Goal: Task Accomplishment & Management: Complete application form

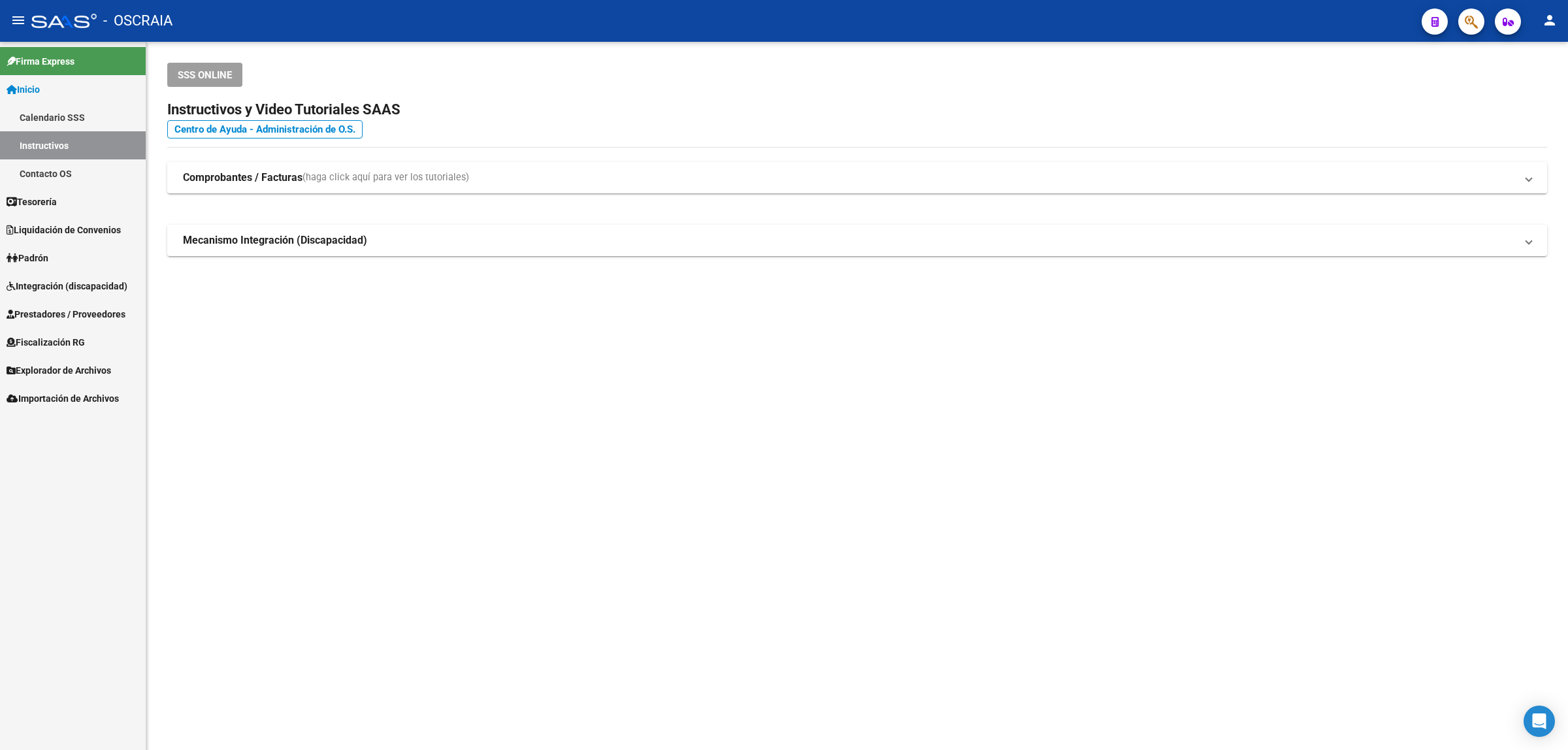
click at [73, 283] on span "Integración (discapacidad)" at bounding box center [67, 286] width 121 height 14
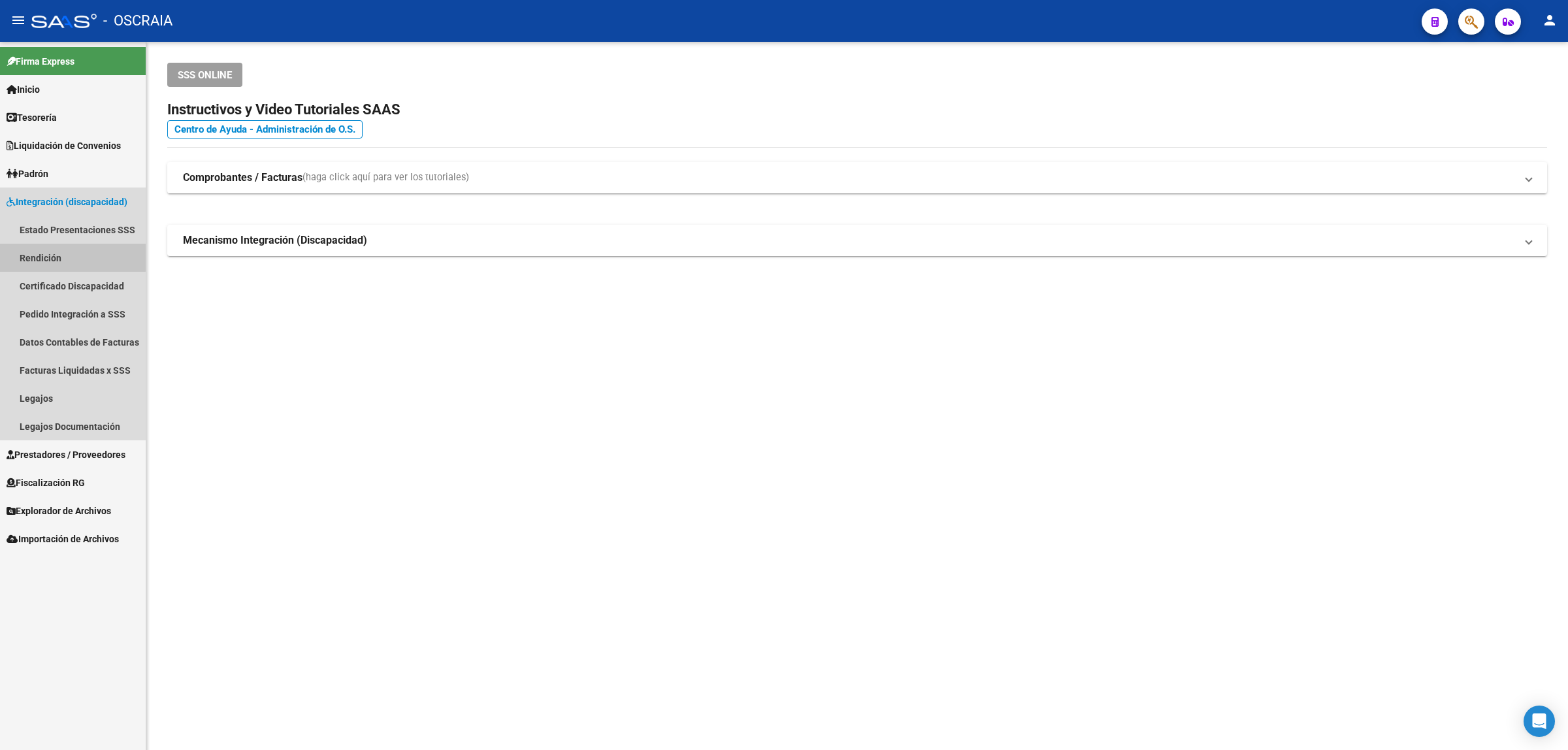
click at [71, 249] on link "Rendición" at bounding box center [73, 257] width 146 height 28
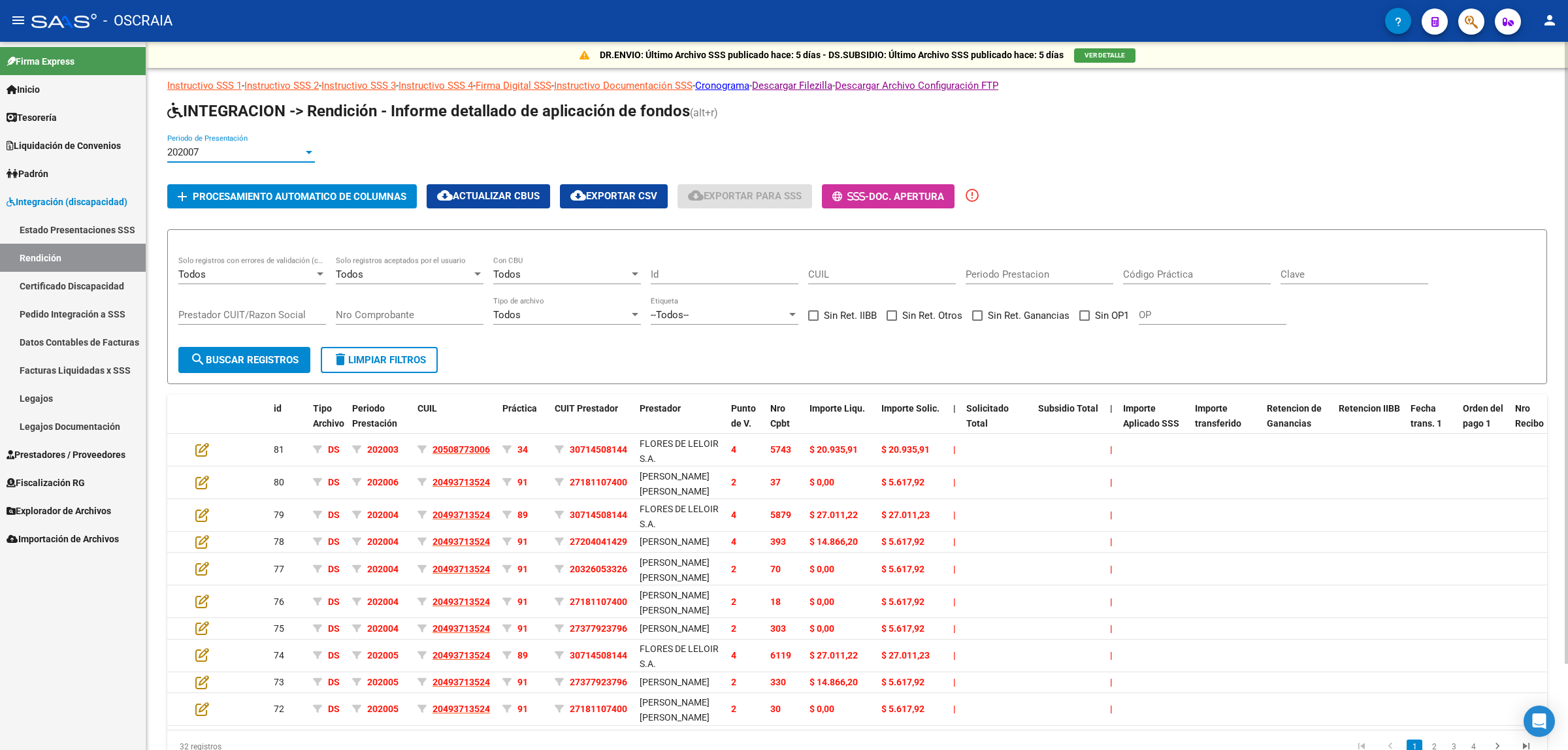
click at [216, 154] on div "202007" at bounding box center [235, 152] width 136 height 12
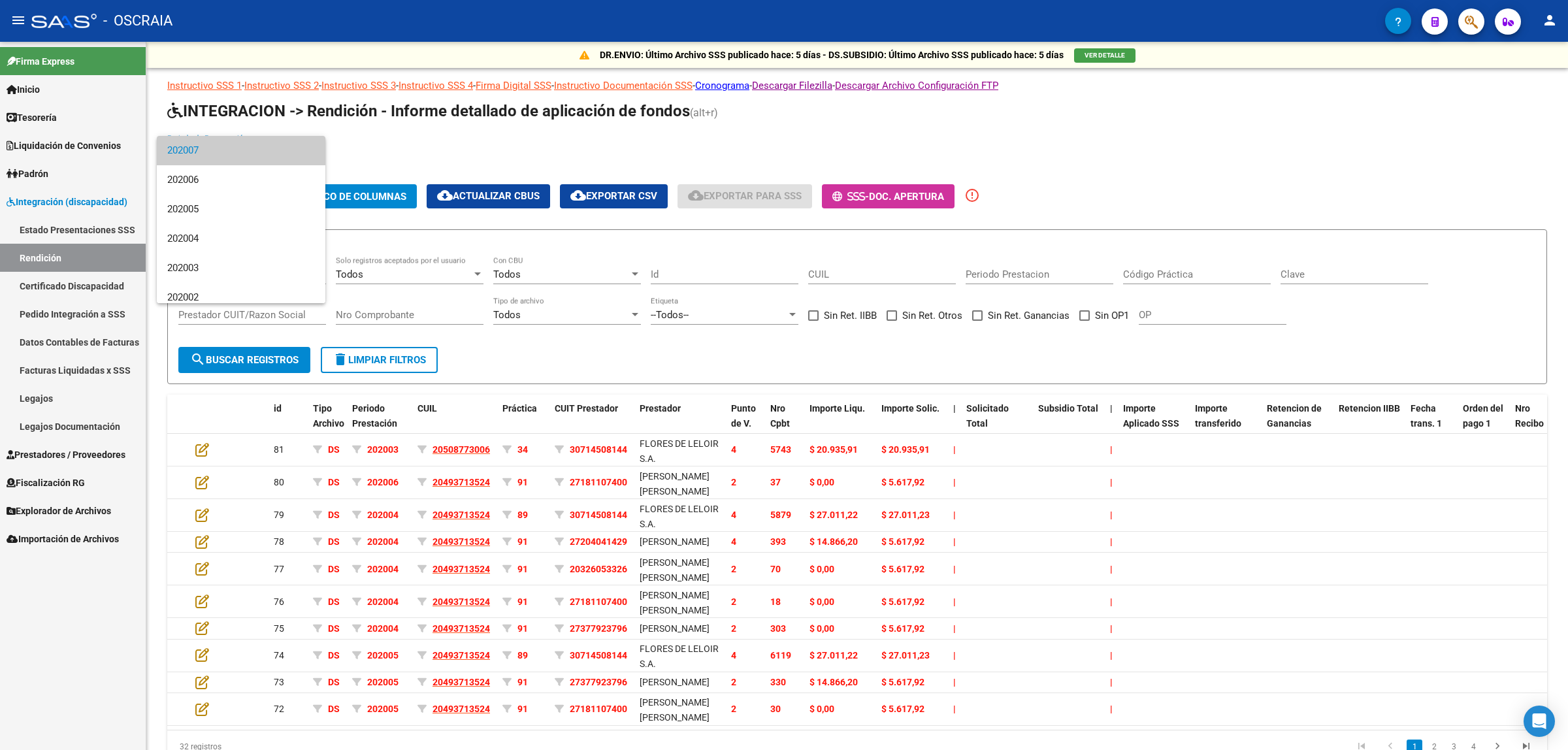
click at [252, 148] on span "202007" at bounding box center [241, 150] width 148 height 29
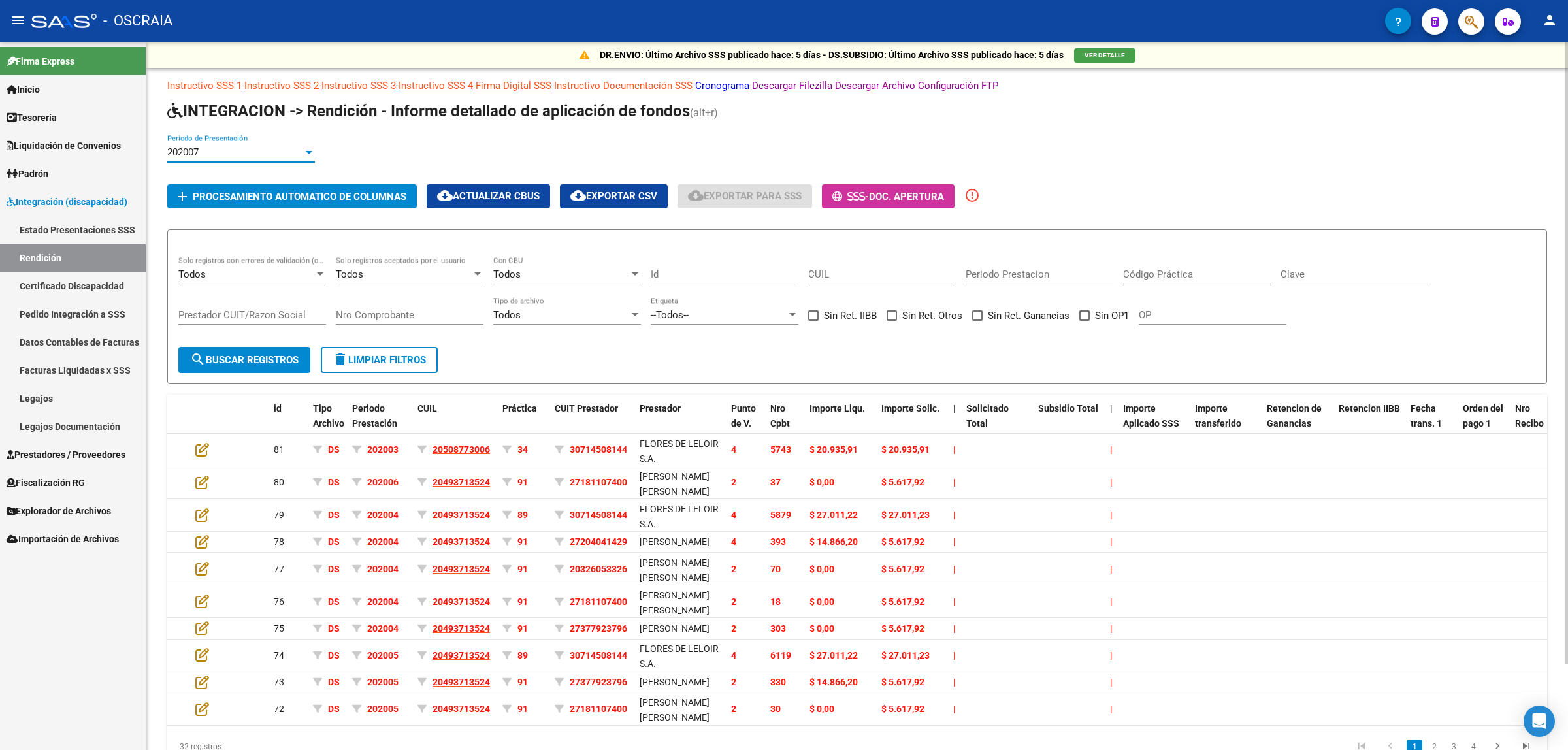
drag, startPoint x: 252, startPoint y: 147, endPoint x: 193, endPoint y: 149, distance: 59.0
click at [193, 149] on div "202007" at bounding box center [235, 152] width 136 height 12
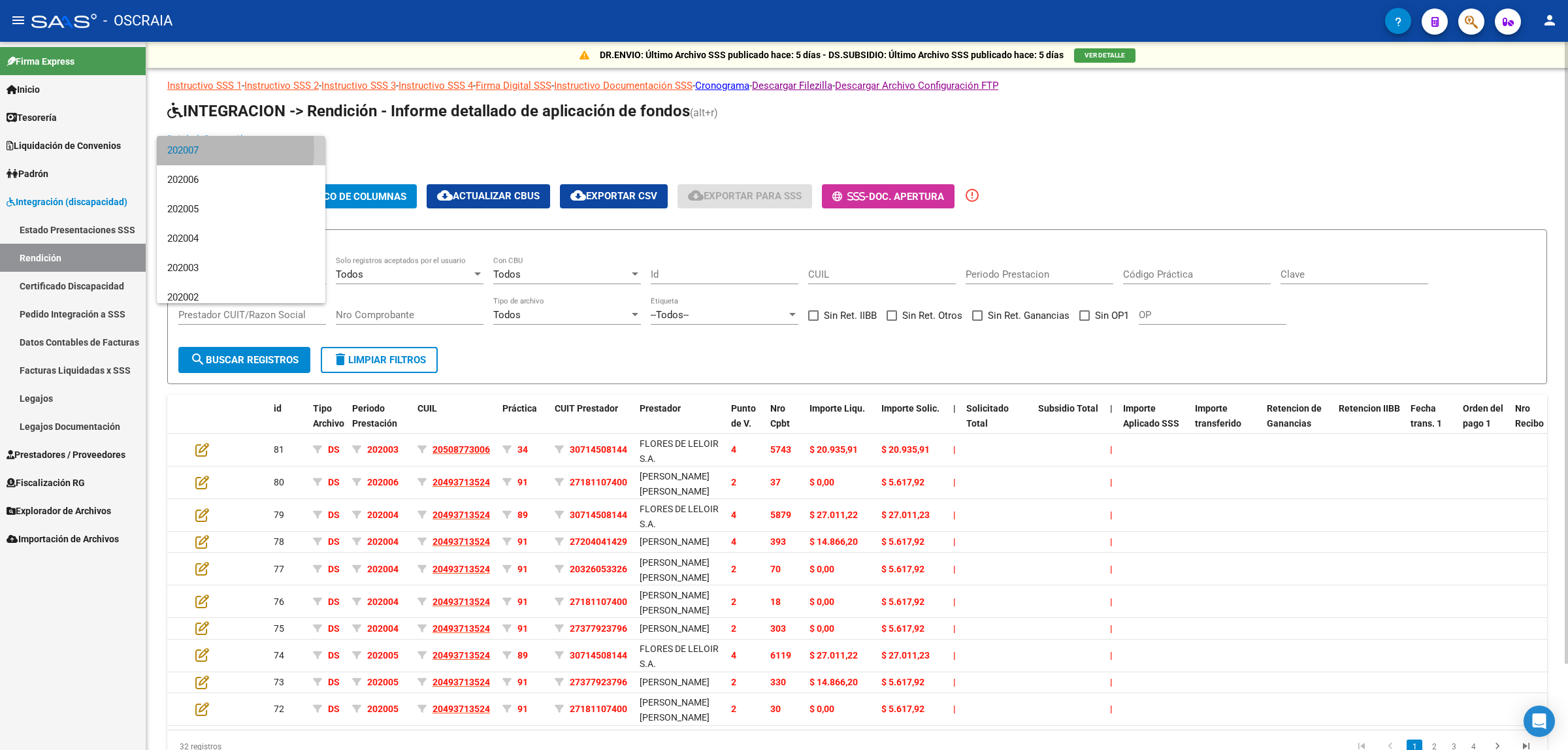
click at [193, 149] on span "202007" at bounding box center [241, 150] width 148 height 29
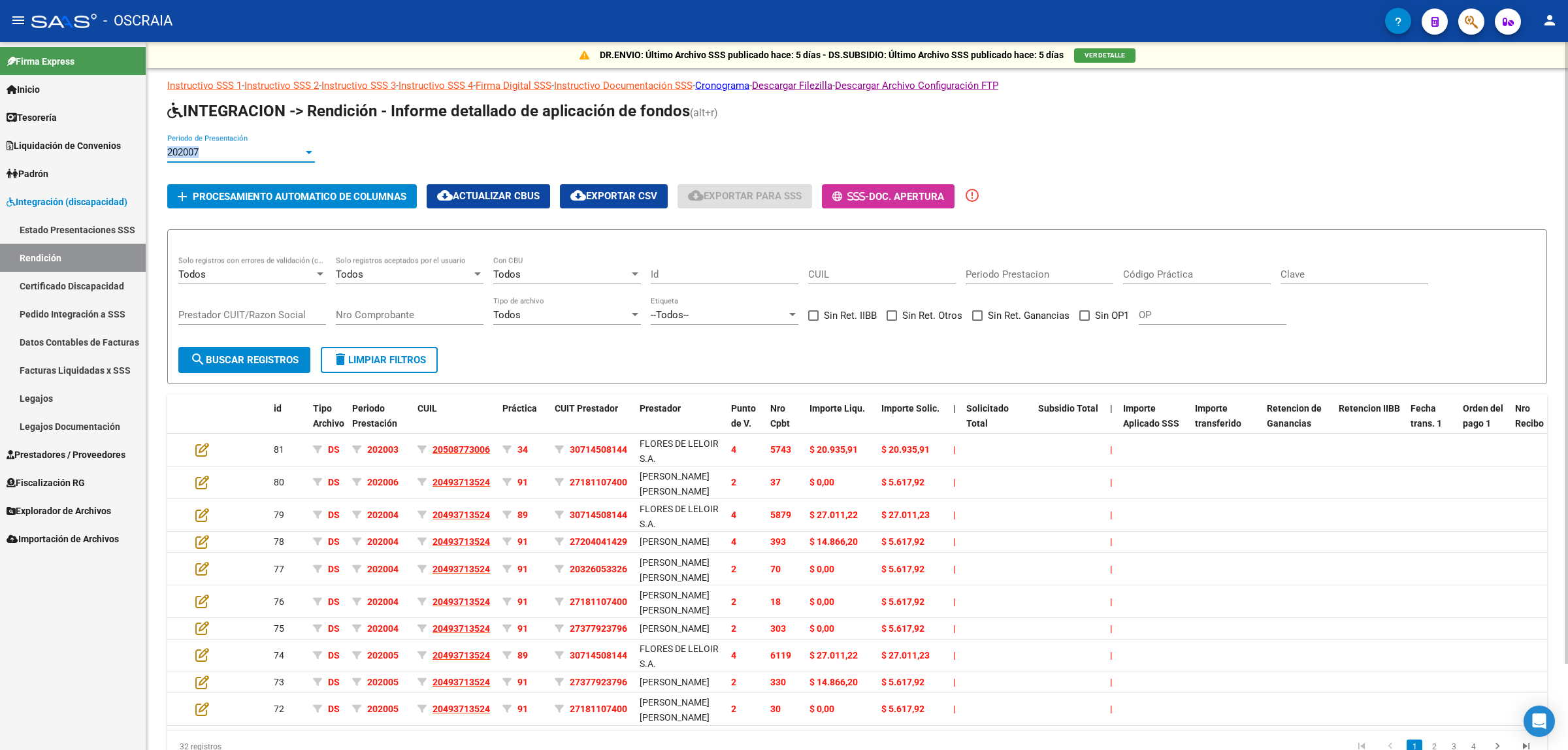
drag, startPoint x: 212, startPoint y: 155, endPoint x: 148, endPoint y: 154, distance: 64.0
click at [148, 154] on div "DR.ENVIO: Último Archivo SSS publicado hace: 5 días - DS.SUBSIDIO: Último Archi…" at bounding box center [857, 423] width 1422 height 763
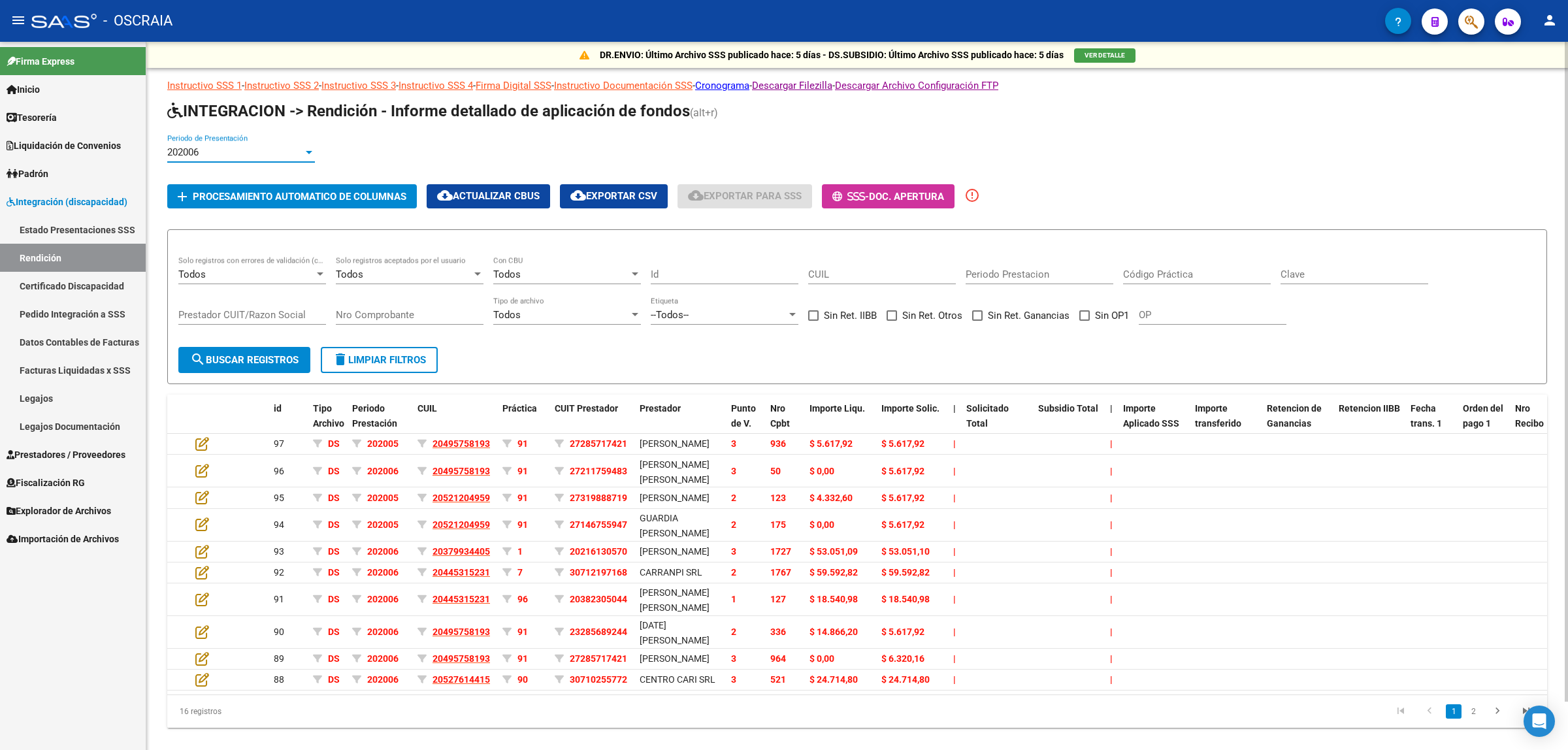
click at [208, 151] on div "202006" at bounding box center [235, 152] width 136 height 12
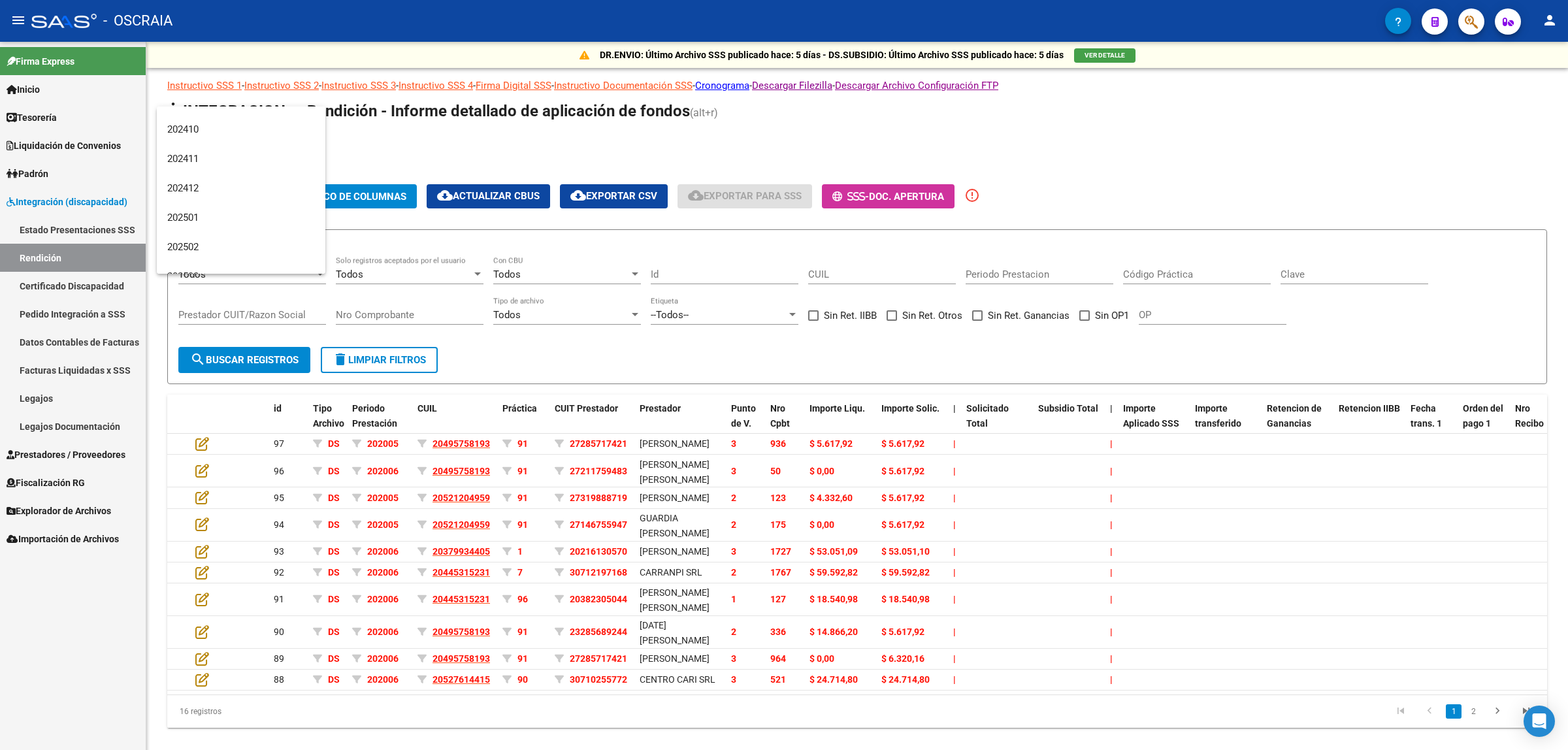
scroll to position [2449, 0]
click at [263, 210] on span "202506" at bounding box center [241, 201] width 148 height 29
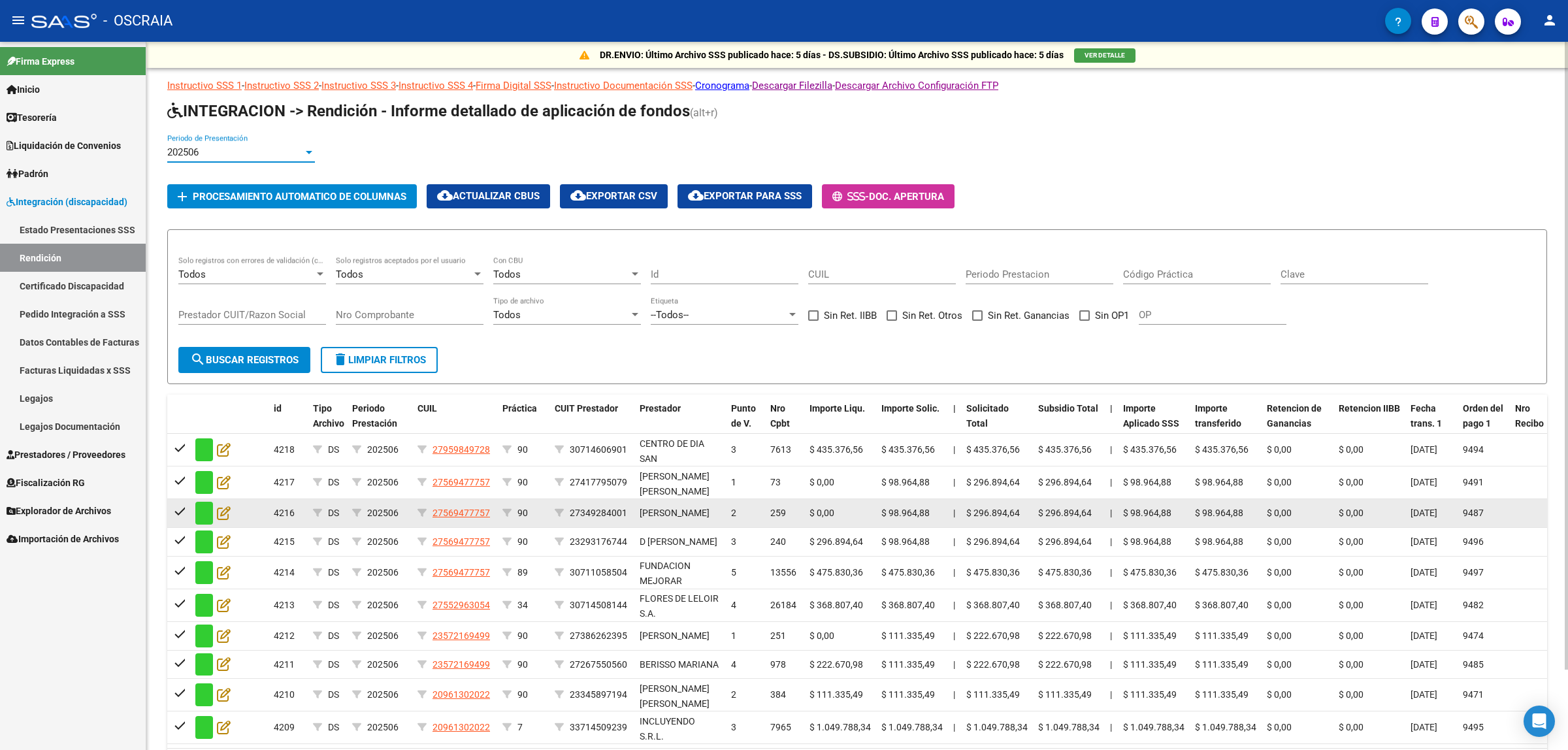
scroll to position [91, 0]
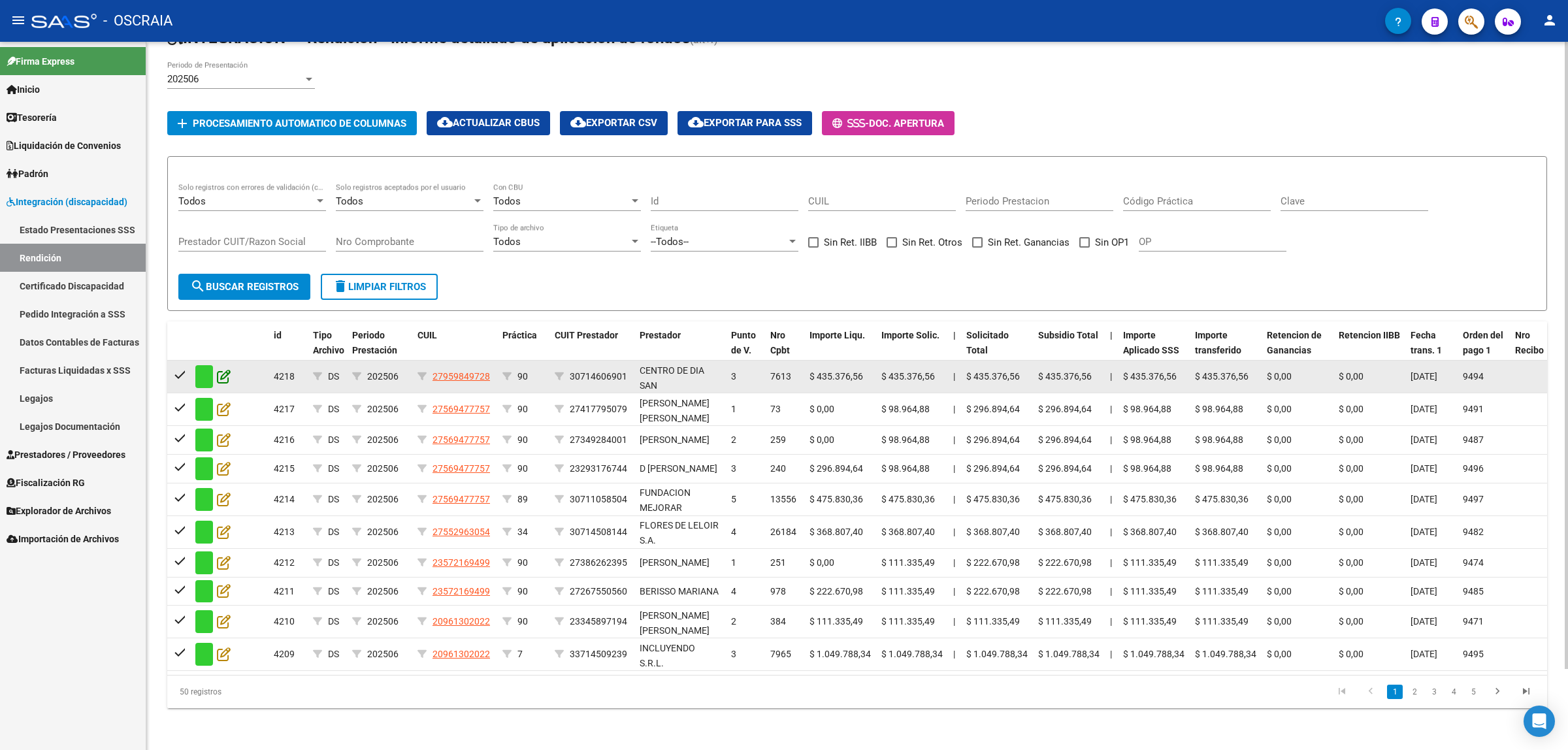
click at [229, 369] on icon at bounding box center [224, 376] width 14 height 14
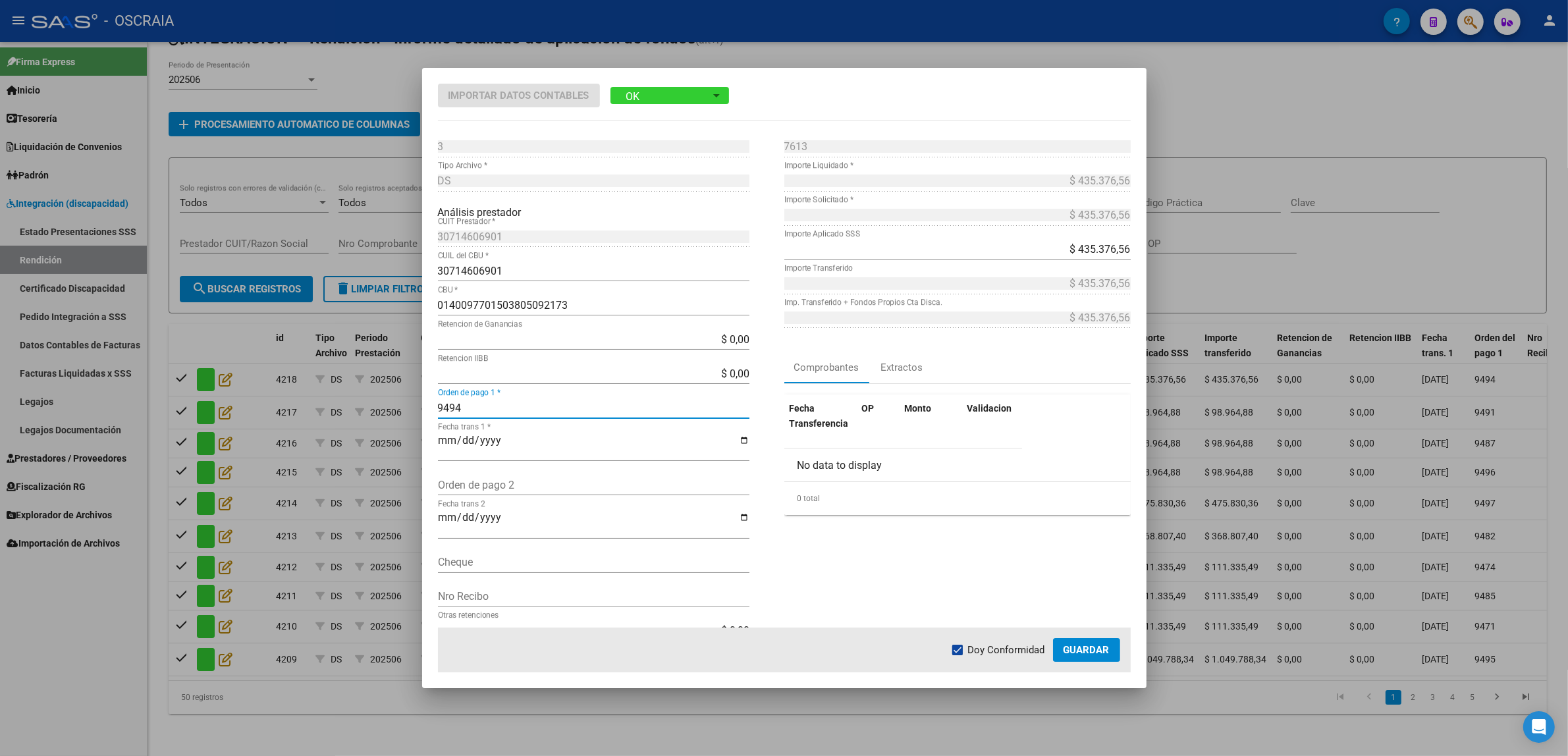
drag, startPoint x: 438, startPoint y: 407, endPoint x: 473, endPoint y: 409, distance: 35.1
click at [473, 409] on input "9494" at bounding box center [593, 408] width 311 height 12
click at [1076, 641] on button "Guardar" at bounding box center [1086, 650] width 67 height 24
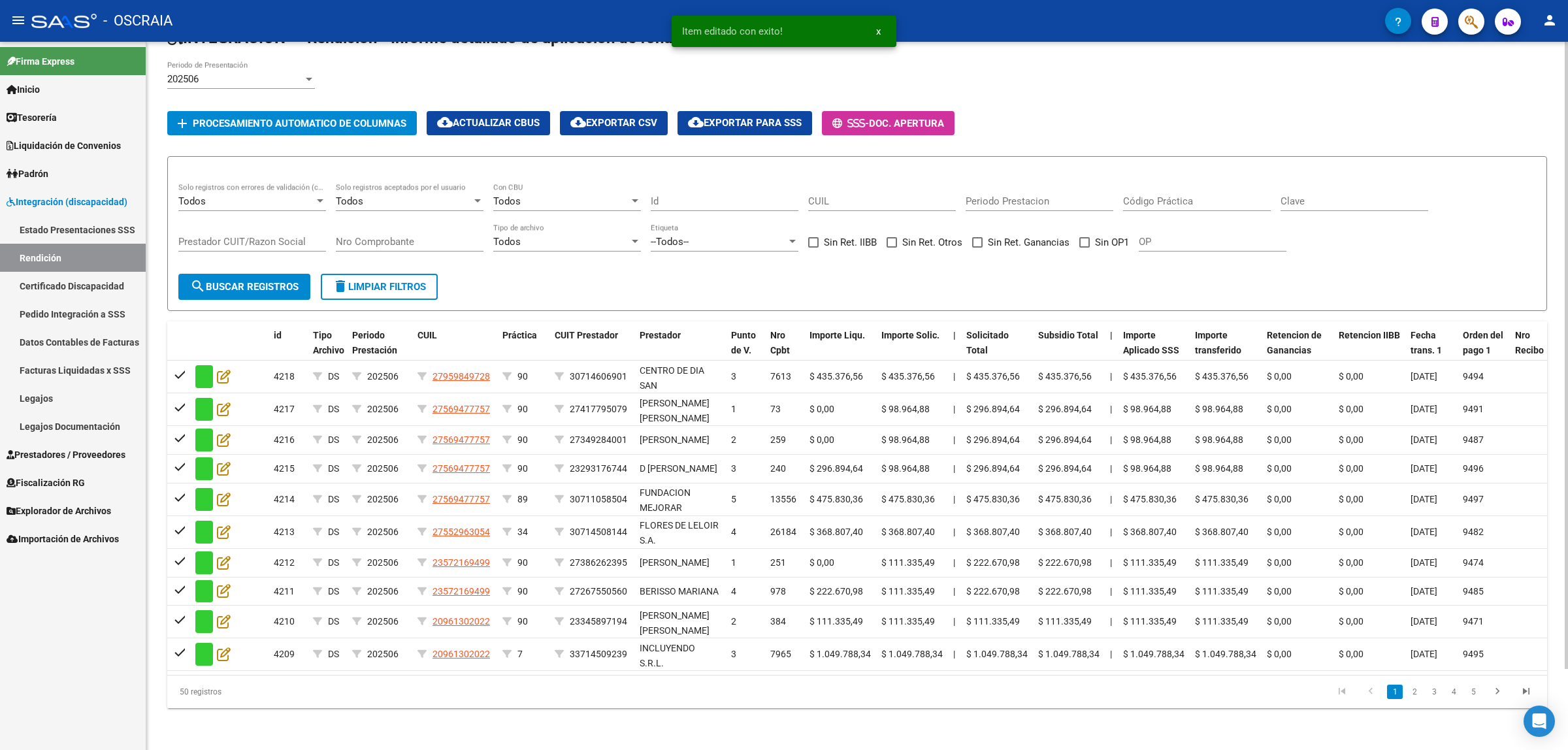
scroll to position [0, 0]
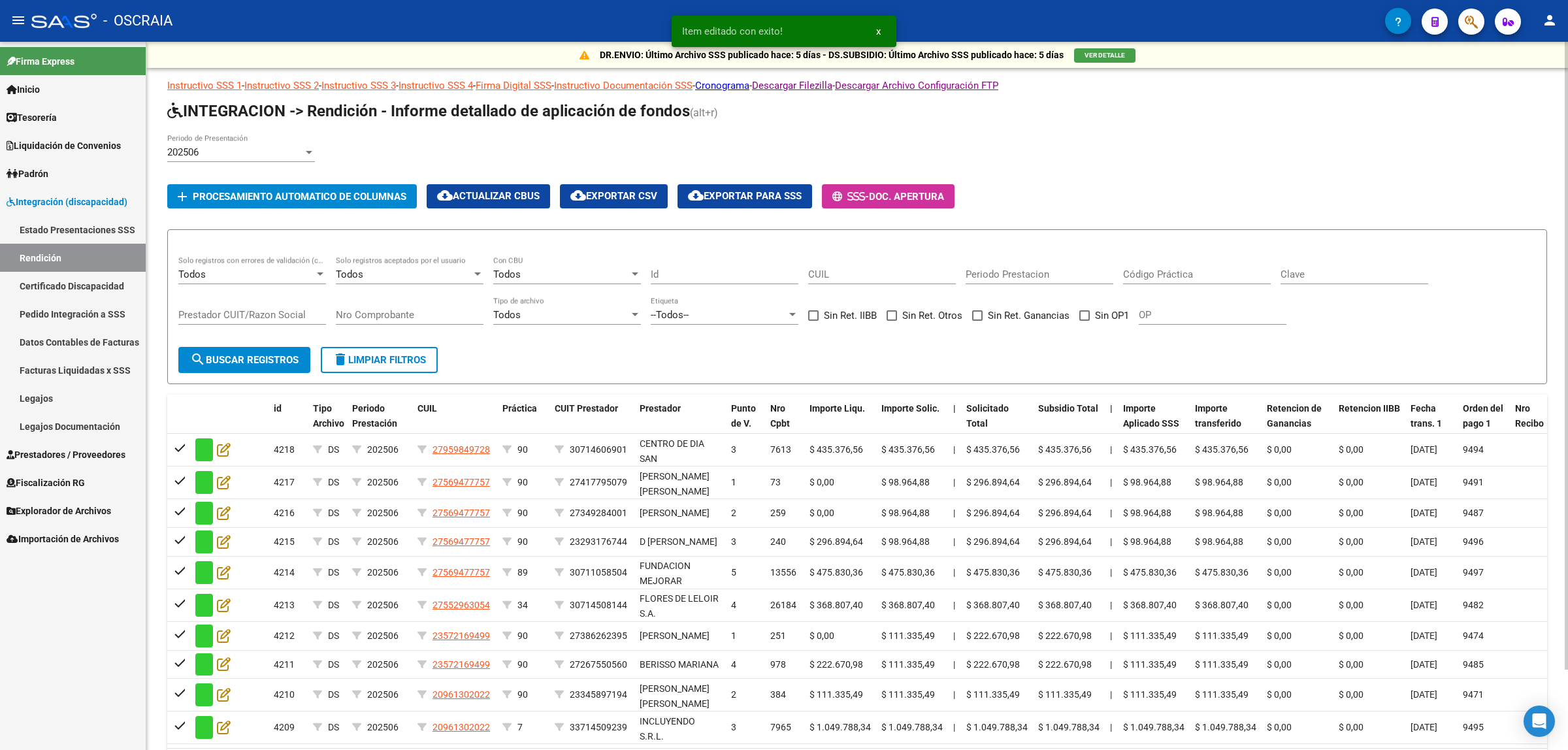
click at [254, 157] on div "202506 Periodo de Presentación" at bounding box center [241, 148] width 148 height 28
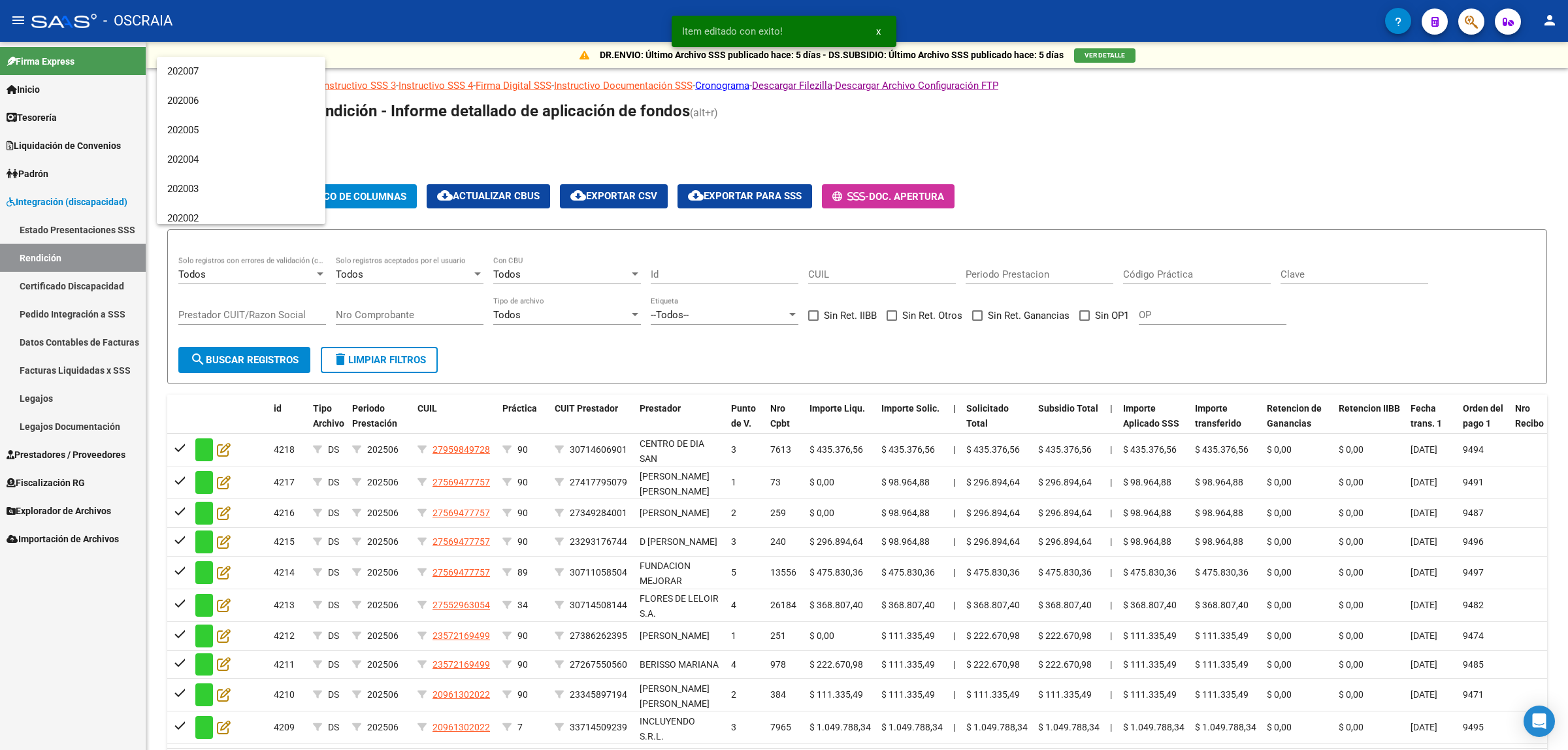
scroll to position [2449, 0]
click at [252, 172] on span "202507" at bounding box center [241, 180] width 148 height 29
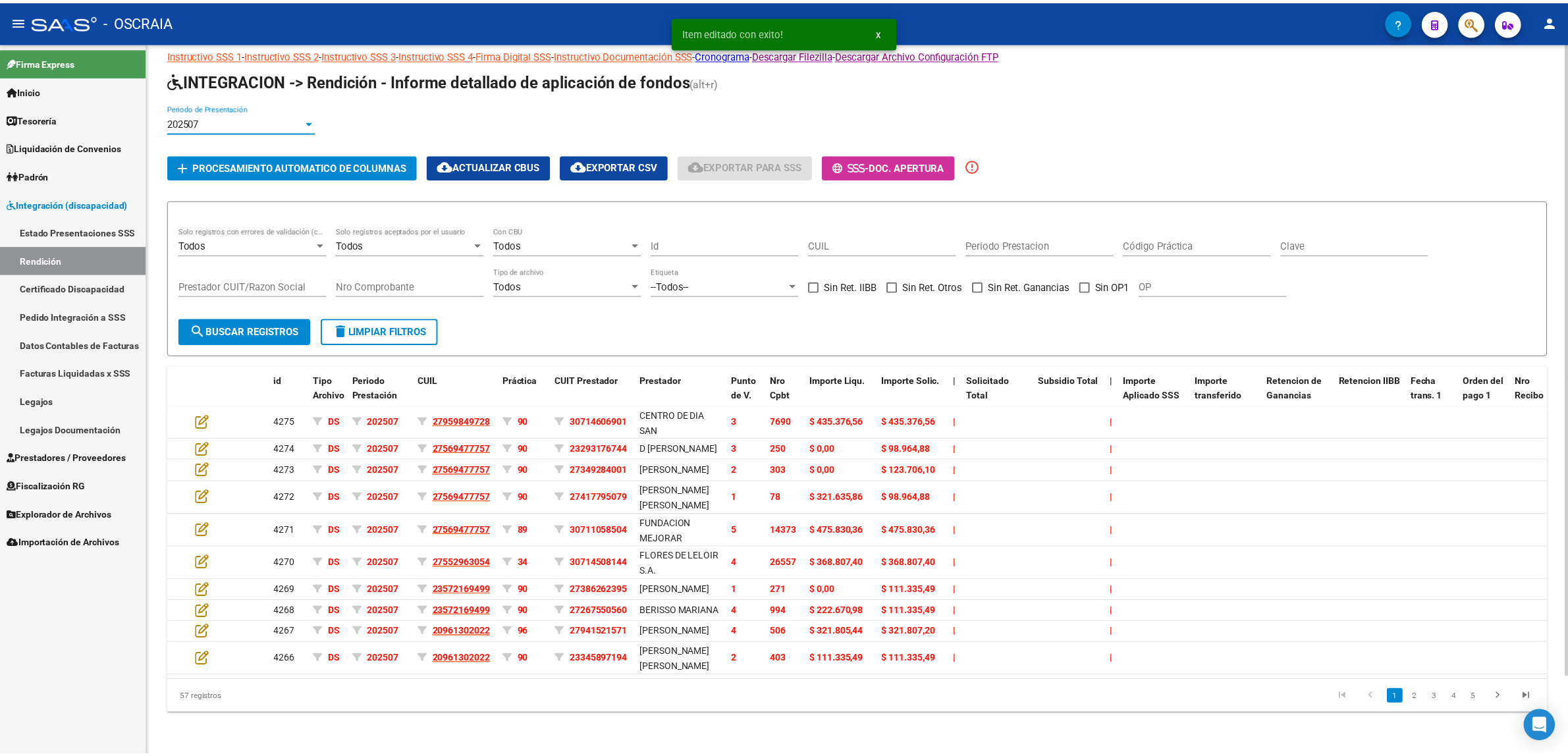
scroll to position [88, 0]
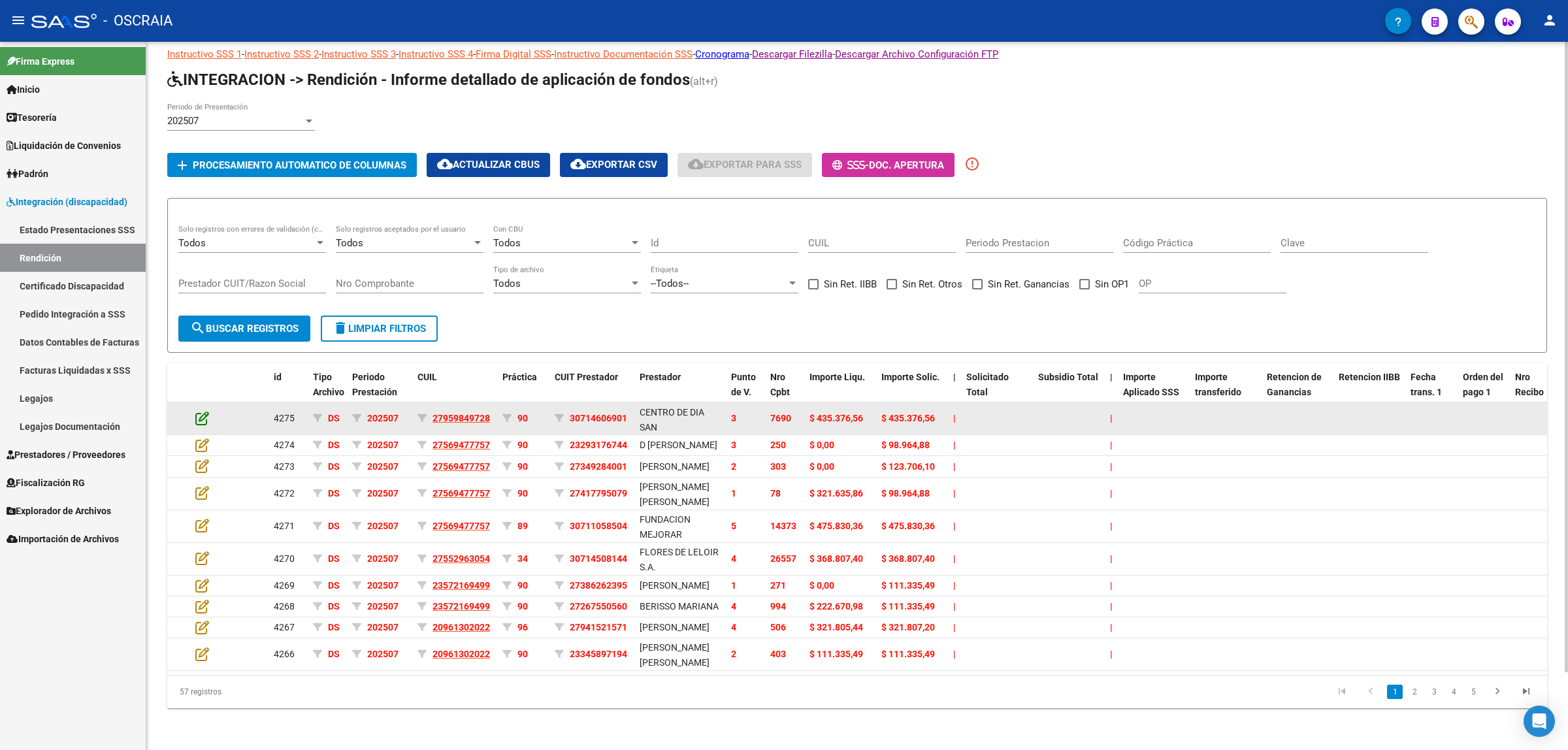
click at [197, 411] on icon at bounding box center [202, 418] width 14 height 14
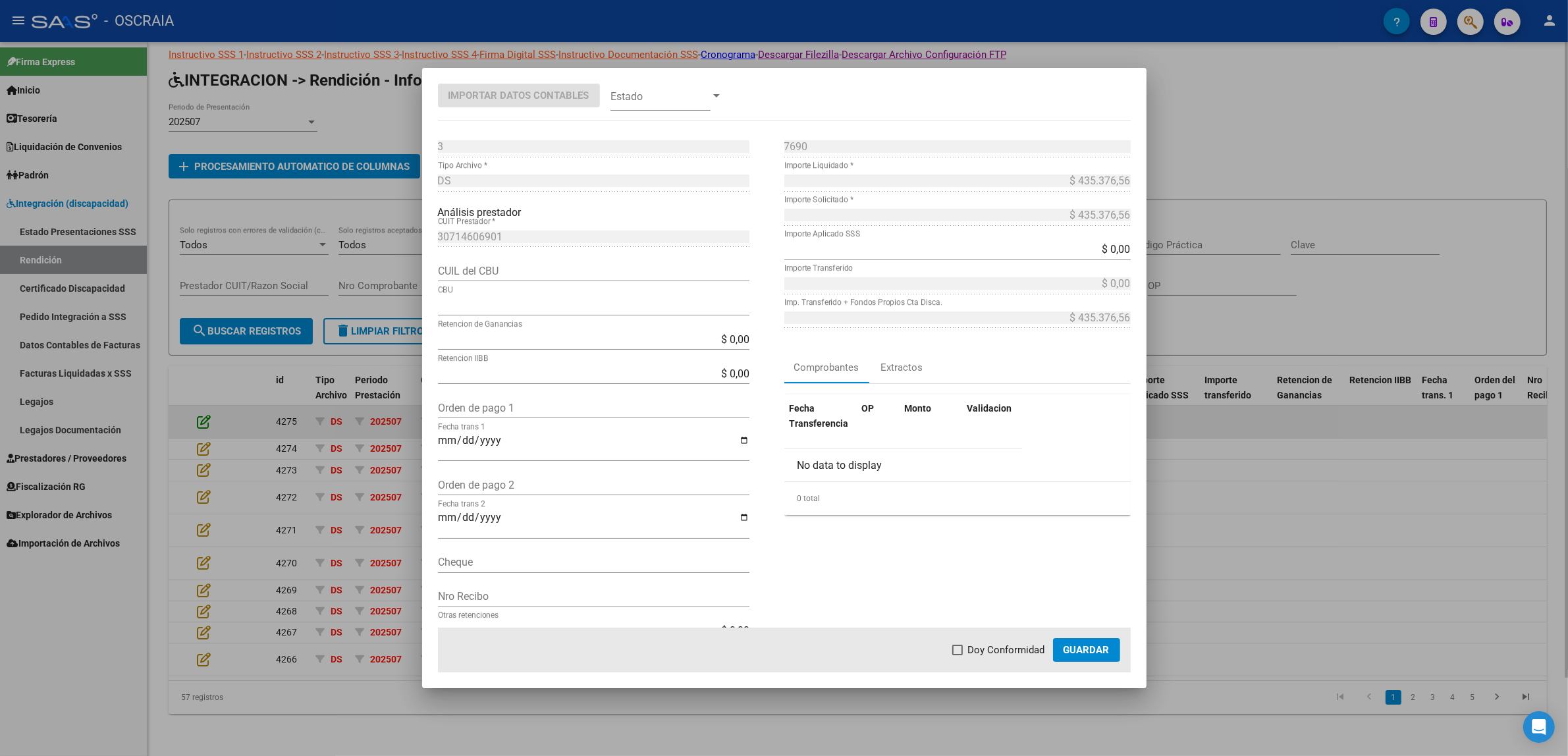
type input "0140097701503805092173"
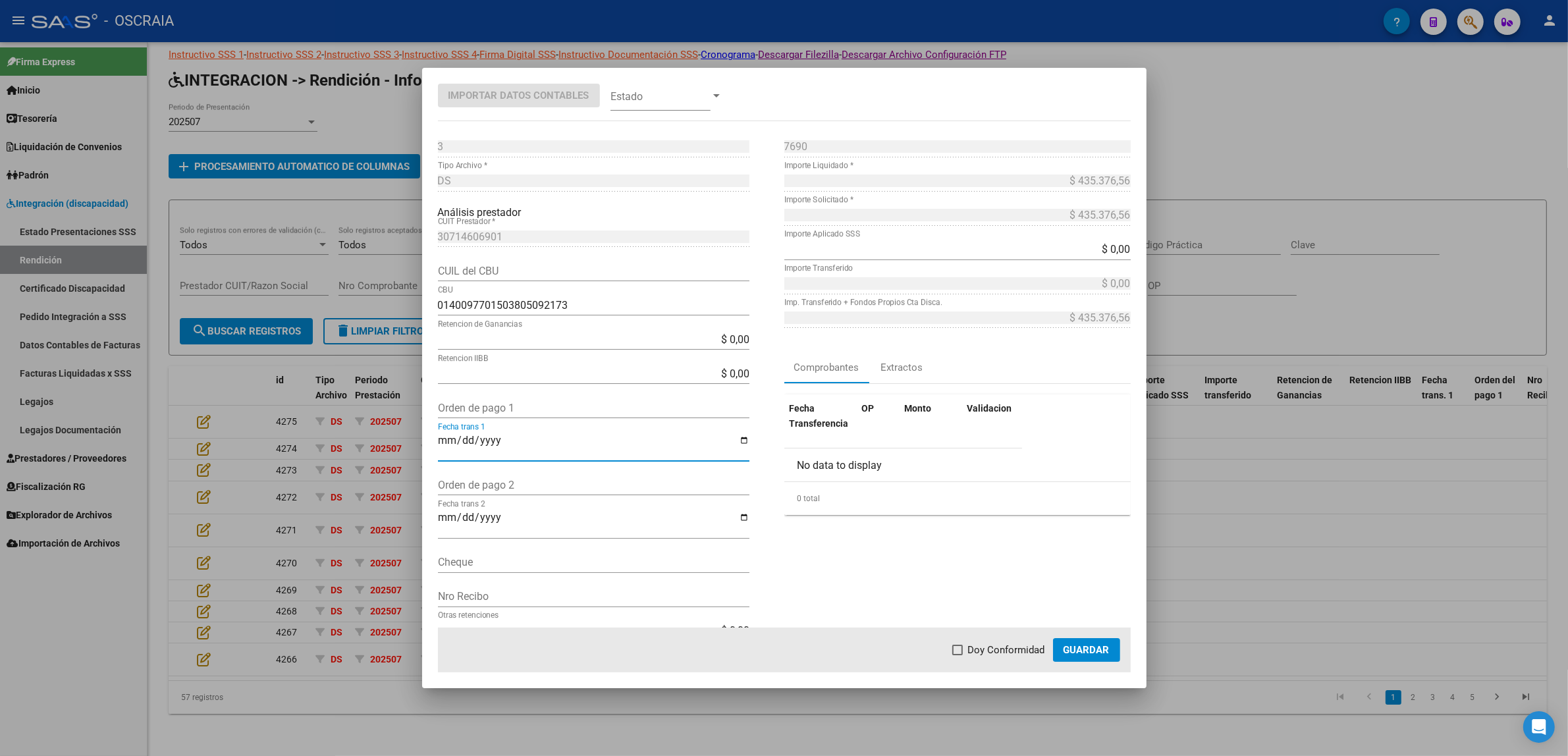
drag, startPoint x: 446, startPoint y: 448, endPoint x: 488, endPoint y: 447, distance: 42.0
click at [488, 447] on input "Fecha trans 1" at bounding box center [593, 446] width 311 height 23
click at [475, 413] on input "Orden de pago 1" at bounding box center [593, 408] width 311 height 12
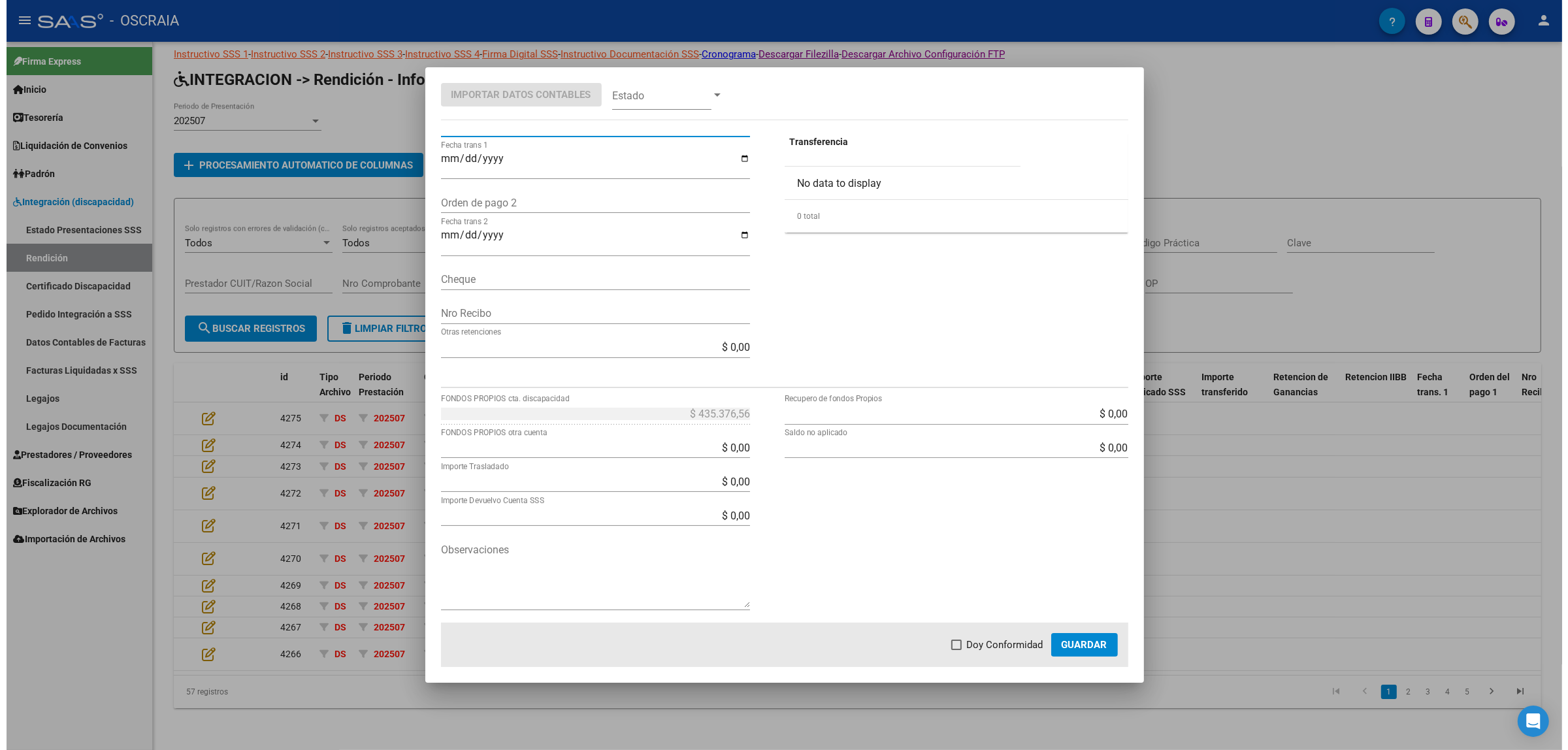
scroll to position [0, 0]
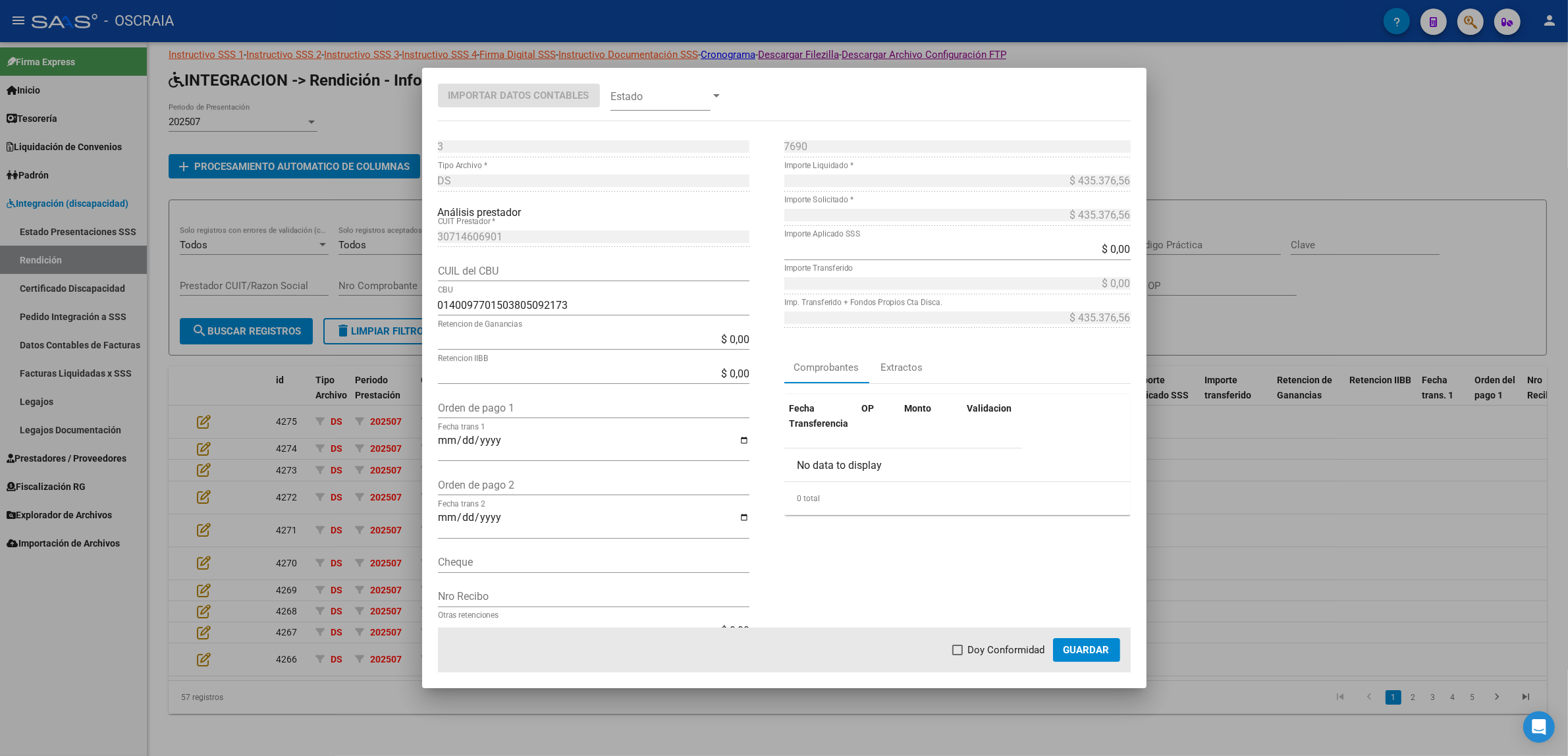
click at [1293, 421] on div at bounding box center [784, 378] width 1568 height 756
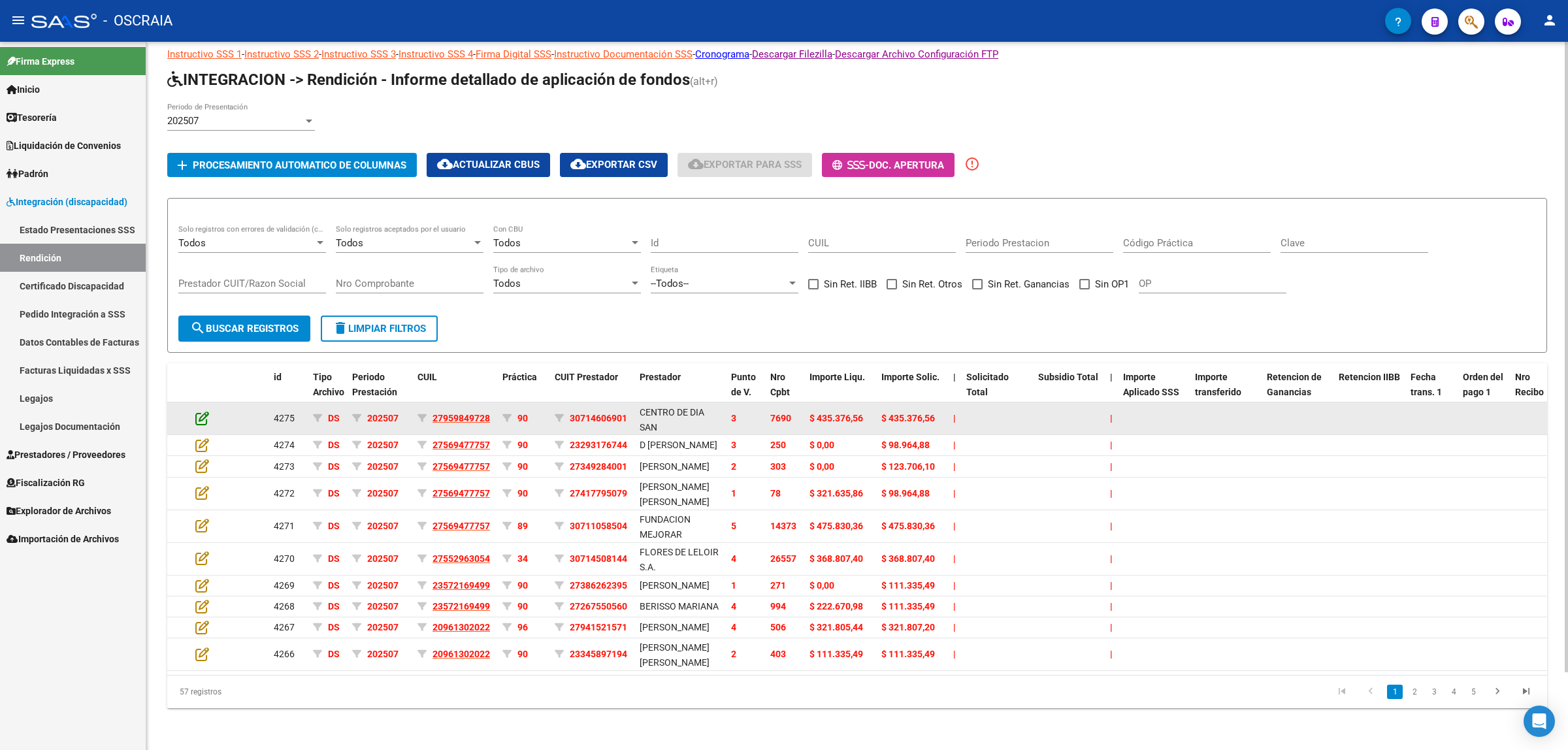
click at [201, 411] on icon at bounding box center [202, 418] width 14 height 14
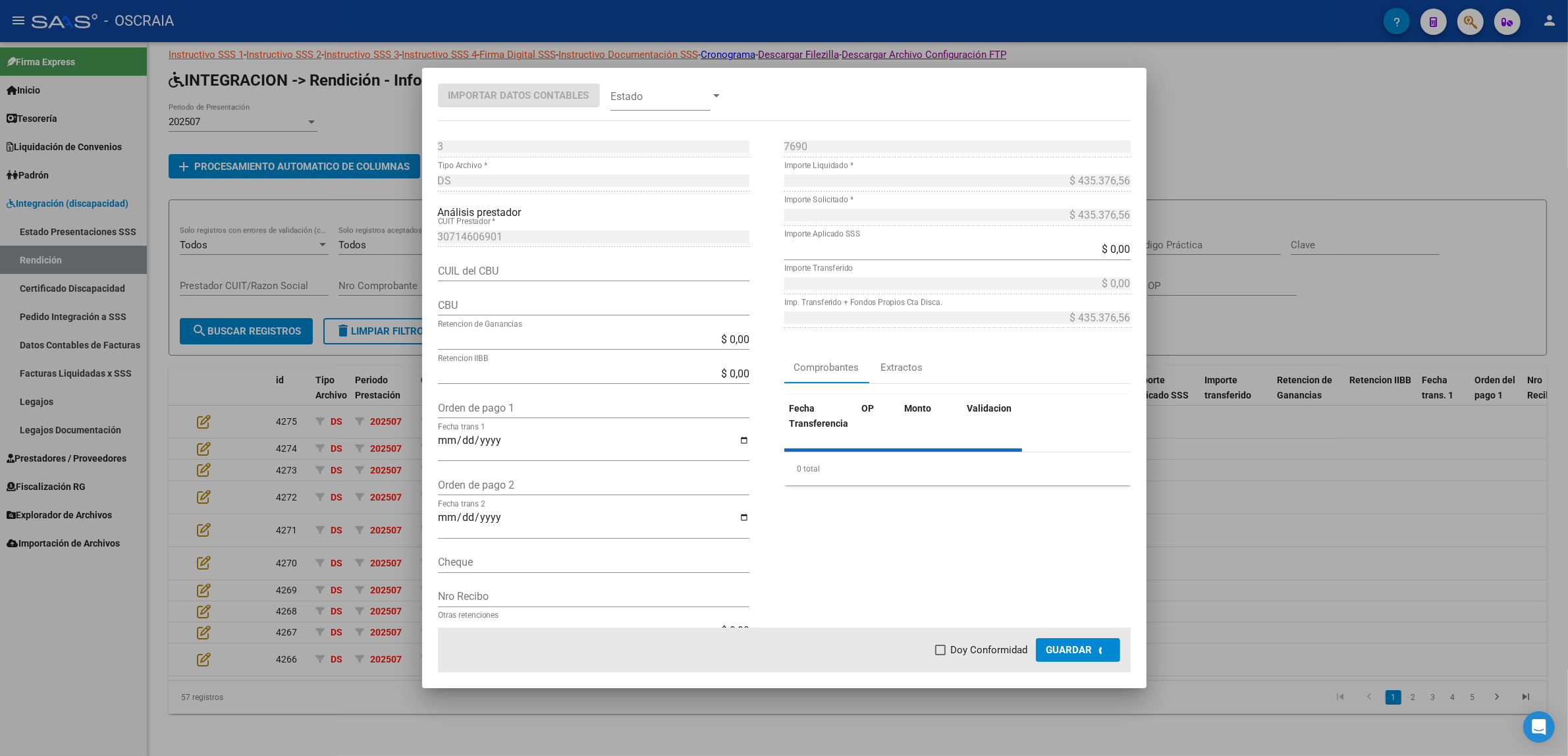
type input "0140097701503805092173"
click at [640, 106] on span at bounding box center [661, 95] width 100 height 29
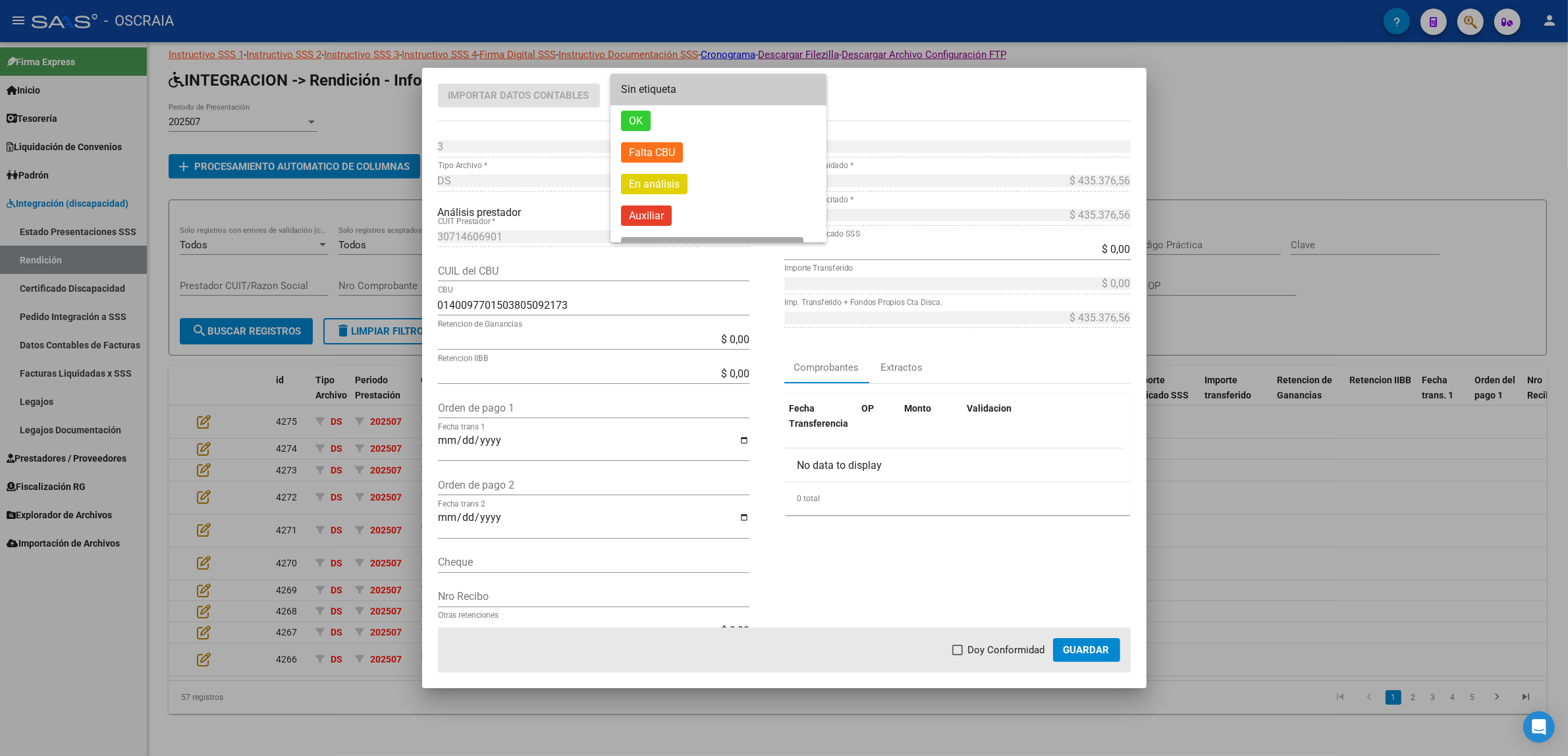
click at [879, 97] on div at bounding box center [784, 378] width 1568 height 756
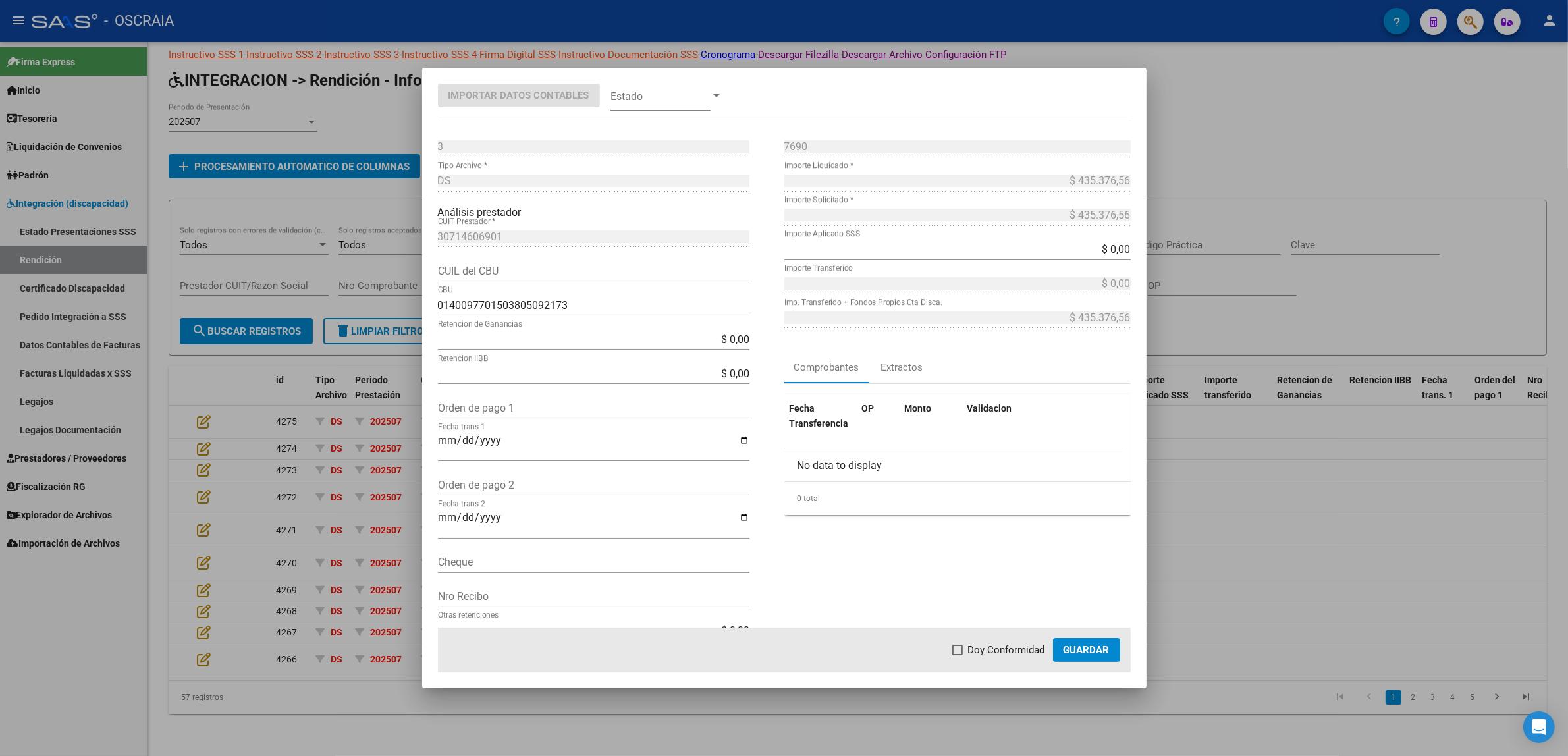
click at [1232, 569] on div at bounding box center [784, 378] width 1568 height 756
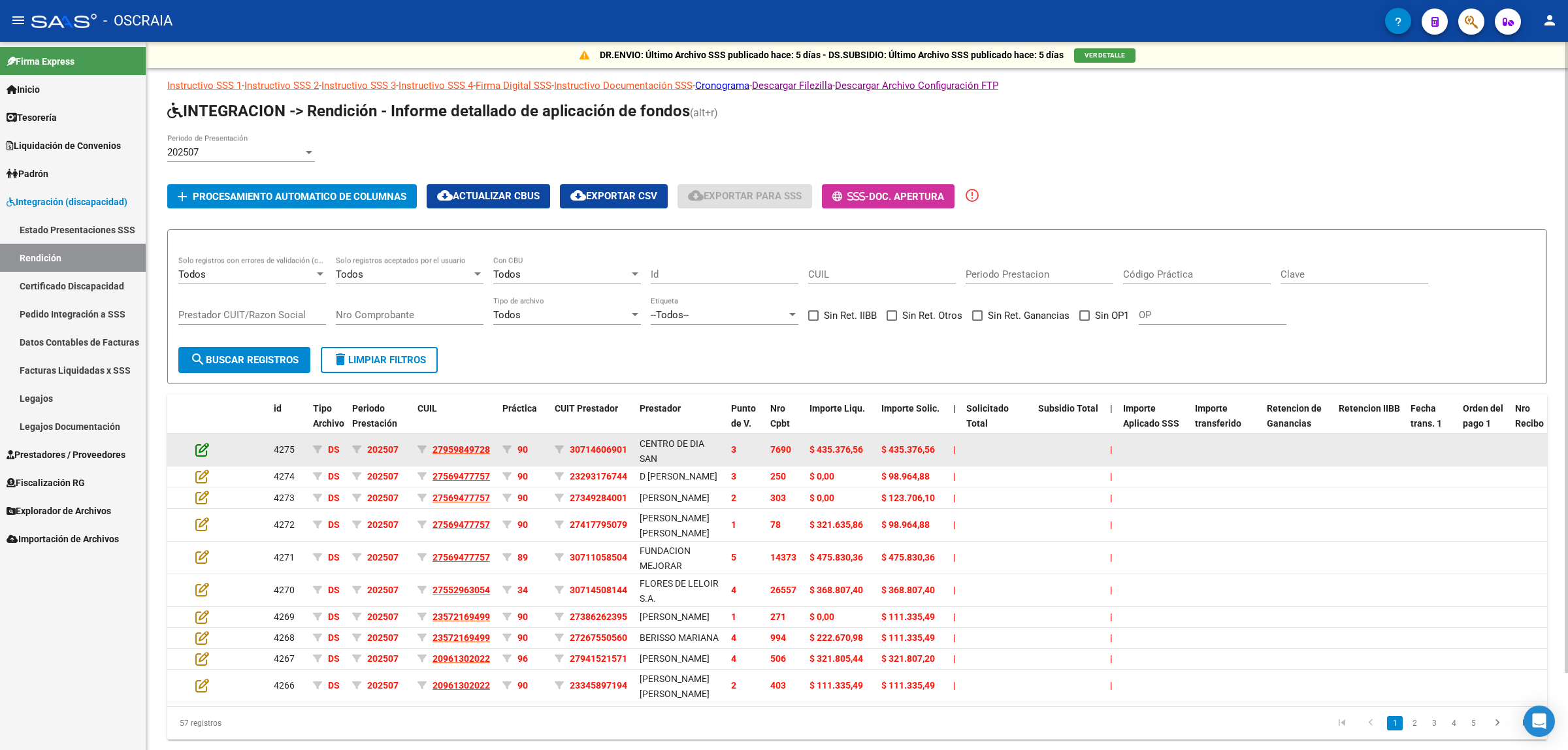
click at [199, 450] on icon at bounding box center [202, 449] width 14 height 14
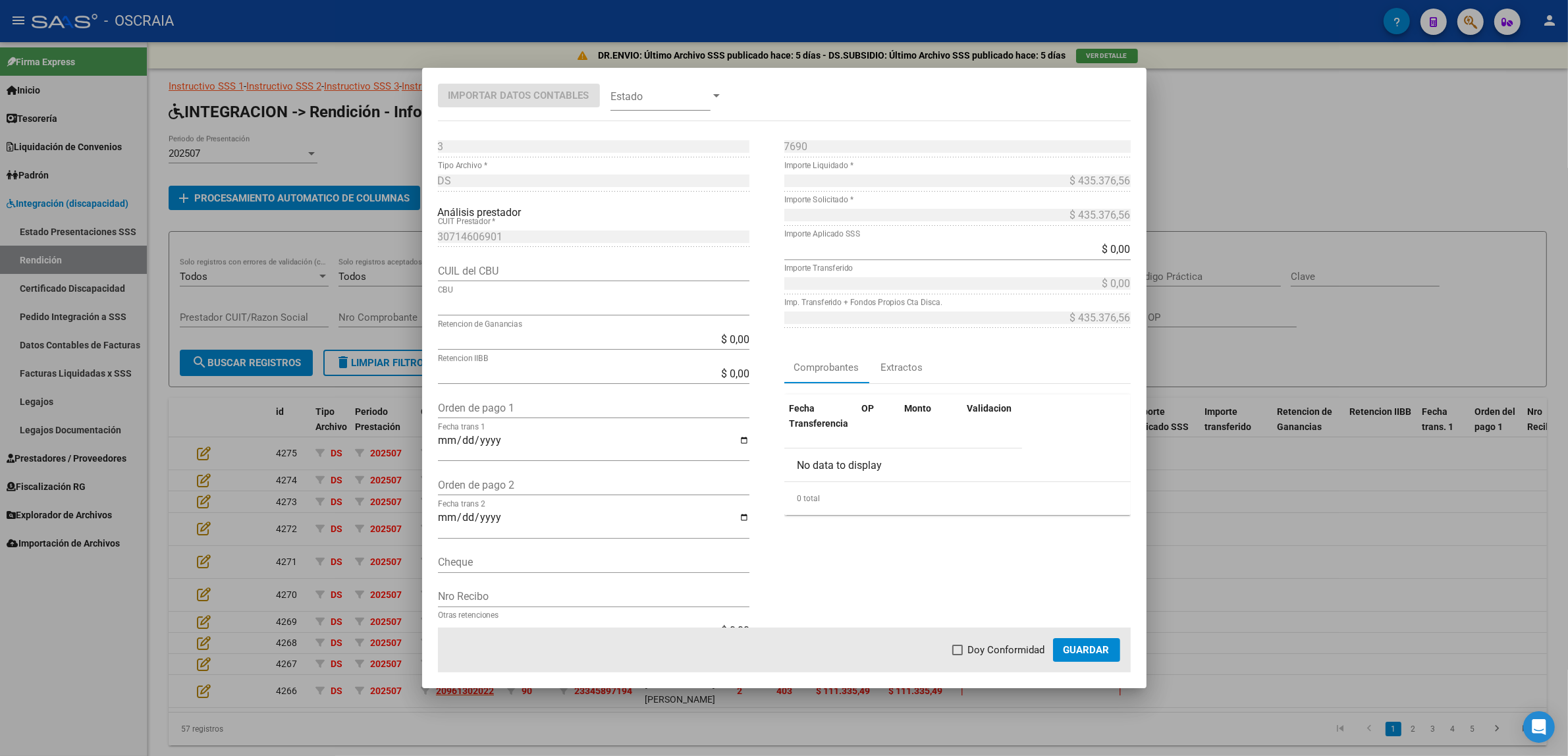
type input "0140097701503805092173"
click at [364, 134] on div at bounding box center [784, 378] width 1568 height 756
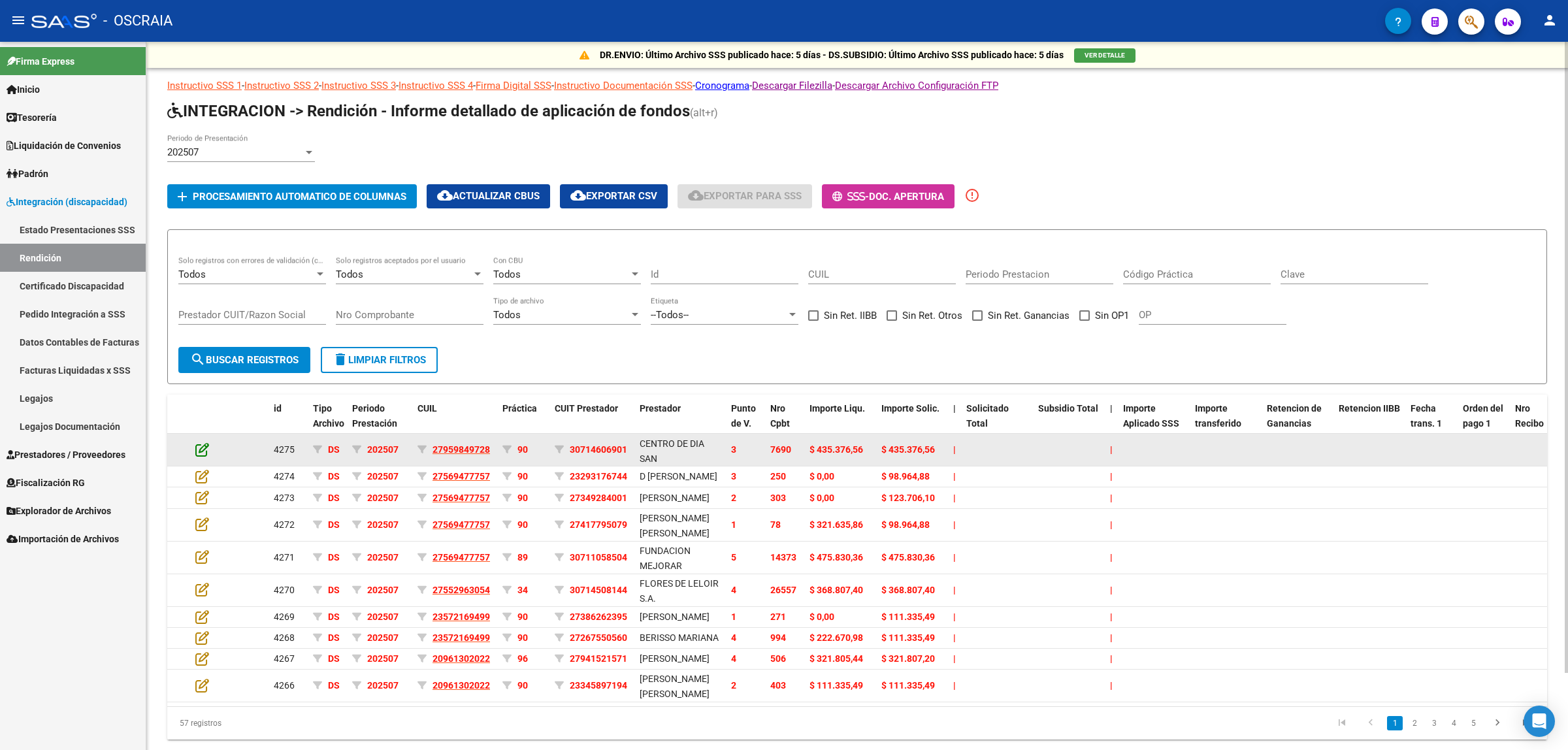
click at [199, 446] on icon at bounding box center [202, 449] width 14 height 14
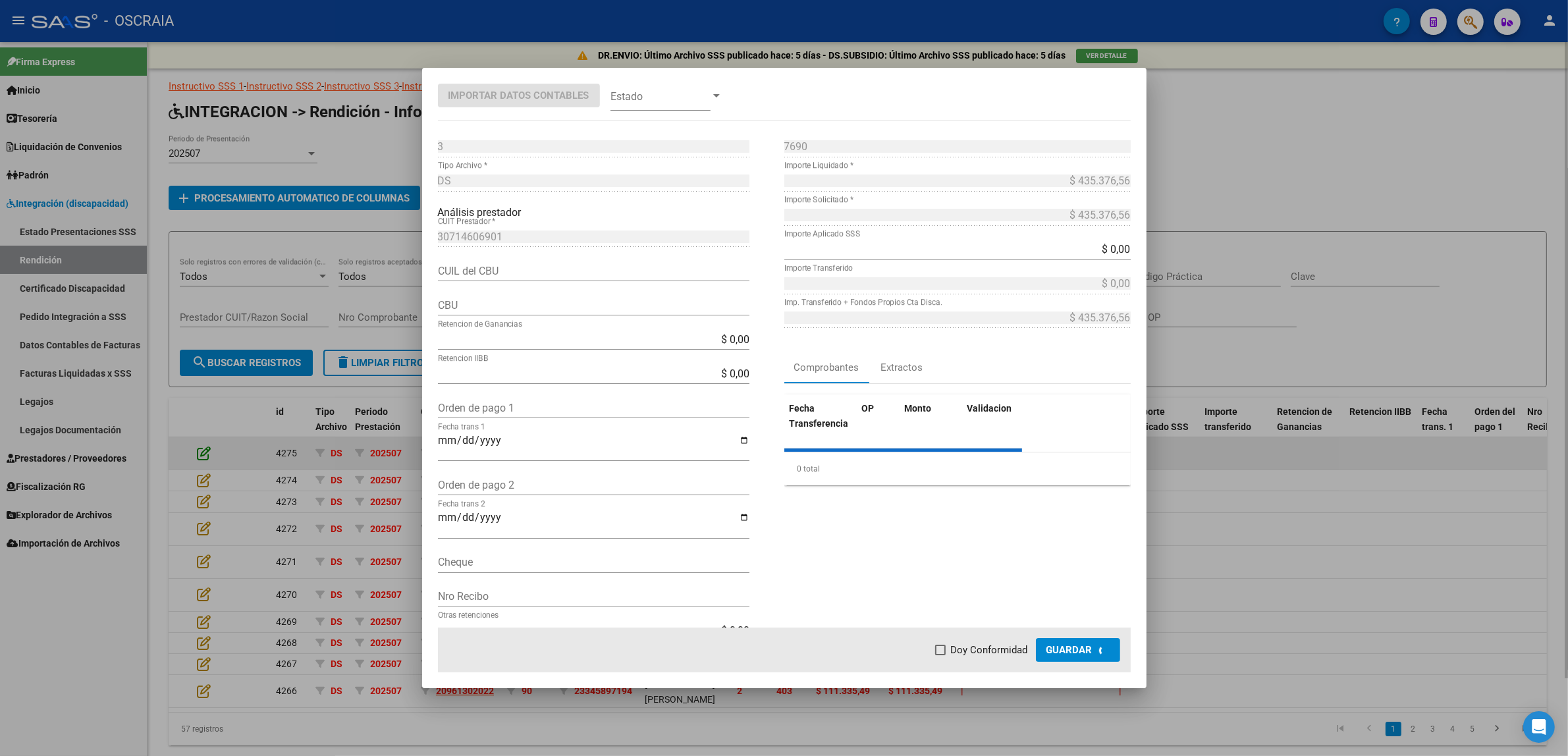
type input "0140097701503805092173"
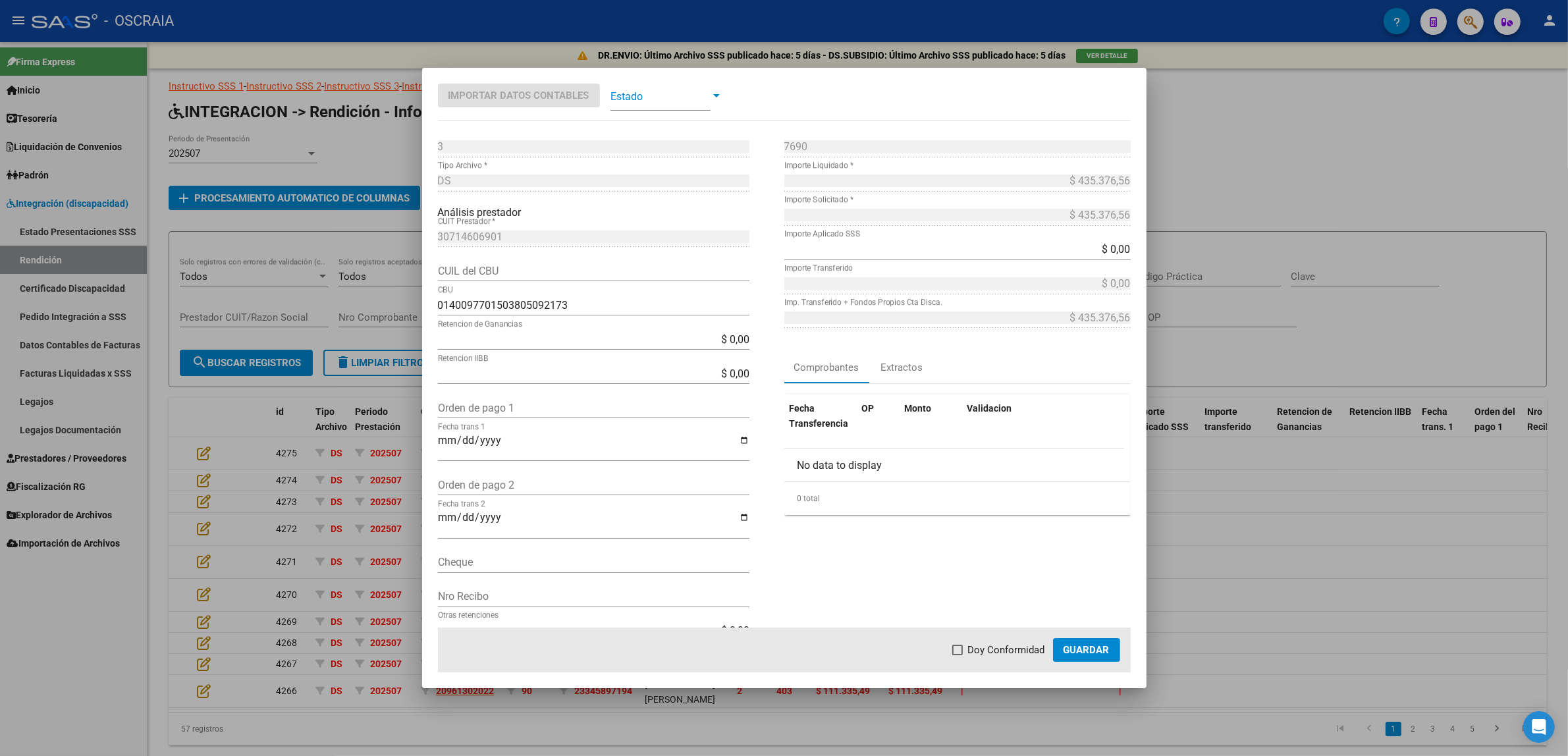
click at [460, 413] on input "Orden de pago 1" at bounding box center [593, 408] width 311 height 12
paste input "9665"
type input "9665"
click at [468, 438] on input "Fecha trans 1" at bounding box center [593, 446] width 311 height 23
click at [438, 439] on input "Fecha trans 1" at bounding box center [593, 446] width 311 height 23
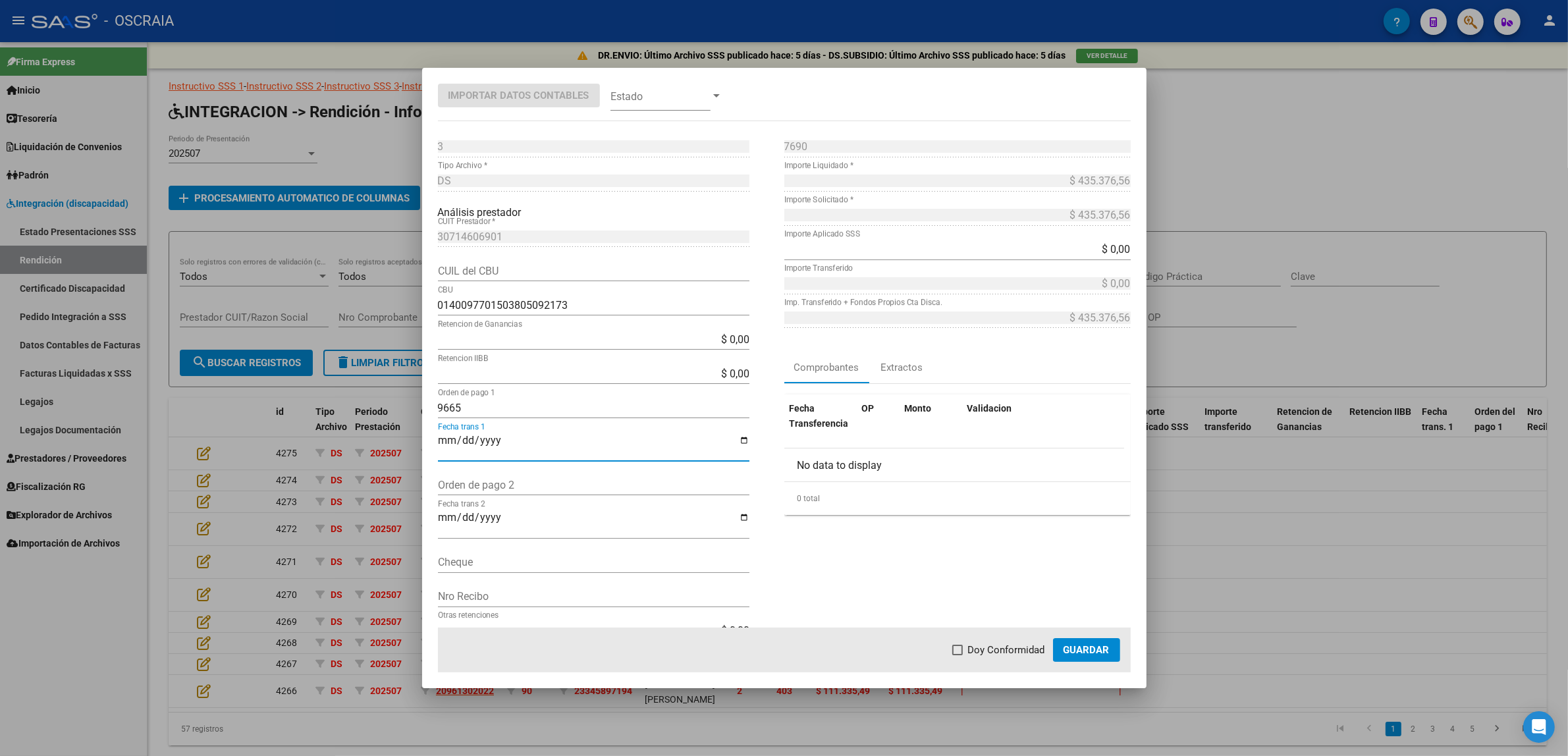
click at [443, 442] on input "Fecha trans 1" at bounding box center [593, 446] width 311 height 23
type input "[DATE]"
click at [664, 113] on mat-dialog-container "Importar Datos Contables Estado 3 Punto de Venta * DS Tipo Archivo * Análisis p…" at bounding box center [784, 378] width 724 height 620
click at [664, 106] on span at bounding box center [661, 95] width 100 height 29
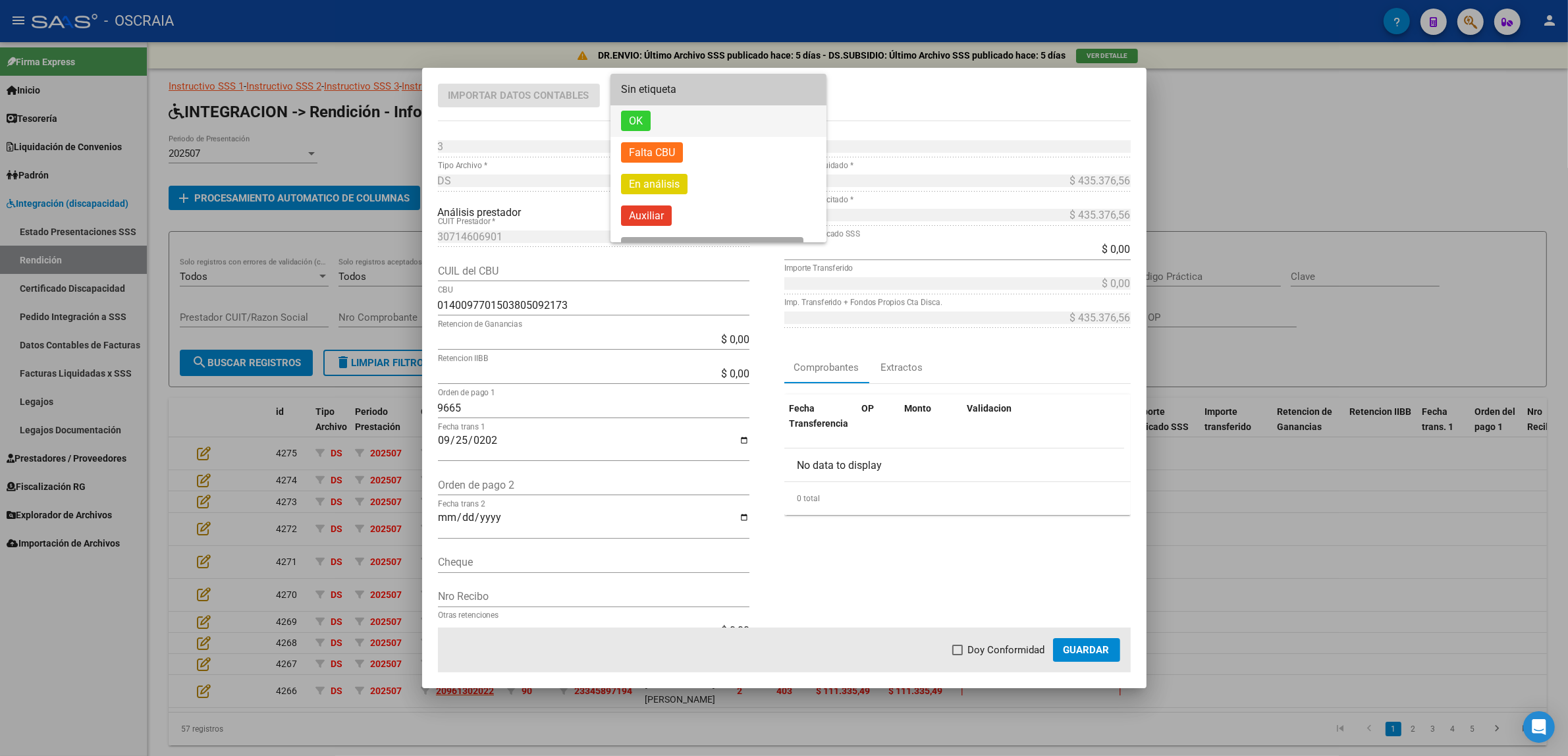
click at [663, 126] on span "OK" at bounding box center [718, 121] width 195 height 32
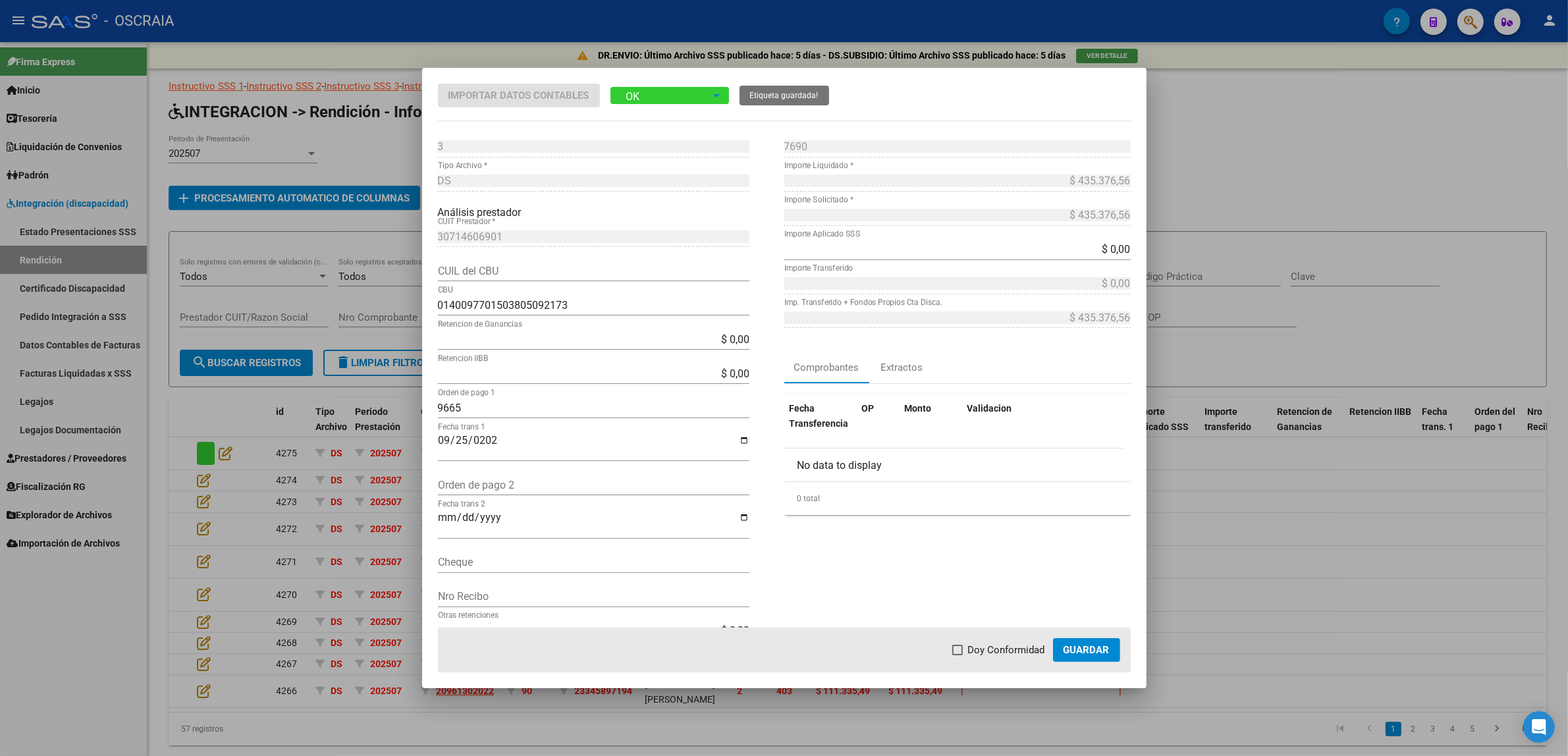
click at [995, 643] on span "Doy Conformidad" at bounding box center [1006, 650] width 77 height 16
click at [958, 655] on input "Doy Conformidad" at bounding box center [957, 655] width 1 height 1
checkbox input "true"
click at [1101, 646] on span "Guardar" at bounding box center [1086, 650] width 46 height 12
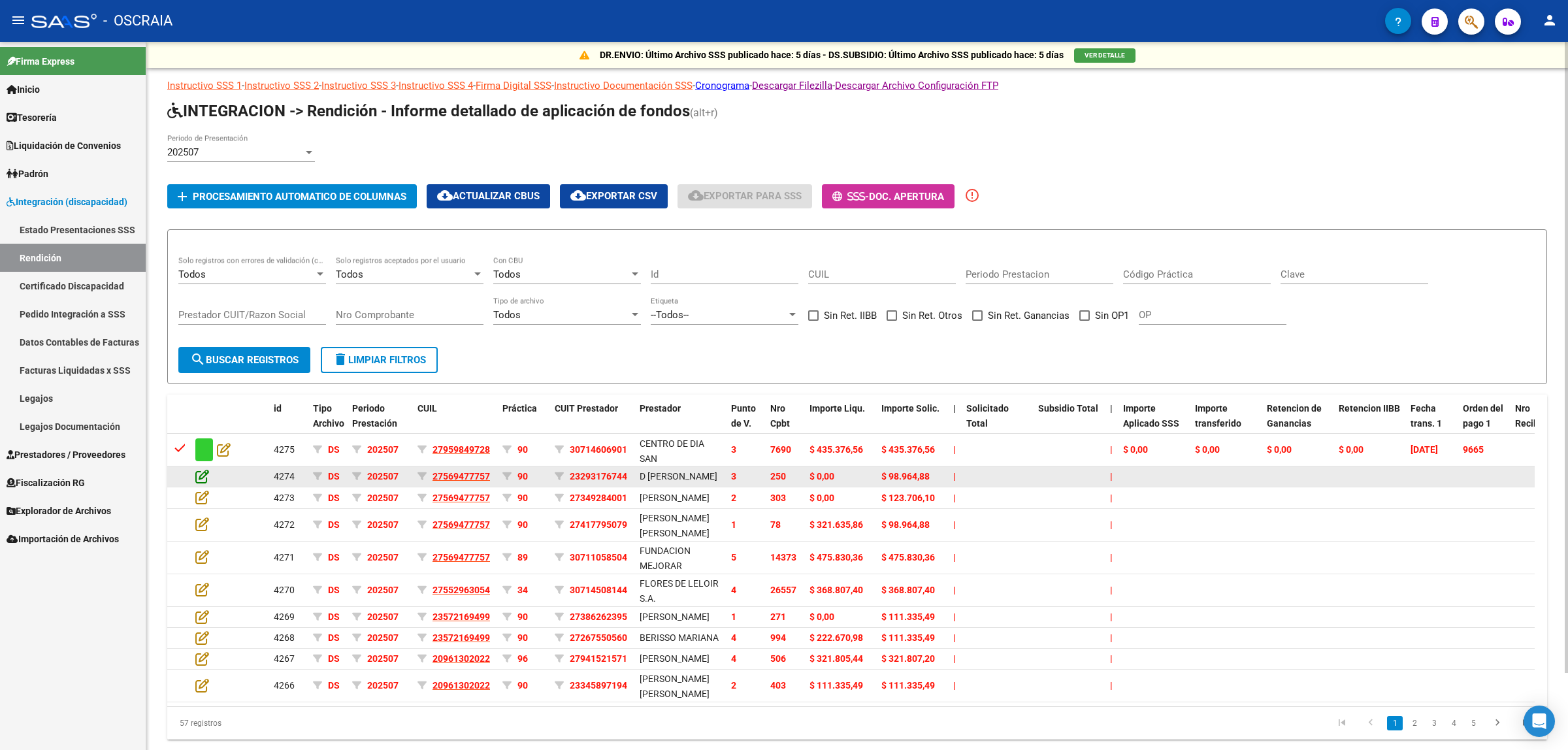
click at [206, 474] on icon at bounding box center [202, 476] width 14 height 14
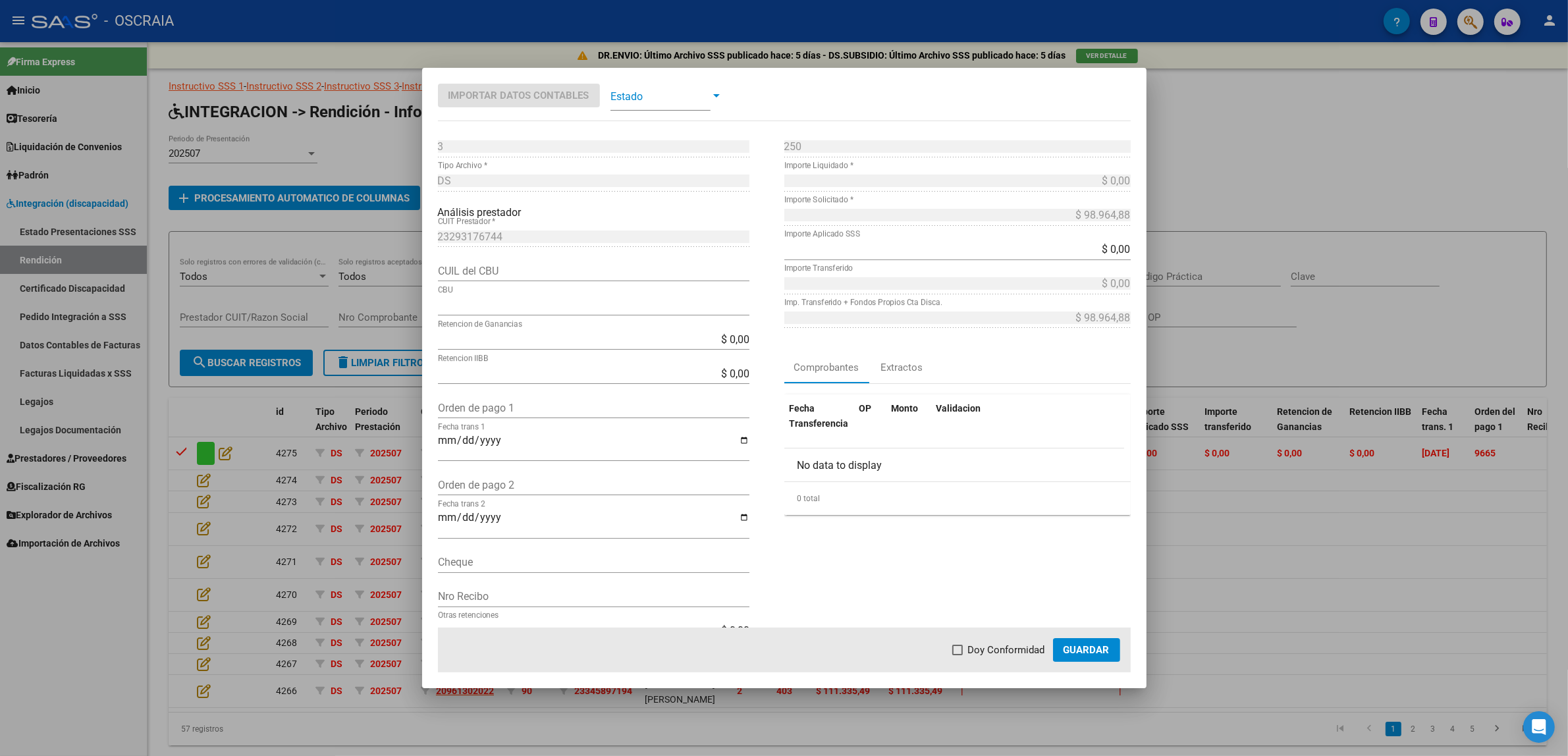
type input "0270030420038994860018"
click at [1279, 137] on div at bounding box center [784, 378] width 1568 height 756
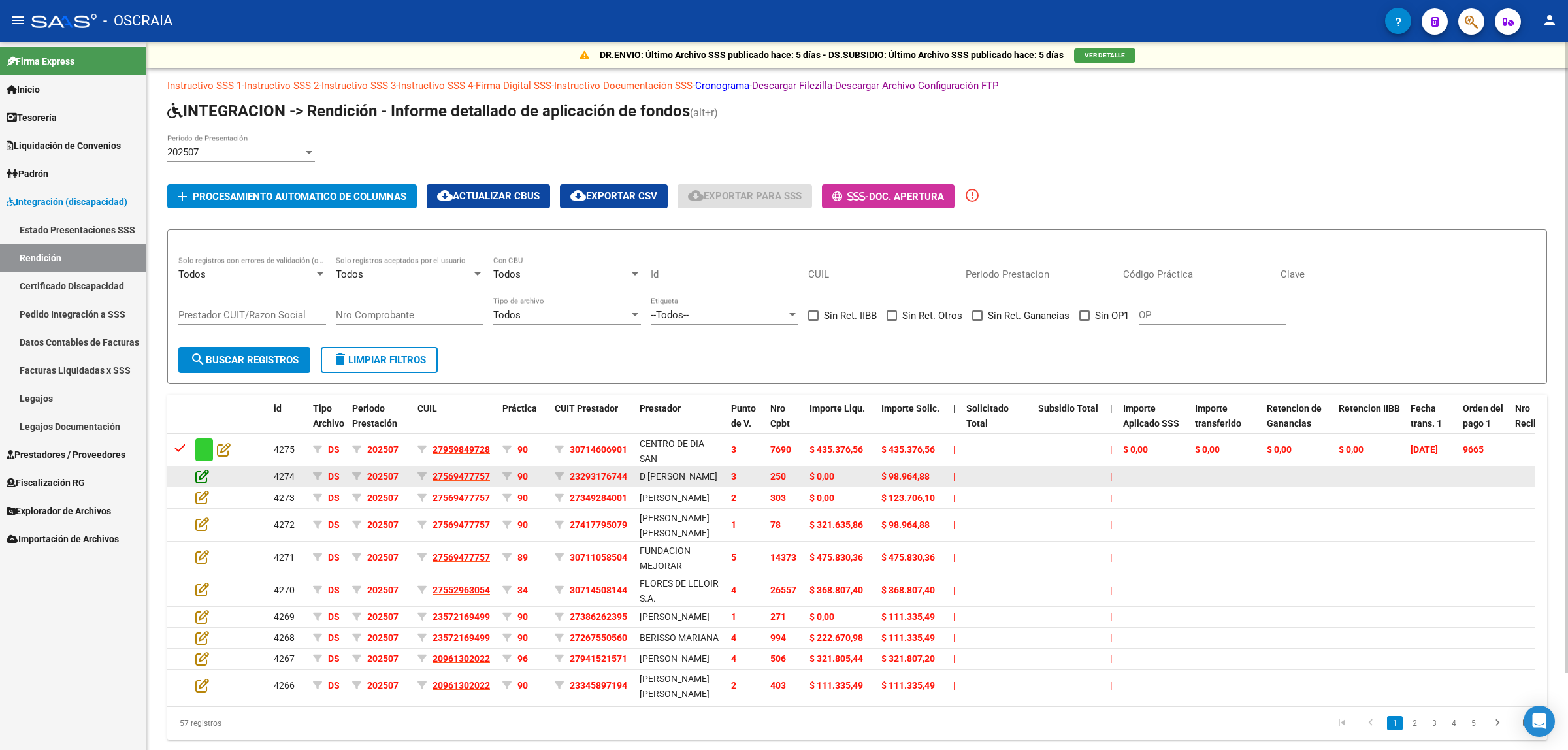
click at [198, 475] on icon at bounding box center [202, 476] width 14 height 14
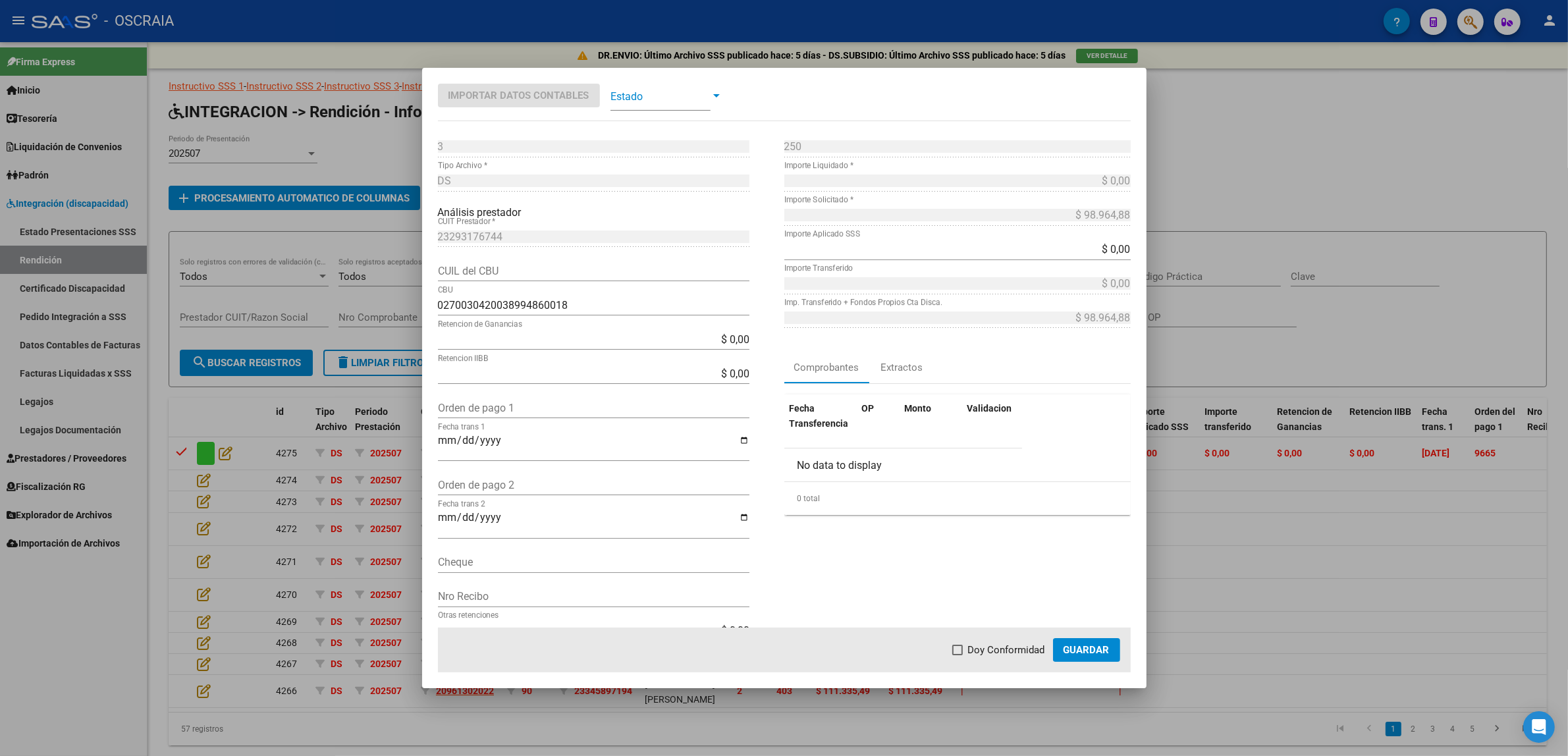
click at [492, 408] on input "Orden de pago 1" at bounding box center [593, 408] width 311 height 12
paste input "9628"
type input "9628"
click at [438, 443] on input "Fecha trans 1" at bounding box center [593, 446] width 311 height 23
type input "[DATE]"
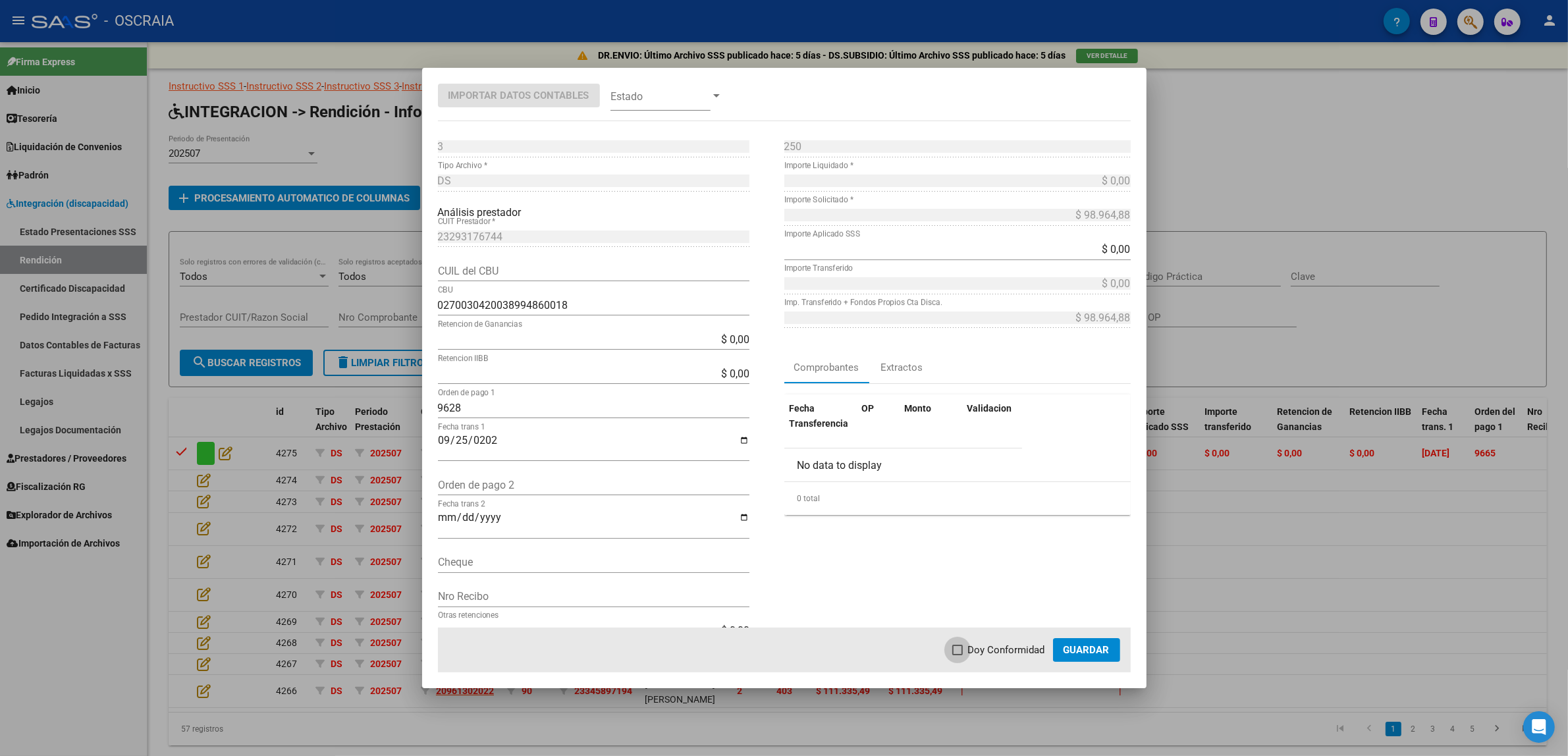
click at [1031, 652] on span "Doy Conformidad" at bounding box center [1006, 650] width 77 height 16
click at [958, 655] on input "Doy Conformidad" at bounding box center [957, 655] width 1 height 1
checkbox input "true"
click at [687, 99] on span at bounding box center [661, 95] width 100 height 29
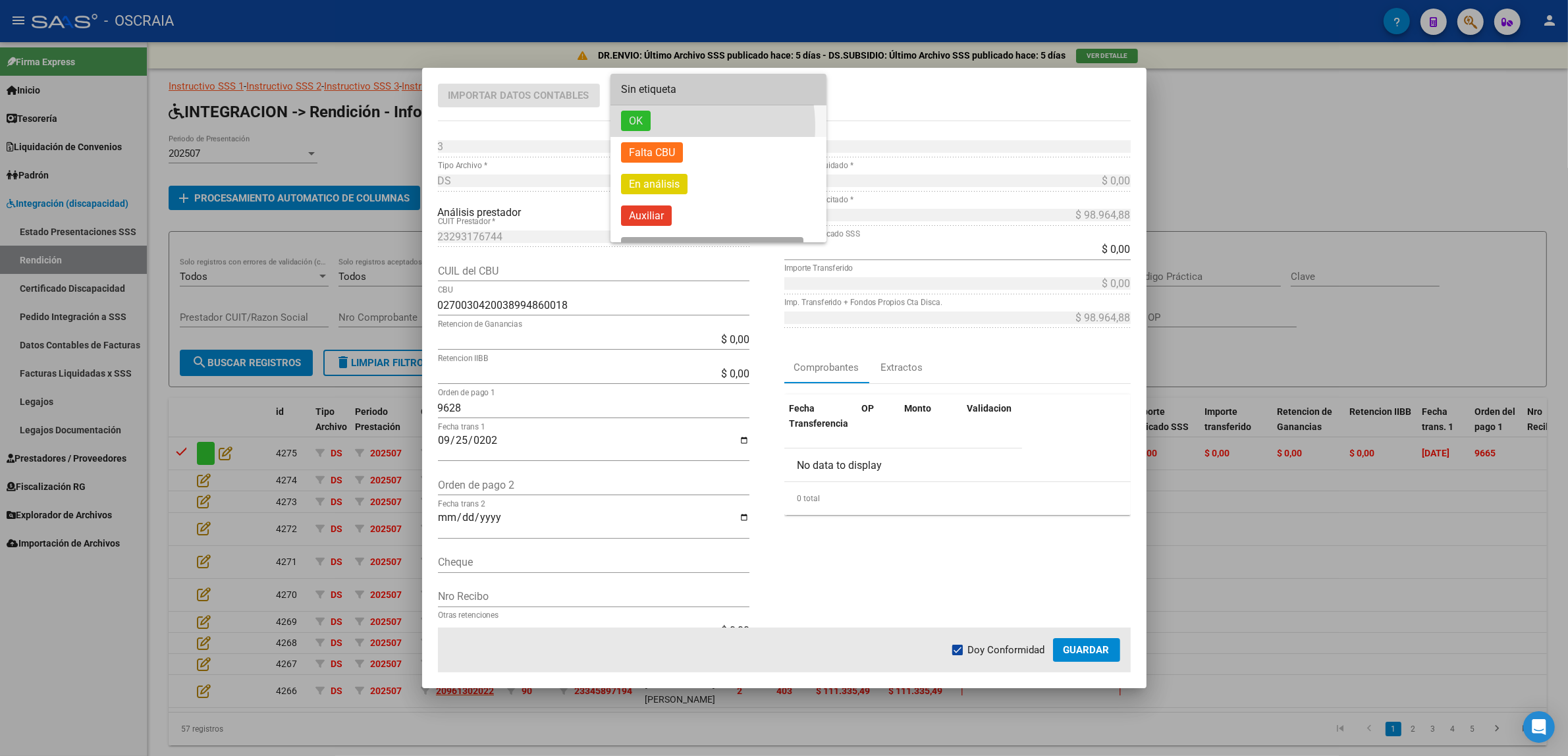
click at [659, 126] on span "OK" at bounding box center [718, 121] width 195 height 32
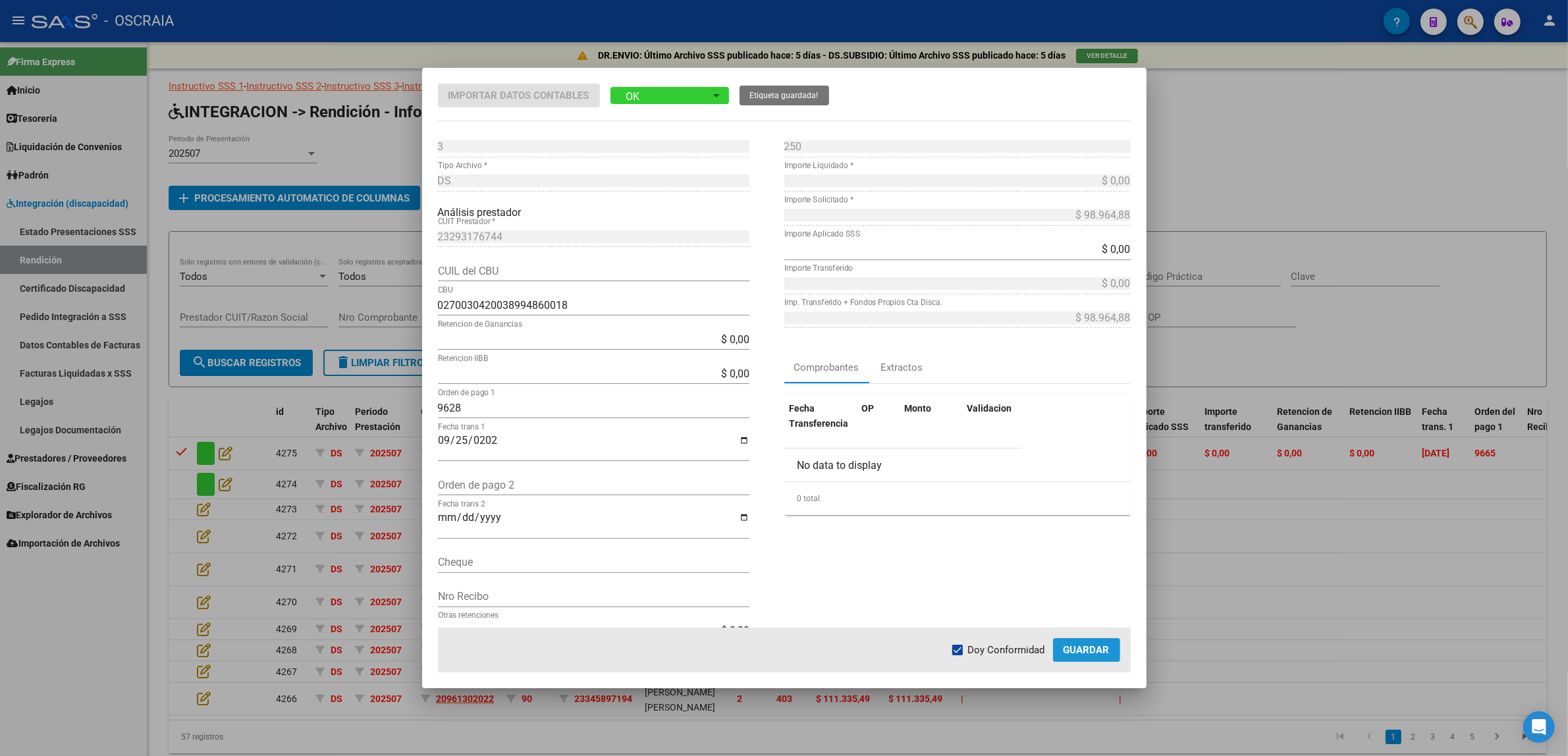
click at [1100, 653] on span "Guardar" at bounding box center [1086, 650] width 46 height 12
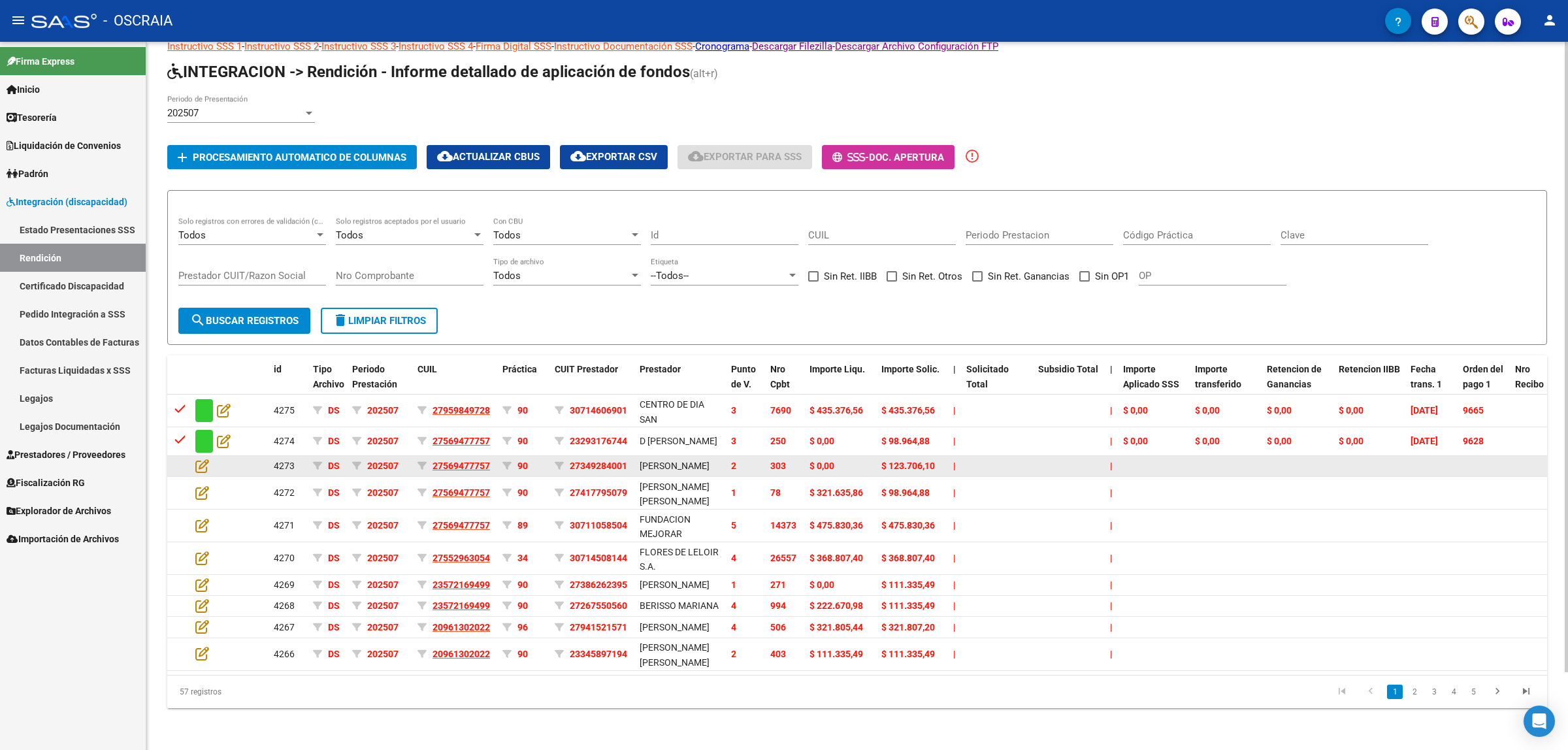
scroll to position [87, 0]
click at [197, 459] on icon at bounding box center [202, 466] width 14 height 14
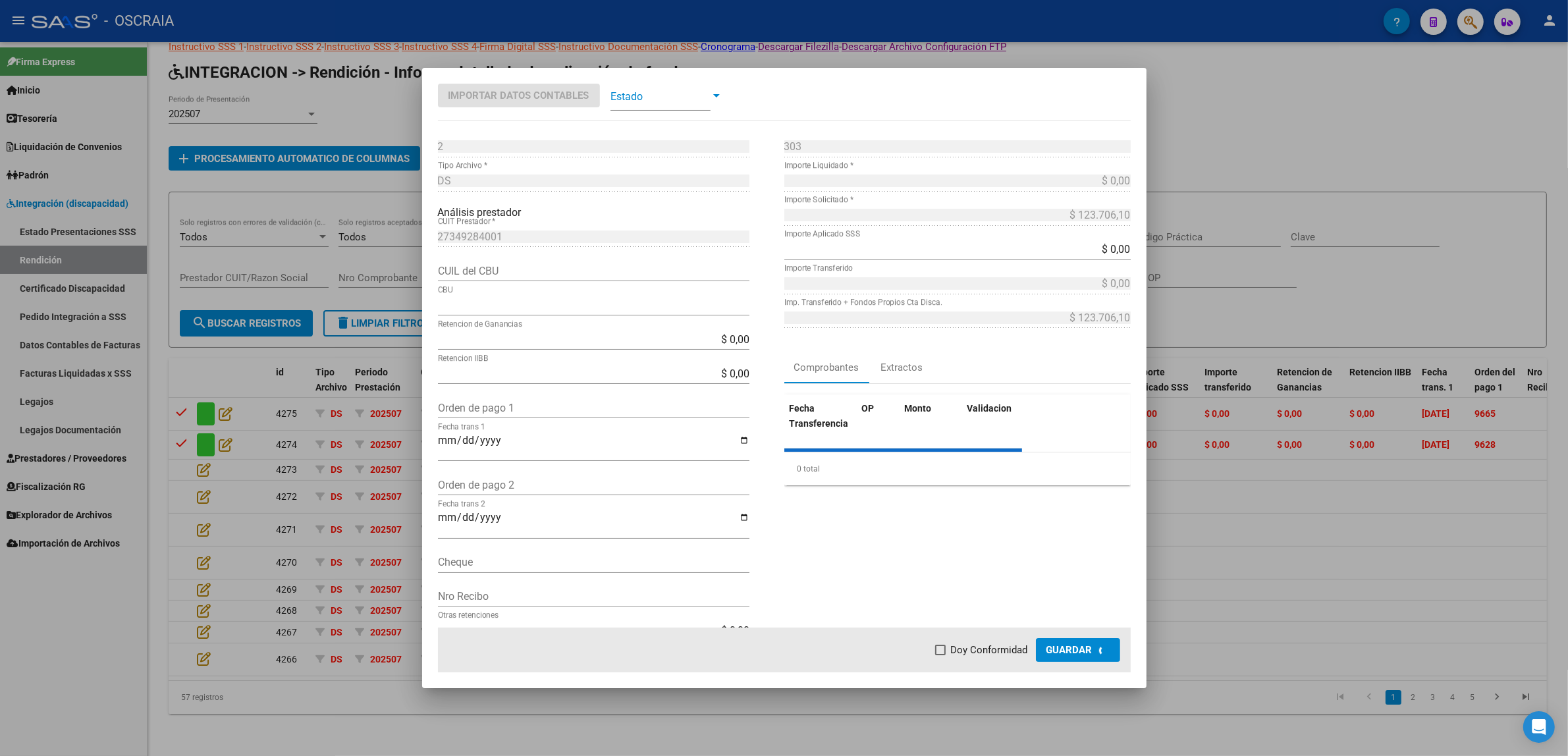
type input "0170156840000004980296"
click at [484, 399] on div "Orden de pago 1" at bounding box center [593, 407] width 311 height 21
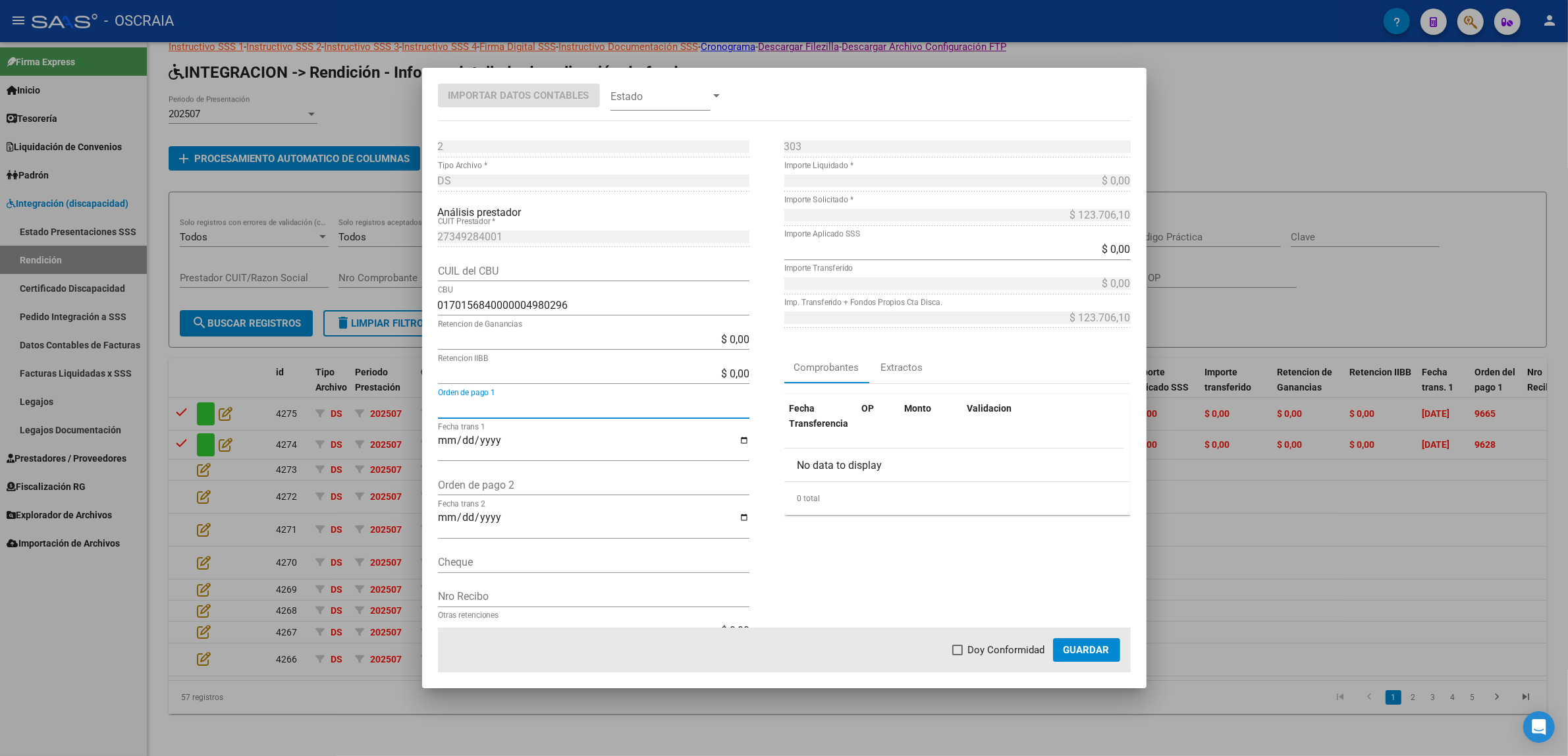
click at [485, 403] on input "Orden de pago 1" at bounding box center [593, 408] width 311 height 12
paste input "9622"
type input "9622"
click at [440, 438] on input "Fecha trans 1" at bounding box center [593, 446] width 311 height 23
type input "[DATE]"
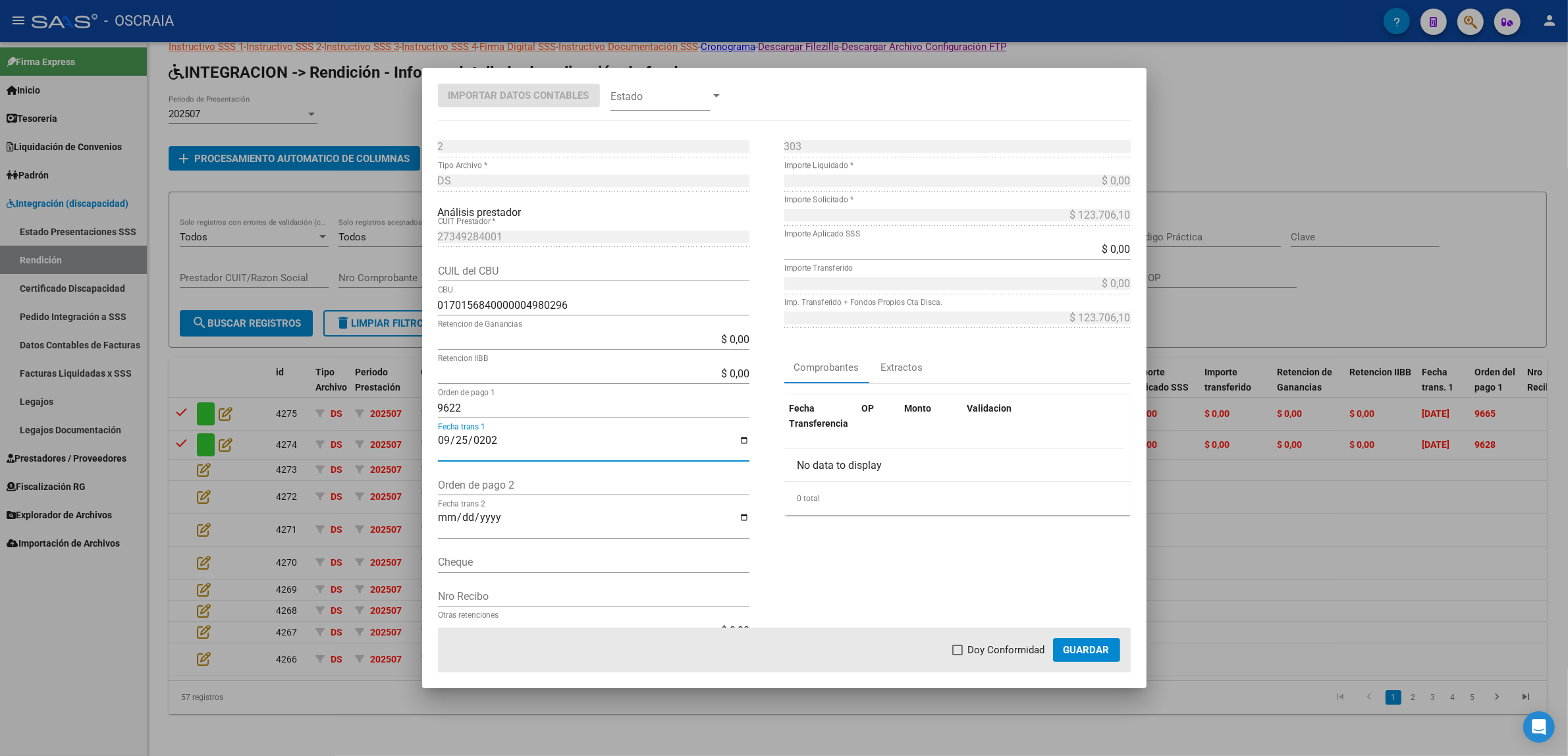
click at [624, 95] on span at bounding box center [661, 95] width 100 height 29
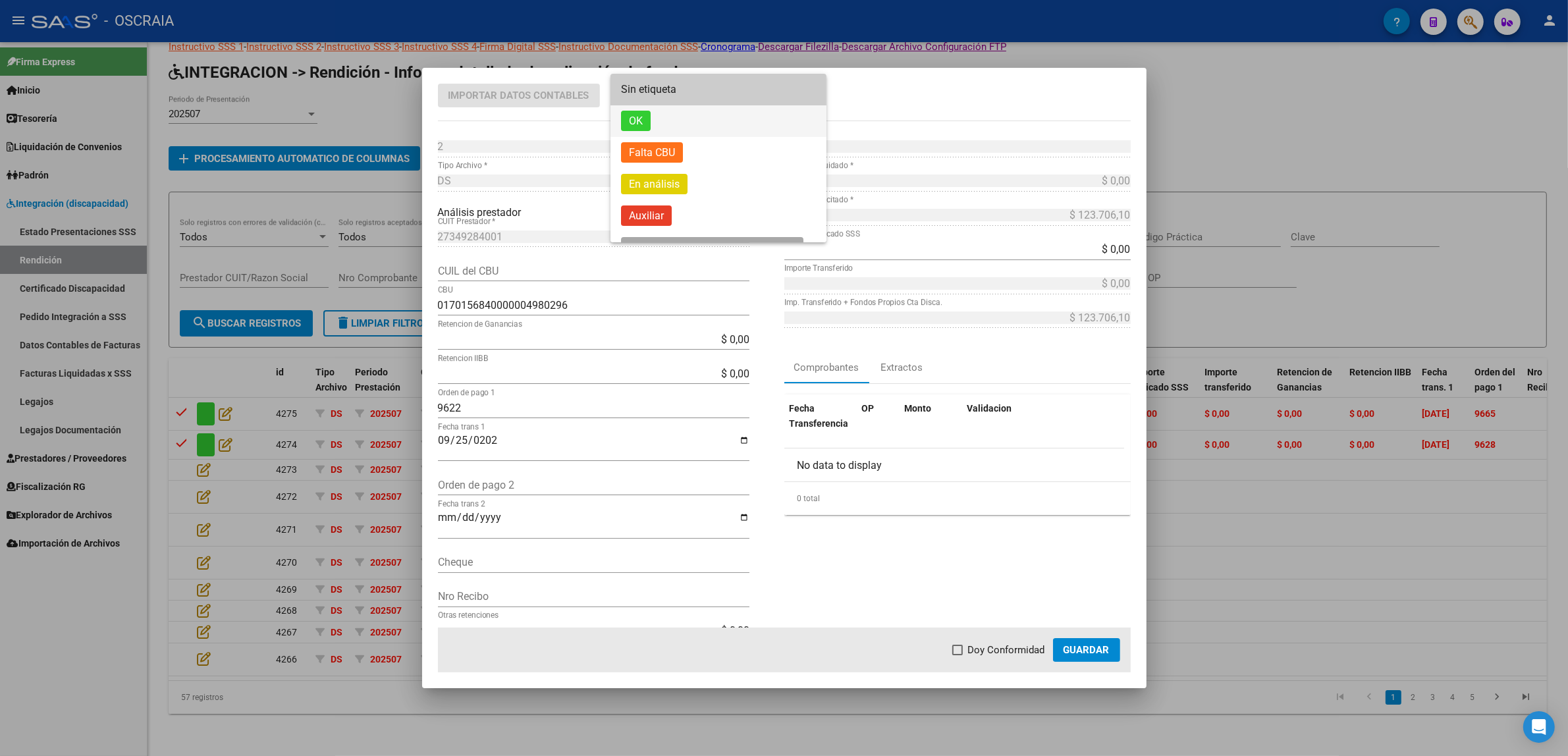
click at [646, 125] on span "OK" at bounding box center [635, 121] width 29 height 21
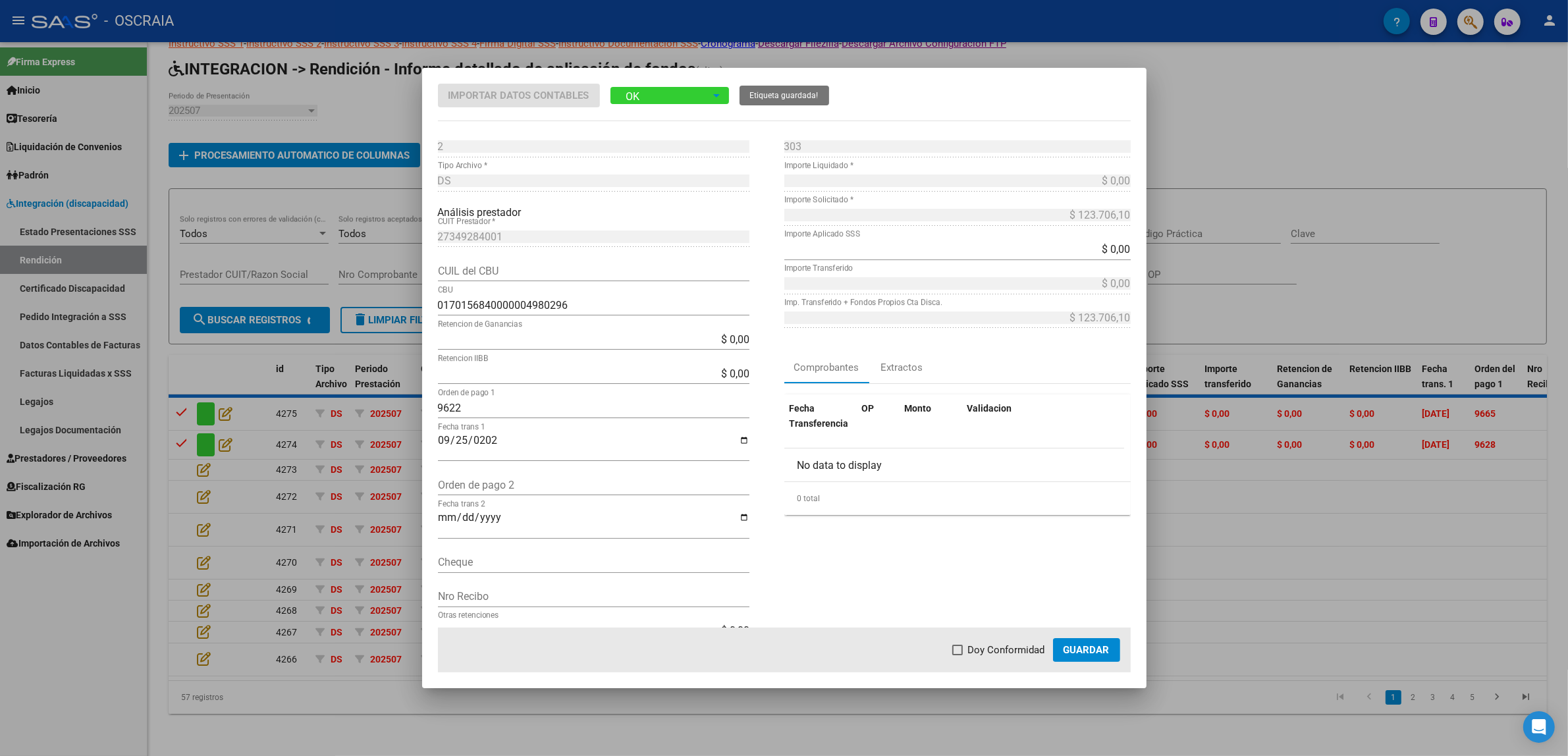
click at [1029, 560] on div "303 Nro Comprobante * $ 0,00 Importe Liquidado * $ 123.706,10 Importe Solicitad…" at bounding box center [957, 396] width 346 height 519
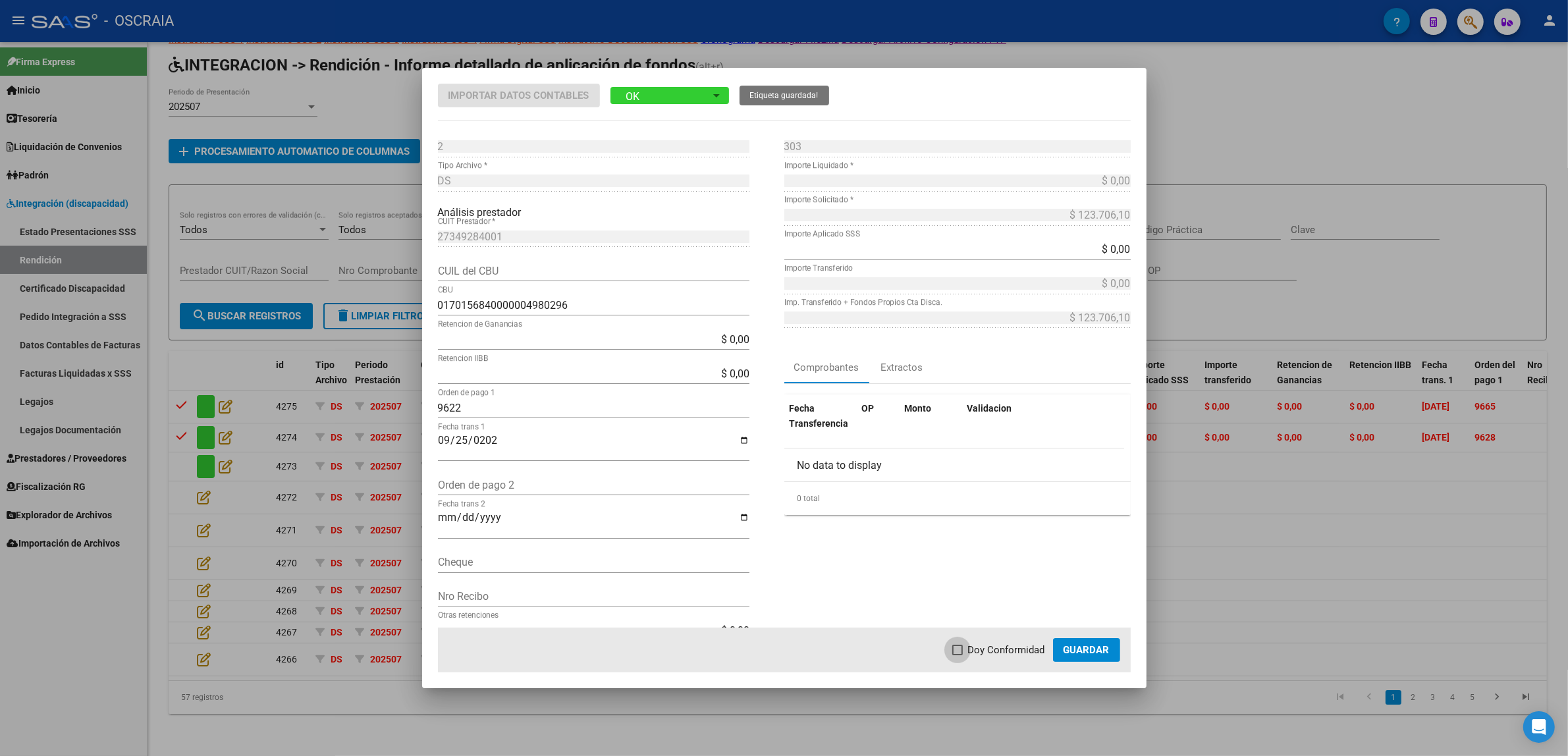
click at [1034, 643] on span "Doy Conformidad" at bounding box center [1006, 650] width 77 height 16
click at [958, 655] on input "Doy Conformidad" at bounding box center [957, 655] width 1 height 1
checkbox input "true"
click at [1078, 652] on span "Guardar" at bounding box center [1086, 650] width 46 height 12
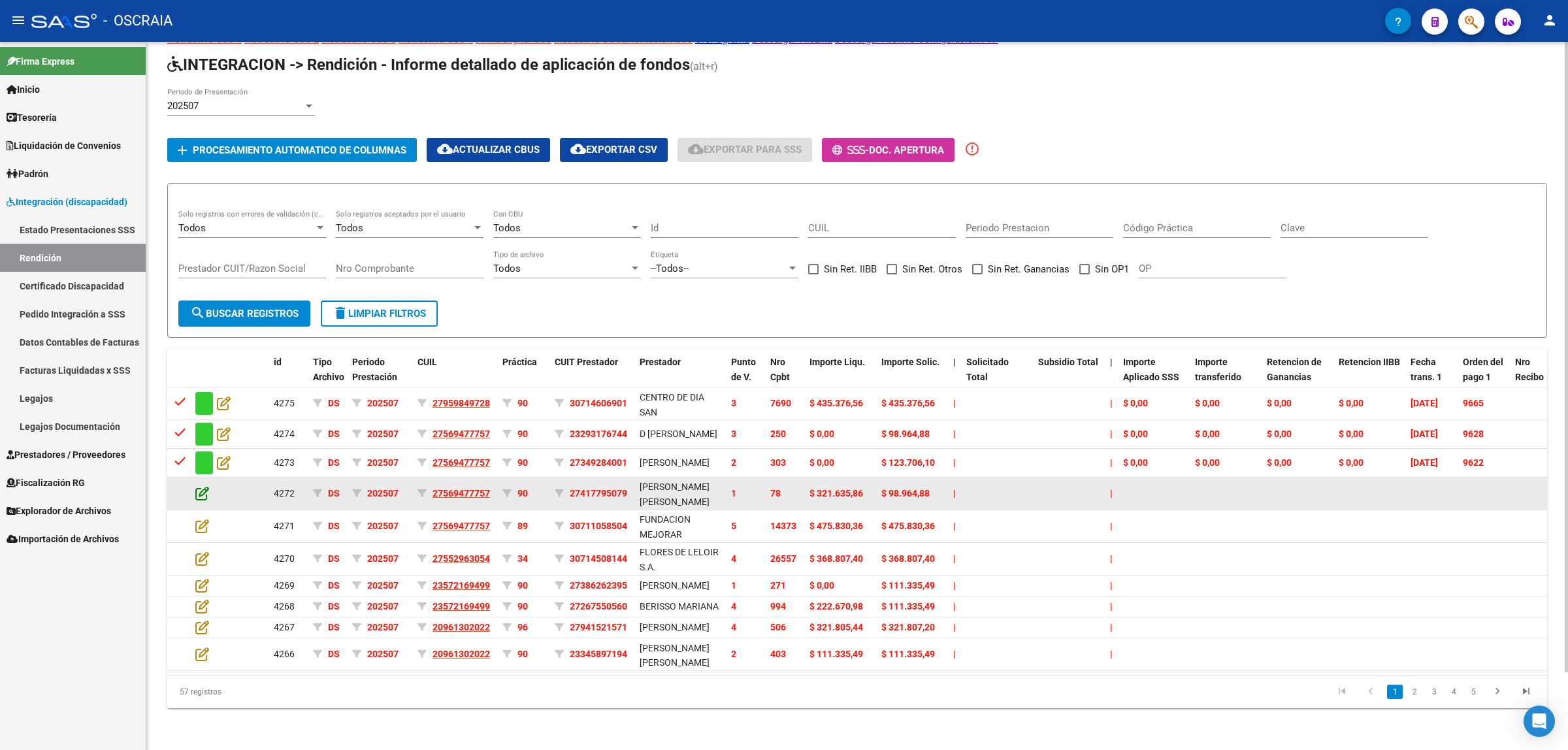
click at [206, 486] on icon at bounding box center [202, 493] width 14 height 14
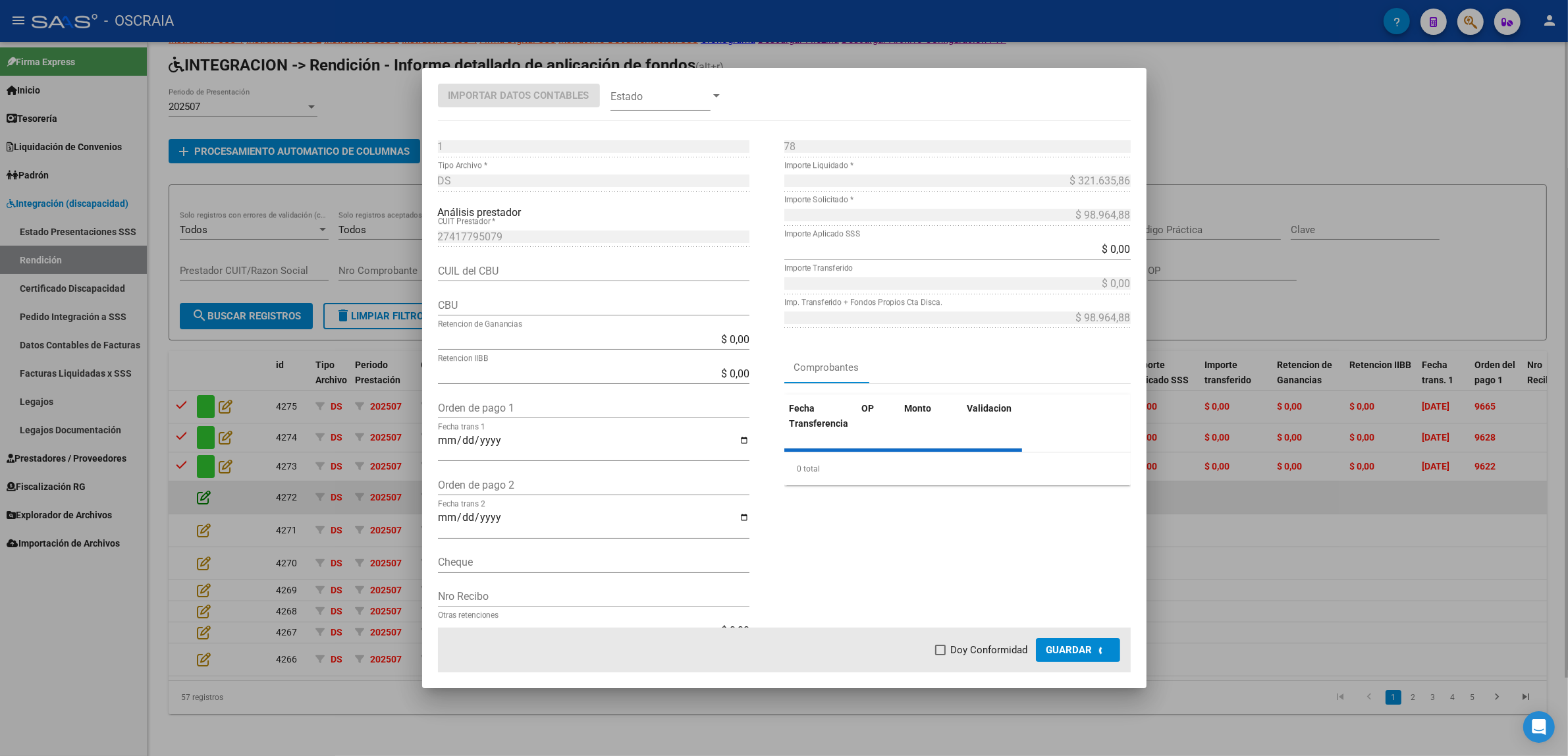
type input "0140076203502152166212"
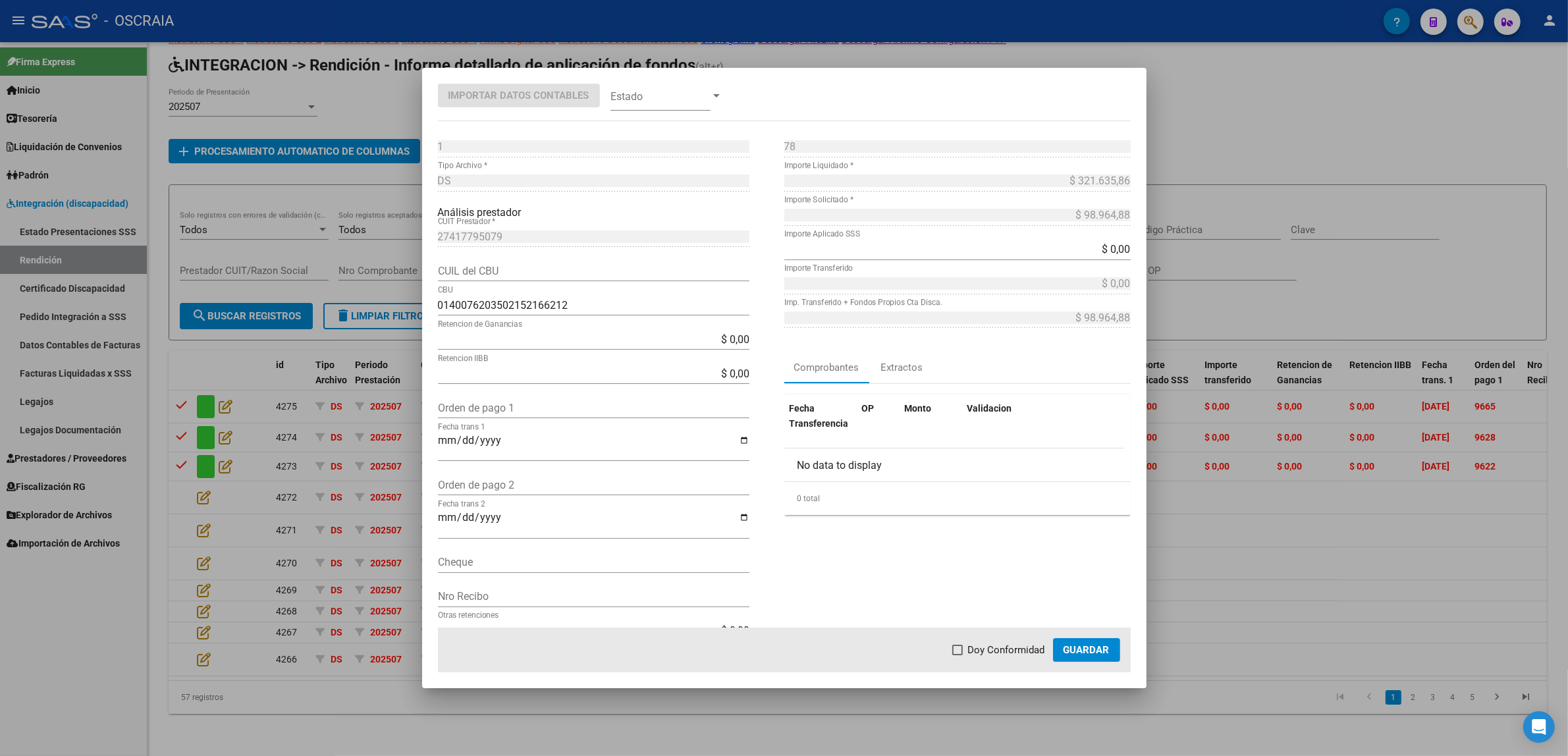
click at [331, 390] on div at bounding box center [784, 378] width 1568 height 756
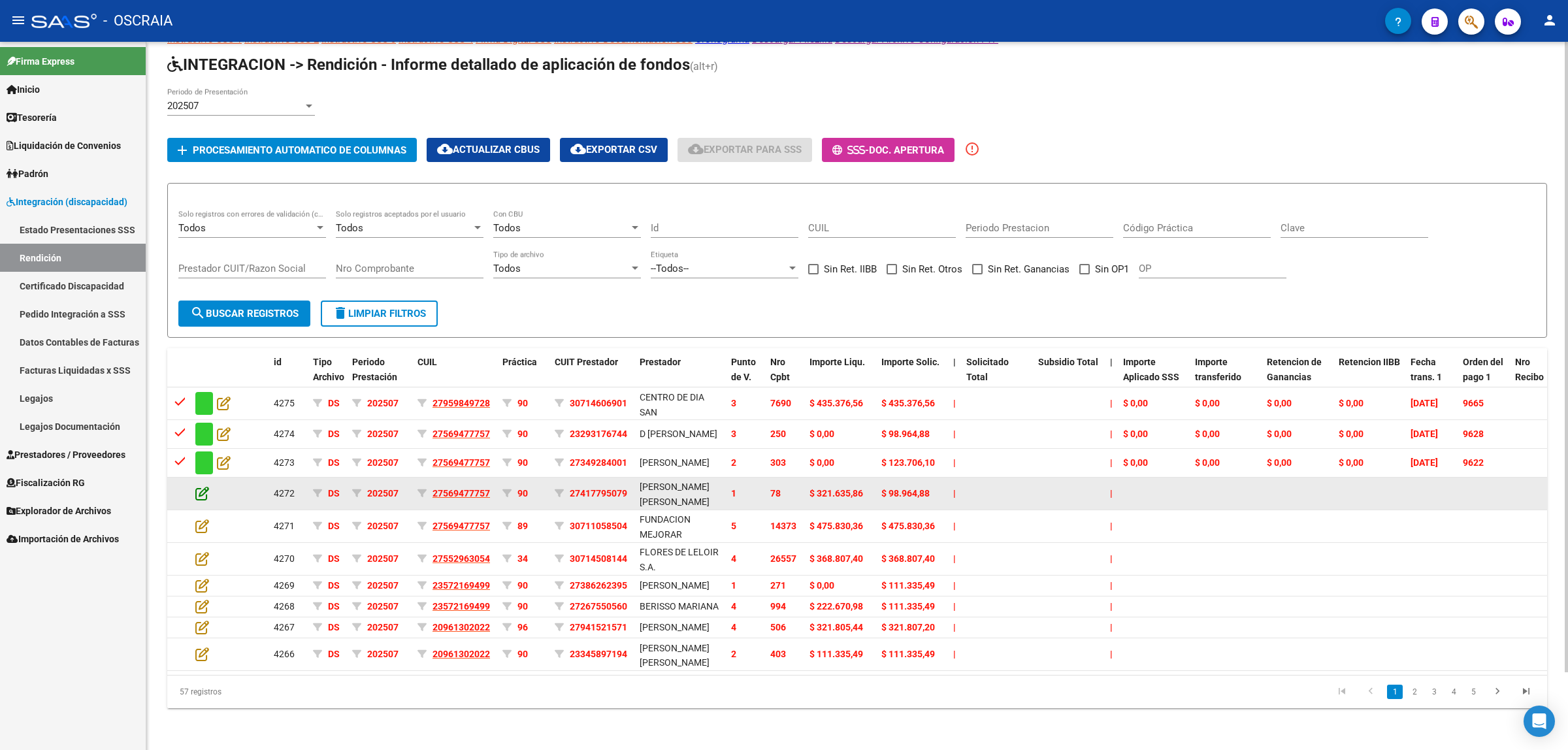
click at [195, 486] on icon at bounding box center [202, 493] width 14 height 14
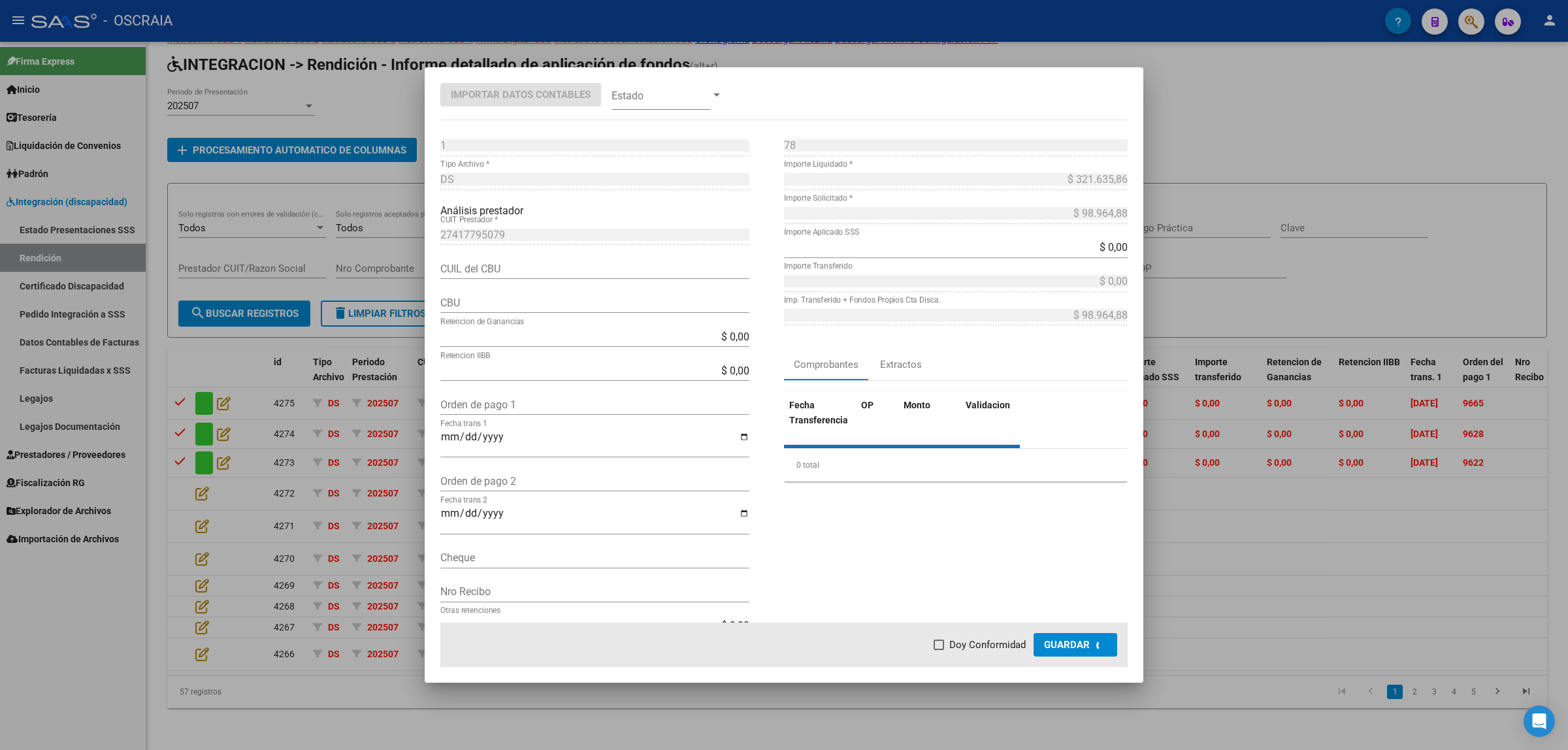
type input "0140076203502152166212"
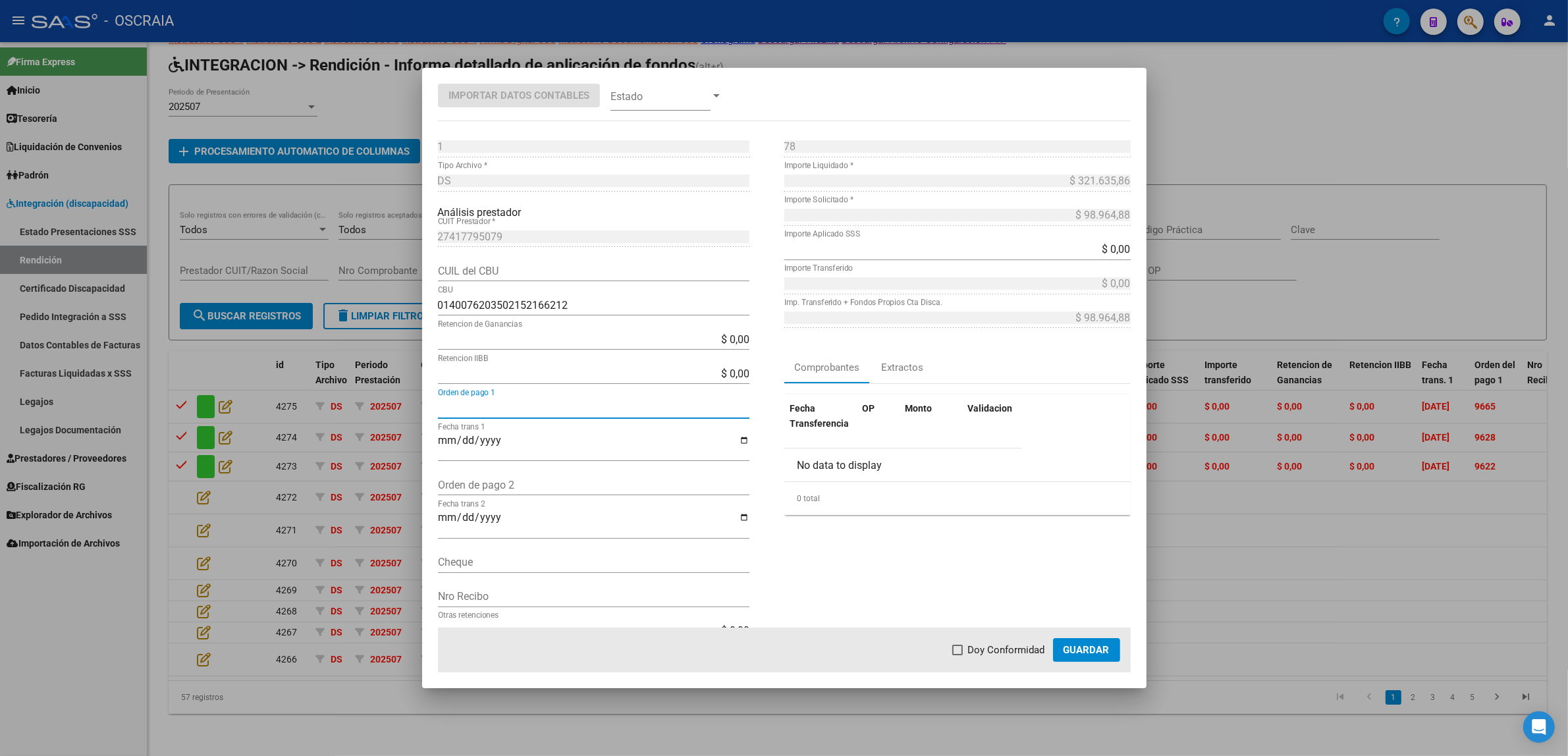
click at [511, 402] on input "Orden de pago 1" at bounding box center [593, 408] width 311 height 12
paste input "9630"
type input "9630"
click at [447, 438] on input "Fecha trans 1" at bounding box center [593, 446] width 311 height 23
type input "[DATE]"
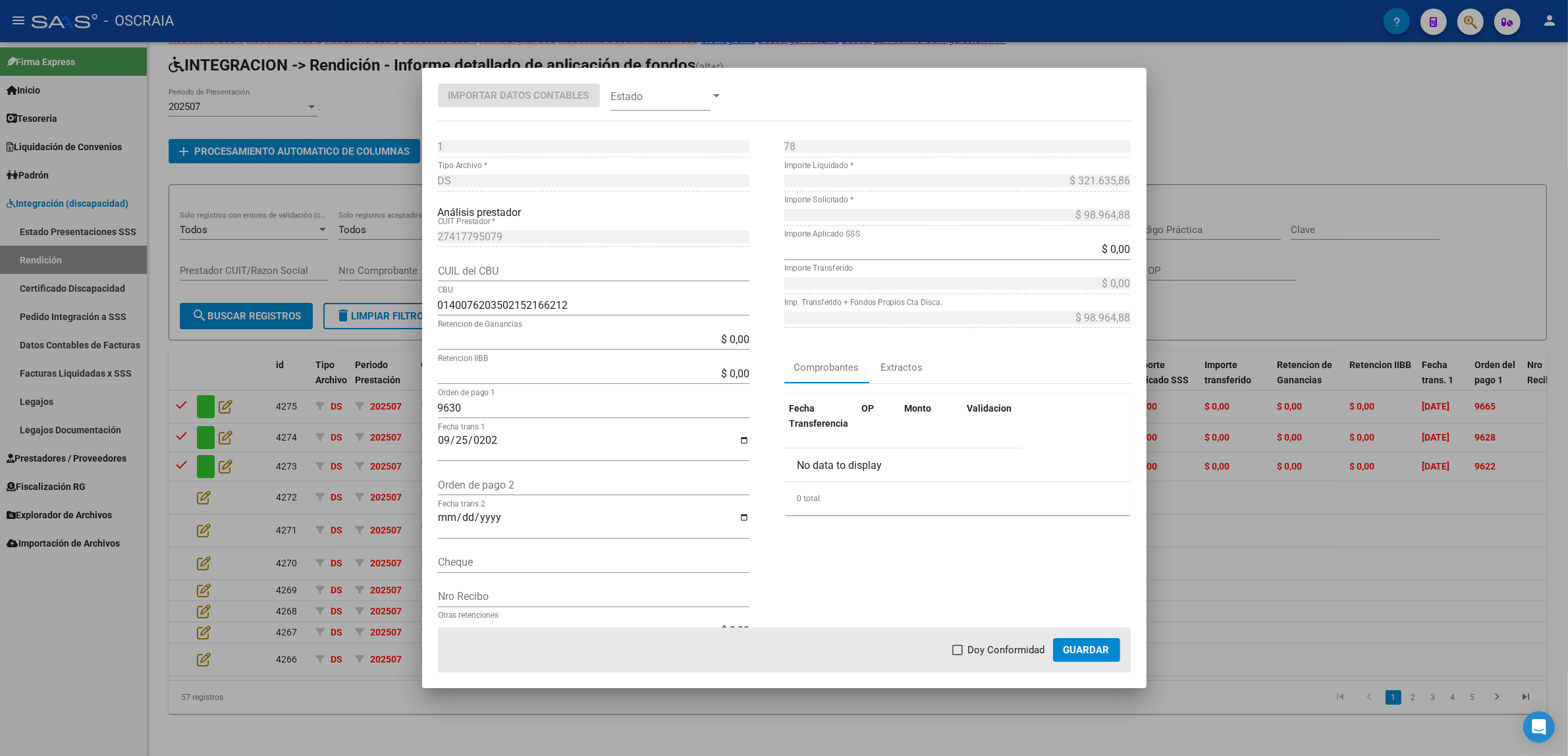
click at [1019, 640] on mat-dialog-actions "Doy Conformidad Guardar" at bounding box center [784, 650] width 693 height 45
click at [963, 650] on span at bounding box center [957, 650] width 10 height 10
click at [958, 655] on input "Doy Conformidad" at bounding box center [957, 655] width 1 height 1
checkbox input "true"
click at [660, 91] on span at bounding box center [661, 95] width 100 height 29
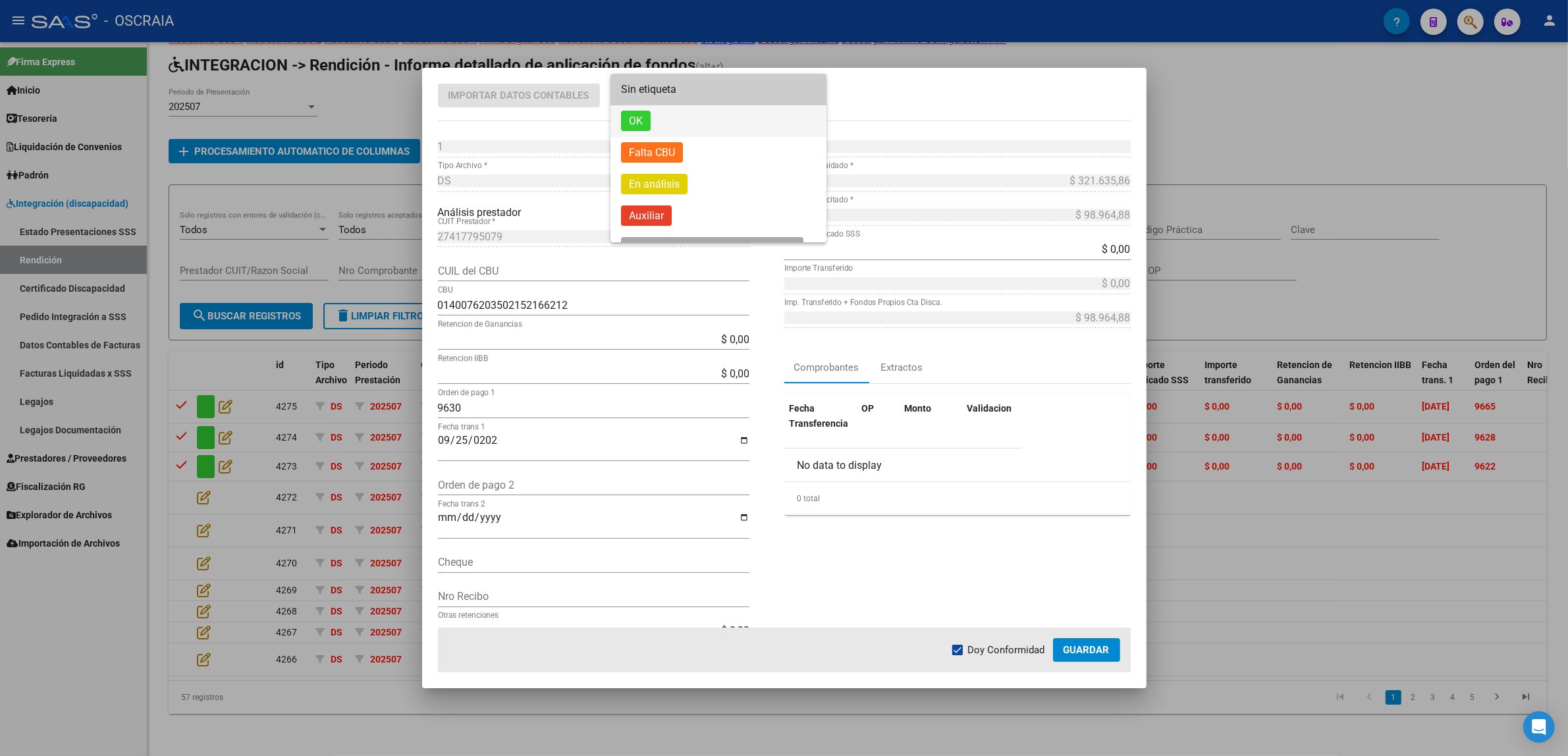
click at [667, 121] on span "OK" at bounding box center [718, 121] width 195 height 32
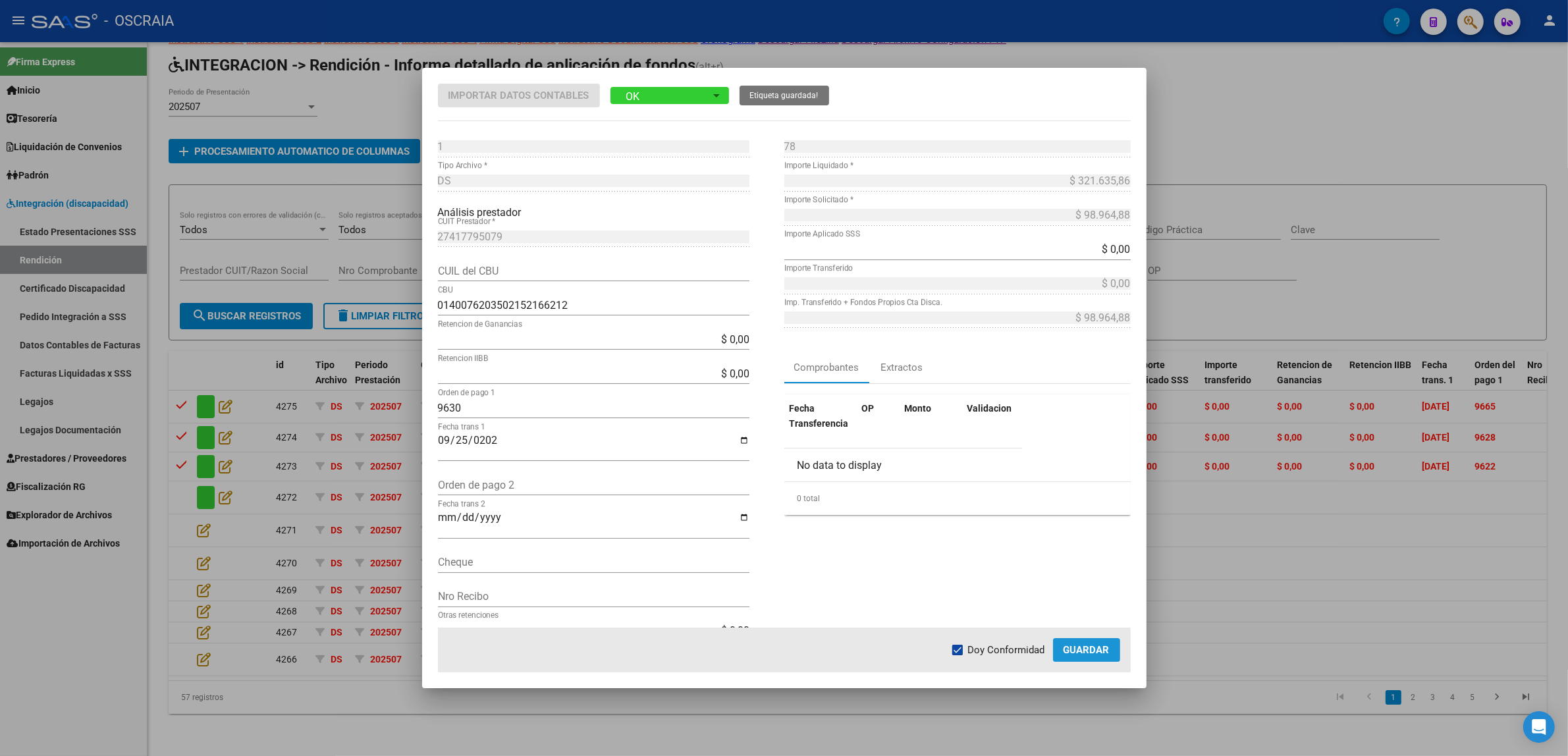
click at [1105, 646] on span "Guardar" at bounding box center [1086, 650] width 46 height 12
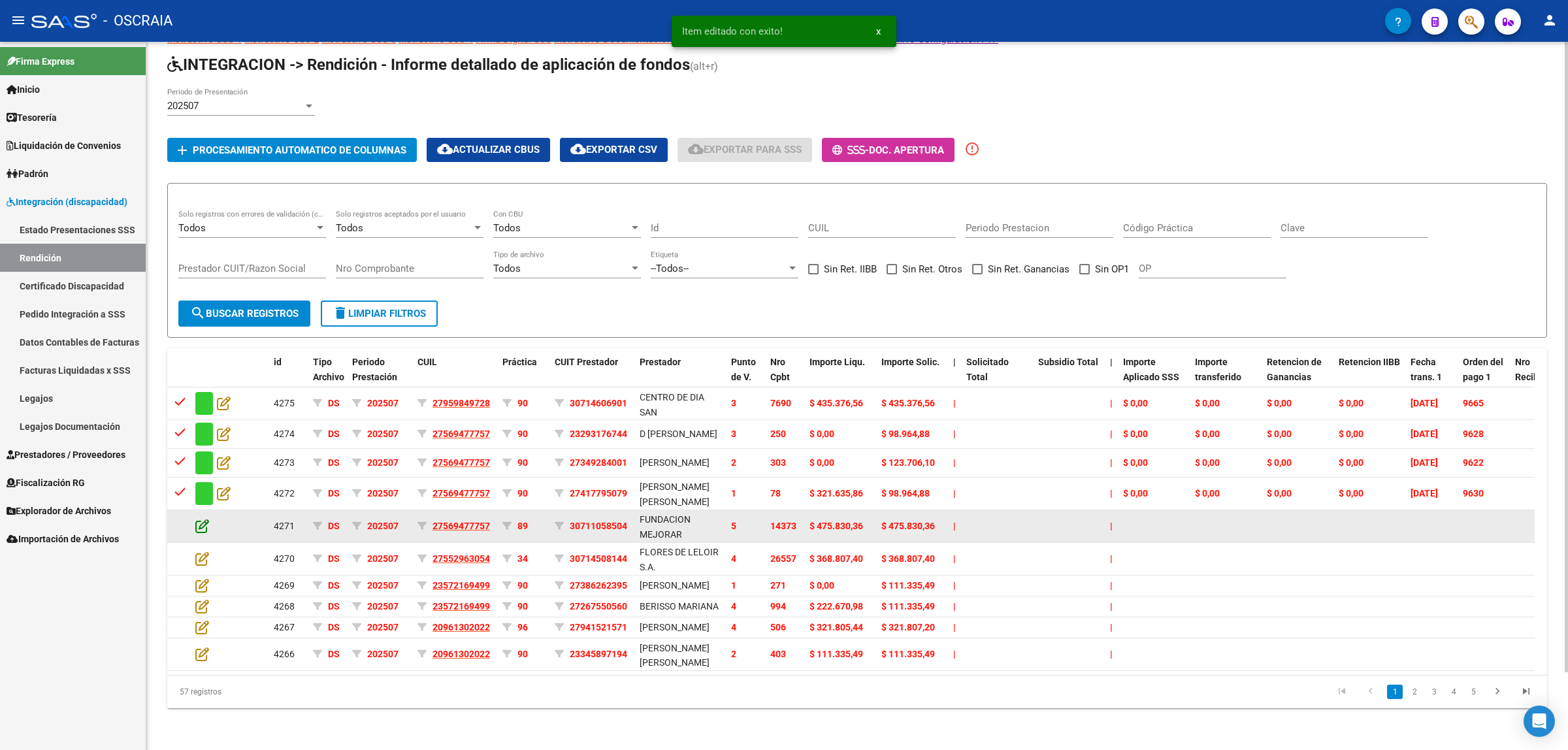
click at [203, 519] on icon at bounding box center [202, 525] width 14 height 14
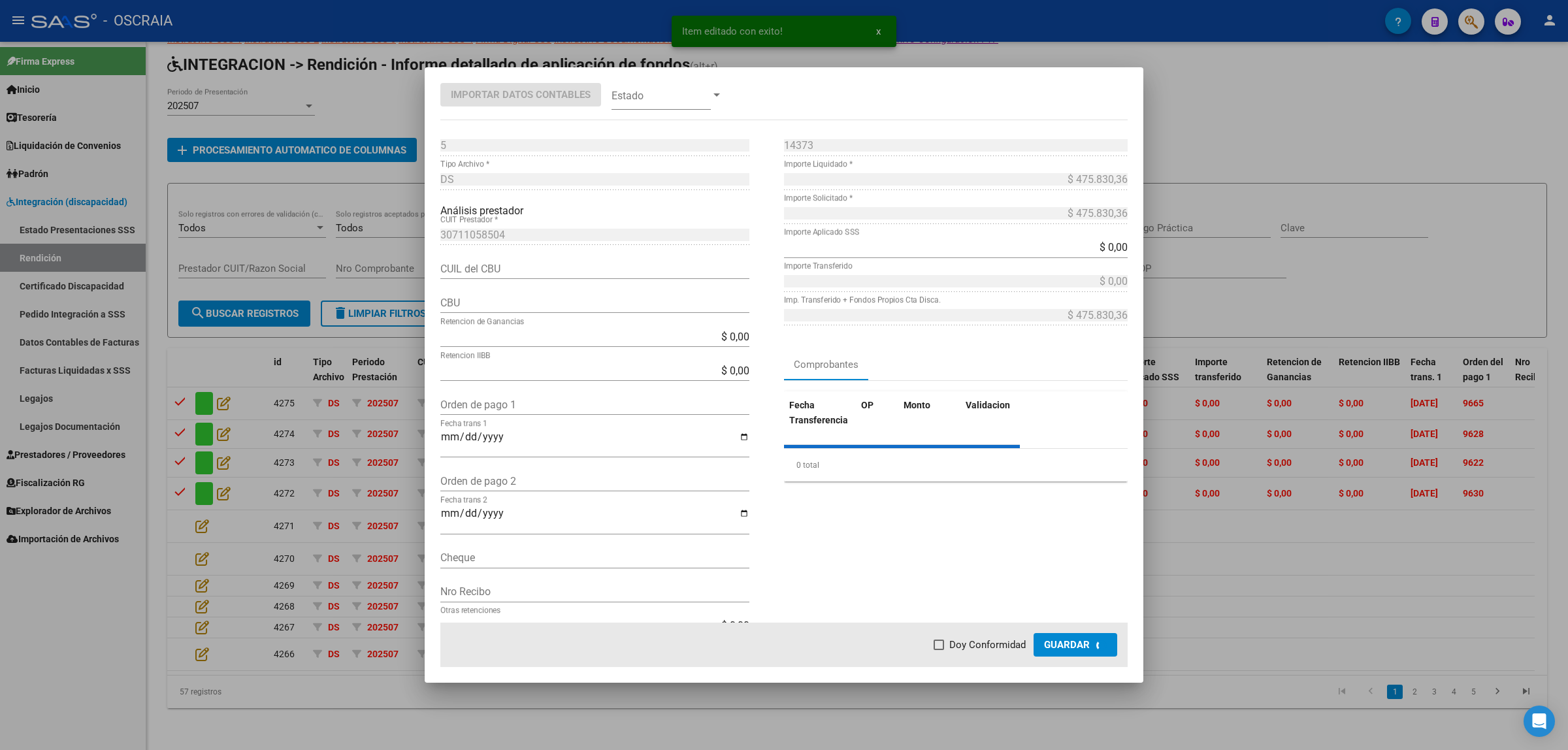
type input "0170107020000000901574"
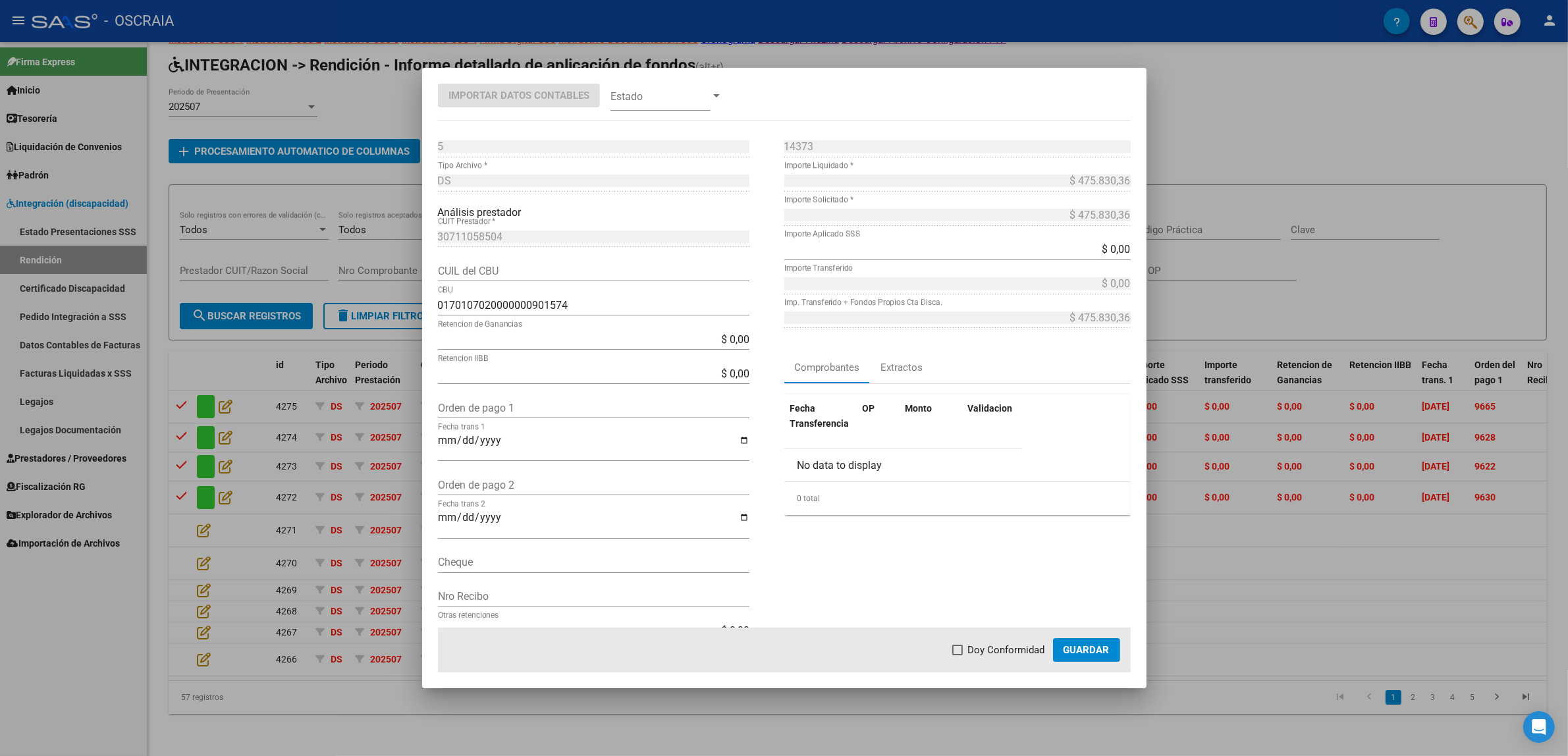
click at [335, 405] on div at bounding box center [784, 378] width 1568 height 756
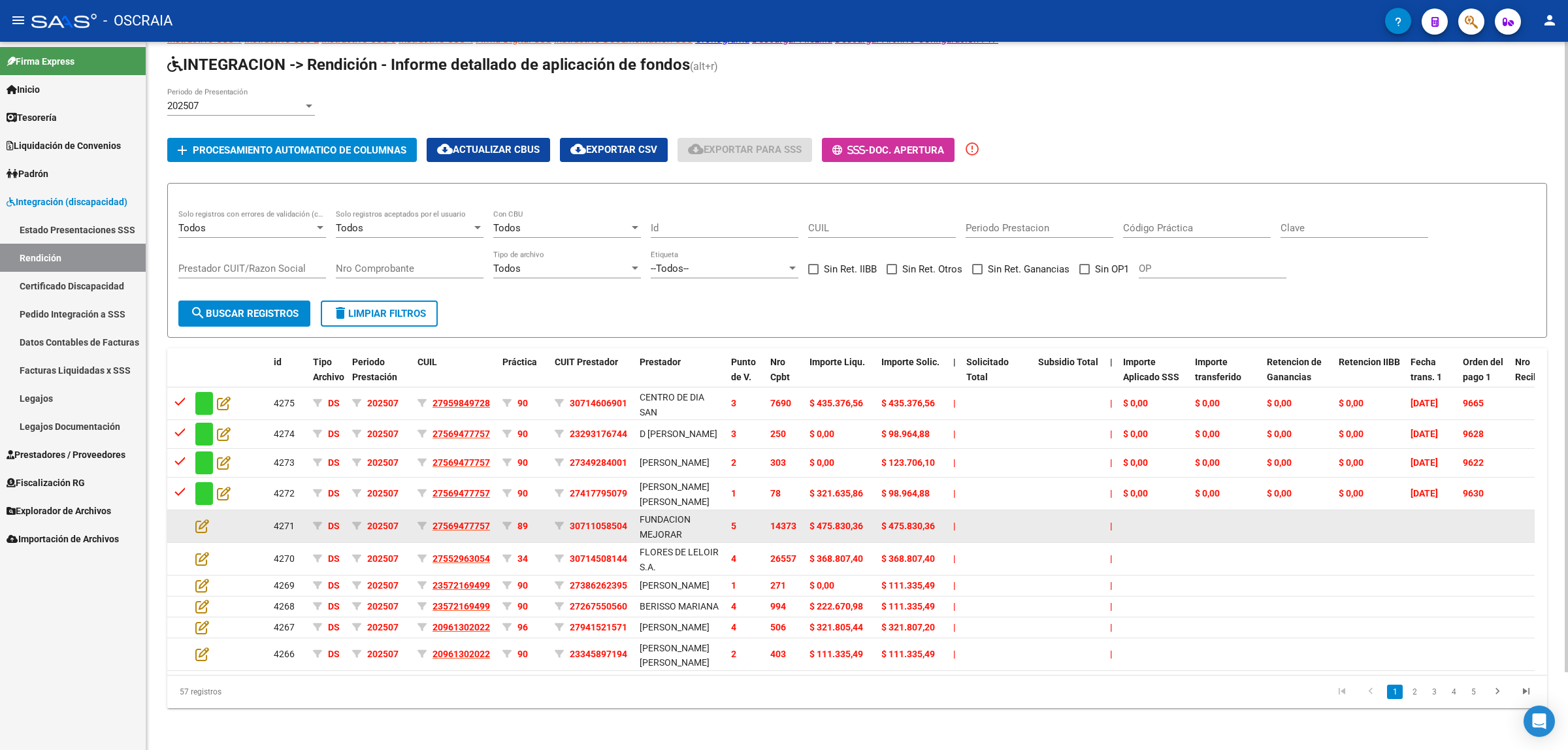
click at [771, 521] on span "14373" at bounding box center [783, 525] width 26 height 10
click at [204, 519] on icon at bounding box center [202, 525] width 14 height 14
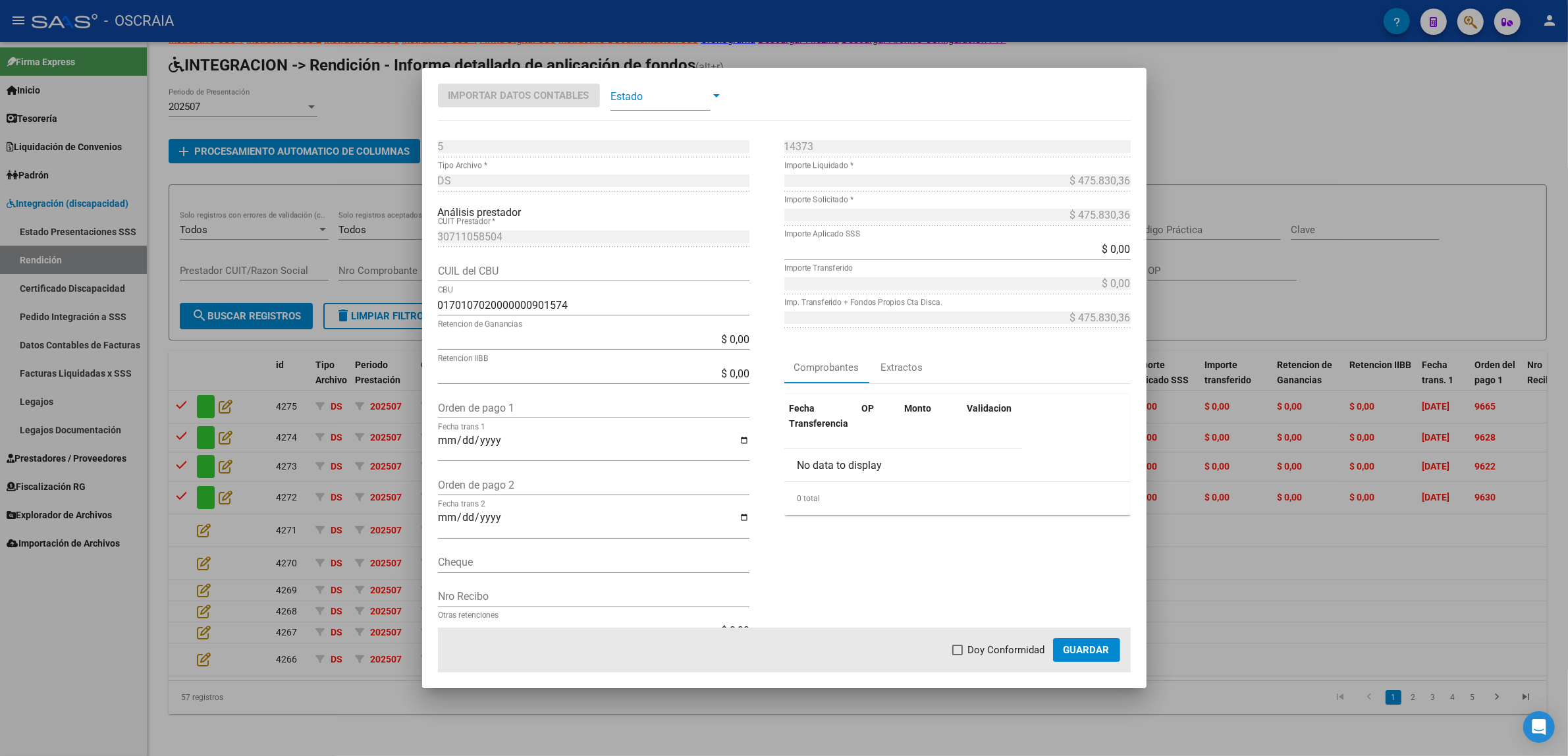
click at [474, 403] on input "Orden de pago 1" at bounding box center [593, 408] width 311 height 12
paste input "9662"
type input "9662"
click at [444, 445] on input "Fecha trans 1" at bounding box center [593, 446] width 311 height 23
type input "[DATE]"
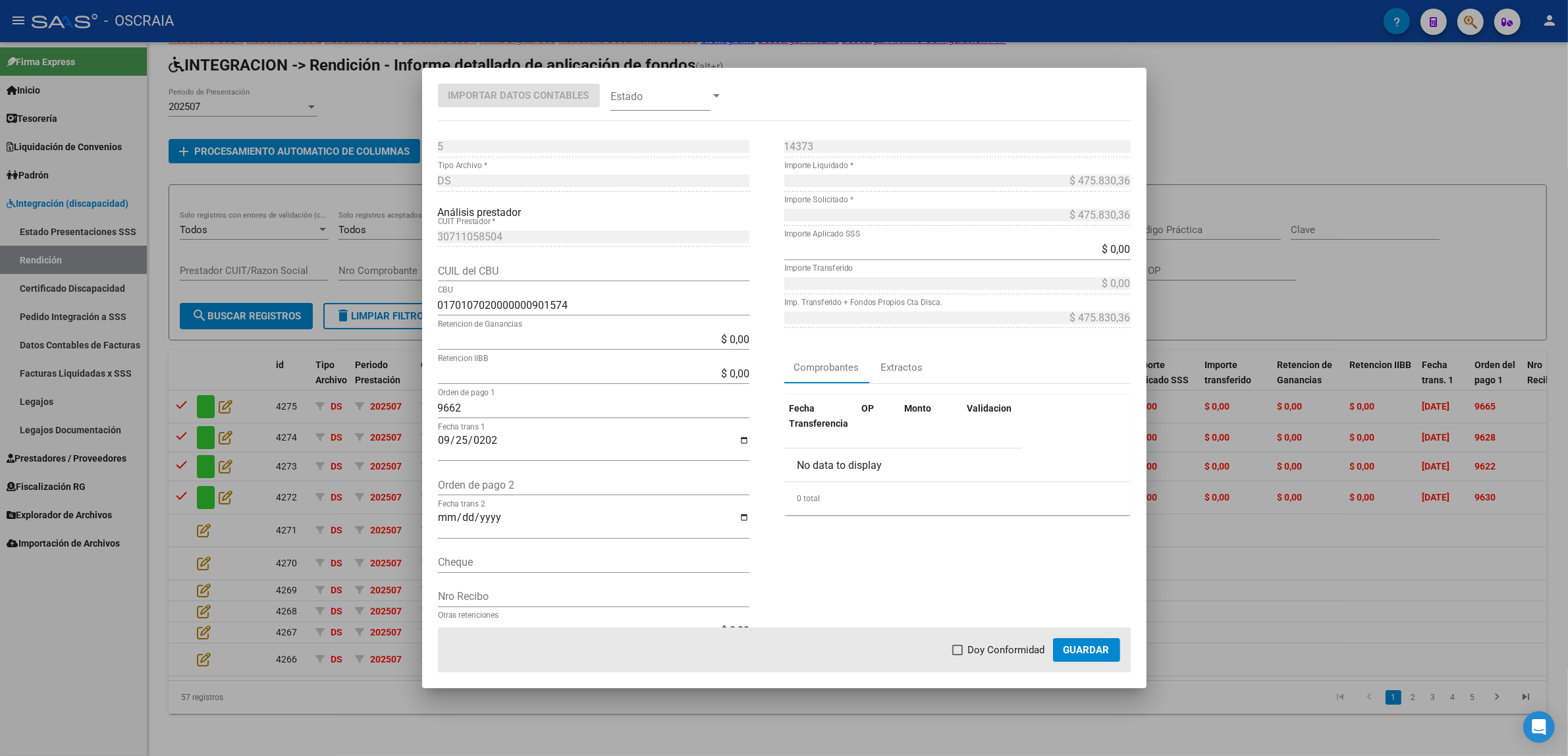
click at [873, 545] on div "14373 Nro Comprobante * $ 475.830,36 Importe Liquidado * $ 475.830,36 Importe S…" at bounding box center [957, 396] width 346 height 519
click at [1016, 654] on span "Doy Conformidad" at bounding box center [1006, 650] width 77 height 16
click at [958, 655] on input "Doy Conformidad" at bounding box center [957, 655] width 1 height 1
checkbox input "true"
click at [684, 97] on span at bounding box center [661, 95] width 100 height 29
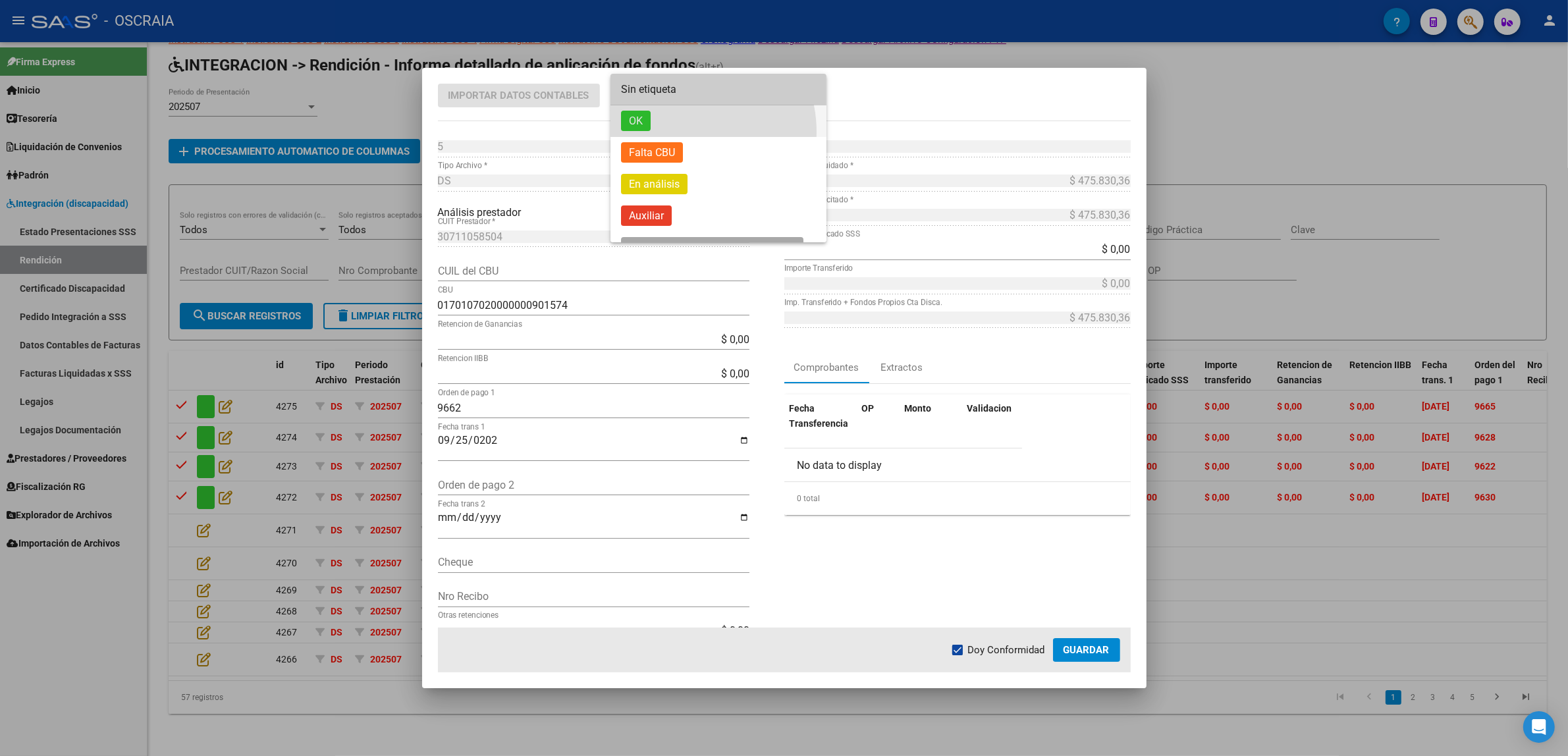
click at [684, 132] on span "OK" at bounding box center [718, 121] width 195 height 32
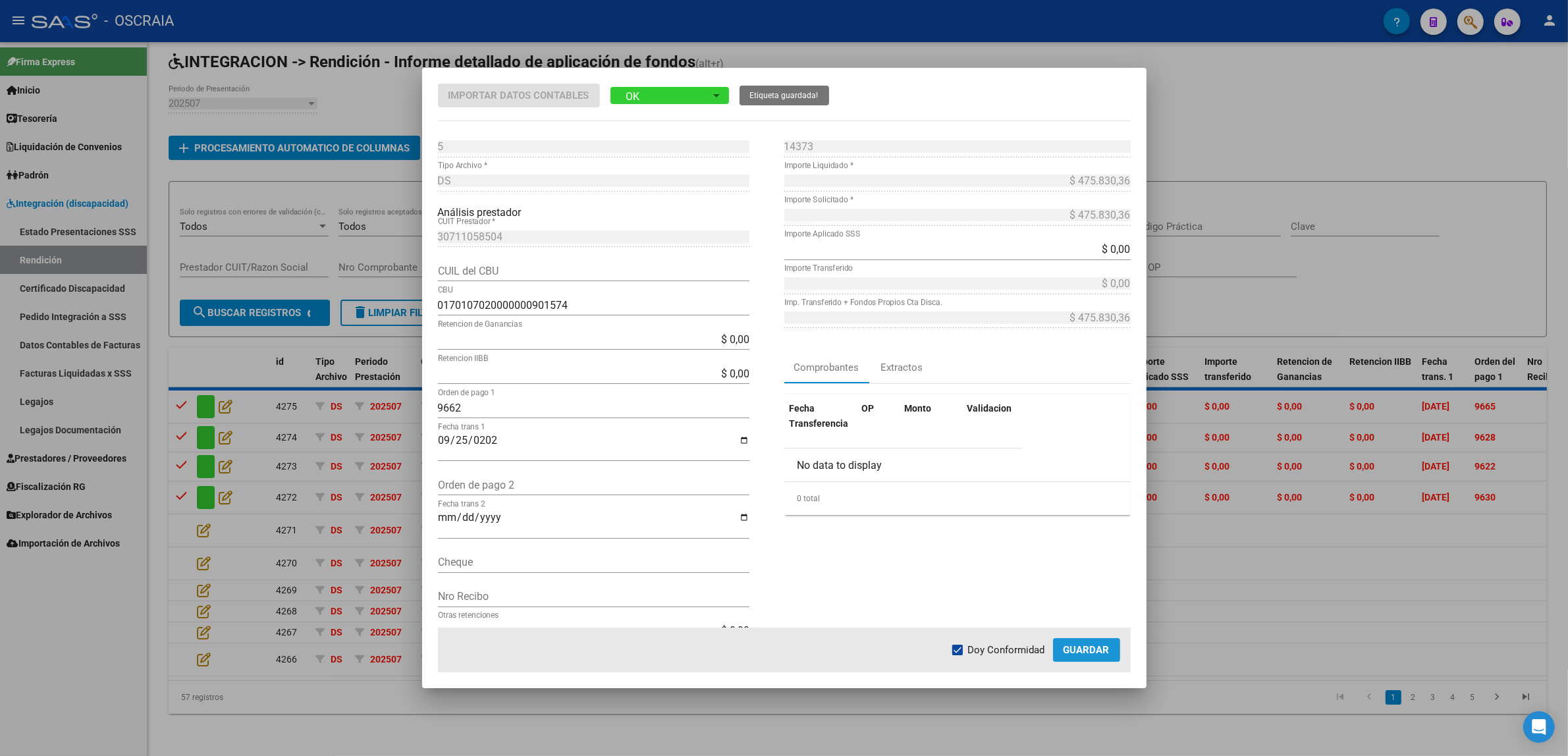
click at [1102, 639] on button "Guardar" at bounding box center [1086, 650] width 67 height 24
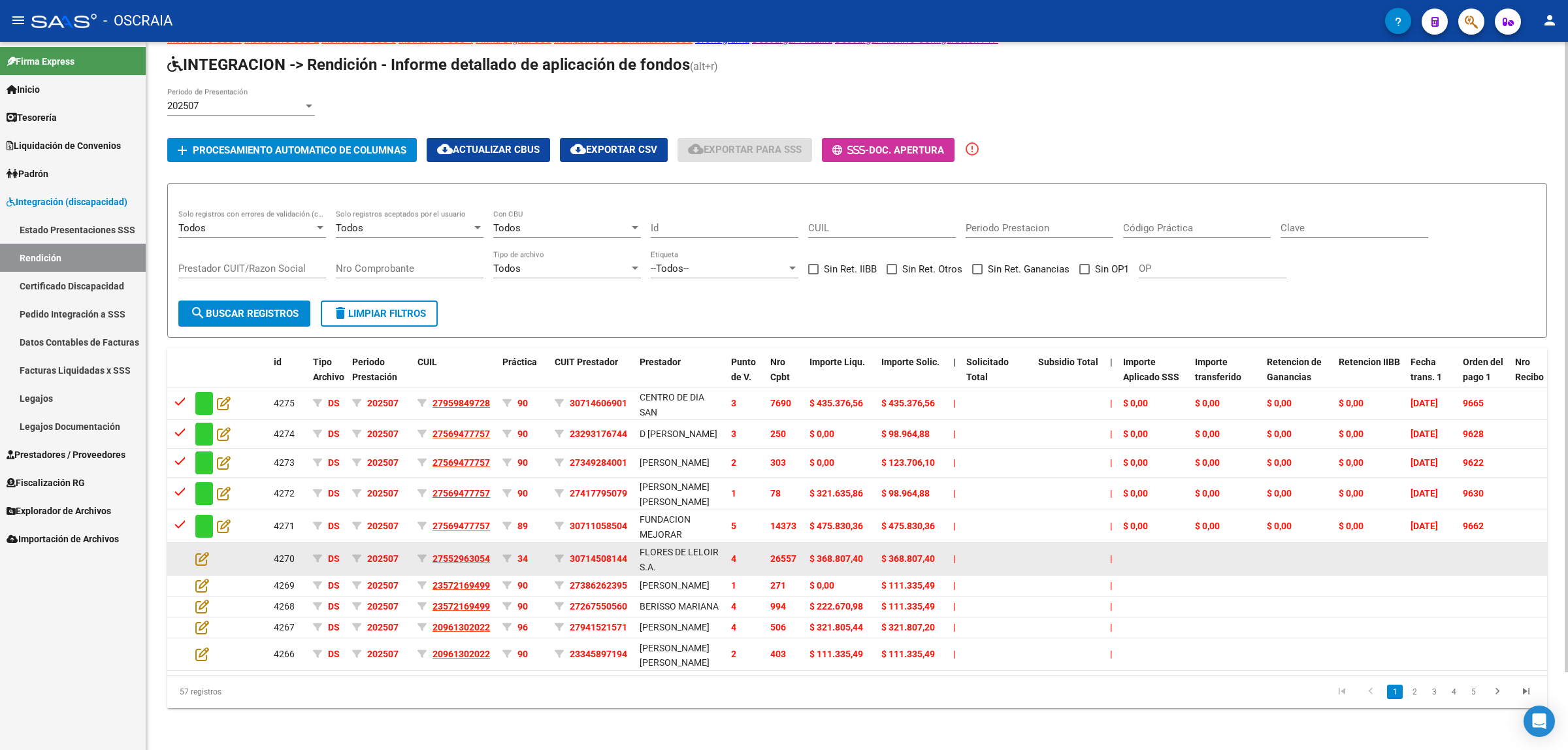
click at [779, 553] on span "26557" at bounding box center [783, 558] width 26 height 10
click at [777, 553] on span "26557" at bounding box center [783, 558] width 26 height 10
click at [791, 553] on span "26557" at bounding box center [783, 558] width 26 height 10
copy span "26557"
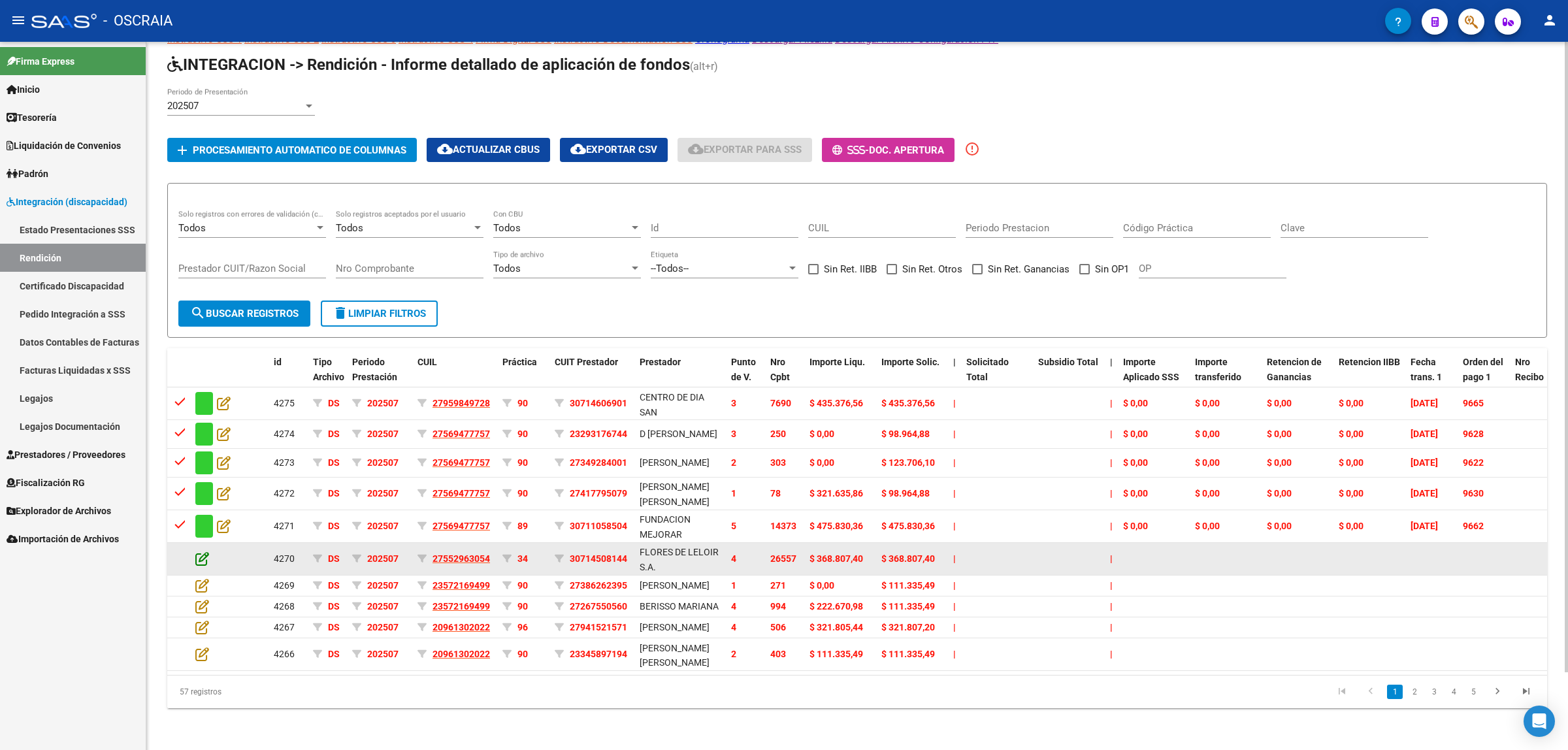
click at [206, 551] on icon at bounding box center [202, 558] width 14 height 14
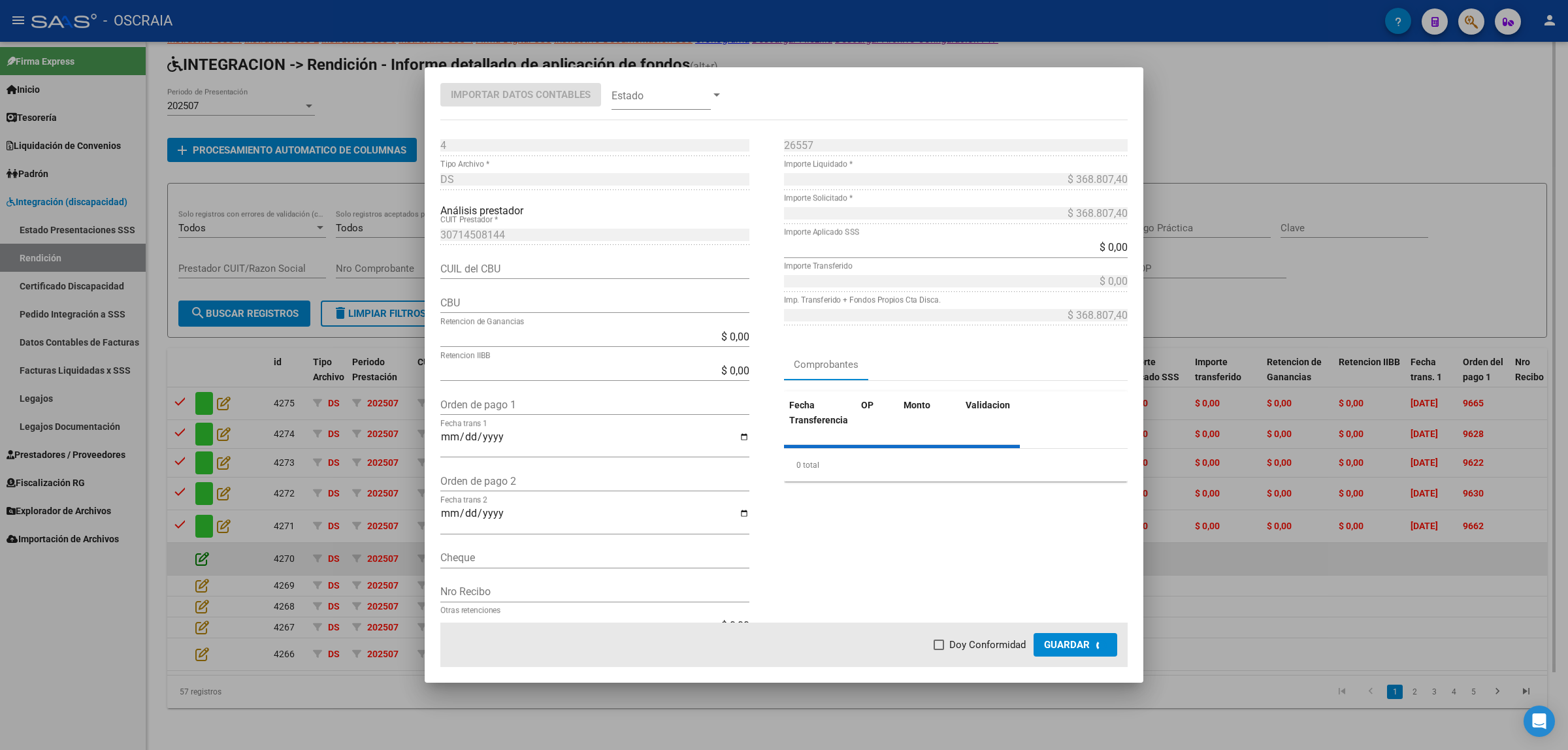
type input "0170130820000000842864"
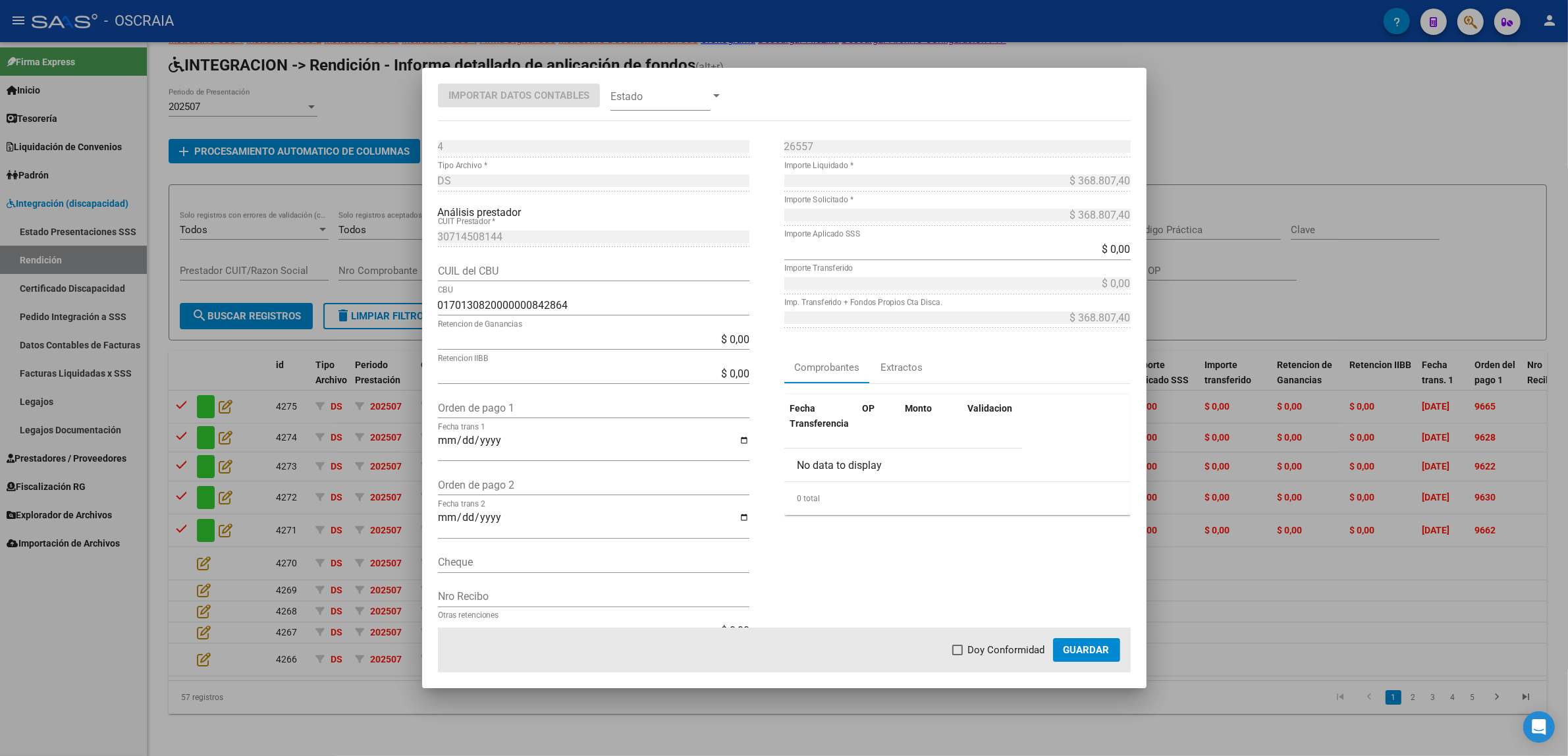
click at [481, 416] on div "Orden de pago 1" at bounding box center [593, 407] width 311 height 21
click at [482, 409] on input "Orden de pago 1" at bounding box center [593, 408] width 311 height 12
paste input "9642"
type input "9642"
click at [525, 445] on input "Fecha trans 1" at bounding box center [593, 446] width 311 height 23
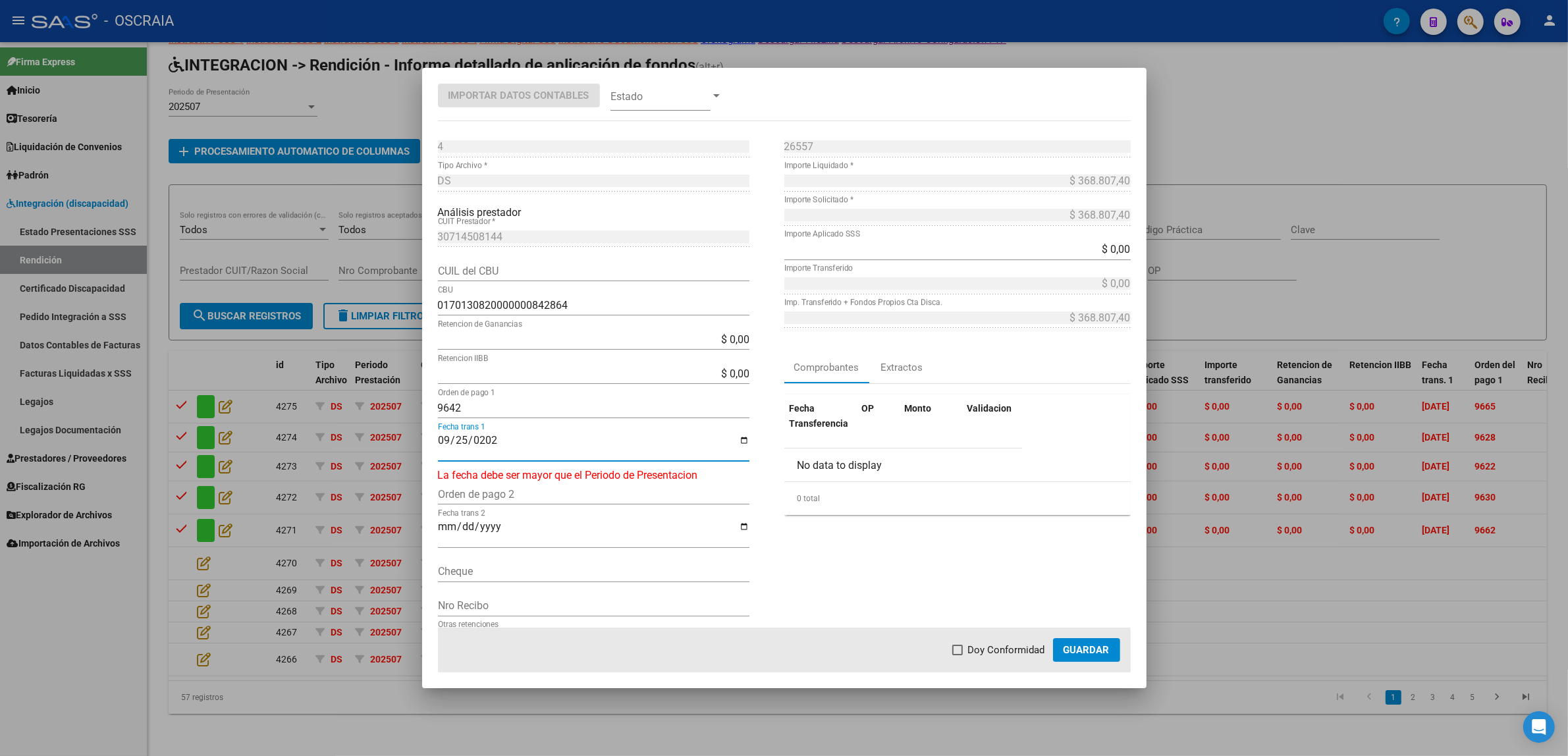
type input "[DATE]"
click at [795, 519] on div "Fecha Transferencia OP Monto Validacion No data to display 0 total 1" at bounding box center [957, 455] width 346 height 141
click at [965, 656] on label "Doy Conformidad" at bounding box center [998, 650] width 93 height 16
click at [958, 656] on input "Doy Conformidad" at bounding box center [957, 655] width 1 height 1
checkbox input "true"
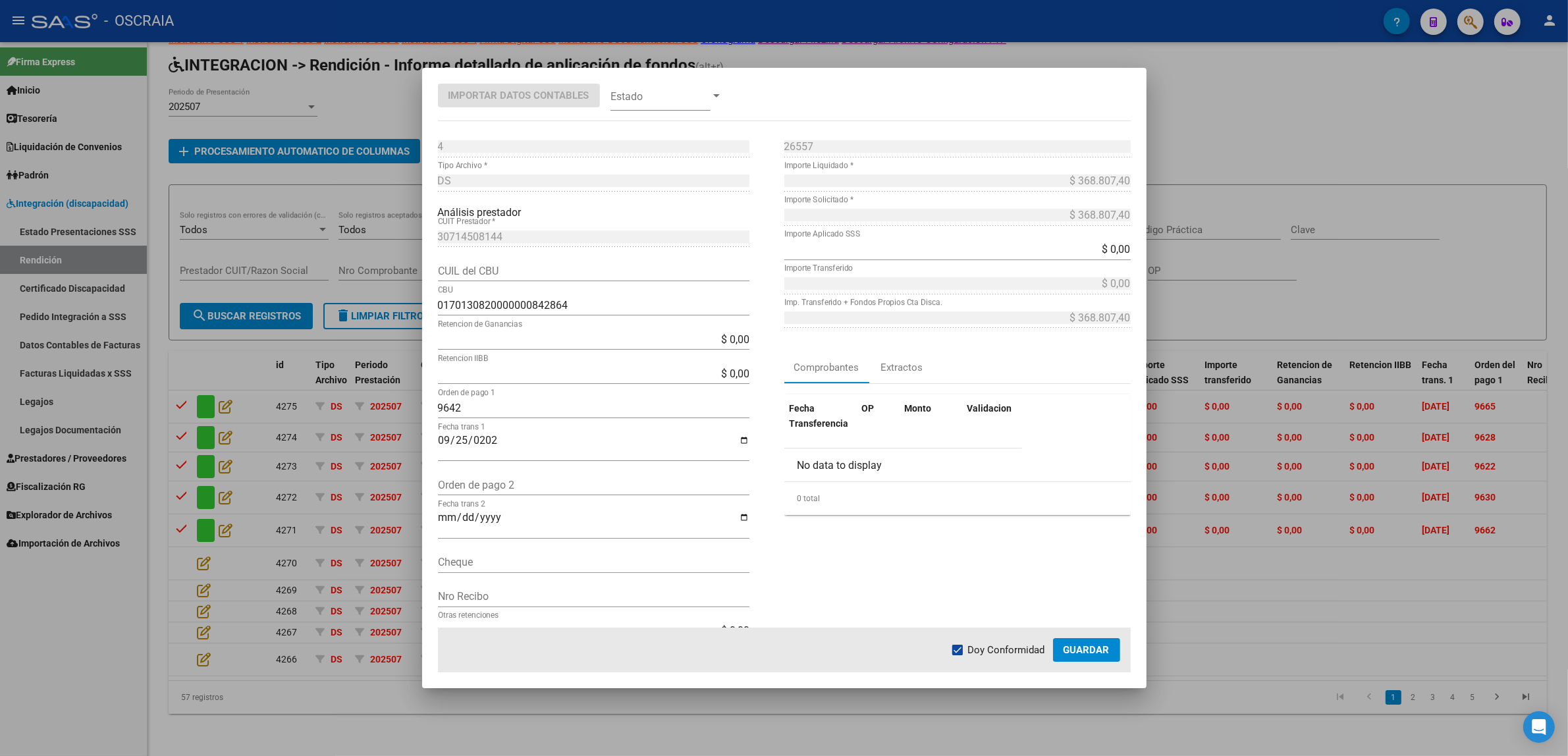
click at [648, 84] on span at bounding box center [661, 95] width 100 height 29
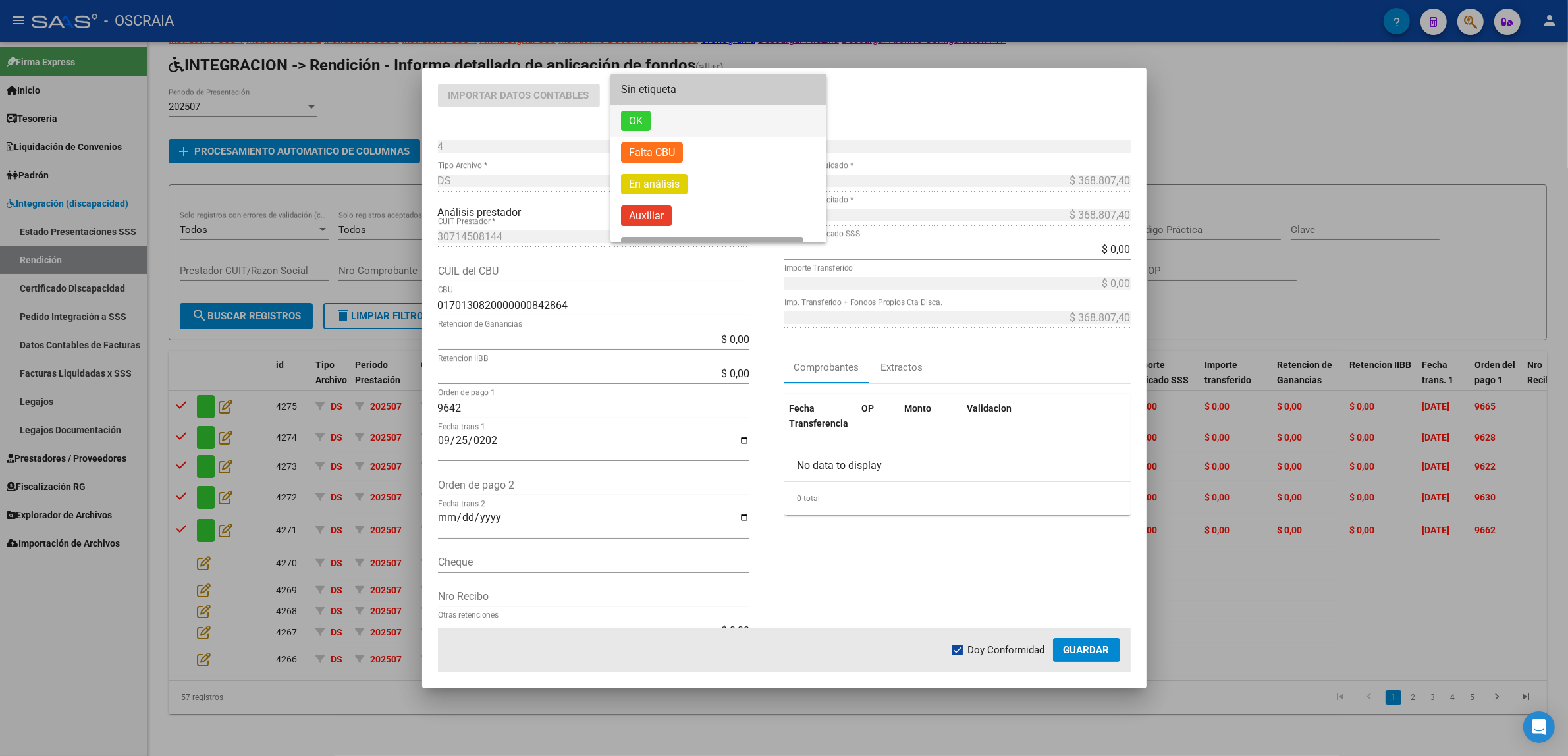
click at [650, 123] on span "OK" at bounding box center [635, 121] width 29 height 21
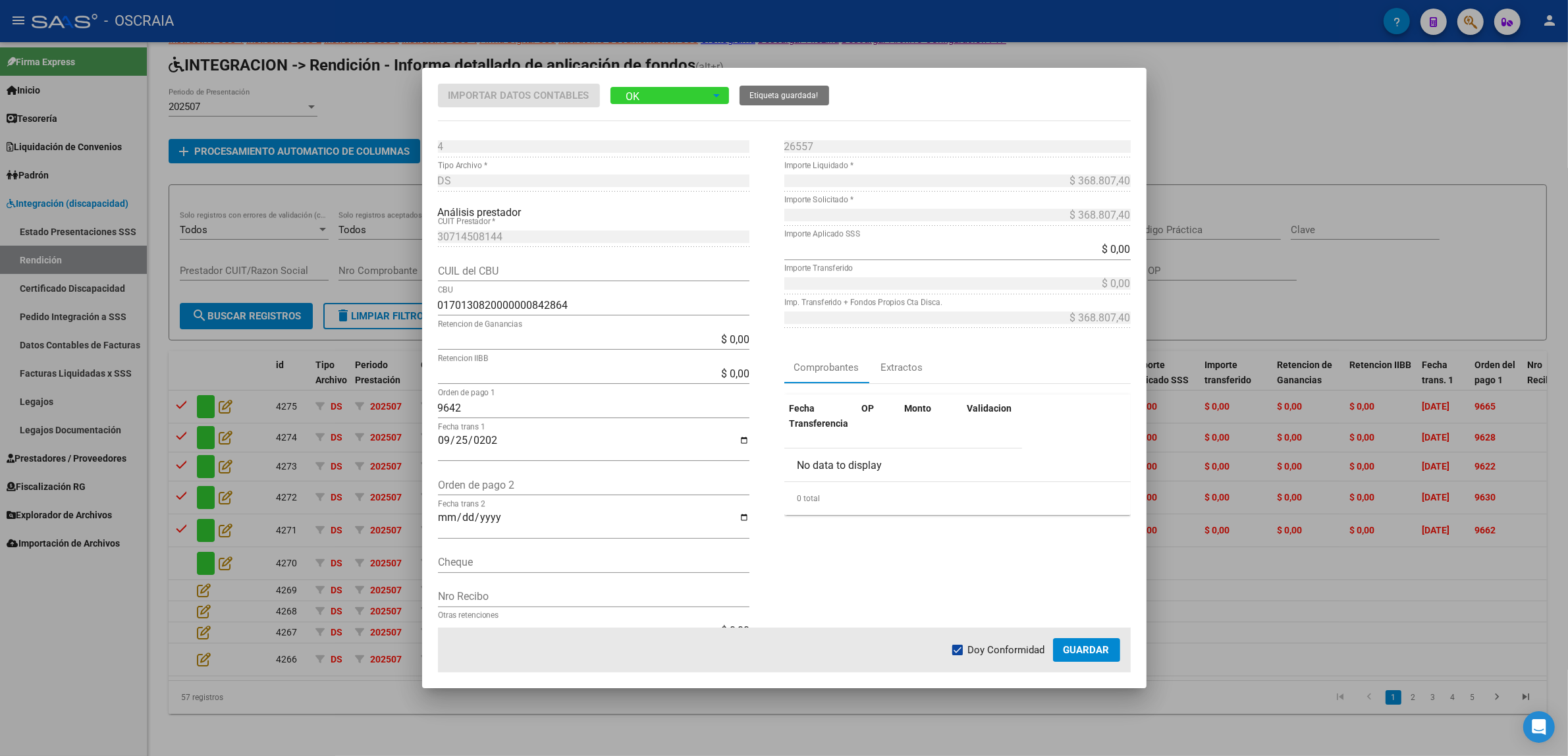
click at [1086, 651] on span "Guardar" at bounding box center [1086, 650] width 46 height 12
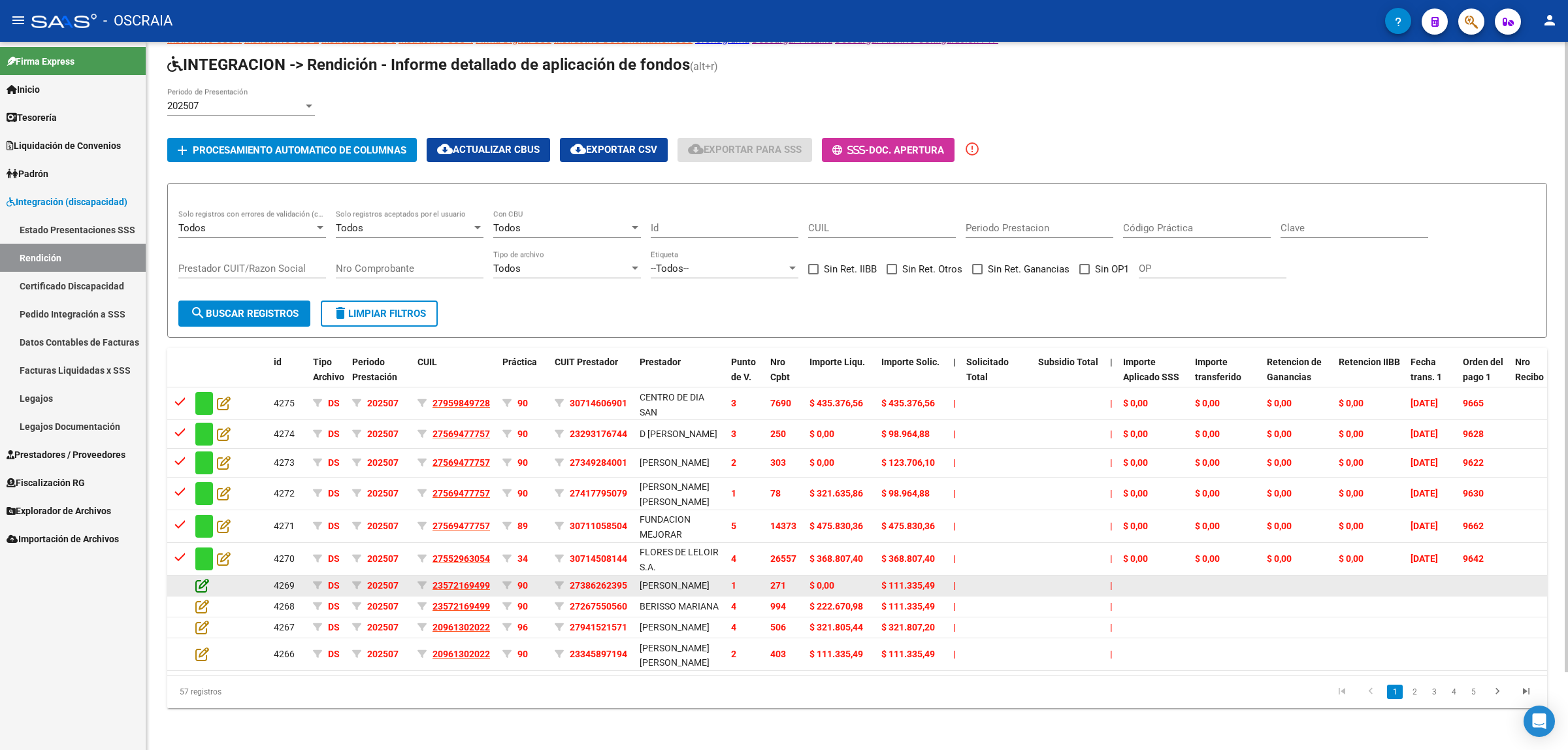
click at [203, 578] on icon at bounding box center [202, 585] width 14 height 14
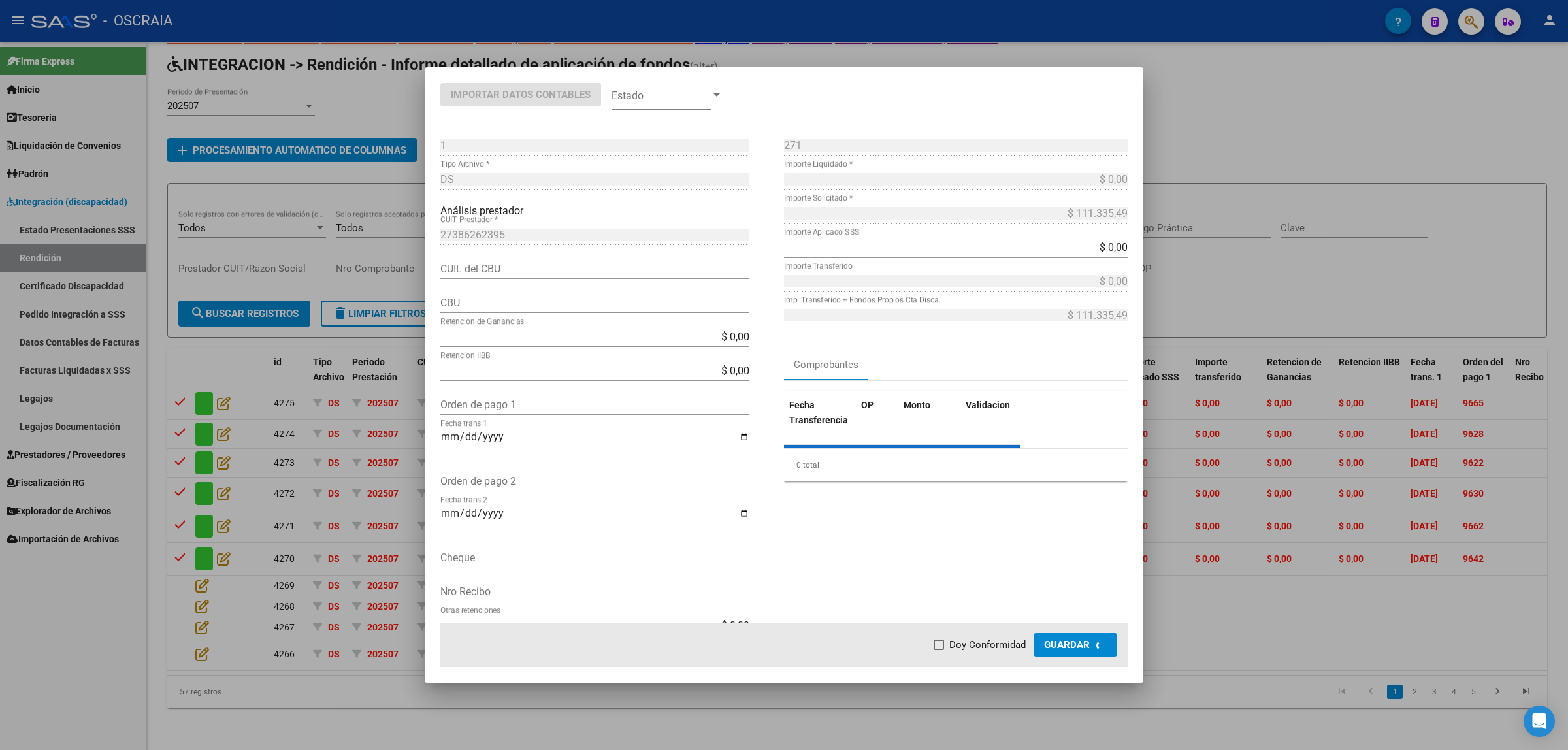
type input "0290020910000002703393"
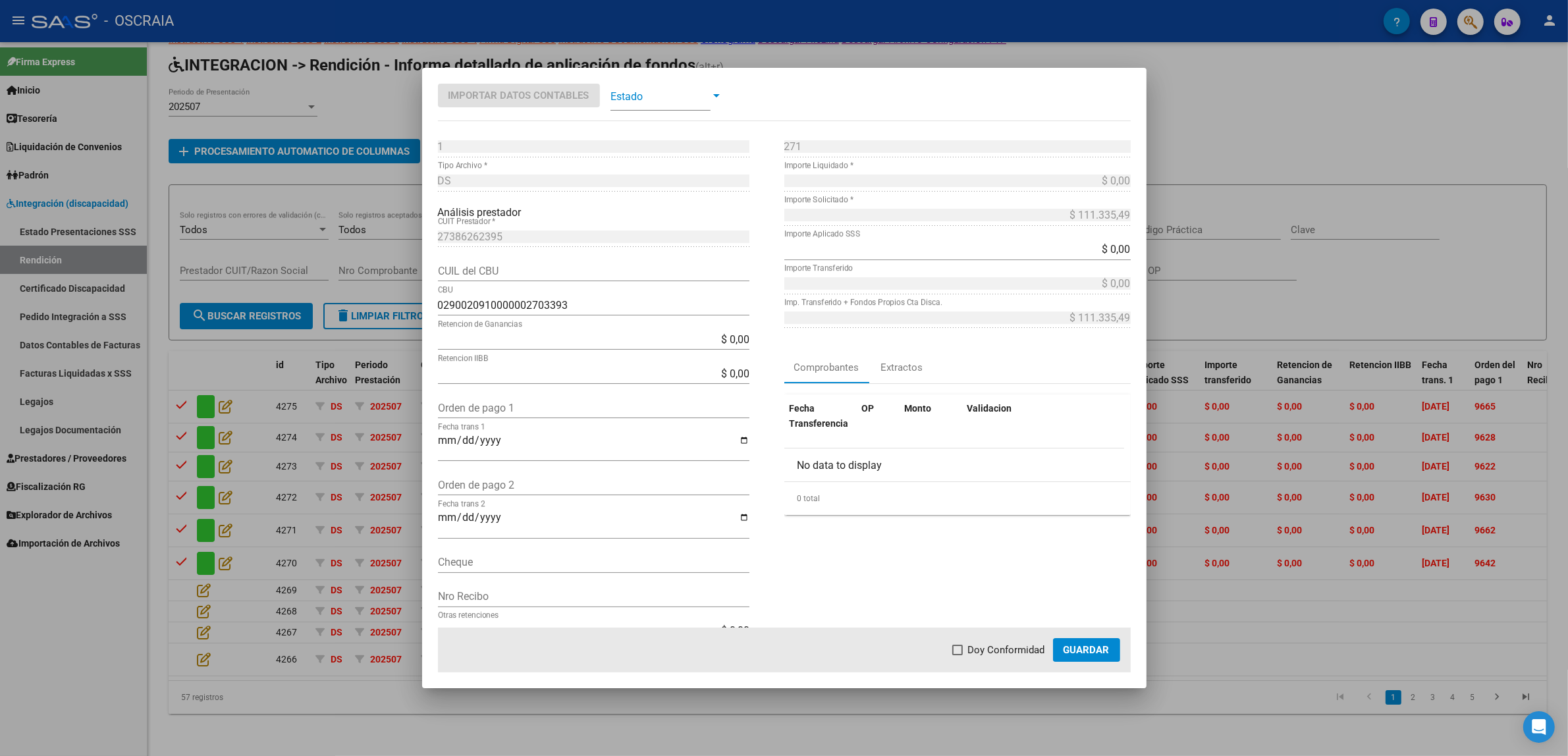
click at [491, 402] on input "Orden de pago 1" at bounding box center [593, 408] width 311 height 12
paste input "9635"
type input "9635"
click at [453, 438] on input "Fecha trans 1" at bounding box center [593, 446] width 311 height 23
type input "[DATE]"
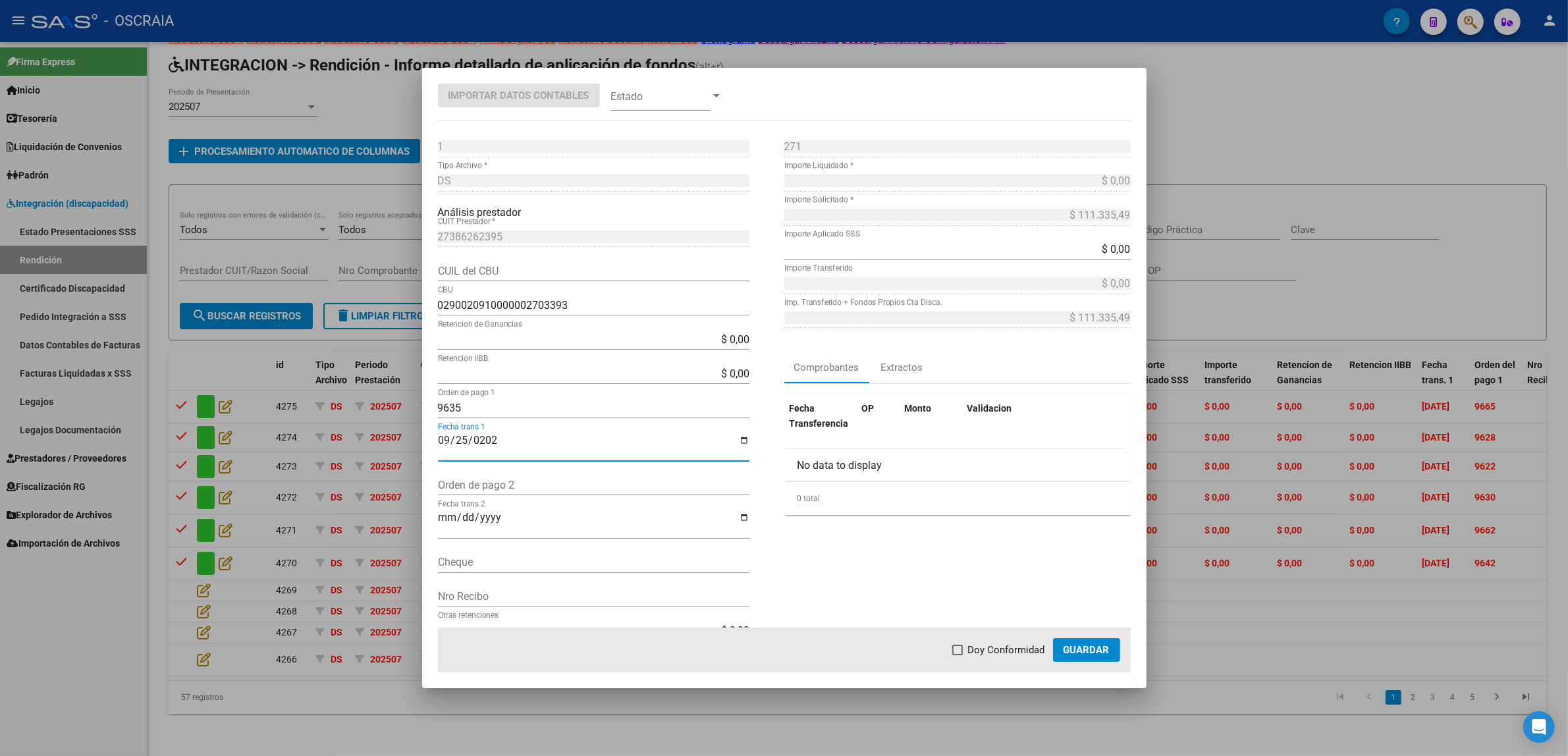
click at [881, 581] on div "271 Nro Comprobante * $ 0,00 Importe Liquidado * $ 111.335,49 Importe Solicitad…" at bounding box center [957, 396] width 346 height 519
click at [1009, 659] on mat-dialog-actions "Doy Conformidad Guardar" at bounding box center [784, 650] width 693 height 45
click at [1008, 656] on span "Doy Conformidad" at bounding box center [1006, 650] width 77 height 16
click at [958, 656] on input "Doy Conformidad" at bounding box center [957, 655] width 1 height 1
checkbox input "true"
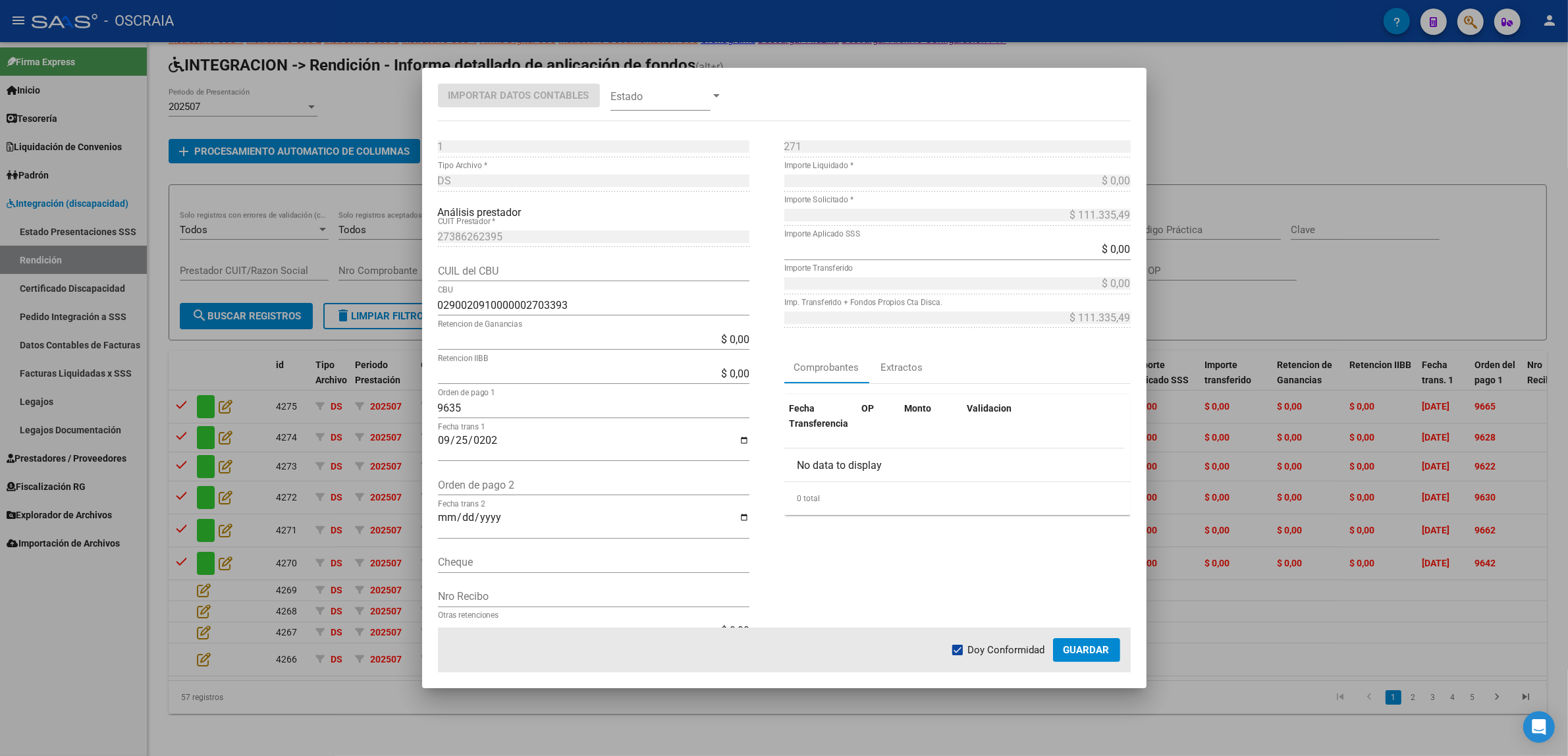
drag, startPoint x: 699, startPoint y: 112, endPoint x: 696, endPoint y: 104, distance: 8.5
click at [699, 110] on mat-dialog-container "Importar Datos Contables Estado 1 Punto de Venta * DS Tipo Archivo * Análisis p…" at bounding box center [784, 378] width 724 height 620
click at [696, 104] on span at bounding box center [661, 95] width 100 height 29
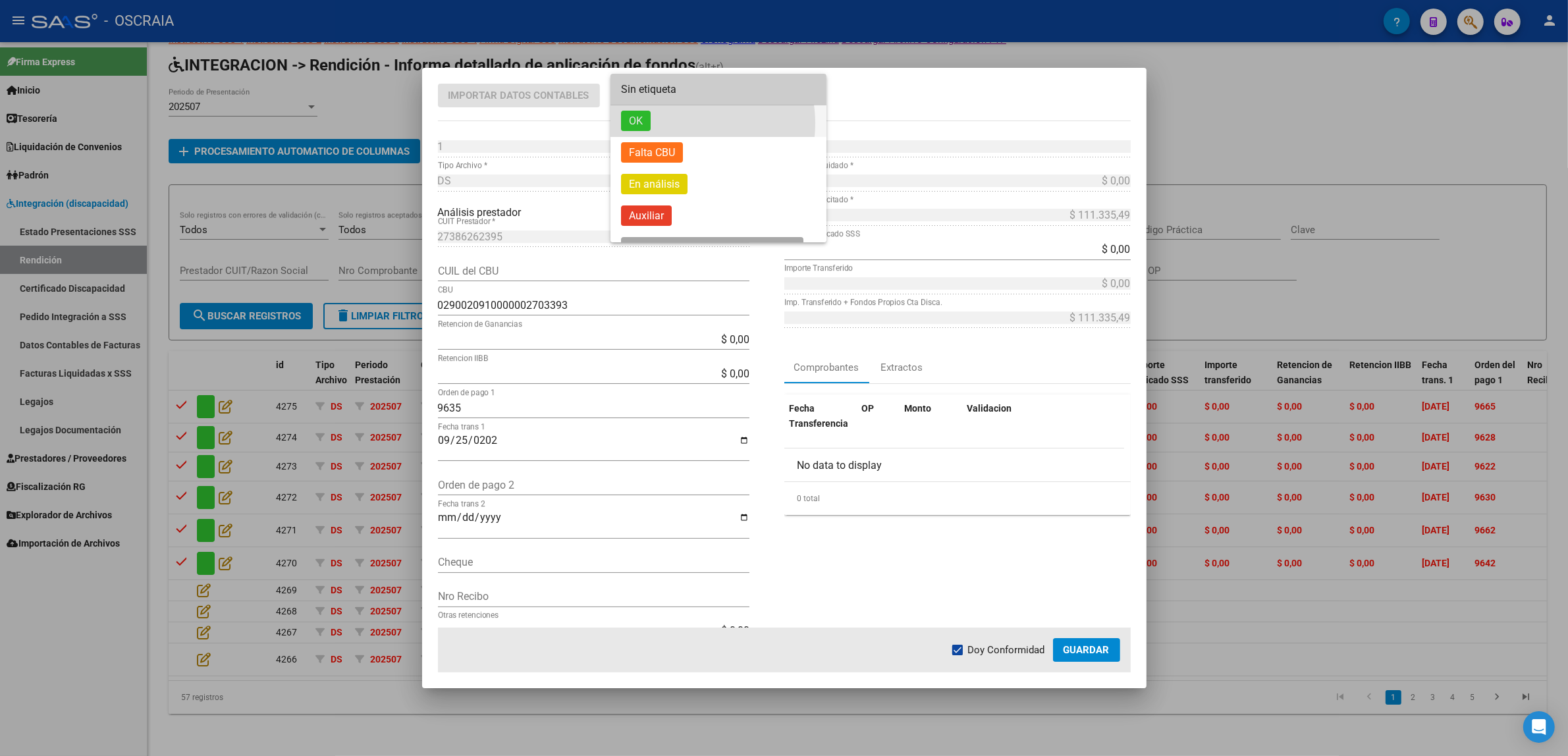
click at [685, 123] on span "OK" at bounding box center [718, 121] width 195 height 32
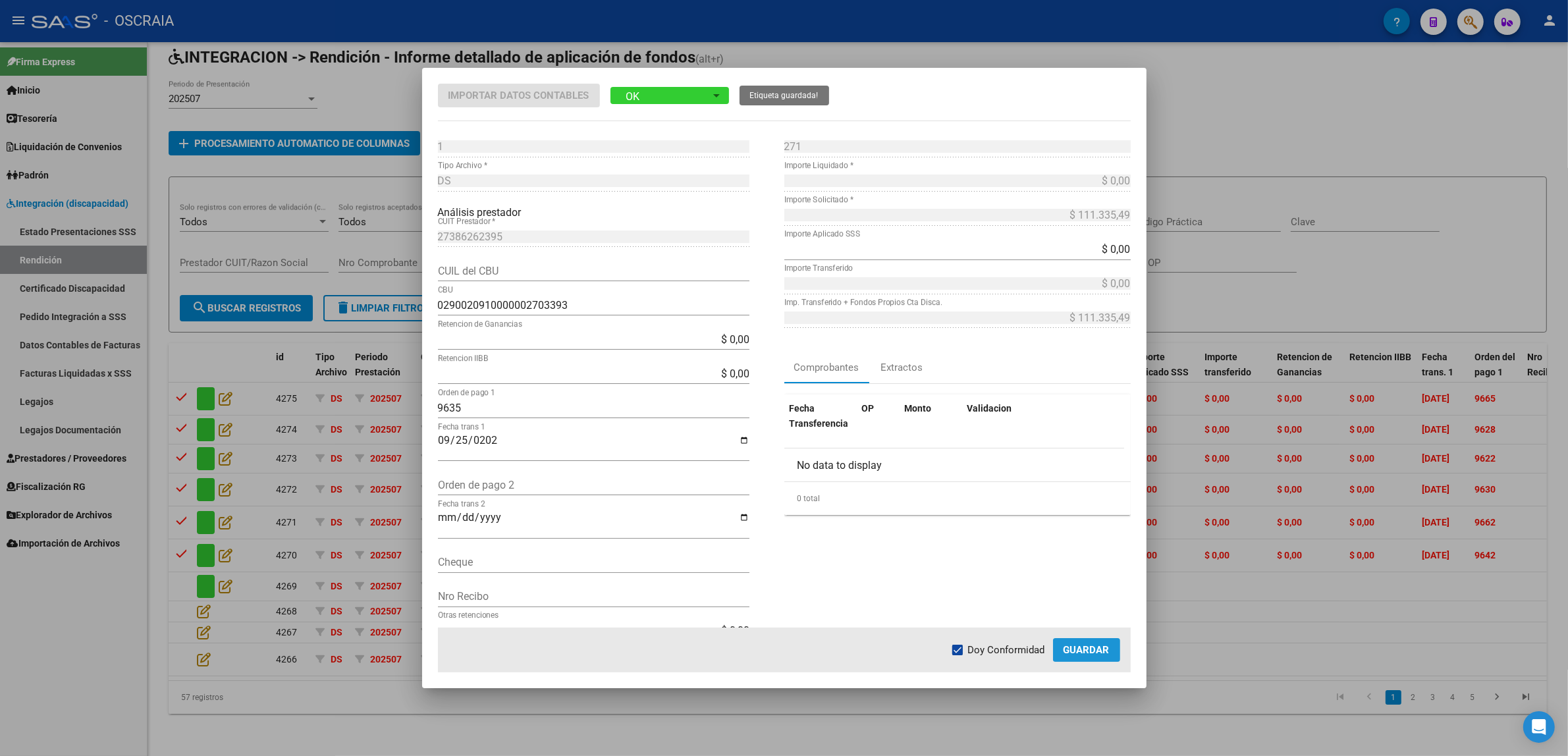
click at [1102, 641] on button "Guardar" at bounding box center [1086, 650] width 67 height 24
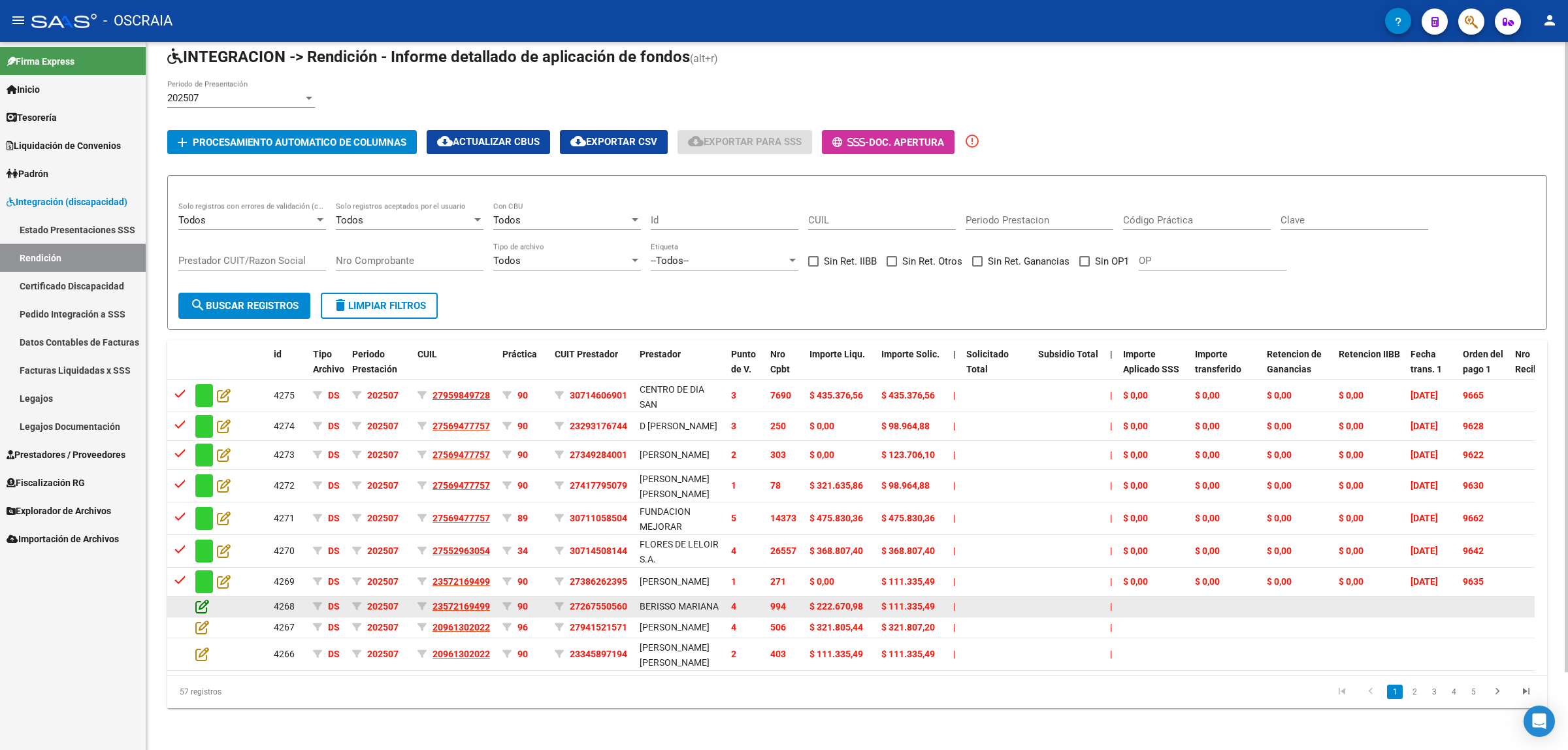
click at [201, 599] on icon at bounding box center [202, 606] width 14 height 14
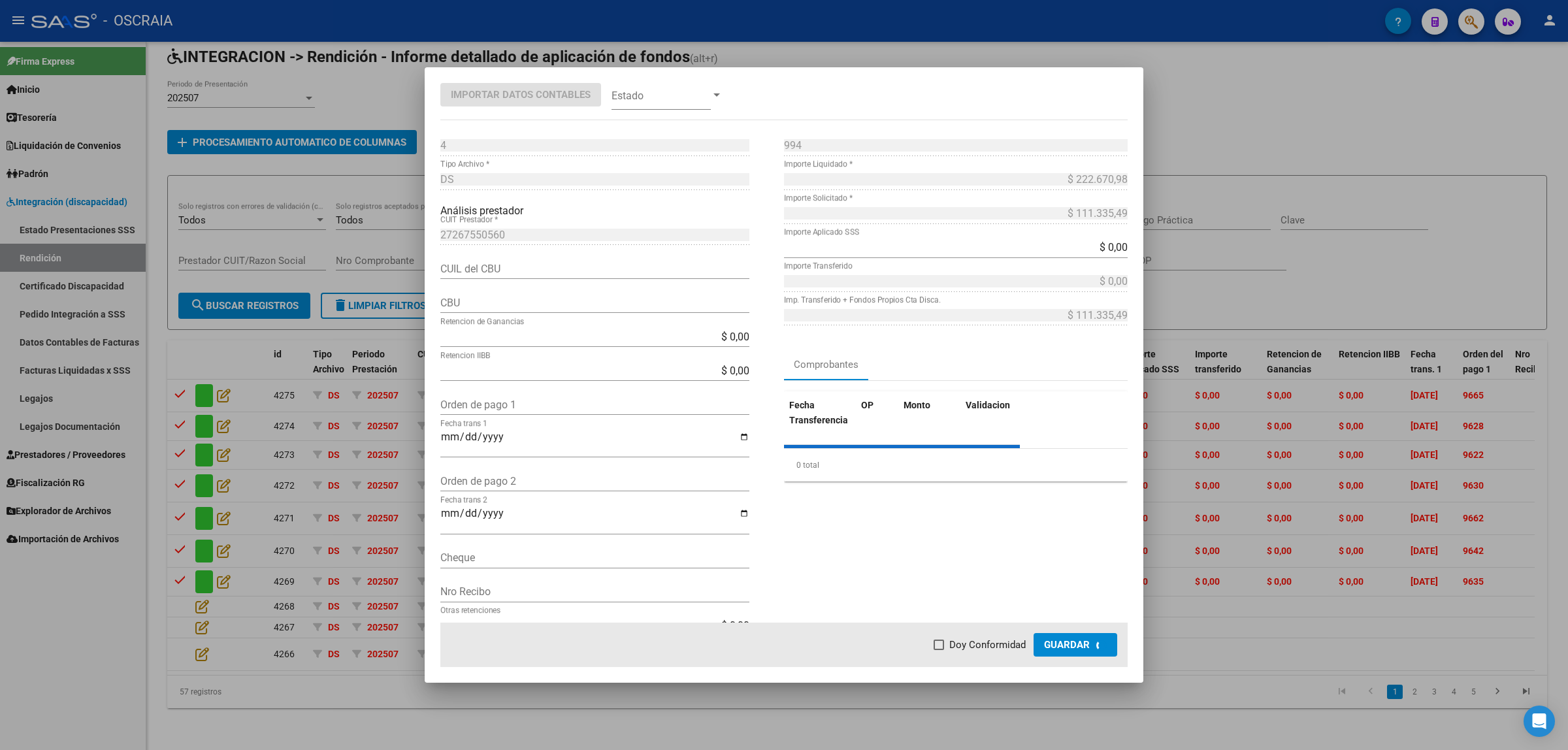
type input "0070047430004018188997"
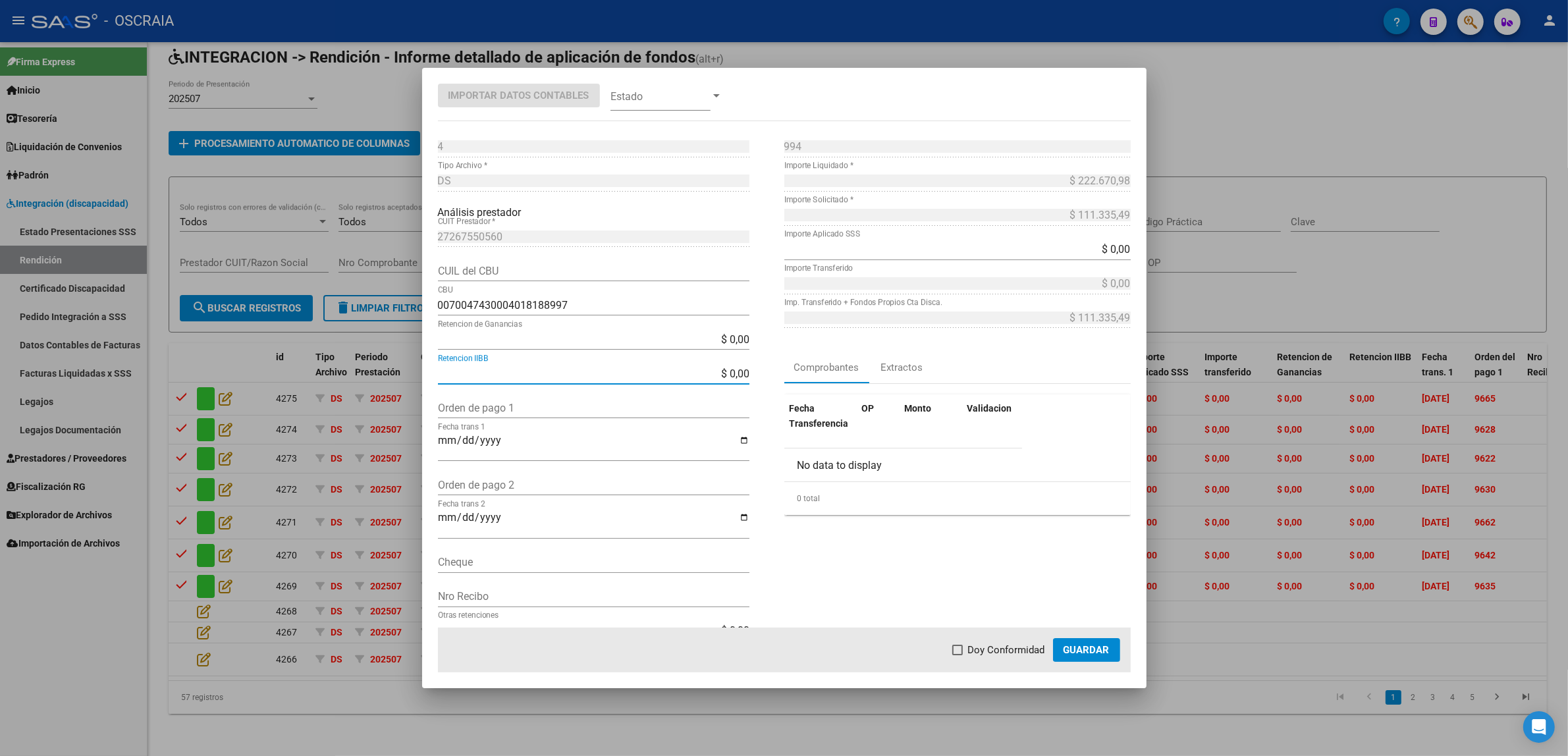
click at [492, 373] on input "$ 0,00" at bounding box center [593, 374] width 311 height 12
click at [495, 342] on input "$ 0,00" at bounding box center [593, 340] width 311 height 12
click at [491, 414] on input "Orden de pago 1" at bounding box center [593, 408] width 311 height 12
paste input "9675"
type input "9675"
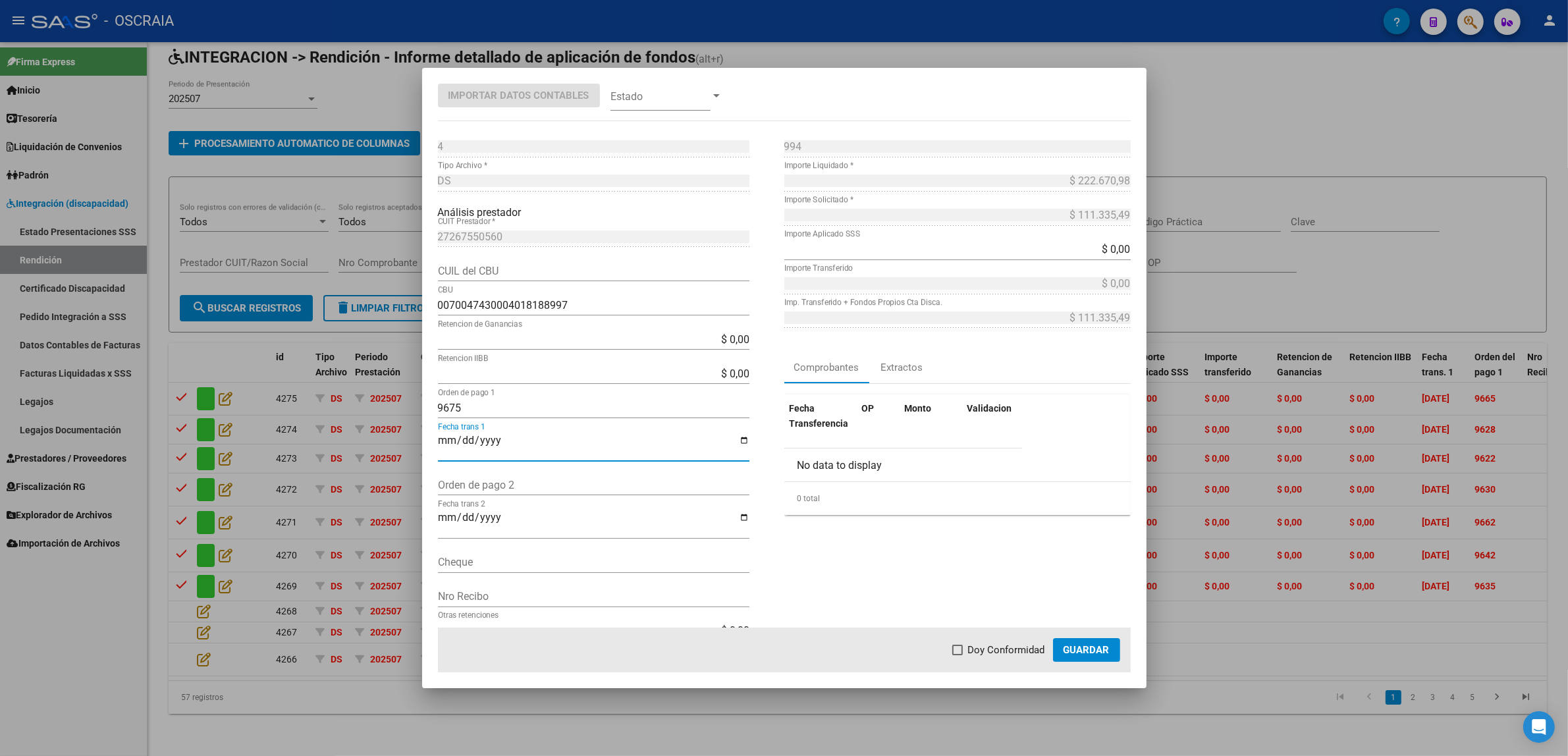
click at [441, 441] on input "Fecha trans 1" at bounding box center [593, 446] width 311 height 23
type input "[DATE]"
click at [822, 555] on div "994 Nro Comprobante * $ 222.670,98 Importe Liquidado * $ 111.335,49 Importe Sol…" at bounding box center [957, 396] width 346 height 519
click at [1013, 652] on span "Doy Conformidad" at bounding box center [1006, 650] width 77 height 16
click at [958, 655] on input "Doy Conformidad" at bounding box center [957, 655] width 1 height 1
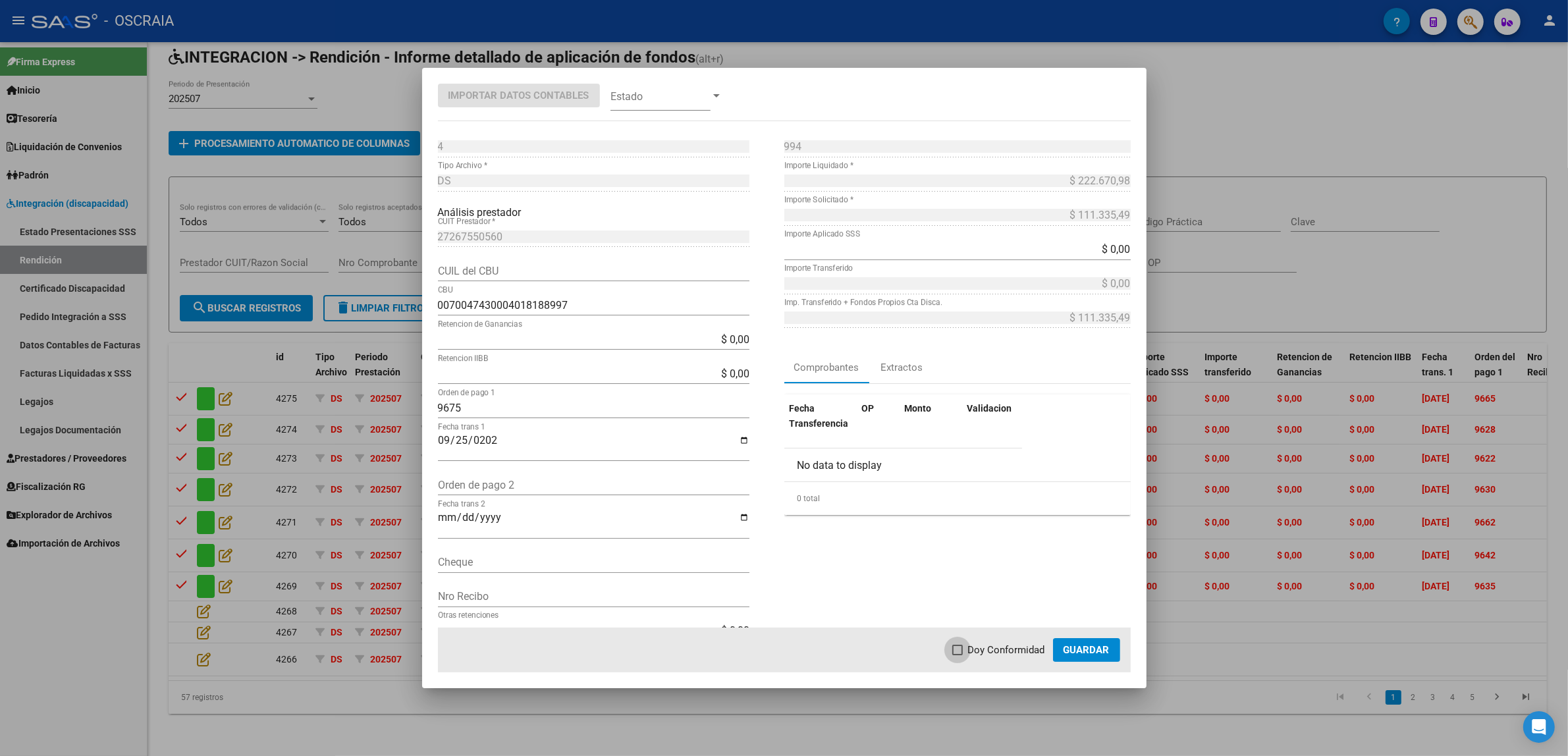
checkbox input "true"
click at [653, 100] on span at bounding box center [661, 95] width 100 height 29
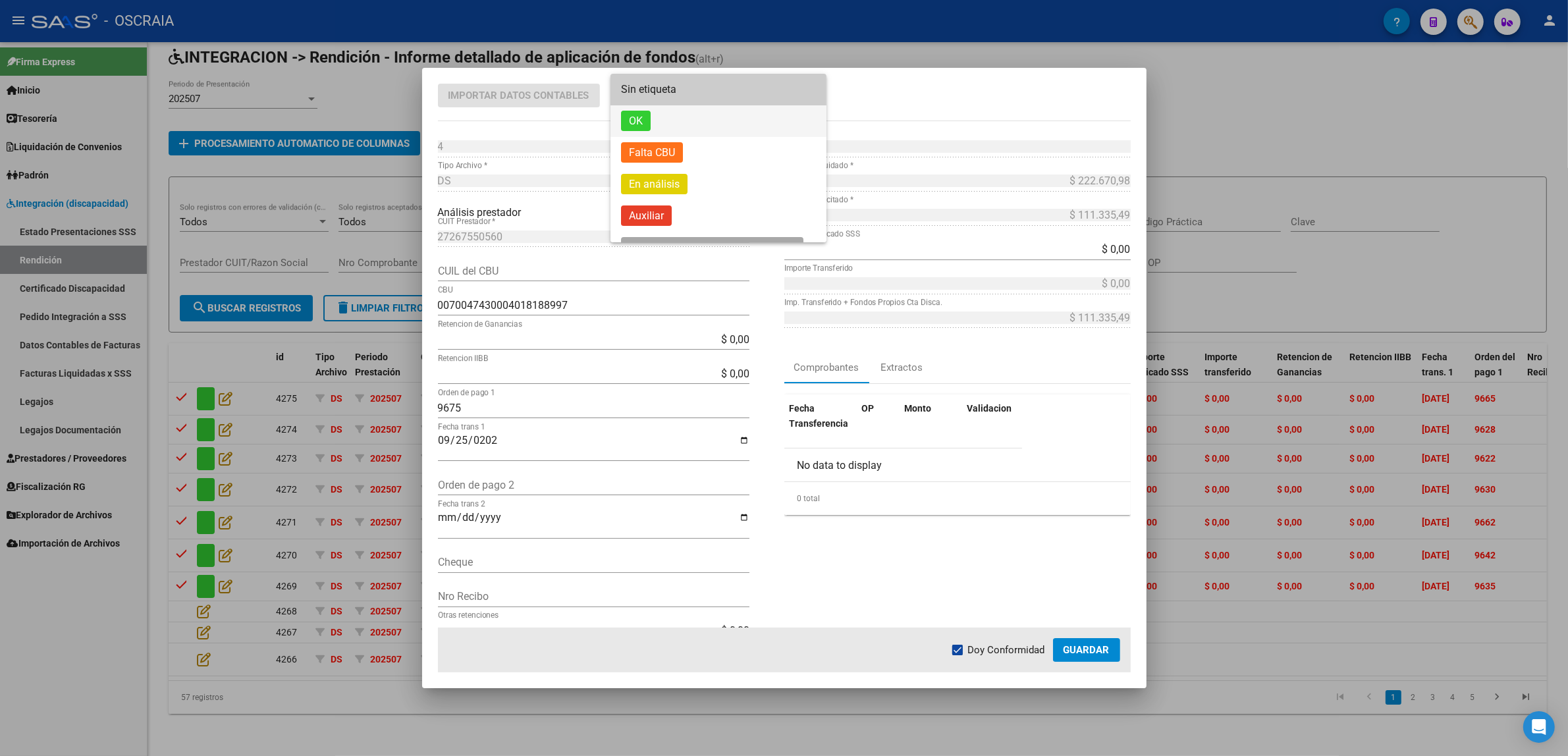
click at [685, 123] on span "OK" at bounding box center [718, 121] width 195 height 32
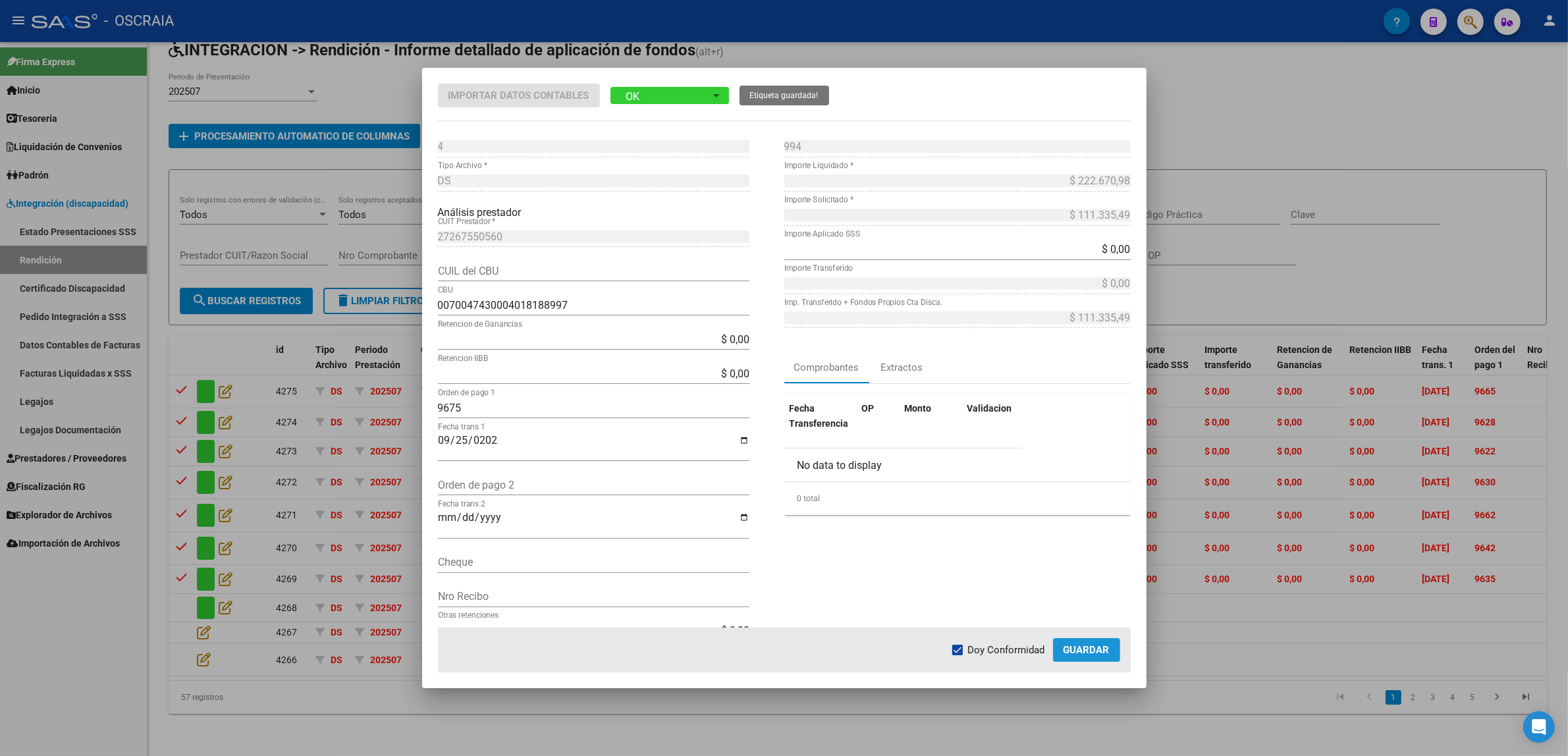
click at [1100, 646] on span "Guardar" at bounding box center [1086, 650] width 46 height 12
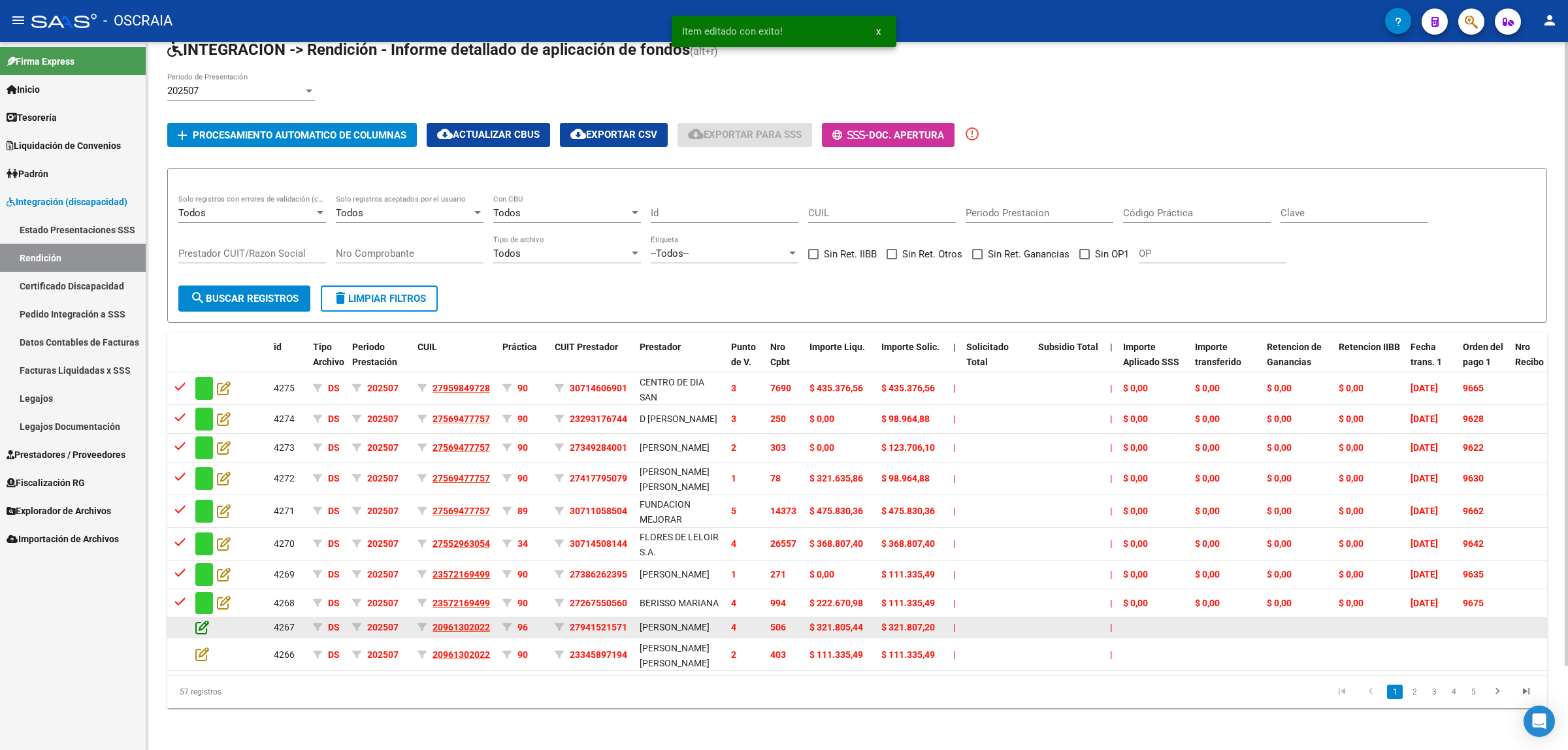
click at [201, 620] on icon at bounding box center [202, 627] width 14 height 14
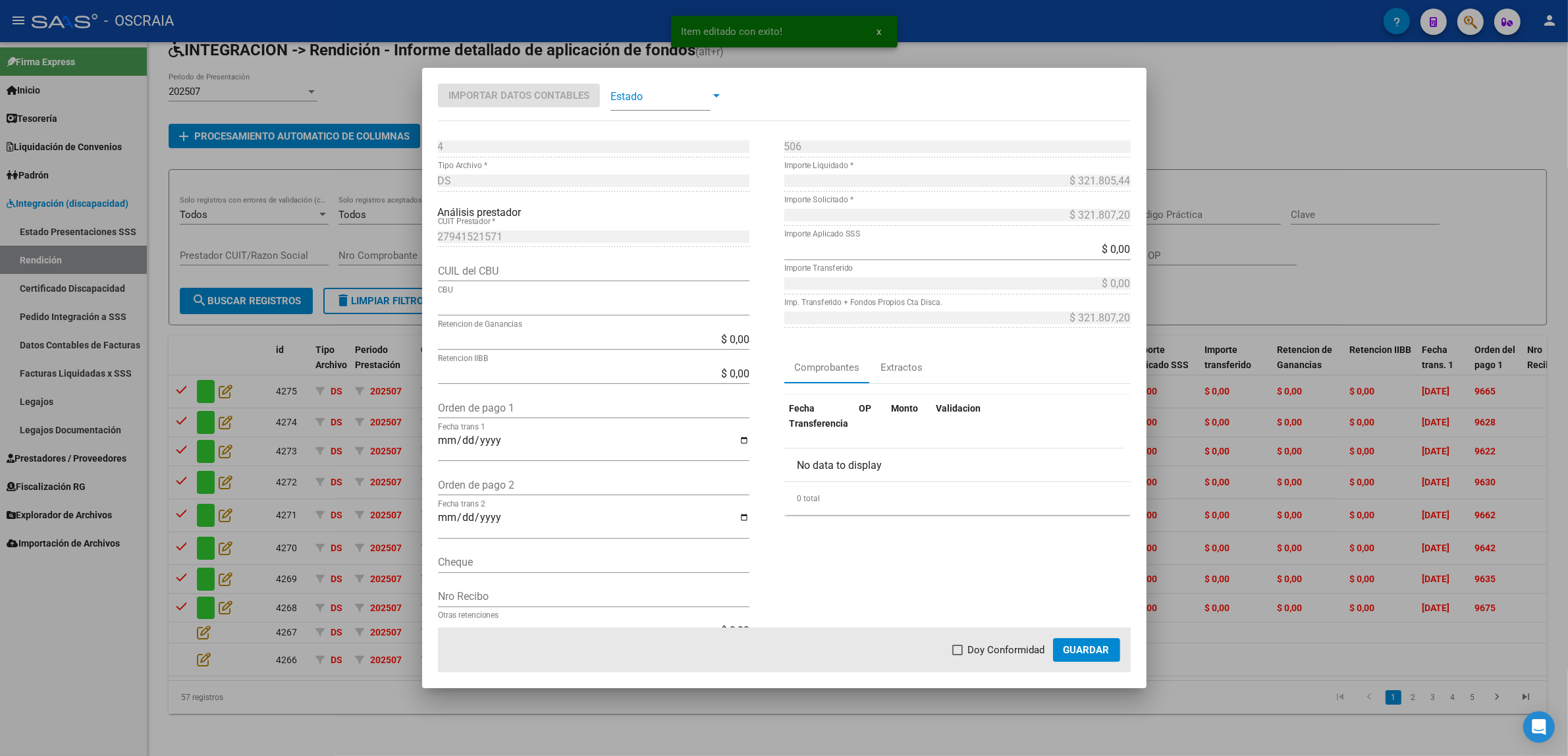
type input "0170314440000065016130"
click at [1184, 502] on div at bounding box center [784, 378] width 1568 height 756
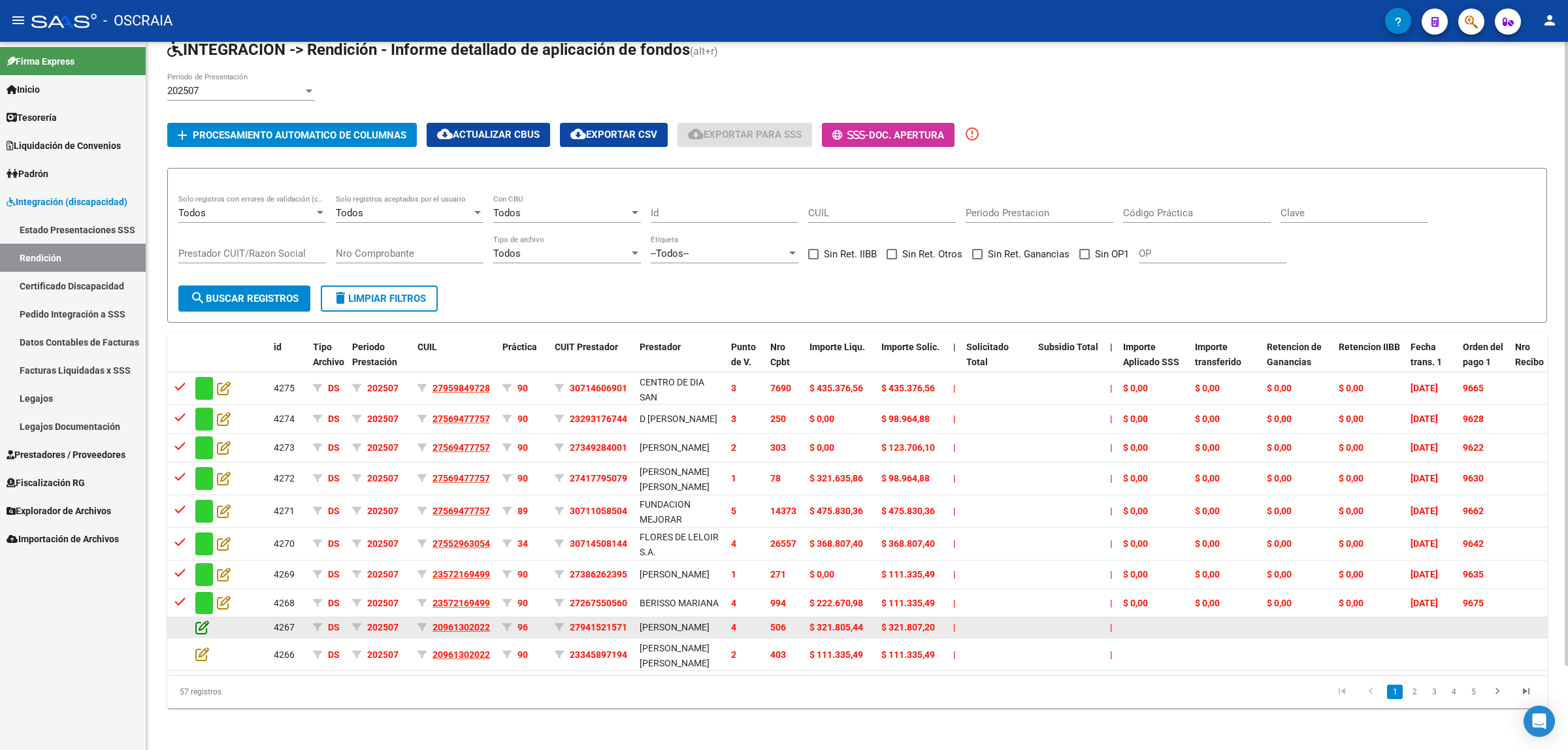
click at [203, 620] on icon at bounding box center [202, 627] width 14 height 14
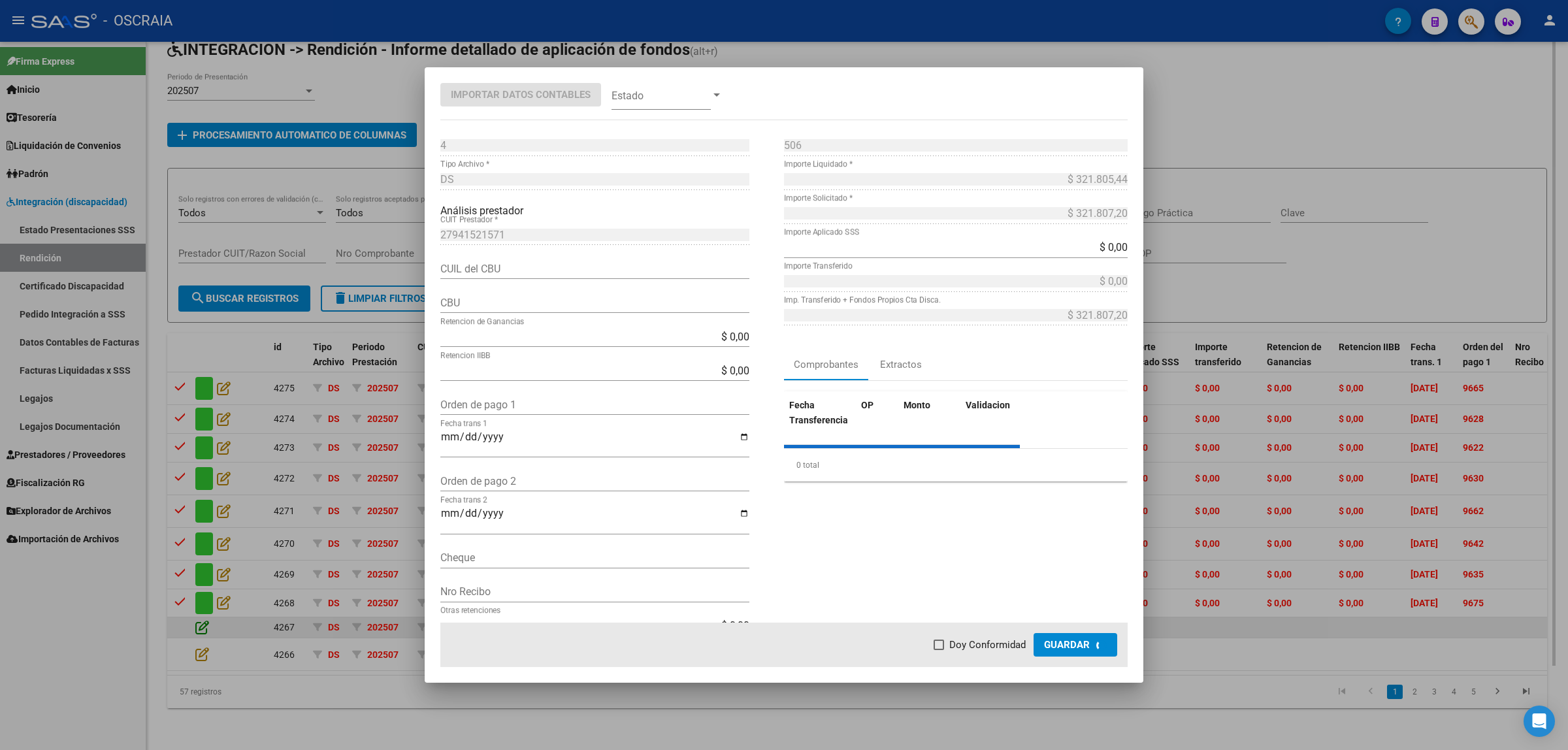
type input "0170314440000065016130"
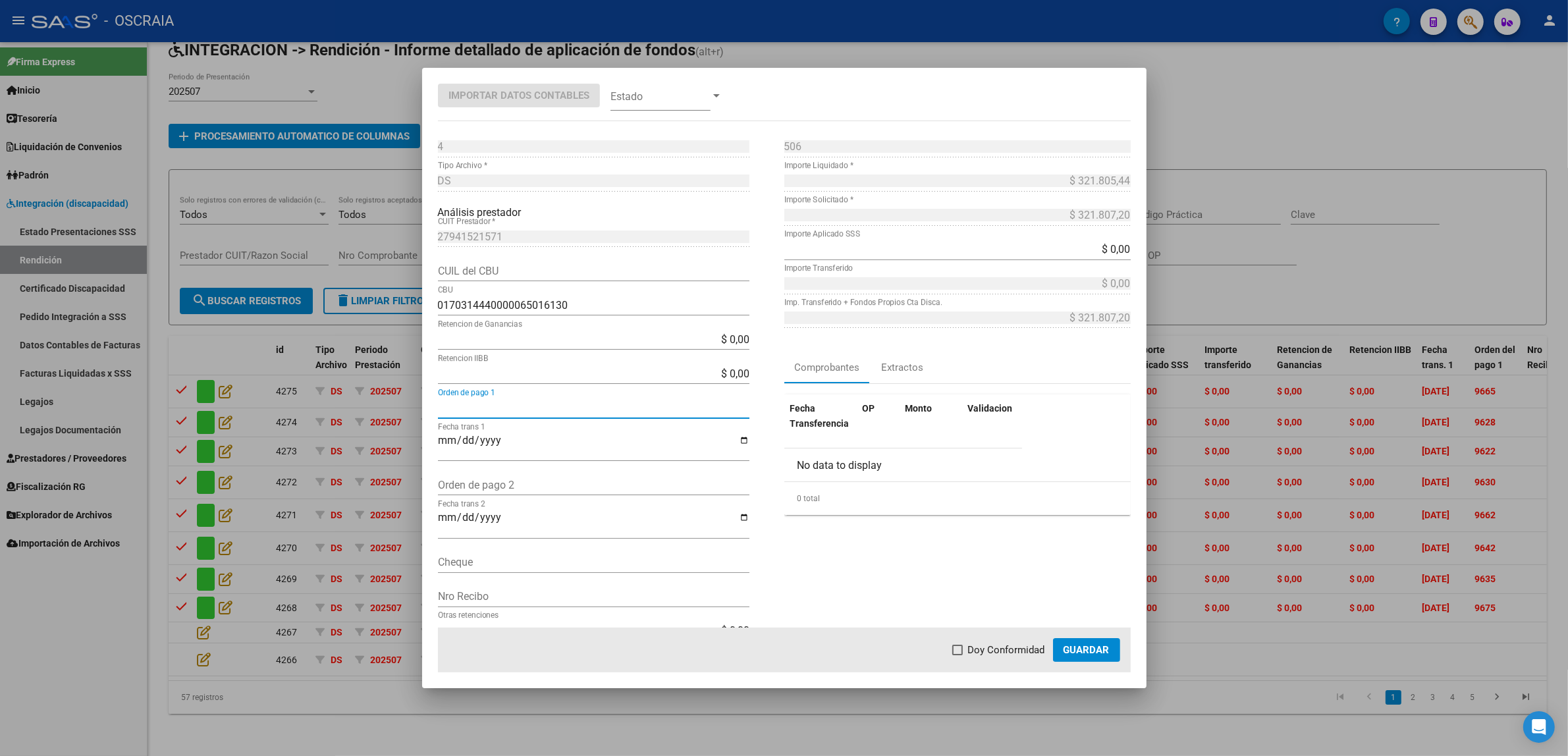
click at [515, 402] on input "Orden de pago 1" at bounding box center [593, 408] width 311 height 12
paste input "9646"
type input "9646"
click at [449, 442] on input "Fecha trans 1" at bounding box center [593, 446] width 311 height 23
type input "[DATE]"
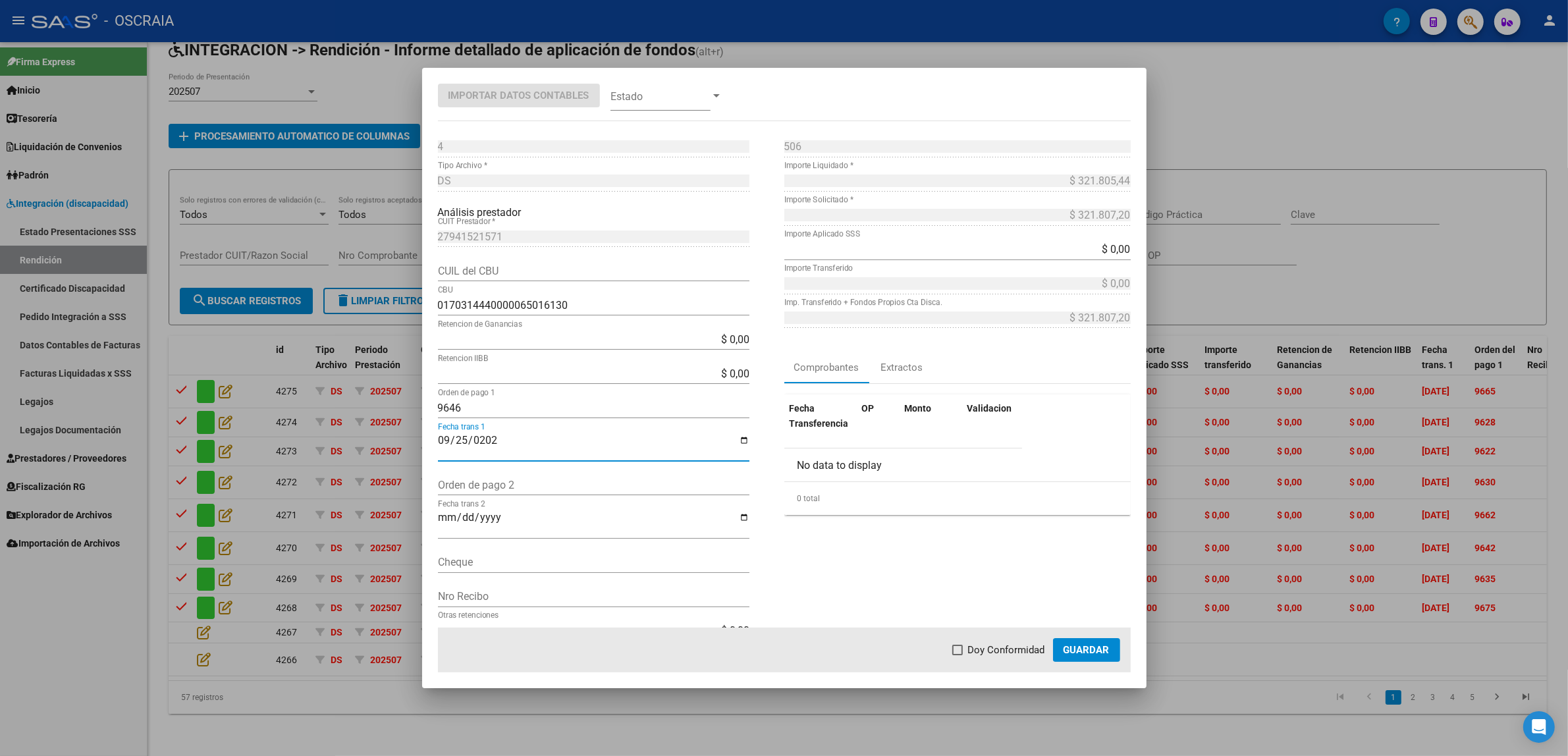
click at [641, 92] on span at bounding box center [661, 95] width 100 height 29
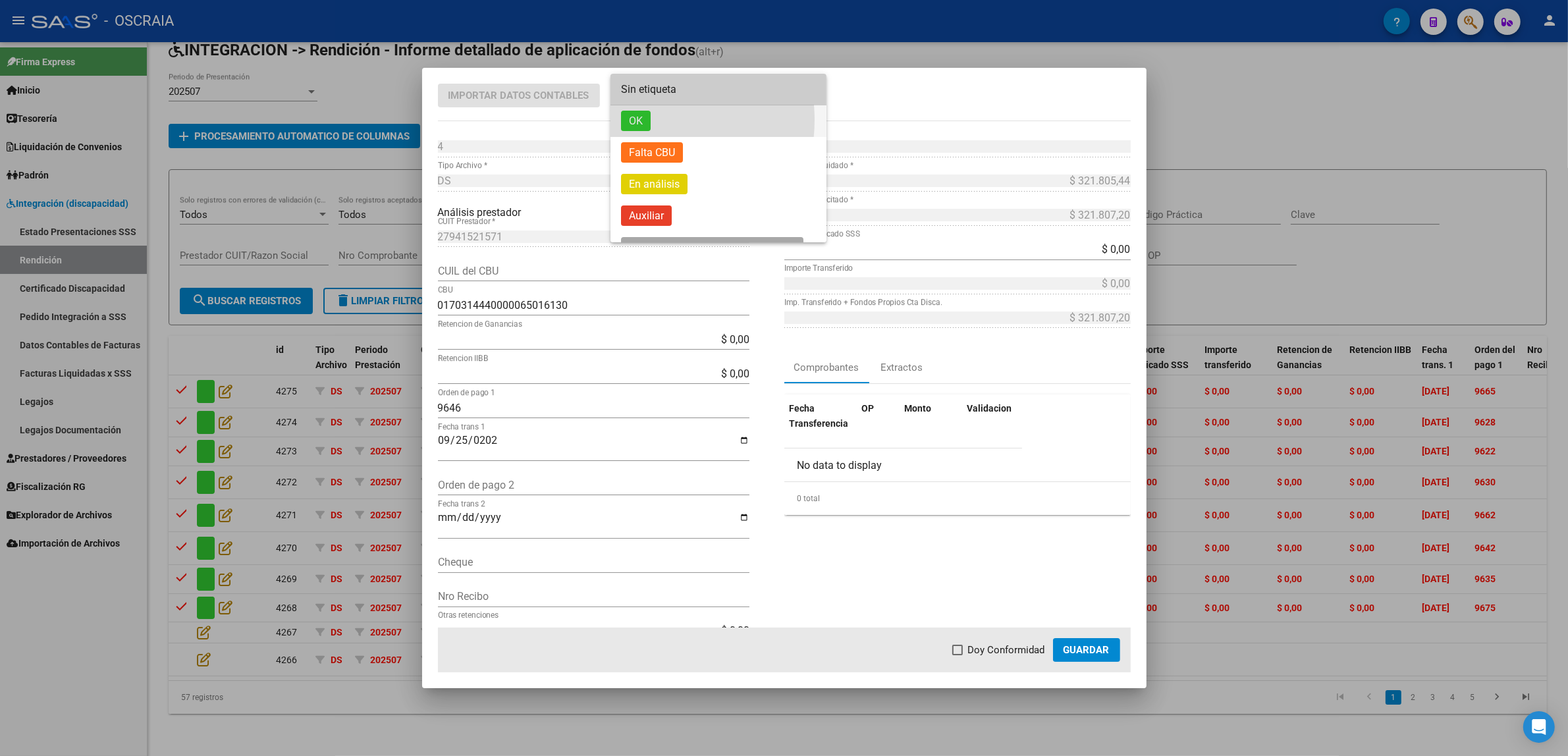
click at [641, 120] on span "OK" at bounding box center [635, 121] width 29 height 21
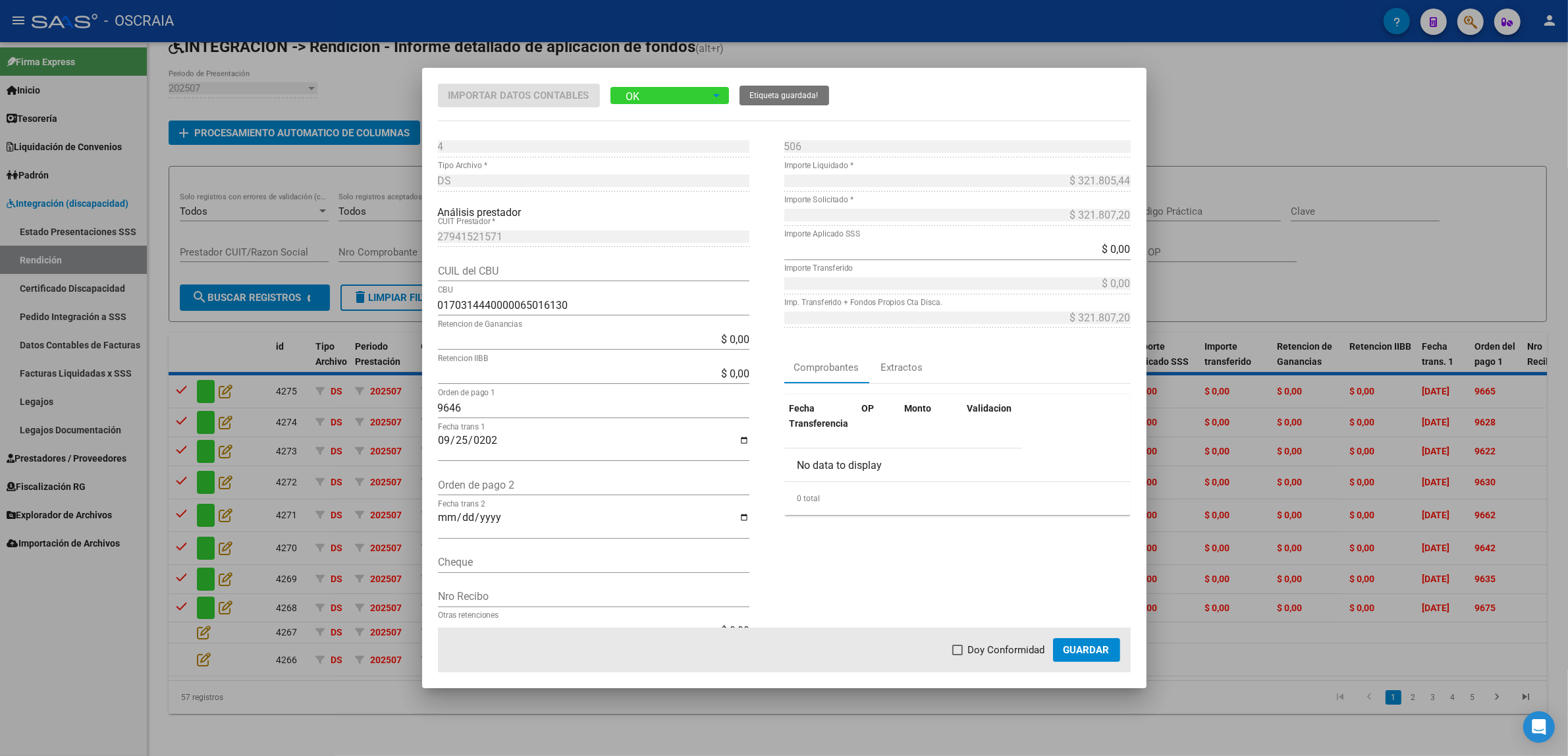
click at [983, 646] on span "Doy Conformidad" at bounding box center [1006, 650] width 77 height 16
click at [958, 655] on input "Doy Conformidad" at bounding box center [957, 655] width 1 height 1
checkbox input "true"
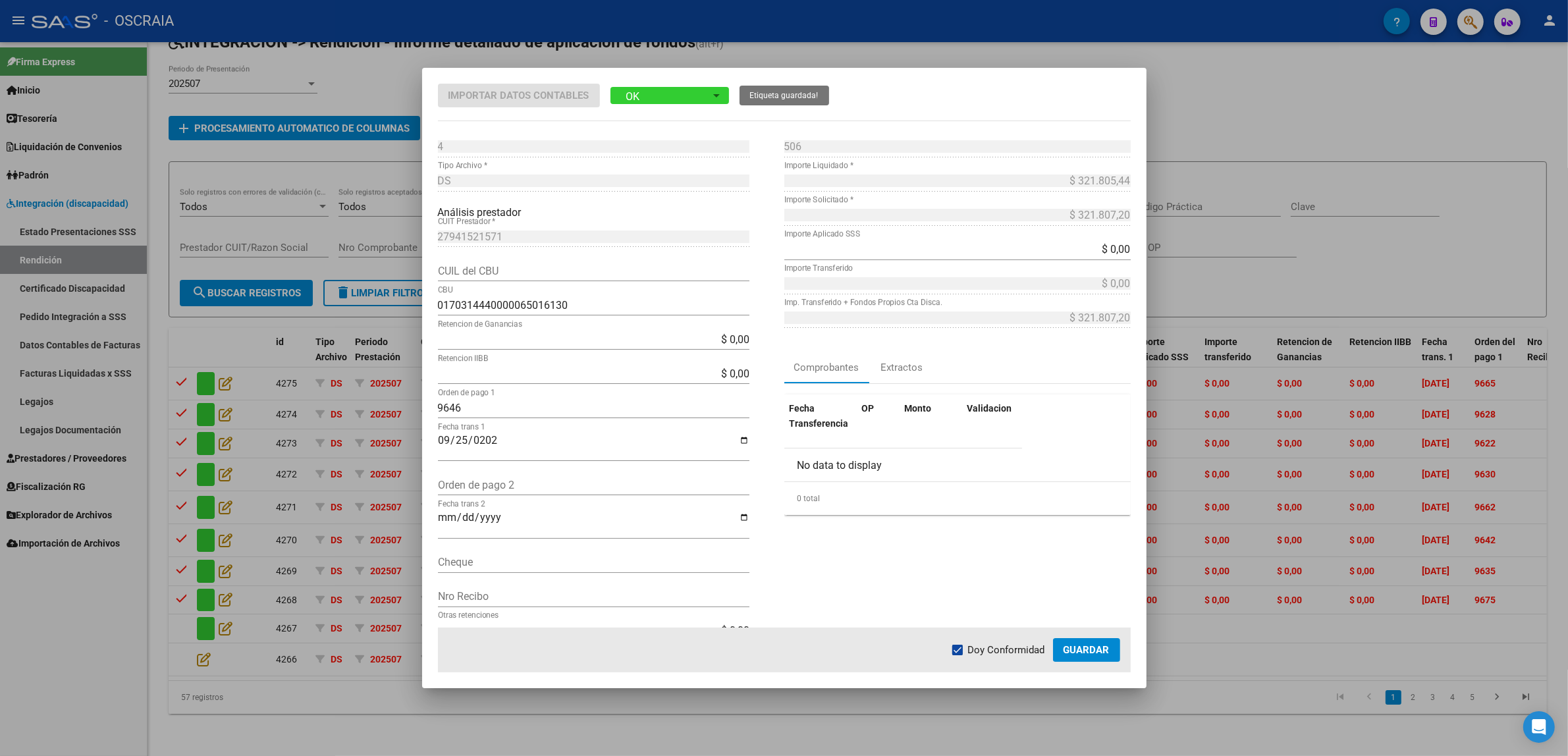
click at [1078, 651] on span "Guardar" at bounding box center [1086, 650] width 46 height 12
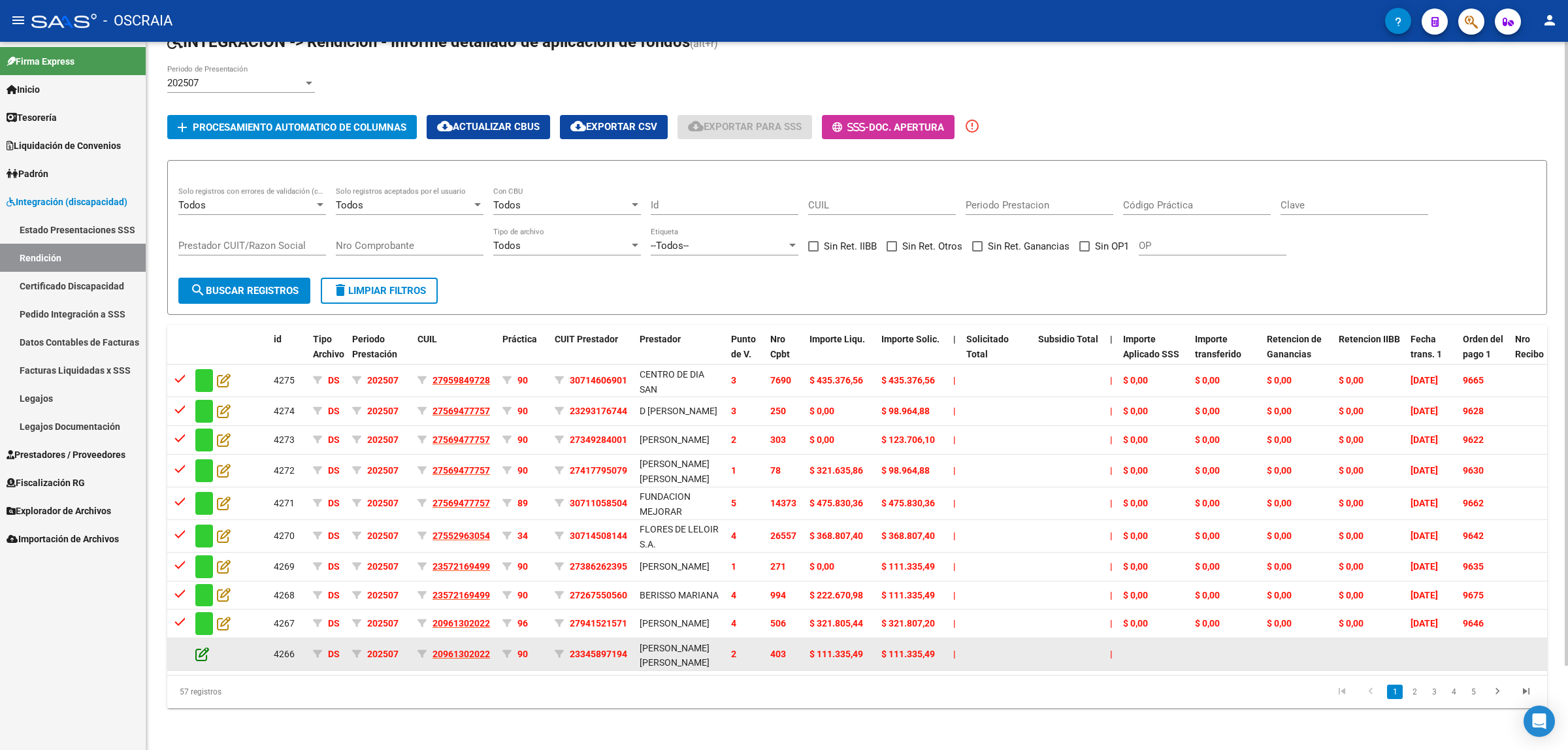
click at [197, 654] on icon at bounding box center [202, 653] width 14 height 14
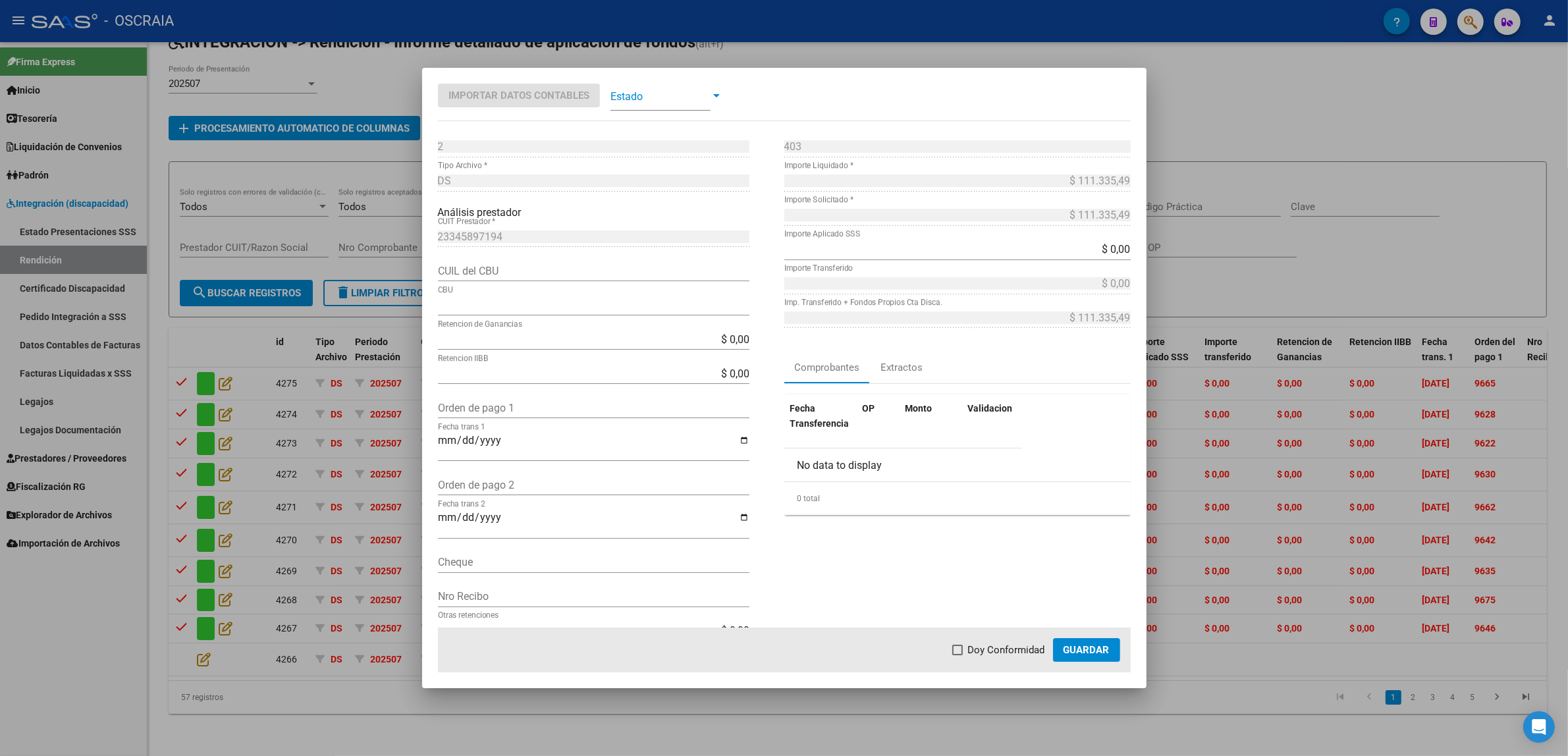
type input "0070001630004043572440"
click at [509, 396] on div "$ 0,00 Retencion IIBB" at bounding box center [593, 380] width 311 height 34
click at [507, 406] on input "Orden de pago 1" at bounding box center [593, 408] width 311 height 12
paste input "9674"
type input "9674"
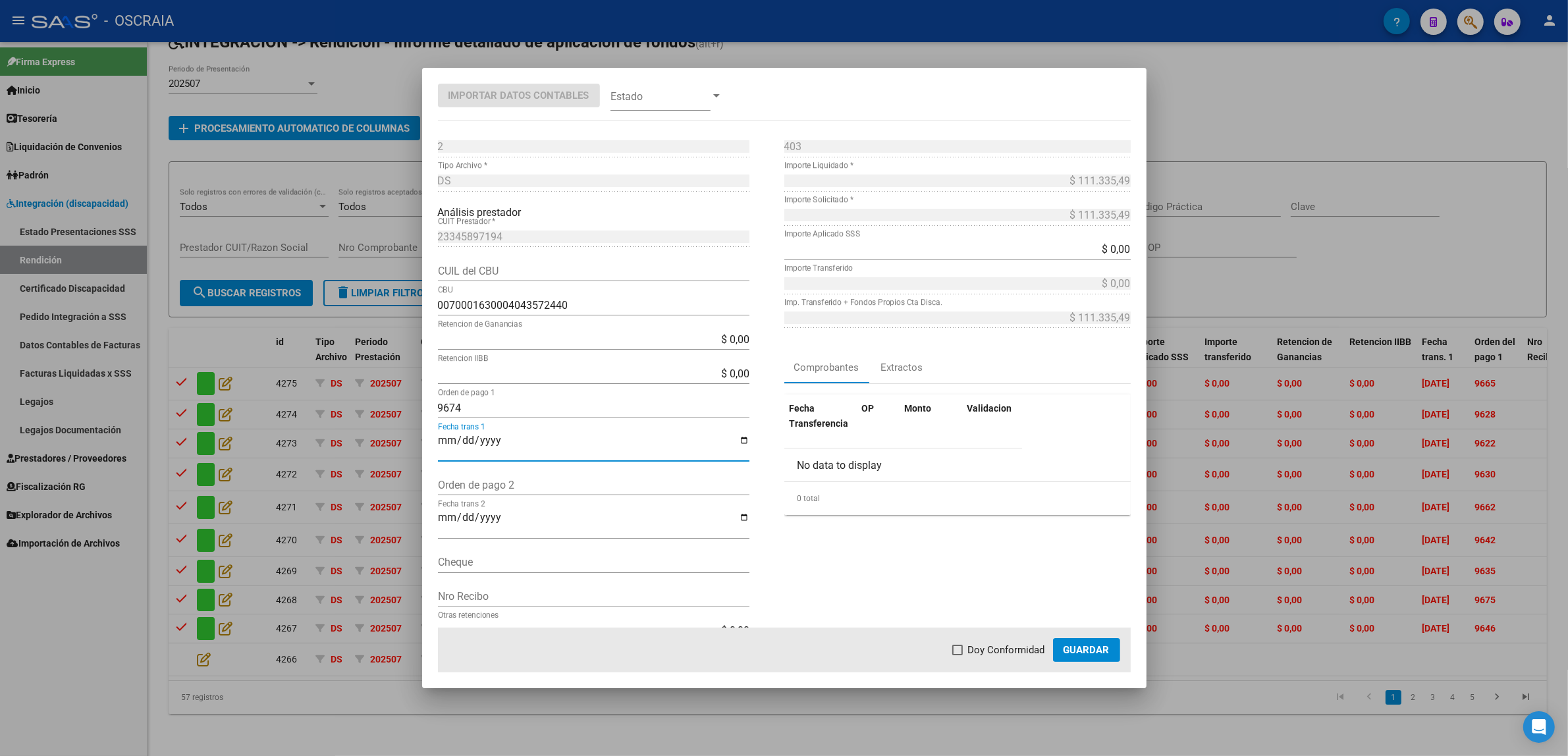
click at [448, 438] on input "Fecha trans 1" at bounding box center [593, 446] width 311 height 23
type input "[DATE]"
click at [884, 560] on div "403 Nro Comprobante * $ 111.335,49 Importe Liquidado * $ 111.335,49 Importe Sol…" at bounding box center [957, 396] width 346 height 519
click at [672, 71] on mat-dialog-container "Importar Datos Contables Estado 2 Punto de Venta * DS Tipo Archivo * Análisis p…" at bounding box center [784, 378] width 724 height 620
click at [656, 99] on span at bounding box center [661, 95] width 100 height 29
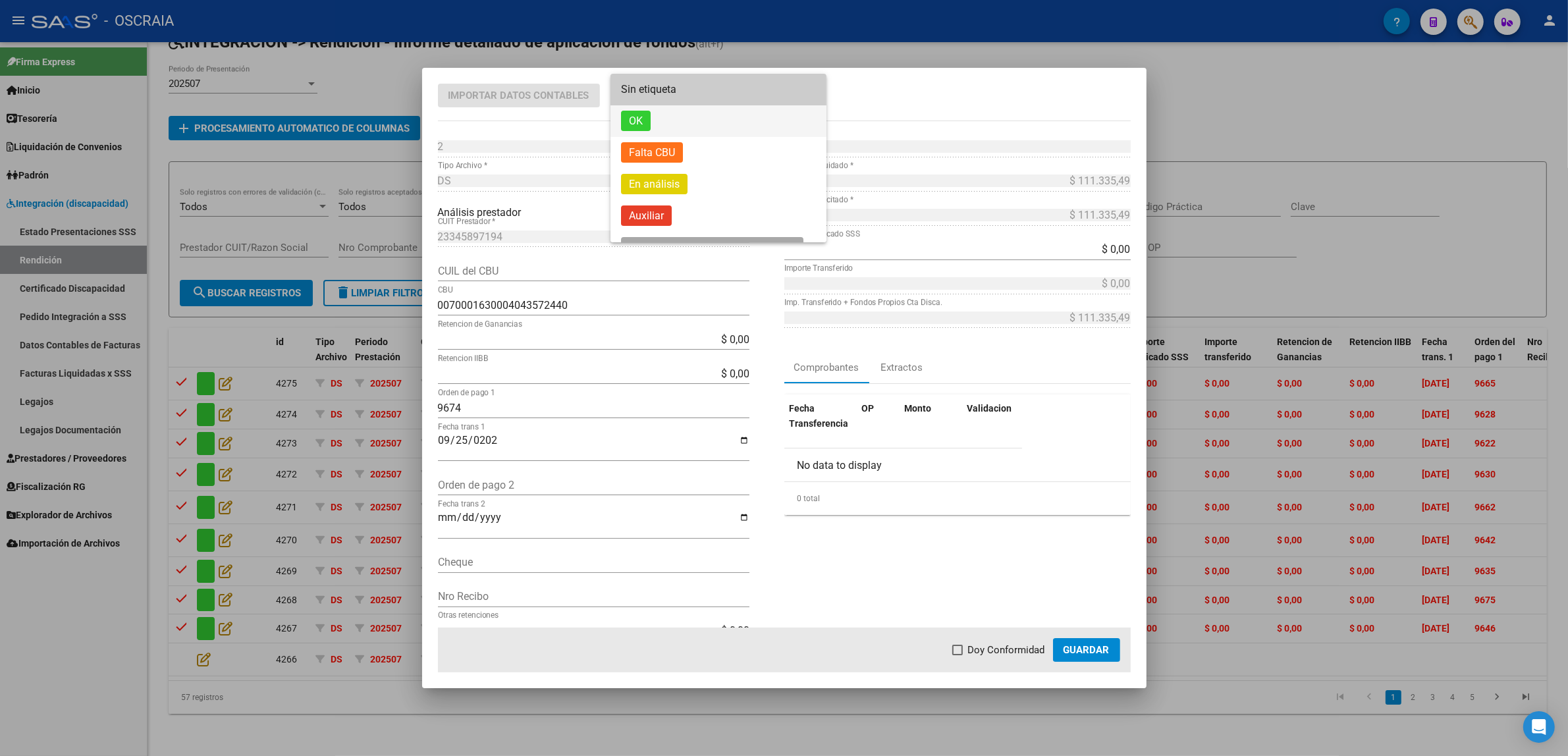
click at [675, 129] on span "OK" at bounding box center [718, 121] width 195 height 32
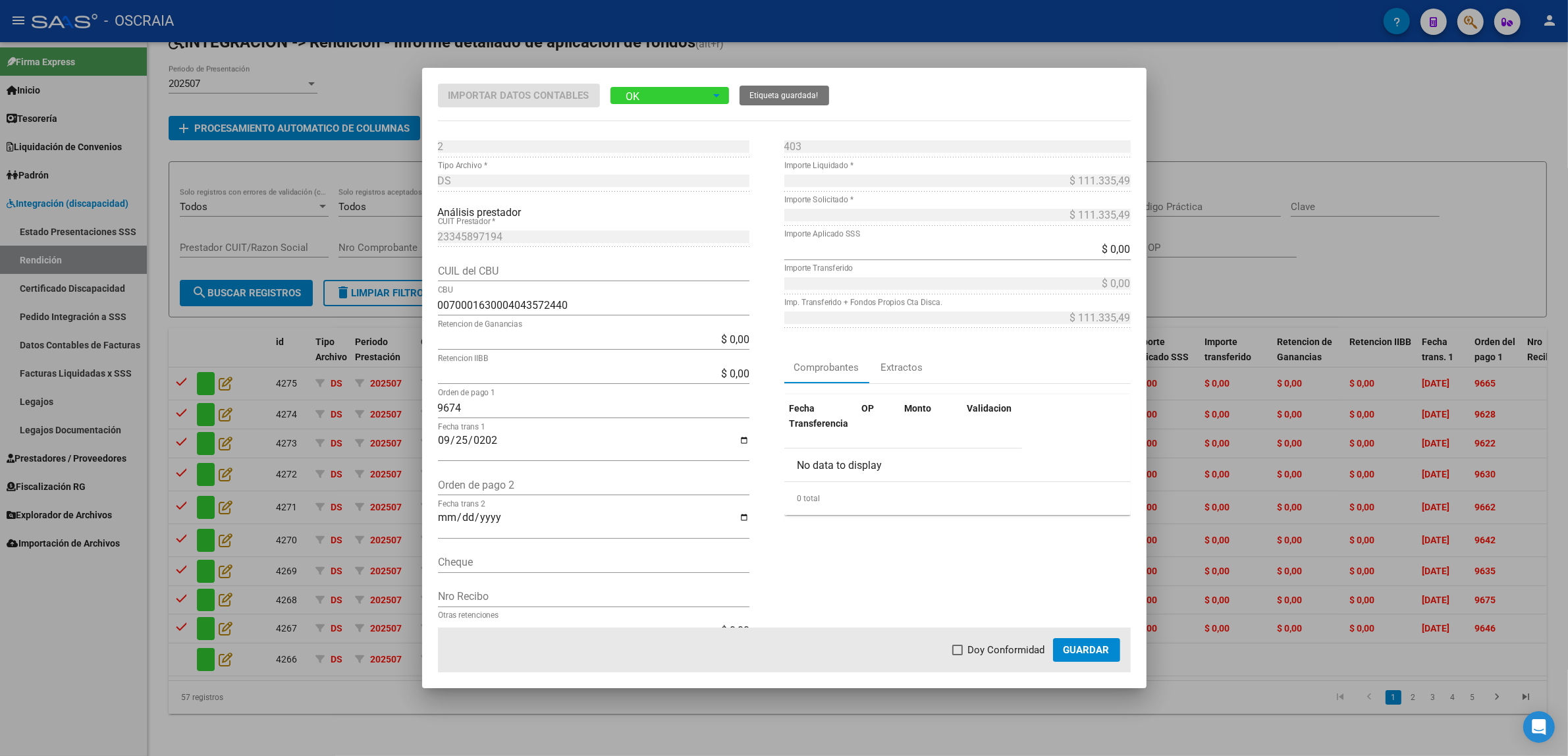
click at [1014, 646] on span "Doy Conformidad" at bounding box center [1006, 650] width 77 height 16
click at [958, 655] on input "Doy Conformidad" at bounding box center [957, 655] width 1 height 1
checkbox input "true"
click at [1089, 650] on span "Guardar" at bounding box center [1086, 650] width 46 height 12
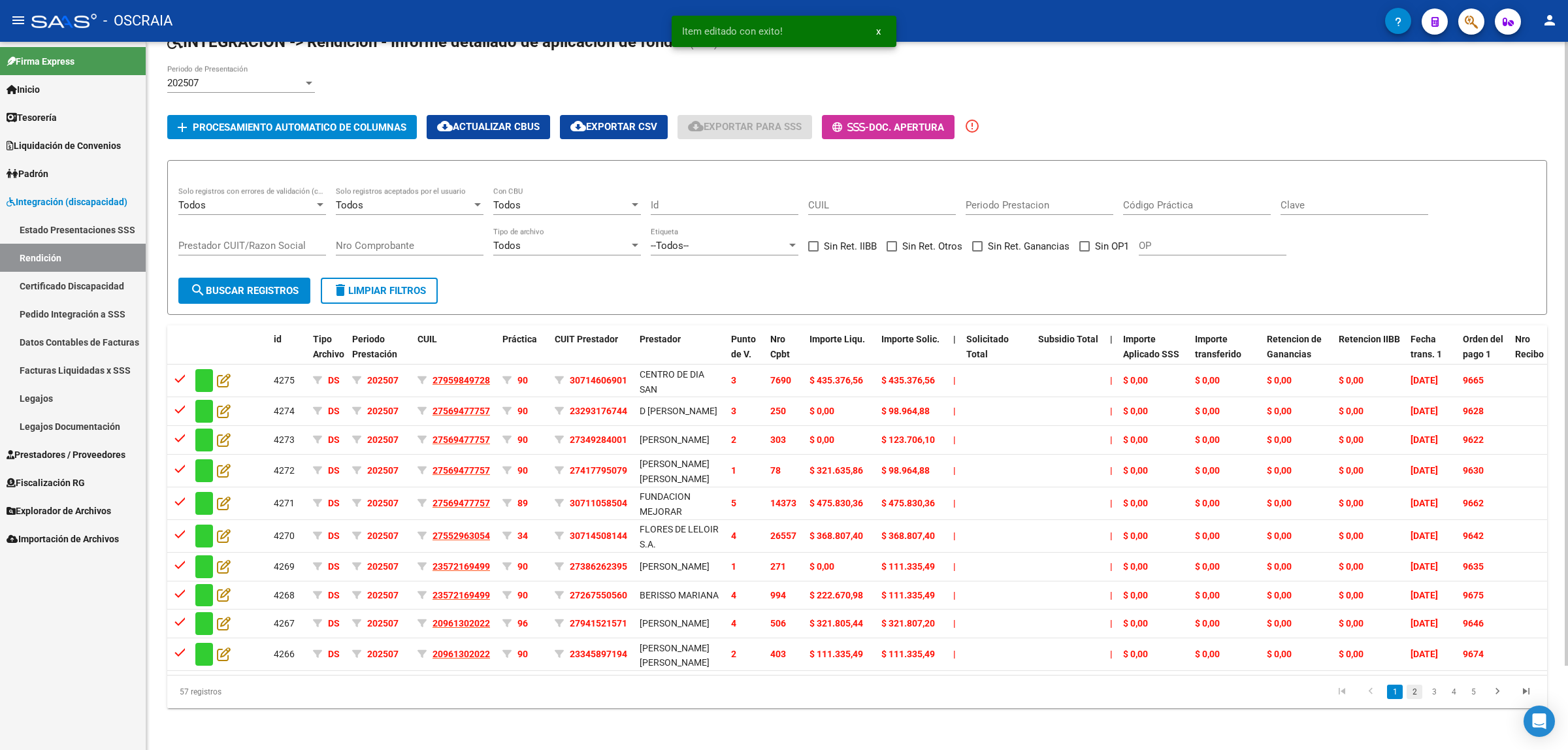
click at [1419, 699] on link "2" at bounding box center [1414, 691] width 16 height 14
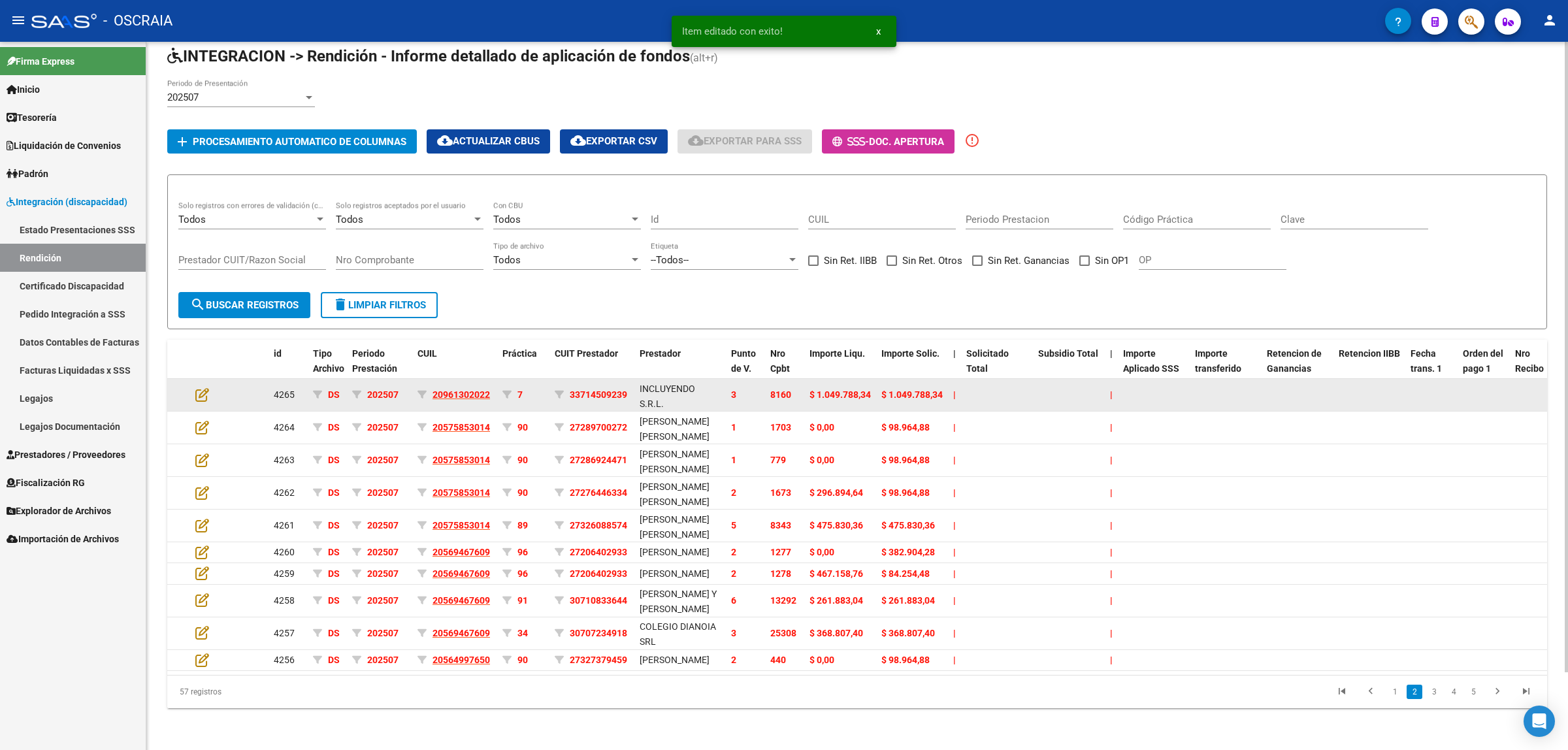
scroll to position [0, 0]
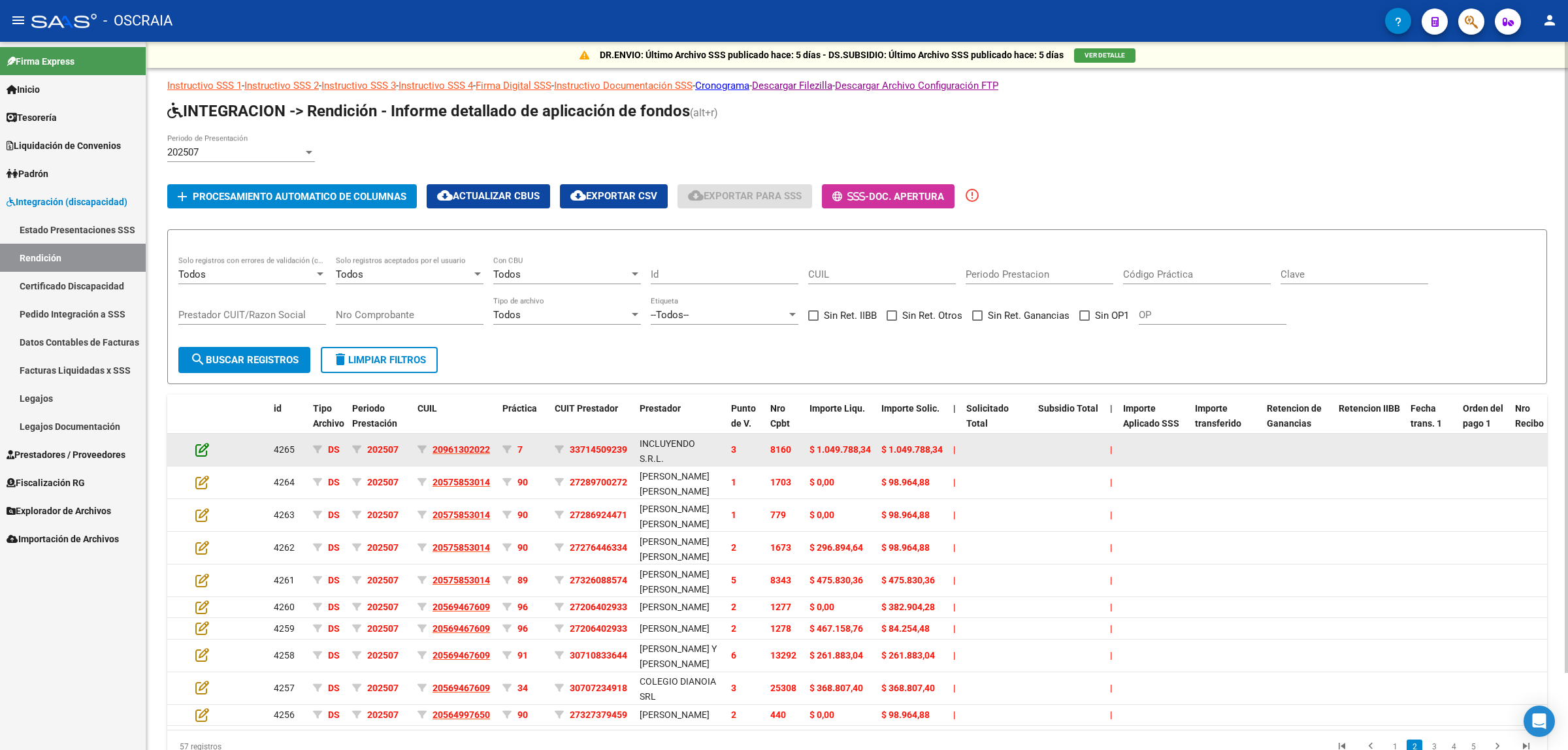
click at [206, 442] on icon at bounding box center [202, 449] width 14 height 14
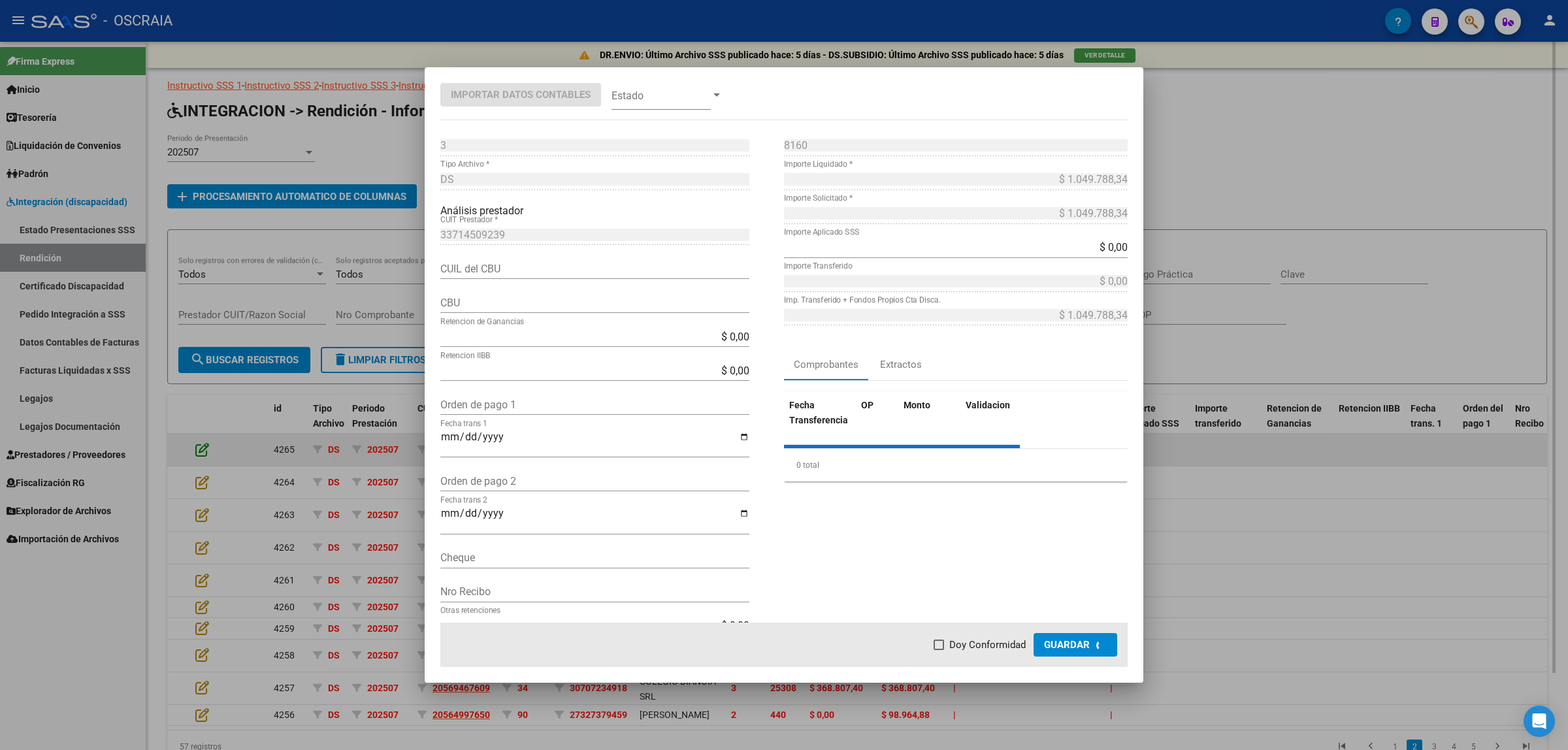
type input "0720197020000001420836"
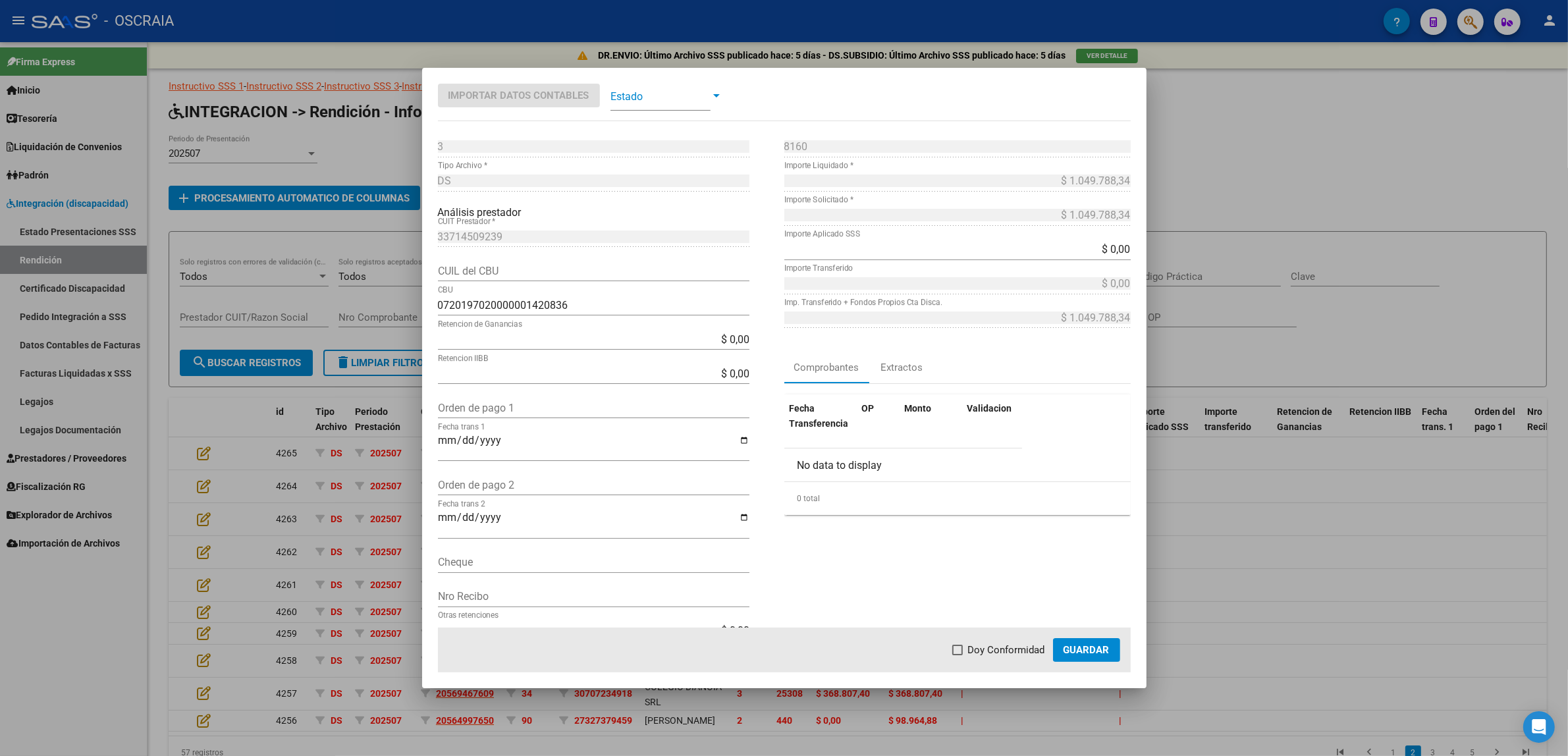
click at [285, 379] on div at bounding box center [784, 378] width 1568 height 756
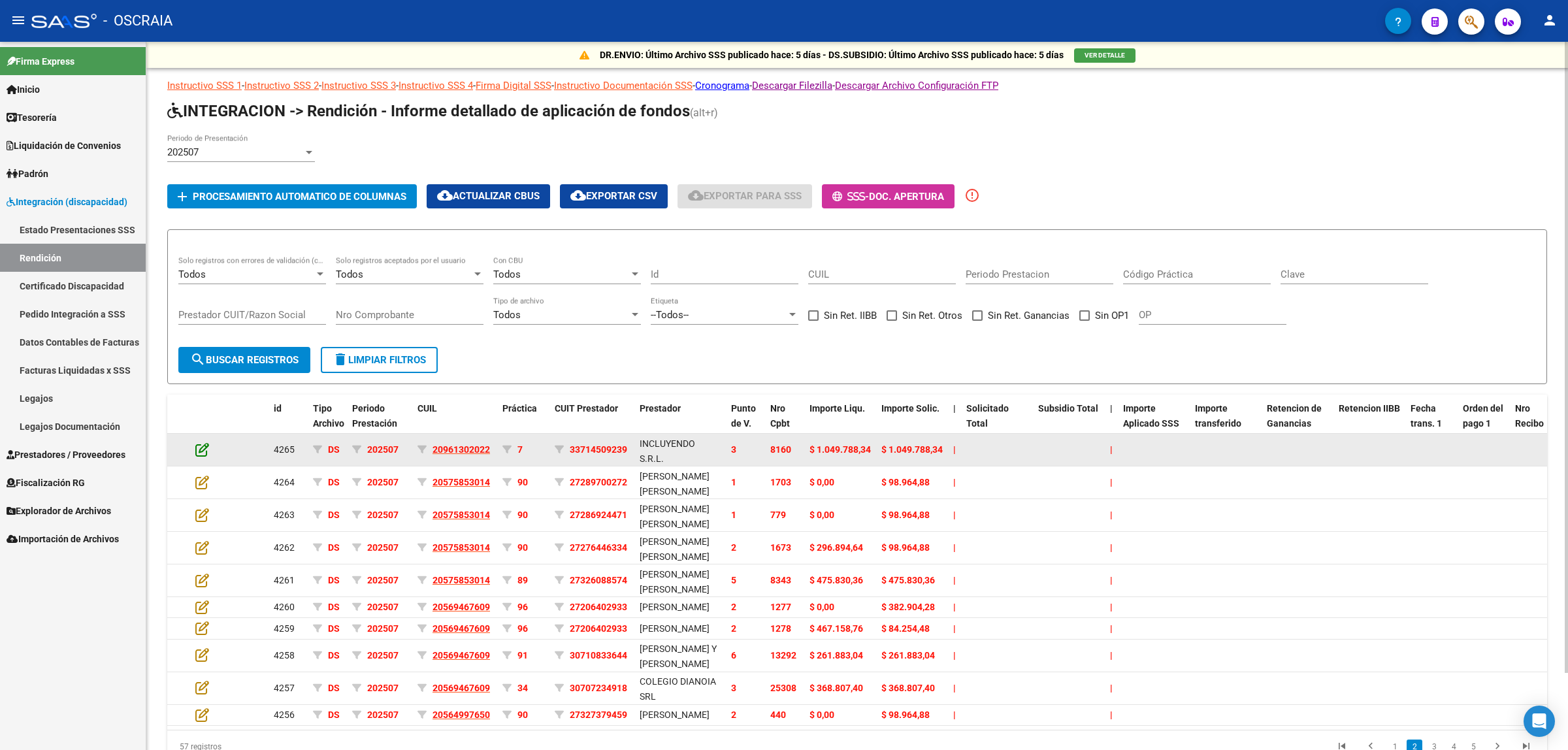
click at [201, 442] on icon at bounding box center [202, 449] width 14 height 14
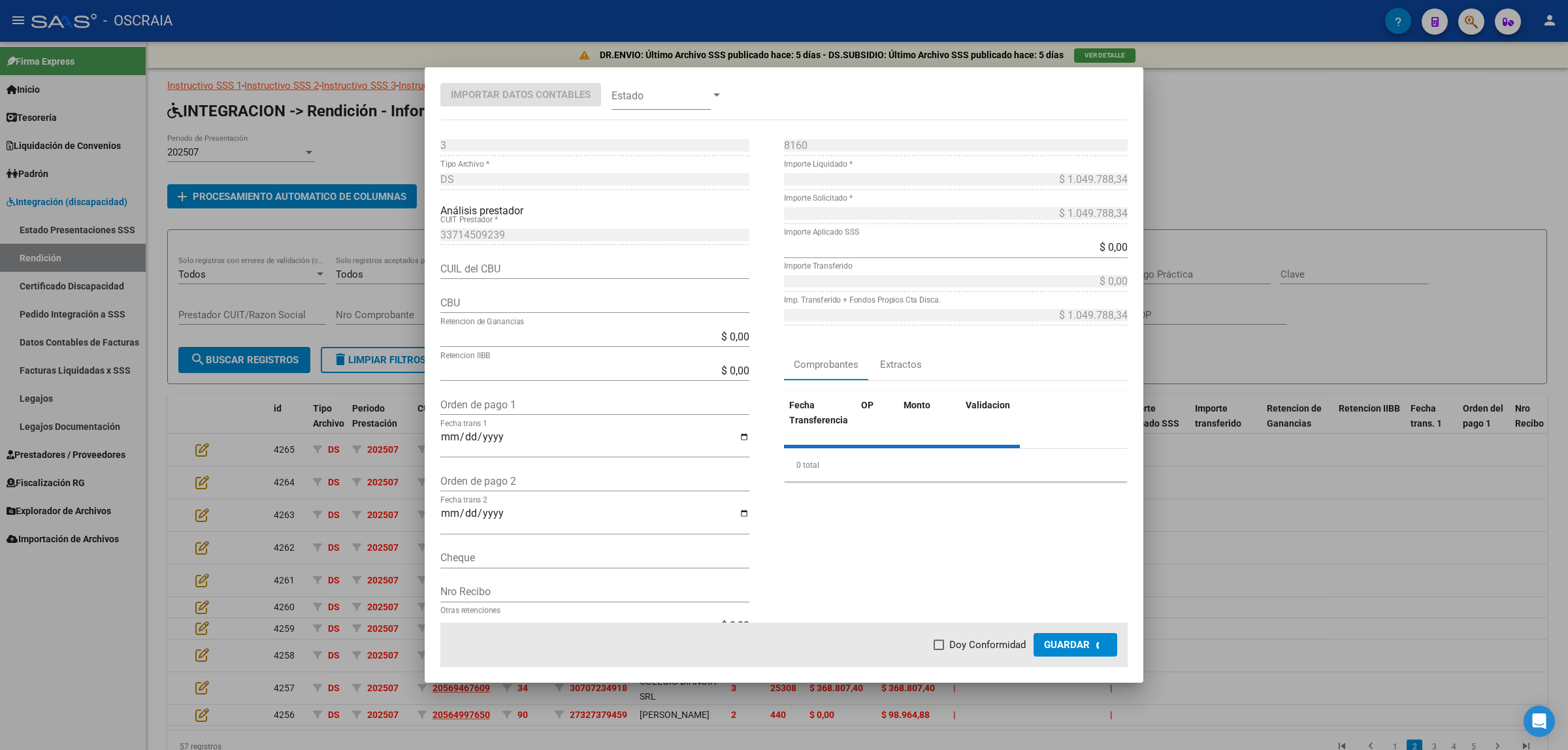
type input "0720197020000001420836"
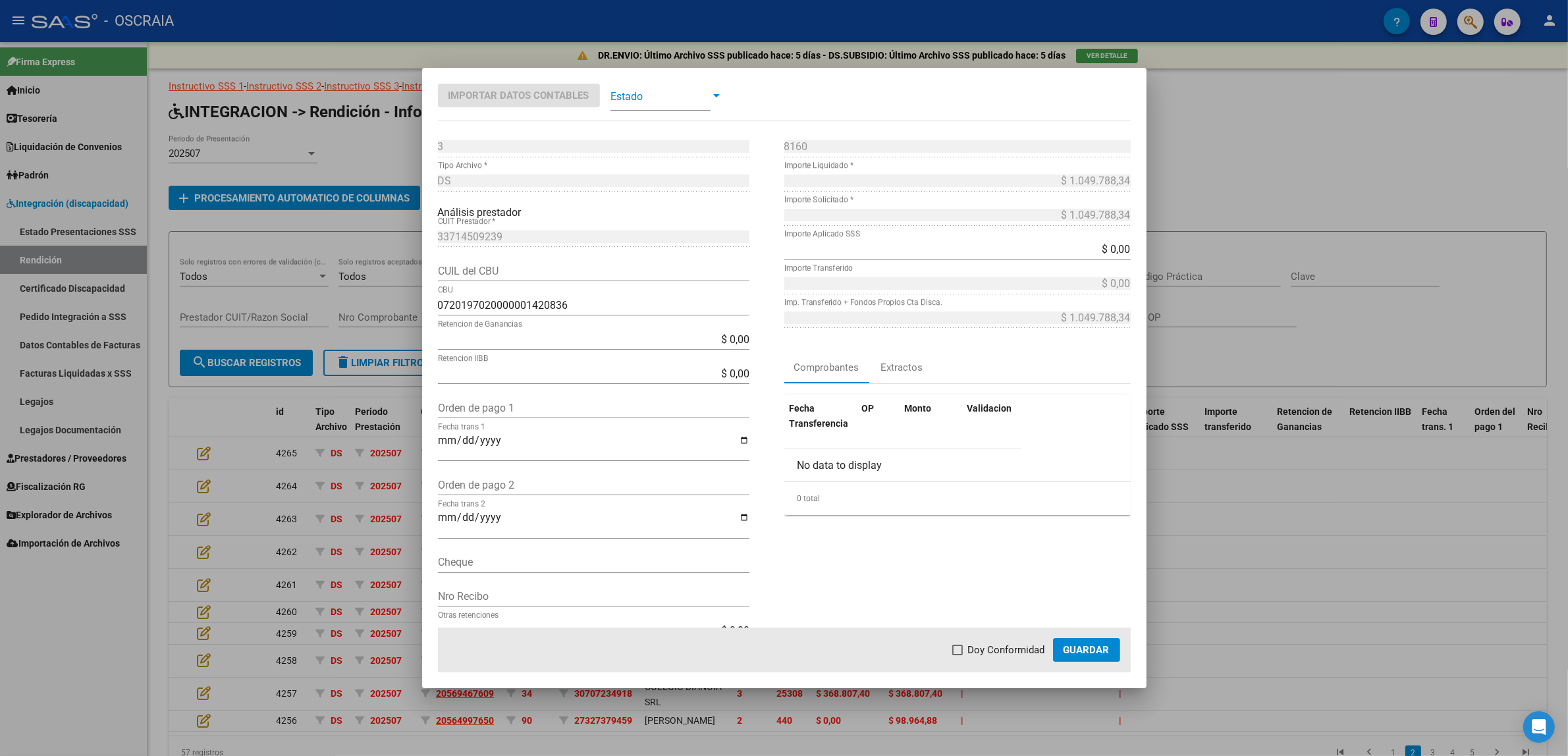
click at [474, 412] on input "Orden de pago 1" at bounding box center [593, 408] width 311 height 12
paste input "9625"
type input "9625"
click at [798, 580] on div "8160 Nro Comprobante * $ 1.049.788,34 Importe Liquidado * $ 1.049.788,34 Import…" at bounding box center [957, 396] width 346 height 519
click at [449, 438] on input "Fecha trans 1" at bounding box center [593, 446] width 311 height 23
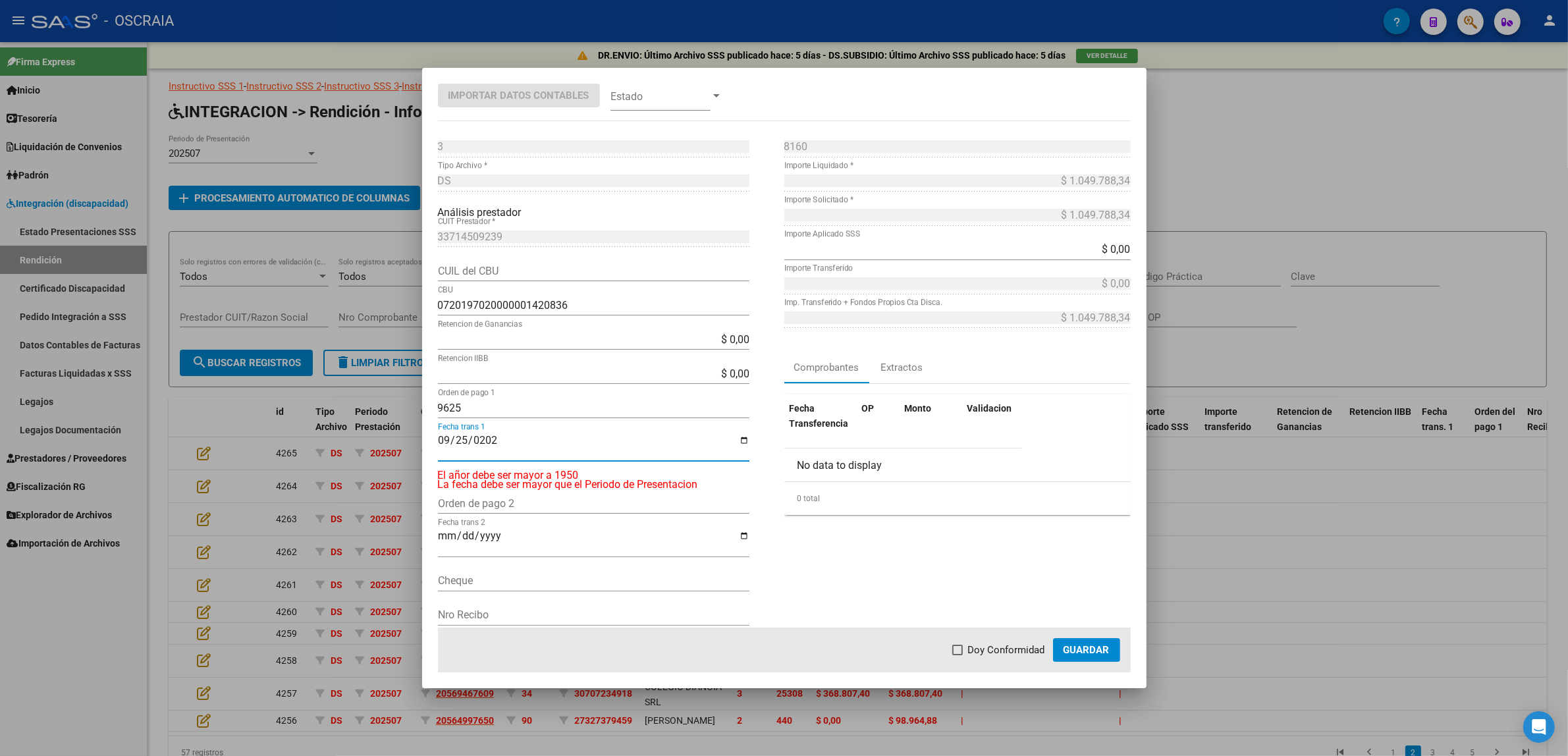
type input "[DATE]"
click at [900, 547] on div "8160 Nro Comprobante * $ 1.049.788,34 Importe Liquidado * $ 1.049.788,34 Import…" at bounding box center [957, 396] width 346 height 519
click at [982, 646] on span "Doy Conformidad" at bounding box center [1006, 650] width 77 height 16
click at [958, 655] on input "Doy Conformidad" at bounding box center [957, 655] width 1 height 1
checkbox input "true"
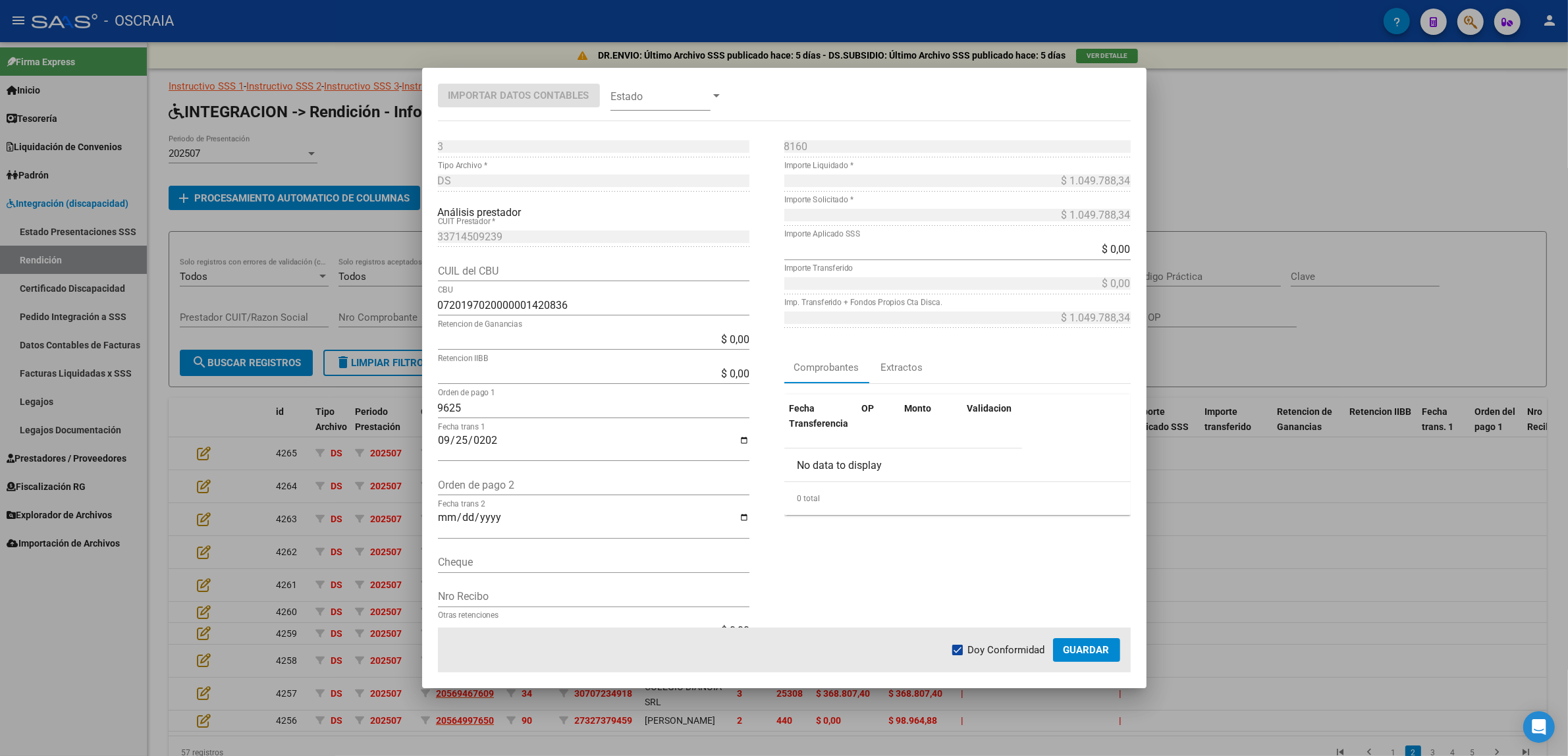
click at [1076, 652] on span "Guardar" at bounding box center [1086, 650] width 46 height 12
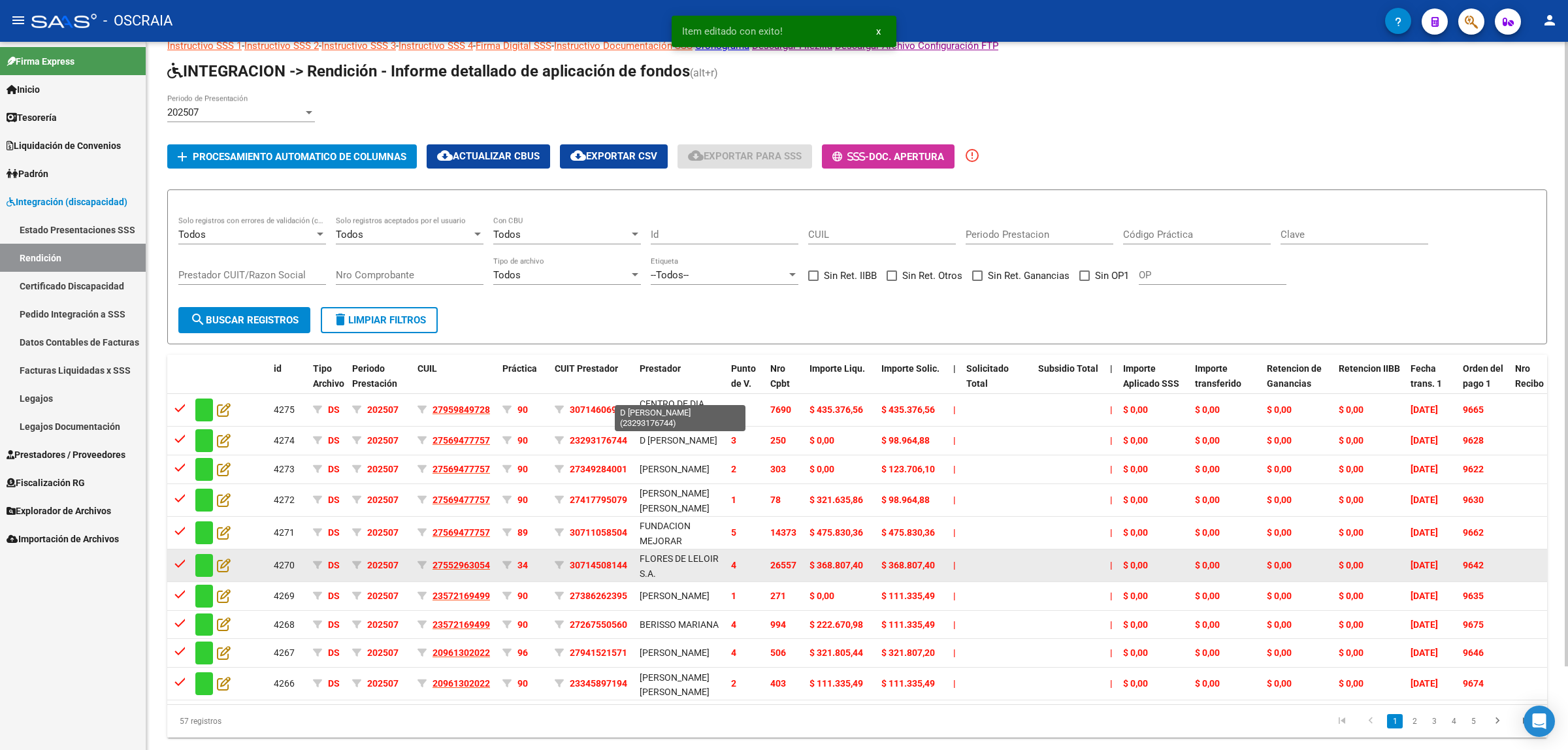
scroll to position [95, 0]
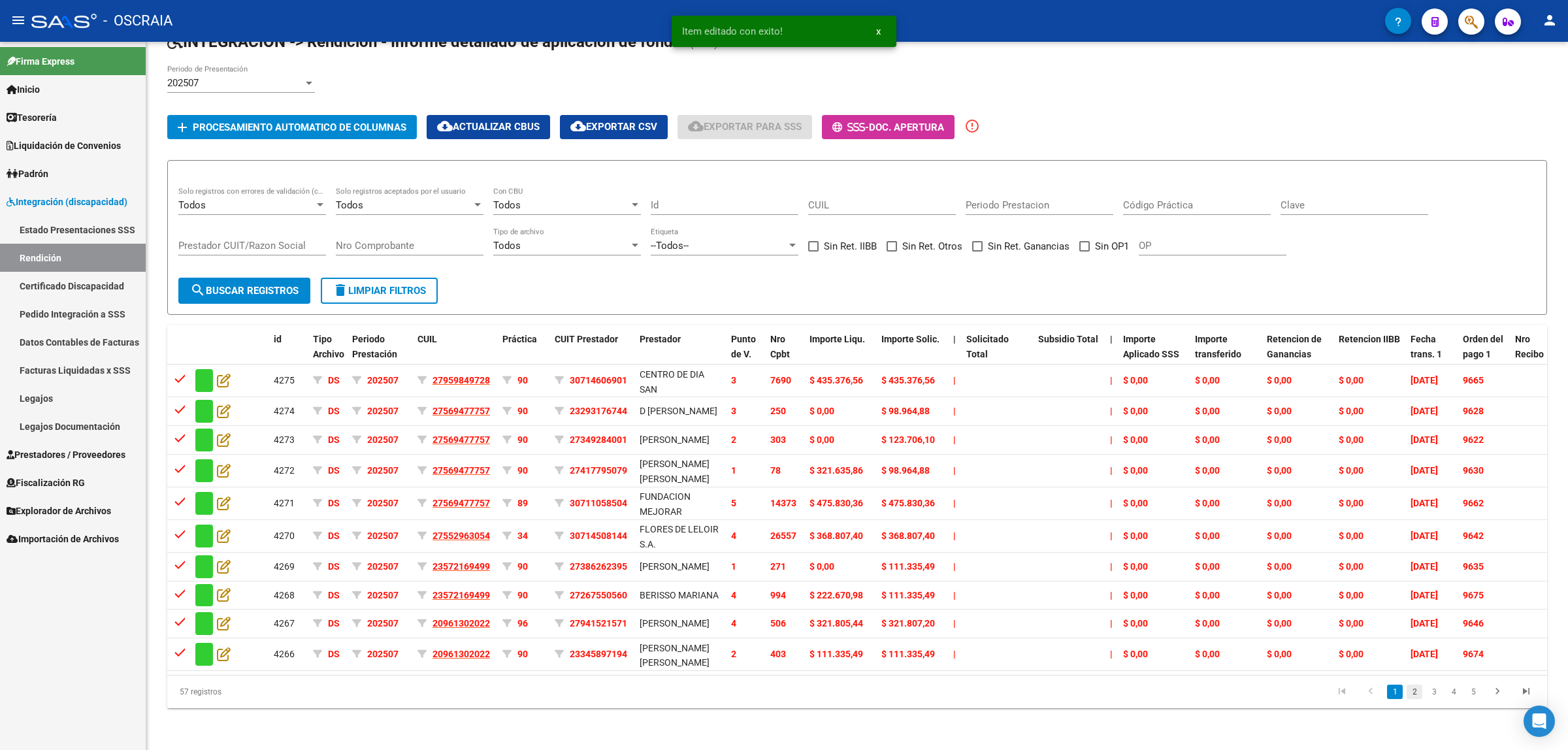
click at [1411, 695] on link "2" at bounding box center [1414, 691] width 16 height 14
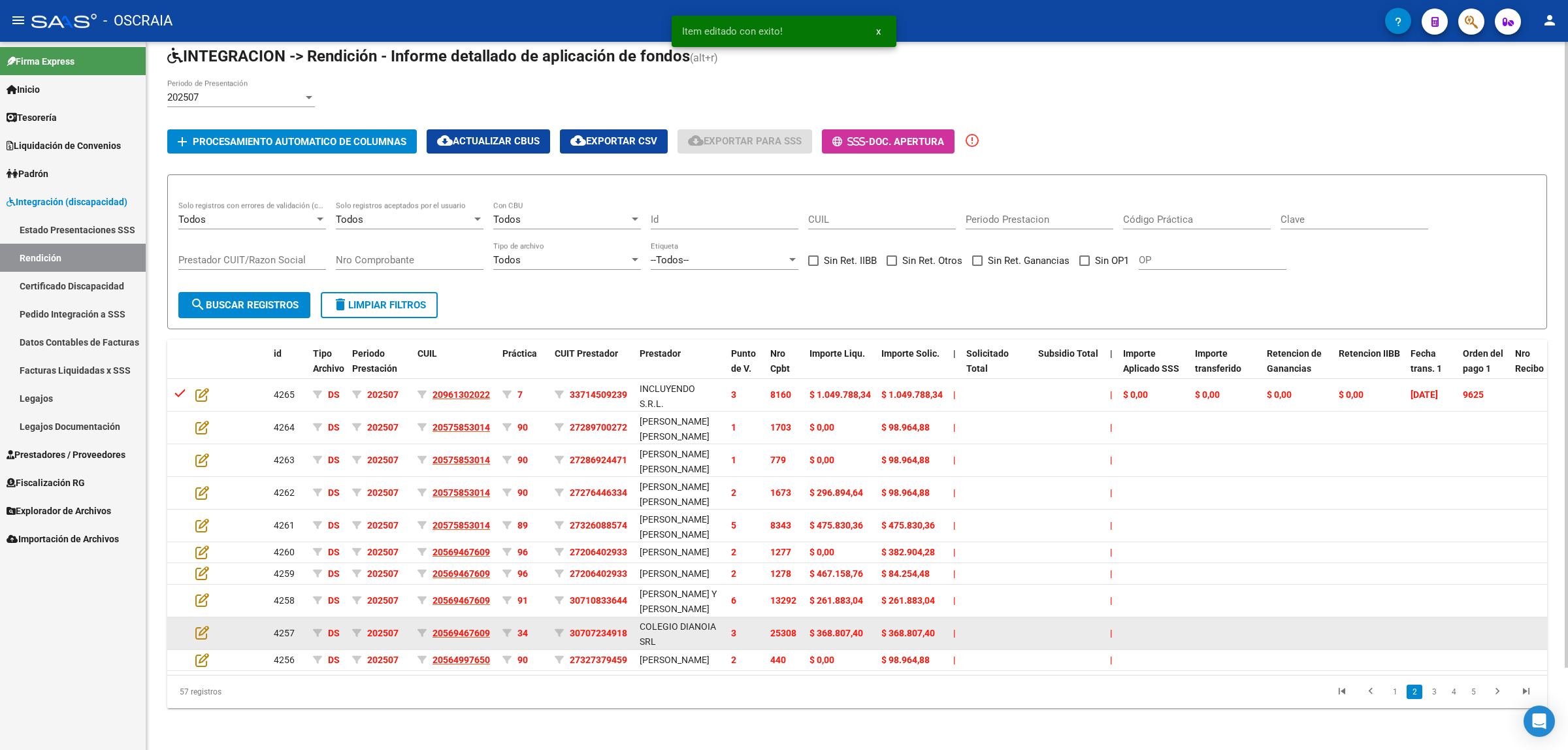
scroll to position [92, 0]
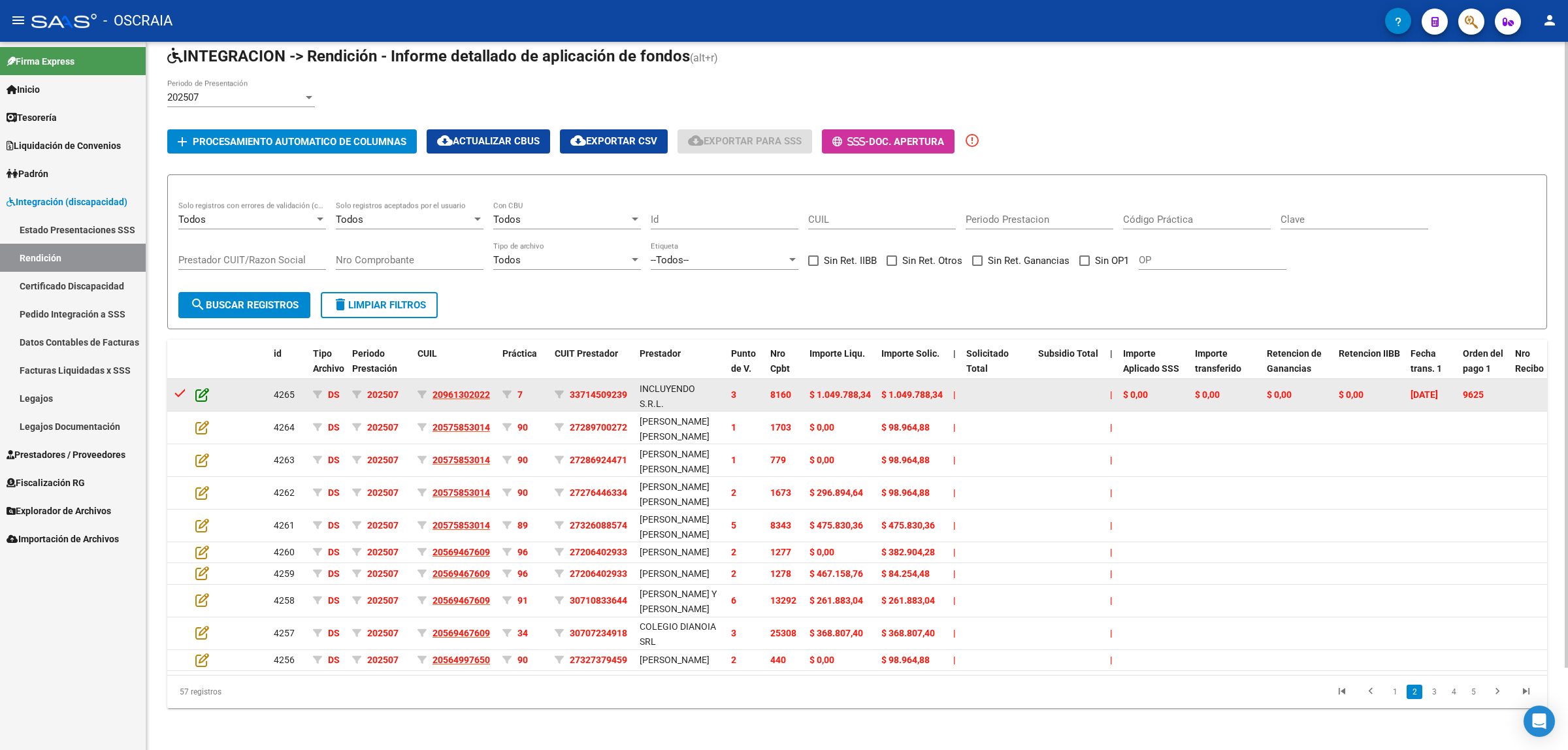
click at [207, 387] on icon at bounding box center [202, 394] width 14 height 14
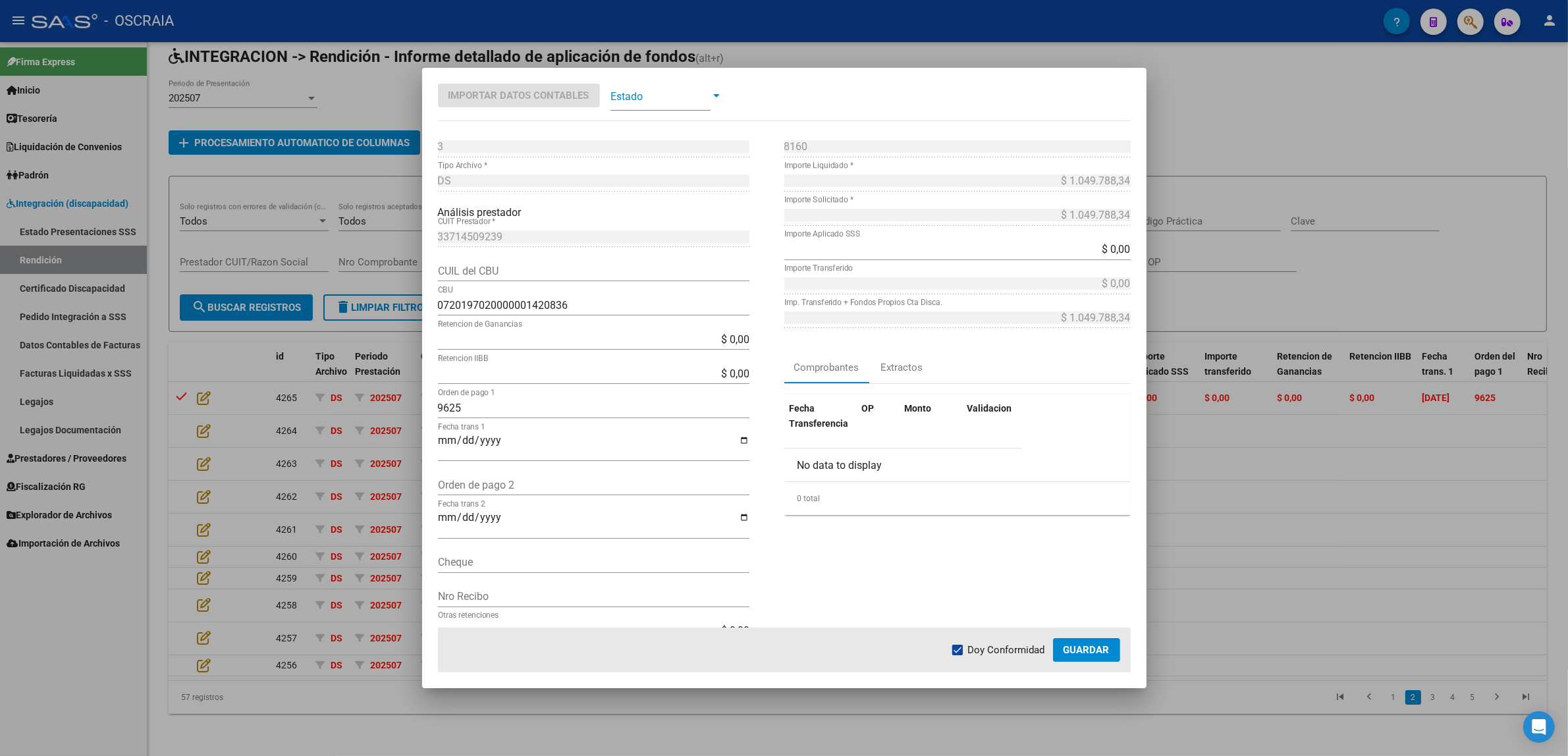
click at [685, 88] on span at bounding box center [661, 95] width 100 height 29
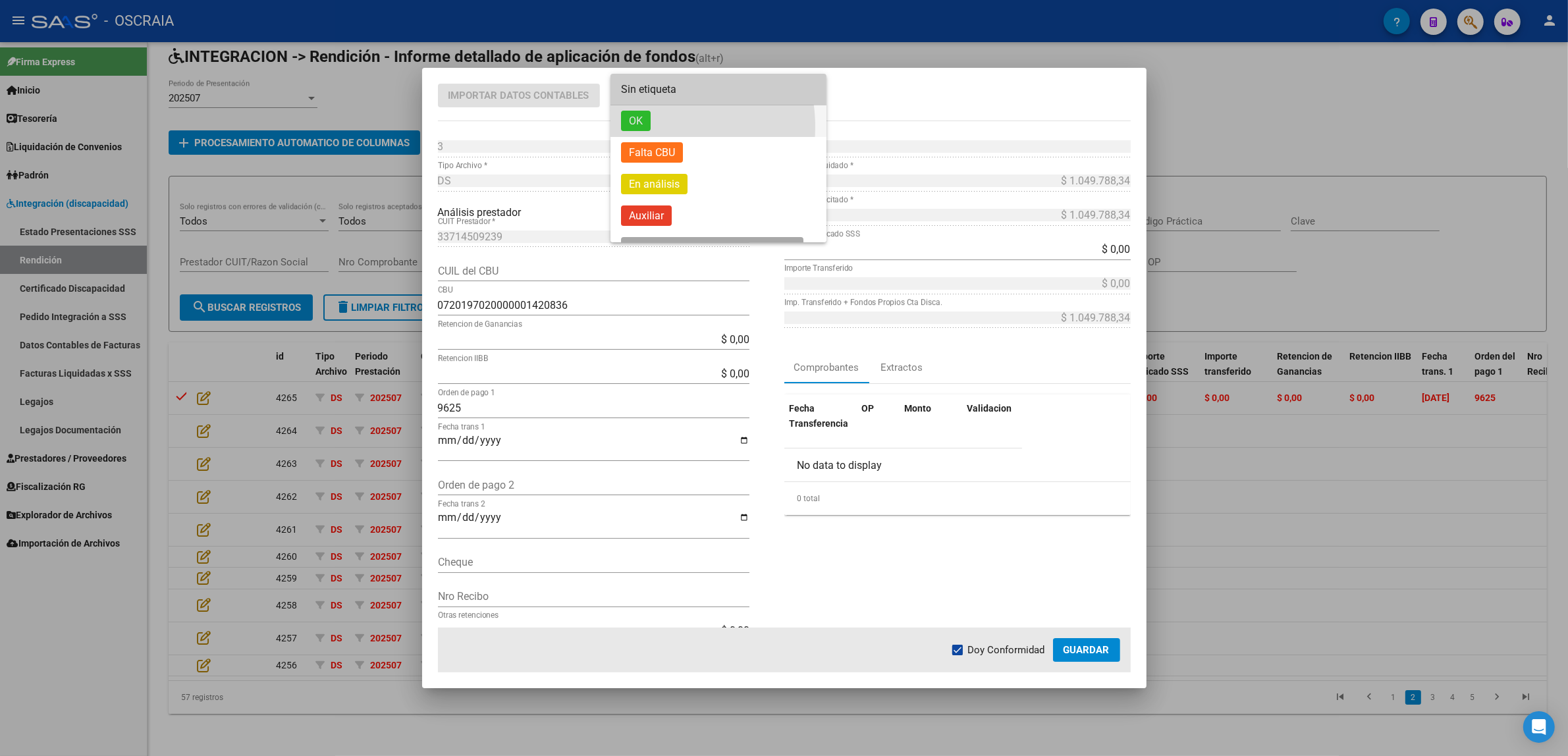
click at [640, 127] on span "OK" at bounding box center [635, 121] width 29 height 21
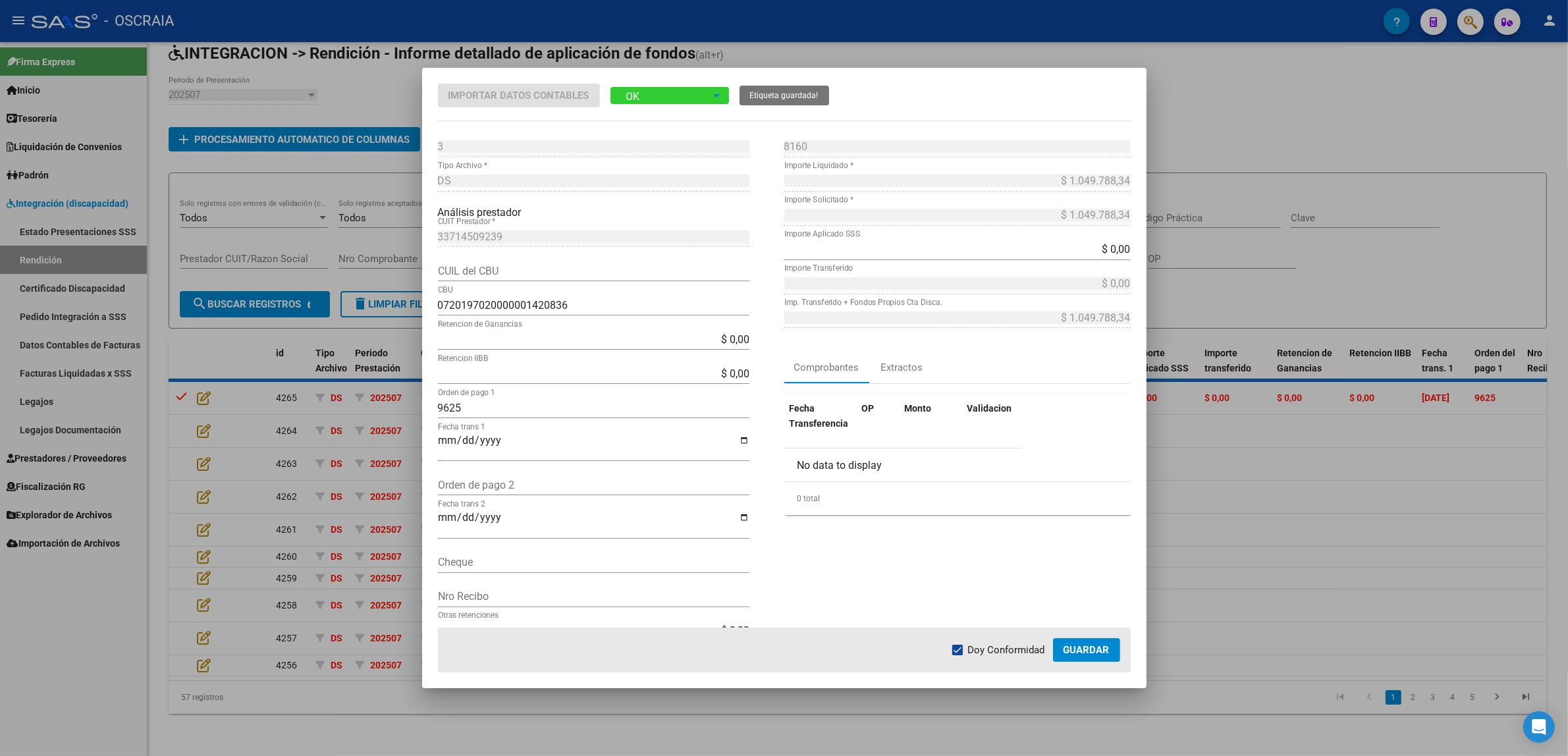
click at [1108, 655] on span "Guardar" at bounding box center [1086, 650] width 46 height 12
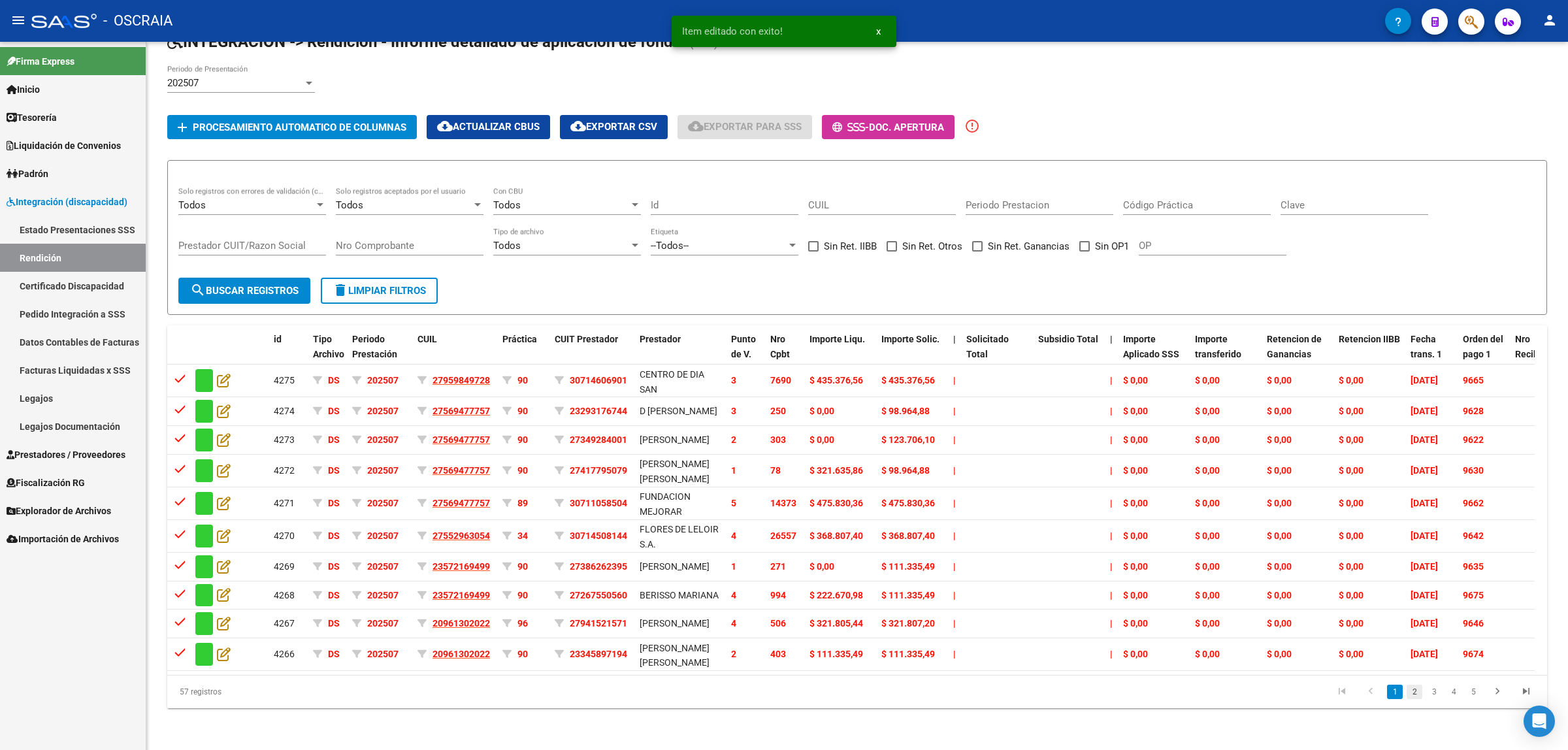
click at [1421, 694] on link "2" at bounding box center [1414, 691] width 16 height 14
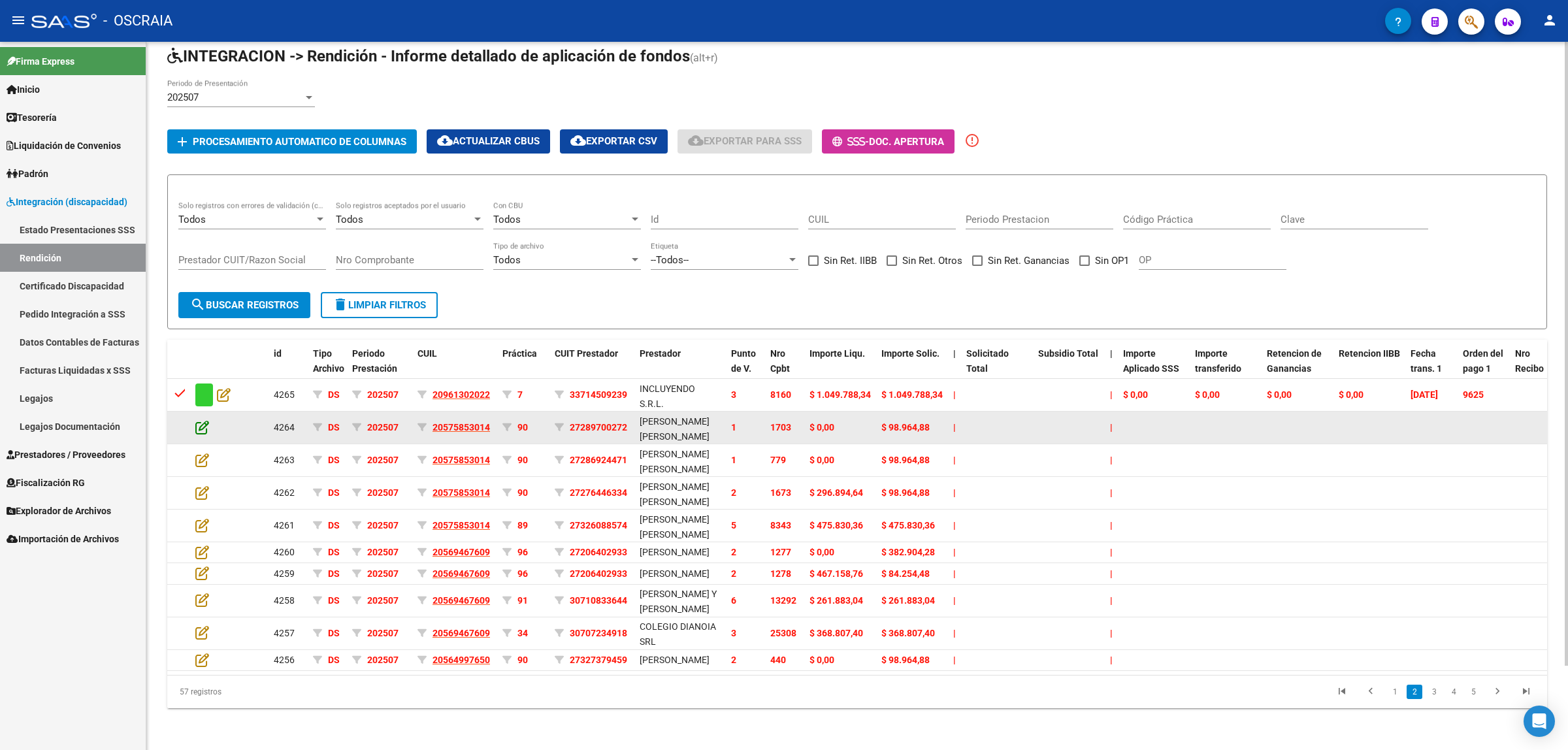
click at [199, 420] on icon at bounding box center [202, 427] width 14 height 14
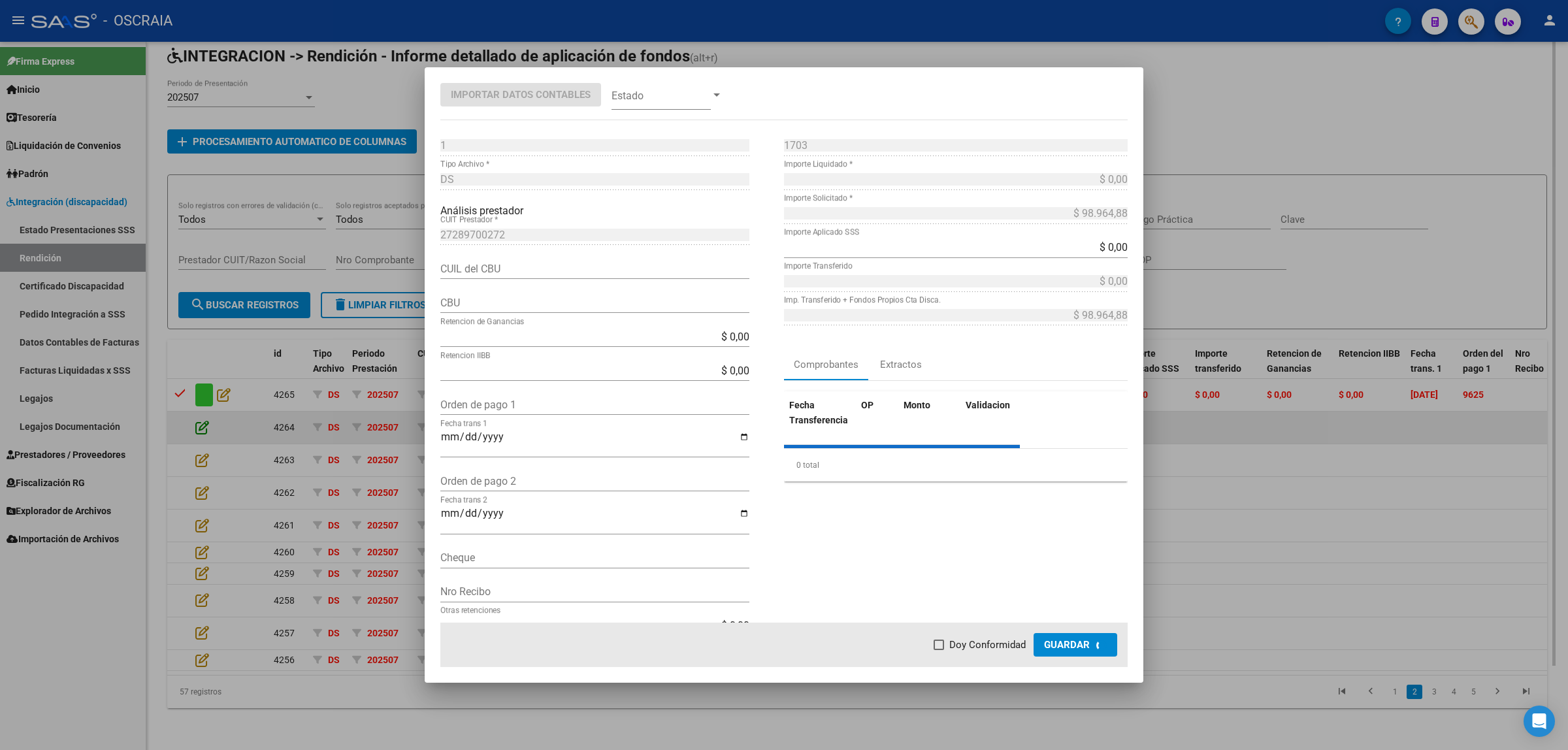
type input "0110041930004130174951"
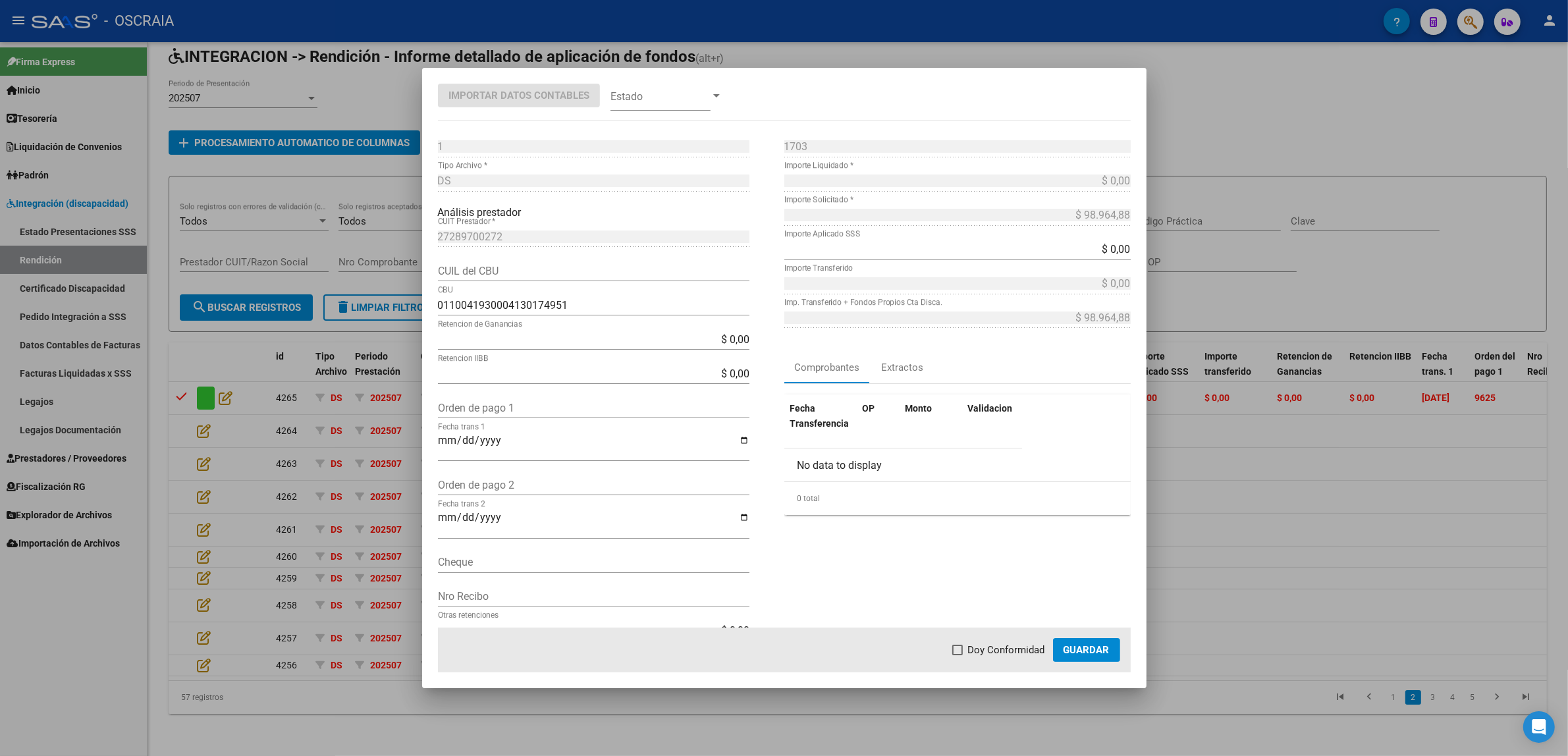
click at [548, 400] on div "Orden de pago 1" at bounding box center [593, 407] width 311 height 21
click at [548, 405] on input "Orden de pago 1" at bounding box center [593, 408] width 311 height 12
paste input "9655"
type input "9655"
click at [441, 438] on input "Fecha trans 1" at bounding box center [593, 446] width 311 height 23
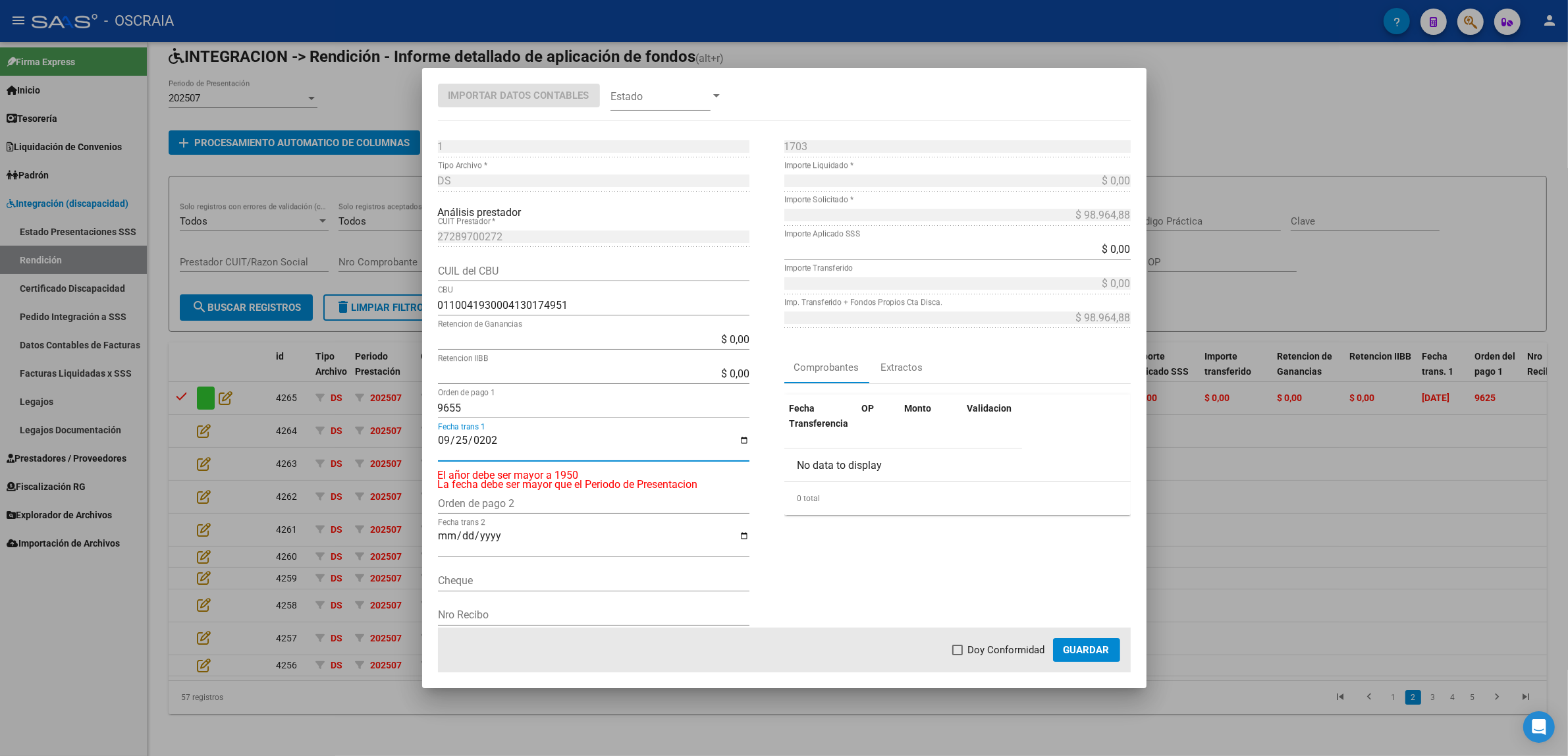
type input "[DATE]"
click at [896, 568] on div "1703 Nro Comprobante * $ 0,00 Importe Liquidado * $ 98.964,88 Importe Solicitad…" at bounding box center [957, 396] width 346 height 519
click at [963, 646] on span at bounding box center [957, 650] width 10 height 10
click at [958, 655] on input "Doy Conformidad" at bounding box center [957, 655] width 1 height 1
checkbox input "true"
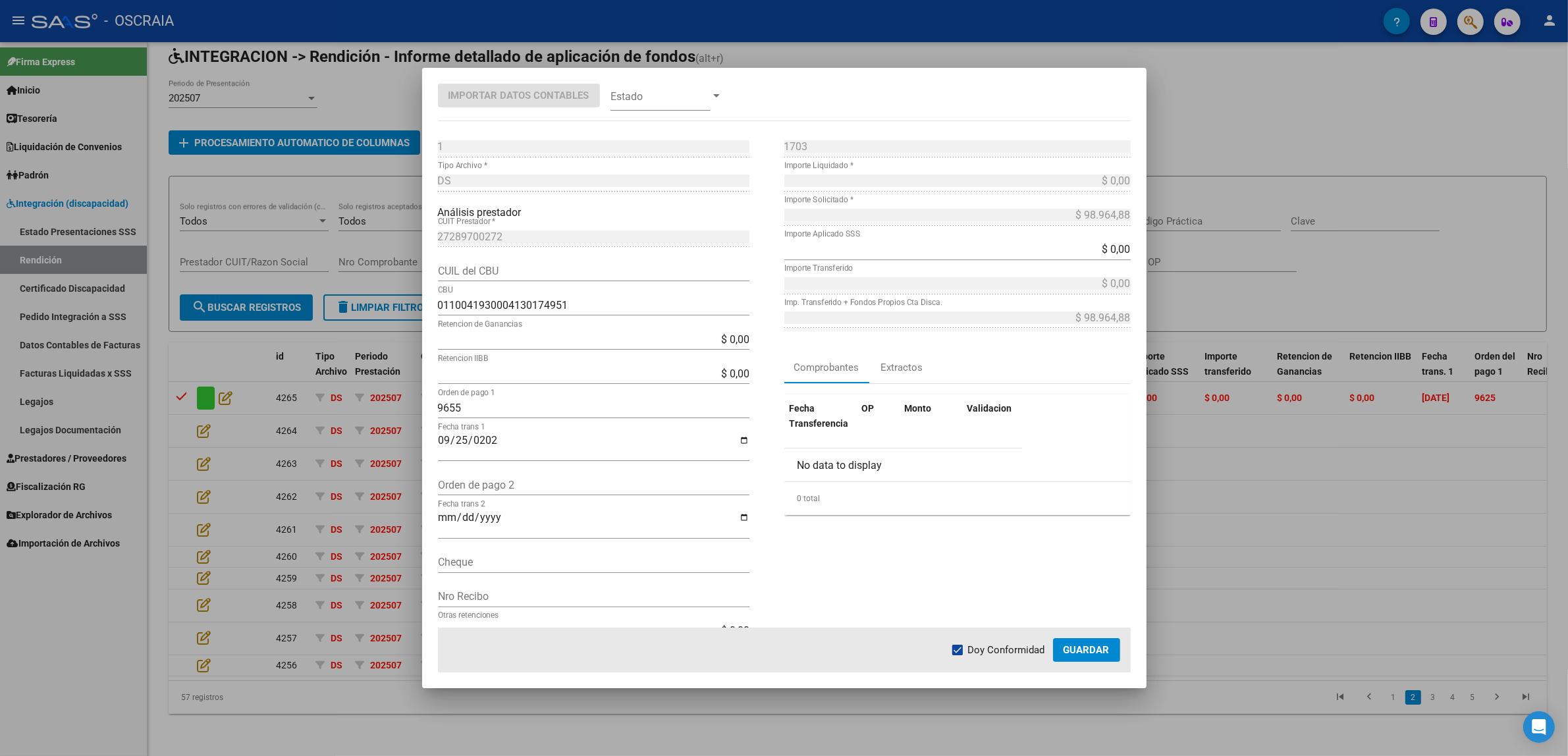
click at [1071, 648] on span "Guardar" at bounding box center [1086, 650] width 46 height 12
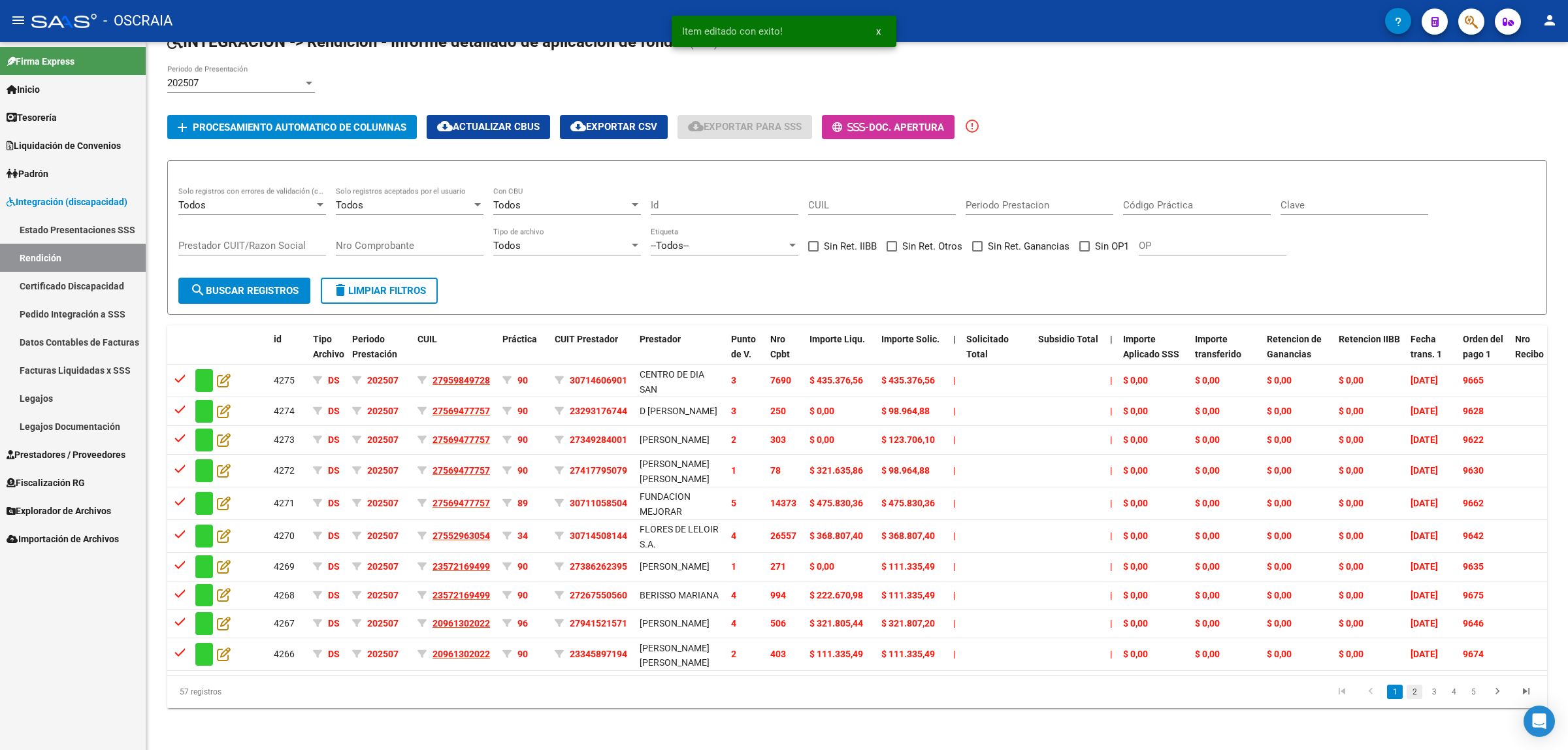
click at [1419, 696] on link "2" at bounding box center [1414, 691] width 16 height 14
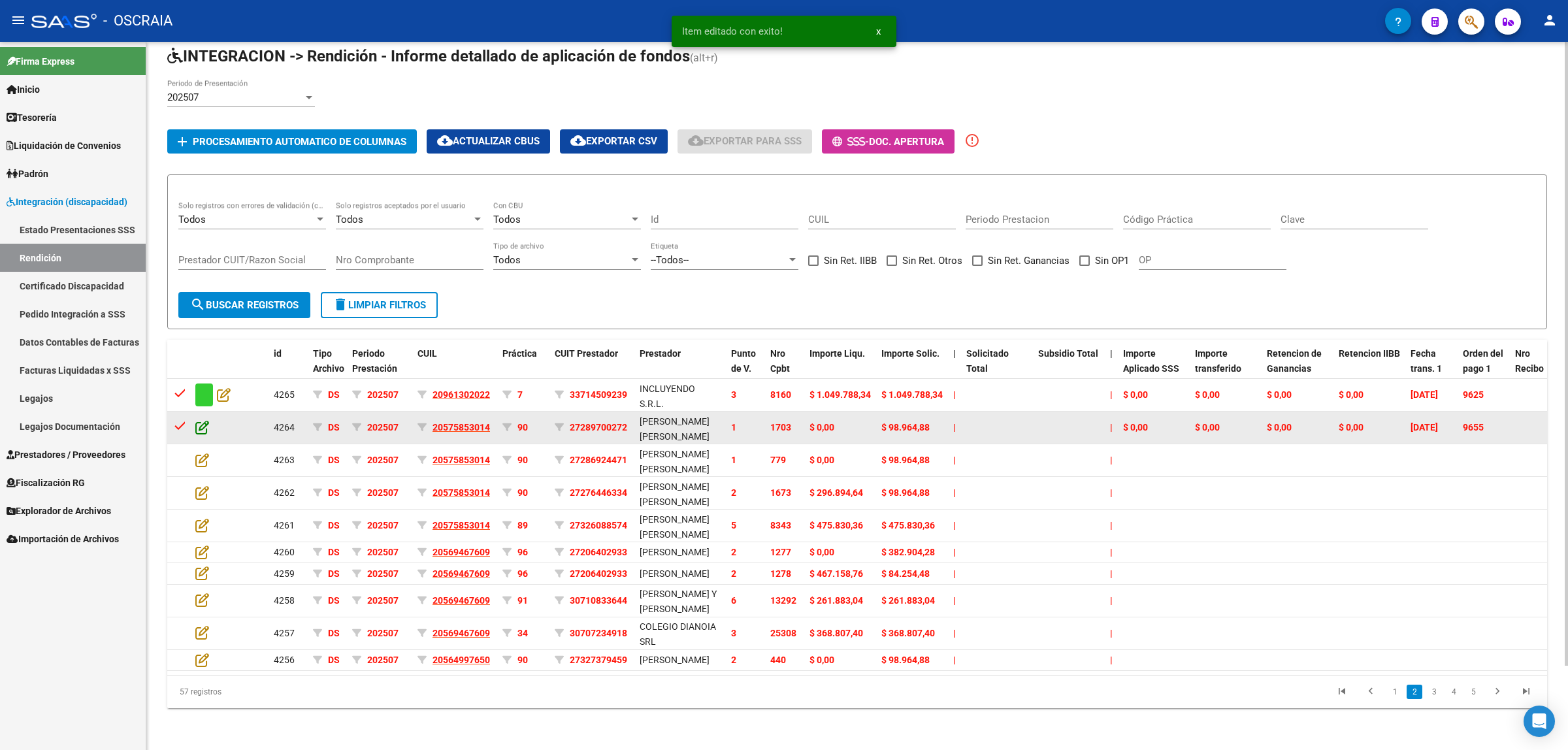
click at [203, 420] on icon at bounding box center [202, 427] width 14 height 14
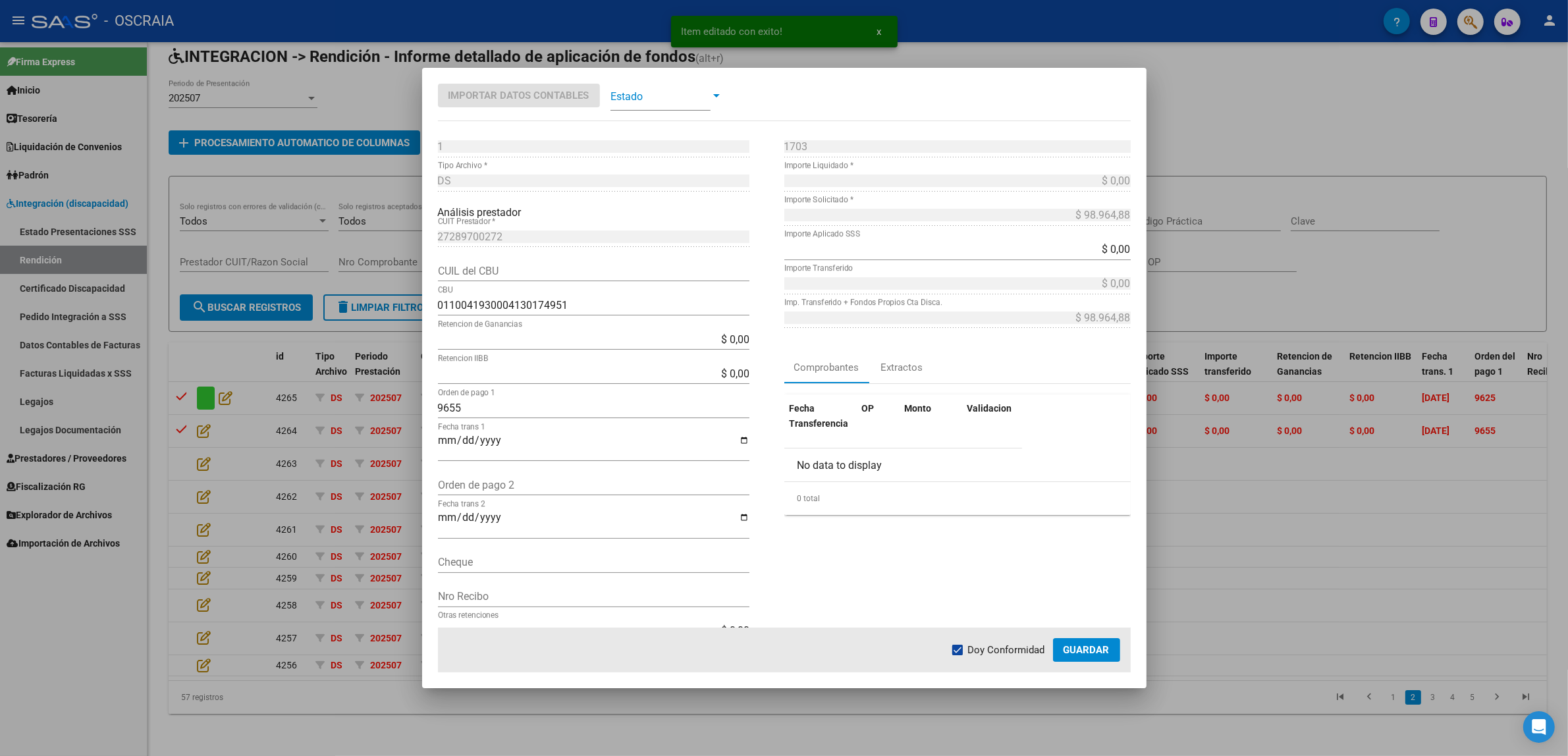
click at [619, 106] on span at bounding box center [661, 95] width 100 height 29
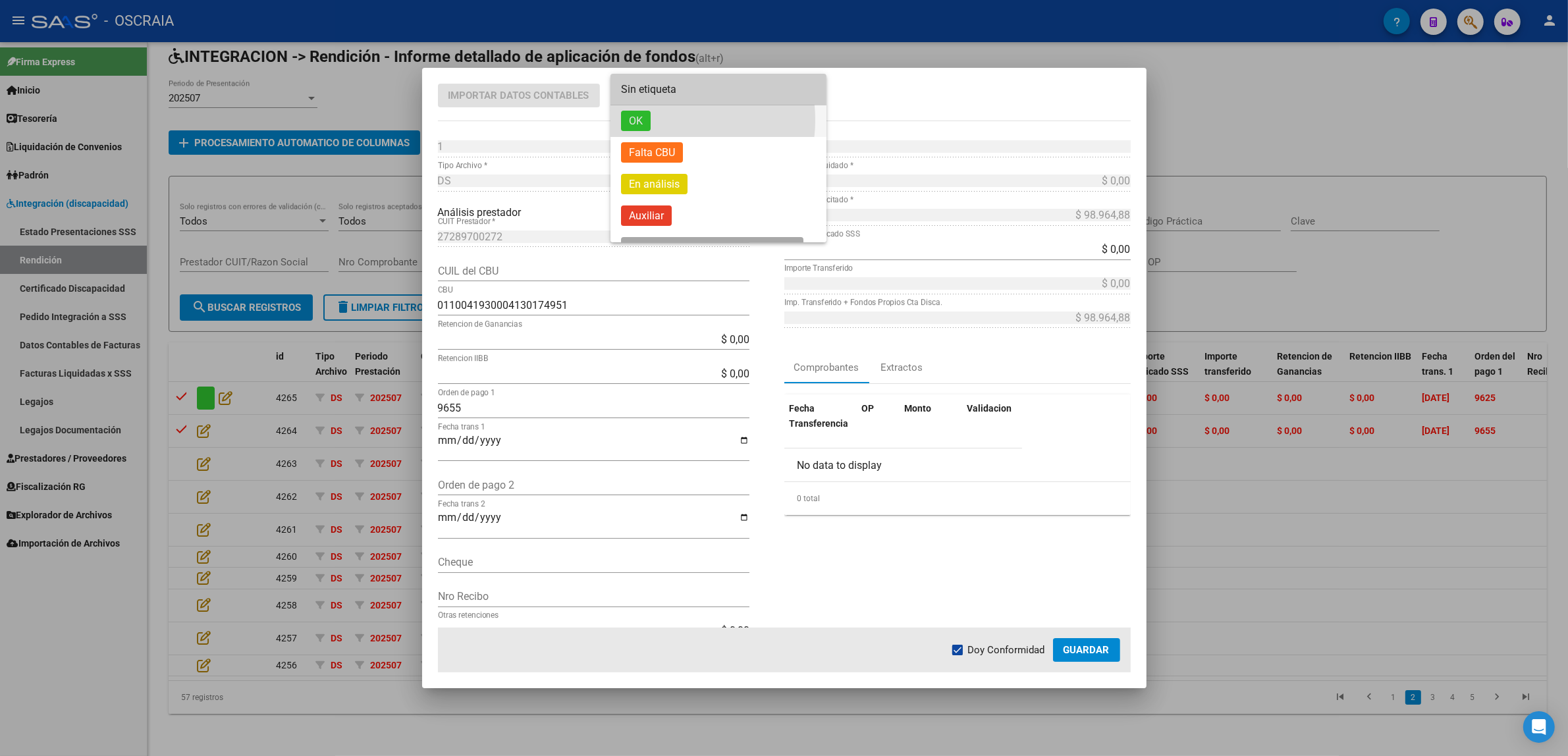
click at [663, 120] on span "OK" at bounding box center [718, 121] width 195 height 32
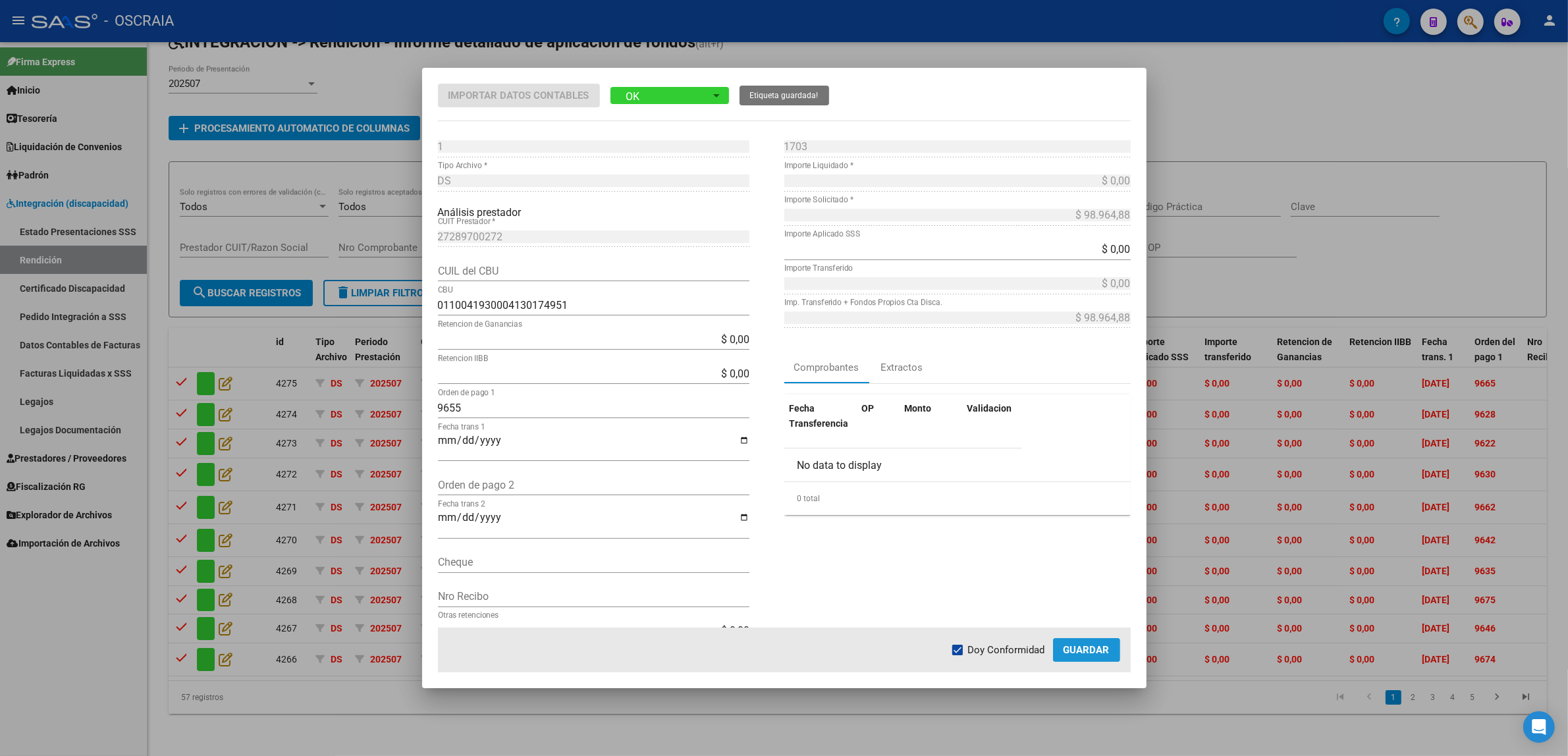
click at [1097, 639] on button "Guardar" at bounding box center [1086, 650] width 67 height 24
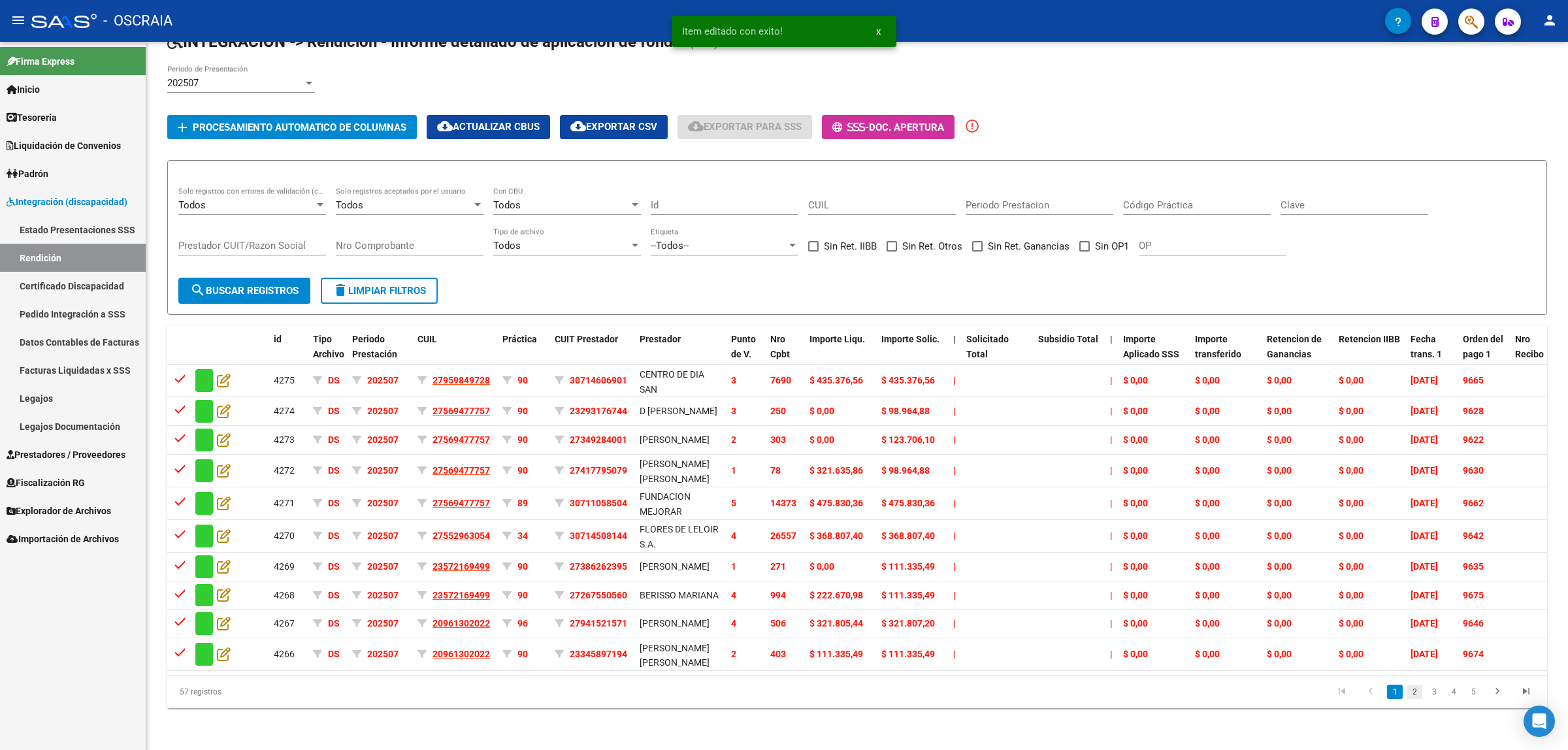
click at [1414, 696] on link "2" at bounding box center [1414, 691] width 16 height 14
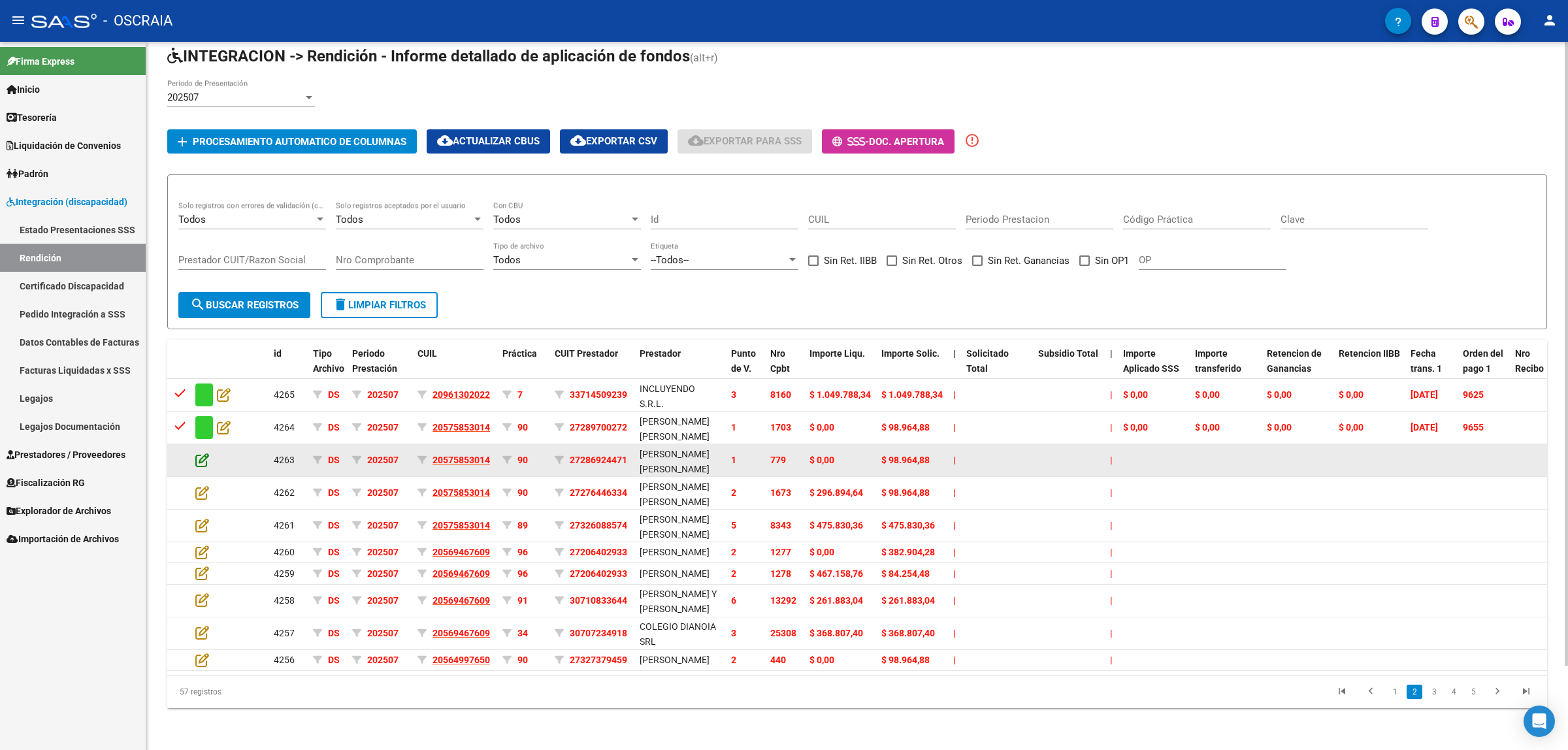
click at [201, 453] on icon at bounding box center [202, 459] width 14 height 14
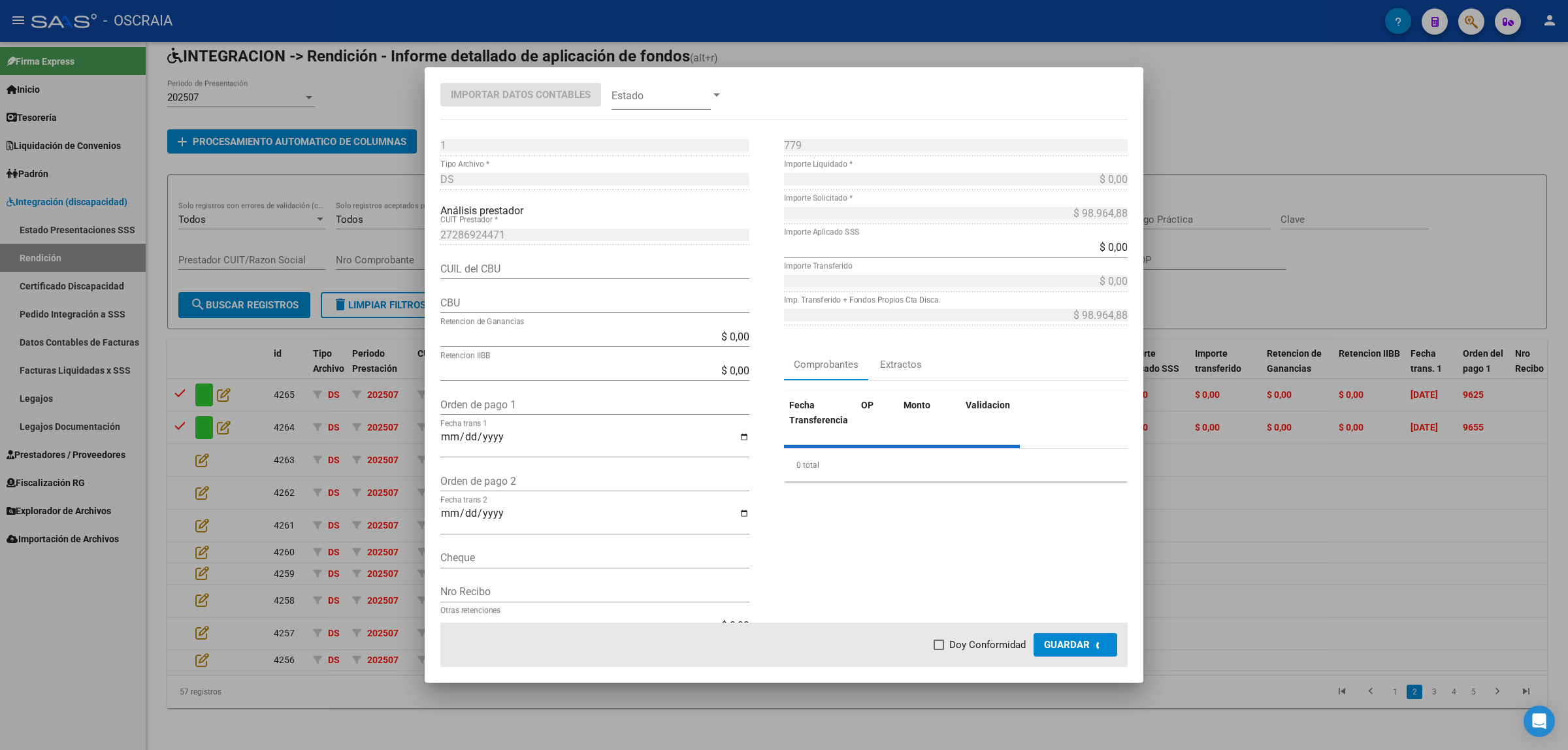
type input "0140073103501850459671"
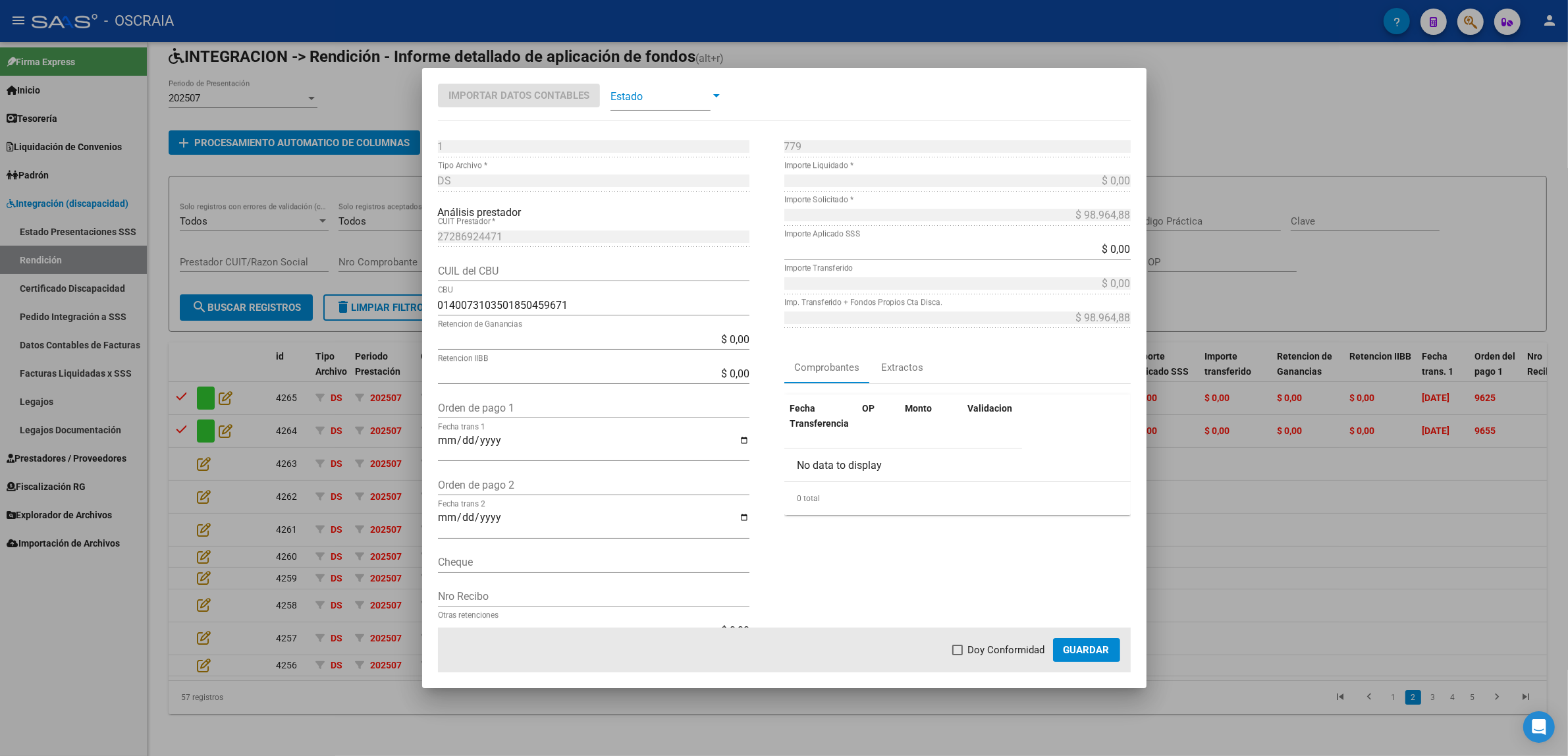
click at [488, 410] on input "Orden de pago 1" at bounding box center [593, 408] width 311 height 12
paste input "9629"
type input "9629"
click at [440, 438] on input "Fecha trans 1" at bounding box center [593, 446] width 311 height 23
type input "[DATE]"
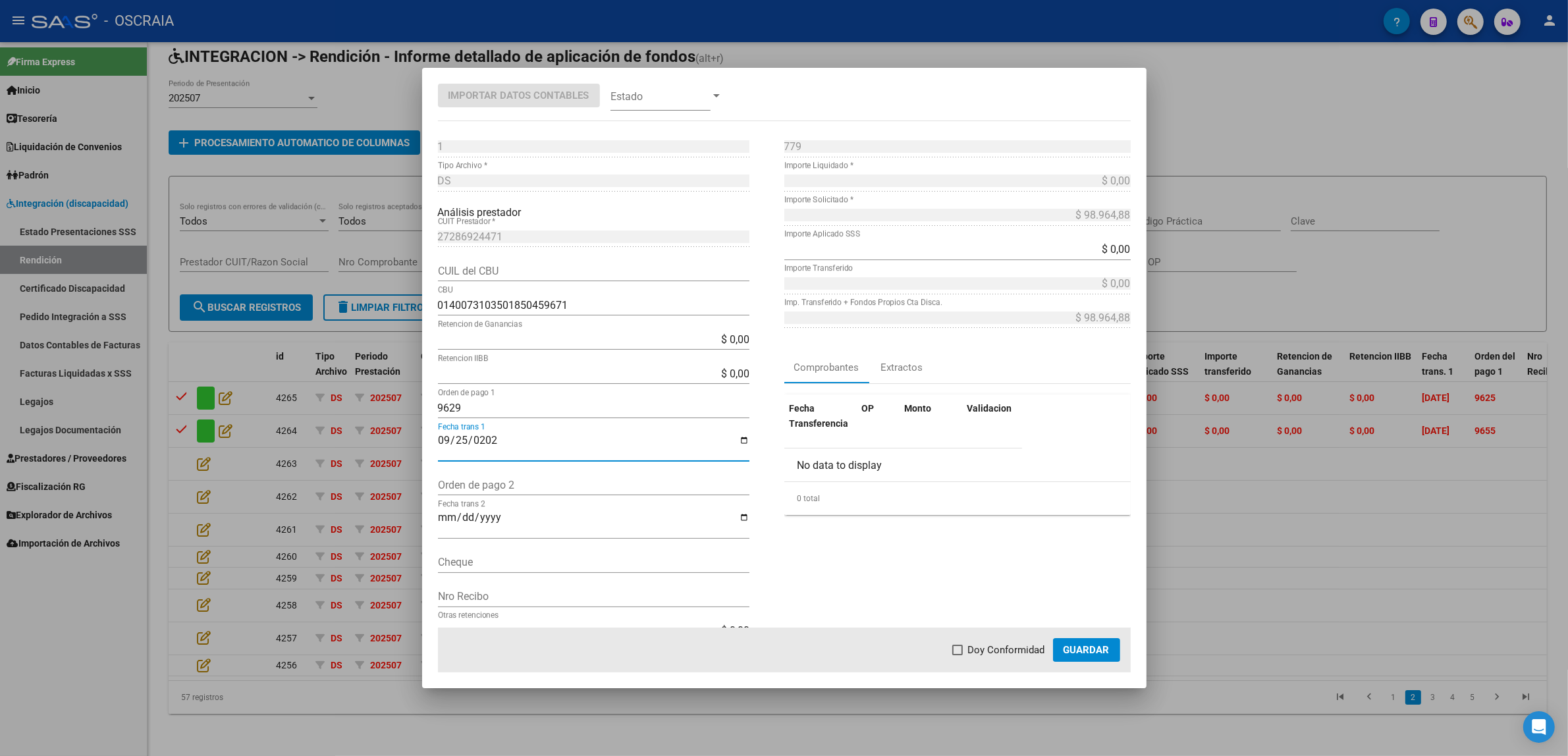
drag, startPoint x: 916, startPoint y: 578, endPoint x: 927, endPoint y: 591, distance: 17.0
click at [919, 581] on div "779 Nro Comprobante * $ 0,00 Importe Liquidado * $ 98.964,88 Importe Solicitado…" at bounding box center [957, 396] width 346 height 519
drag, startPoint x: 958, startPoint y: 654, endPoint x: 1009, endPoint y: 644, distance: 52.0
click at [960, 654] on span at bounding box center [957, 650] width 10 height 10
click at [958, 655] on input "Doy Conformidad" at bounding box center [957, 655] width 1 height 1
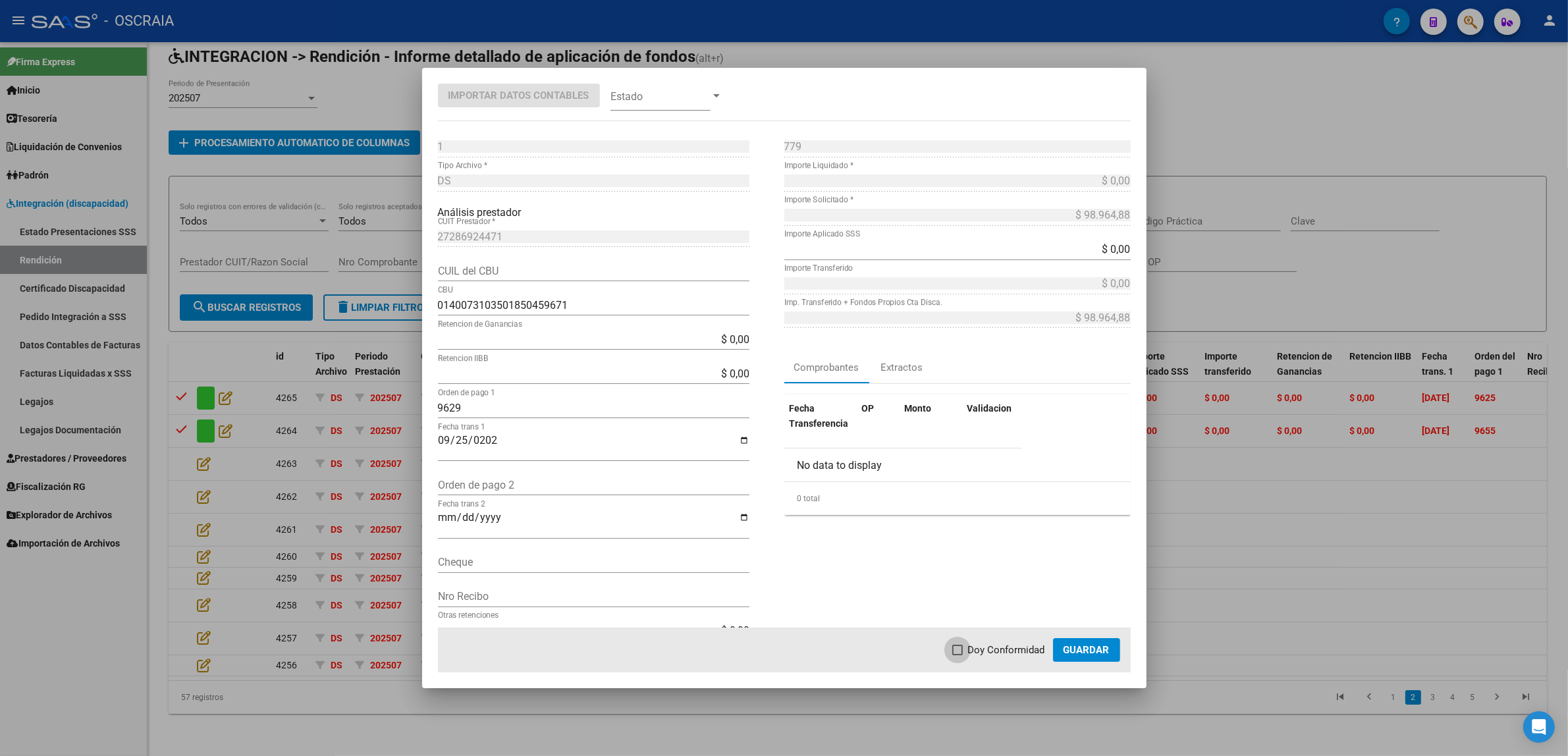
checkbox input "true"
click at [1058, 649] on button "Guardar" at bounding box center [1086, 650] width 67 height 24
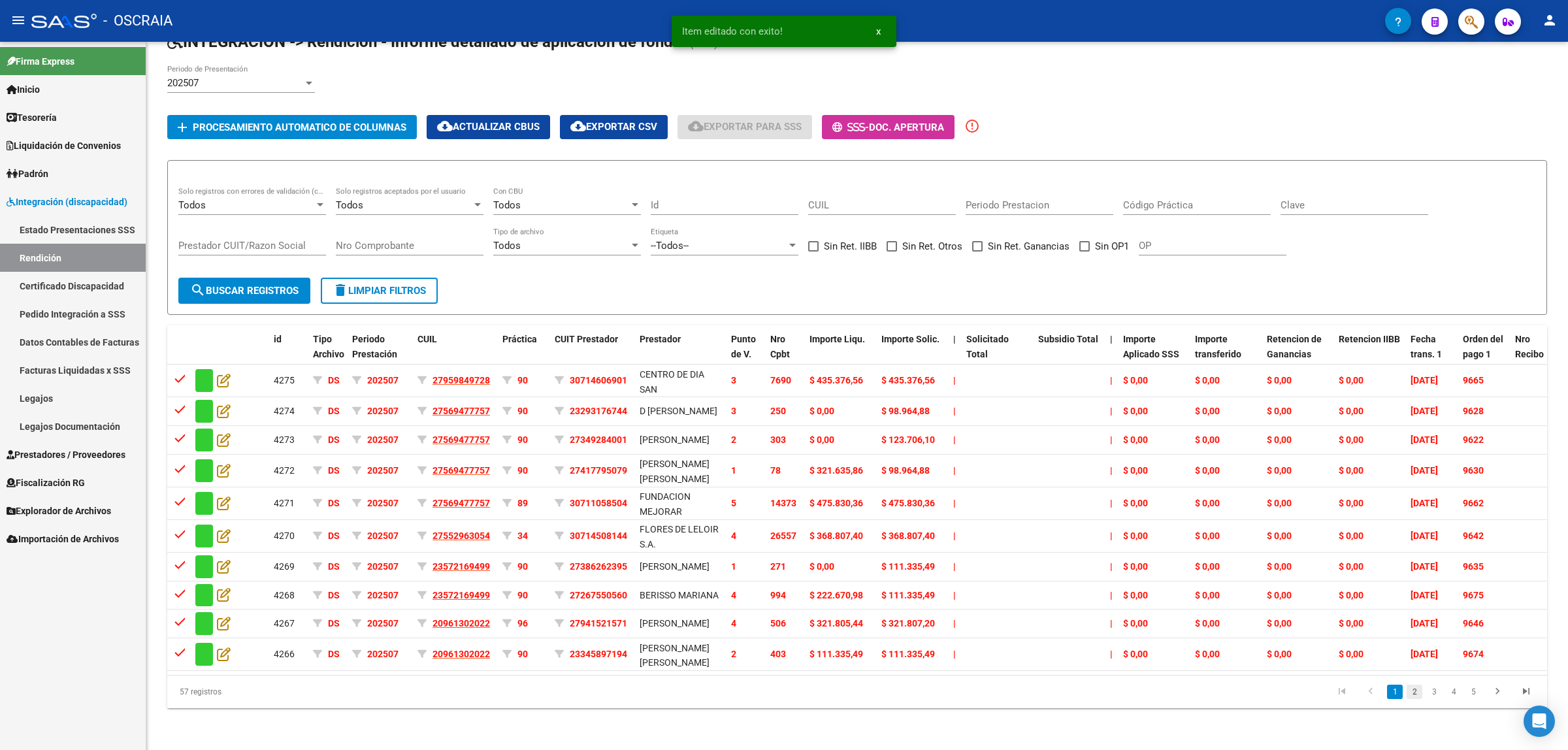
click at [1416, 696] on link "2" at bounding box center [1414, 691] width 16 height 14
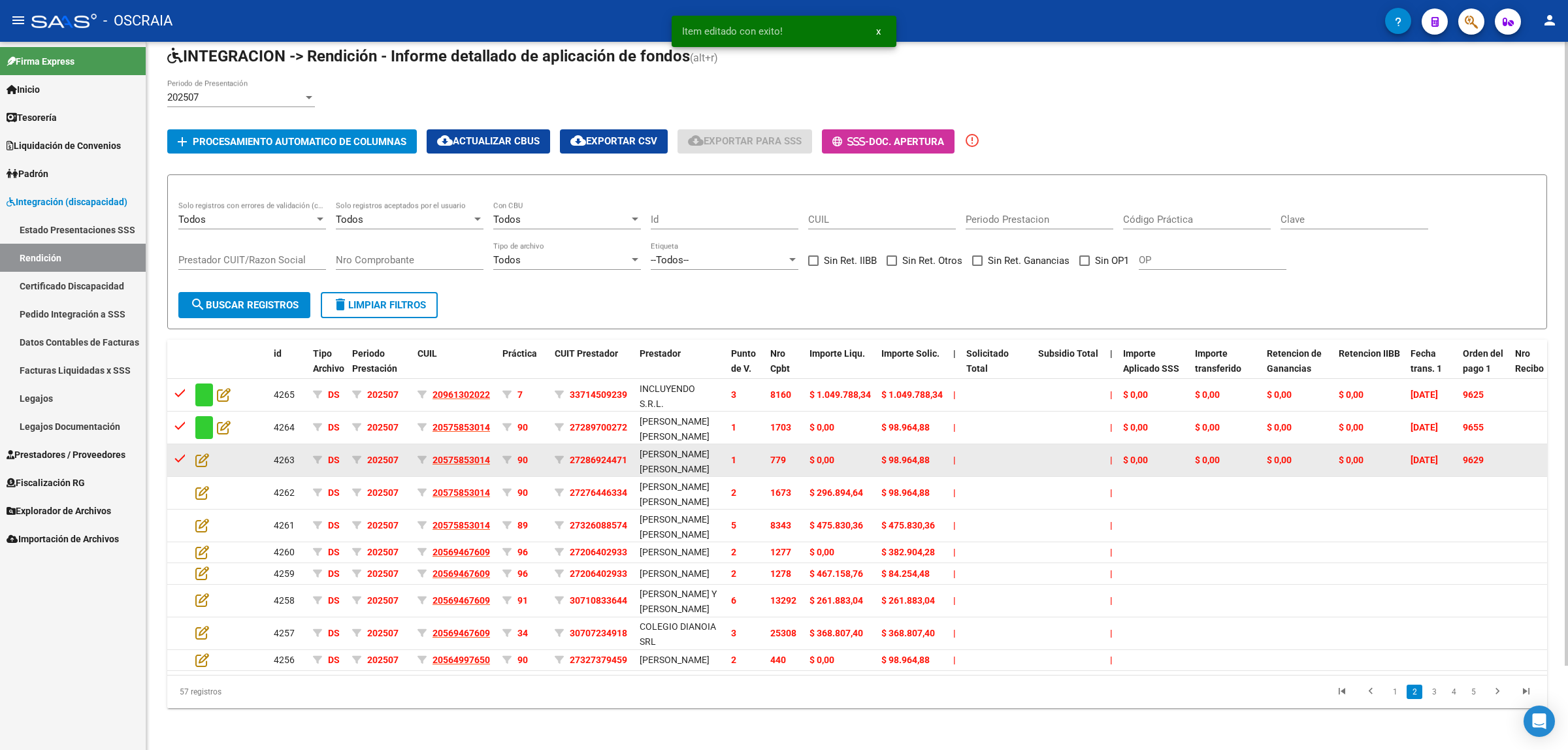
click at [191, 444] on datatable-body-cell at bounding box center [212, 460] width 46 height 32
click at [197, 453] on icon at bounding box center [202, 459] width 14 height 14
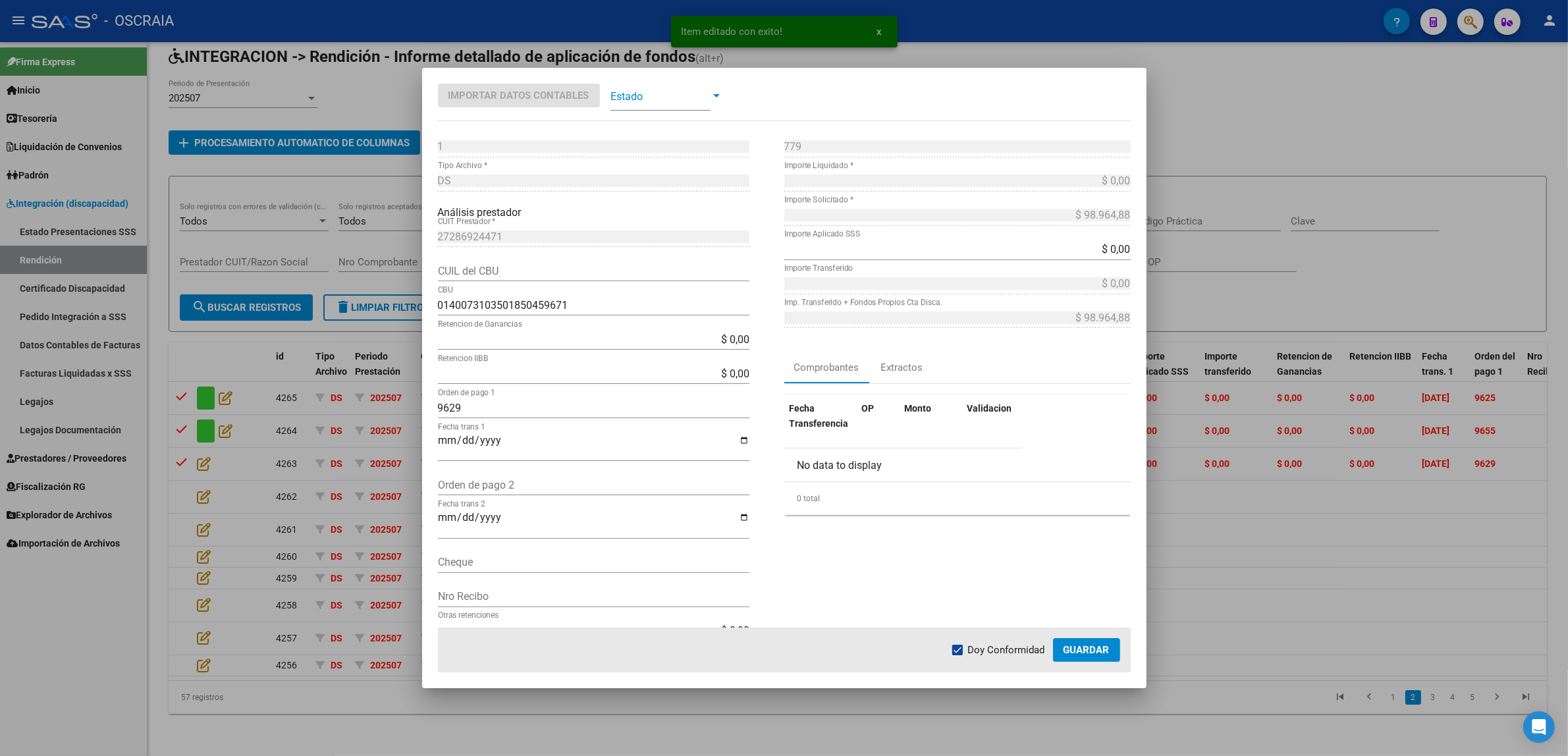
click at [663, 100] on span at bounding box center [661, 95] width 100 height 29
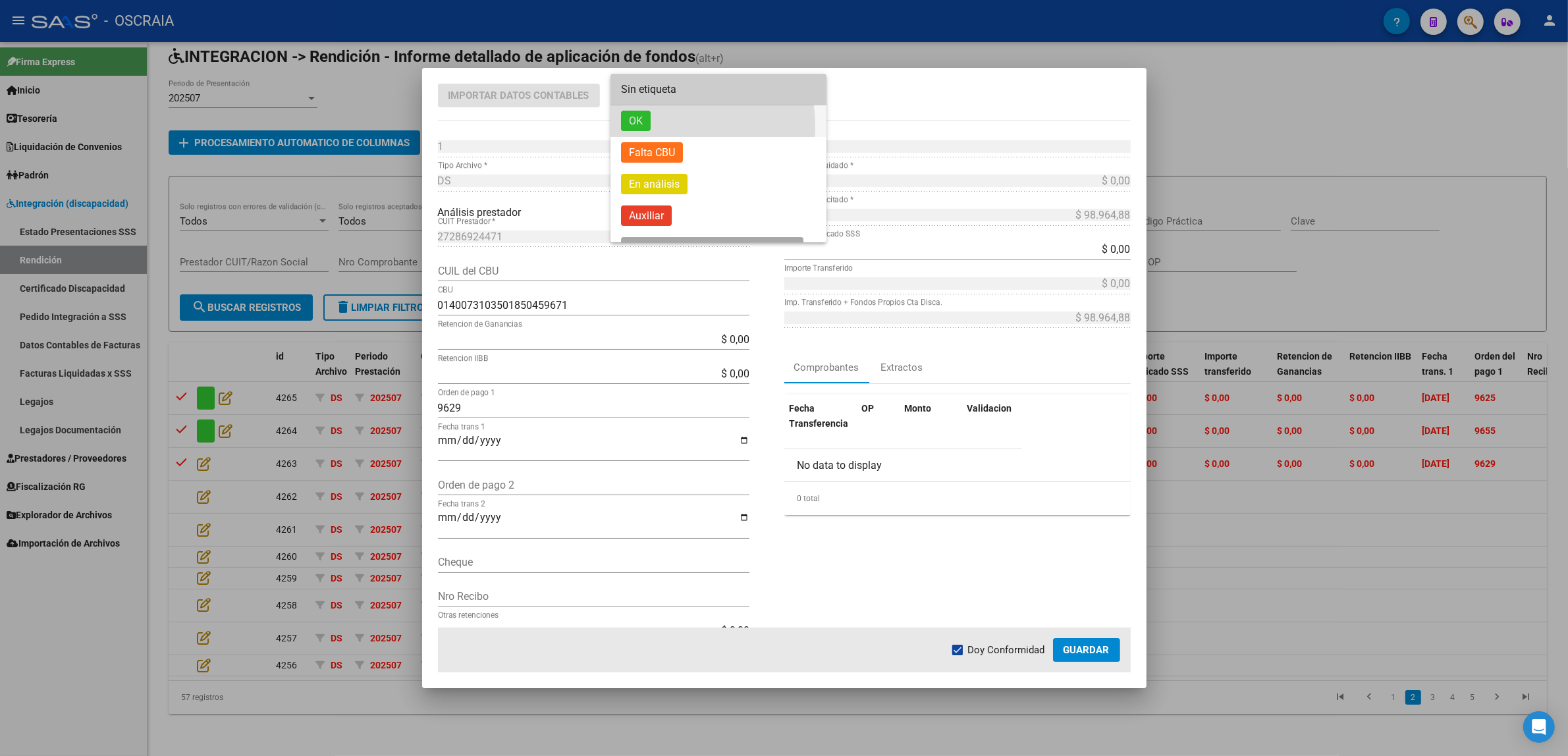
click at [676, 126] on span "OK" at bounding box center [718, 121] width 195 height 32
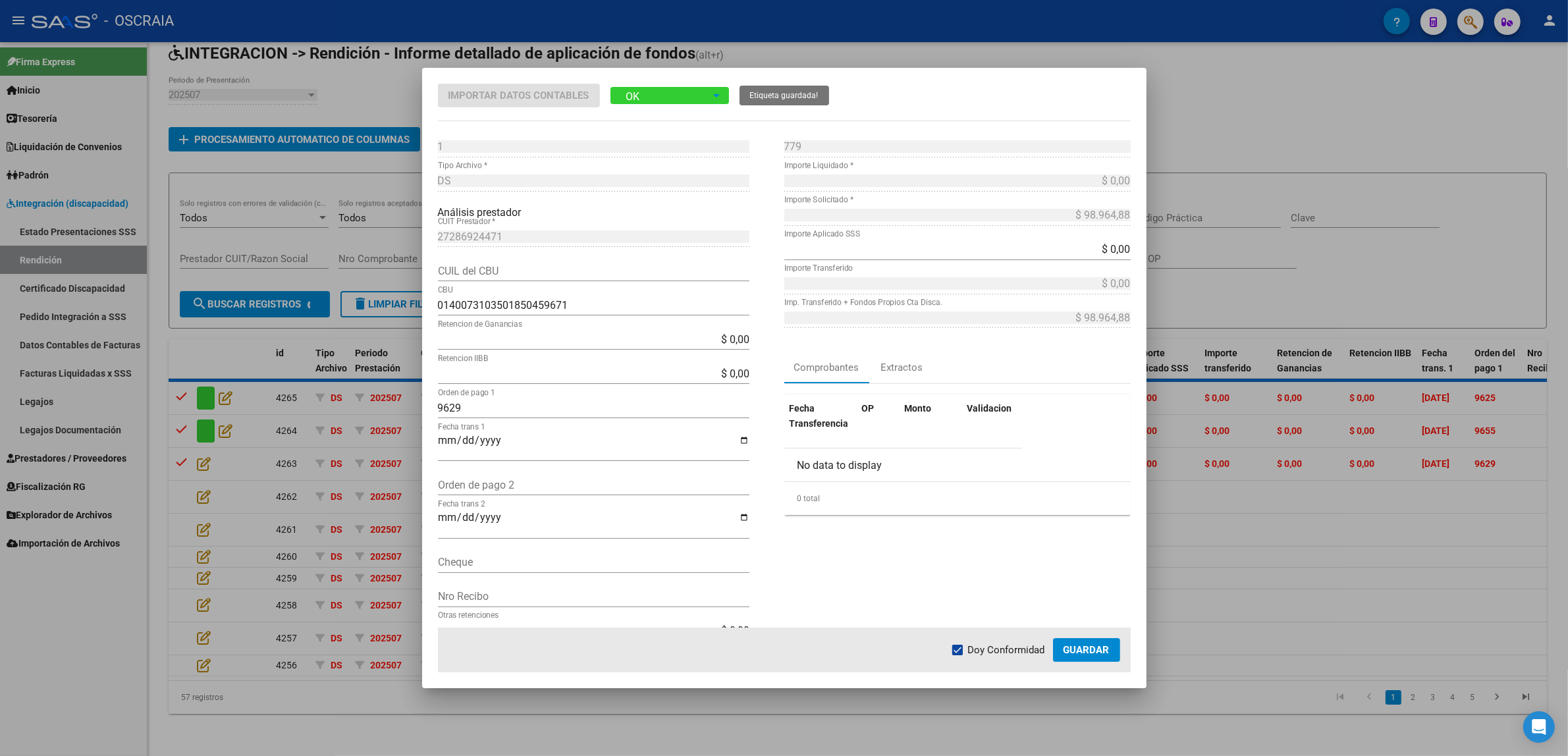
click at [1080, 661] on button "Guardar" at bounding box center [1086, 650] width 67 height 24
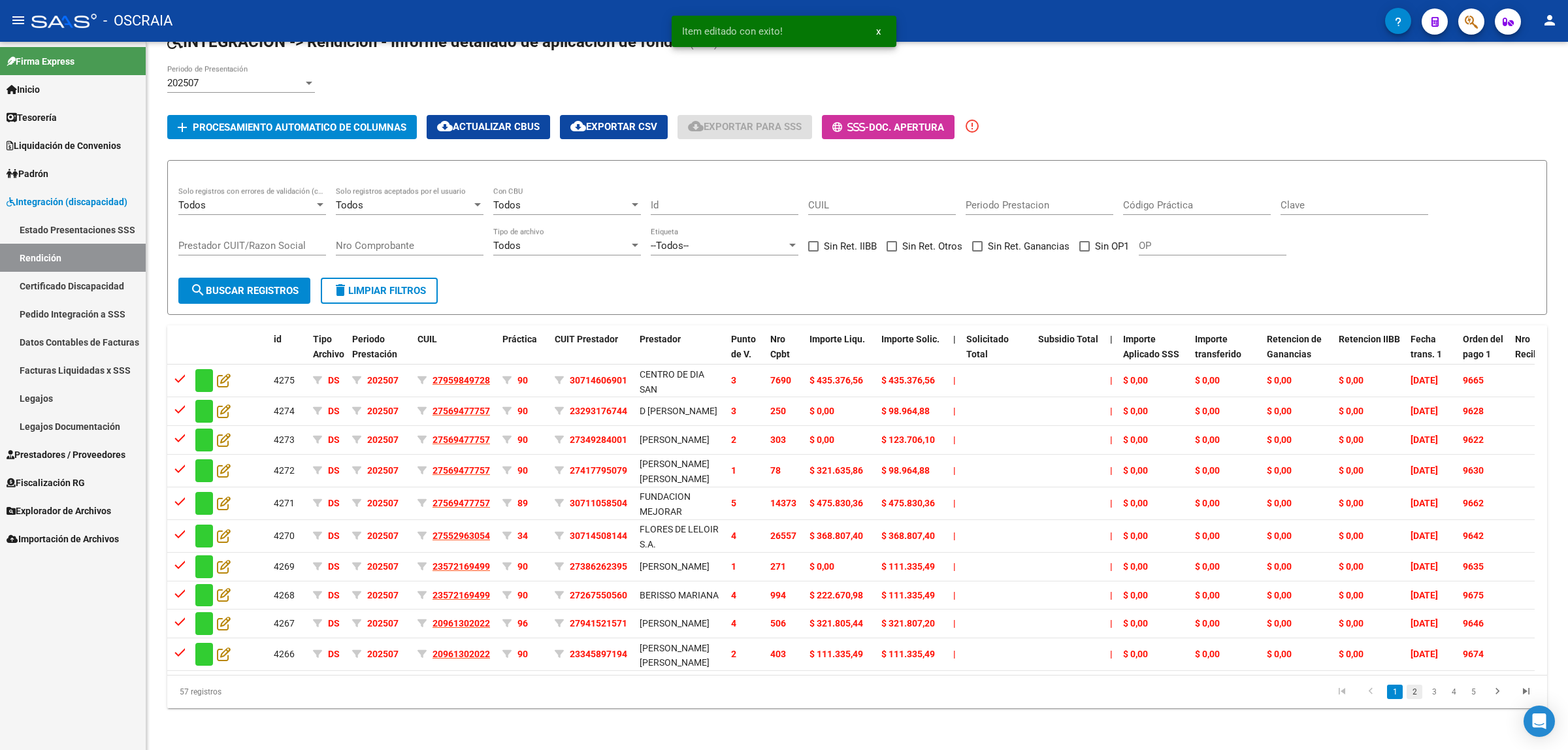
click at [1409, 695] on link "2" at bounding box center [1414, 691] width 16 height 14
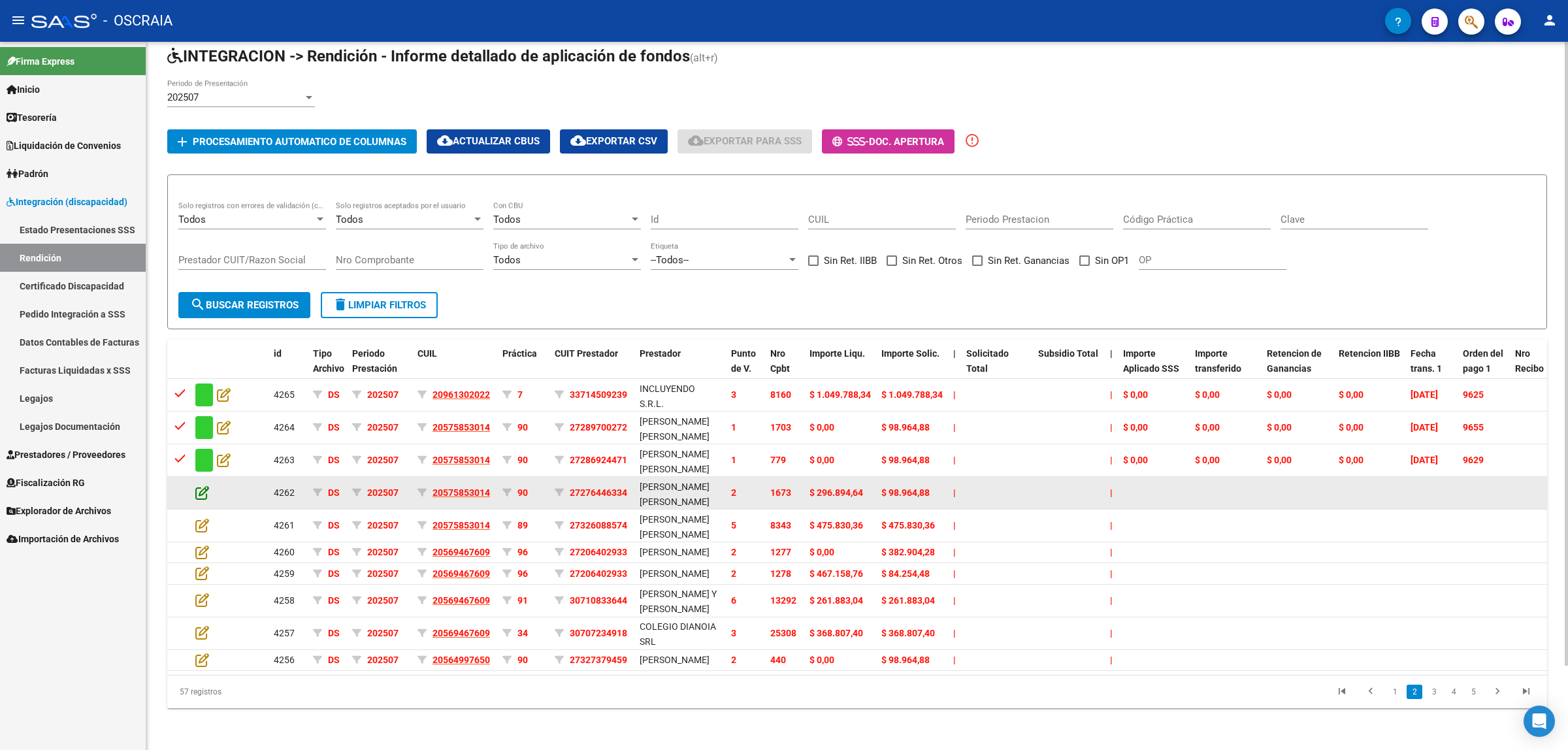
click at [197, 485] on icon at bounding box center [202, 492] width 14 height 14
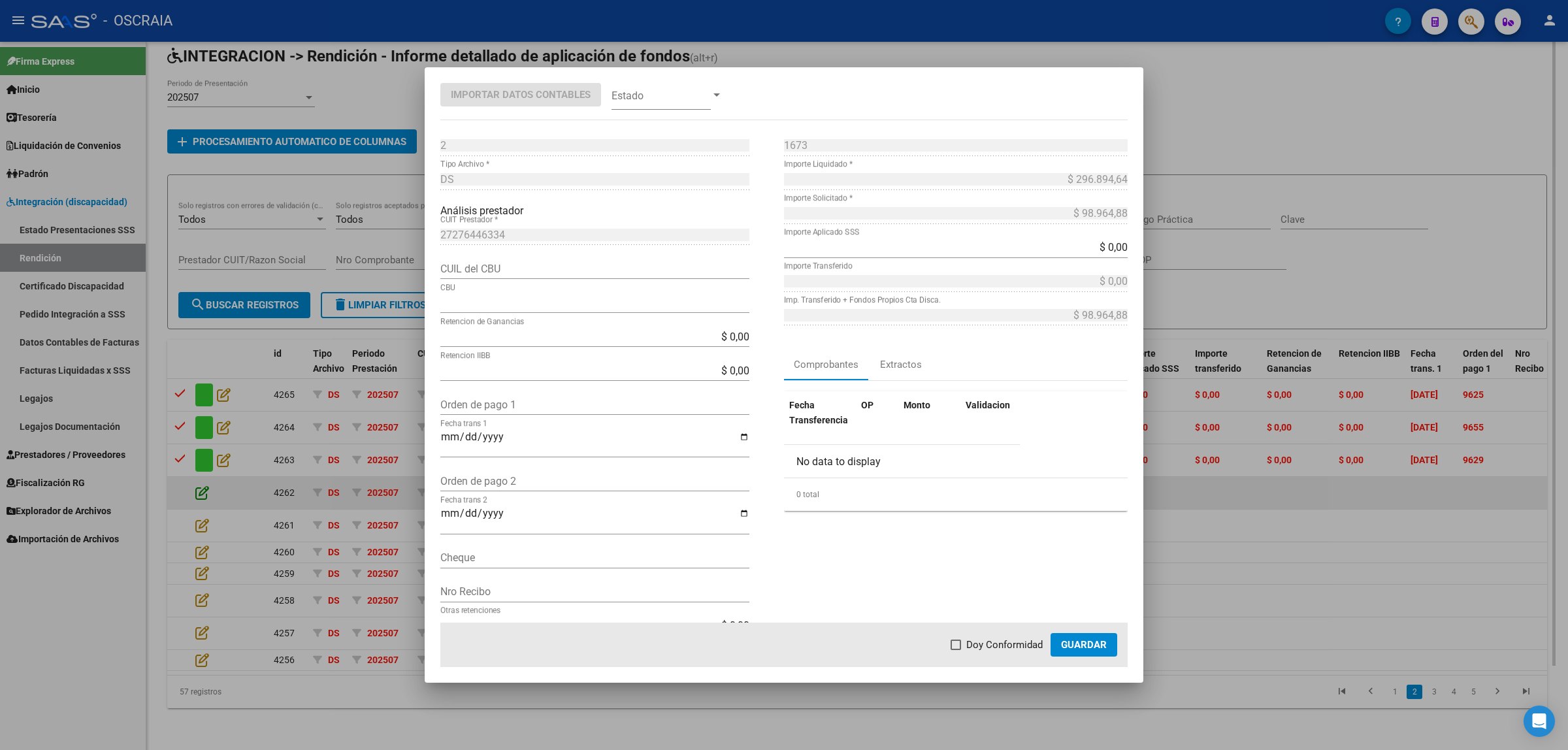
type input "2850582430094166184031"
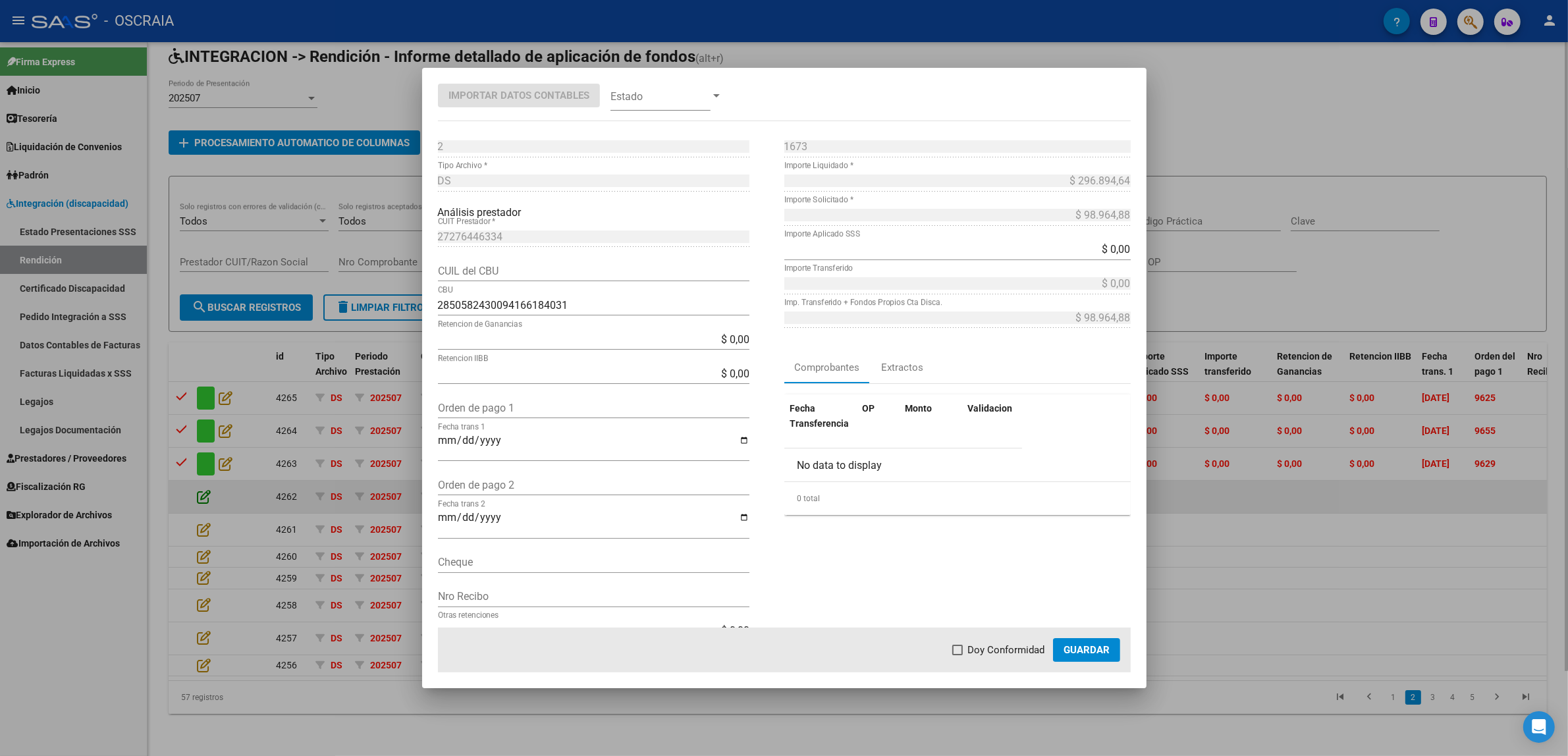
click at [198, 455] on div at bounding box center [784, 378] width 1568 height 756
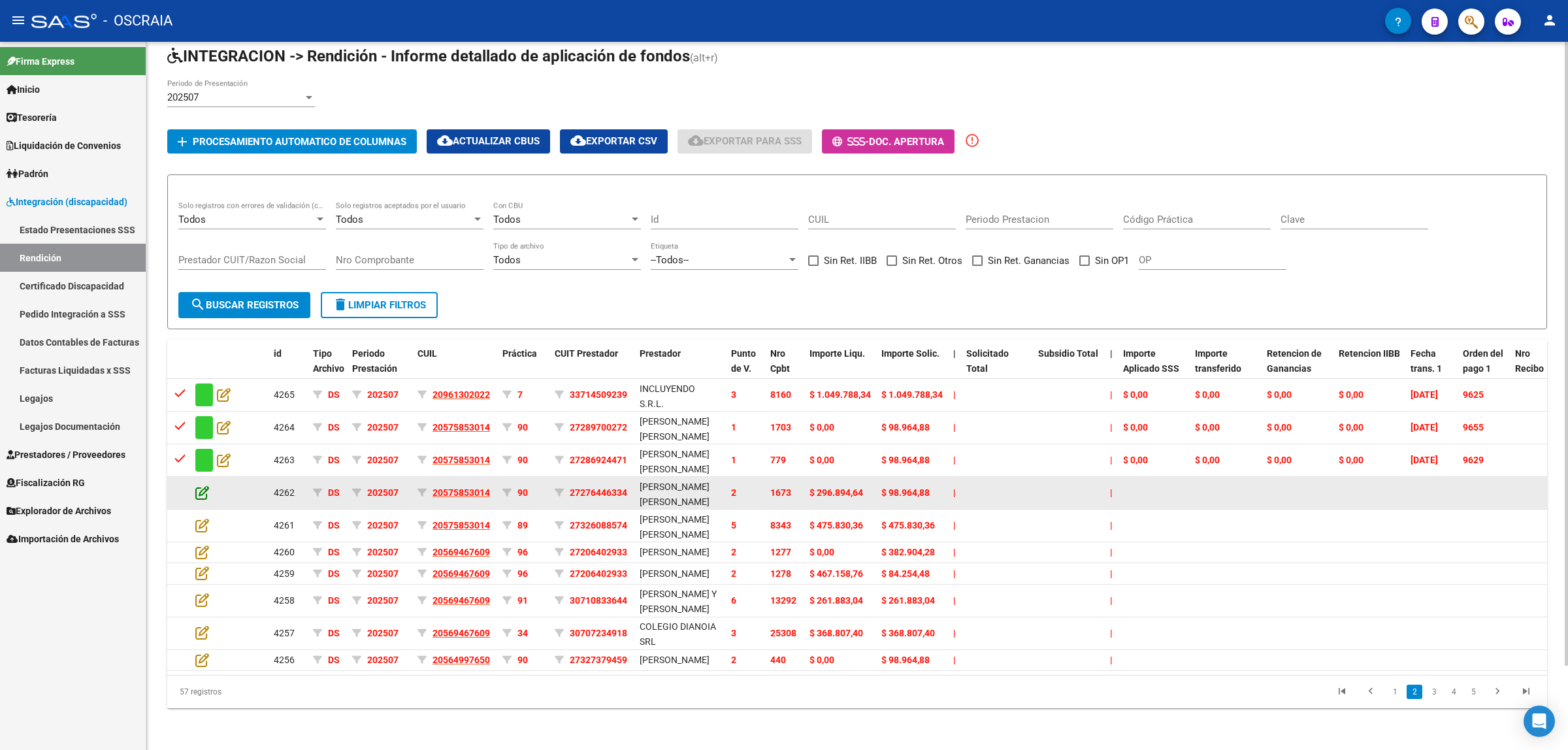
click at [197, 485] on icon at bounding box center [202, 492] width 14 height 14
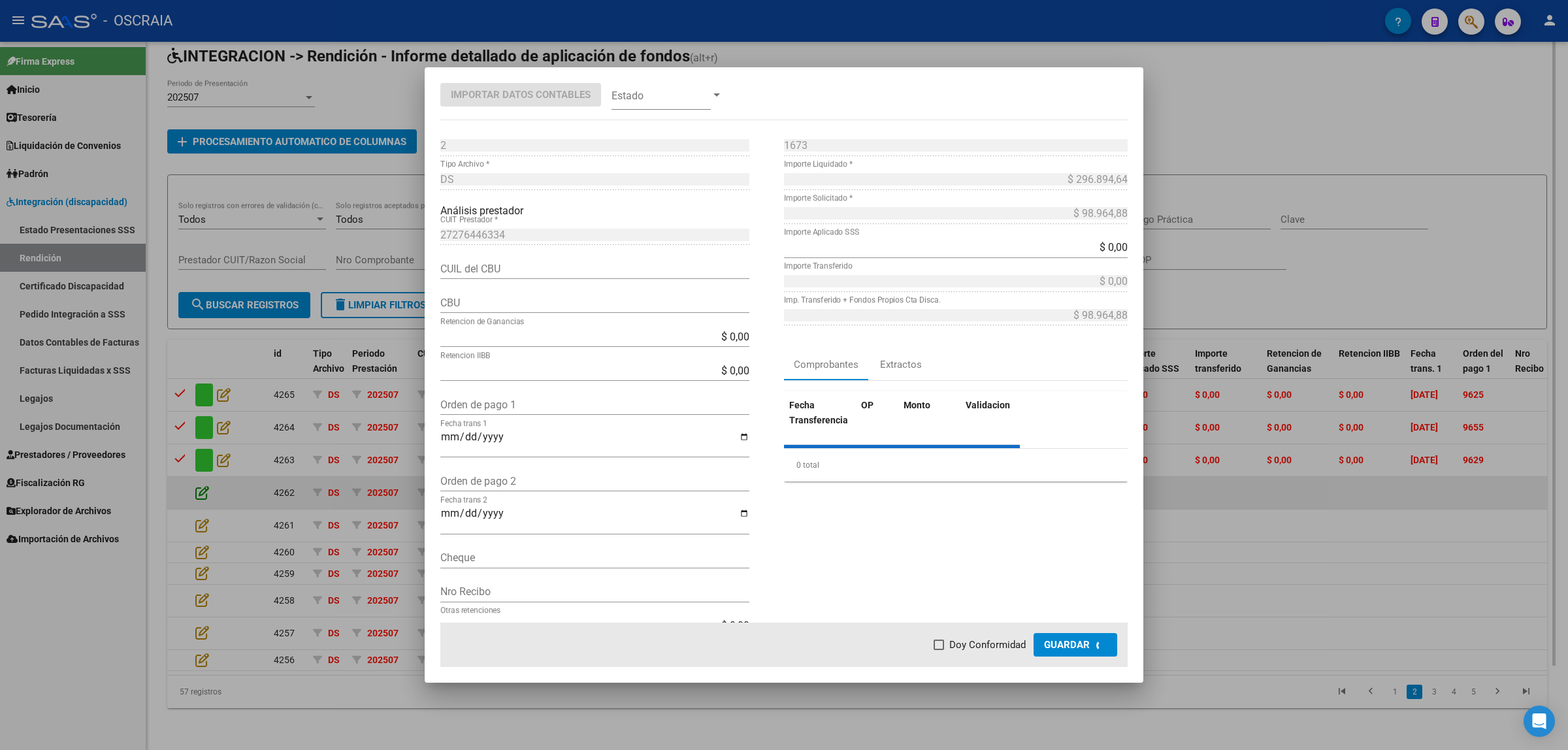
type input "2850582430094166184031"
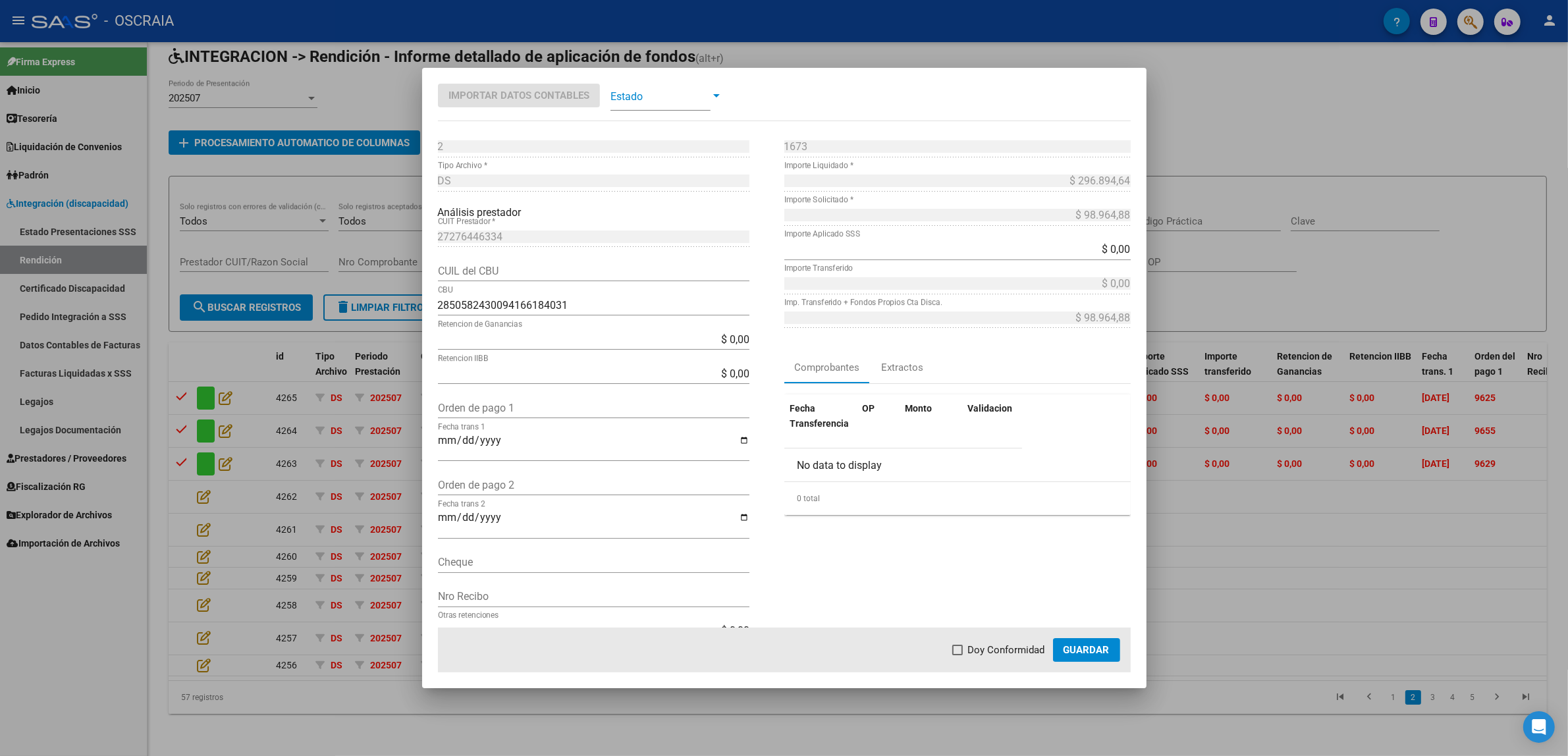
click at [522, 400] on div "Orden de pago 1" at bounding box center [593, 407] width 311 height 21
click at [521, 404] on input "Orden de pago 1" at bounding box center [593, 408] width 311 height 12
paste input "9664"
type input "9664"
type input "[DATE]"
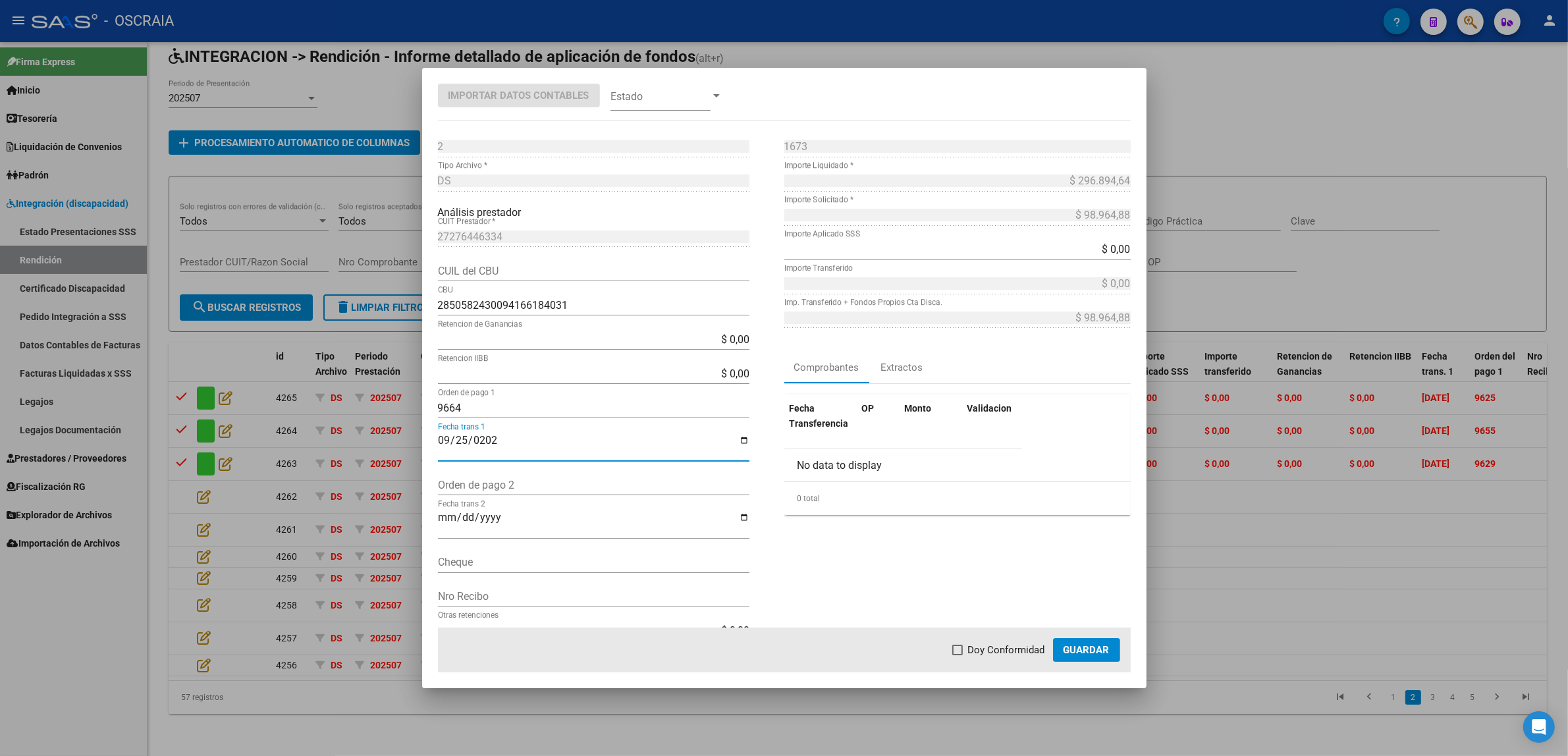
click at [989, 652] on span "Doy Conformidad" at bounding box center [1006, 650] width 77 height 16
click at [958, 655] on input "Doy Conformidad" at bounding box center [957, 655] width 1 height 1
checkbox input "true"
click at [686, 117] on mat-dialog-container "Importar Datos Contables Estado 2 Punto de Venta * DS Tipo Archivo * Análisis p…" at bounding box center [784, 378] width 724 height 620
click at [684, 104] on span at bounding box center [661, 95] width 100 height 29
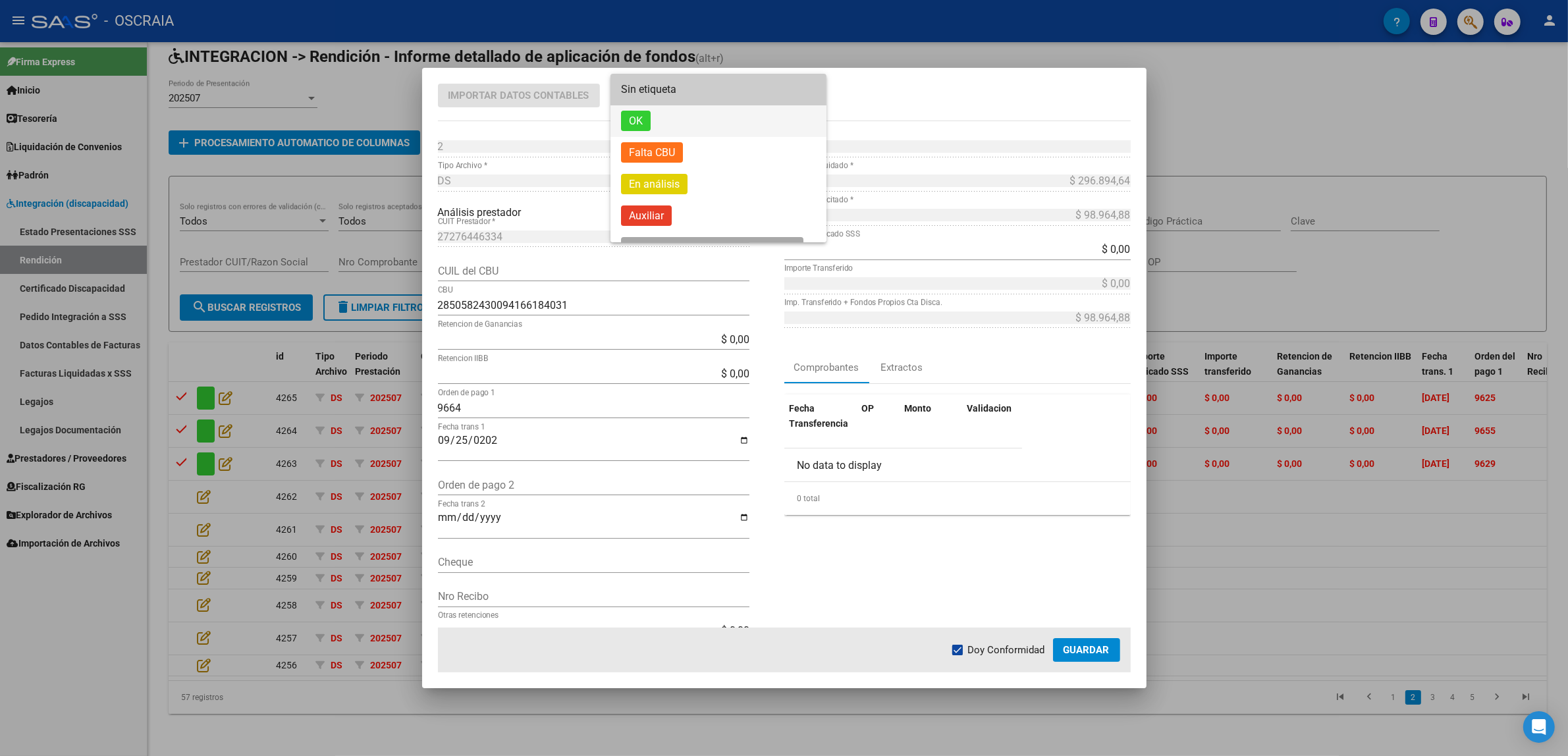
click at [674, 130] on span "OK" at bounding box center [718, 121] width 195 height 32
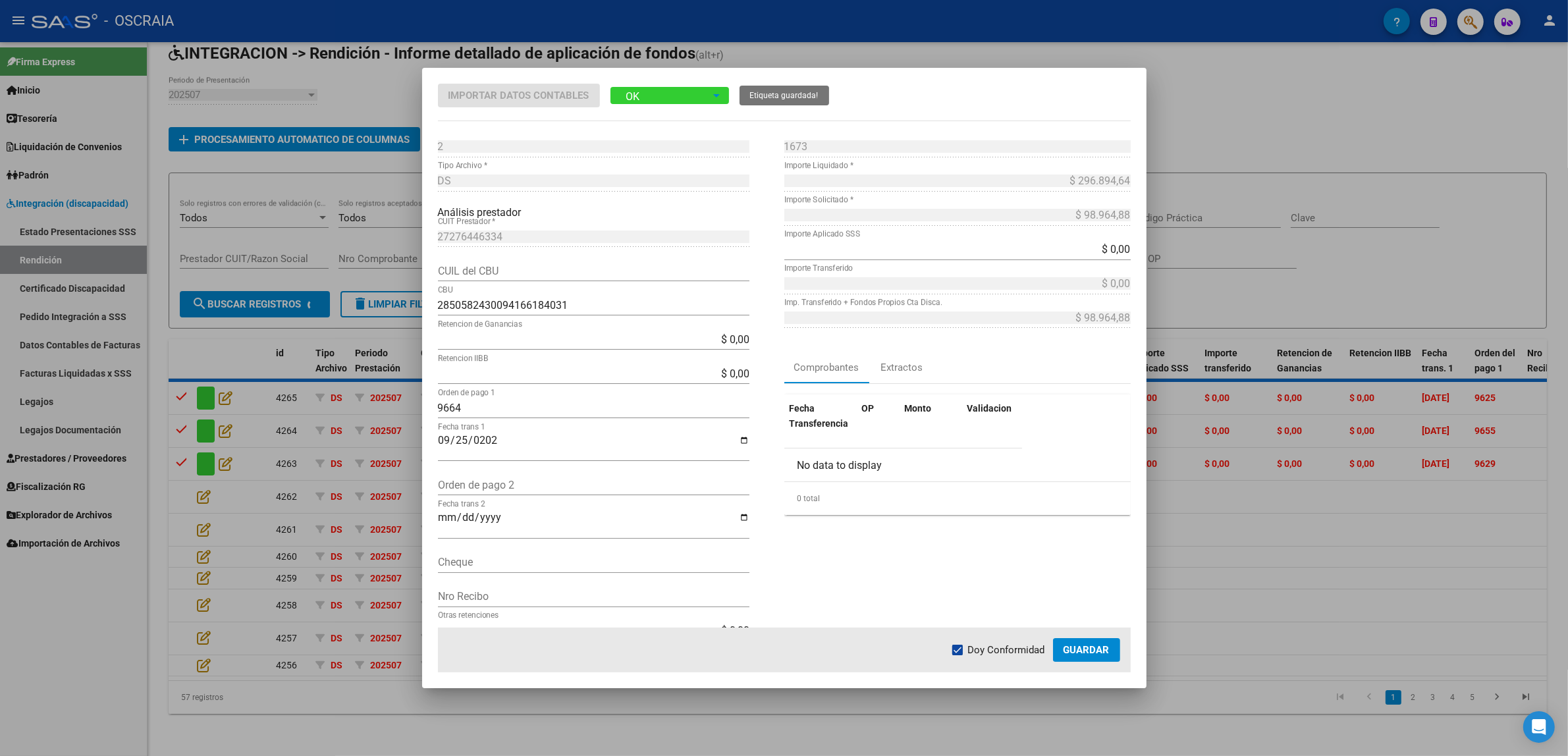
click at [1080, 646] on span "Guardar" at bounding box center [1086, 650] width 46 height 12
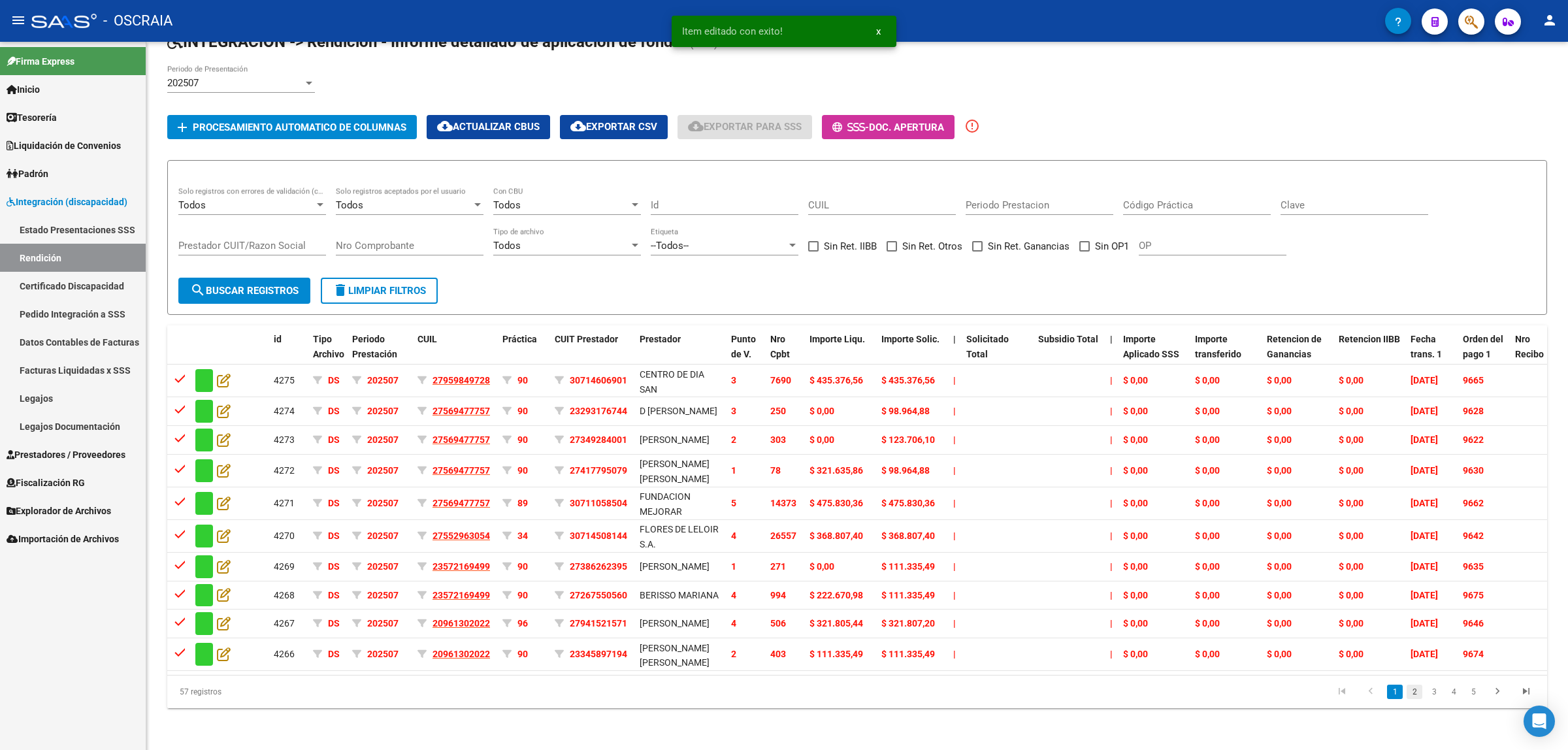
click at [1409, 699] on link "2" at bounding box center [1414, 691] width 16 height 14
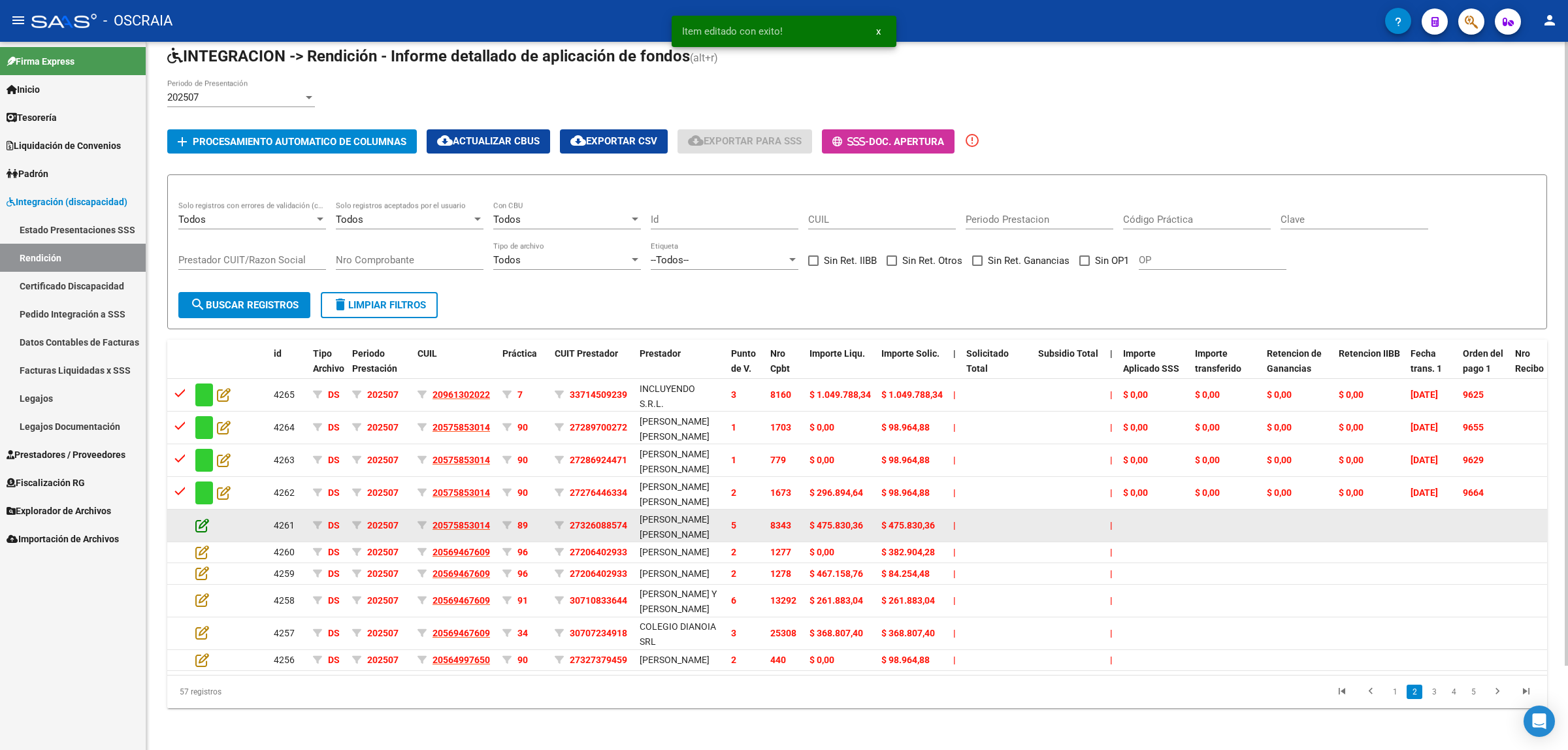
click at [203, 518] on icon at bounding box center [202, 525] width 14 height 14
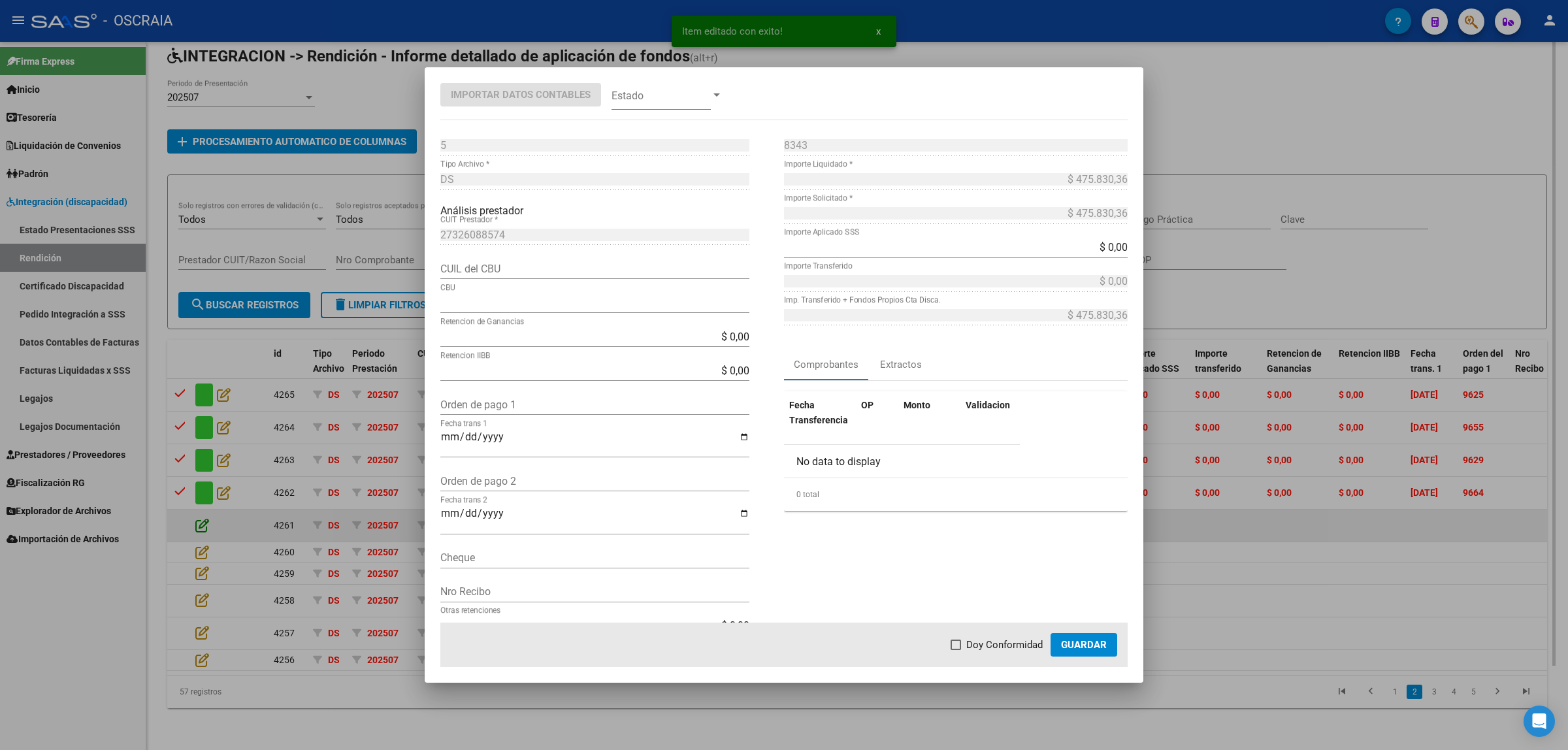
type input "1910025455002500765146"
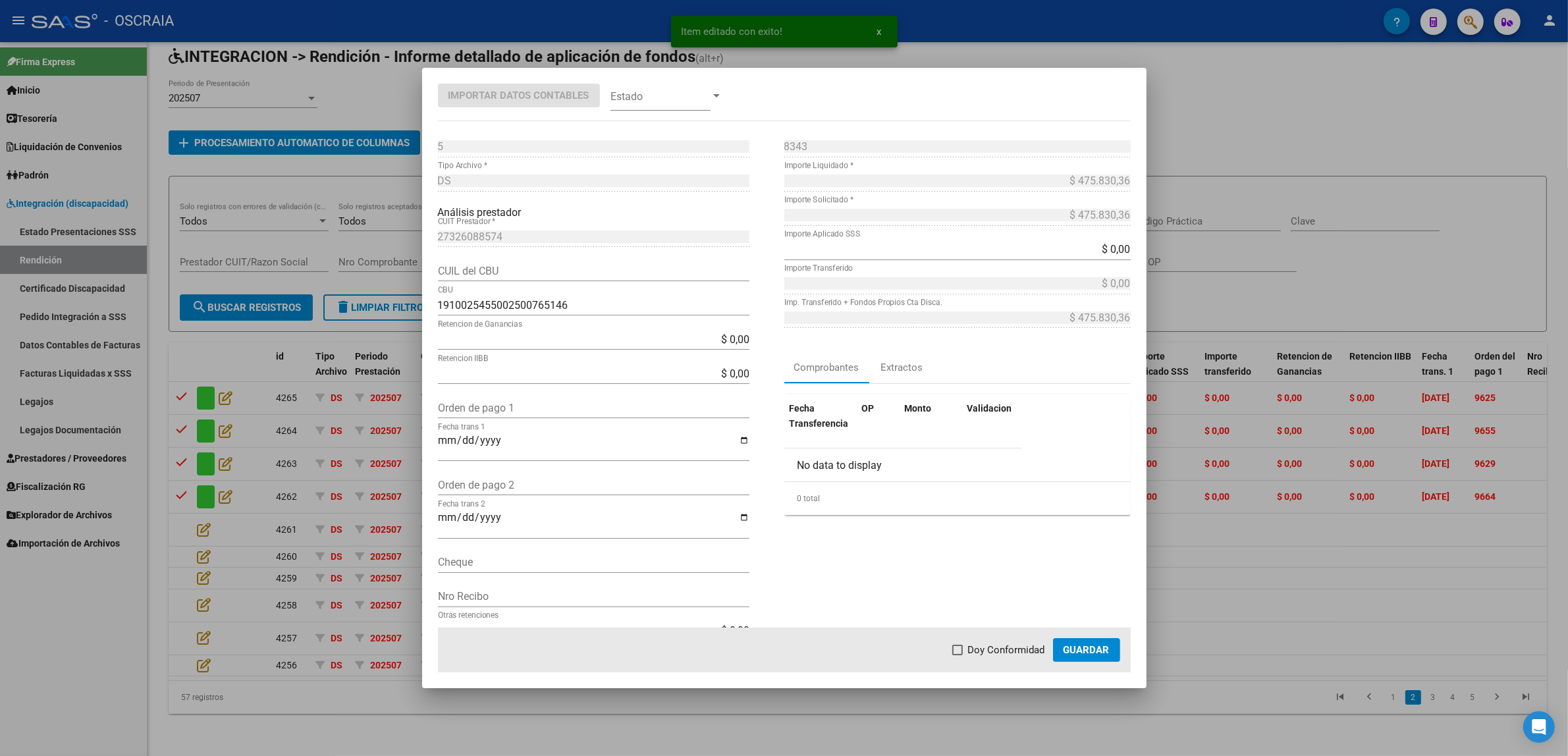
click at [495, 400] on div "Orden de pago 1" at bounding box center [593, 407] width 311 height 21
click at [495, 403] on input "Orden de pago 1" at bounding box center [593, 408] width 311 height 12
paste input "9637"
type input "9637"
click at [442, 438] on input "Fecha trans 1" at bounding box center [593, 446] width 311 height 23
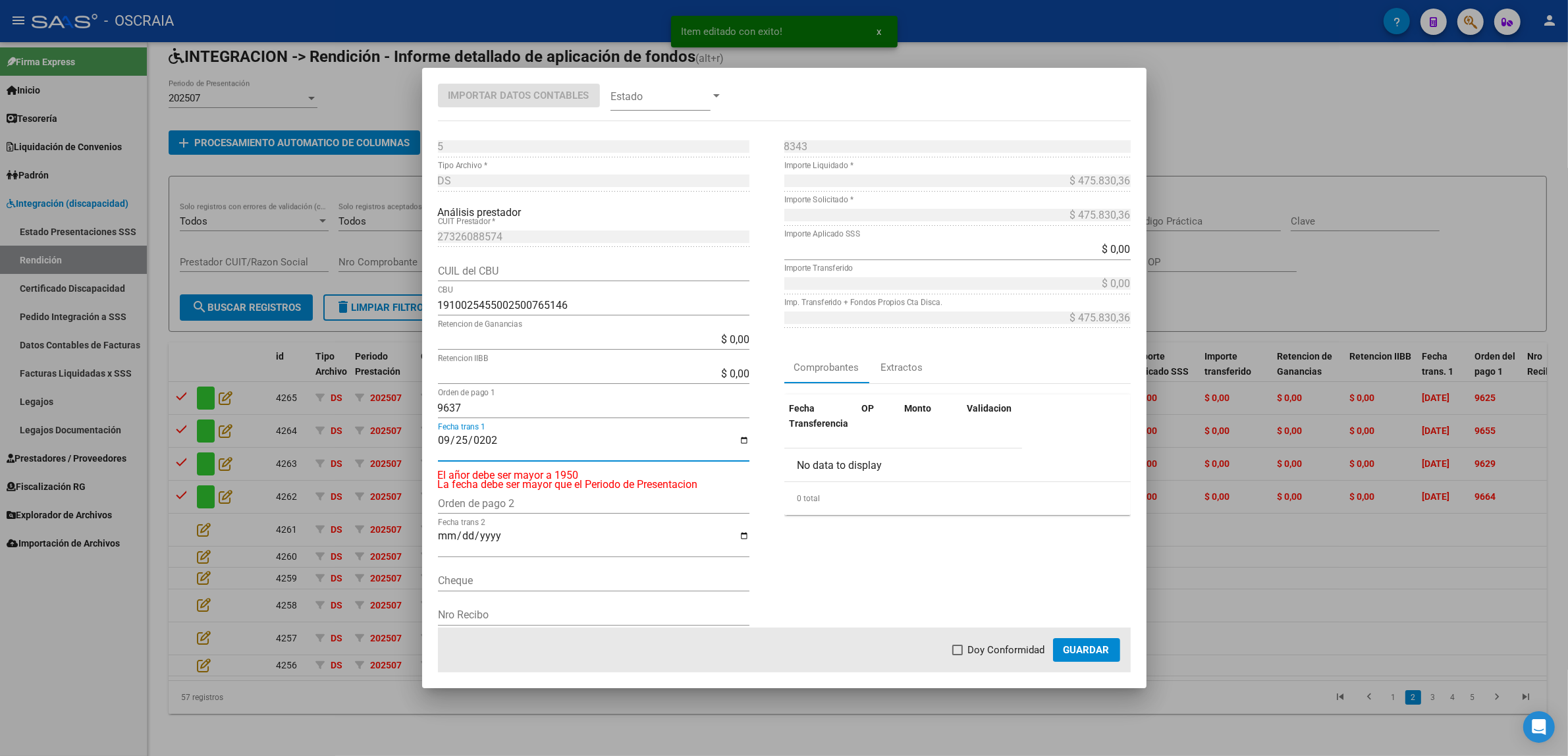
type input "[DATE]"
click at [939, 554] on div "8343 Nro Comprobante * $ 475.830,36 Importe Liquidado * $ 475.830,36 Importe So…" at bounding box center [957, 396] width 346 height 519
click at [1014, 649] on span "Doy Conformidad" at bounding box center [1006, 650] width 77 height 16
click at [958, 655] on input "Doy Conformidad" at bounding box center [957, 655] width 1 height 1
checkbox input "true"
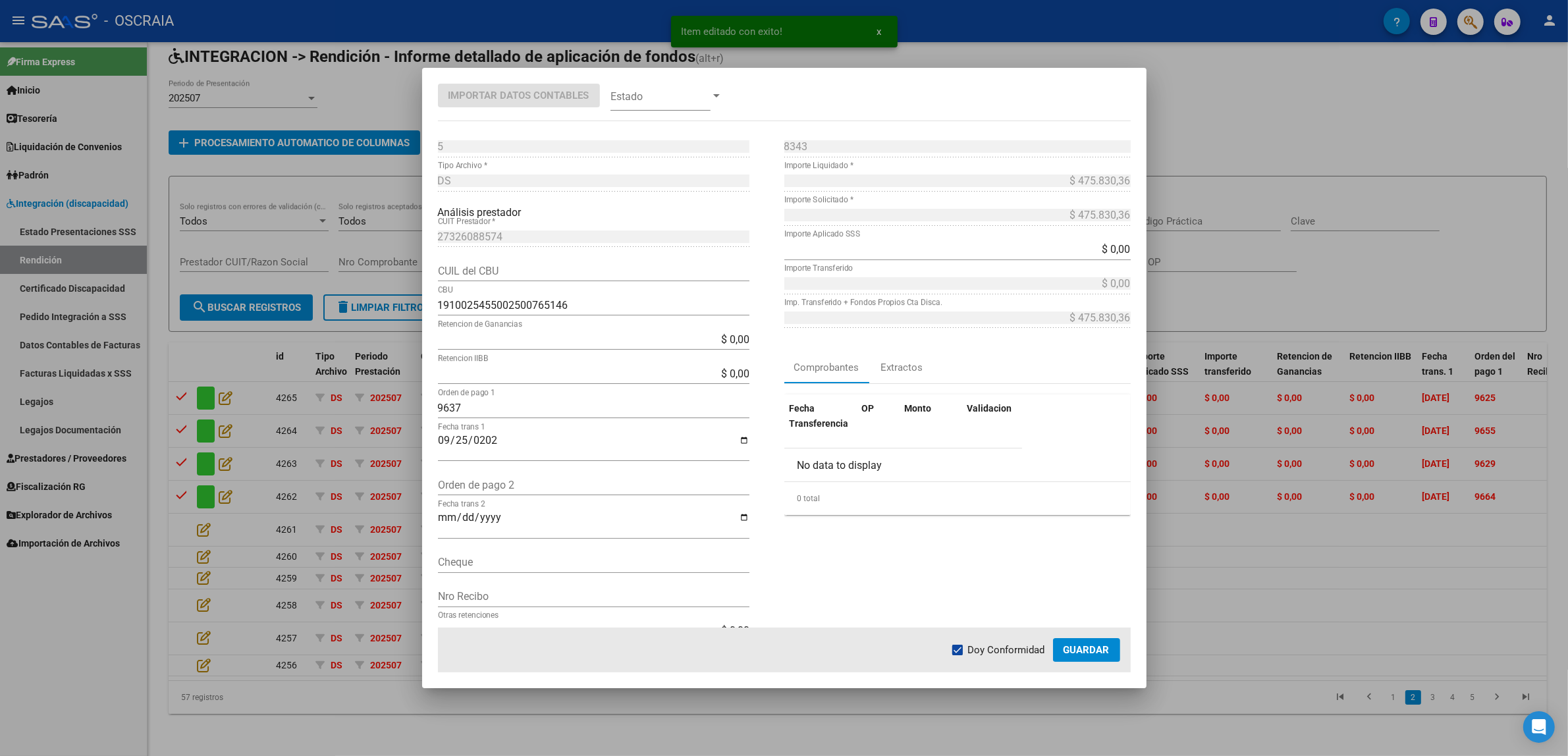
click at [1075, 650] on span "Guardar" at bounding box center [1086, 650] width 46 height 12
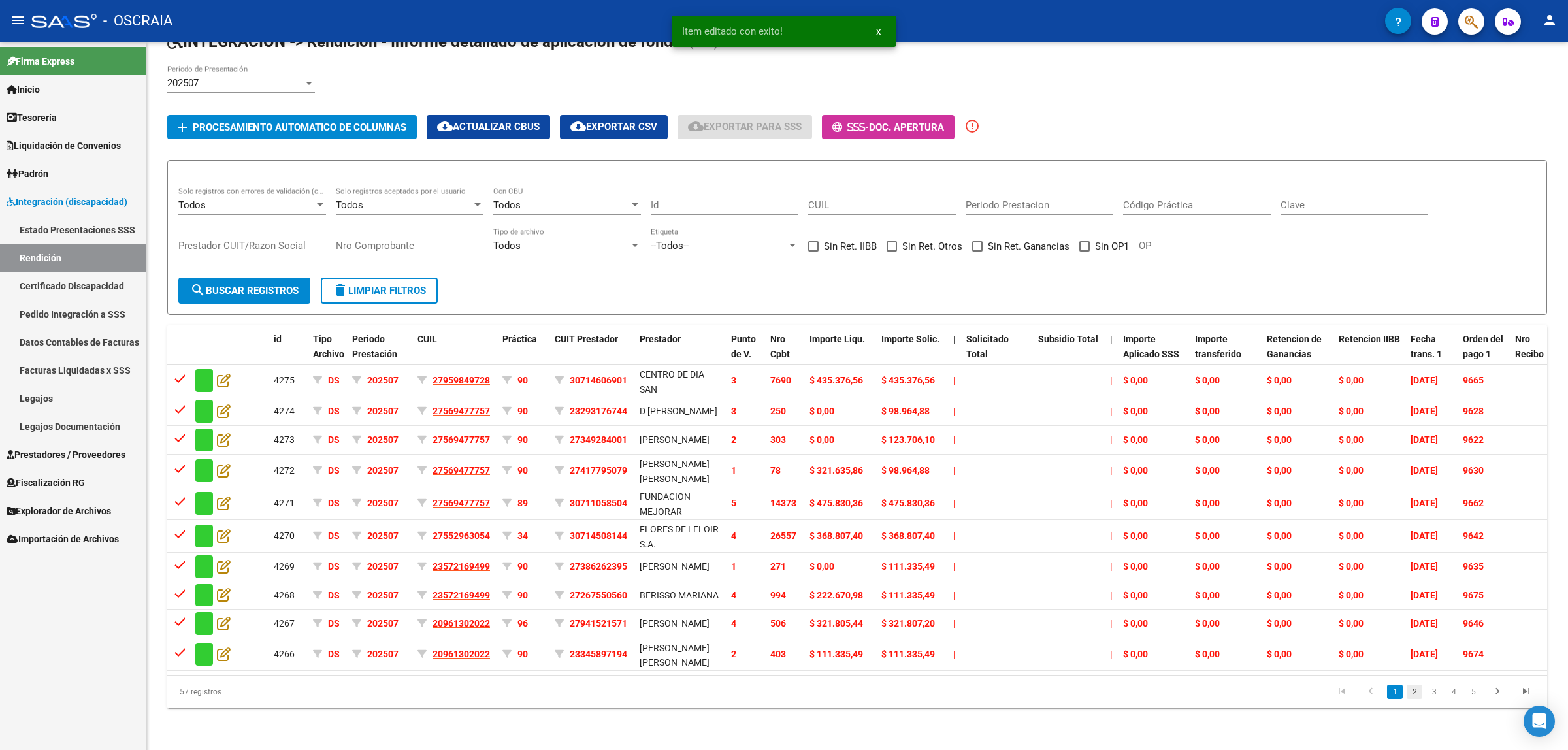
click at [1419, 694] on link "2" at bounding box center [1414, 691] width 16 height 14
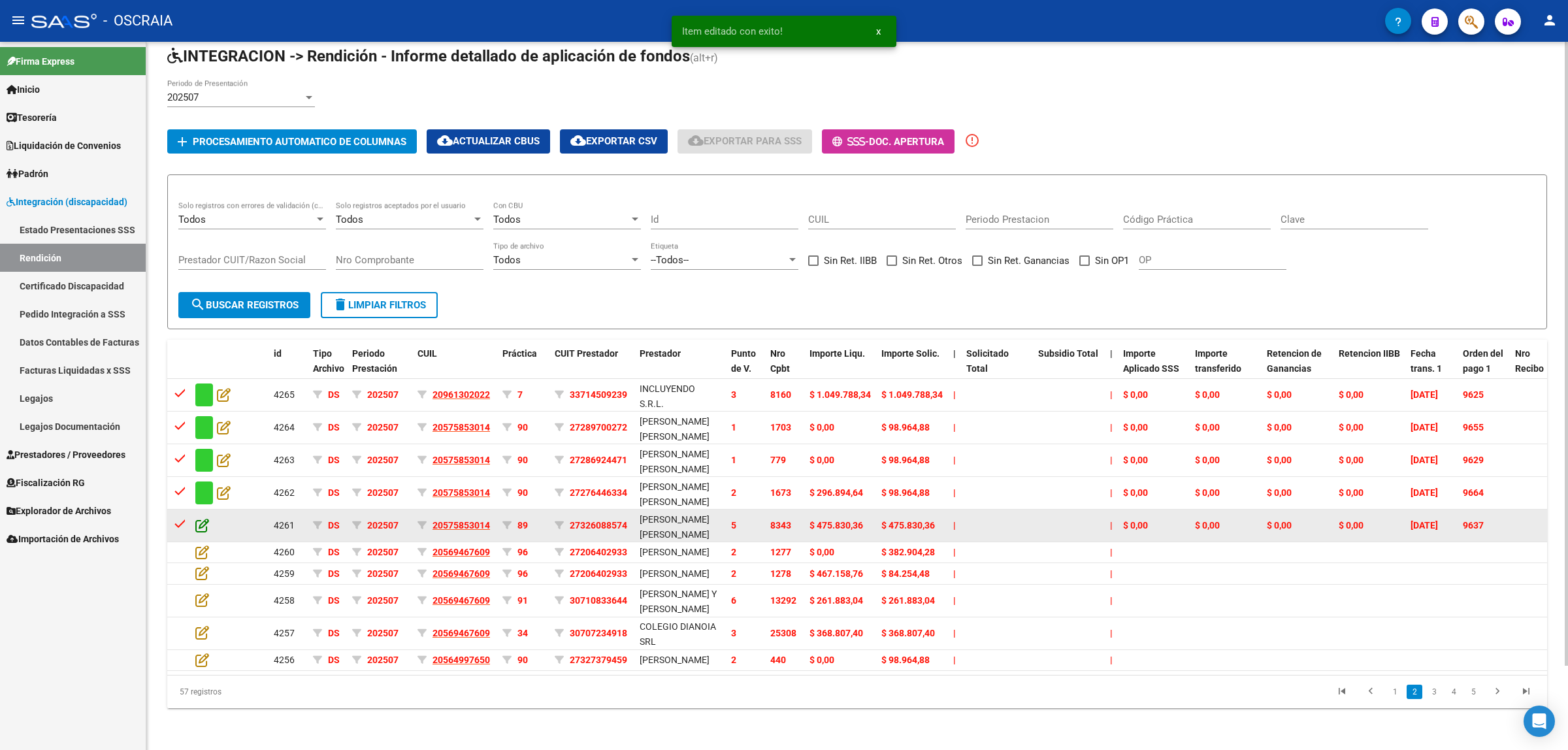
click at [203, 518] on icon at bounding box center [202, 525] width 14 height 14
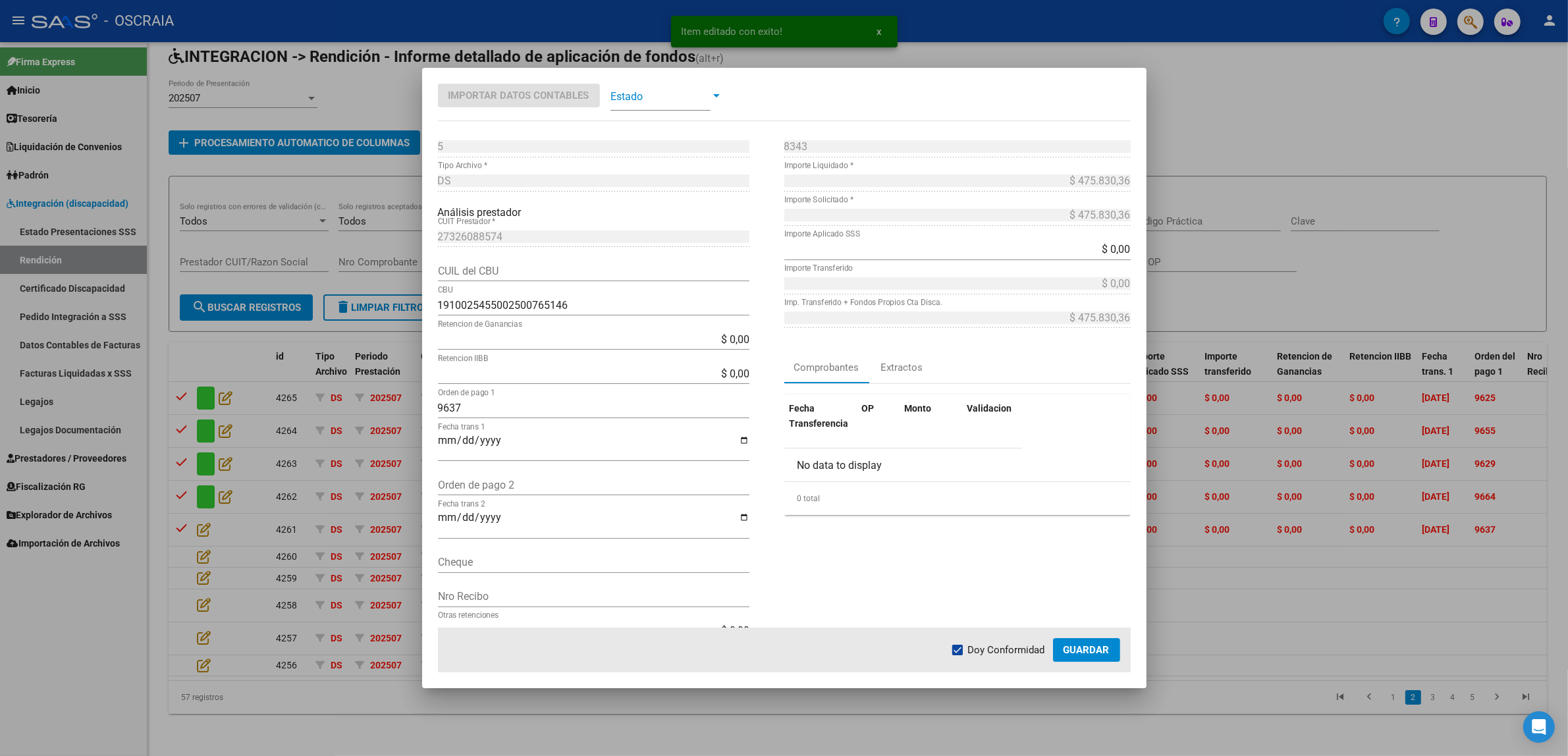
drag, startPoint x: 692, startPoint y: 114, endPoint x: 682, endPoint y: 97, distance: 19.7
click at [692, 113] on mat-dialog-container "Importar Datos Contables Estado 5 Punto de Venta * DS Tipo Archivo * Análisis p…" at bounding box center [784, 378] width 724 height 620
click at [682, 96] on span at bounding box center [661, 95] width 100 height 29
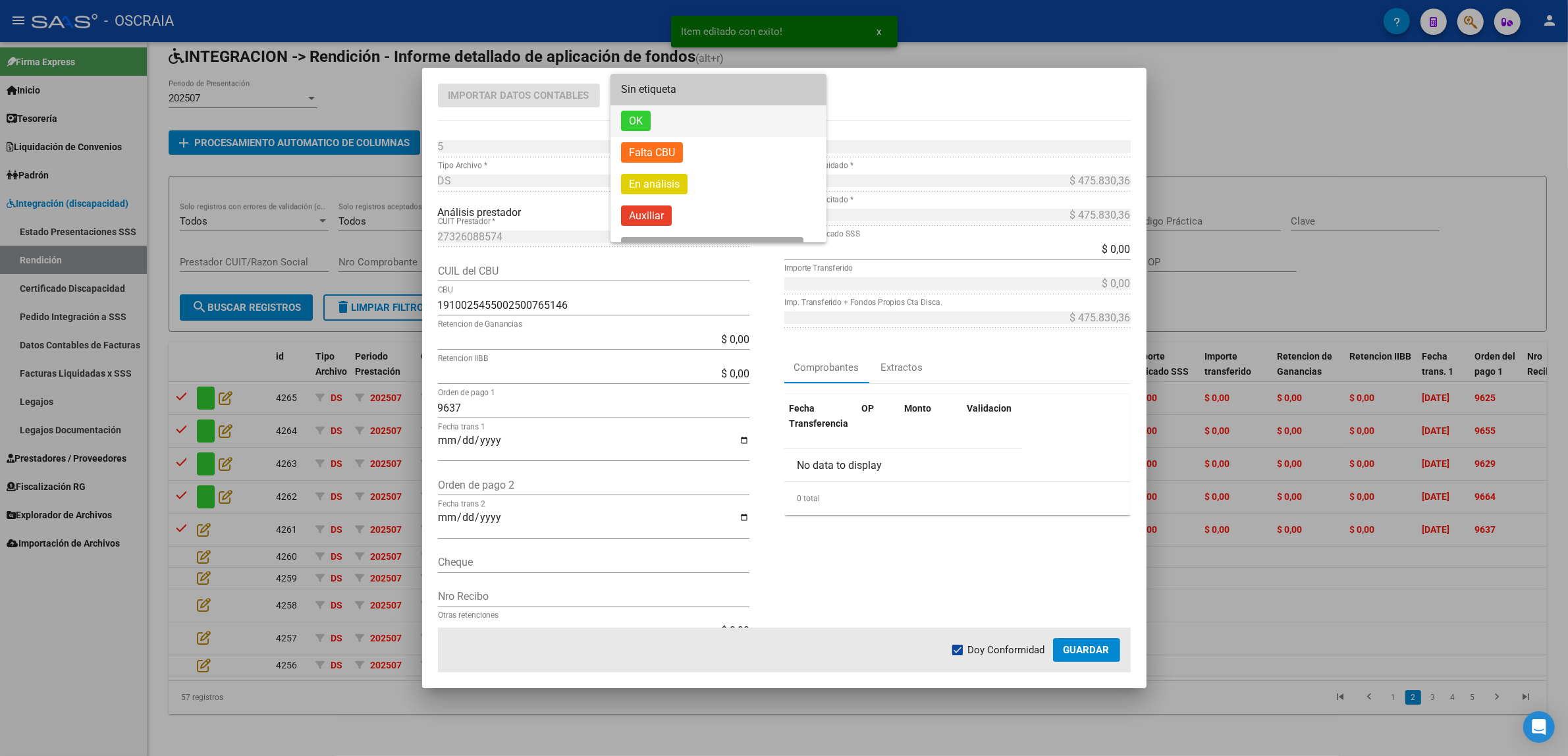
click at [676, 126] on span "OK" at bounding box center [718, 121] width 195 height 32
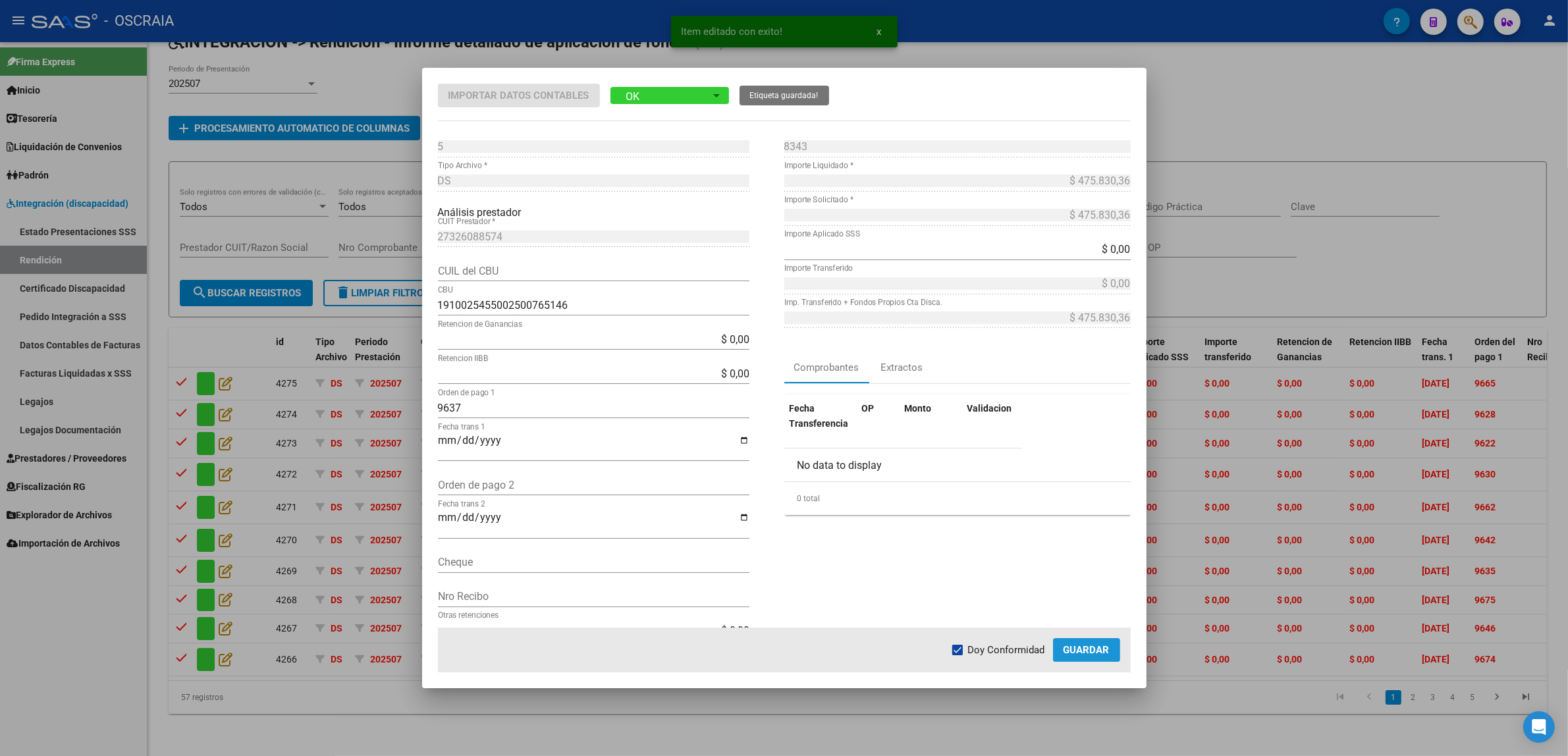
click at [1077, 648] on span "Guardar" at bounding box center [1086, 650] width 46 height 12
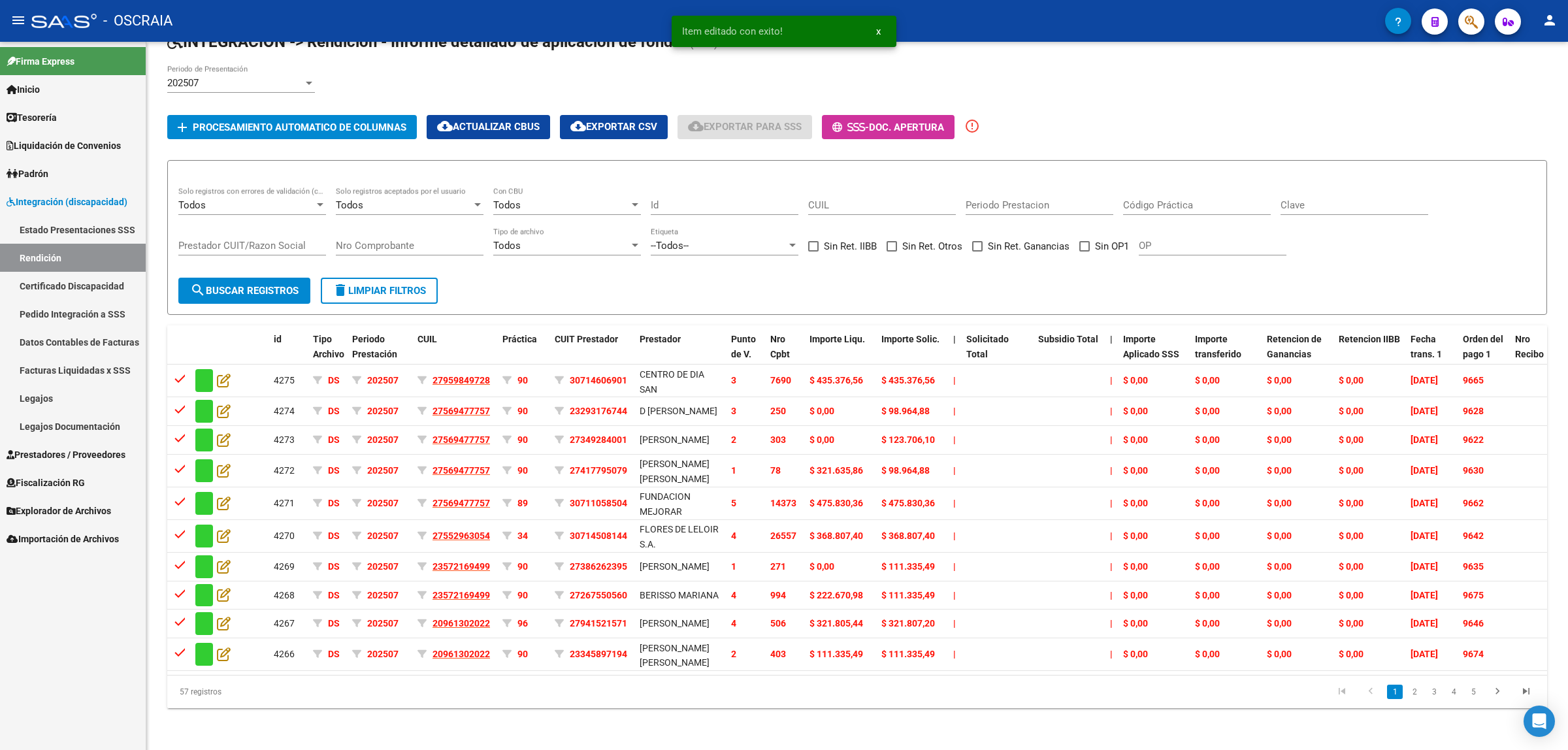
click at [1423, 696] on li "2" at bounding box center [1414, 691] width 20 height 22
click at [1418, 695] on link "2" at bounding box center [1414, 691] width 16 height 14
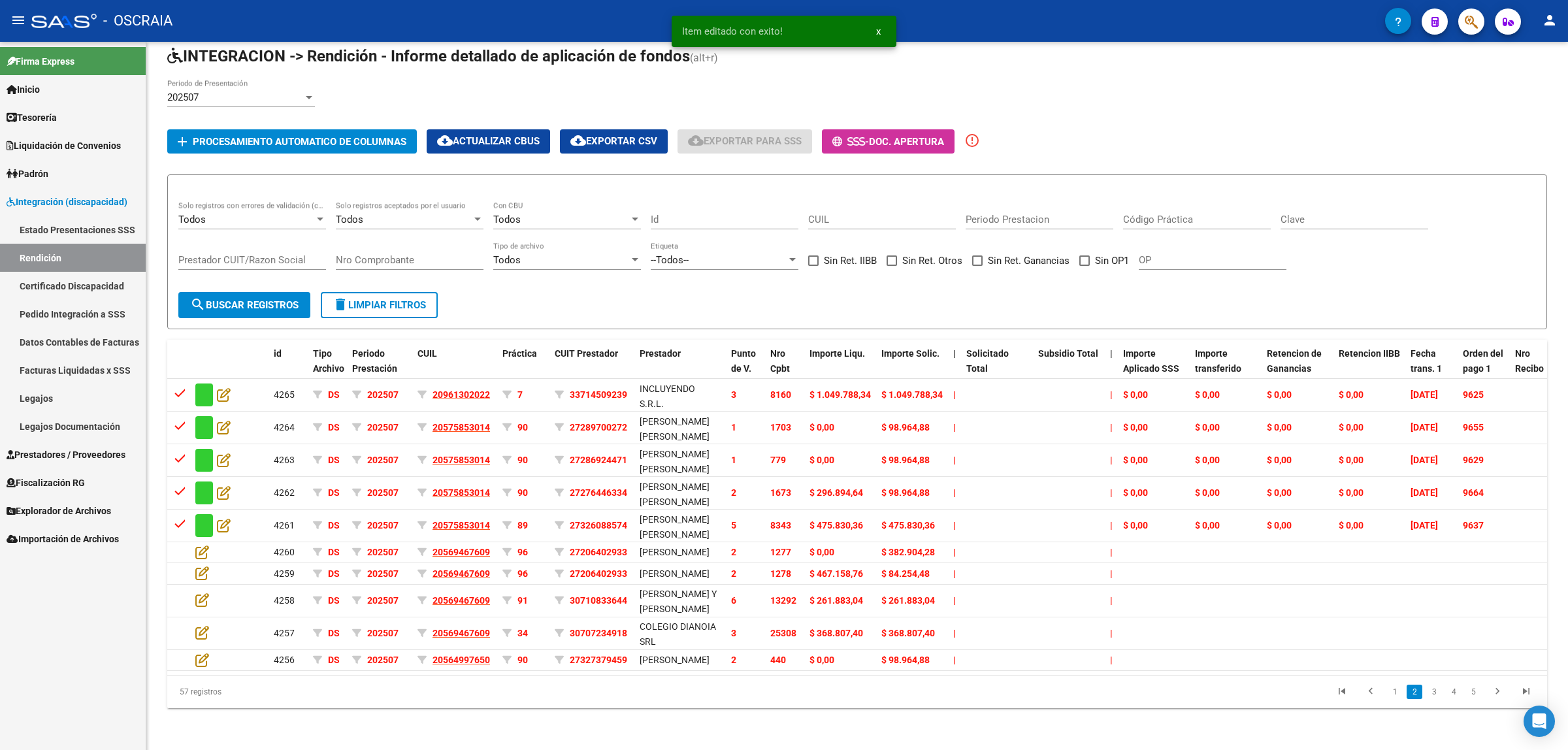
click at [1204, 708] on div "57 registros 1 2 3 4 5" at bounding box center [858, 692] width 1380 height 33
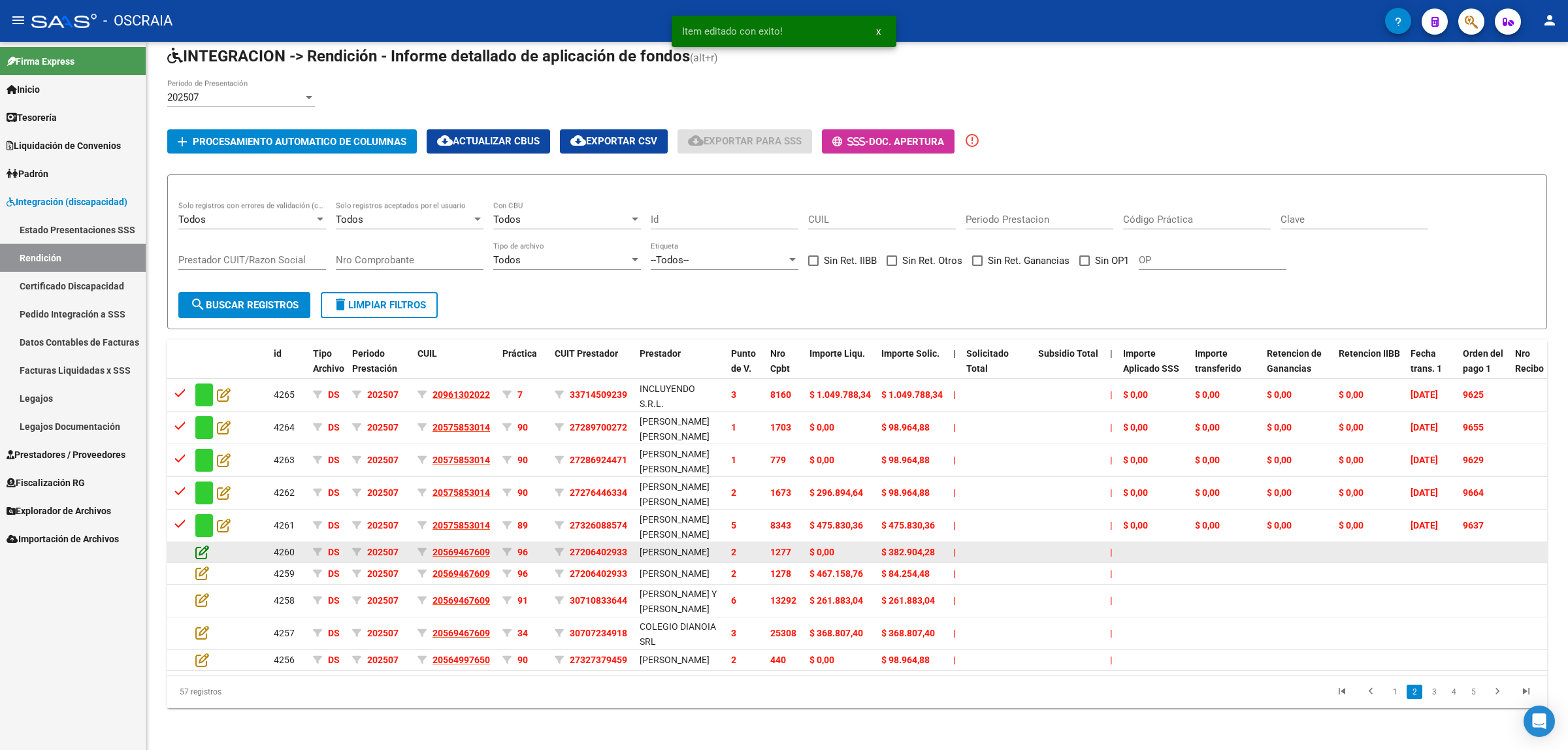
click at [197, 545] on icon at bounding box center [202, 552] width 14 height 14
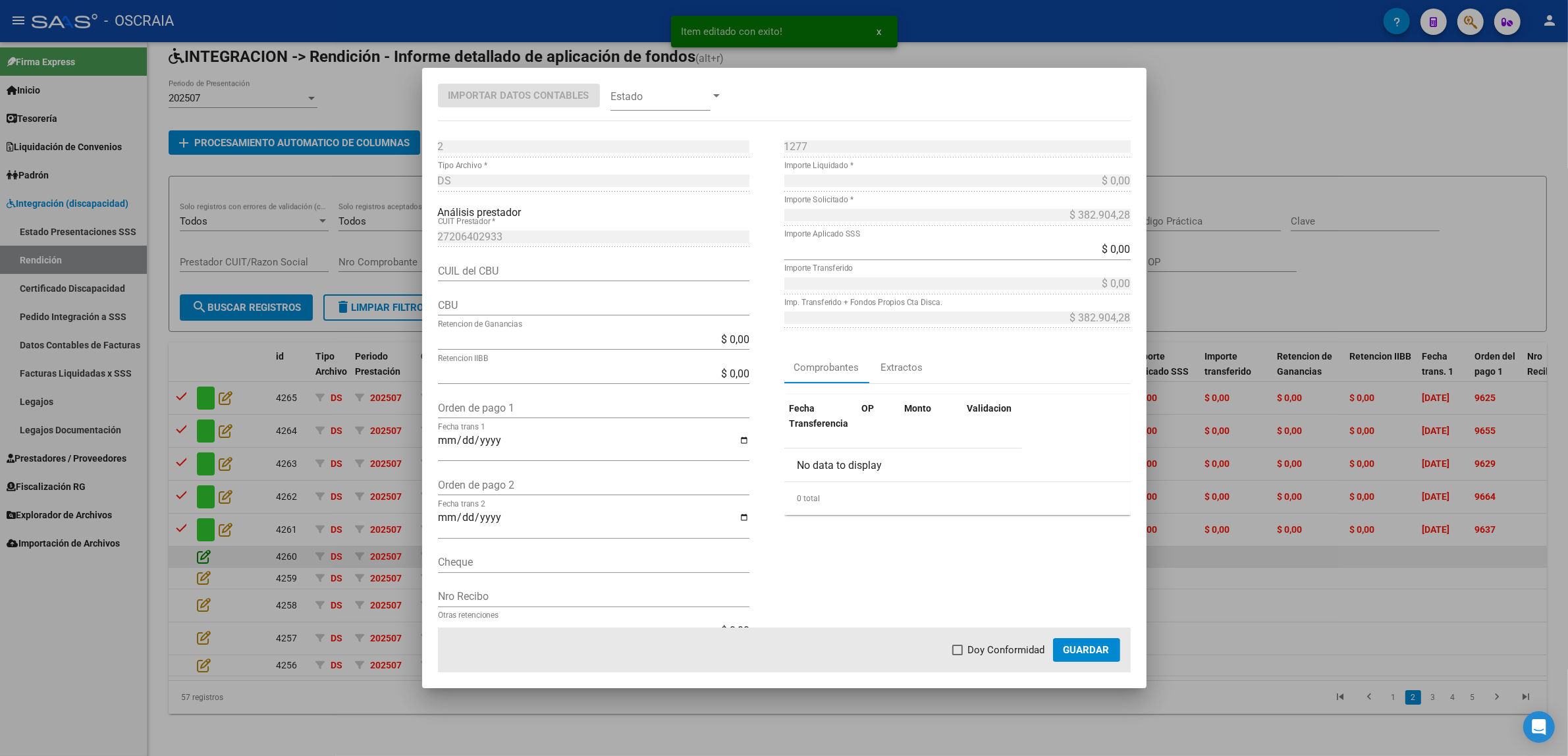
type input "0070152130004009632643"
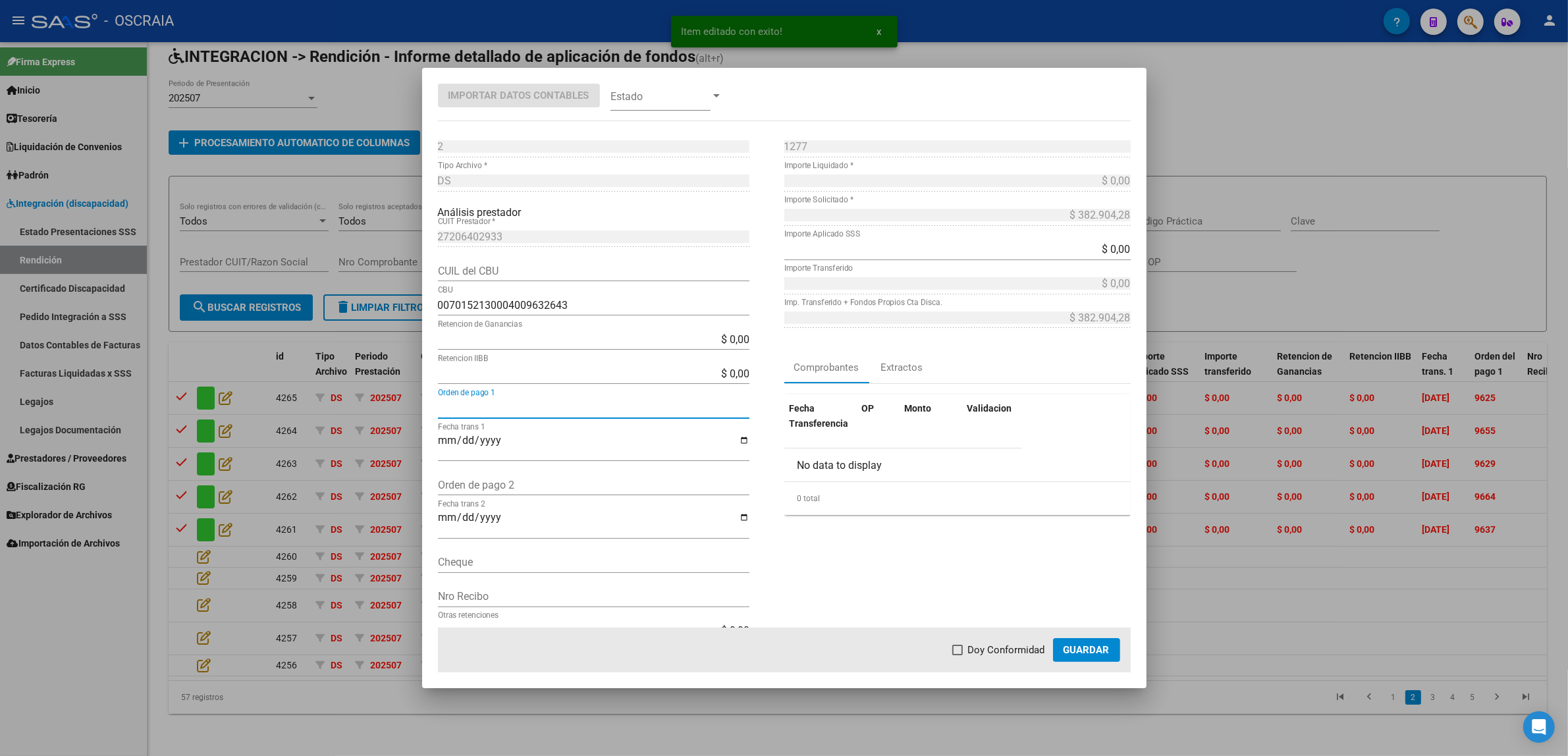
click at [495, 414] on input "Orden de pago 1" at bounding box center [593, 408] width 311 height 12
paste input "9671"
type input "9671"
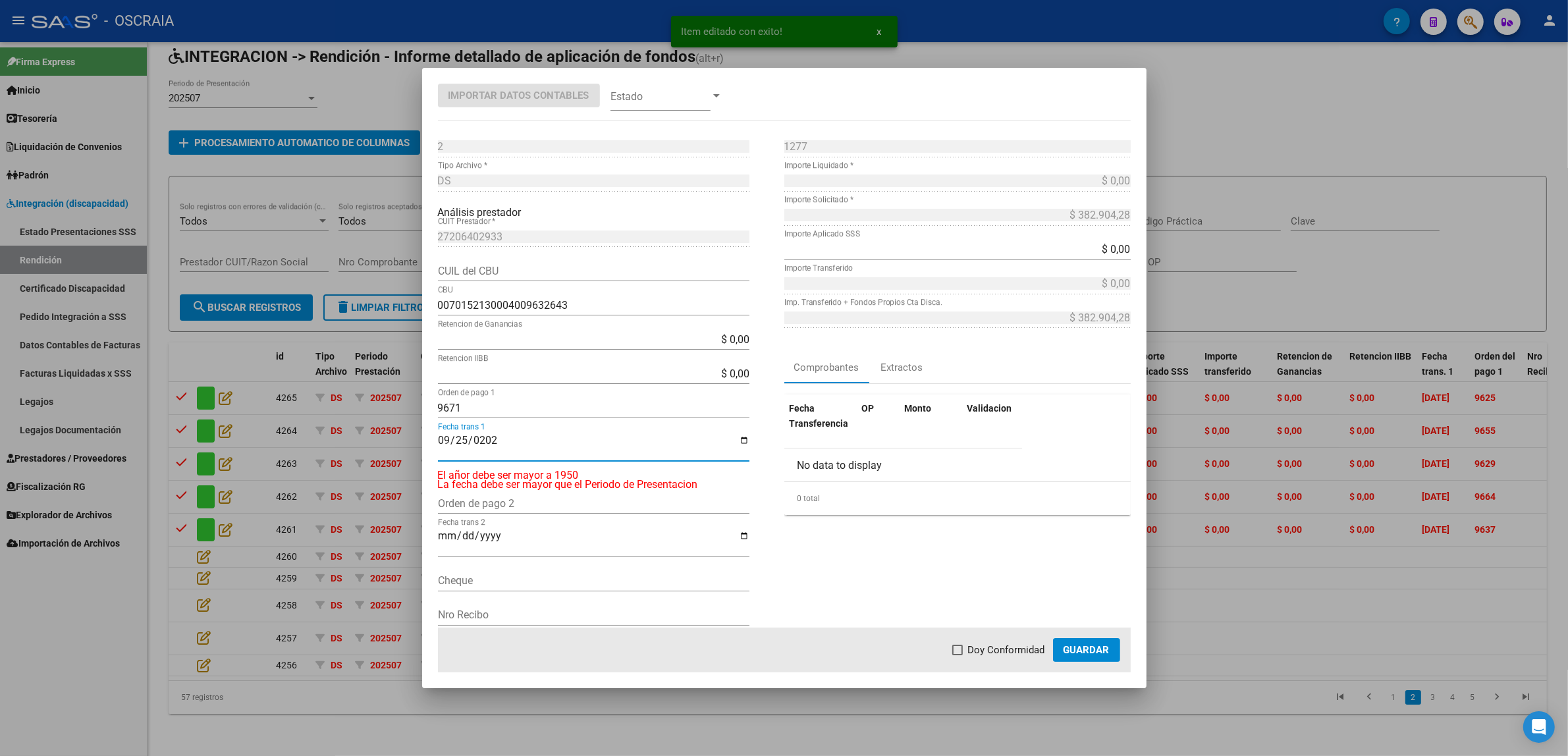
type input "[DATE]"
drag, startPoint x: 655, startPoint y: 119, endPoint x: 656, endPoint y: 110, distance: 9.1
click at [656, 113] on mat-dialog-container "Importar Datos Contables Estado 2 Punto de Venta * DS Tipo Archivo * Análisis p…" at bounding box center [784, 378] width 724 height 620
click at [656, 110] on span at bounding box center [661, 95] width 100 height 29
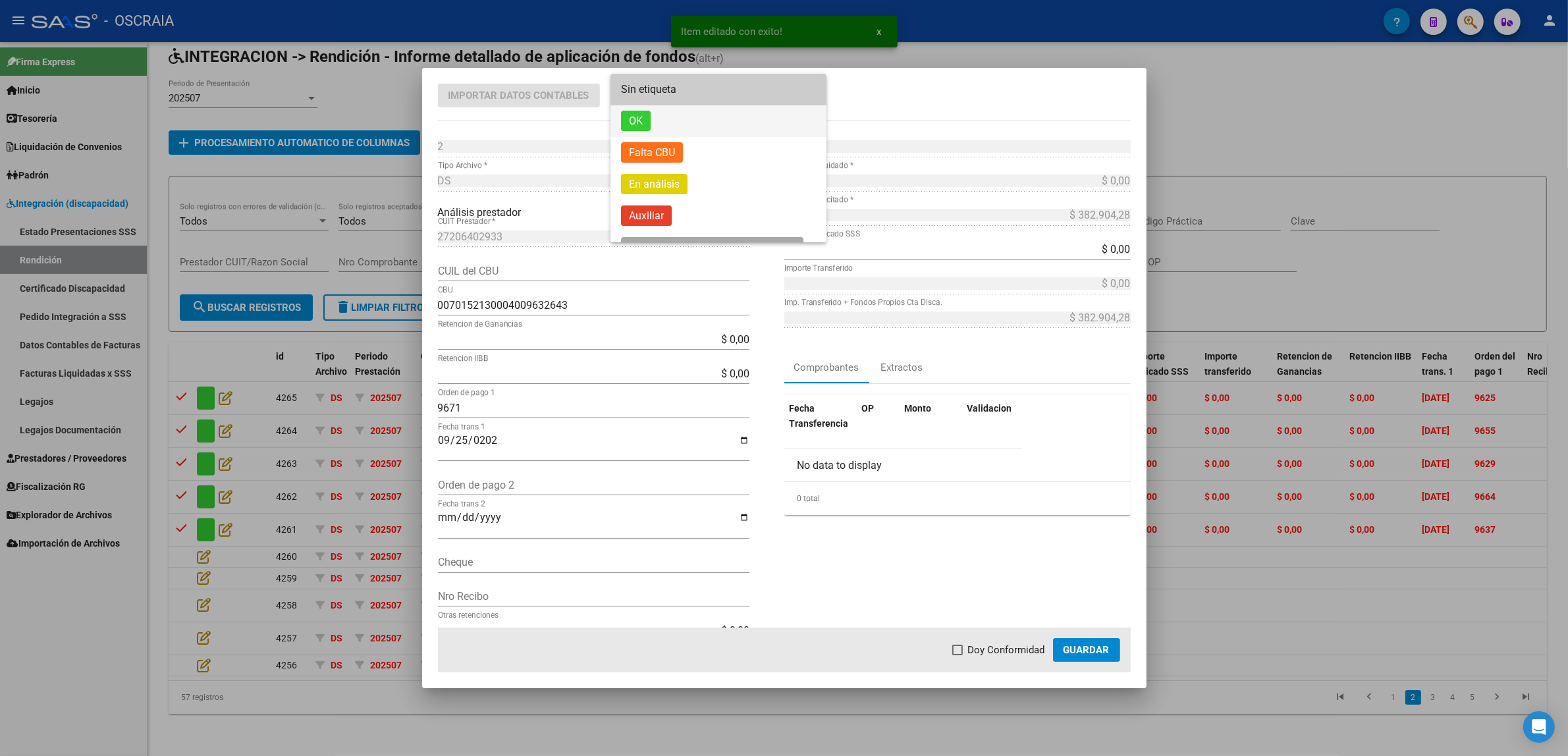
click at [659, 122] on span "OK" at bounding box center [718, 121] width 195 height 32
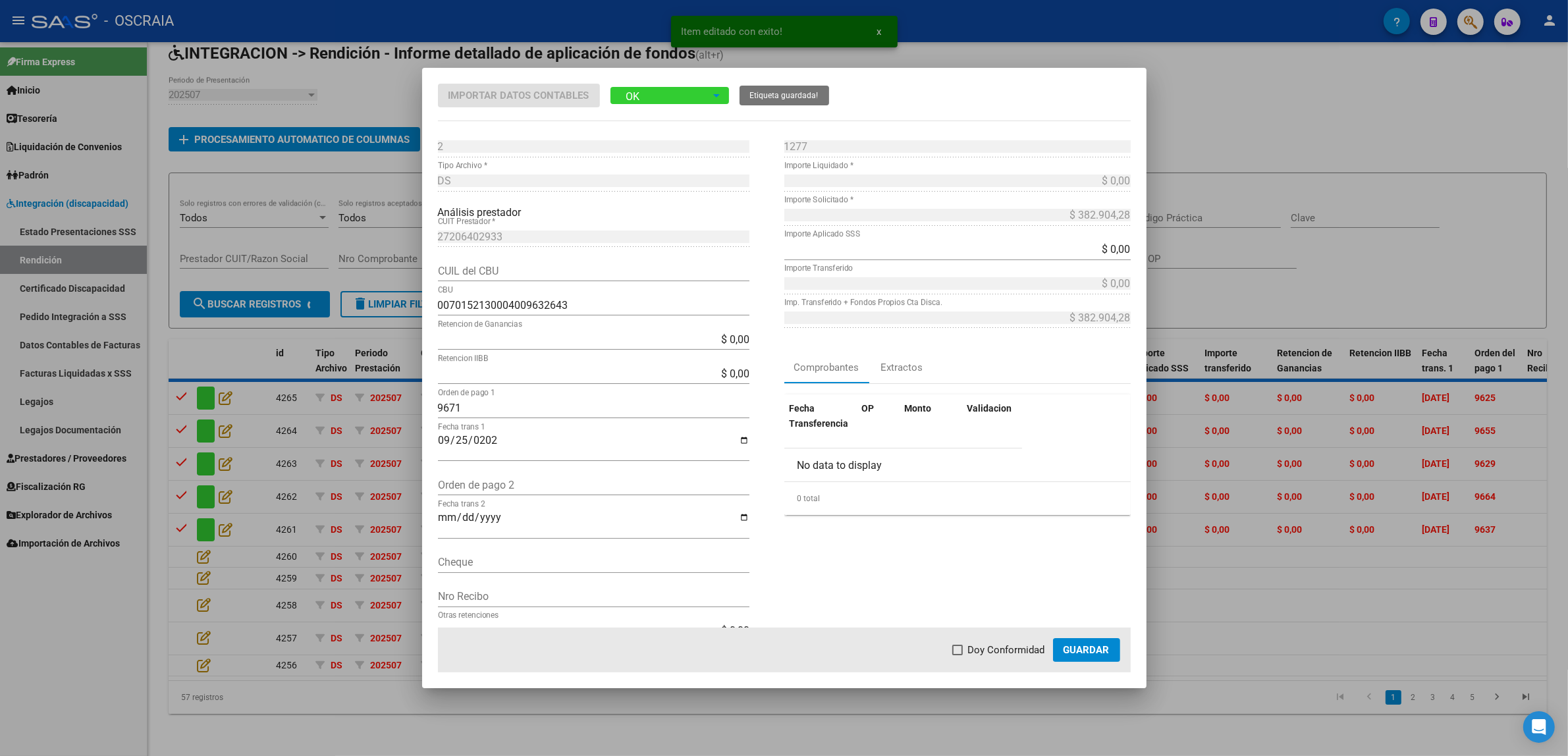
drag, startPoint x: 1054, startPoint y: 657, endPoint x: 1044, endPoint y: 652, distance: 11.2
click at [1047, 655] on mat-dialog-actions "Doy Conformidad Guardar" at bounding box center [784, 650] width 693 height 45
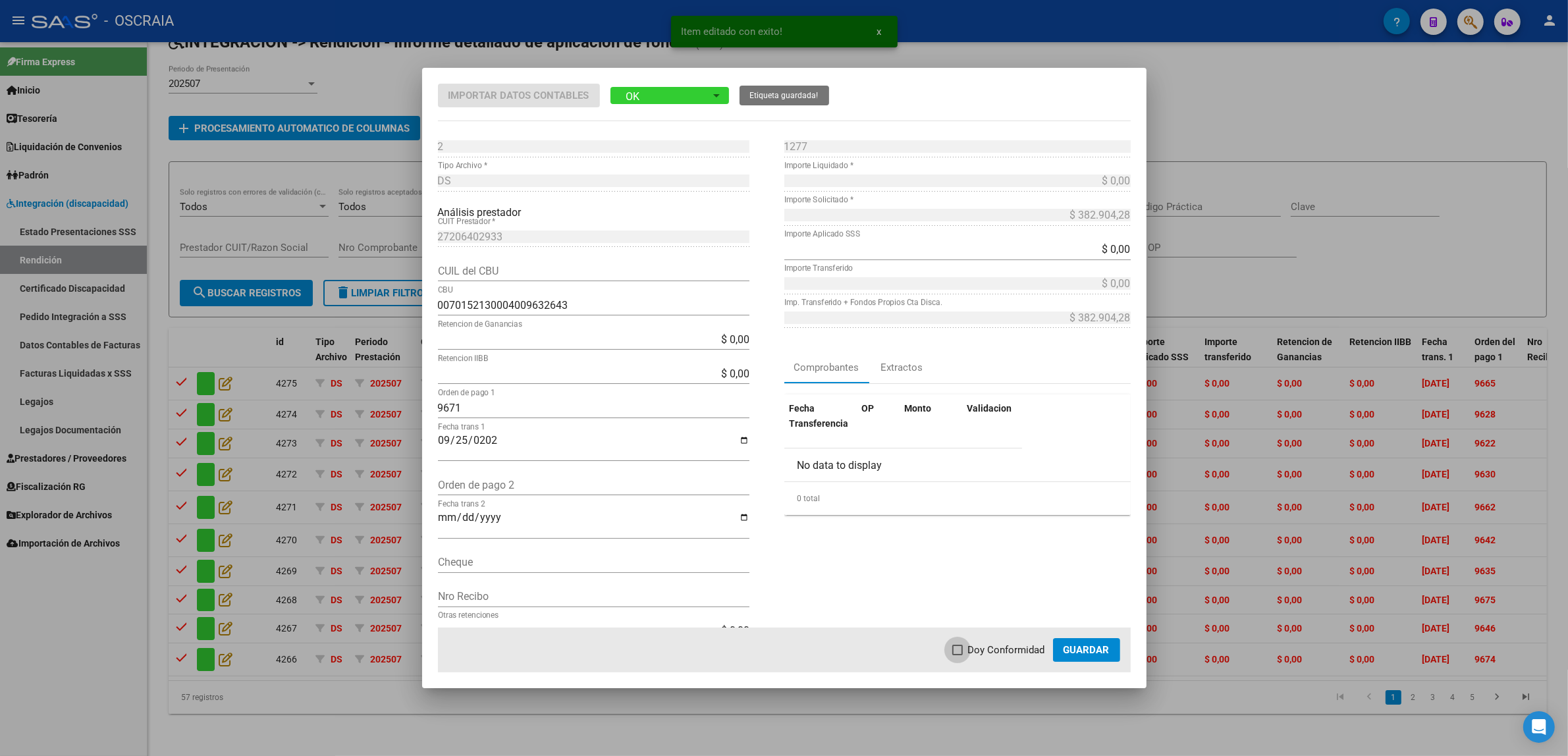
click at [1044, 652] on span "Doy Conformidad" at bounding box center [1006, 650] width 77 height 16
click at [958, 655] on input "Doy Conformidad" at bounding box center [957, 655] width 1 height 1
checkbox input "true"
click at [1081, 654] on span "Guardar" at bounding box center [1086, 650] width 46 height 12
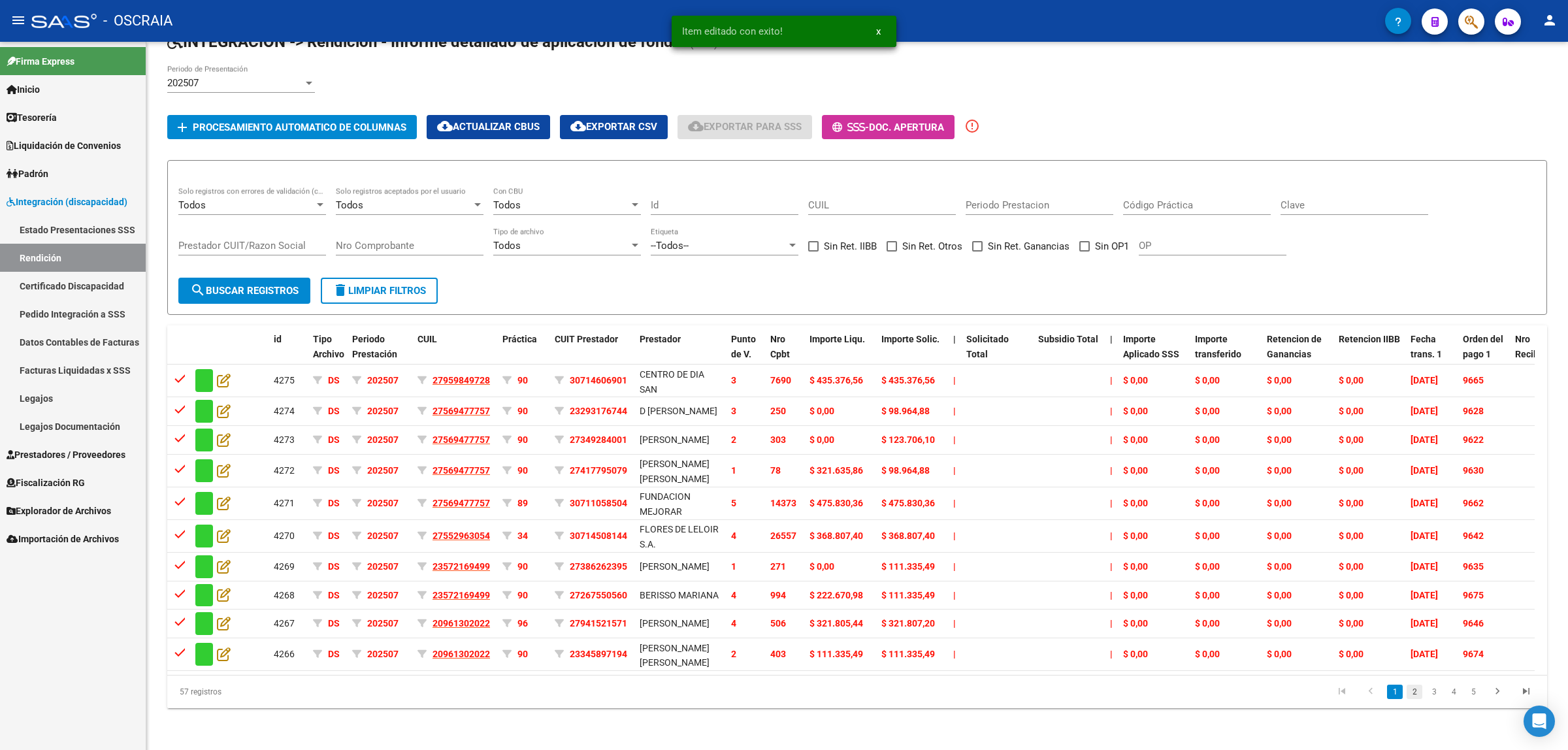
click at [1414, 698] on link "2" at bounding box center [1414, 691] width 16 height 14
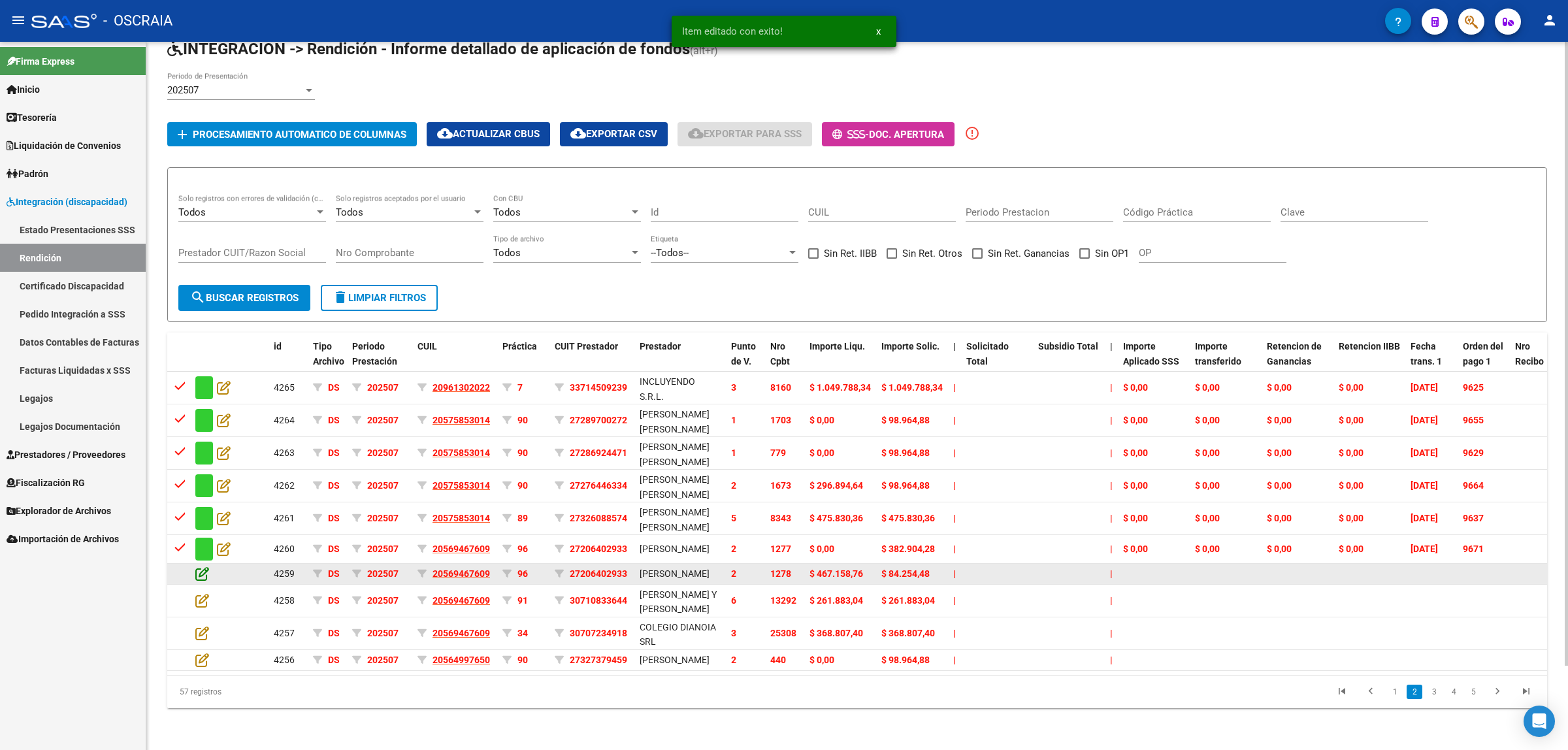
click at [197, 566] on icon at bounding box center [202, 573] width 14 height 14
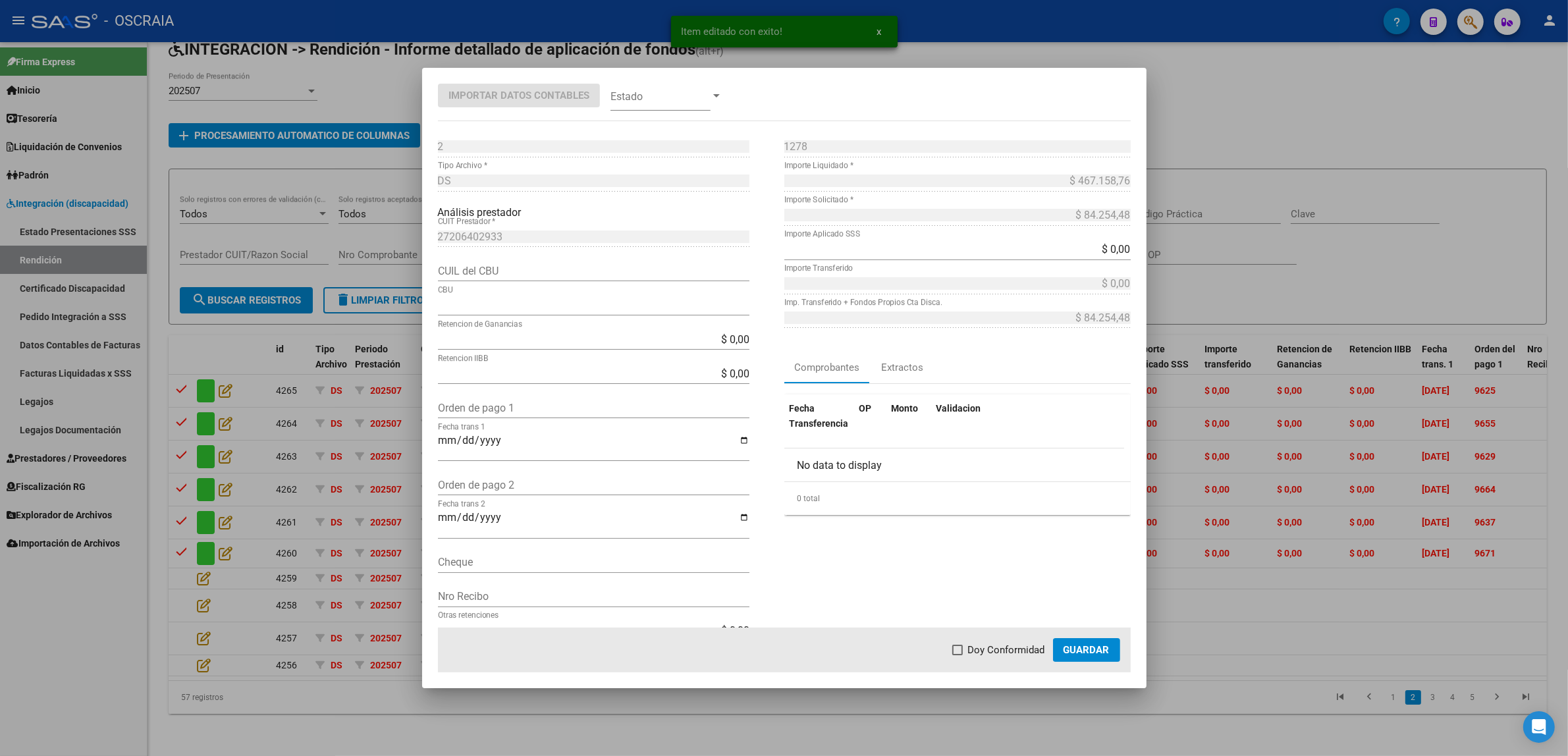
type input "0070152130004009632643"
click at [501, 403] on input "Orden de pago 1" at bounding box center [593, 408] width 311 height 12
paste input "9672"
type input "9672"
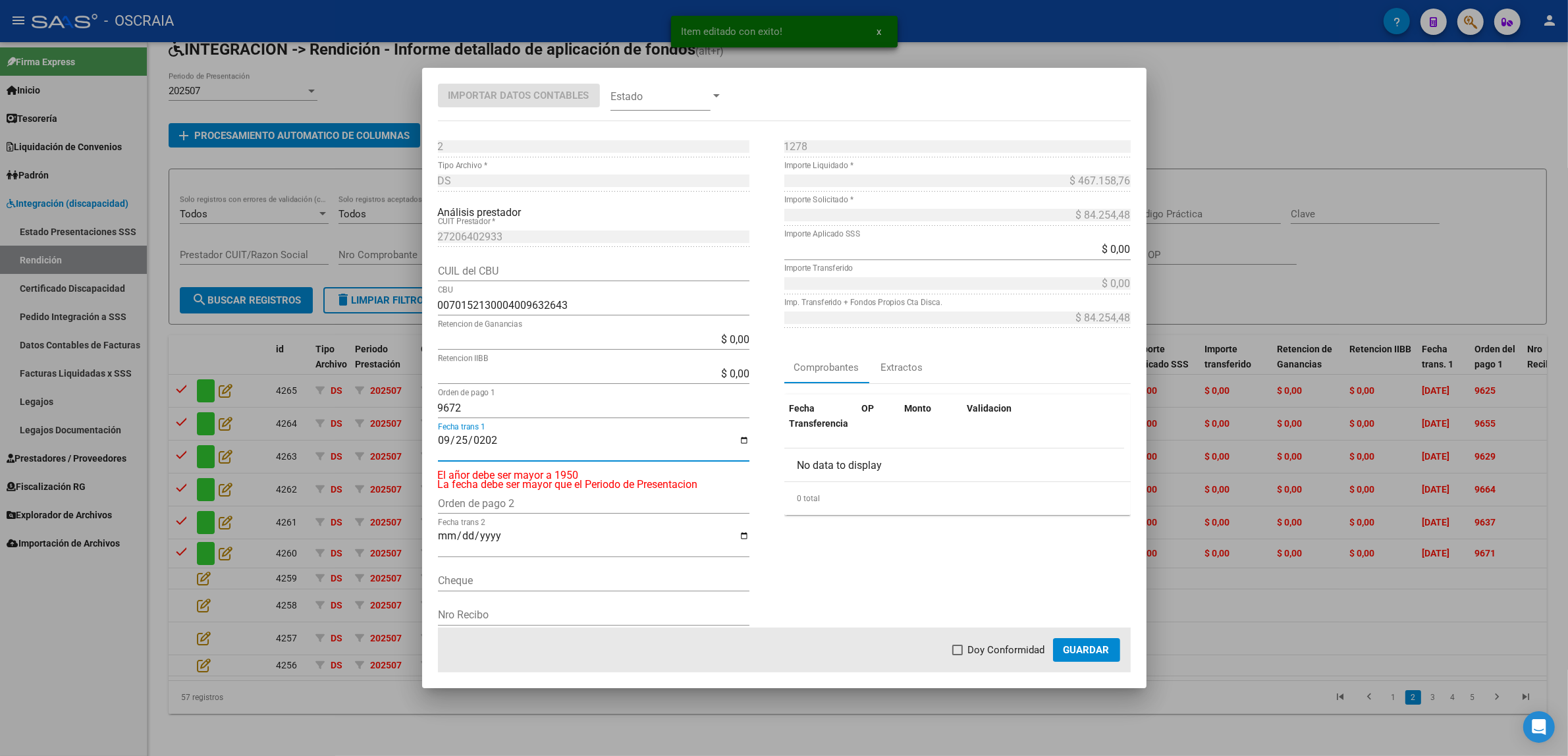
type input "[DATE]"
click at [985, 643] on span "Doy Conformidad" at bounding box center [1006, 650] width 77 height 16
click at [958, 655] on input "Doy Conformidad" at bounding box center [957, 655] width 1 height 1
checkbox input "true"
click at [651, 82] on span at bounding box center [661, 95] width 100 height 29
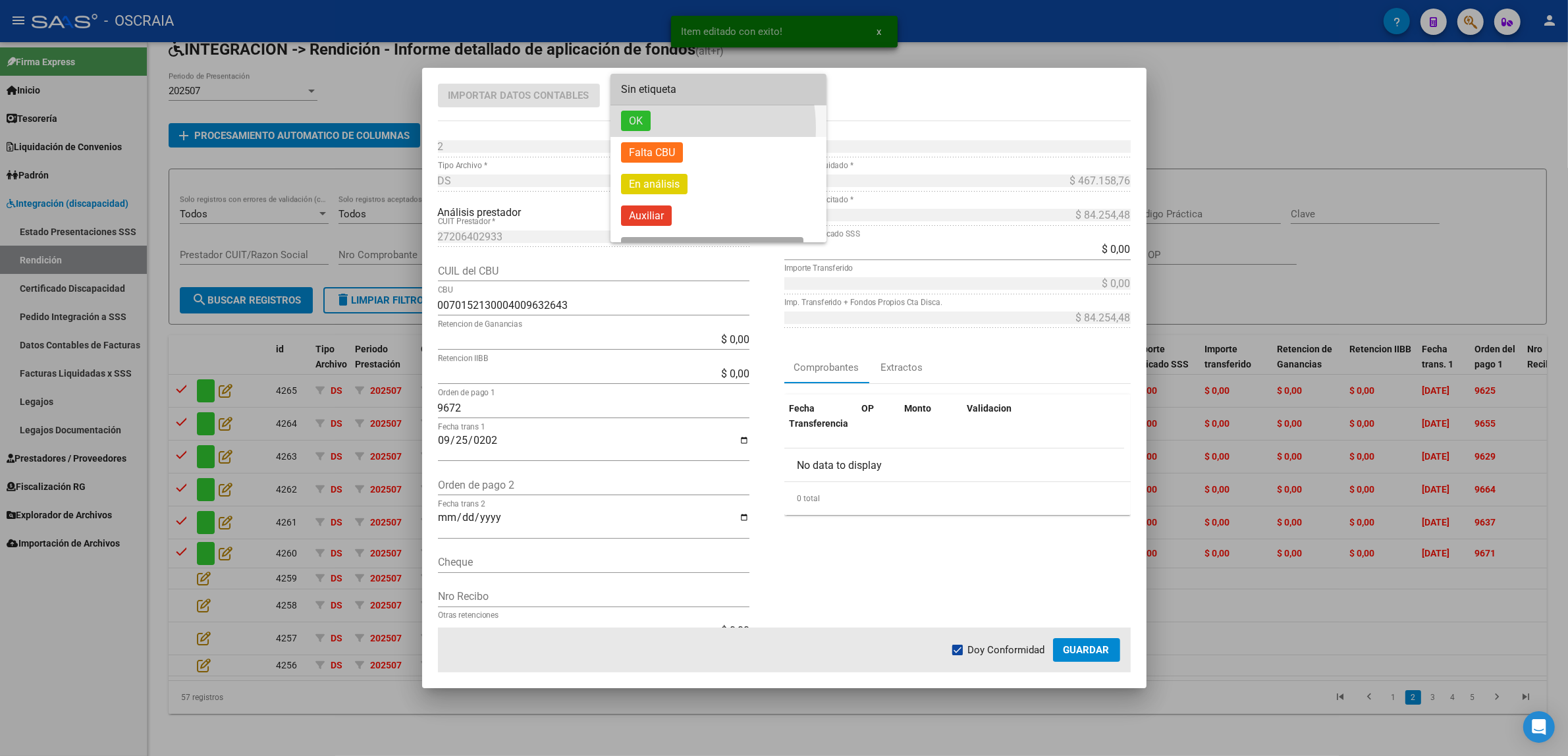
click at [652, 128] on span "OK" at bounding box center [718, 121] width 195 height 32
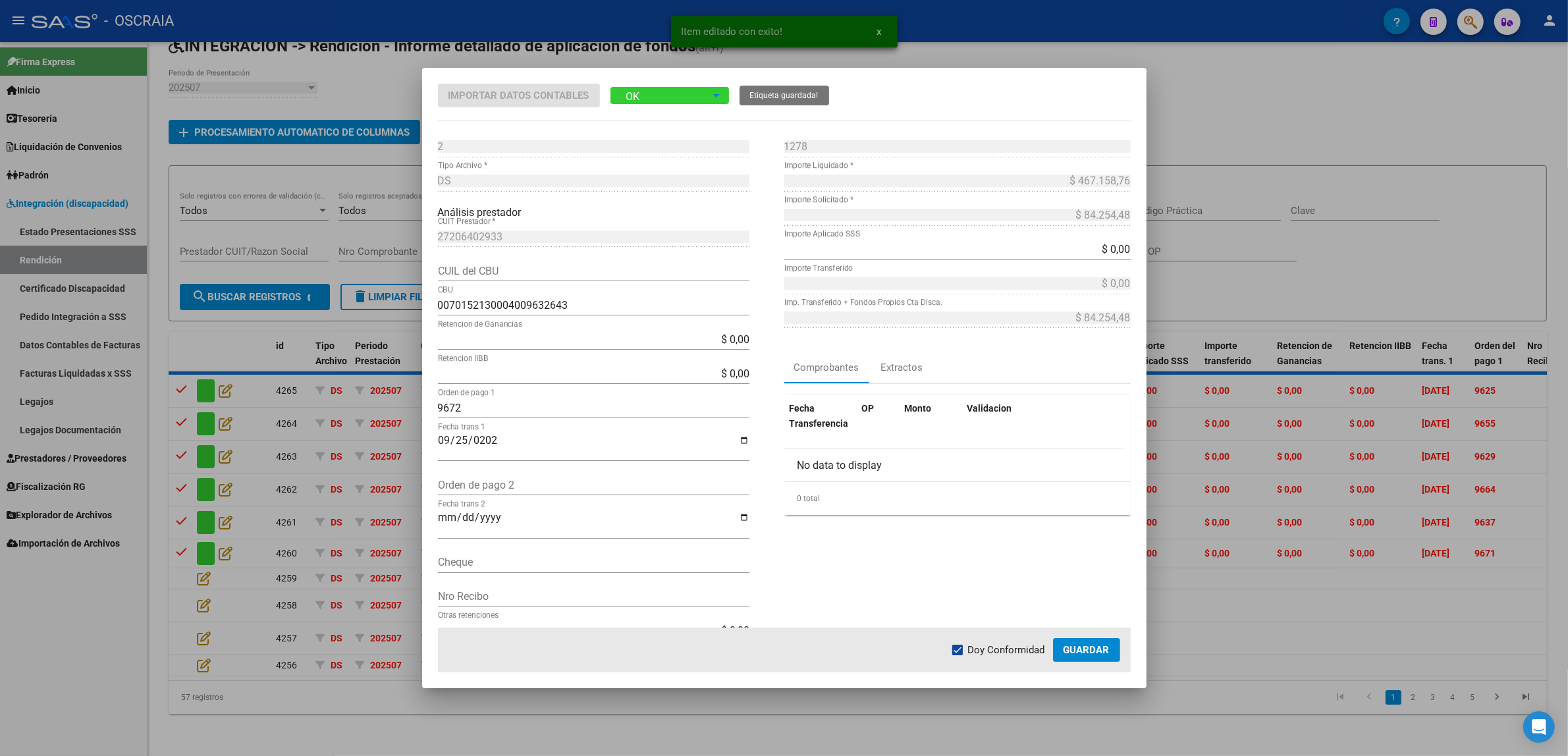
click at [1102, 652] on span "Guardar" at bounding box center [1086, 650] width 46 height 12
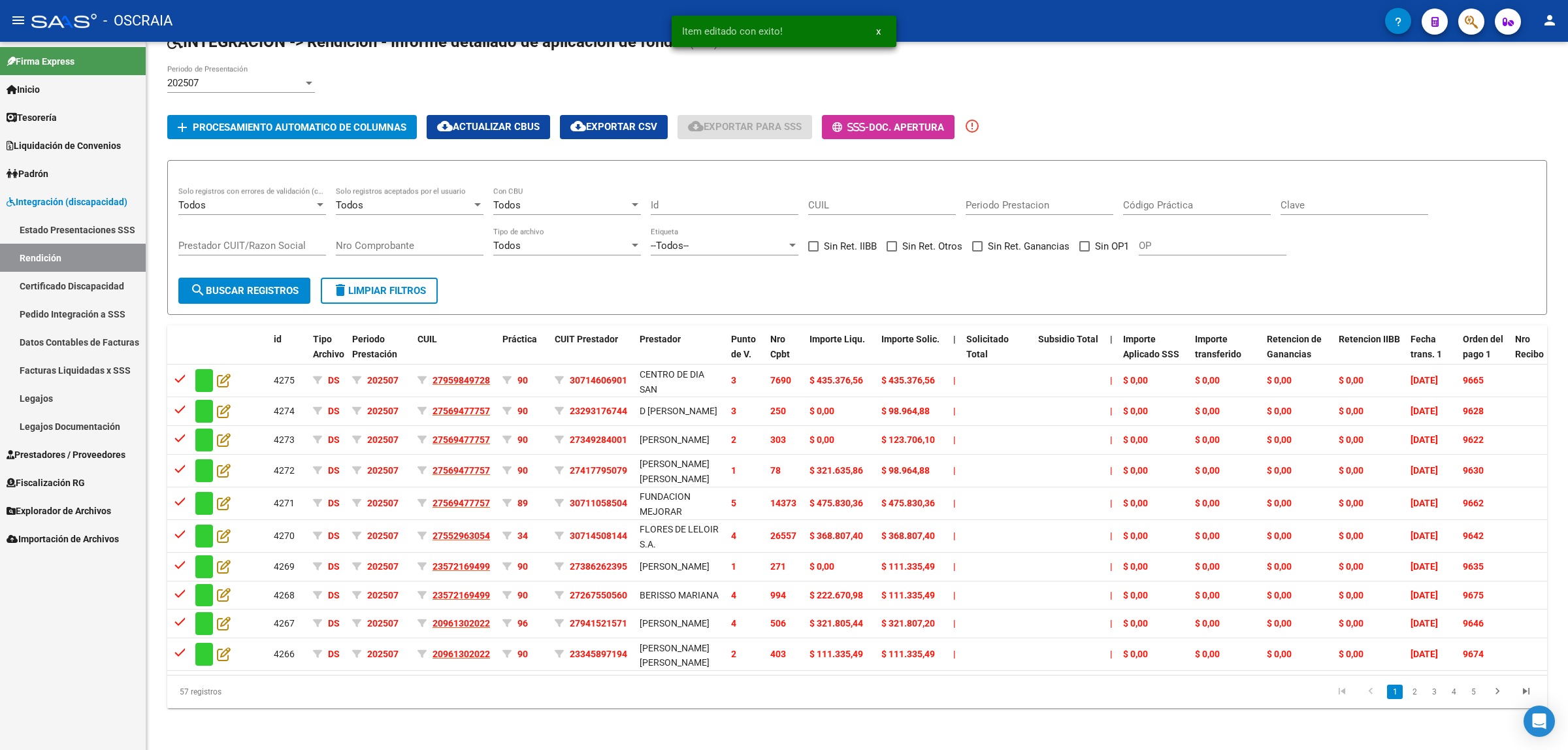
click at [1401, 699] on link "1" at bounding box center [1394, 691] width 16 height 14
click at [1407, 699] on link "2" at bounding box center [1414, 691] width 16 height 14
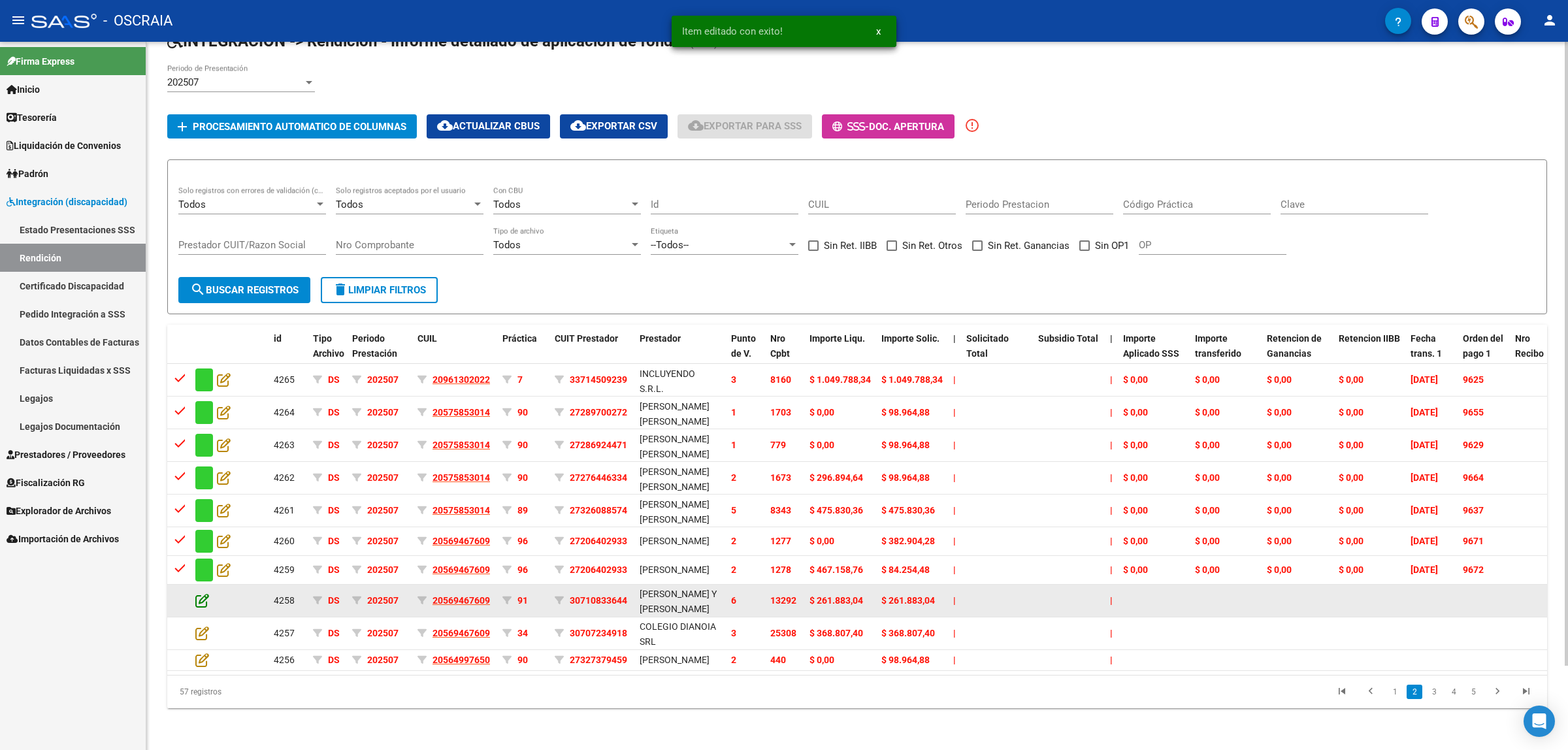
click at [207, 593] on icon at bounding box center [202, 600] width 14 height 14
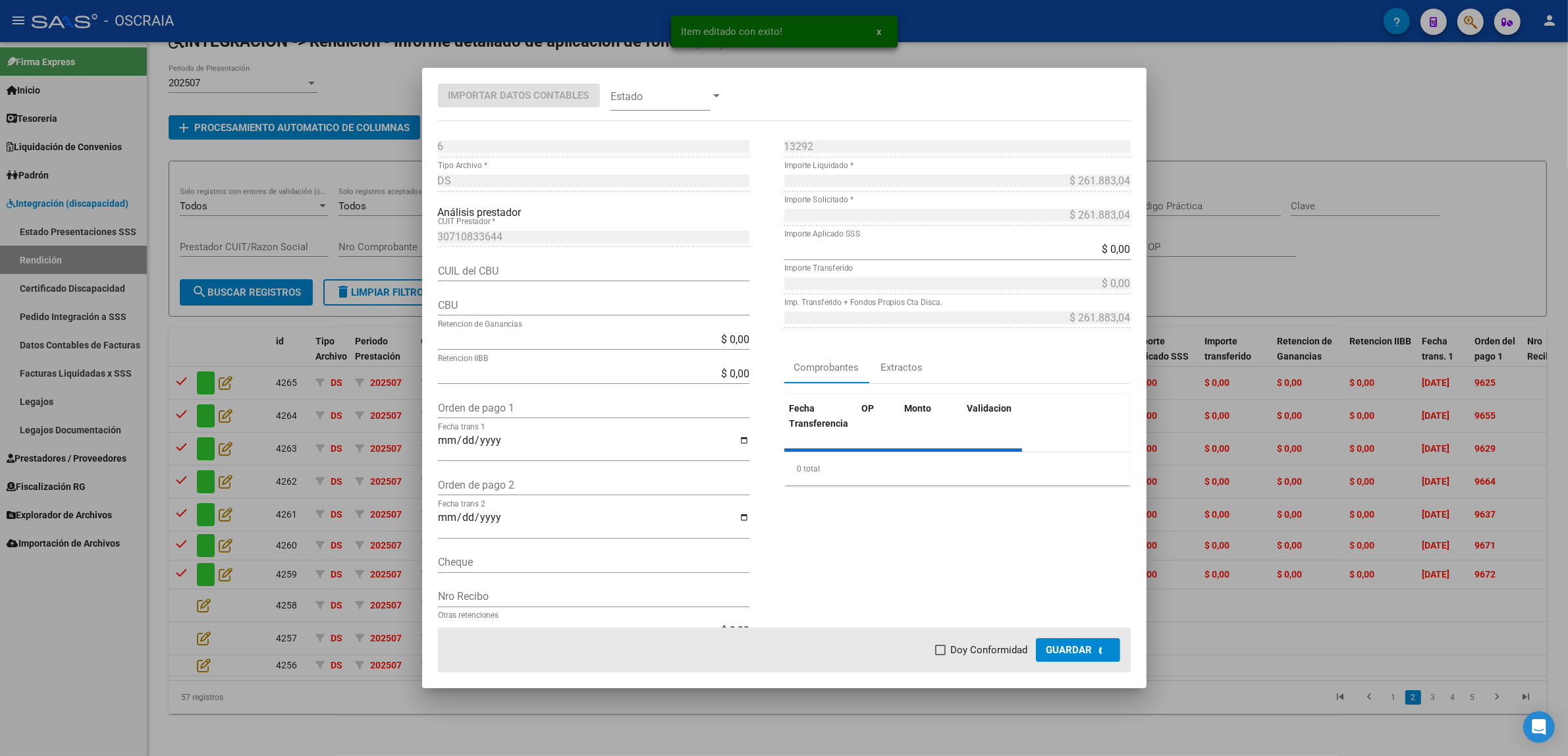
type input "0720180220000001207404"
click at [503, 412] on input "Orden de pago 1" at bounding box center [593, 408] width 311 height 12
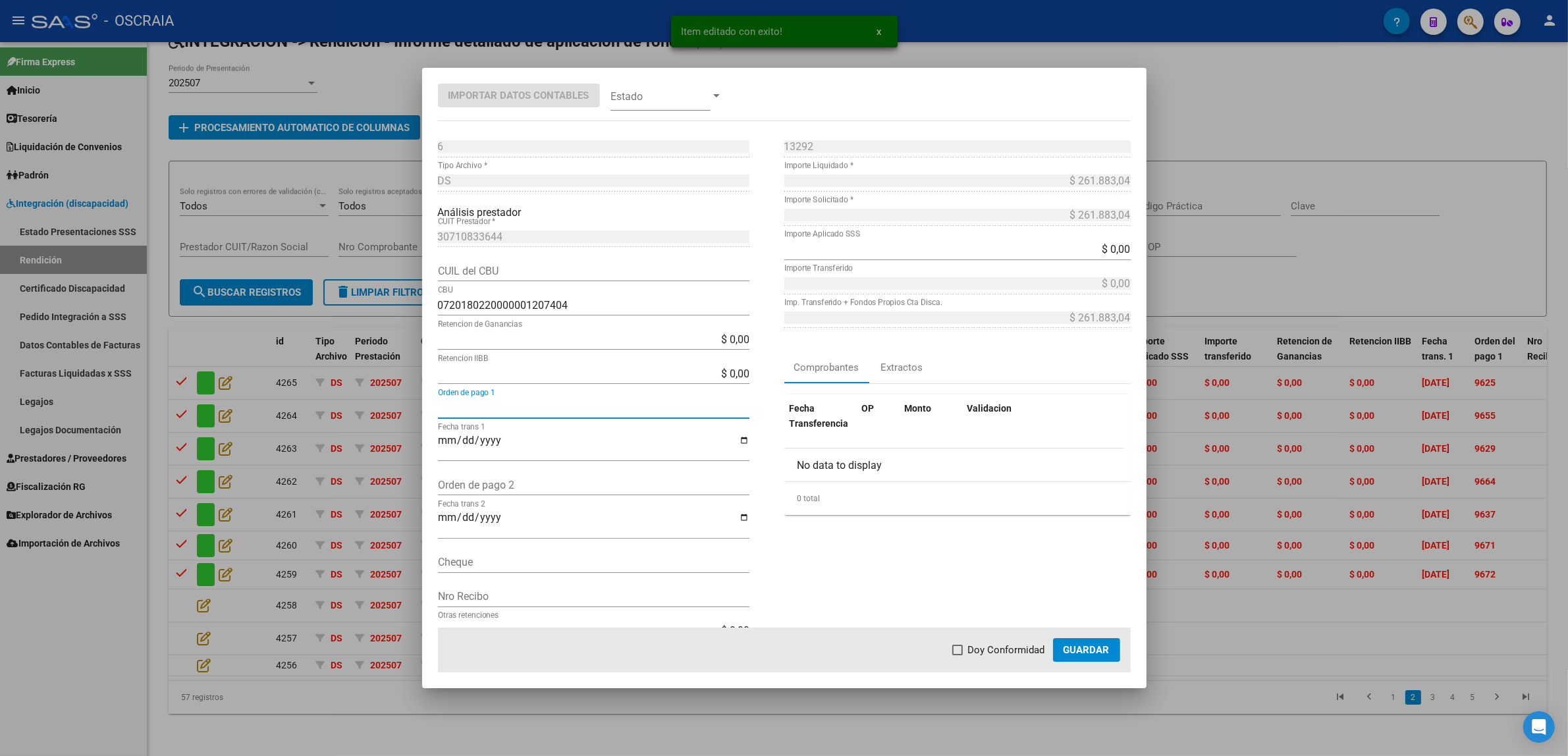
paste input "9652"
type input "9652"
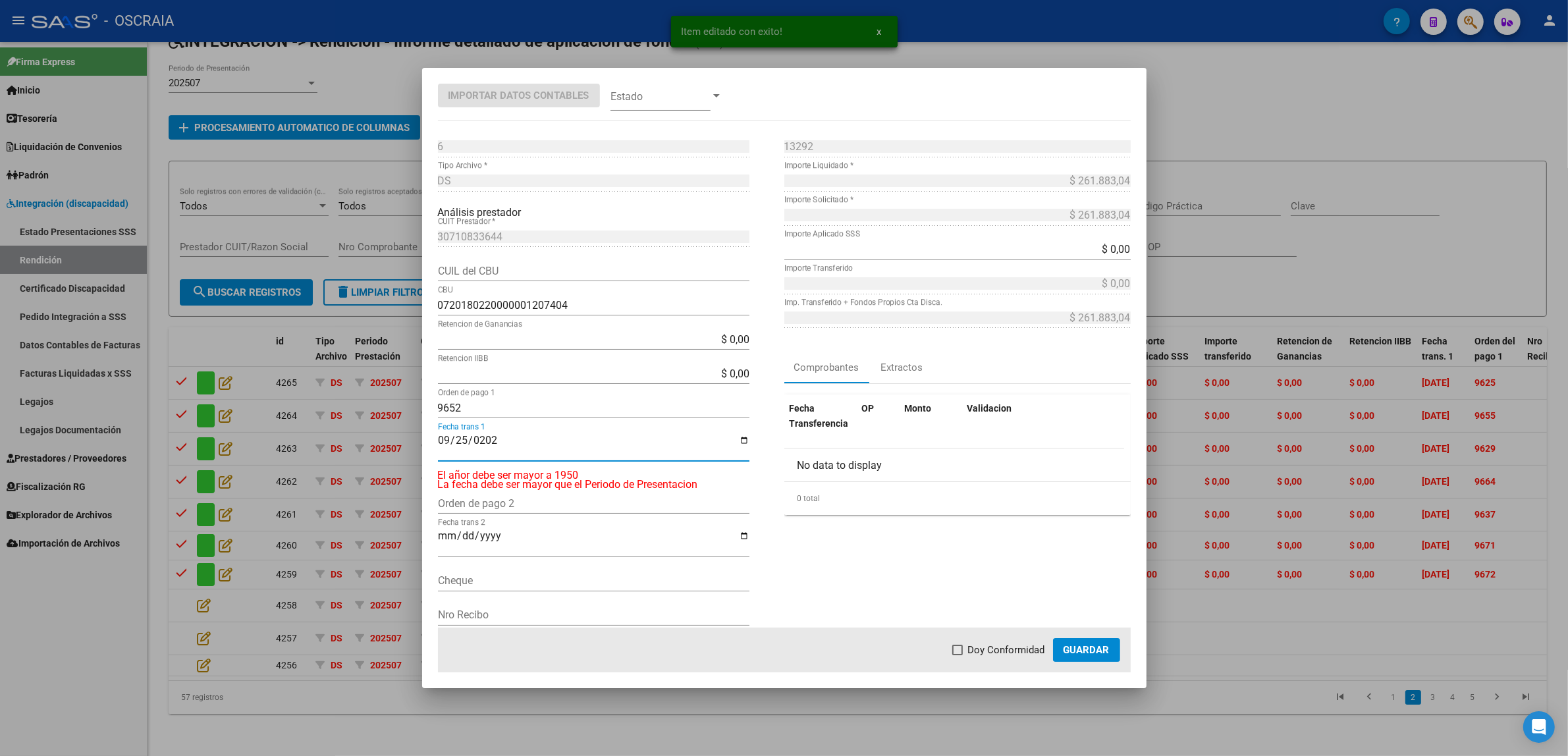
type input "[DATE]"
click at [918, 591] on div "13292 Nro Comprobante * $ 261.883,04 Importe Liquidado * $ 261.883,04 Importe S…" at bounding box center [957, 396] width 346 height 519
click at [992, 652] on span "Doy Conformidad" at bounding box center [1006, 650] width 77 height 16
click at [958, 655] on input "Doy Conformidad" at bounding box center [957, 655] width 1 height 1
checkbox input "true"
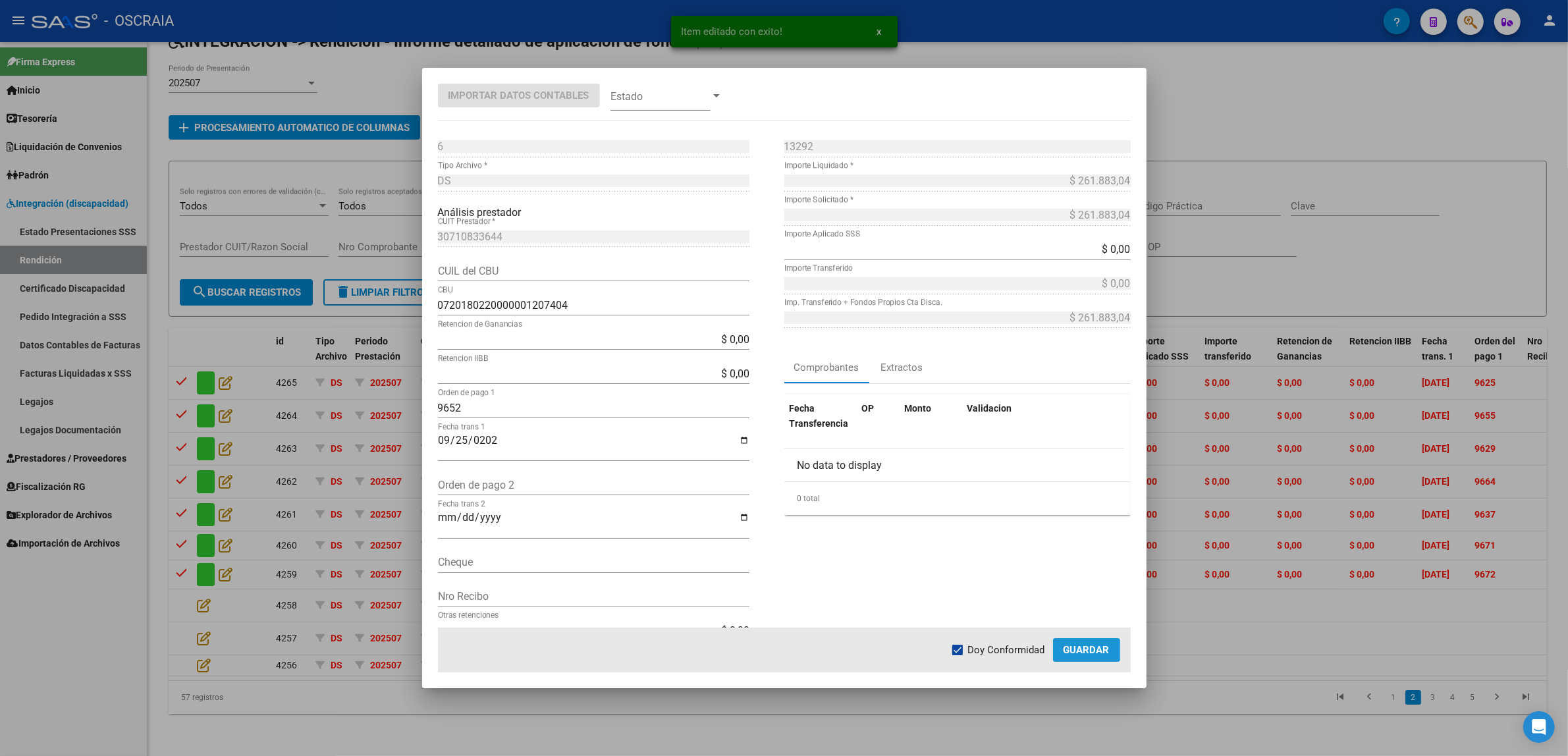
click at [1077, 651] on span "Guardar" at bounding box center [1086, 650] width 46 height 12
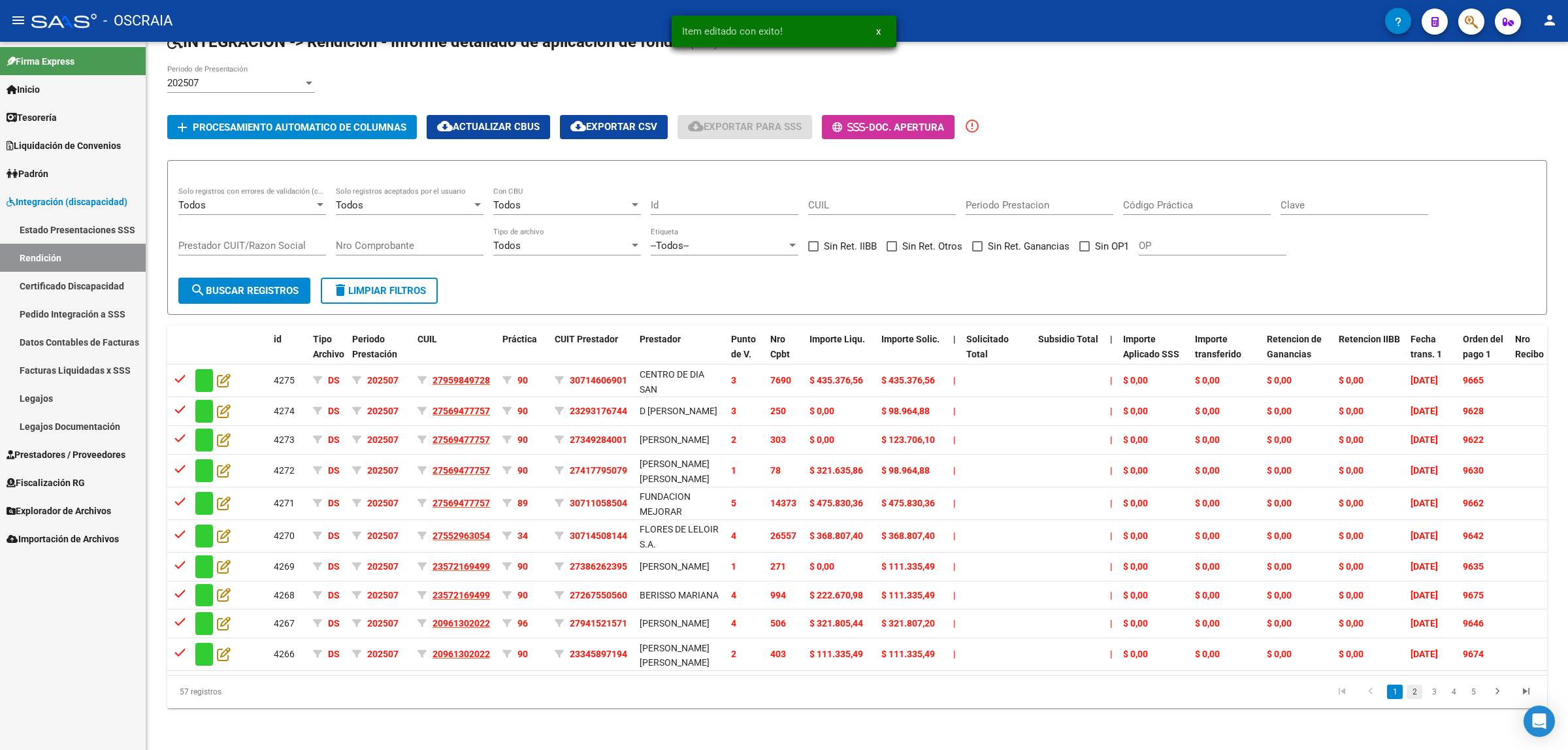
click at [1412, 696] on link "2" at bounding box center [1414, 691] width 16 height 14
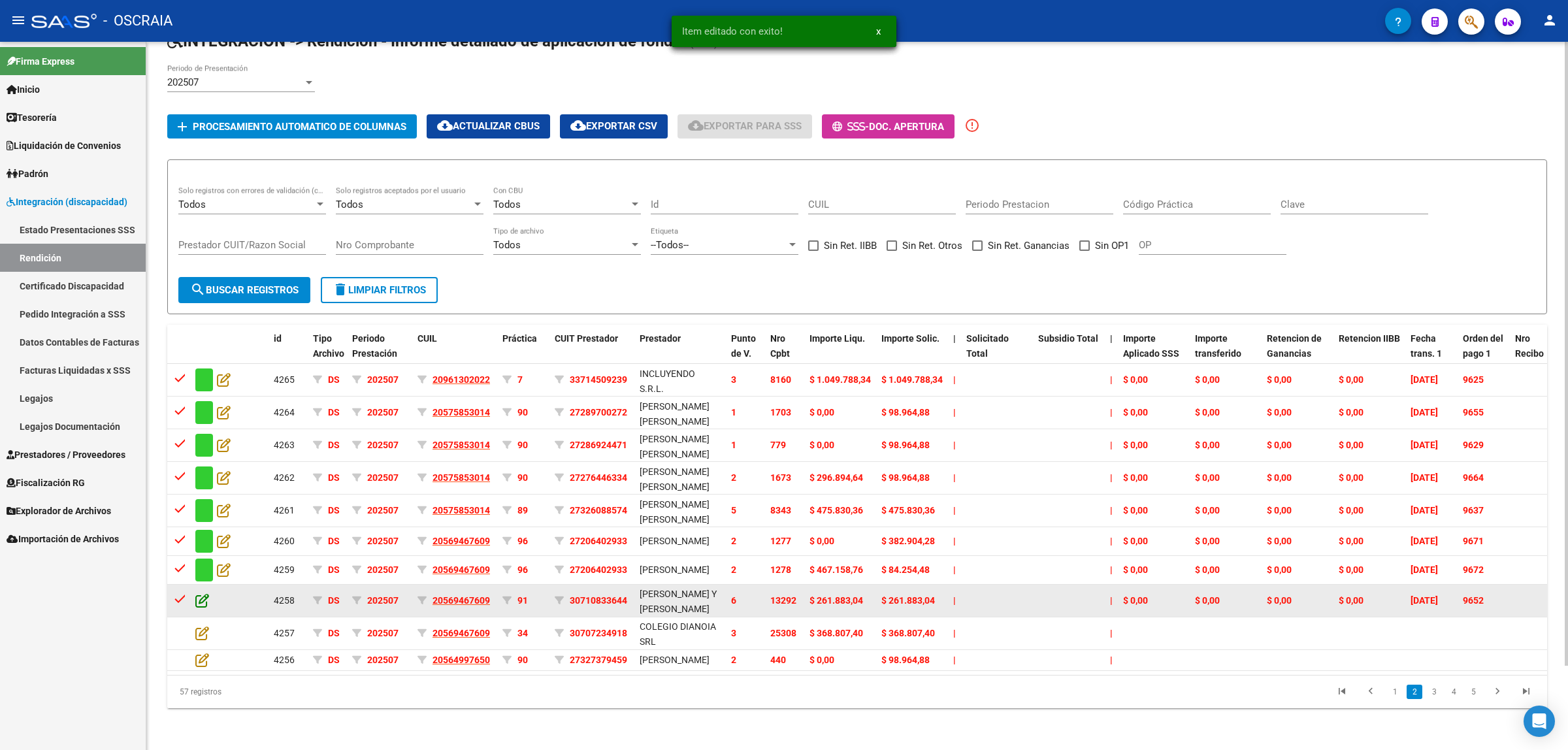
click at [197, 593] on icon at bounding box center [202, 600] width 14 height 14
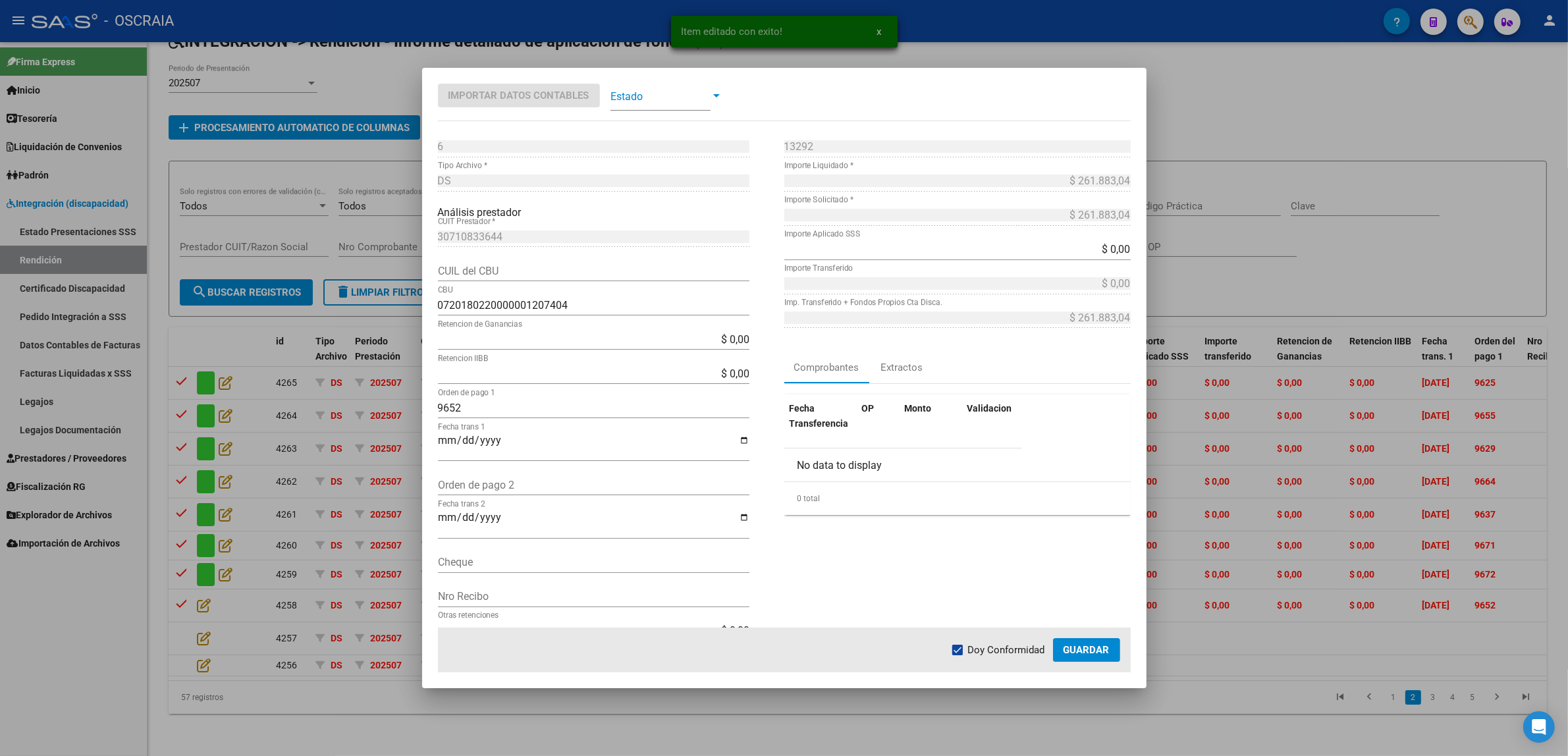
click at [663, 104] on span at bounding box center [661, 95] width 100 height 29
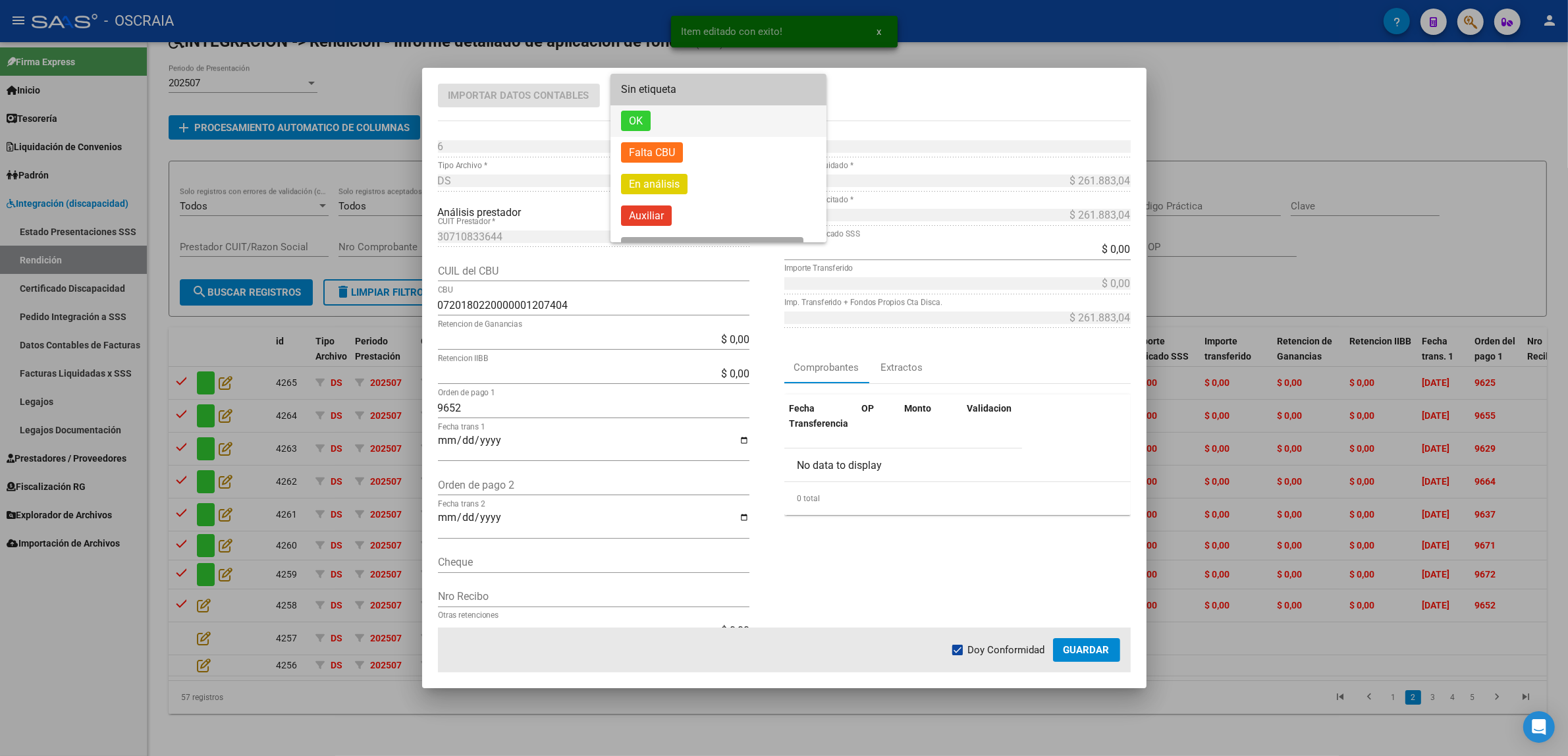
click at [661, 123] on span "OK" at bounding box center [718, 121] width 195 height 32
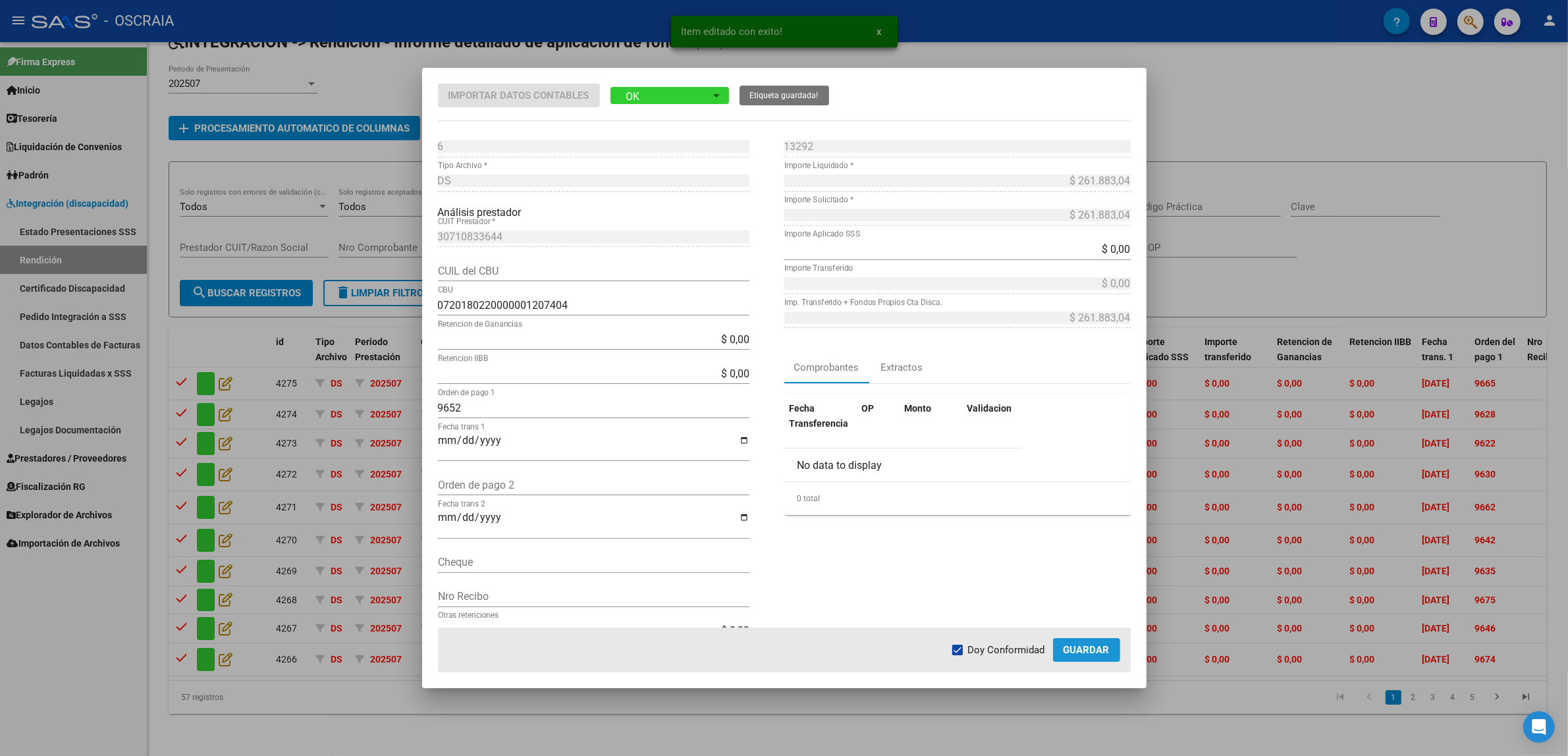
click at [1097, 652] on span "Guardar" at bounding box center [1086, 650] width 46 height 12
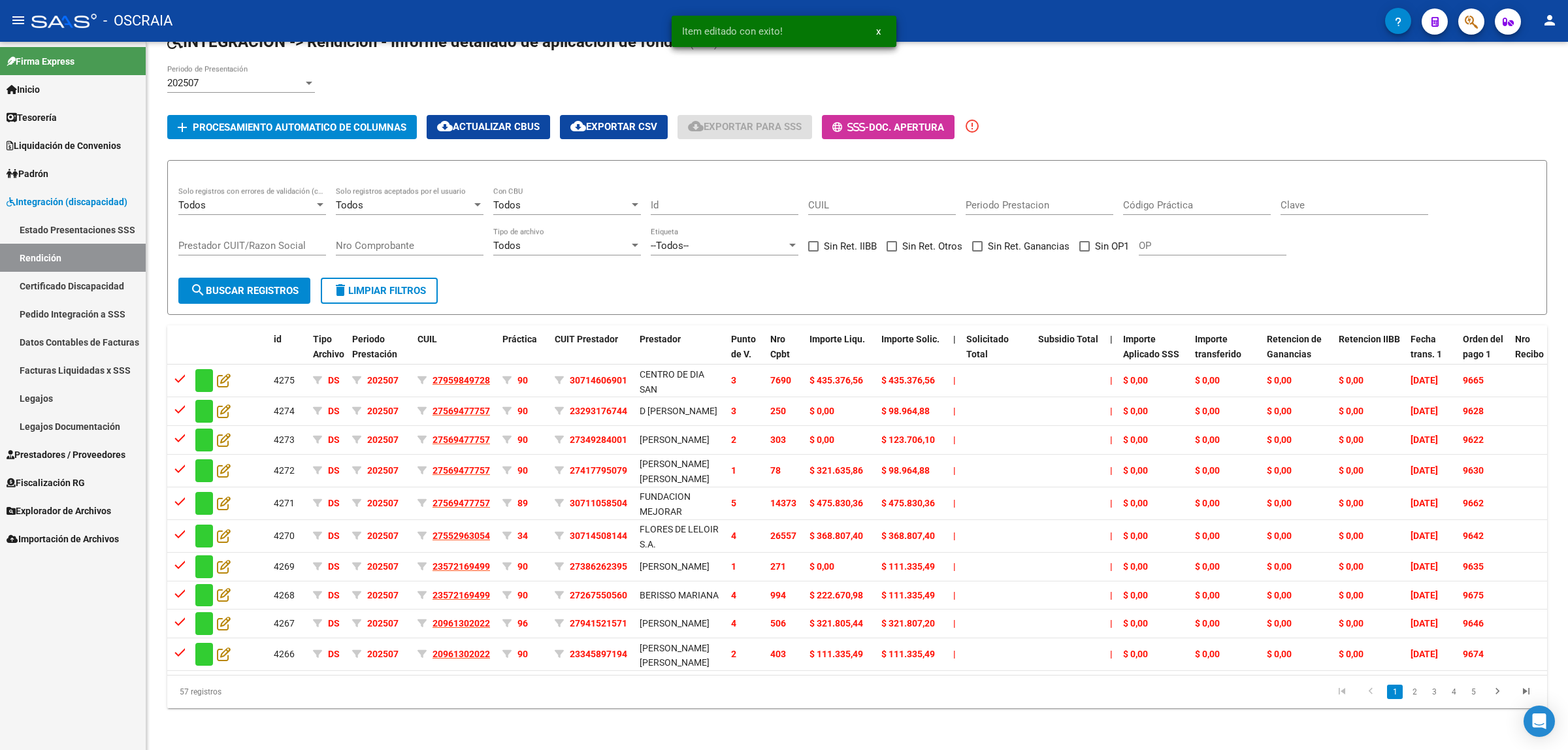
click at [1405, 703] on li "2" at bounding box center [1414, 691] width 20 height 22
click at [1413, 699] on link "2" at bounding box center [1414, 691] width 16 height 14
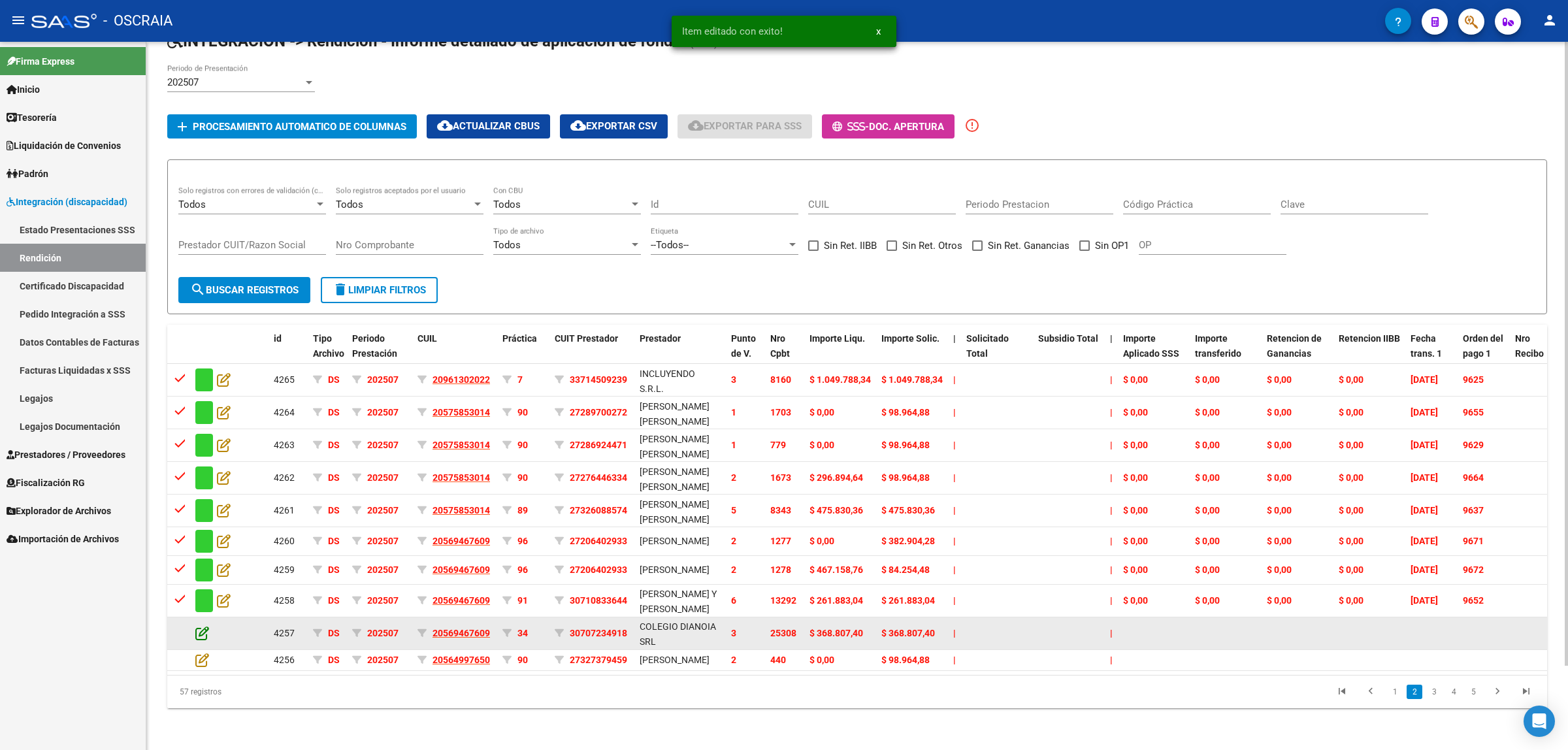
click at [204, 626] on icon at bounding box center [202, 633] width 14 height 14
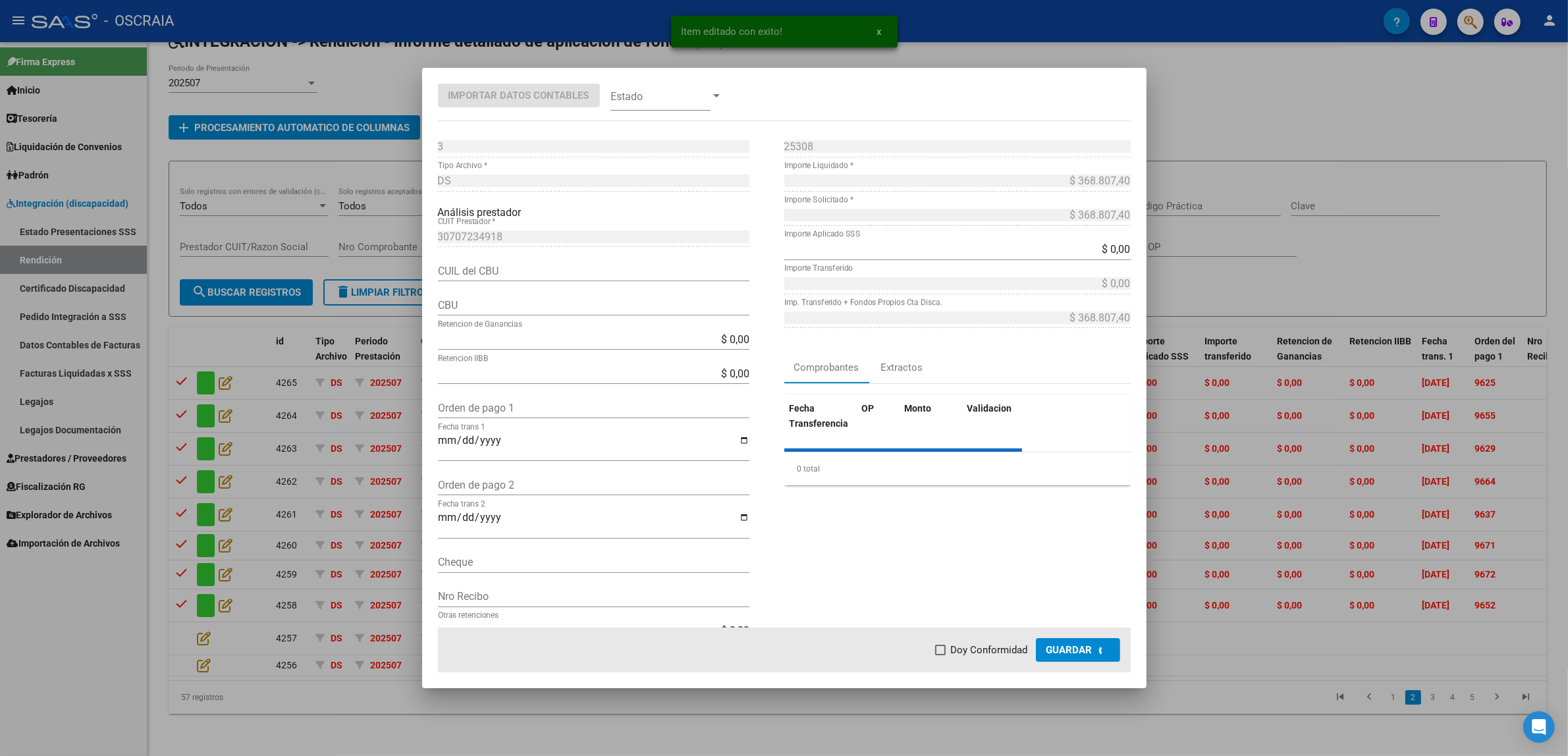
type input "1500046600007932273364"
click at [492, 409] on input "Orden de pago 1" at bounding box center [593, 408] width 311 height 12
paste input "9645"
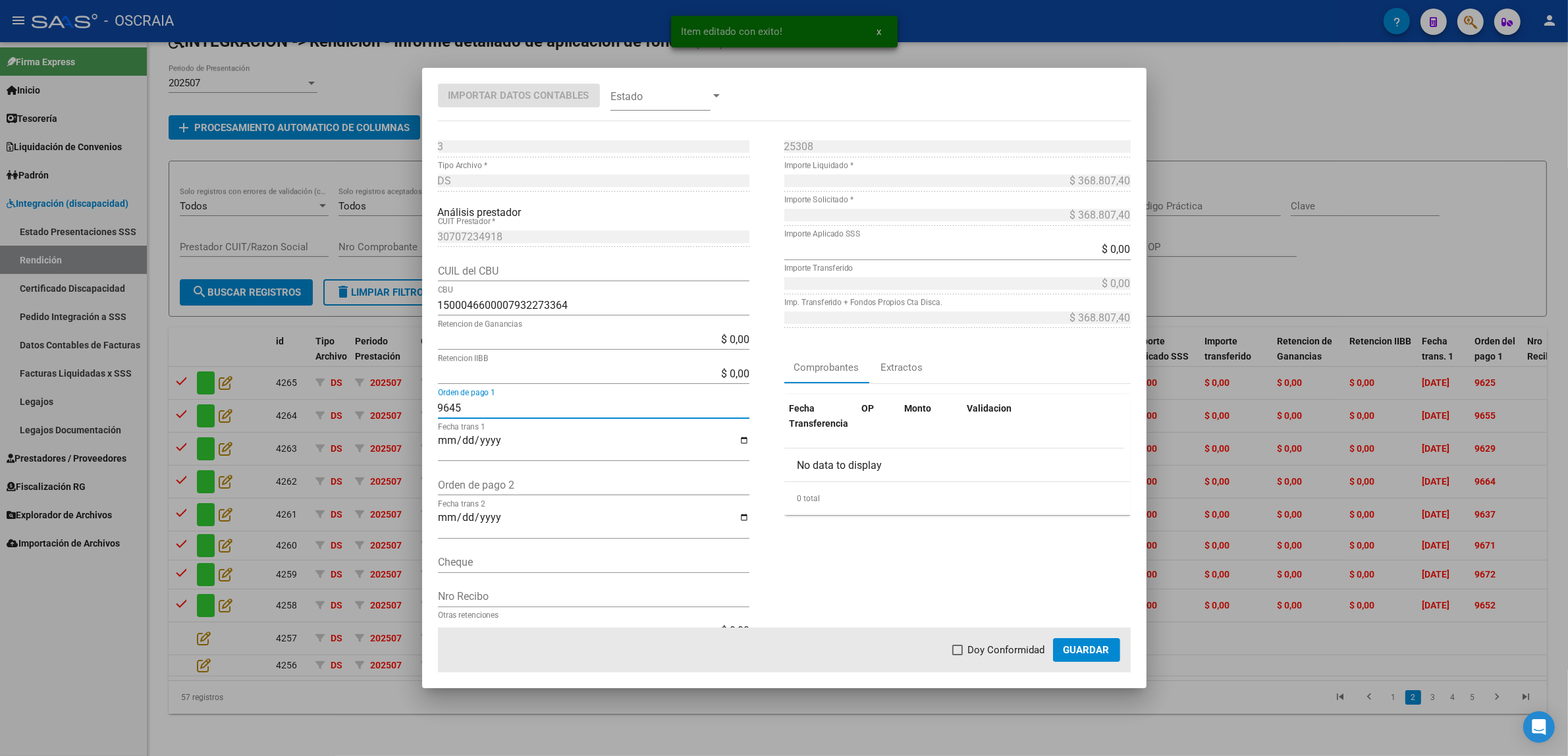
type input "9645"
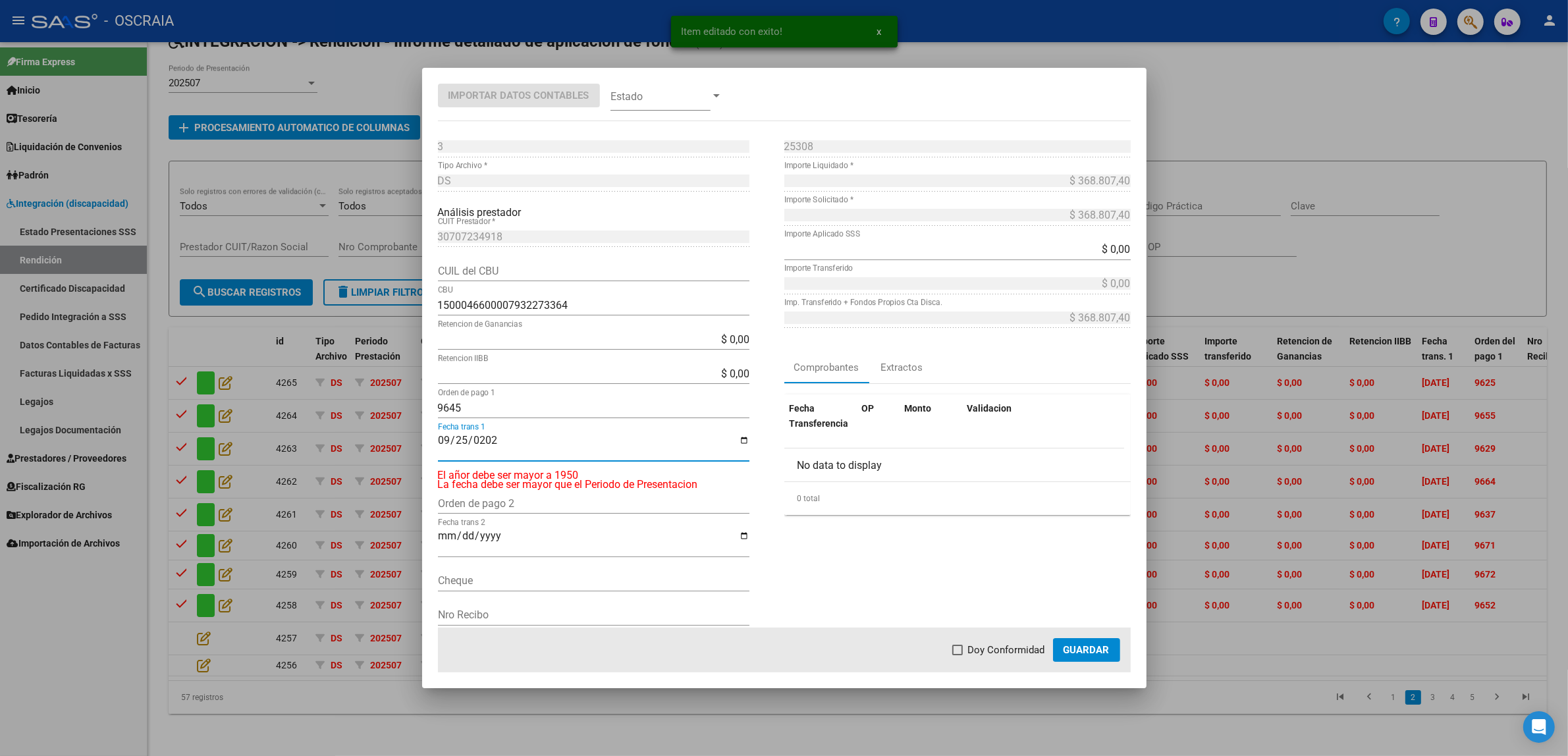
type input "[DATE]"
click at [717, 99] on div at bounding box center [716, 95] width 12 height 10
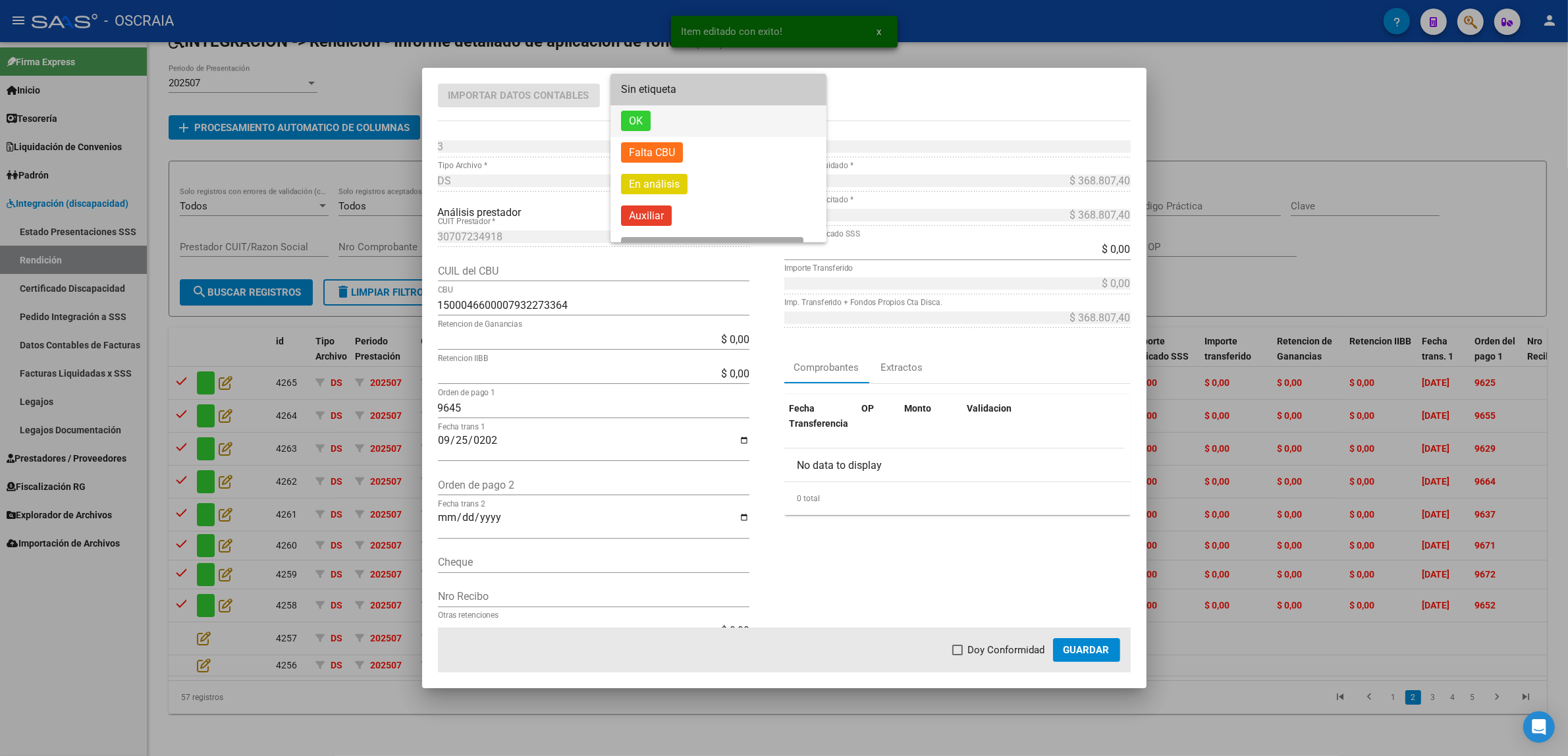
click at [679, 119] on span "OK" at bounding box center [718, 121] width 195 height 32
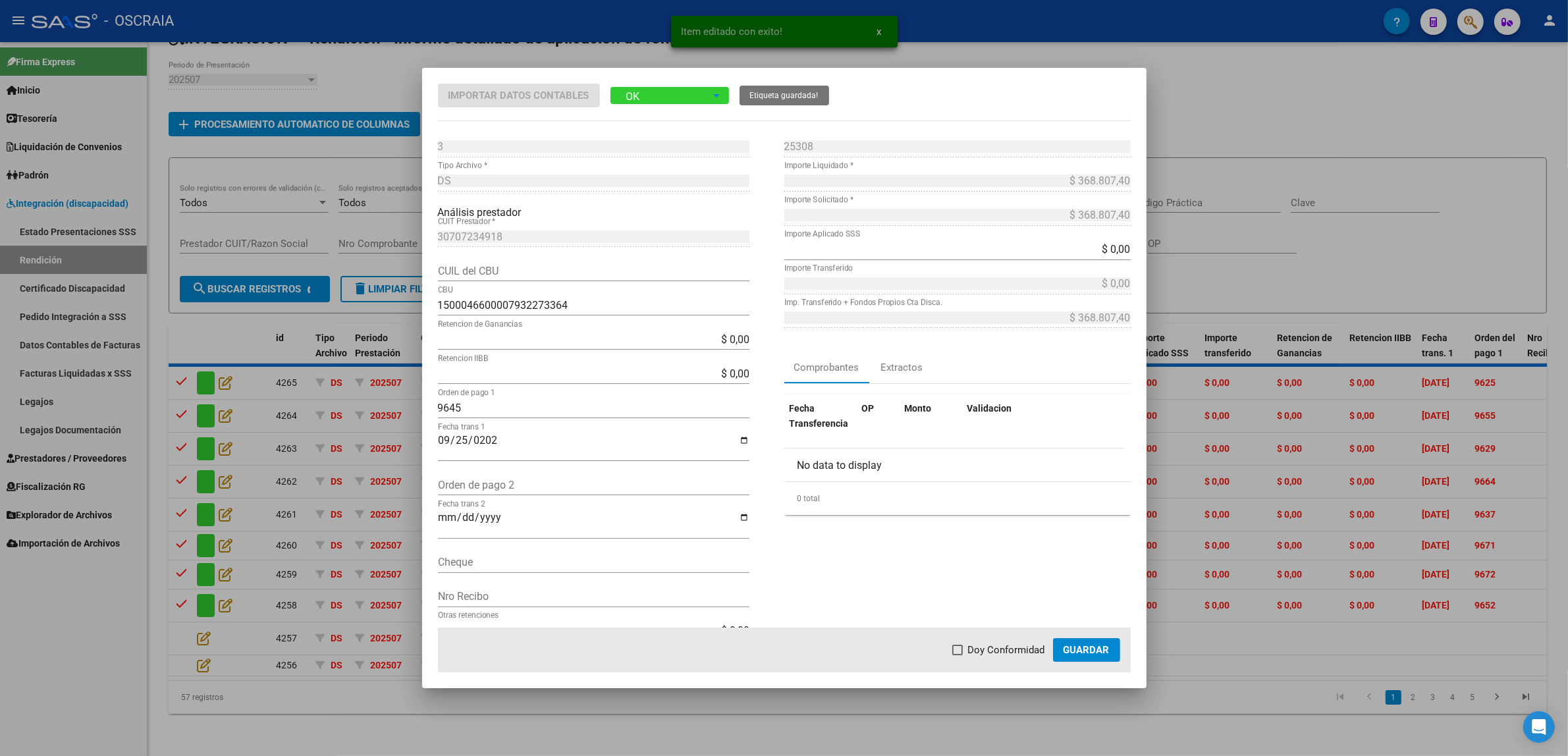
click at [1006, 657] on span "Doy Conformidad" at bounding box center [1006, 650] width 77 height 16
click at [958, 656] on input "Doy Conformidad" at bounding box center [957, 655] width 1 height 1
checkbox input "true"
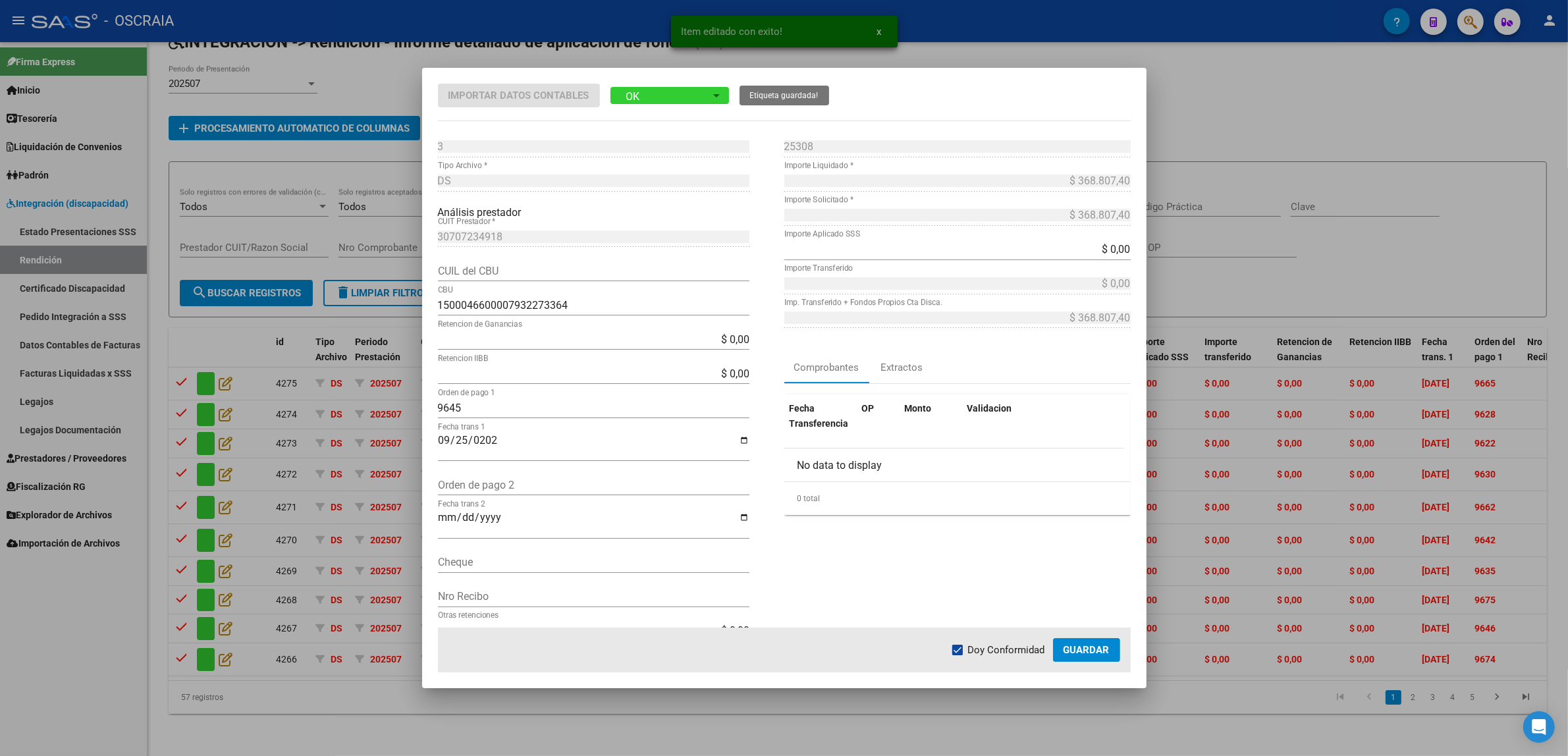
click at [1074, 656] on button "Guardar" at bounding box center [1086, 650] width 67 height 24
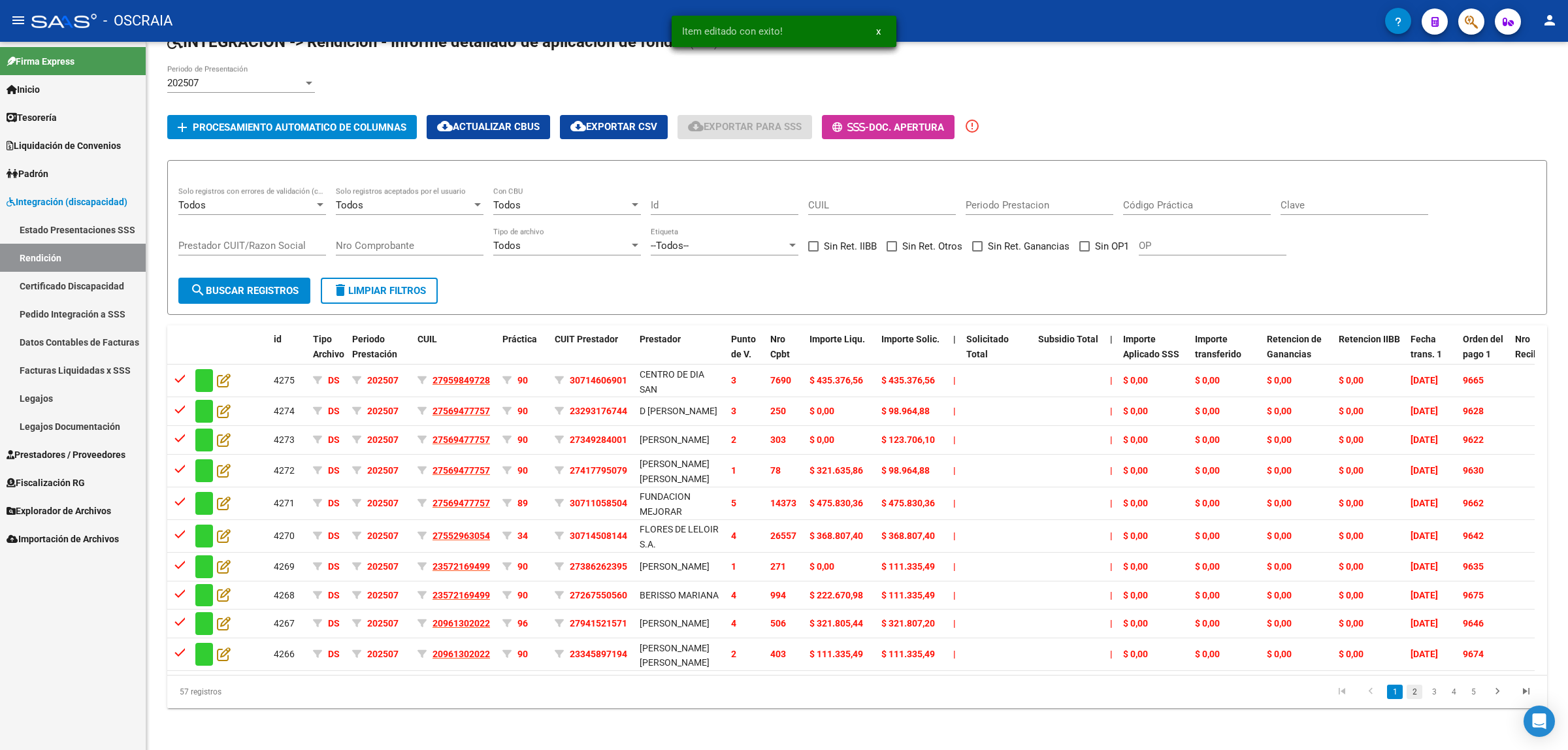
click at [1413, 695] on link "2" at bounding box center [1414, 691] width 16 height 14
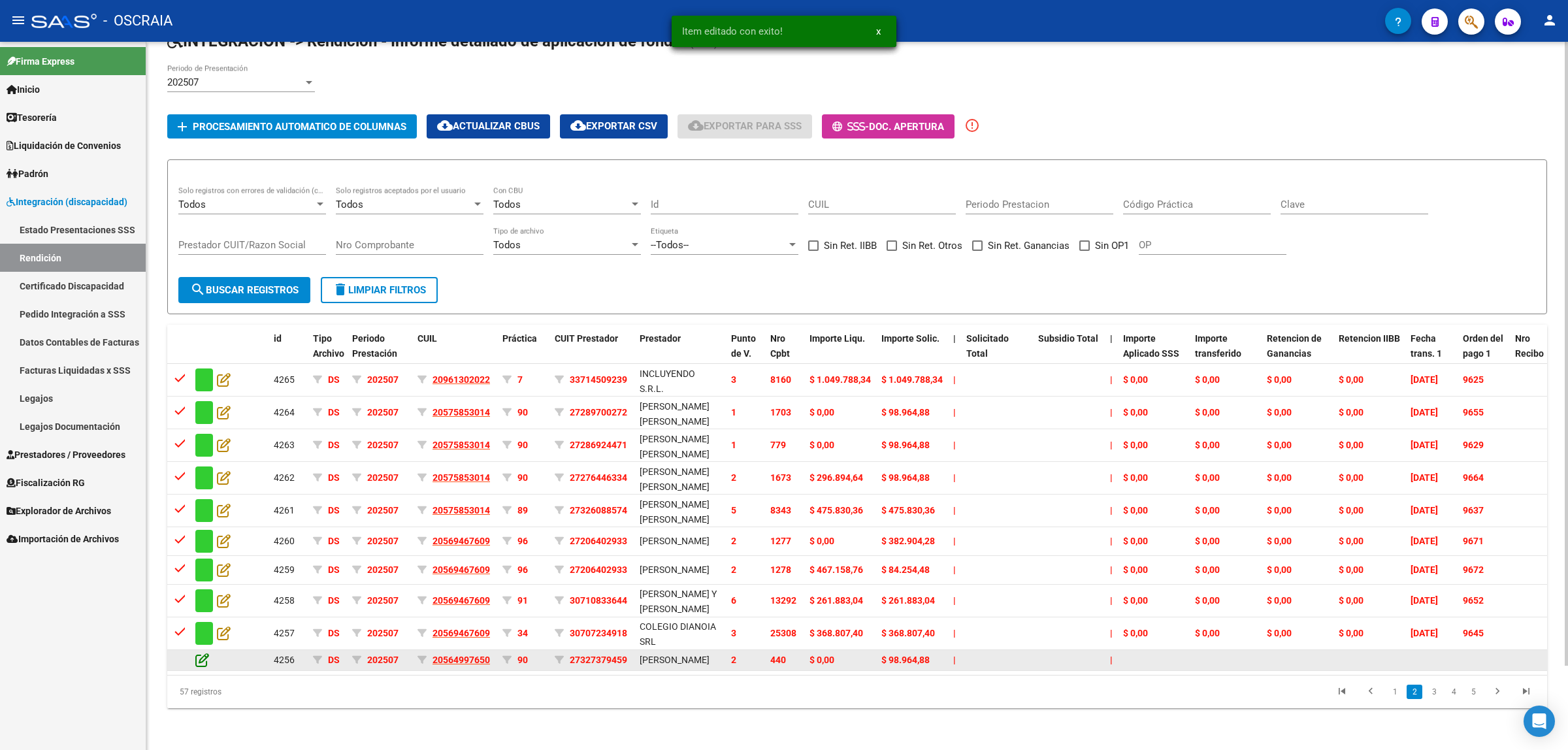
click at [204, 653] on icon at bounding box center [202, 659] width 14 height 14
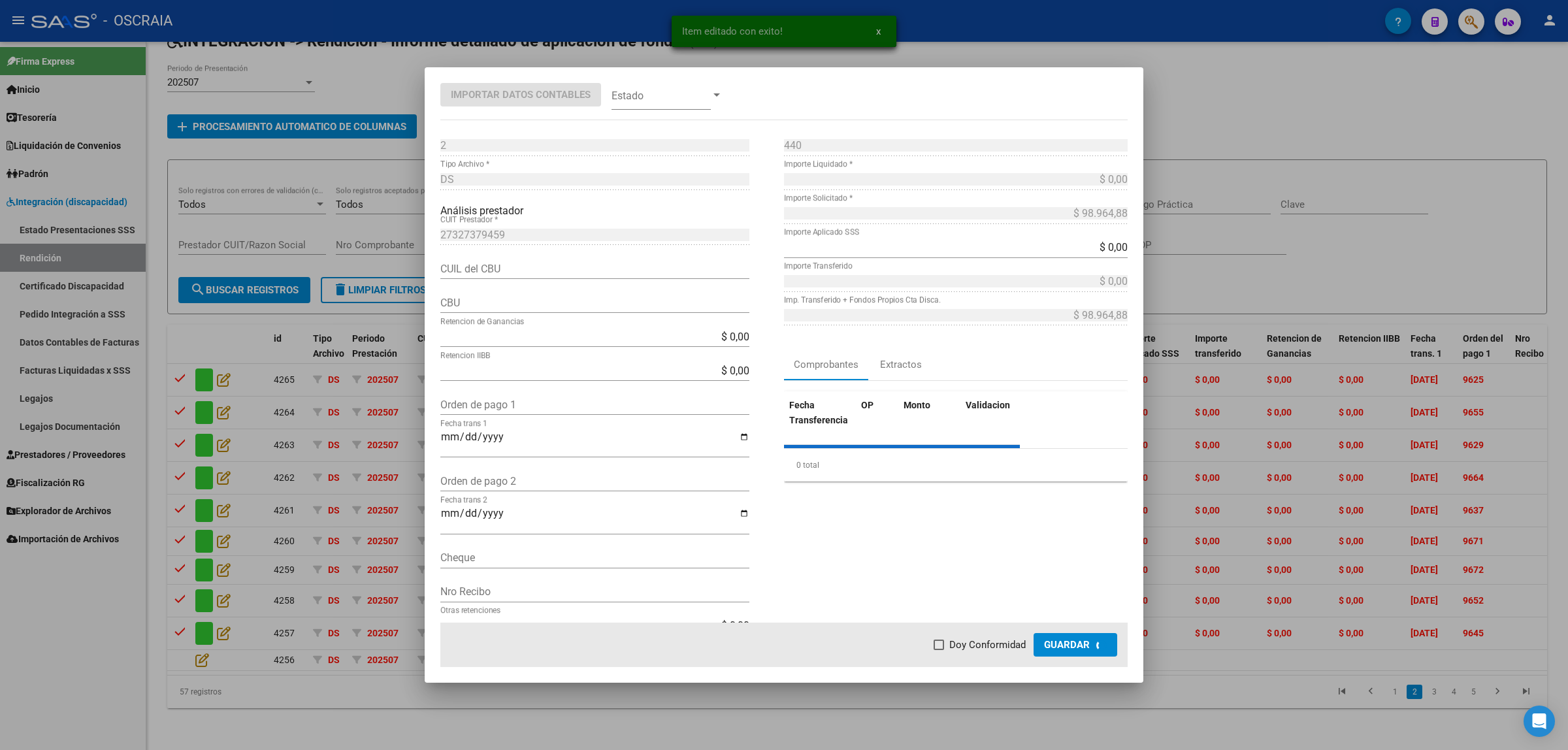
type input "0070061030004030268620"
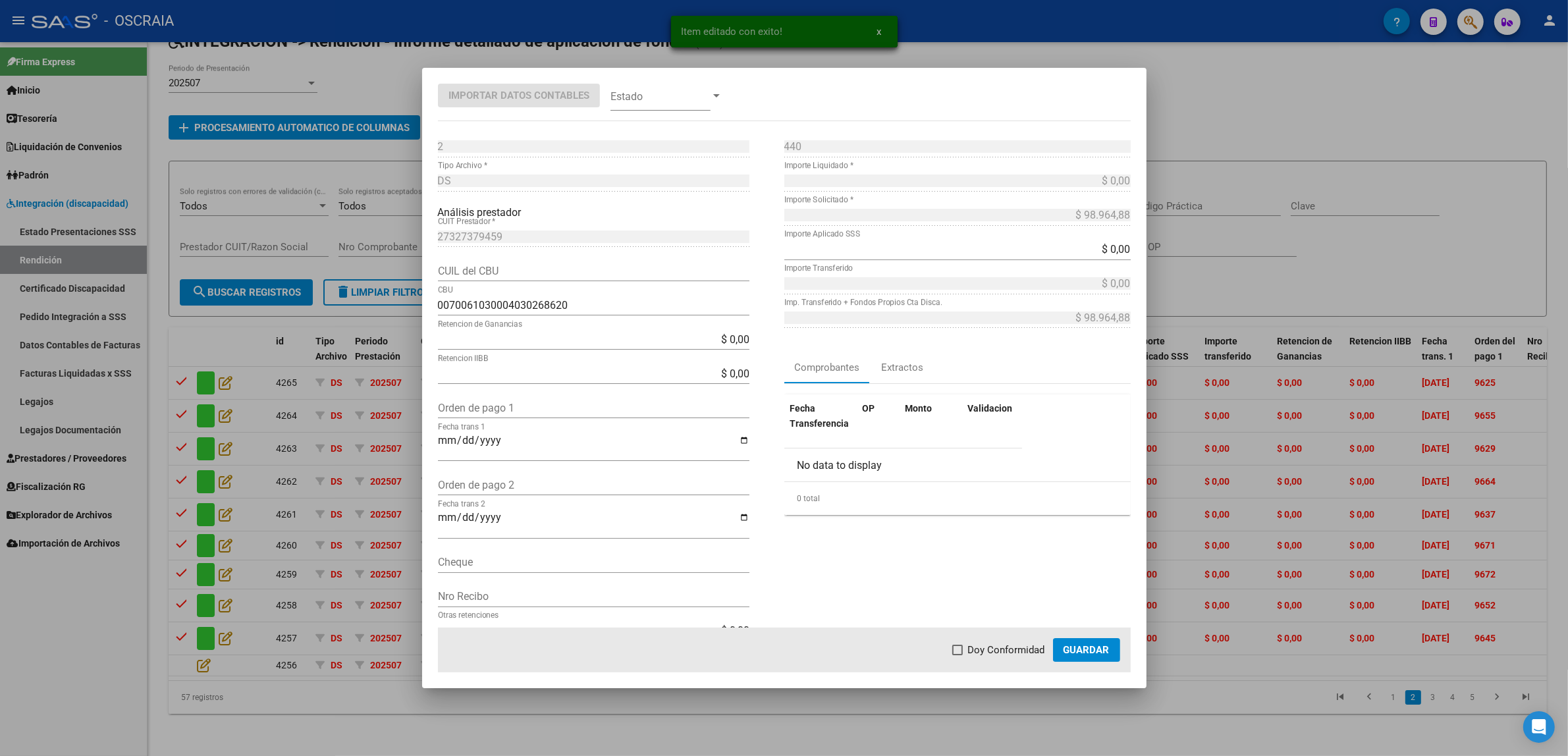
click at [1219, 474] on div at bounding box center [784, 378] width 1568 height 756
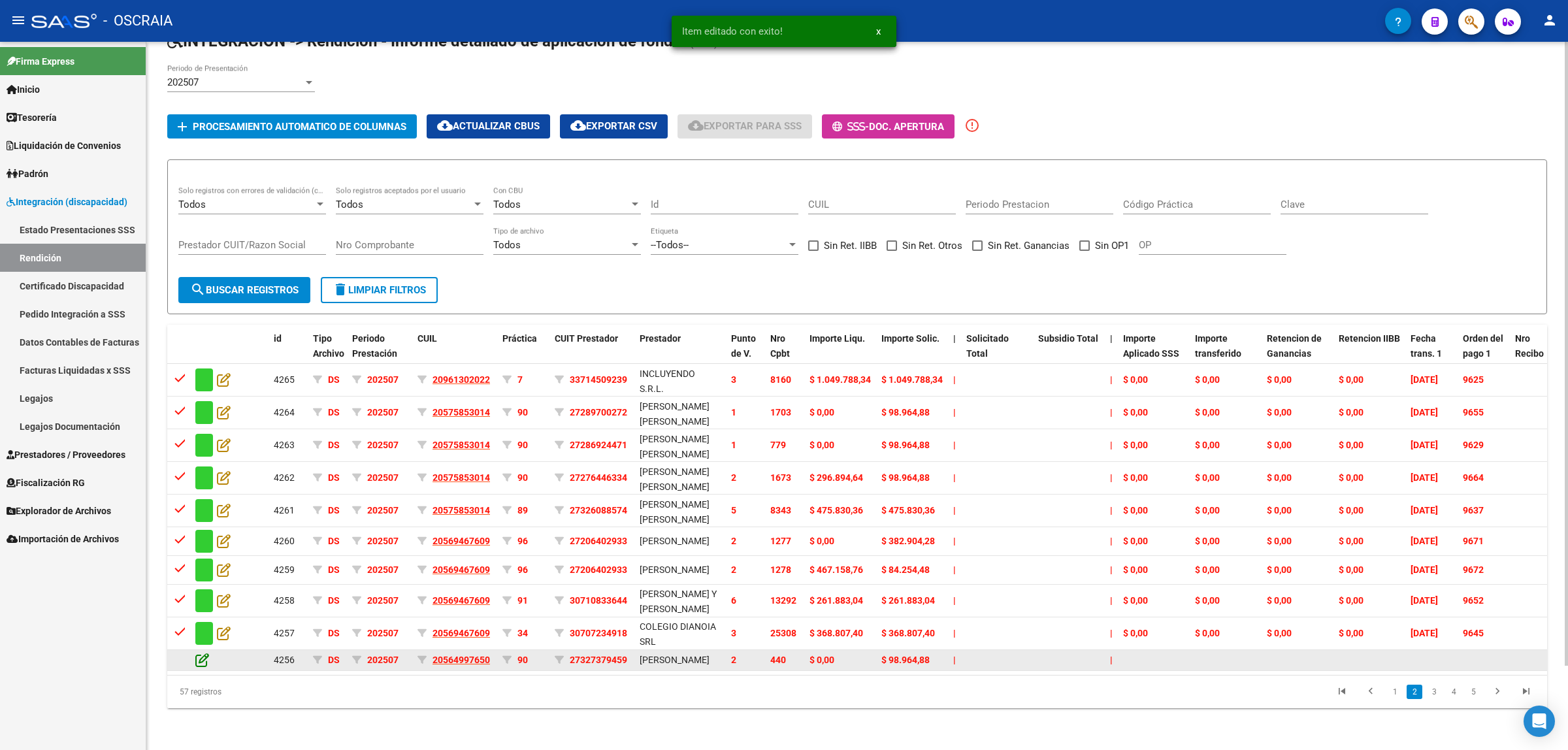
click at [201, 653] on icon at bounding box center [202, 659] width 14 height 14
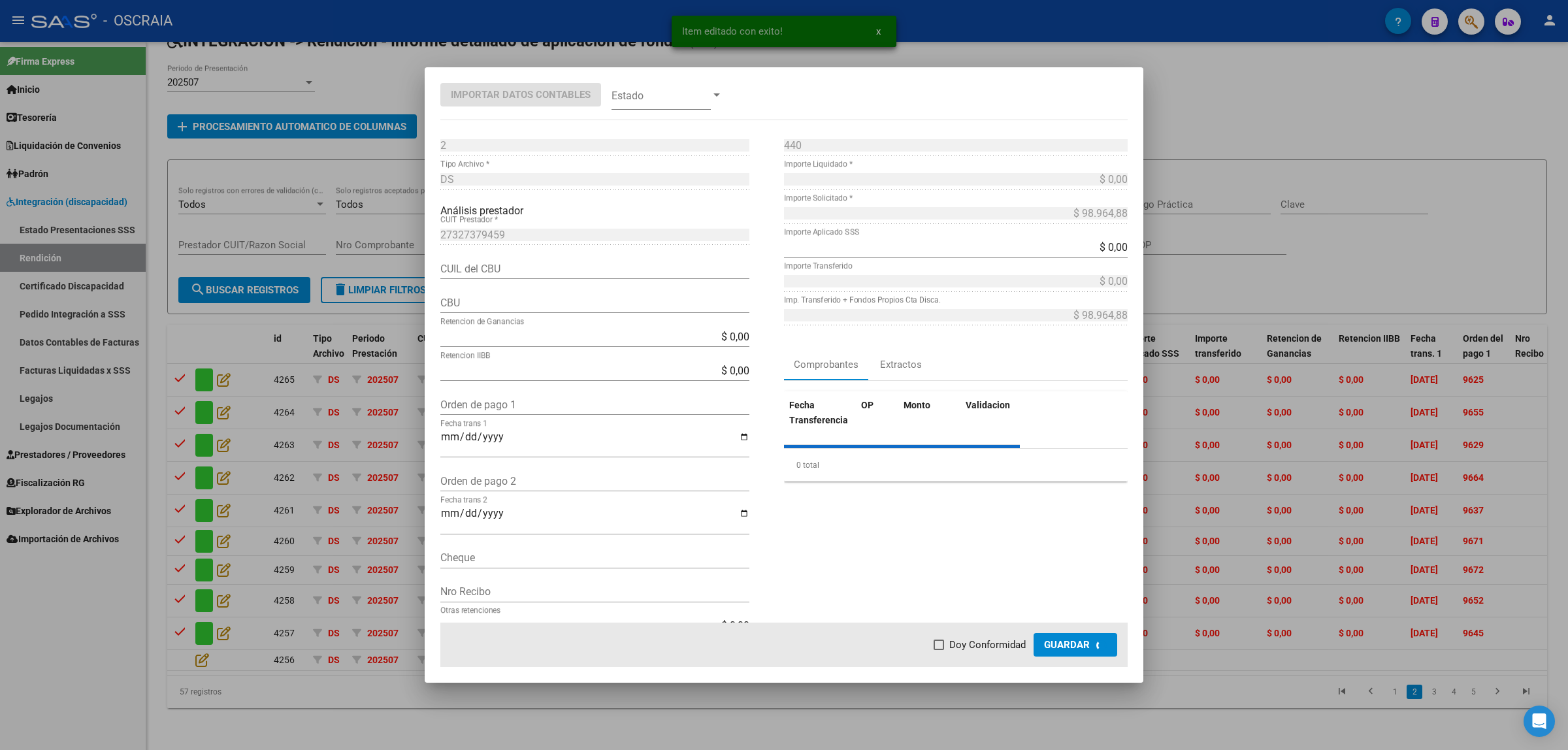
type input "0070061030004030268620"
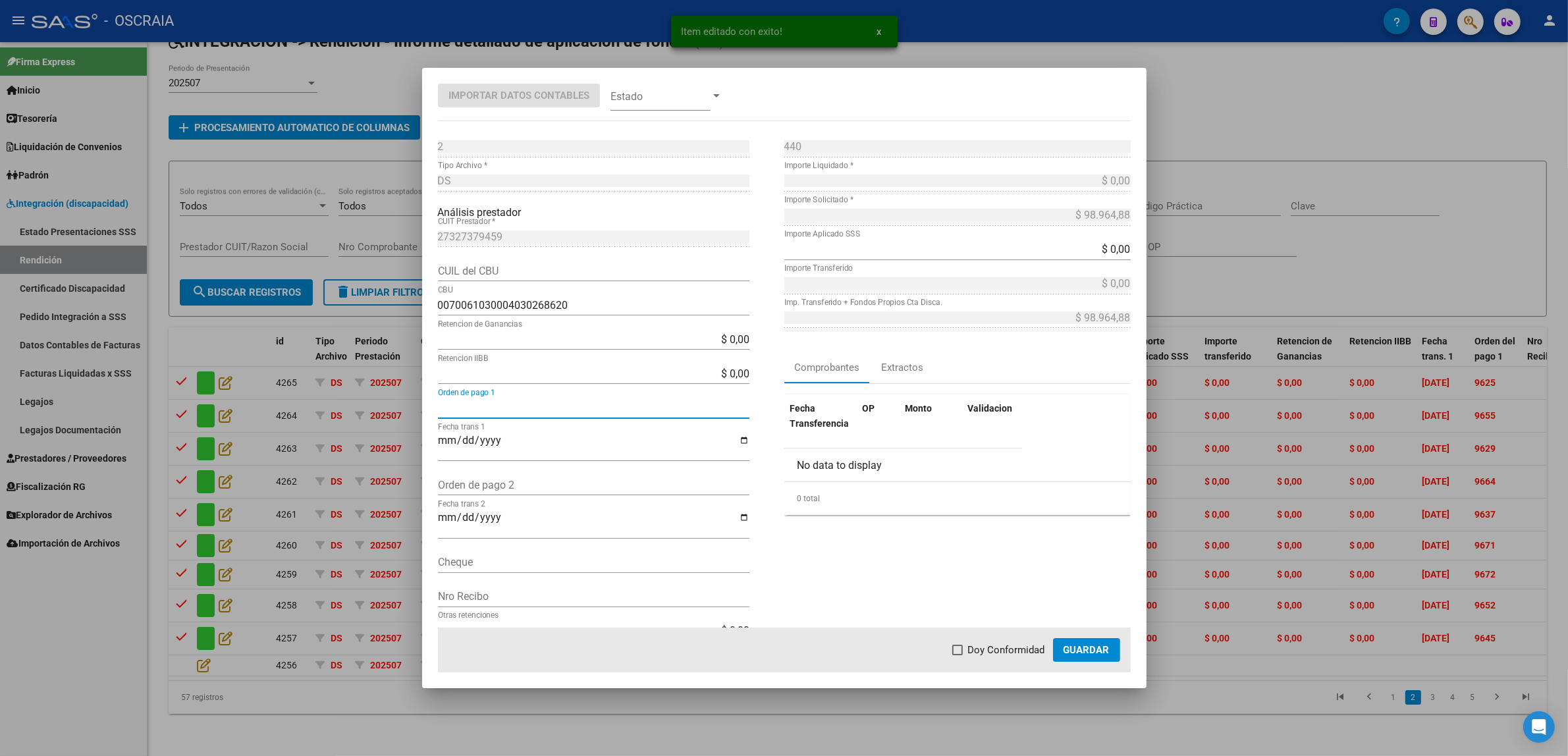
click at [508, 413] on input "Orden de pago 1" at bounding box center [593, 408] width 311 height 12
paste input "9666"
type input "9666"
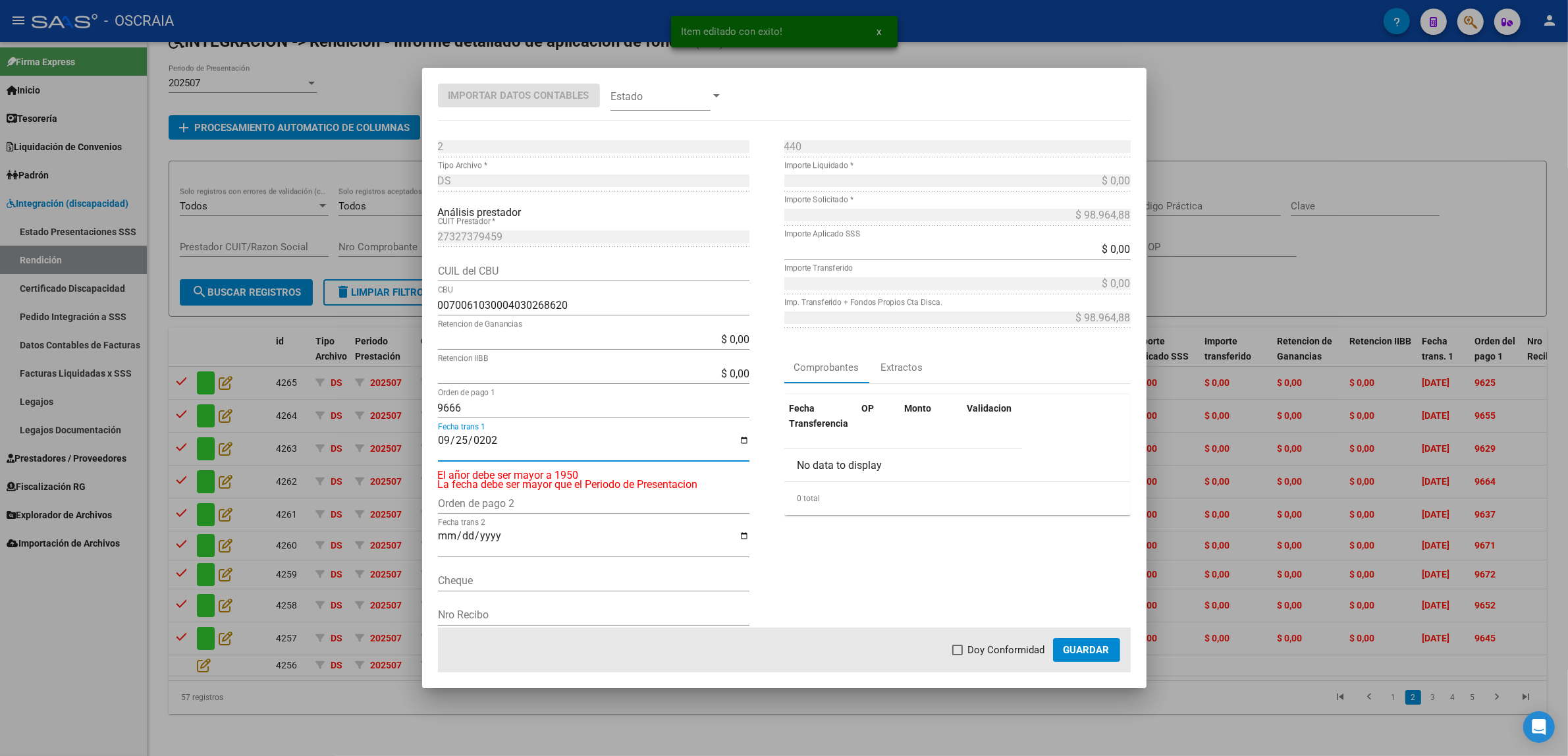
type input "[DATE]"
click at [998, 643] on span "Doy Conformidad" at bounding box center [1006, 650] width 77 height 16
click at [958, 655] on input "Doy Conformidad" at bounding box center [957, 655] width 1 height 1
checkbox input "true"
drag, startPoint x: 1082, startPoint y: 649, endPoint x: 651, endPoint y: 77, distance: 716.2
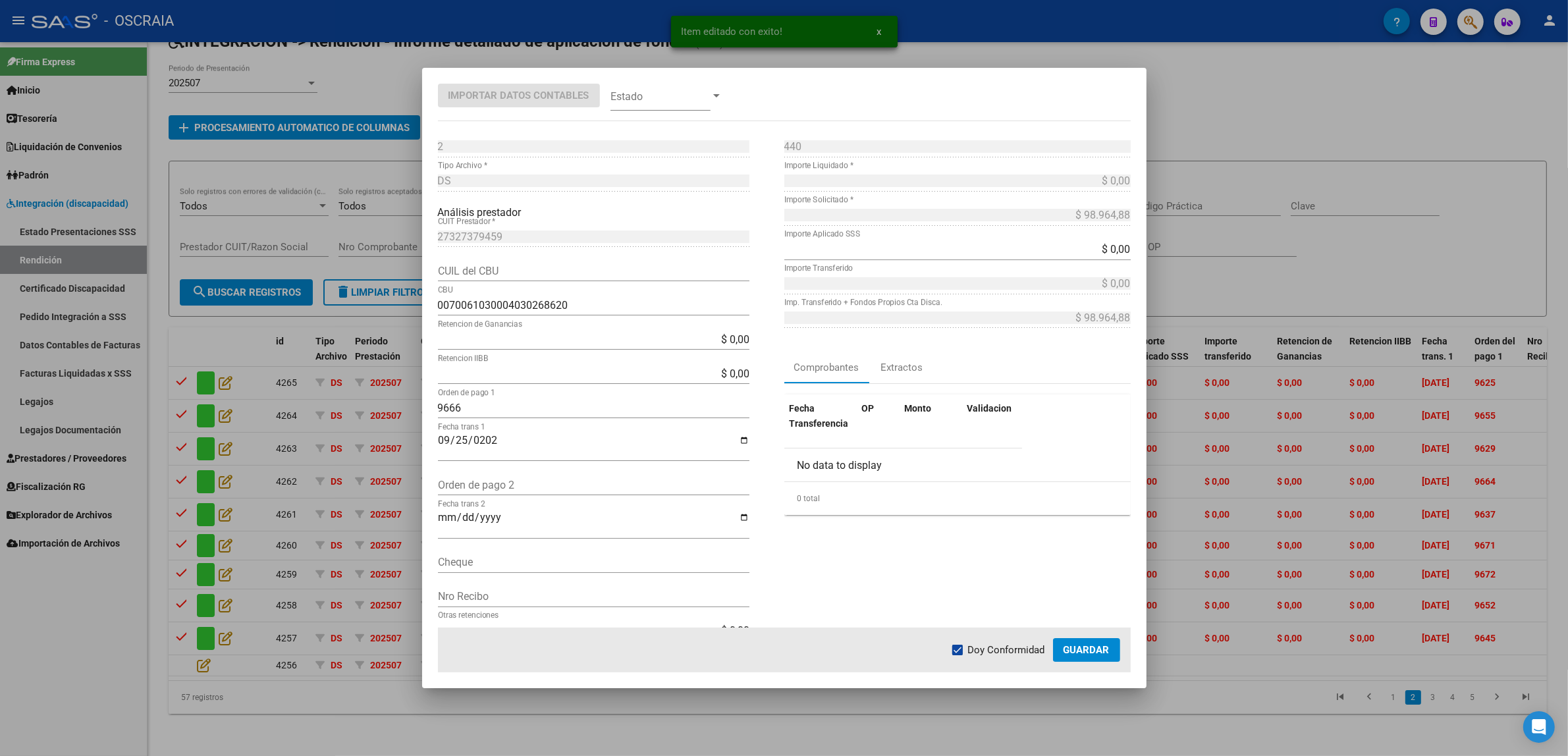
click at [767, 182] on mat-dialog-container "Importar Datos Contables Estado 2 Punto de Venta * DS Tipo Archivo * Análisis p…" at bounding box center [784, 378] width 724 height 620
click at [656, 93] on span at bounding box center [661, 95] width 100 height 29
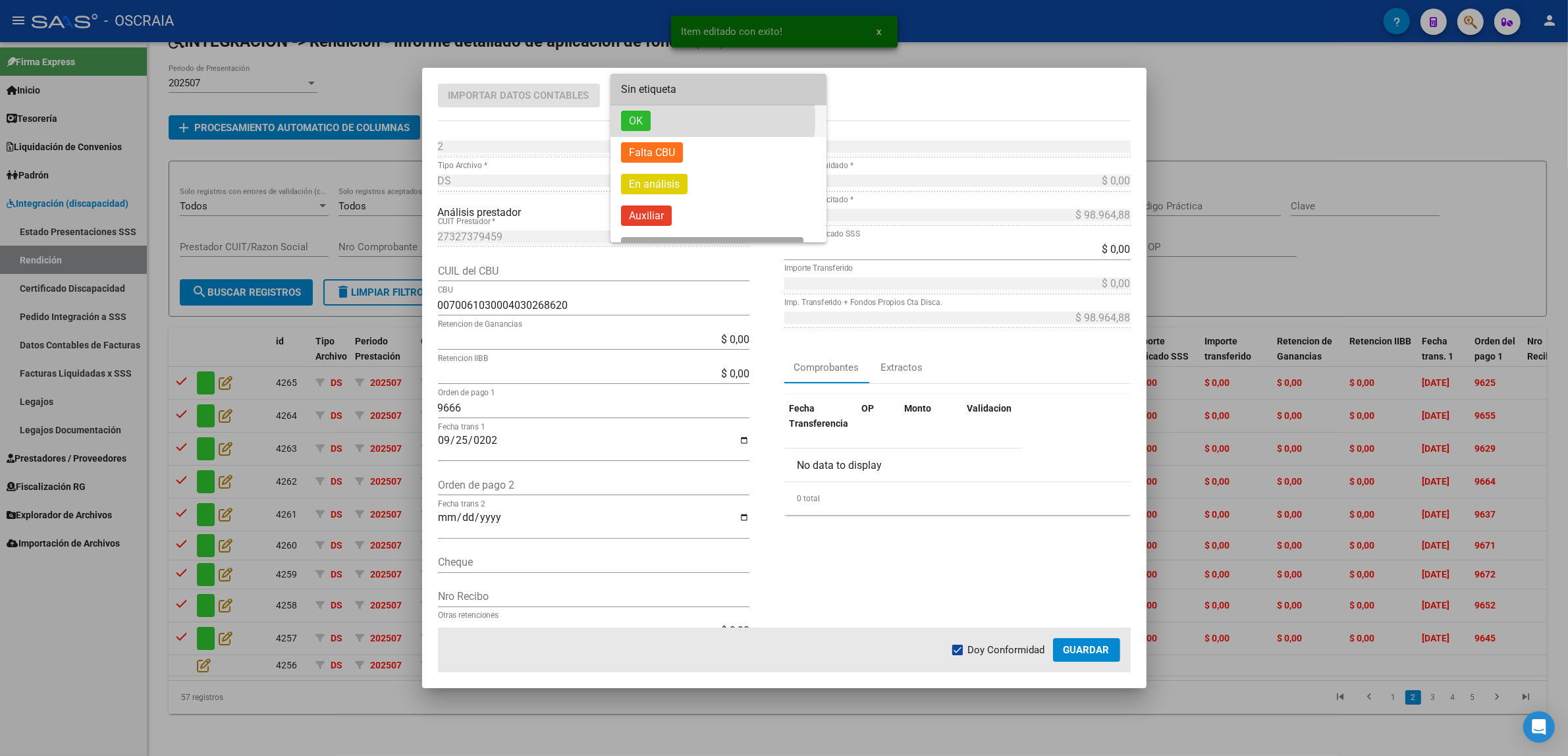
click at [653, 119] on span "OK" at bounding box center [718, 121] width 195 height 32
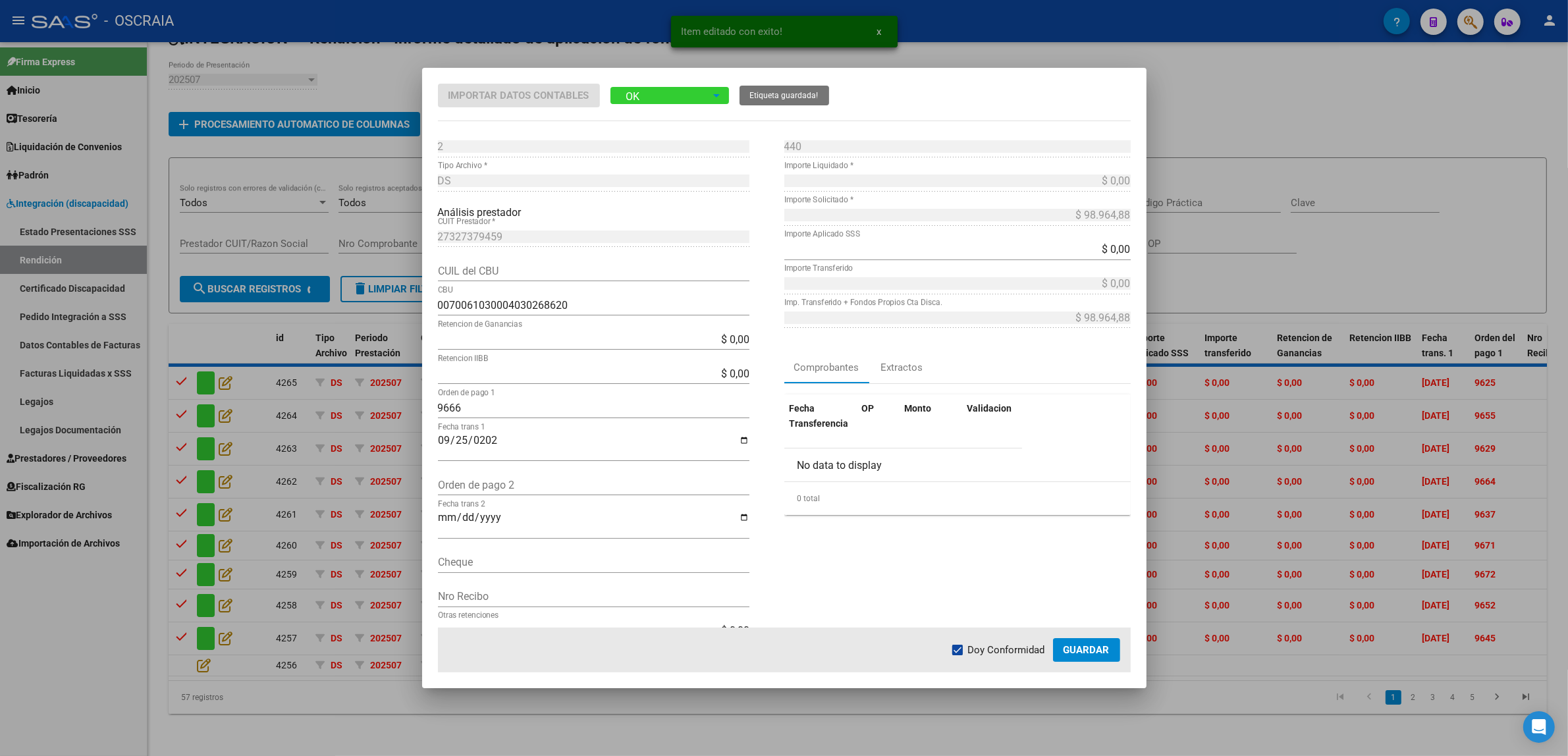
click at [1097, 659] on button "Guardar" at bounding box center [1086, 650] width 67 height 24
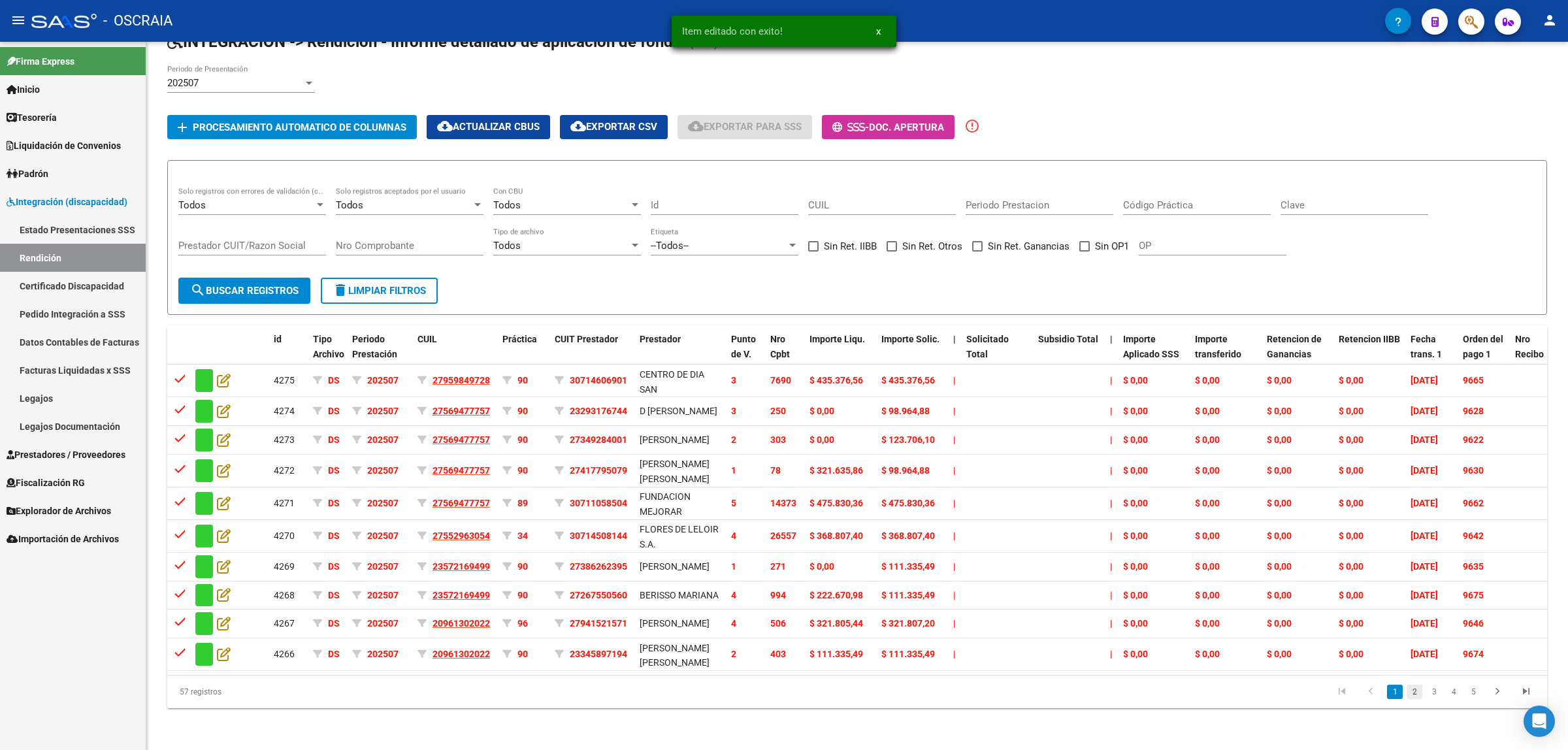
click at [1410, 694] on link "2" at bounding box center [1414, 691] width 16 height 14
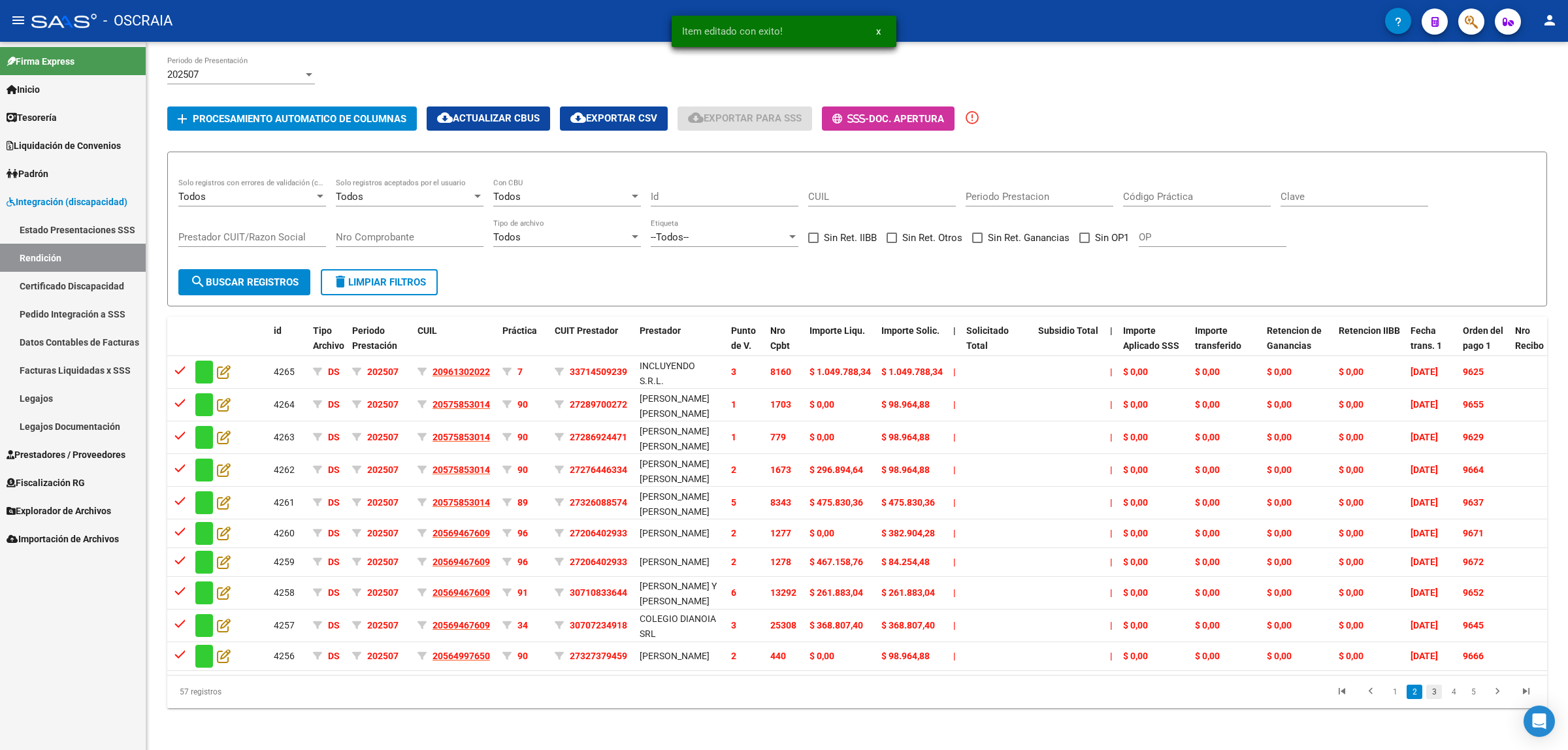
click at [1433, 697] on link "3" at bounding box center [1434, 691] width 16 height 14
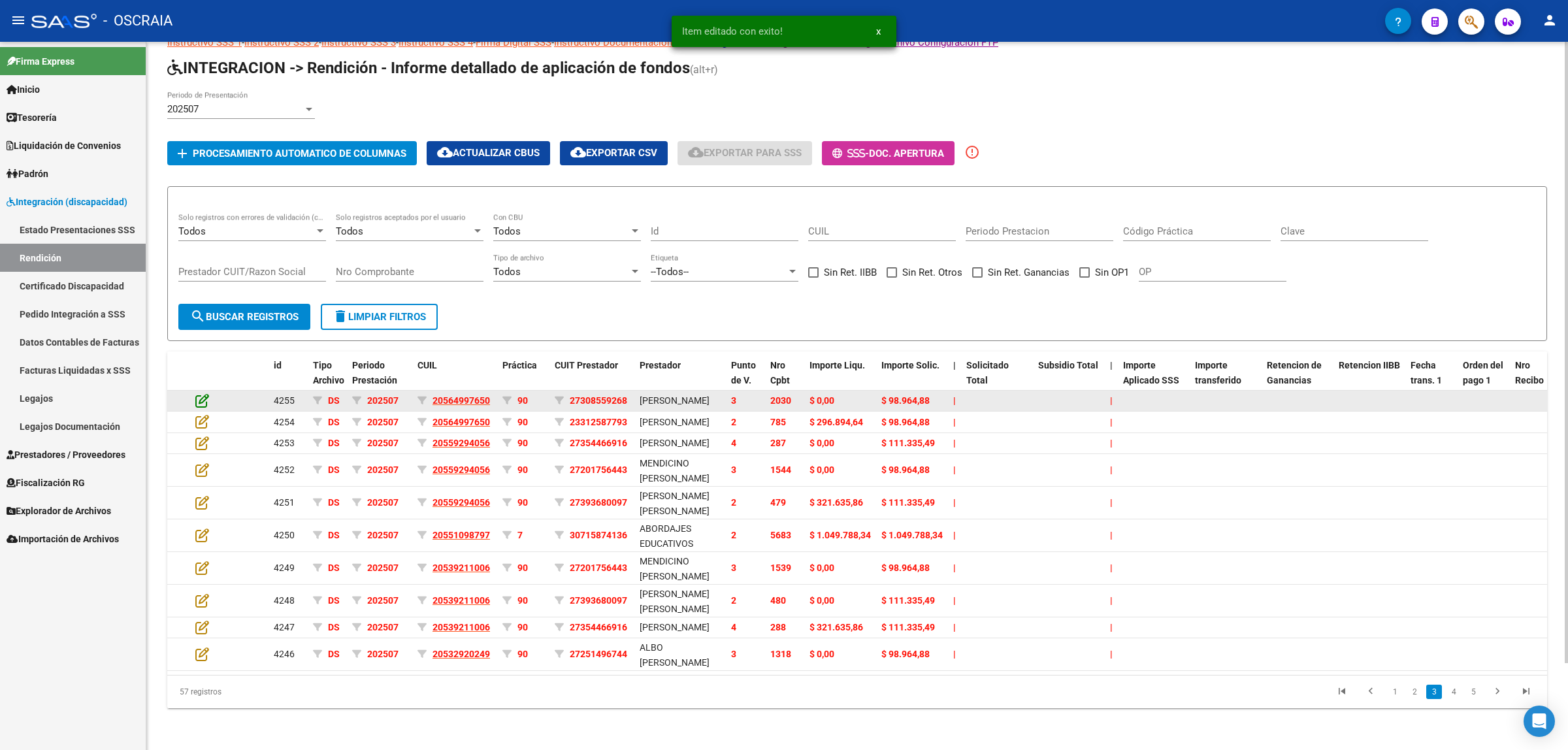
click at [201, 393] on icon at bounding box center [202, 400] width 14 height 14
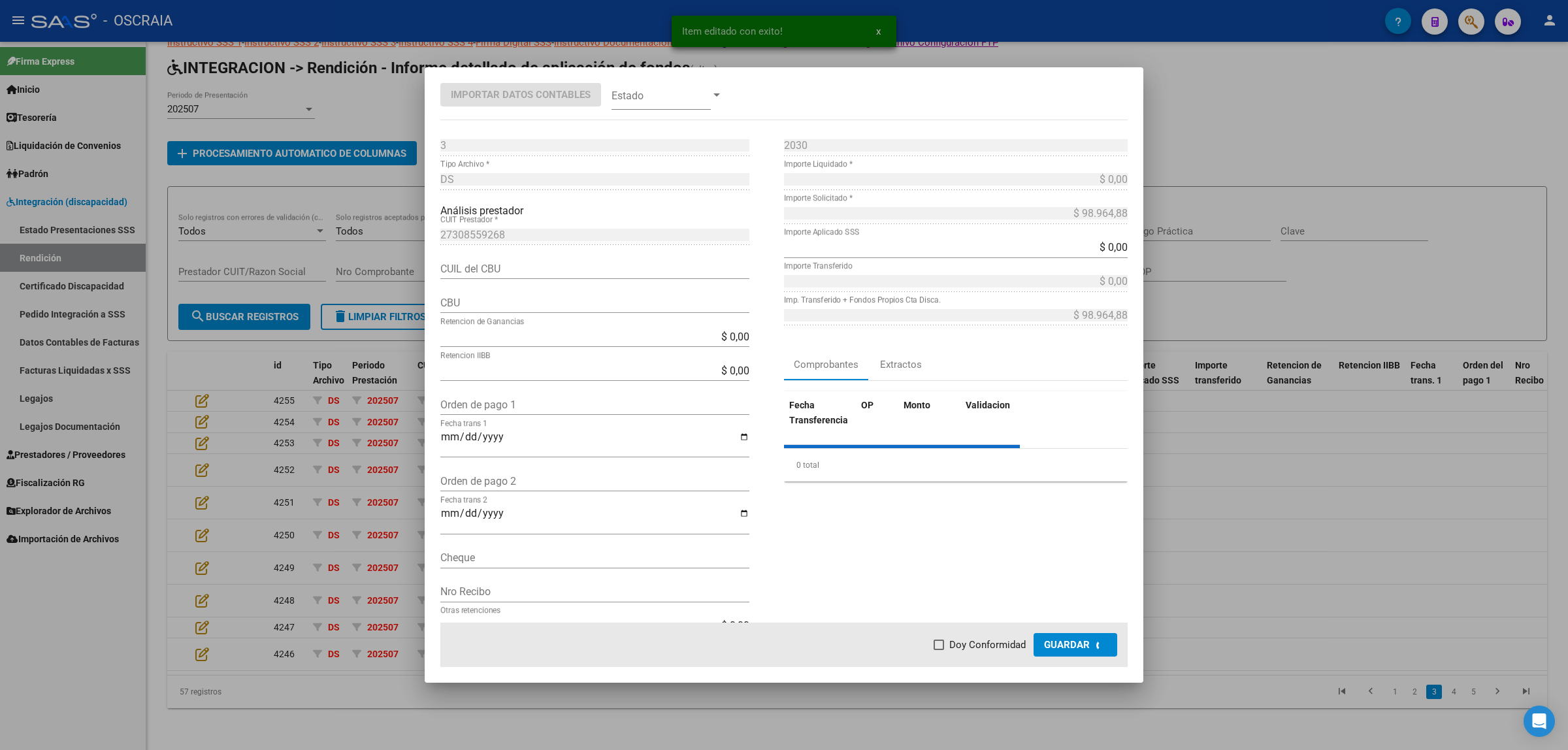
type input "2990060406010354230013"
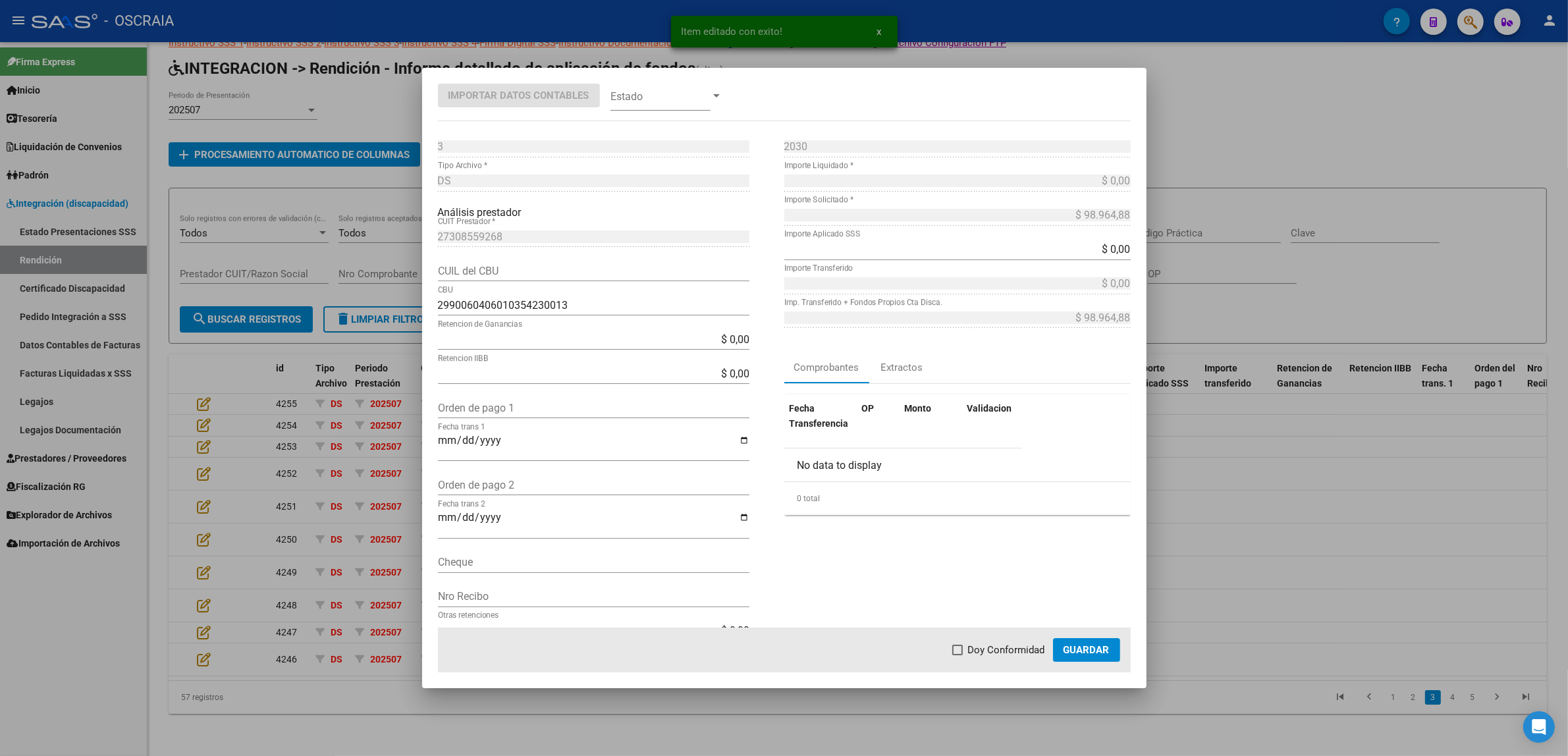
click at [331, 351] on div at bounding box center [784, 378] width 1568 height 756
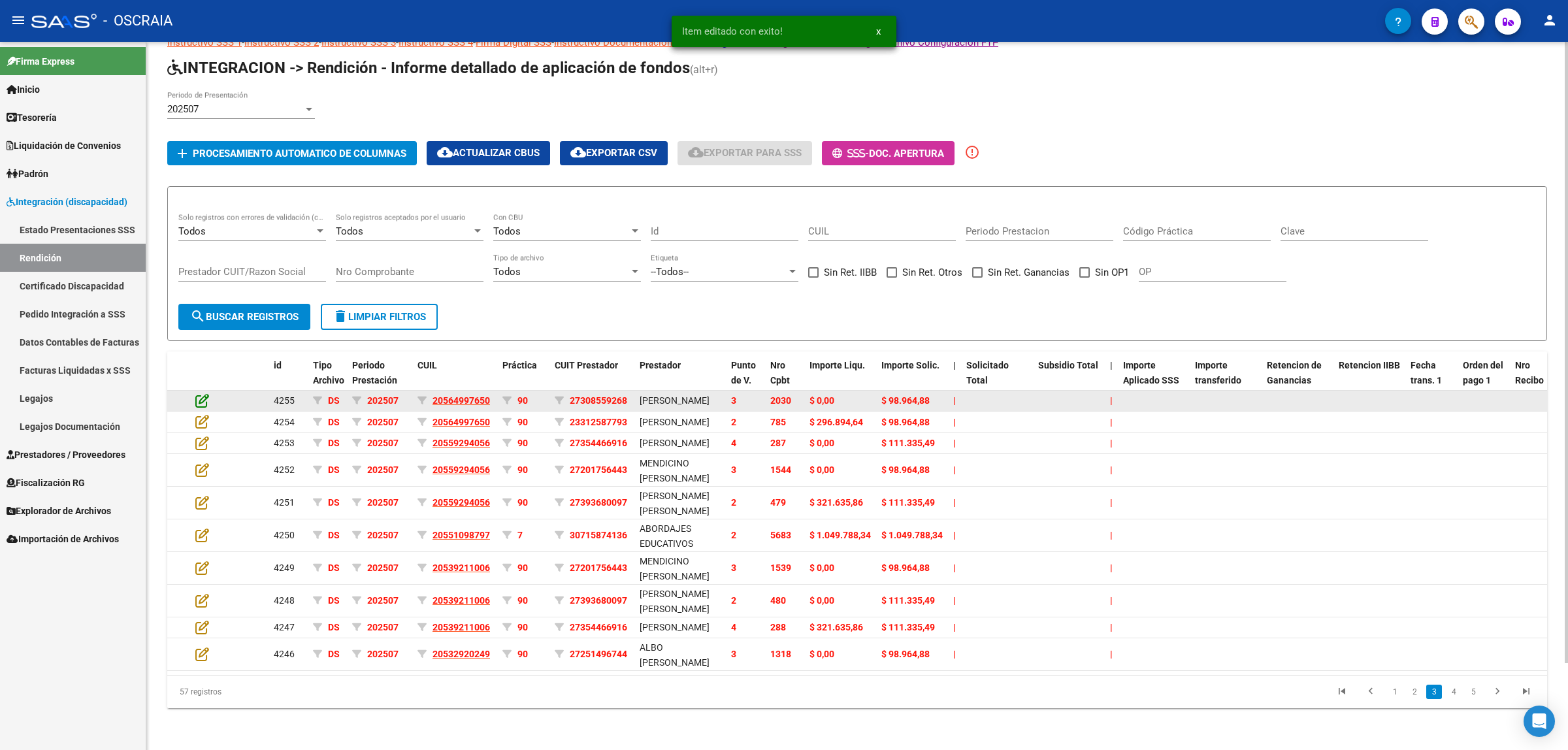
click at [198, 393] on icon at bounding box center [202, 400] width 14 height 14
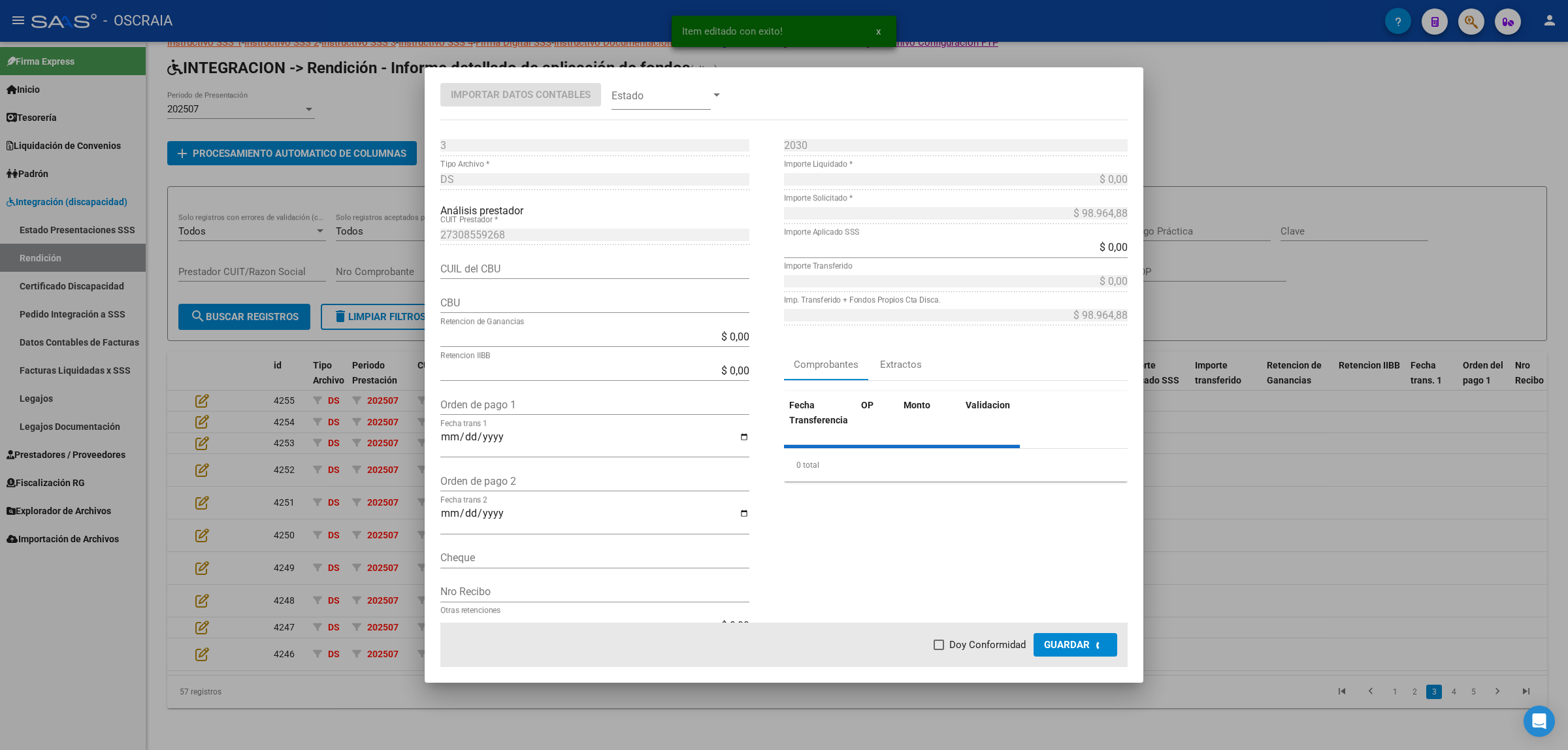
type input "2990060406010354230013"
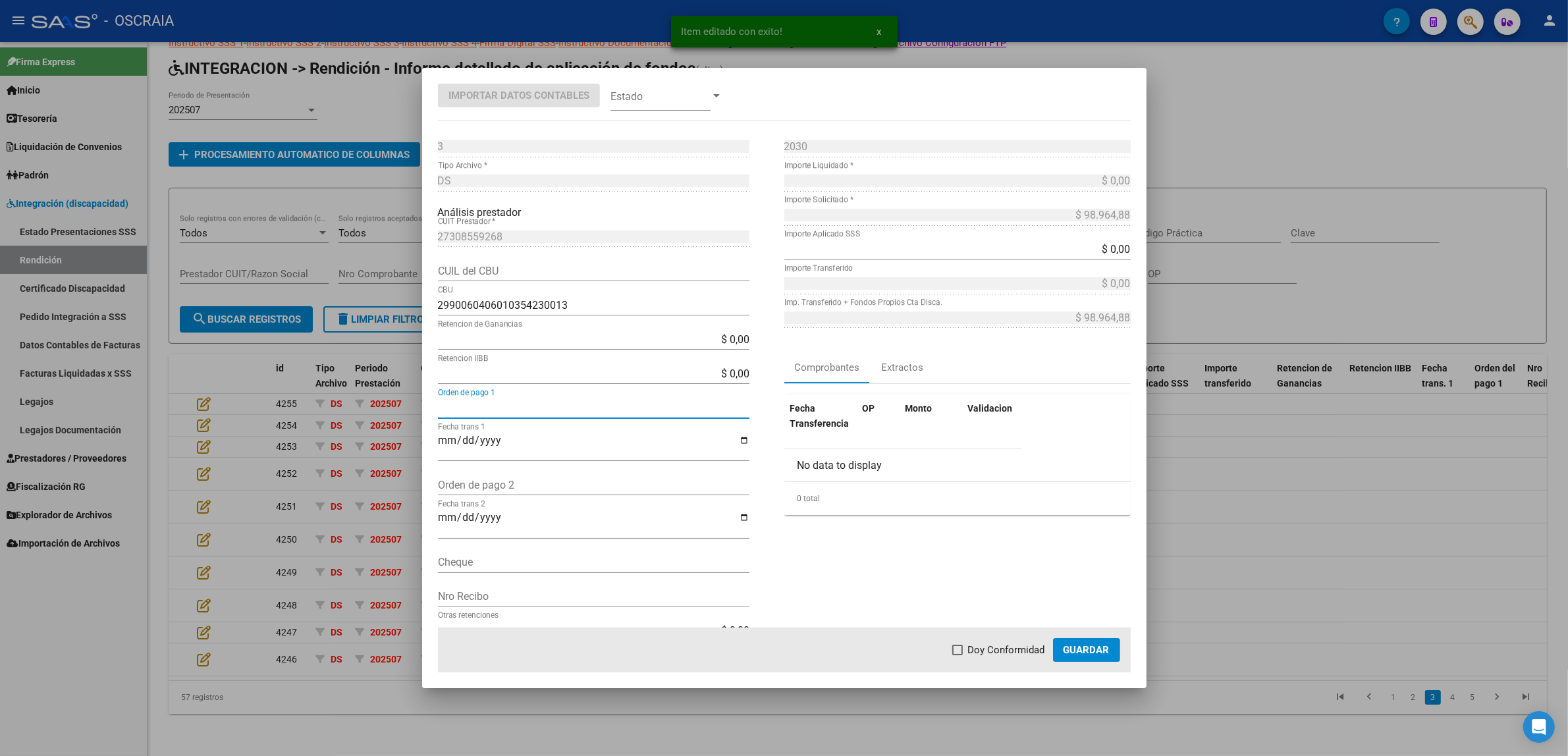
click at [515, 405] on input "Orden de pago 1" at bounding box center [593, 408] width 311 height 12
paste input "9654"
type input "9654"
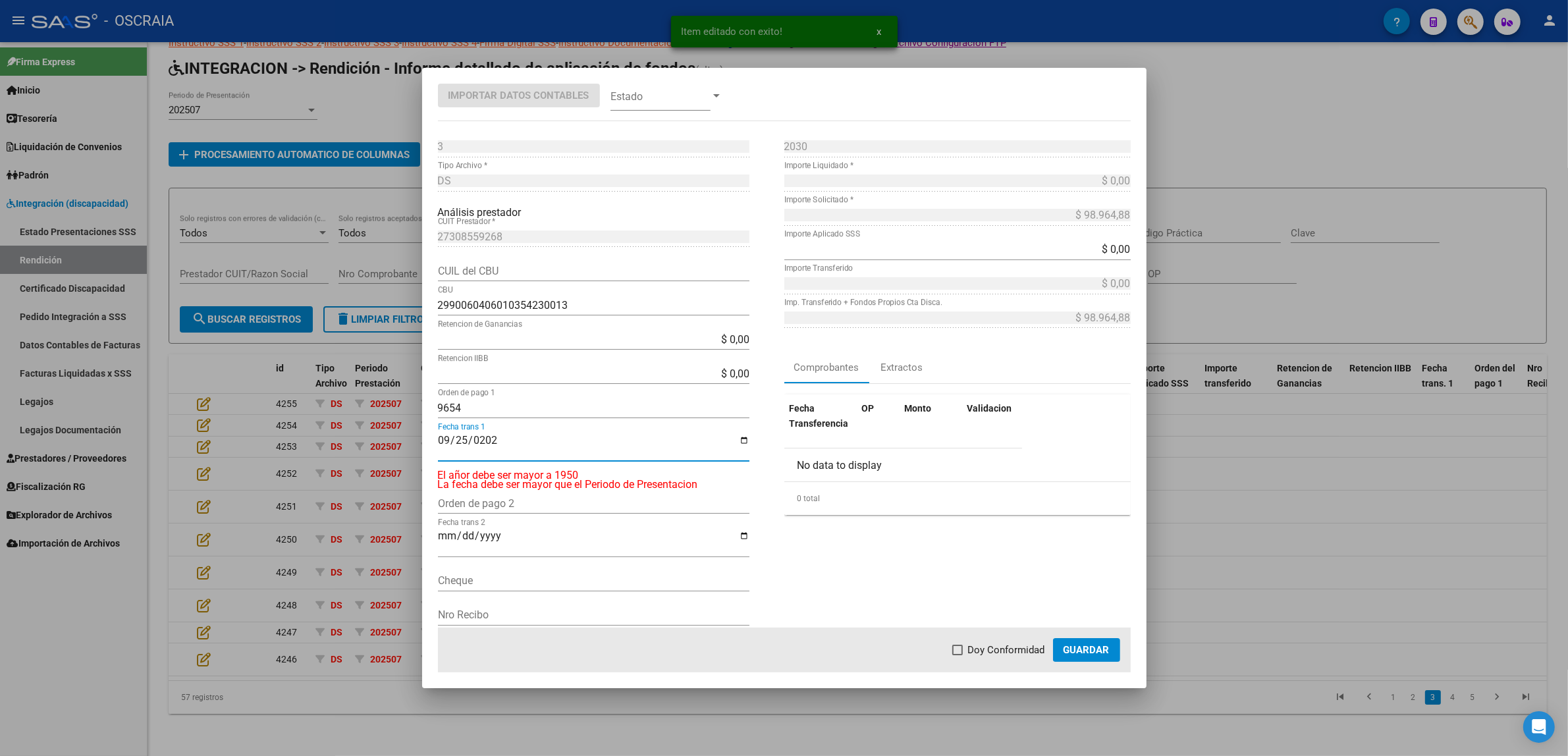
type input "[DATE]"
click at [981, 619] on div "2030 Nro Comprobante * $ 0,00 Importe Liquidado * $ 98.964,88 Importe Solicitad…" at bounding box center [957, 396] width 346 height 519
click at [986, 643] on span "Doy Conformidad" at bounding box center [1006, 650] width 77 height 16
click at [958, 655] on input "Doy Conformidad" at bounding box center [957, 655] width 1 height 1
checkbox input "true"
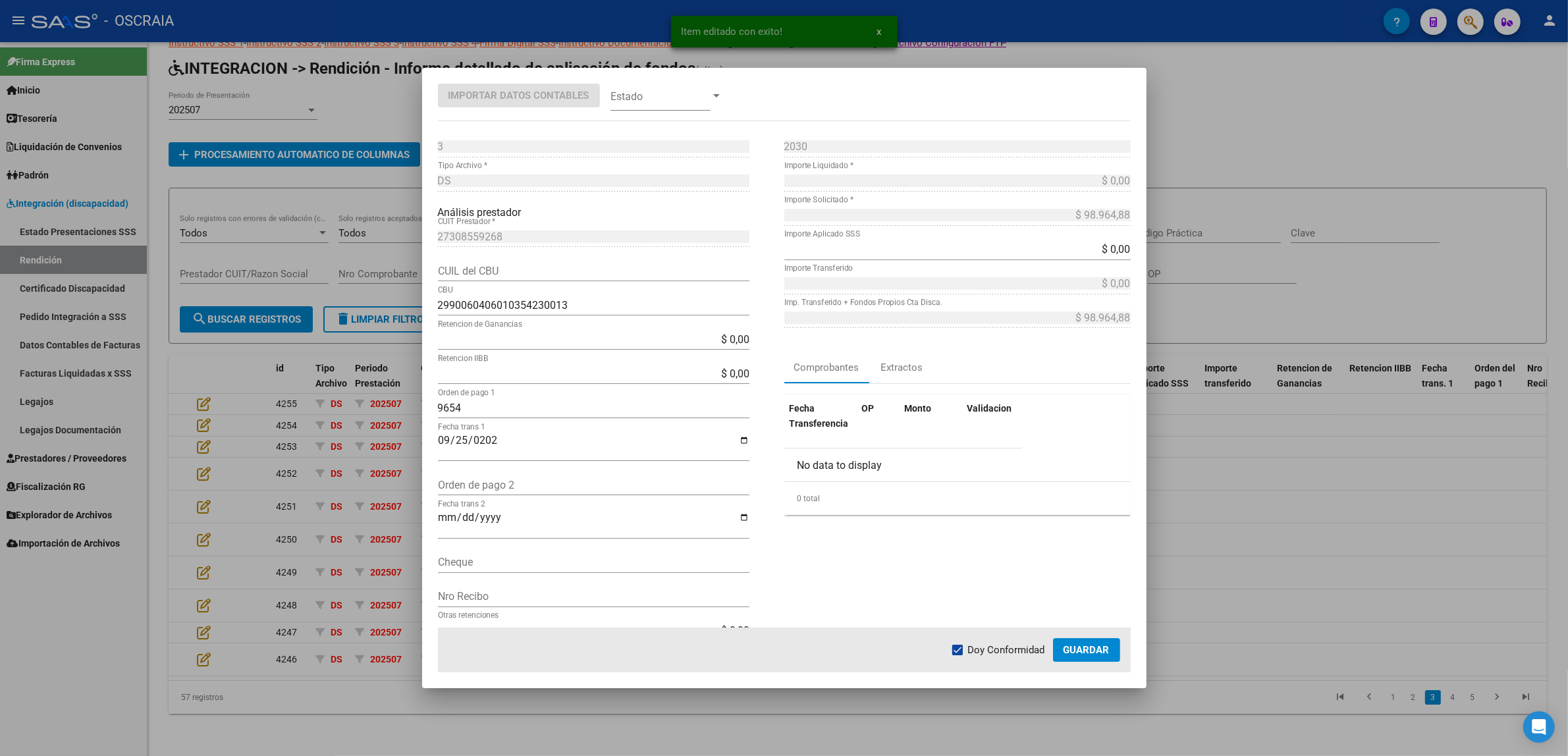
click at [650, 100] on span at bounding box center [661, 95] width 100 height 29
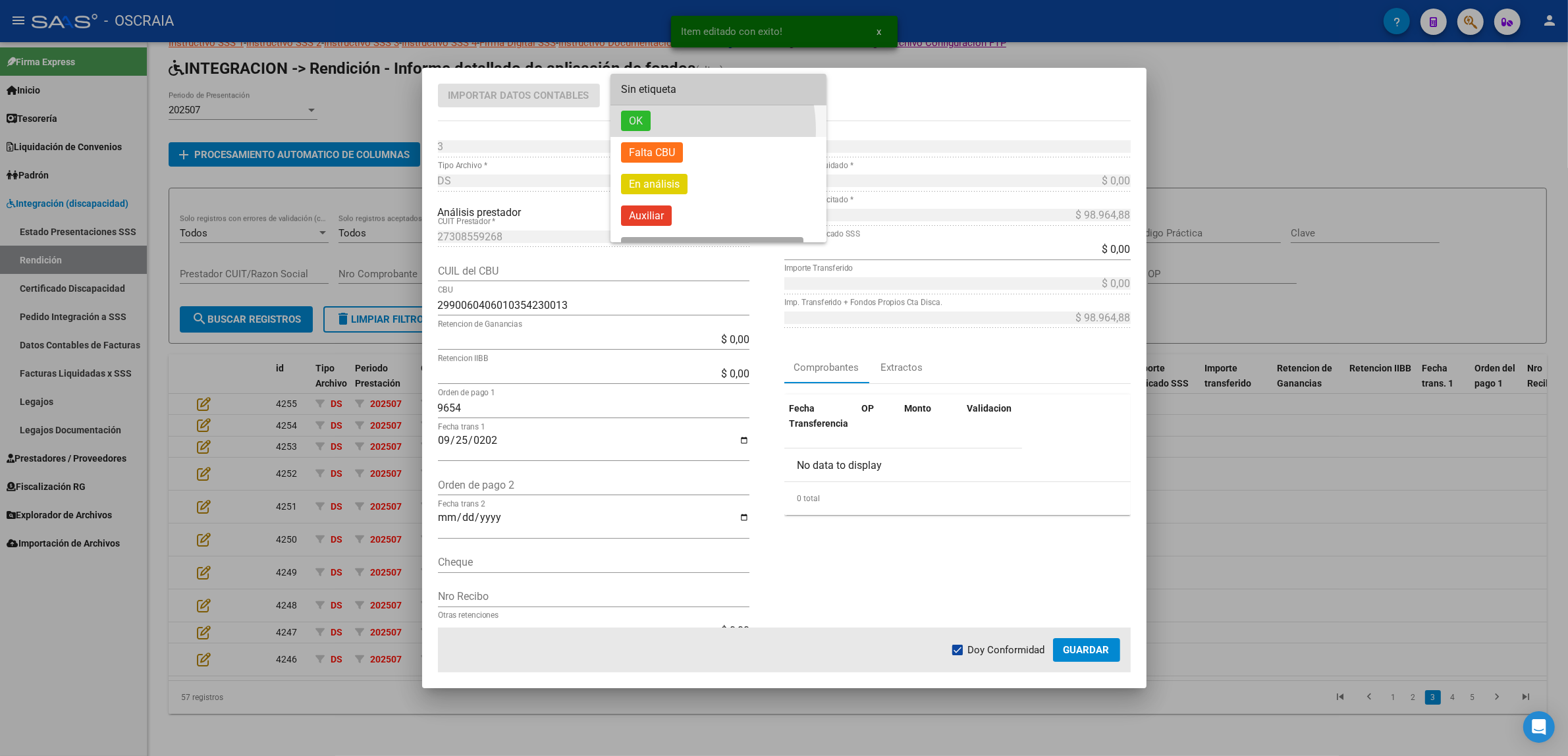
click at [658, 130] on span "OK" at bounding box center [718, 121] width 195 height 32
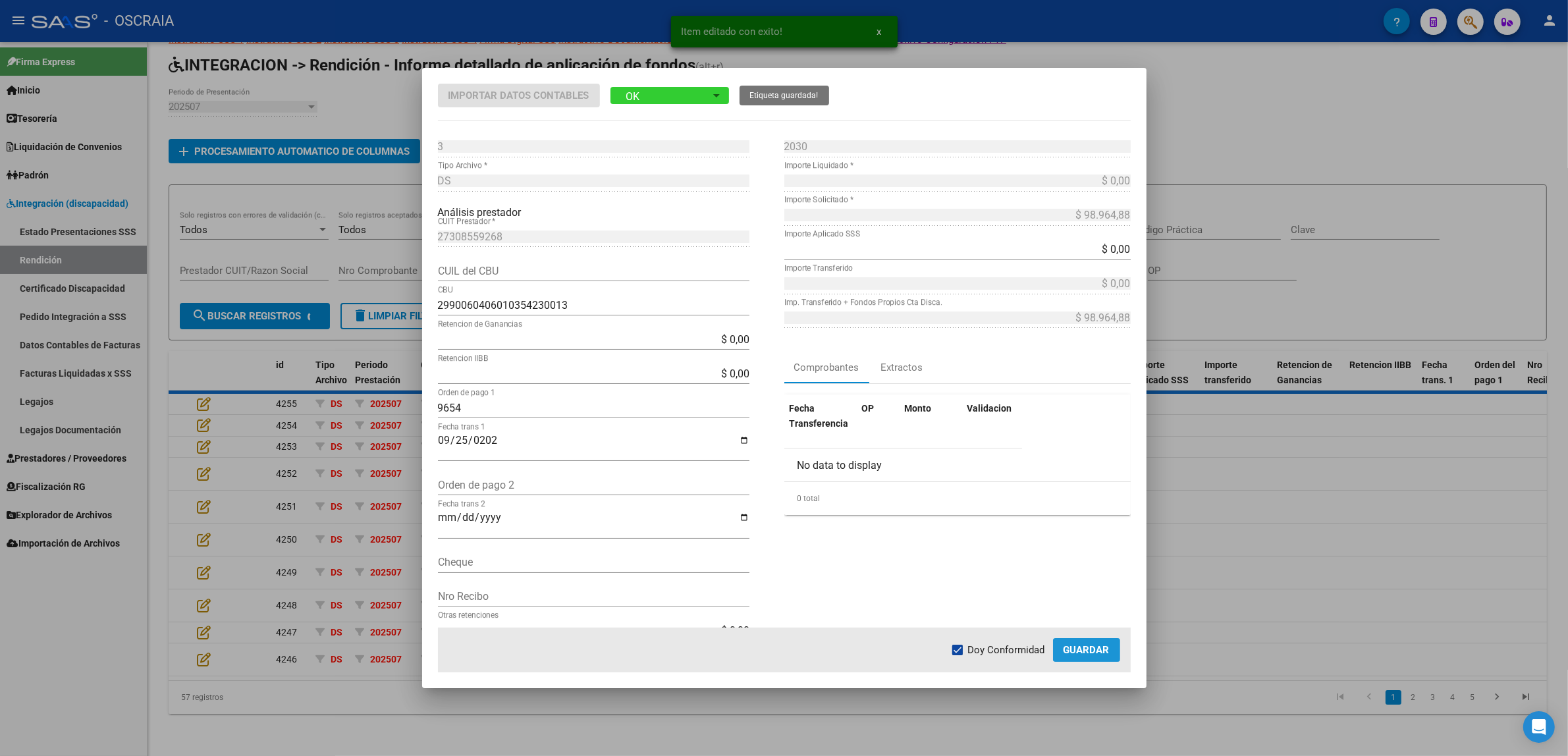
click at [1083, 659] on button "Guardar" at bounding box center [1086, 650] width 67 height 24
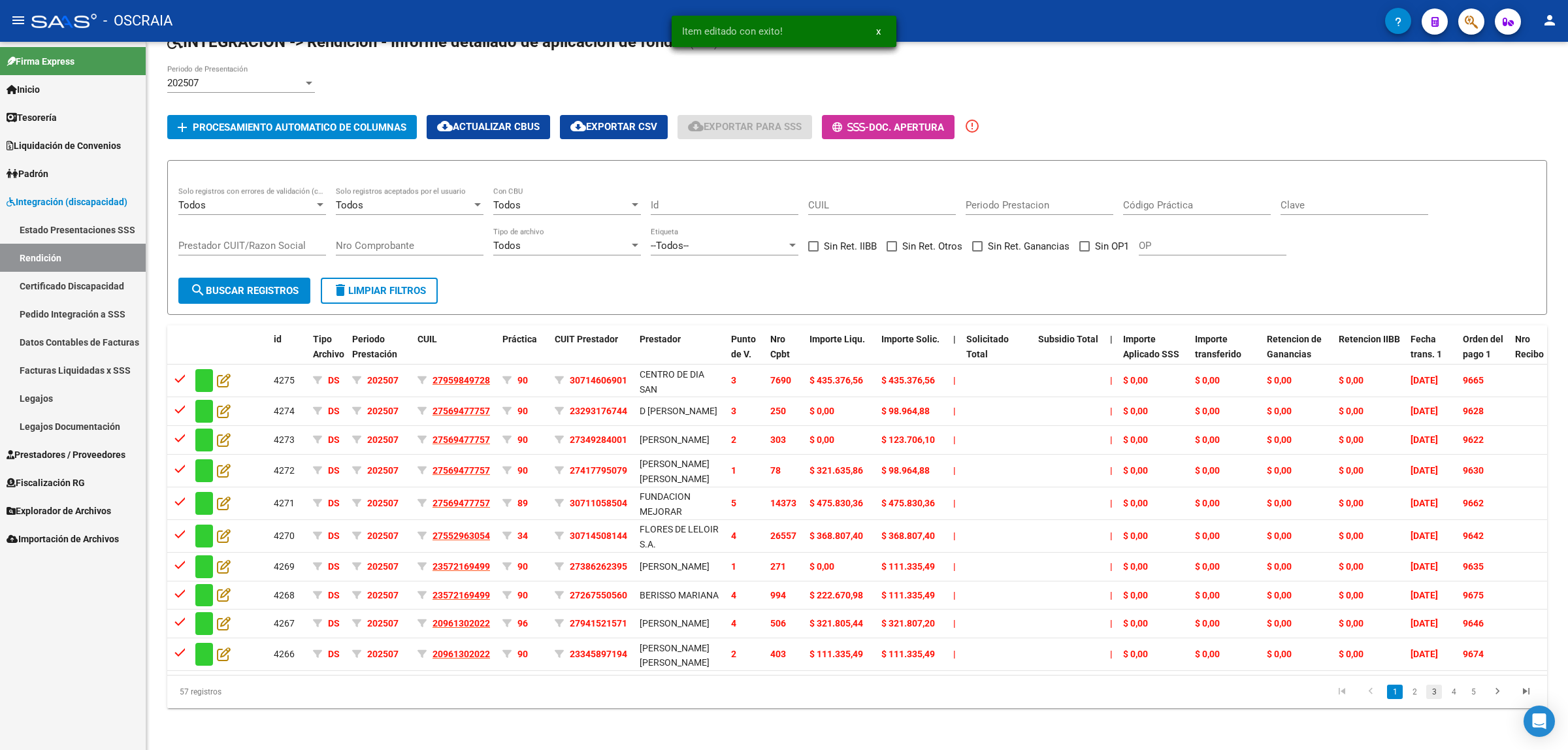
click at [1437, 687] on link "3" at bounding box center [1434, 691] width 16 height 14
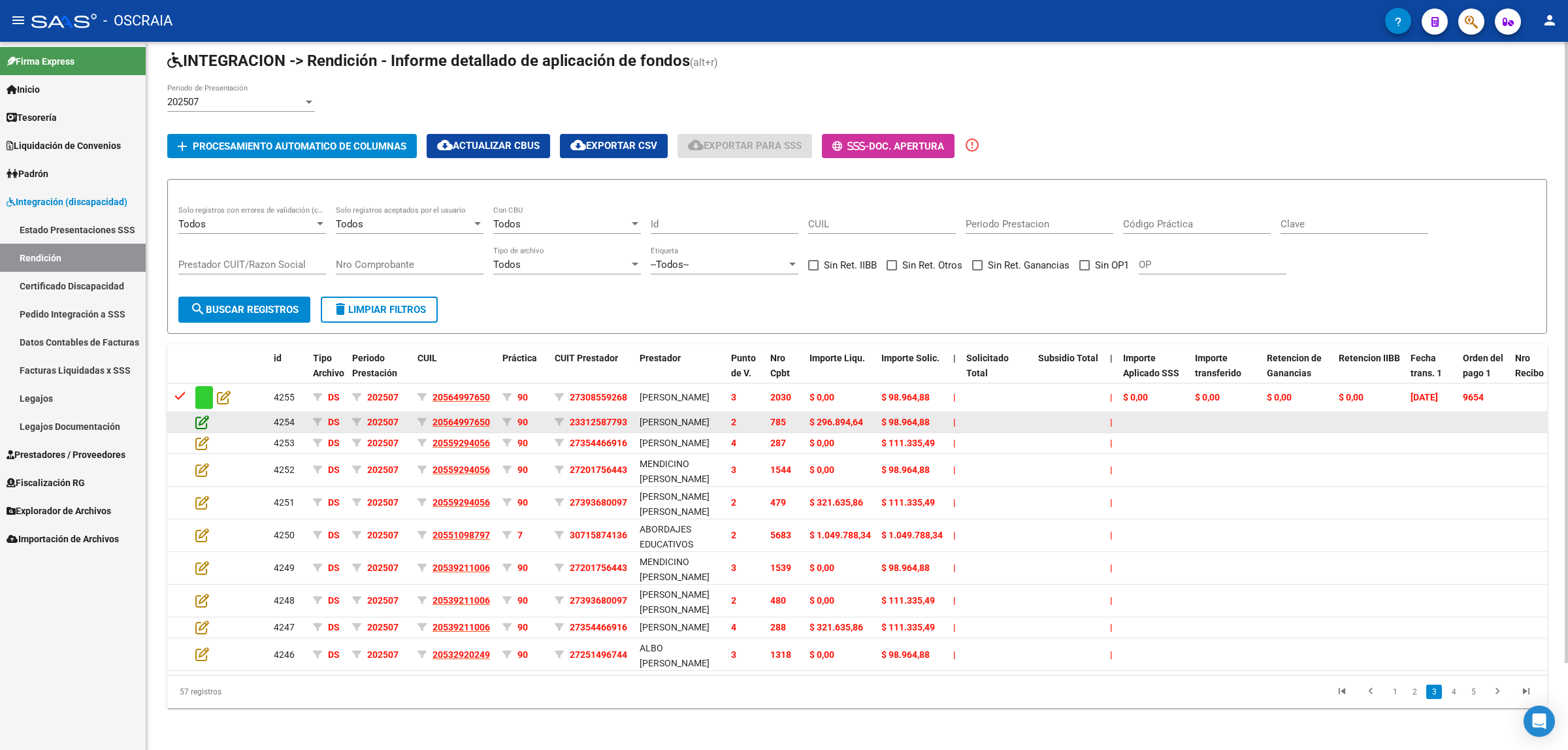
click at [206, 415] on icon at bounding box center [202, 422] width 14 height 14
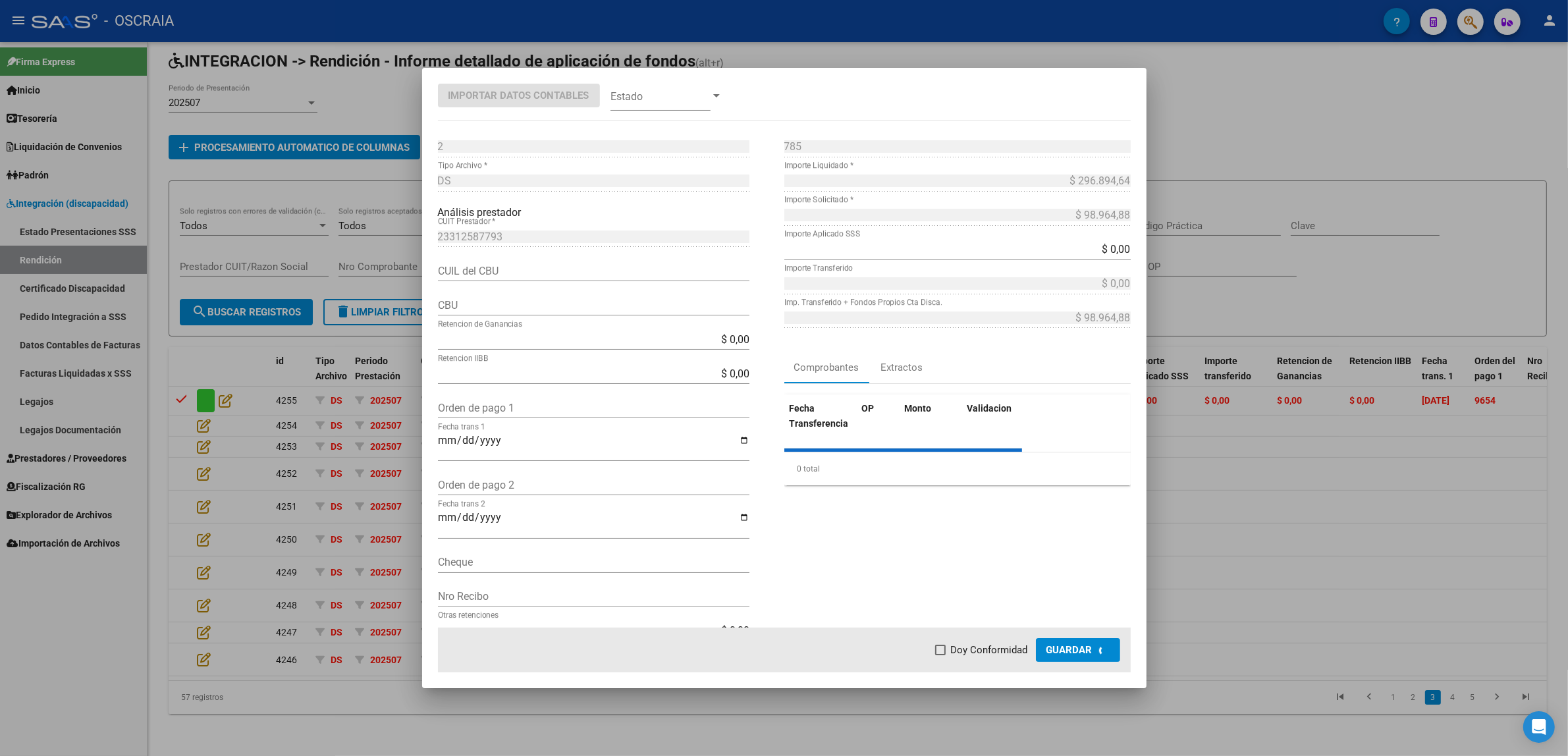
type input "0270209620042360240027"
click at [501, 400] on div "Orden de pago 1" at bounding box center [593, 407] width 311 height 21
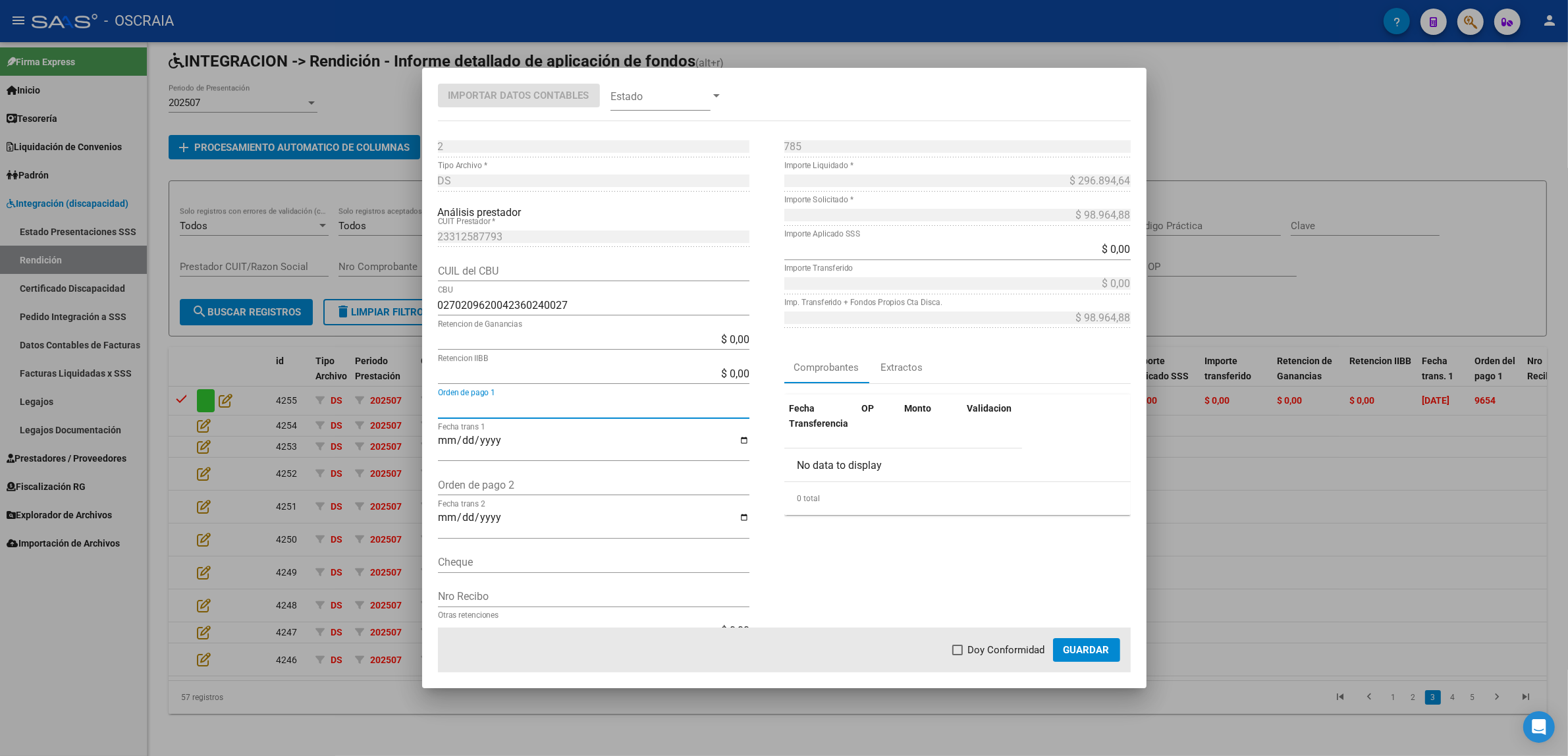
paste input "9667"
type input "9667"
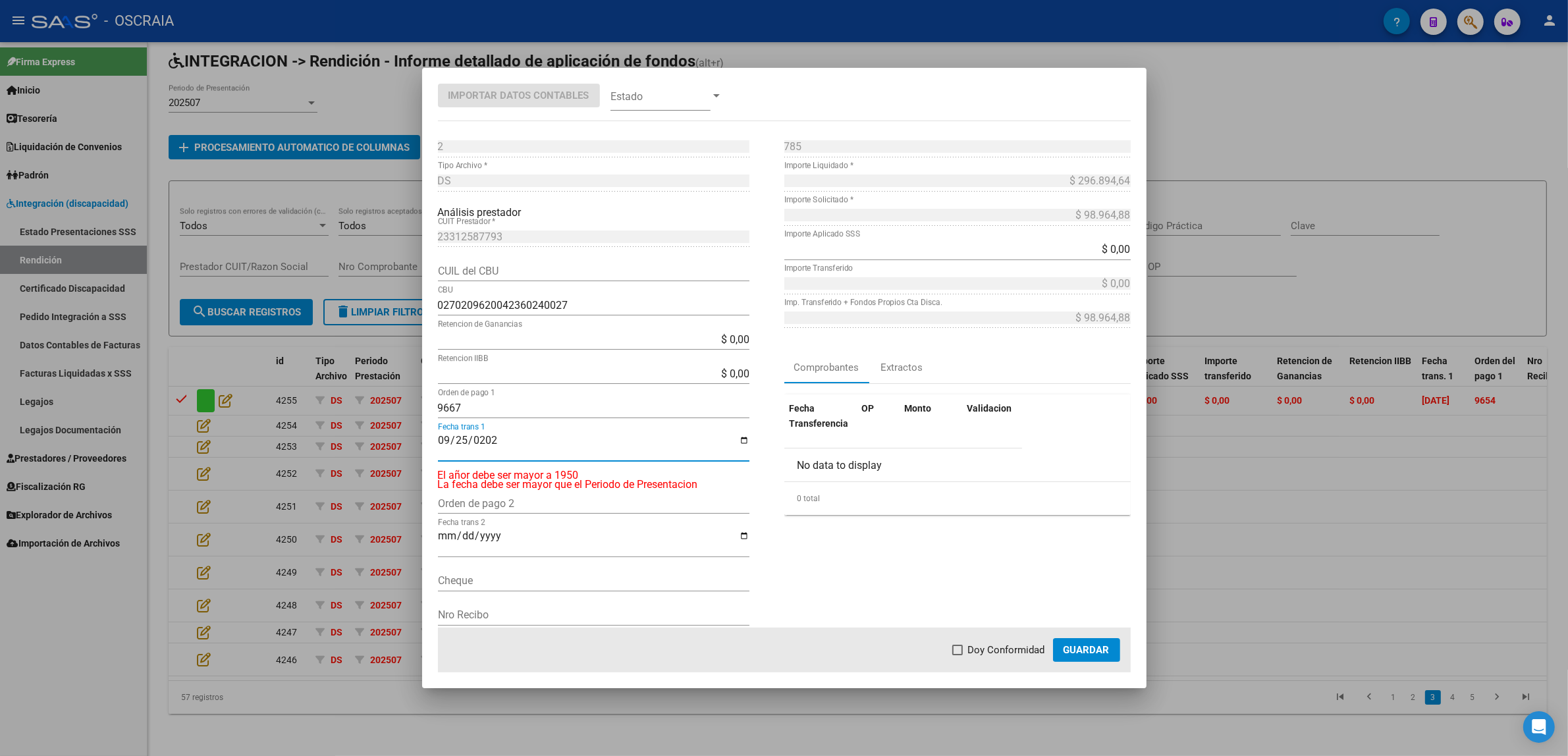
type input "[DATE]"
click at [665, 97] on span at bounding box center [661, 95] width 100 height 29
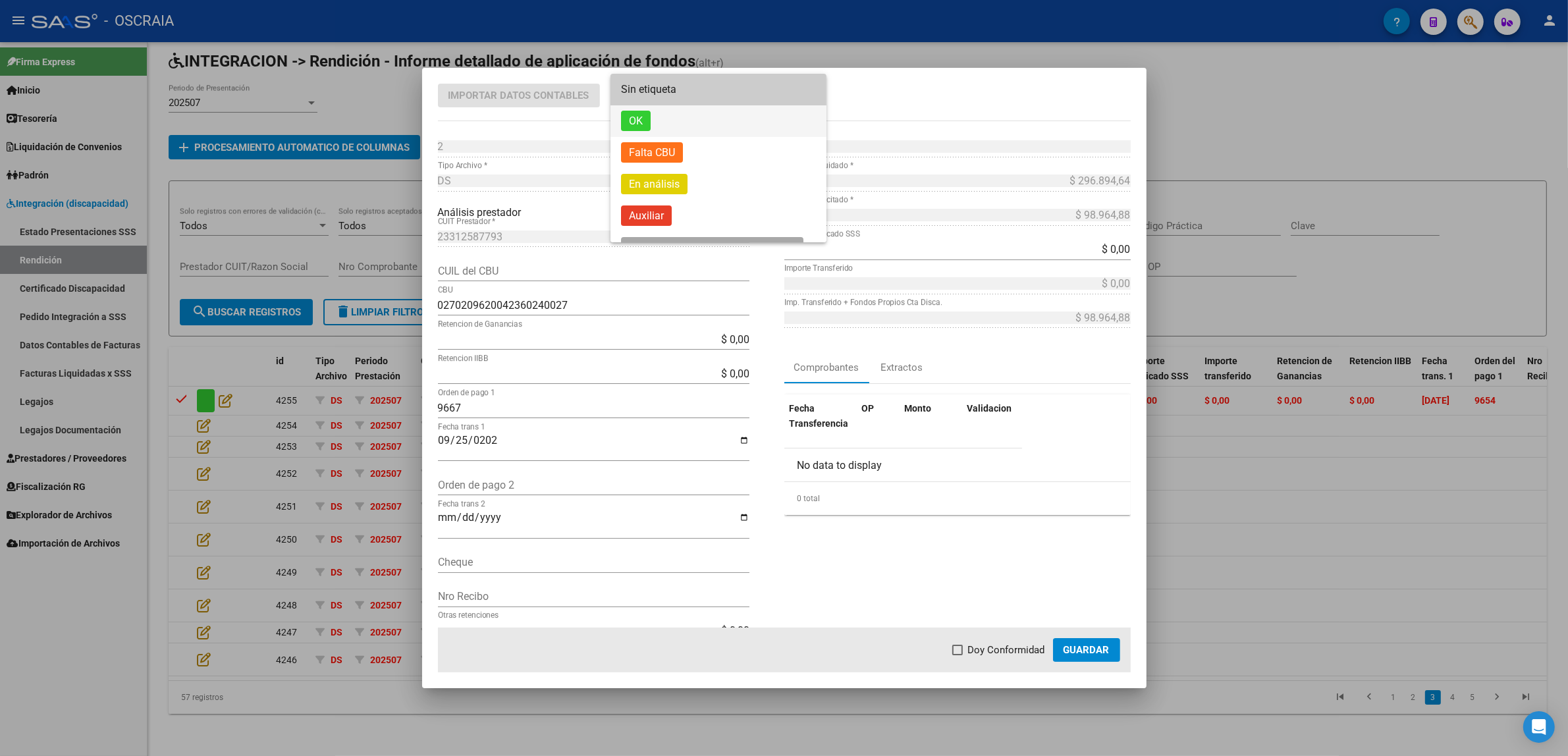
click at [662, 115] on span "OK" at bounding box center [718, 121] width 195 height 32
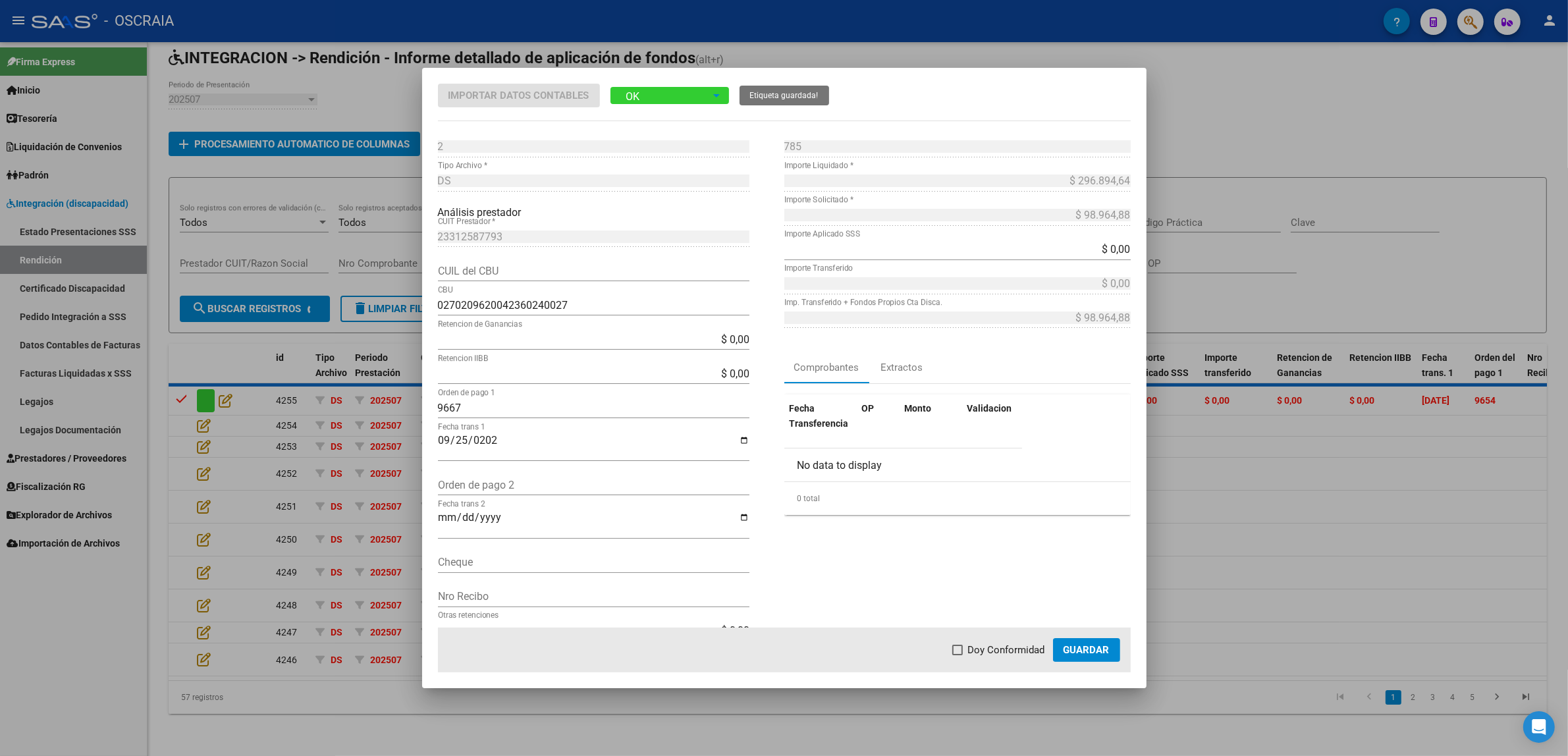
click at [1009, 650] on span "Doy Conformidad" at bounding box center [1006, 650] width 77 height 16
click at [958, 655] on input "Doy Conformidad" at bounding box center [957, 655] width 1 height 1
checkbox input "true"
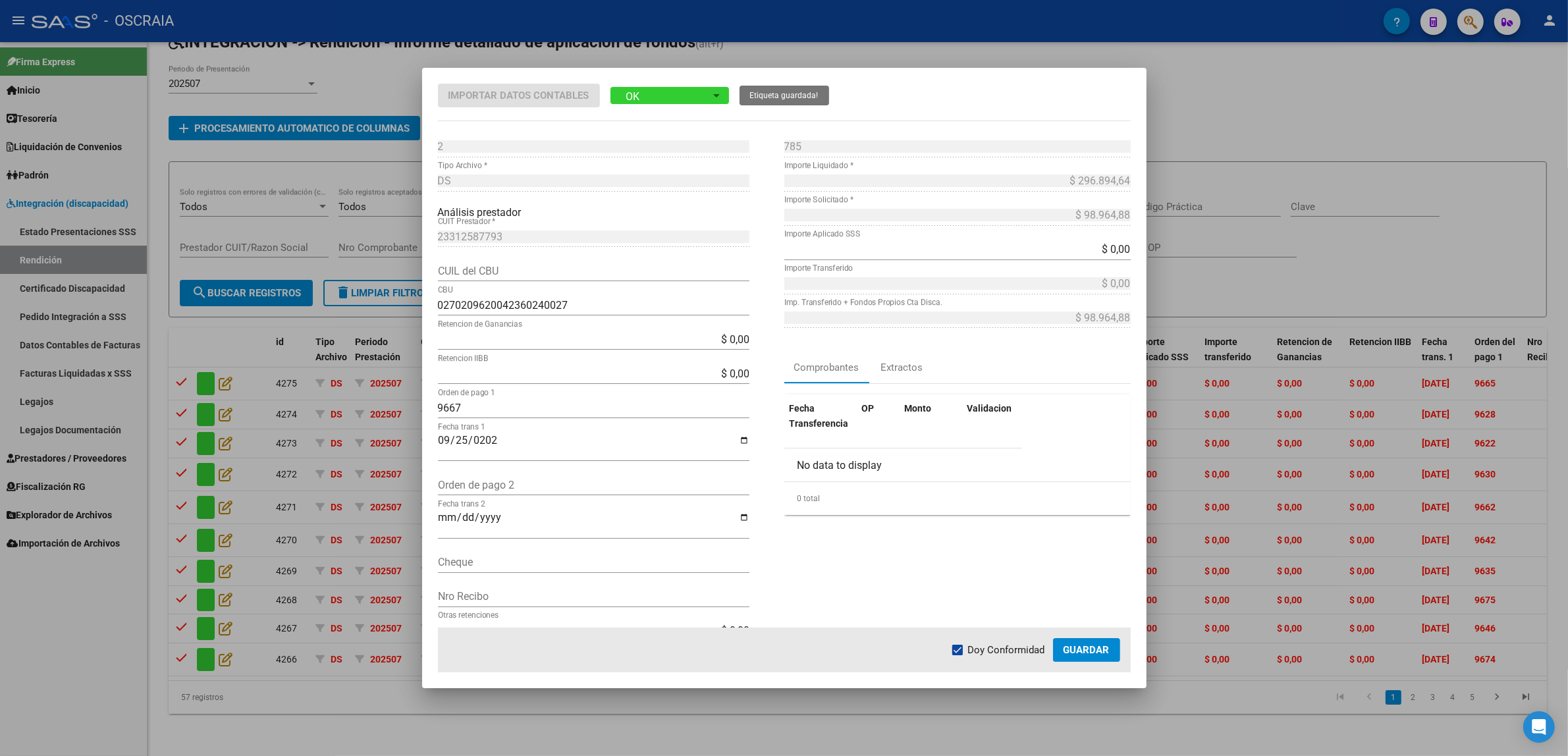
click at [1110, 664] on mat-dialog-actions "Doy Conformidad Guardar" at bounding box center [784, 650] width 693 height 45
click at [1100, 657] on button "Guardar" at bounding box center [1086, 650] width 67 height 24
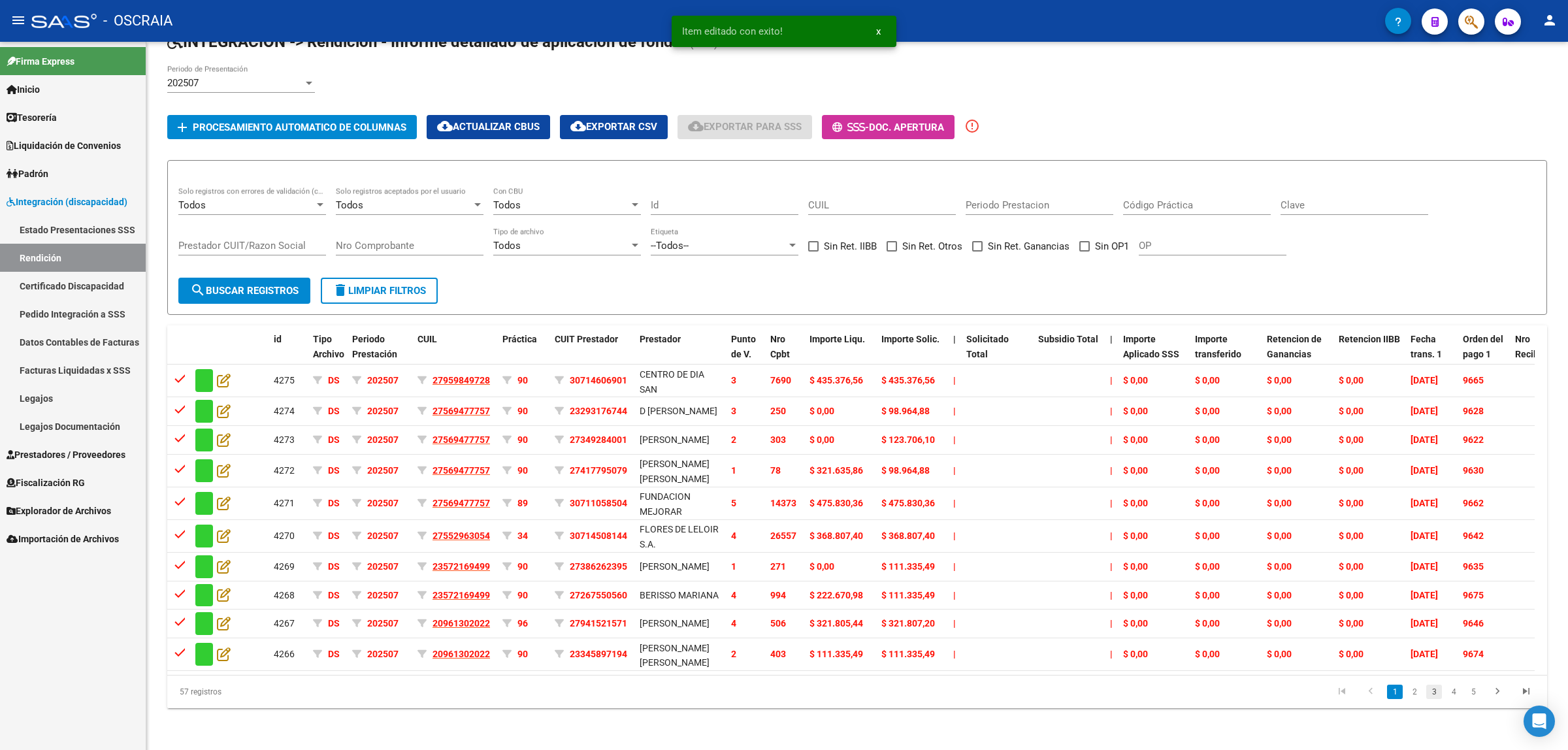
click at [1435, 696] on link "3" at bounding box center [1434, 691] width 16 height 14
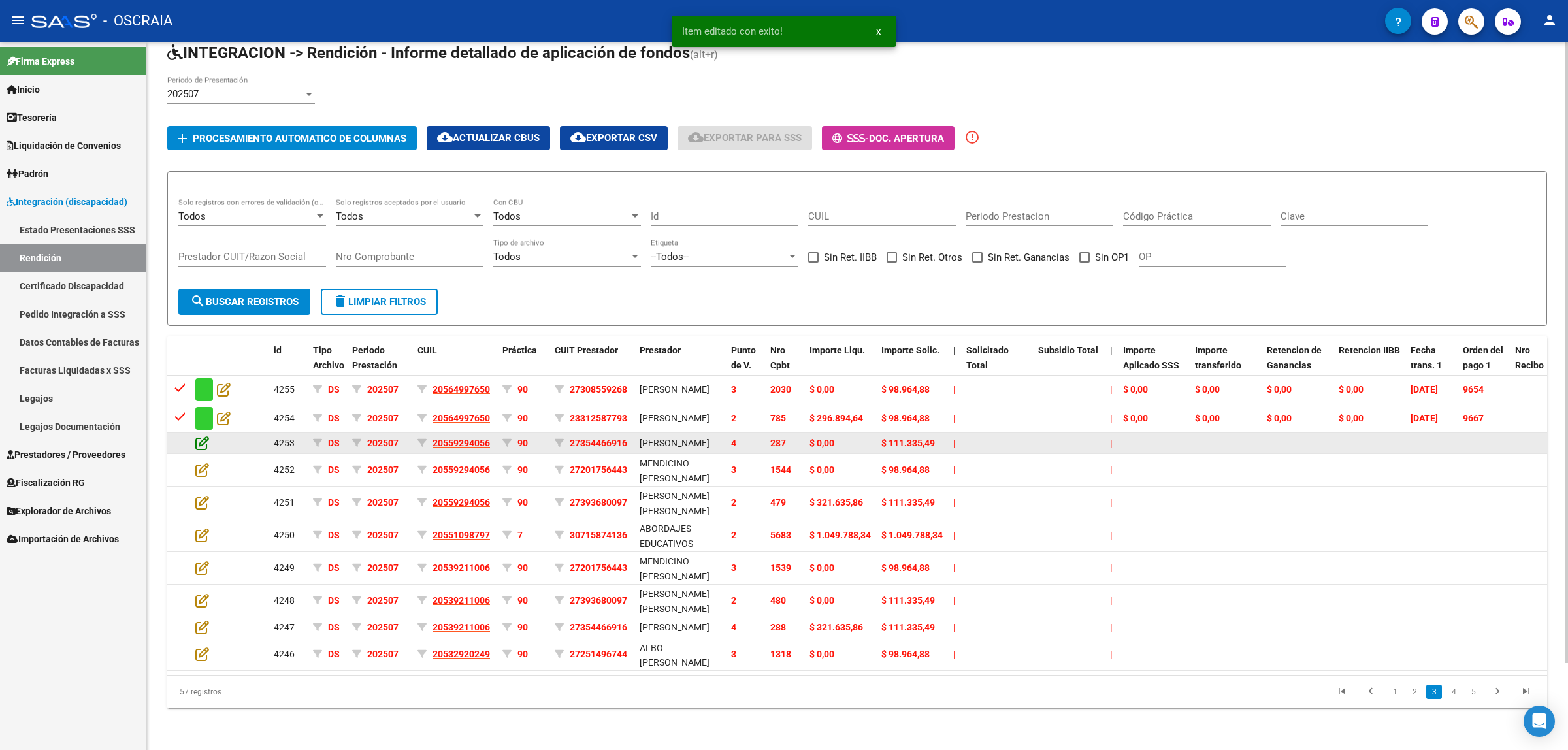
click at [197, 436] on icon at bounding box center [202, 442] width 14 height 14
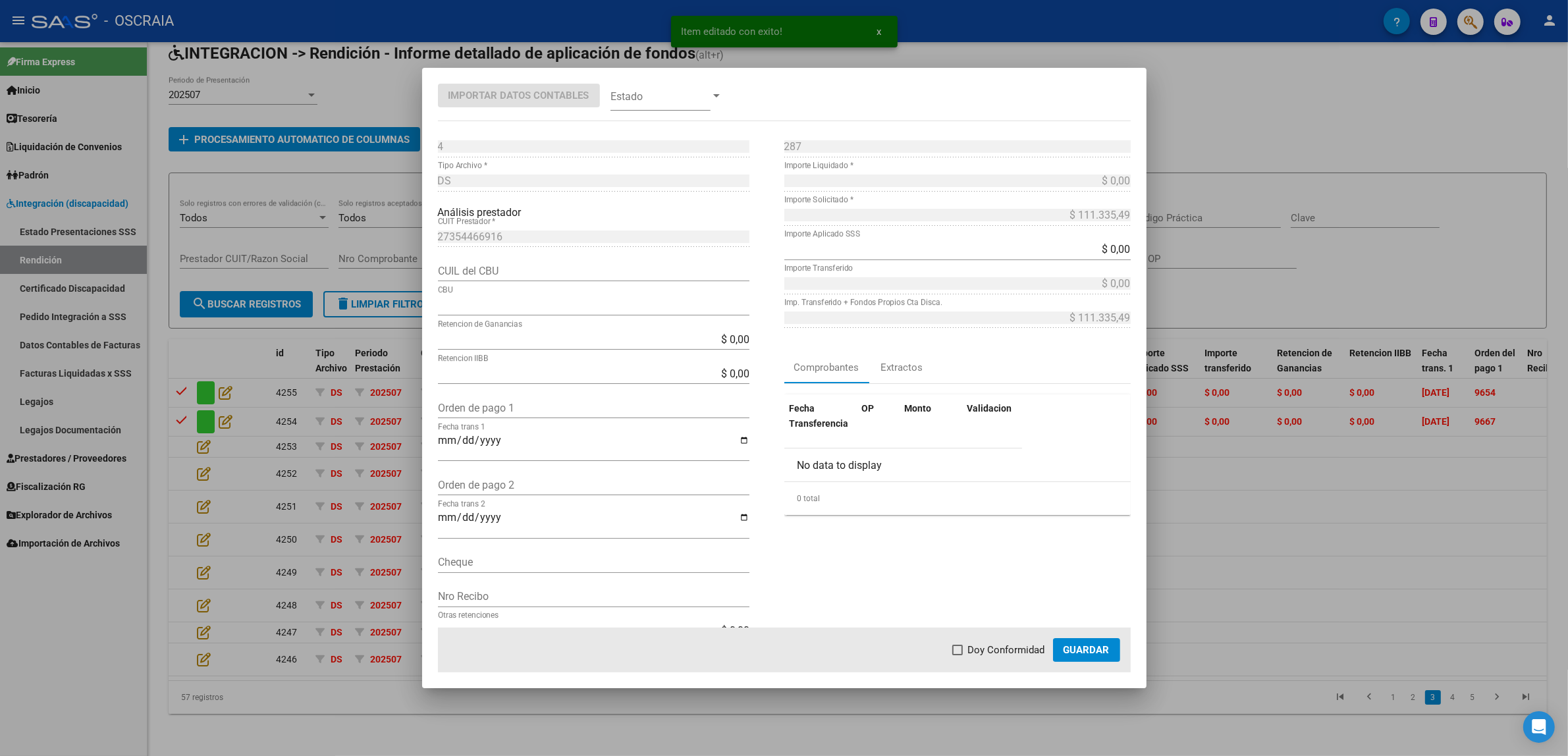
type input "3300599525990231799033"
click at [1272, 322] on div at bounding box center [784, 378] width 1568 height 756
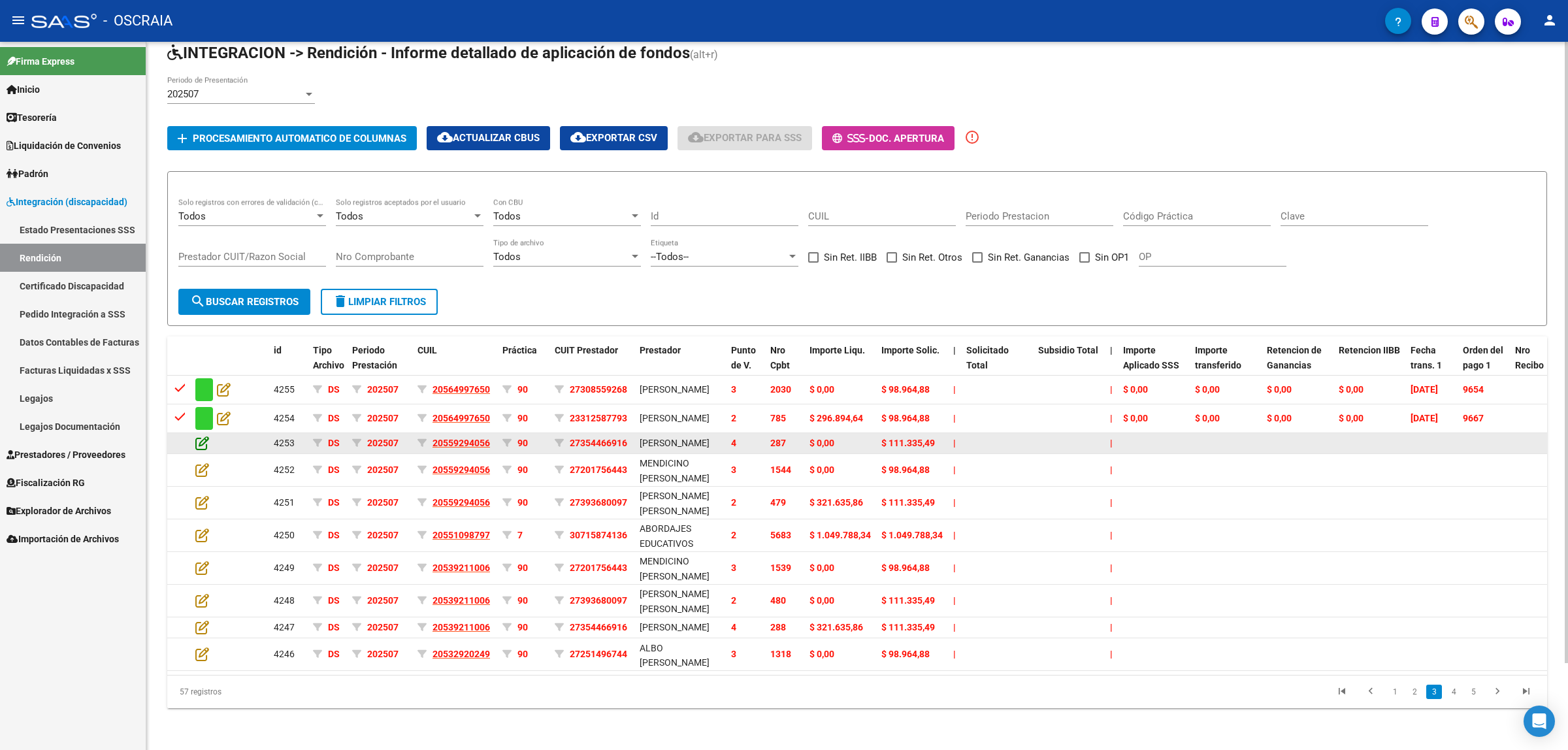
click at [195, 436] on icon at bounding box center [202, 442] width 14 height 14
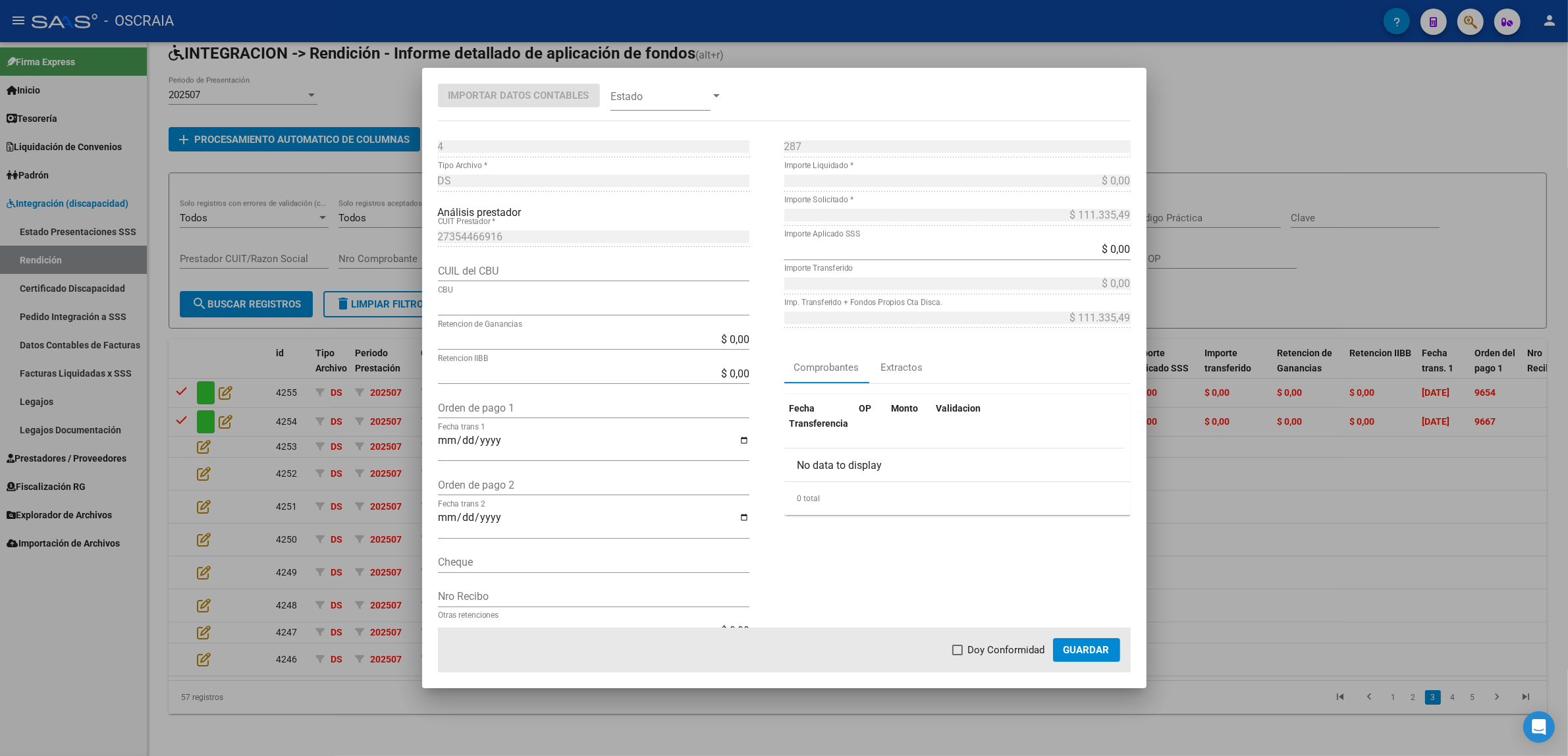
type input "3300599525990231799033"
click at [540, 402] on input "Orden de pago 1" at bounding box center [593, 408] width 311 height 12
paste input "9639"
type input "9639"
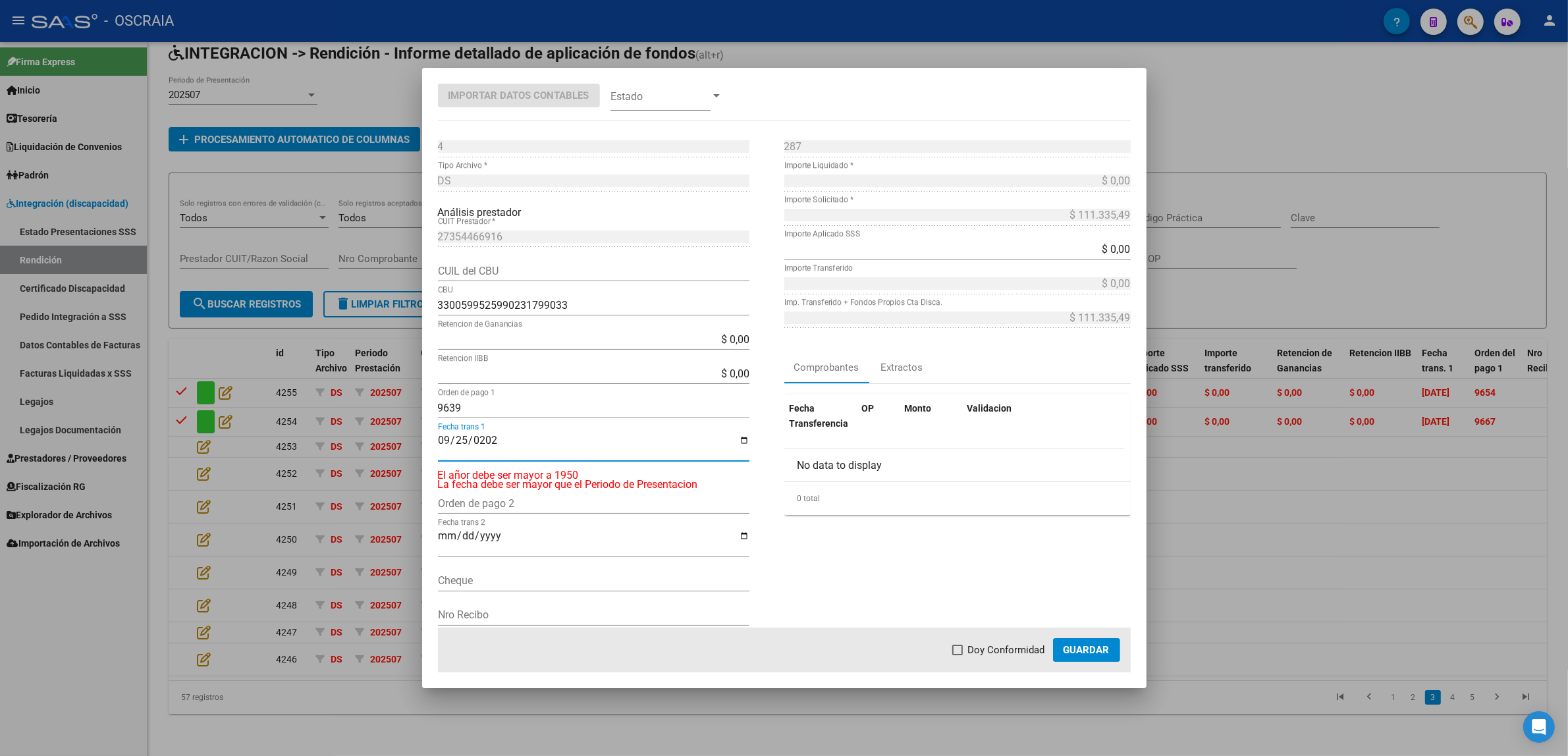
type input "[DATE]"
click at [993, 640] on mat-dialog-actions "Doy Conformidad Guardar" at bounding box center [784, 650] width 693 height 45
click at [622, 94] on span at bounding box center [661, 95] width 100 height 29
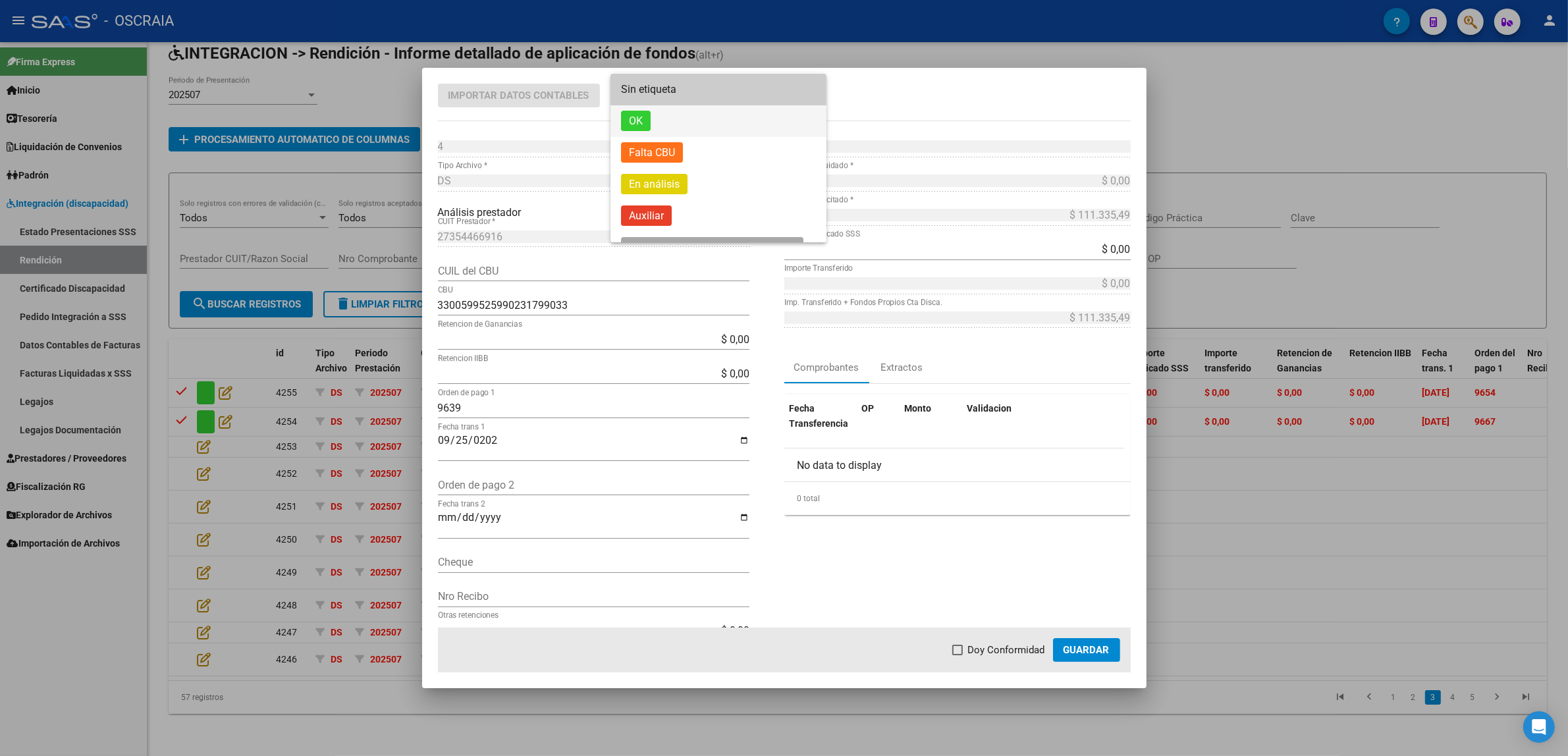
click at [650, 125] on span "OK" at bounding box center [635, 121] width 29 height 21
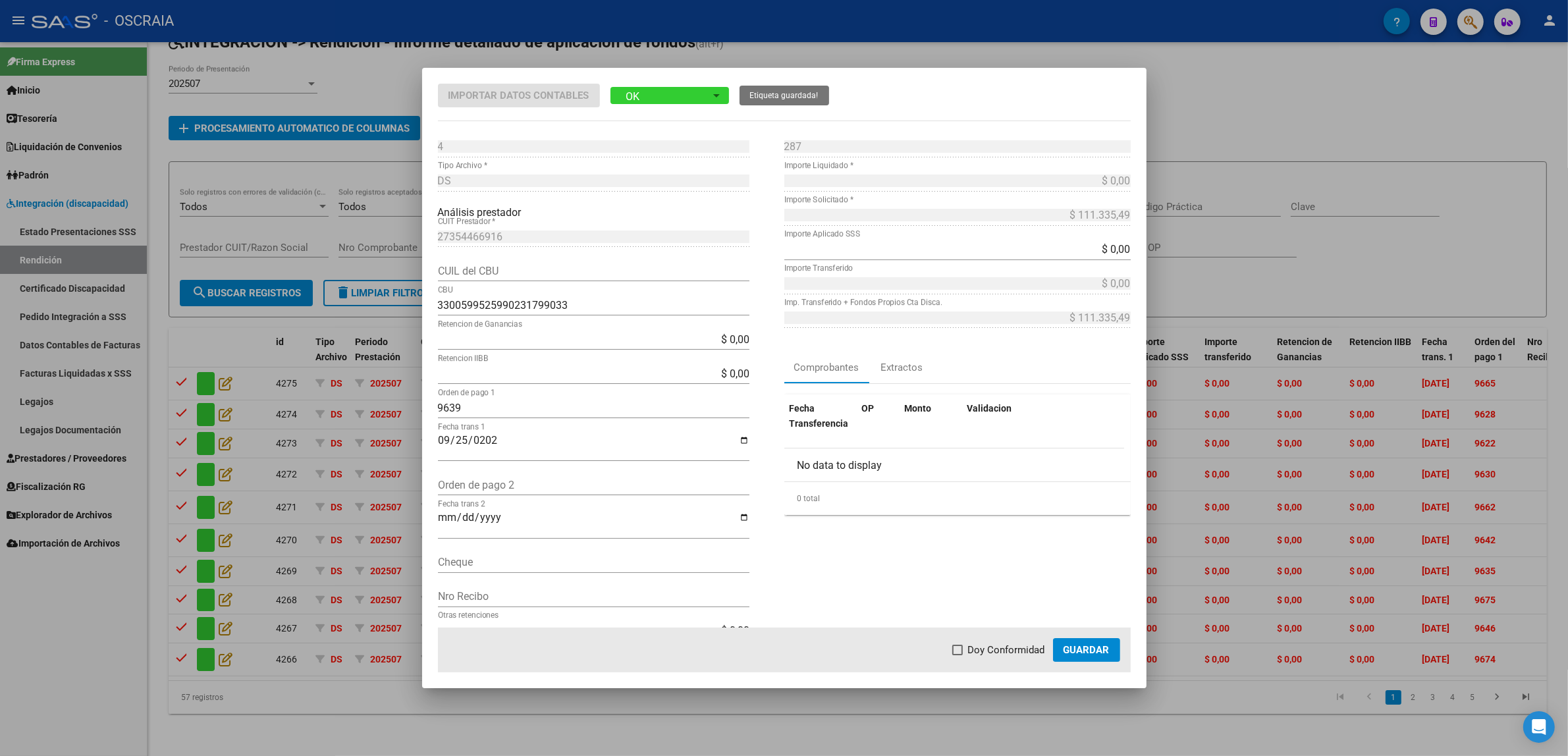
click at [1006, 640] on mat-dialog-actions "Doy Conformidad Guardar" at bounding box center [784, 650] width 693 height 45
click at [1006, 643] on span "Doy Conformidad" at bounding box center [1006, 650] width 77 height 16
click at [958, 655] on input "Doy Conformidad" at bounding box center [957, 655] width 1 height 1
checkbox input "true"
click at [1077, 652] on span "Guardar" at bounding box center [1086, 650] width 46 height 12
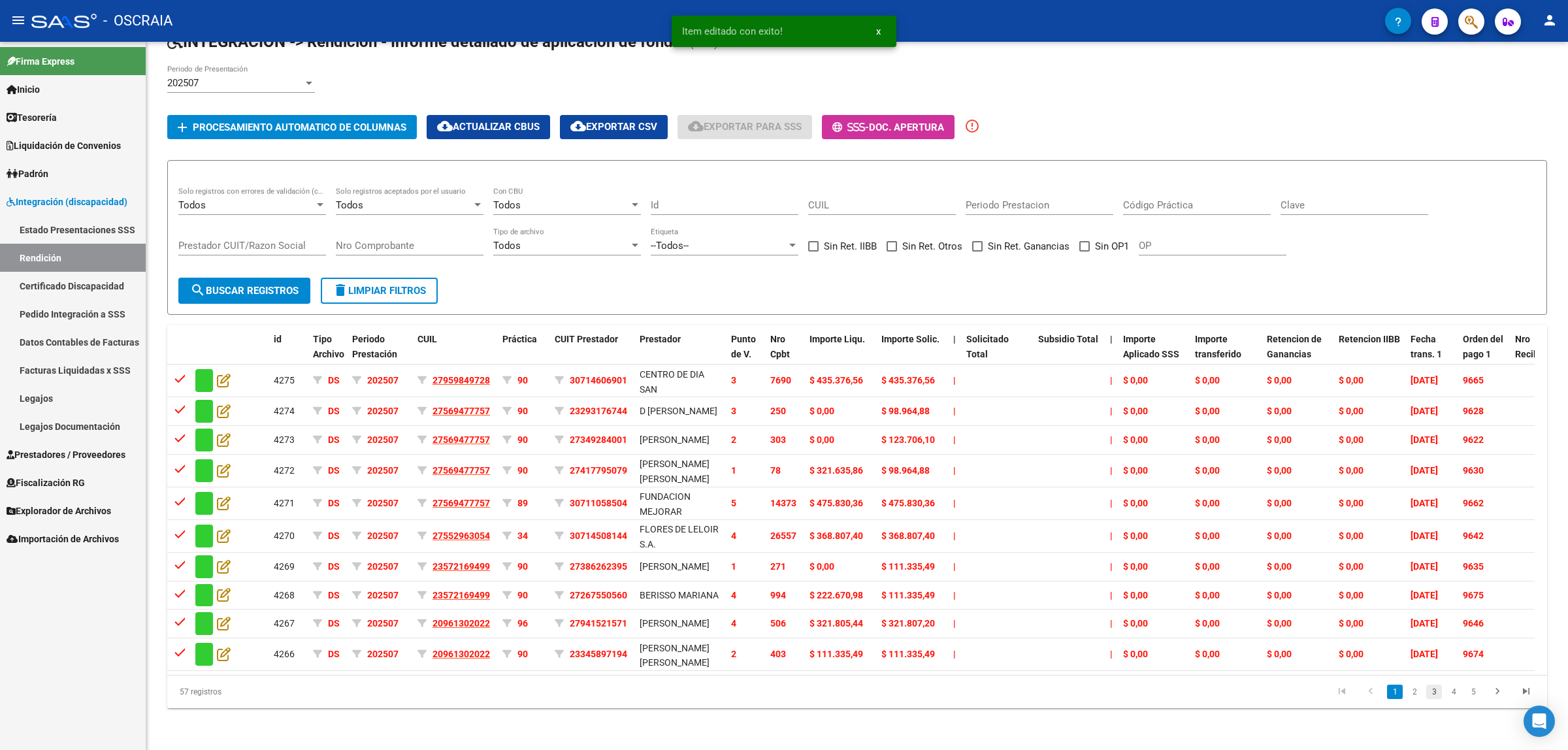
click at [1435, 699] on link "3" at bounding box center [1434, 691] width 16 height 14
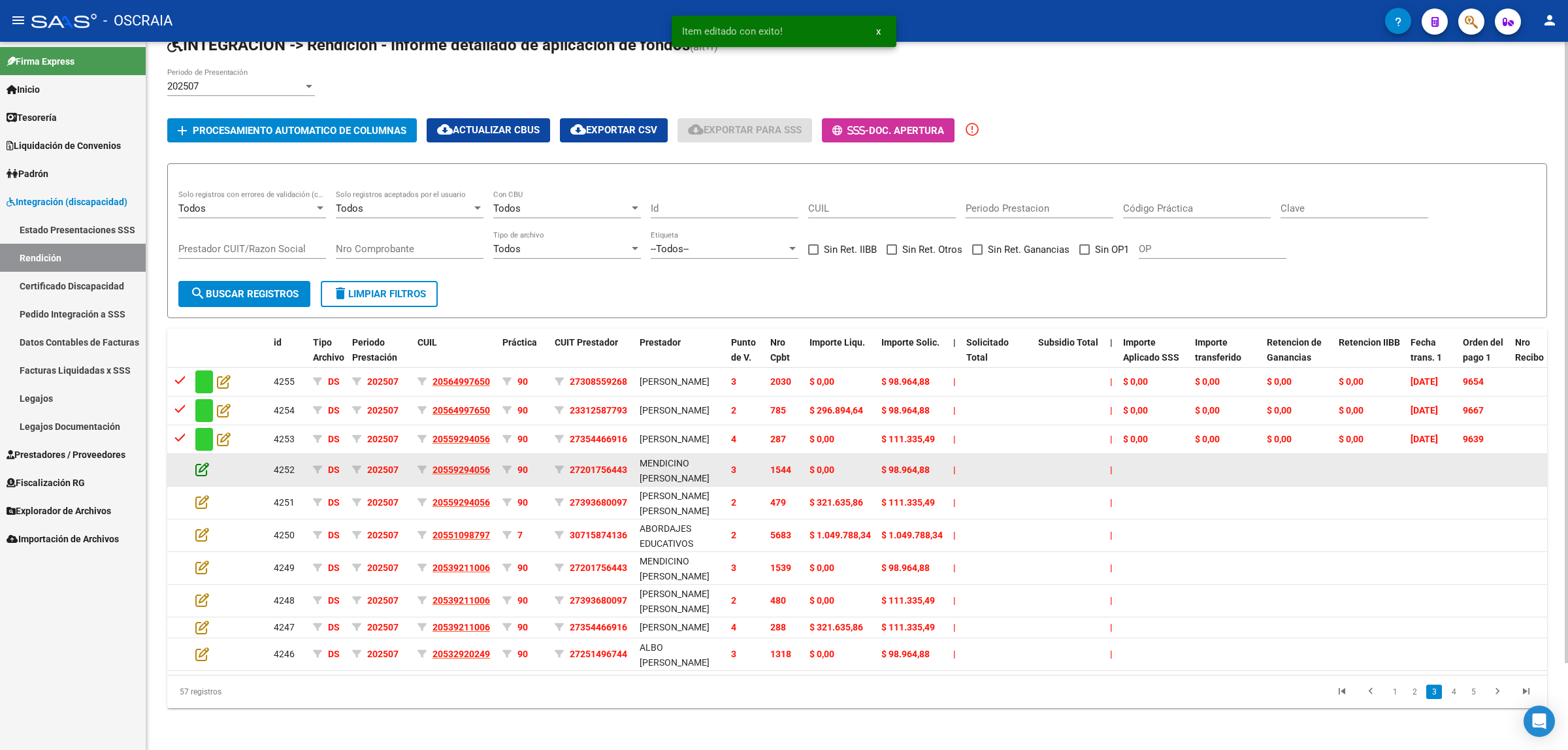
click at [197, 462] on icon at bounding box center [202, 469] width 14 height 14
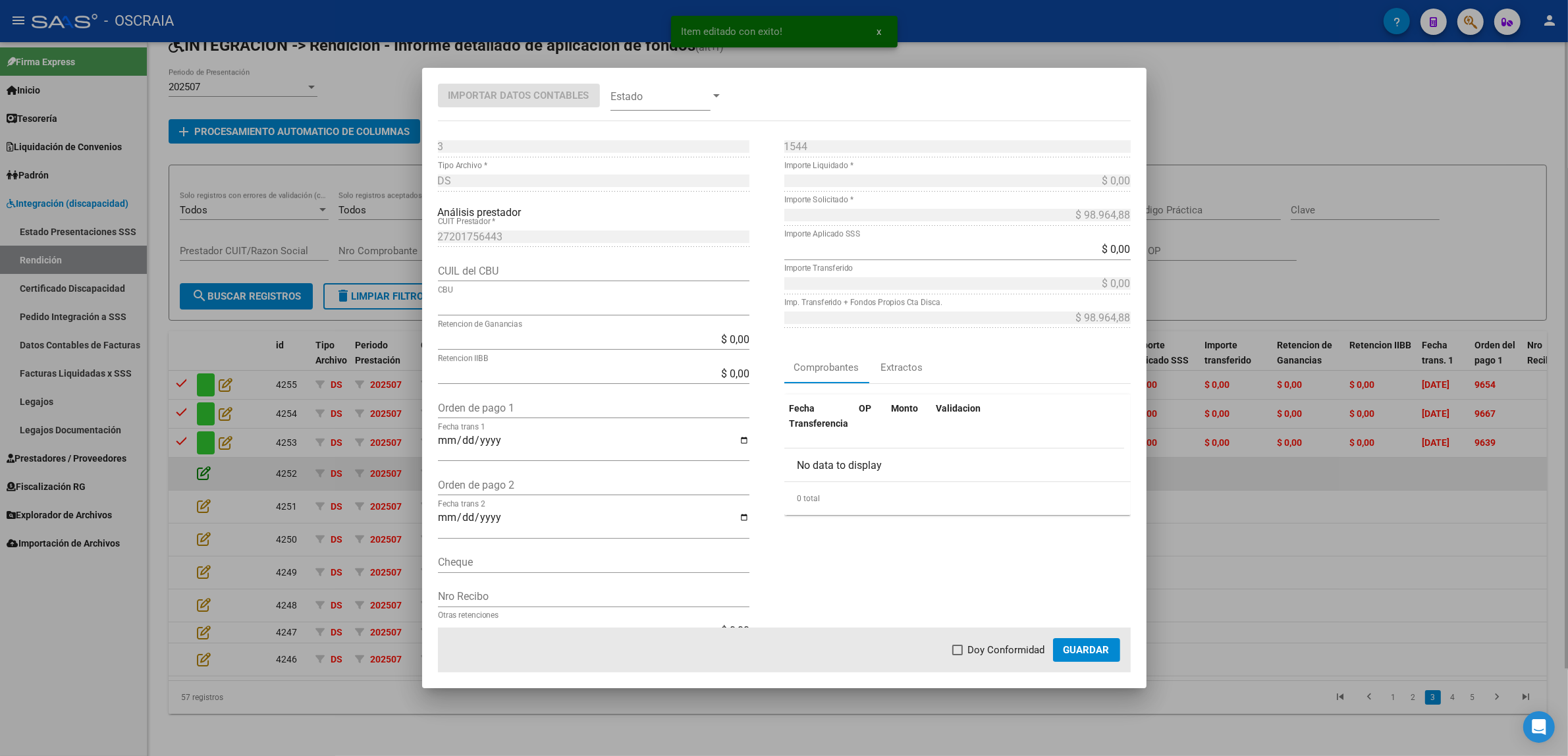
type input "0070079530004039018653"
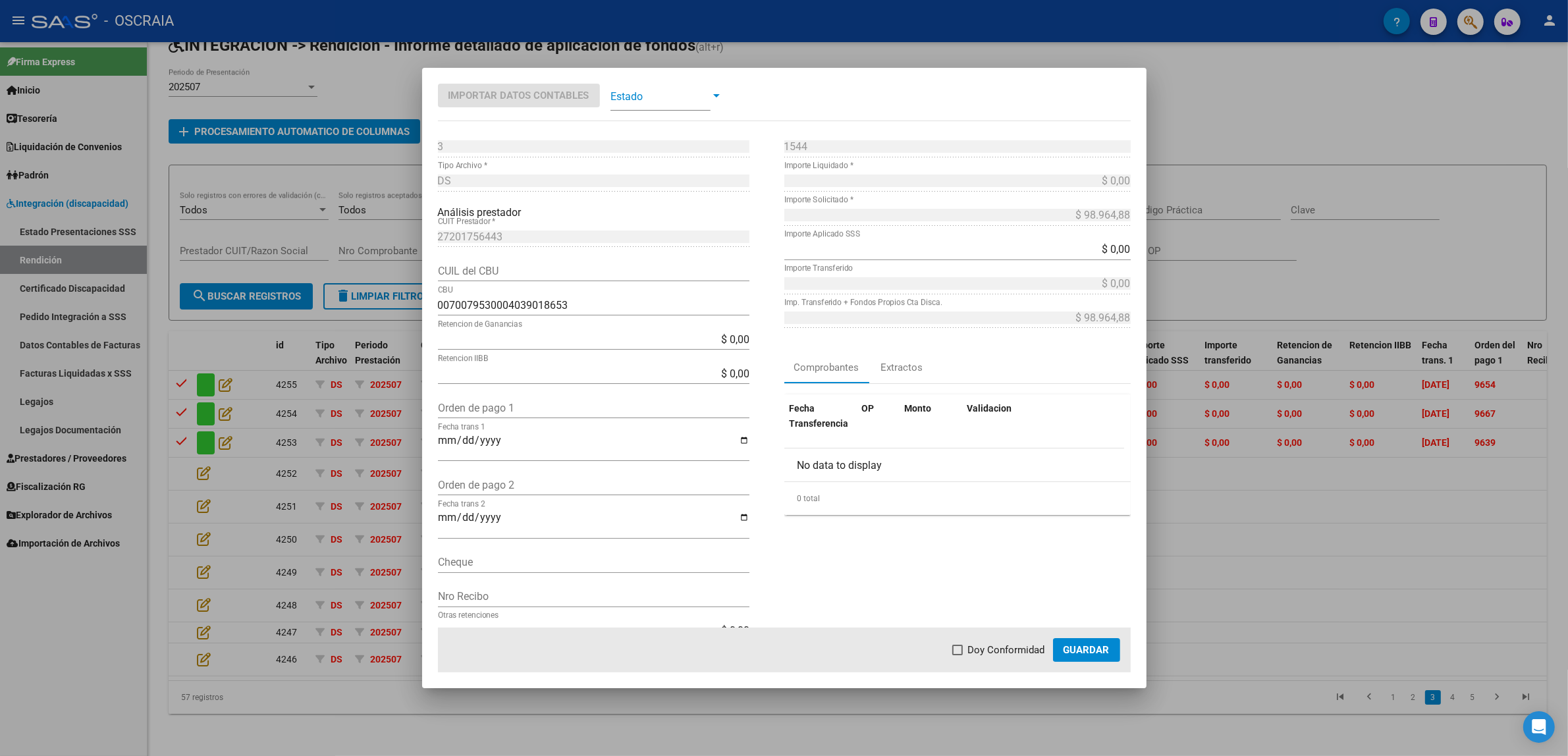
click at [521, 412] on input "Orden de pago 1" at bounding box center [593, 408] width 311 height 12
paste input "9624"
type input "9624"
type input "[DATE]"
click at [651, 102] on span at bounding box center [661, 95] width 100 height 29
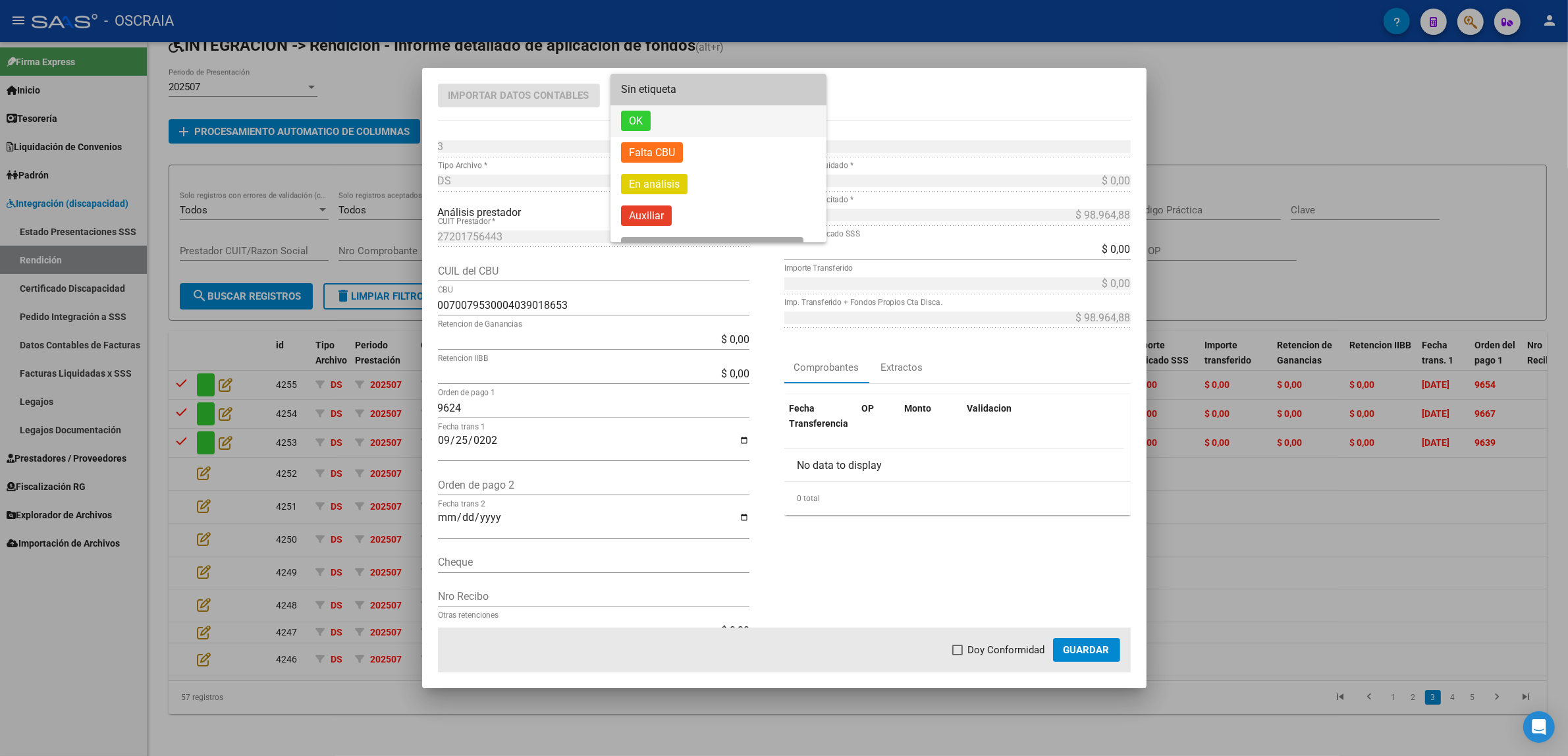
click at [643, 108] on span "OK" at bounding box center [718, 121] width 195 height 32
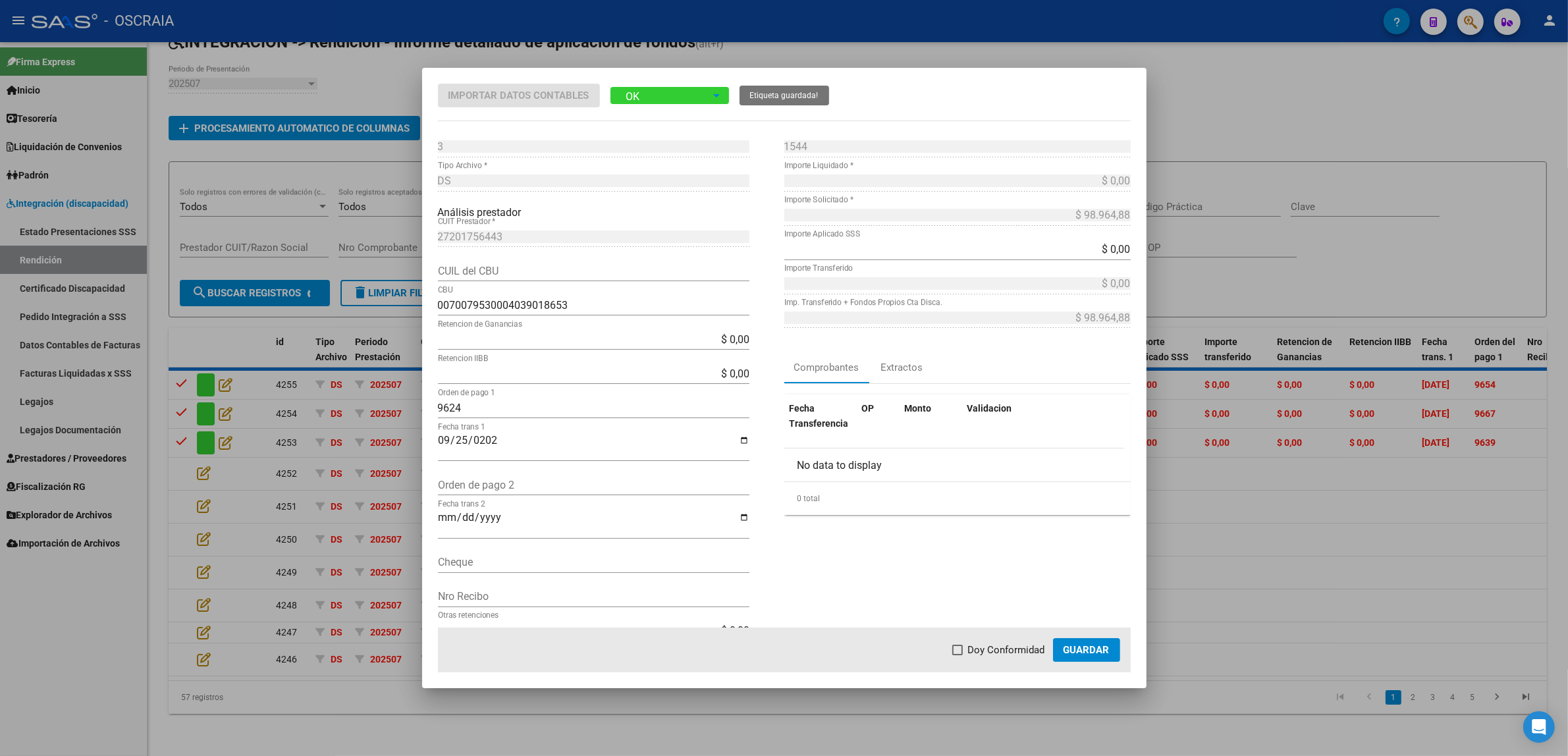
click at [979, 650] on span "Doy Conformidad" at bounding box center [1006, 650] width 77 height 16
click at [958, 655] on input "Doy Conformidad" at bounding box center [957, 655] width 1 height 1
checkbox input "true"
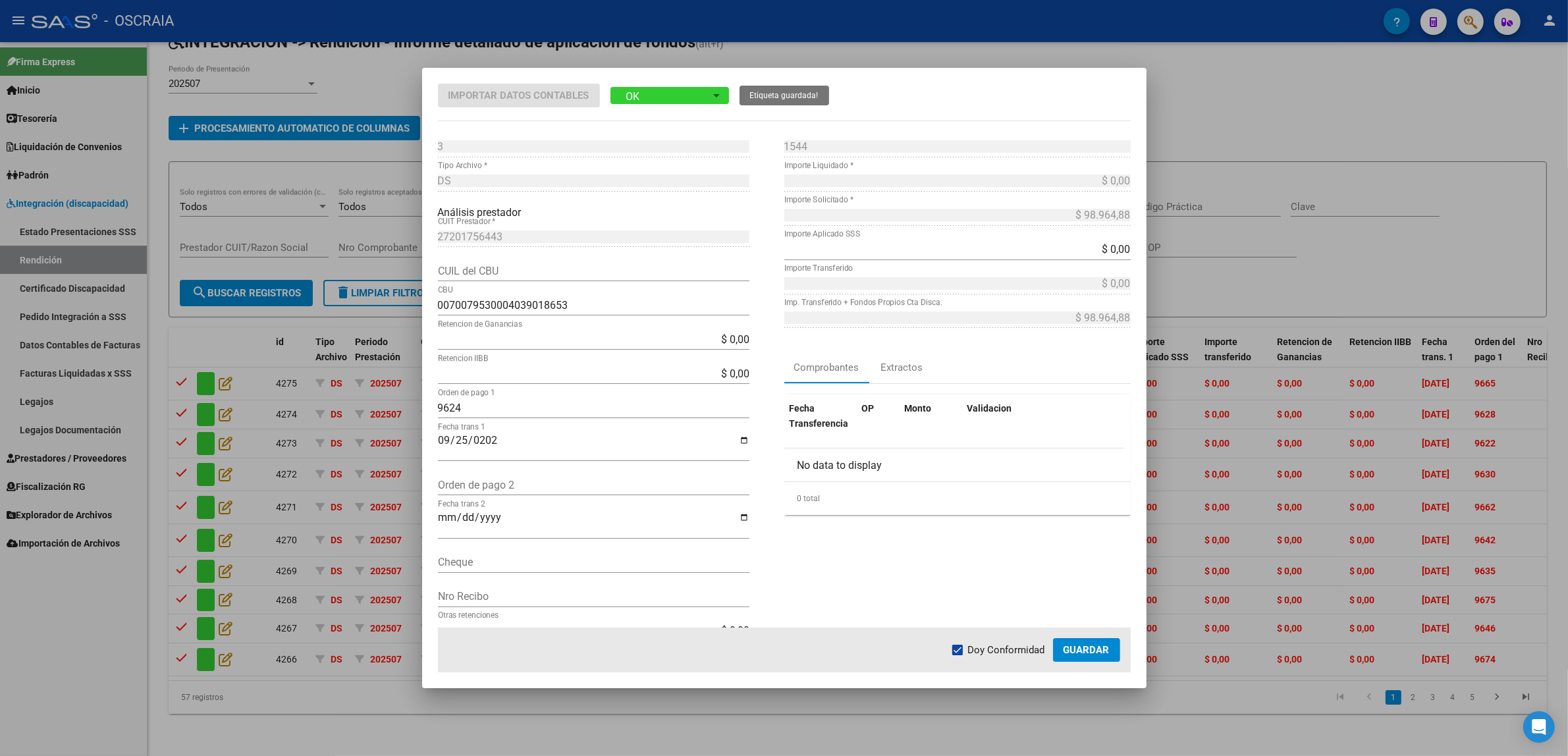
click at [1094, 662] on button "Guardar" at bounding box center [1086, 650] width 67 height 24
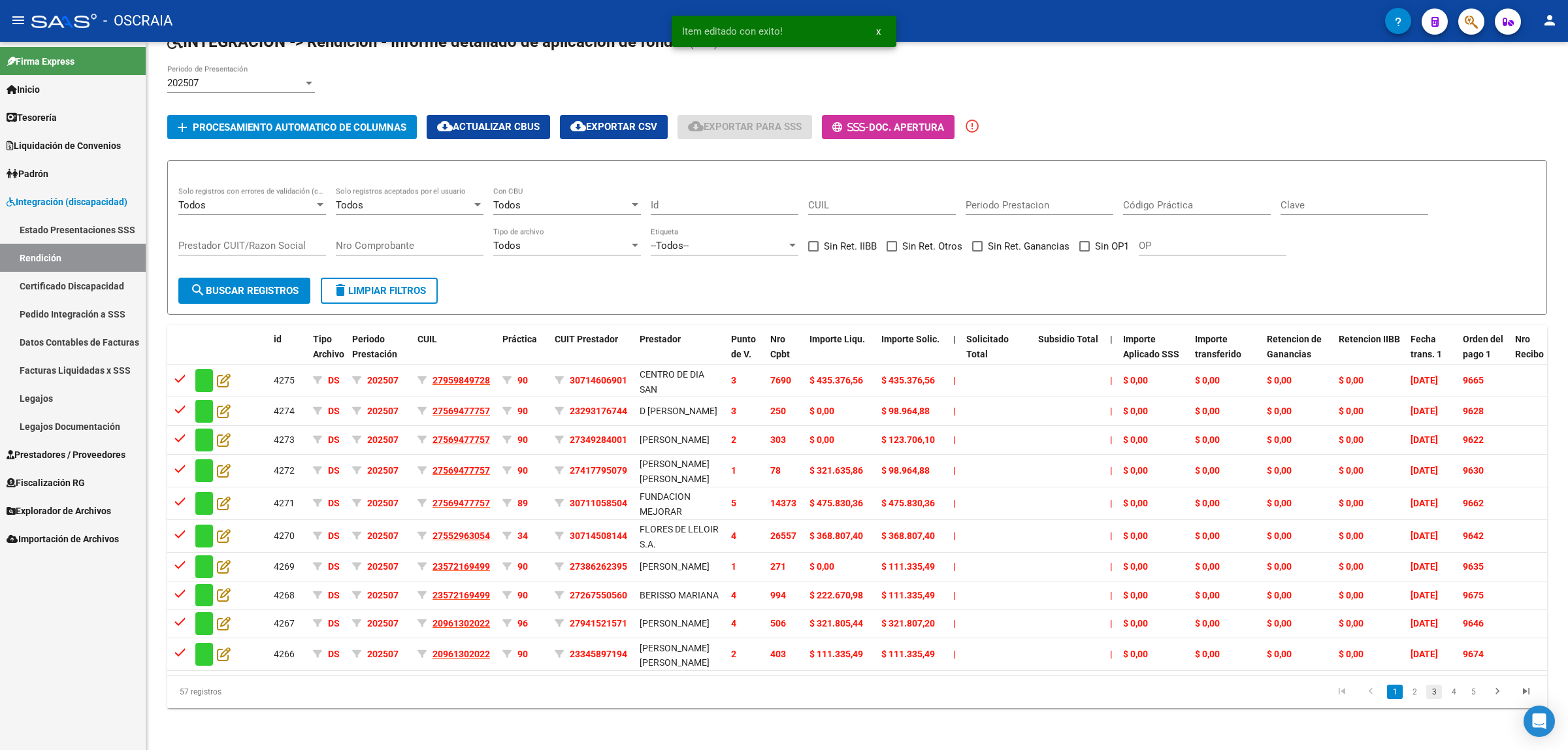
click at [1426, 699] on link "3" at bounding box center [1434, 691] width 16 height 14
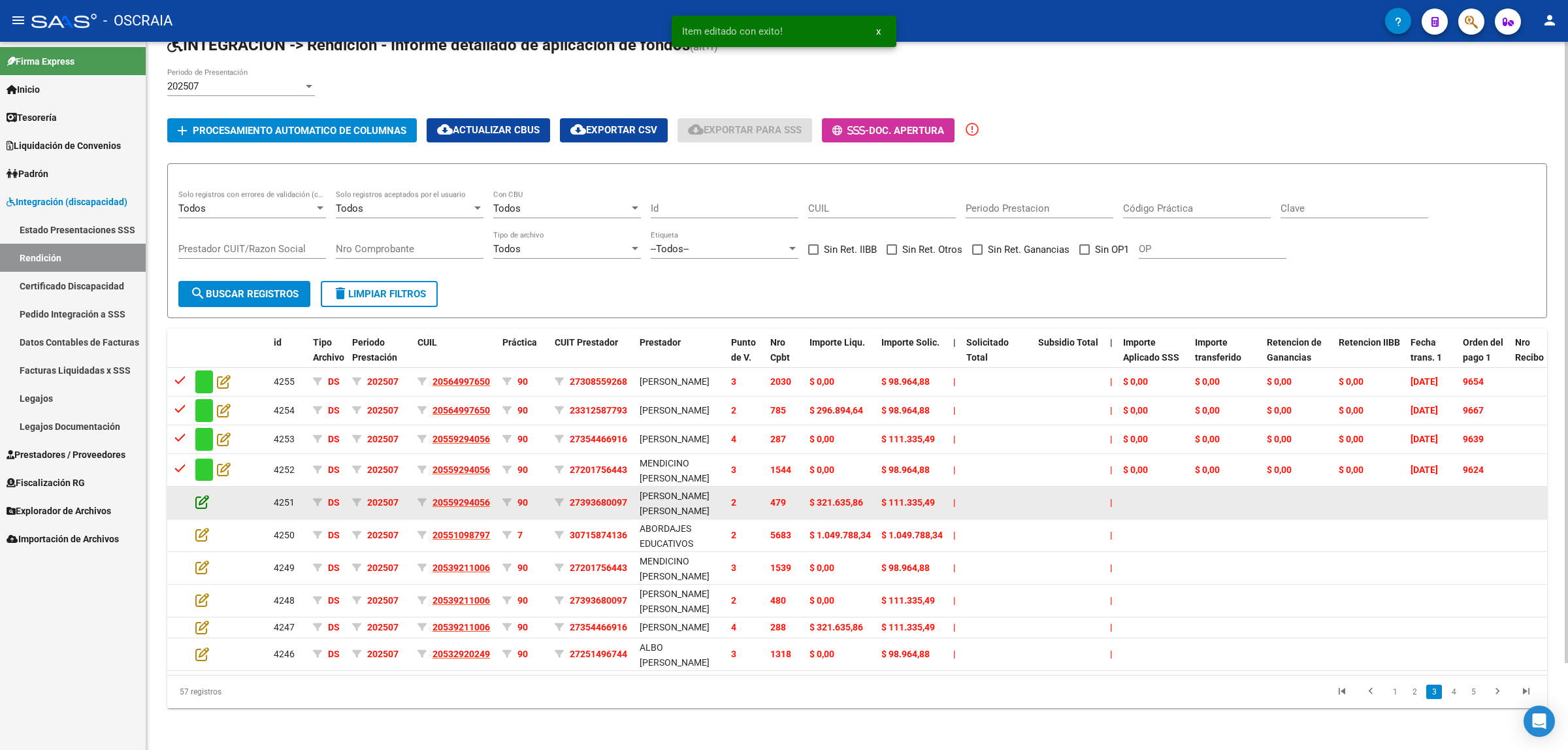
click at [206, 495] on icon at bounding box center [202, 502] width 14 height 14
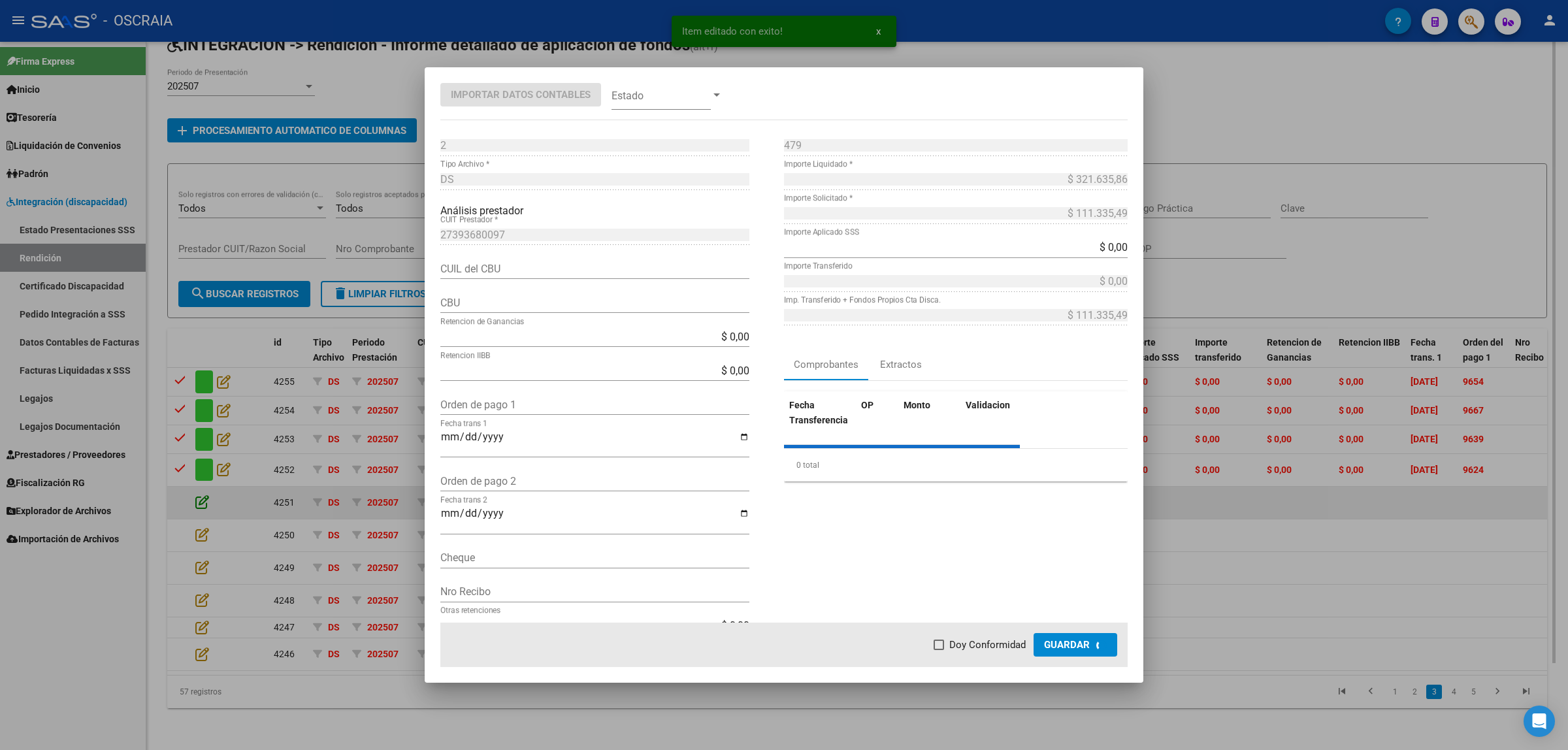
type input "0070380030004009758619"
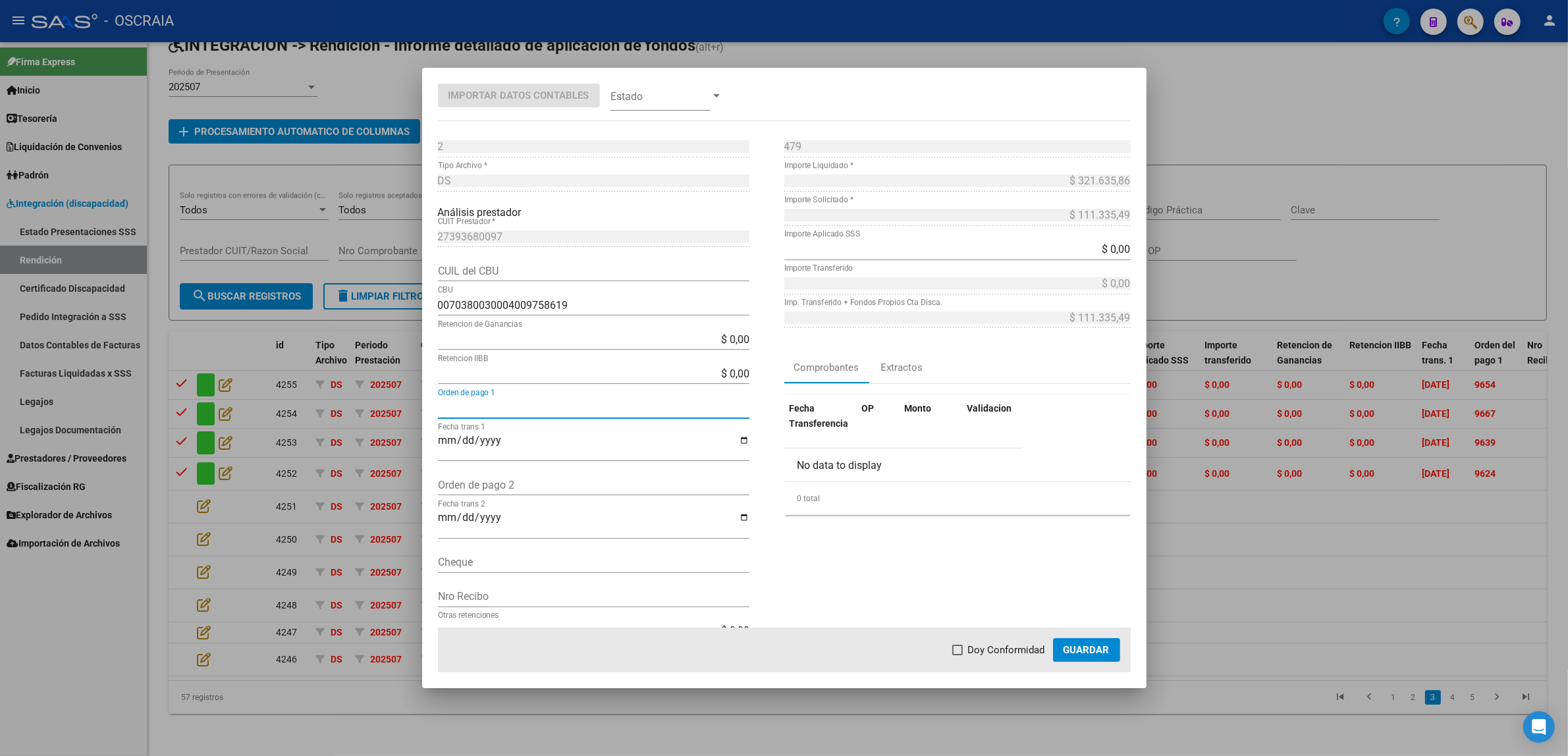
click at [512, 407] on input "Orden de pago 1" at bounding box center [593, 408] width 311 height 12
paste input "9660"
type input "9660"
click at [644, 99] on span at bounding box center [661, 95] width 100 height 29
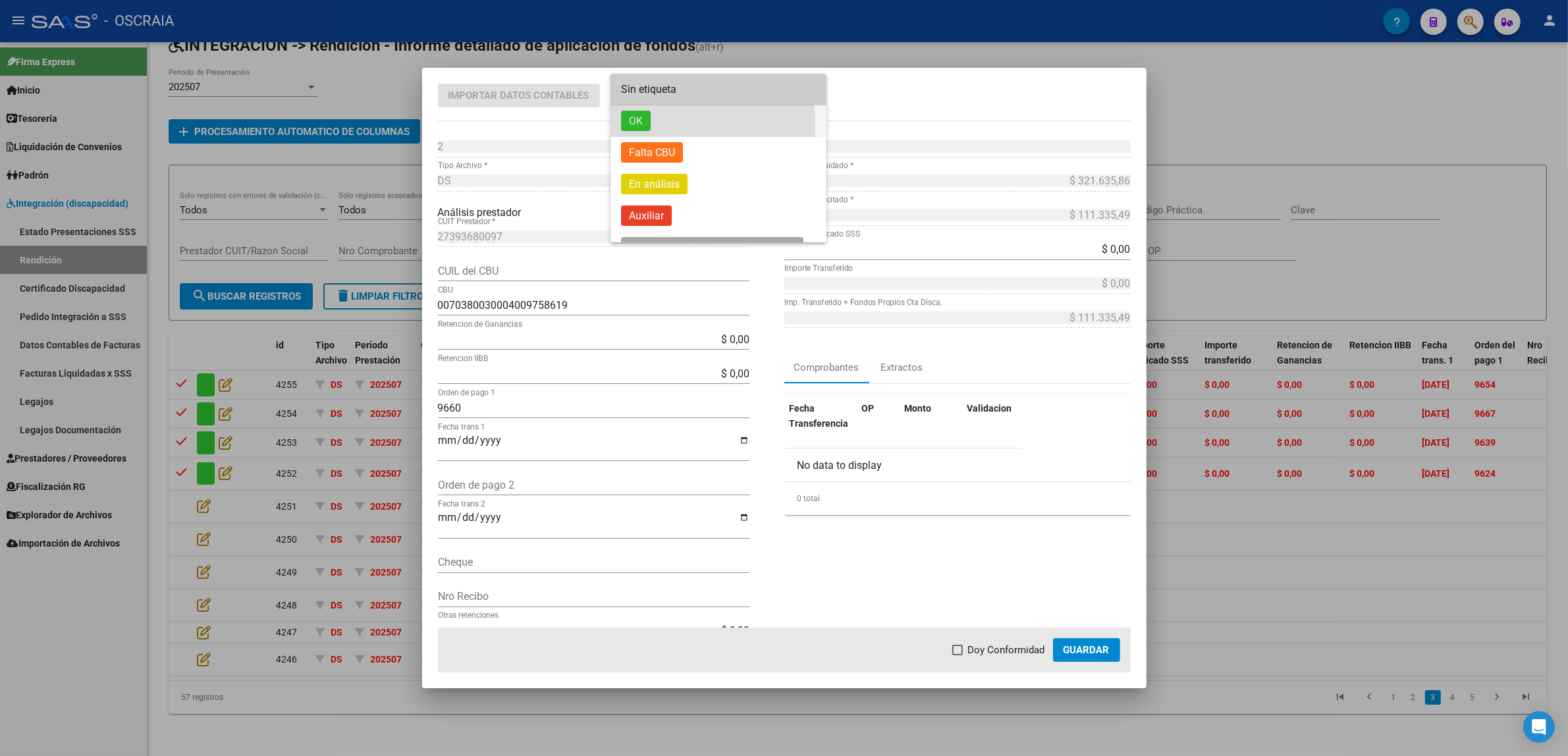
click at [653, 123] on span "OK" at bounding box center [718, 121] width 195 height 32
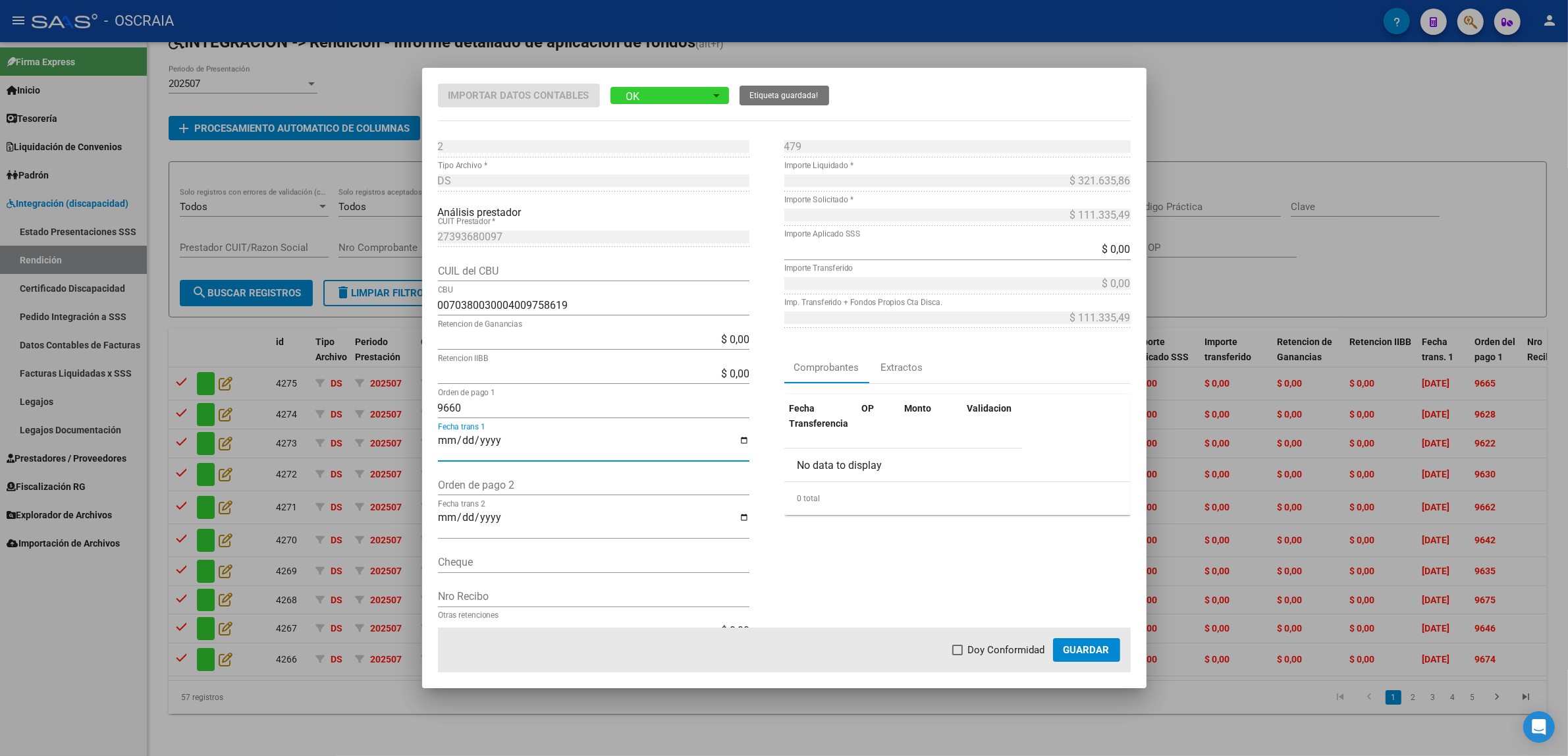
click at [443, 441] on input "Fecha trans 1" at bounding box center [593, 446] width 311 height 23
type input "[DATE]"
click at [835, 567] on div "479 Nro Comprobante * $ 321.635,86 Importe Liquidado * $ 111.335,49 Importe Sol…" at bounding box center [957, 396] width 346 height 519
click at [999, 637] on mat-dialog-actions "Doy Conformidad Guardar" at bounding box center [784, 650] width 693 height 45
click at [1002, 654] on span "Doy Conformidad" at bounding box center [1006, 650] width 77 height 16
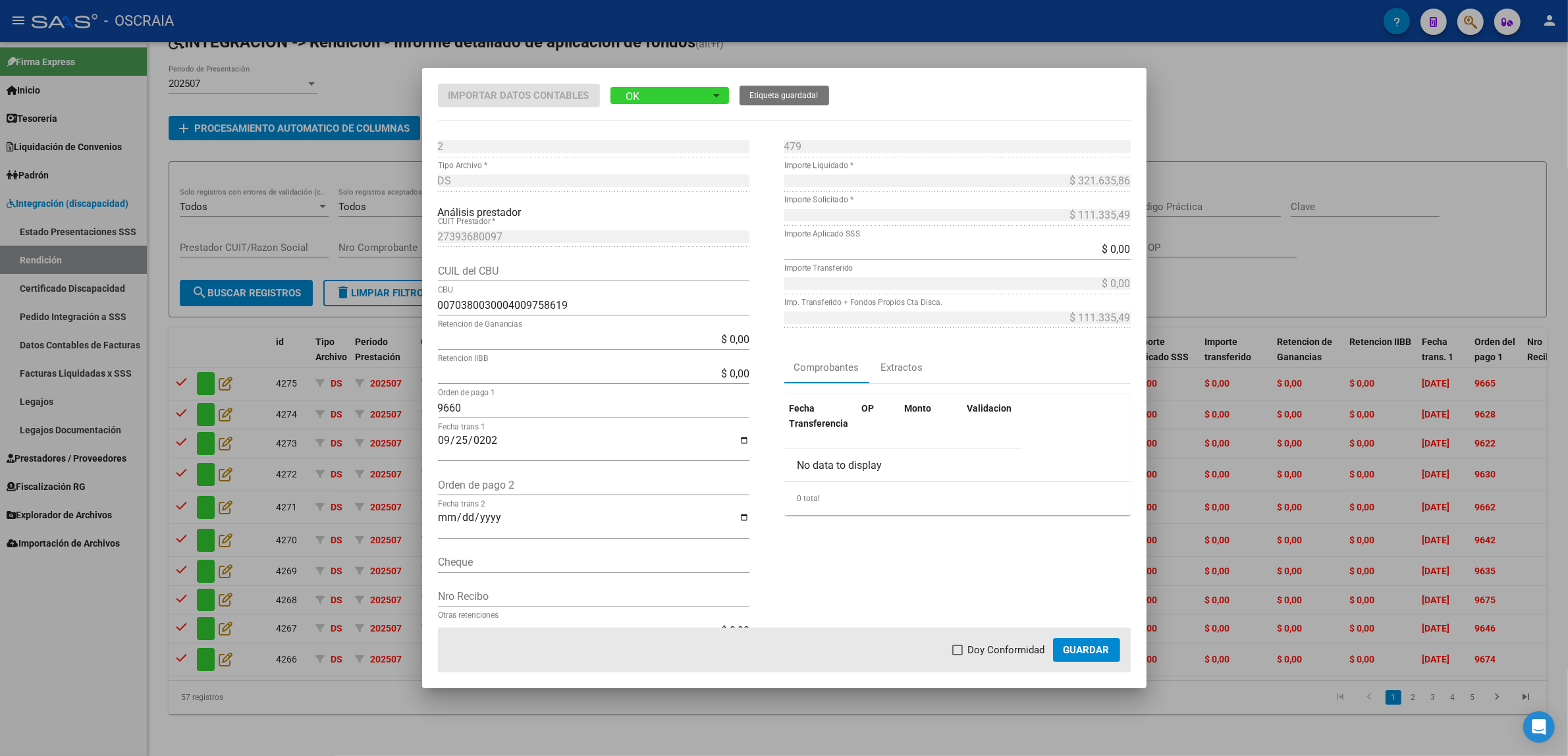
click at [958, 655] on input "Doy Conformidad" at bounding box center [957, 655] width 1 height 1
checkbox input "true"
click at [1071, 651] on span "Guardar" at bounding box center [1086, 650] width 46 height 12
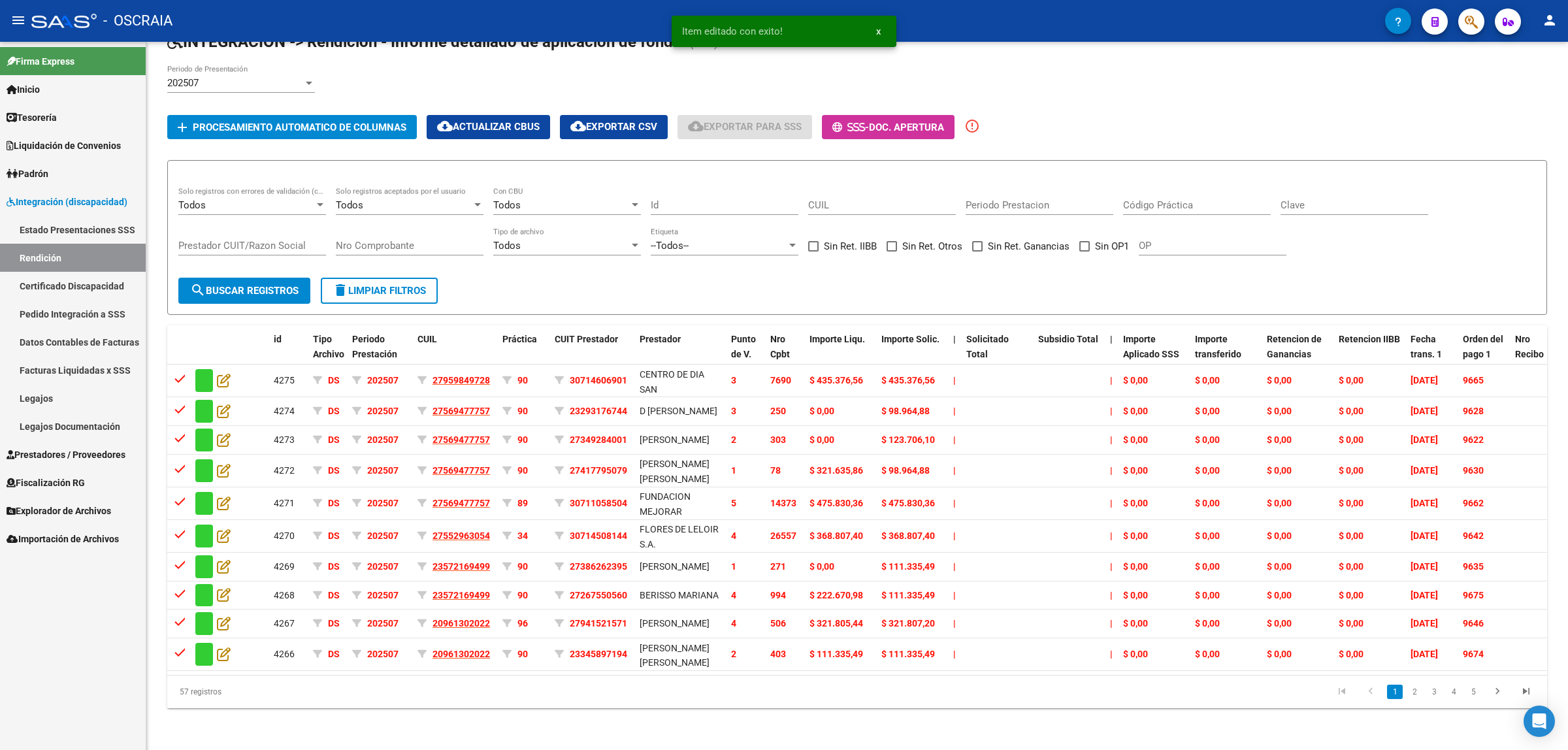
click at [1442, 697] on li "3" at bounding box center [1434, 691] width 20 height 22
click at [1437, 699] on link "3" at bounding box center [1434, 691] width 16 height 14
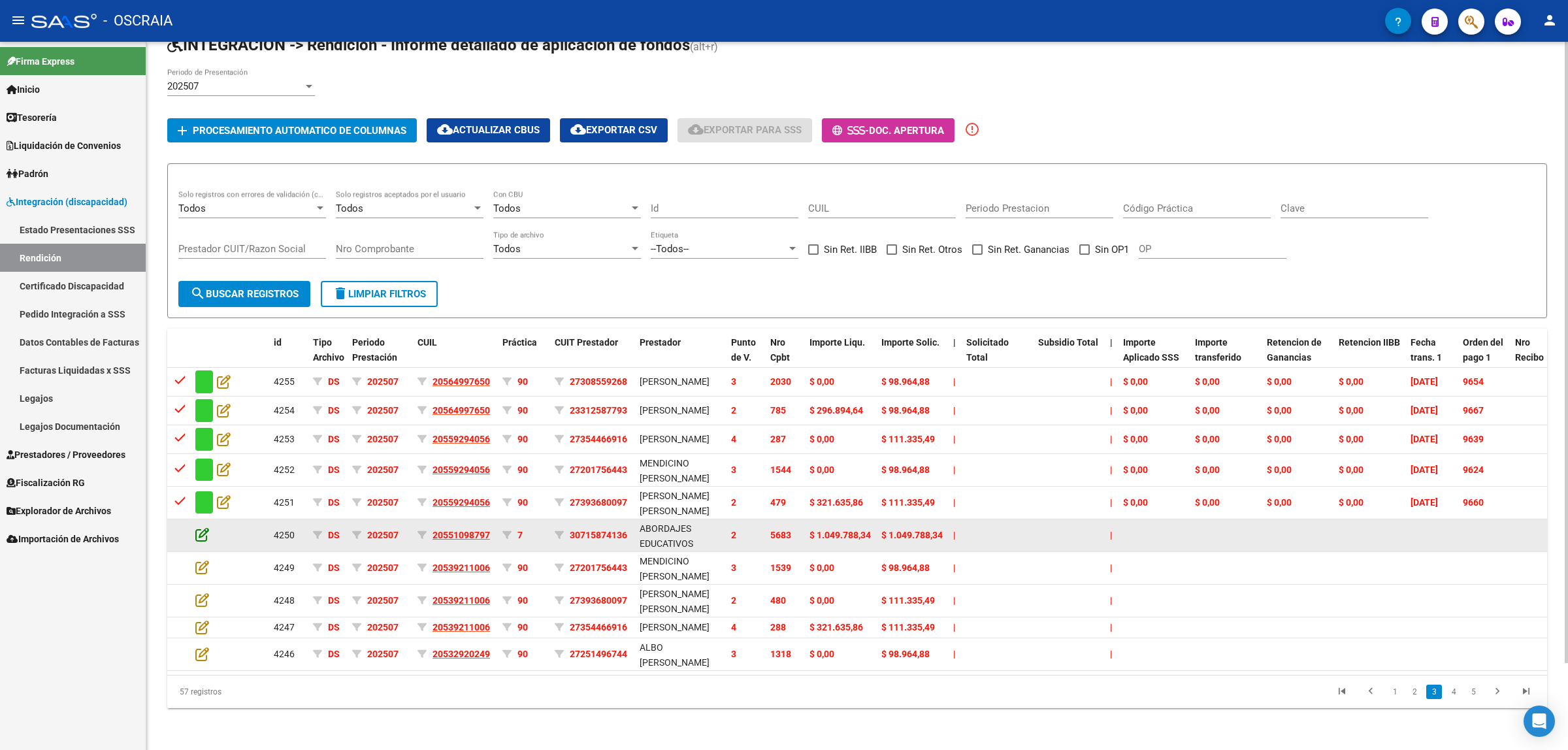
click at [198, 527] on icon at bounding box center [202, 534] width 14 height 14
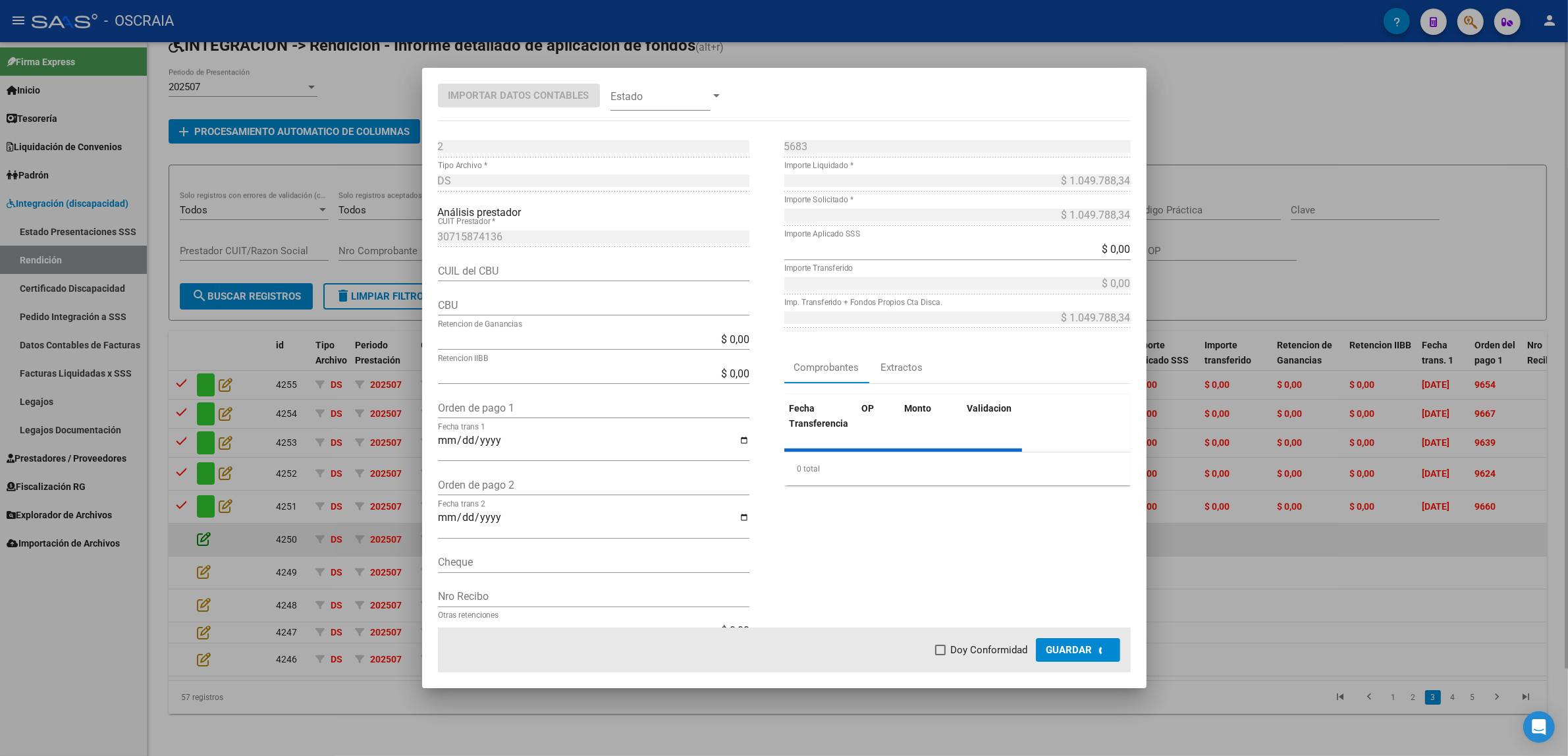
type input "0140081601503205198431"
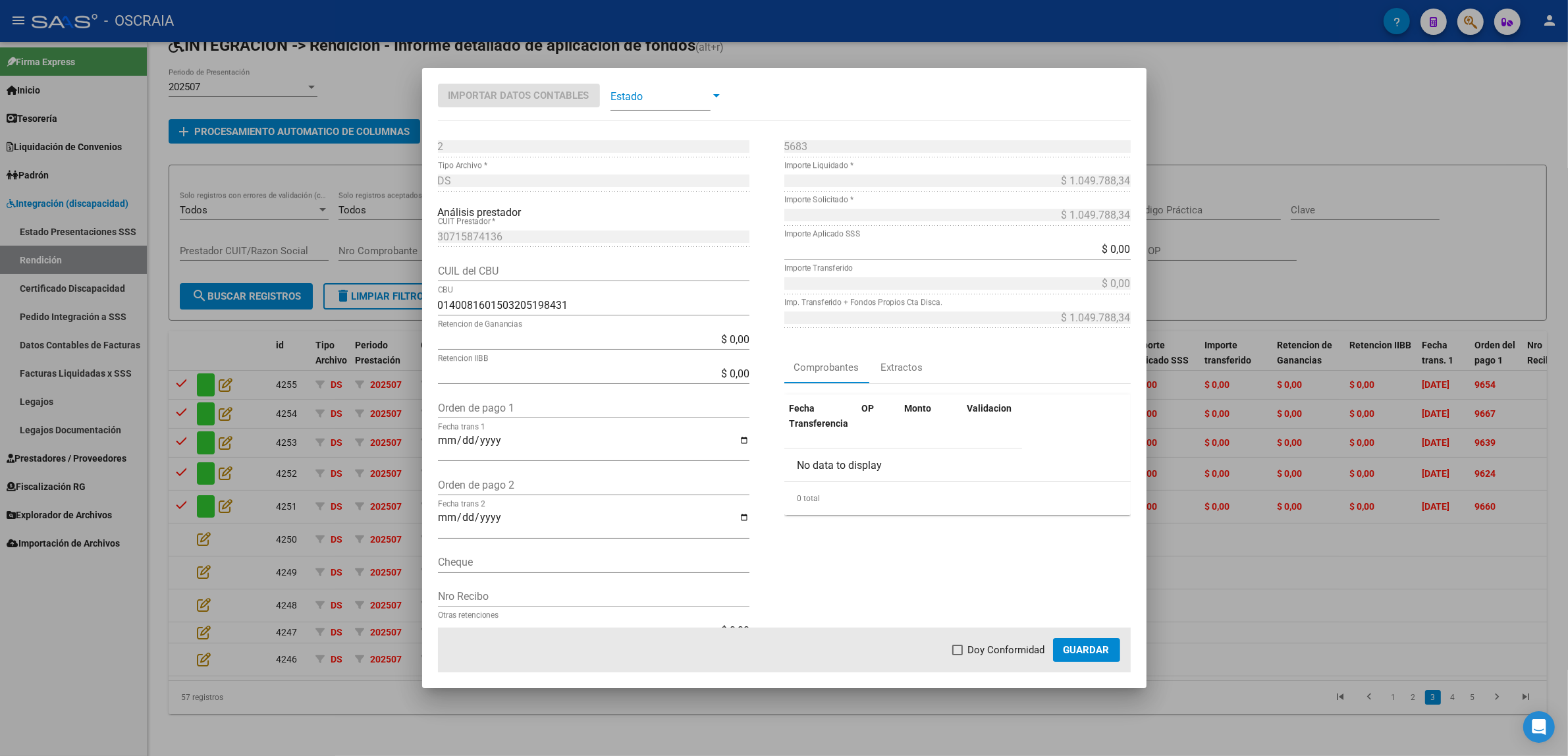
click at [532, 404] on input "Orden de pago 1" at bounding box center [593, 408] width 311 height 12
paste input "9653"
type input "9653"
type input "[DATE]"
click at [960, 654] on span at bounding box center [957, 650] width 10 height 10
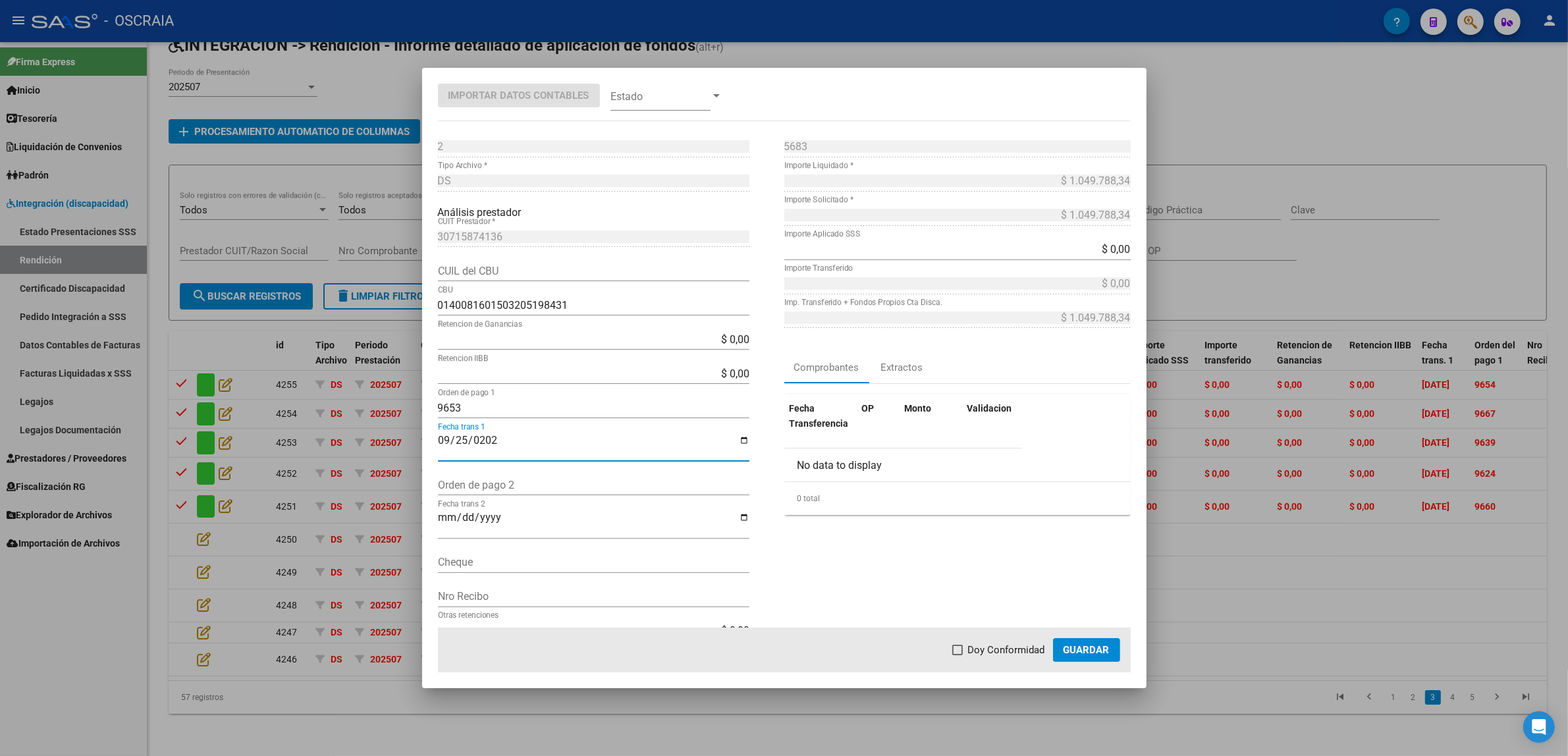
click at [958, 655] on input "Doy Conformidad" at bounding box center [957, 655] width 1 height 1
checkbox input "true"
click at [1089, 659] on button "Guardar" at bounding box center [1086, 650] width 67 height 24
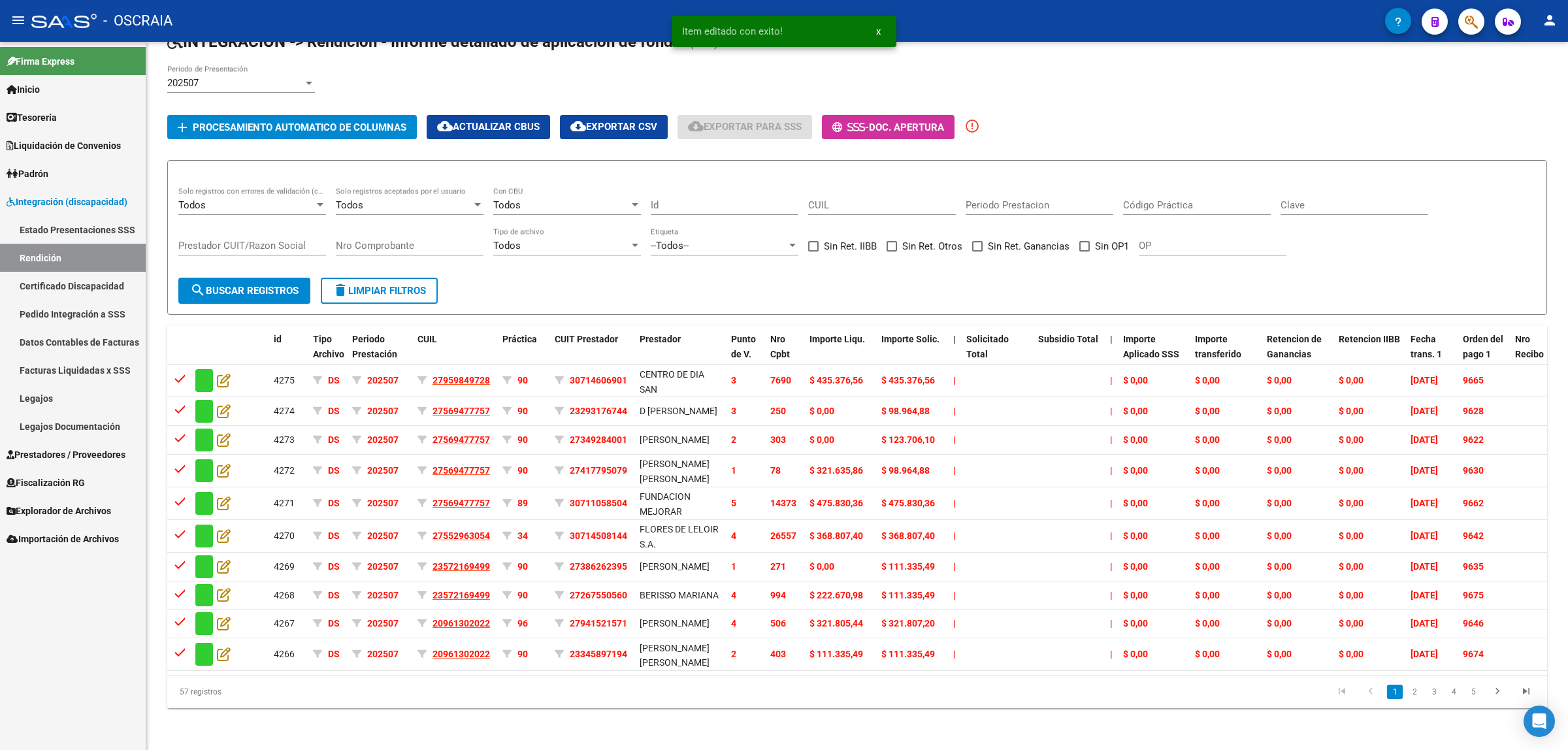
click at [1439, 703] on li "3" at bounding box center [1434, 691] width 20 height 22
click at [1434, 699] on link "3" at bounding box center [1434, 691] width 16 height 14
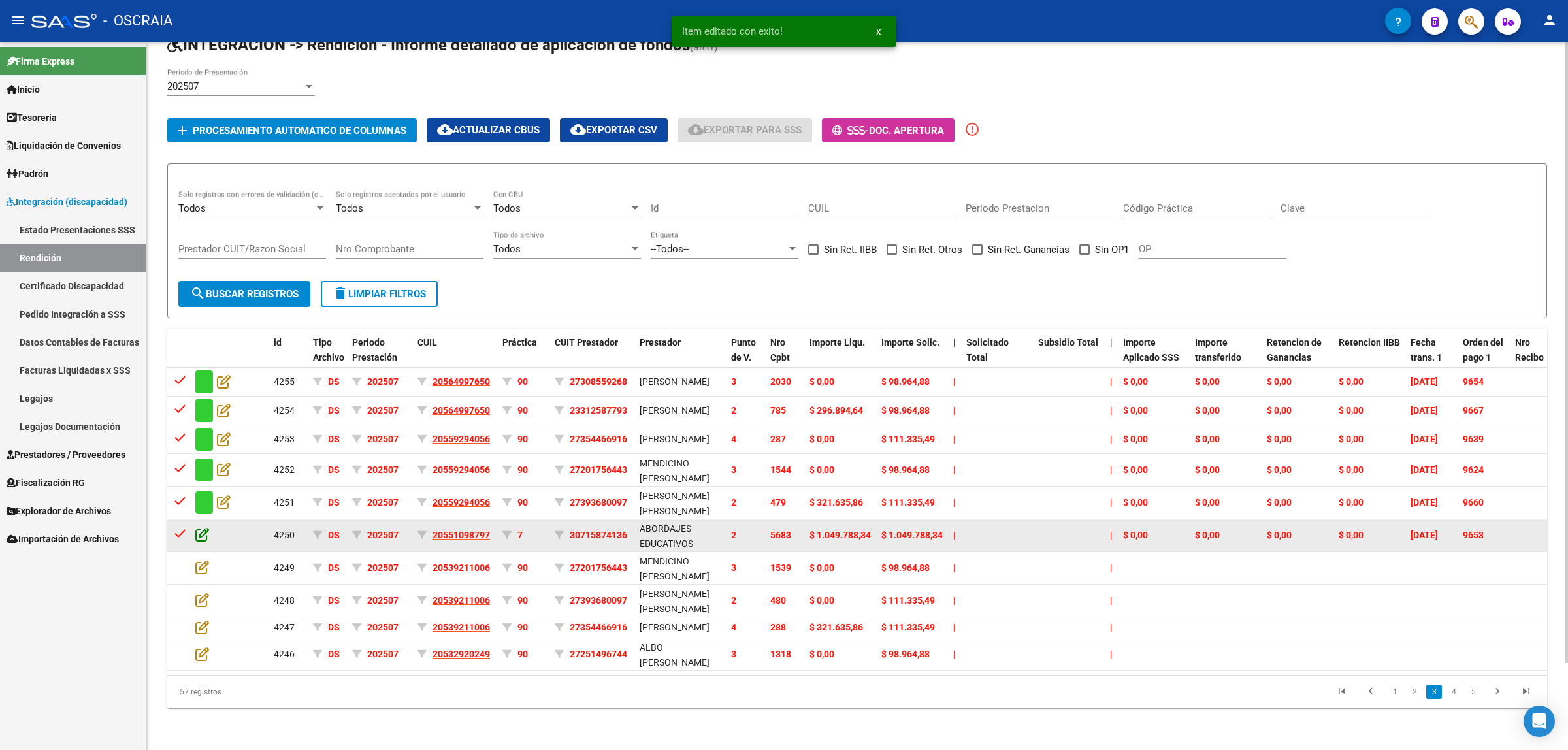
click at [207, 527] on icon at bounding box center [202, 534] width 14 height 14
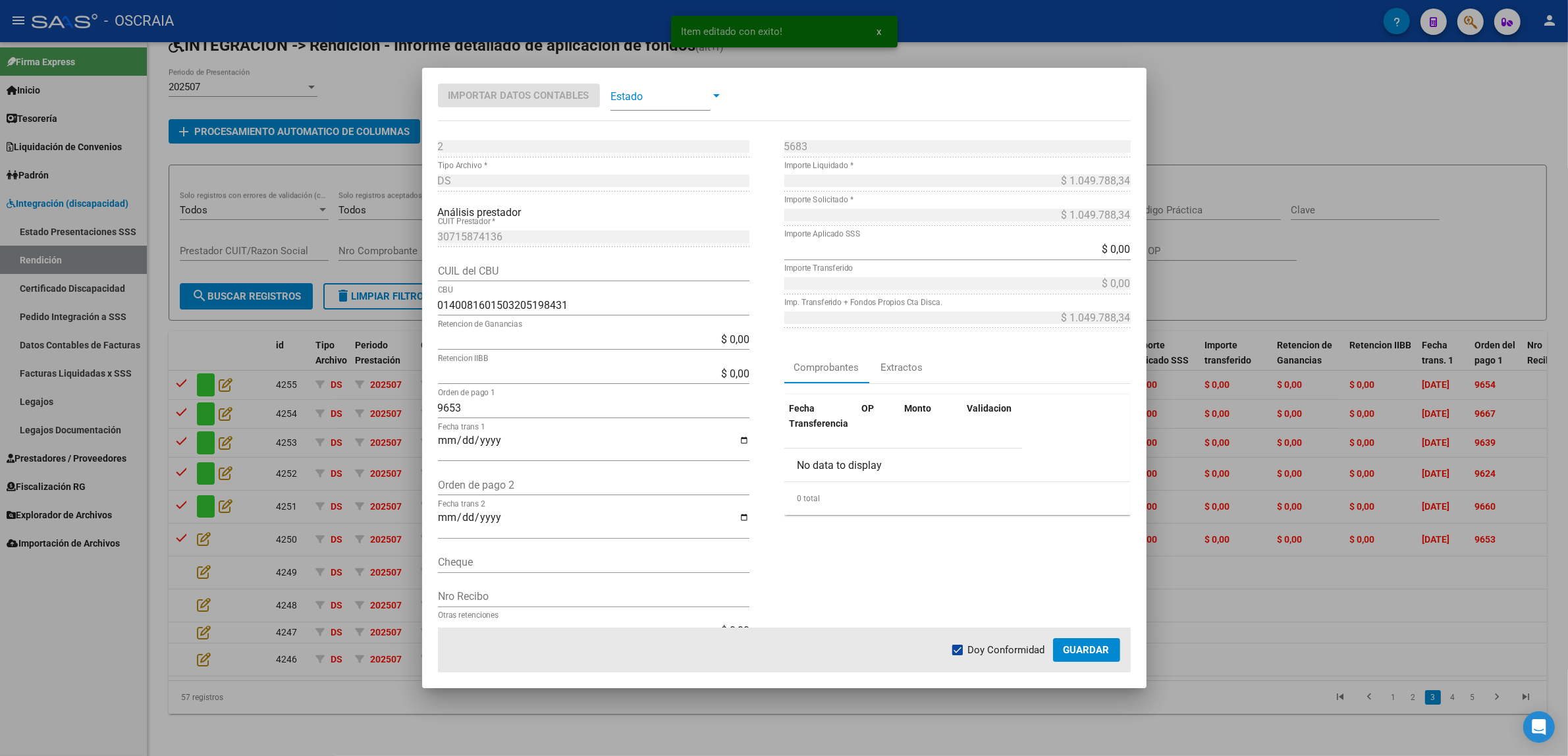
click at [698, 94] on span at bounding box center [661, 95] width 100 height 29
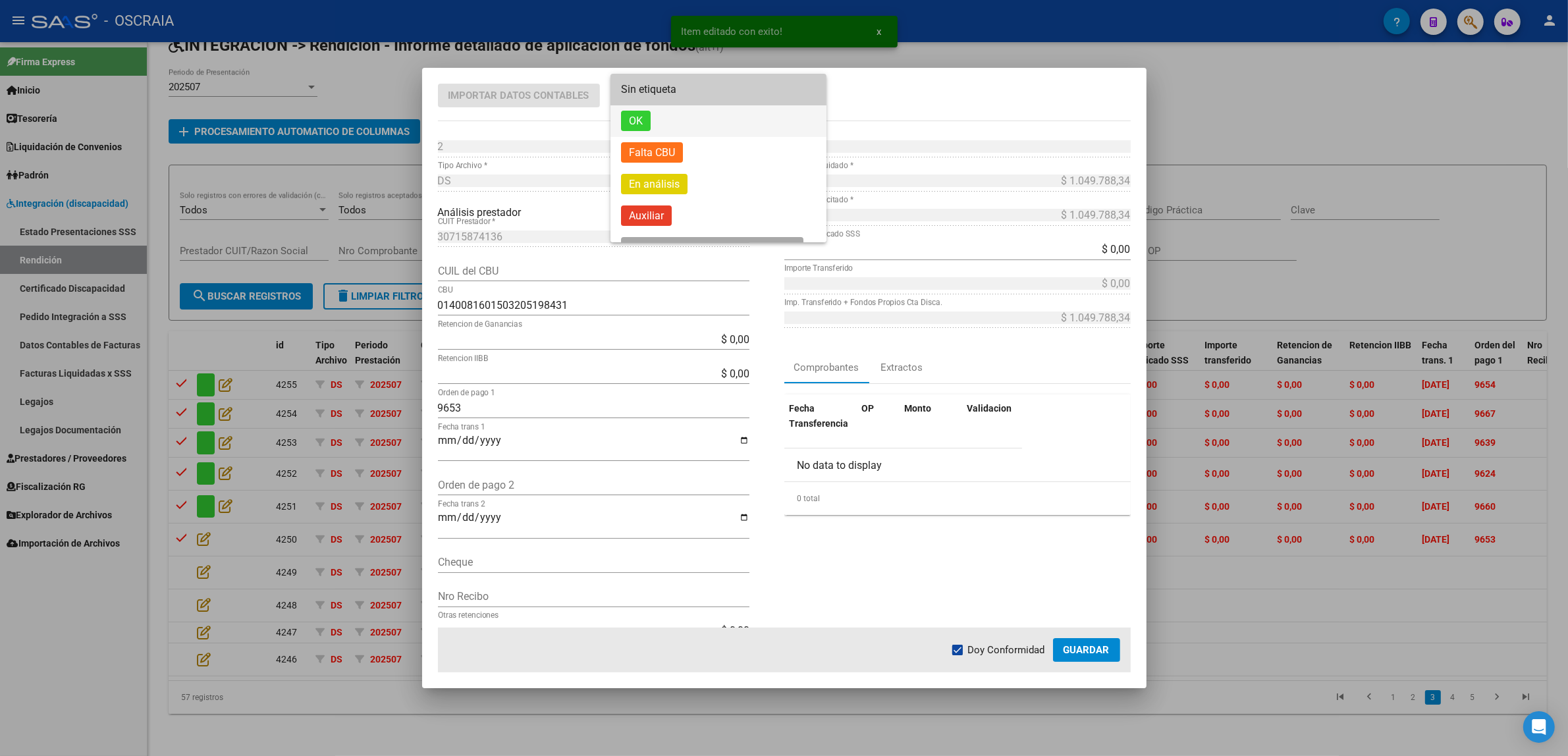
click at [672, 122] on span "OK" at bounding box center [718, 121] width 195 height 32
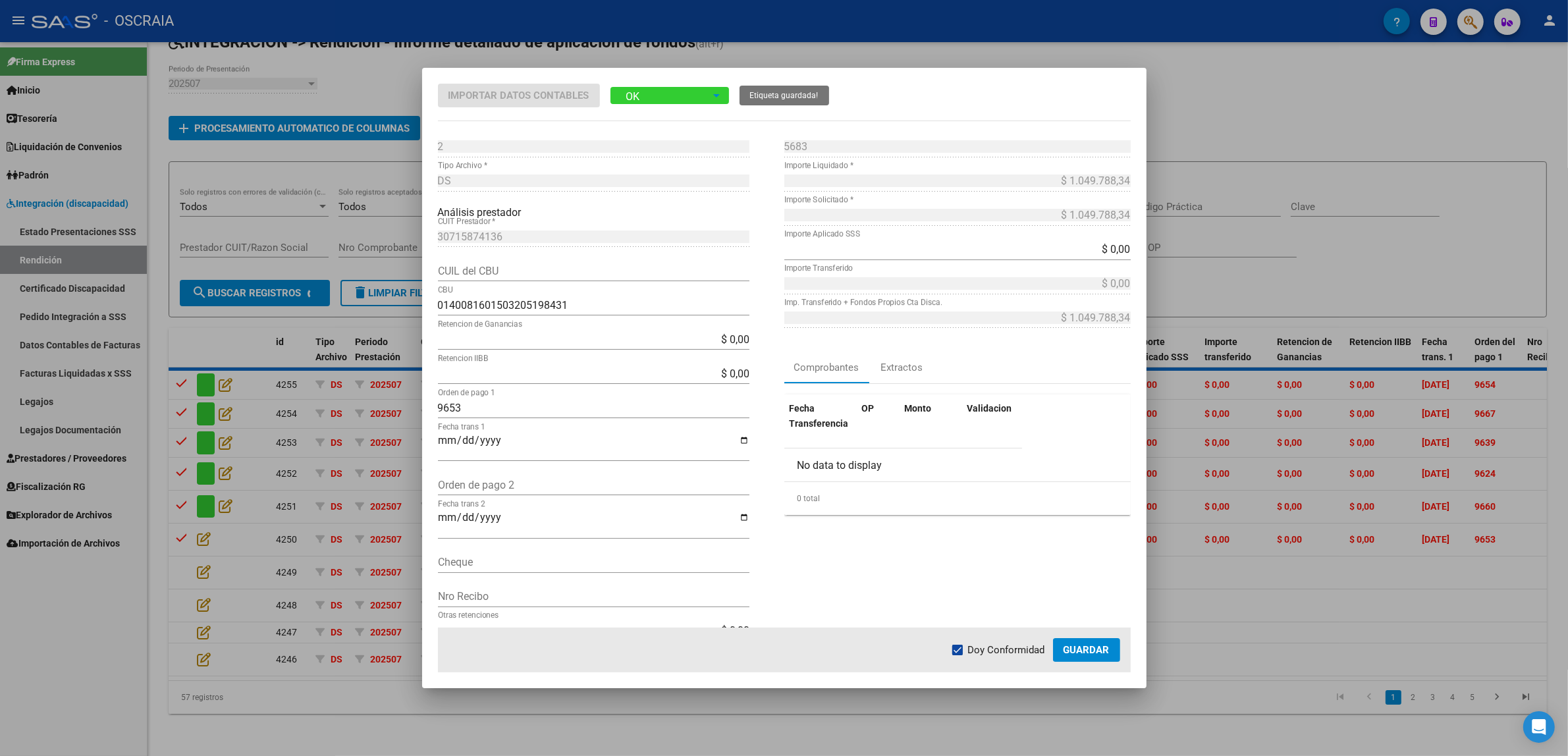
click at [1078, 655] on span "Guardar" at bounding box center [1086, 650] width 46 height 12
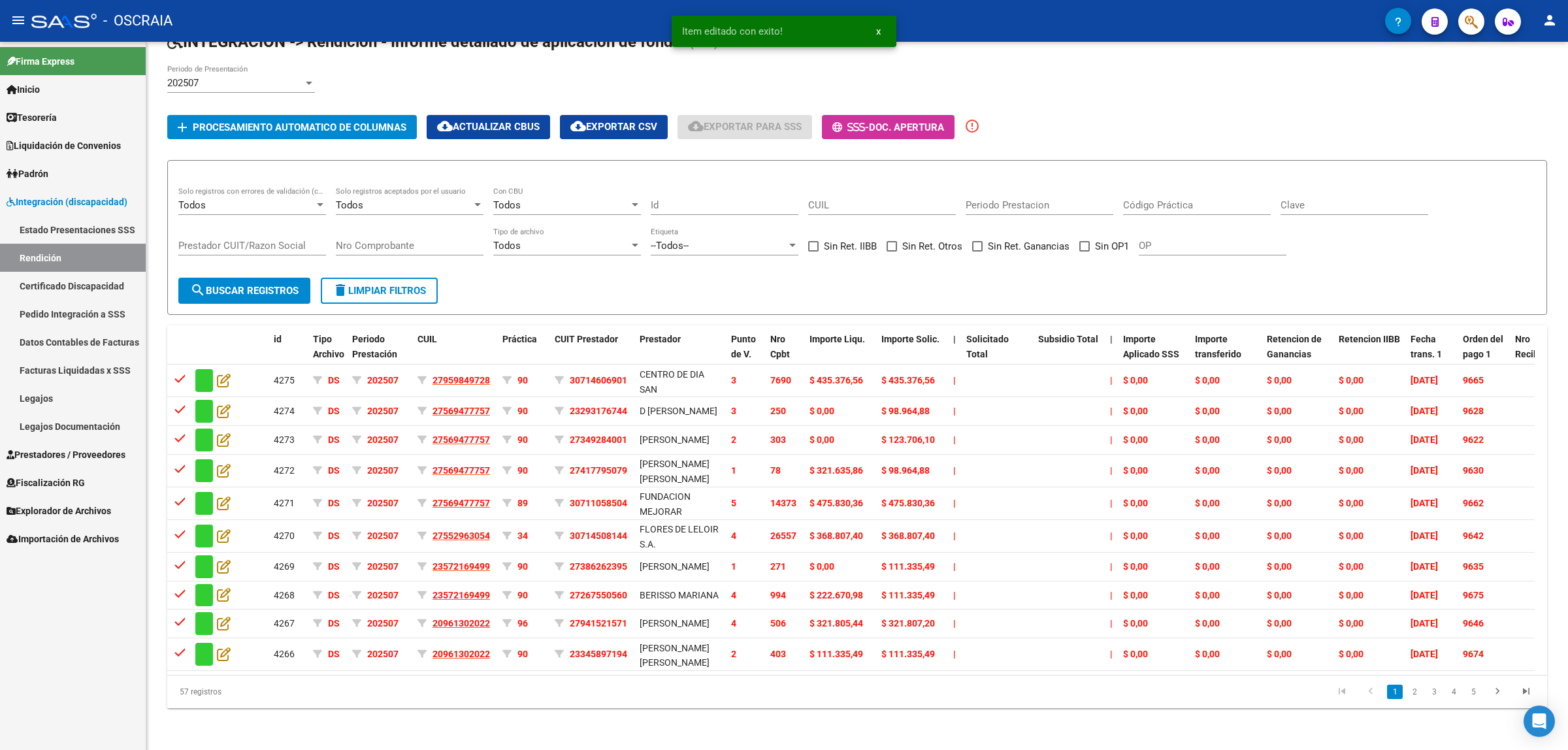
click at [1425, 699] on li "3" at bounding box center [1434, 691] width 20 height 22
click at [1432, 694] on link "3" at bounding box center [1434, 691] width 16 height 14
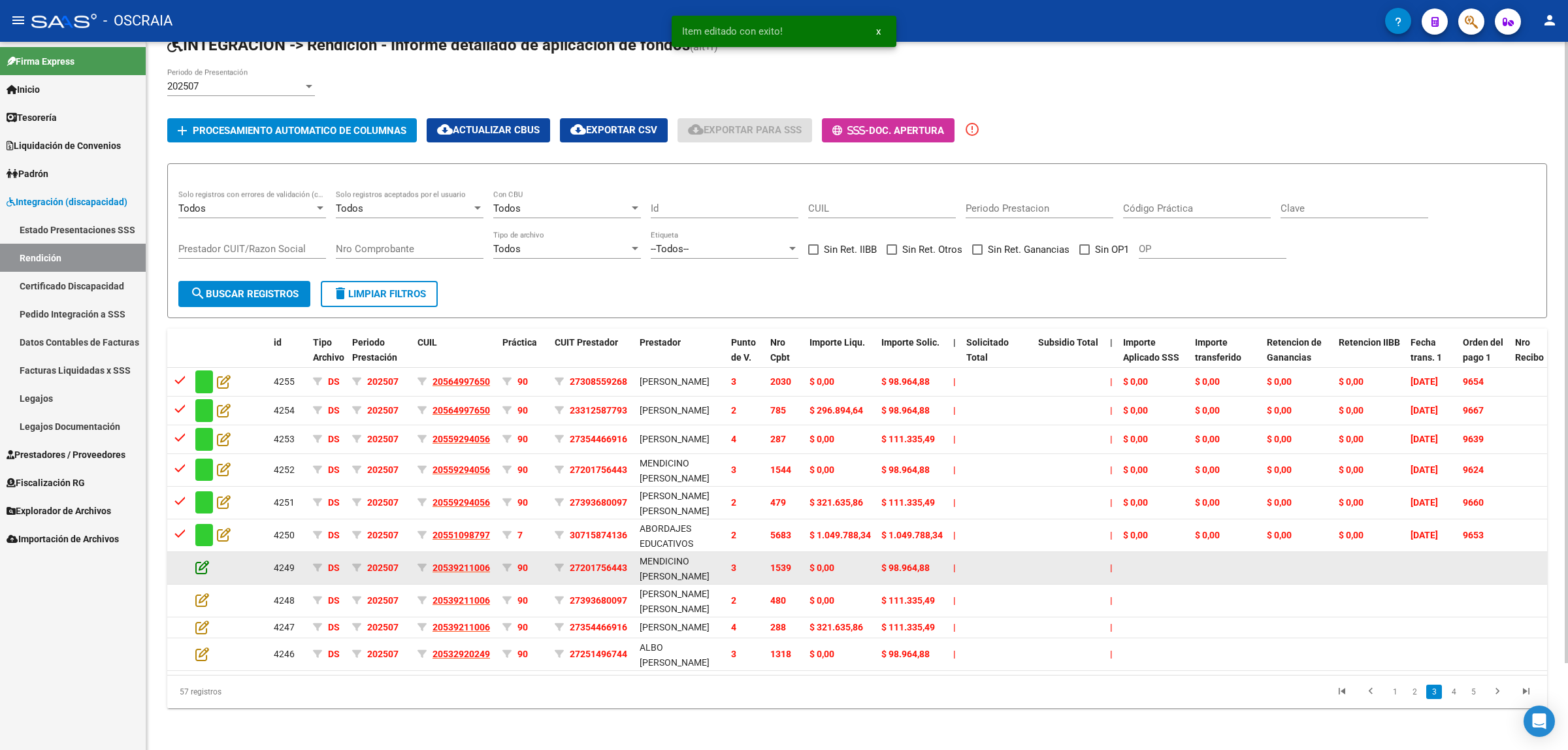
click at [203, 560] on icon at bounding box center [202, 567] width 14 height 14
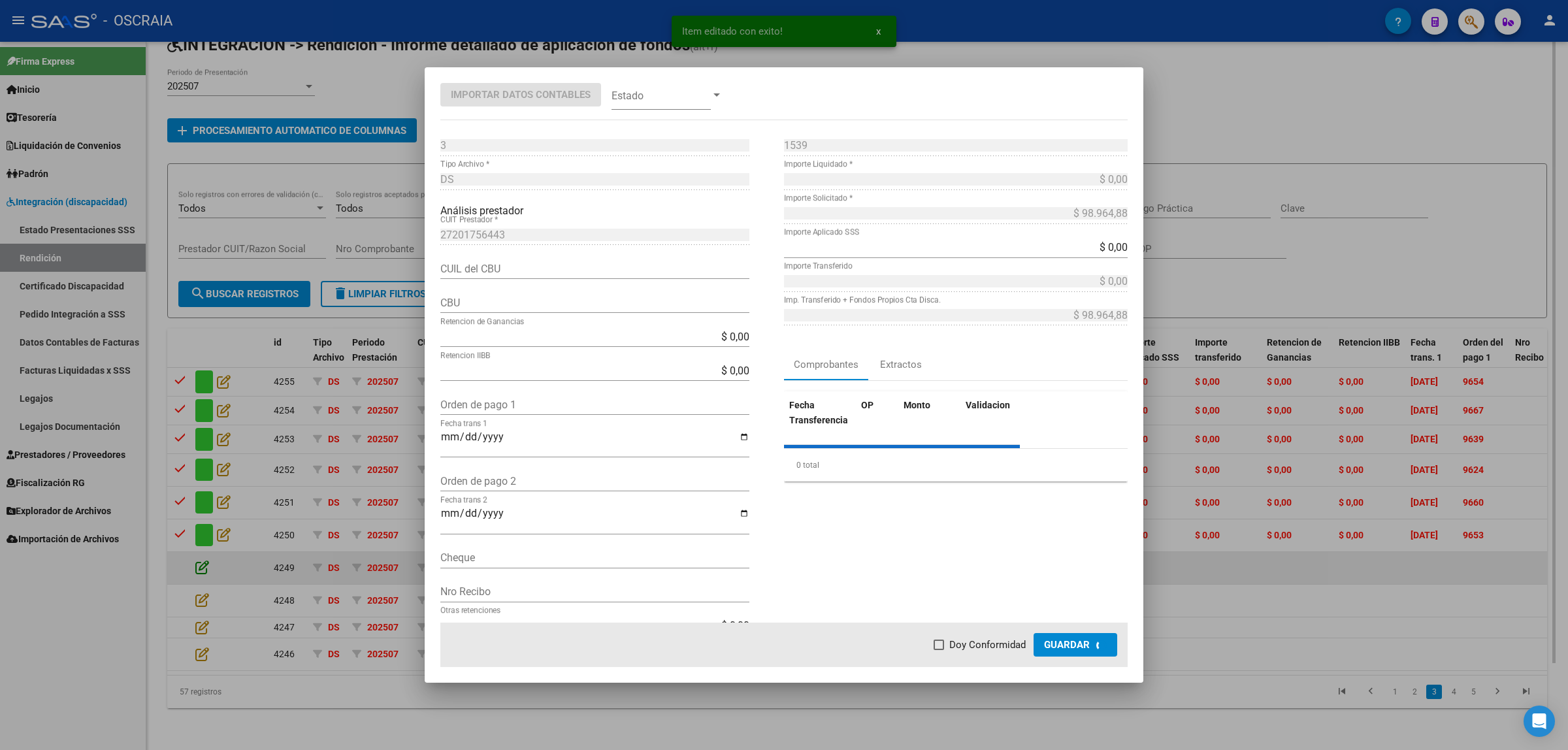
type input "0070079530004039018653"
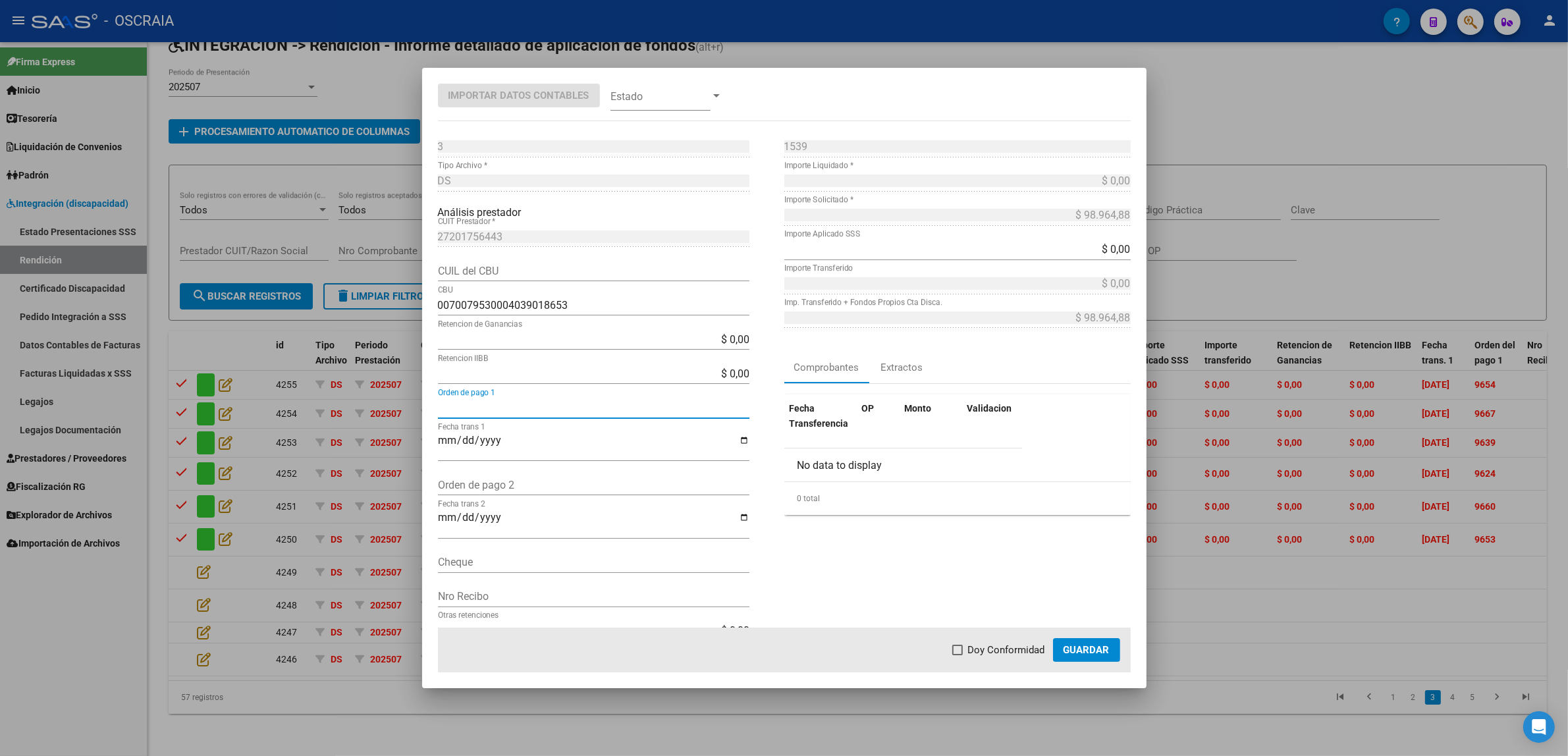
click at [508, 404] on input "Orden de pago 1" at bounding box center [593, 408] width 311 height 12
paste input "9658"
type input "9658"
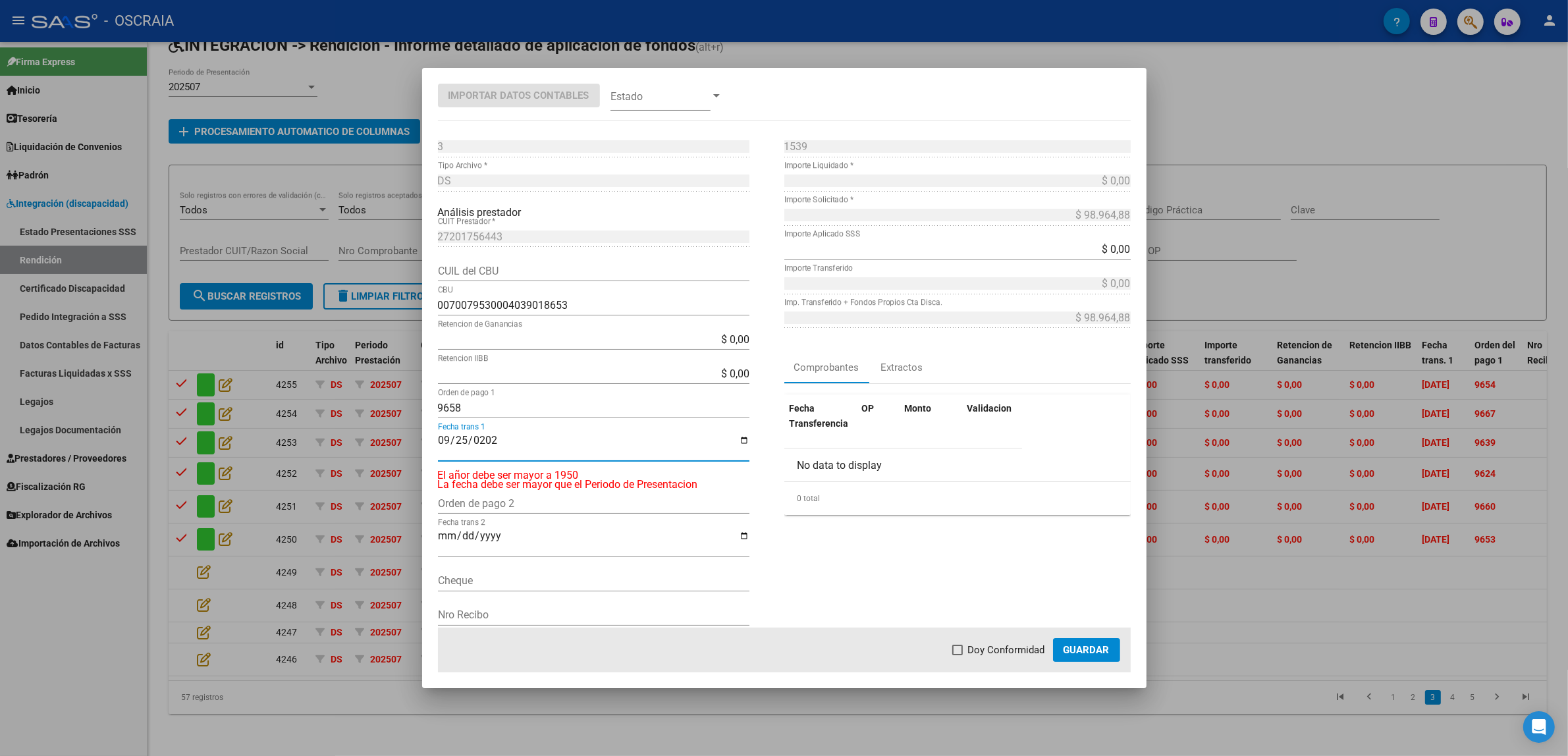
type input "[DATE]"
click at [665, 91] on span at bounding box center [661, 95] width 100 height 29
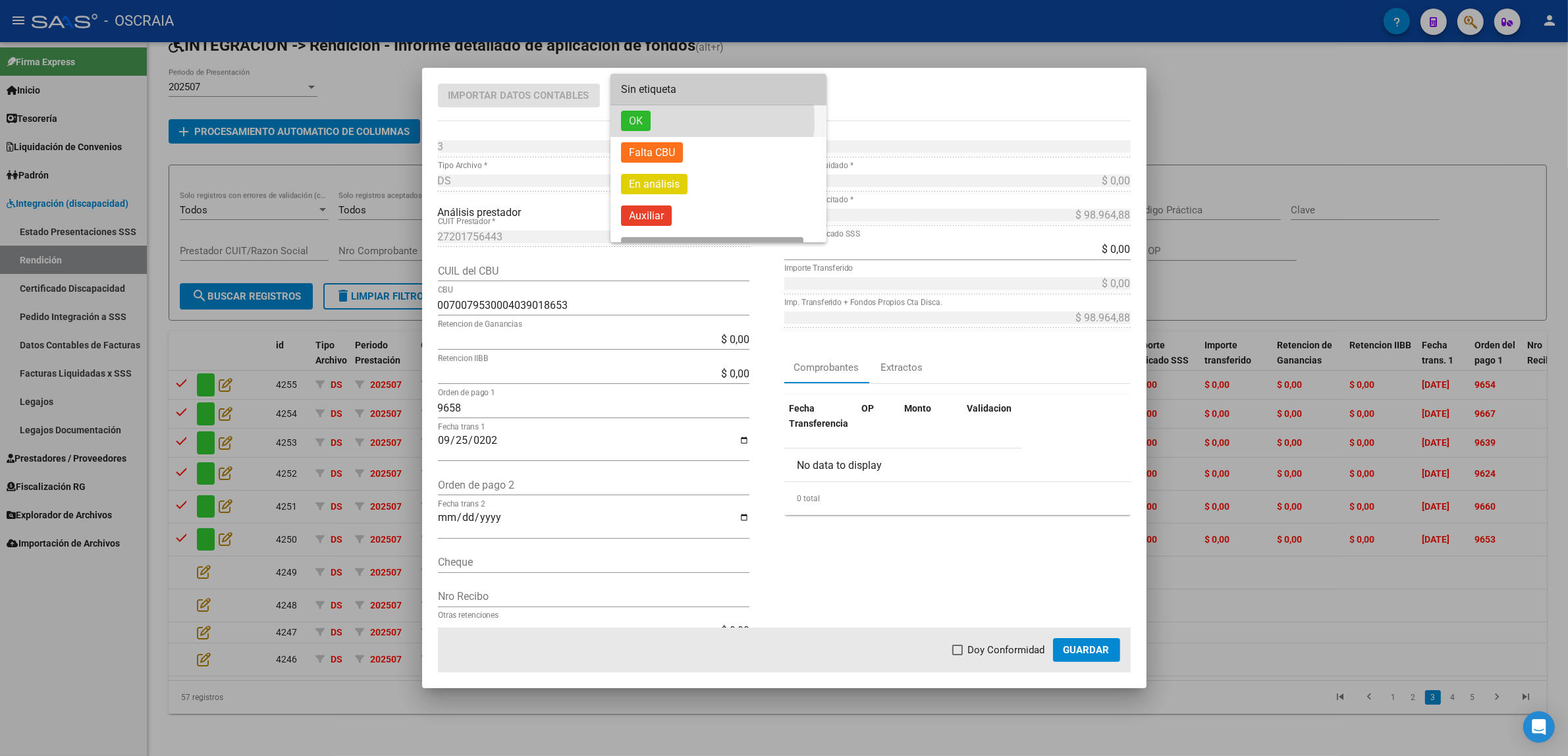
click at [661, 121] on span "OK" at bounding box center [718, 121] width 195 height 32
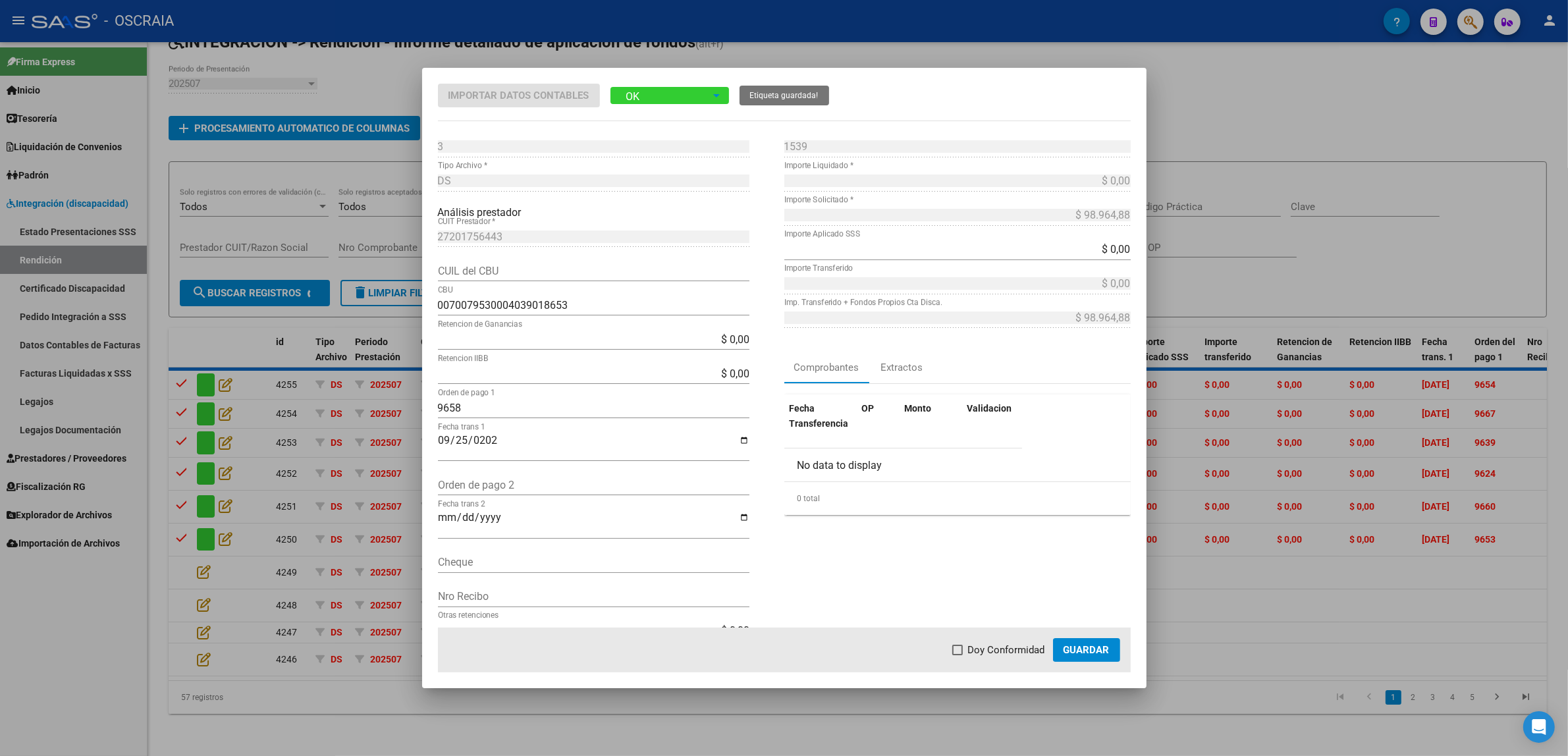
click at [1008, 650] on span "Doy Conformidad" at bounding box center [1006, 650] width 77 height 16
click at [958, 655] on input "Doy Conformidad" at bounding box center [957, 655] width 1 height 1
checkbox input "true"
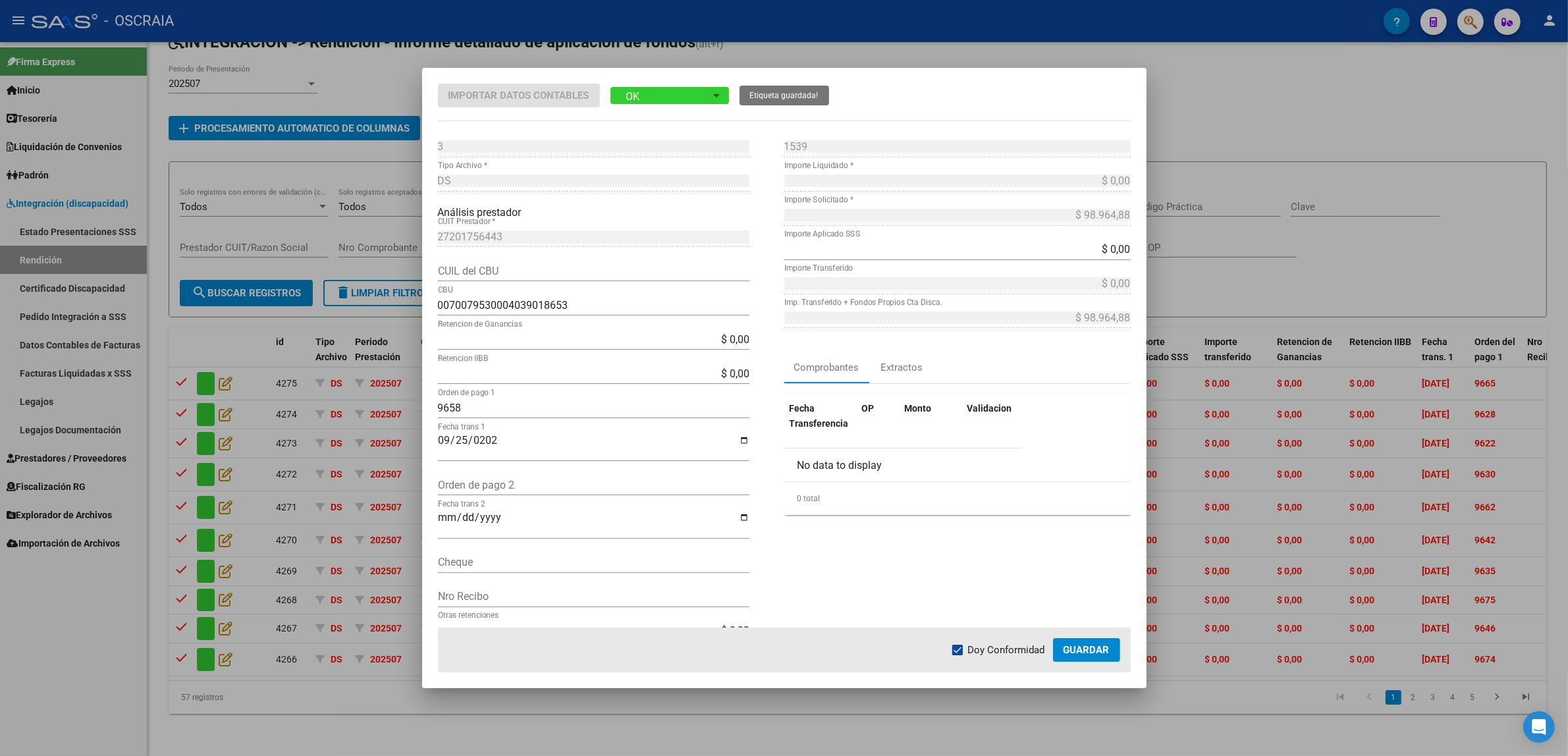
click at [1078, 657] on button "Guardar" at bounding box center [1086, 650] width 67 height 24
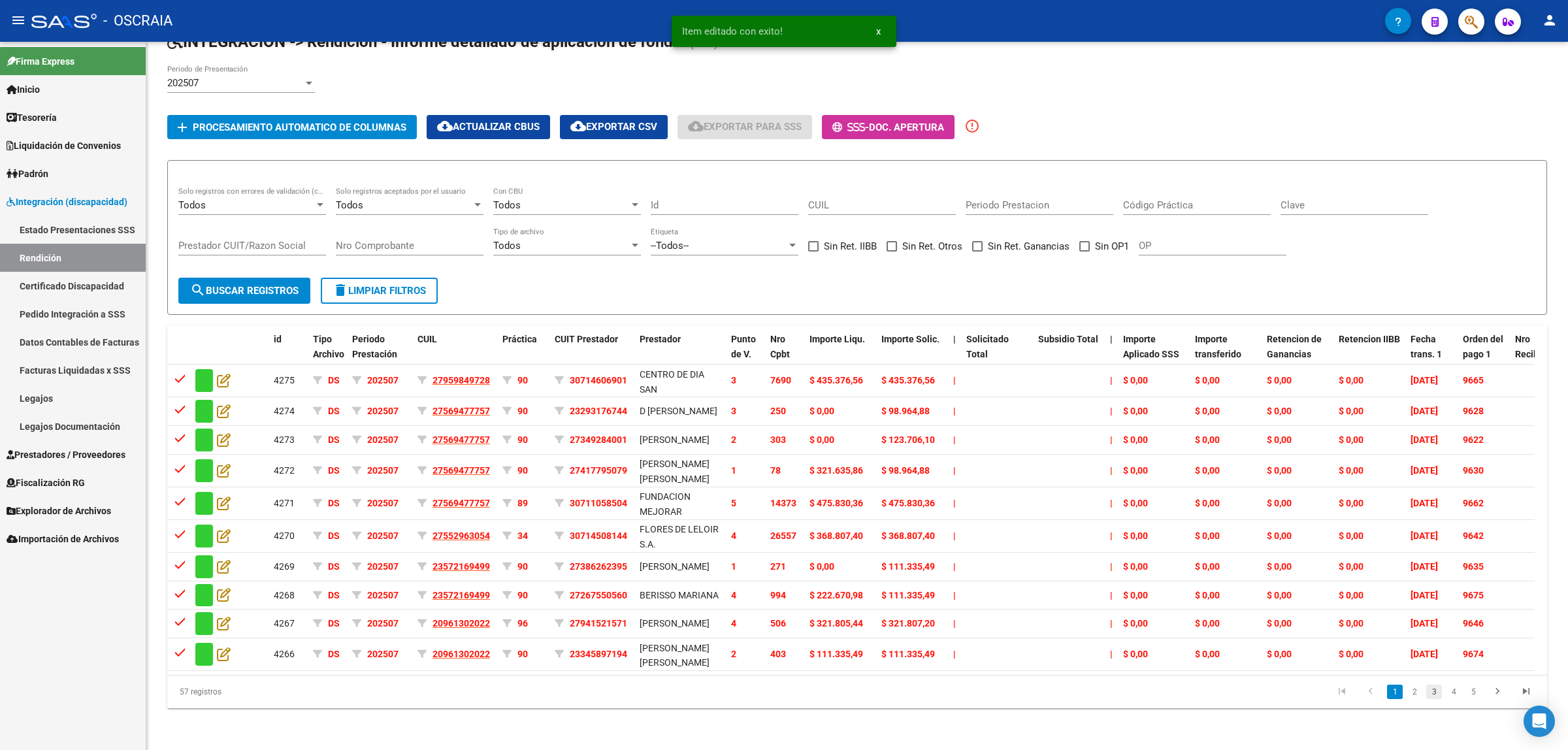
click at [1432, 699] on link "3" at bounding box center [1434, 691] width 16 height 14
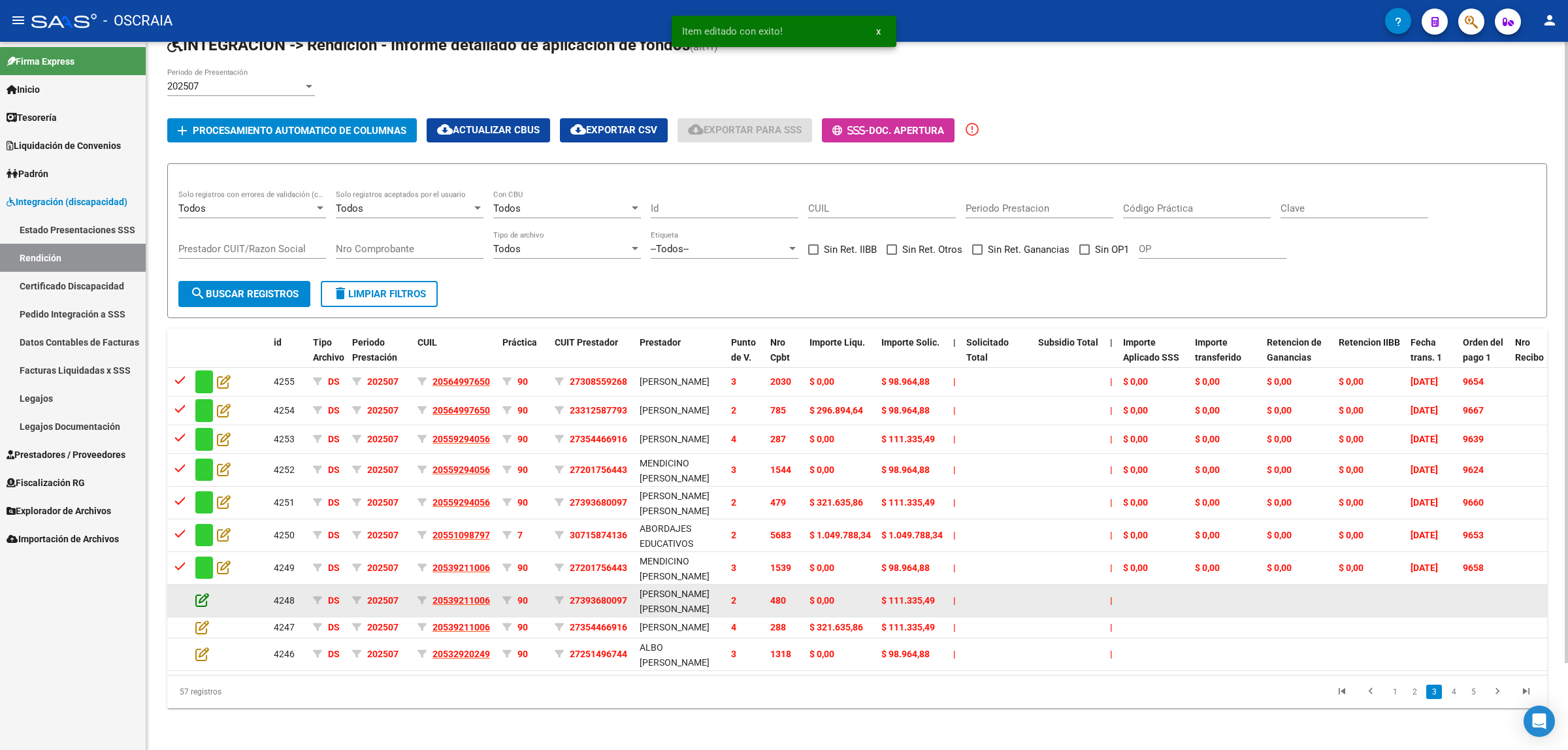
click at [204, 593] on icon at bounding box center [202, 600] width 14 height 14
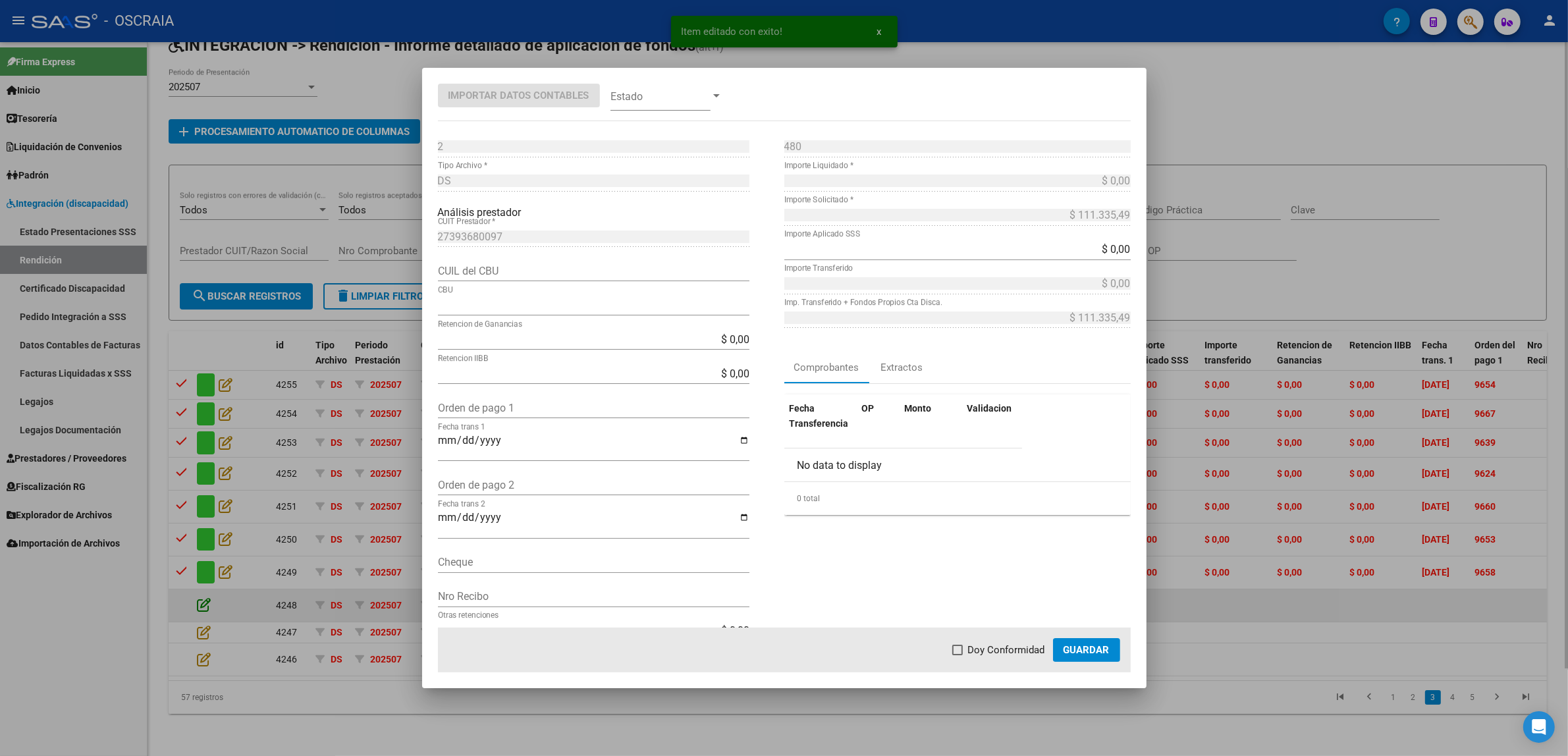
type input "0070380030004009758619"
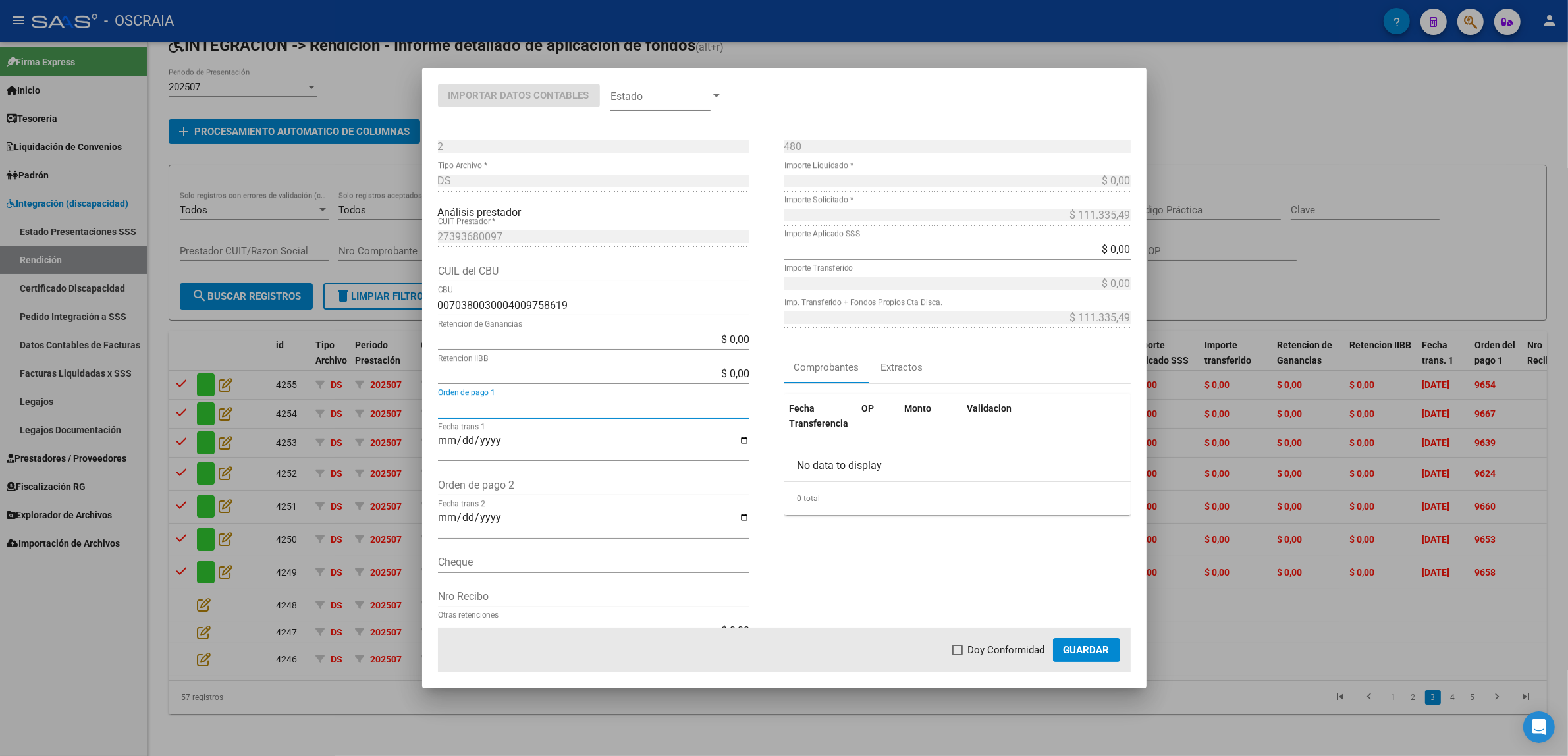
click at [471, 403] on input "Orden de pago 1" at bounding box center [593, 408] width 311 height 12
paste input "9661"
type input "9661"
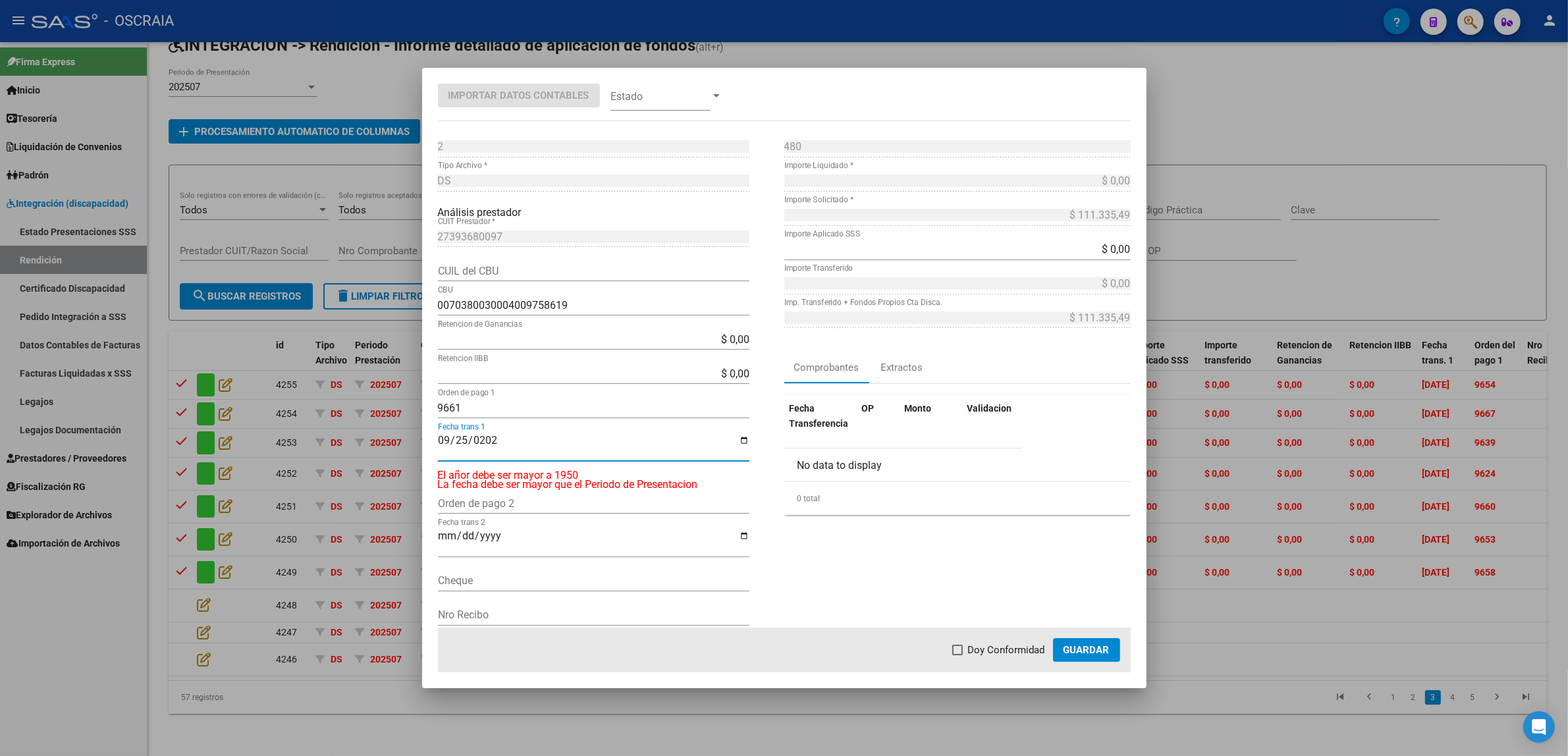
type input "[DATE]"
click at [656, 103] on span at bounding box center [661, 95] width 100 height 29
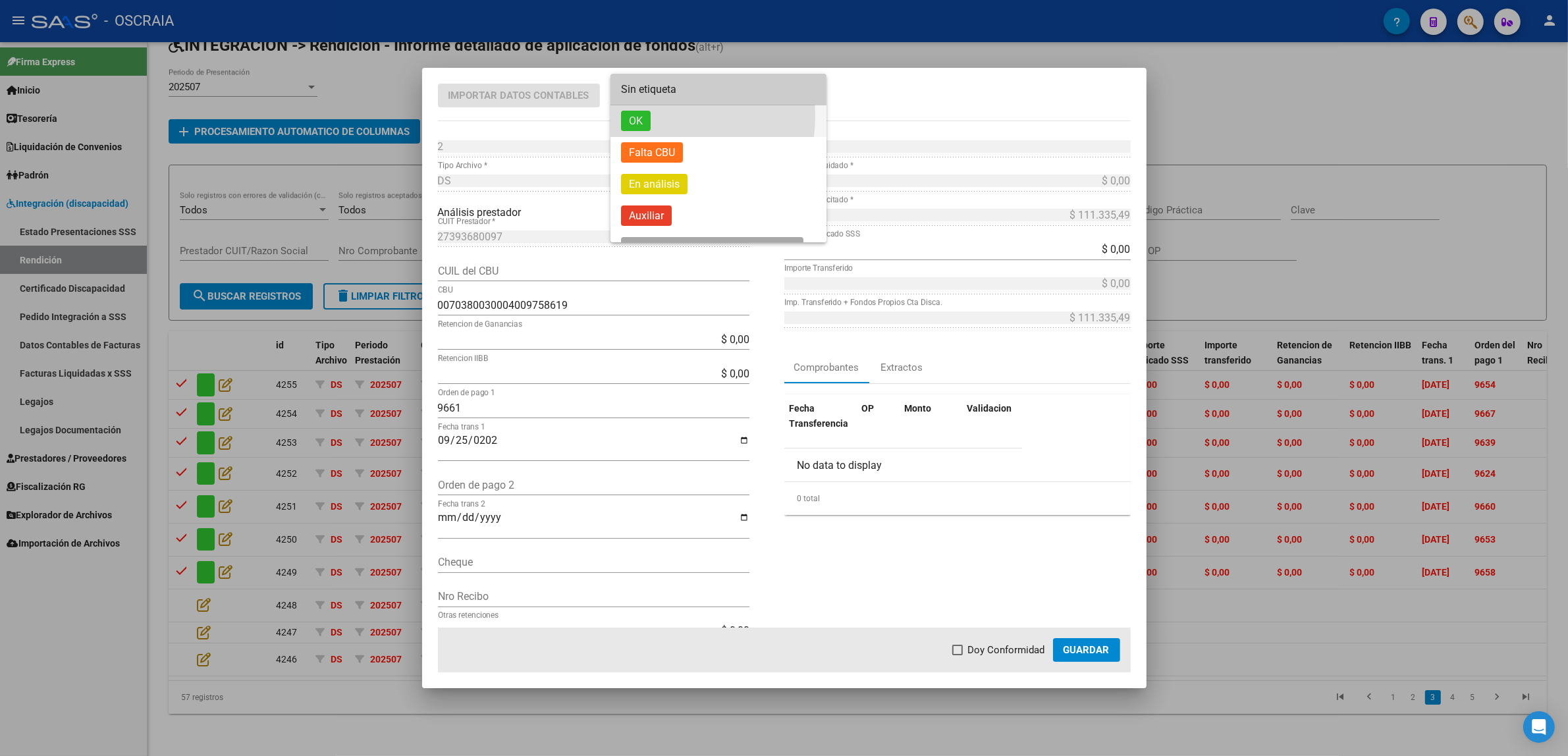
click at [654, 116] on span "OK" at bounding box center [718, 121] width 195 height 32
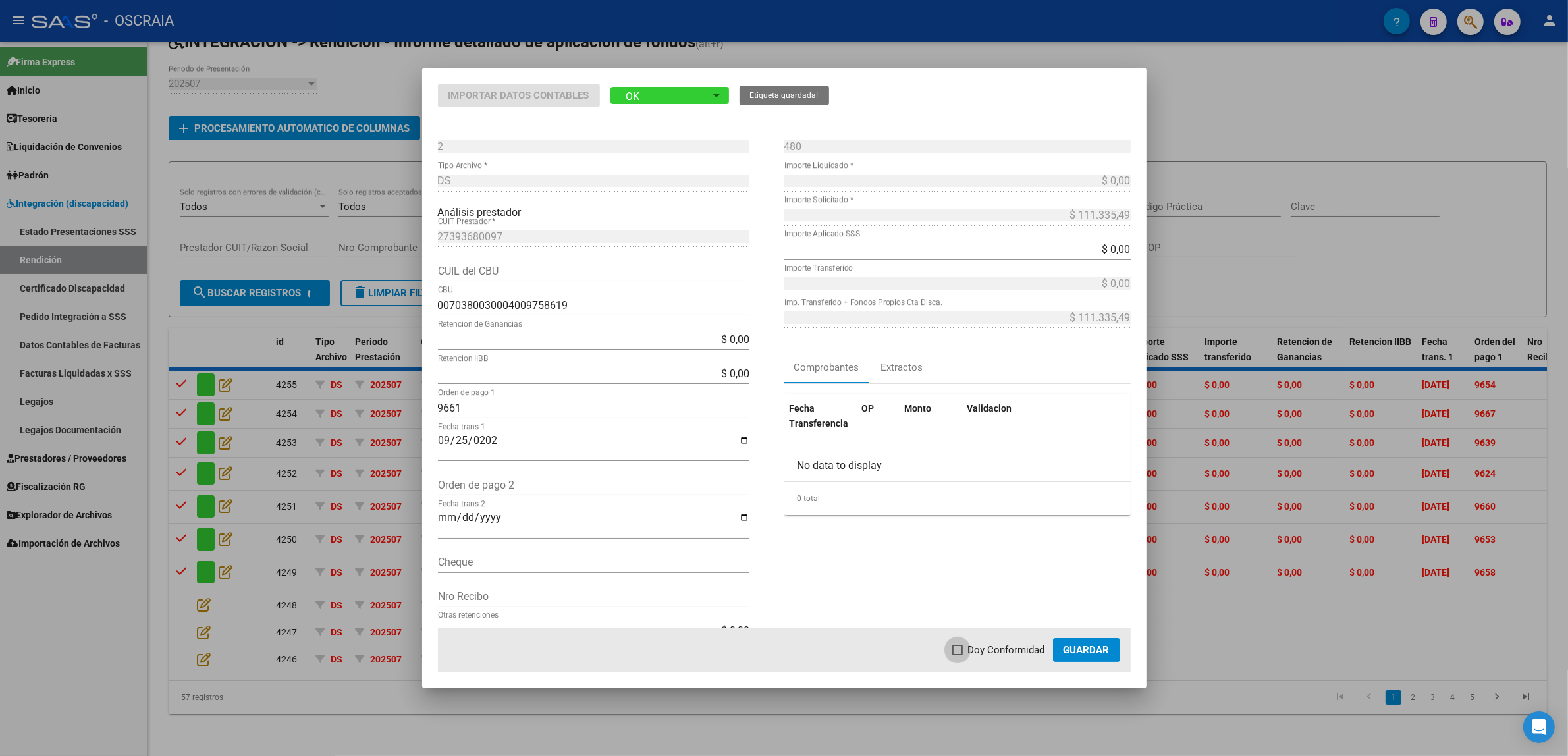
click at [1016, 648] on span "Doy Conformidad" at bounding box center [1006, 650] width 77 height 16
click at [958, 655] on input "Doy Conformidad" at bounding box center [957, 655] width 1 height 1
checkbox input "true"
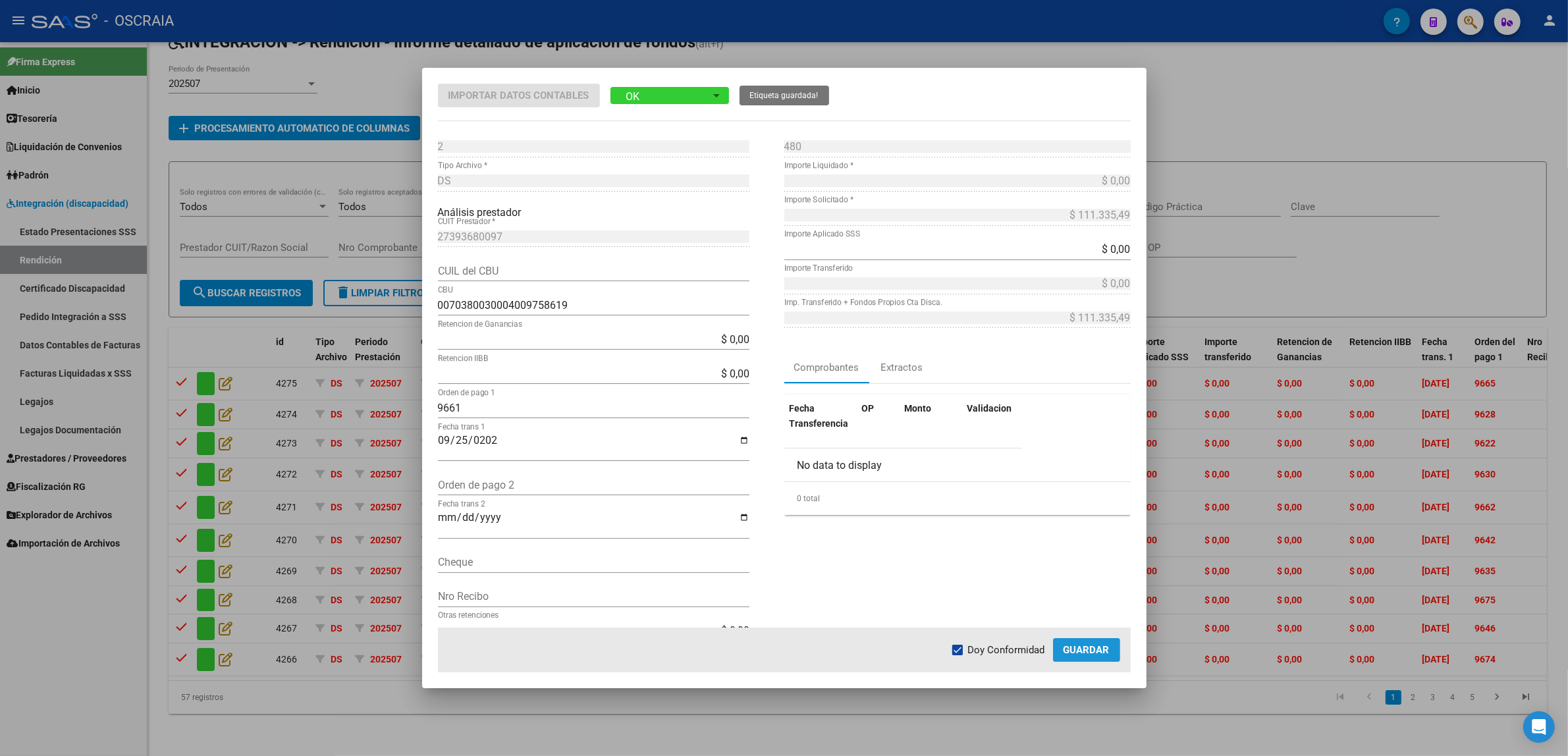
click at [1084, 655] on span "Guardar" at bounding box center [1086, 650] width 46 height 12
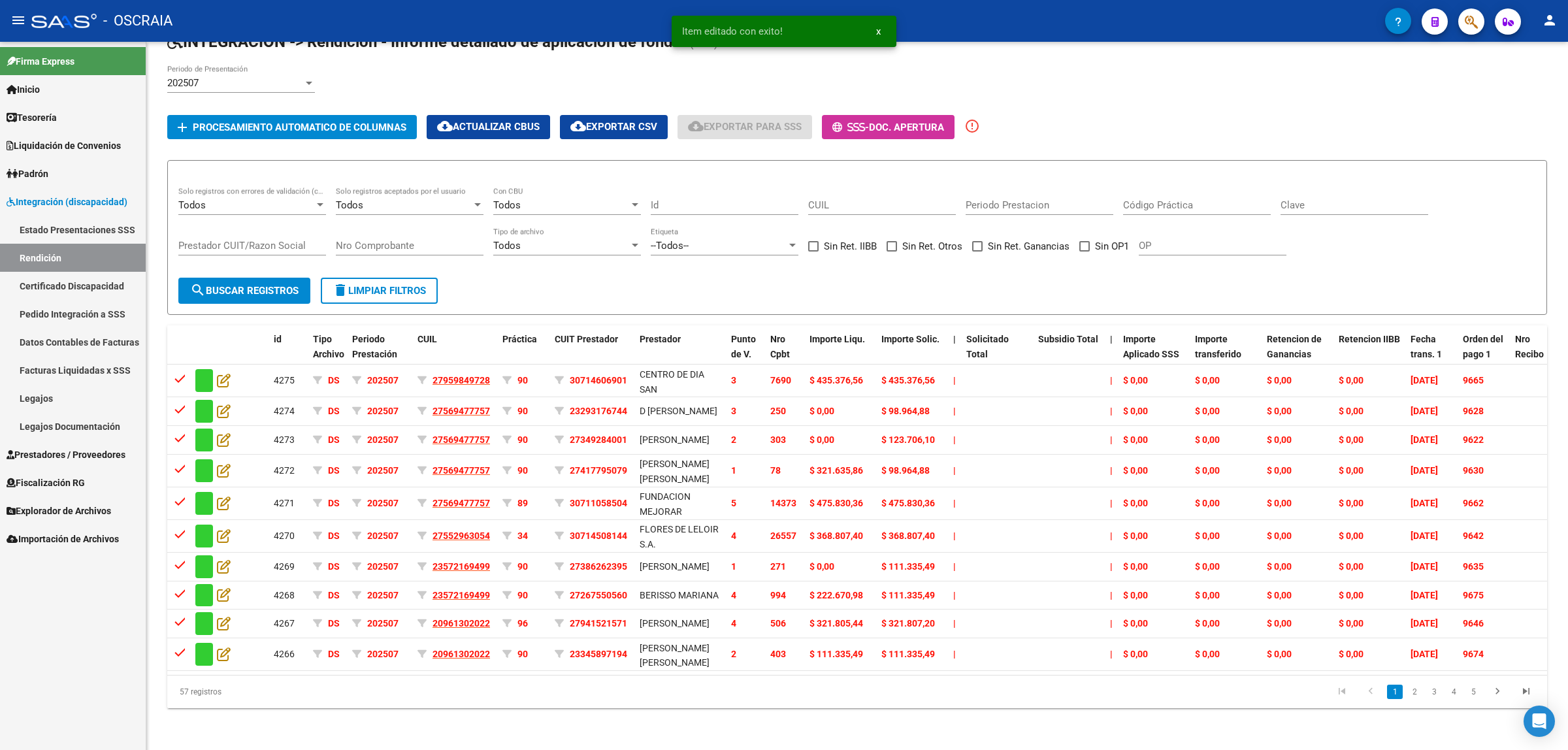
click at [1422, 699] on li "2" at bounding box center [1414, 691] width 20 height 22
click at [1433, 698] on link "3" at bounding box center [1434, 691] width 16 height 14
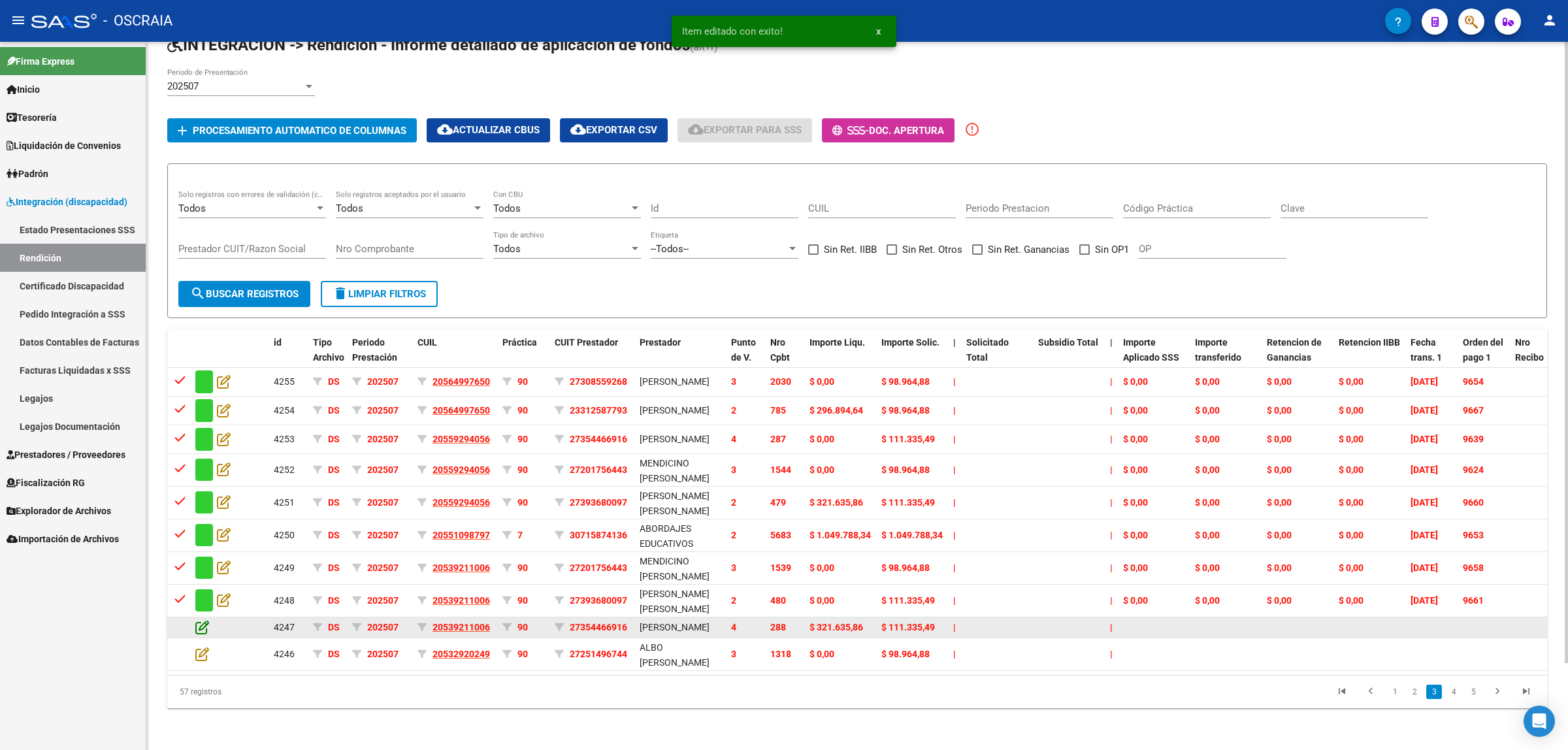
click at [197, 620] on icon at bounding box center [202, 627] width 14 height 14
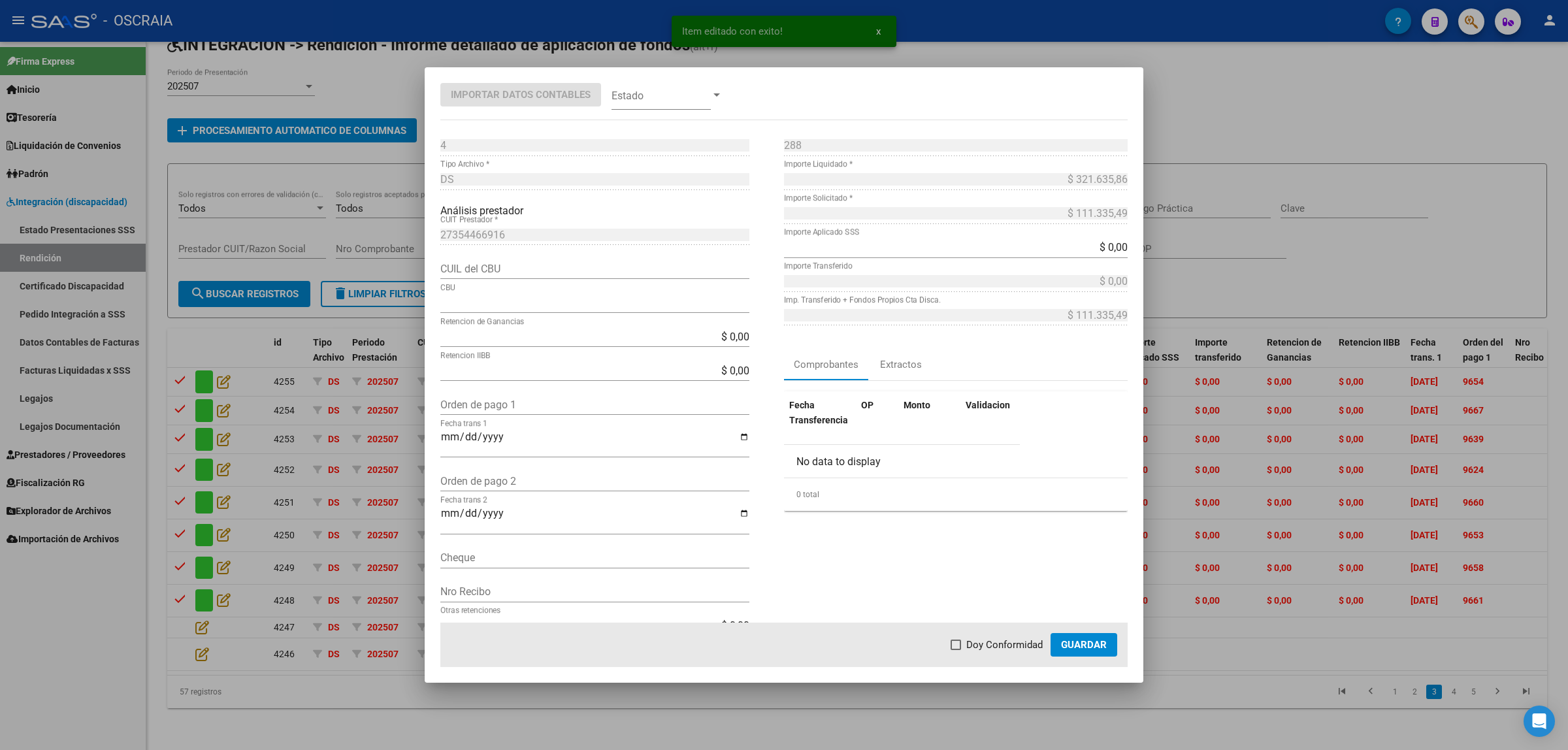
type input "3300599525990231799033"
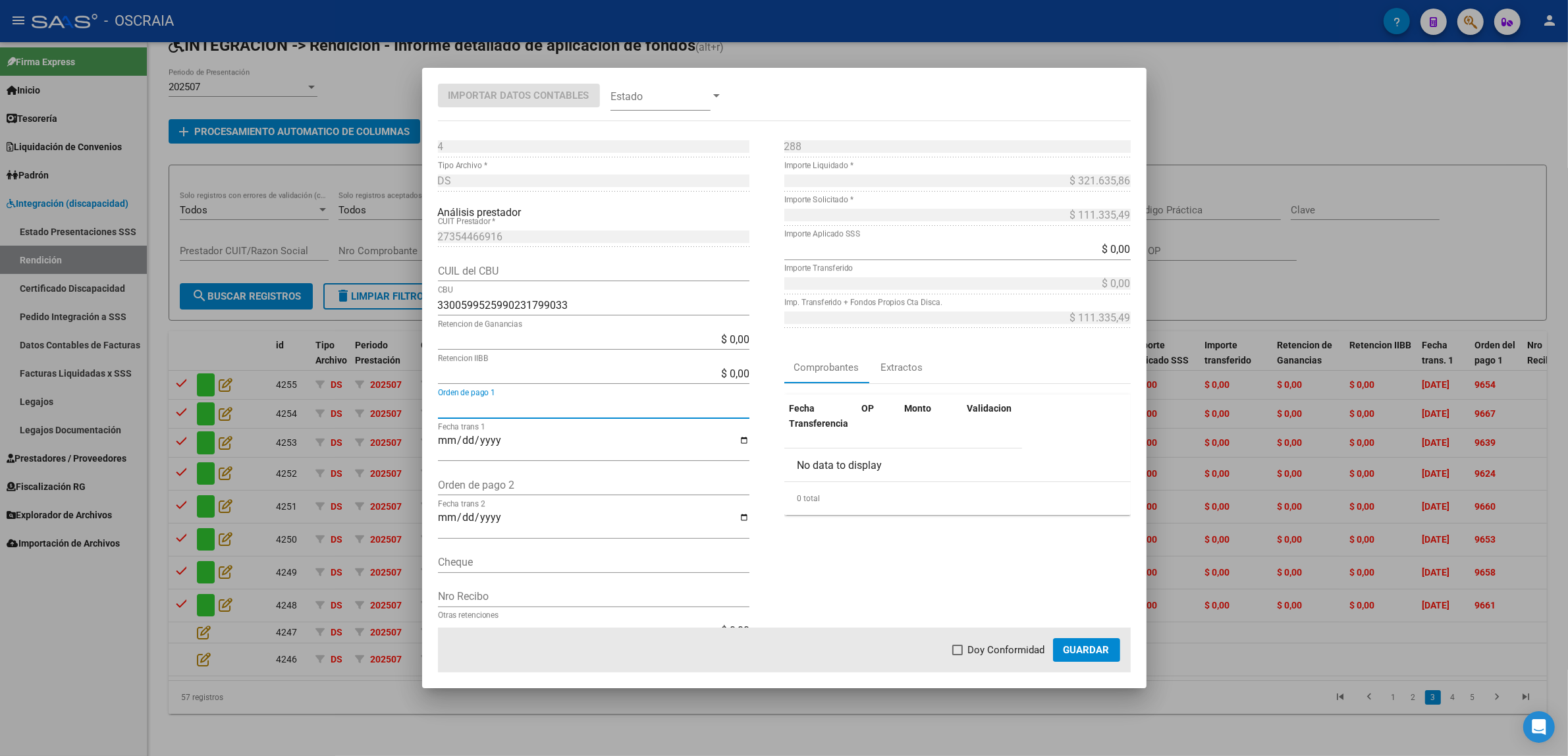
click at [482, 403] on input "Orden de pago 1" at bounding box center [593, 408] width 311 height 12
paste input "9638"
type input "9638"
click at [448, 432] on div "Fecha trans 1" at bounding box center [593, 446] width 311 height 29
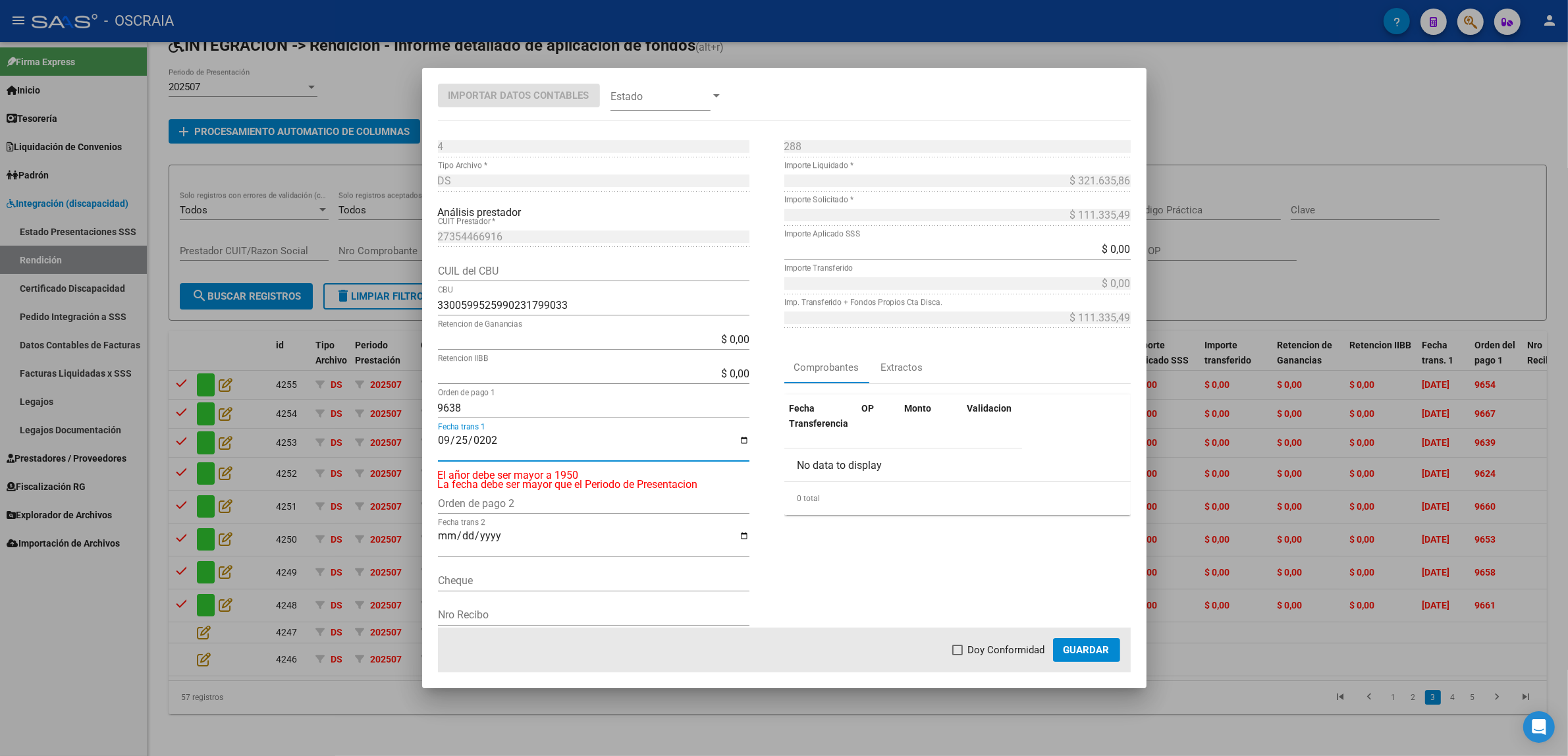
type input "[DATE]"
click at [1014, 654] on span "Doy Conformidad" at bounding box center [1006, 650] width 77 height 16
click at [958, 655] on input "Doy Conformidad" at bounding box center [957, 655] width 1 height 1
checkbox input "true"
click at [645, 102] on span at bounding box center [661, 95] width 100 height 29
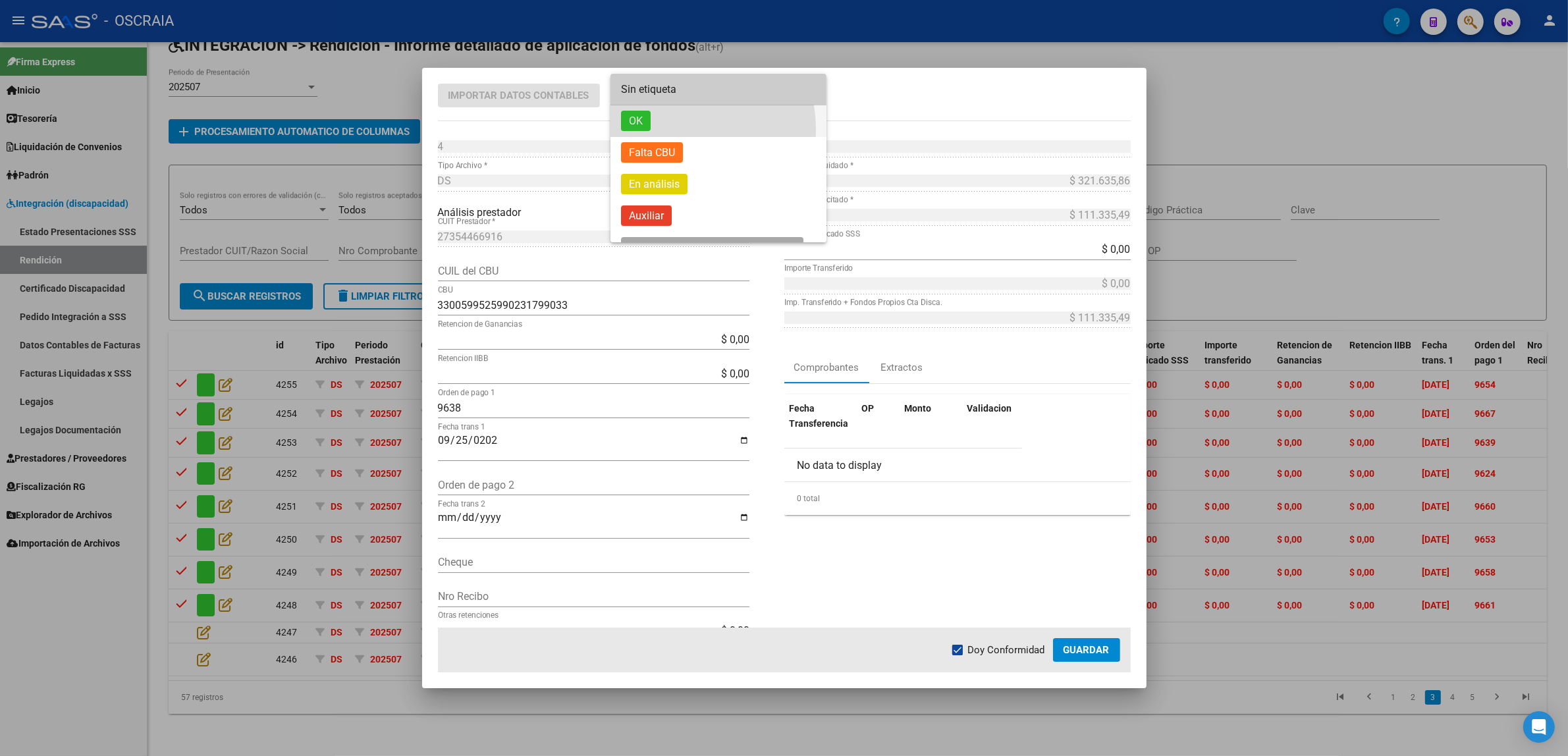
click at [675, 129] on span "OK" at bounding box center [718, 121] width 195 height 32
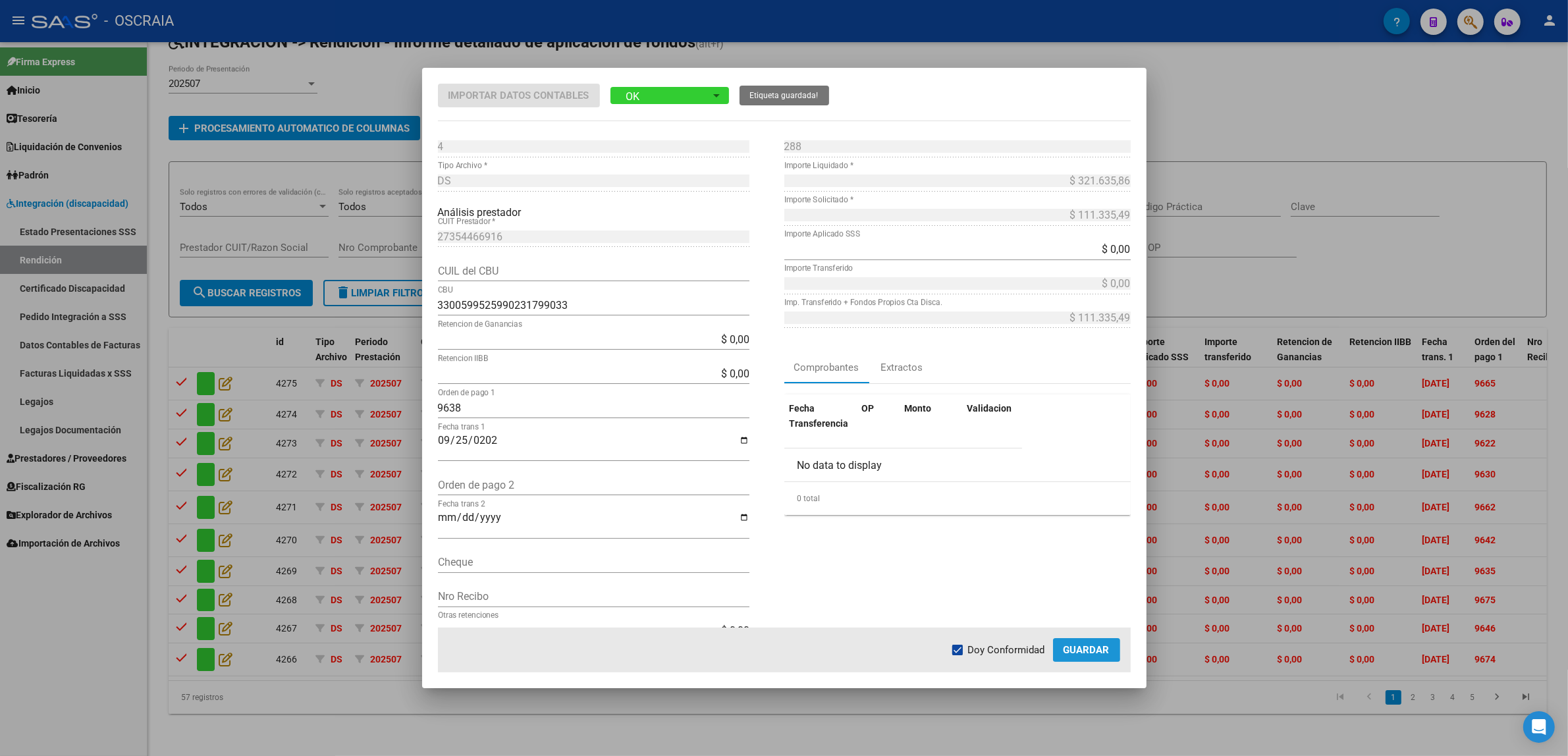
click at [1062, 643] on button "Guardar" at bounding box center [1086, 650] width 67 height 24
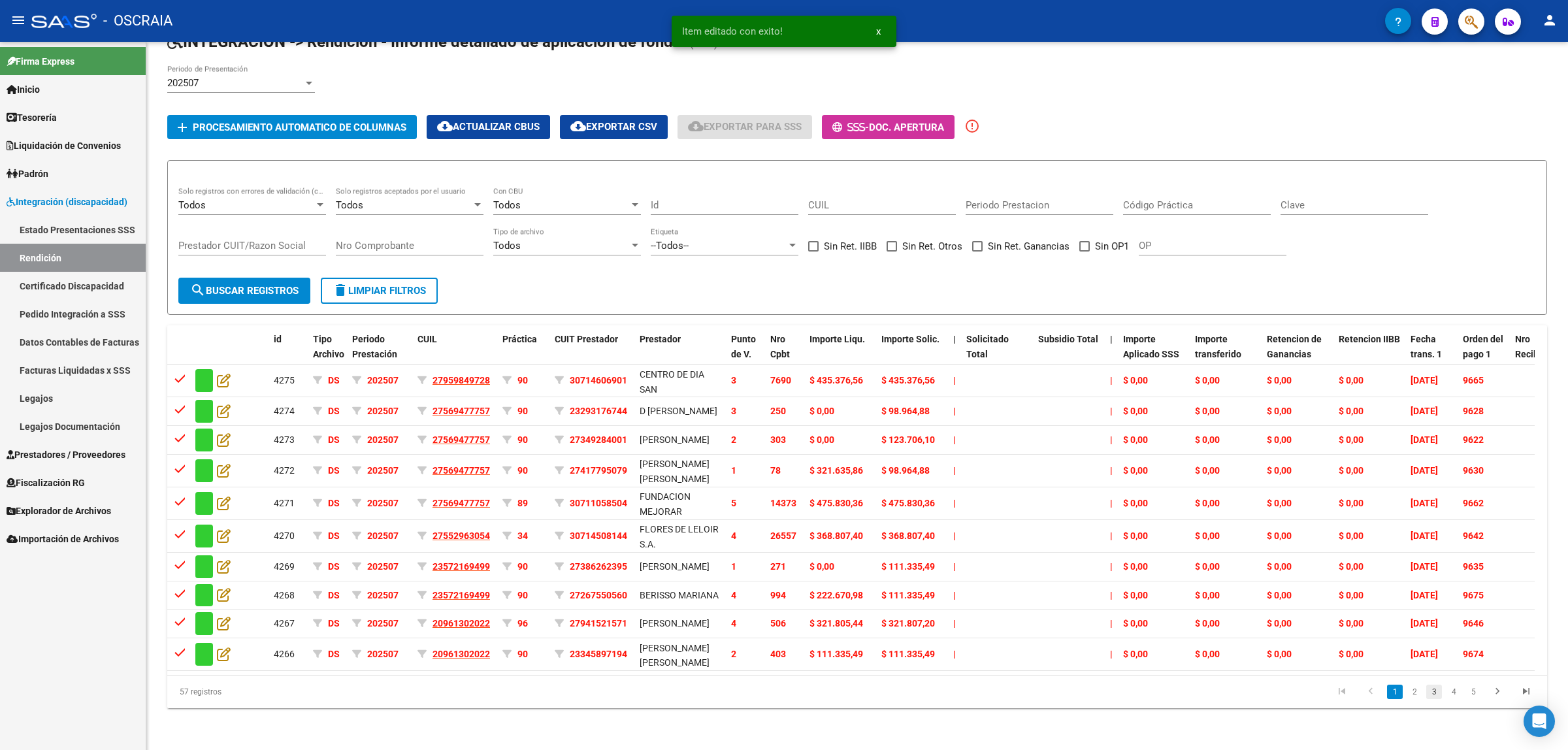
click at [1426, 694] on link "3" at bounding box center [1434, 691] width 16 height 14
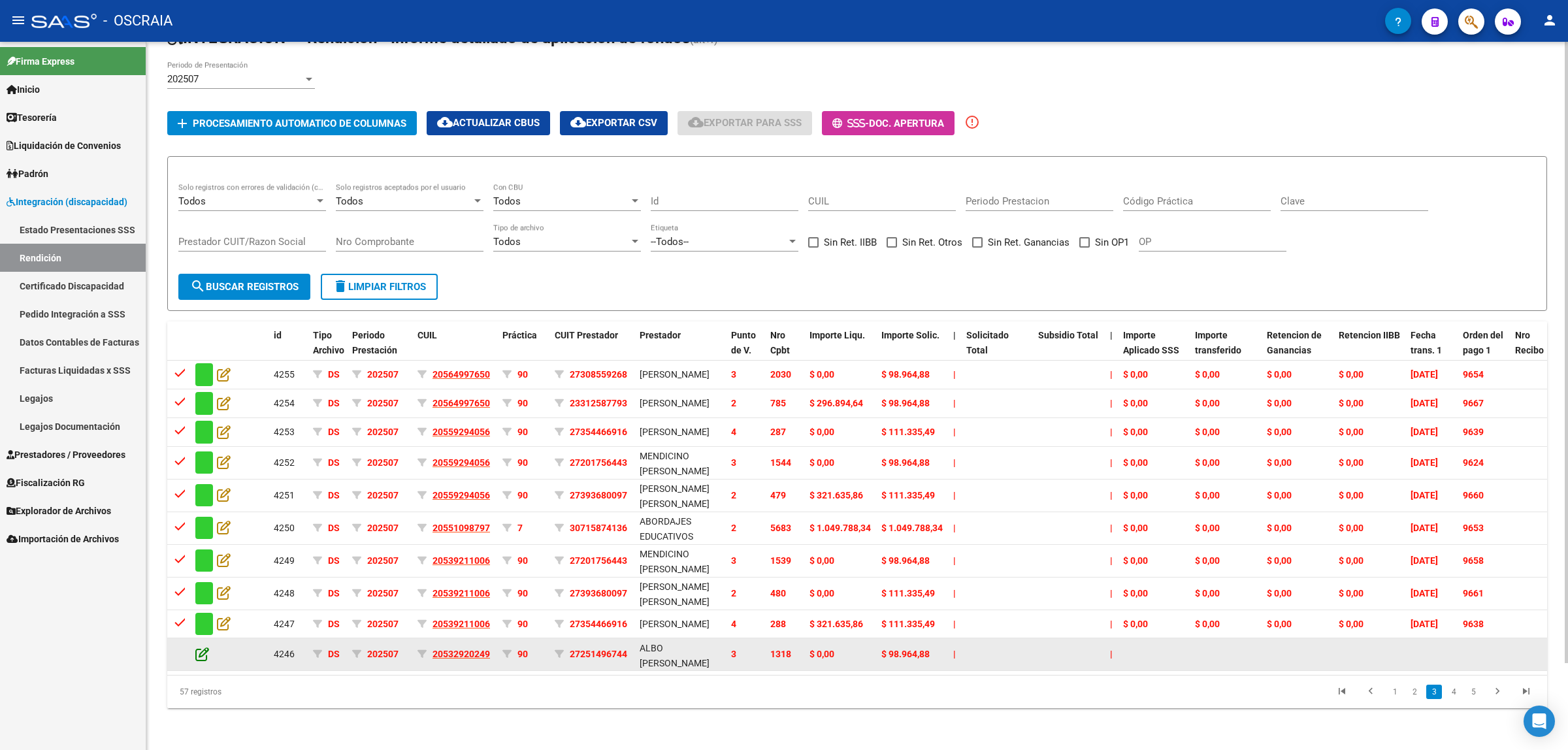
click at [204, 647] on icon at bounding box center [202, 653] width 14 height 14
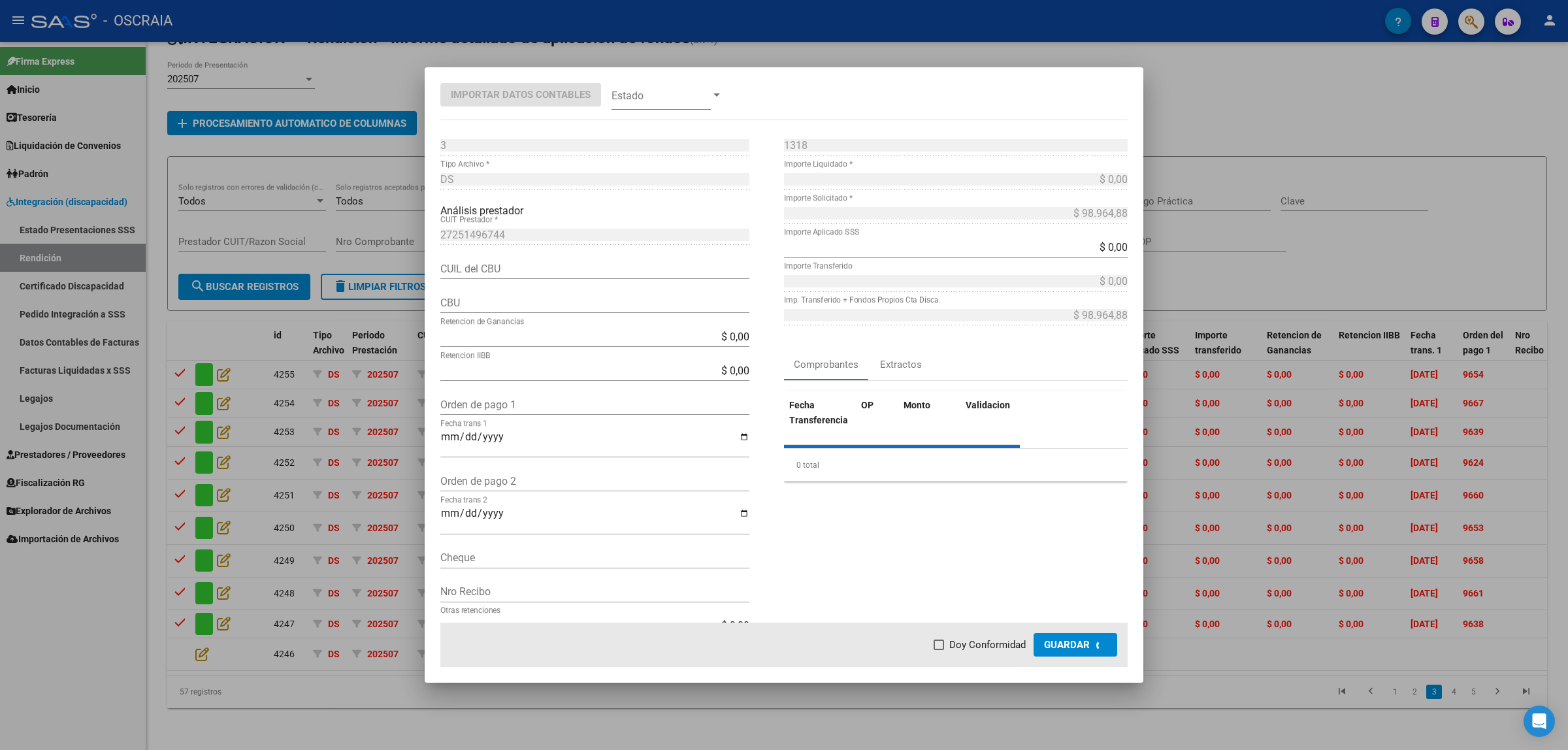
type input "0140057103710151229025"
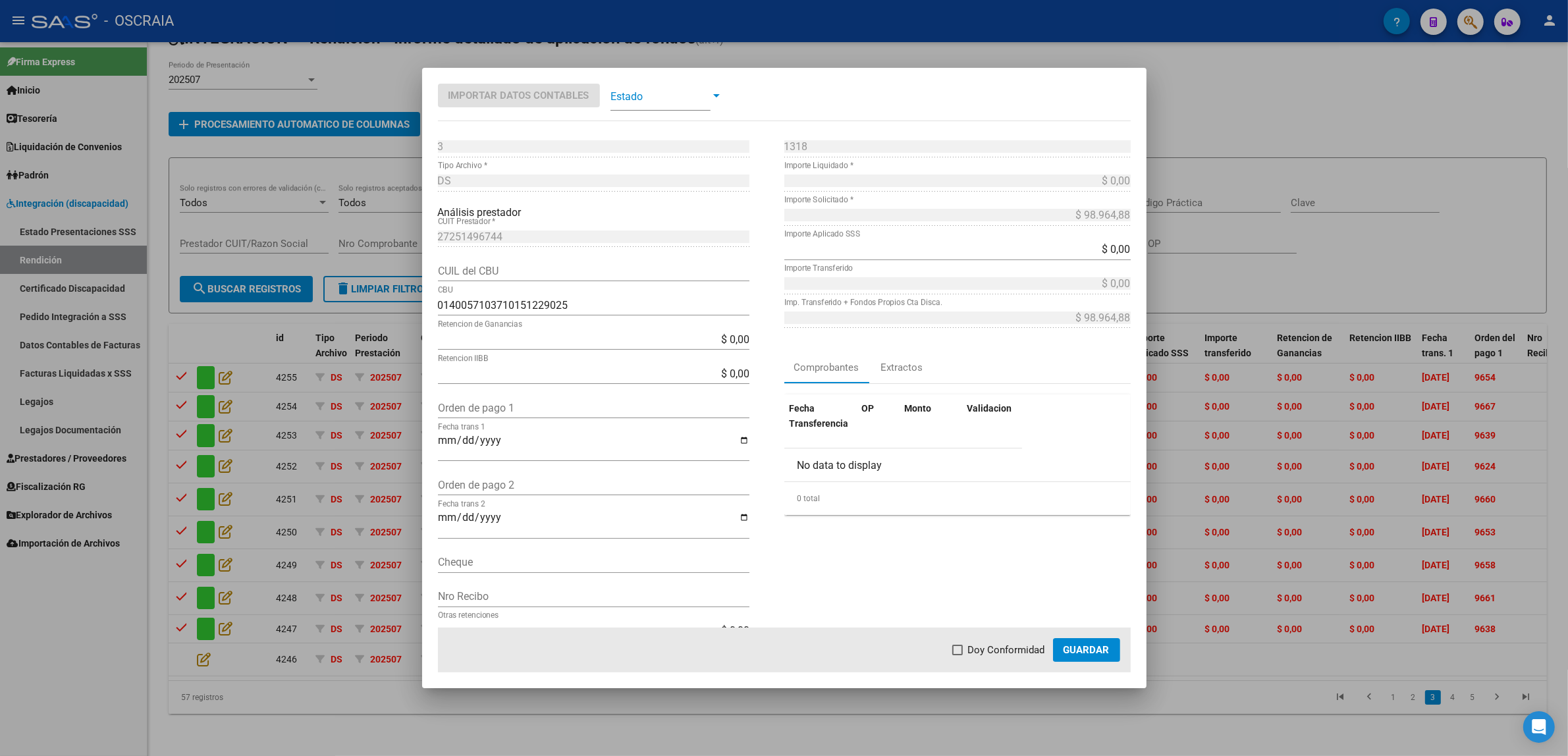
click at [521, 405] on input "Orden de pago 1" at bounding box center [593, 408] width 311 height 12
paste input "9640"
type input "9640"
type input "[DATE]"
click at [997, 646] on span "Doy Conformidad" at bounding box center [1006, 650] width 77 height 16
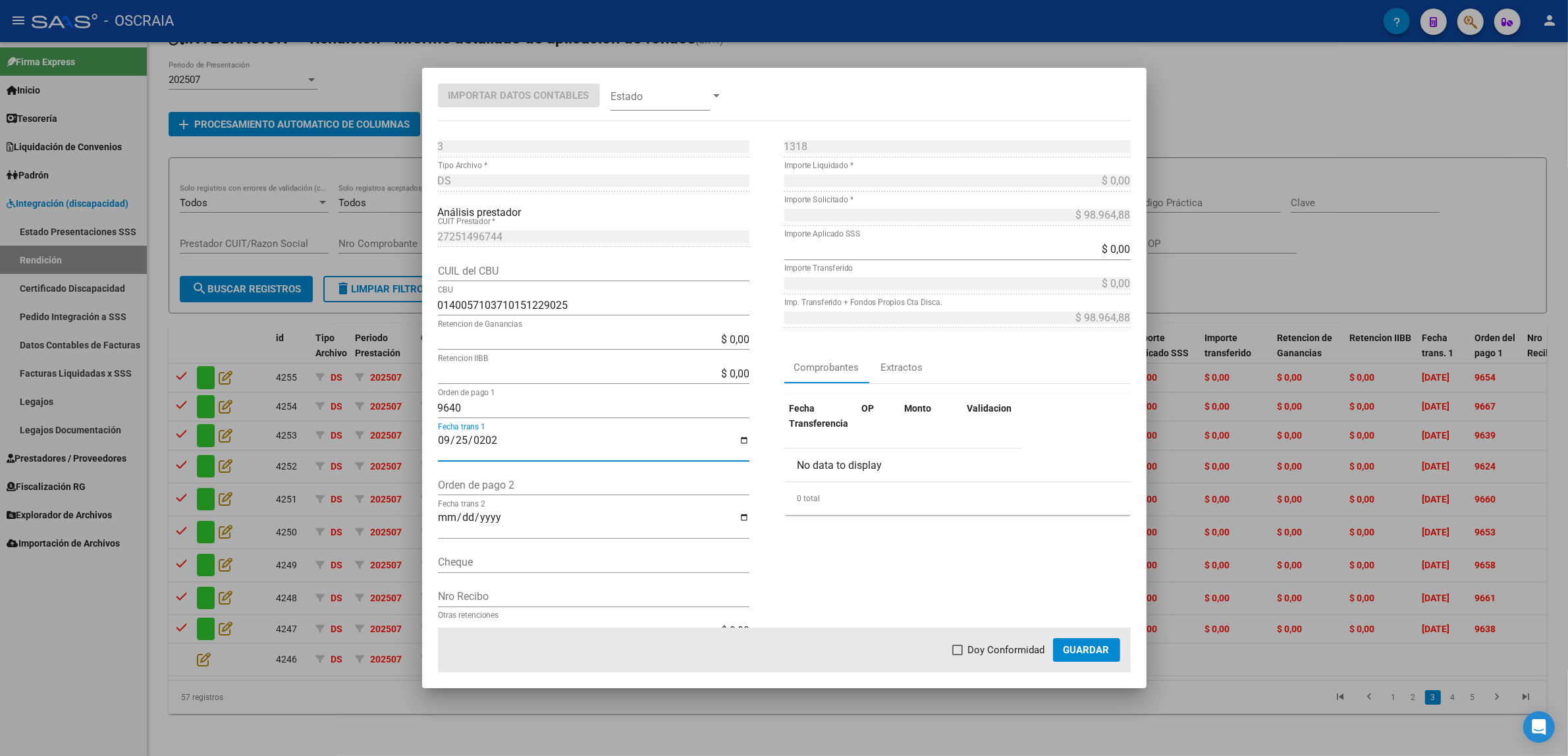
click at [958, 655] on input "Doy Conformidad" at bounding box center [957, 655] width 1 height 1
checkbox input "true"
click at [1094, 654] on span "Guardar" at bounding box center [1086, 650] width 46 height 12
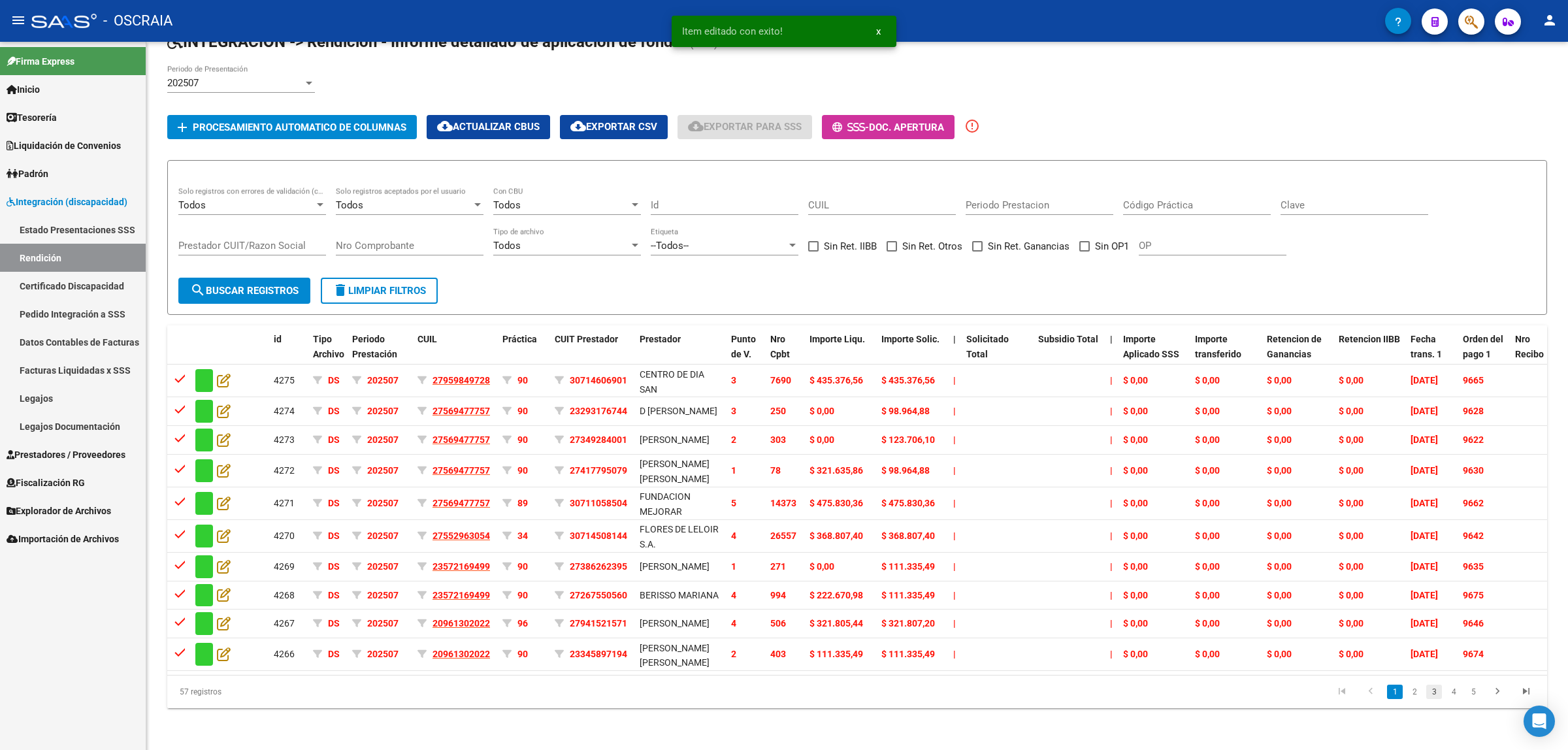
click at [1435, 694] on link "3" at bounding box center [1434, 691] width 16 height 14
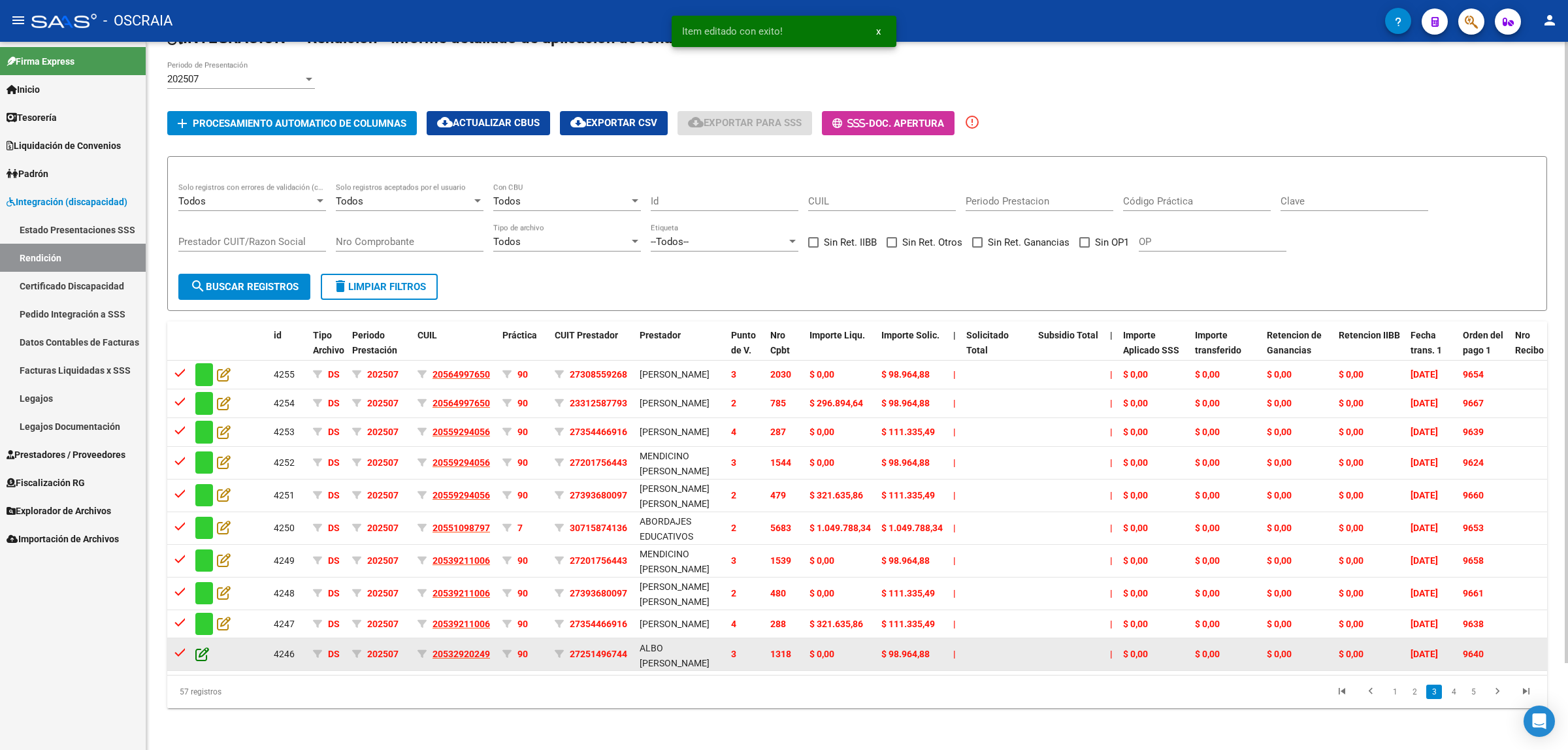
click at [198, 647] on icon at bounding box center [202, 653] width 14 height 14
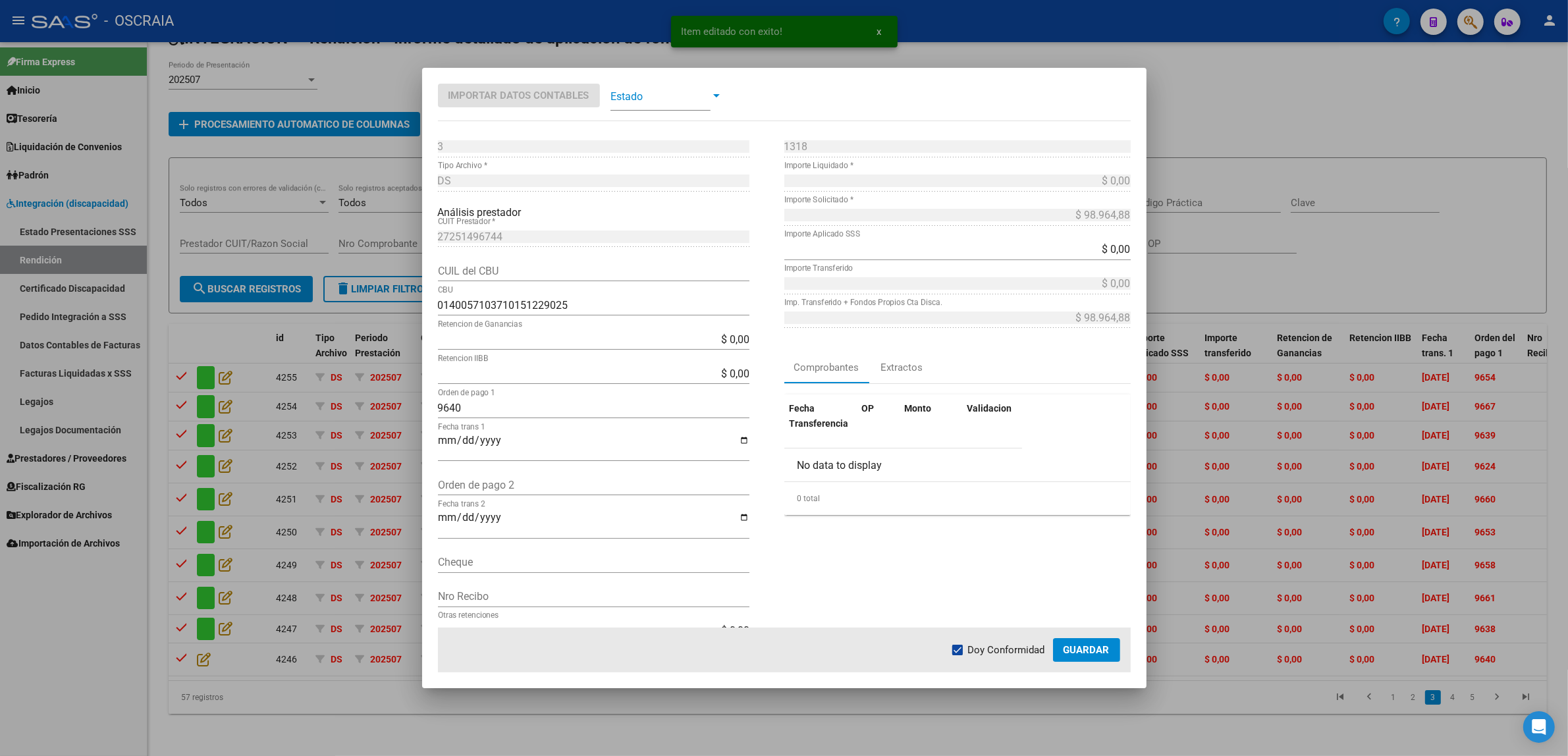
click at [632, 93] on span at bounding box center [661, 95] width 100 height 29
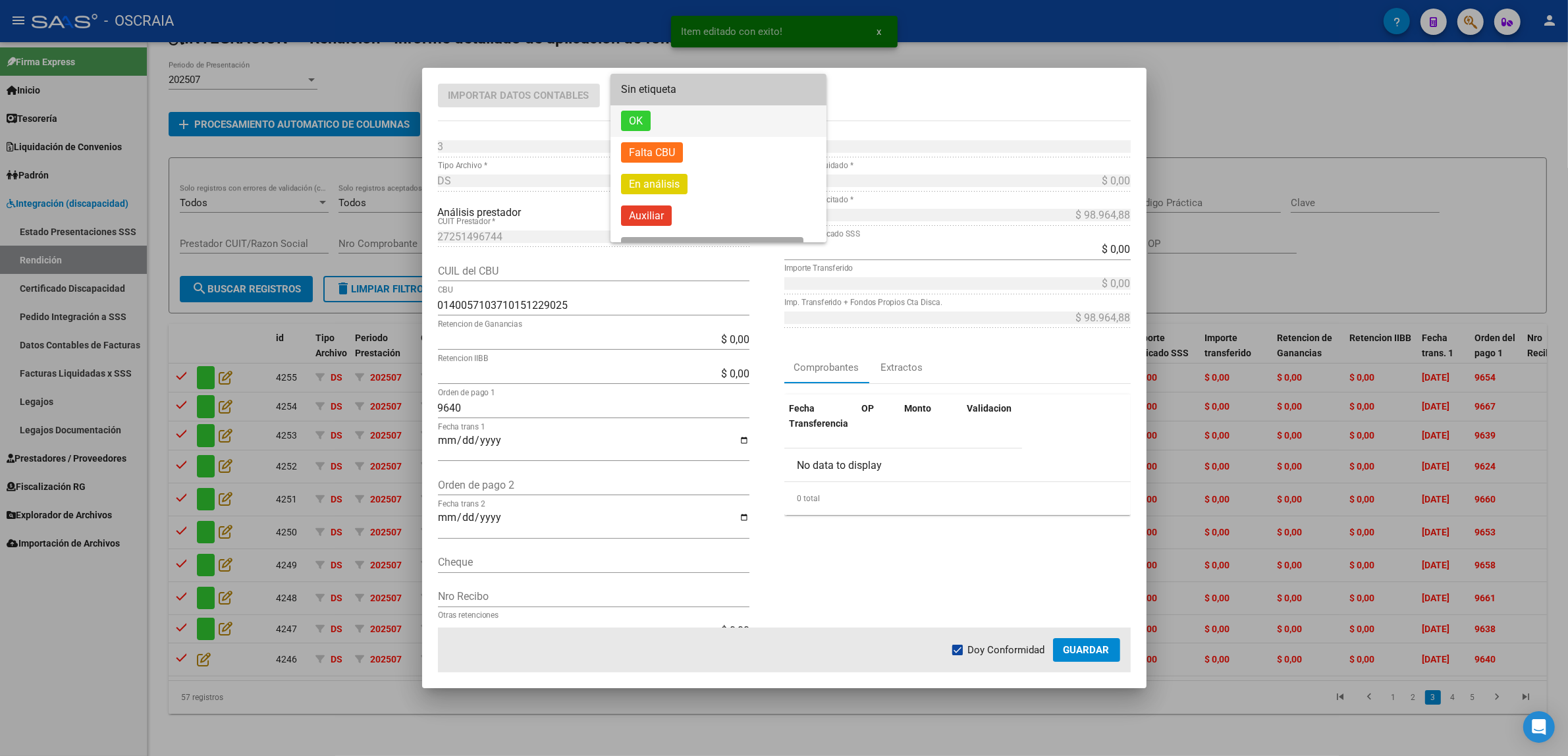
click at [651, 126] on span "OK" at bounding box center [718, 121] width 195 height 32
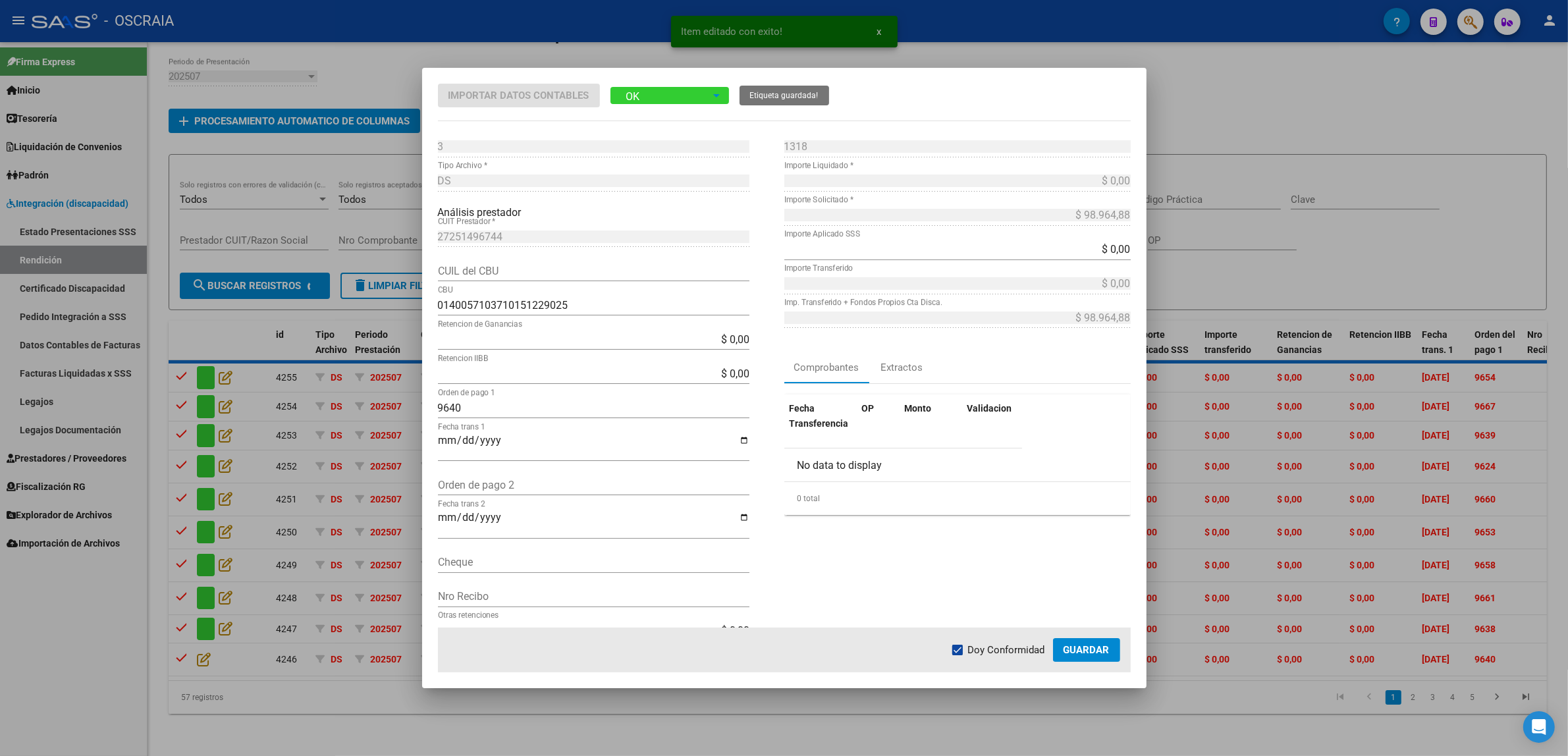
click at [1094, 656] on button "Guardar" at bounding box center [1086, 650] width 67 height 24
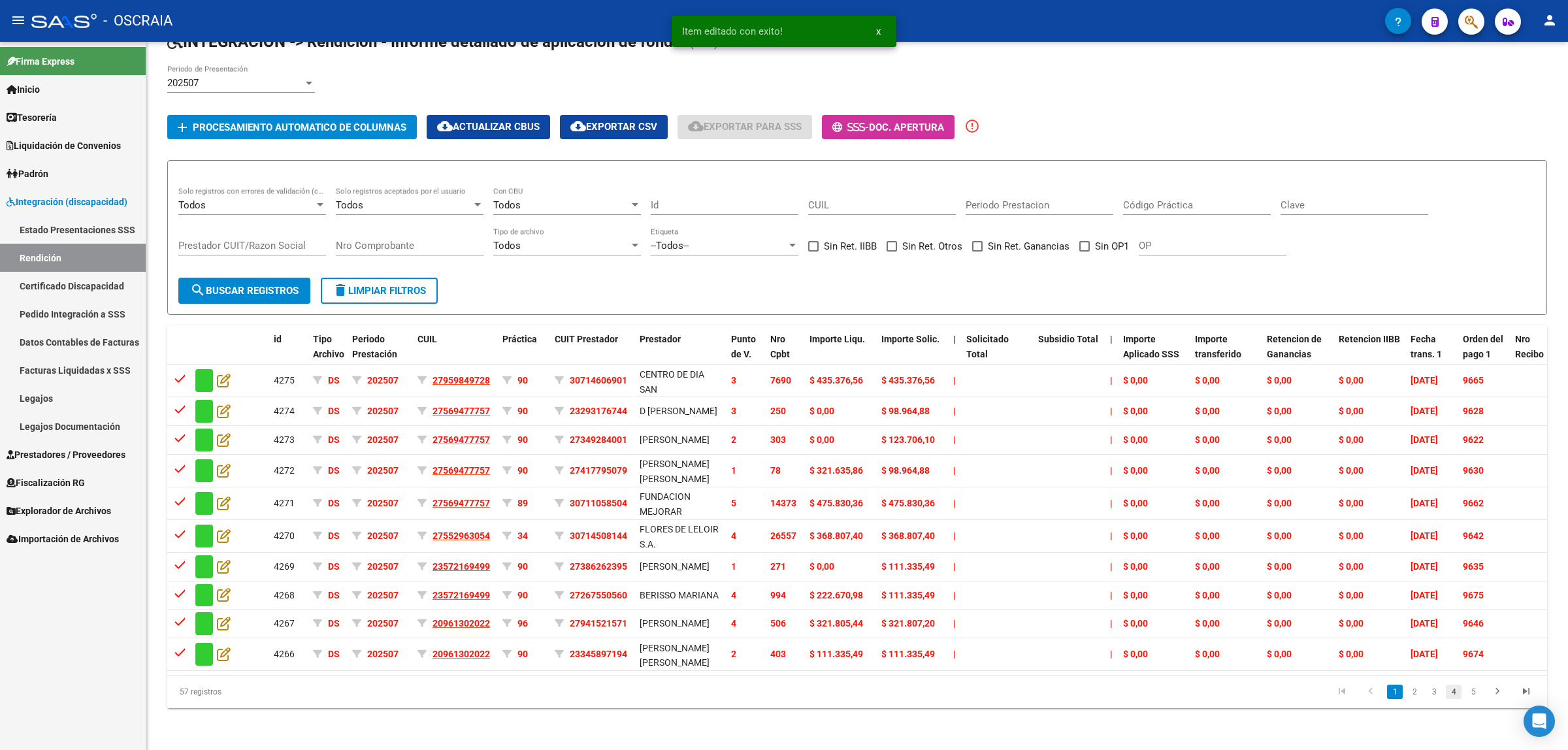
click at [1459, 699] on link "4" at bounding box center [1454, 691] width 16 height 14
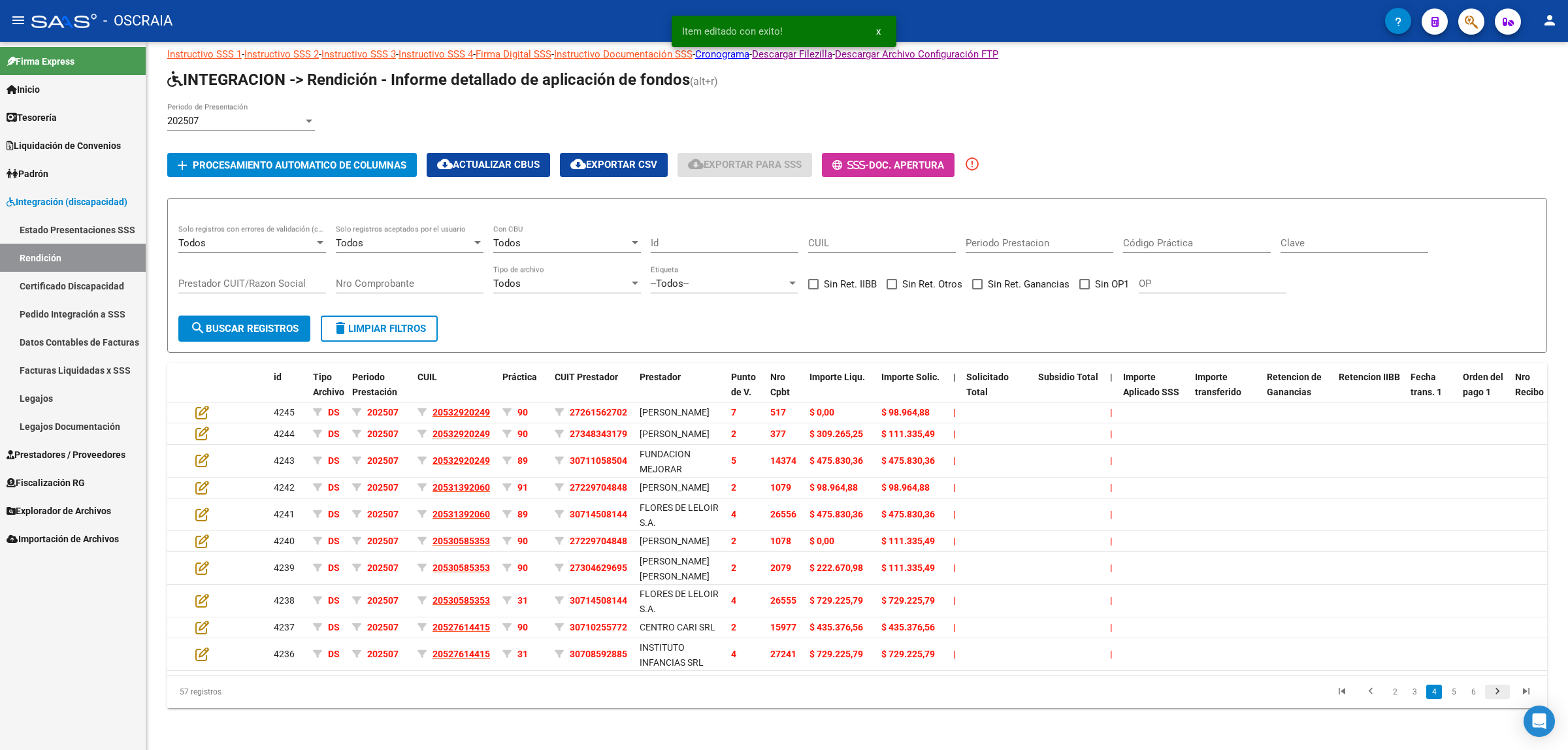
scroll to position [87, 0]
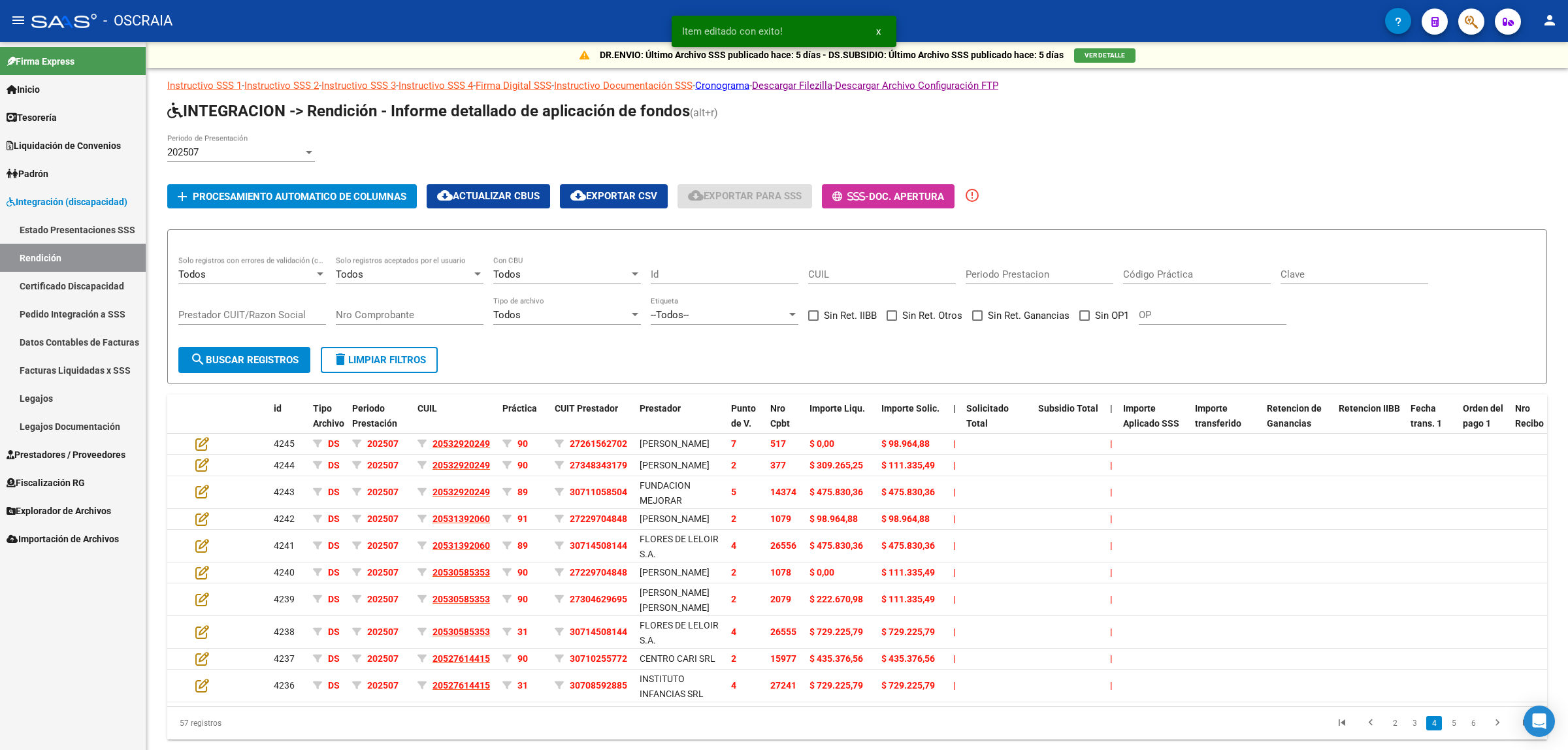
scroll to position [87, 0]
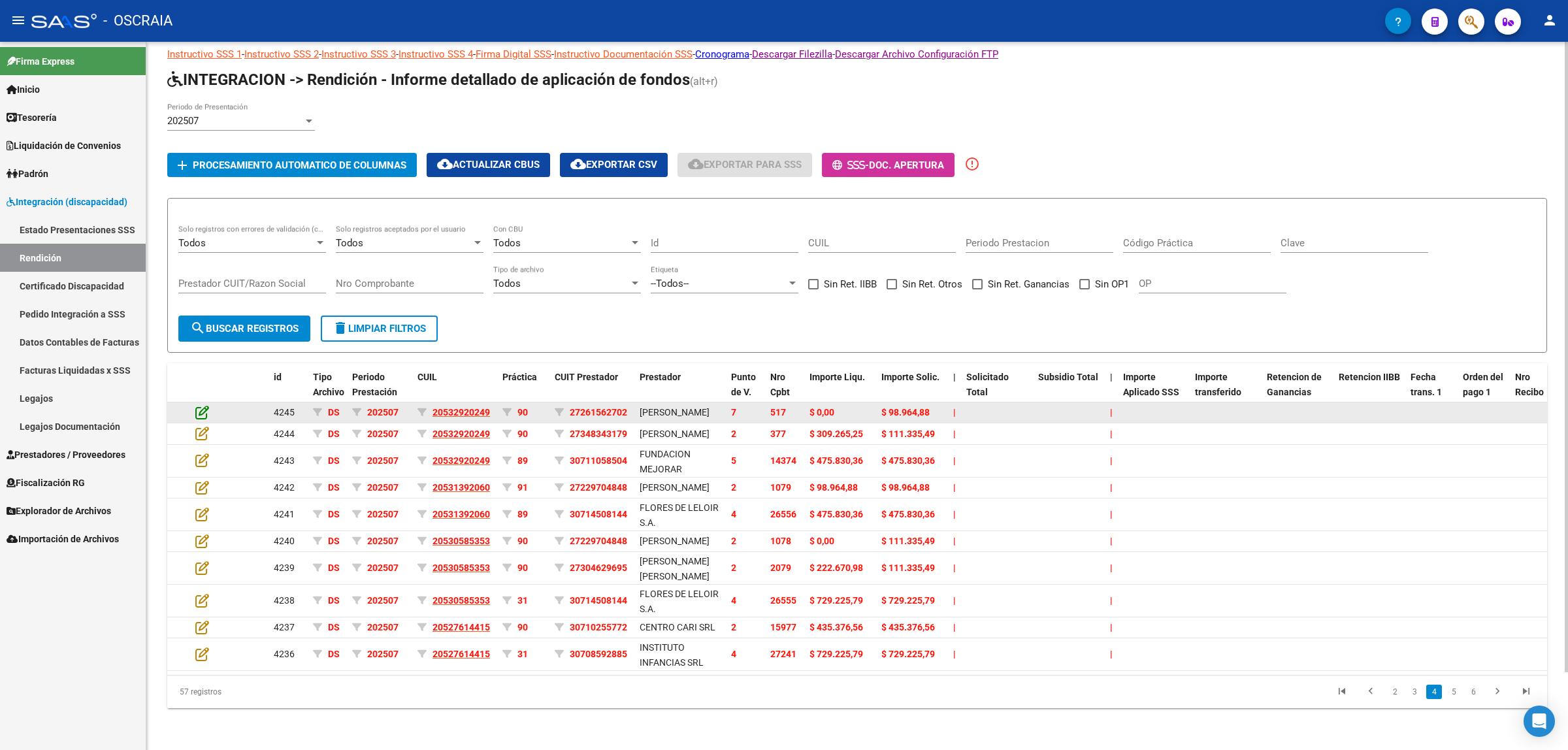
click at [200, 405] on icon at bounding box center [202, 412] width 14 height 14
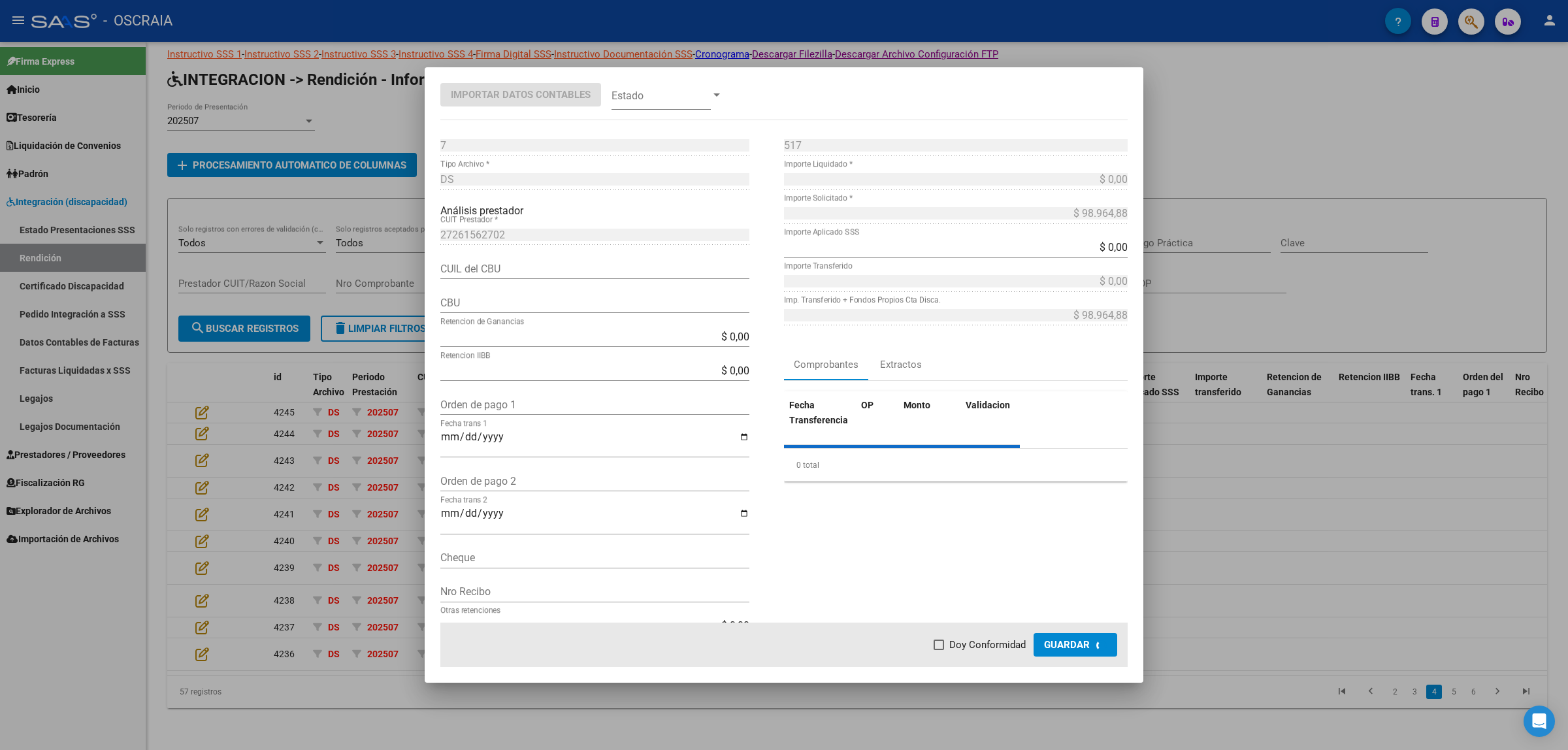
type input "1500052700011062422428"
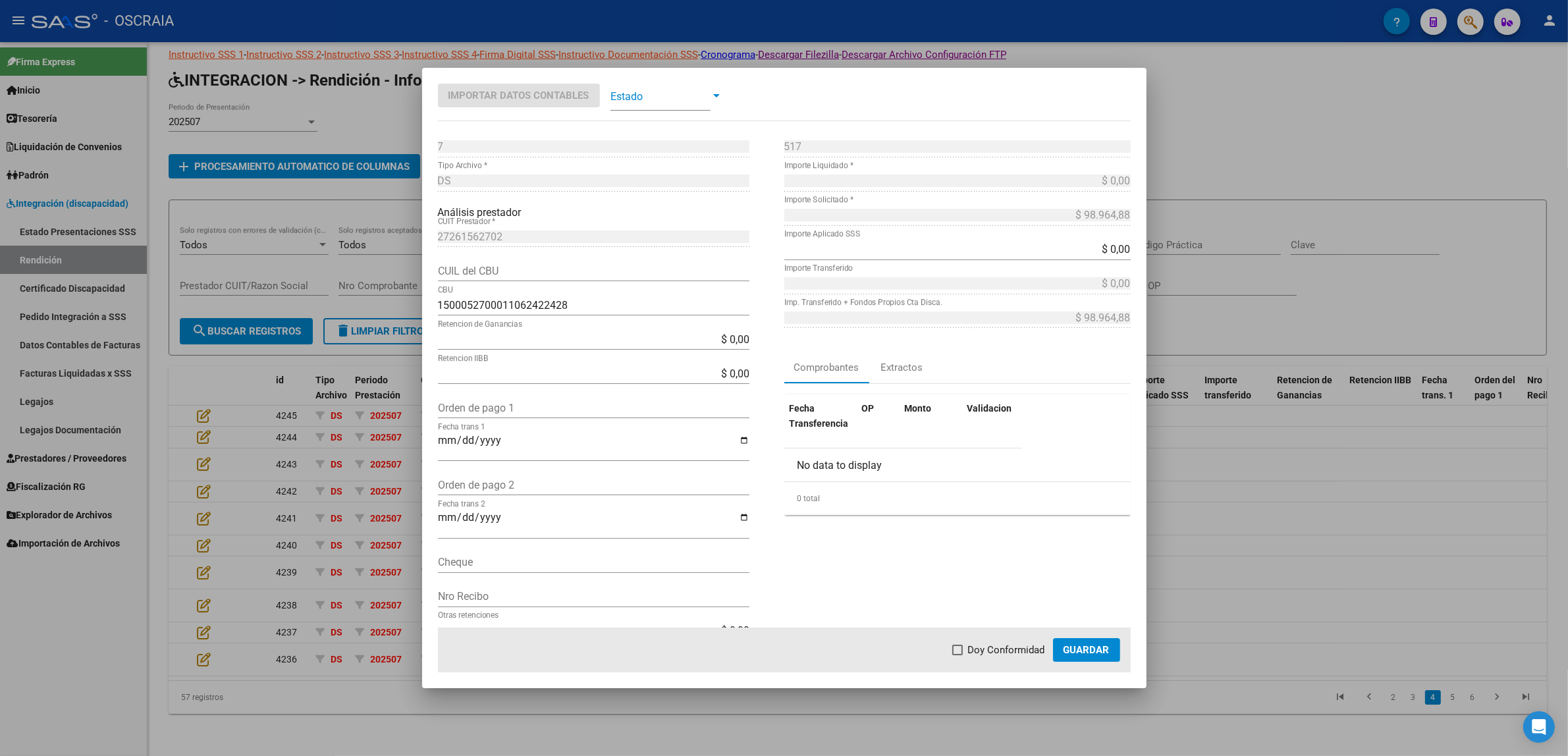
click at [486, 412] on input "Orden de pago 1" at bounding box center [593, 408] width 311 height 12
type input "V"
paste input "9620"
type input "9620"
type input "0002-09-25"
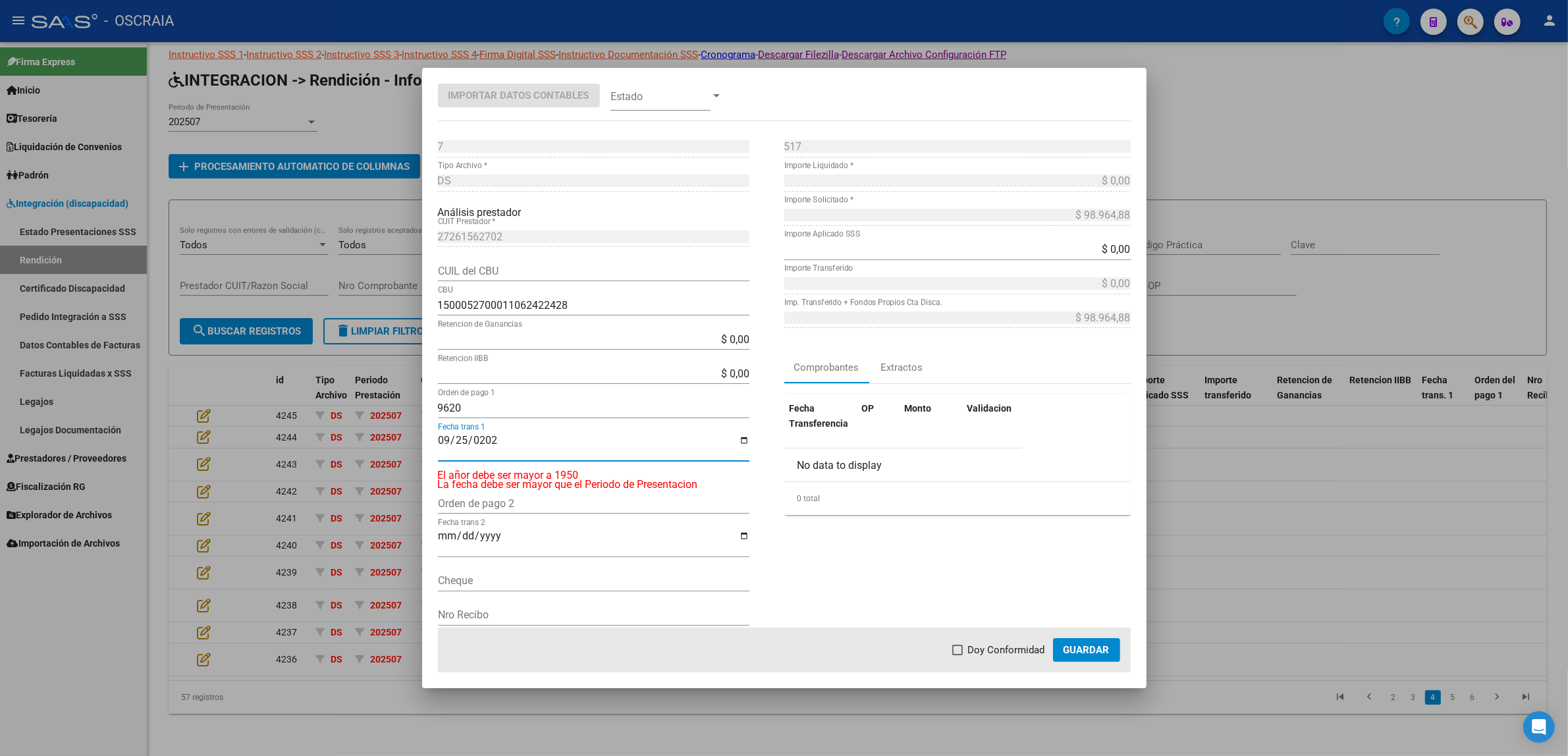
type input "[DATE]"
click at [664, 88] on span at bounding box center [661, 95] width 100 height 29
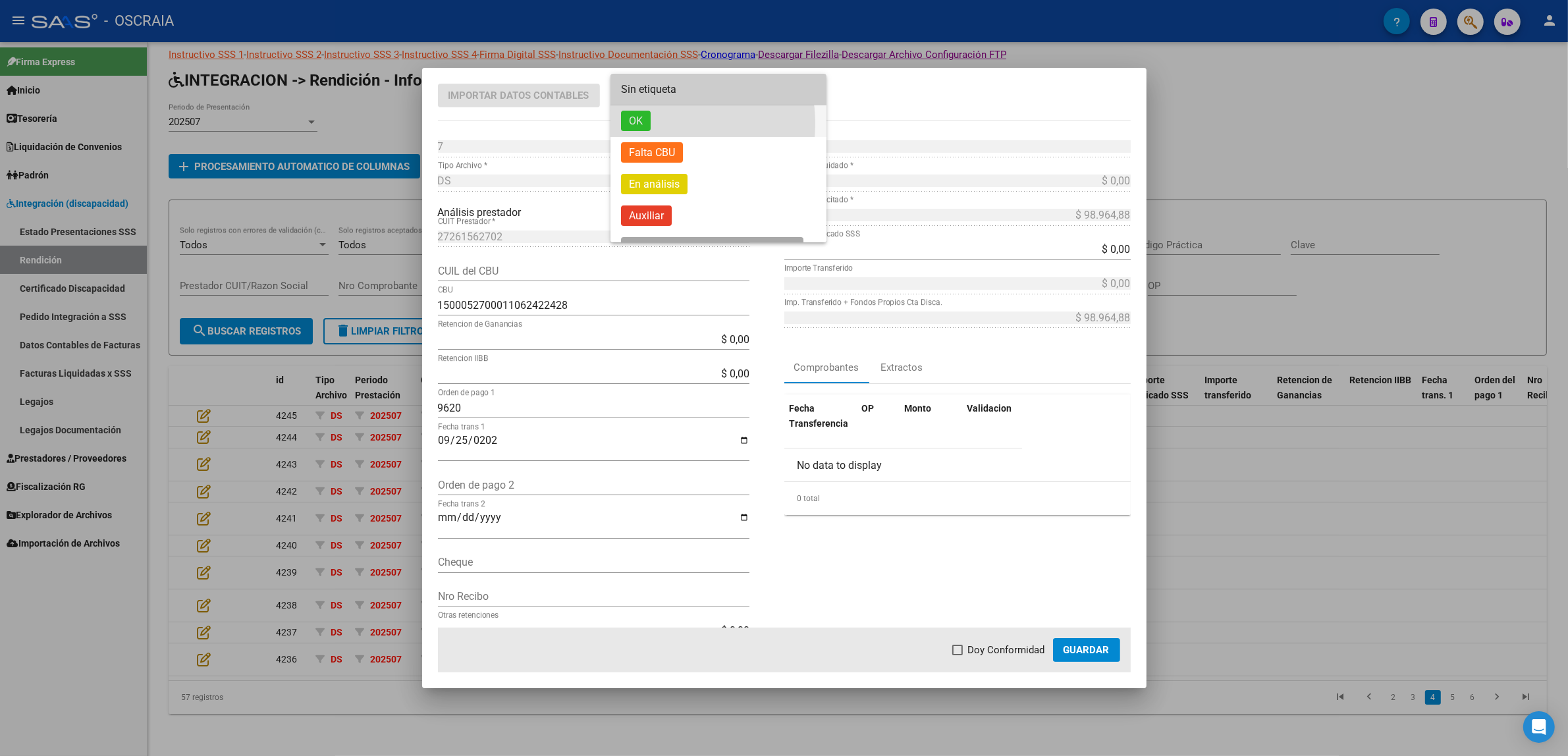
click at [656, 123] on span "OK" at bounding box center [718, 121] width 195 height 32
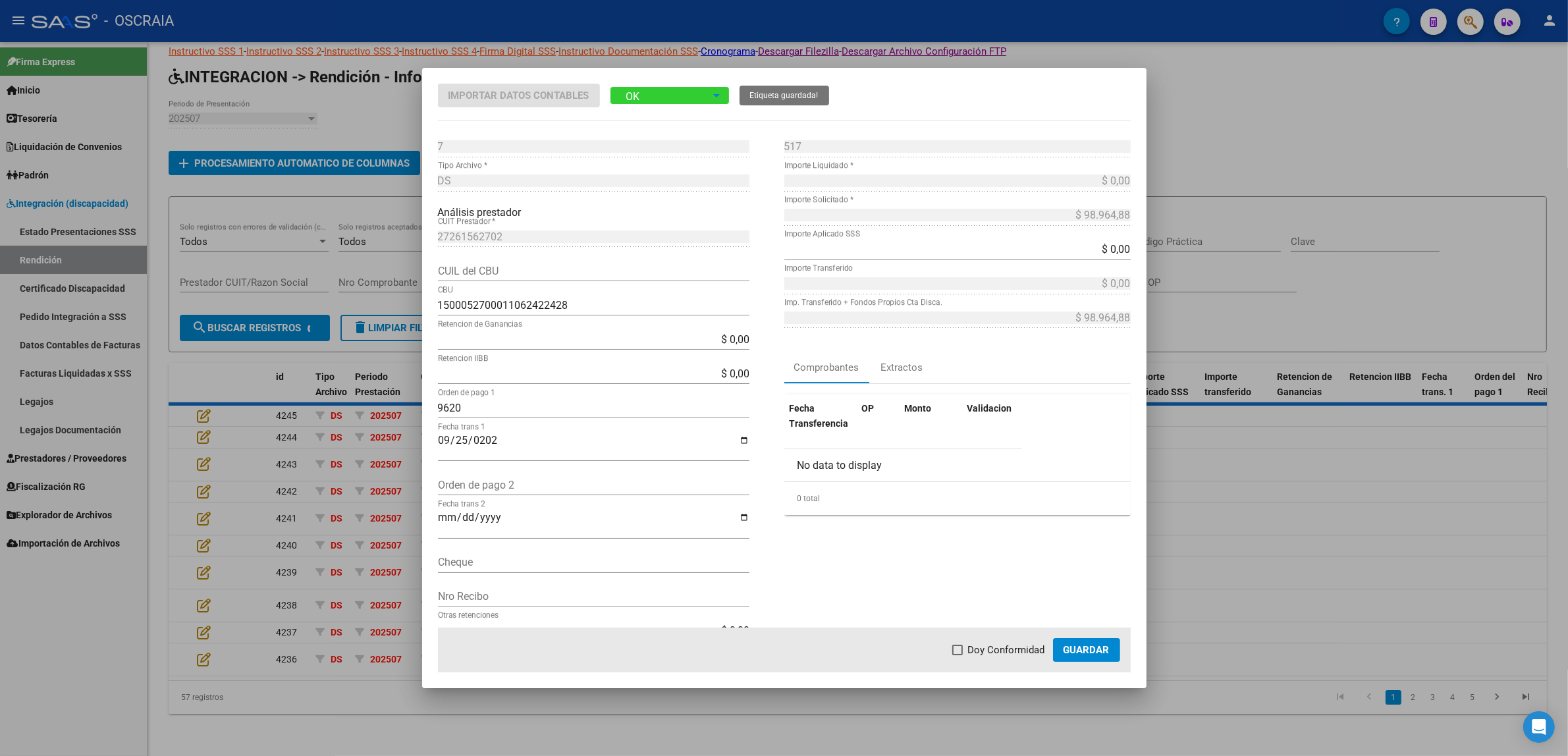
click at [997, 650] on span "Doy Conformidad" at bounding box center [1006, 650] width 77 height 16
click at [958, 655] on input "Doy Conformidad" at bounding box center [957, 655] width 1 height 1
checkbox input "true"
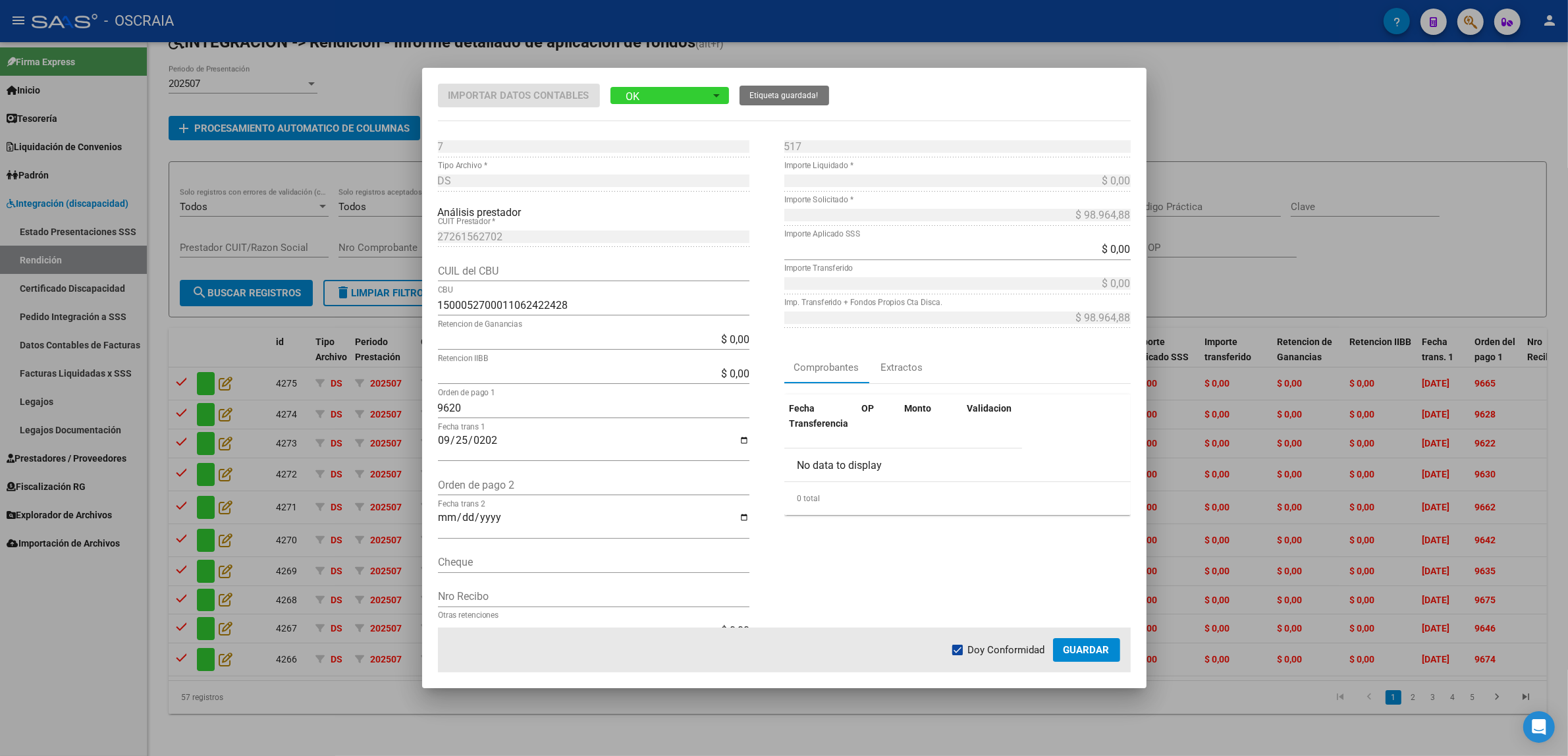
click at [1076, 652] on span "Guardar" at bounding box center [1086, 650] width 46 height 12
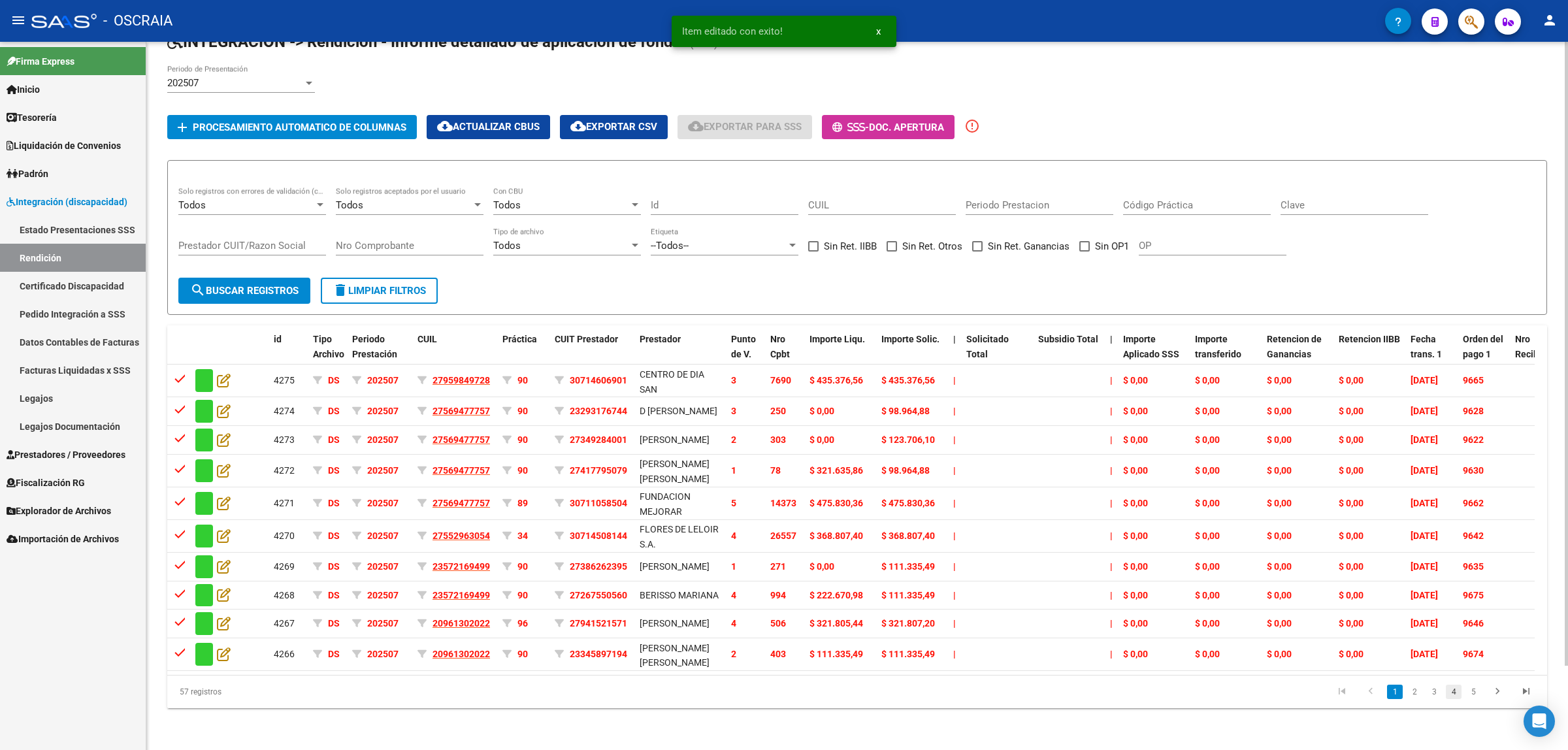
click at [1448, 699] on link "4" at bounding box center [1454, 691] width 16 height 14
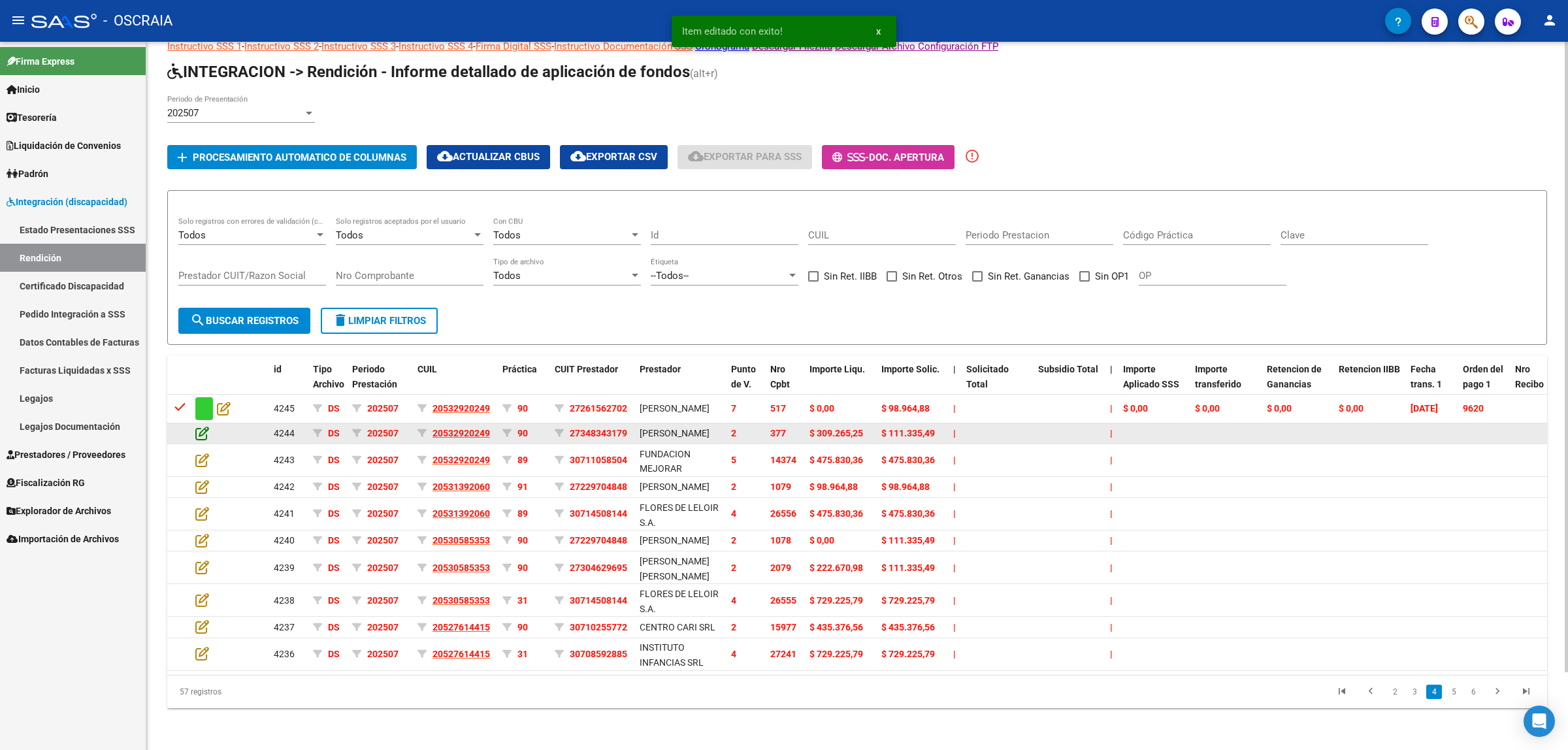
click at [200, 426] on icon at bounding box center [202, 433] width 14 height 14
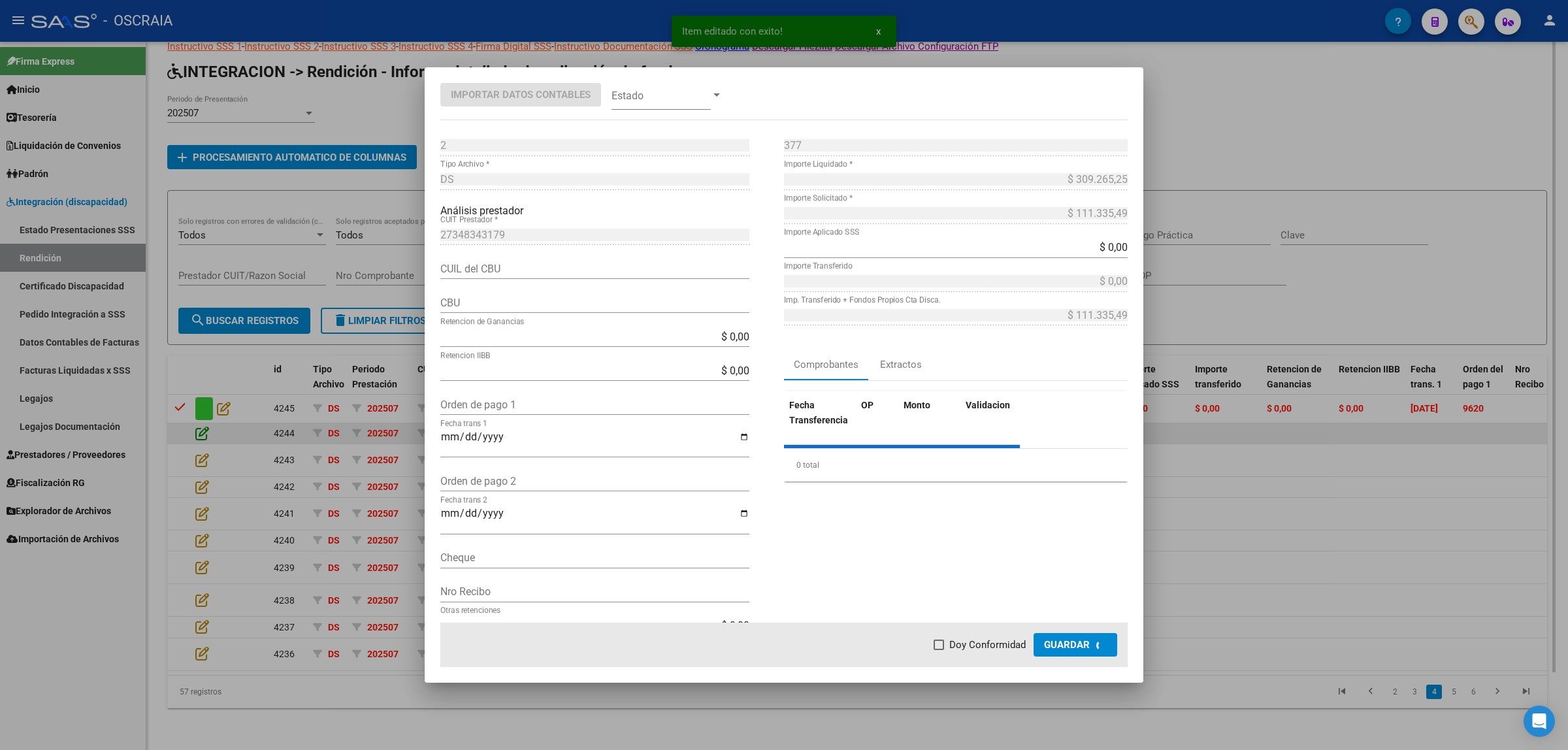
type input "0170334240000043149470"
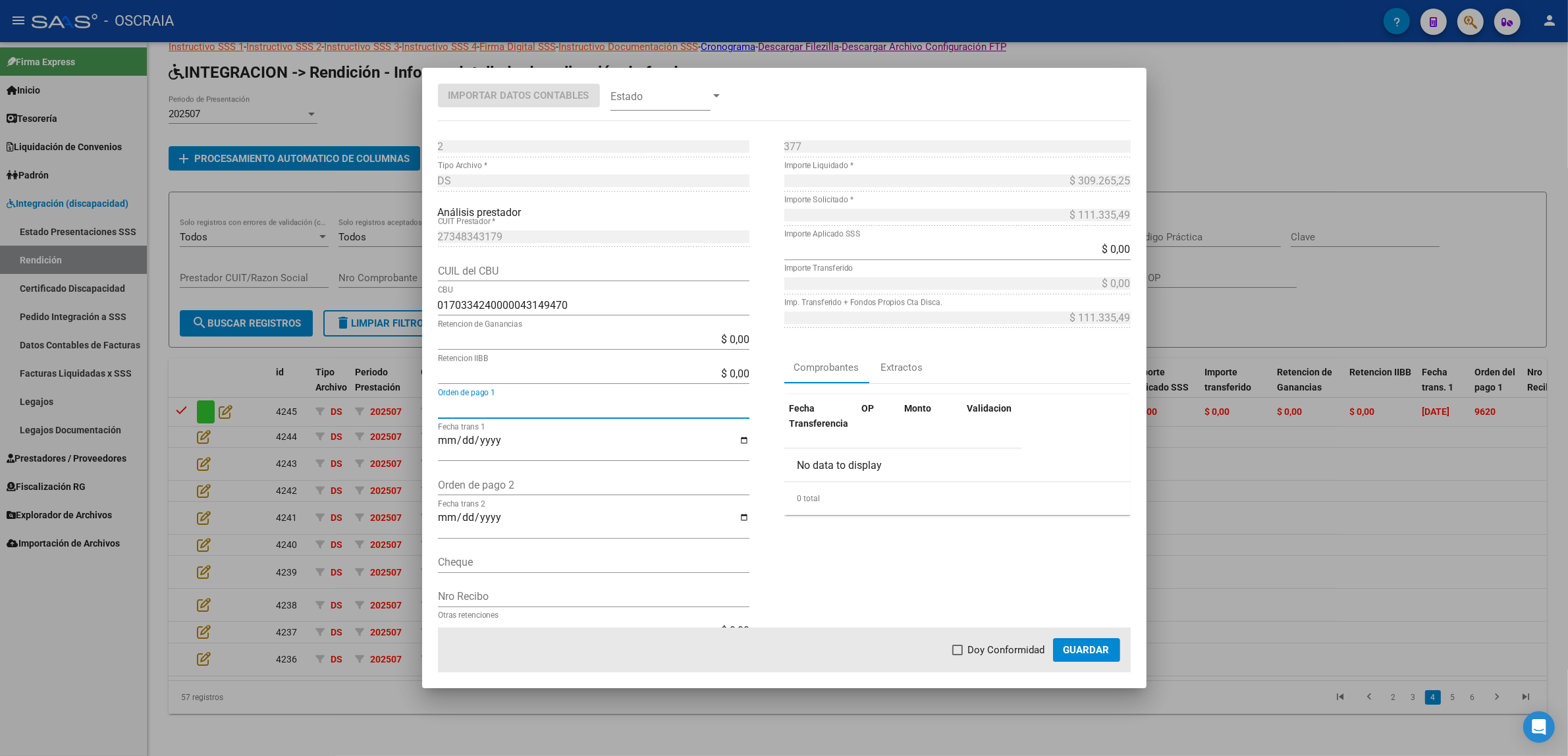
drag, startPoint x: 460, startPoint y: 401, endPoint x: 477, endPoint y: 412, distance: 20.2
click at [462, 402] on input "Orden de pago 1" at bounding box center [593, 408] width 311 height 12
paste input "9636"
type input "9636"
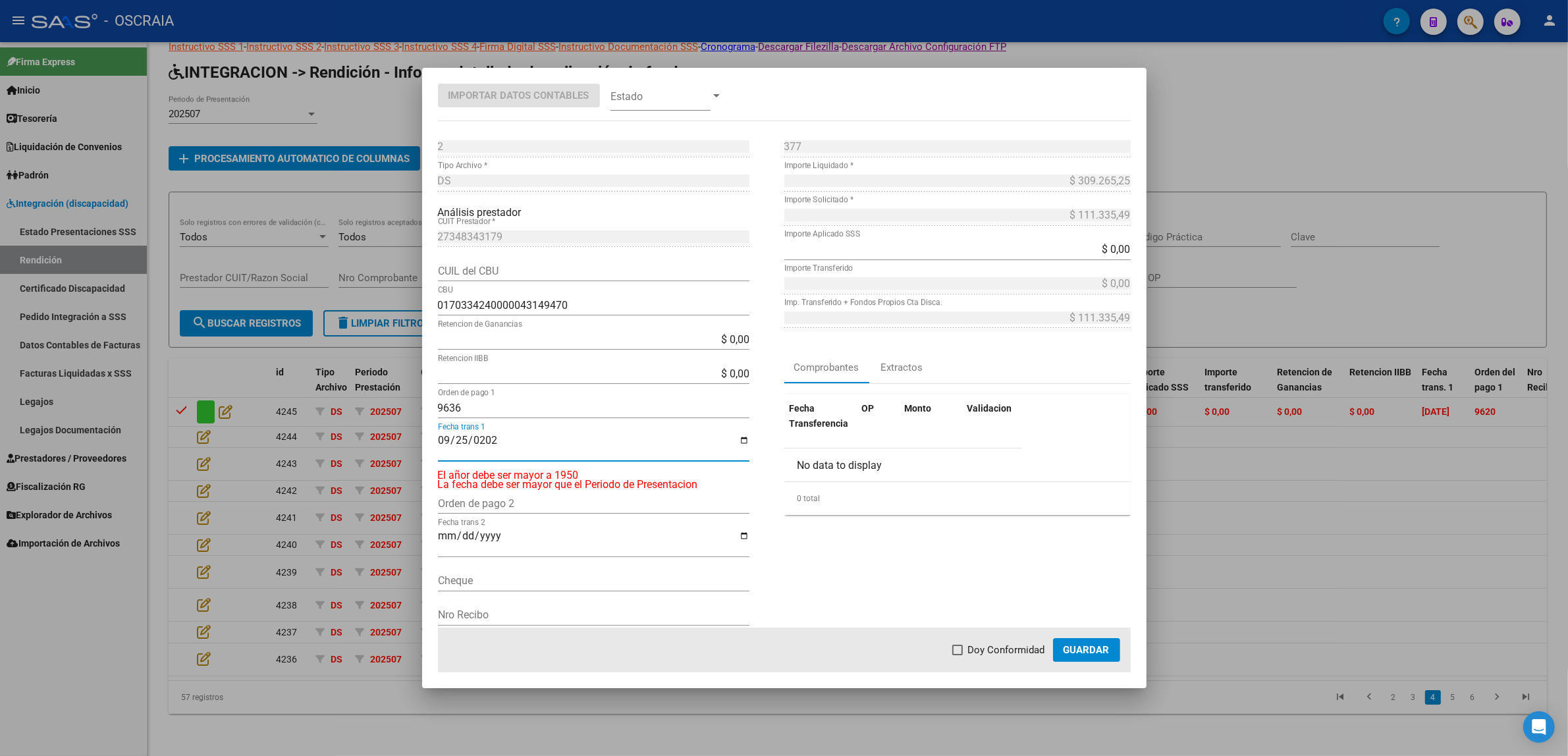
type input "[DATE]"
click at [697, 119] on mat-dialog-container "Importar Datos Contables Estado 2 Punto de Venta * DS Tipo Archivo * Análisis p…" at bounding box center [784, 378] width 724 height 620
click at [693, 113] on mat-dialog-container "Importar Datos Contables Estado 2 Punto de Venta * DS Tipo Archivo * Análisis p…" at bounding box center [784, 378] width 724 height 620
click at [700, 93] on span at bounding box center [661, 95] width 100 height 29
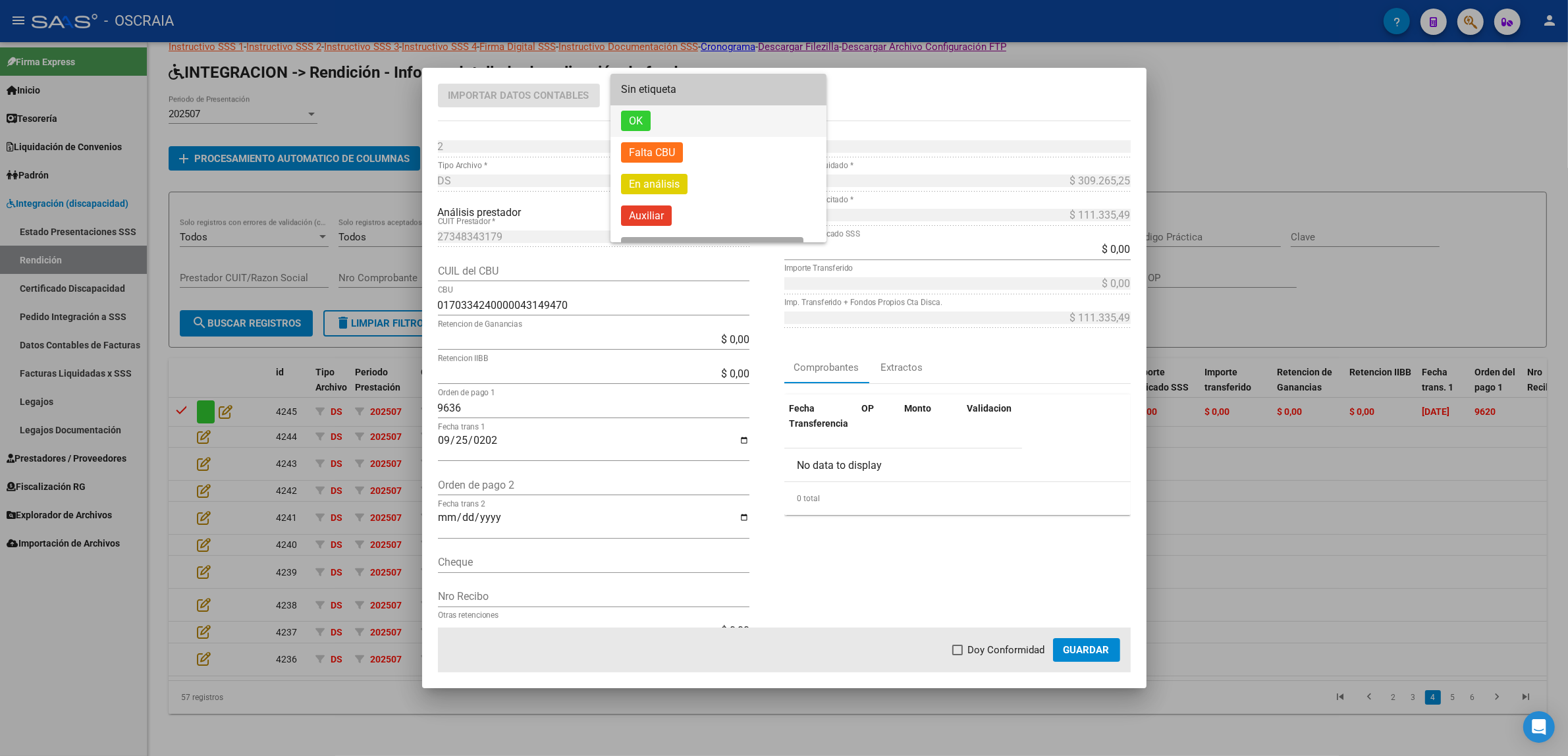
click at [711, 125] on span "OK" at bounding box center [718, 121] width 195 height 32
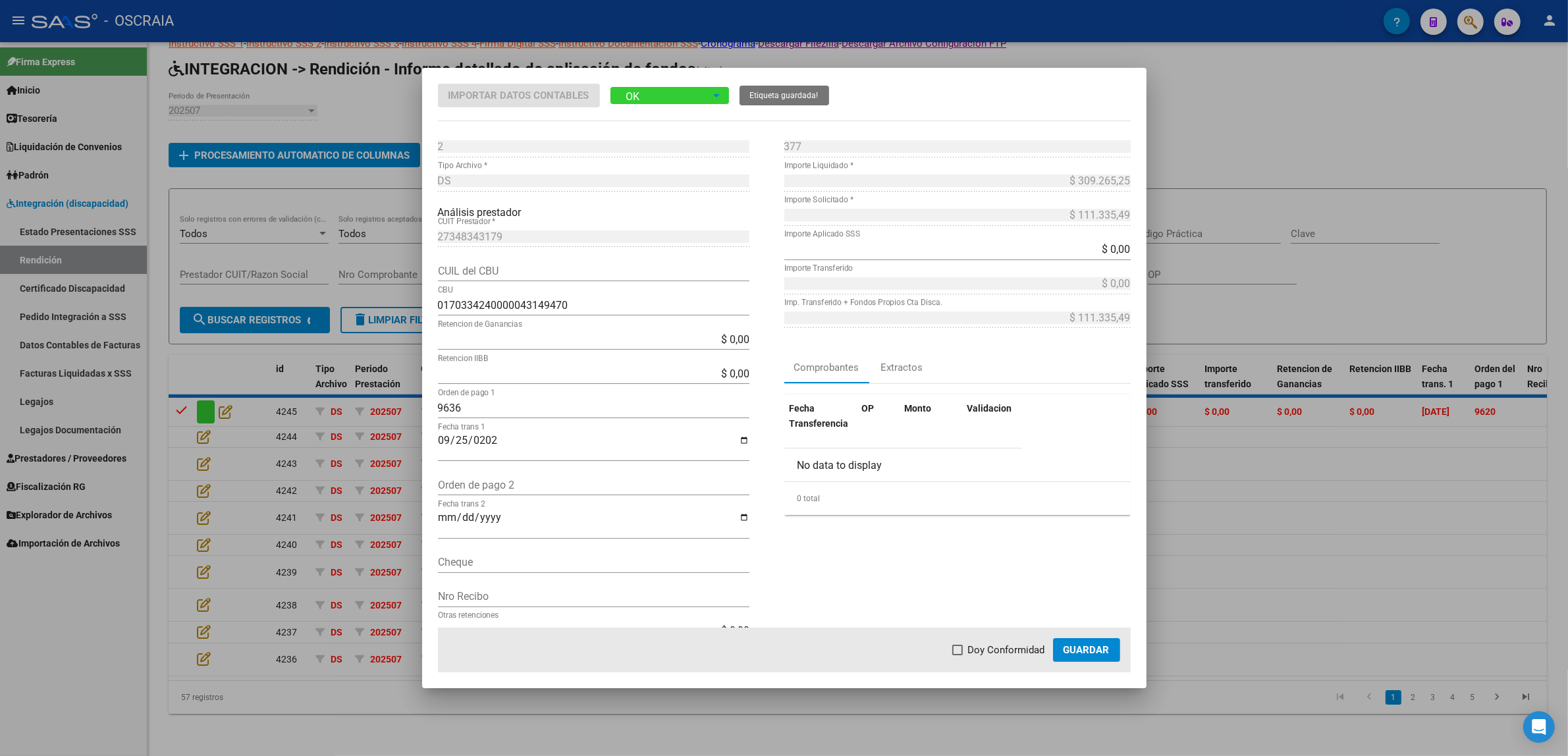
click at [1012, 643] on span "Doy Conformidad" at bounding box center [1006, 650] width 77 height 16
click at [958, 655] on input "Doy Conformidad" at bounding box center [957, 655] width 1 height 1
checkbox input "true"
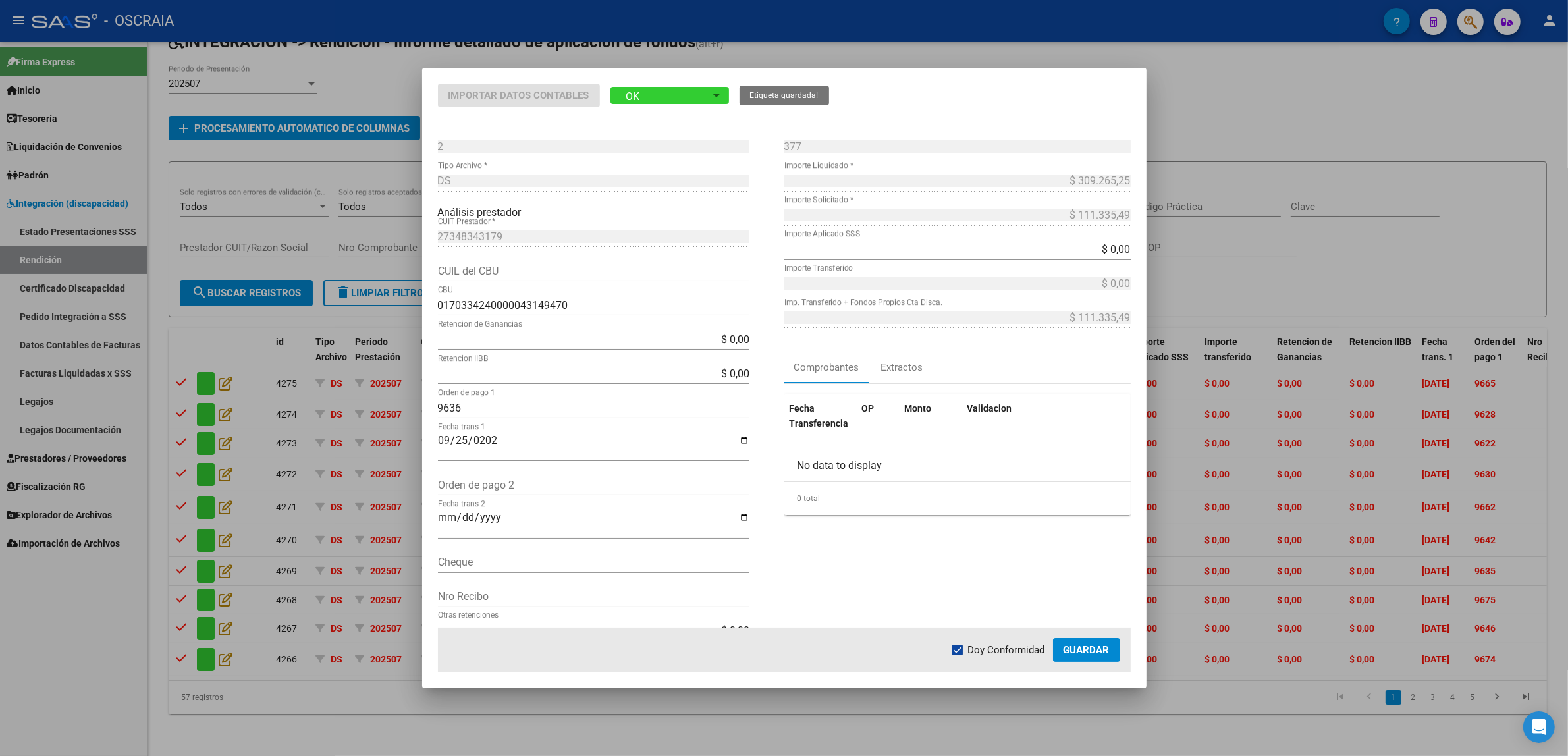
drag, startPoint x: 1081, startPoint y: 648, endPoint x: 1075, endPoint y: 657, distance: 10.8
click at [1081, 650] on span "Guardar" at bounding box center [1086, 650] width 46 height 12
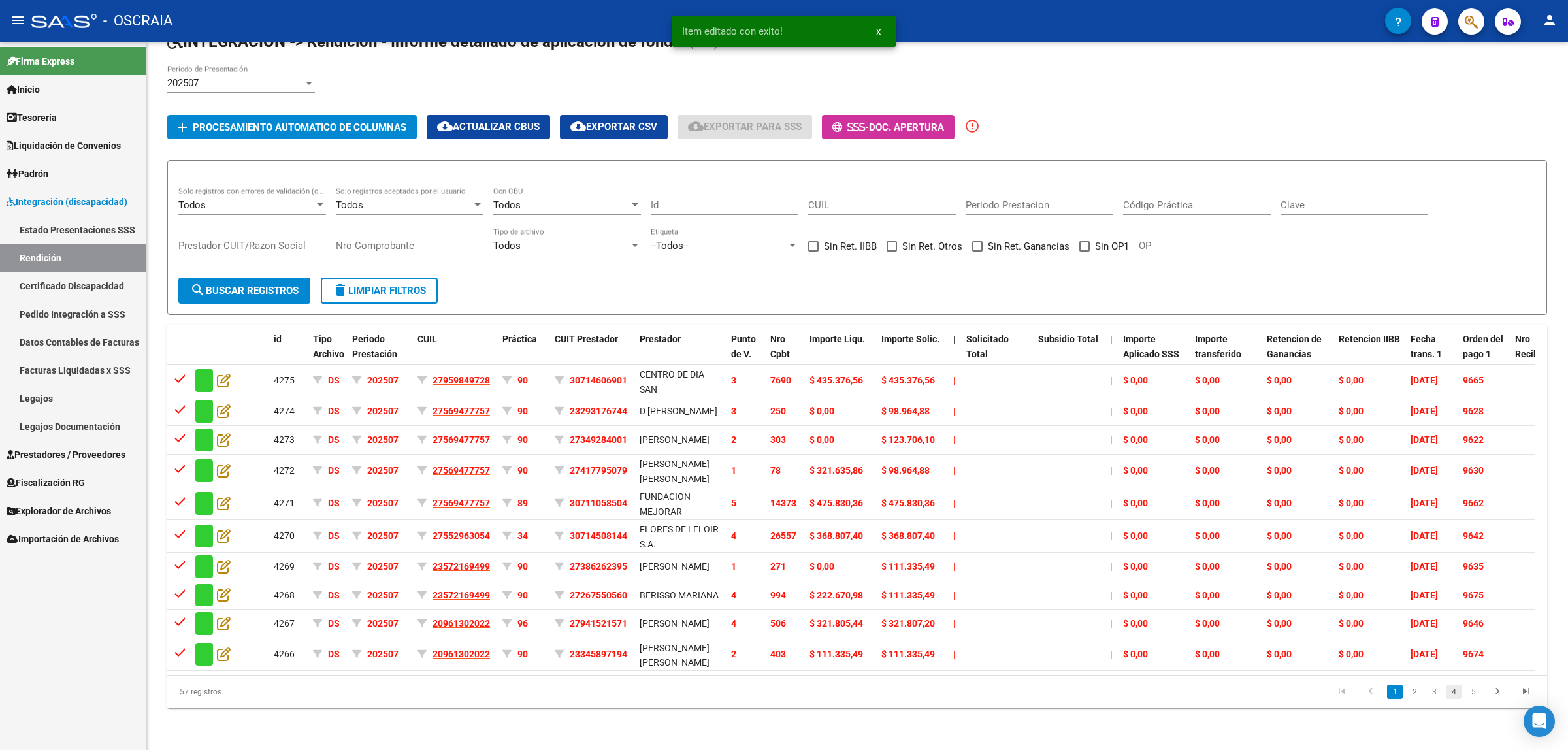
click at [1457, 699] on link "4" at bounding box center [1454, 691] width 16 height 14
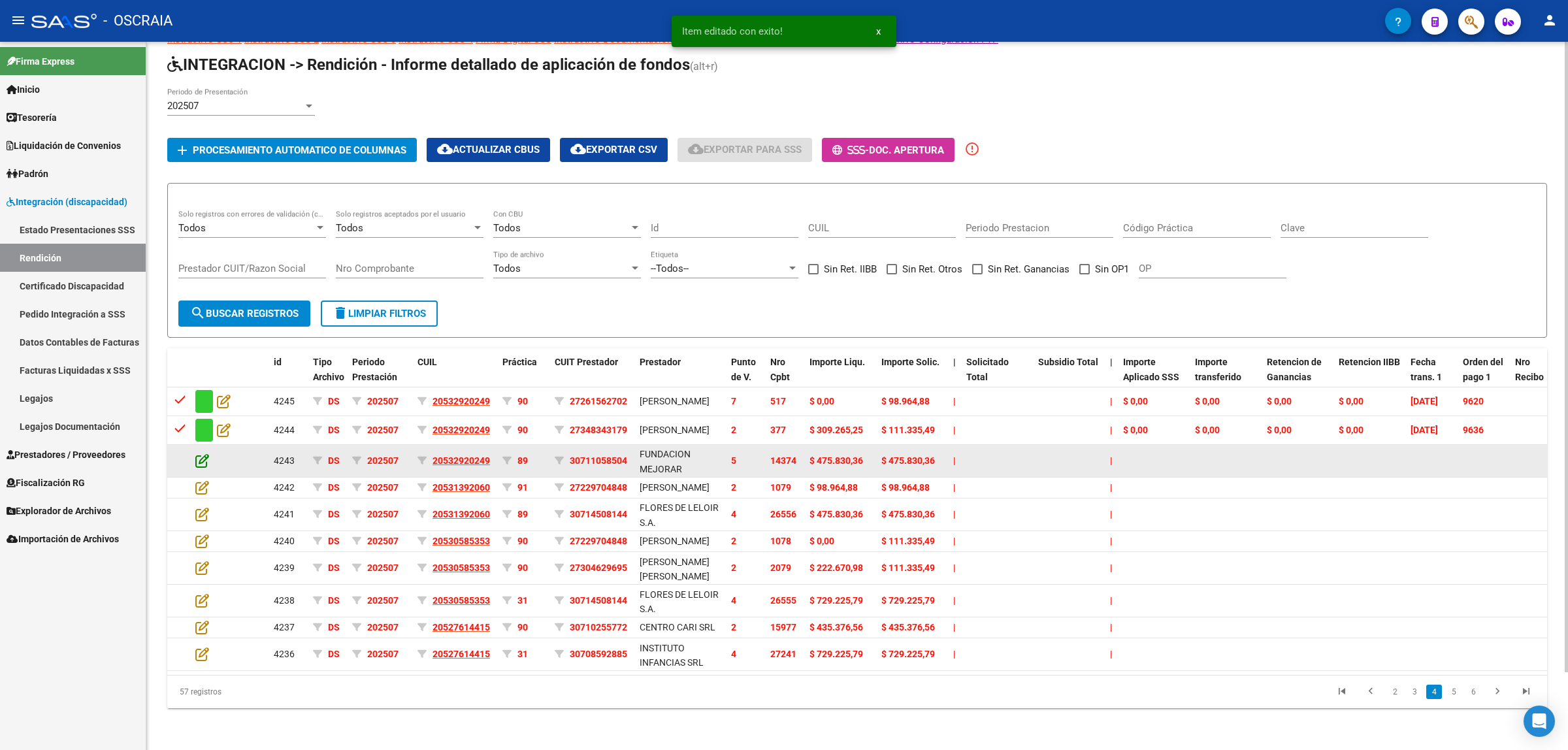
click at [197, 453] on icon at bounding box center [202, 460] width 14 height 14
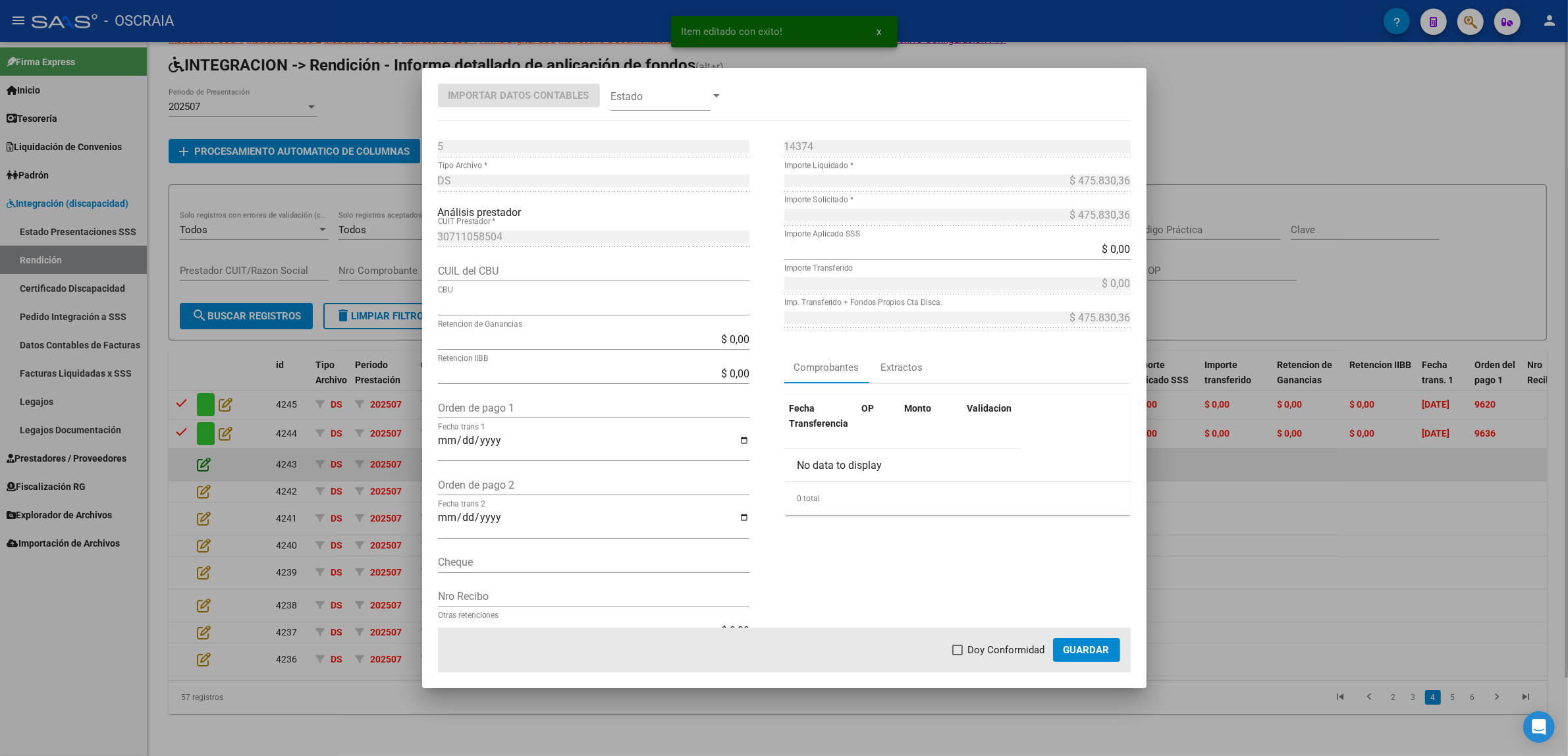
type input "0170107020000000901574"
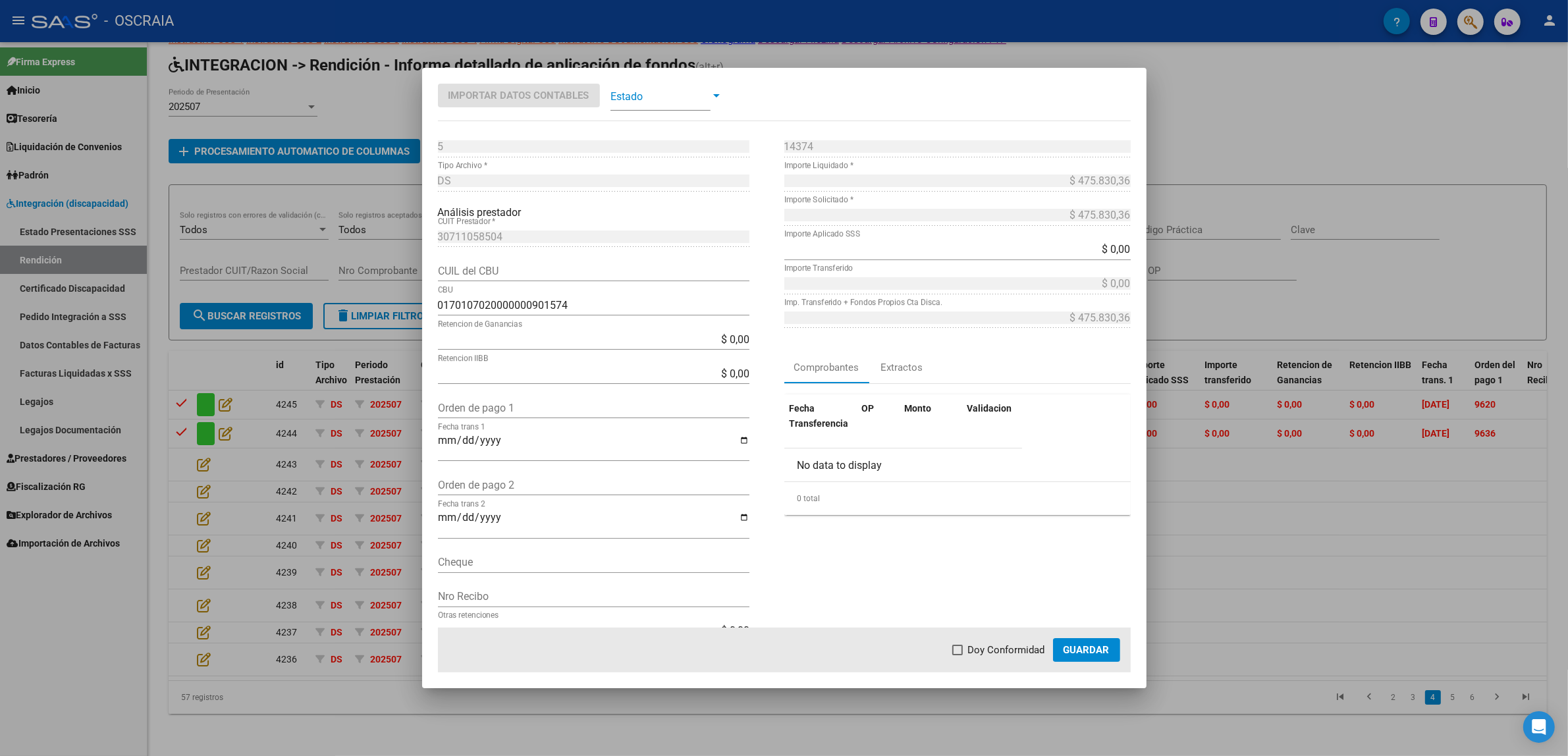
click at [485, 400] on div "Orden de pago 1" at bounding box center [593, 407] width 311 height 21
click at [489, 412] on input "Orden de pago 1" at bounding box center [593, 408] width 311 height 12
paste input "9621"
type input "9621"
type input "[DATE]"
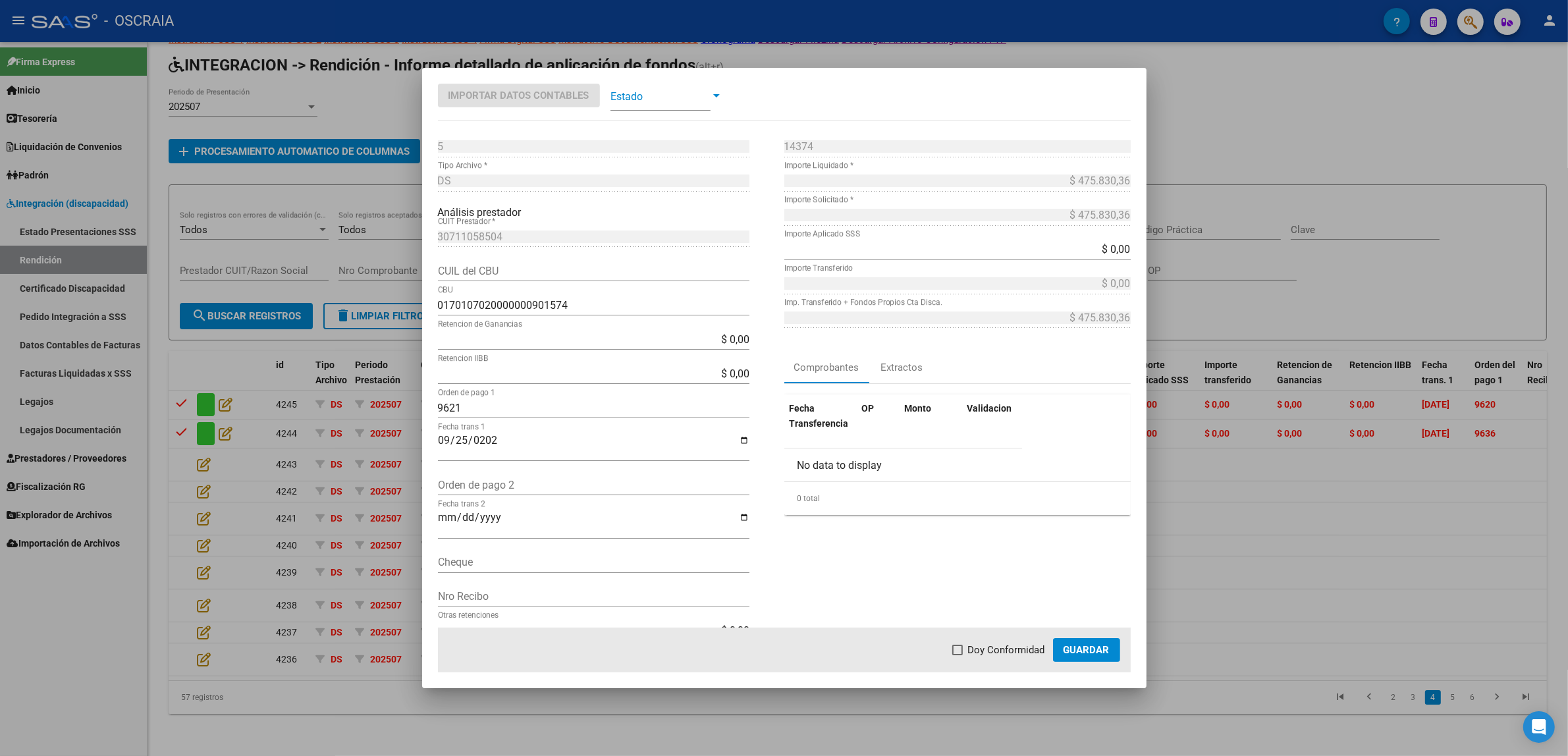
click at [652, 87] on span at bounding box center [661, 95] width 100 height 29
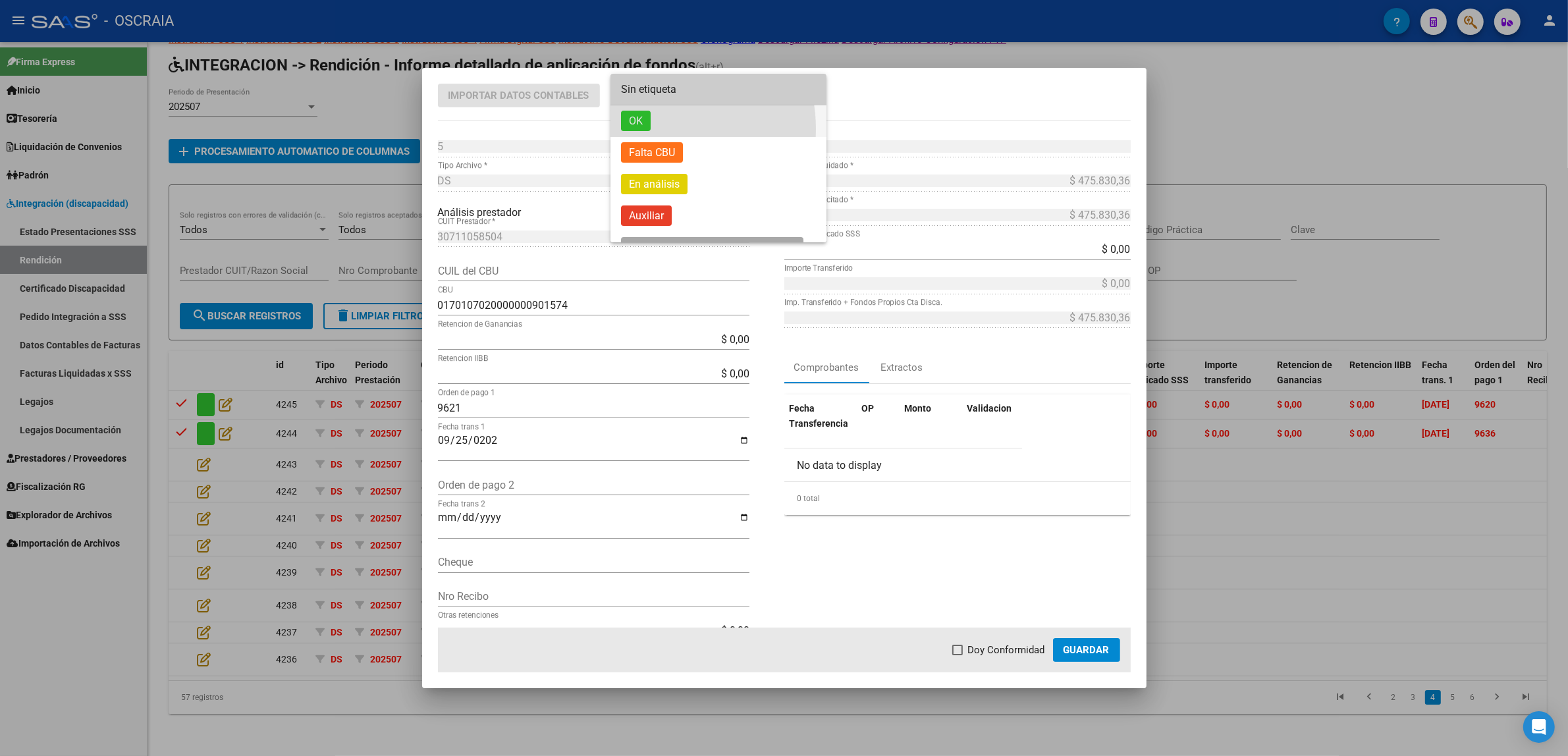
click at [651, 129] on span "OK" at bounding box center [718, 121] width 195 height 32
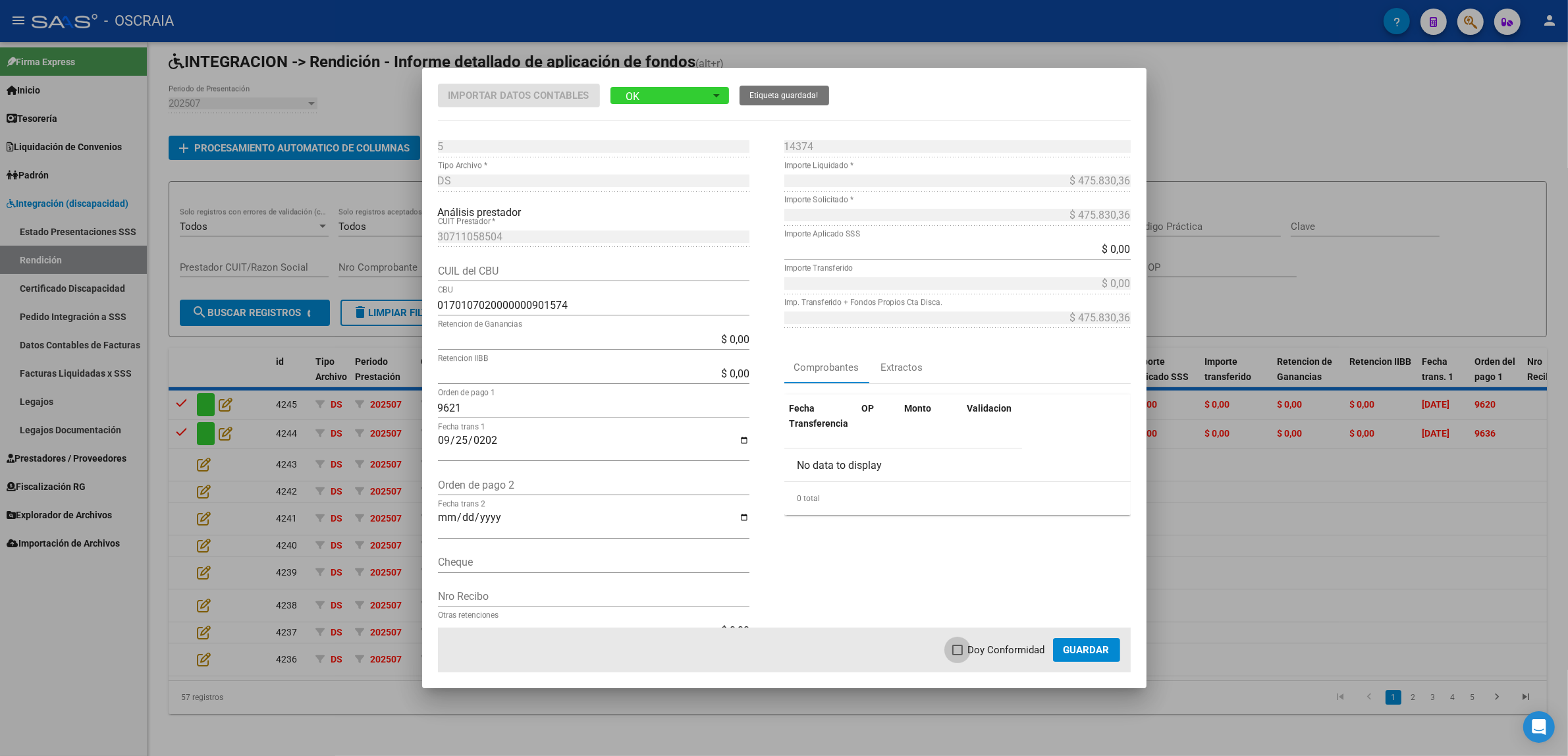
click at [1011, 650] on span "Doy Conformidad" at bounding box center [1006, 650] width 77 height 16
click at [958, 655] on input "Doy Conformidad" at bounding box center [957, 655] width 1 height 1
checkbox input "true"
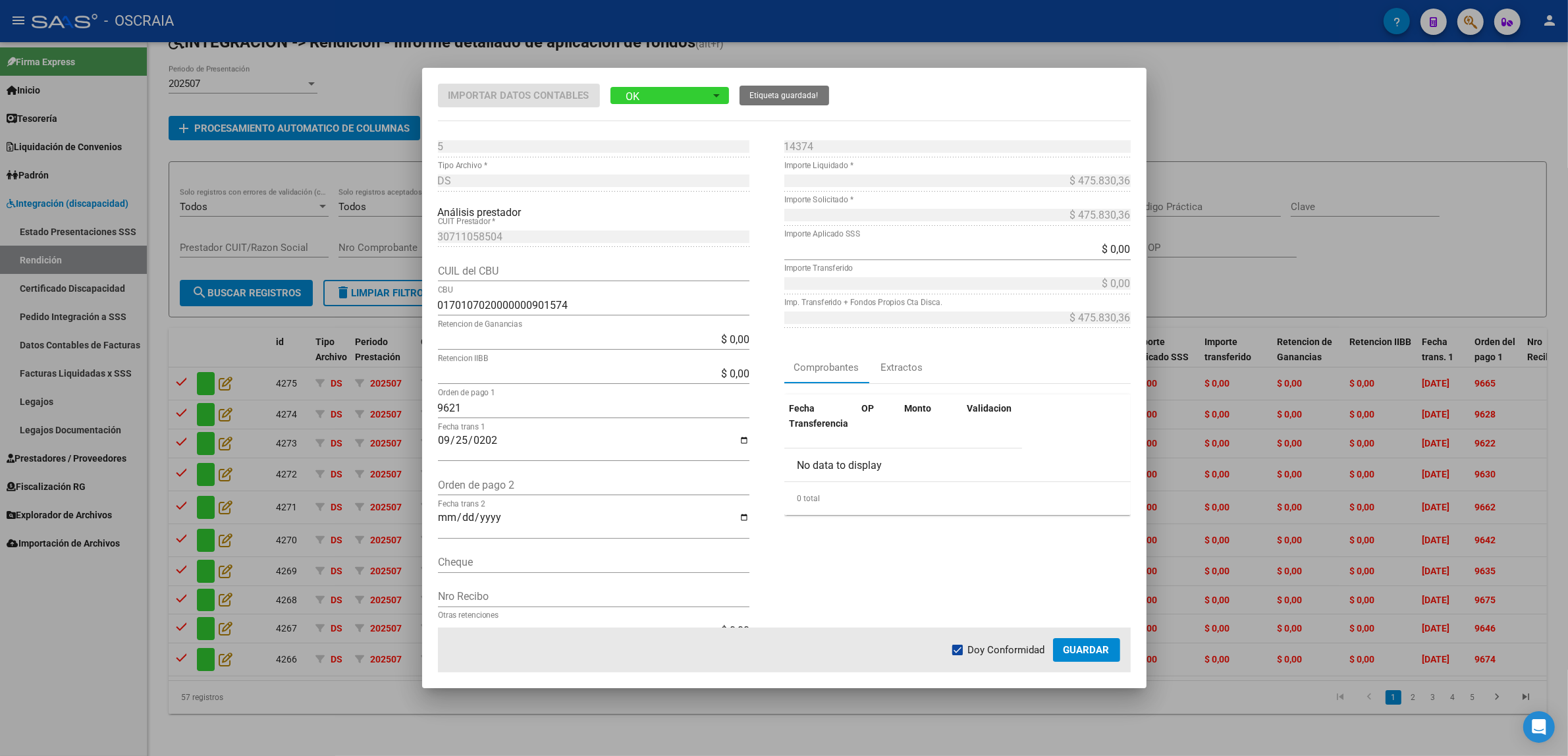
click at [1102, 646] on span "Guardar" at bounding box center [1086, 650] width 46 height 12
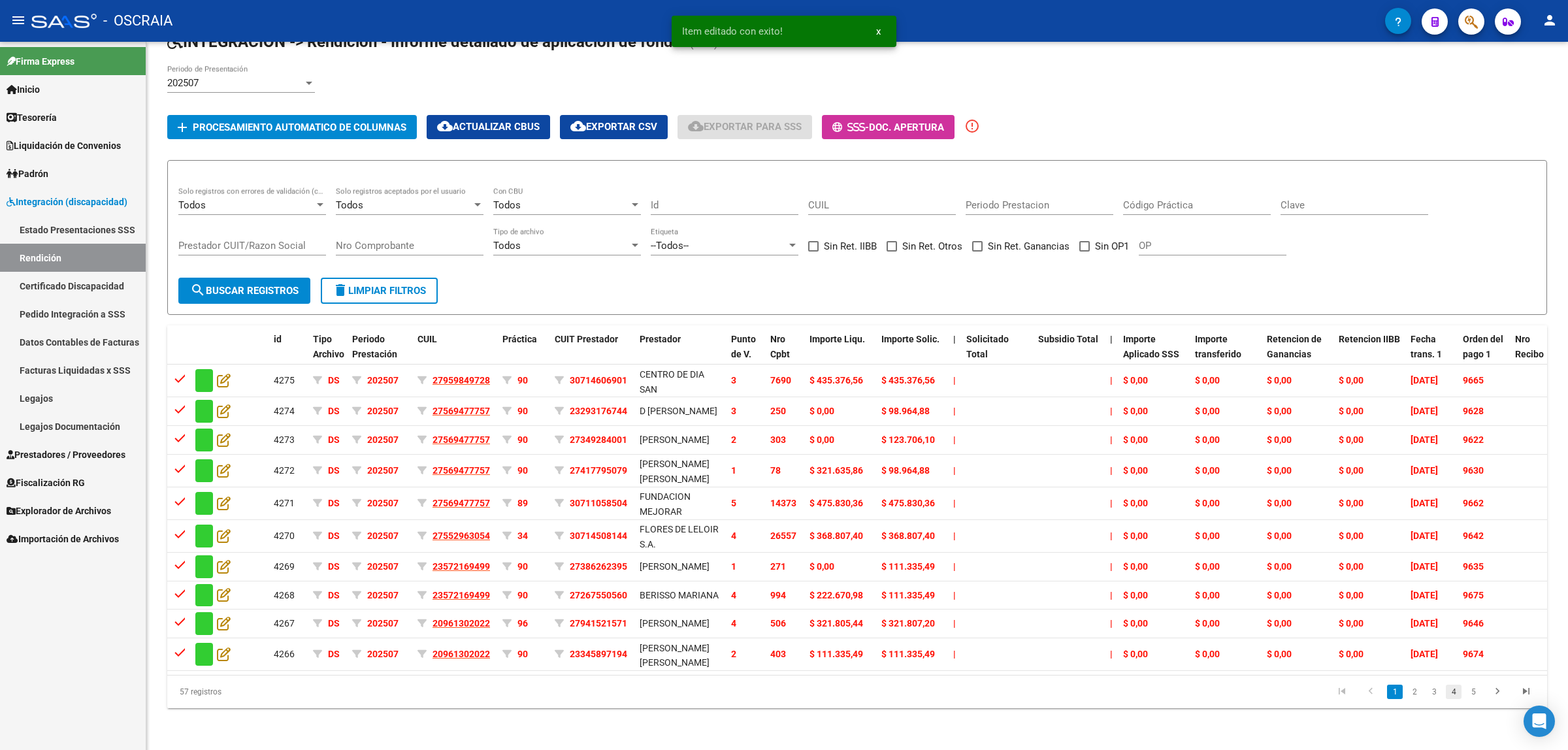
click at [1455, 699] on link "4" at bounding box center [1454, 691] width 16 height 14
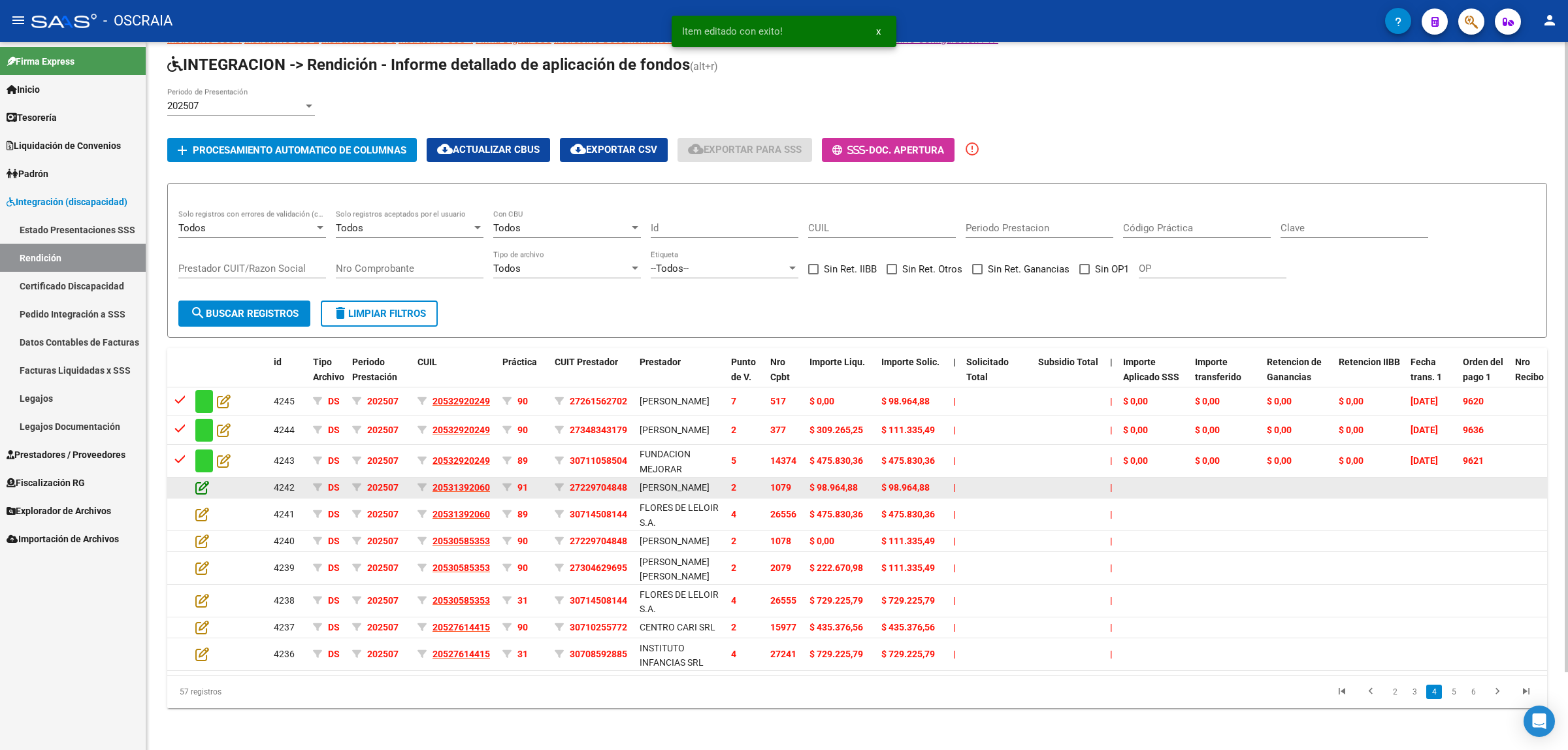
click at [203, 480] on icon at bounding box center [202, 487] width 14 height 14
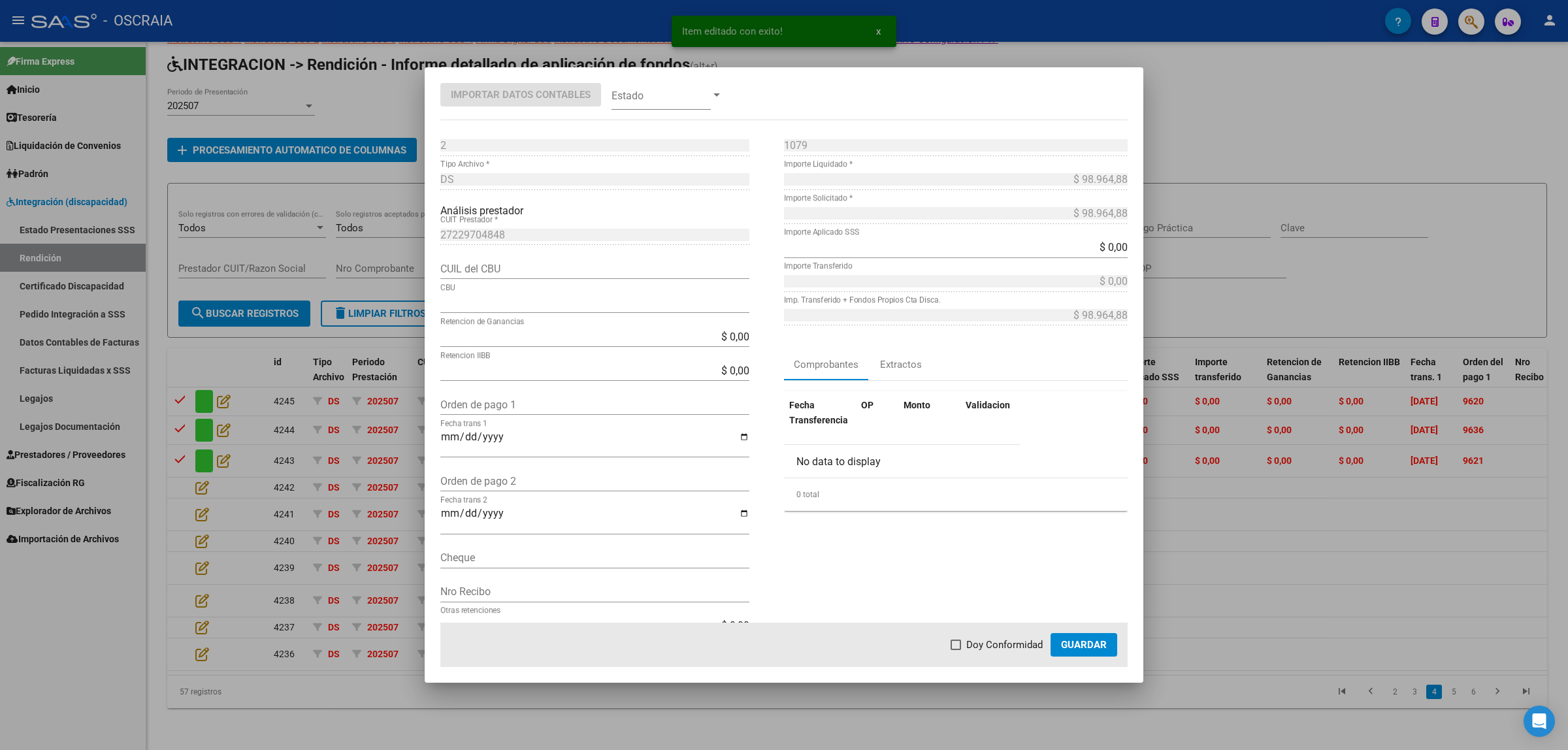
type input "0340047008479997068005"
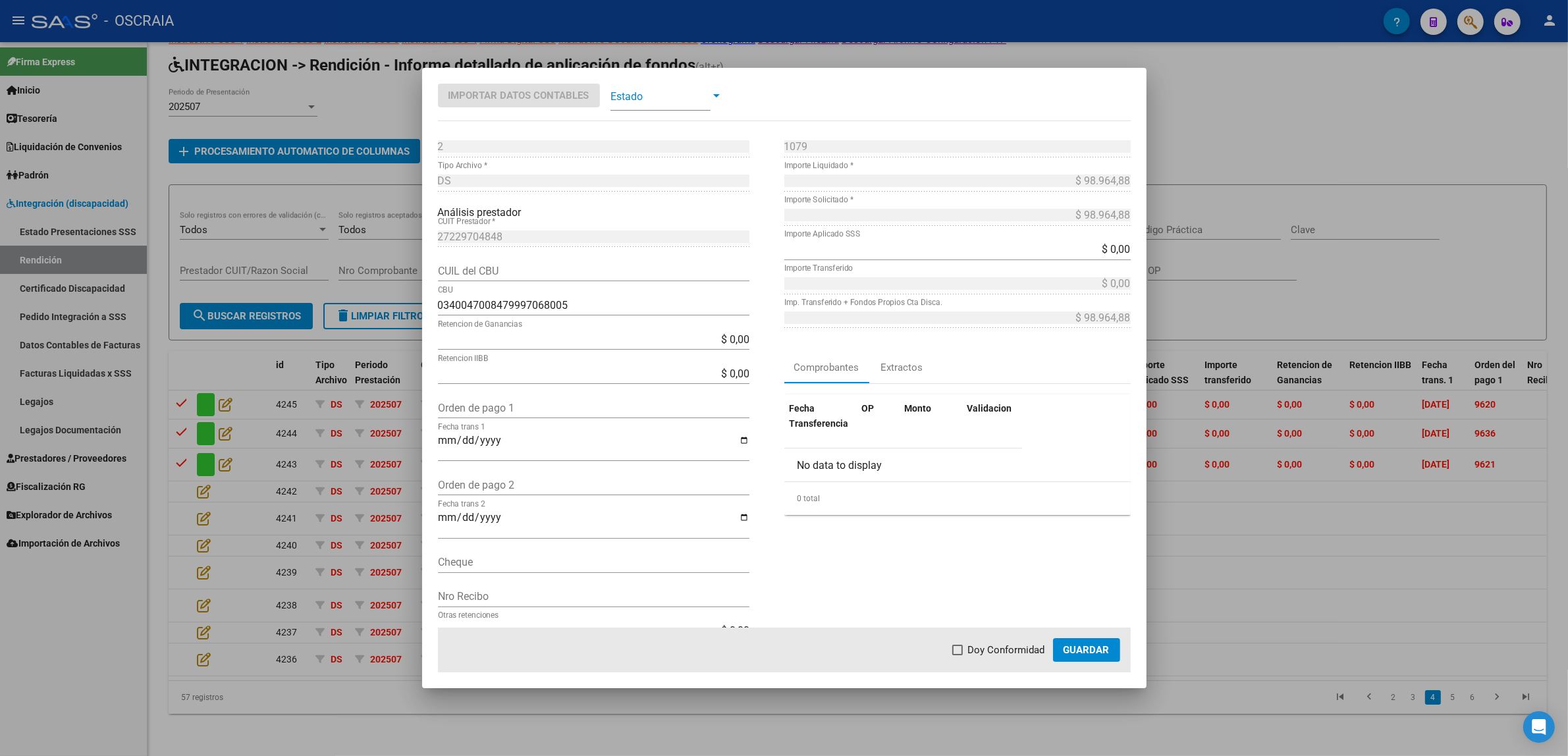
click at [495, 399] on div "Orden de pago 1" at bounding box center [593, 407] width 311 height 21
click at [495, 404] on input "Orden de pago 1" at bounding box center [593, 408] width 311 height 12
paste input "9648"
type input "9648"
type input "[DATE]"
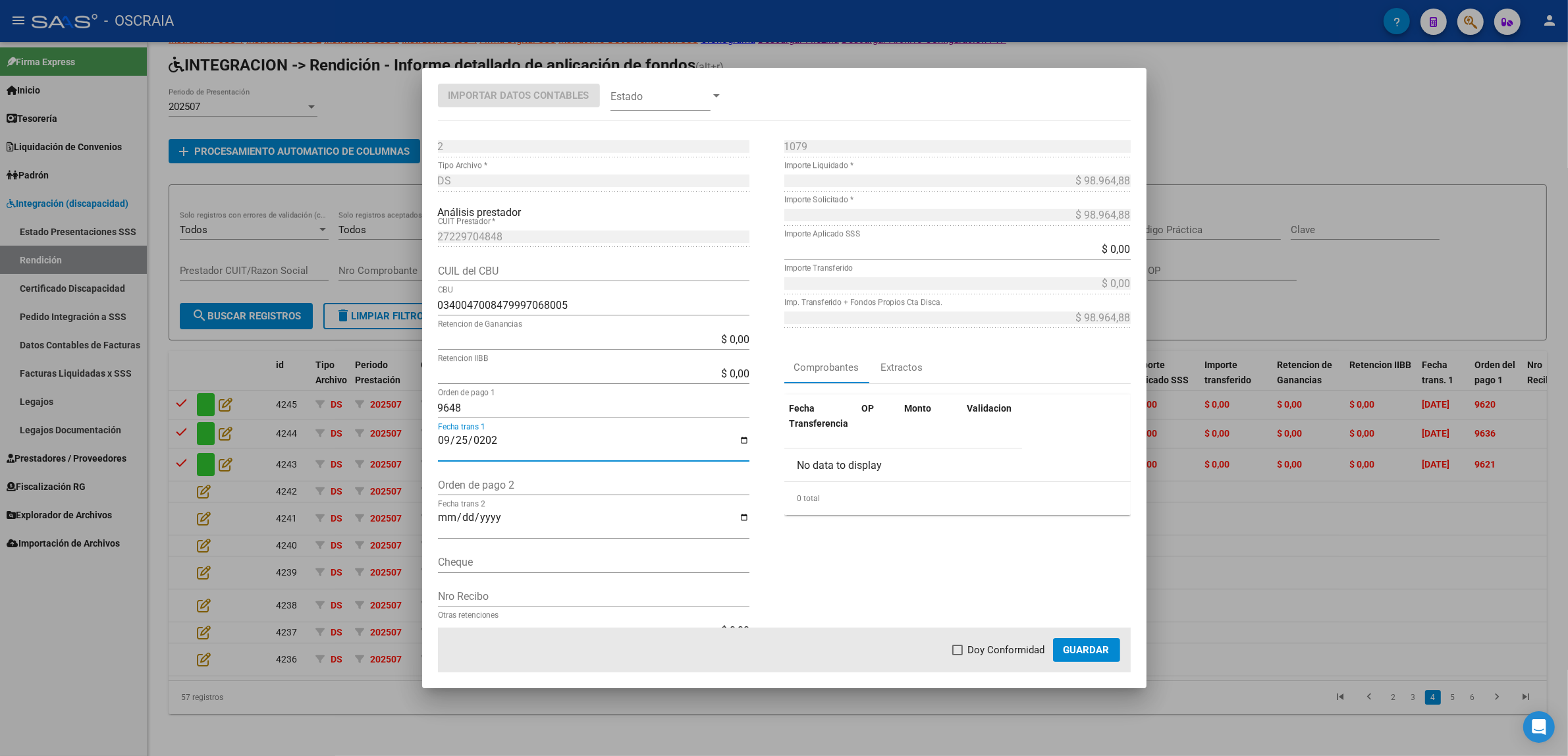
click at [1003, 648] on span "Doy Conformidad" at bounding box center [1006, 650] width 77 height 16
click at [958, 655] on input "Doy Conformidad" at bounding box center [957, 655] width 1 height 1
checkbox input "true"
click at [635, 21] on div at bounding box center [784, 378] width 1568 height 756
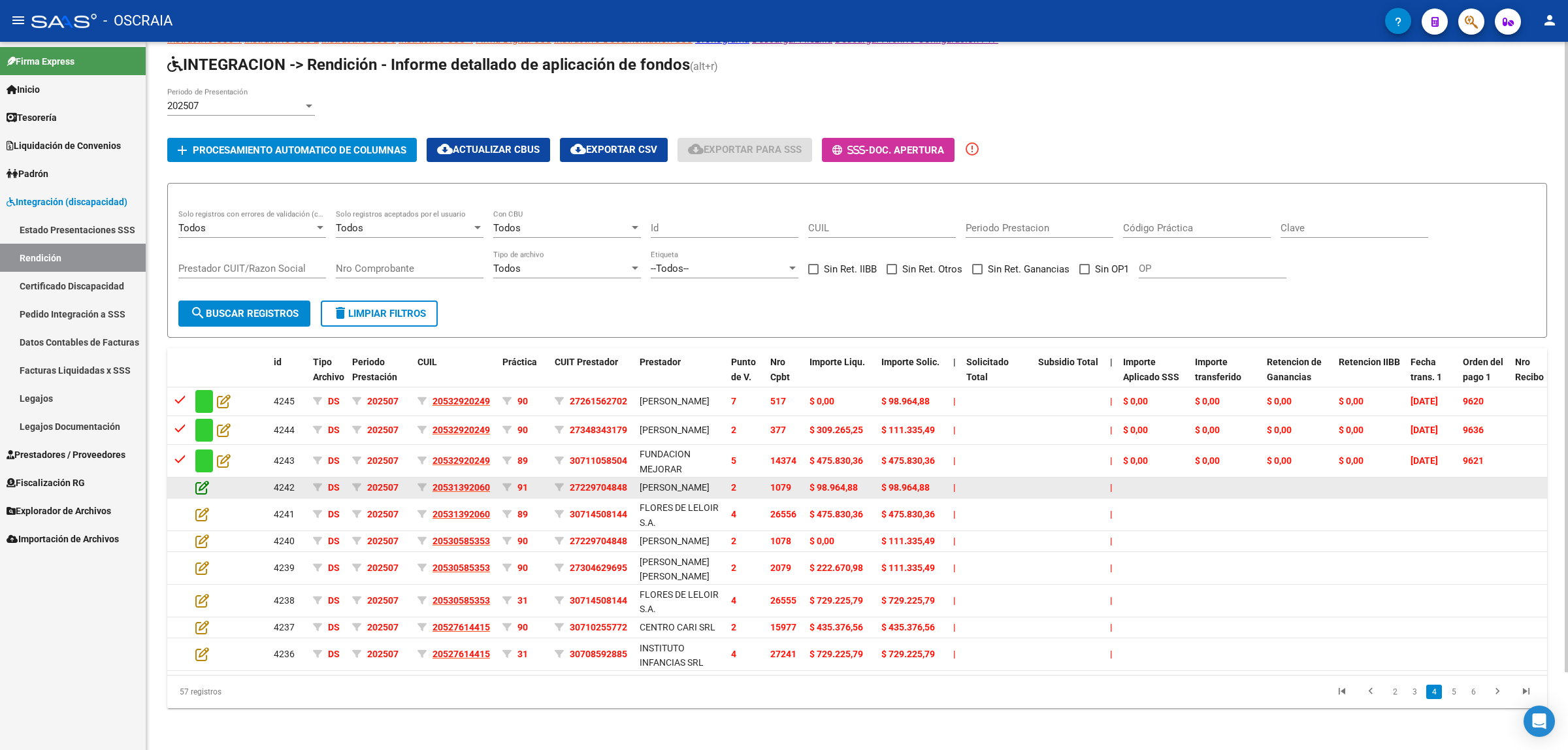
click at [195, 480] on icon at bounding box center [202, 487] width 14 height 14
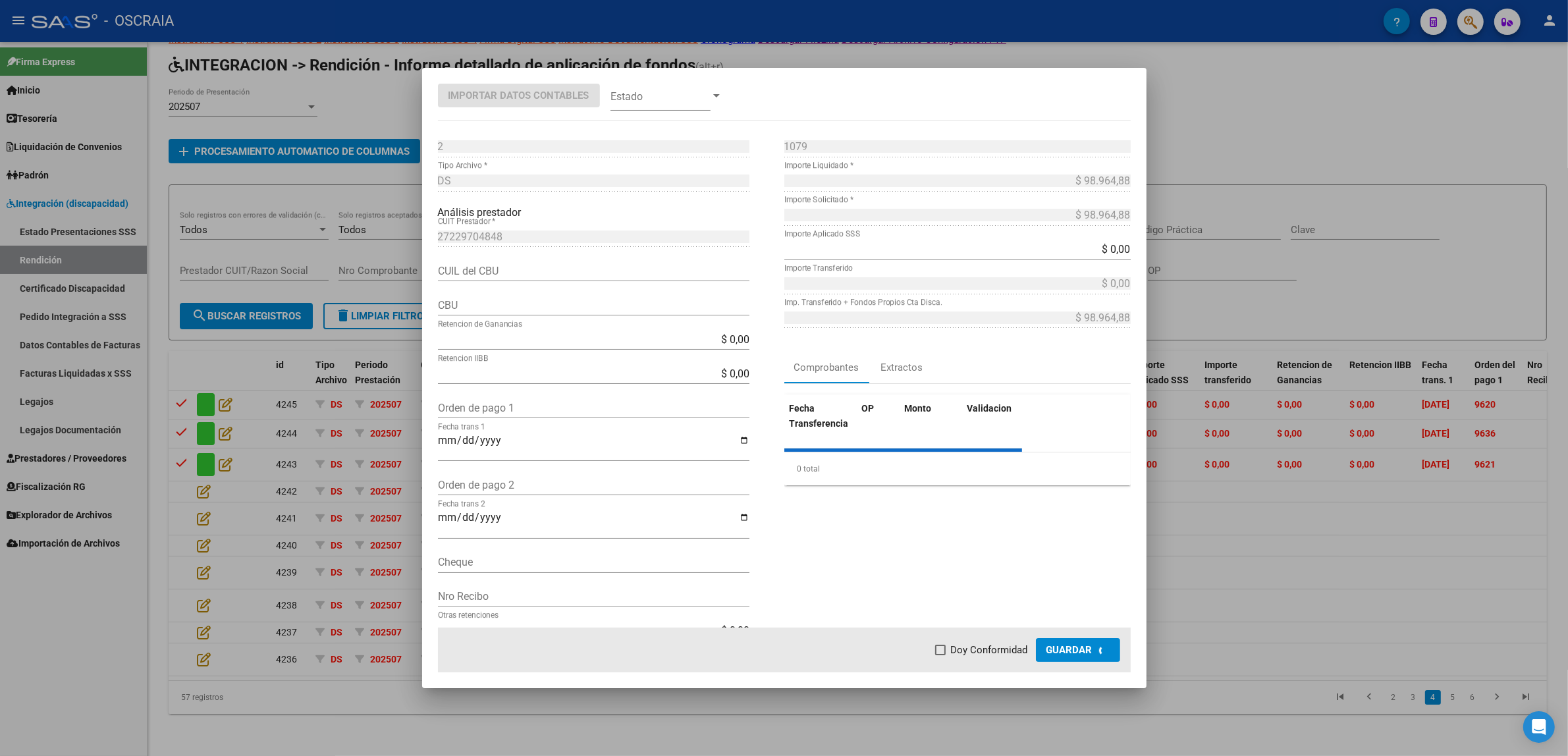
type input "0340047008479997068005"
click at [501, 414] on div "Orden de pago 1" at bounding box center [593, 407] width 311 height 21
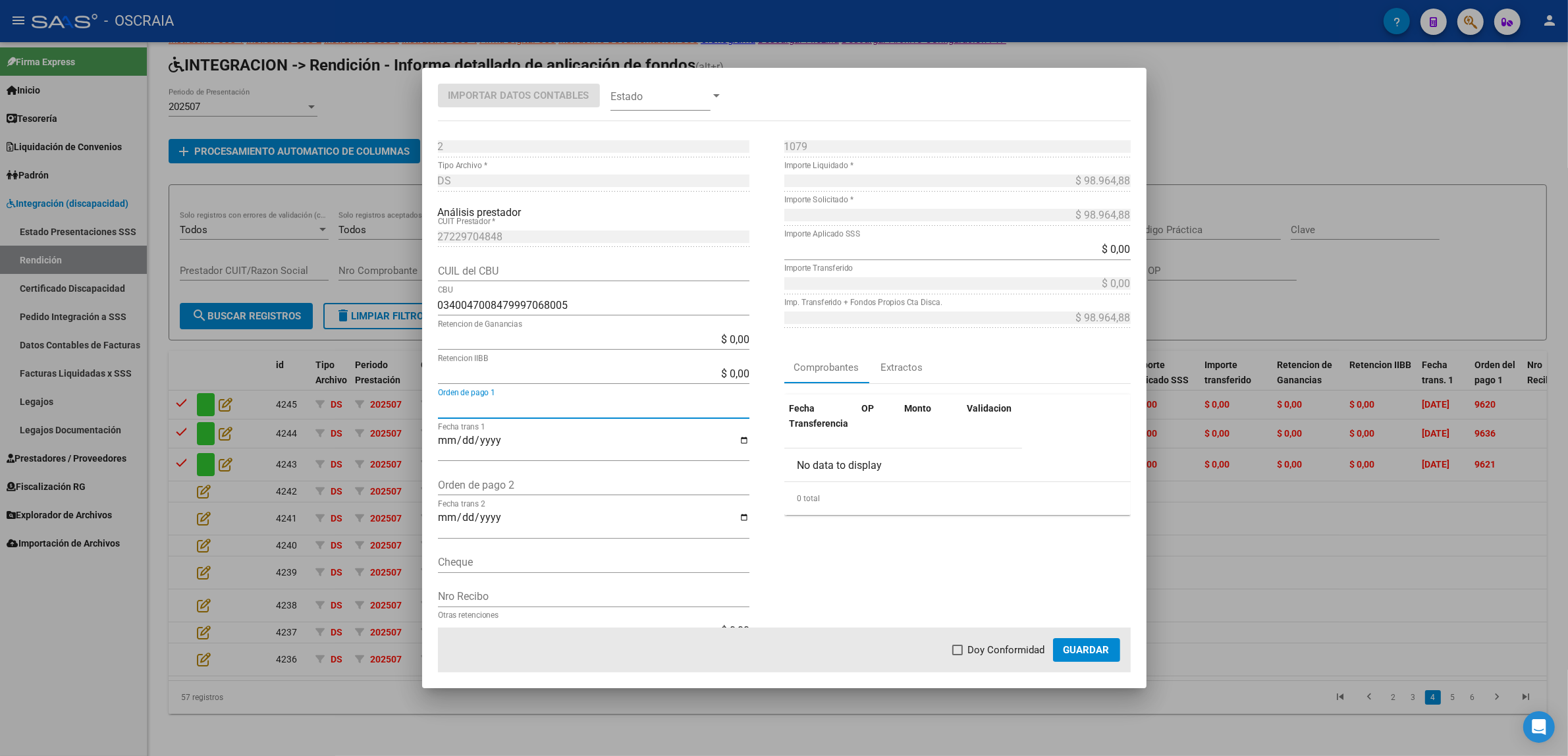
click at [503, 405] on input "Orden de pago 1" at bounding box center [593, 408] width 311 height 12
paste input "9648"
type input "9648"
click at [645, 92] on span at bounding box center [661, 95] width 100 height 29
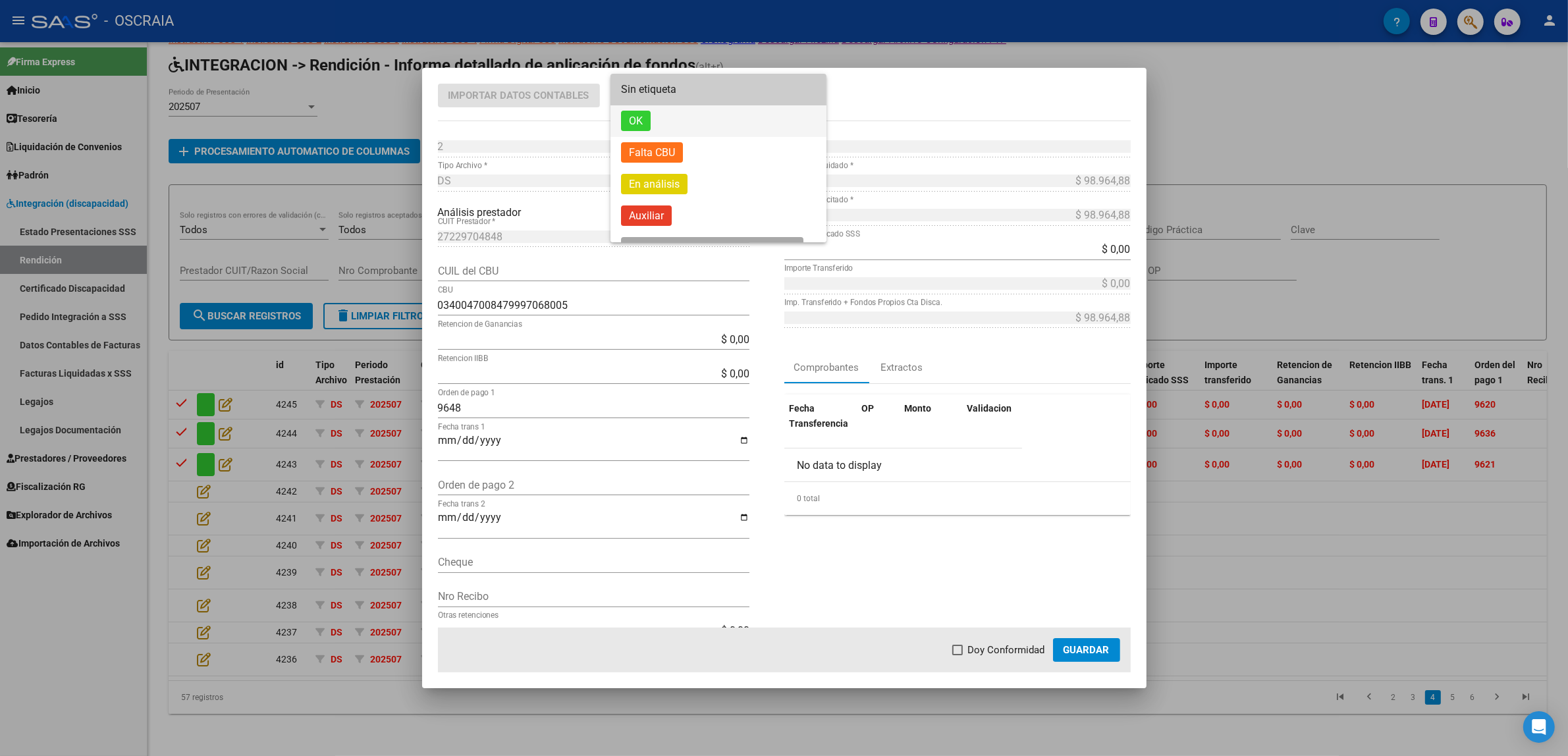
click at [669, 123] on span "OK" at bounding box center [718, 121] width 195 height 32
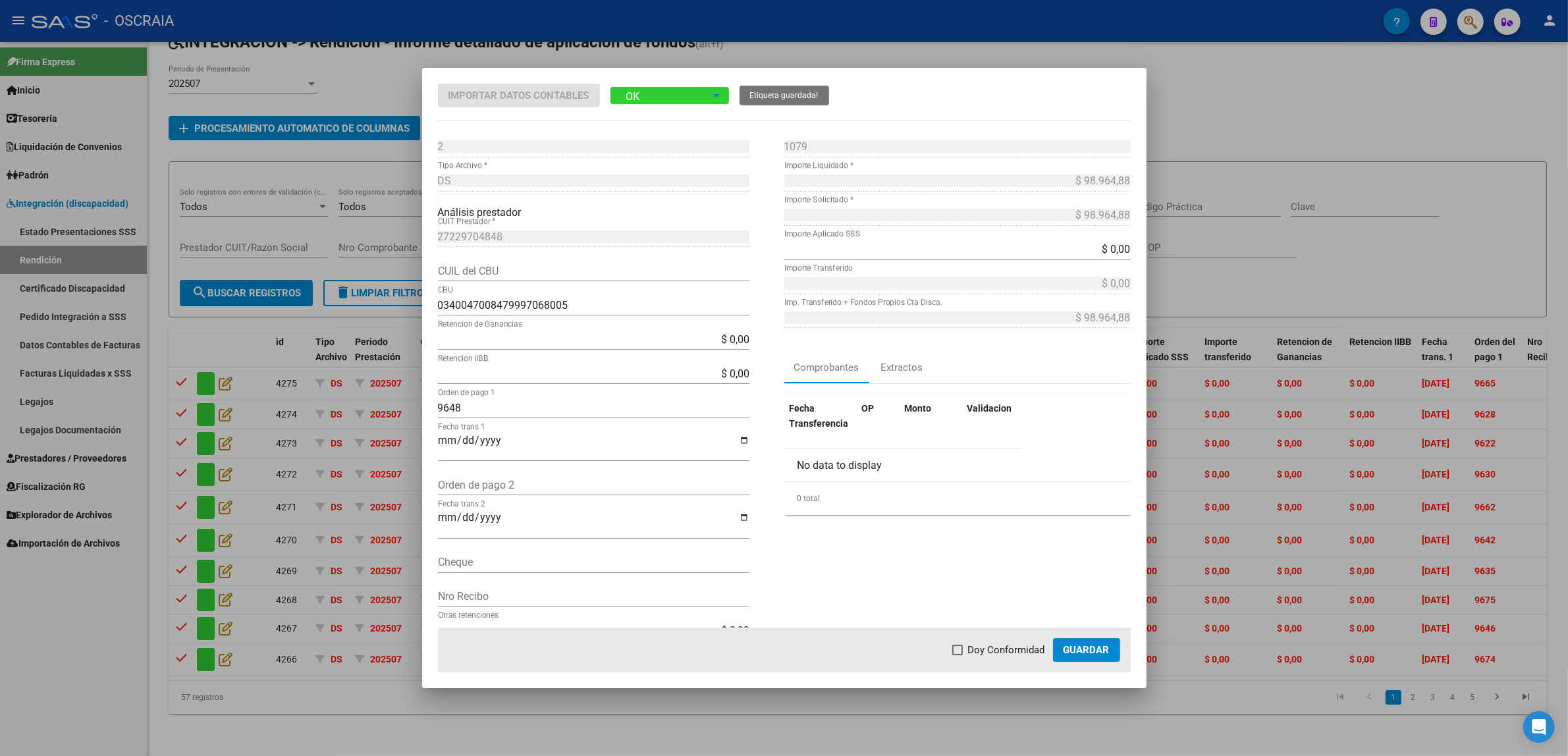
click at [439, 441] on input "Fecha trans 1" at bounding box center [593, 446] width 311 height 23
type input "[DATE]"
click at [958, 637] on mat-dialog-actions "Doy Conformidad Guardar" at bounding box center [784, 650] width 693 height 45
drag, startPoint x: 958, startPoint y: 639, endPoint x: 965, endPoint y: 647, distance: 10.6
click at [958, 641] on mat-dialog-actions "Doy Conformidad Guardar" at bounding box center [784, 650] width 693 height 45
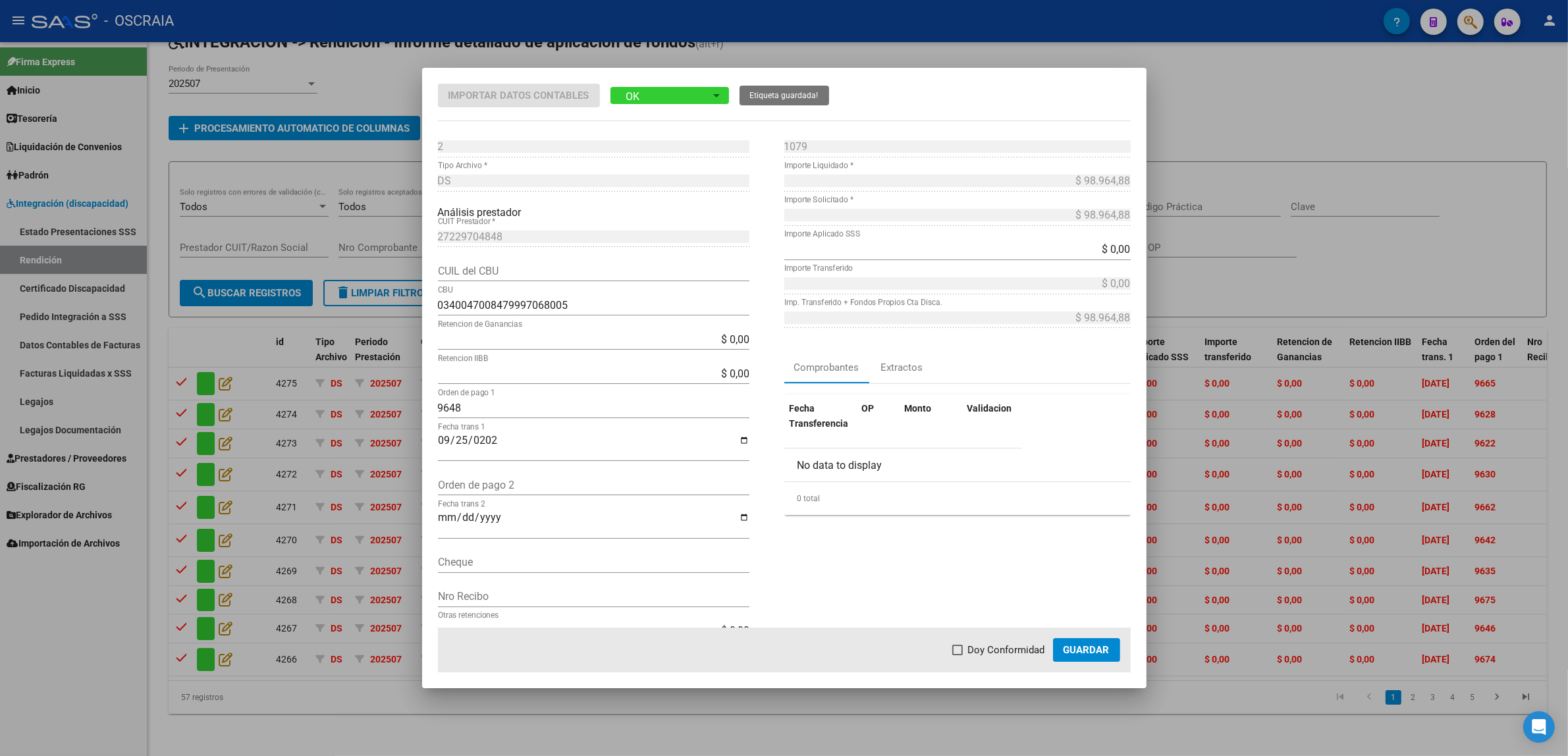
click at [965, 648] on label "Doy Conformidad" at bounding box center [998, 650] width 93 height 16
click at [958, 655] on input "Doy Conformidad" at bounding box center [957, 655] width 1 height 1
checkbox input "true"
click at [1077, 654] on span "Guardar" at bounding box center [1086, 650] width 46 height 12
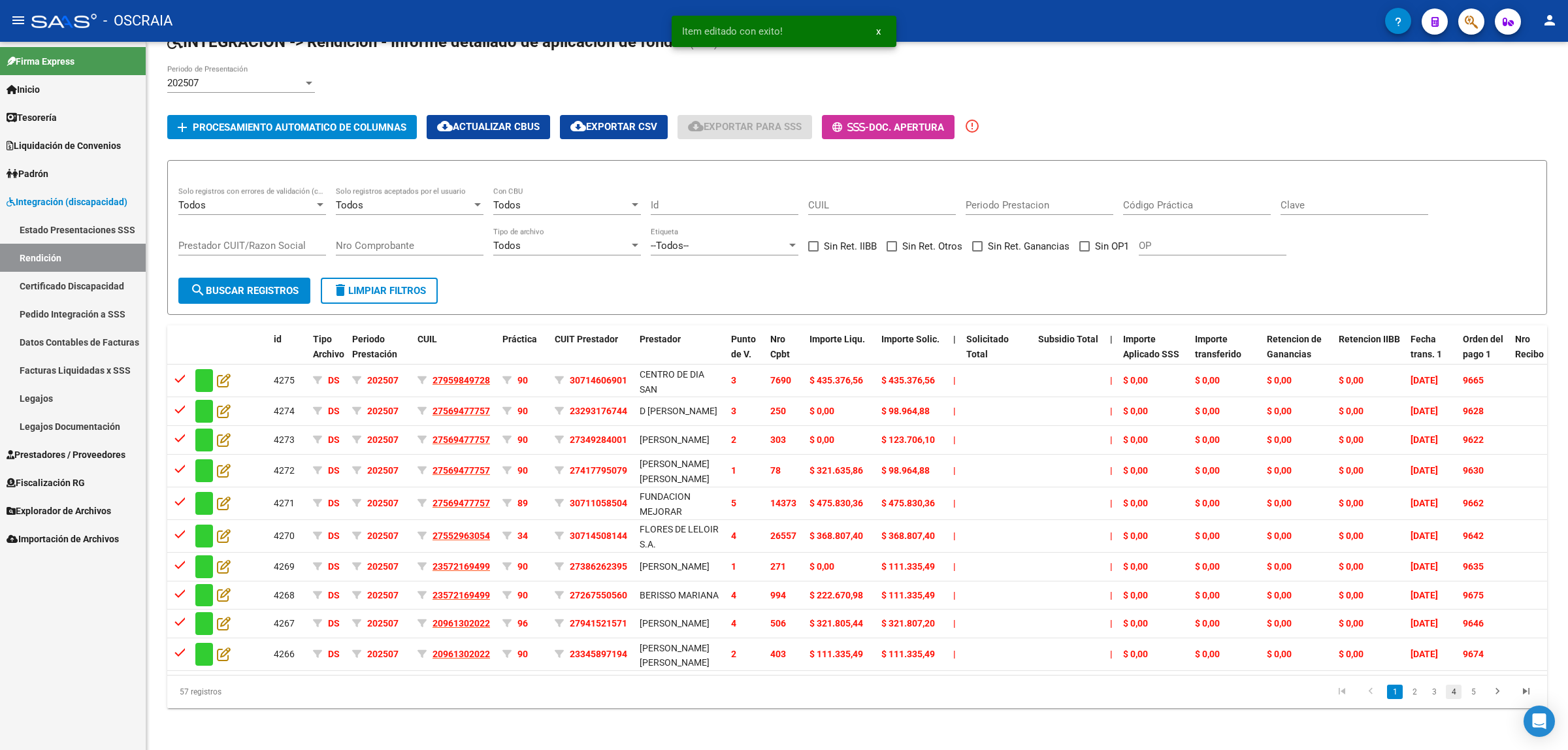
click at [1451, 699] on link "4" at bounding box center [1454, 691] width 16 height 14
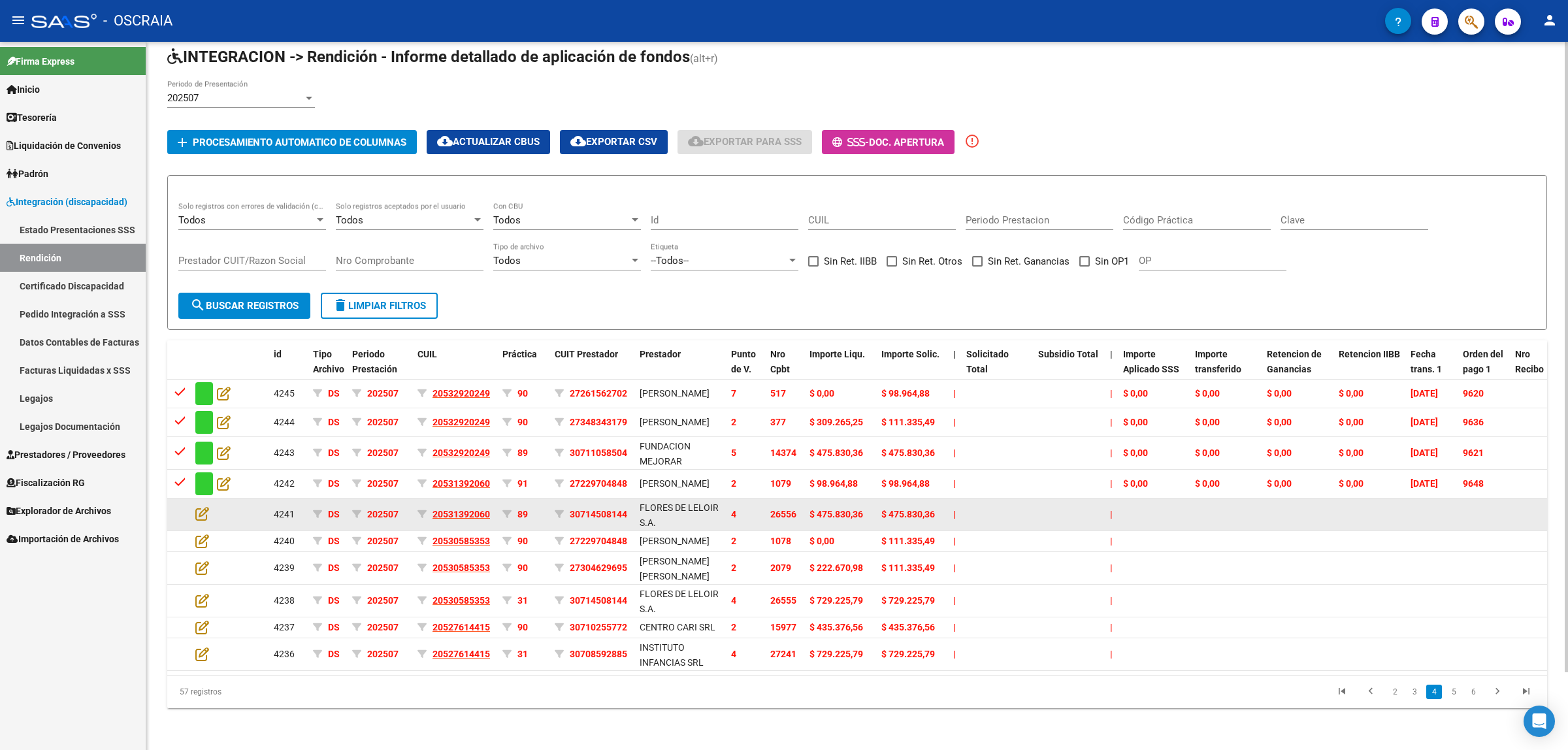
click at [191, 499] on datatable-body-cell at bounding box center [212, 515] width 46 height 32
click at [198, 506] on icon at bounding box center [202, 513] width 14 height 14
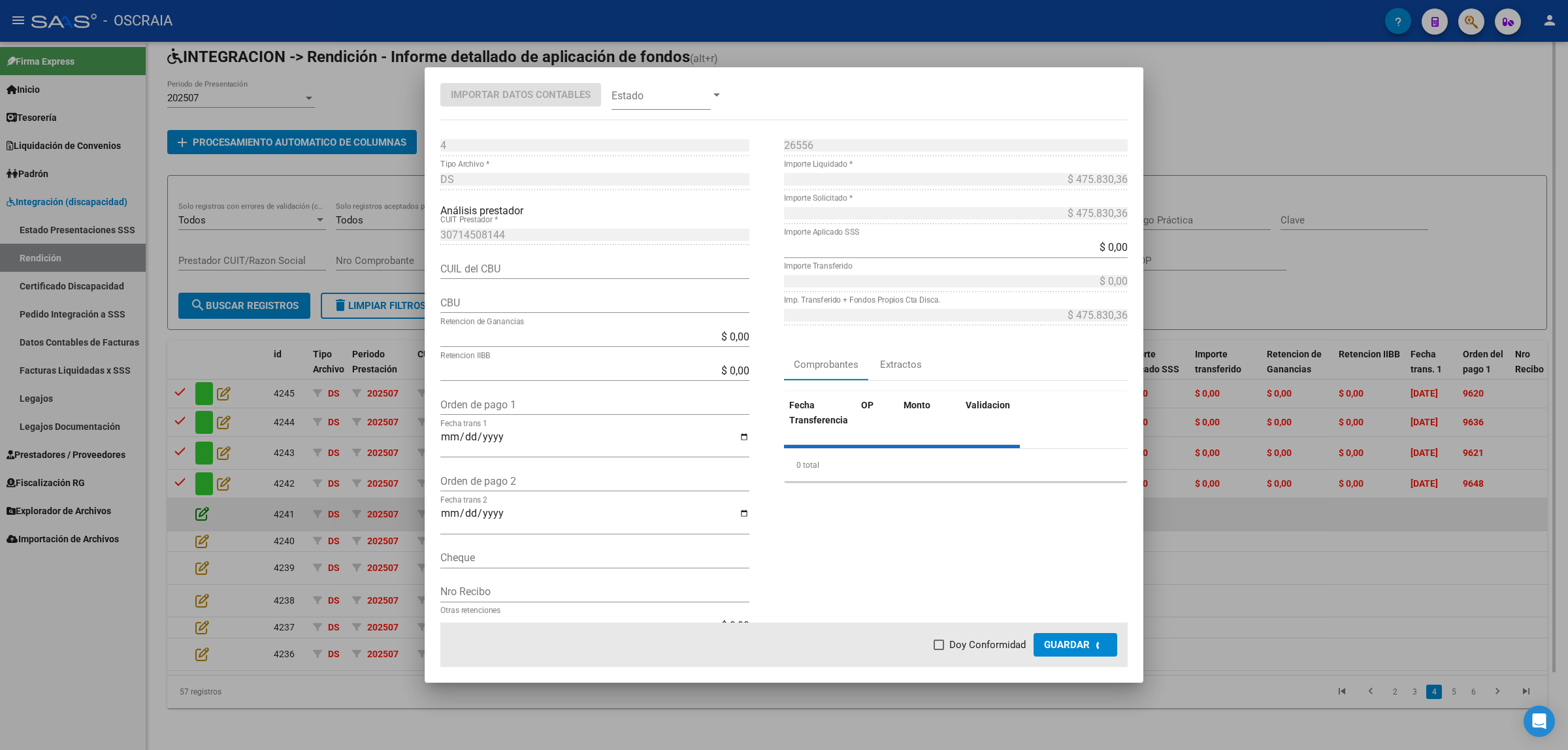
type input "0170130820000000842864"
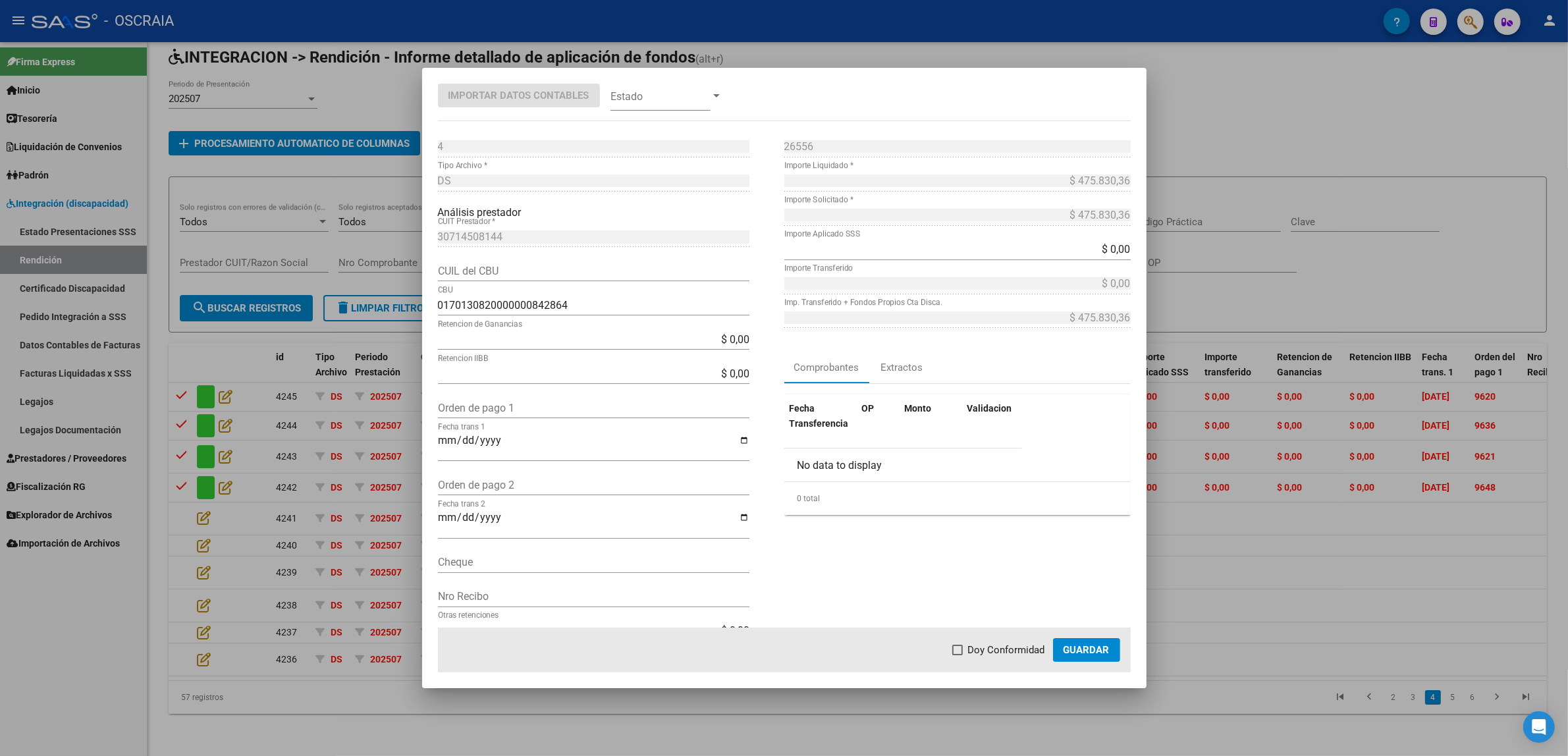
click at [482, 416] on div "Orden de pago 1" at bounding box center [593, 407] width 311 height 21
click at [486, 405] on input "Orden de pago 1" at bounding box center [593, 408] width 311 height 12
paste input "9641"
type input "9641"
type input "[DATE]"
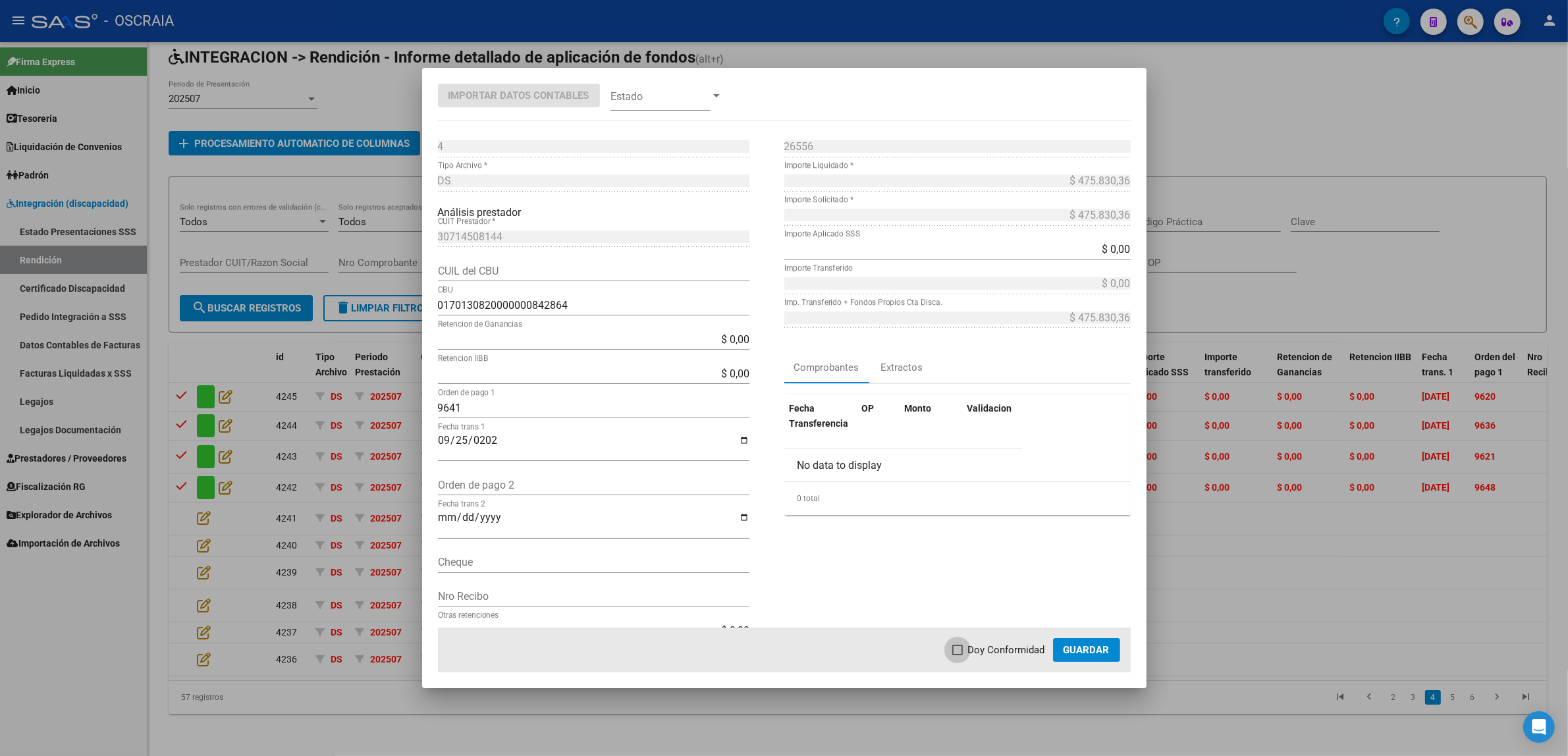
click at [983, 643] on span "Doy Conformidad" at bounding box center [1006, 650] width 77 height 16
click at [958, 655] on input "Doy Conformidad" at bounding box center [957, 655] width 1 height 1
checkbox input "true"
click at [617, 104] on span at bounding box center [661, 95] width 100 height 29
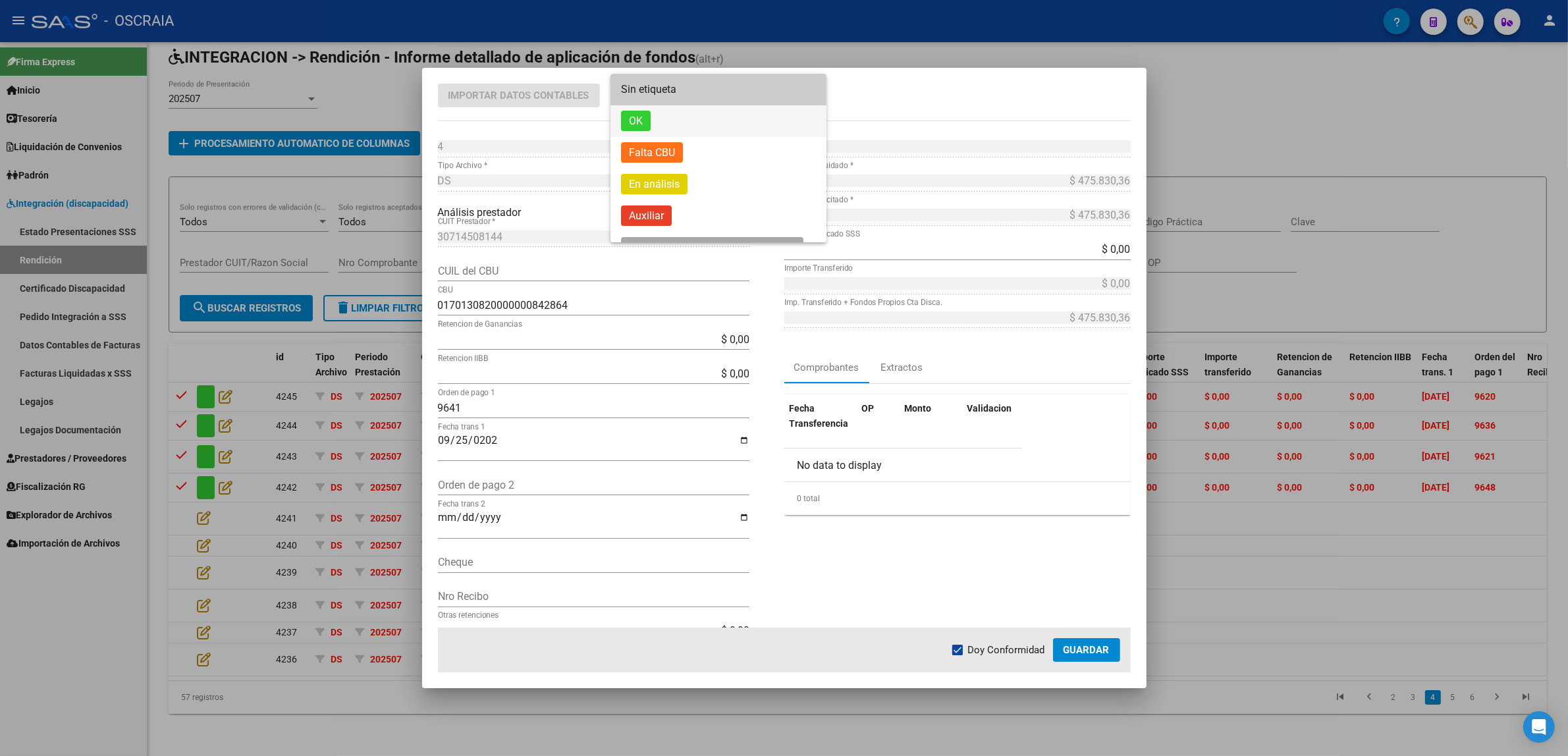
click at [633, 121] on span "OK" at bounding box center [635, 121] width 29 height 21
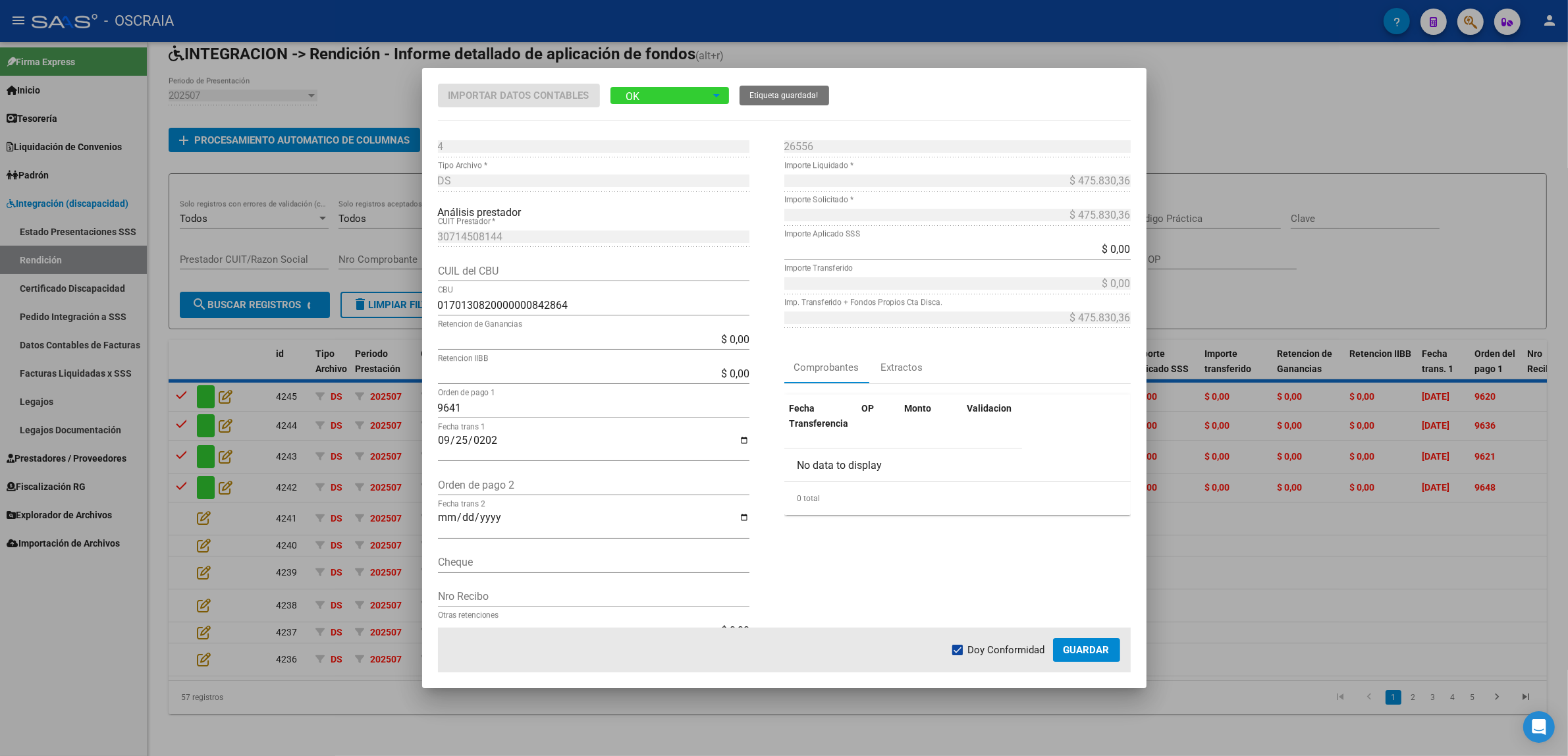
click at [1095, 644] on span "Guardar" at bounding box center [1086, 650] width 46 height 12
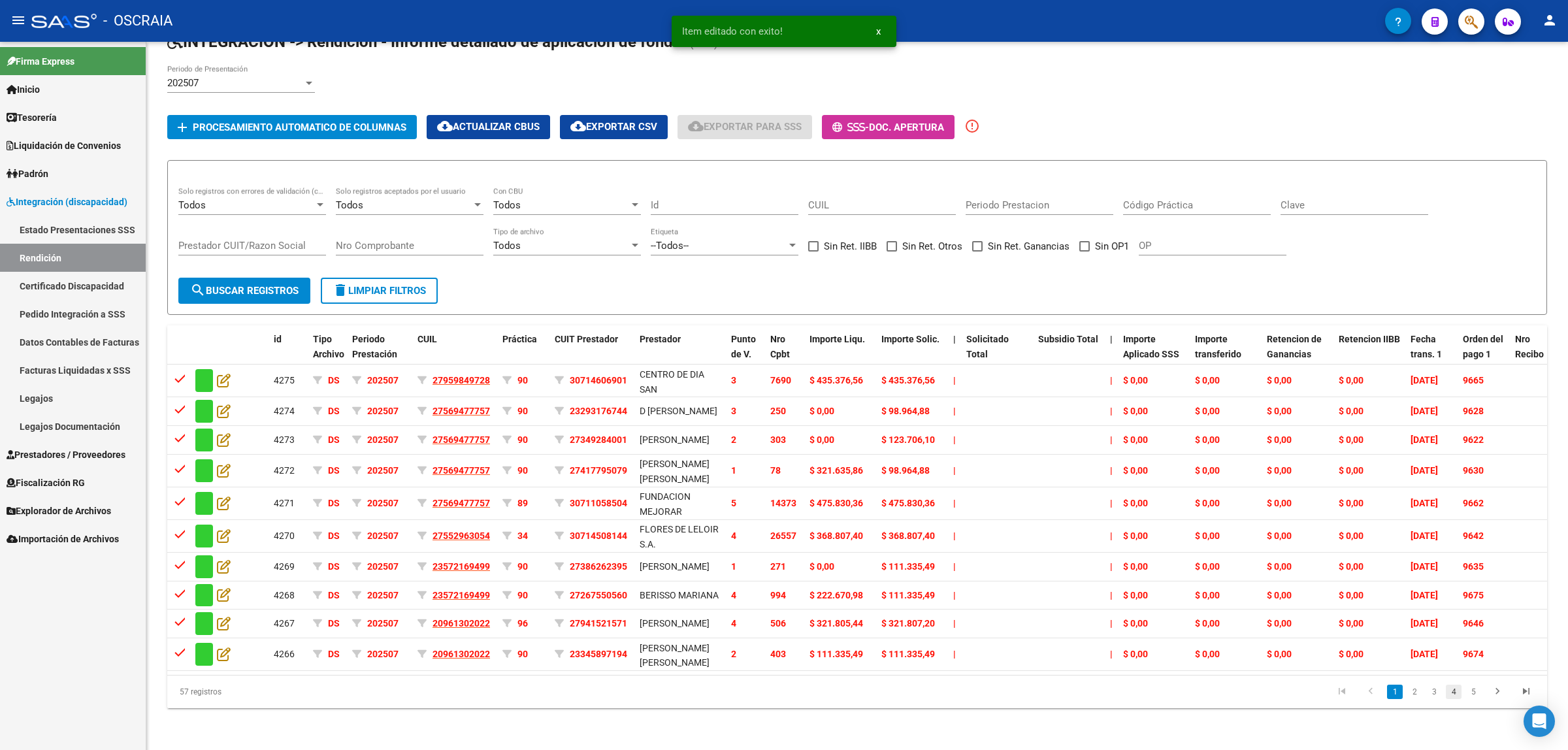
click at [1461, 699] on link "4" at bounding box center [1454, 691] width 16 height 14
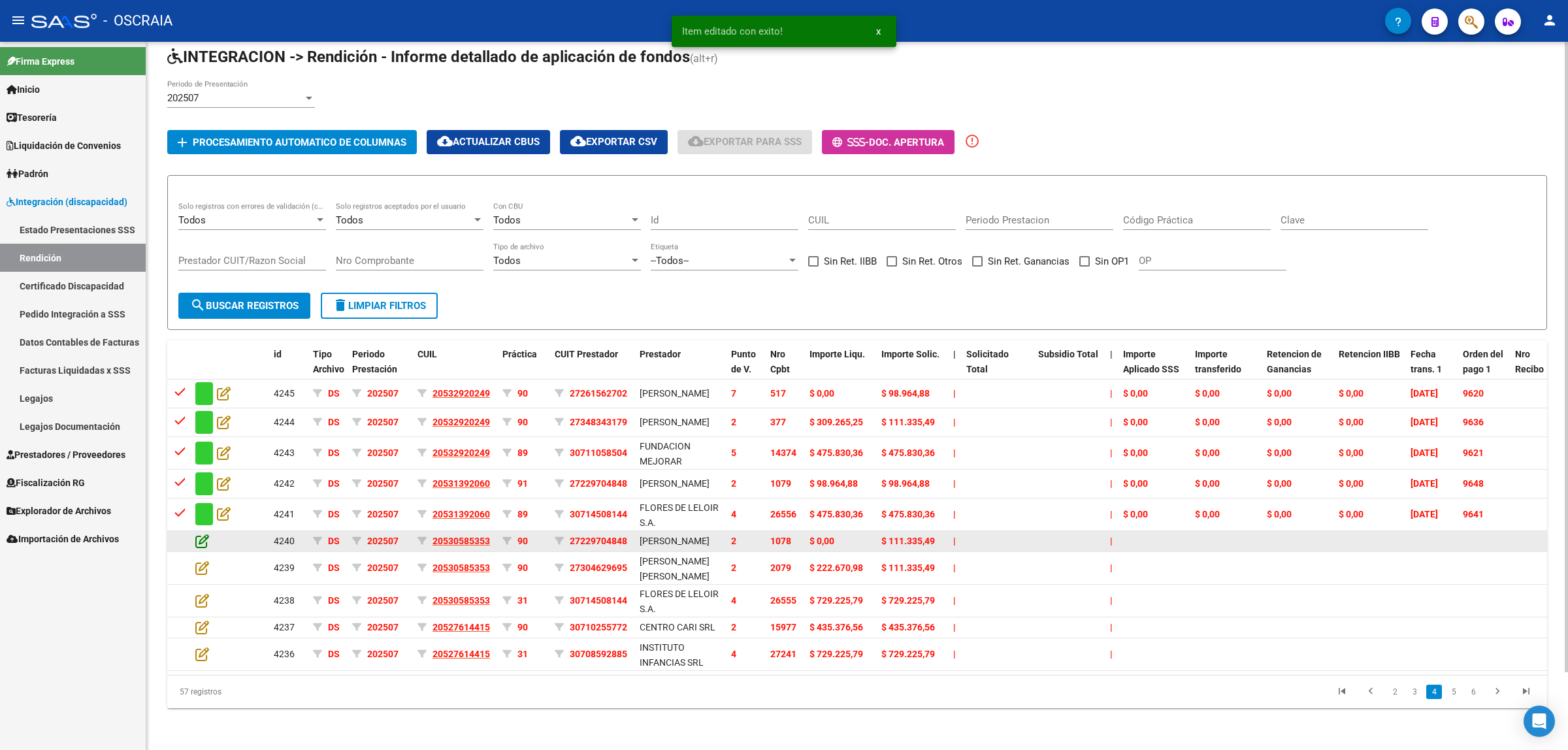
click at [200, 534] on icon at bounding box center [202, 540] width 14 height 14
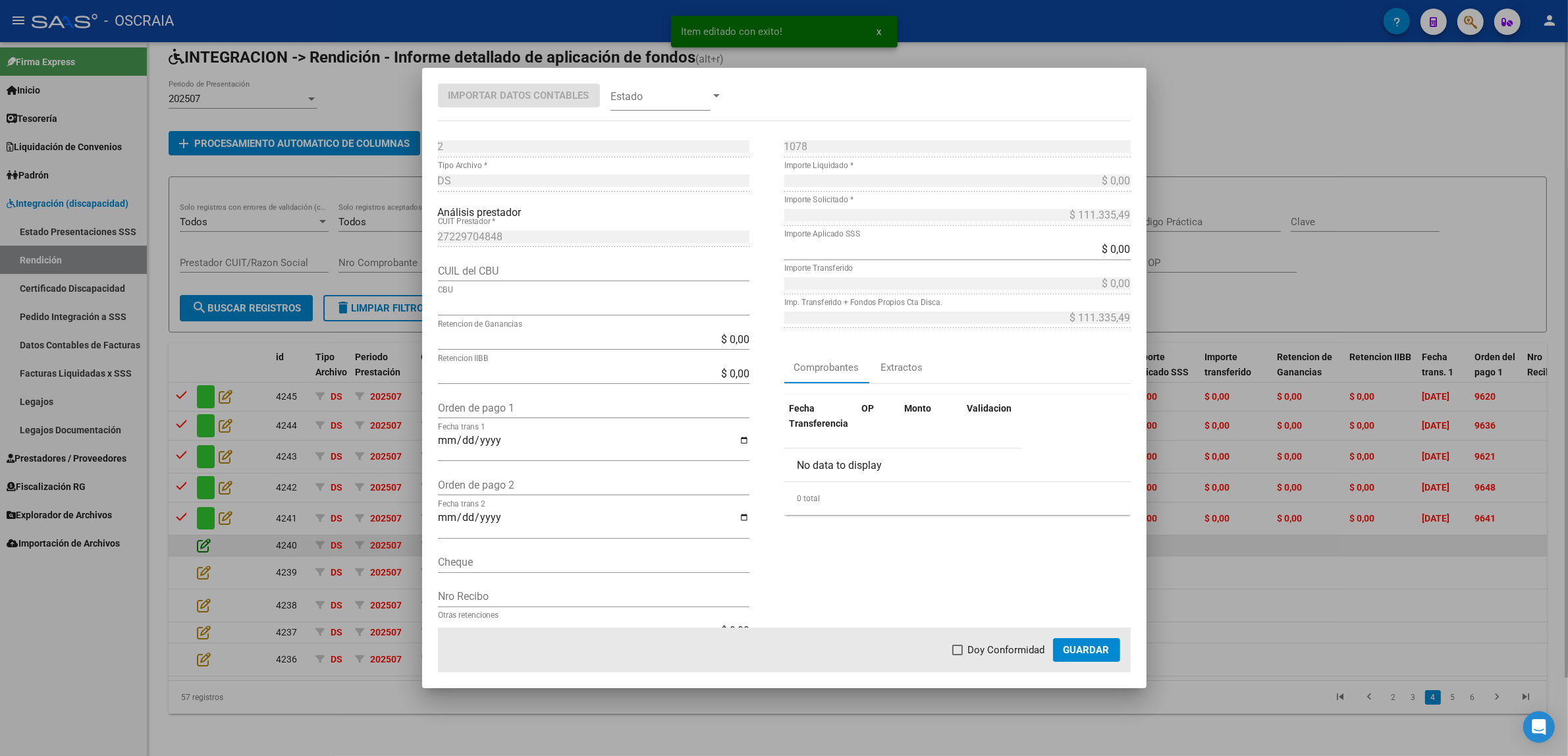
type input "0340047008479997068005"
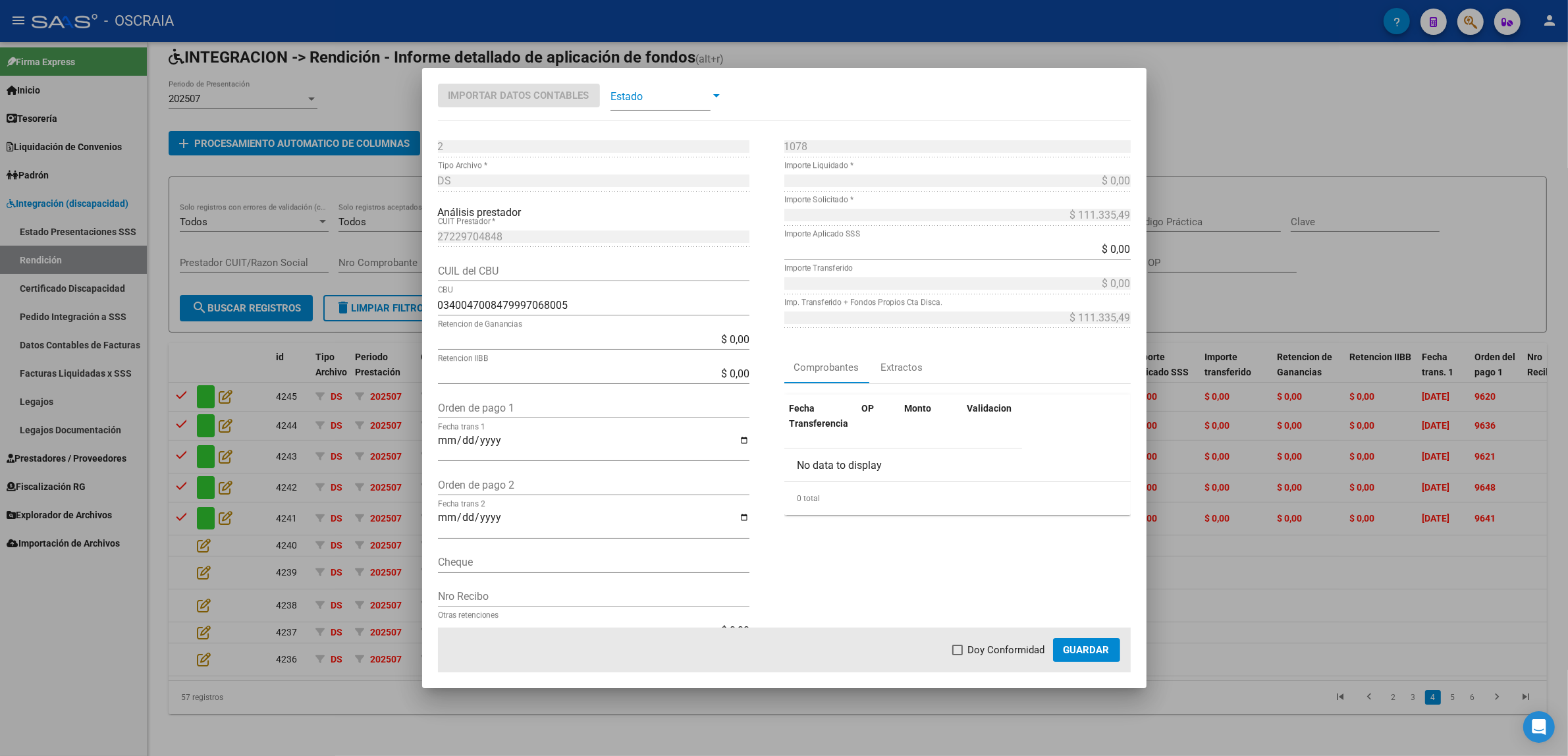
click at [549, 402] on input "Orden de pago 1" at bounding box center [593, 408] width 311 height 12
paste input "9649"
type input "9649"
type input "[DATE]"
click at [656, 107] on span at bounding box center [661, 95] width 100 height 29
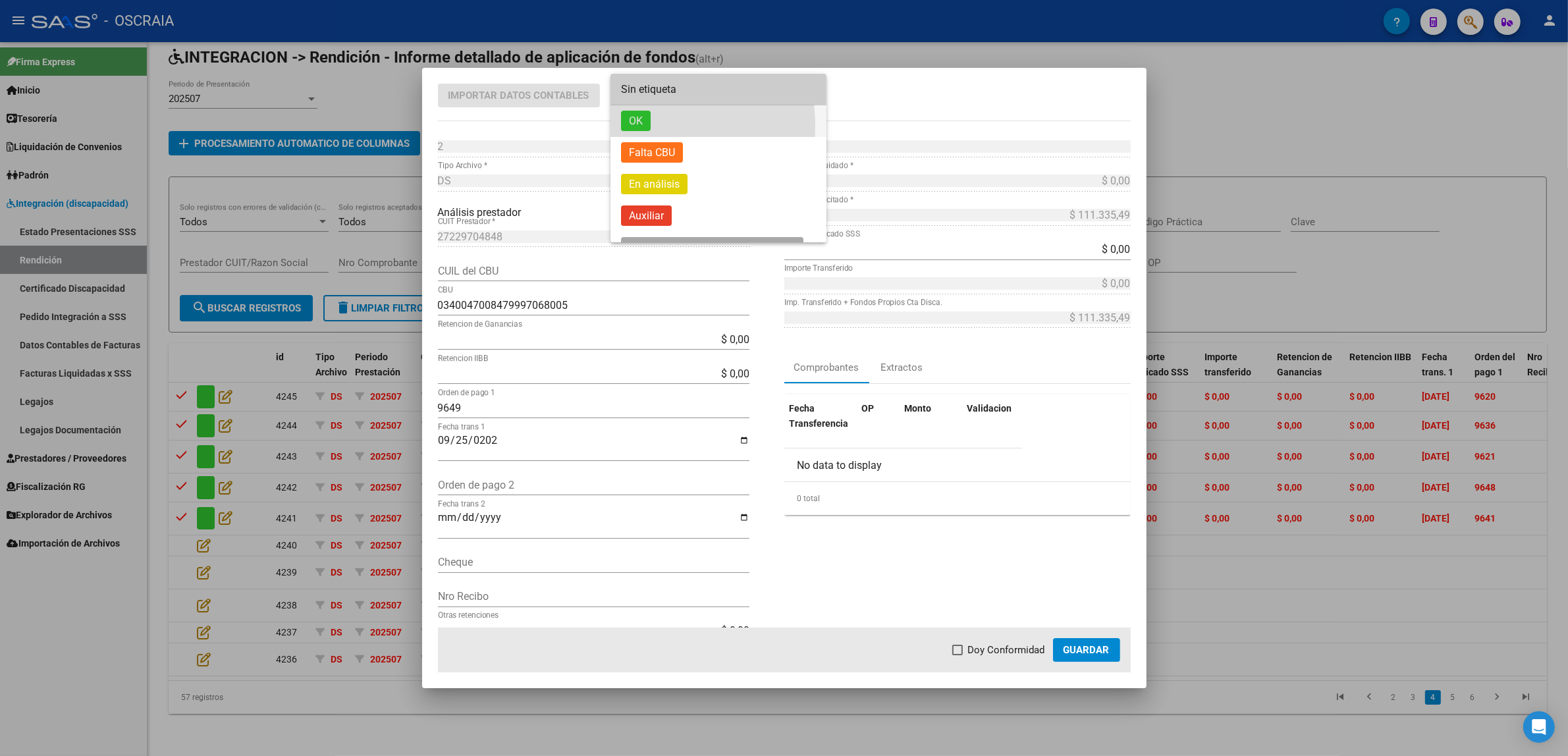
click at [643, 126] on span "OK" at bounding box center [635, 121] width 29 height 21
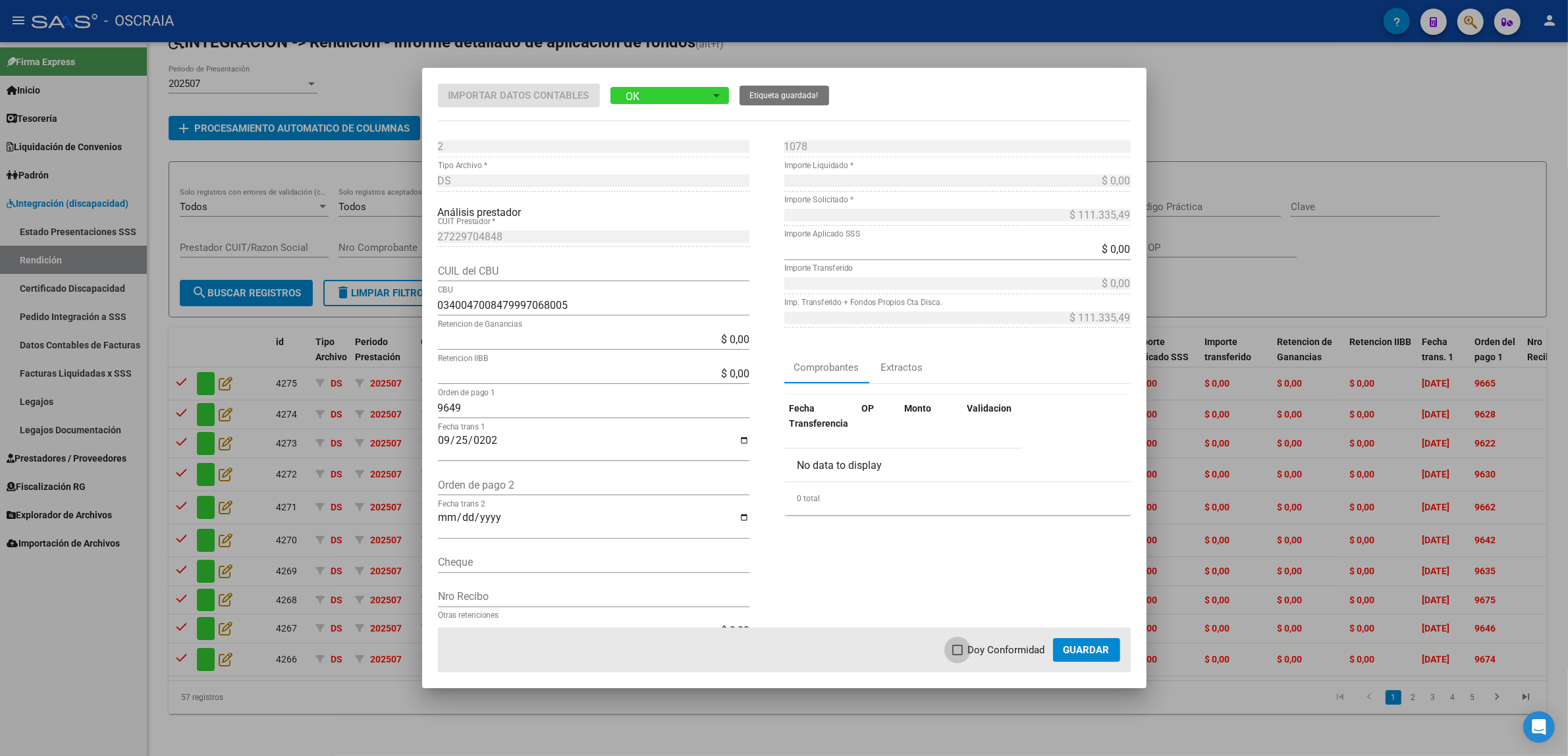
click at [962, 652] on span at bounding box center [957, 650] width 10 height 10
click at [958, 655] on input "Doy Conformidad" at bounding box center [957, 655] width 1 height 1
checkbox input "true"
click at [1067, 655] on span "Guardar" at bounding box center [1086, 650] width 46 height 12
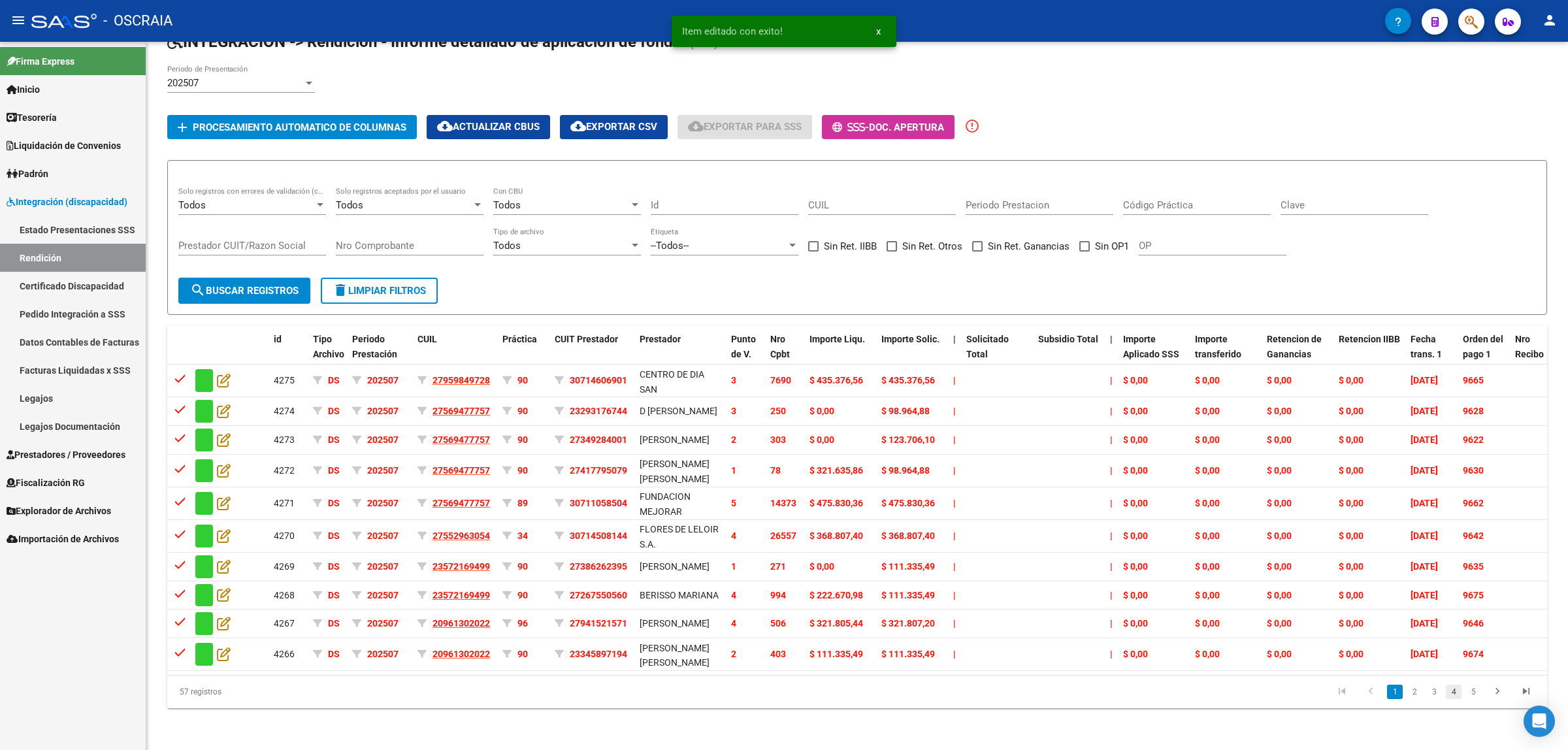
click at [1452, 699] on link "4" at bounding box center [1454, 691] width 16 height 14
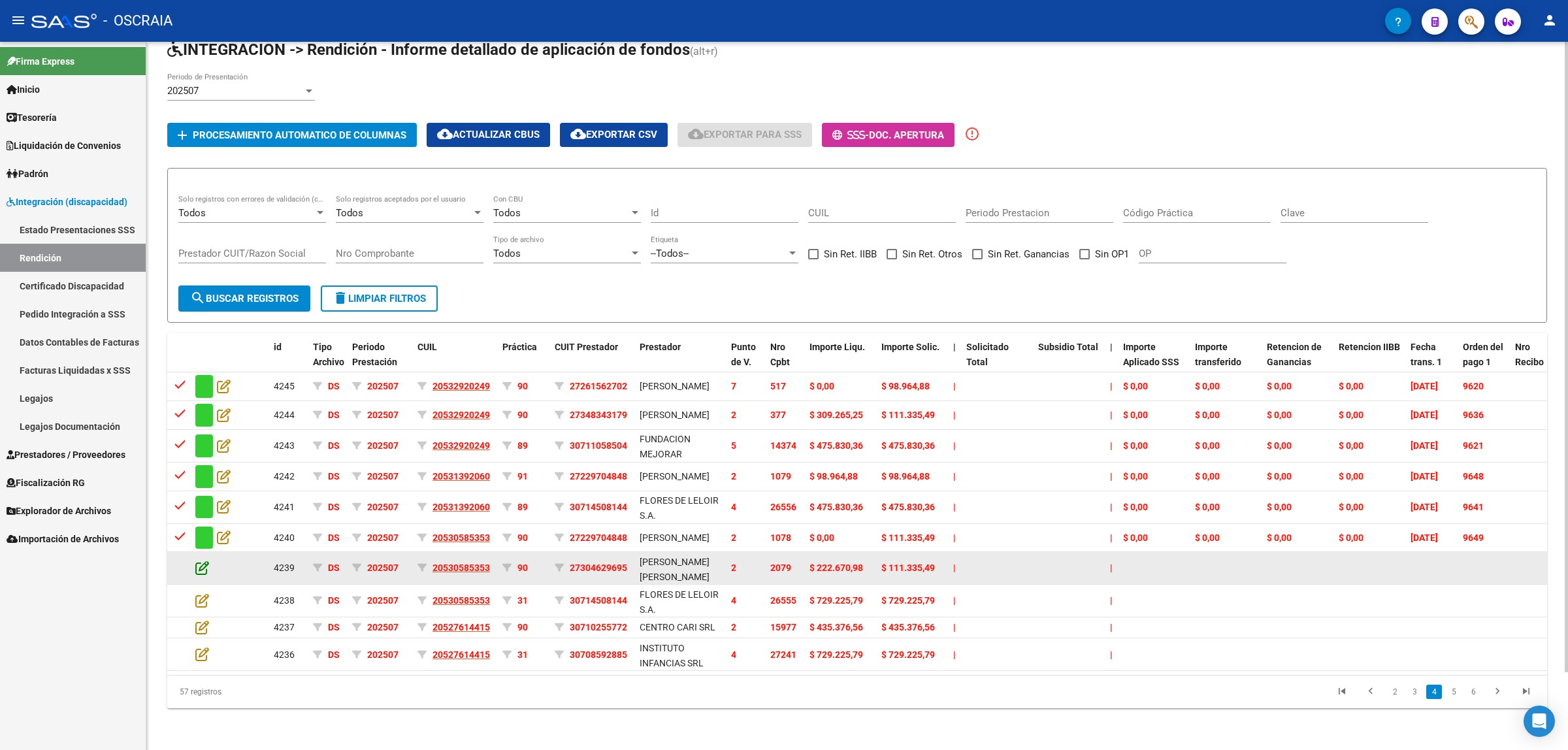
click at [204, 561] on icon at bounding box center [202, 568] width 14 height 14
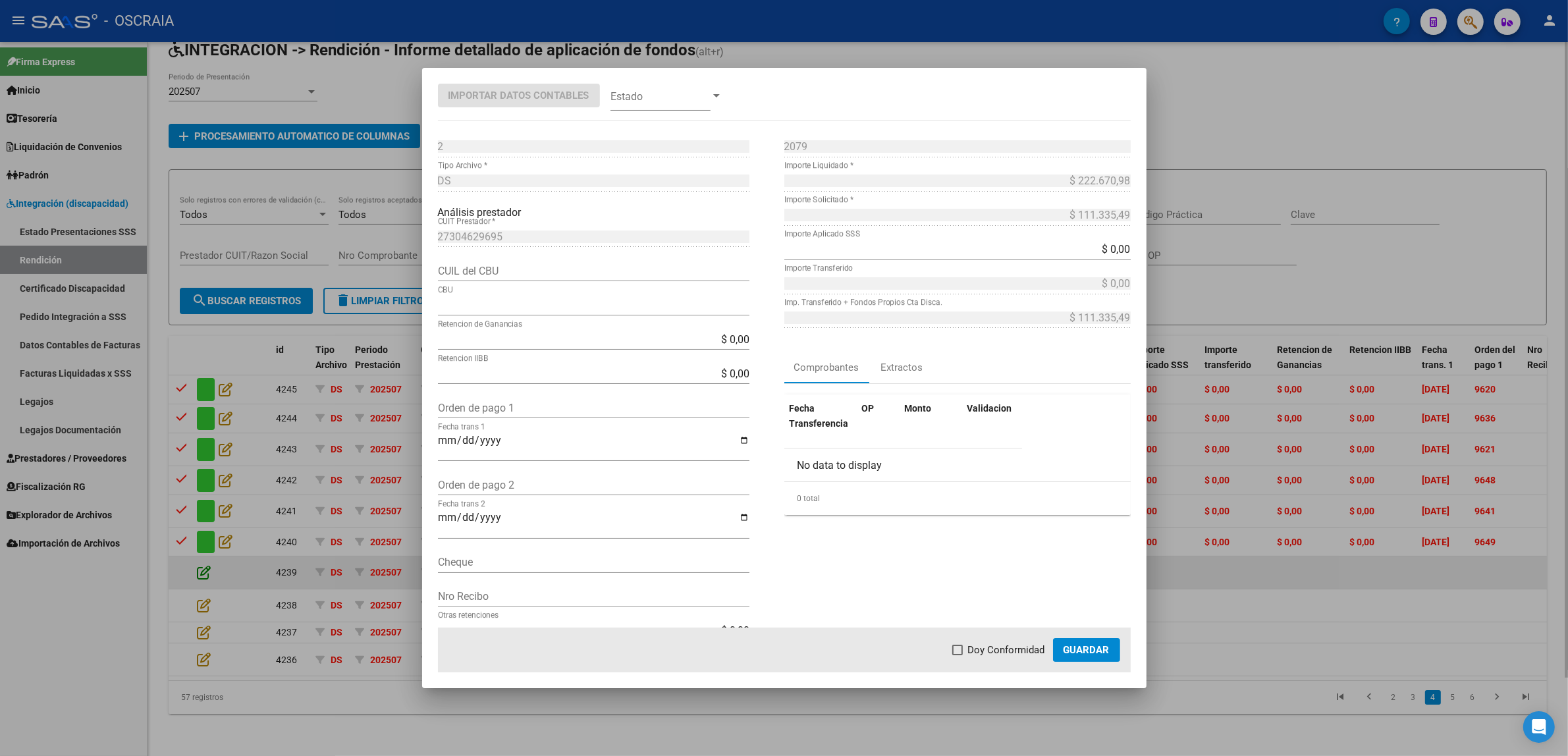
type input "1500639600063960666800"
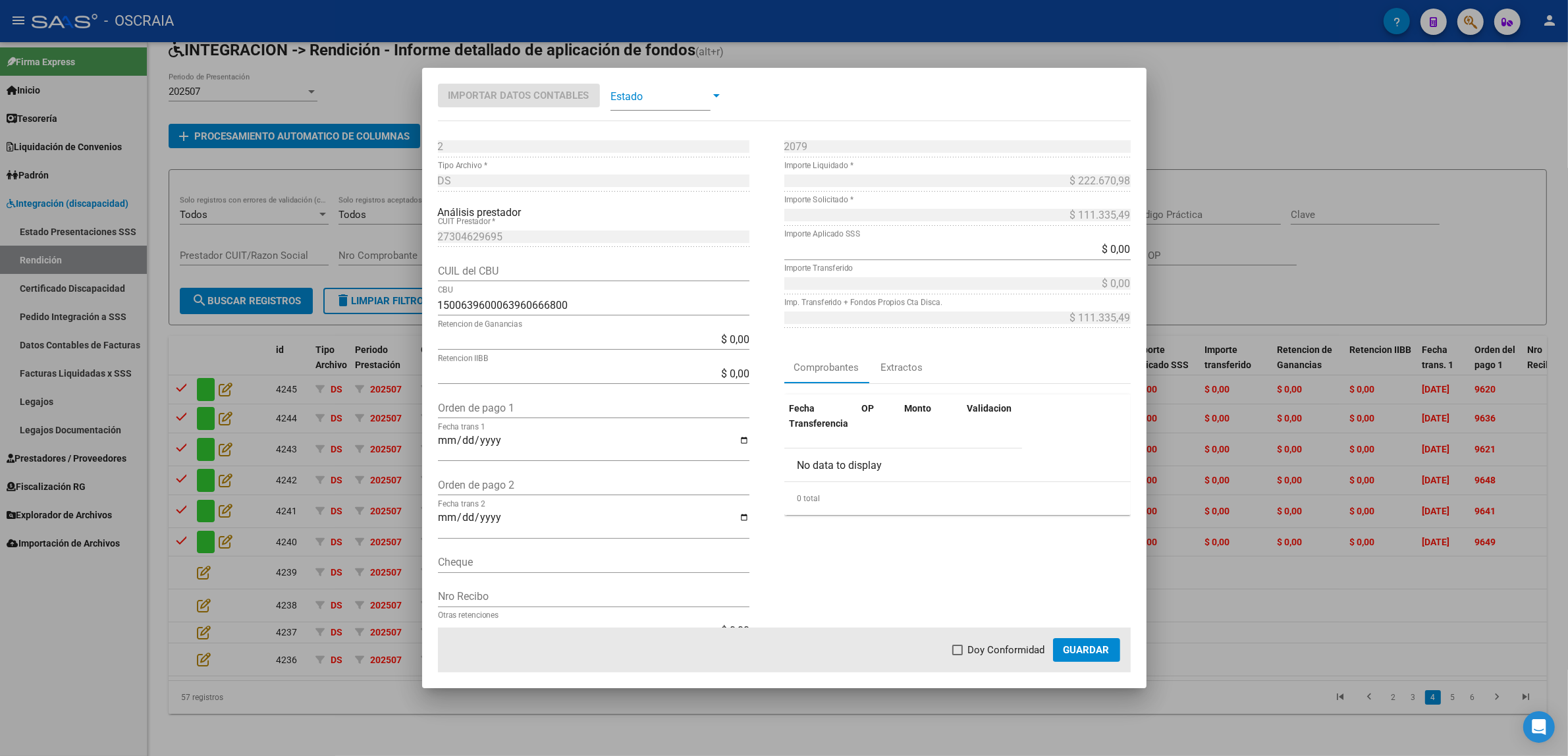
click at [512, 410] on input "Orden de pago 1" at bounding box center [593, 408] width 311 height 12
paste input "9651"
type input "9651"
type input "[DATE]"
click at [616, 91] on span at bounding box center [661, 95] width 100 height 29
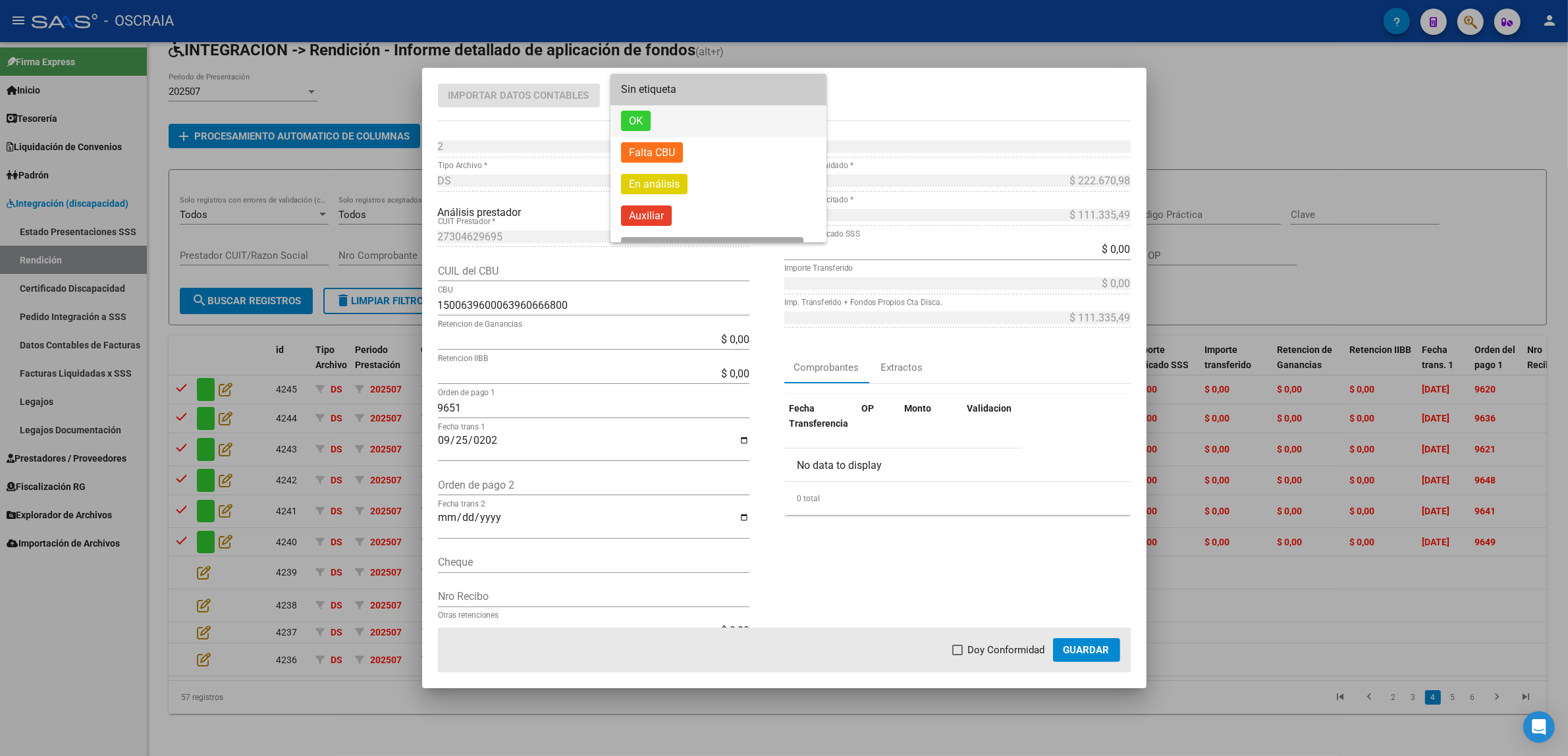
click at [626, 112] on span "OK" at bounding box center [635, 121] width 29 height 21
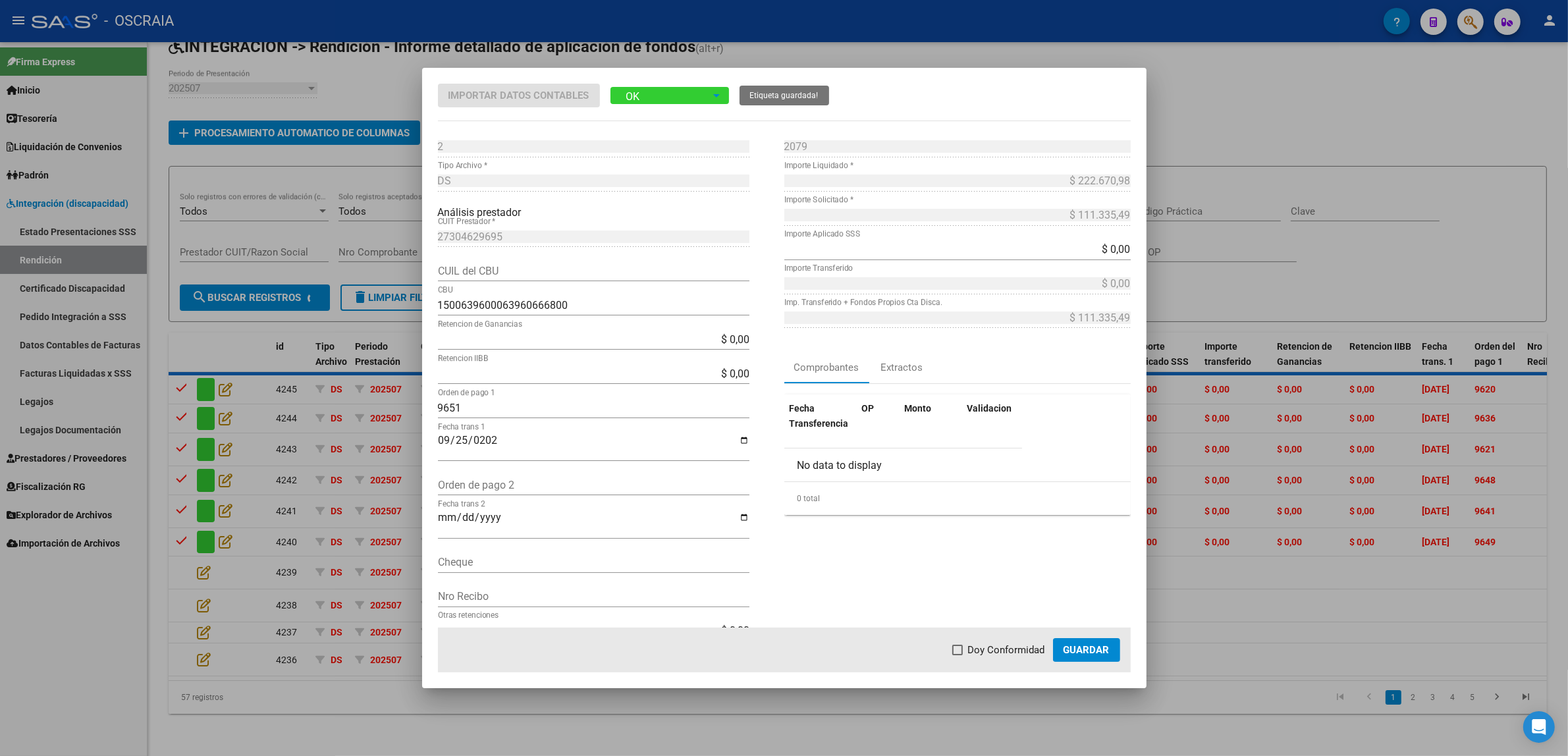
click at [982, 650] on span "Doy Conformidad" at bounding box center [1006, 650] width 77 height 16
click at [958, 655] on input "Doy Conformidad" at bounding box center [957, 655] width 1 height 1
checkbox input "true"
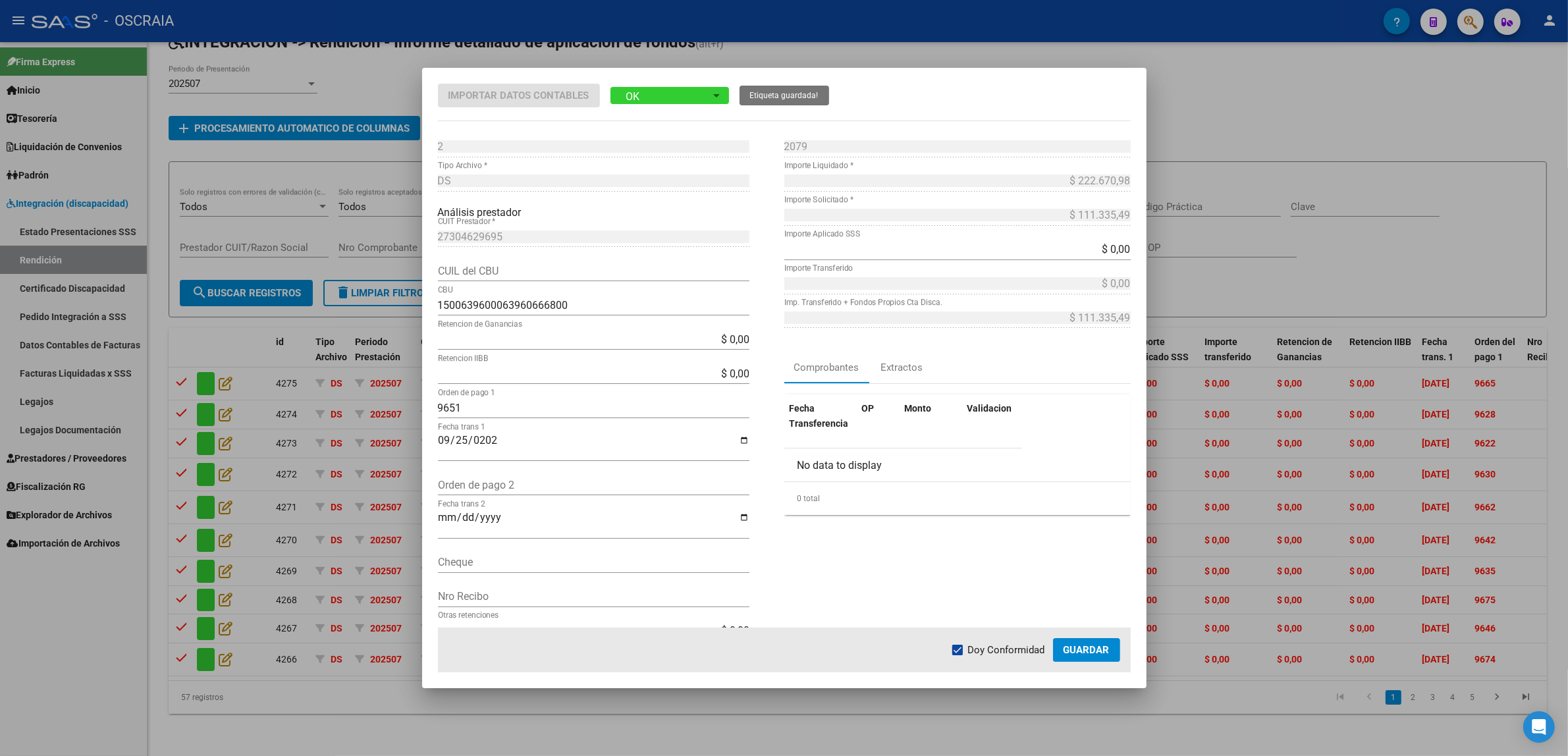
click at [1069, 653] on span "Guardar" at bounding box center [1086, 650] width 46 height 12
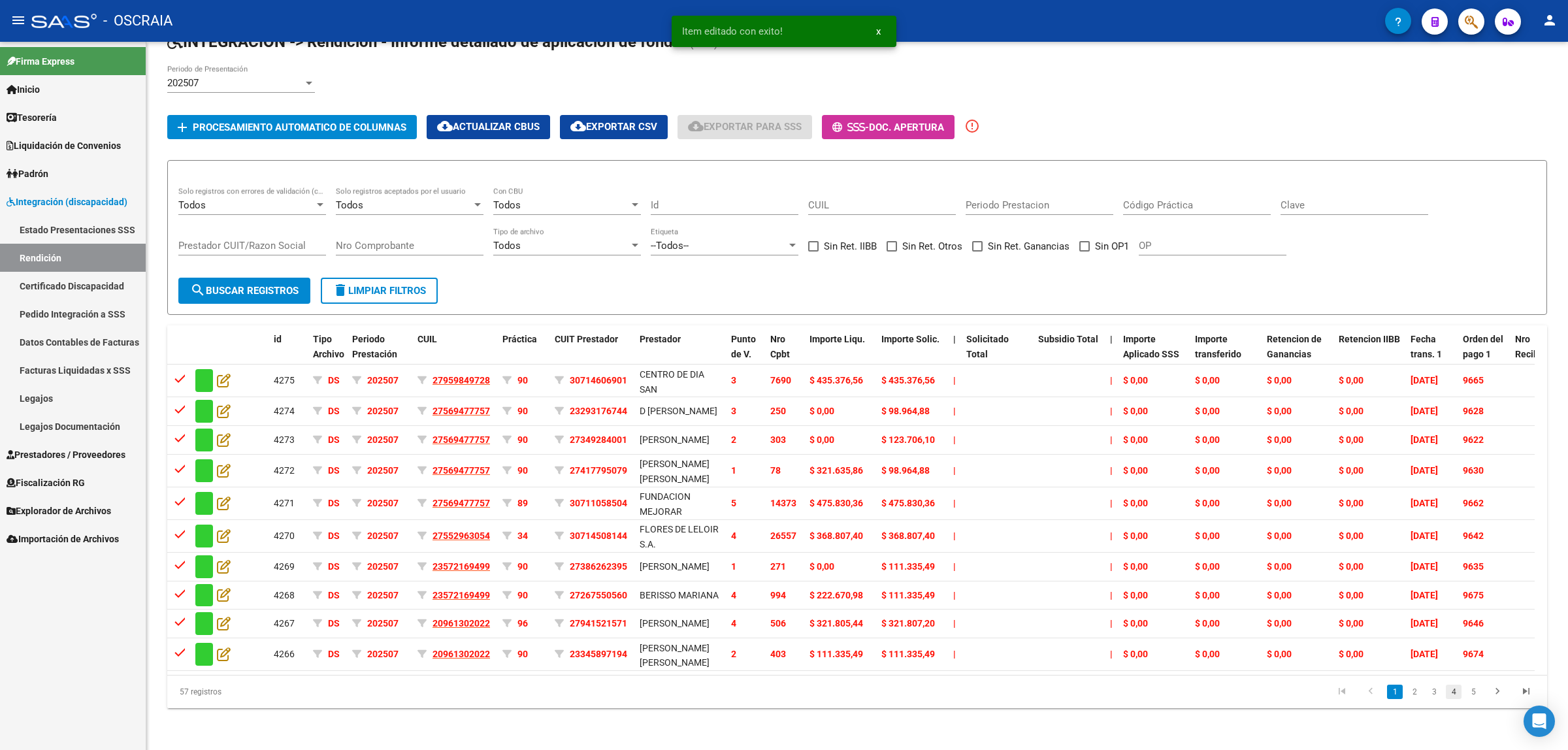
click at [1452, 696] on link "4" at bounding box center [1454, 691] width 16 height 14
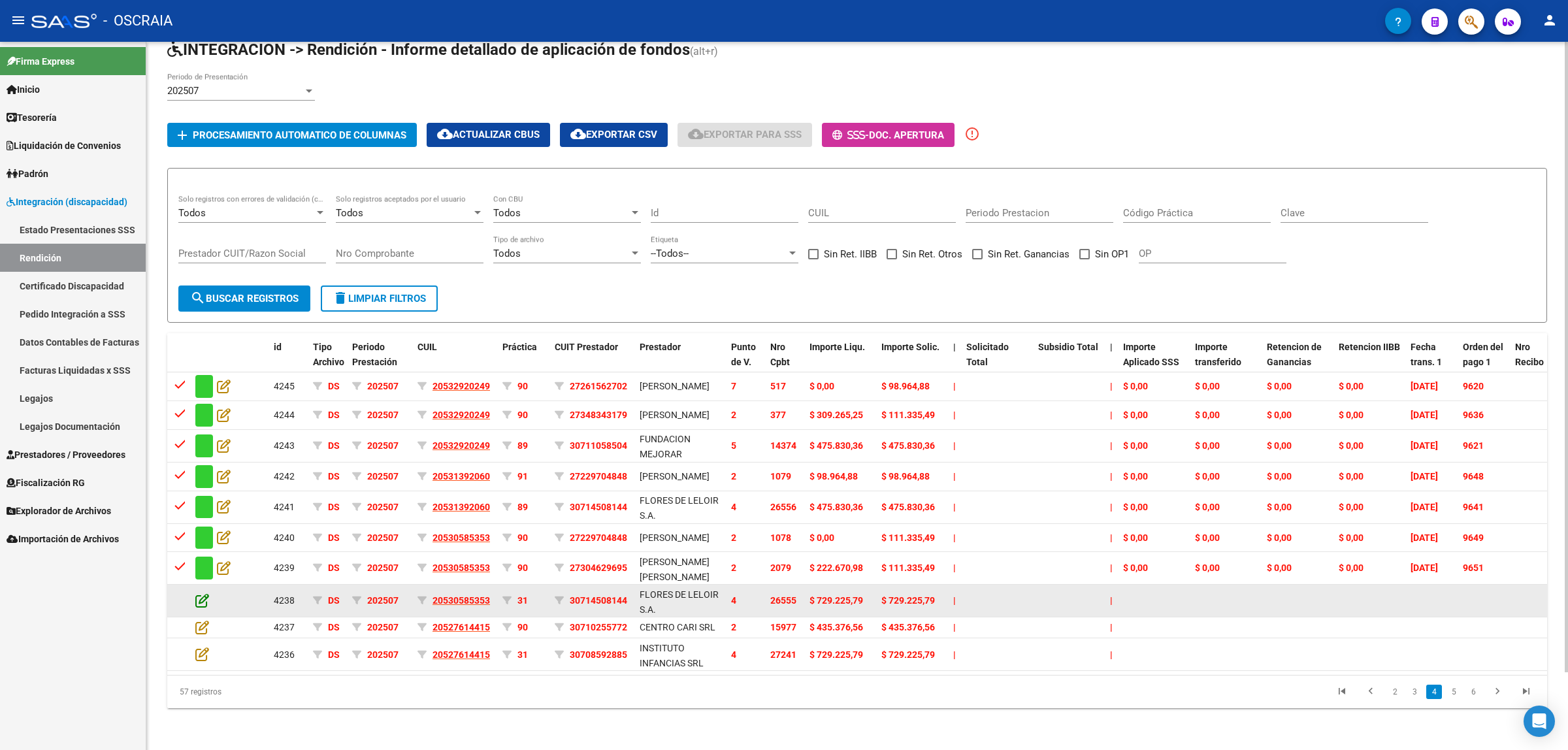
click at [204, 593] on icon at bounding box center [202, 600] width 14 height 14
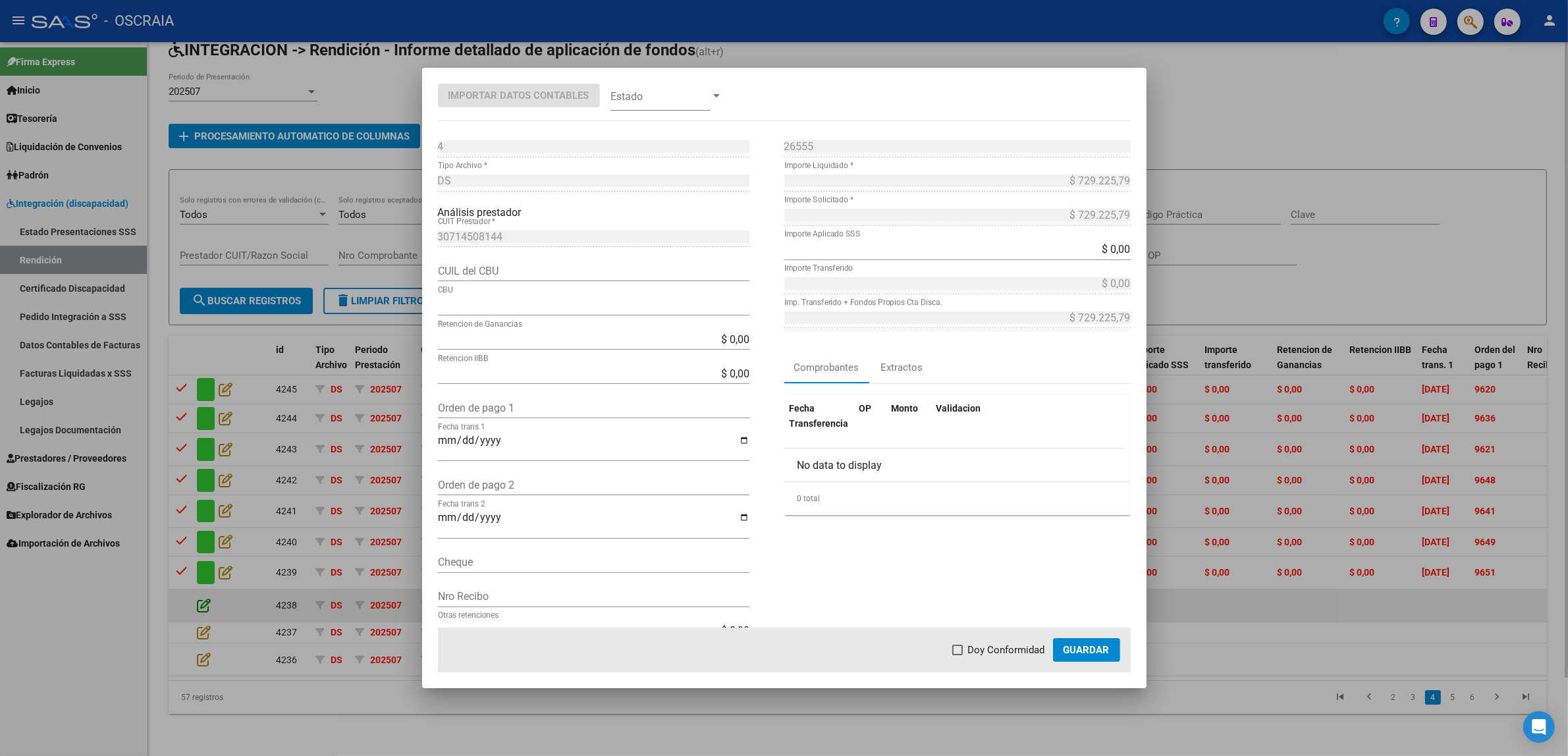
type input "0170130820000000842864"
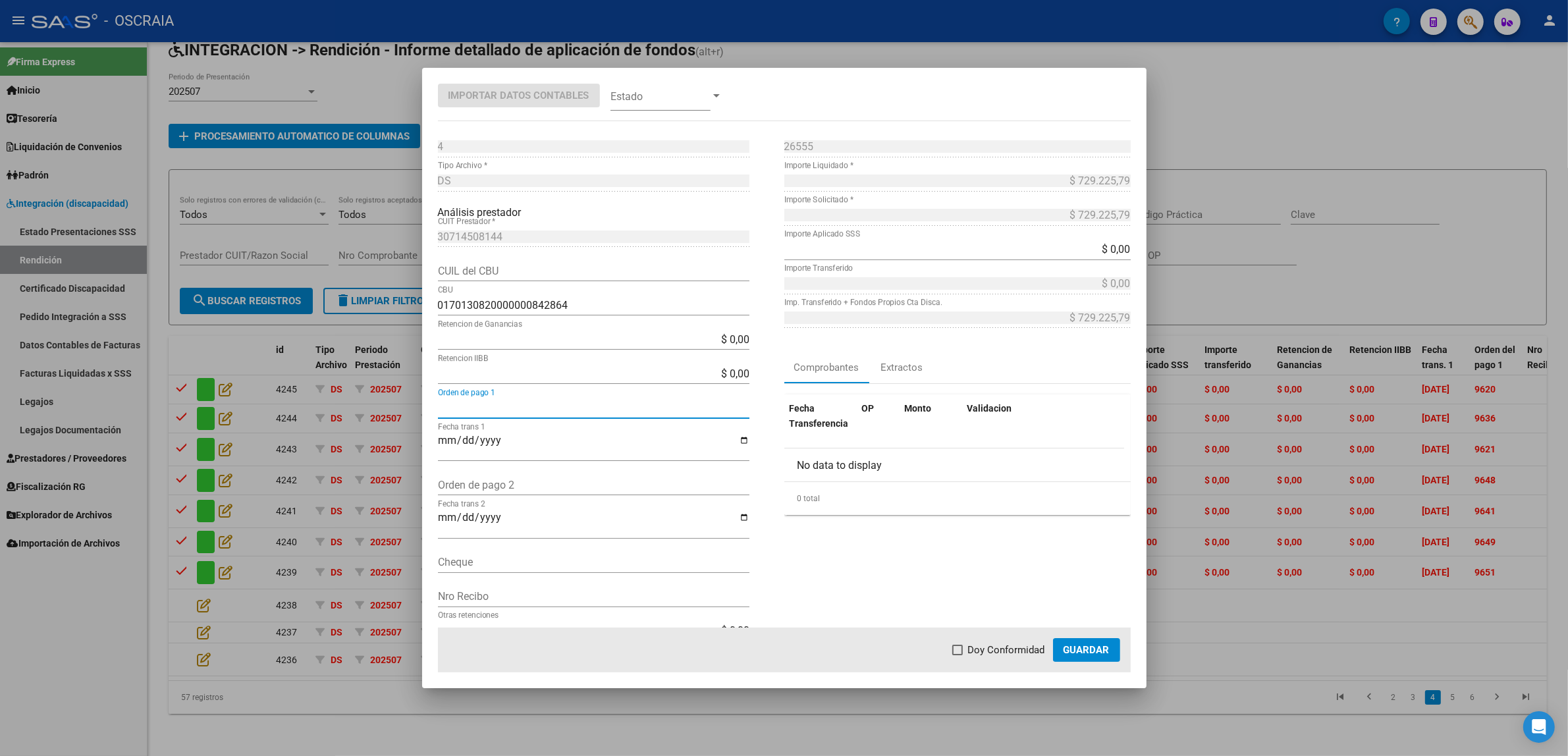
click at [503, 403] on input "Orden de pago 1" at bounding box center [593, 408] width 311 height 12
paste input "9644"
type input "9644"
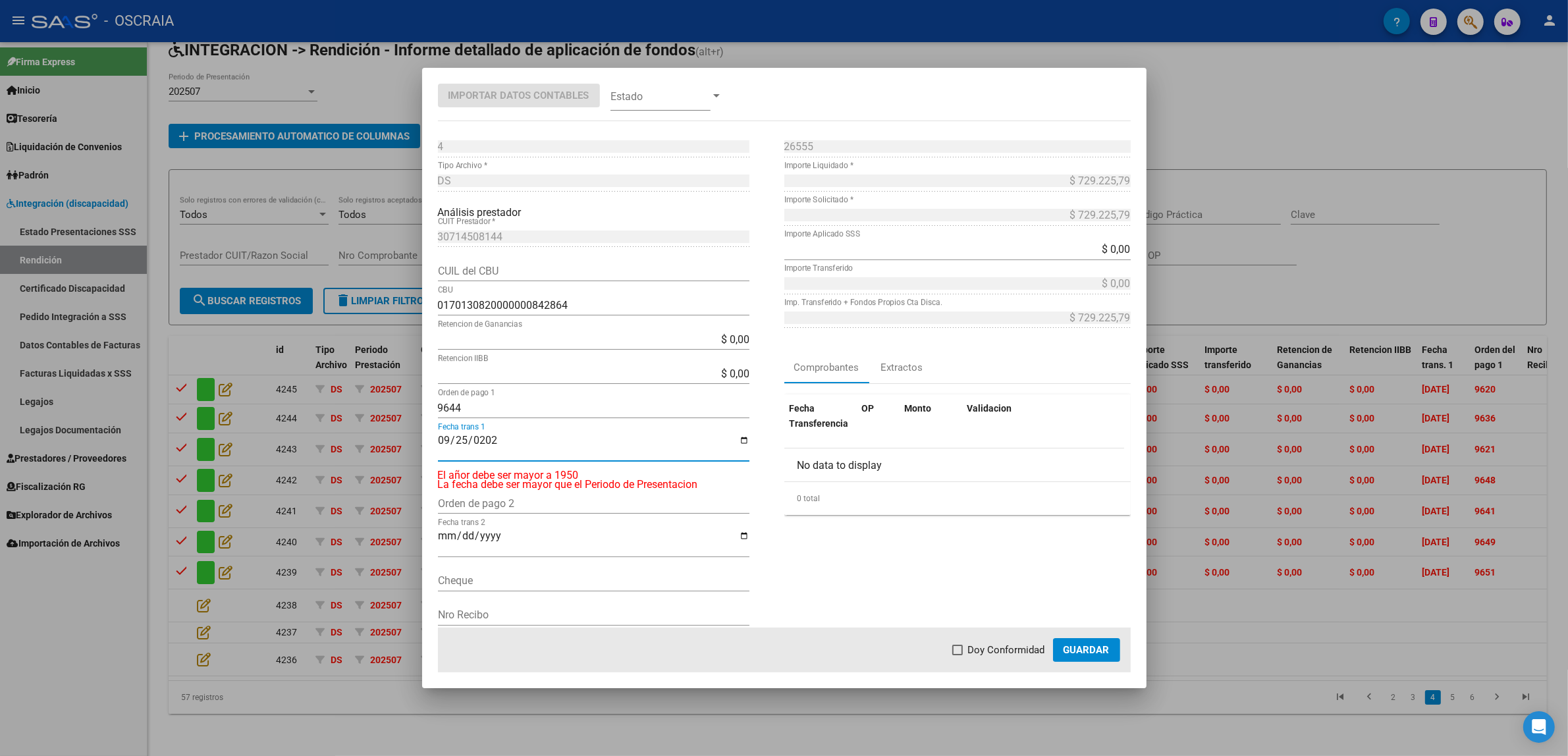
type input "[DATE]"
click at [637, 82] on span at bounding box center [661, 95] width 100 height 29
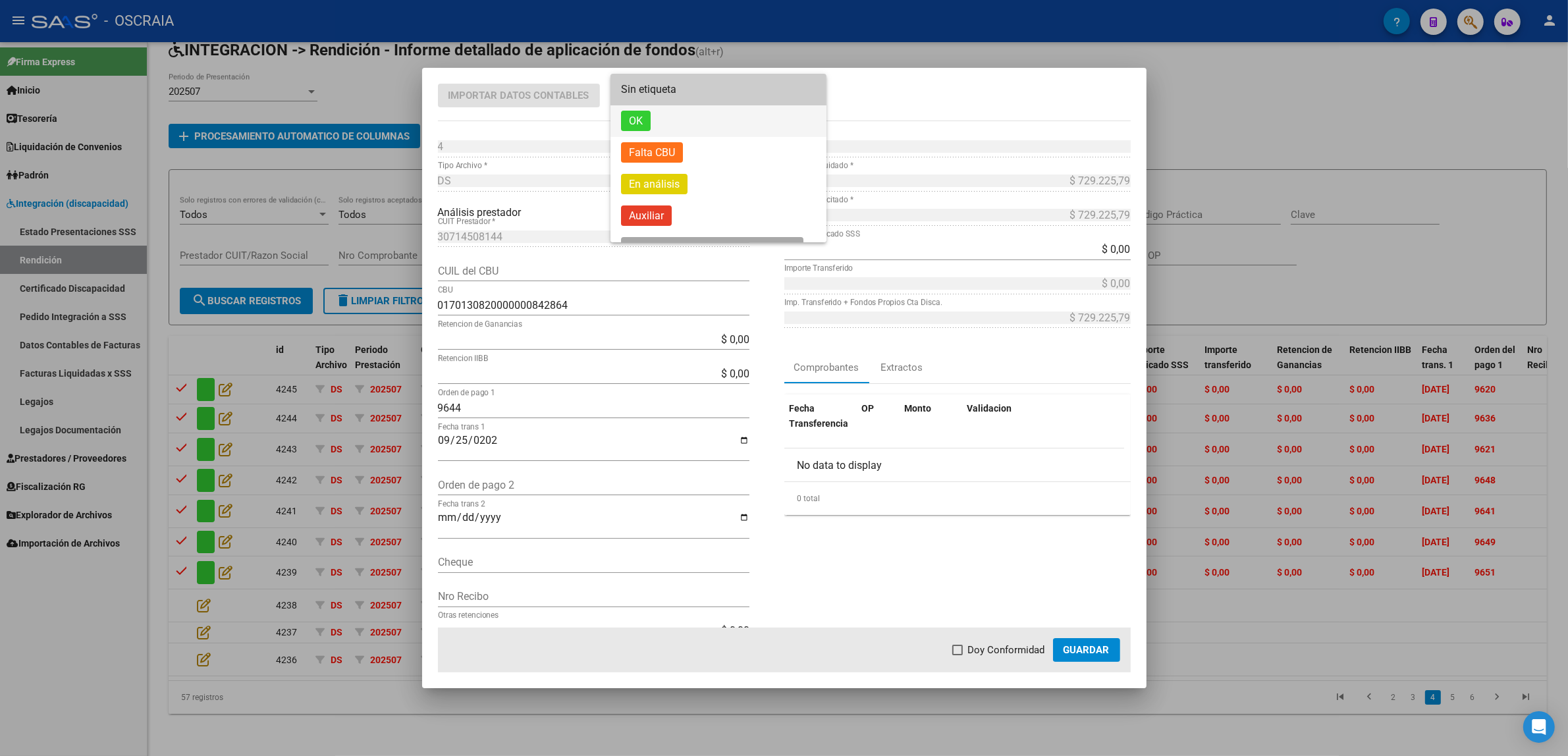
click at [636, 132] on span "OK" at bounding box center [718, 121] width 195 height 32
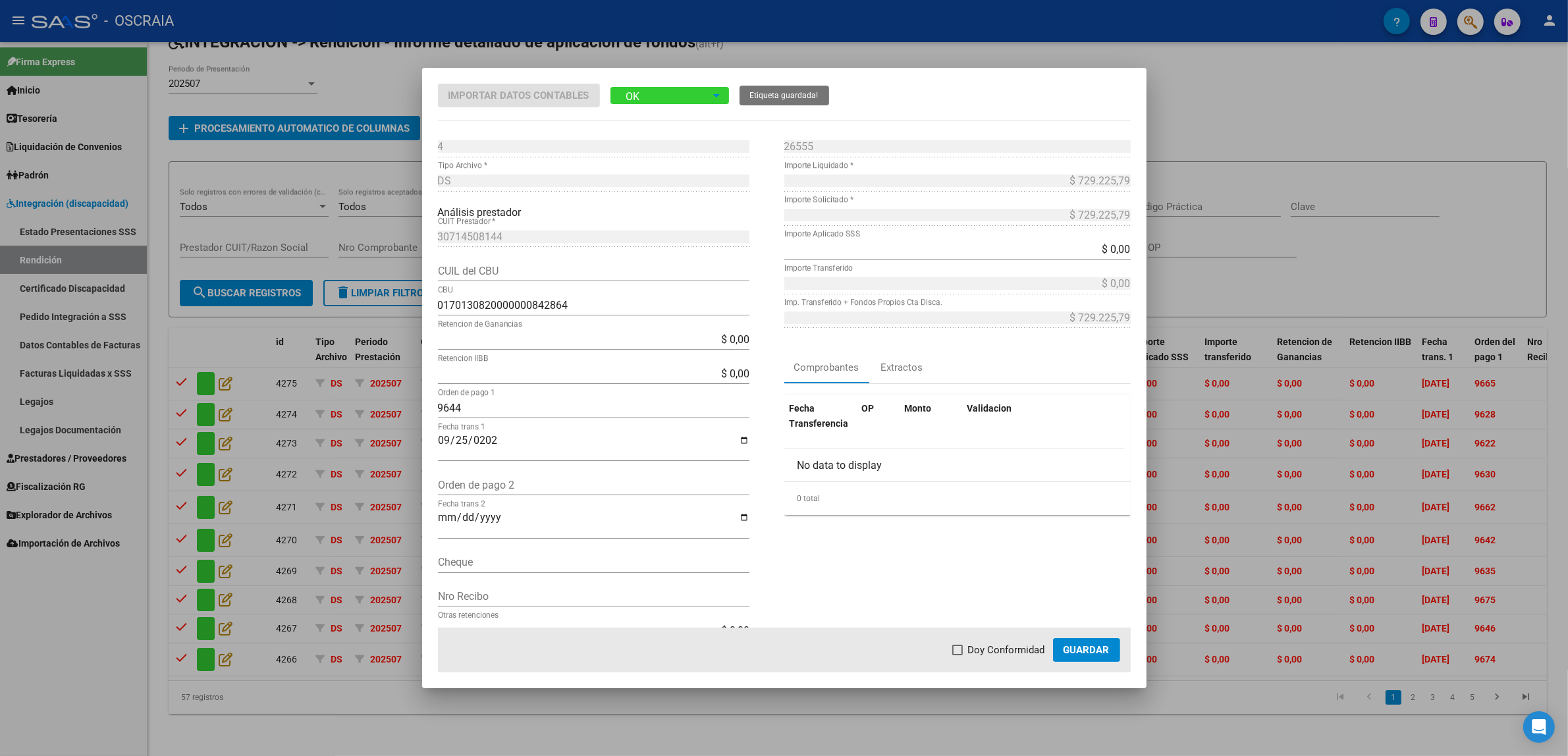
click at [976, 655] on span "Doy Conformidad" at bounding box center [1006, 650] width 77 height 16
click at [958, 655] on input "Doy Conformidad" at bounding box center [957, 655] width 1 height 1
checkbox input "true"
click at [1063, 650] on button "Guardar" at bounding box center [1086, 650] width 67 height 24
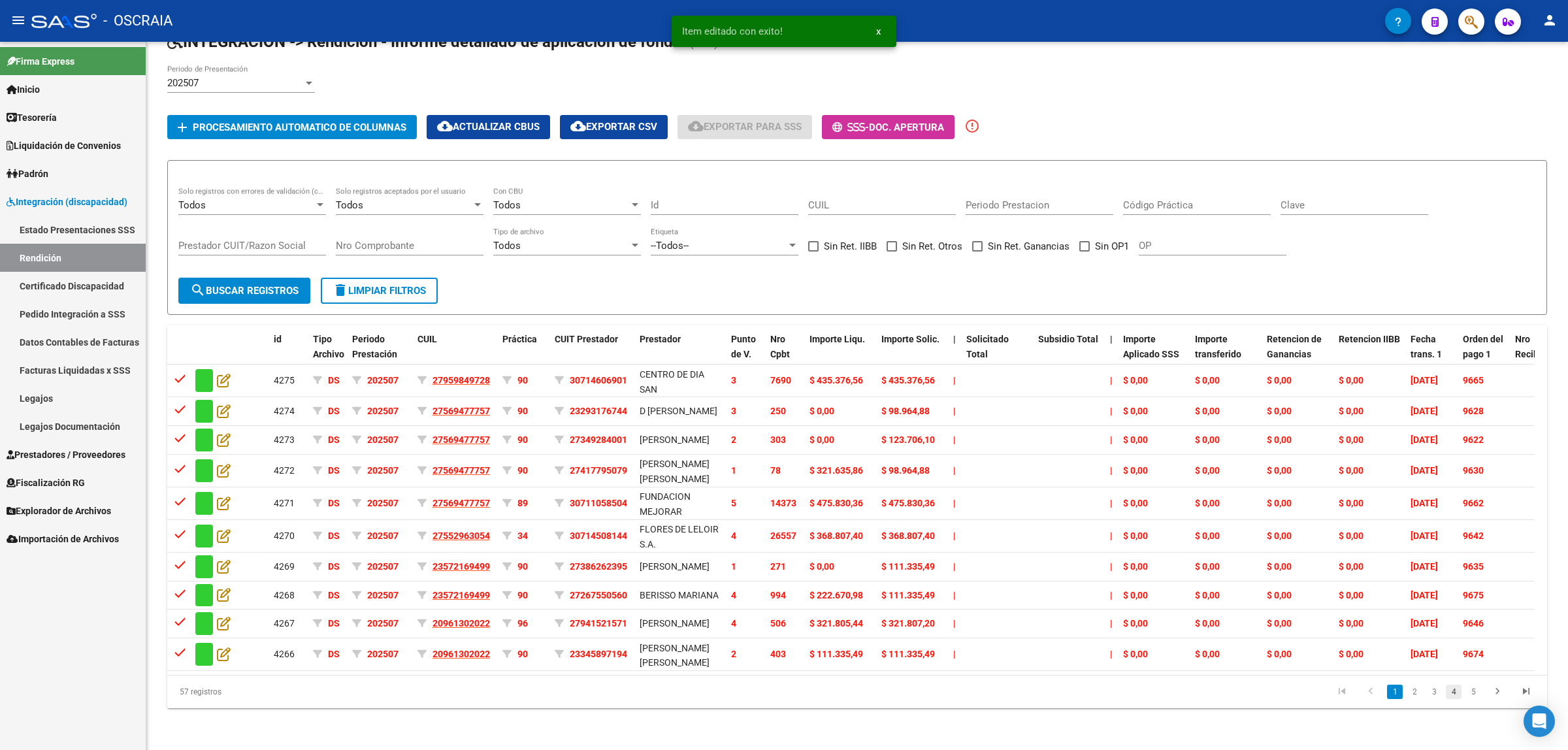
click at [1454, 697] on link "4" at bounding box center [1454, 691] width 16 height 14
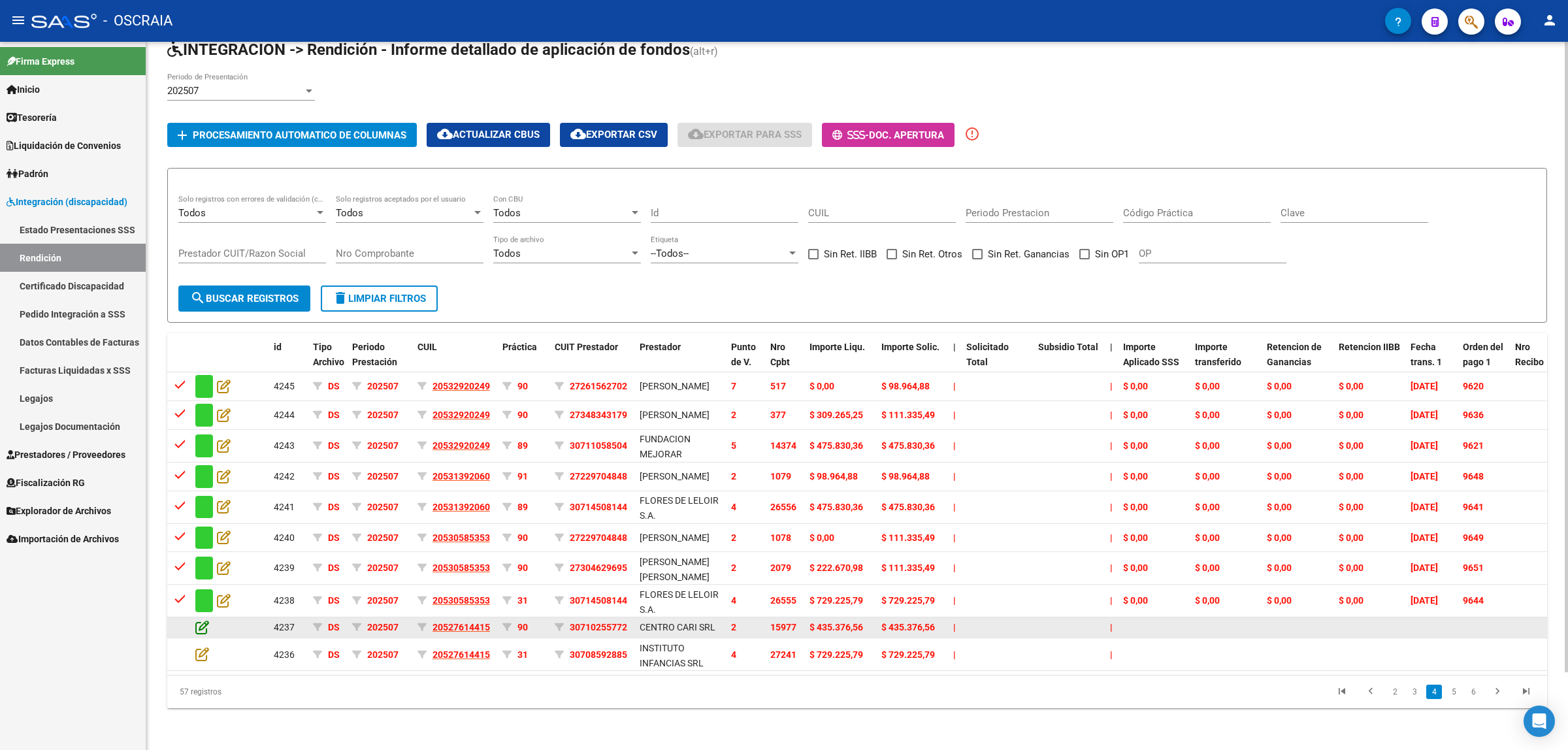
click at [195, 620] on icon at bounding box center [202, 627] width 14 height 14
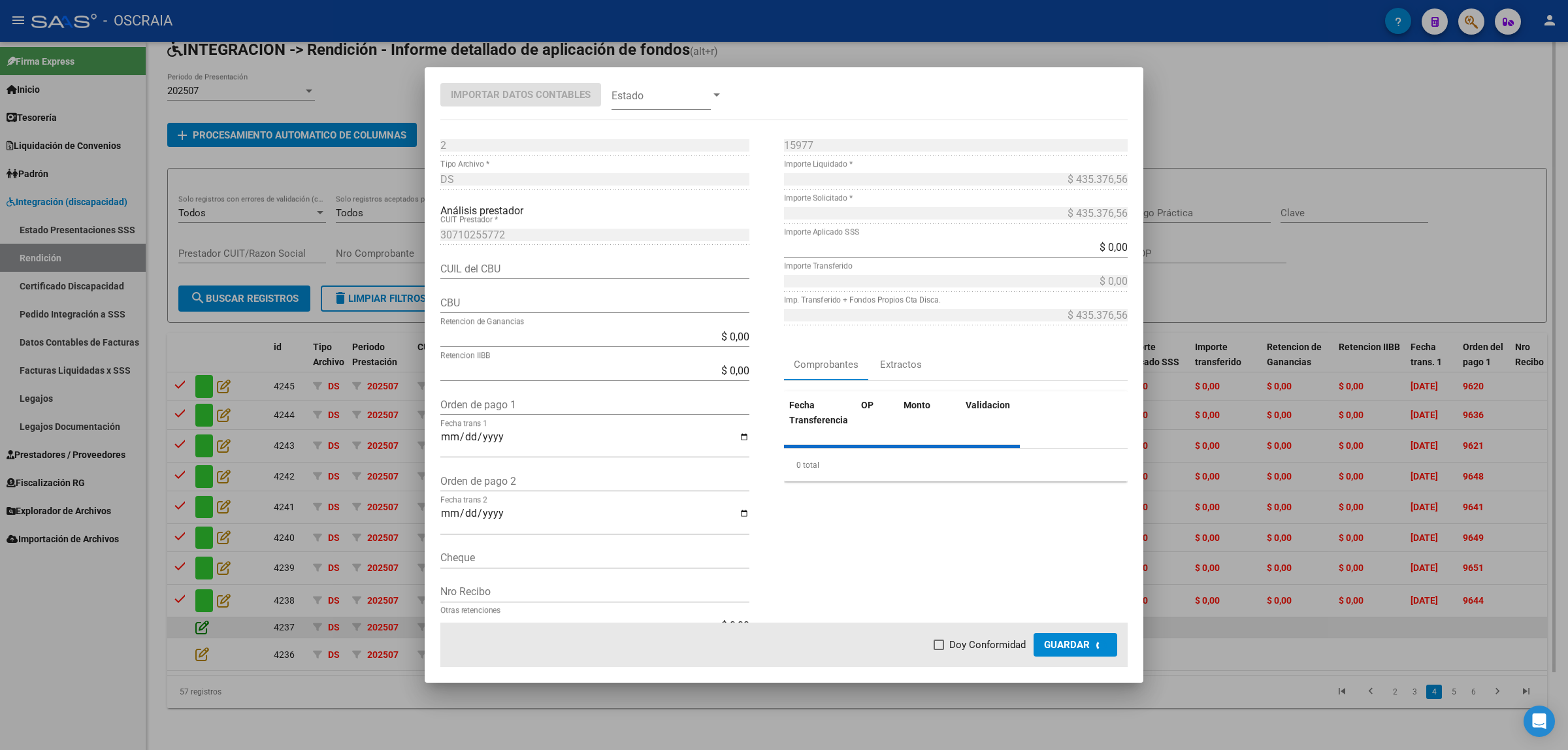
type input "0720055720000001515240"
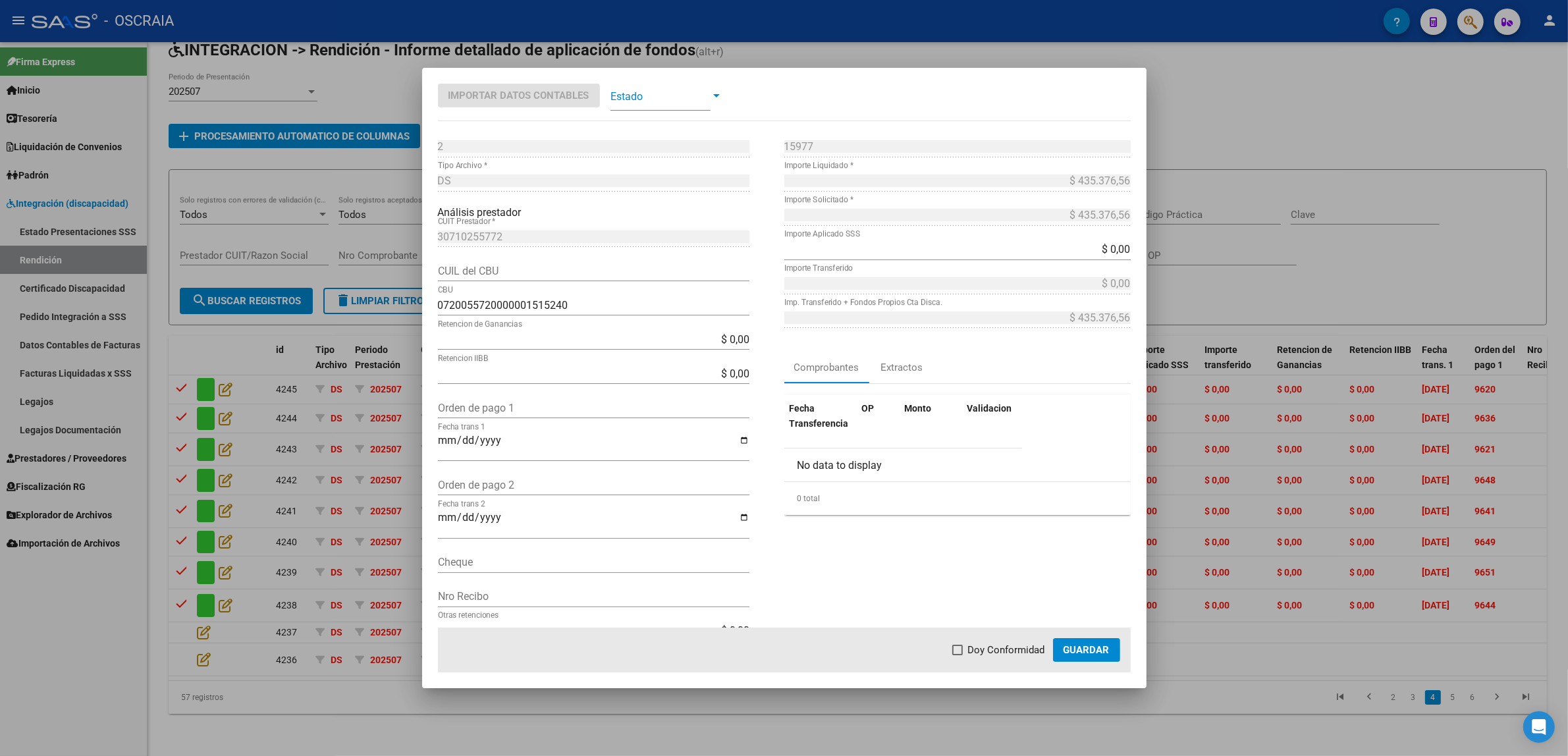
click at [489, 415] on div "Orden de pago 1" at bounding box center [593, 407] width 311 height 21
click at [492, 412] on input "Orden de pago 1" at bounding box center [593, 408] width 311 height 12
paste input "9659"
type input "9659"
type input "[DATE]"
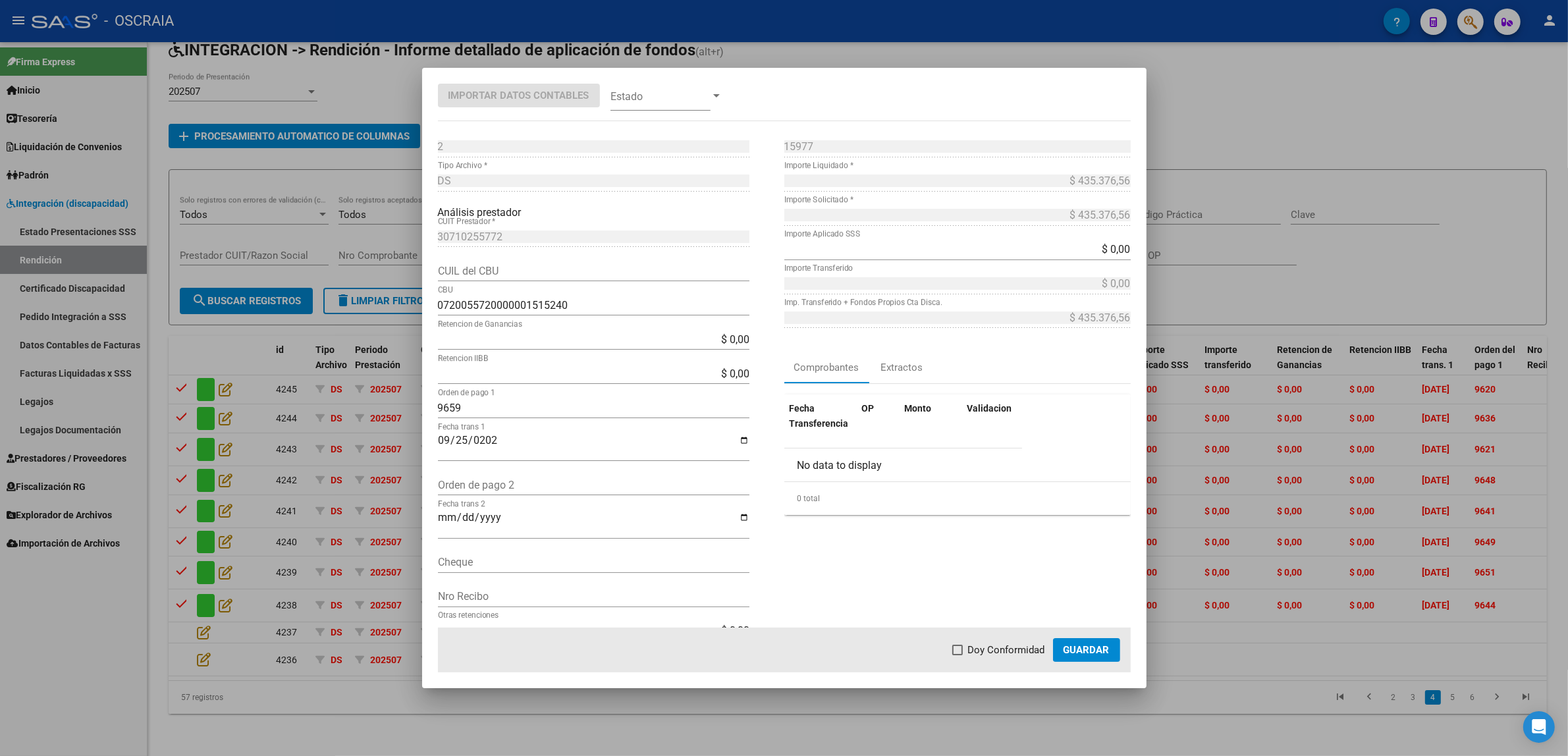
click at [992, 642] on mat-dialog-actions "Doy Conformidad Guardar" at bounding box center [784, 650] width 693 height 45
click at [682, 113] on mat-dialog-container "Importar Datos Contables Estado 2 Punto de Venta * DS Tipo Archivo * Análisis p…" at bounding box center [784, 378] width 724 height 620
click at [682, 97] on span at bounding box center [661, 95] width 100 height 29
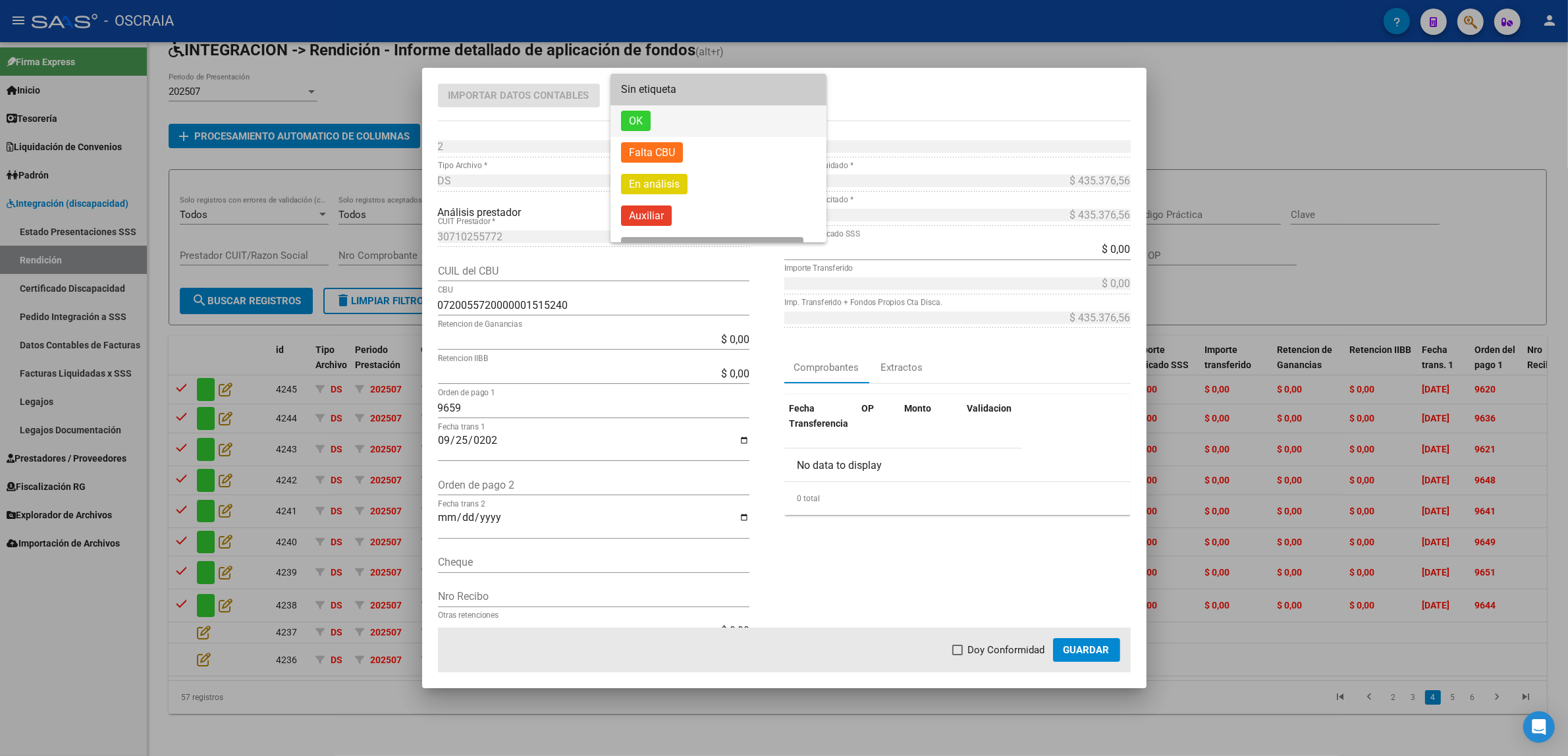
click at [684, 117] on span "OK" at bounding box center [718, 121] width 195 height 32
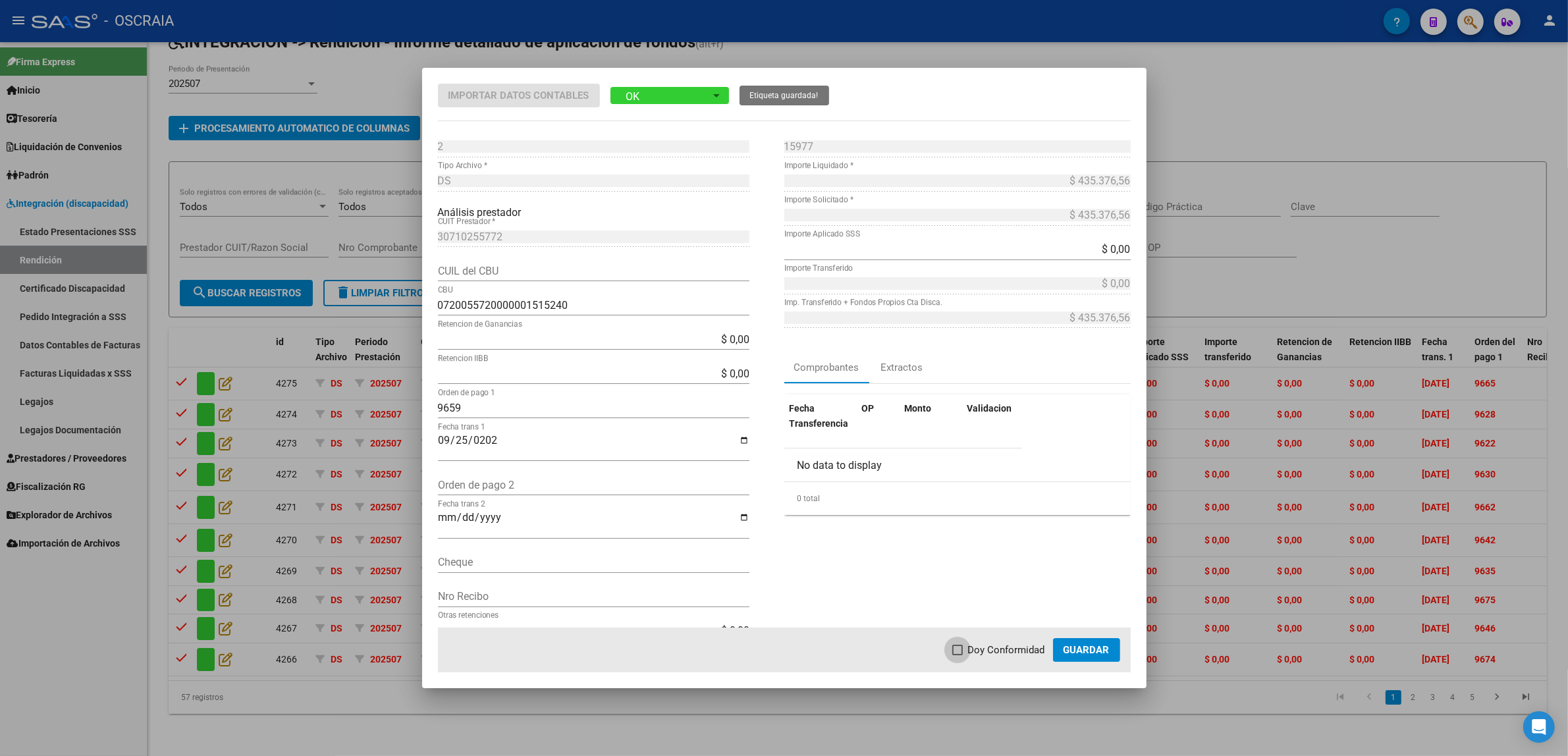
click at [1021, 650] on span "Doy Conformidad" at bounding box center [1006, 650] width 77 height 16
click at [958, 655] on input "Doy Conformidad" at bounding box center [957, 655] width 1 height 1
checkbox input "true"
drag, startPoint x: 1069, startPoint y: 650, endPoint x: 1056, endPoint y: 665, distance: 19.8
click at [1068, 650] on span "Guardar" at bounding box center [1086, 650] width 46 height 12
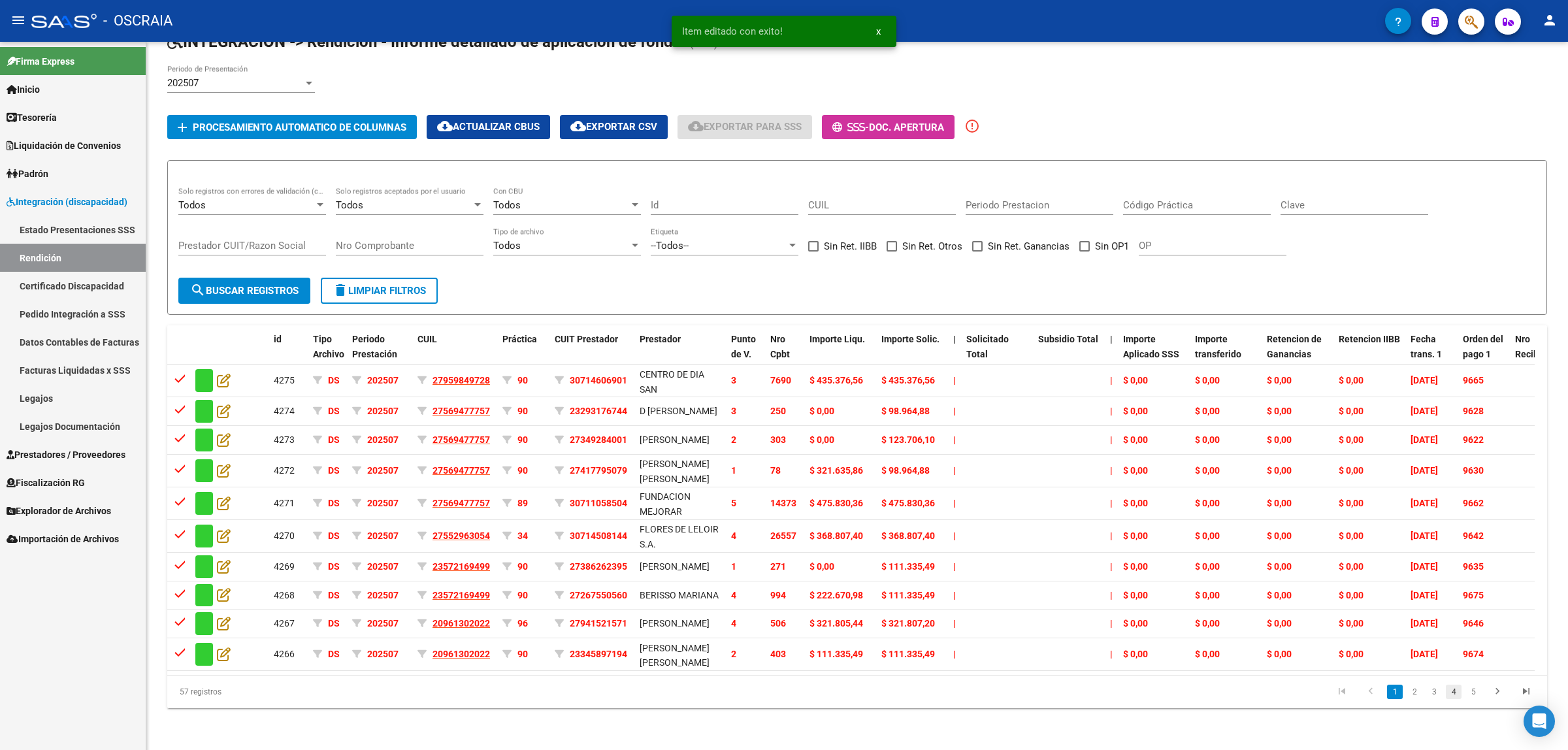
click at [1461, 699] on link "4" at bounding box center [1454, 691] width 16 height 14
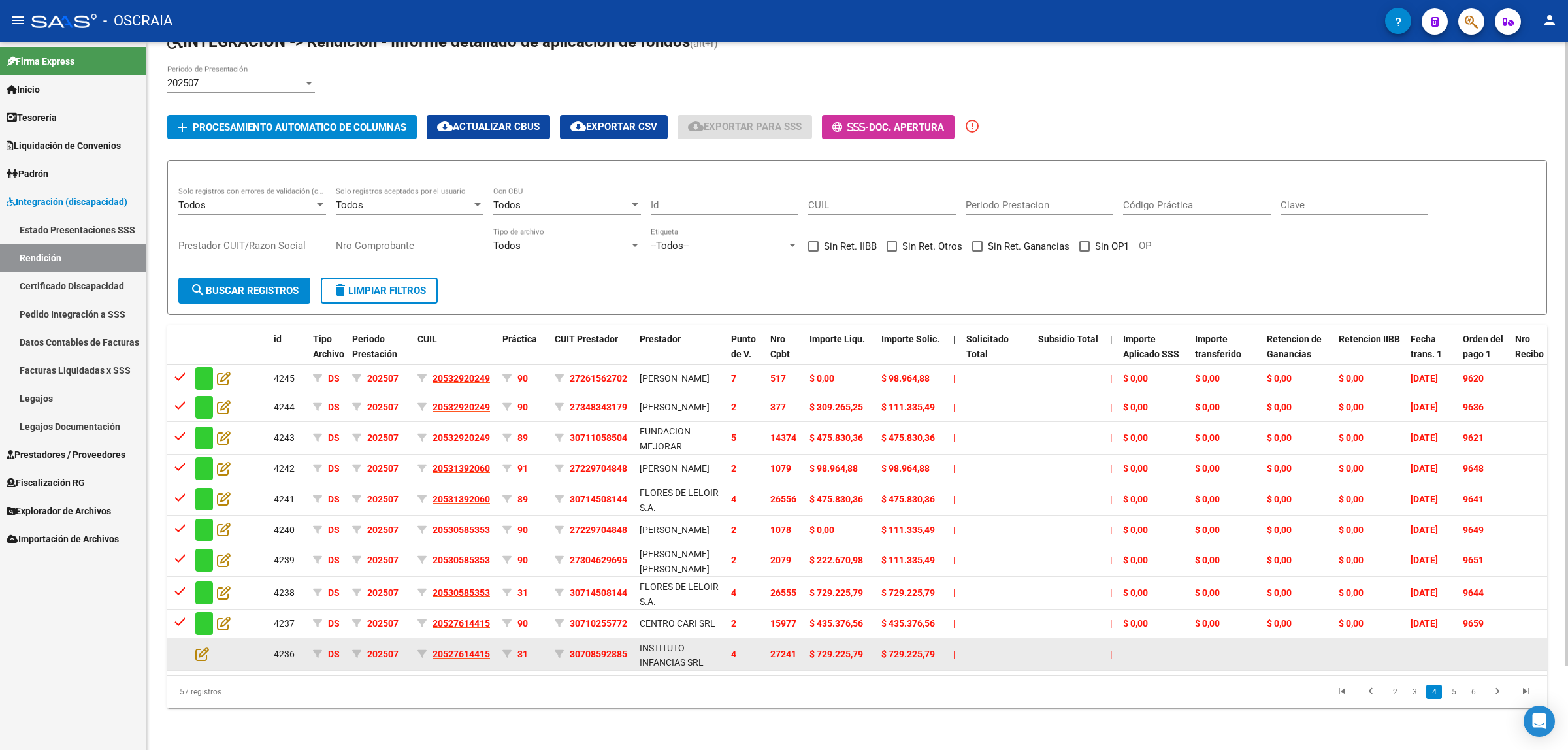
click at [770, 649] on span "27241" at bounding box center [783, 653] width 26 height 10
copy span "27241"
click at [196, 648] on icon at bounding box center [202, 653] width 14 height 14
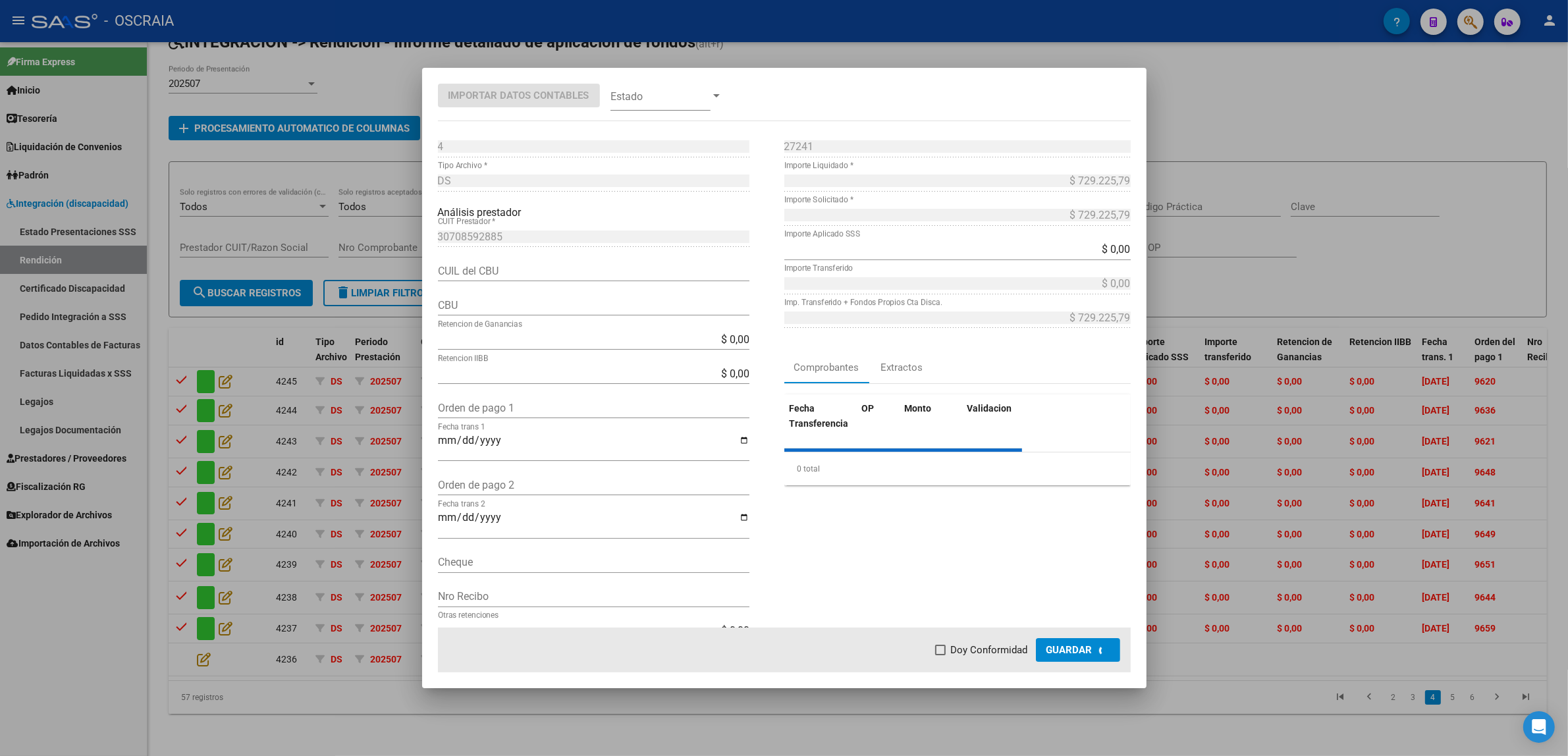
type input "1910006355000608020000"
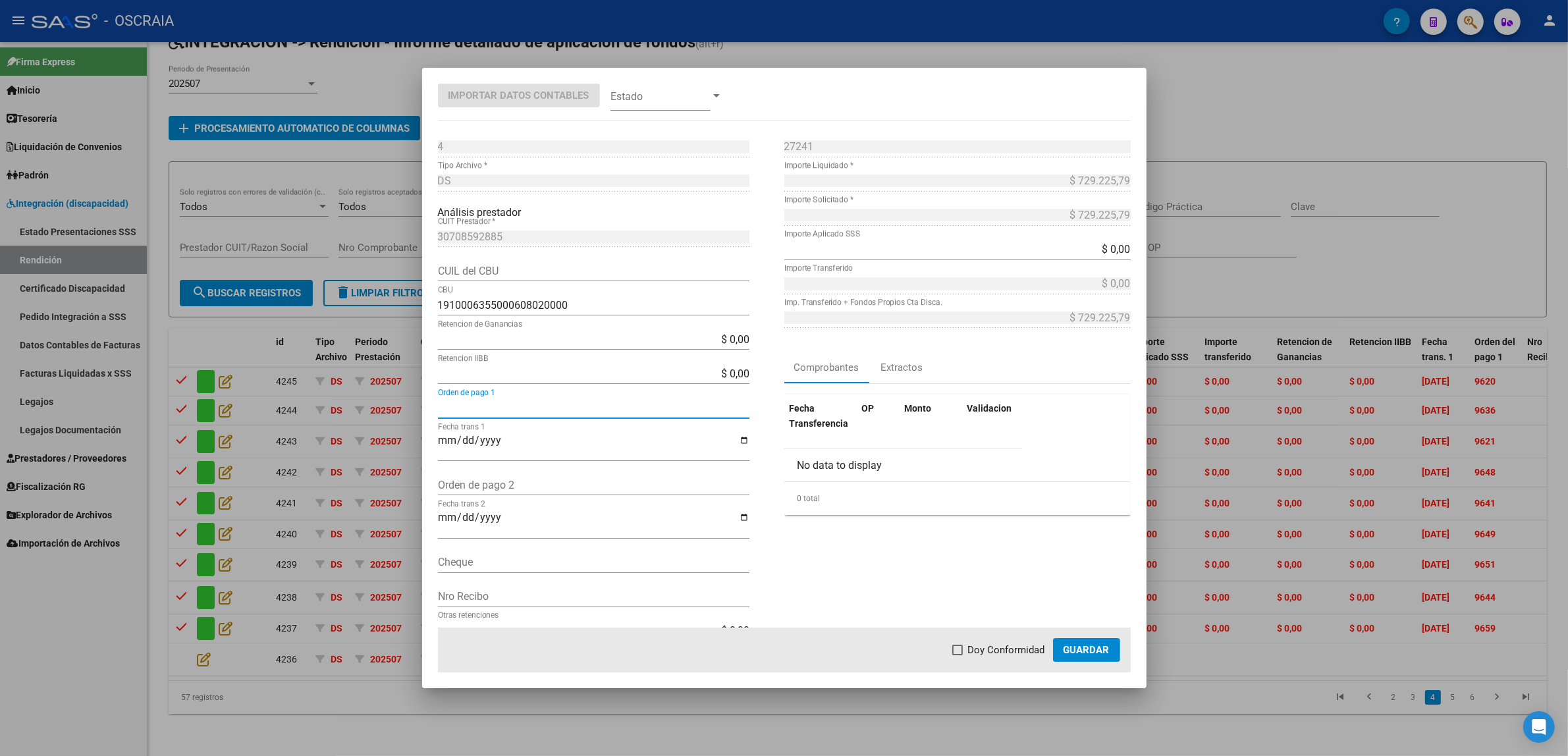
click at [541, 410] on input "Orden de pago 1" at bounding box center [593, 408] width 311 height 12
paste input "9657"
type input "9657"
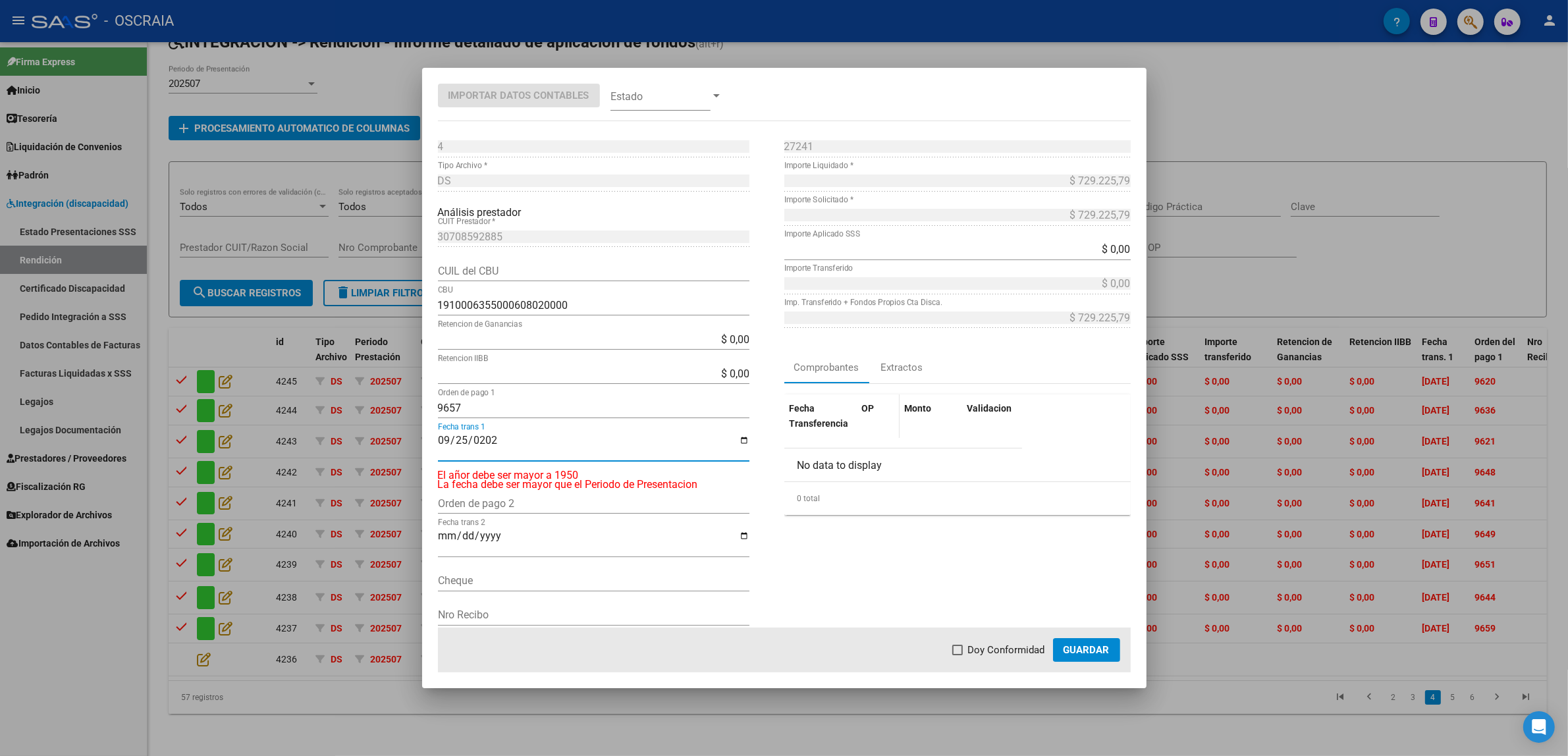
type input "[DATE]"
click at [970, 656] on span "Doy Conformidad" at bounding box center [1006, 650] width 77 height 16
click at [958, 656] on input "Doy Conformidad" at bounding box center [957, 655] width 1 height 1
checkbox input "true"
click at [1102, 656] on button "Guardar" at bounding box center [1086, 650] width 67 height 24
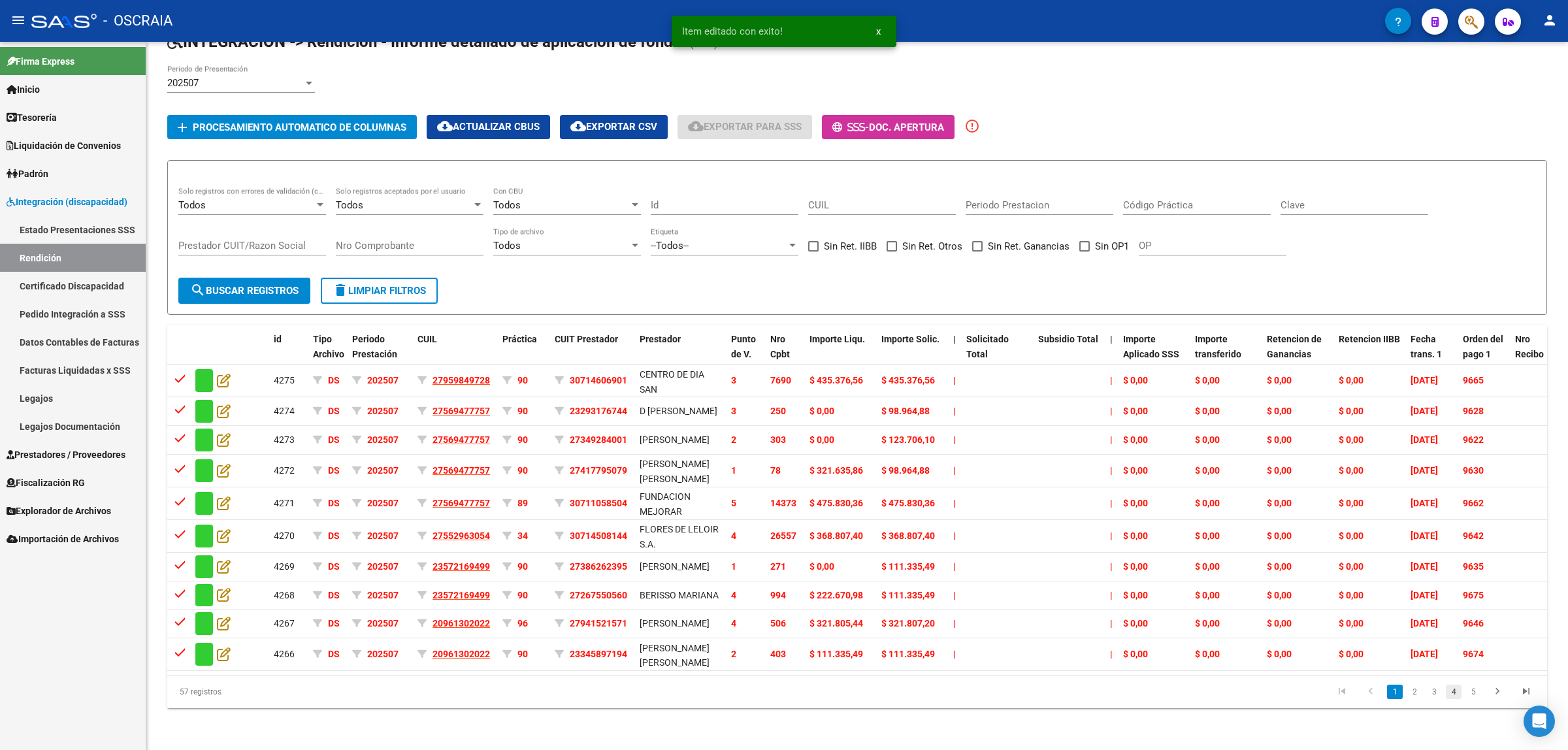
click at [1452, 696] on link "4" at bounding box center [1454, 691] width 16 height 14
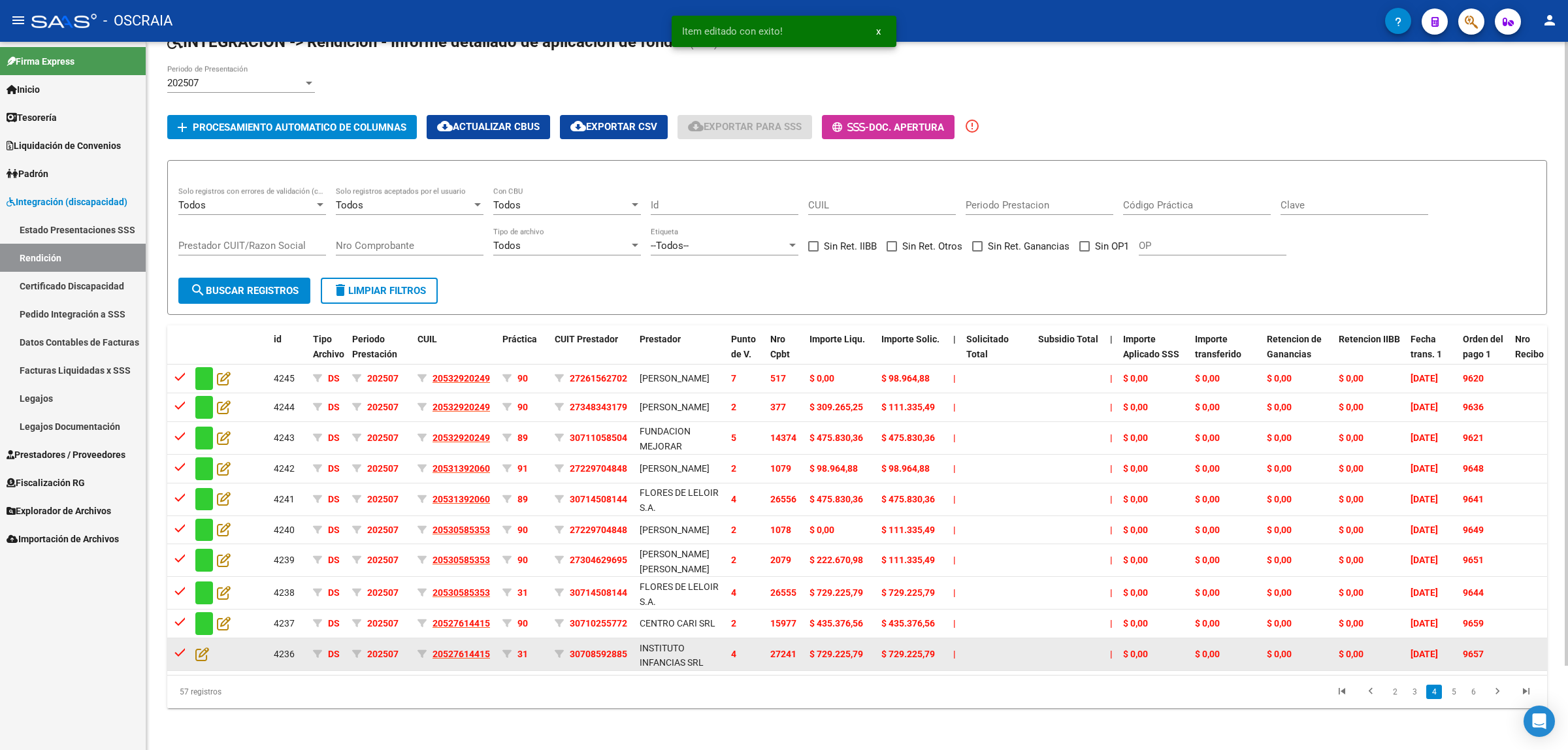
click at [201, 657] on datatable-body-cell at bounding box center [212, 654] width 46 height 32
click at [201, 654] on icon at bounding box center [202, 653] width 14 height 14
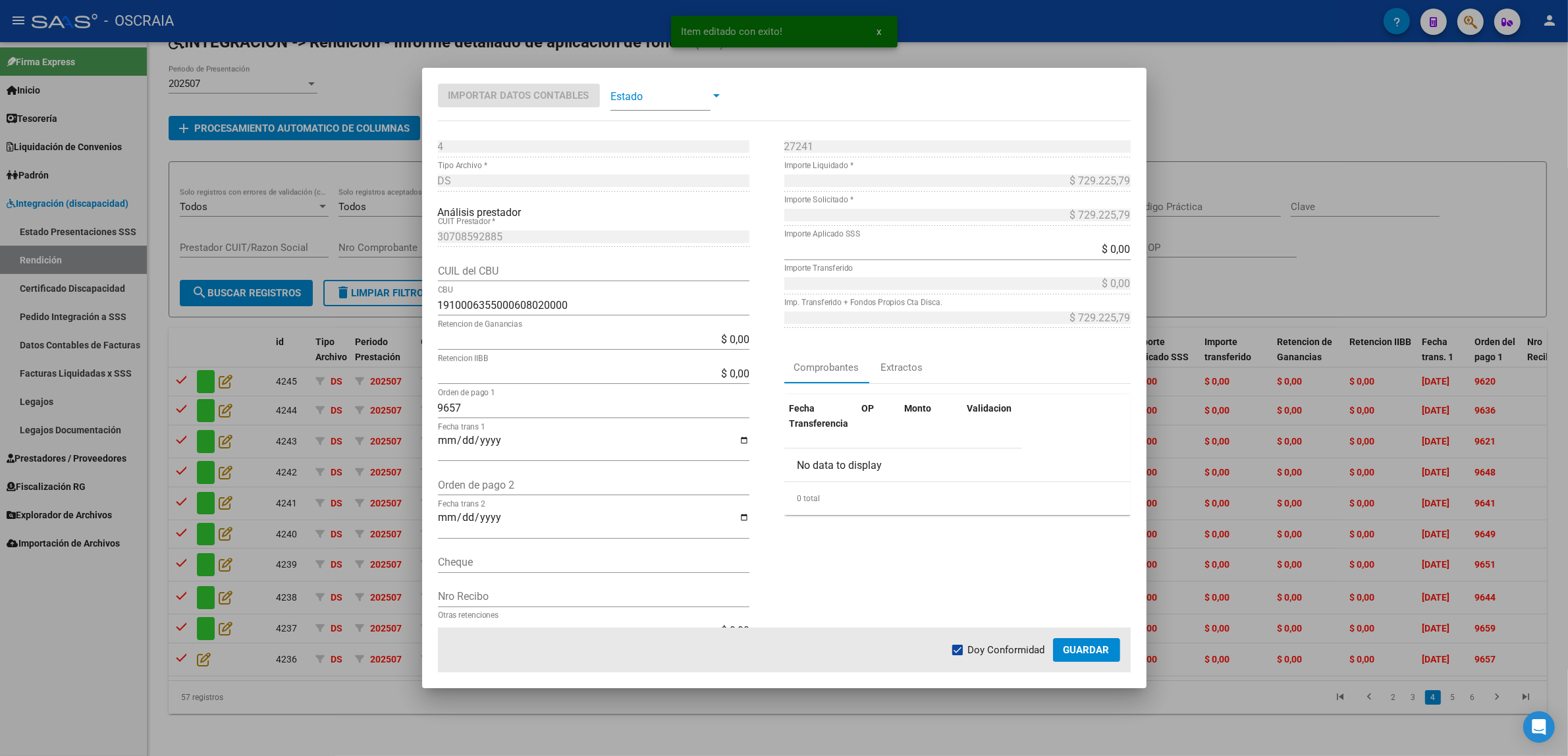
click at [659, 94] on span at bounding box center [661, 95] width 100 height 29
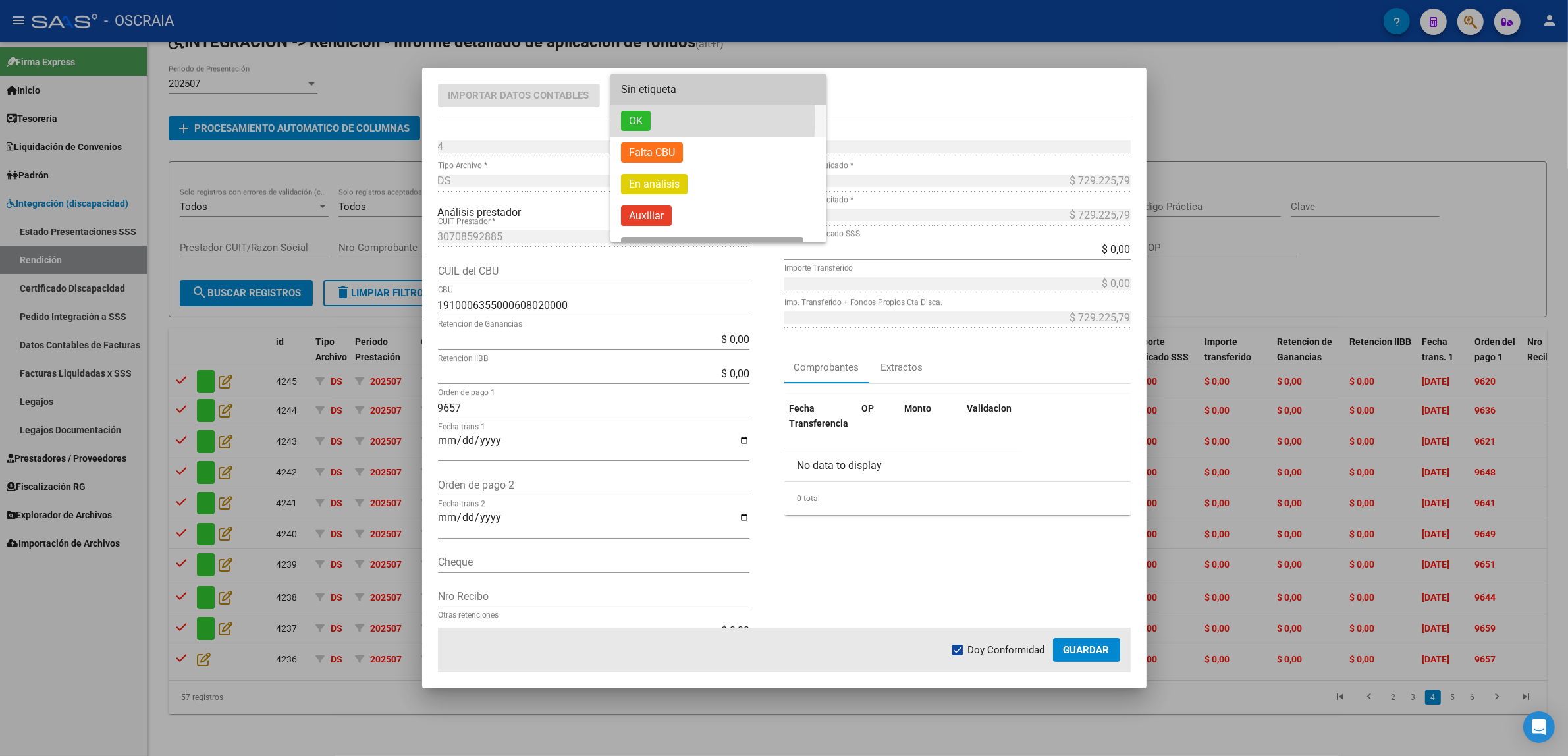
click at [657, 119] on span "OK" at bounding box center [718, 121] width 195 height 32
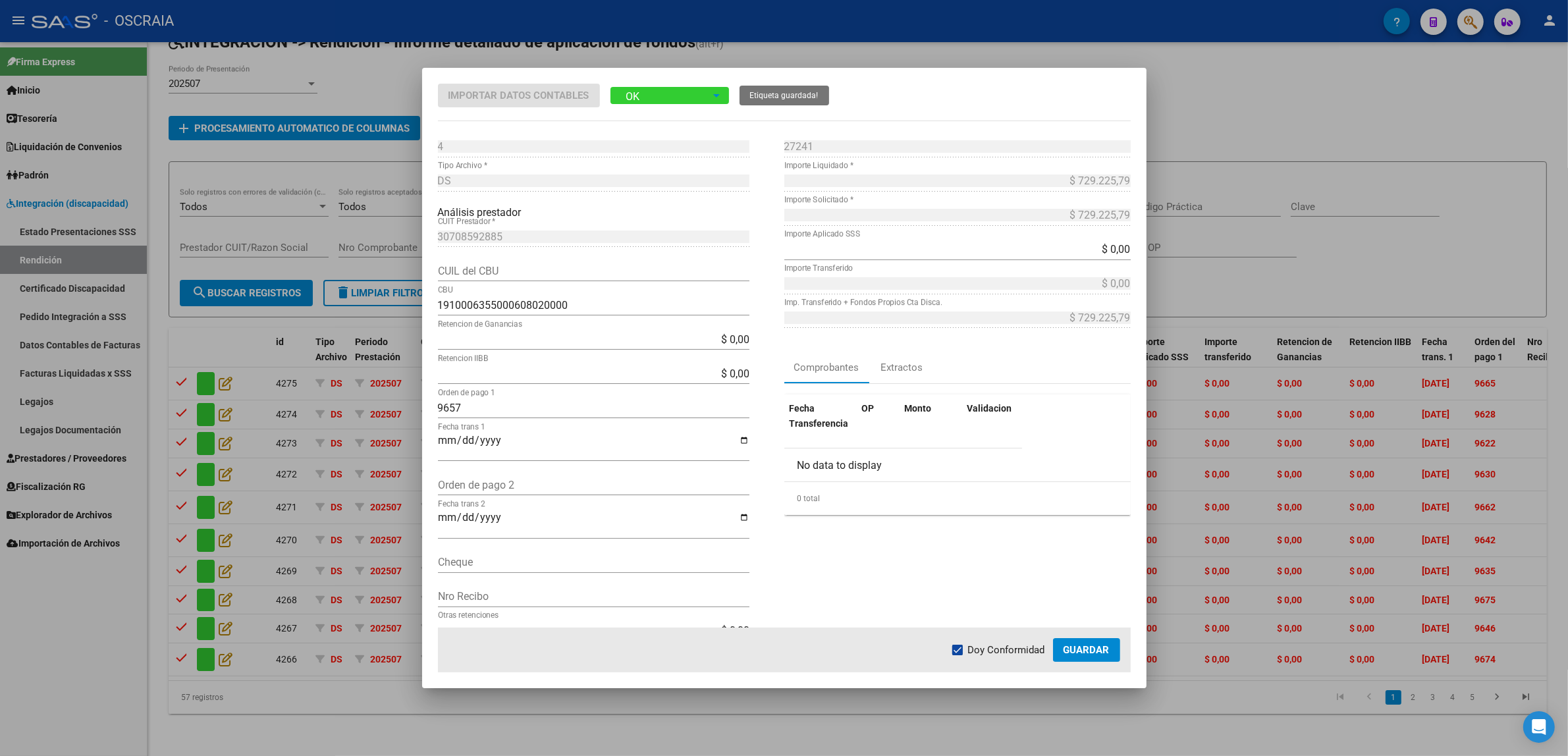
click at [1101, 650] on span "Guardar" at bounding box center [1086, 650] width 46 height 12
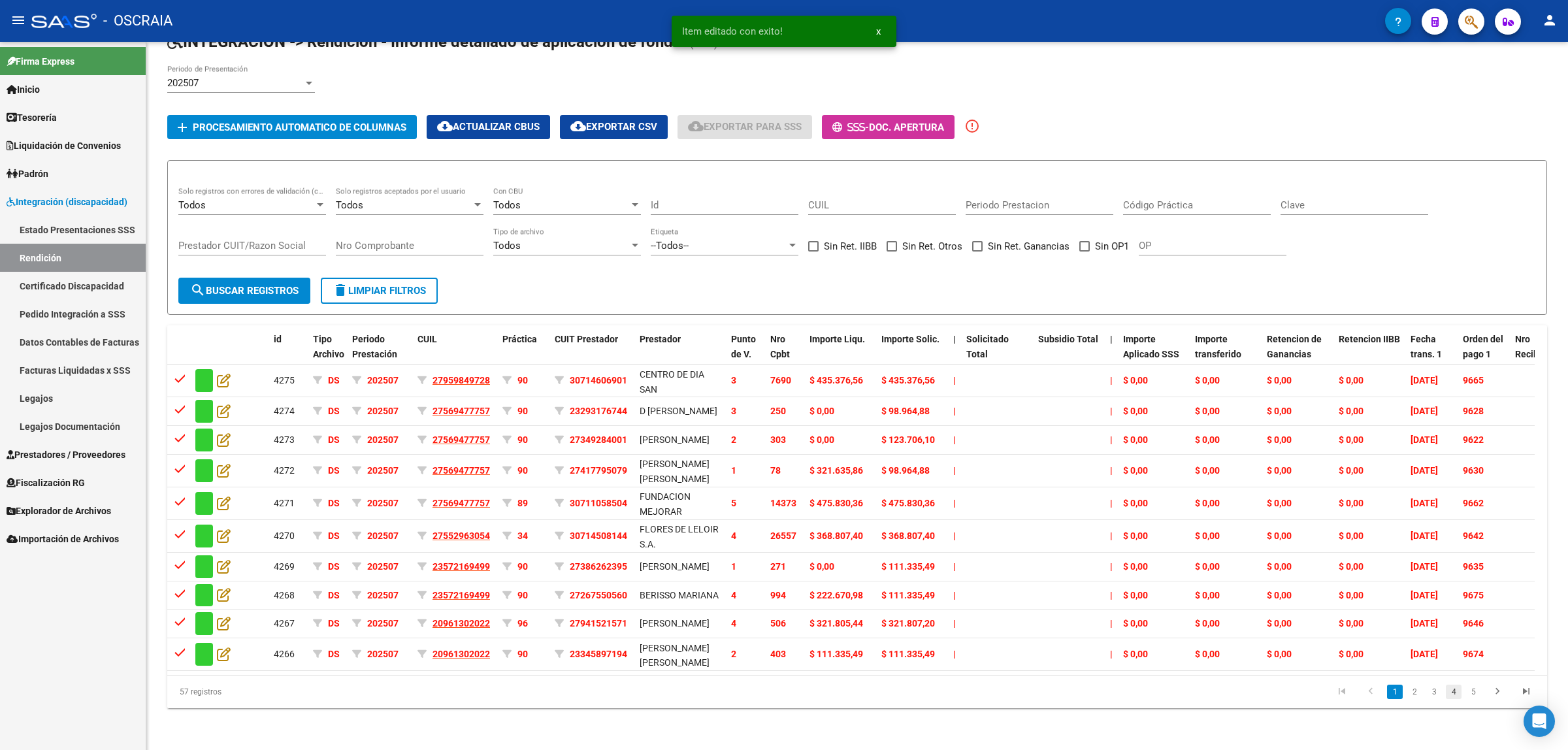
click at [1458, 699] on link "4" at bounding box center [1454, 691] width 16 height 14
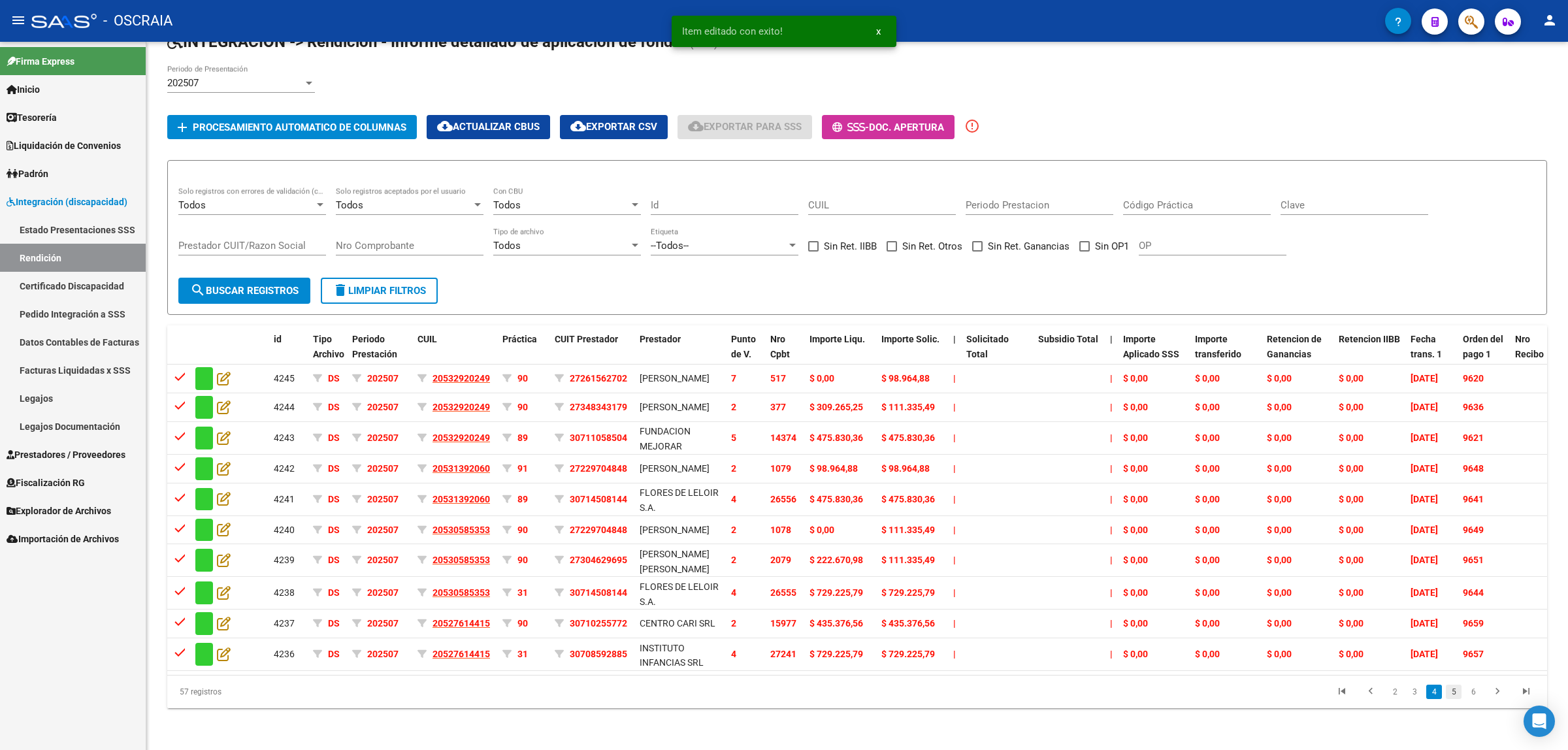
click at [1452, 699] on link "5" at bounding box center [1454, 691] width 16 height 14
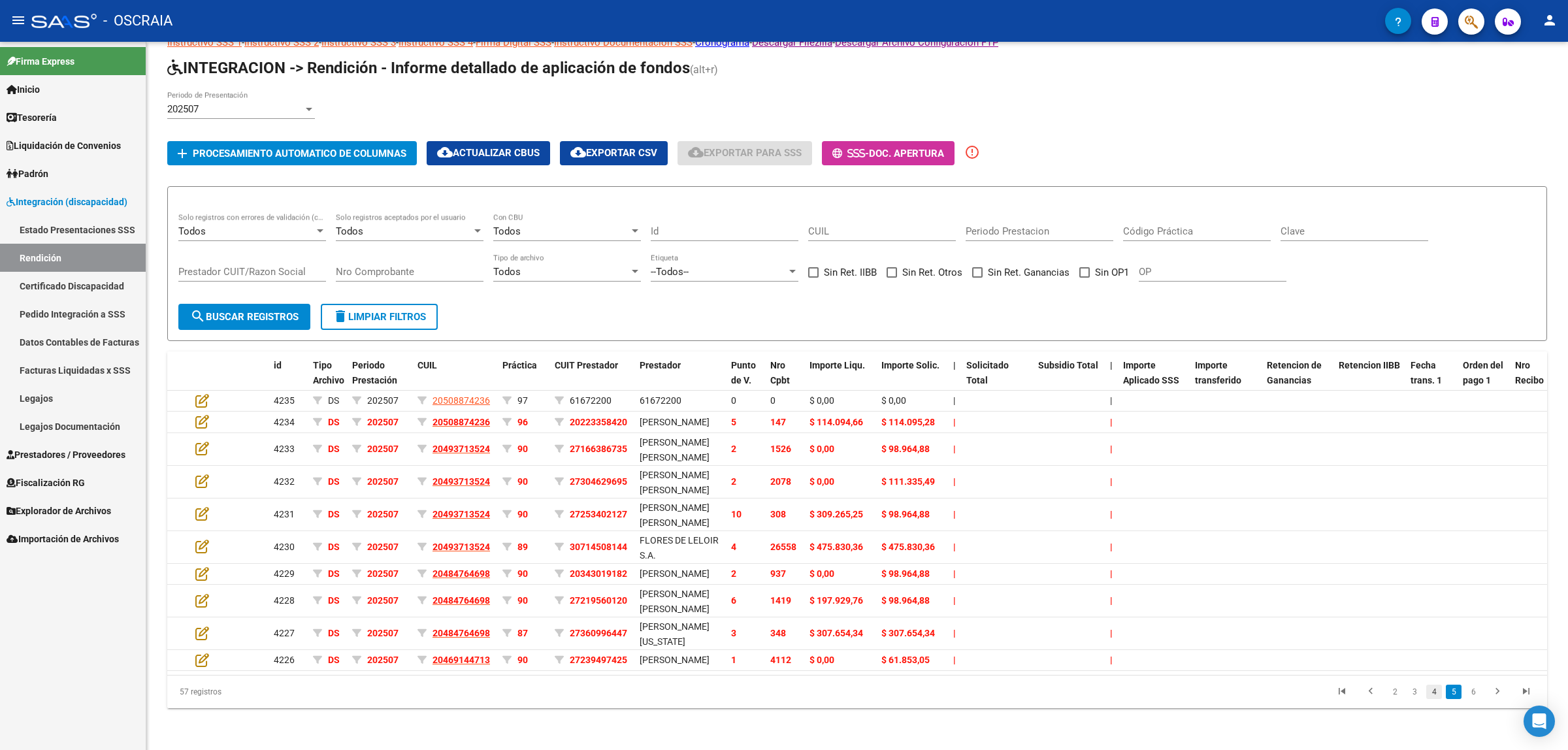
click at [1435, 691] on link "4" at bounding box center [1434, 691] width 16 height 14
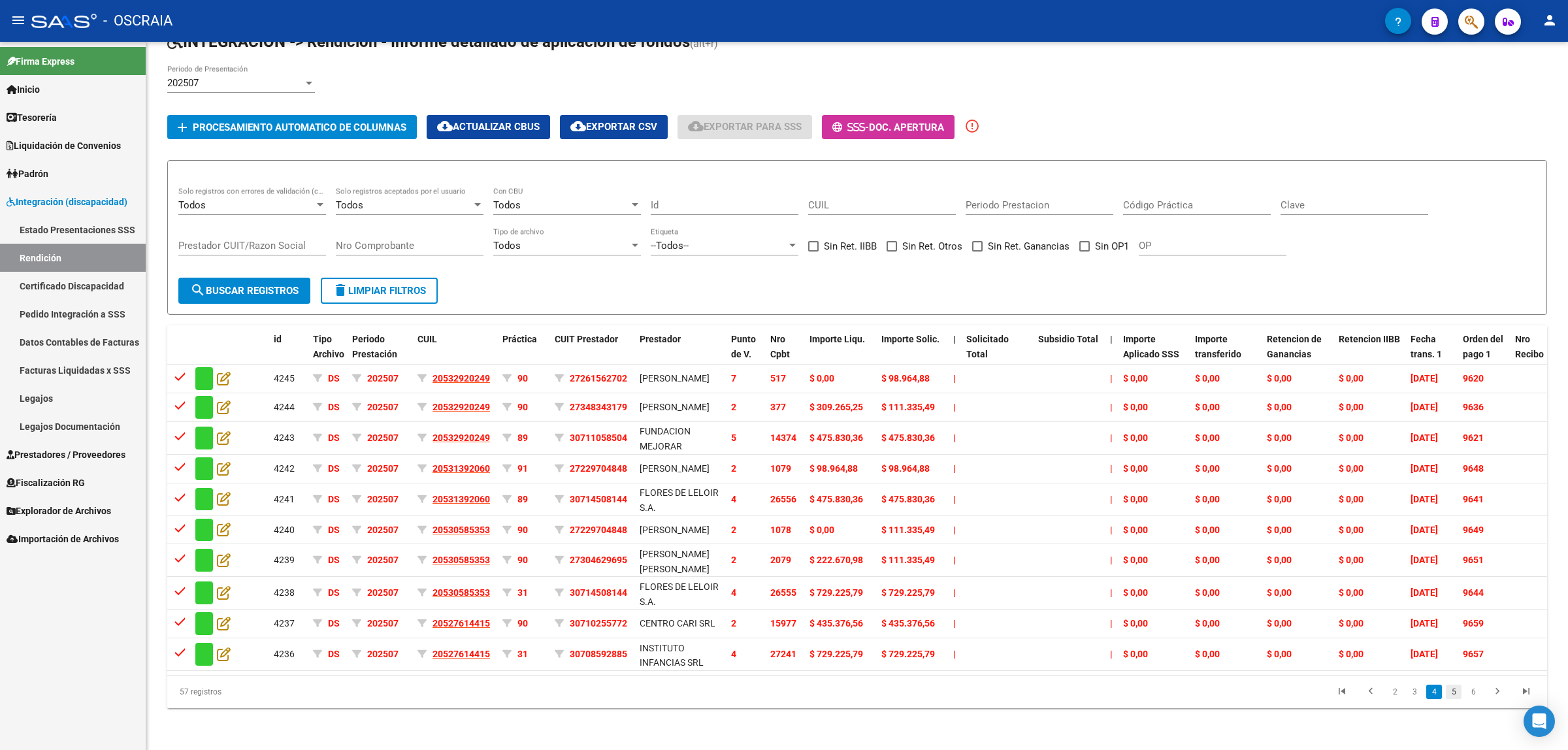
click at [1457, 699] on link "5" at bounding box center [1454, 691] width 16 height 14
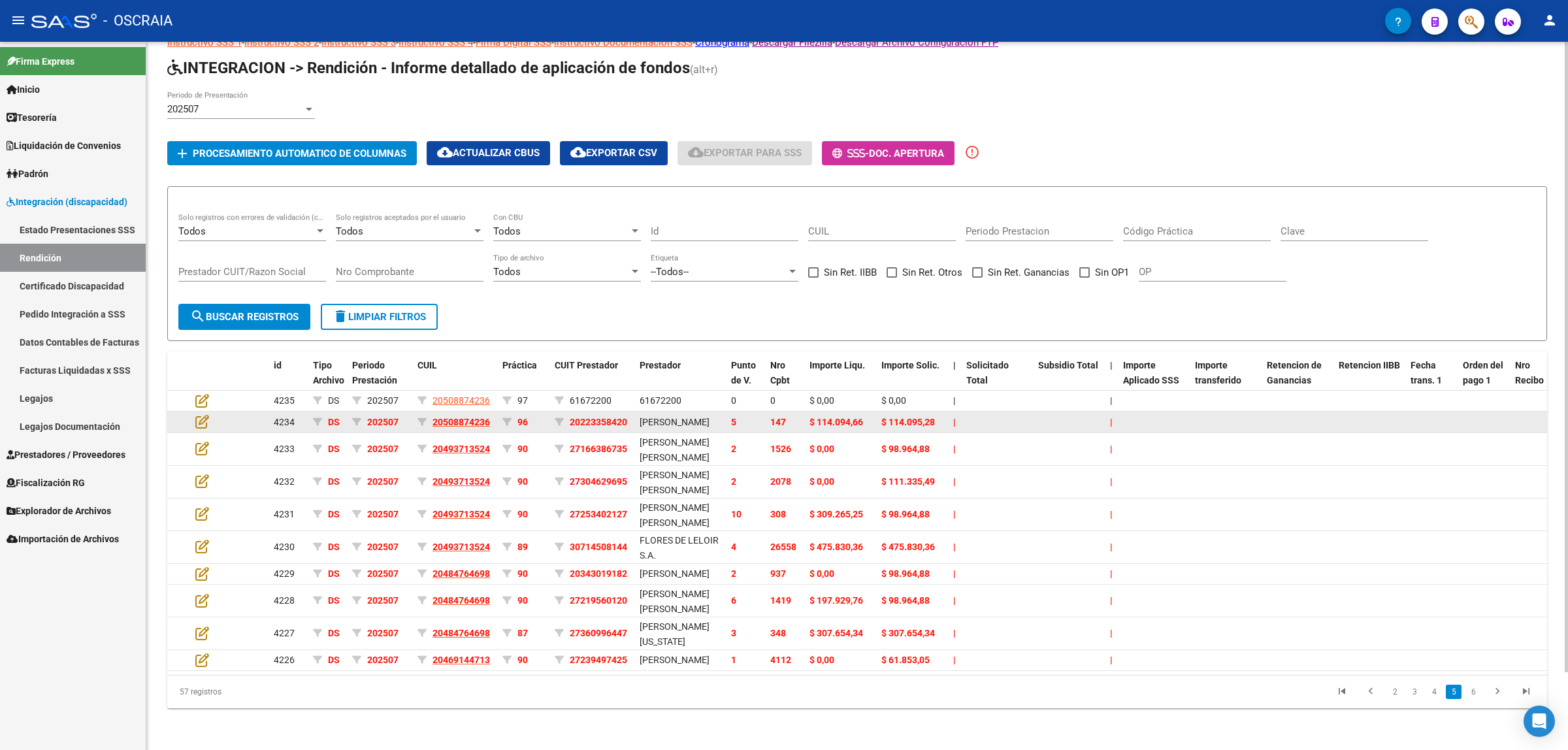
click at [784, 417] on span "147" at bounding box center [778, 422] width 16 height 10
click at [781, 417] on span "147" at bounding box center [778, 422] width 16 height 10
click at [207, 414] on icon at bounding box center [202, 421] width 14 height 14
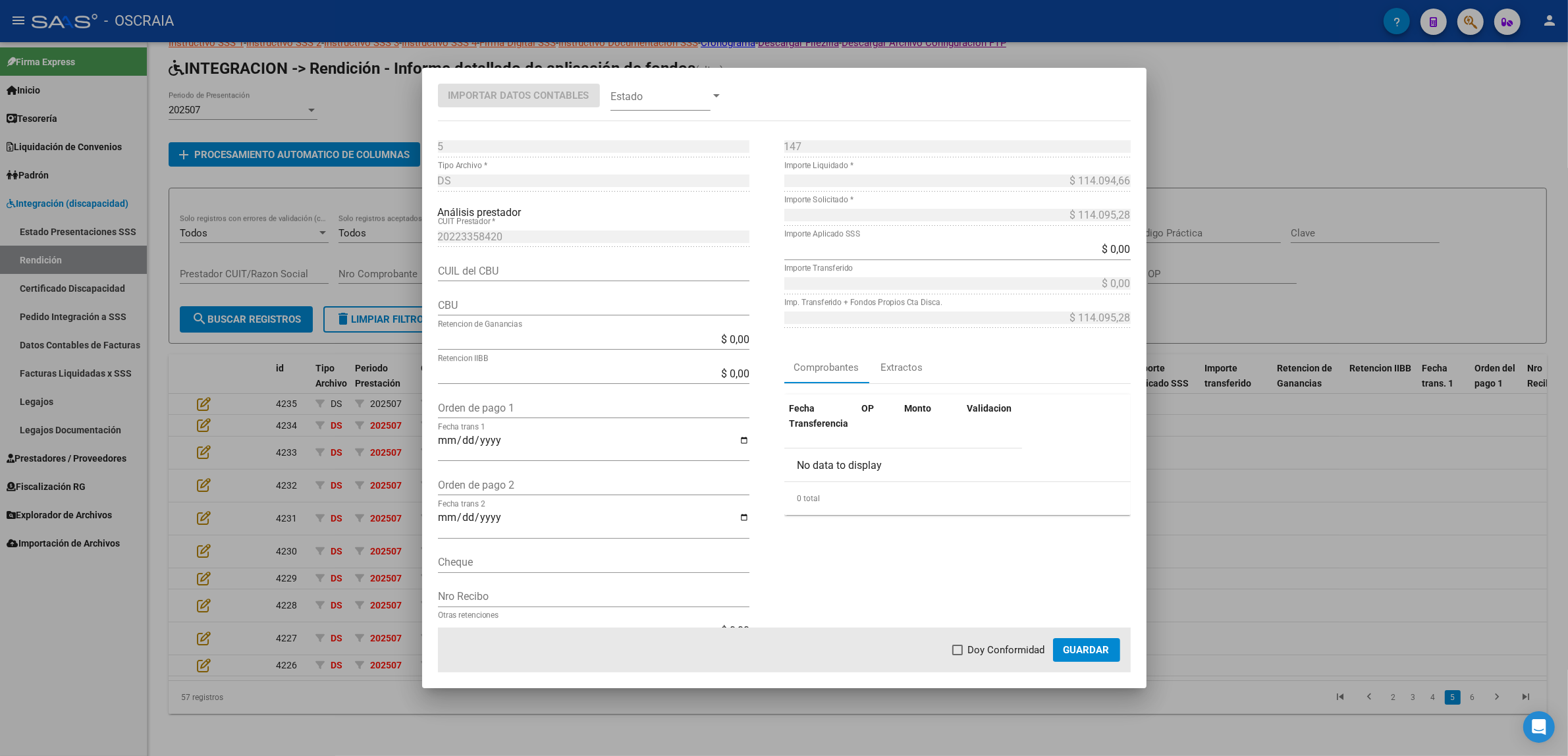
type input "0170322940000072659803"
click at [509, 406] on input "Orden de pago 1" at bounding box center [593, 408] width 311 height 12
paste input "9663"
type input "9663"
type input "[DATE]"
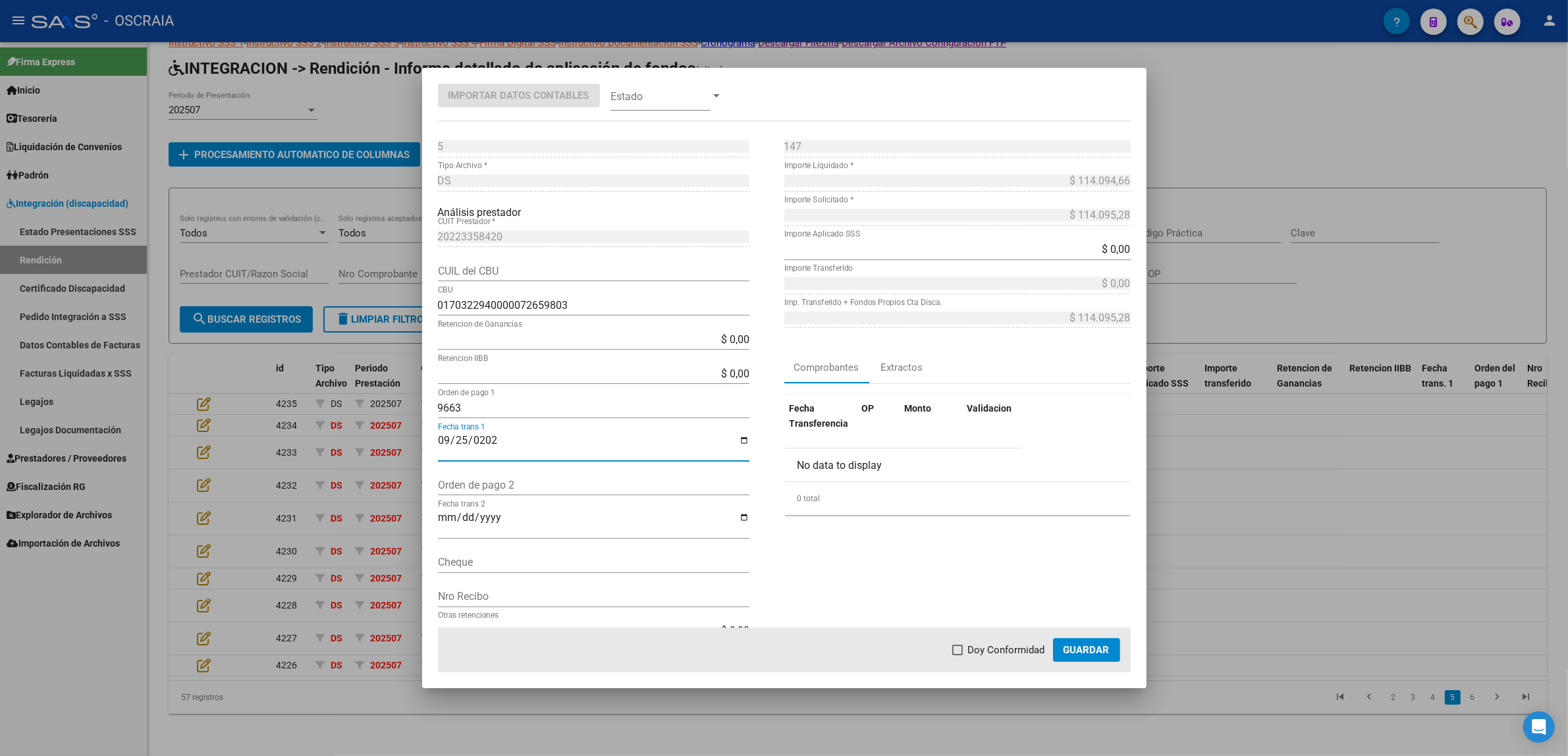
drag, startPoint x: 674, startPoint y: 123, endPoint x: 674, endPoint y: 109, distance: 14.0
click at [674, 122] on mat-dialog-container "Importar Datos Contables Estado 5 Punto de Venta * DS Tipo Archivo * Análisis p…" at bounding box center [784, 378] width 724 height 620
click at [674, 108] on span at bounding box center [661, 95] width 100 height 29
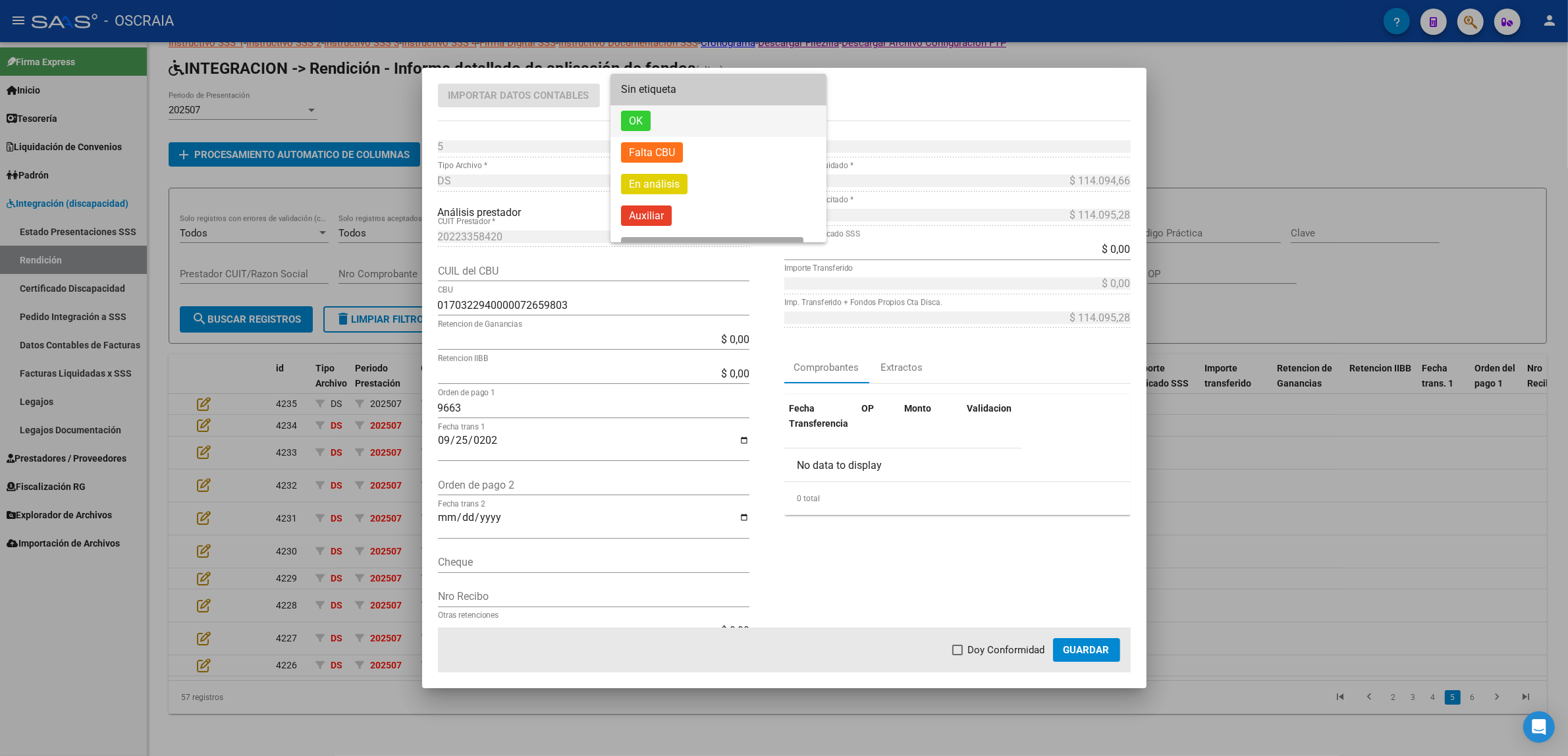
click at [677, 119] on span "OK" at bounding box center [718, 121] width 195 height 32
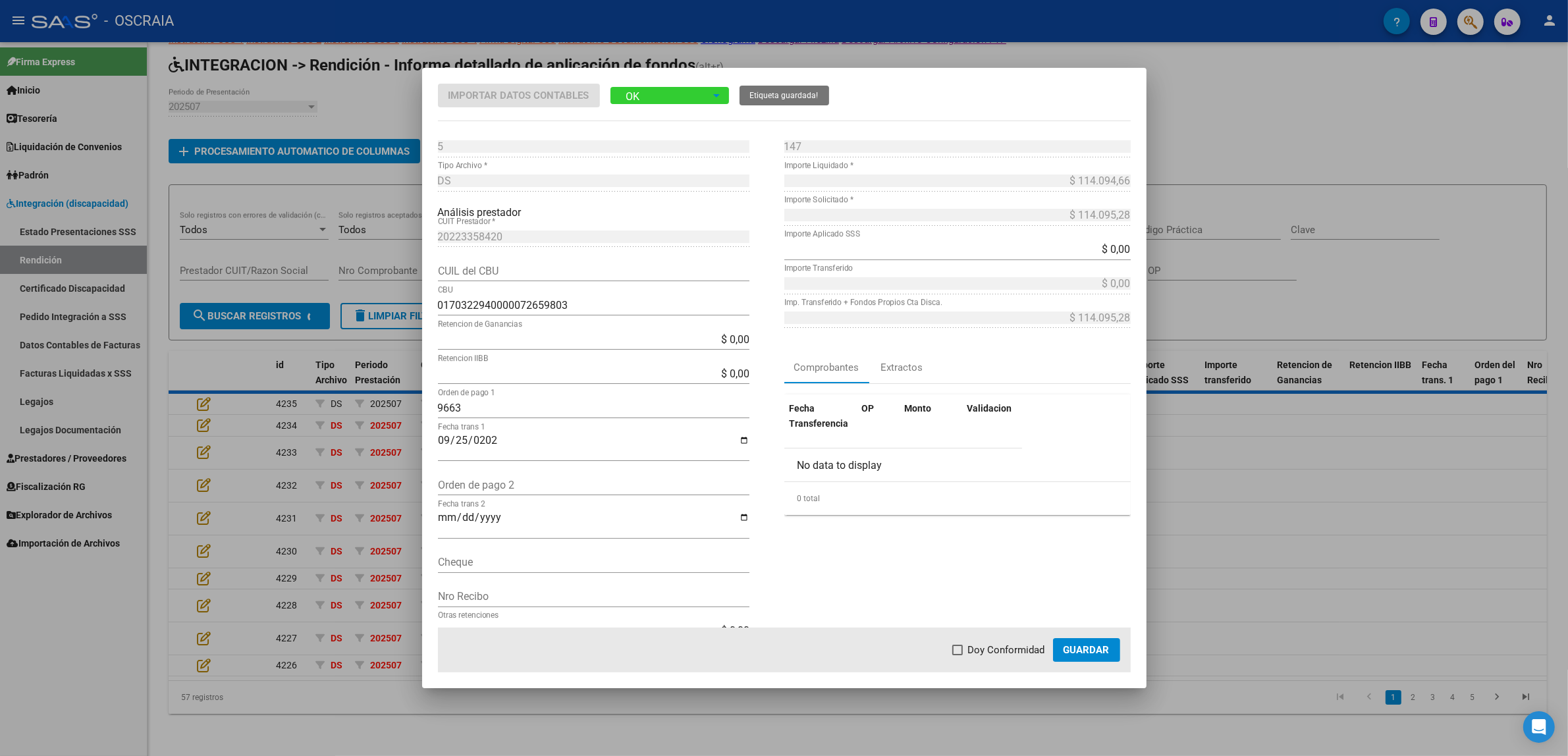
click at [1014, 646] on span "Doy Conformidad" at bounding box center [1006, 650] width 77 height 16
click at [958, 655] on input "Doy Conformidad" at bounding box center [957, 655] width 1 height 1
checkbox input "true"
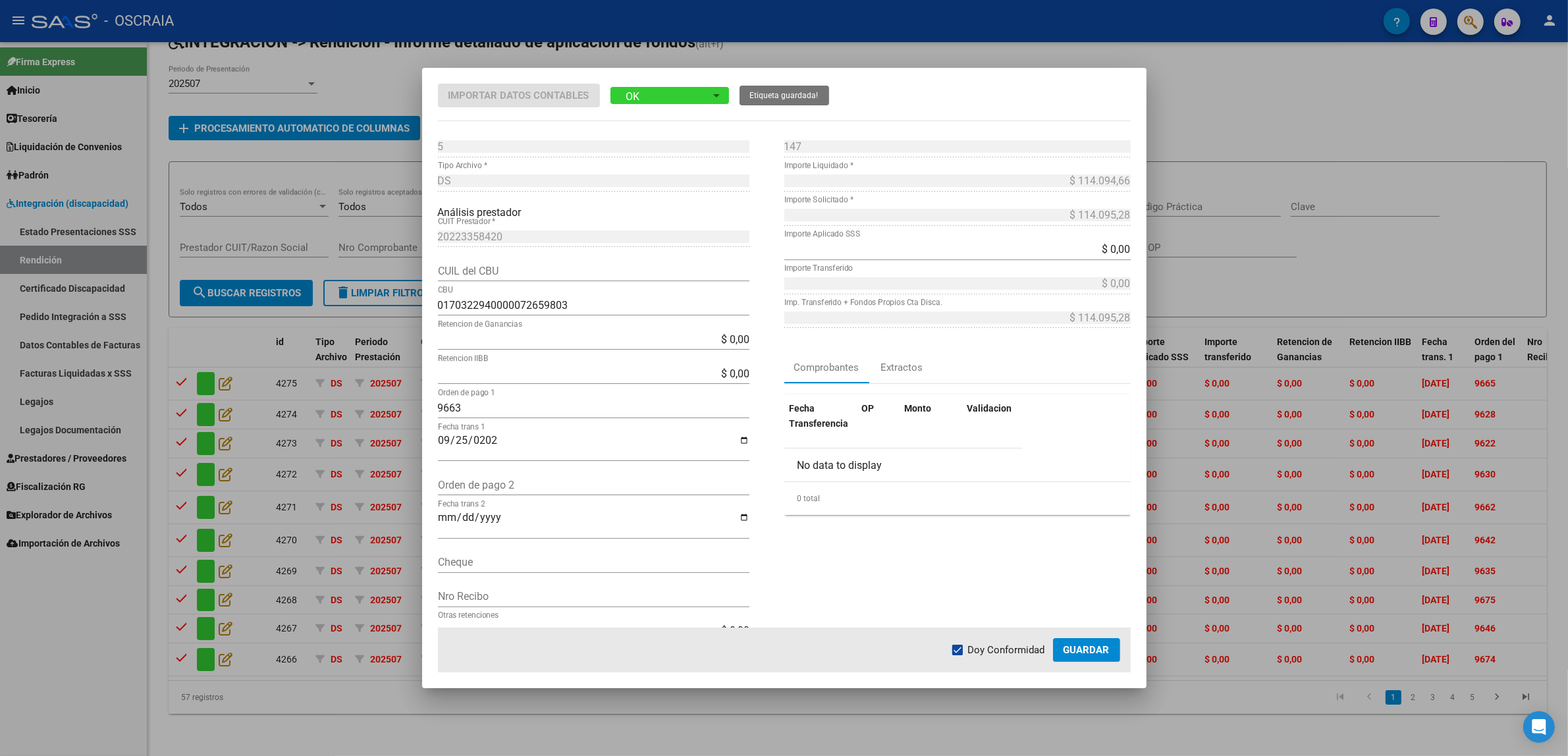
click at [1065, 653] on span "Guardar" at bounding box center [1086, 650] width 46 height 12
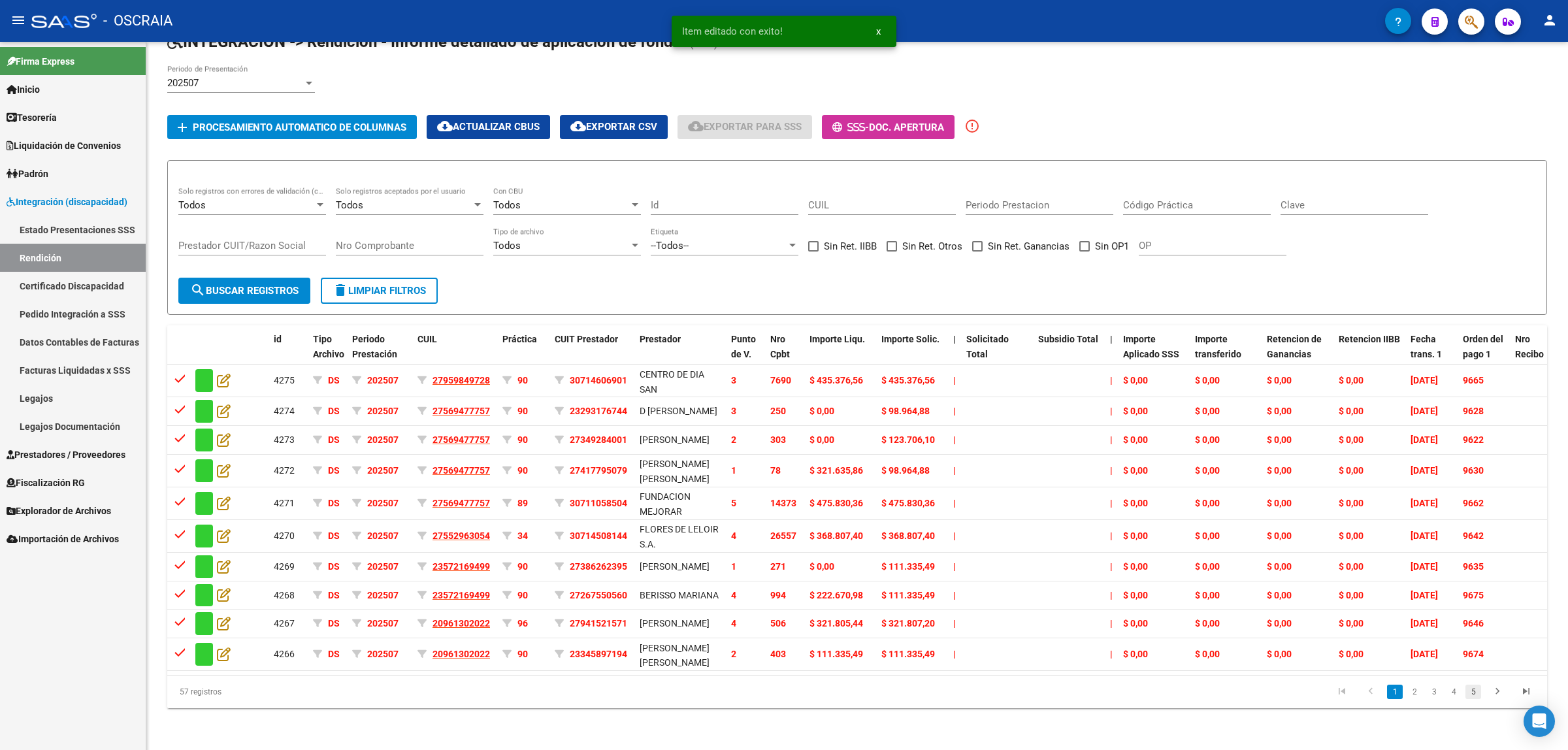
click at [1470, 699] on link "5" at bounding box center [1473, 691] width 16 height 14
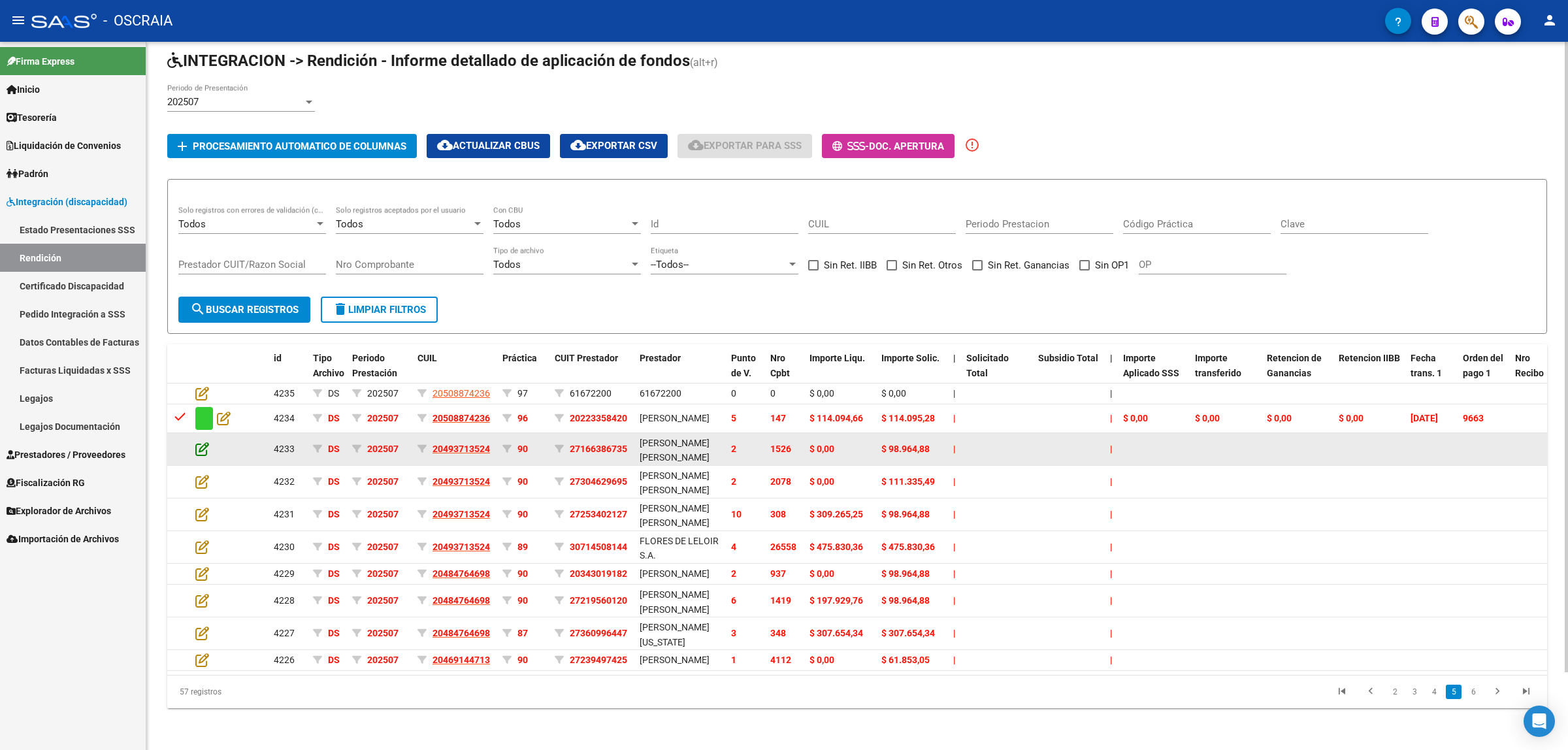
click at [206, 442] on icon at bounding box center [202, 449] width 14 height 14
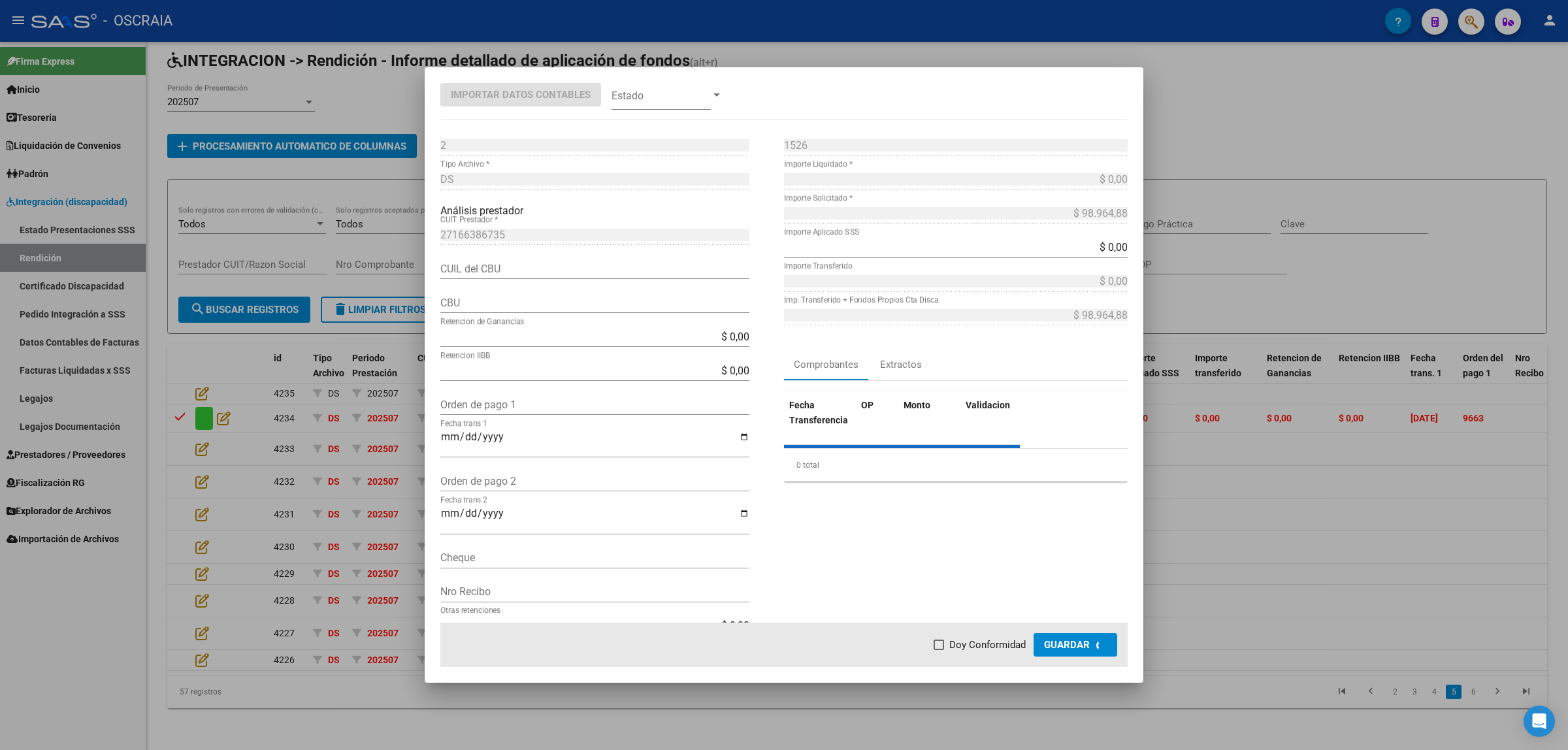
type input "0140087803502303869018"
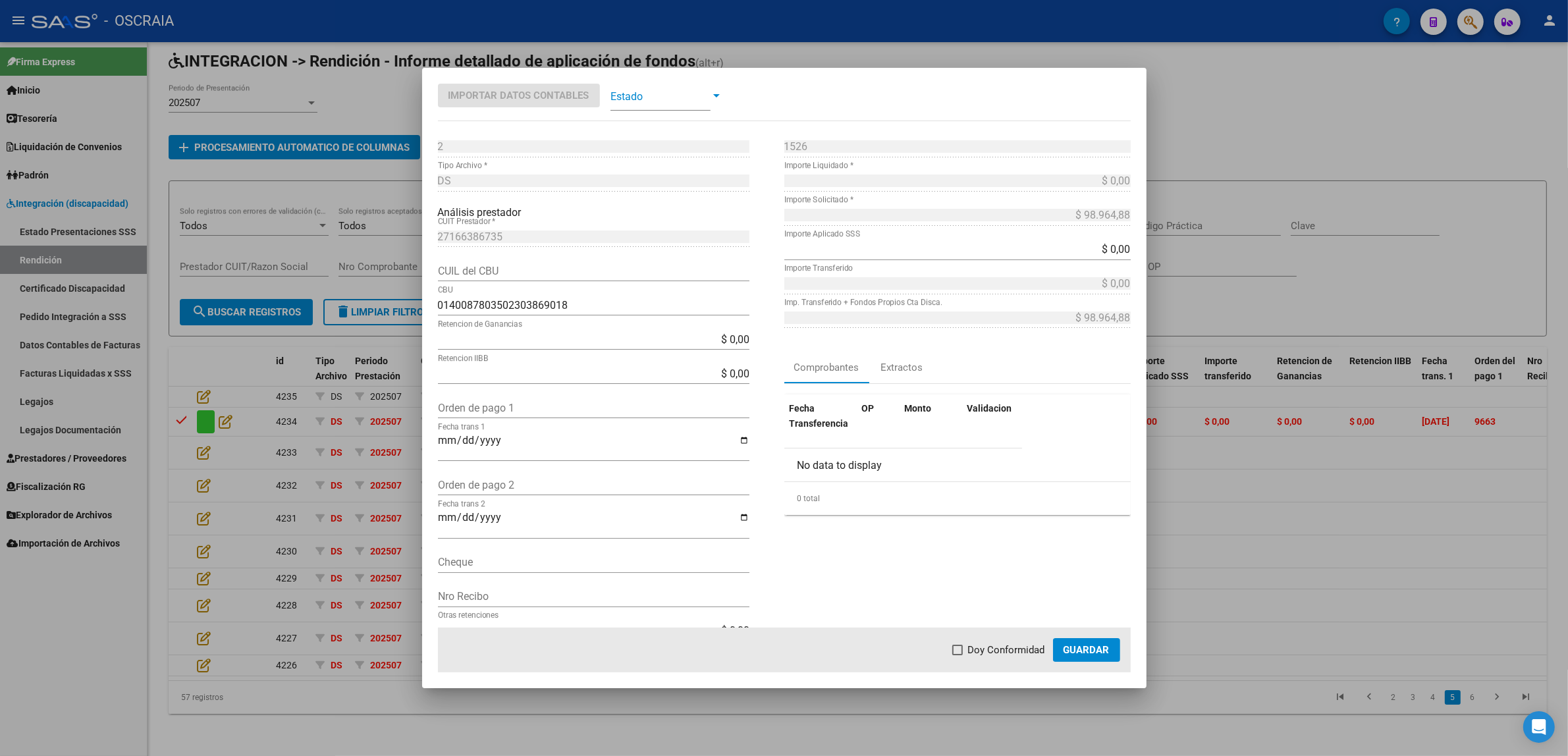
click at [525, 407] on input "Orden de pago 1" at bounding box center [593, 408] width 311 height 12
paste input "9673"
type input "9673"
type input "[DATE]"
click at [645, 101] on span at bounding box center [661, 95] width 100 height 29
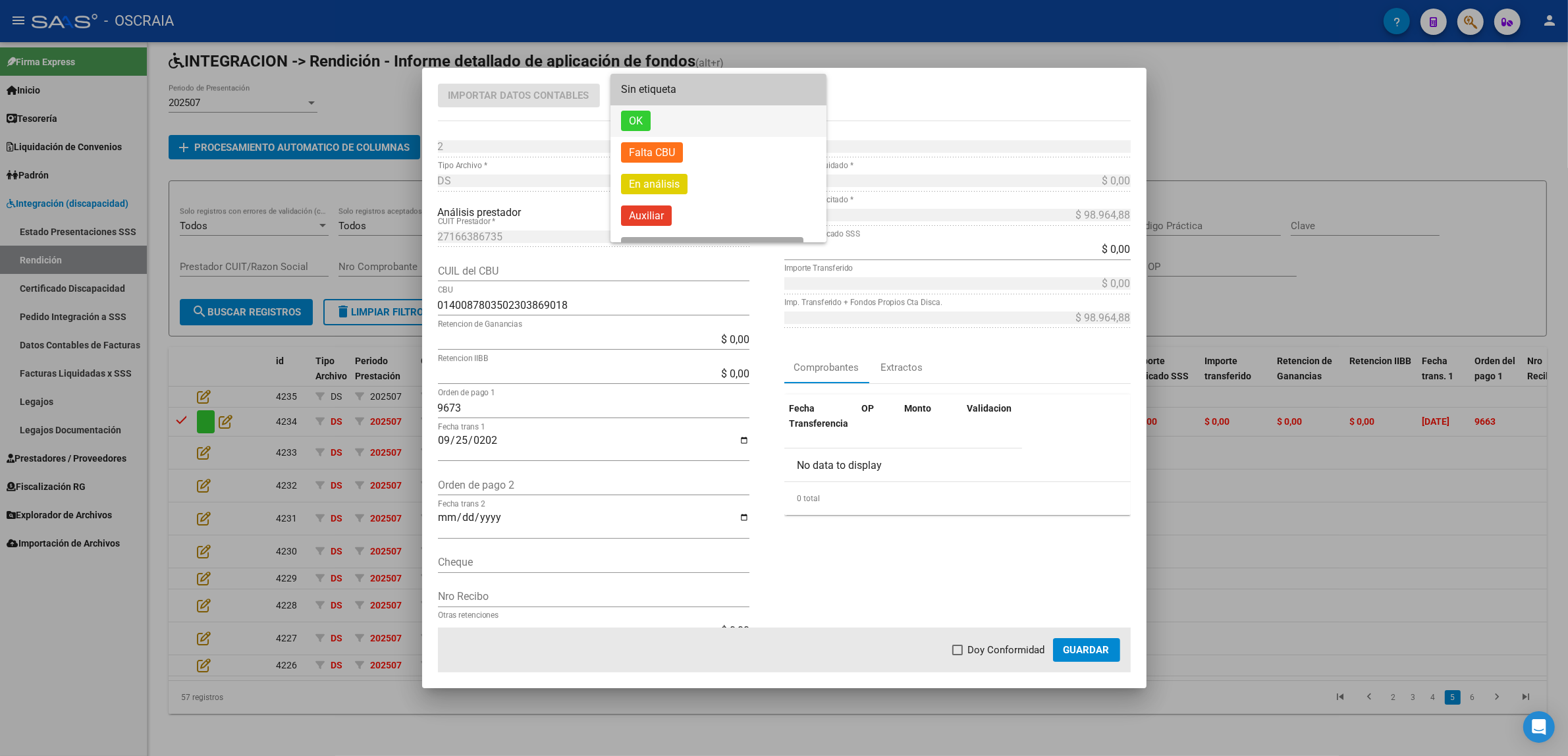
click at [678, 130] on span "OK" at bounding box center [718, 121] width 195 height 32
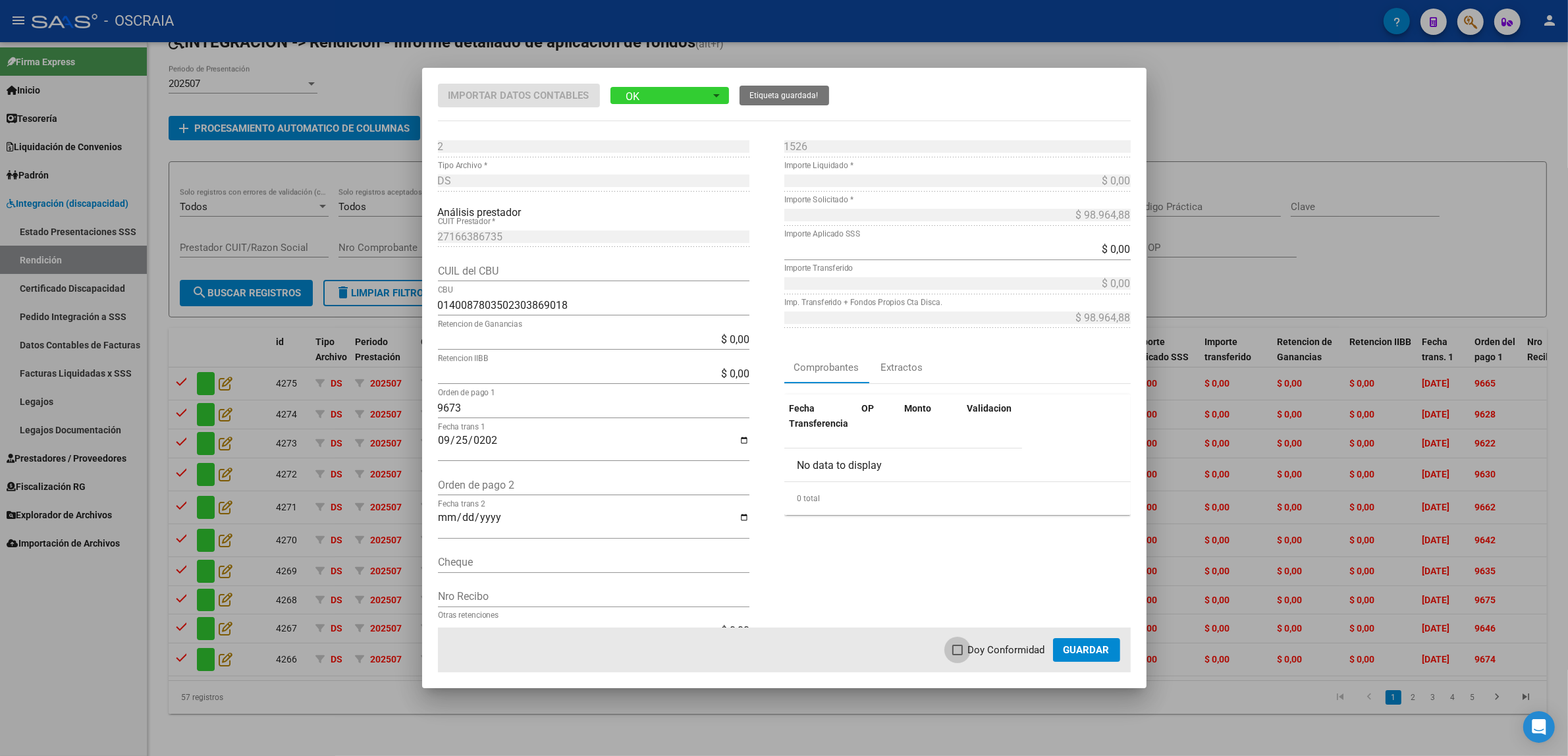
click at [1012, 650] on span "Doy Conformidad" at bounding box center [1006, 650] width 77 height 16
click at [958, 655] on input "Doy Conformidad" at bounding box center [957, 655] width 1 height 1
checkbox input "true"
click at [1071, 649] on span "Guardar" at bounding box center [1086, 650] width 46 height 12
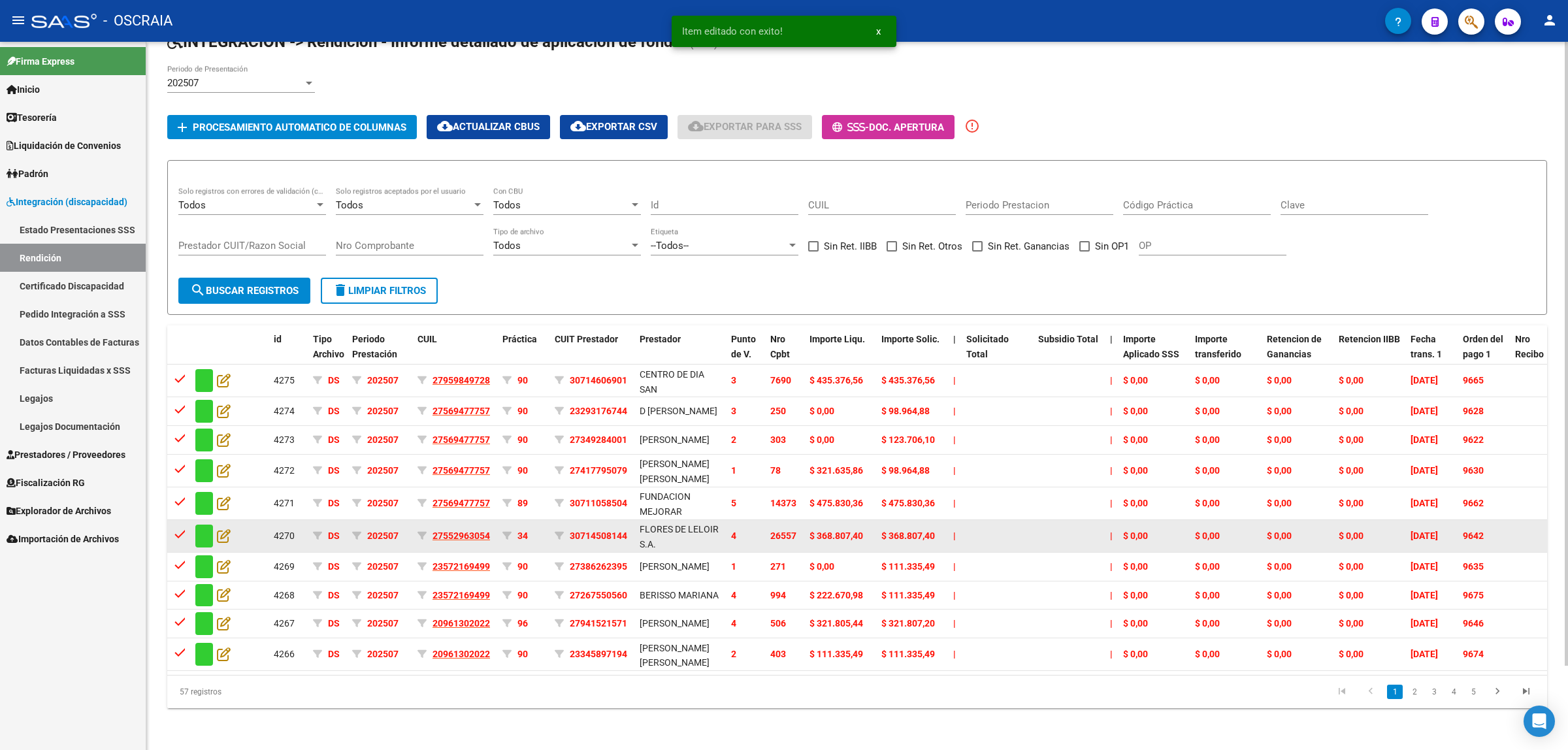
scroll to position [95, 0]
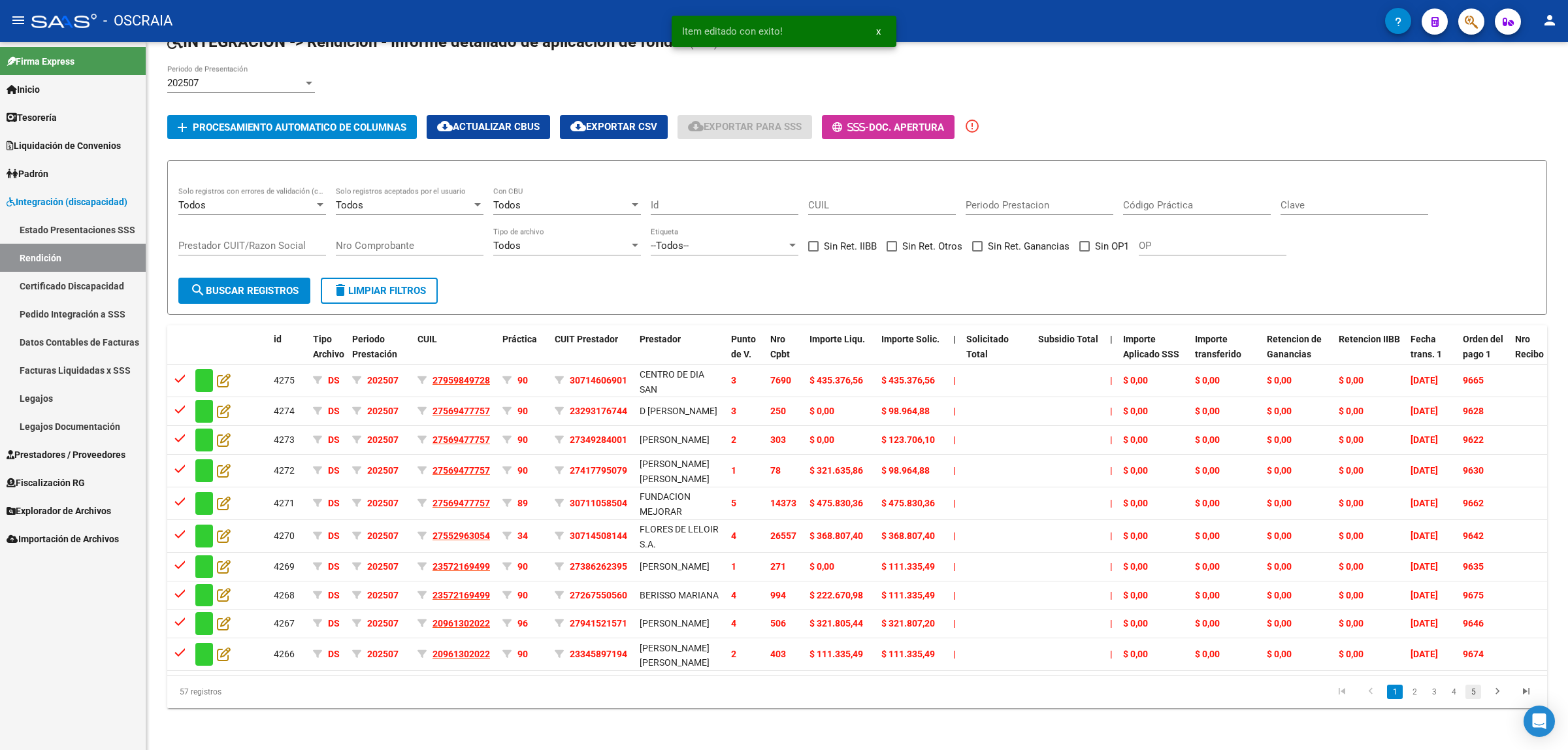
click at [1467, 694] on link "5" at bounding box center [1473, 691] width 16 height 14
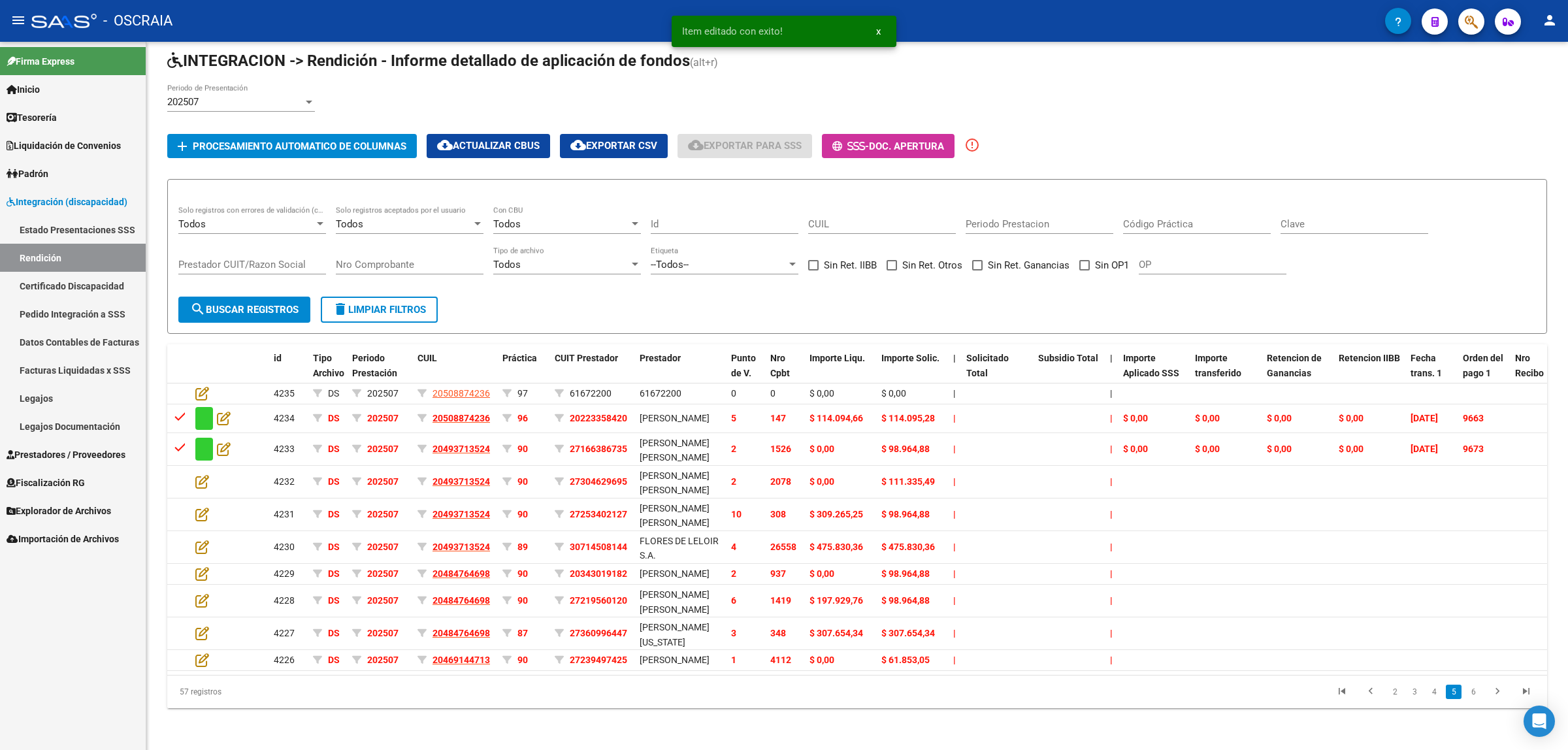
scroll to position [87, 0]
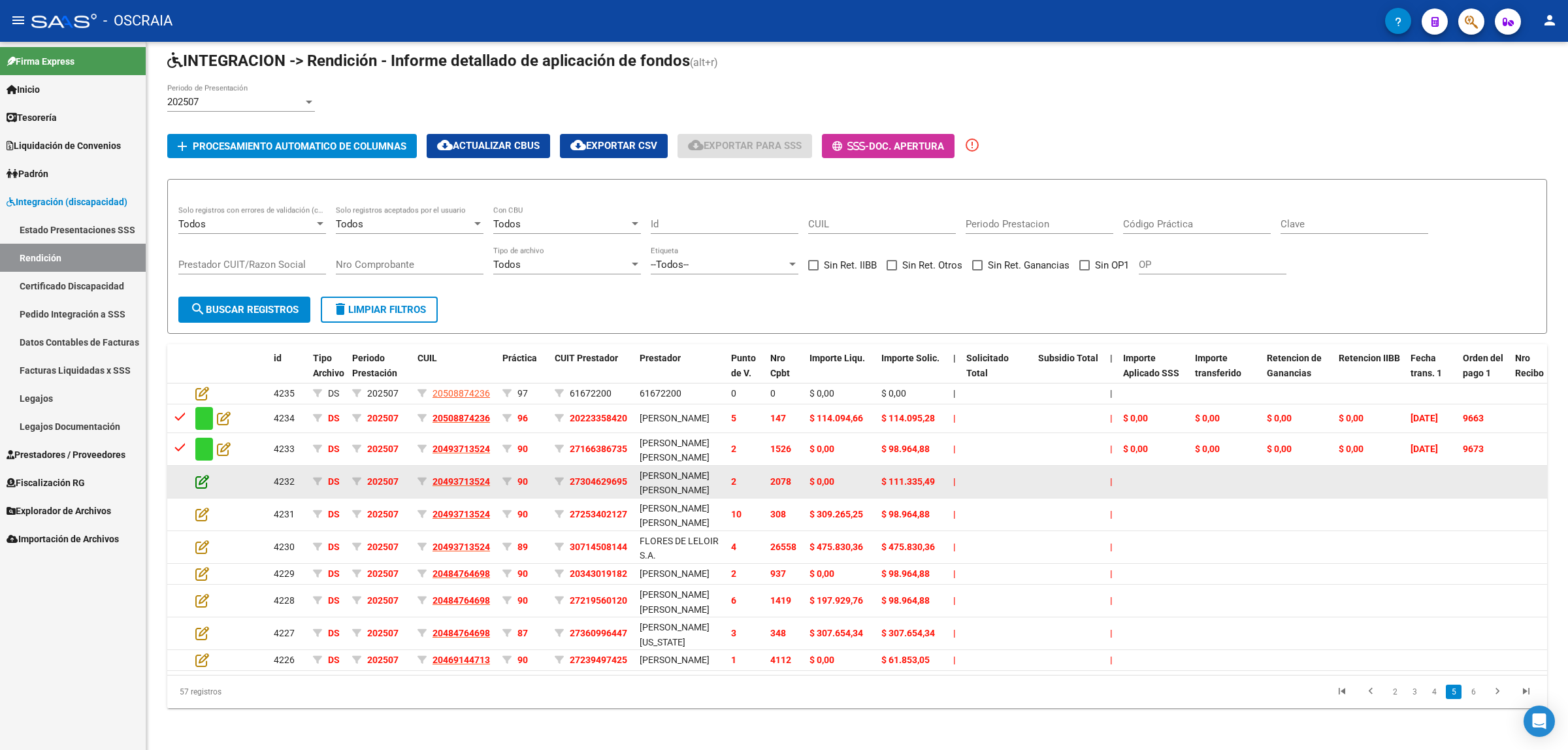
click at [201, 474] on icon at bounding box center [202, 481] width 14 height 14
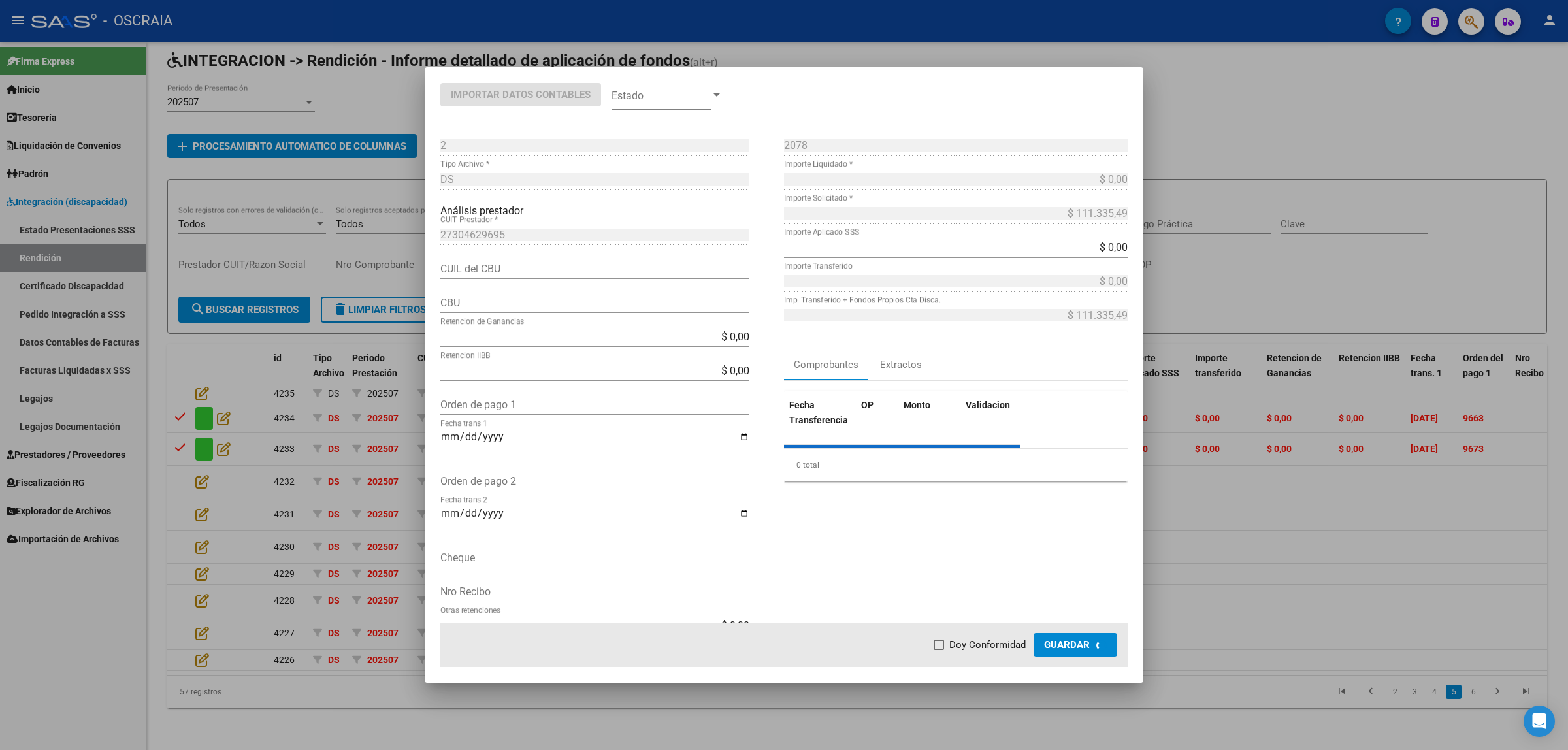
type input "1500639600063960666800"
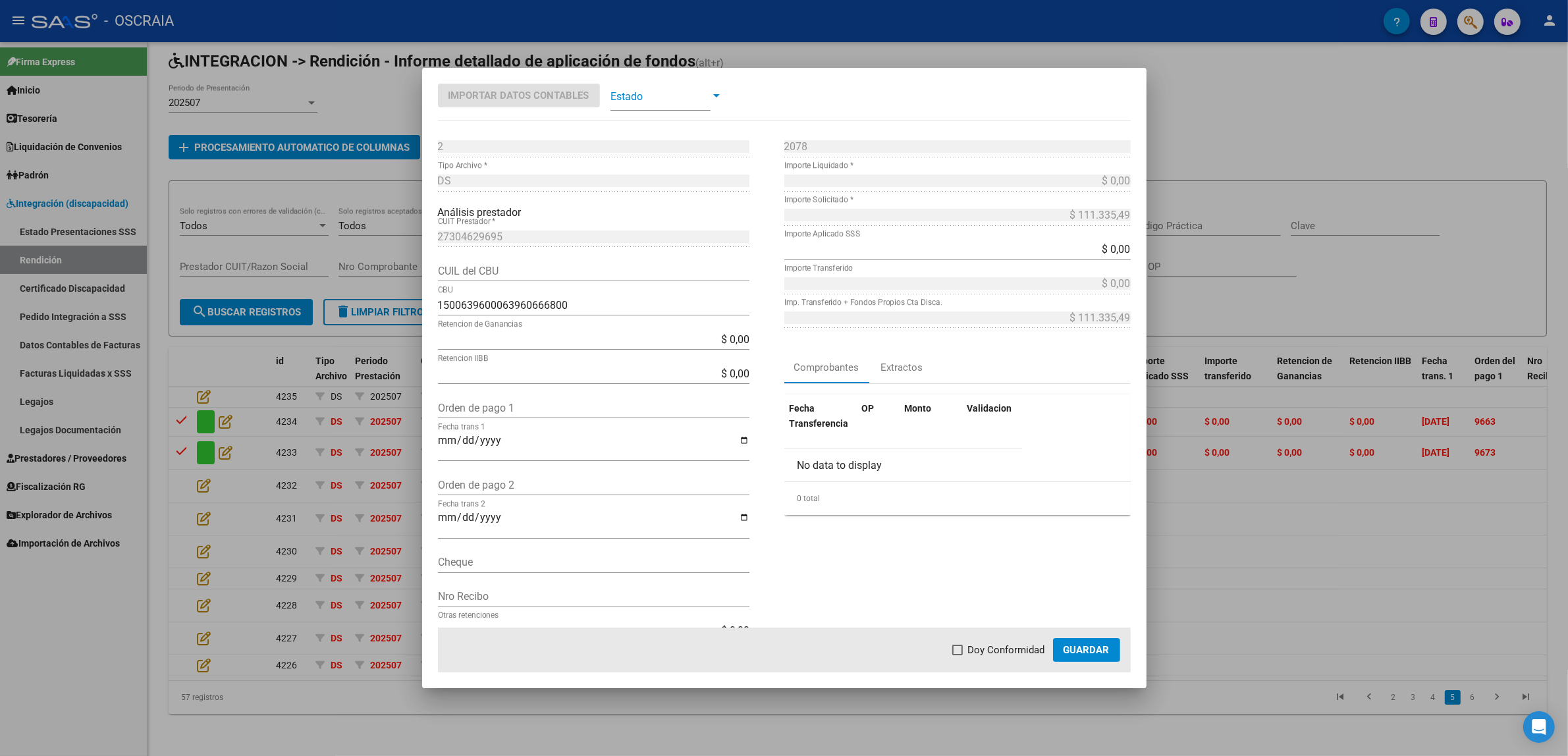
click at [524, 408] on input "Orden de pago 1" at bounding box center [593, 408] width 311 height 12
paste input "9650"
type input "9650"
type input "[DATE]"
click at [667, 108] on span at bounding box center [661, 95] width 100 height 29
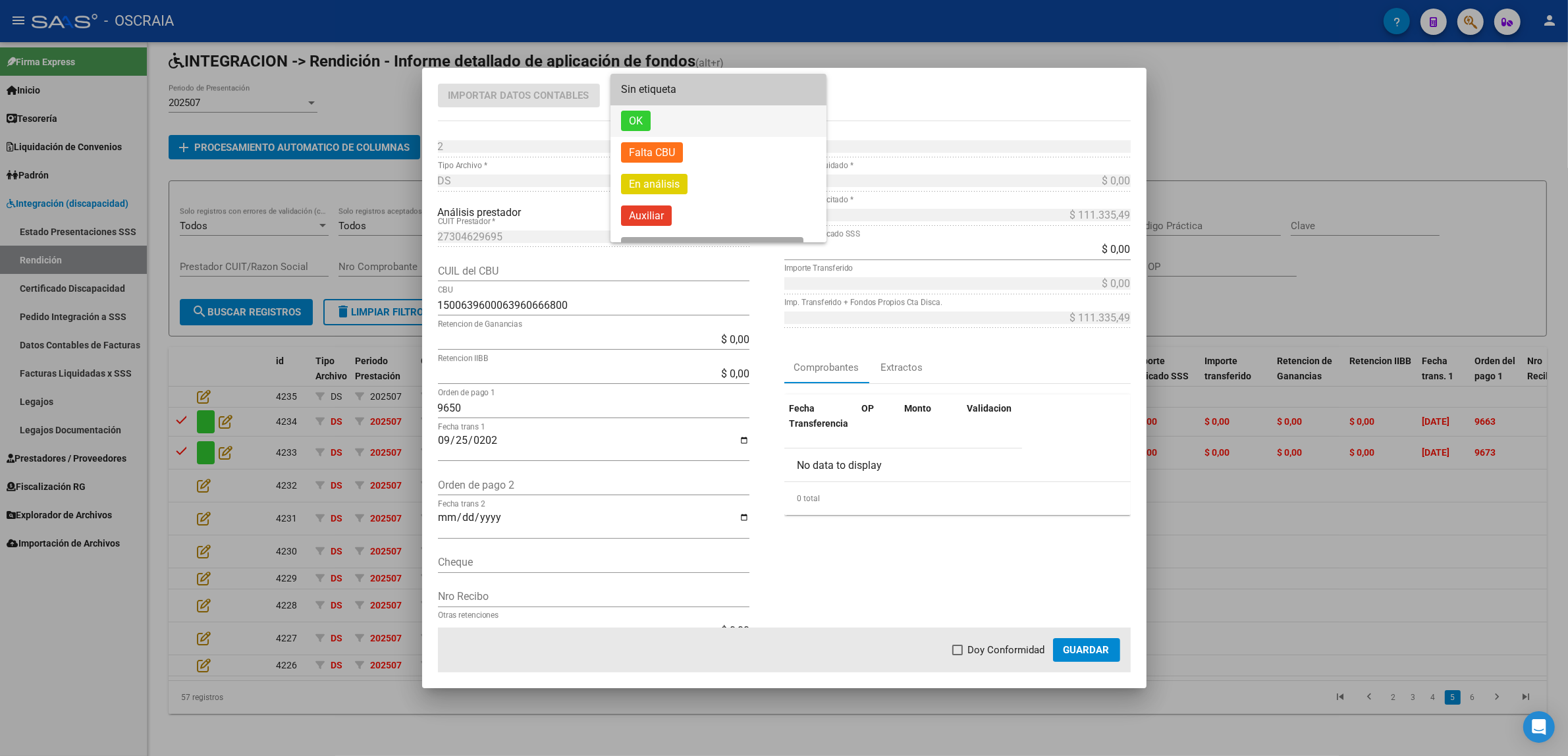
click at [663, 126] on span "OK" at bounding box center [718, 121] width 195 height 32
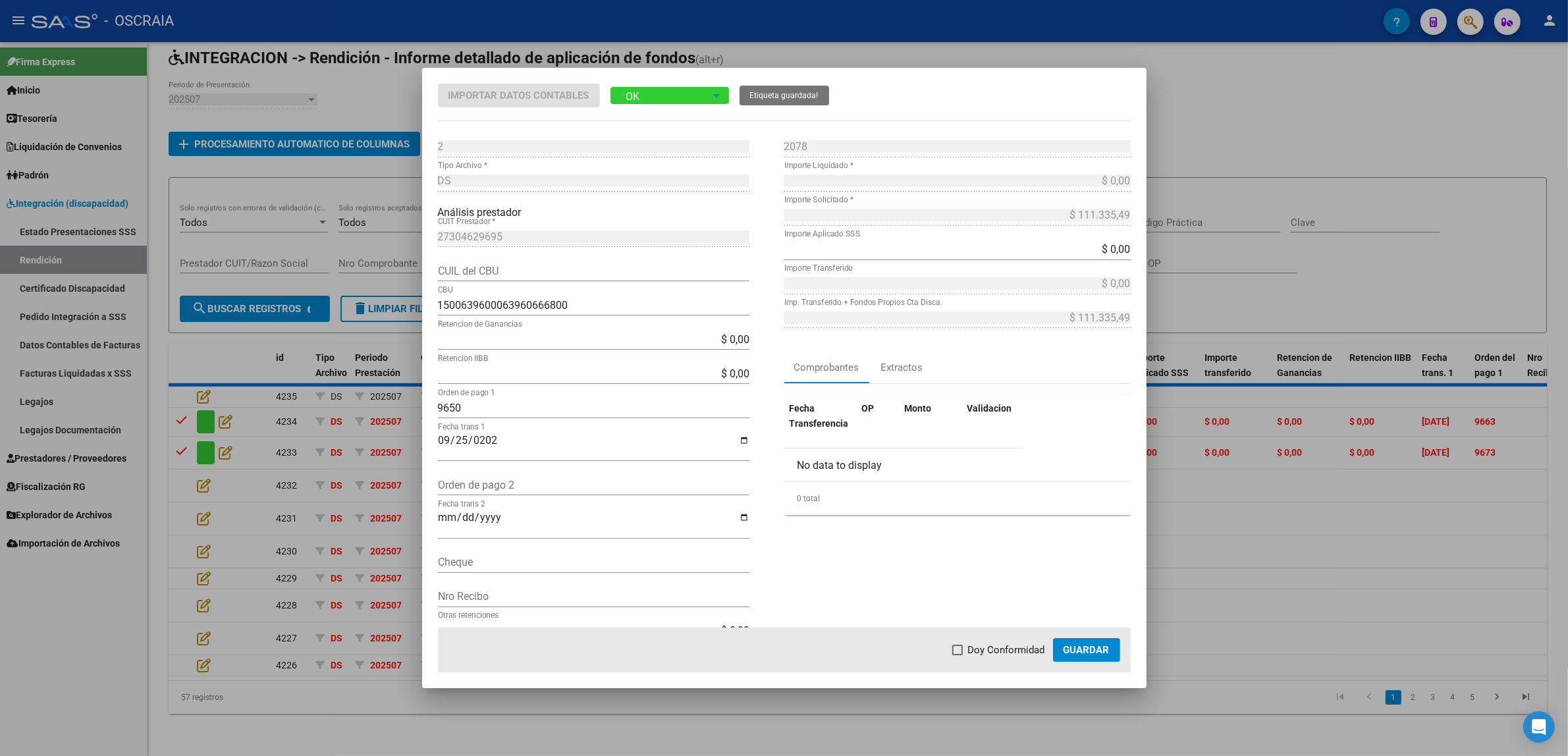
click at [1001, 648] on span "Doy Conformidad" at bounding box center [1006, 650] width 77 height 16
click at [958, 655] on input "Doy Conformidad" at bounding box center [957, 655] width 1 height 1
checkbox input "true"
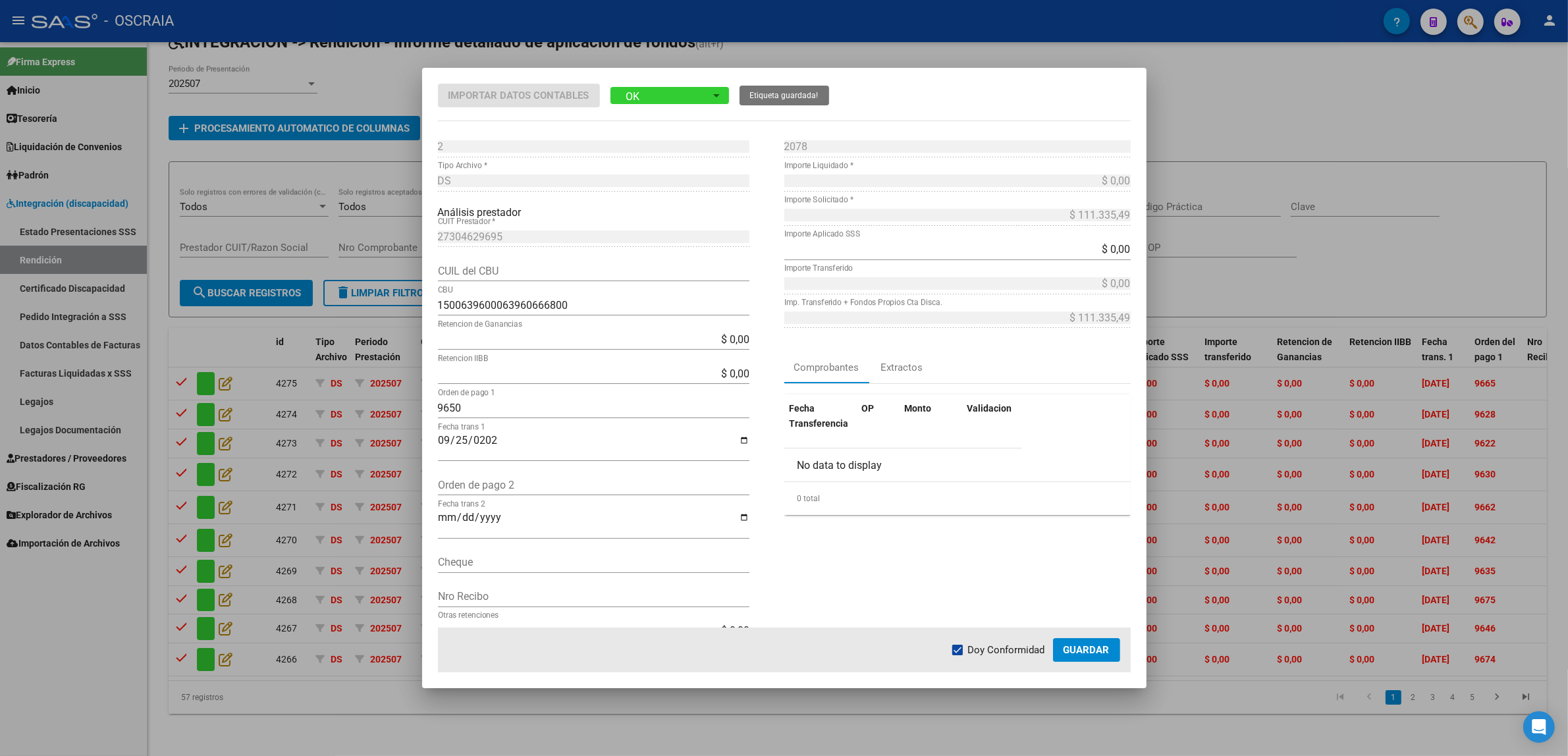
click at [1080, 650] on span "Guardar" at bounding box center [1086, 650] width 46 height 12
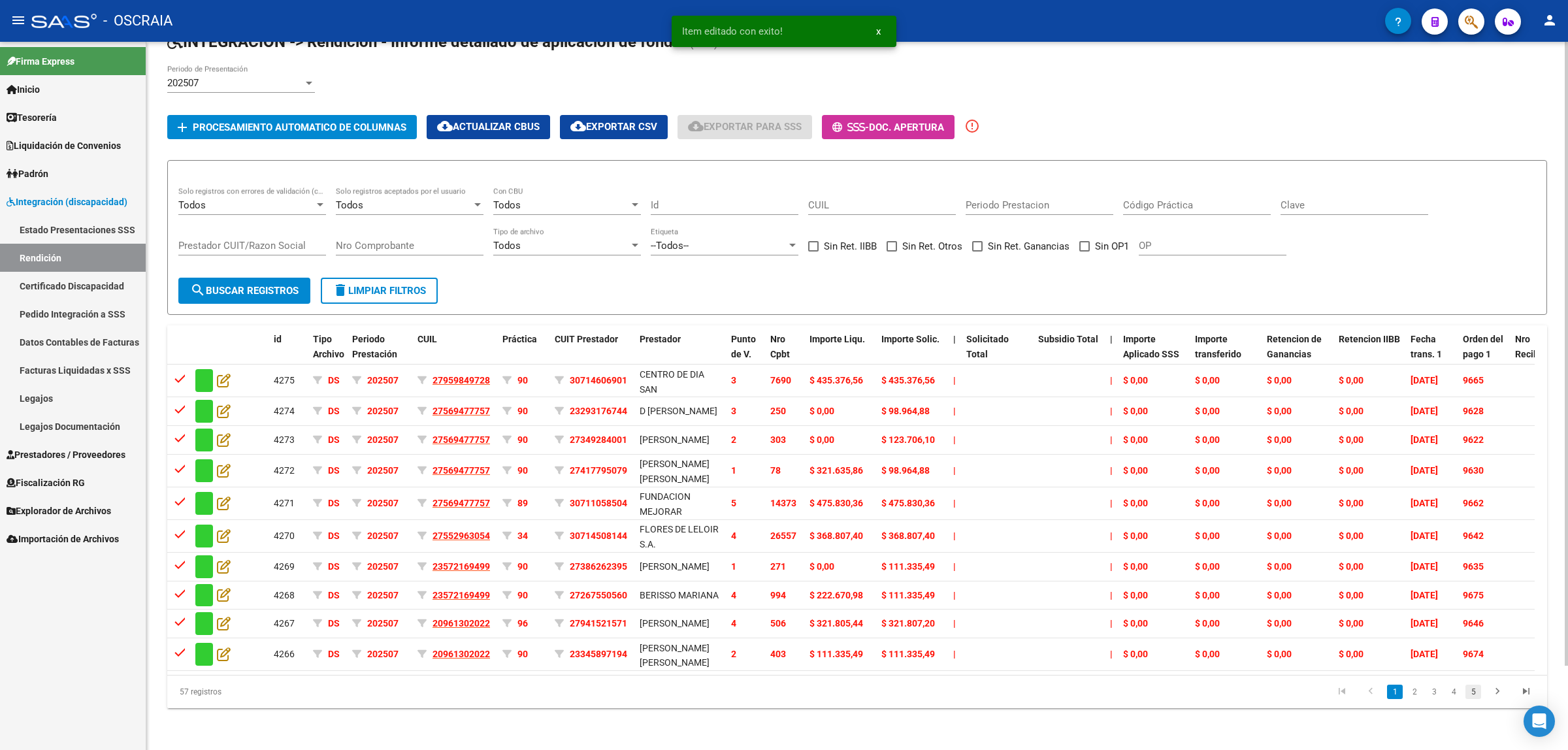
click at [1475, 699] on link "5" at bounding box center [1473, 691] width 16 height 14
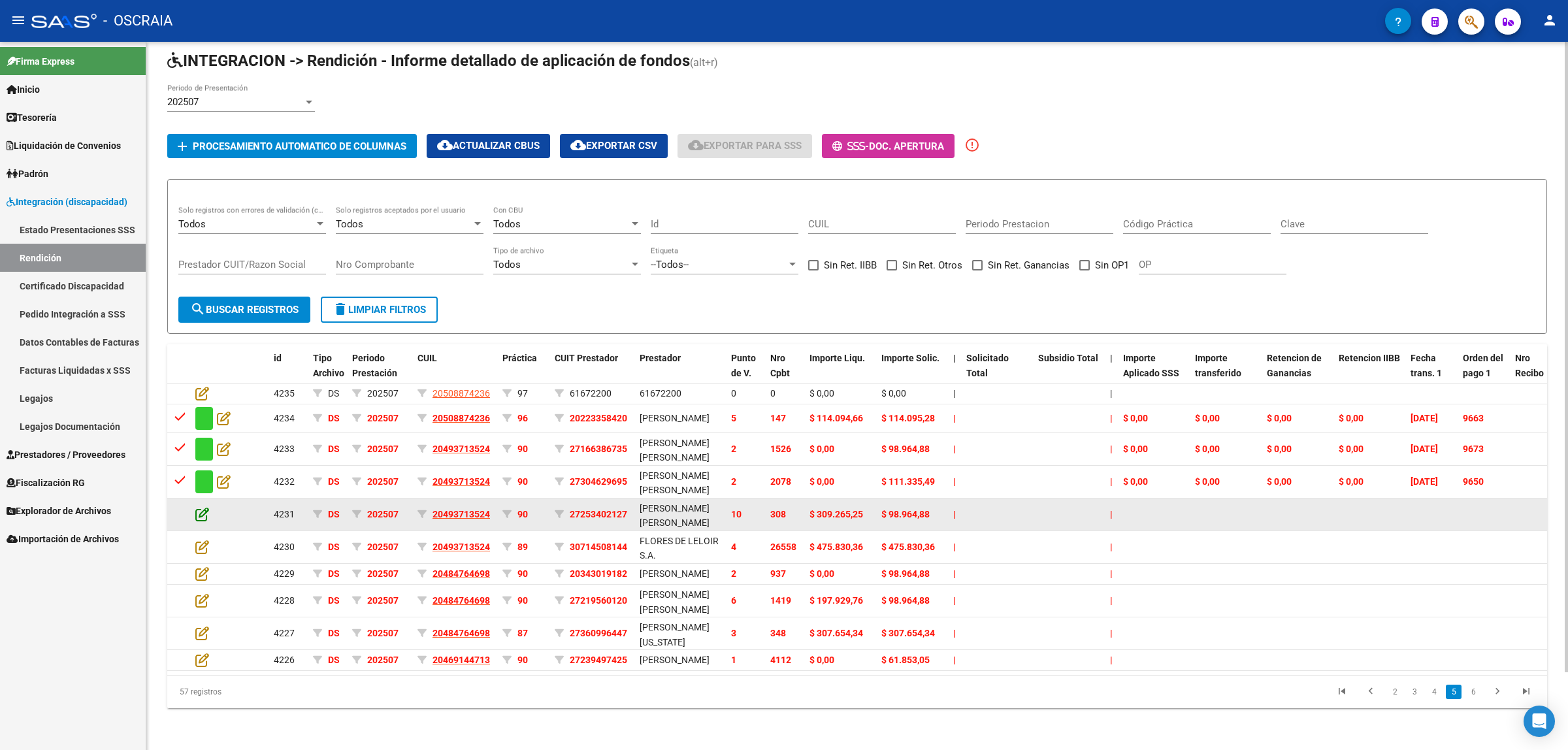
click at [201, 507] on icon at bounding box center [202, 514] width 14 height 14
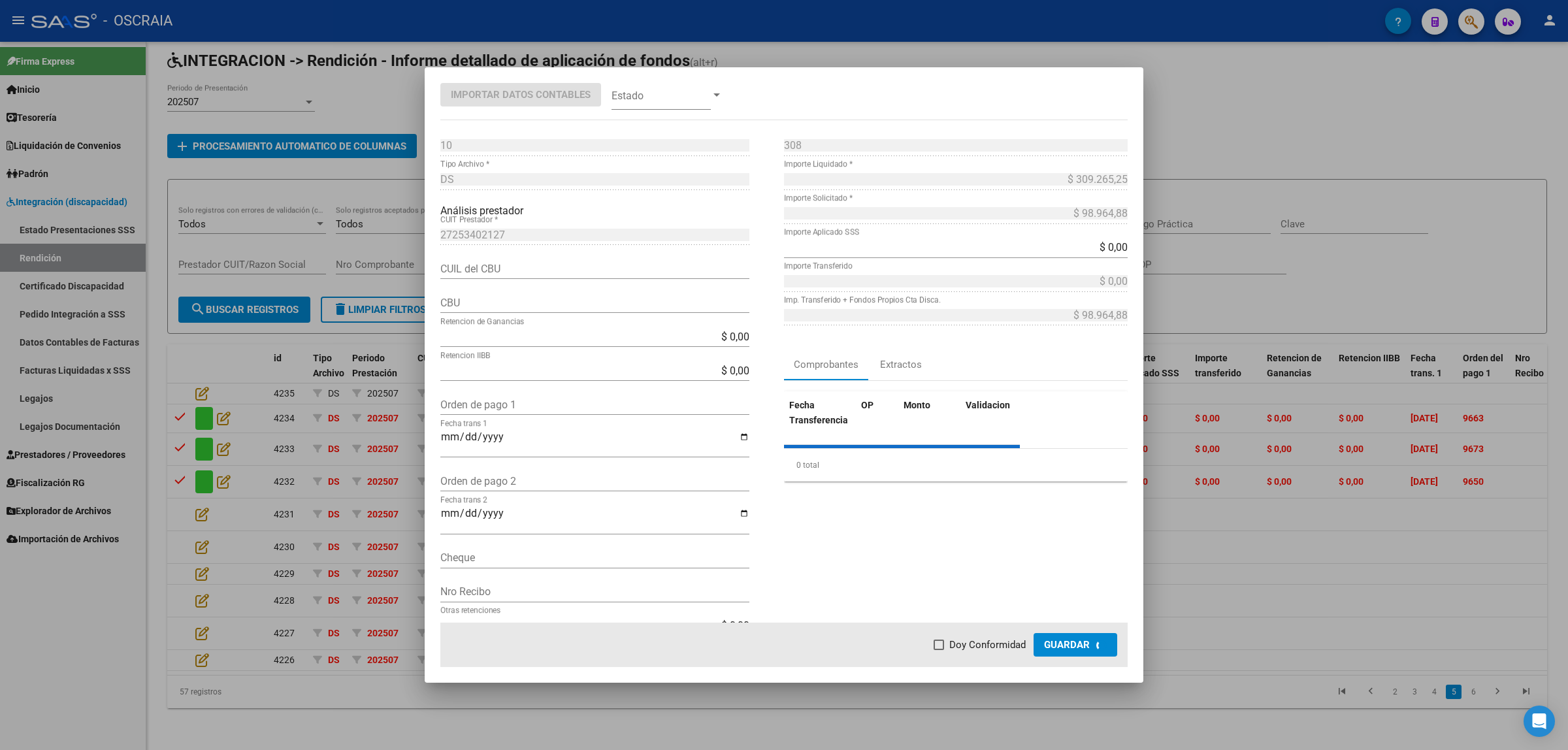
type input "1500052700011064327578"
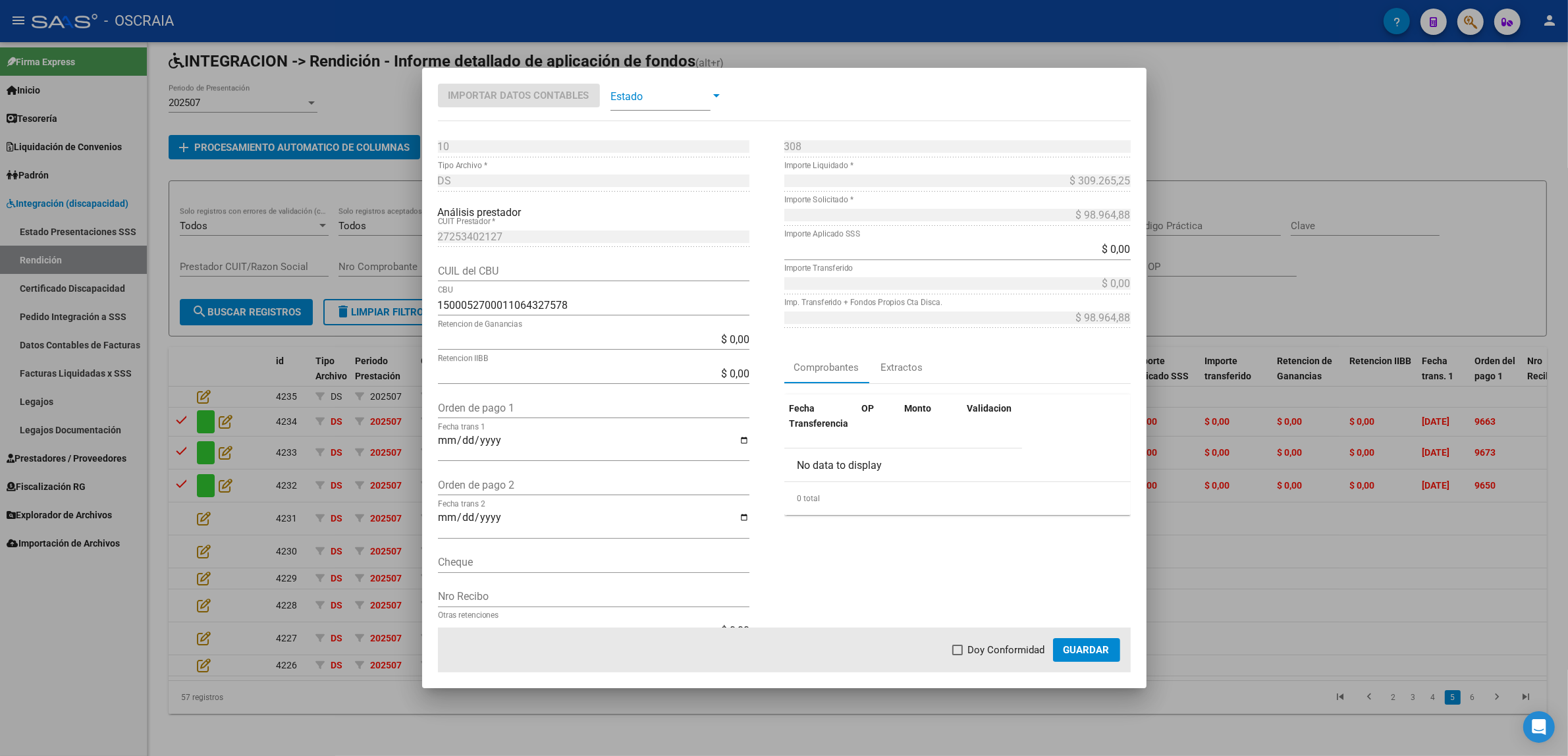
click at [641, 102] on span at bounding box center [661, 95] width 100 height 29
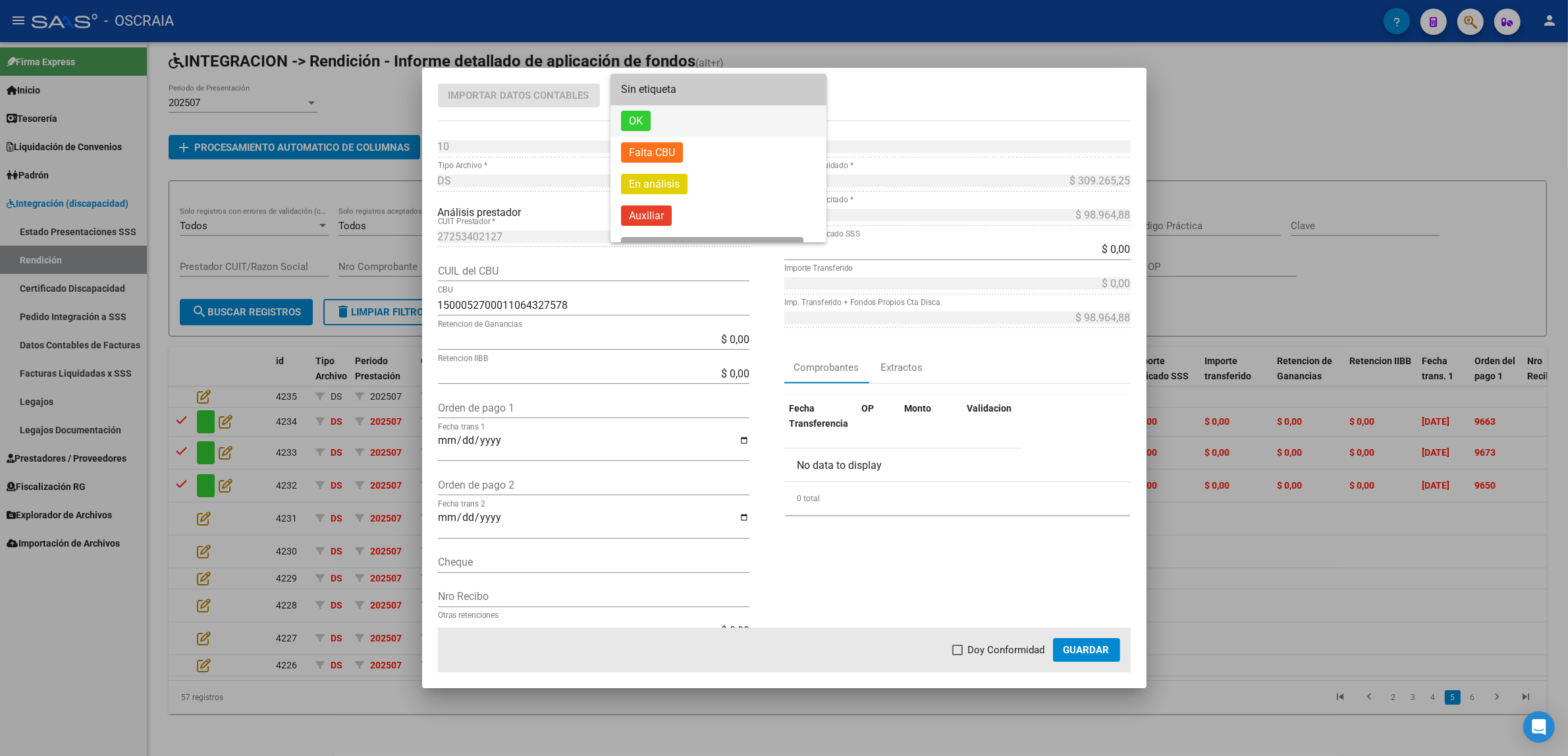
click at [646, 114] on span "OK" at bounding box center [635, 121] width 29 height 21
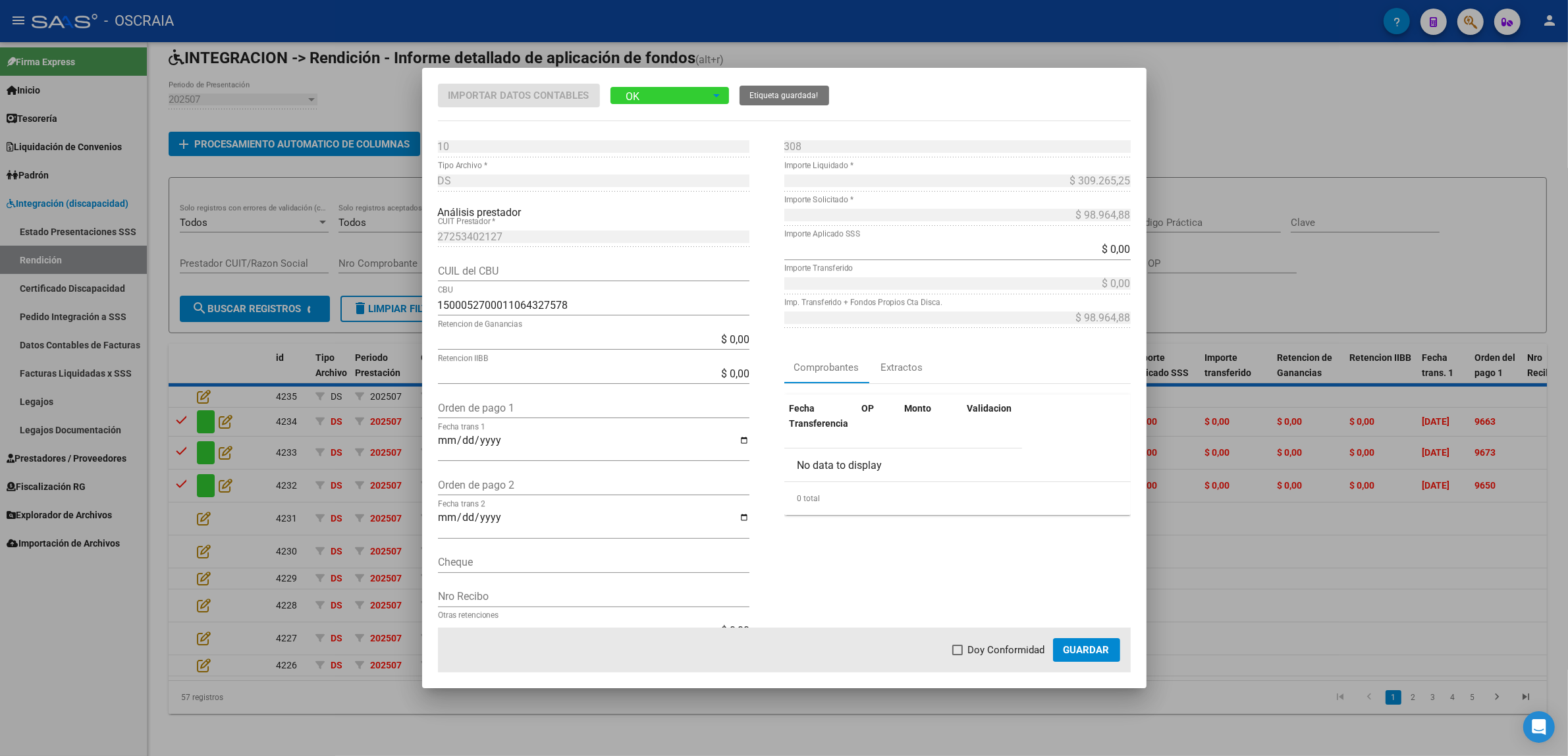
click at [502, 408] on input "Orden de pago 1" at bounding box center [593, 408] width 311 height 12
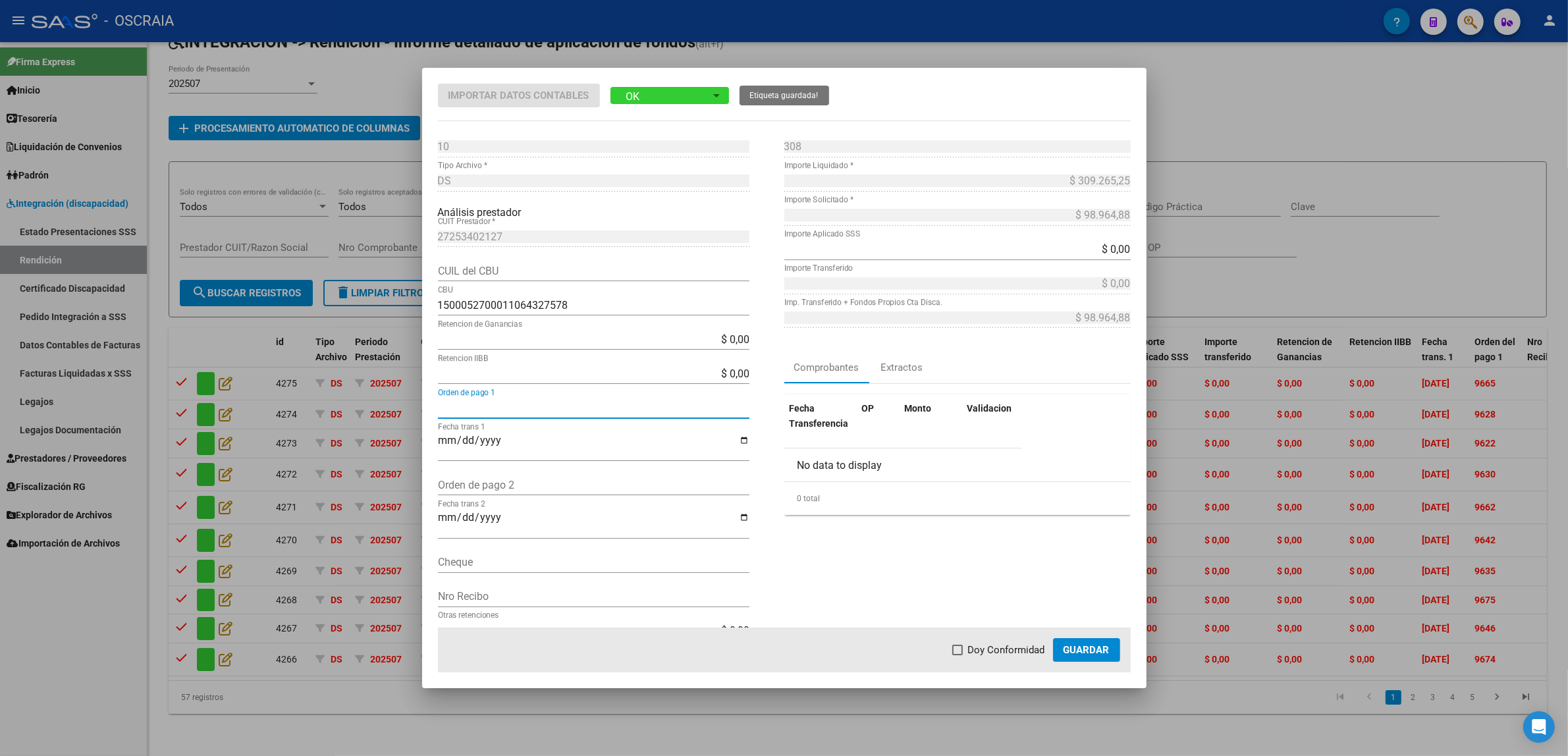
paste input "9656"
type input "9656"
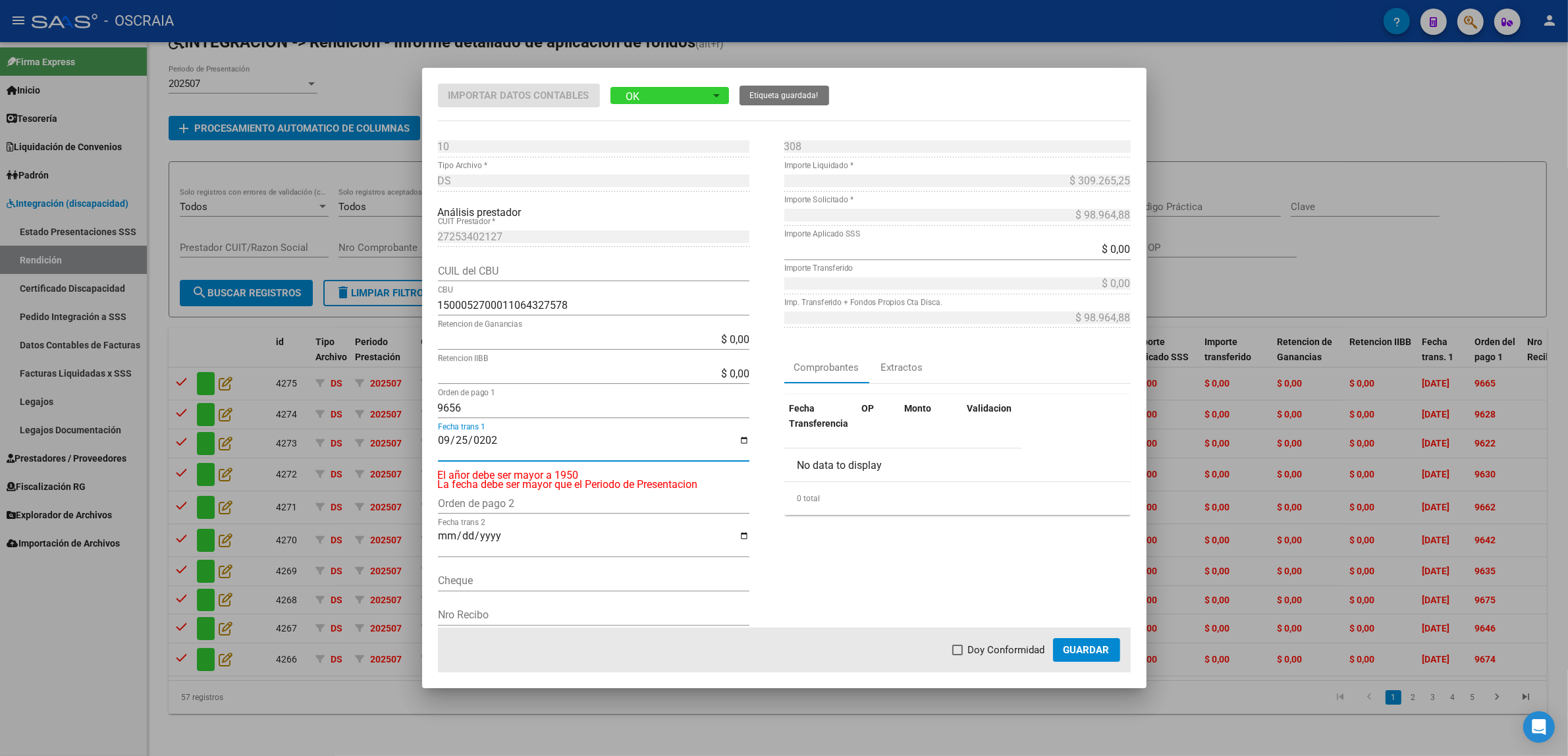
type input "[DATE]"
click at [962, 650] on span at bounding box center [957, 650] width 10 height 10
click at [958, 655] on input "Doy Conformidad" at bounding box center [957, 655] width 1 height 1
checkbox input "true"
click at [1081, 644] on span "Guardar" at bounding box center [1086, 650] width 46 height 12
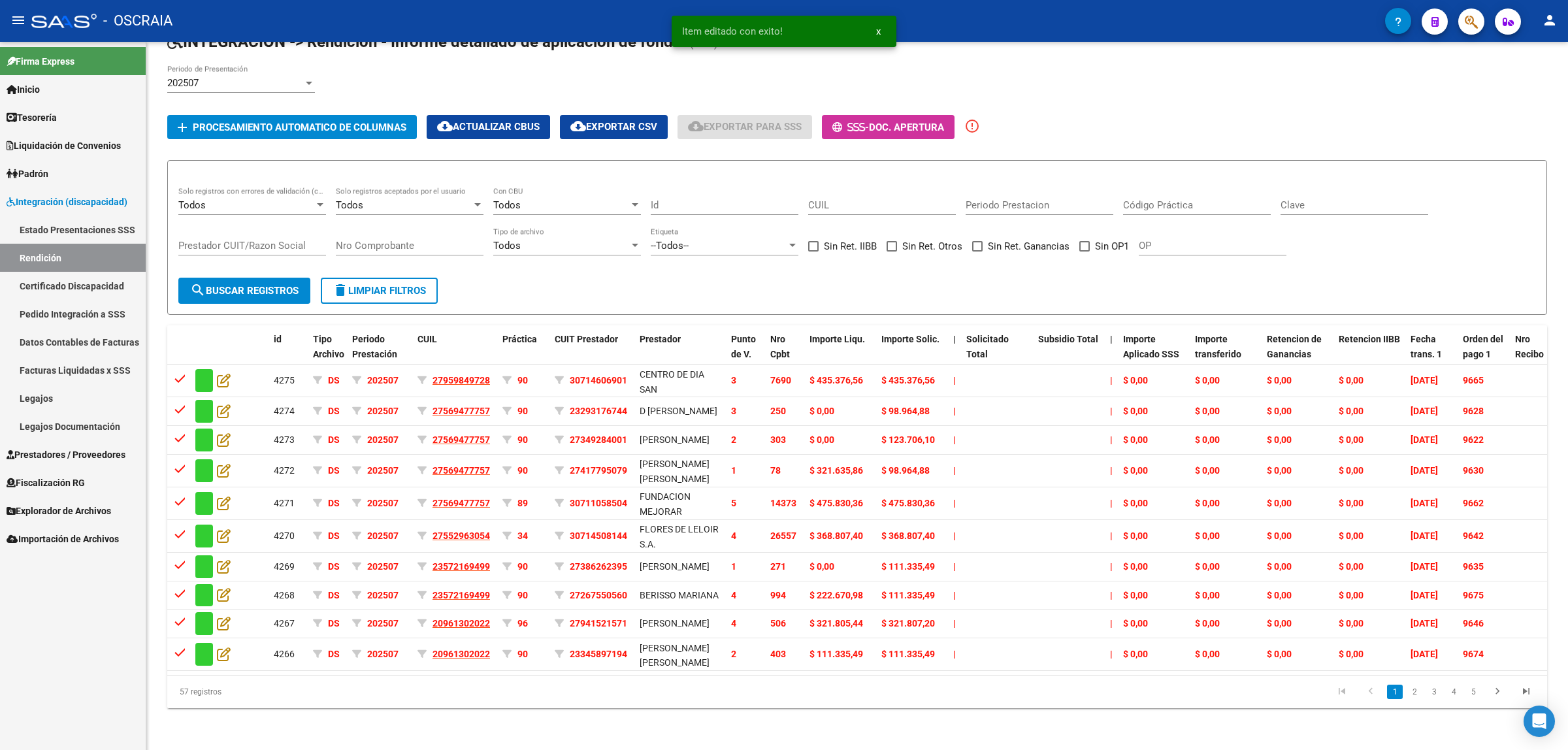
click at [1483, 698] on li at bounding box center [1497, 691] width 29 height 22
click at [1477, 698] on link "5" at bounding box center [1473, 691] width 16 height 14
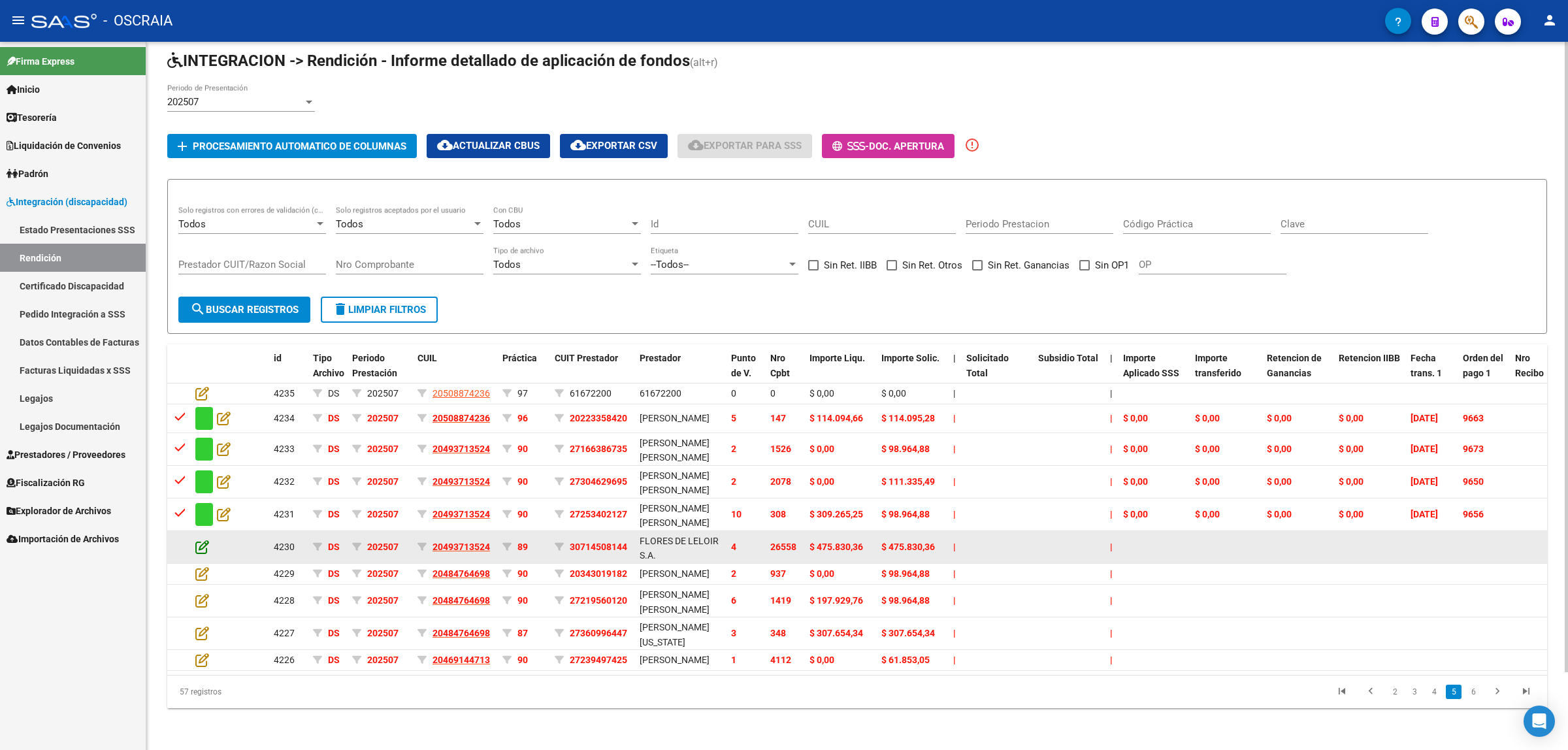
click at [203, 540] on icon at bounding box center [202, 547] width 14 height 14
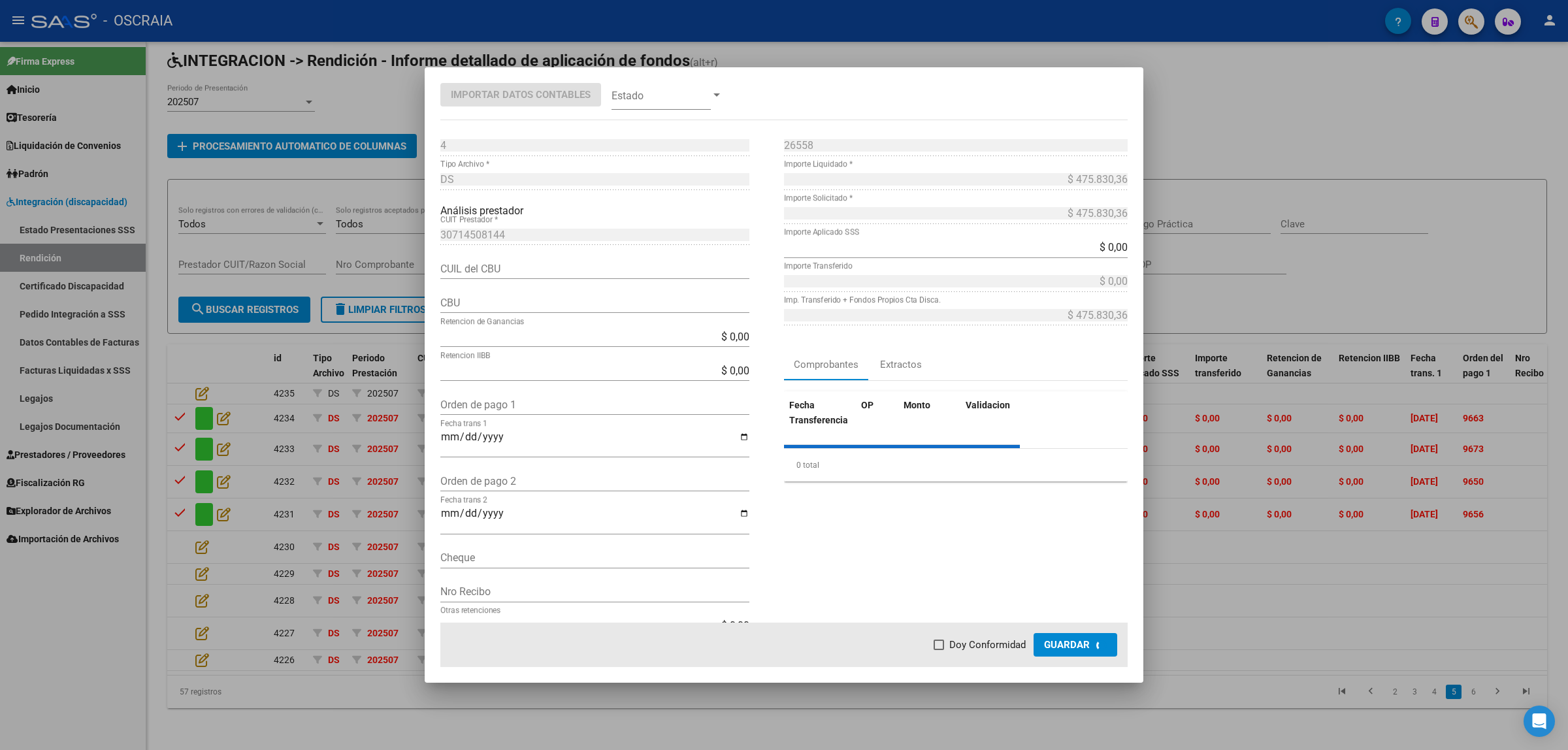
type input "0170130820000000842864"
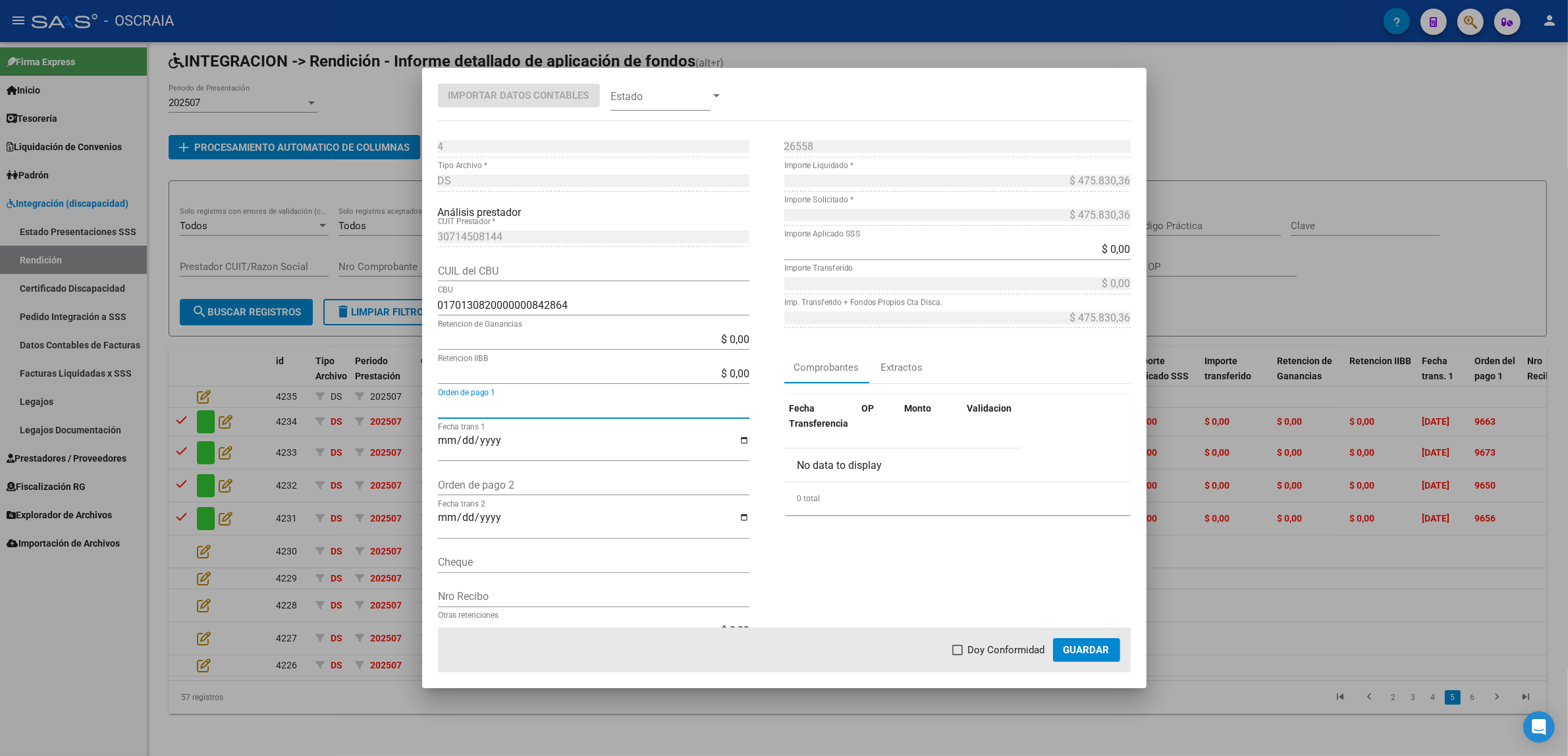
click at [512, 403] on input "Orden de pago 1" at bounding box center [593, 408] width 311 height 12
paste input "9643"
type input "9643"
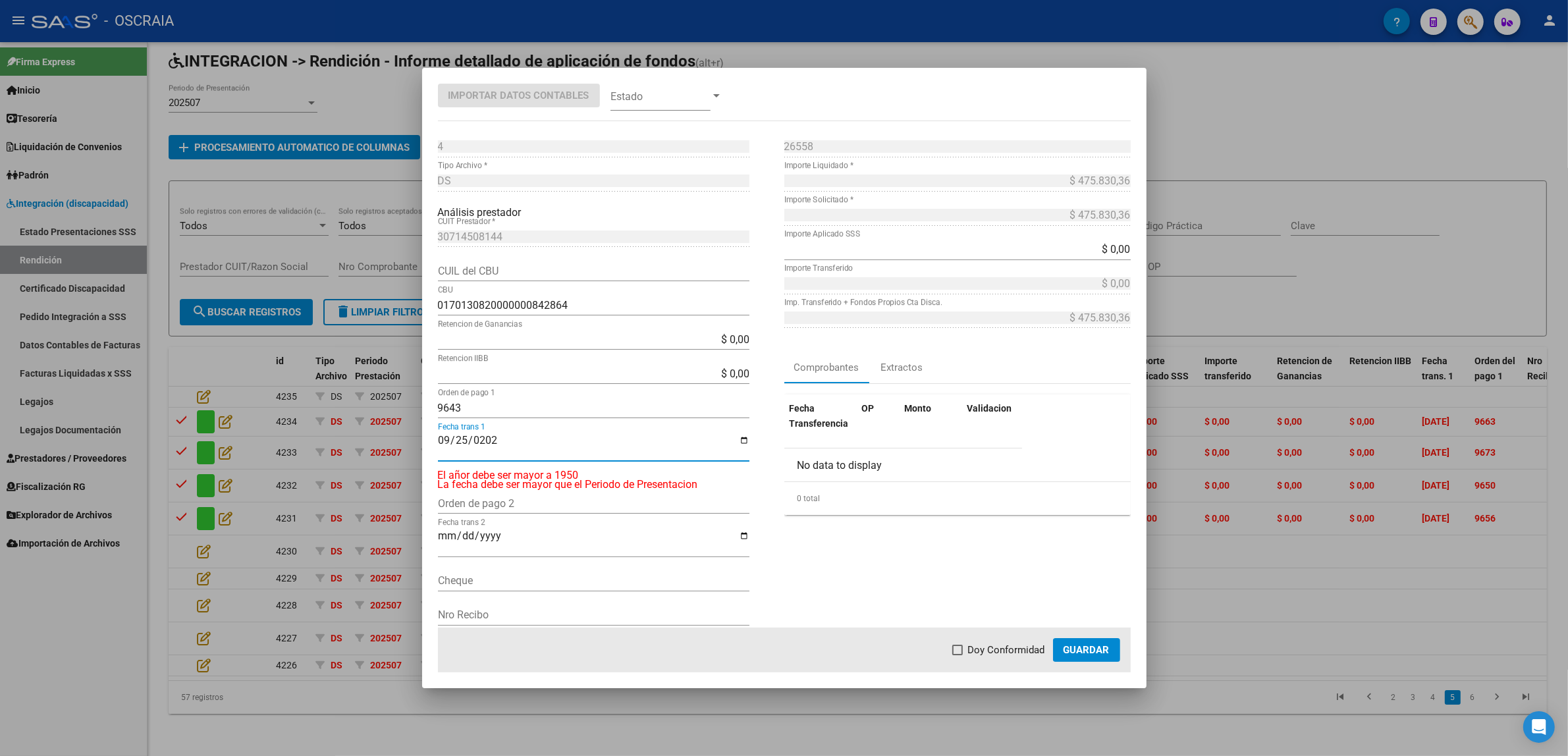
type input "[DATE]"
click at [988, 642] on span "Doy Conformidad" at bounding box center [1006, 650] width 77 height 16
click at [958, 655] on input "Doy Conformidad" at bounding box center [957, 655] width 1 height 1
checkbox input "true"
click at [1052, 646] on mat-dialog-actions "Doy Conformidad Guardar" at bounding box center [784, 650] width 693 height 45
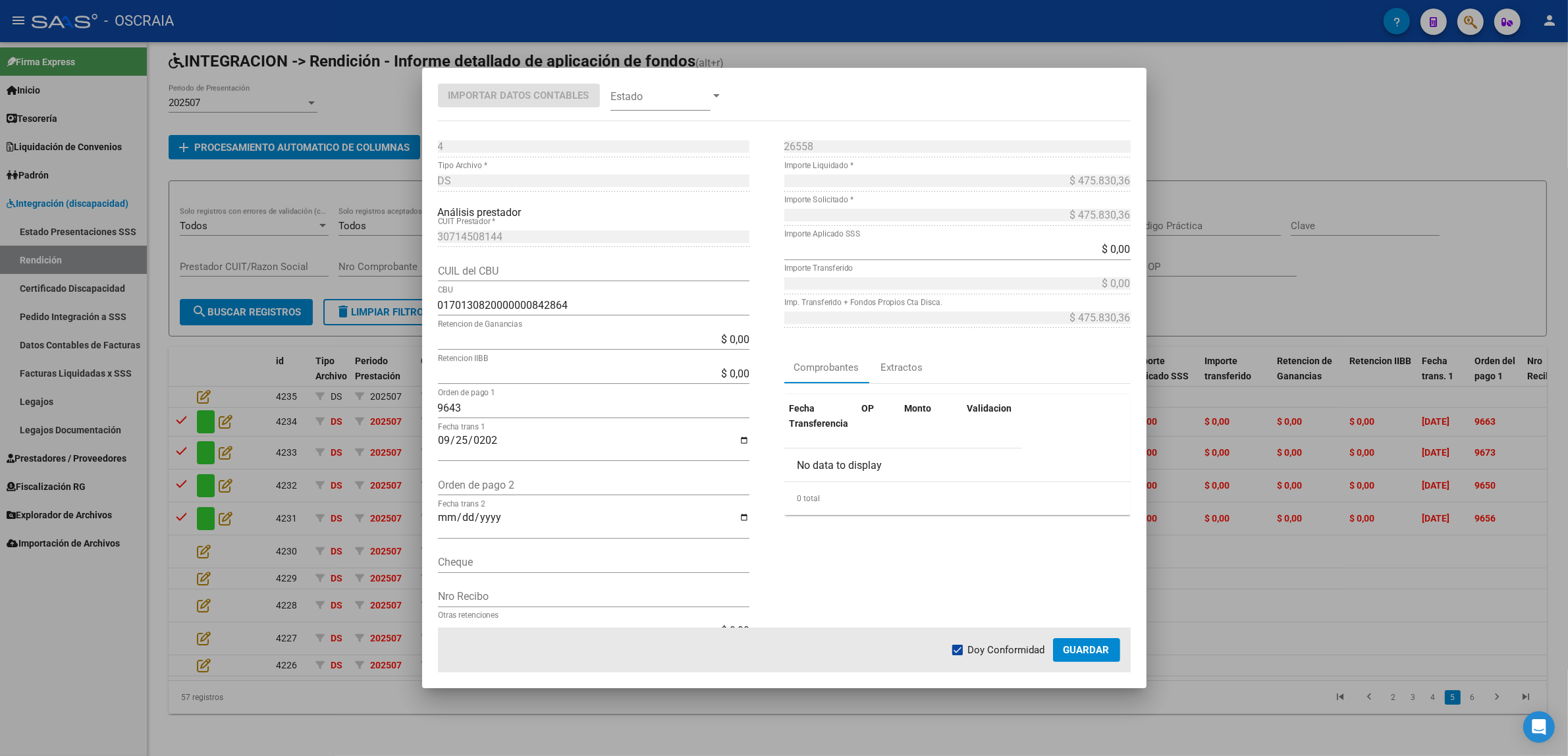
click at [1069, 647] on span "Guardar" at bounding box center [1086, 650] width 46 height 12
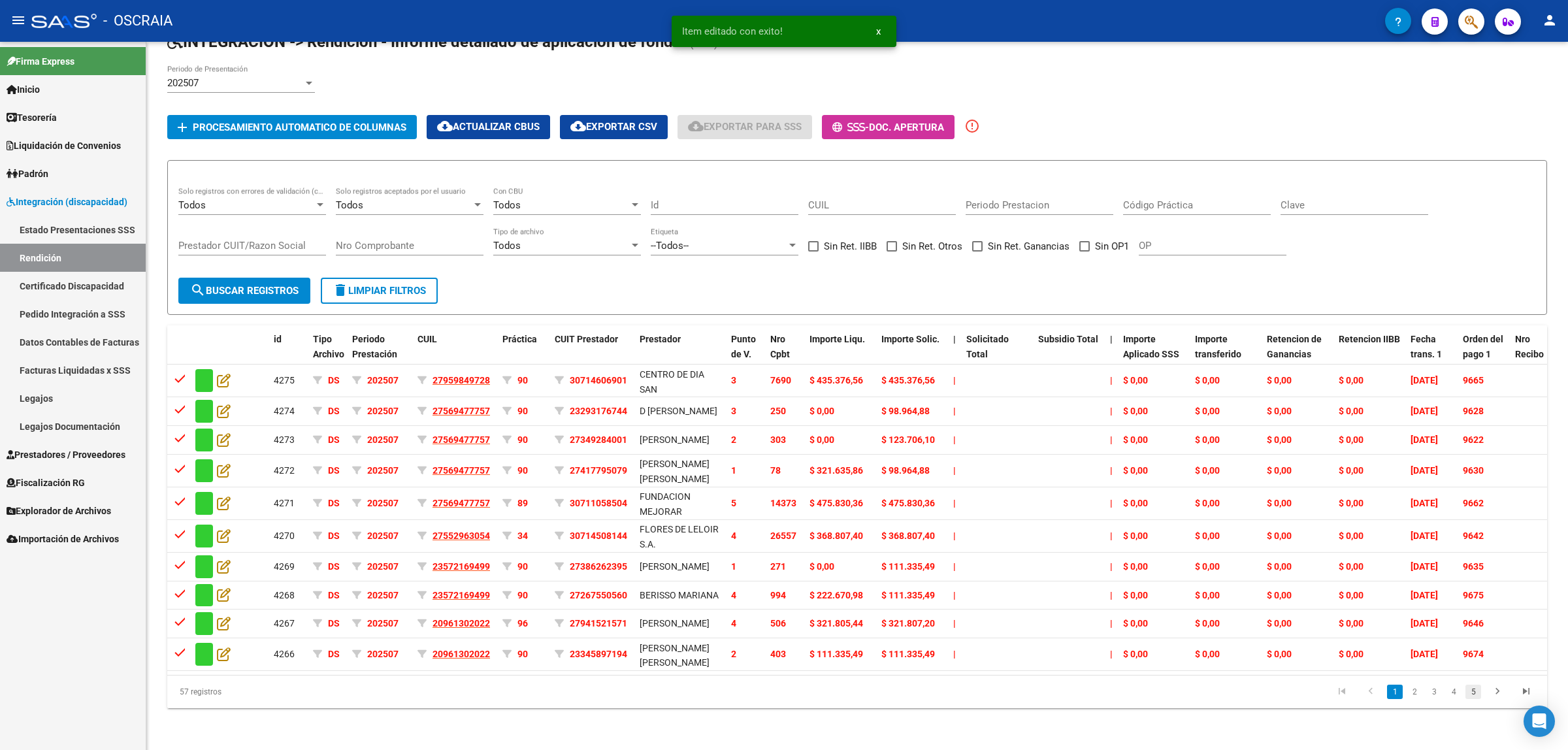
click at [1475, 694] on link "5" at bounding box center [1473, 691] width 16 height 14
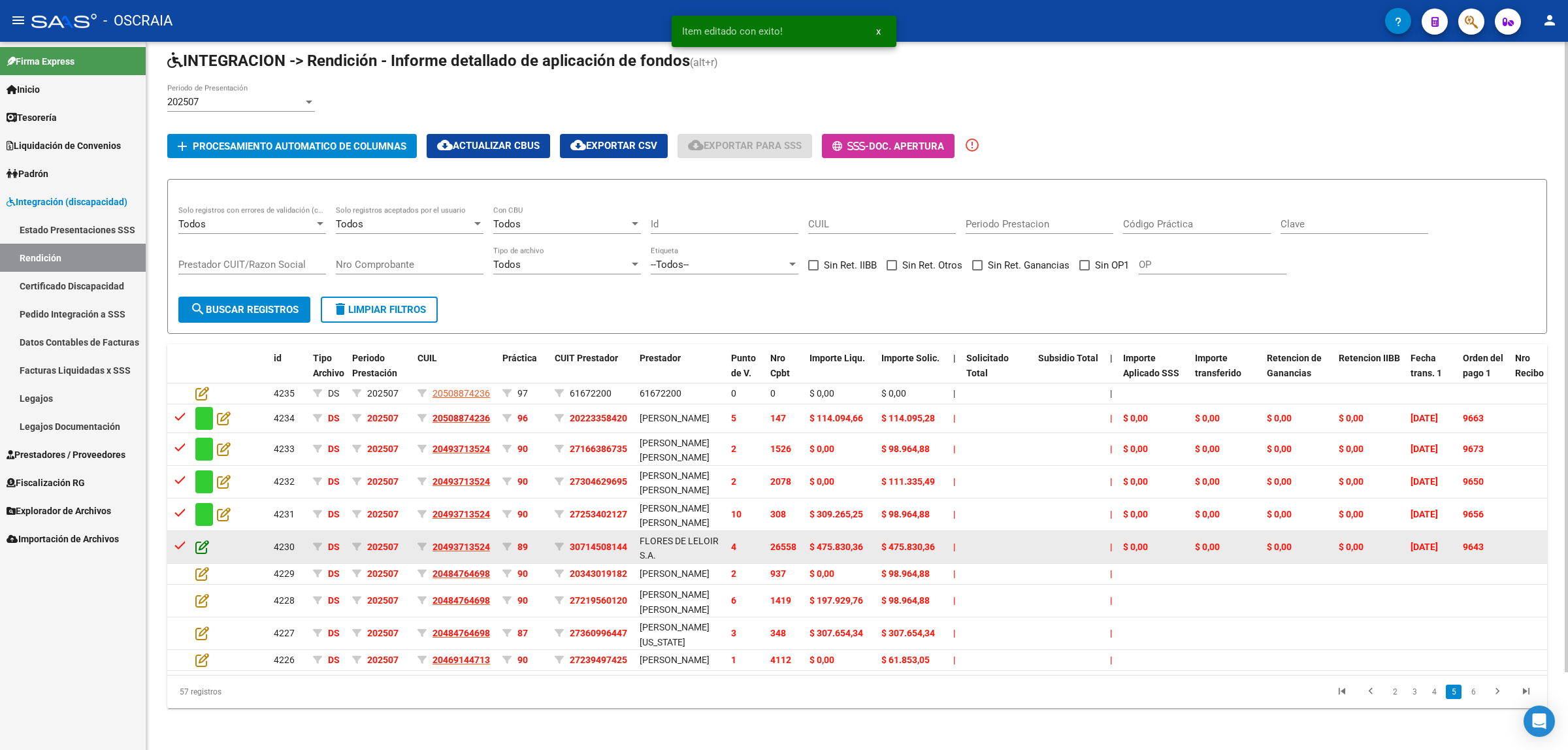
click at [197, 540] on icon at bounding box center [202, 547] width 14 height 14
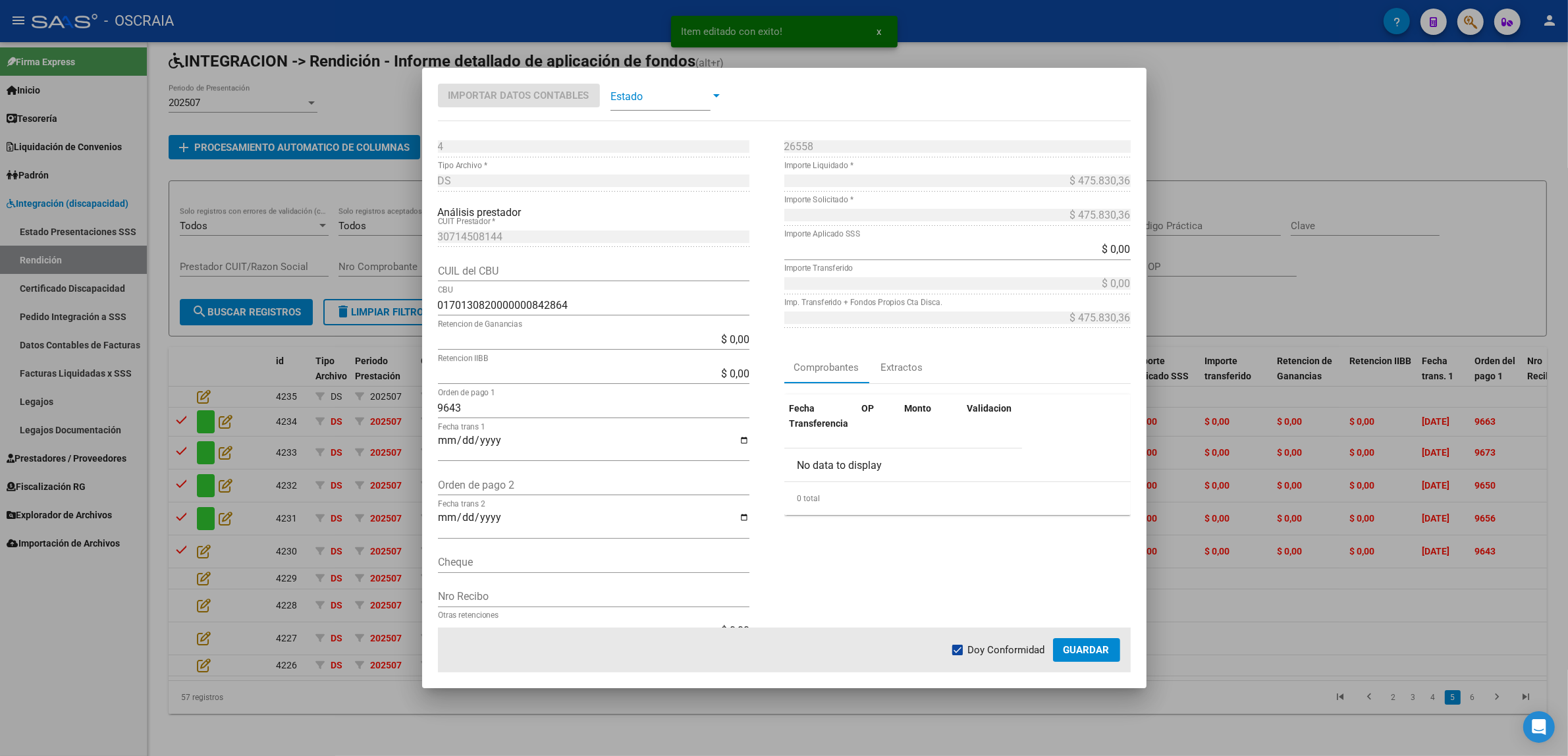
drag, startPoint x: 604, startPoint y: 88, endPoint x: 617, endPoint y: 92, distance: 13.6
click at [607, 89] on h2 "Importar Datos Contables Estado" at bounding box center [583, 95] width 291 height 24
click at [618, 92] on span at bounding box center [661, 95] width 100 height 29
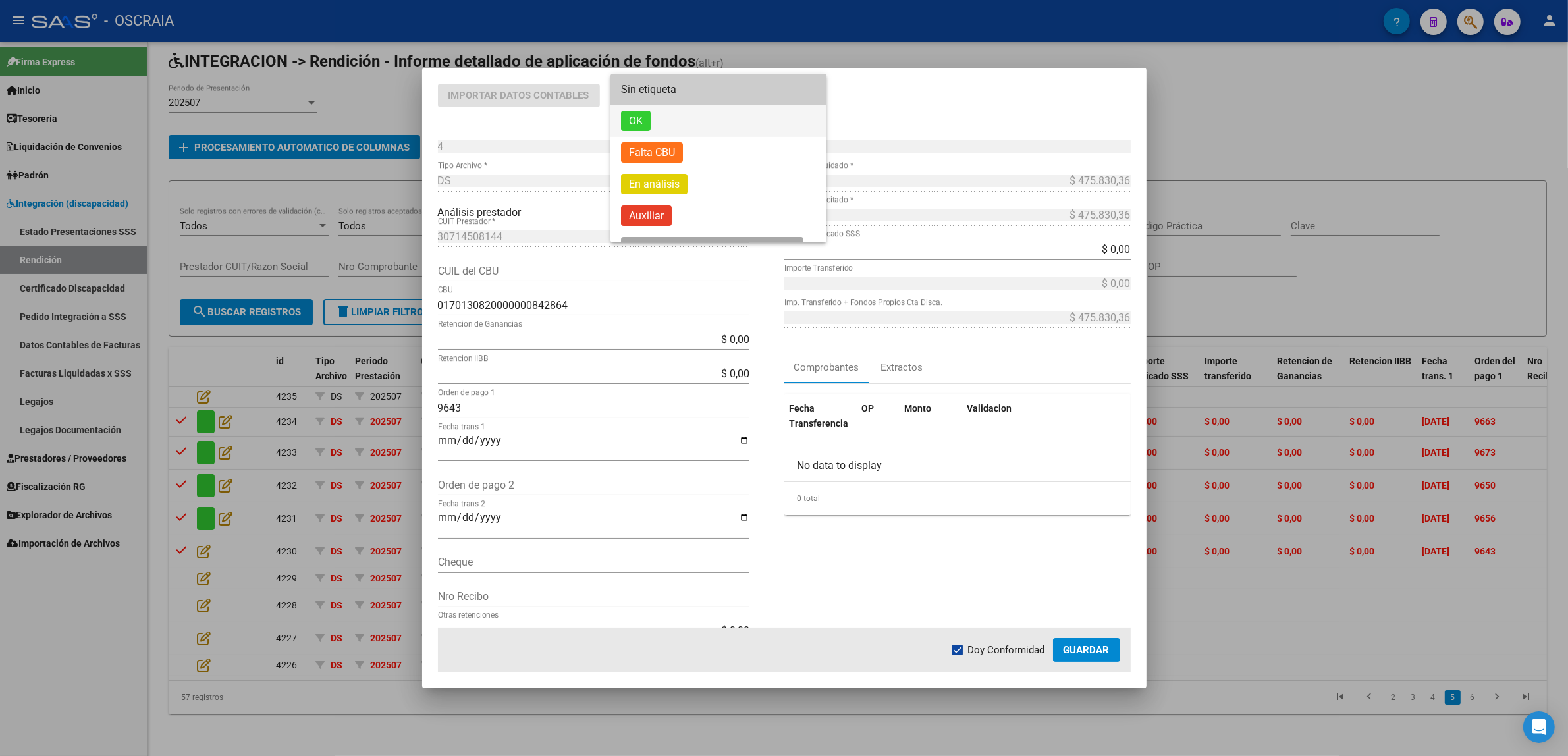
click at [688, 127] on span "OK" at bounding box center [718, 121] width 195 height 32
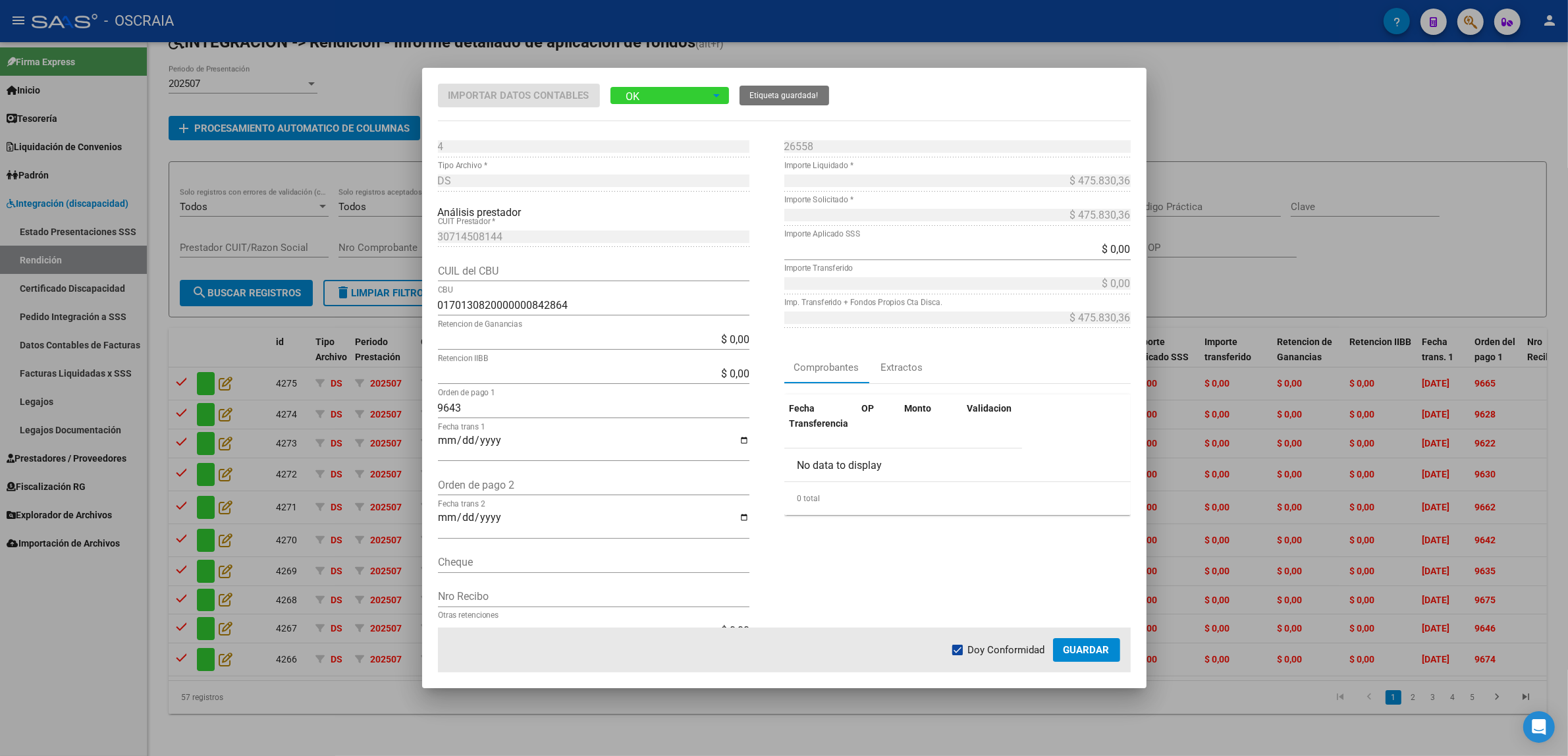
click at [1104, 652] on span "Guardar" at bounding box center [1086, 650] width 46 height 12
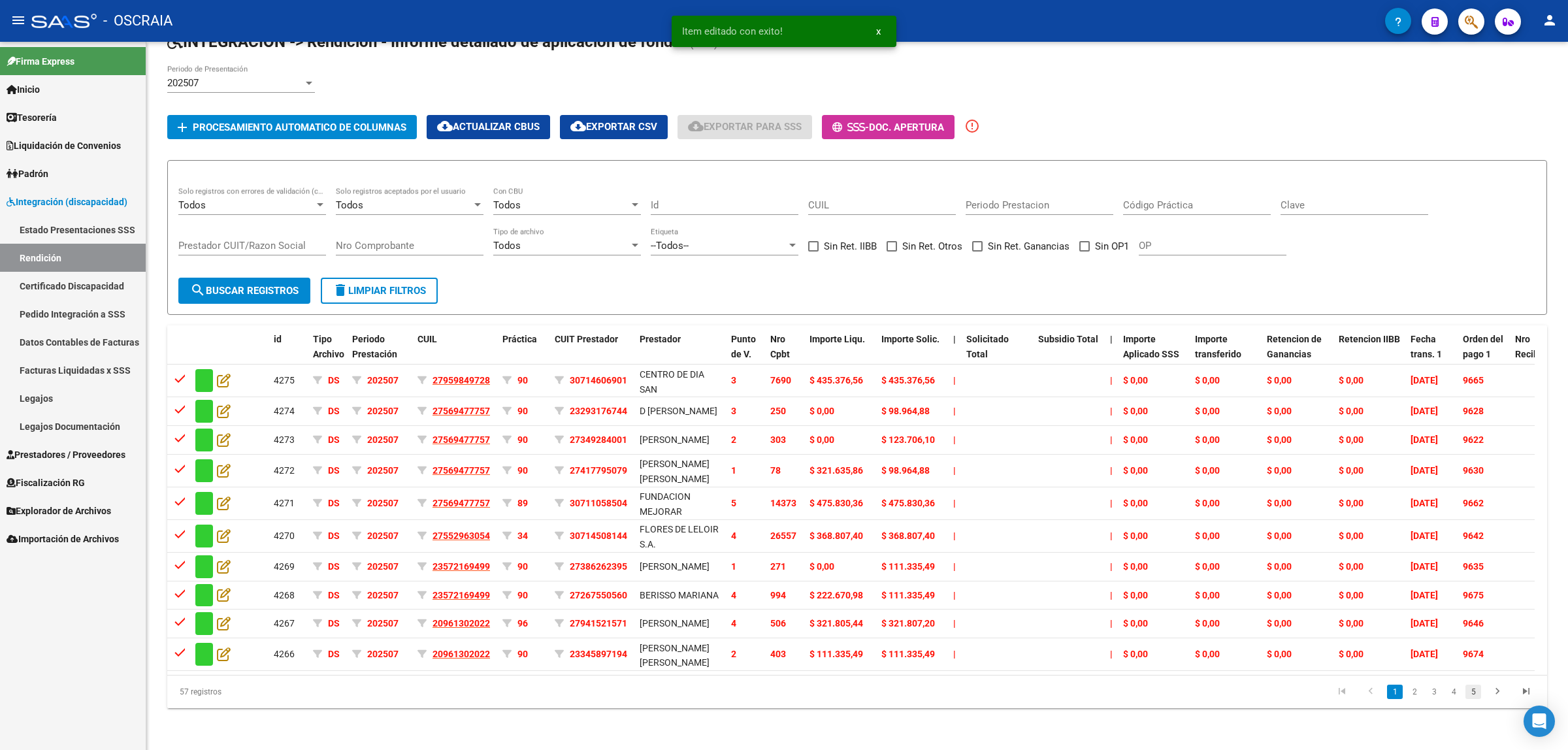
click at [1472, 698] on link "5" at bounding box center [1473, 691] width 16 height 14
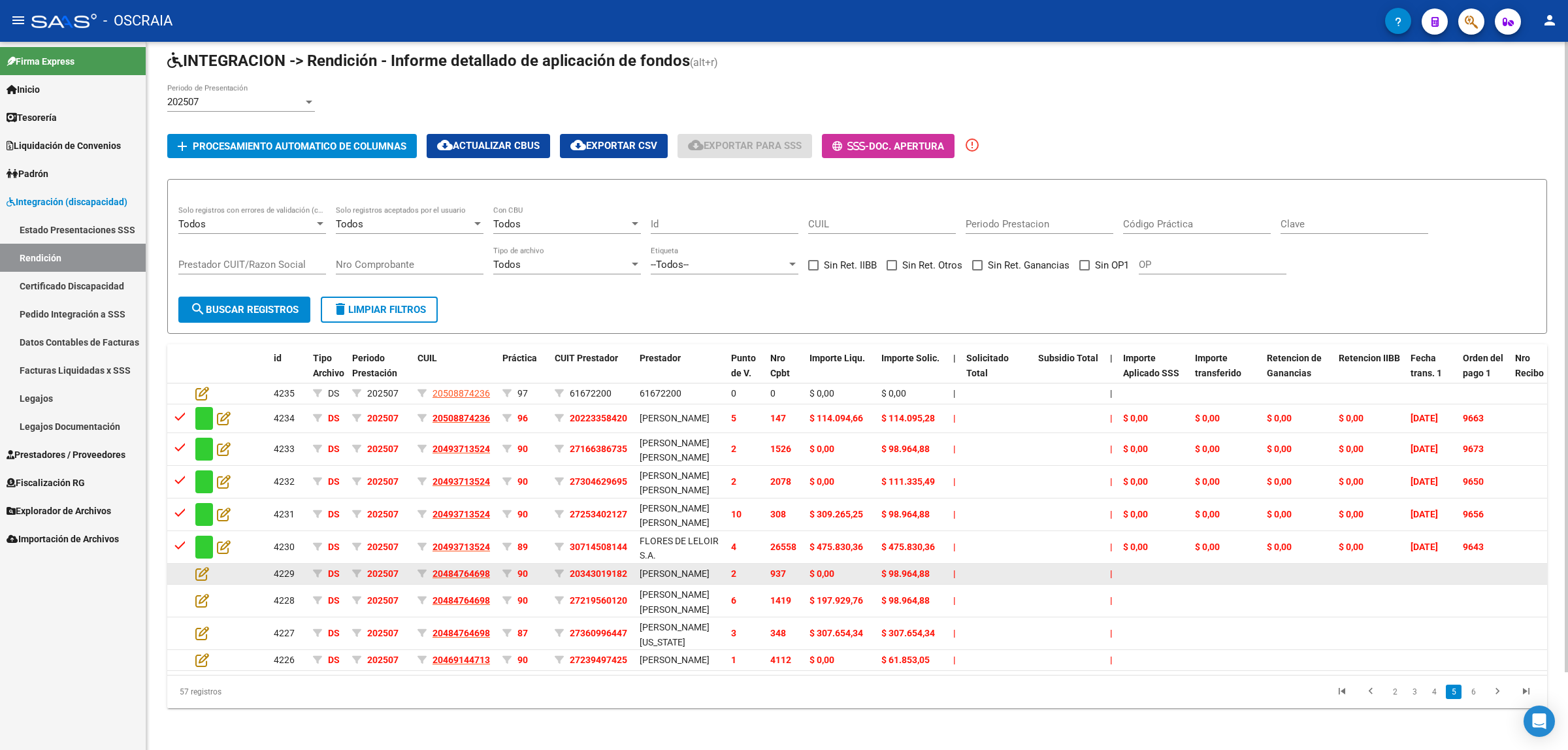
click at [204, 564] on datatable-body-cell at bounding box center [212, 574] width 46 height 20
click at [201, 566] on icon at bounding box center [202, 573] width 14 height 14
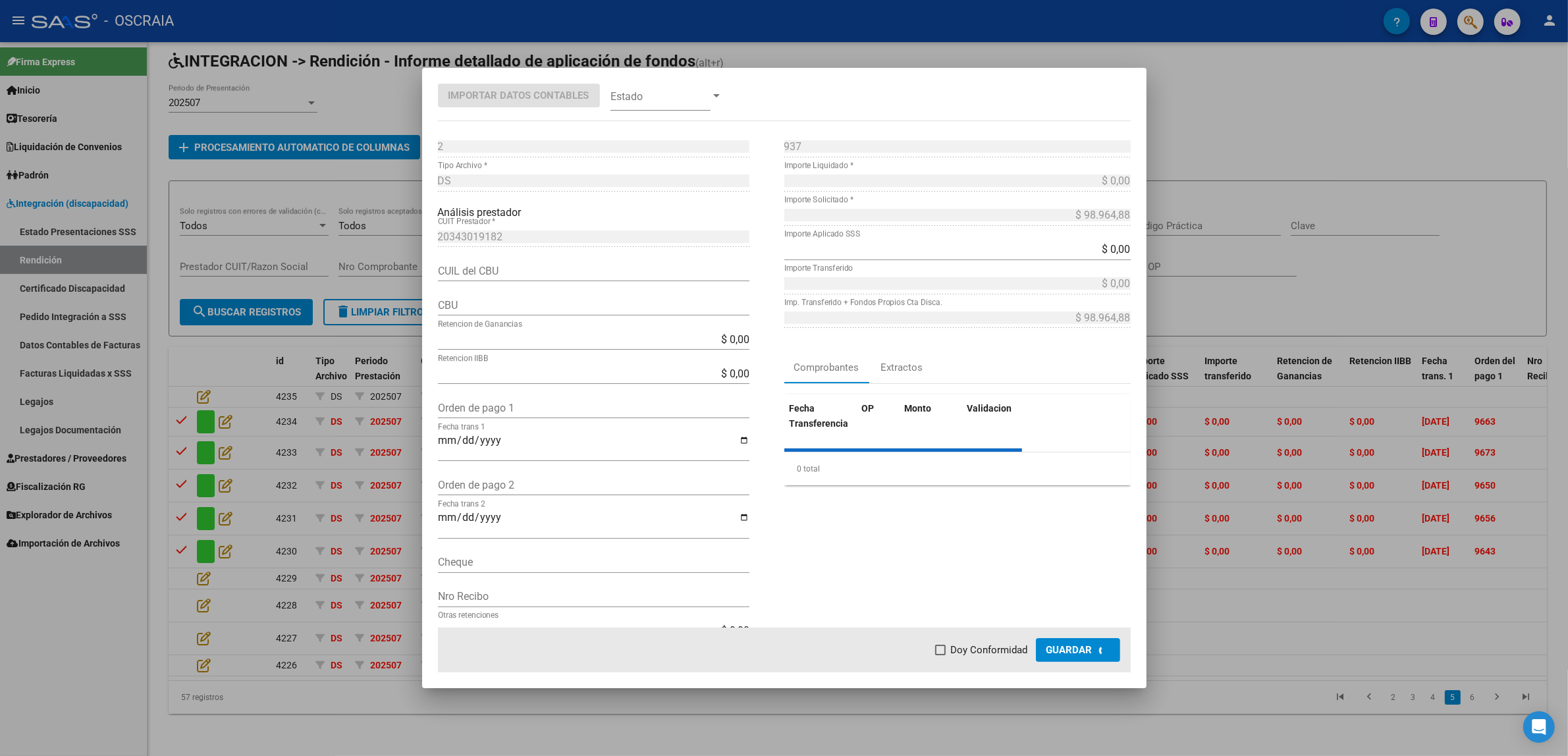
type input "3860001005000047367381"
click at [532, 408] on input "Orden de pago 1" at bounding box center [593, 408] width 311 height 12
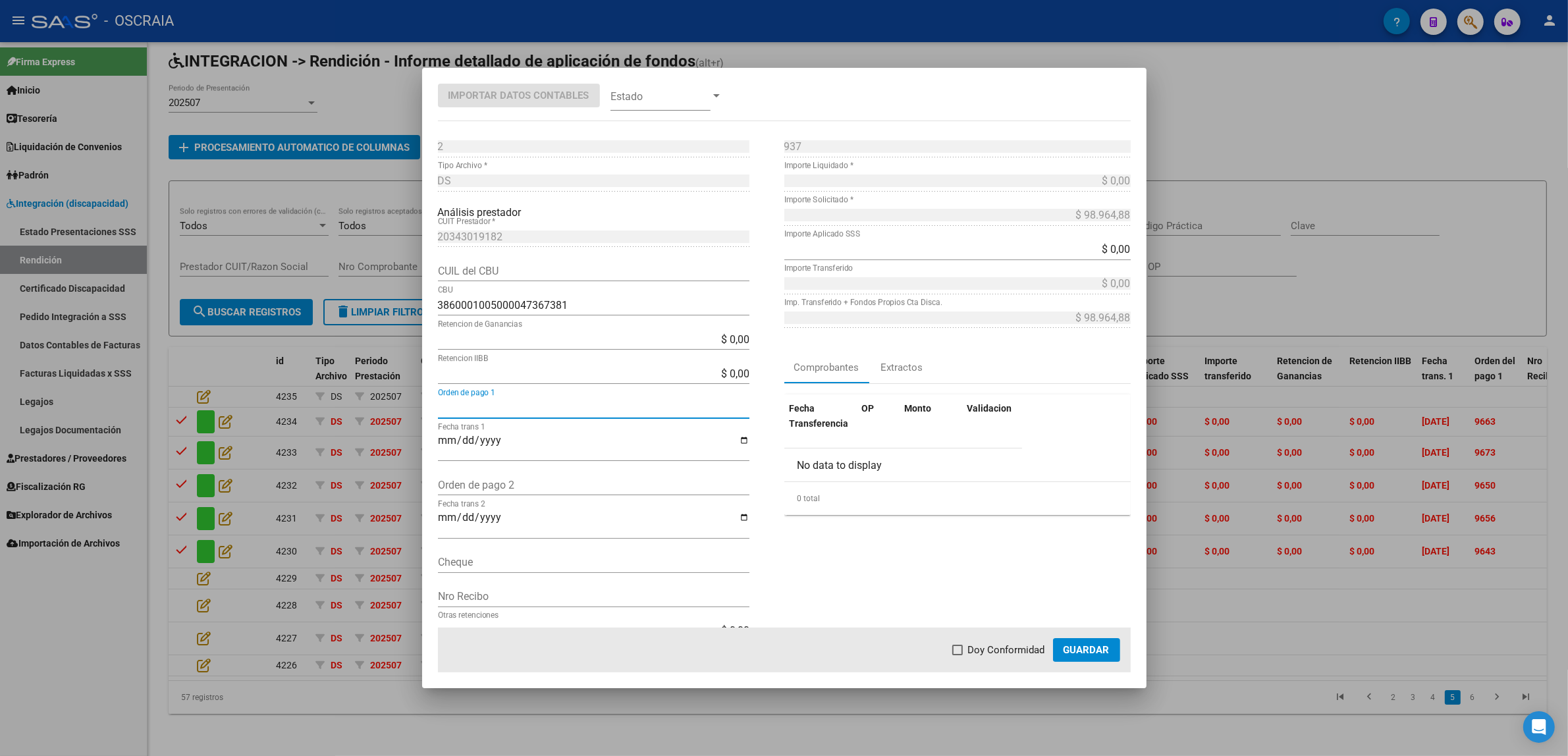
paste input "9634"
type input "9634"
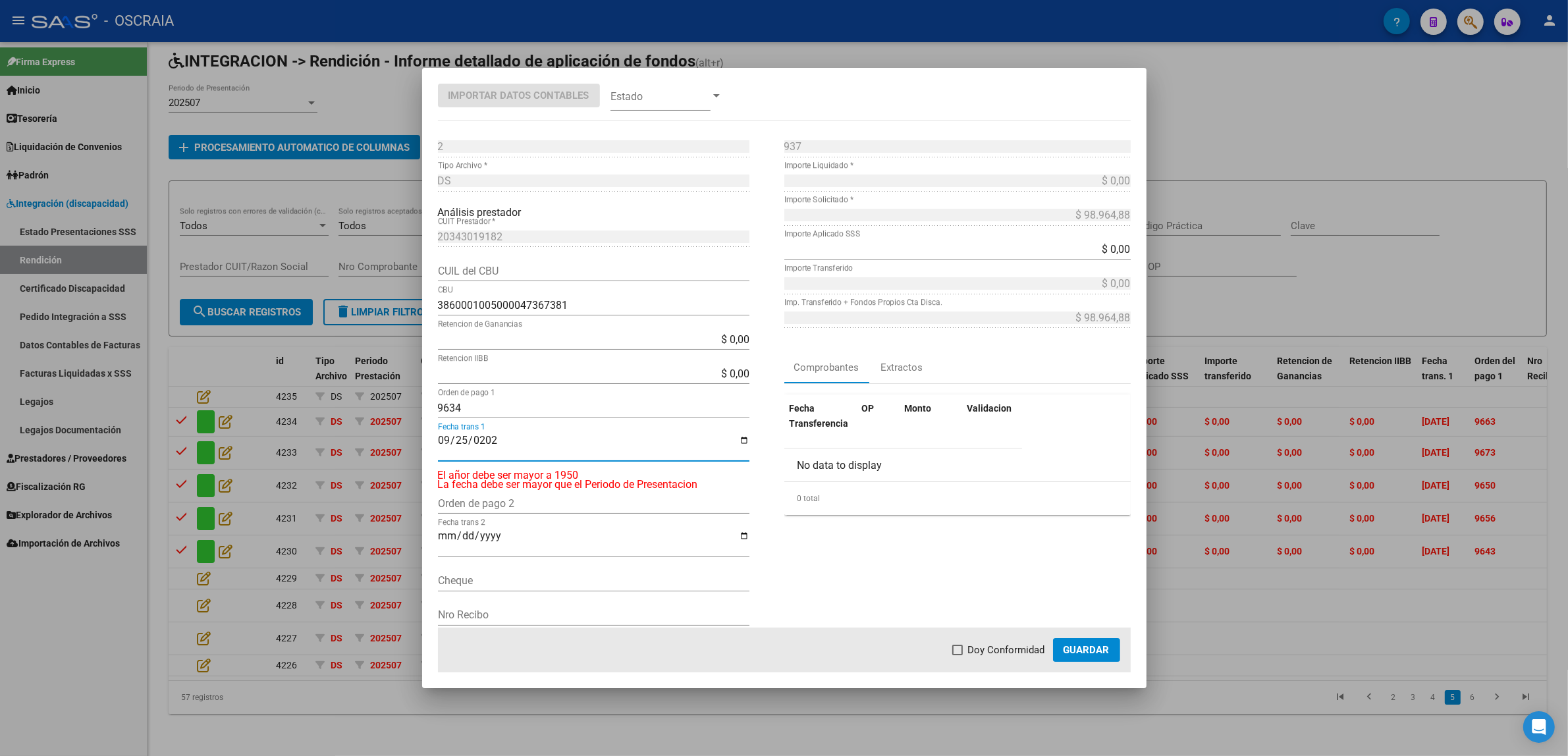
type input "[DATE]"
click at [651, 95] on span at bounding box center [661, 95] width 100 height 29
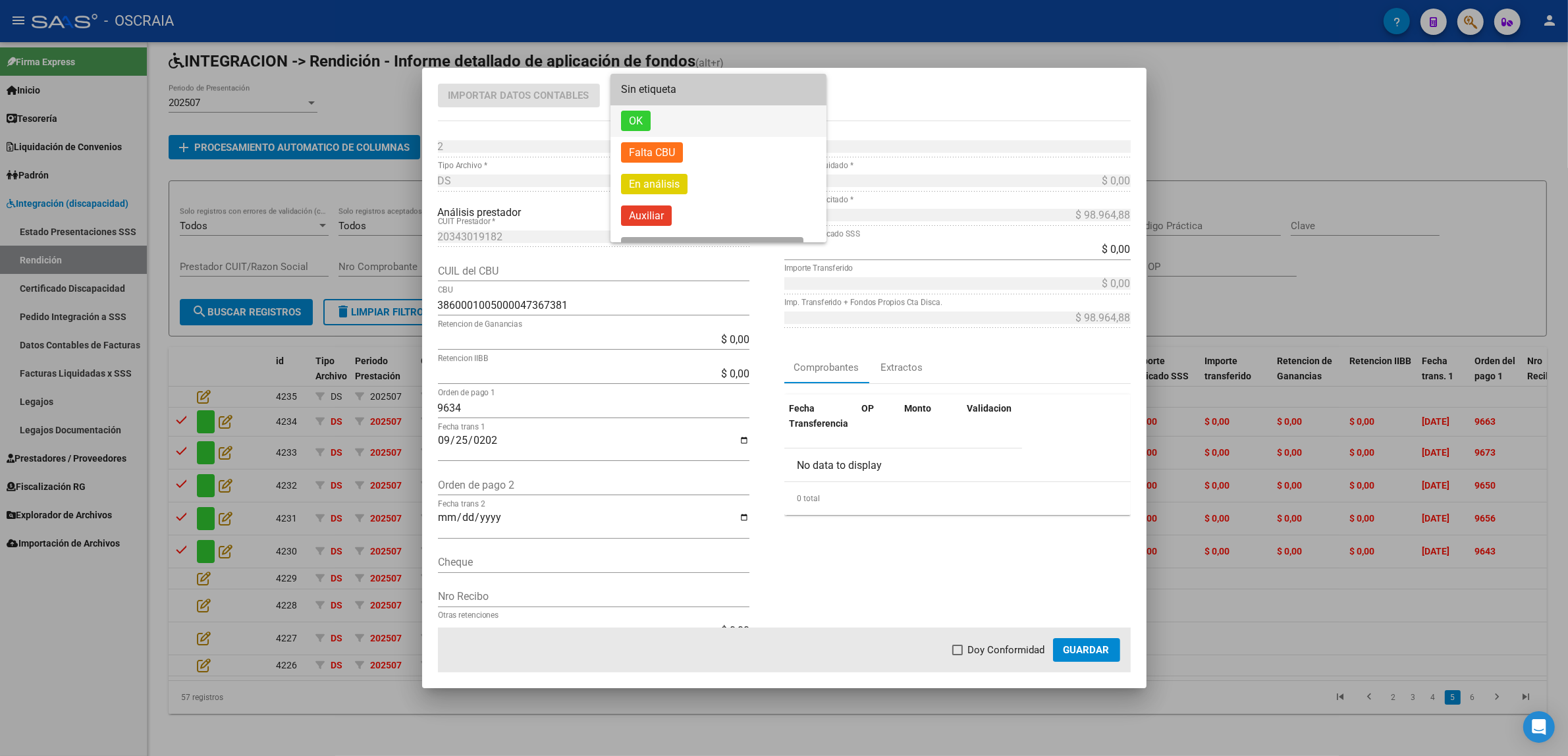
click at [685, 126] on span "OK" at bounding box center [718, 121] width 195 height 32
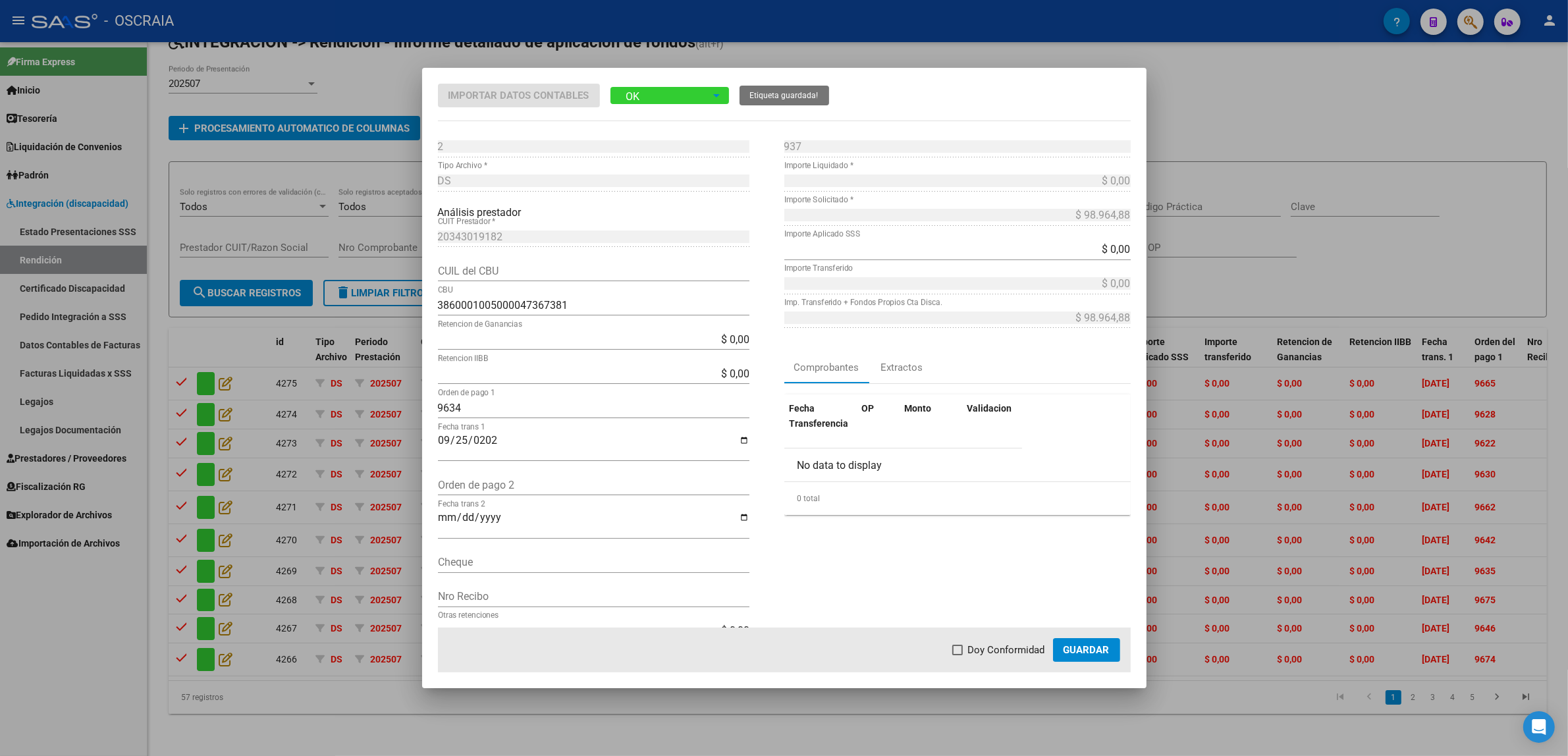
click at [1013, 644] on span "Doy Conformidad" at bounding box center [1006, 650] width 77 height 16
click at [958, 655] on input "Doy Conformidad" at bounding box center [957, 655] width 1 height 1
checkbox input "true"
click at [1081, 649] on span "Guardar" at bounding box center [1086, 650] width 46 height 12
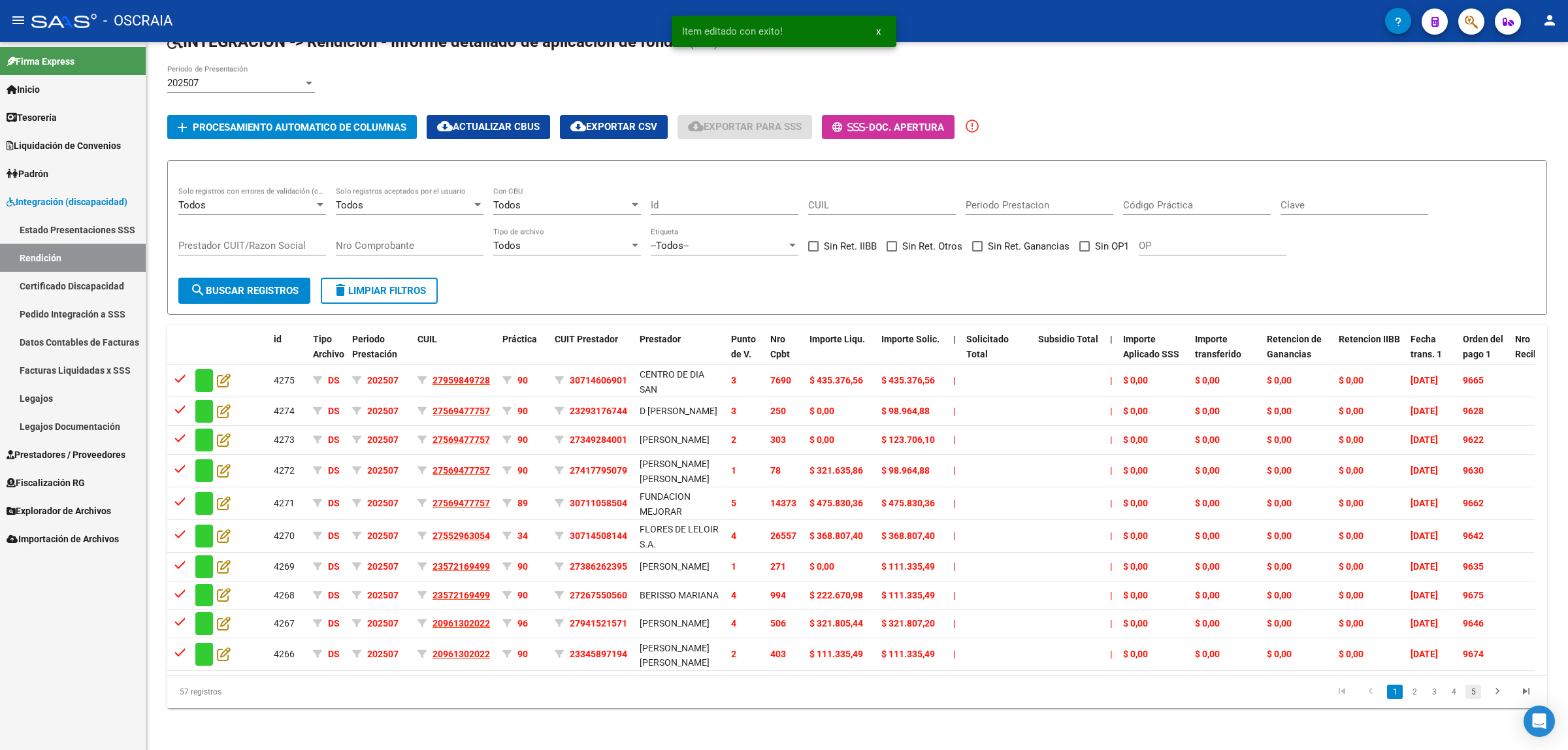
click at [1472, 698] on link "5" at bounding box center [1473, 691] width 16 height 14
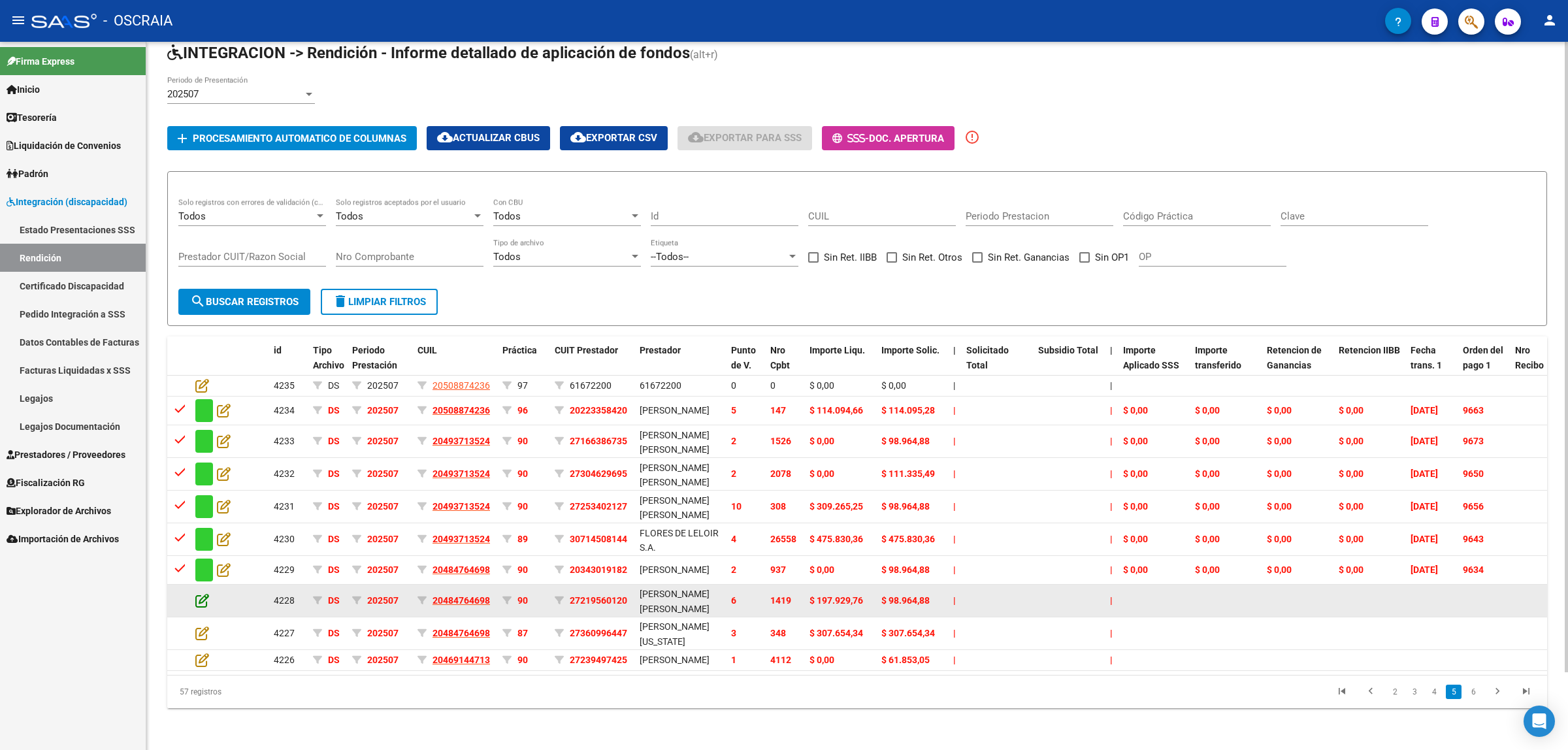
click at [203, 593] on icon at bounding box center [202, 600] width 14 height 14
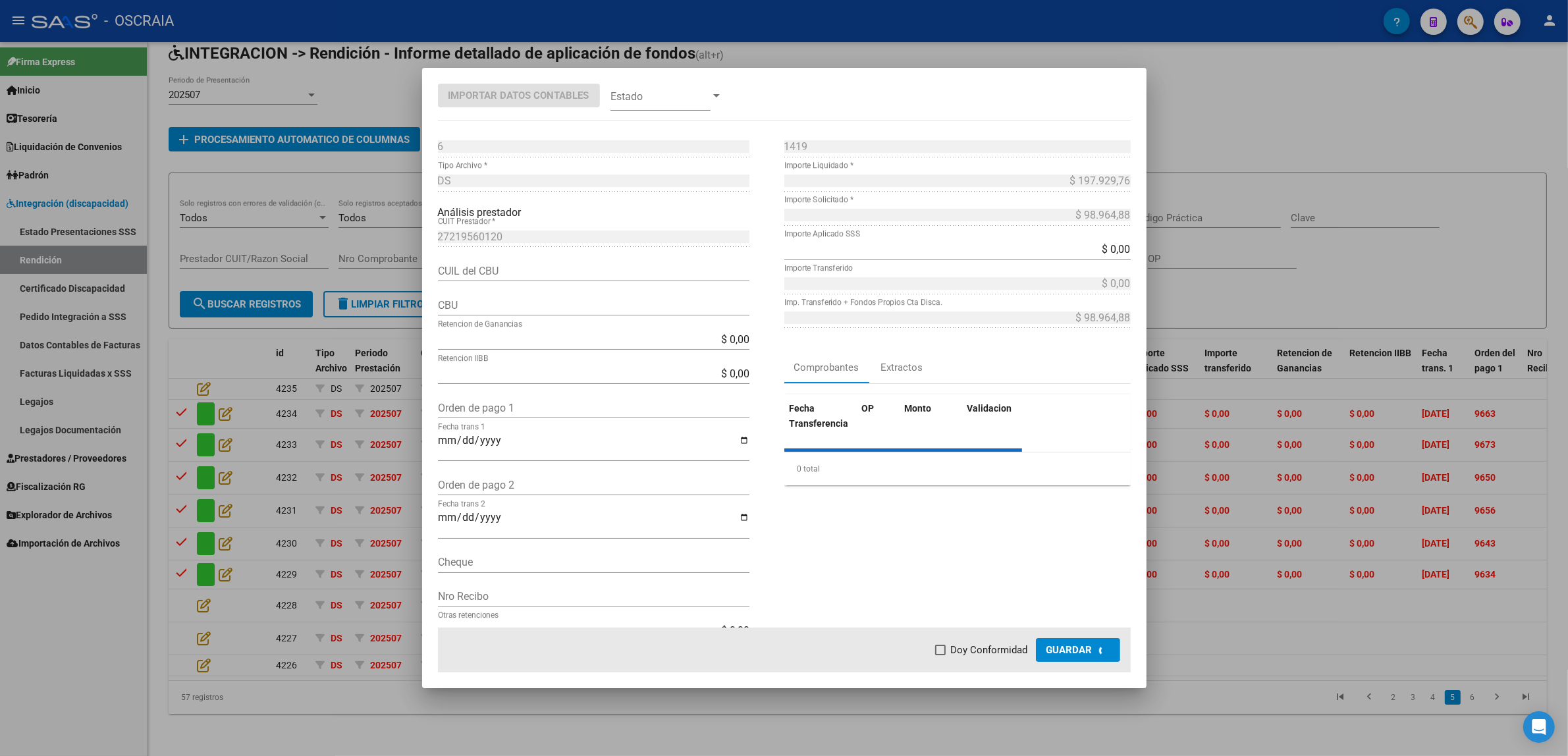
type input "3860001003000043230535"
click at [502, 399] on div "Orden de pago 1" at bounding box center [593, 407] width 311 height 21
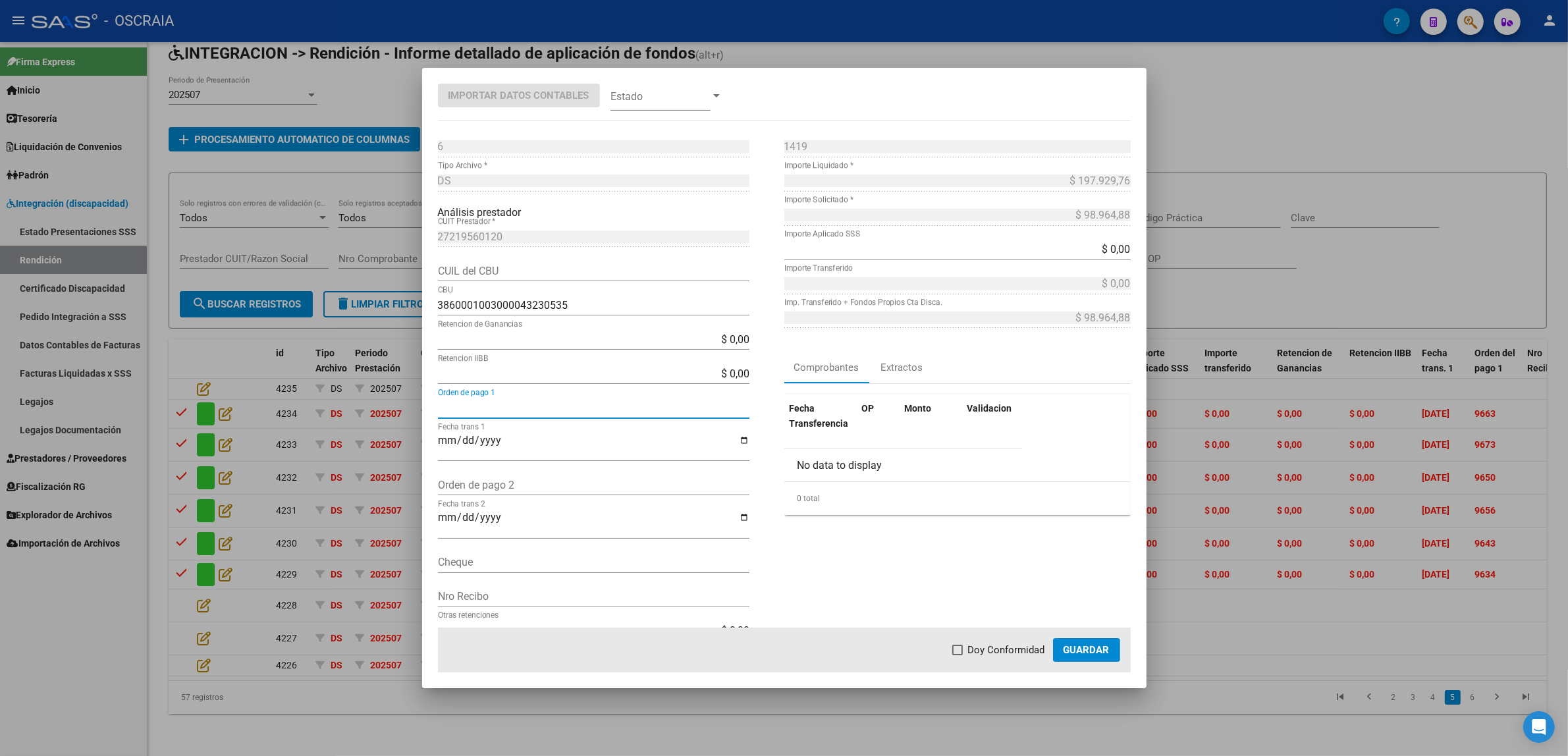
click at [502, 403] on input "Orden de pago 1" at bounding box center [593, 408] width 311 height 12
paste input "9670"
type input "9670"
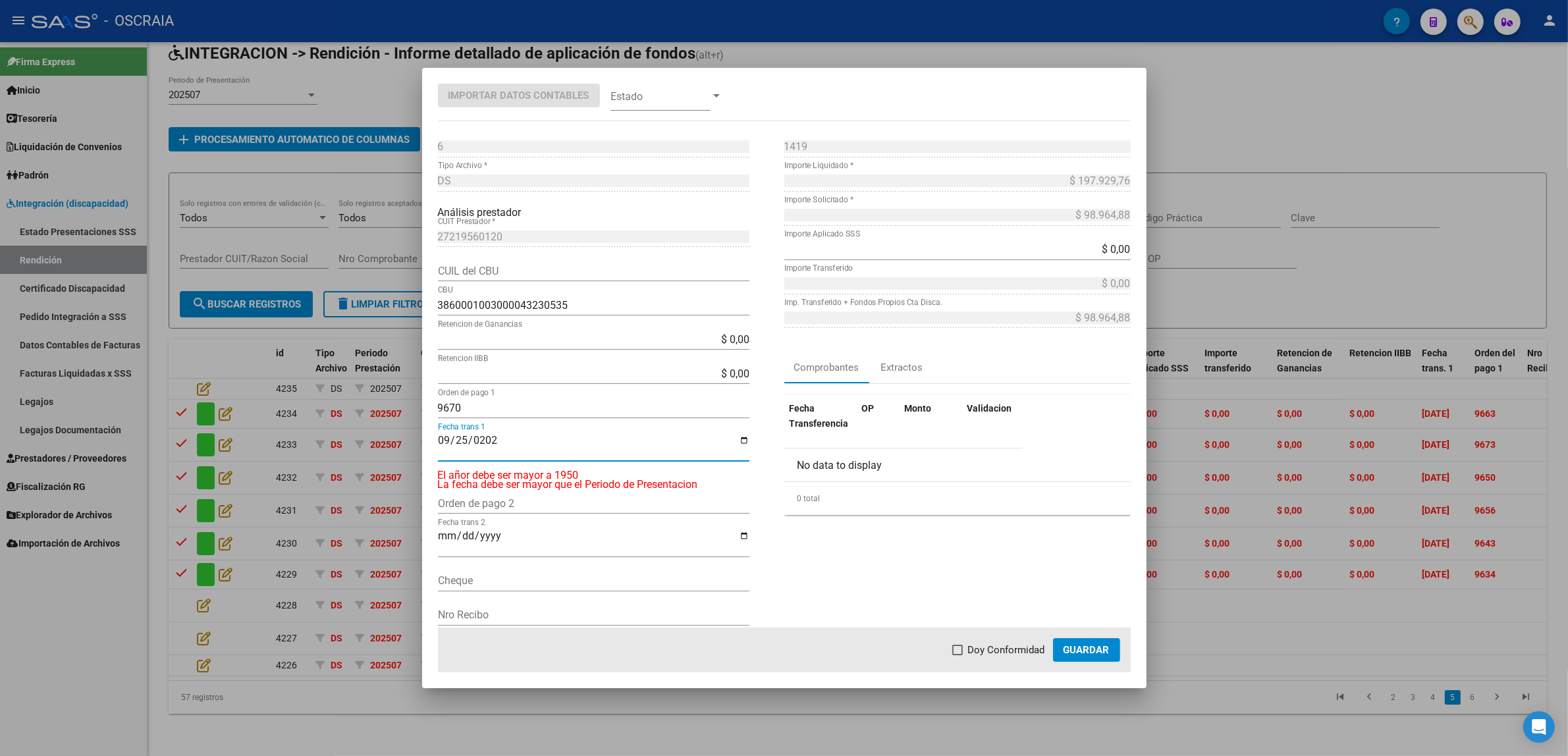
type input "[DATE]"
click at [968, 652] on label "Doy Conformidad" at bounding box center [998, 650] width 93 height 16
click at [958, 655] on input "Doy Conformidad" at bounding box center [957, 655] width 1 height 1
checkbox input "true"
click at [663, 95] on span at bounding box center [661, 95] width 100 height 29
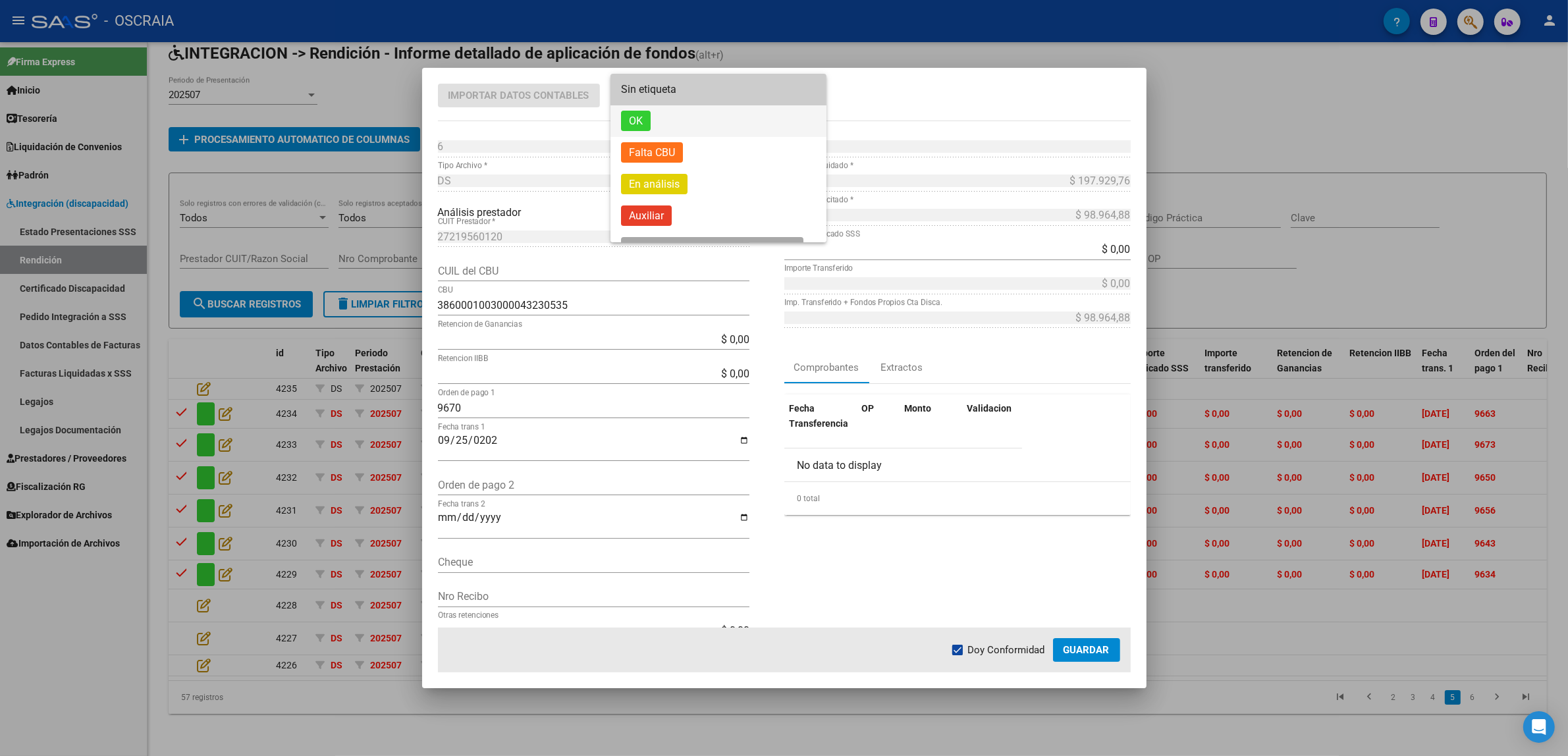
click at [668, 129] on span "OK" at bounding box center [718, 121] width 195 height 32
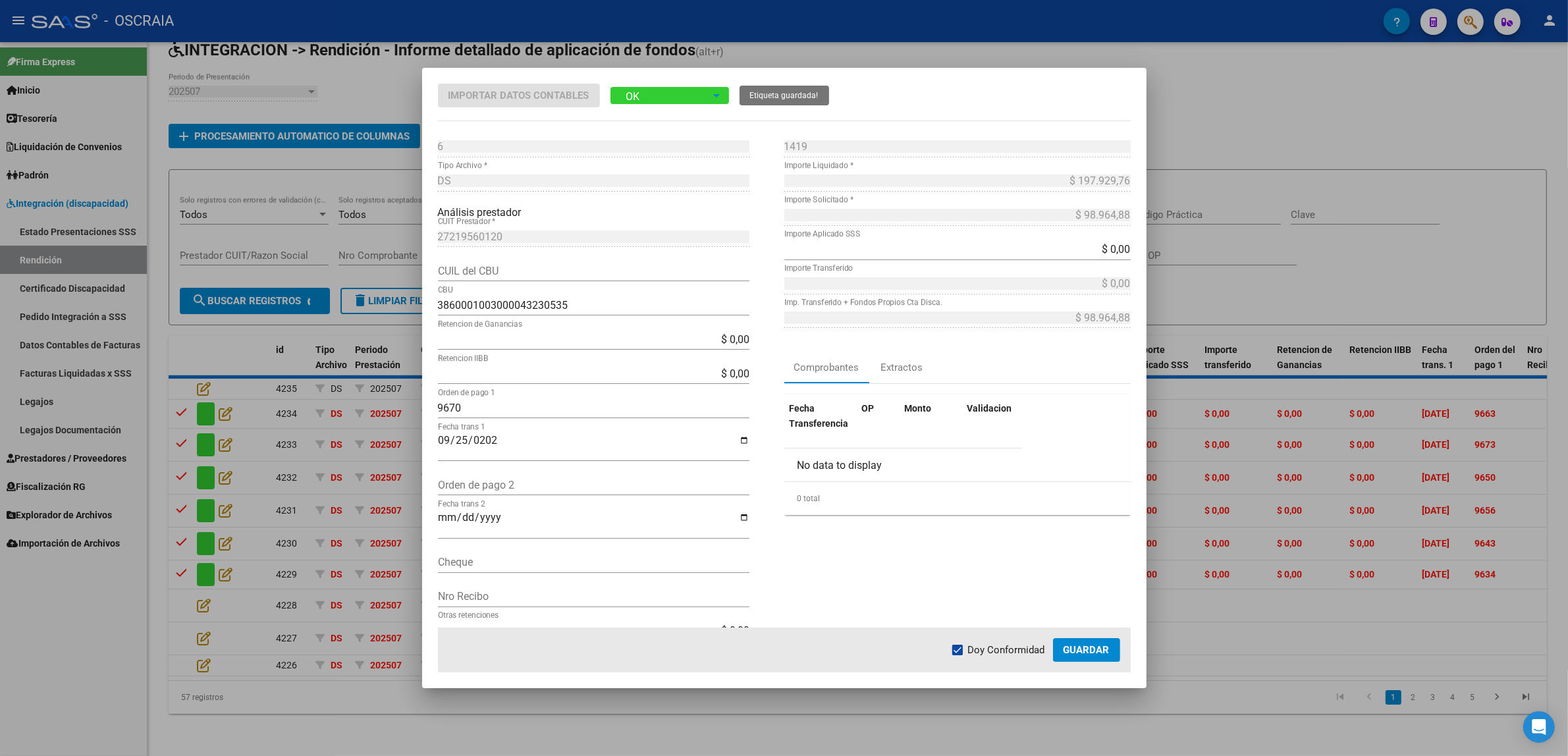
click at [1084, 657] on button "Guardar" at bounding box center [1086, 650] width 67 height 24
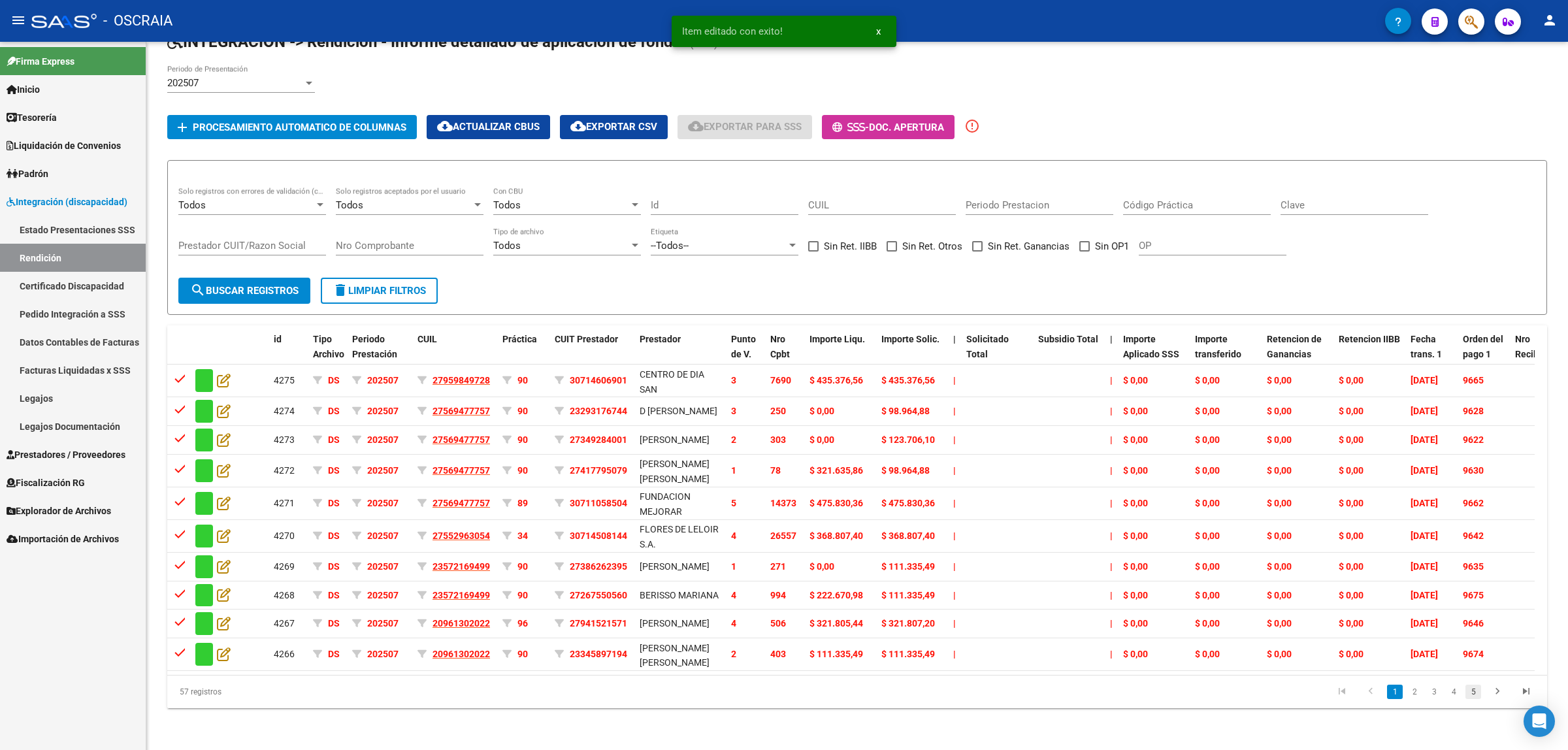
click at [1474, 699] on link "5" at bounding box center [1473, 691] width 16 height 14
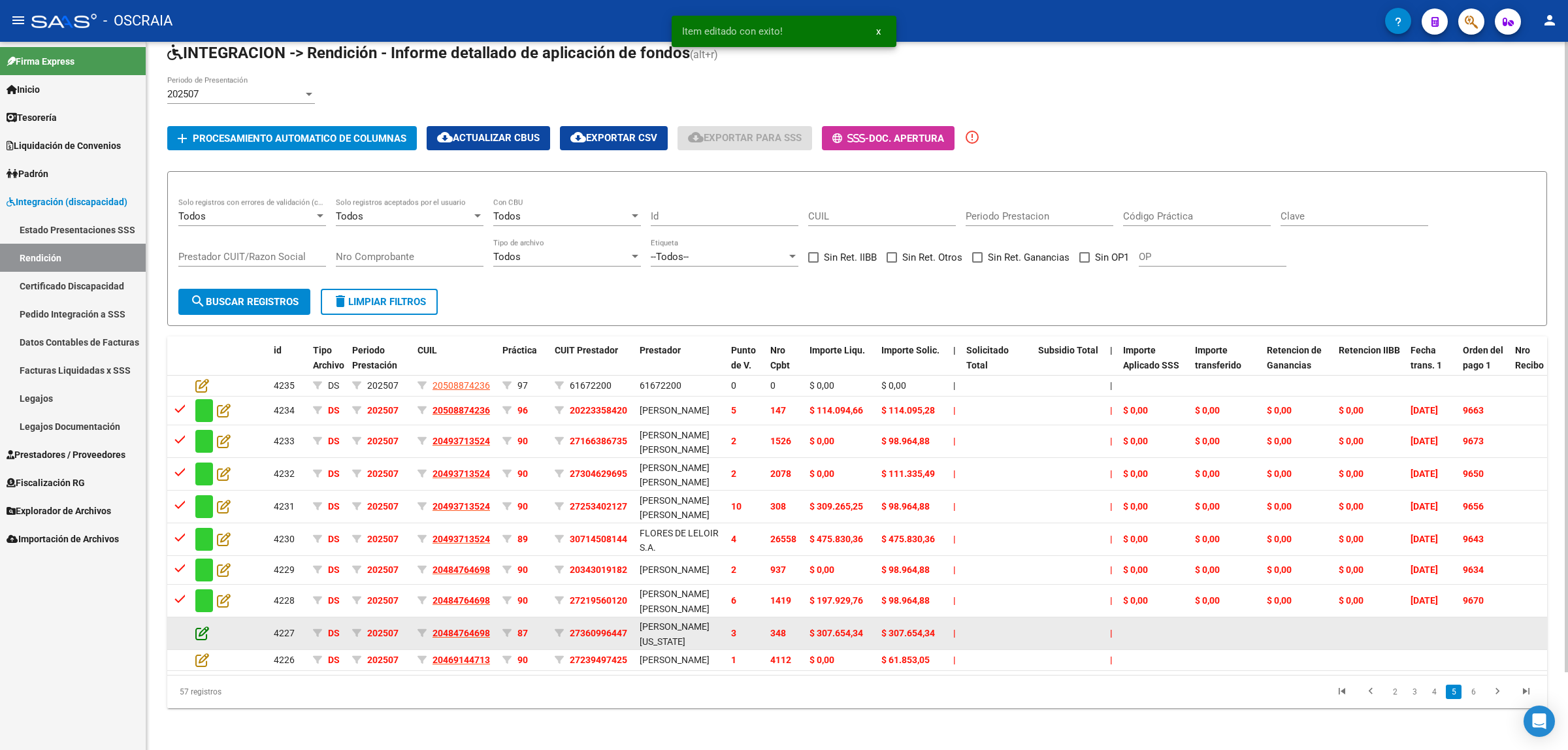
click at [203, 626] on icon at bounding box center [202, 633] width 14 height 14
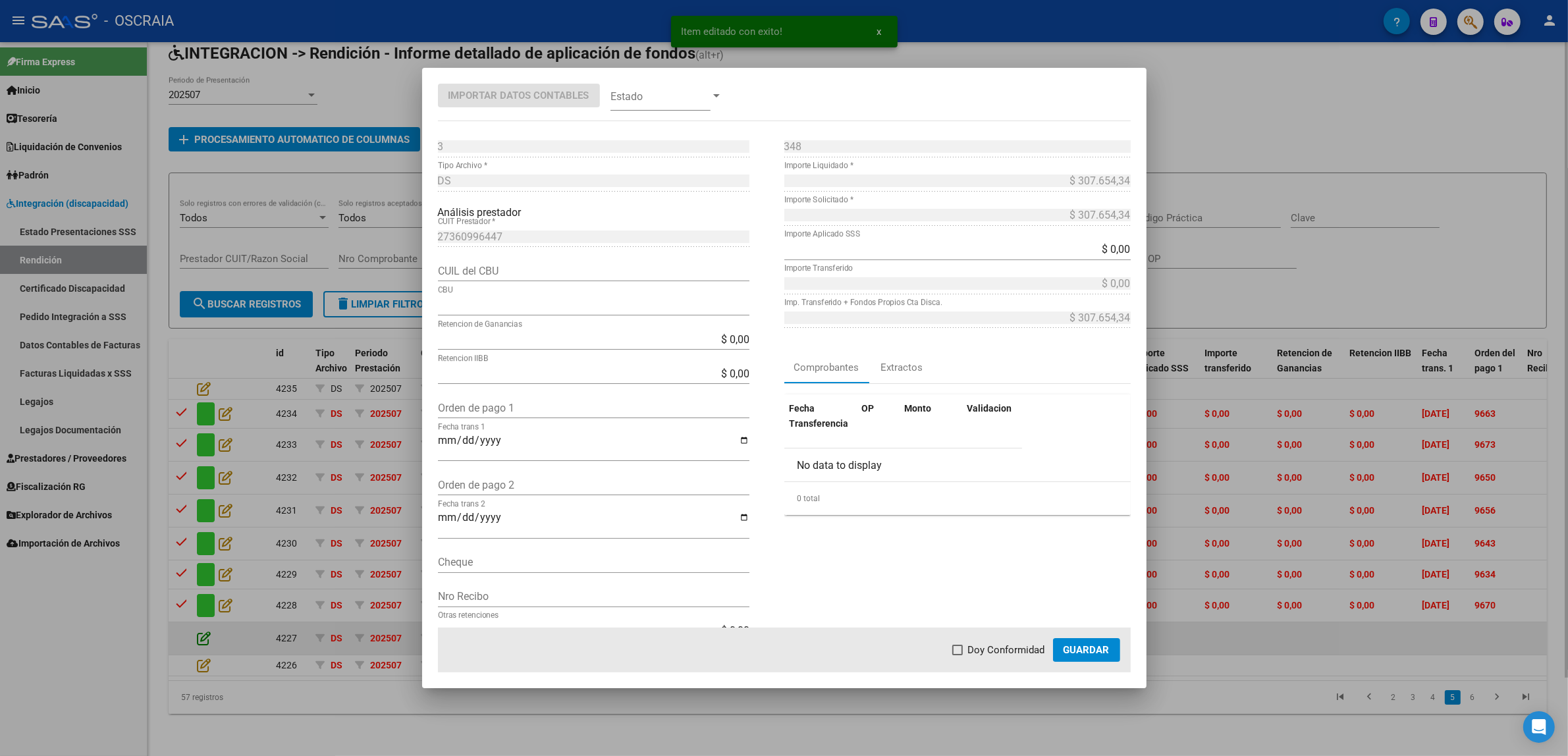
type input "0720292888000036803972"
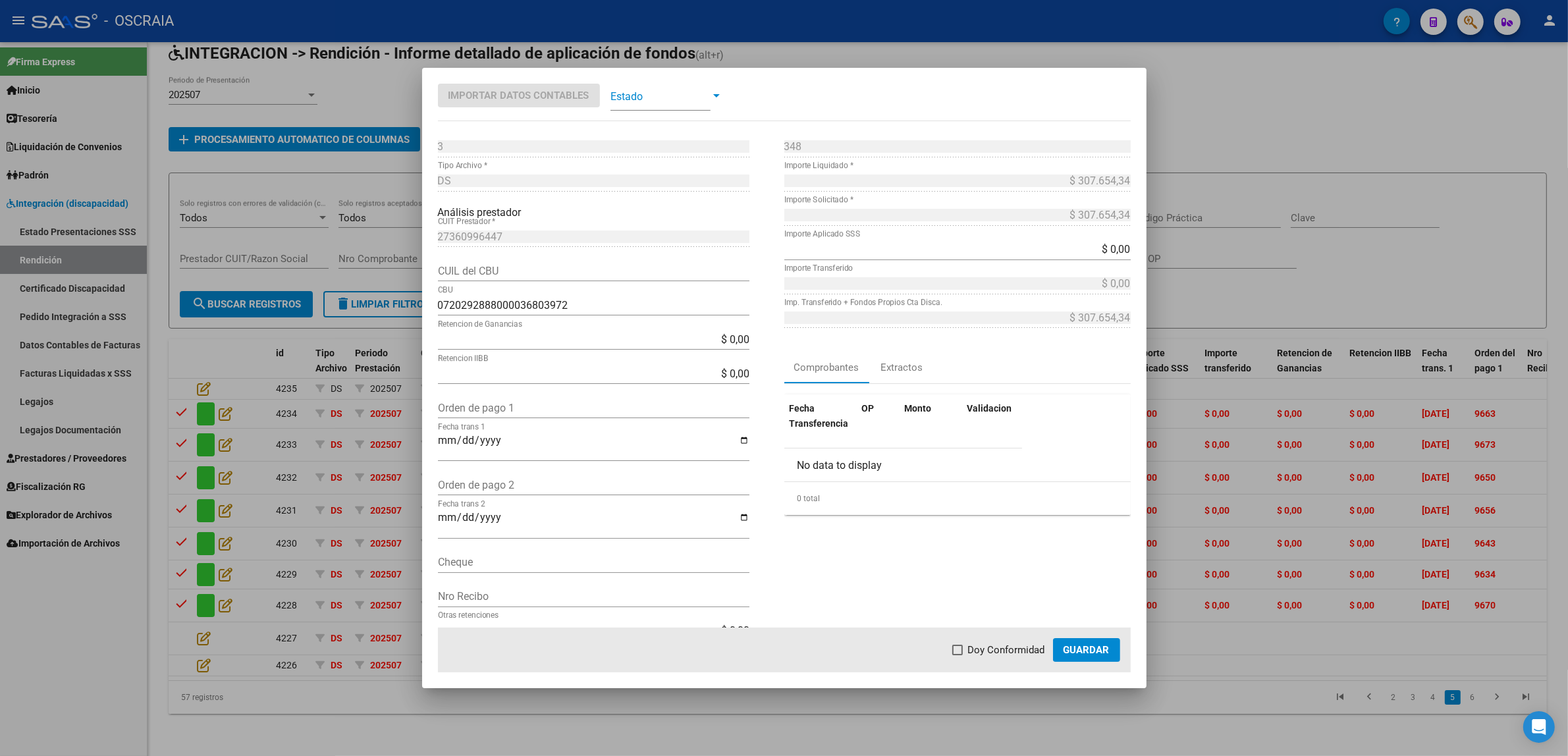
click at [524, 403] on input "Orden de pago 1" at bounding box center [593, 408] width 311 height 12
paste input "9633"
type input "9633"
type input "[DATE]"
click at [1026, 655] on span "Doy Conformidad" at bounding box center [1006, 650] width 77 height 16
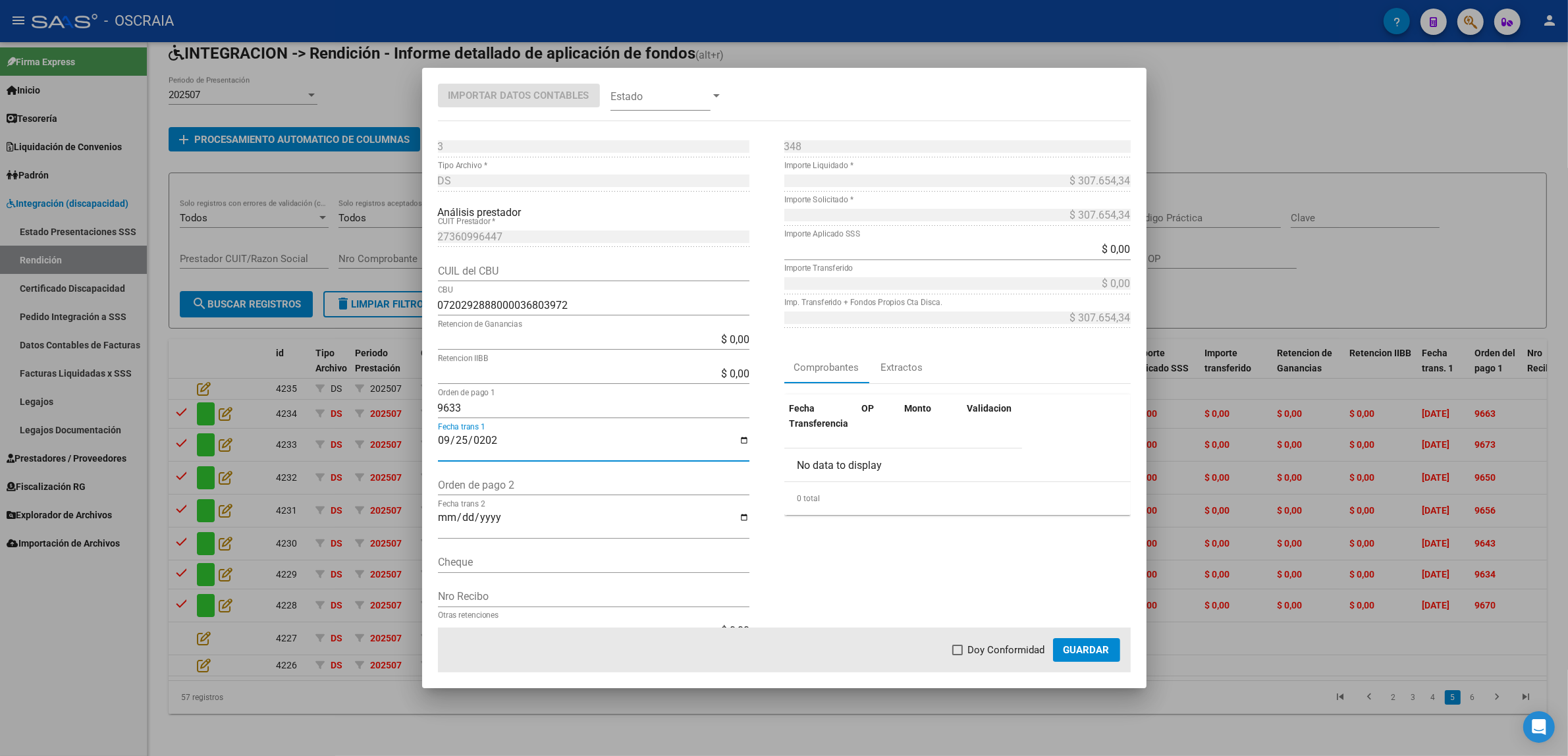
click at [958, 655] on input "Doy Conformidad" at bounding box center [957, 655] width 1 height 1
checkbox input "true"
click at [696, 97] on span at bounding box center [661, 95] width 100 height 29
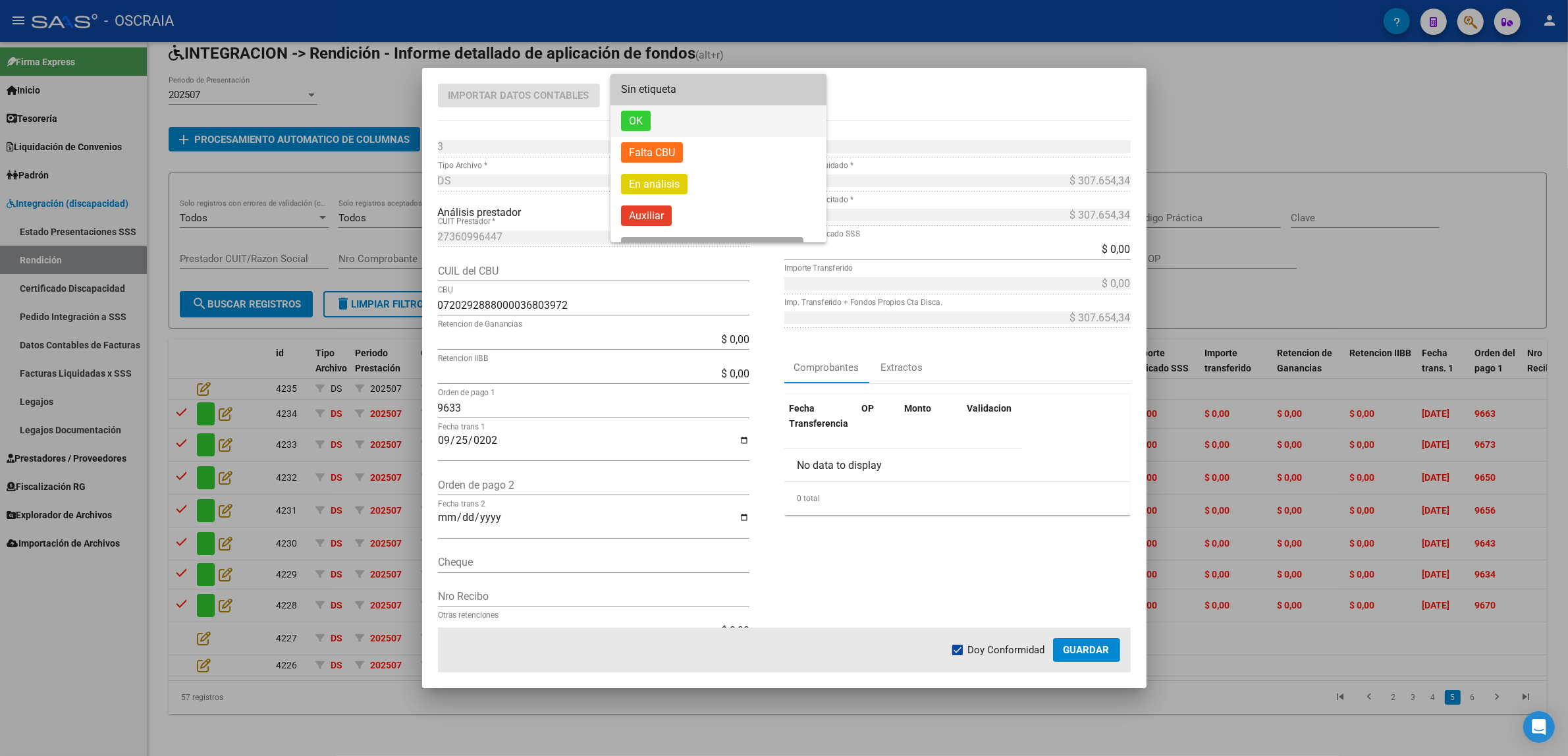
click at [683, 112] on span "OK" at bounding box center [718, 121] width 195 height 32
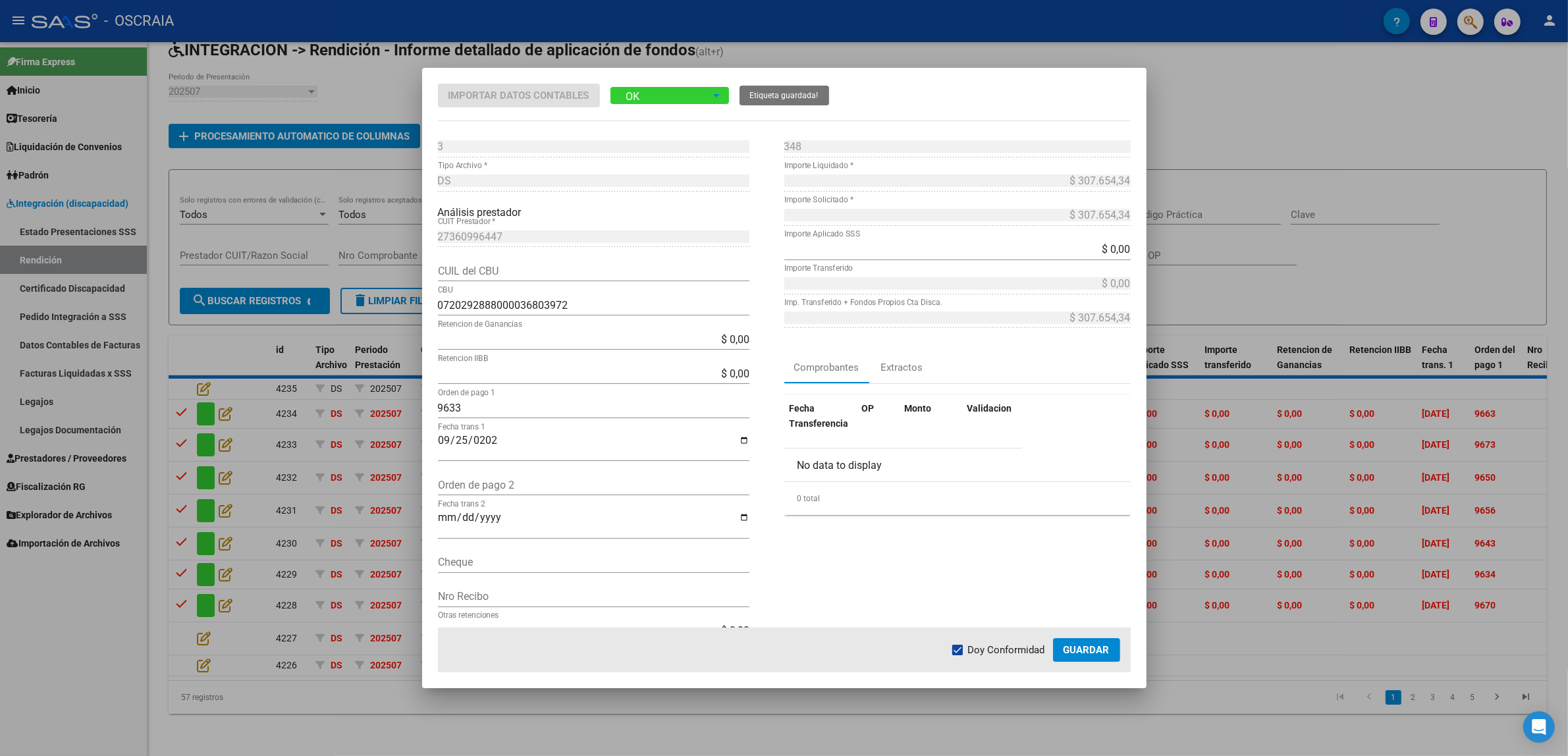
click at [1079, 654] on span "Guardar" at bounding box center [1086, 650] width 46 height 12
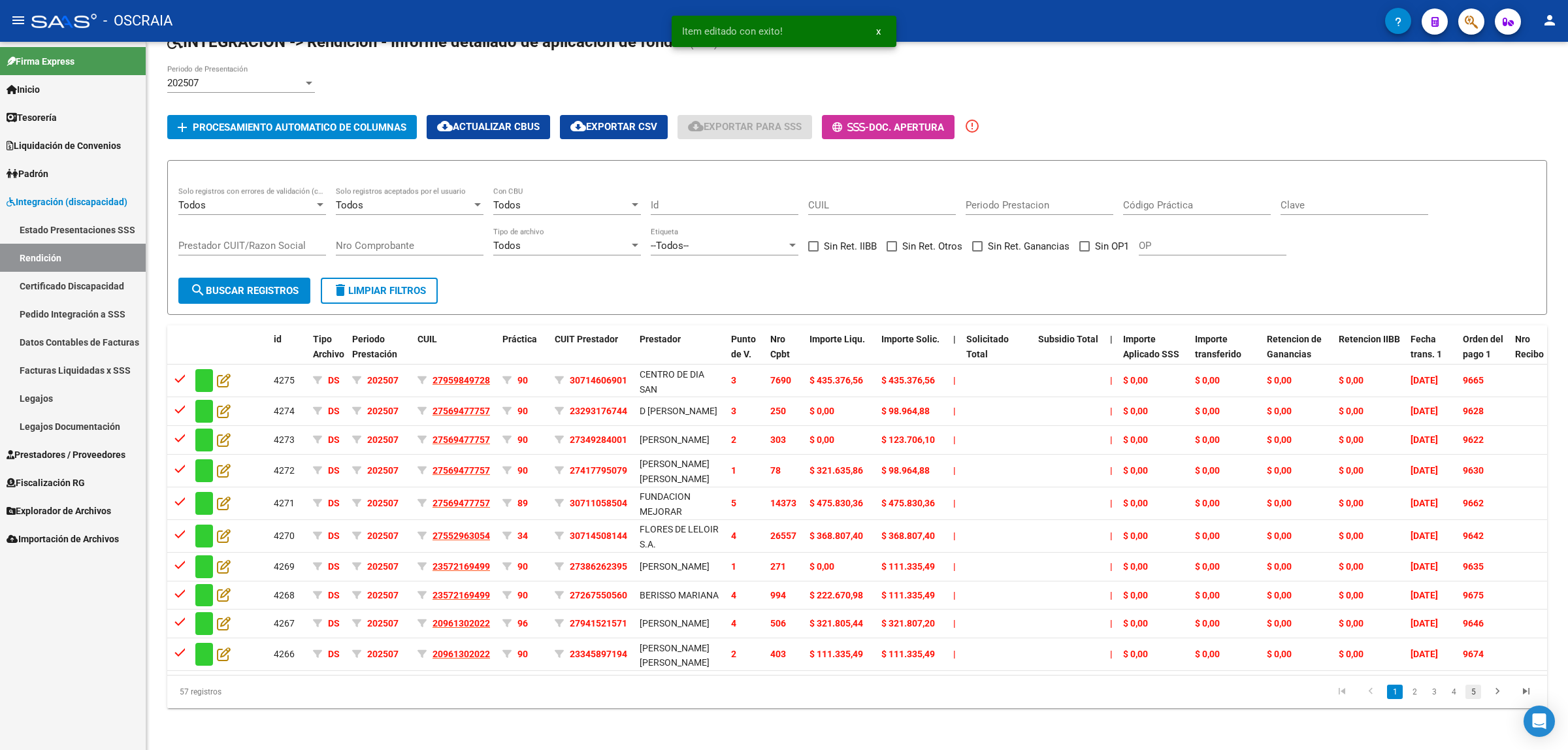
click at [1475, 699] on link "5" at bounding box center [1473, 691] width 16 height 14
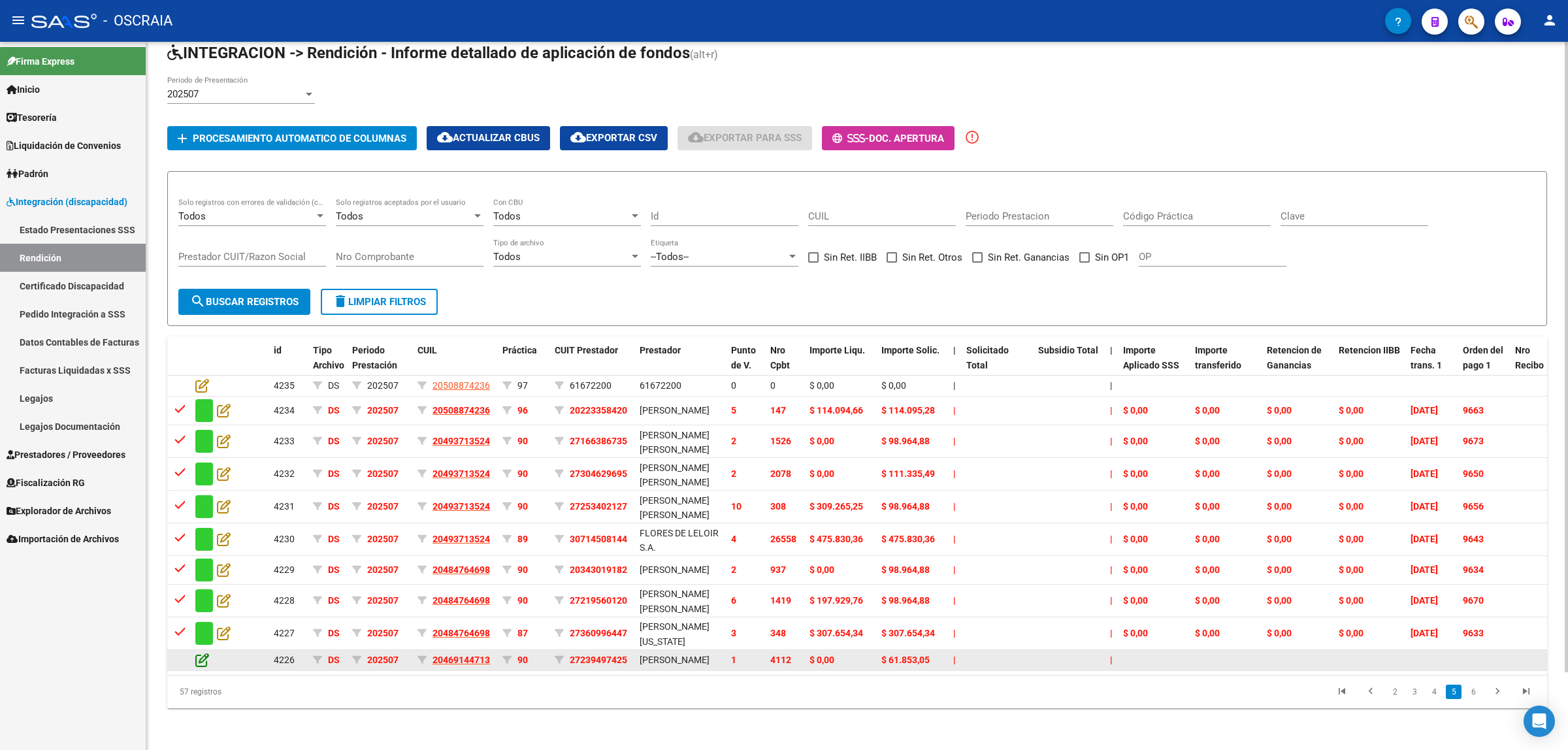
click at [204, 653] on icon at bounding box center [202, 659] width 14 height 14
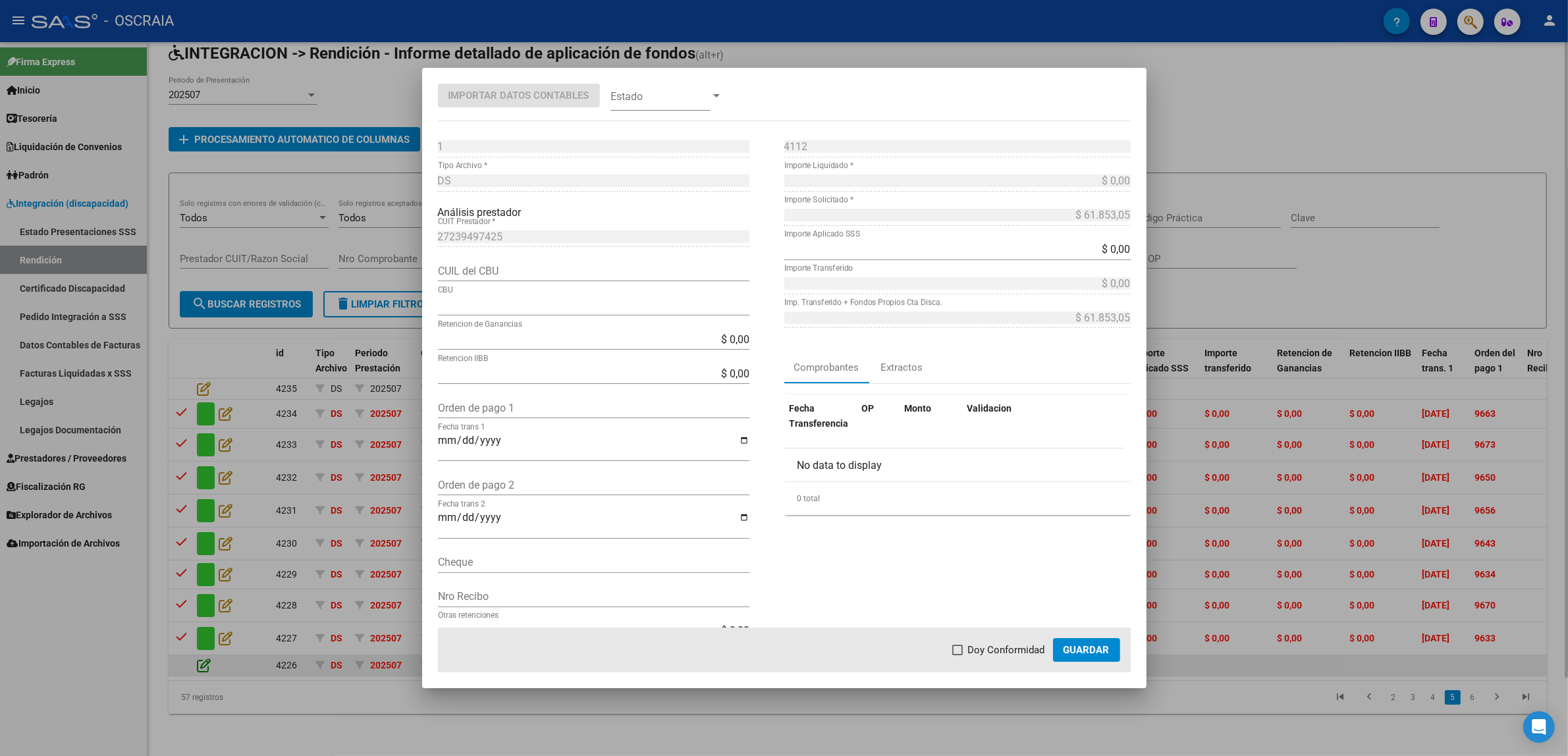
type input "0140013703401351641763"
click at [514, 405] on input "Orden de pago 1" at bounding box center [593, 408] width 311 height 12
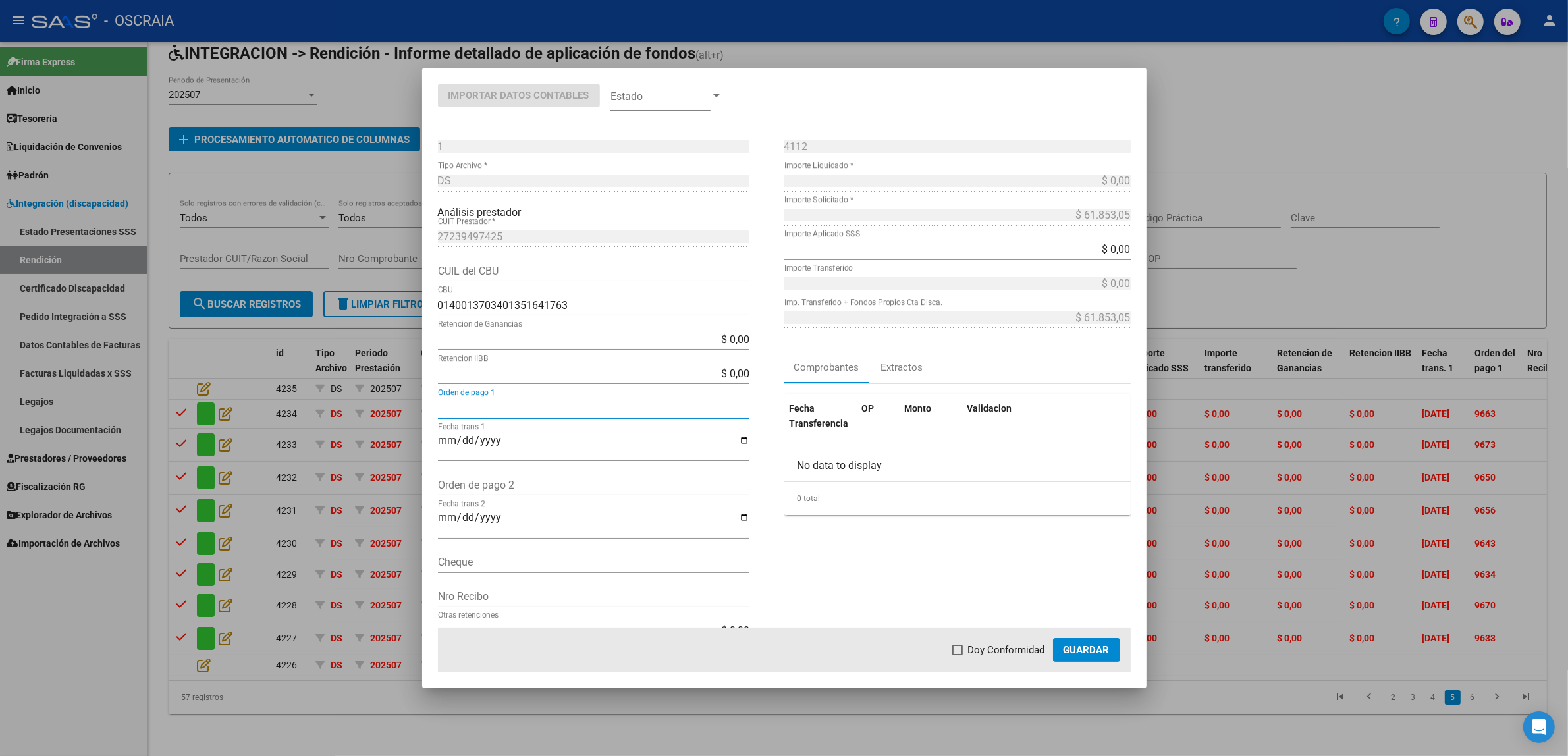
paste input "9626"
type input "9626"
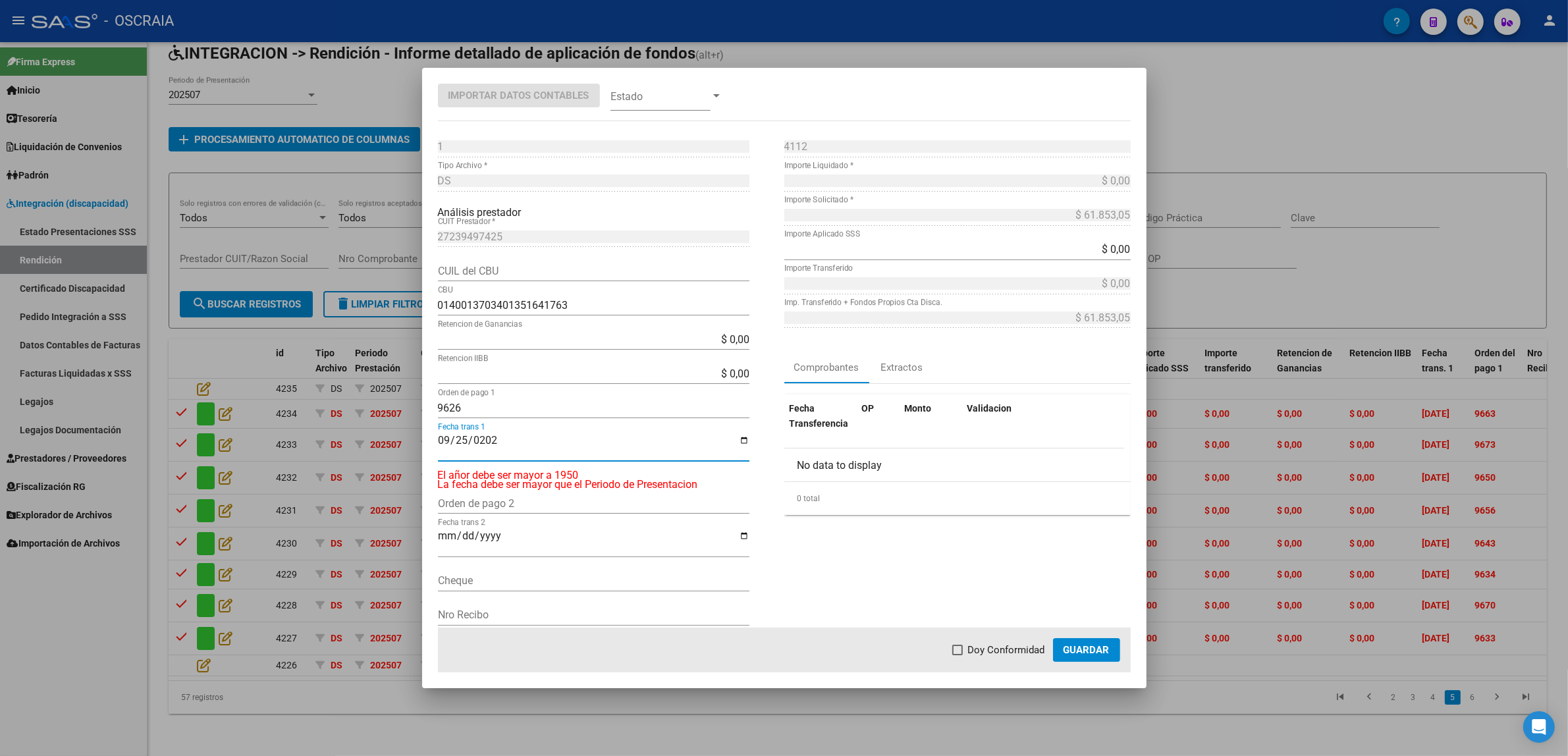
type input "[DATE]"
click at [650, 106] on span at bounding box center [661, 95] width 100 height 29
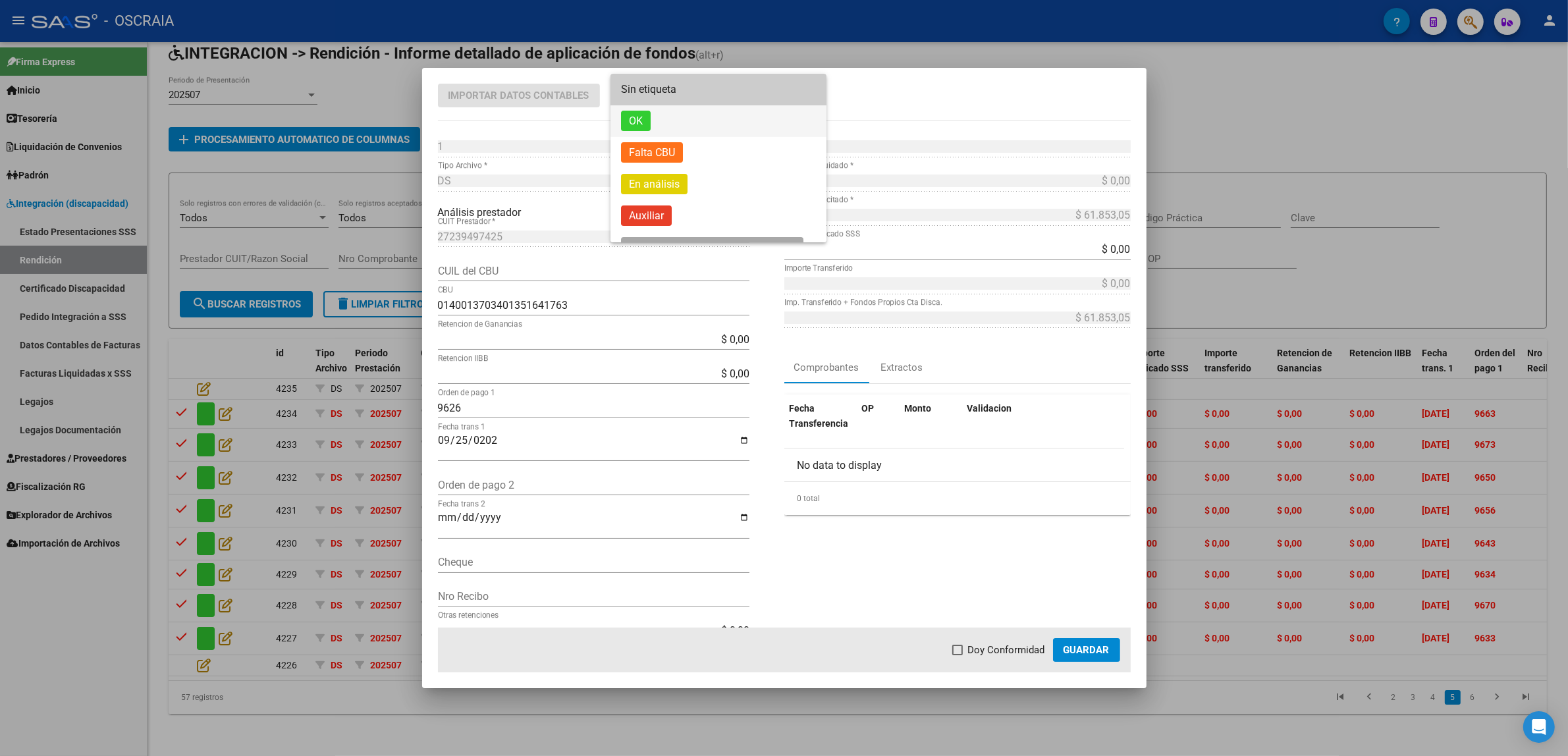
click at [646, 121] on span "OK" at bounding box center [635, 121] width 29 height 21
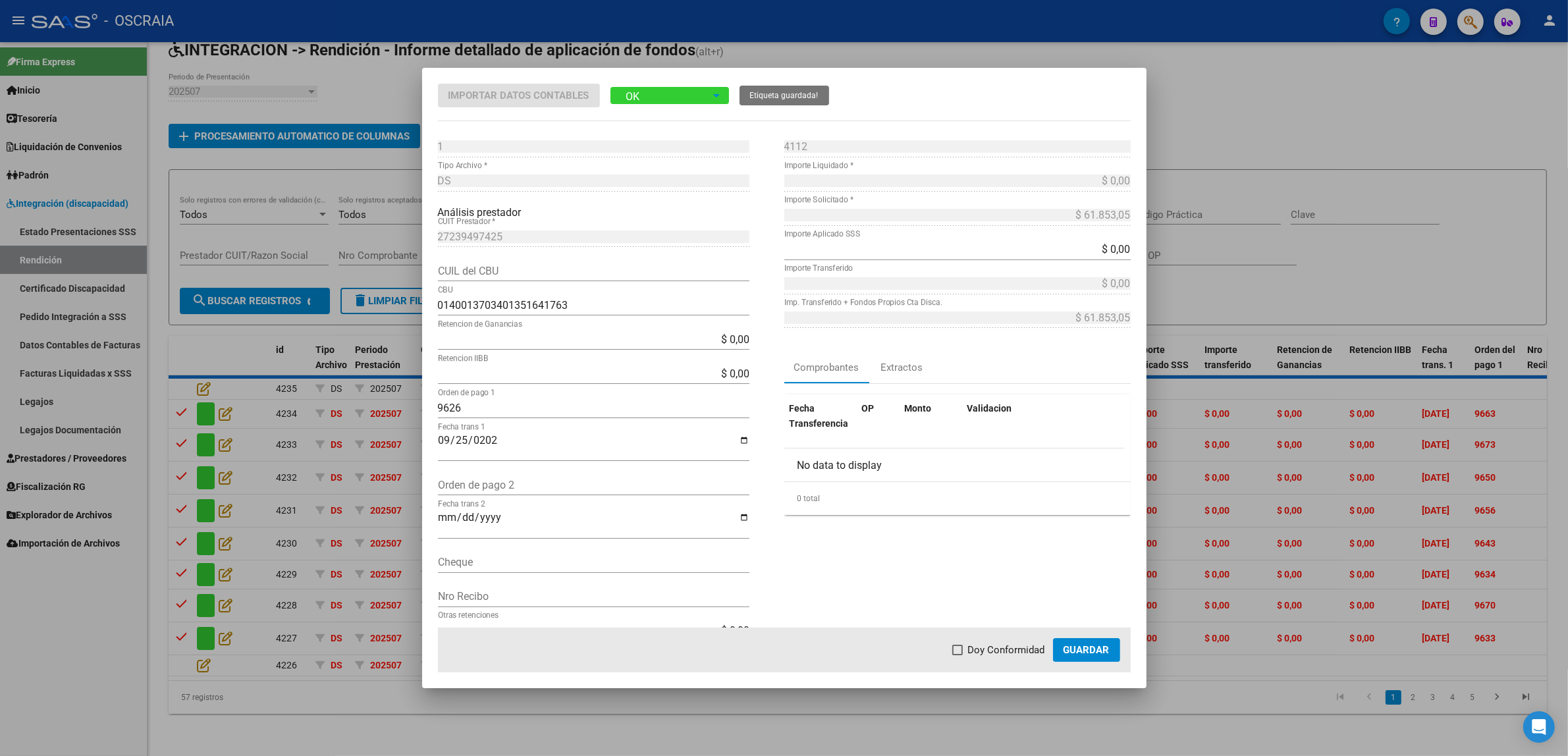
click at [986, 653] on span "Doy Conformidad" at bounding box center [1006, 650] width 77 height 16
click at [958, 655] on input "Doy Conformidad" at bounding box center [957, 655] width 1 height 1
checkbox input "true"
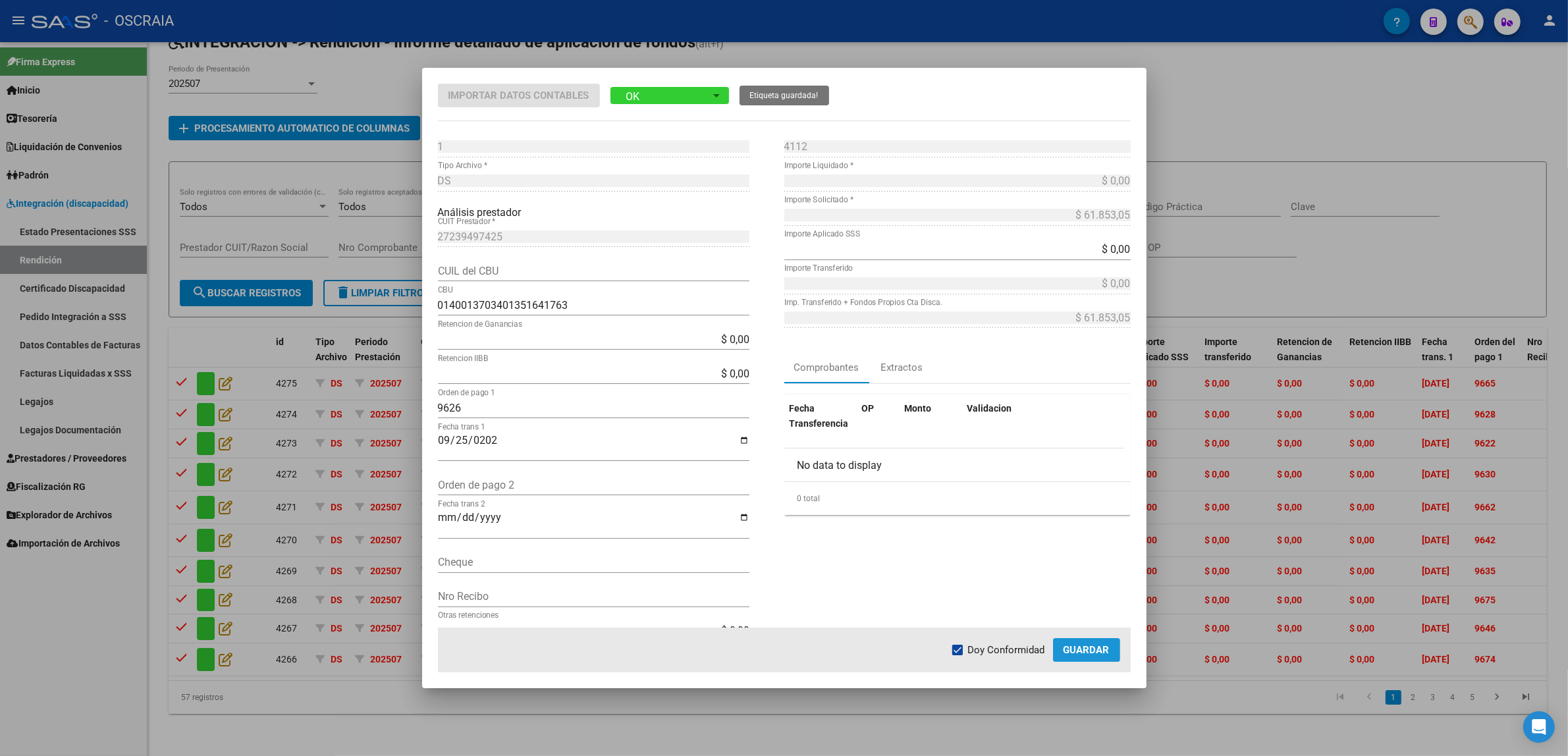
click at [1113, 650] on button "Guardar" at bounding box center [1086, 650] width 67 height 24
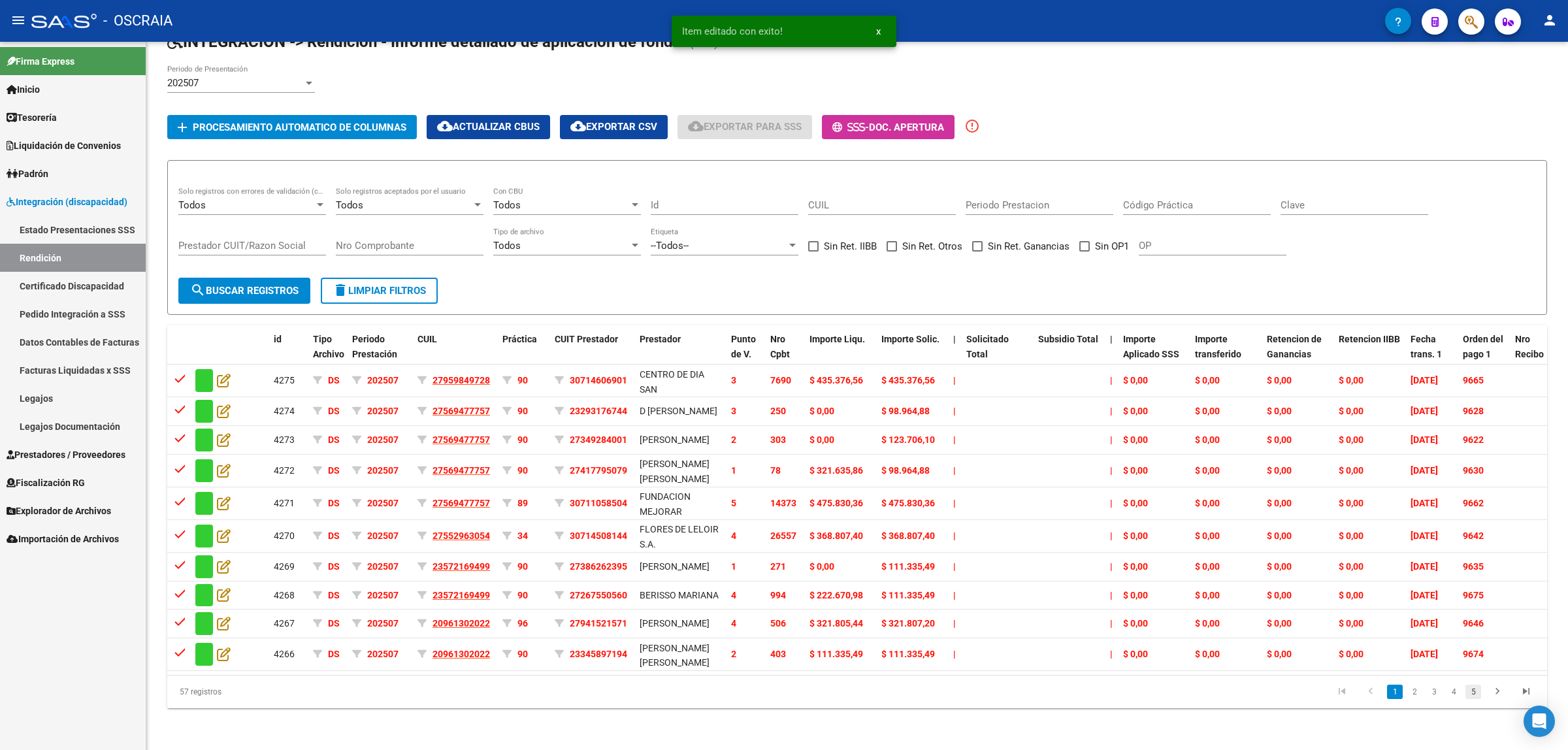
click at [1468, 699] on link "5" at bounding box center [1473, 691] width 16 height 14
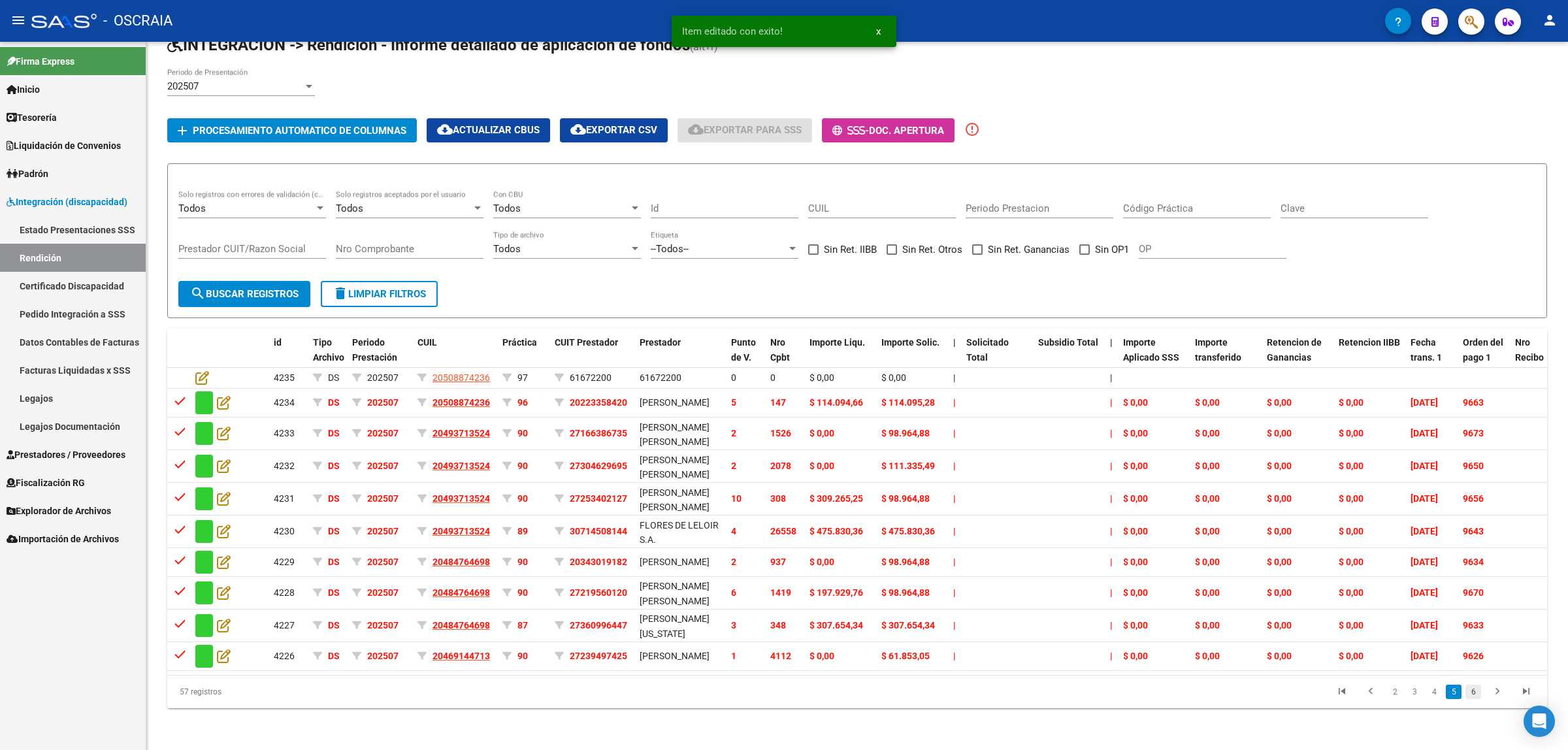
click at [1468, 697] on link "6" at bounding box center [1473, 691] width 16 height 14
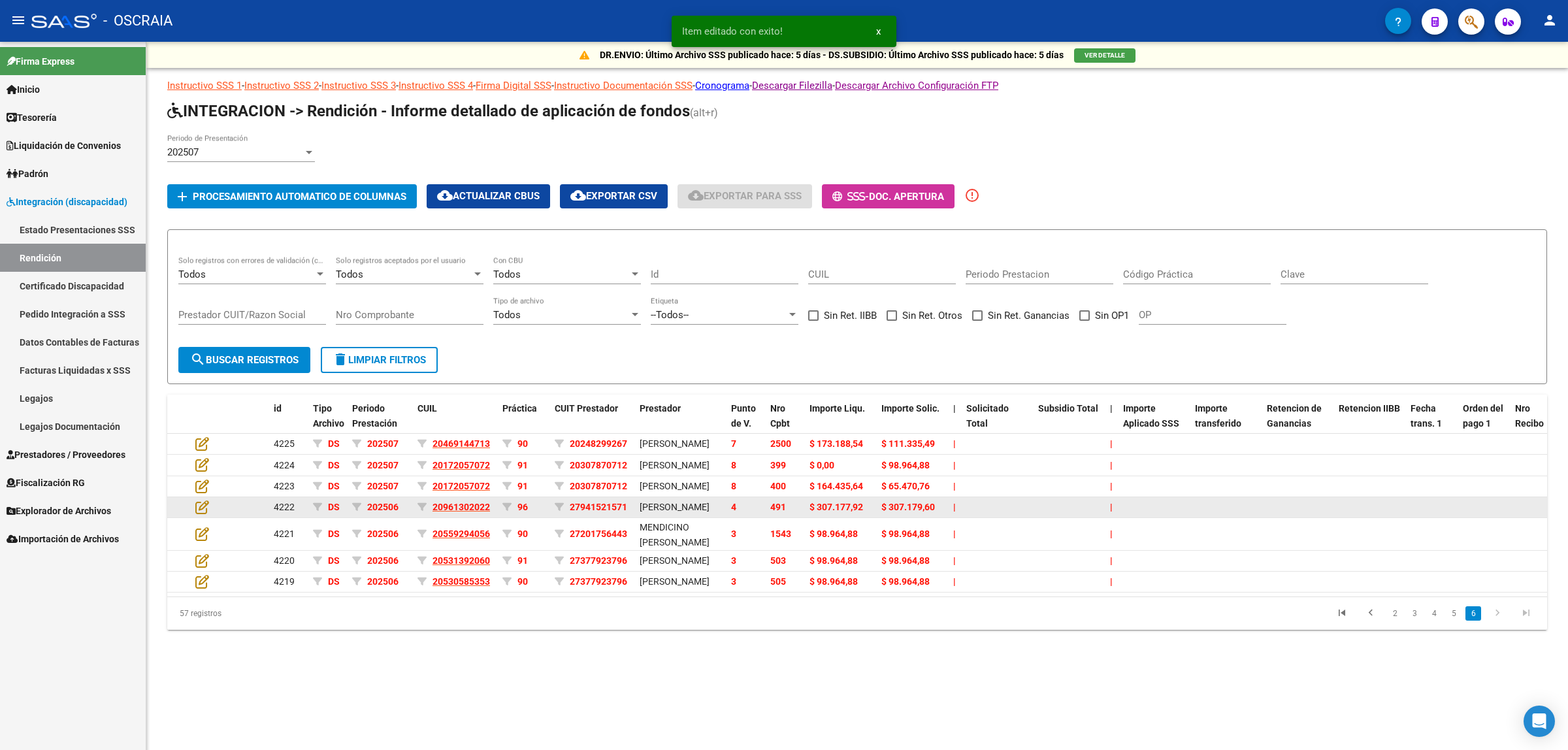
scroll to position [0, 0]
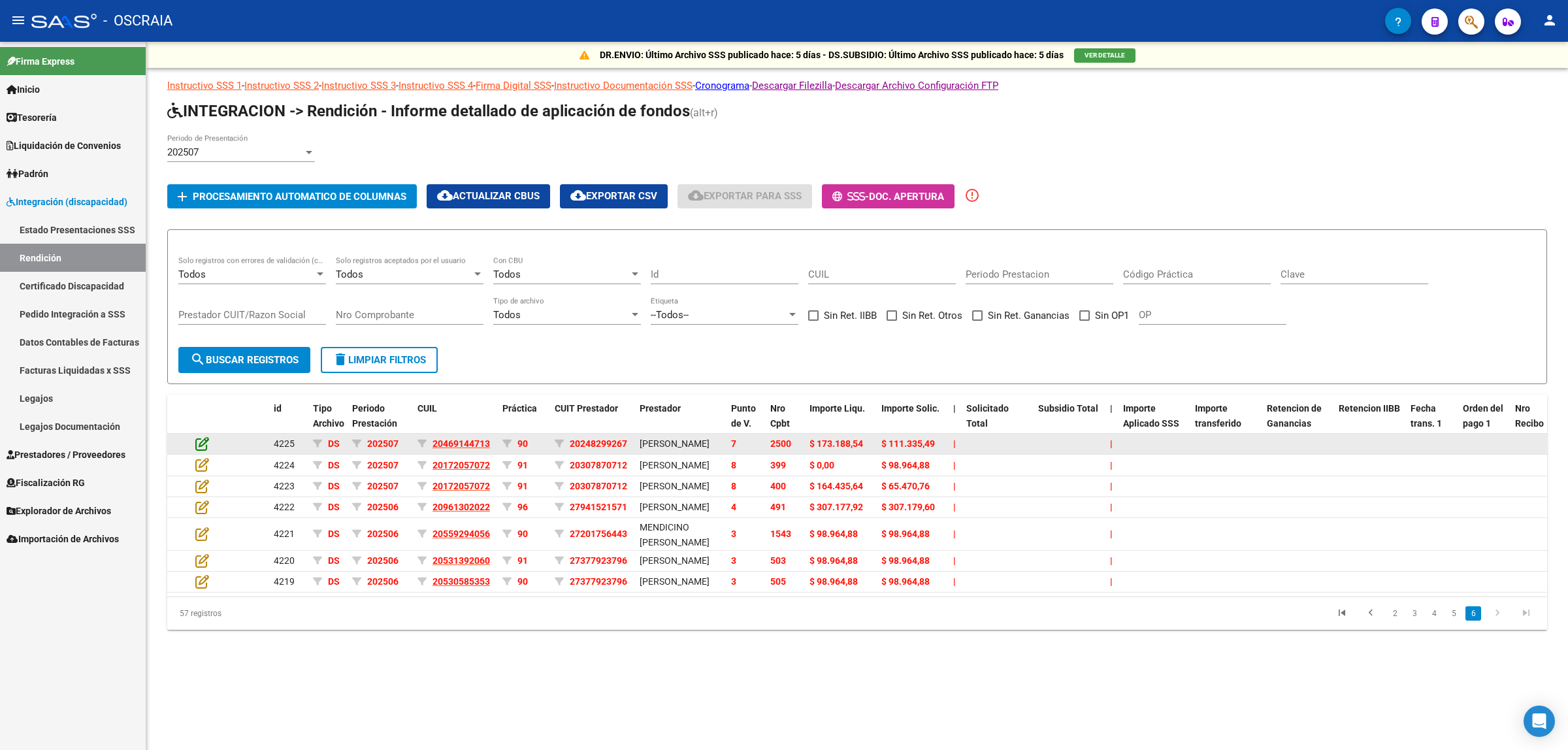
click at [201, 442] on icon at bounding box center [202, 443] width 14 height 14
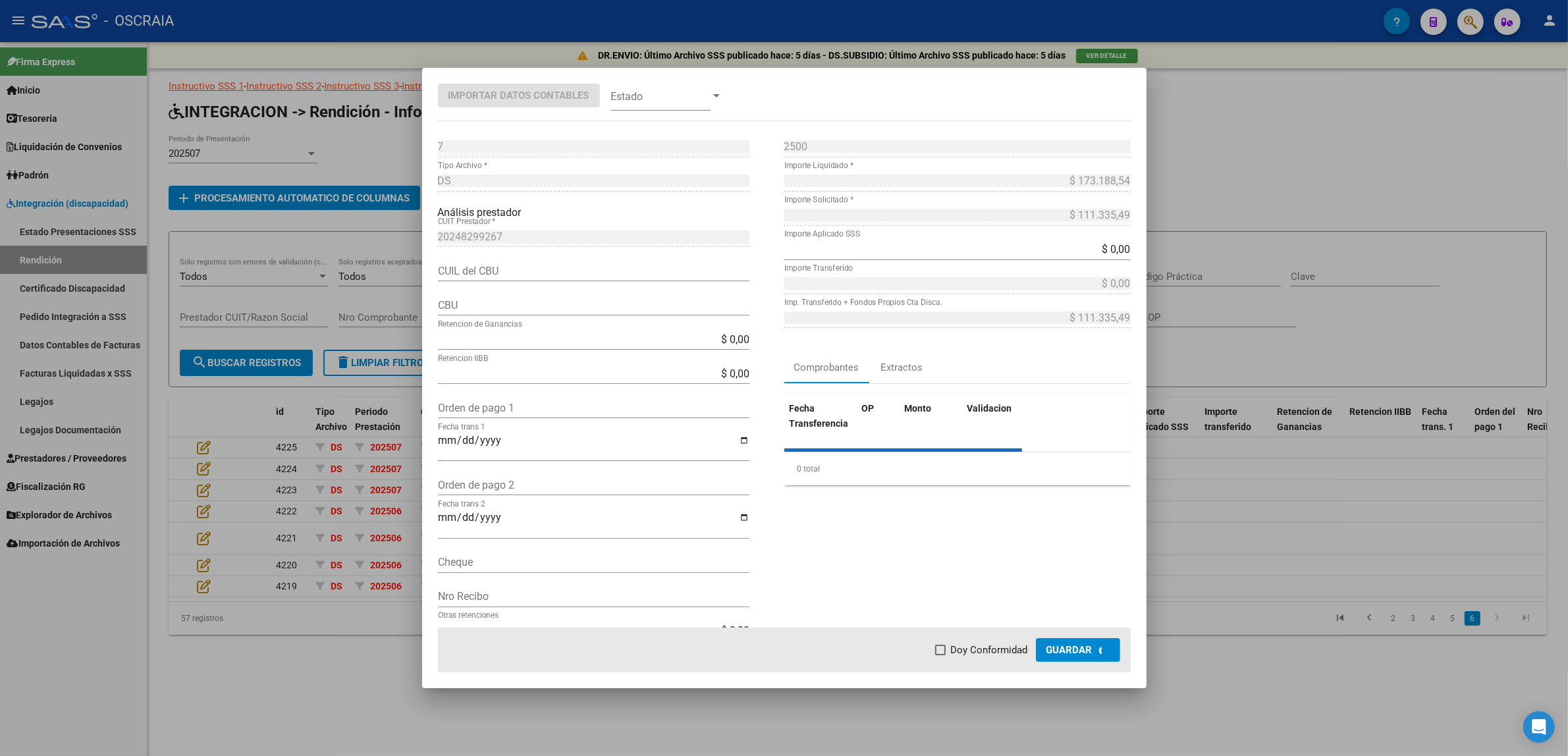
type input "0440070740000167465719"
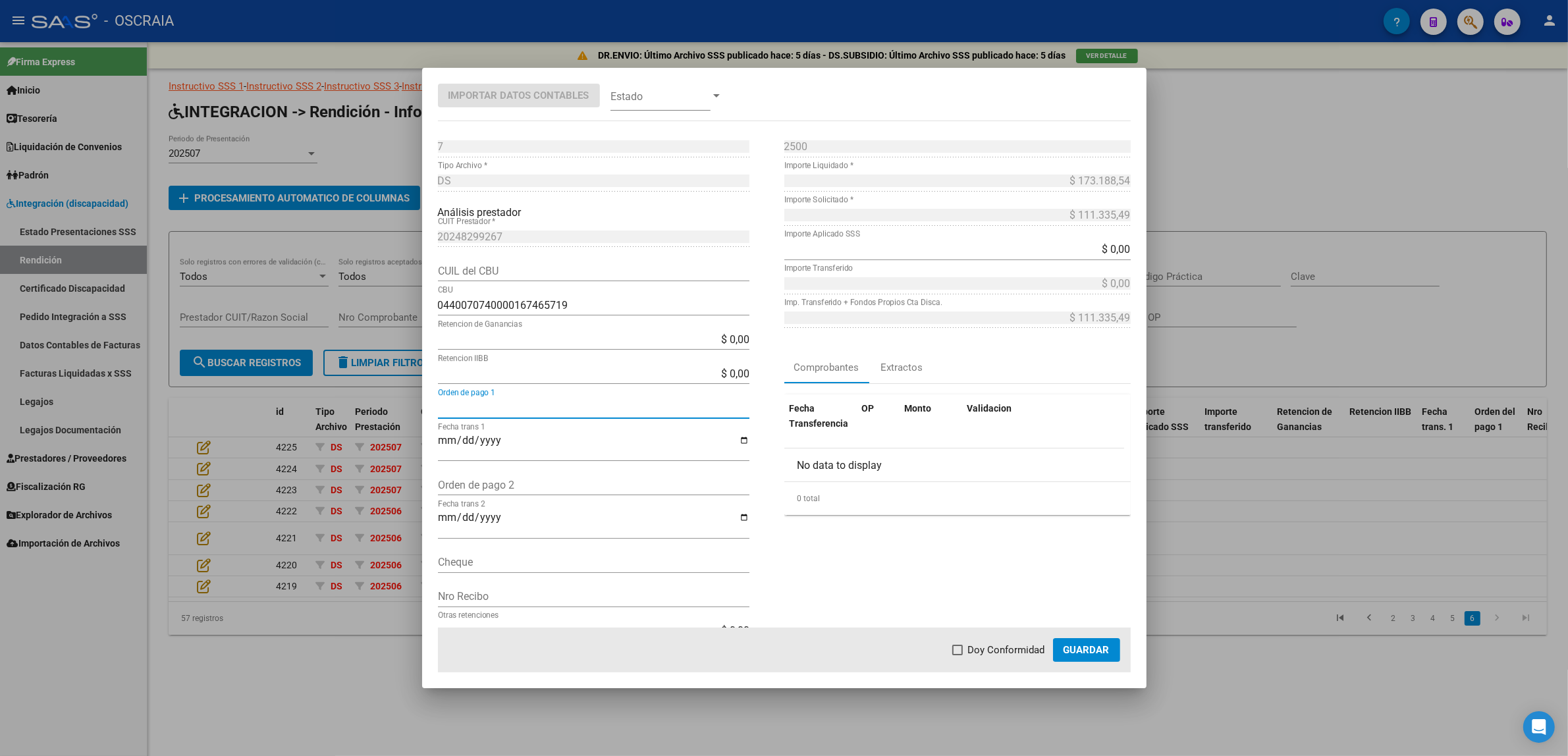
click at [528, 410] on input "Orden de pago 1" at bounding box center [593, 408] width 311 height 12
paste input "9627"
type input "9627"
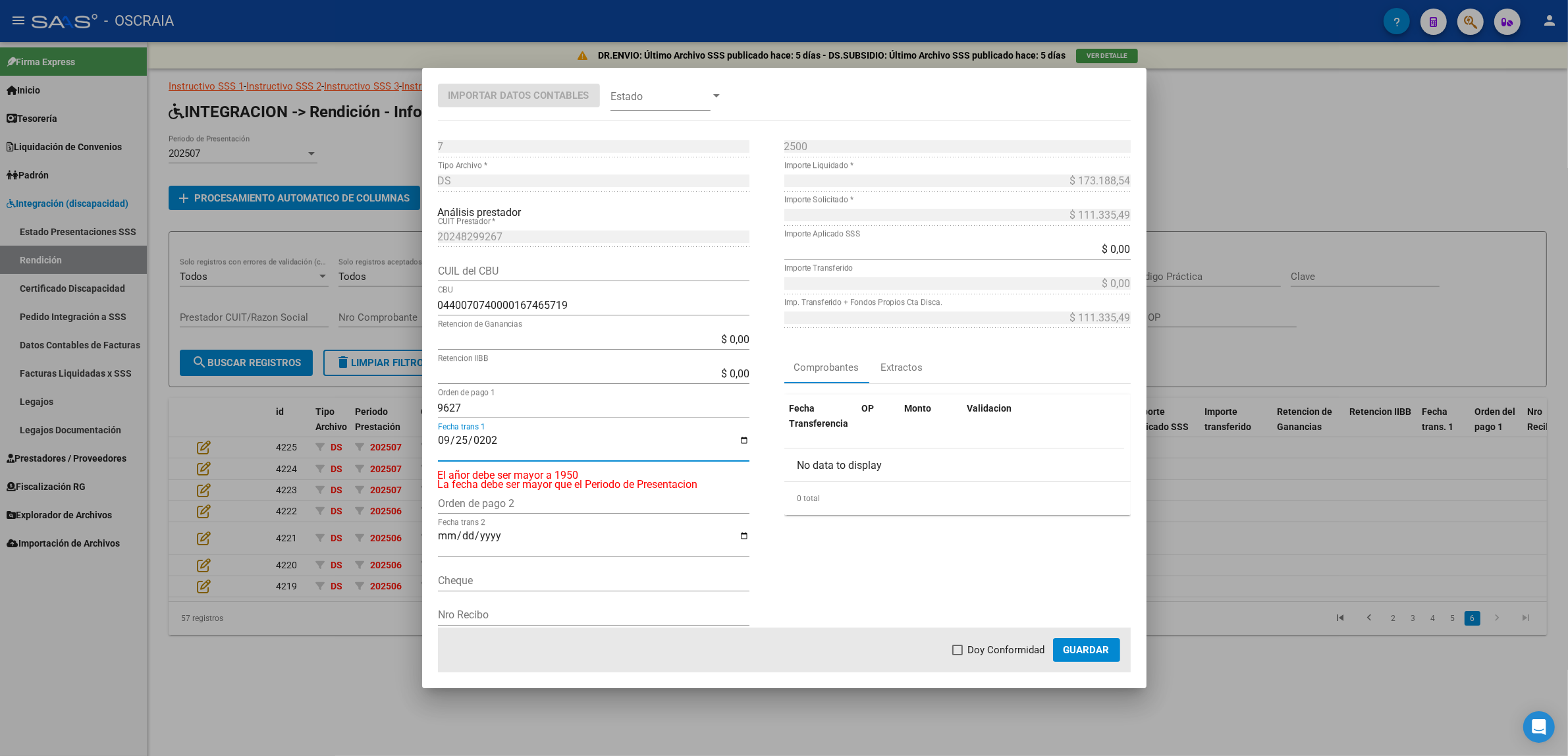
type input "[DATE]"
click at [649, 103] on span at bounding box center [661, 95] width 100 height 29
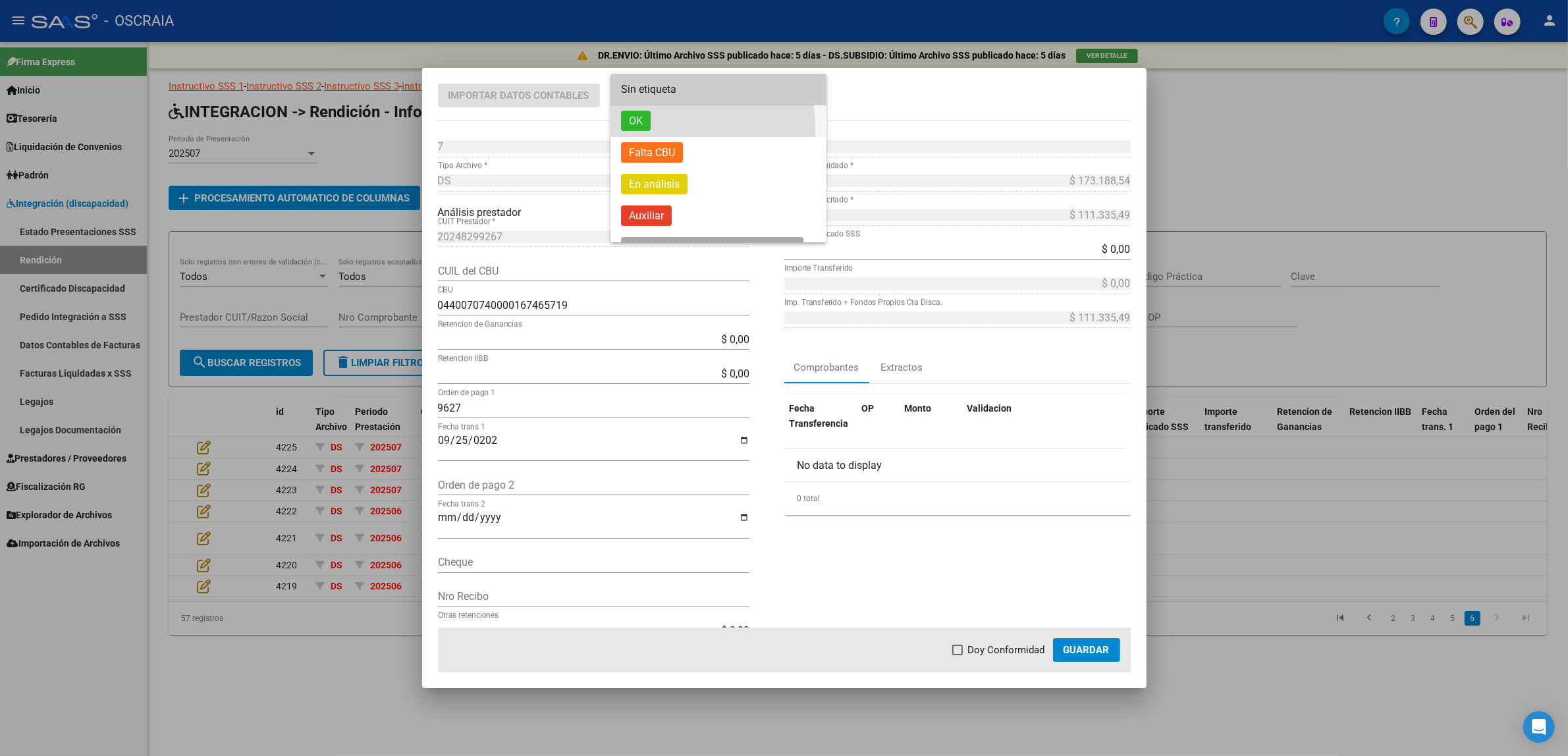
click at [652, 127] on span "OK" at bounding box center [718, 121] width 195 height 32
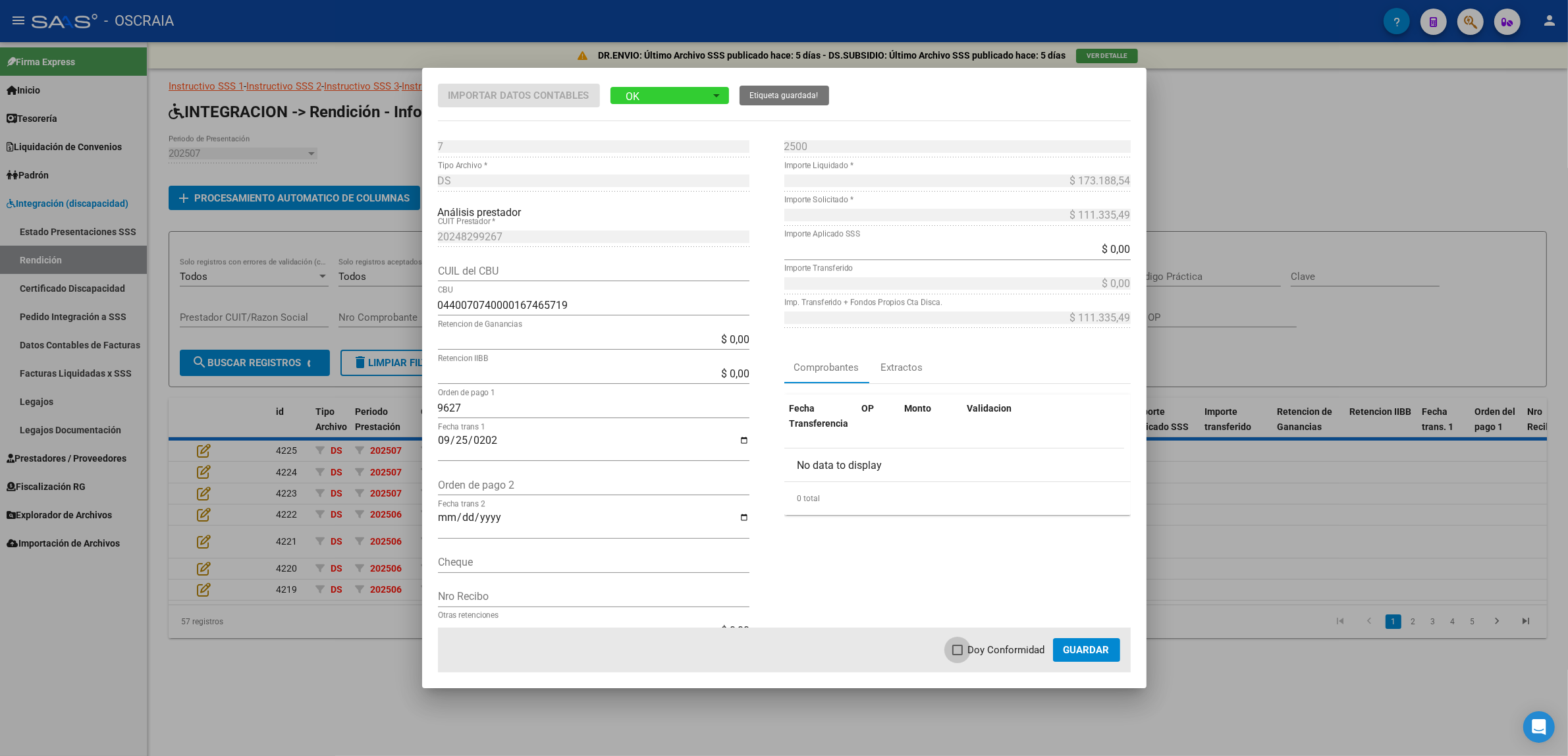
click at [1008, 653] on span "Doy Conformidad" at bounding box center [1006, 650] width 77 height 16
click at [958, 655] on input "Doy Conformidad" at bounding box center [957, 655] width 1 height 1
checkbox input "true"
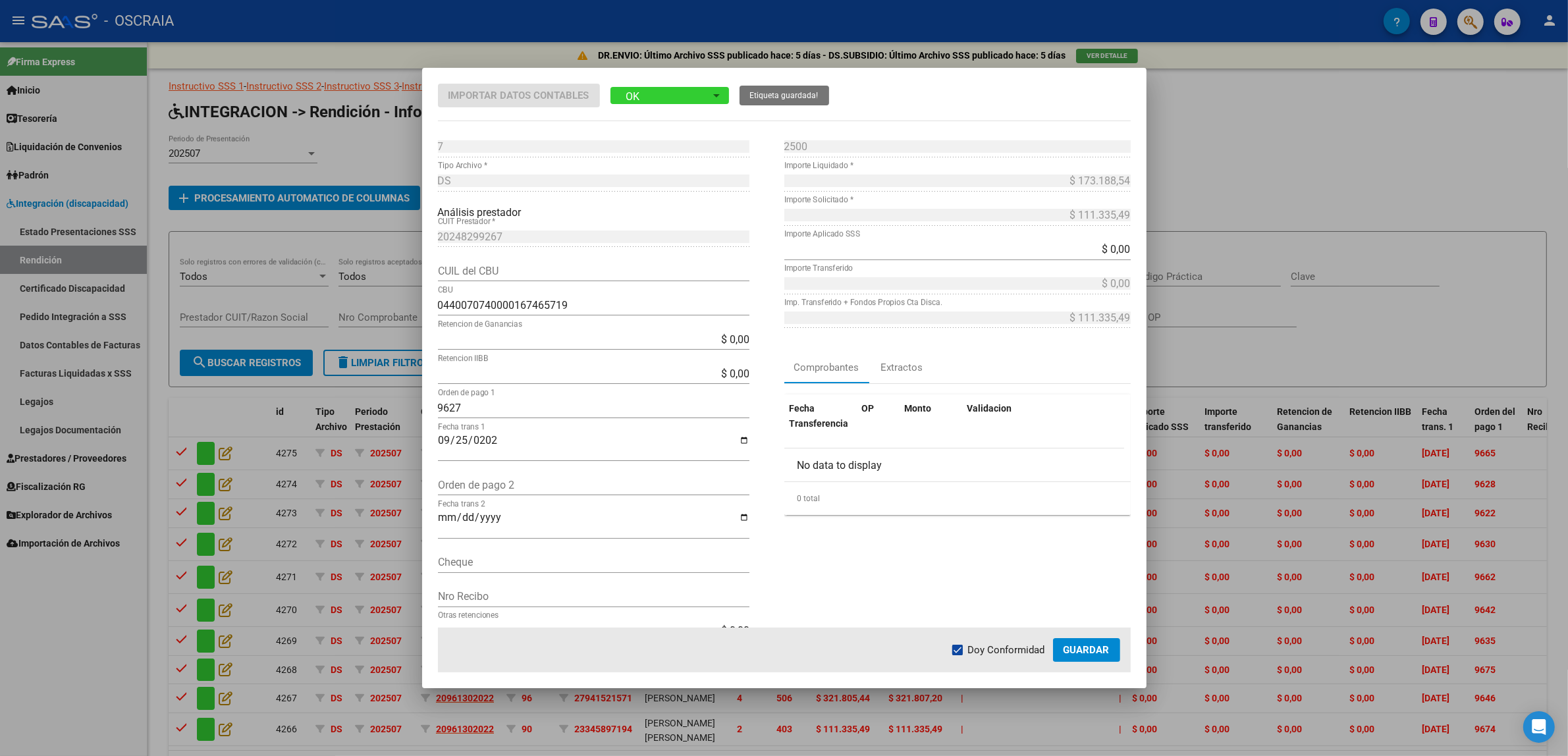
click at [1103, 655] on span "Guardar" at bounding box center [1086, 650] width 46 height 12
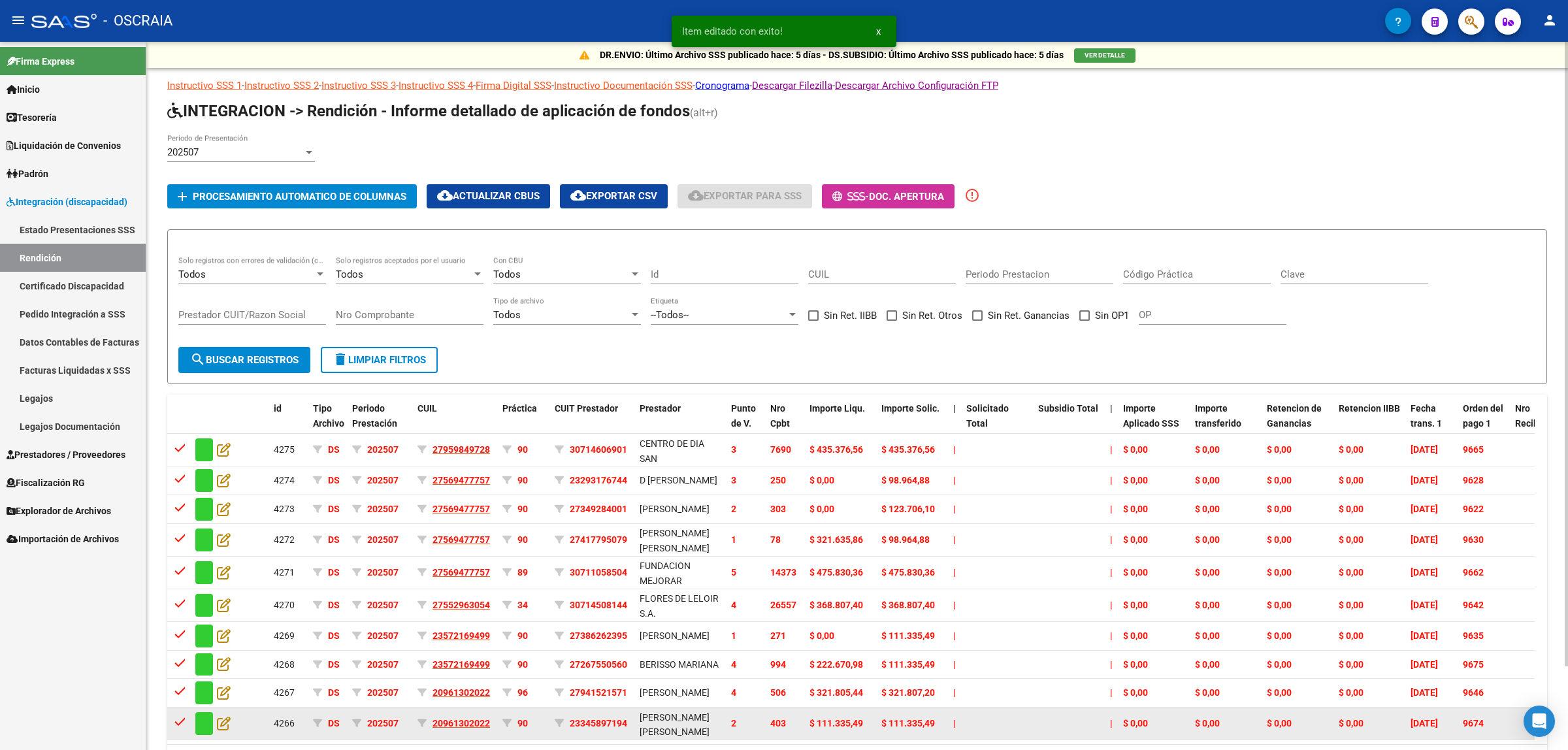
scroll to position [95, 0]
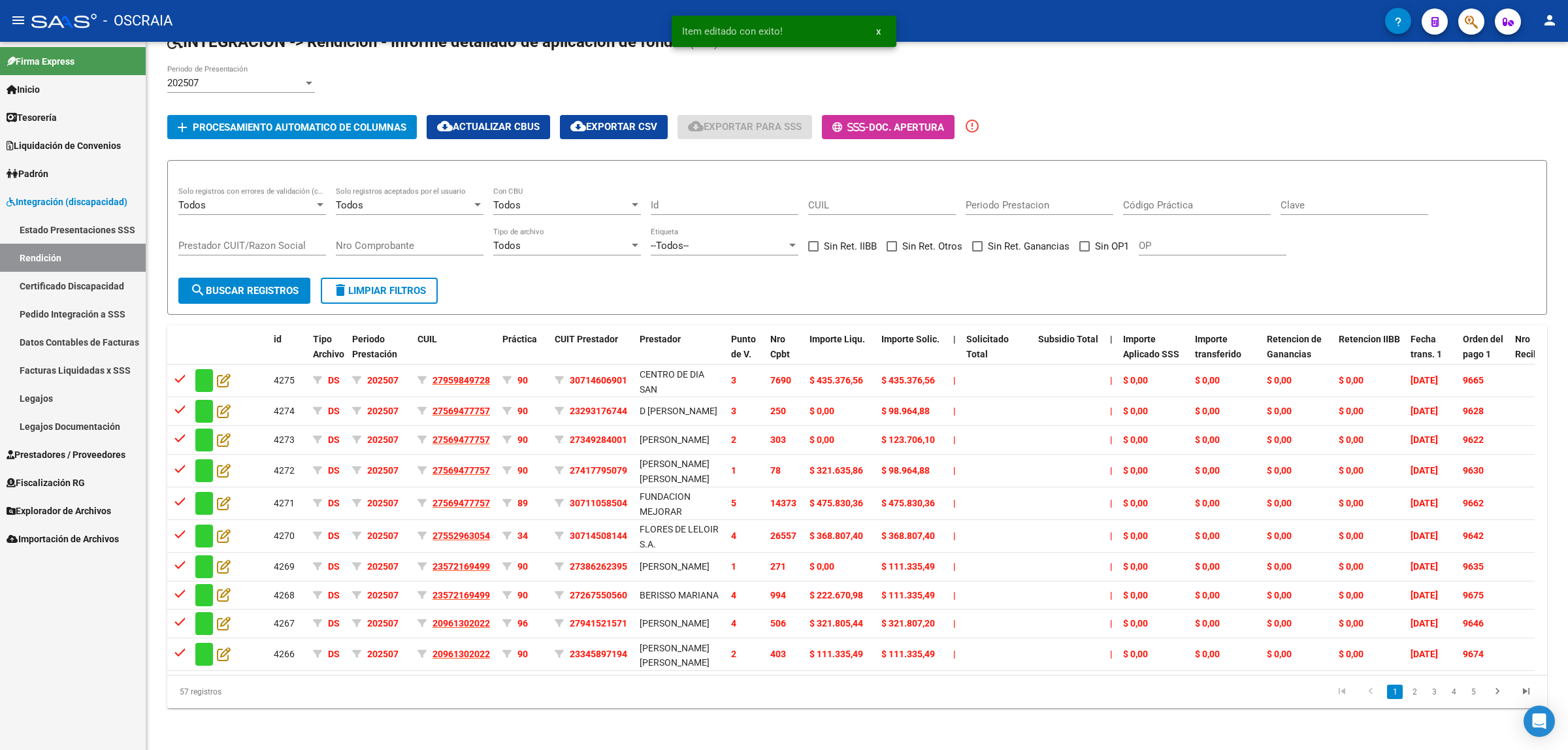
click at [1369, 691] on icon "go to previous page" at bounding box center [1371, 693] width 17 height 16
click at [1523, 694] on icon "go to last page" at bounding box center [1526, 693] width 17 height 16
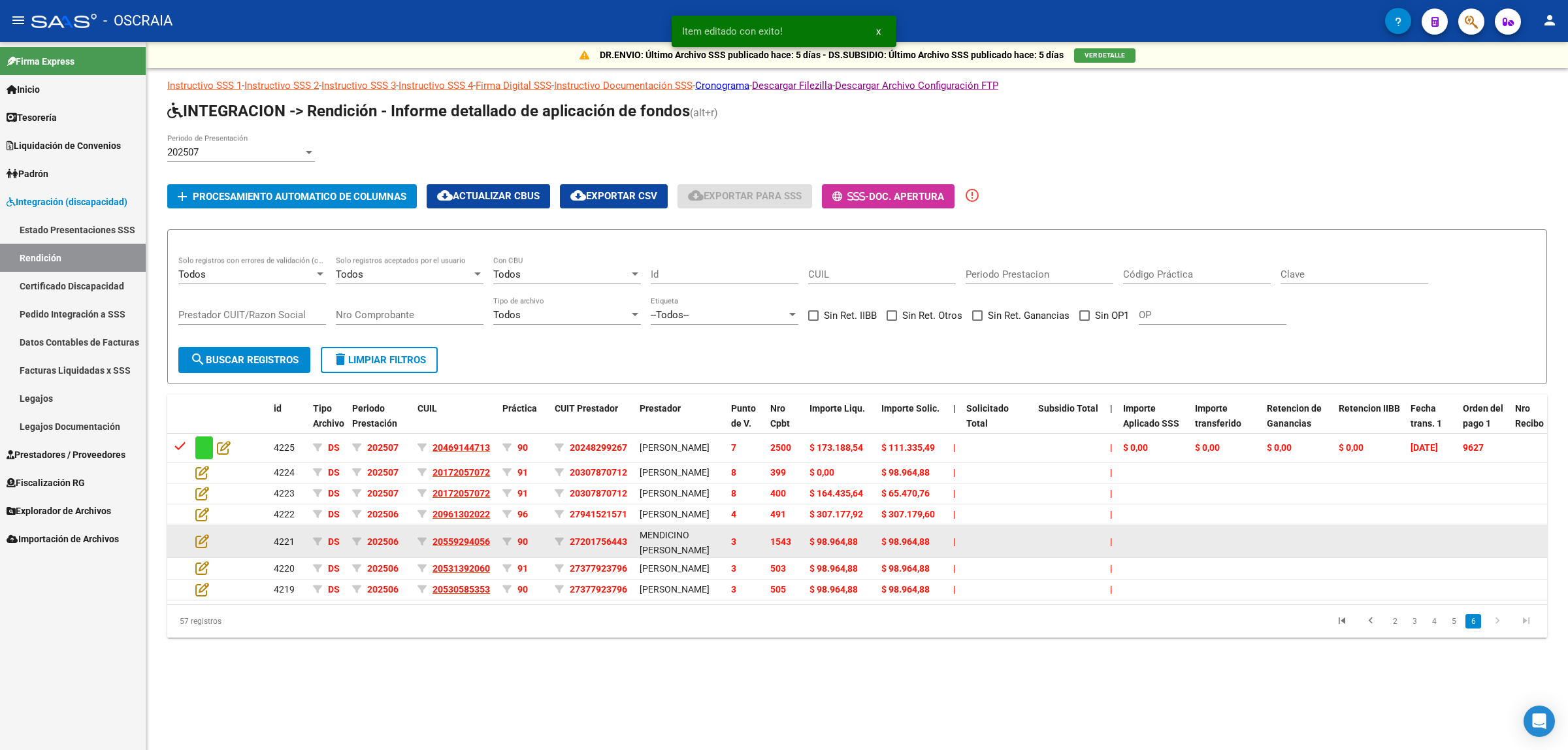
scroll to position [0, 0]
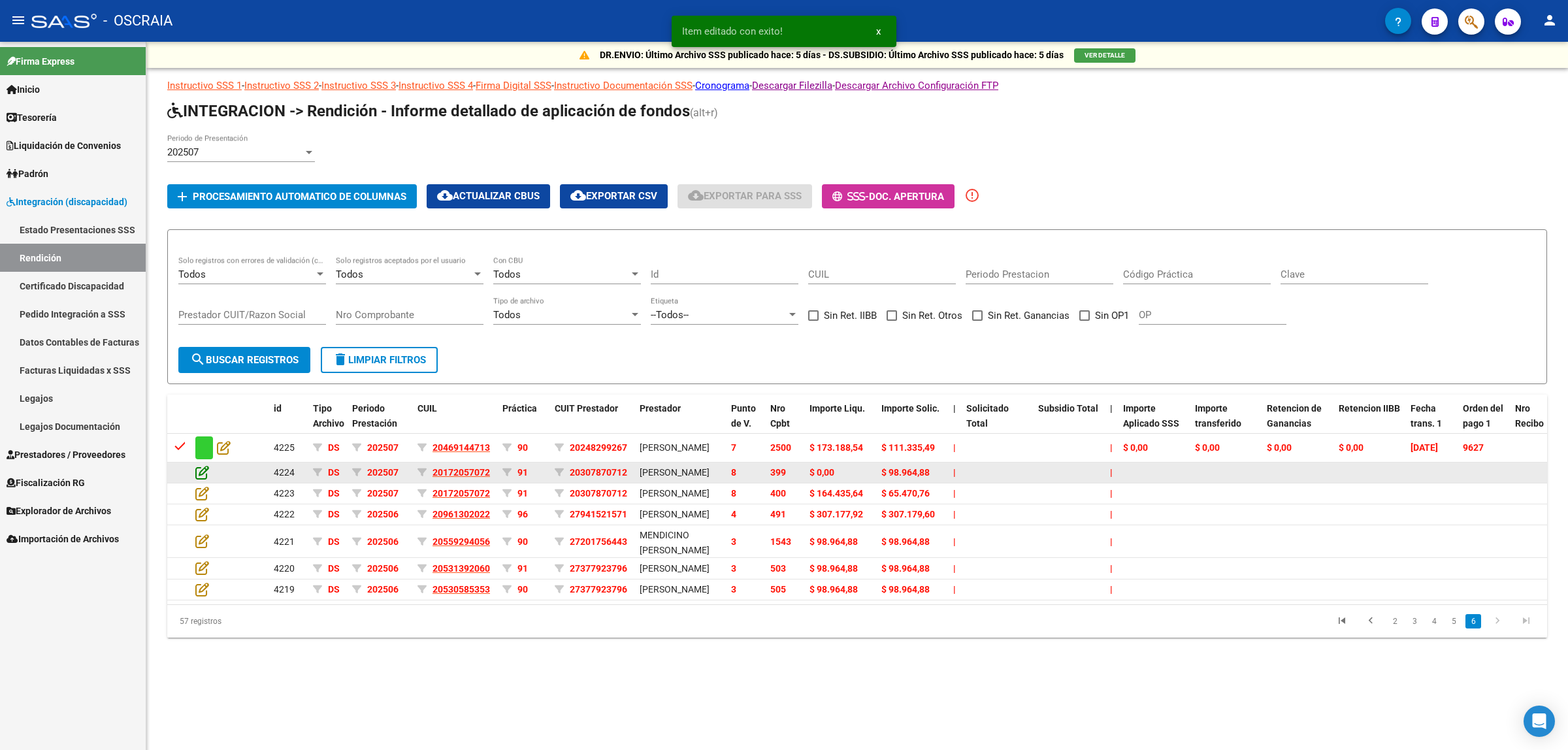
click at [199, 478] on icon at bounding box center [202, 472] width 14 height 14
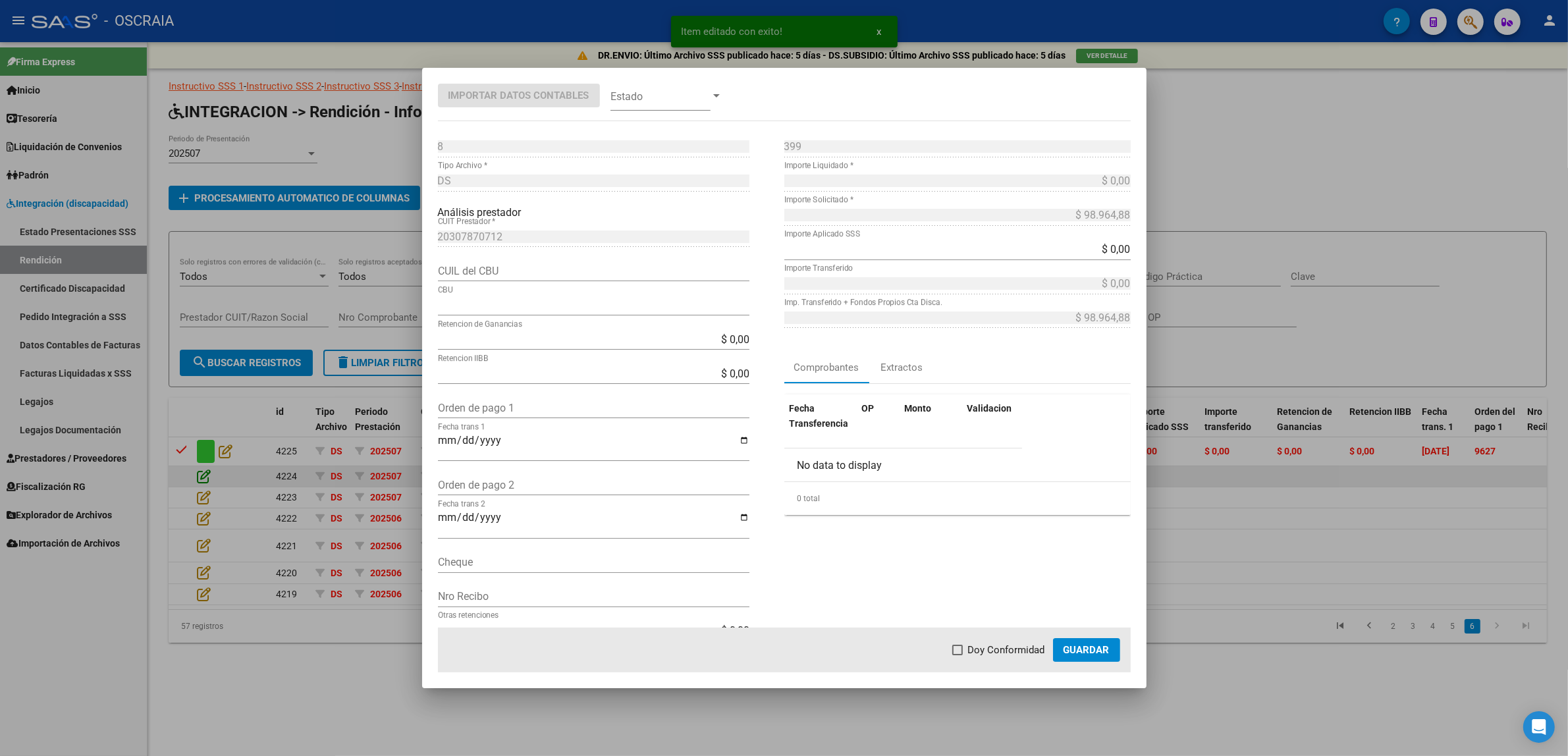
type input "0720437588000035184890"
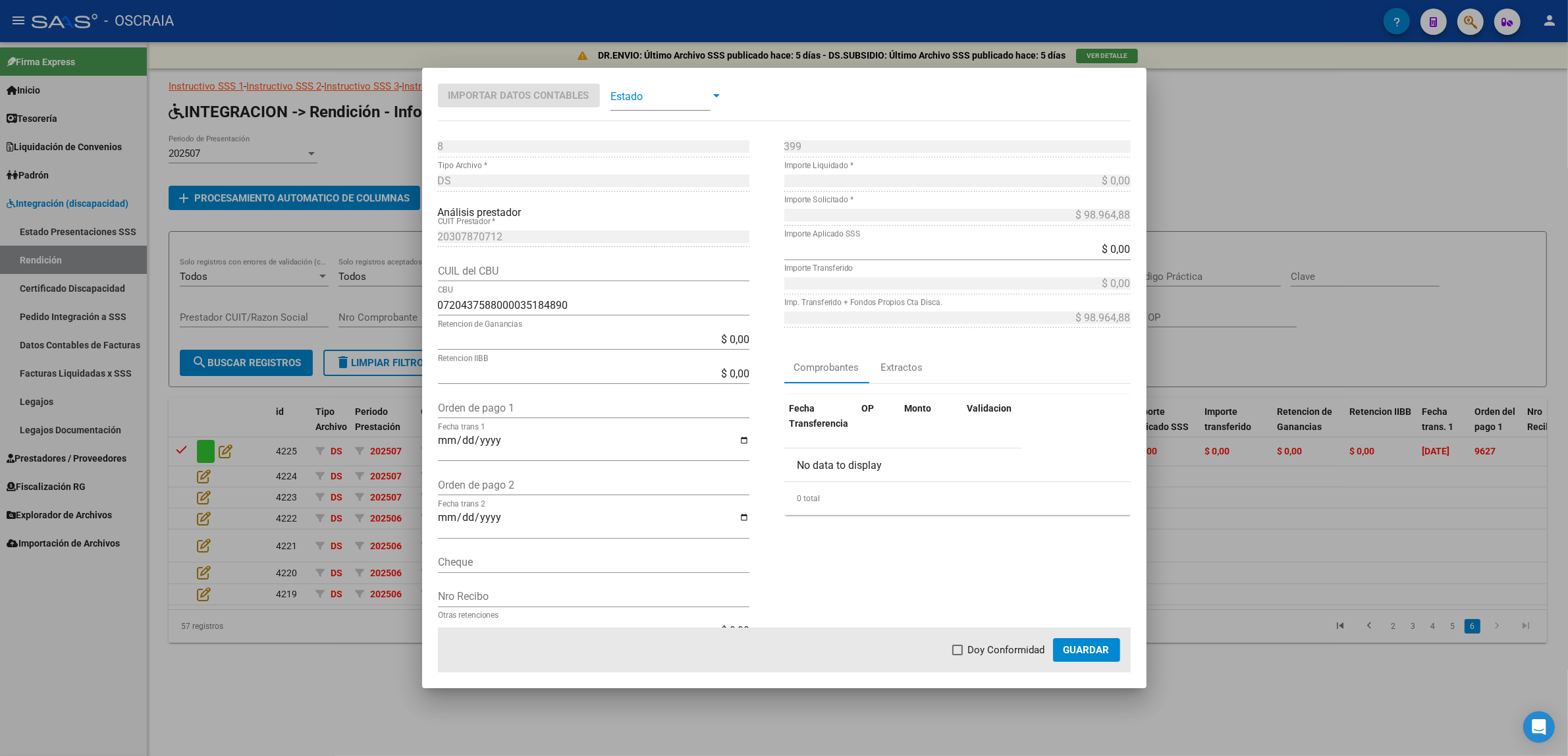
click at [519, 405] on input "Orden de pago 1" at bounding box center [593, 408] width 311 height 12
paste input "9631"
type input "9631"
type input "[DATE]"
click at [682, 99] on span at bounding box center [661, 95] width 100 height 29
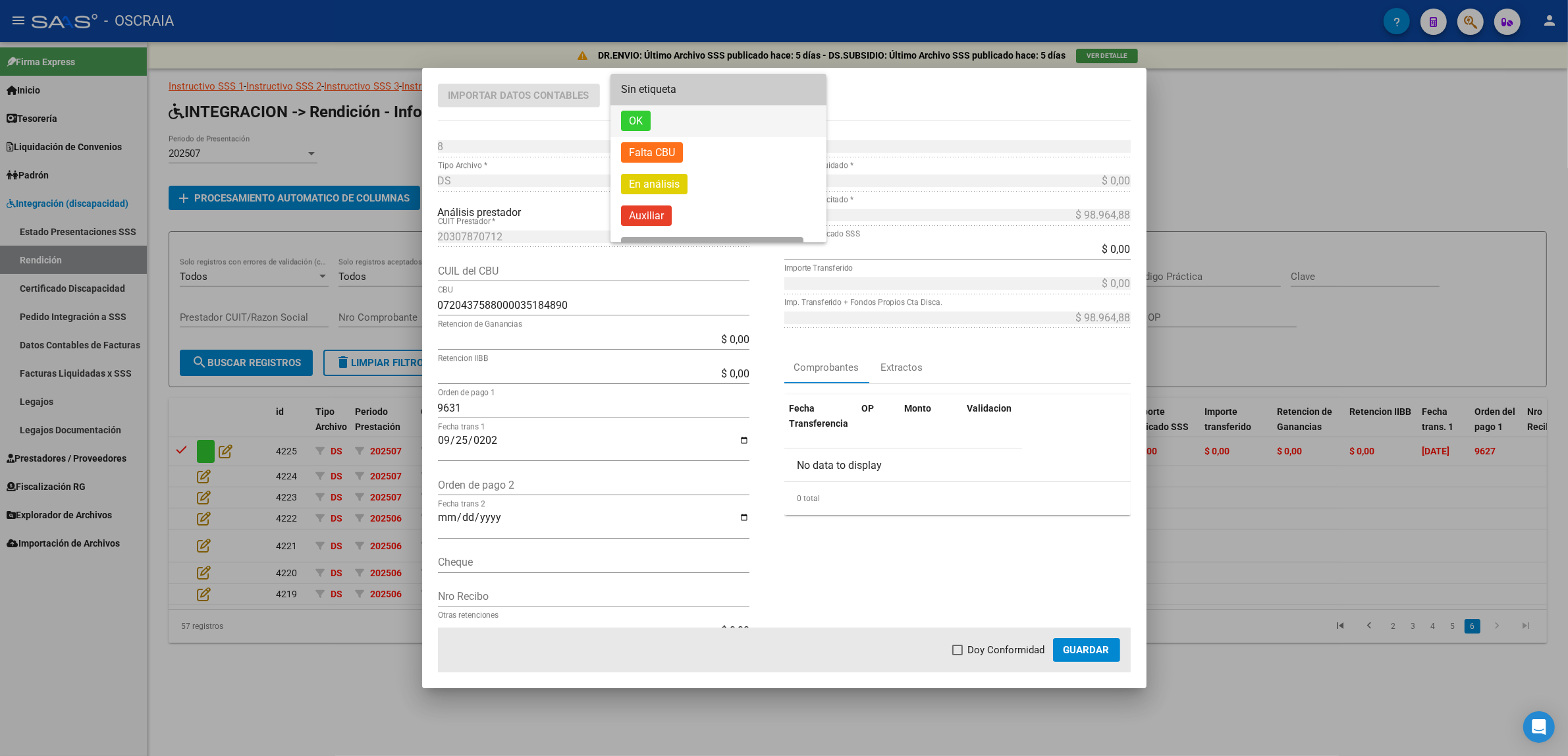
click at [684, 123] on span "OK" at bounding box center [718, 121] width 195 height 32
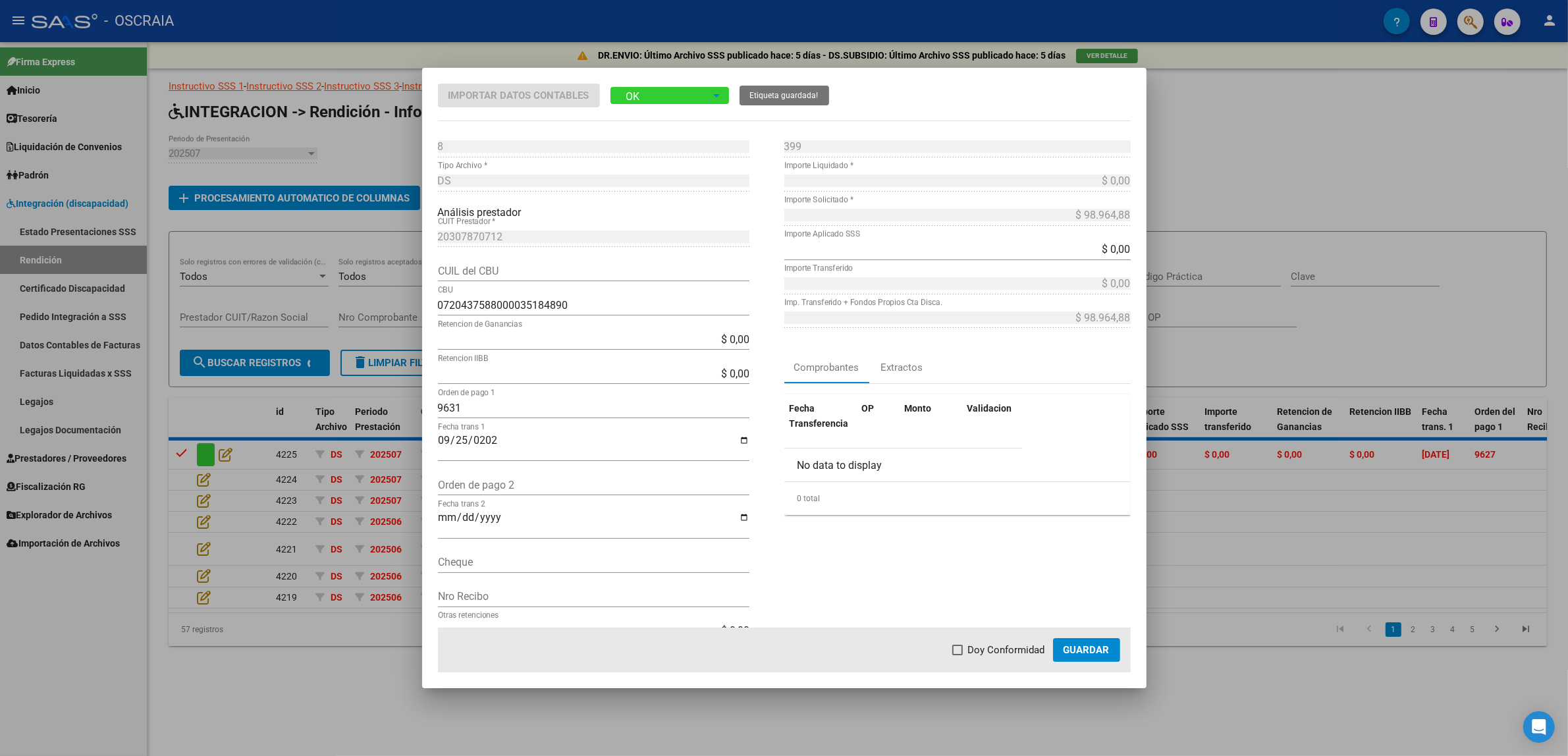
click at [995, 652] on span "Doy Conformidad" at bounding box center [1006, 650] width 77 height 16
click at [958, 655] on input "Doy Conformidad" at bounding box center [957, 655] width 1 height 1
checkbox input "true"
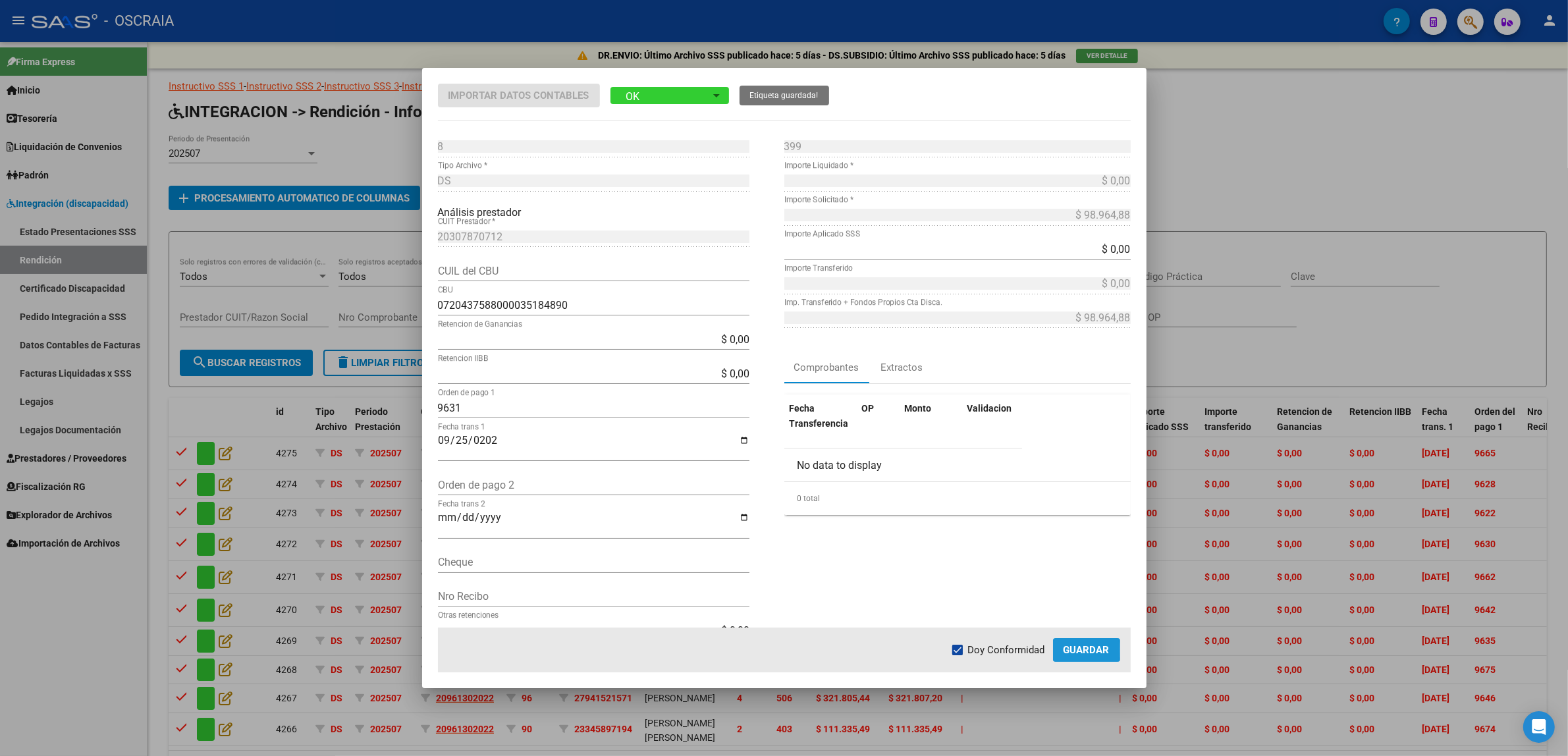
click at [1065, 651] on span "Guardar" at bounding box center [1086, 650] width 46 height 12
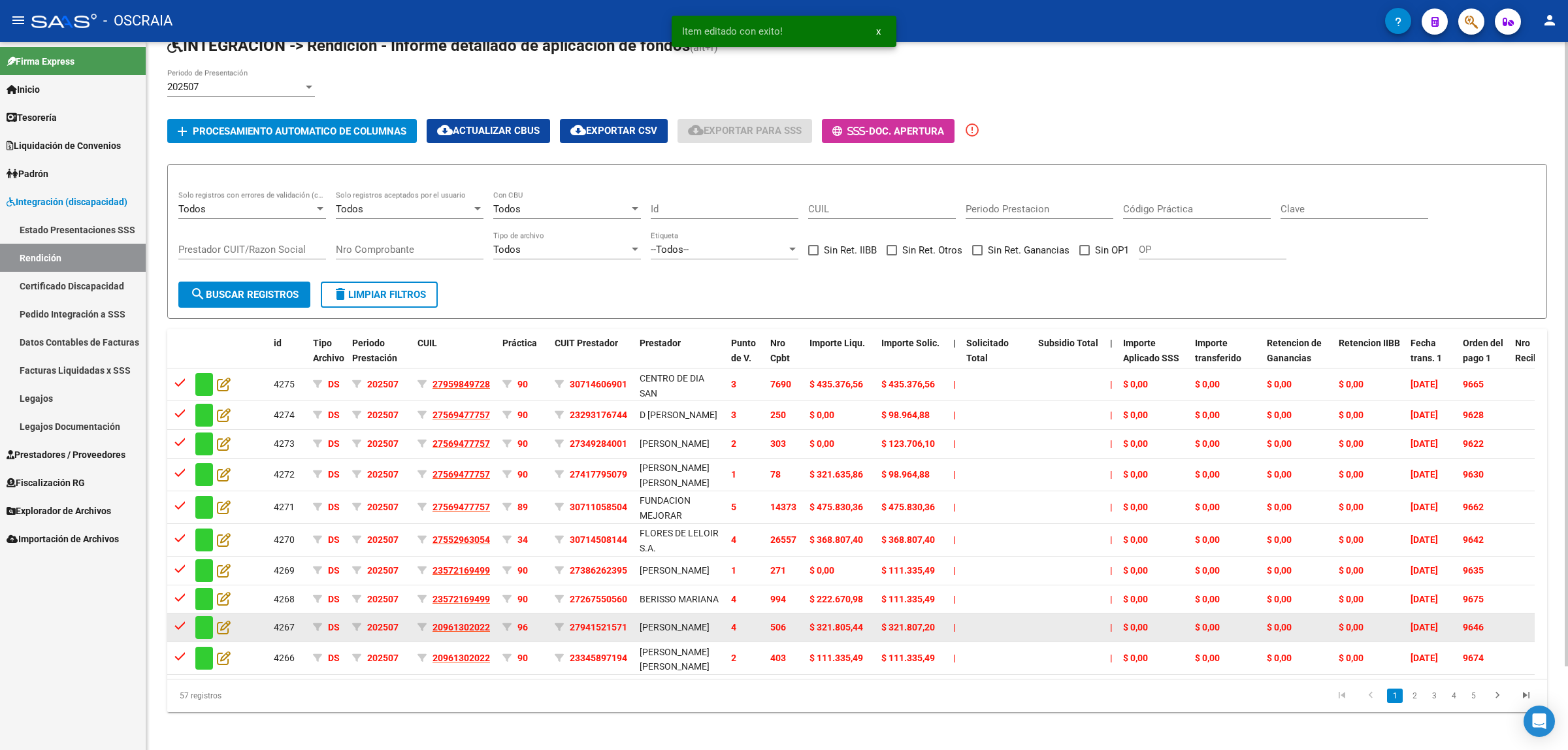
scroll to position [95, 0]
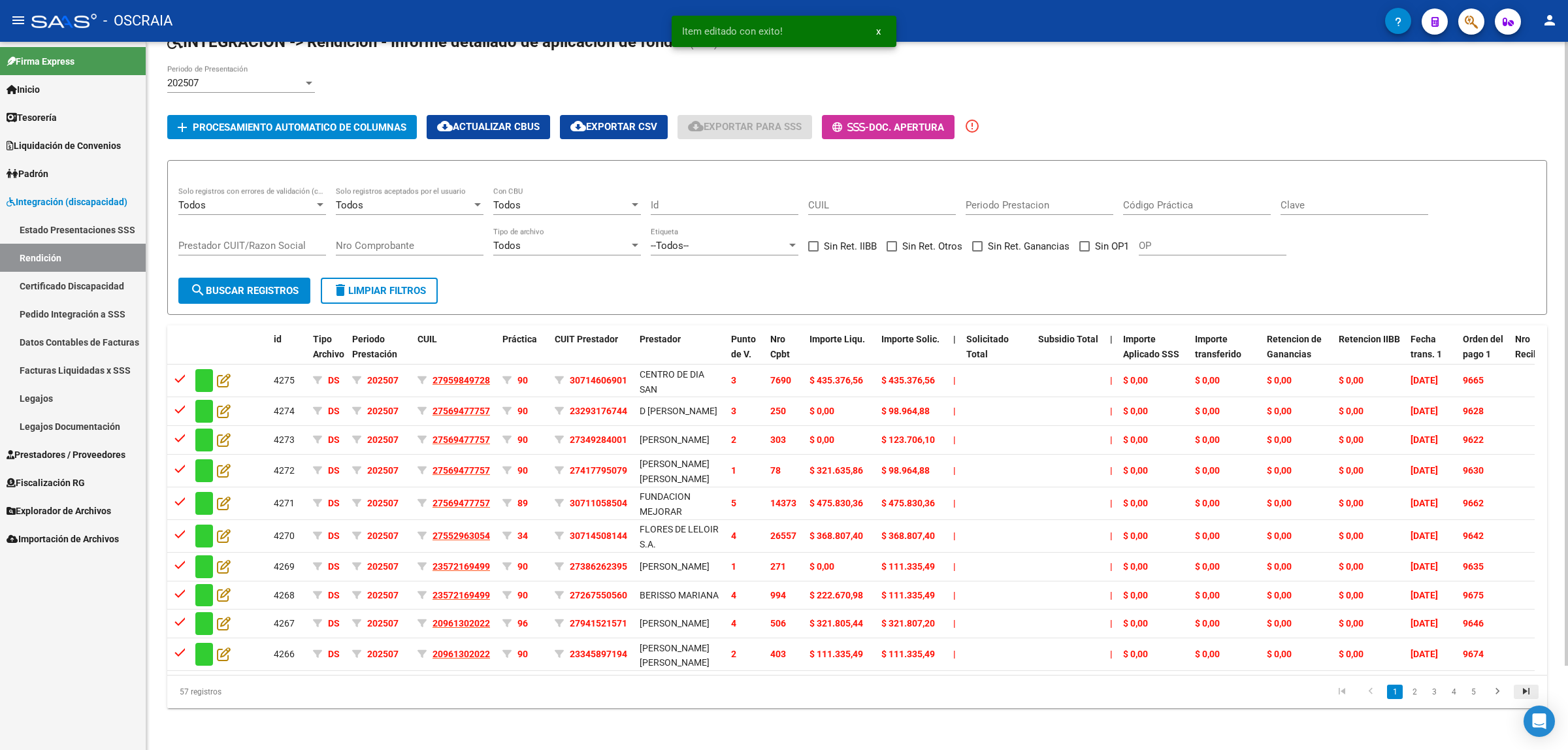
click at [1524, 694] on icon "go to last page" at bounding box center [1526, 693] width 17 height 16
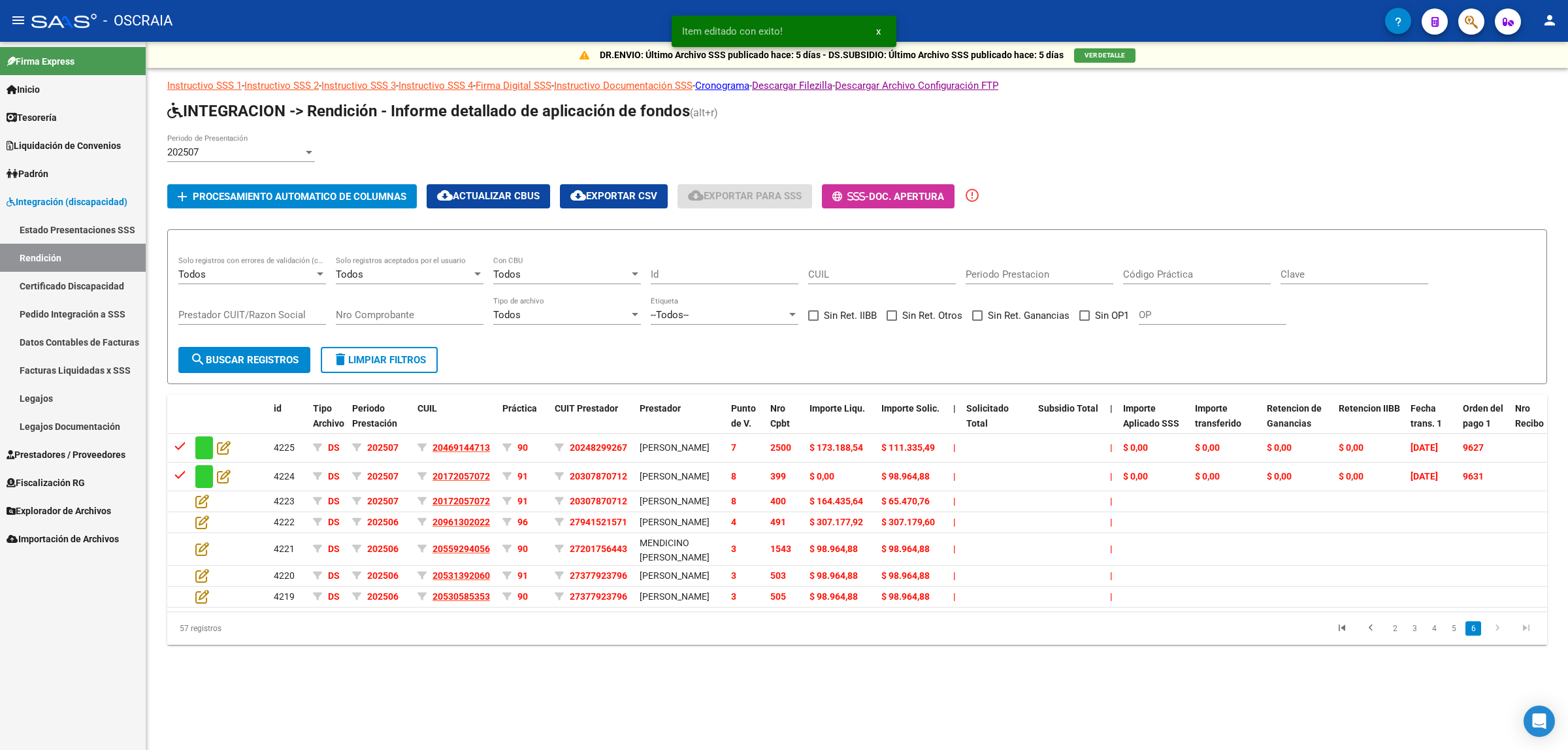
scroll to position [0, 0]
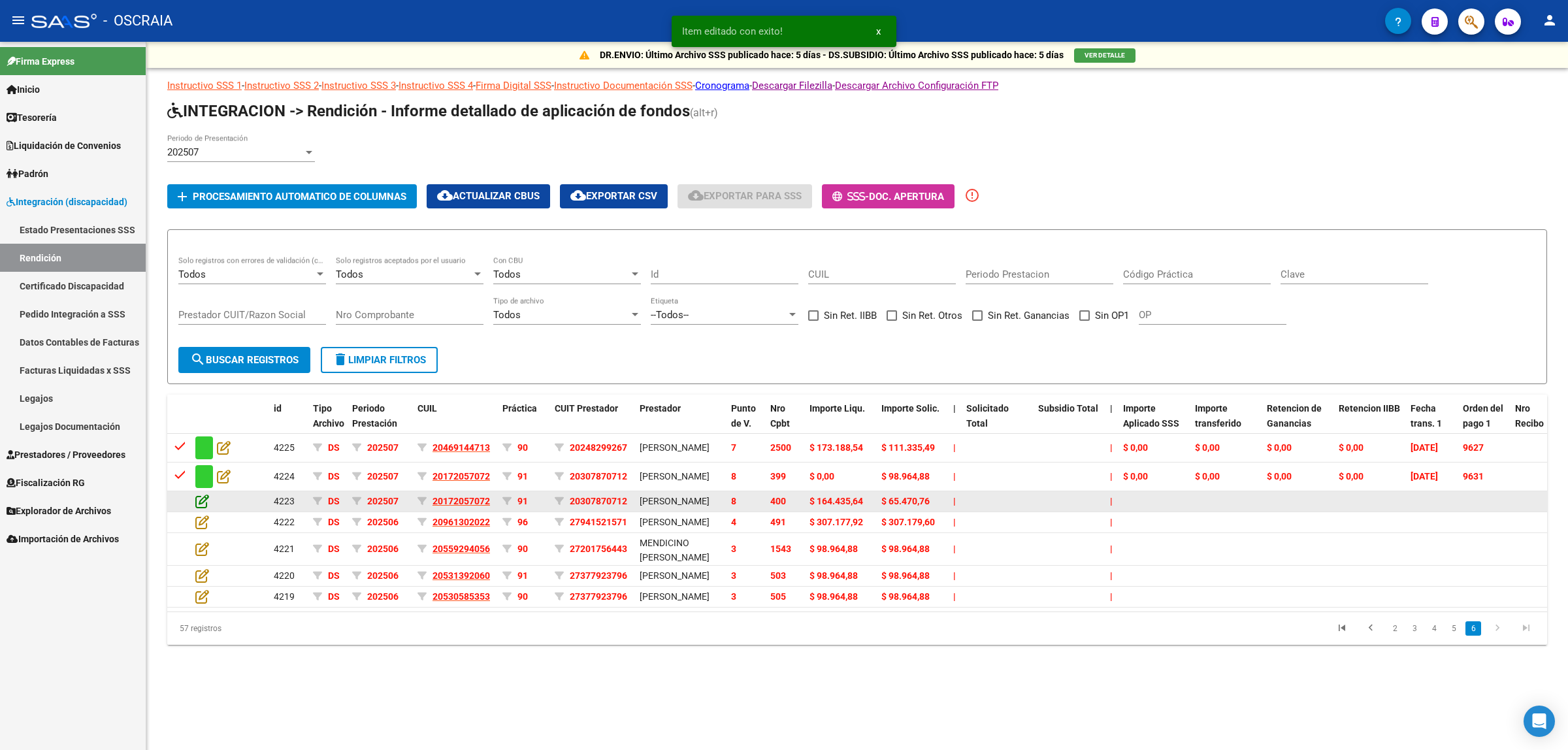
click at [204, 506] on icon at bounding box center [202, 501] width 14 height 14
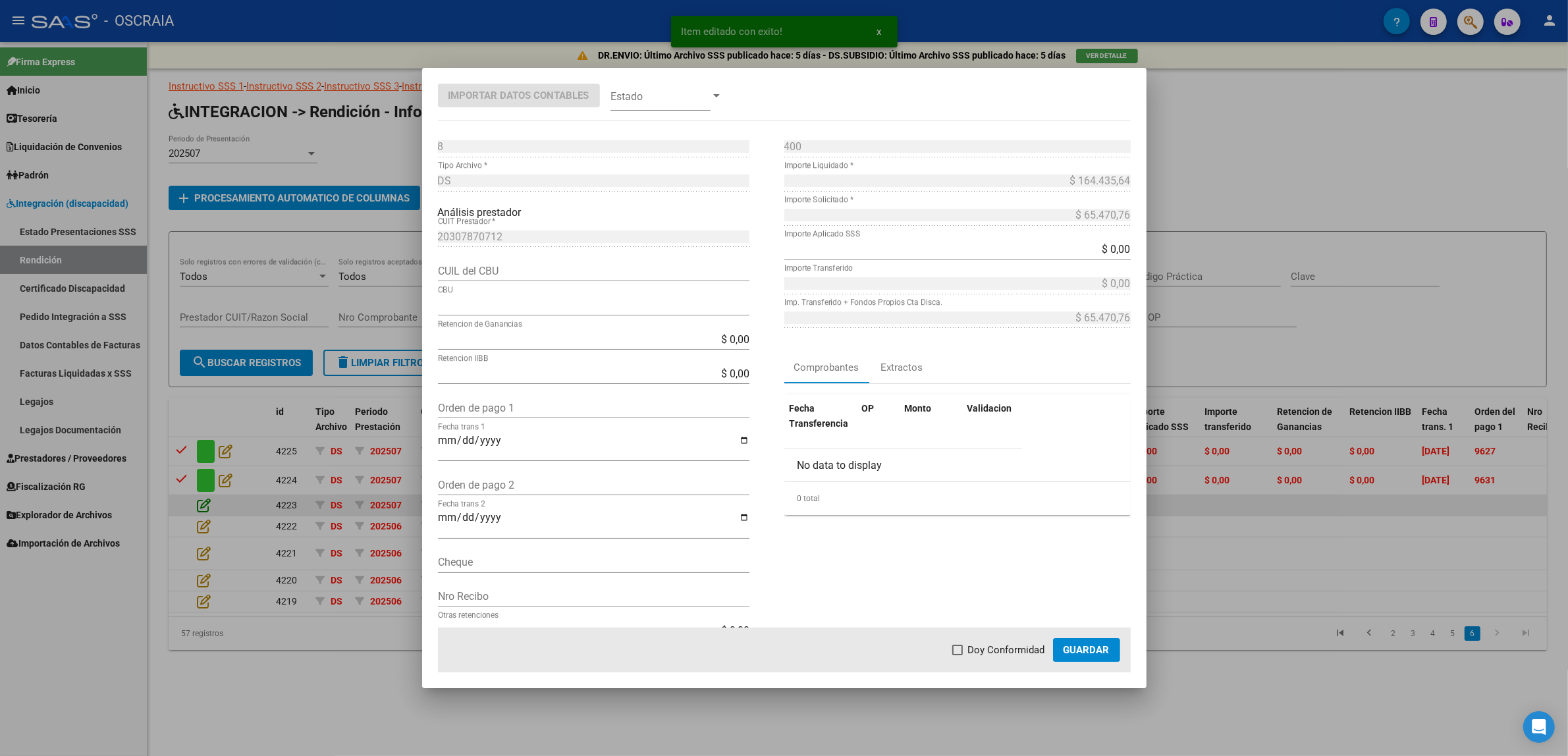
type input "0720437588000035184890"
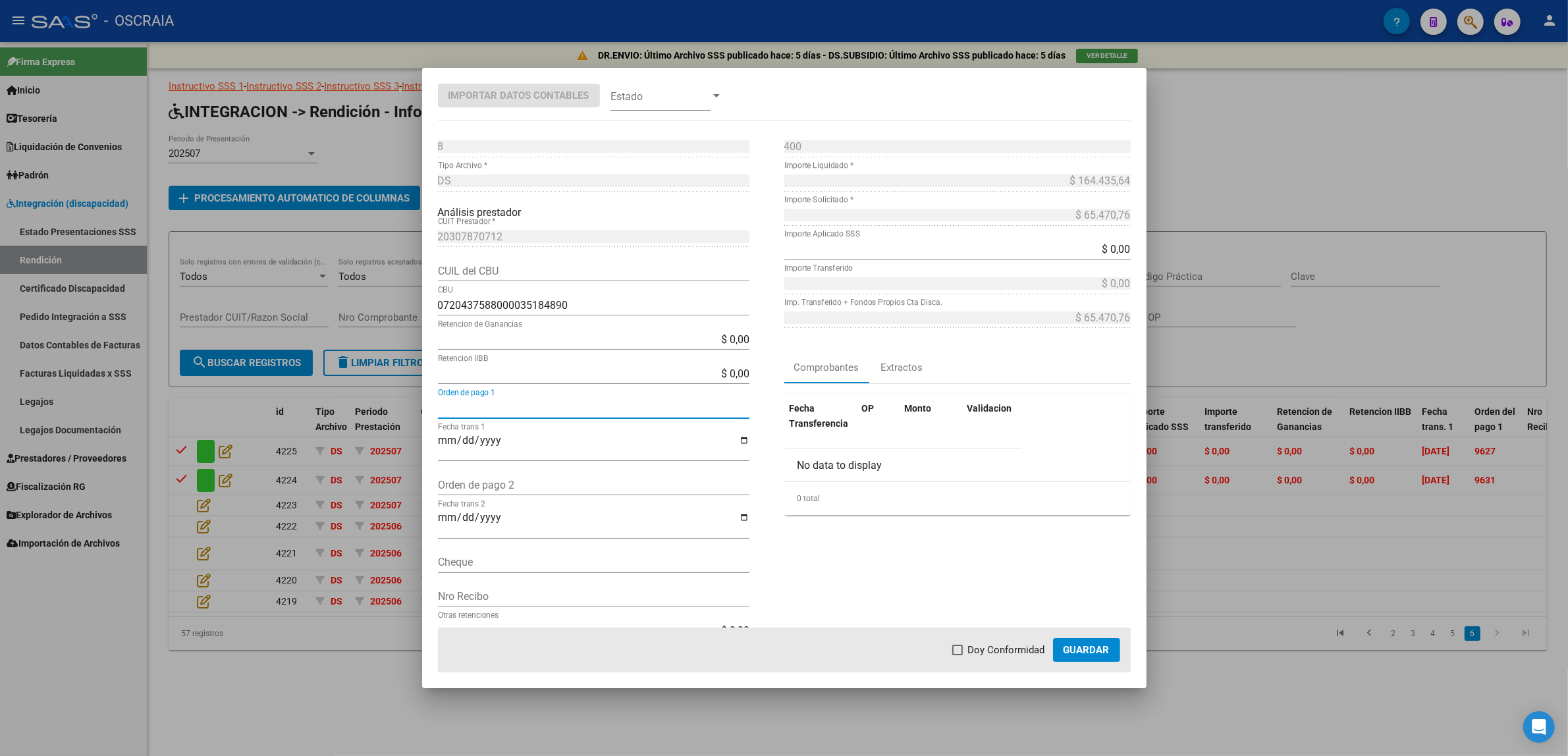
click at [506, 406] on input "Orden de pago 1" at bounding box center [593, 408] width 311 height 12
paste input "9632"
type input "9632"
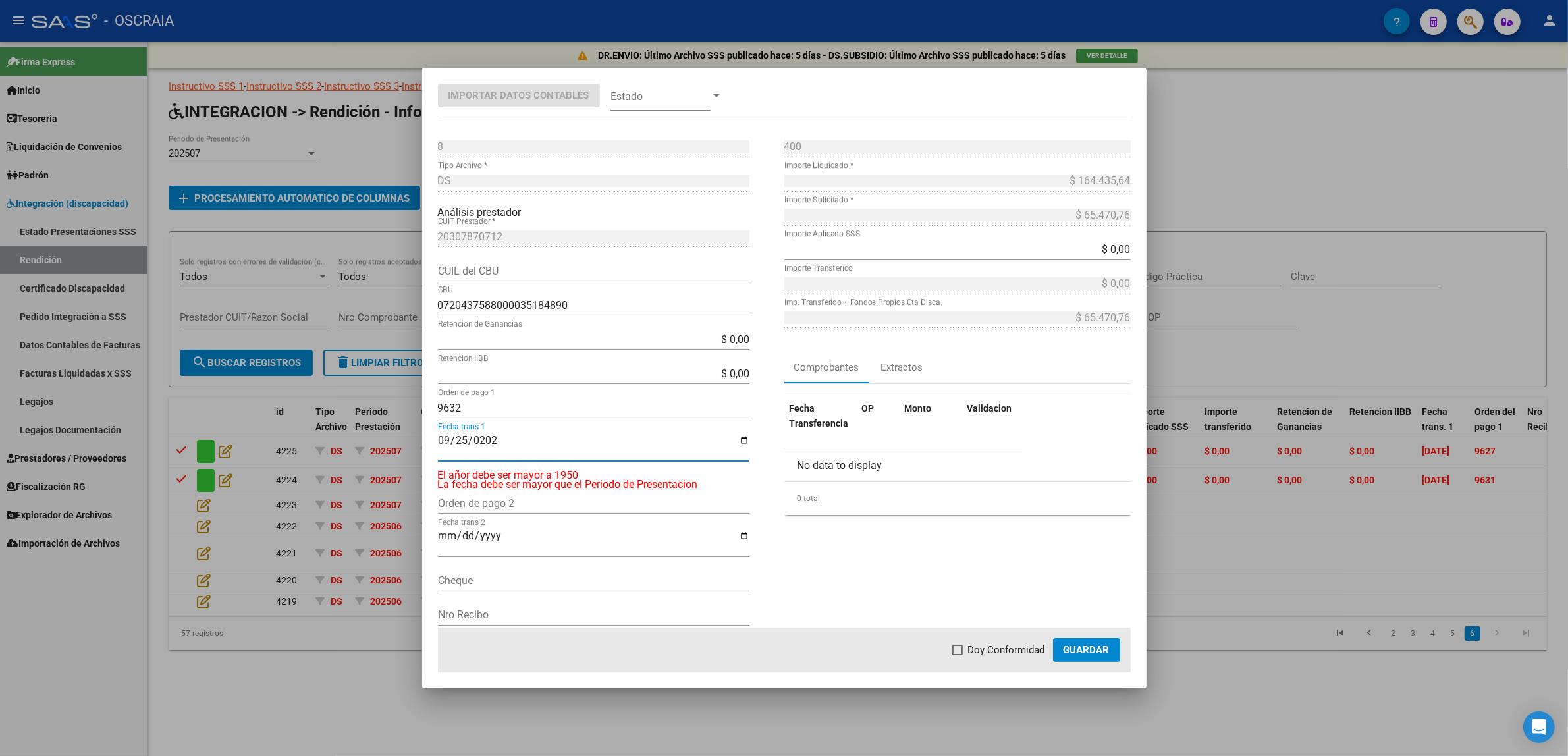
type input "[DATE]"
click at [636, 121] on mat-dialog-container "Importar Datos Contables Estado 8 Punto de Venta * DS Tipo Archivo * Análisis p…" at bounding box center [784, 378] width 724 height 620
click at [636, 107] on span at bounding box center [661, 95] width 100 height 29
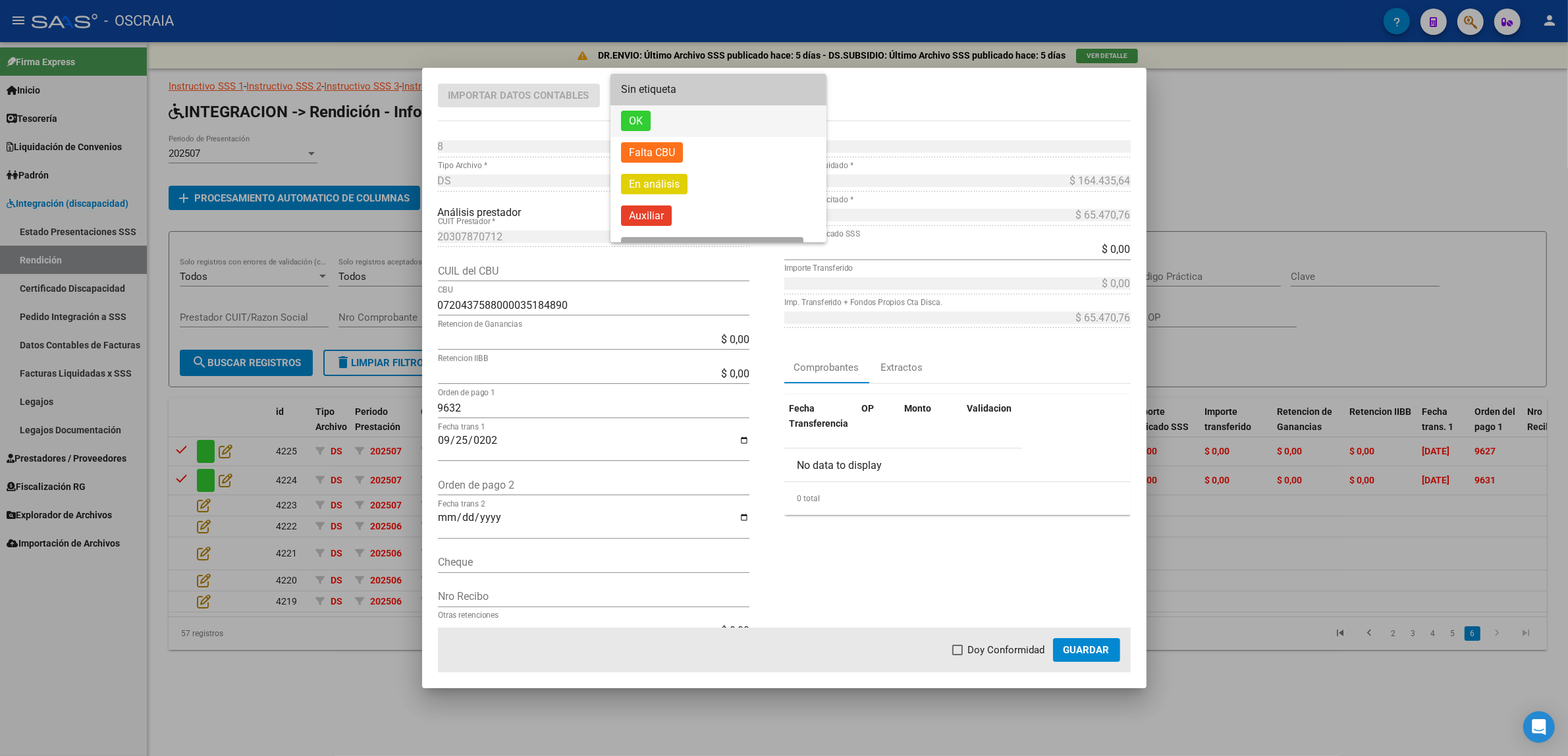
click at [637, 121] on span "OK" at bounding box center [635, 121] width 29 height 21
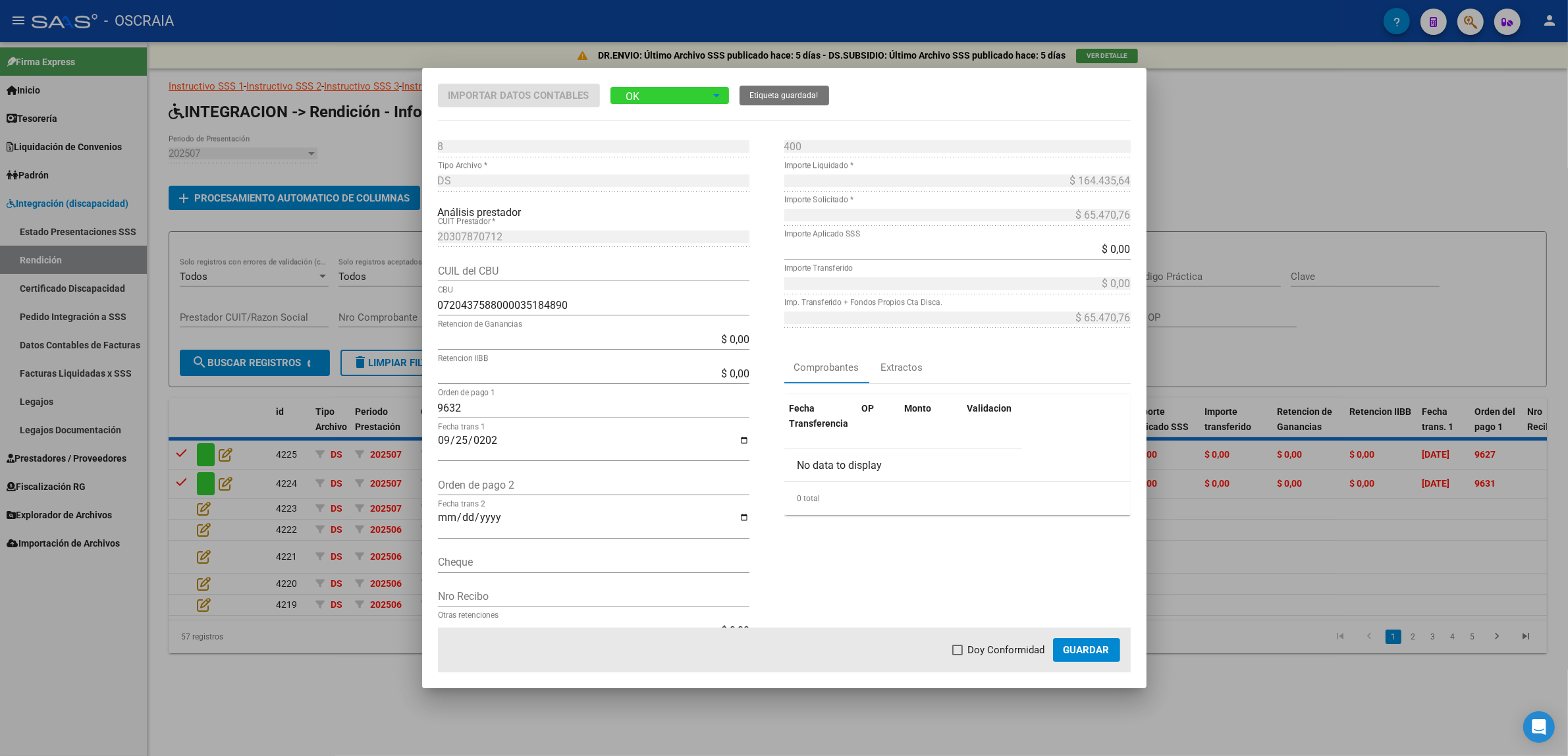
click at [1001, 655] on span "Doy Conformidad" at bounding box center [1006, 650] width 77 height 16
click at [958, 655] on input "Doy Conformidad" at bounding box center [957, 655] width 1 height 1
checkbox input "true"
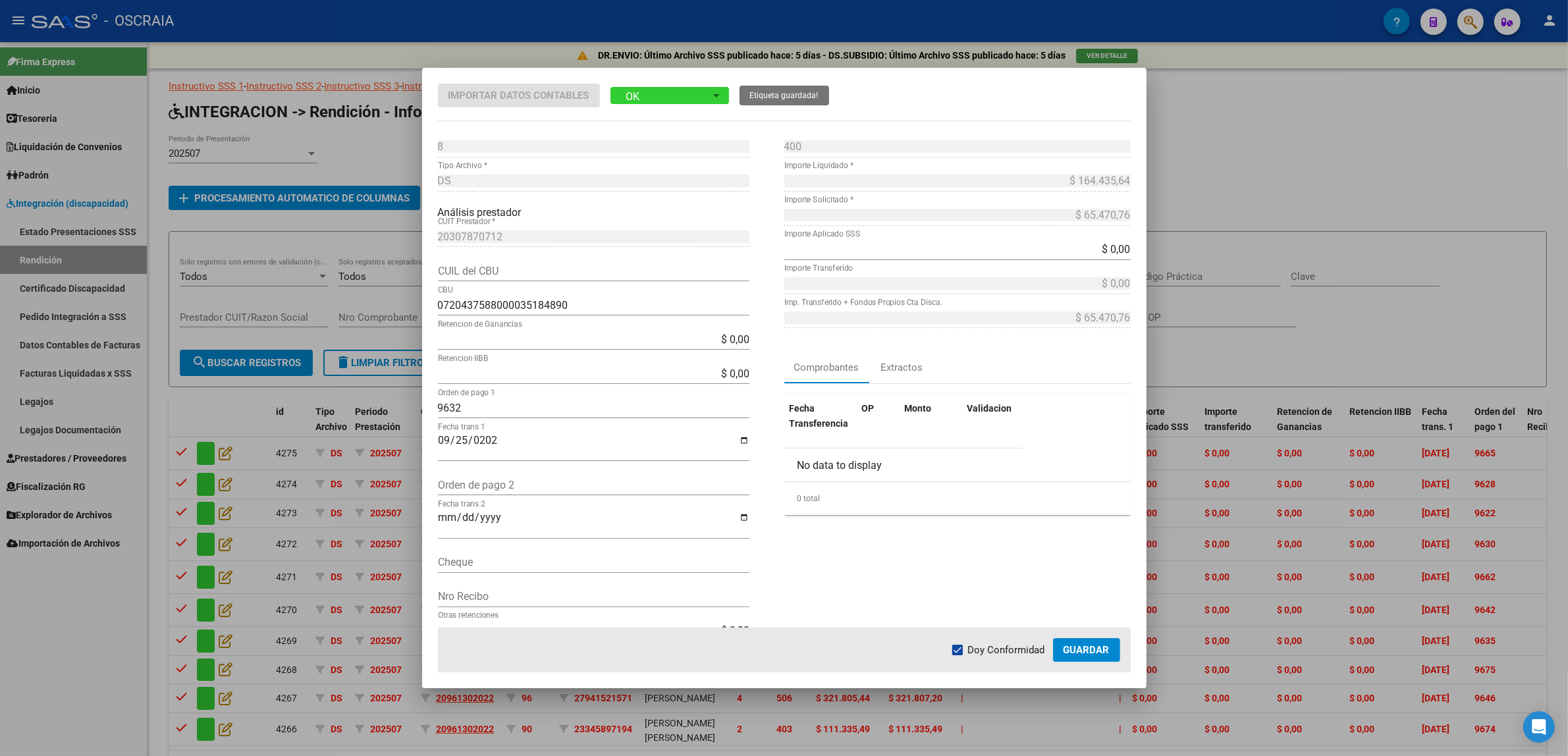
click at [1067, 646] on span "Guardar" at bounding box center [1086, 650] width 46 height 12
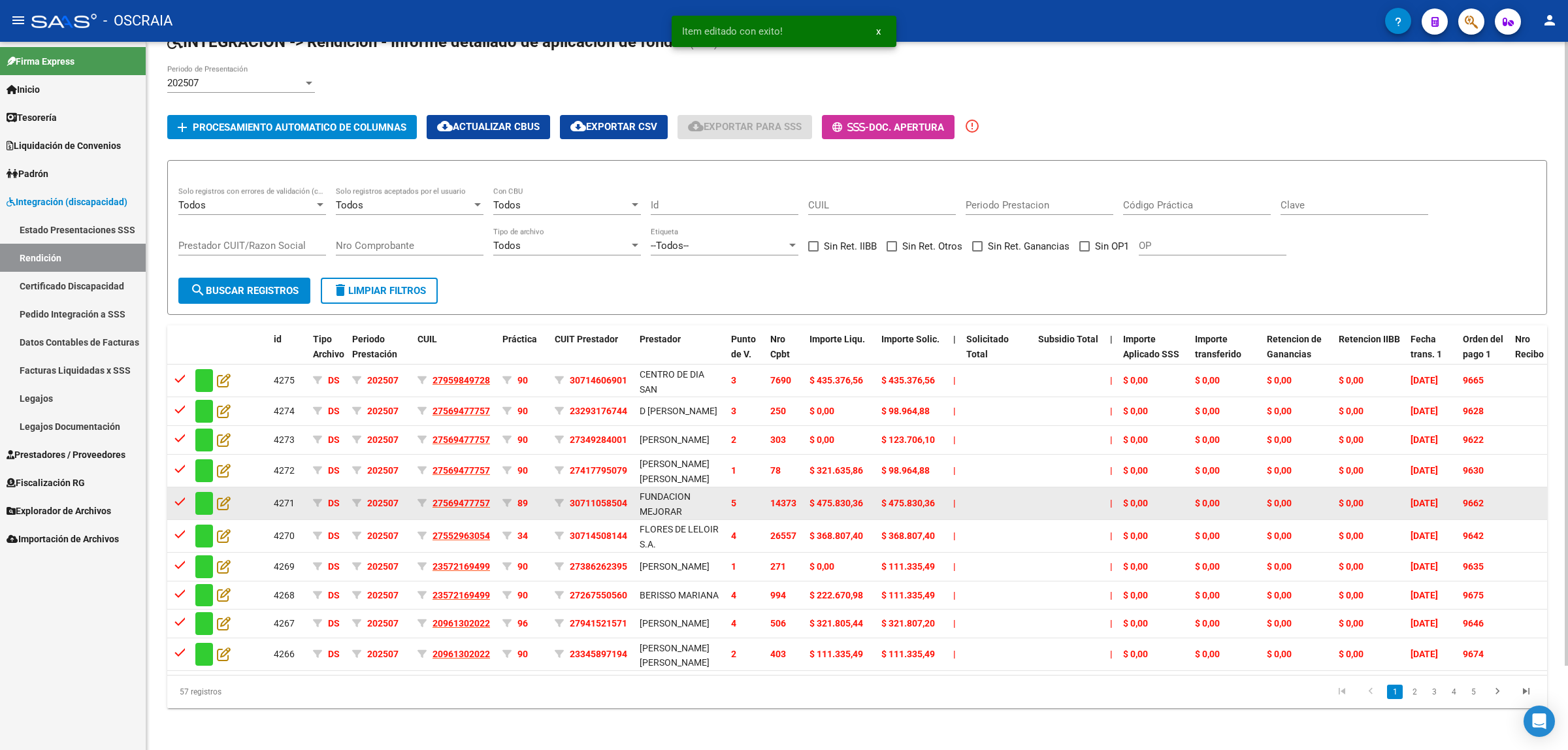
scroll to position [95, 0]
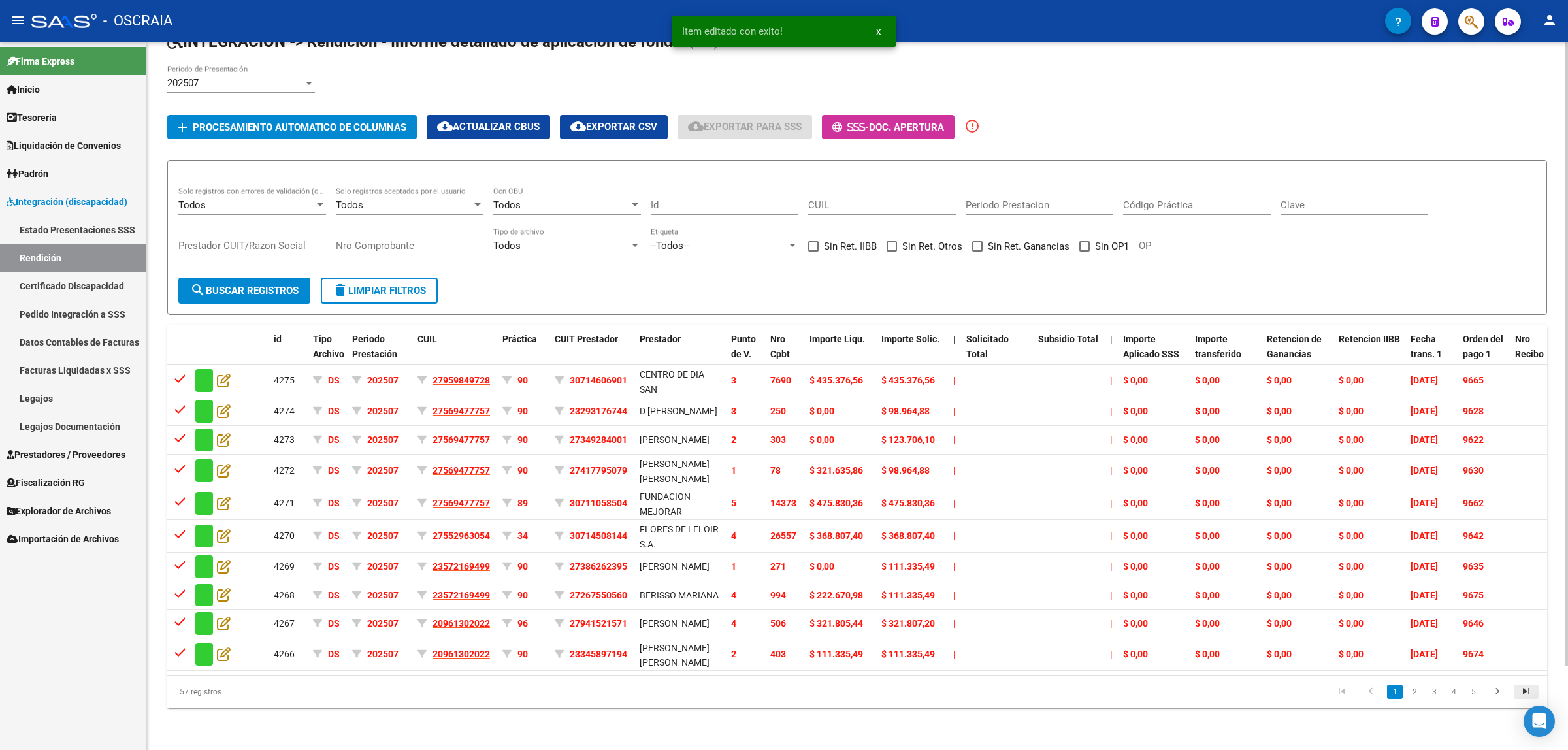
click at [1527, 685] on icon "go to last page" at bounding box center [1526, 693] width 17 height 16
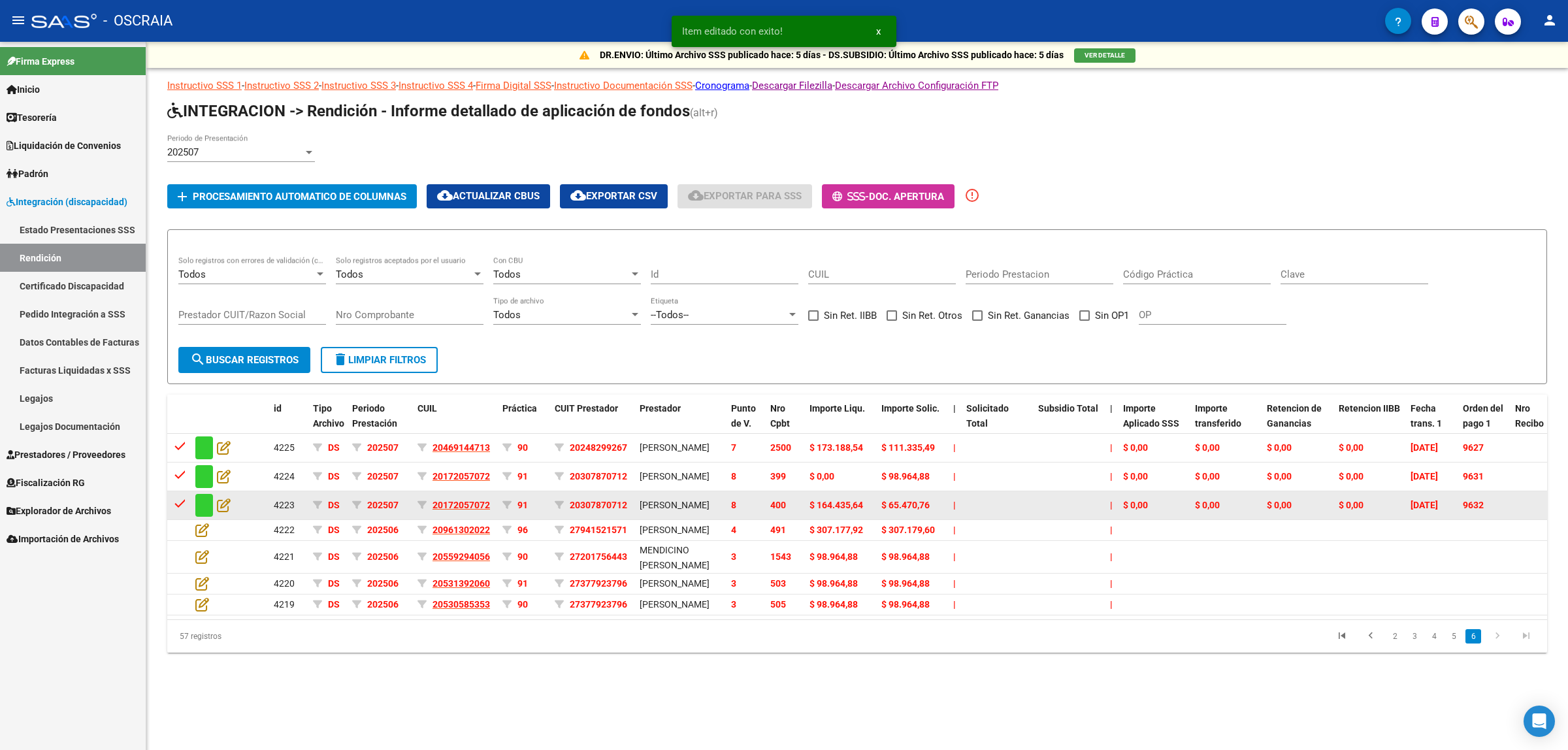
scroll to position [0, 0]
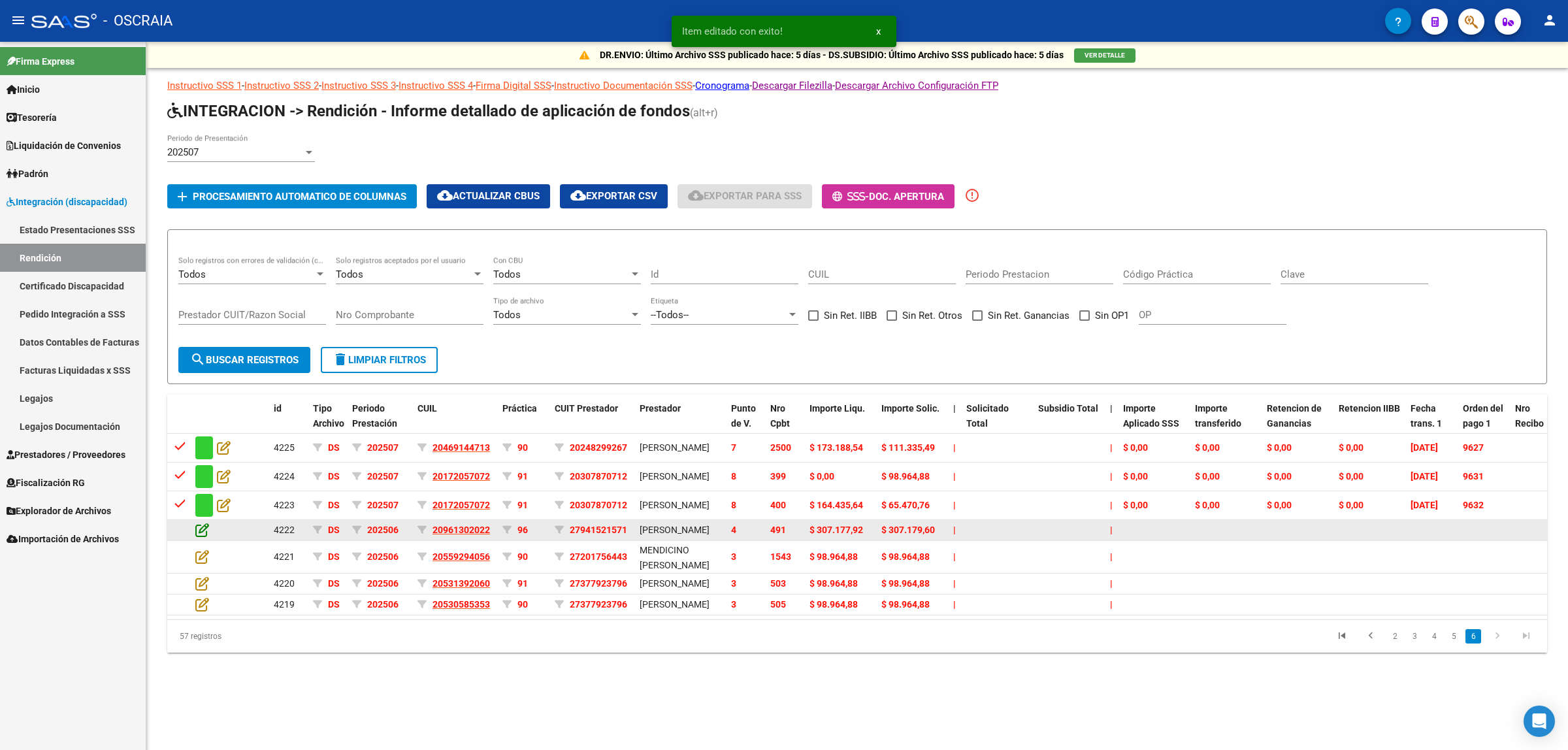
click at [203, 537] on icon at bounding box center [202, 529] width 14 height 14
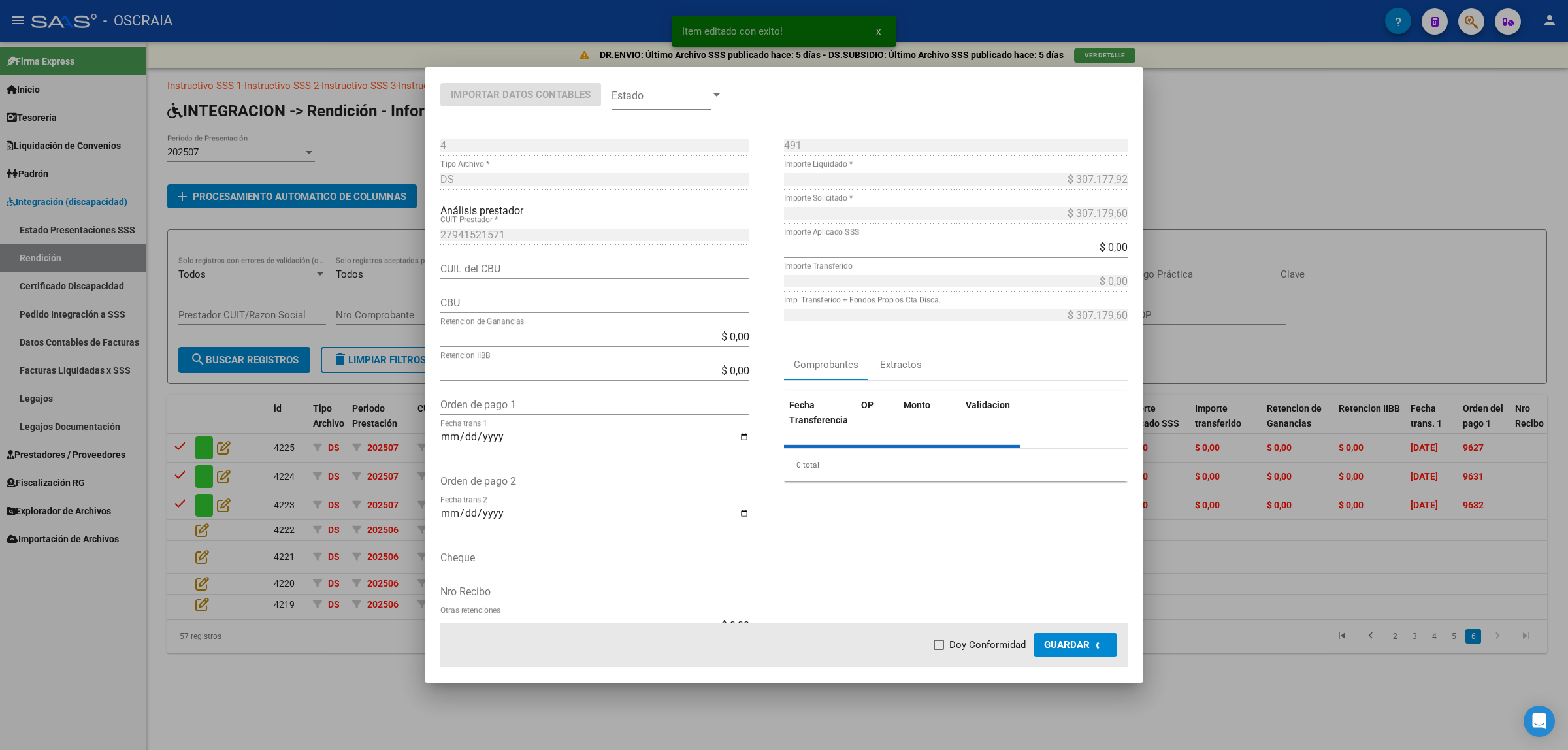
type input "0170314440000065016130"
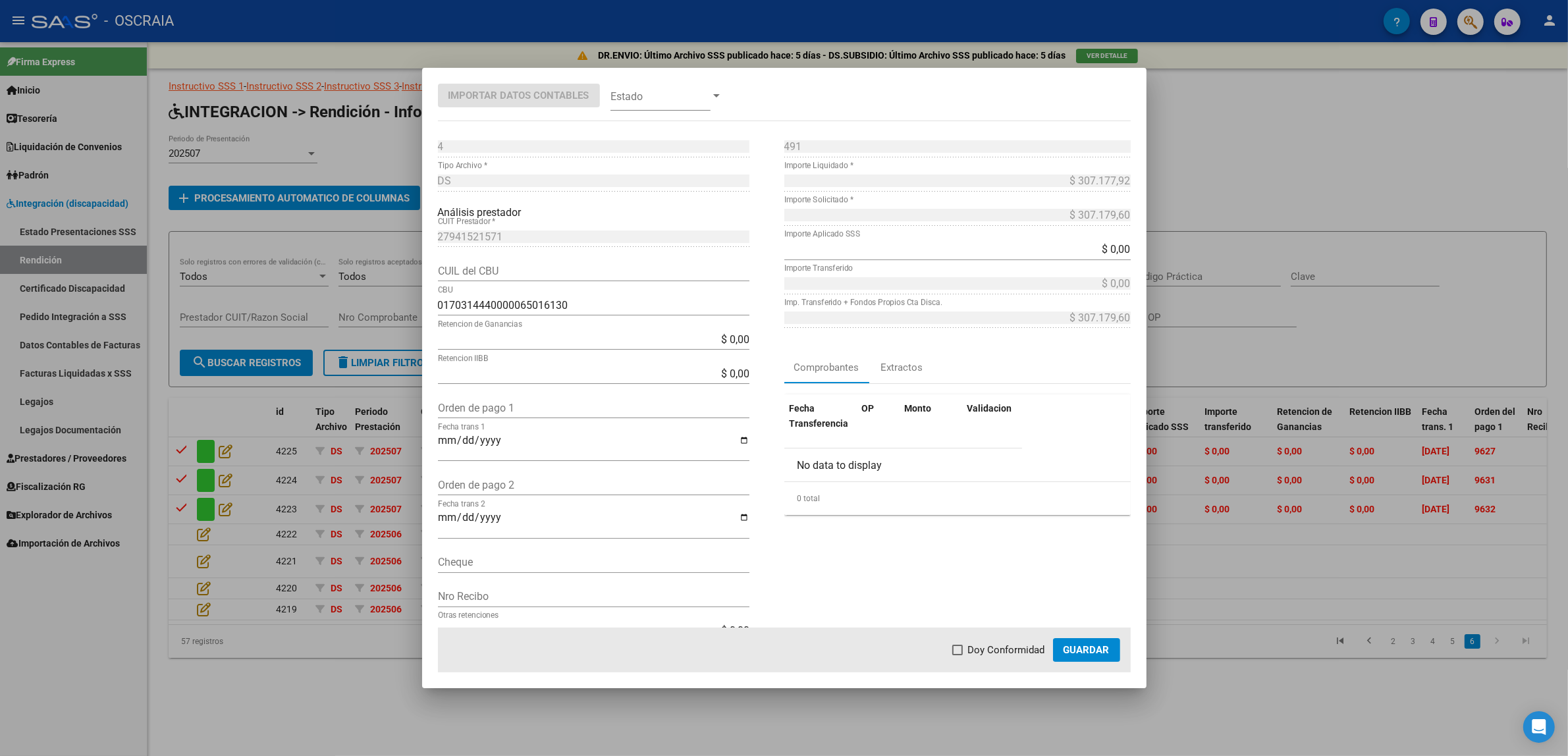
click at [502, 419] on div "Orden de pago 1" at bounding box center [593, 414] width 311 height 34
click at [506, 403] on input "Orden de pago 1" at bounding box center [593, 408] width 311 height 12
paste input "9647"
type input "9647"
type input "[DATE]"
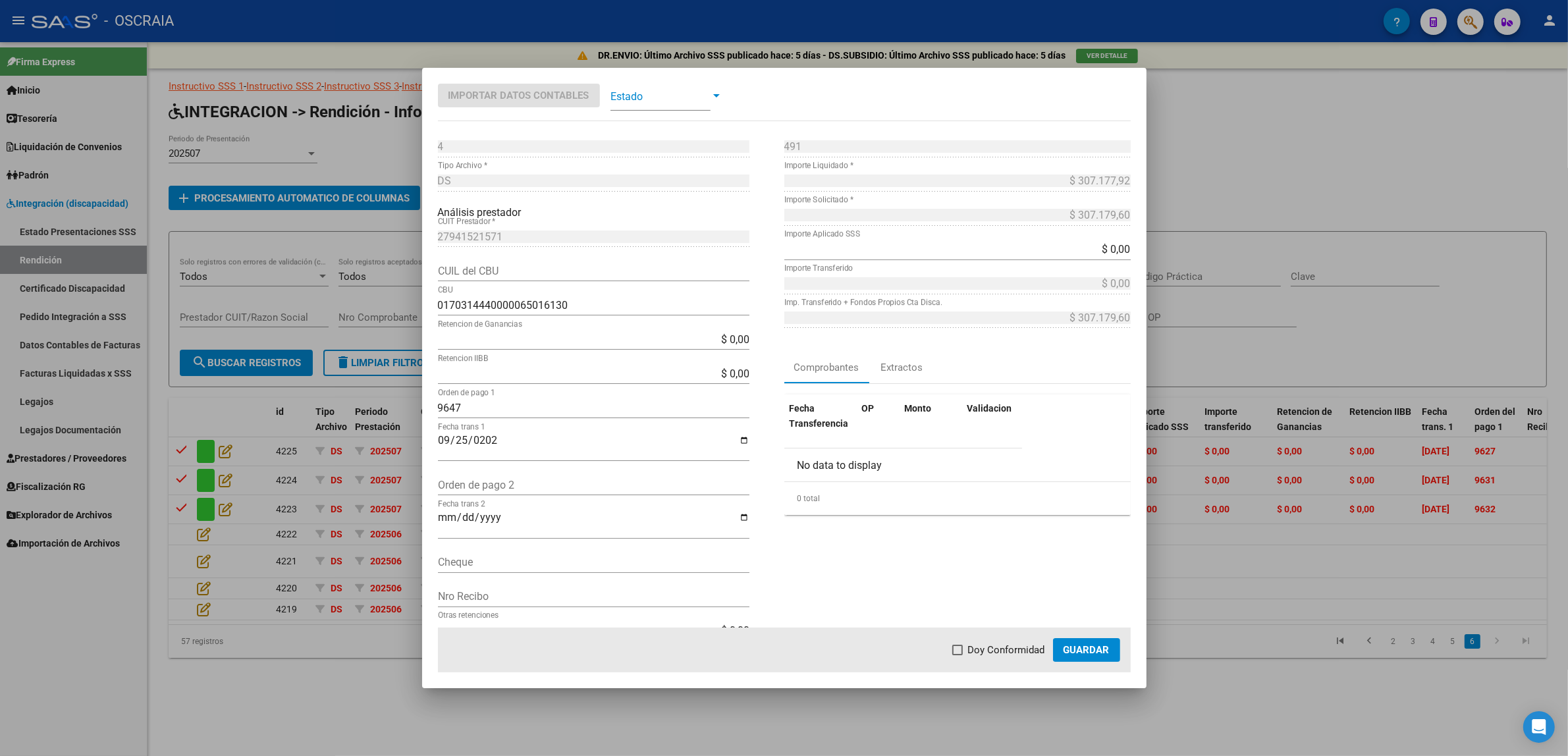
click at [670, 107] on span at bounding box center [661, 95] width 100 height 29
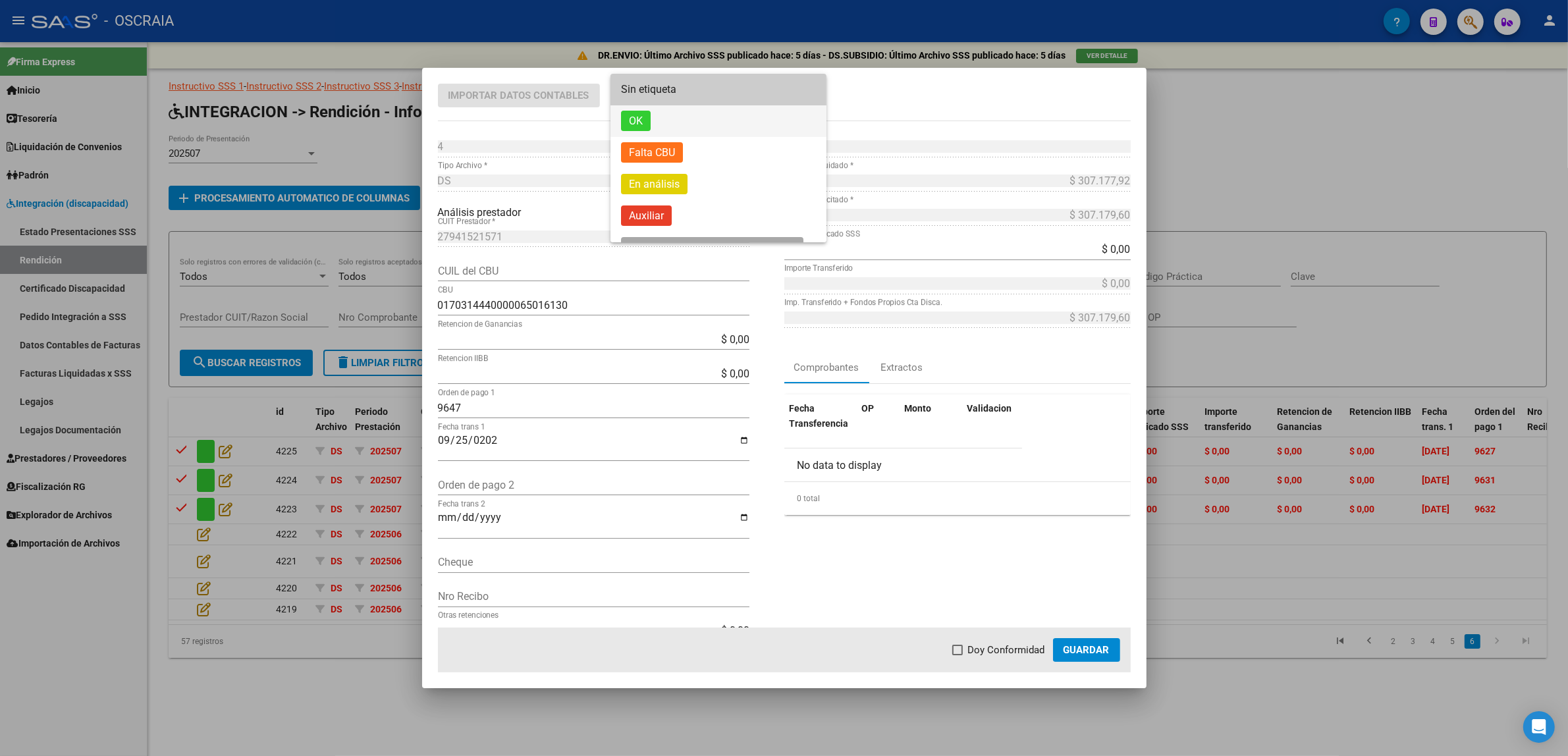
click at [670, 123] on span "OK" at bounding box center [718, 121] width 195 height 32
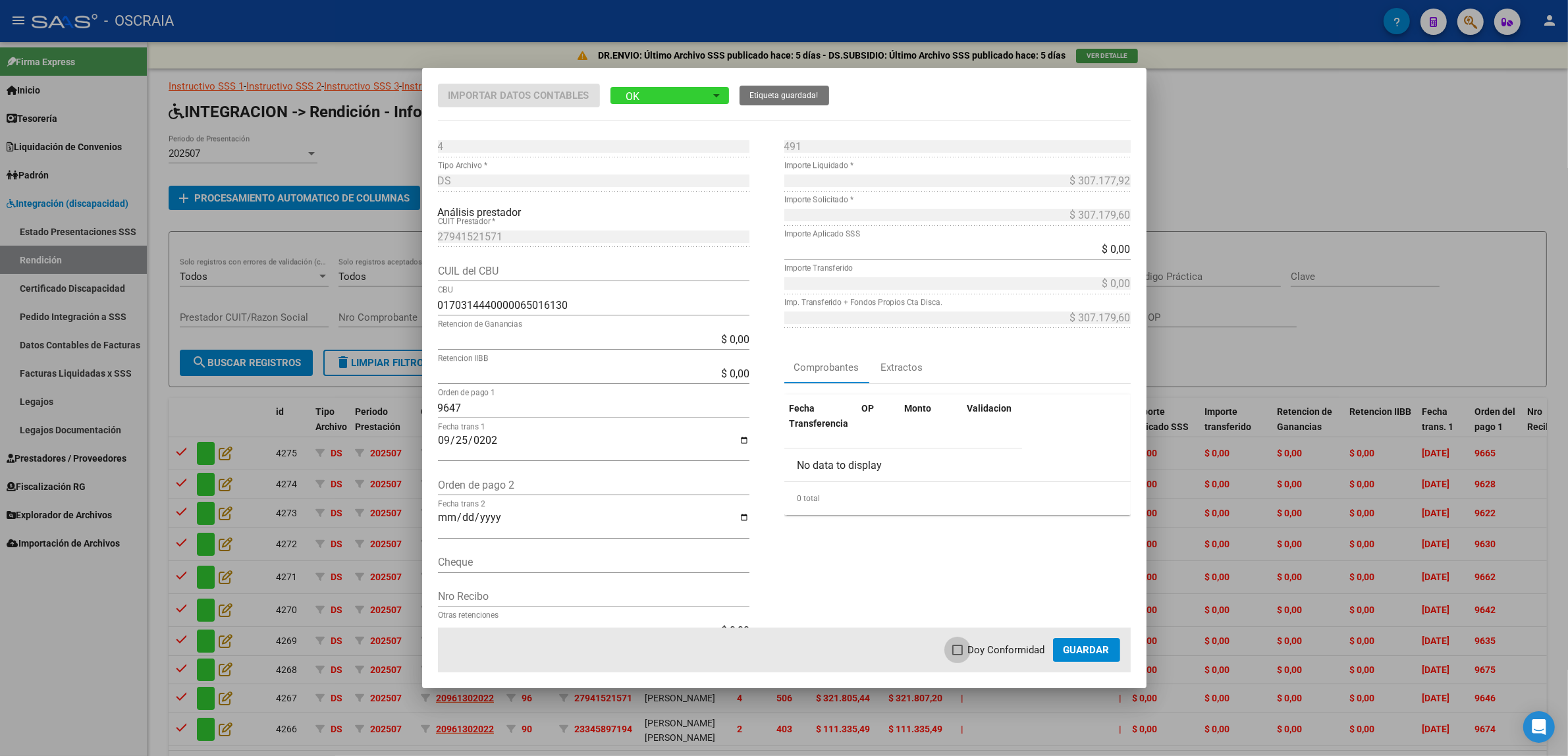
click at [963, 652] on span at bounding box center [957, 650] width 10 height 10
click at [958, 655] on input "Doy Conformidad" at bounding box center [957, 655] width 1 height 1
checkbox input "true"
click at [1067, 650] on span "Guardar" at bounding box center [1086, 650] width 46 height 12
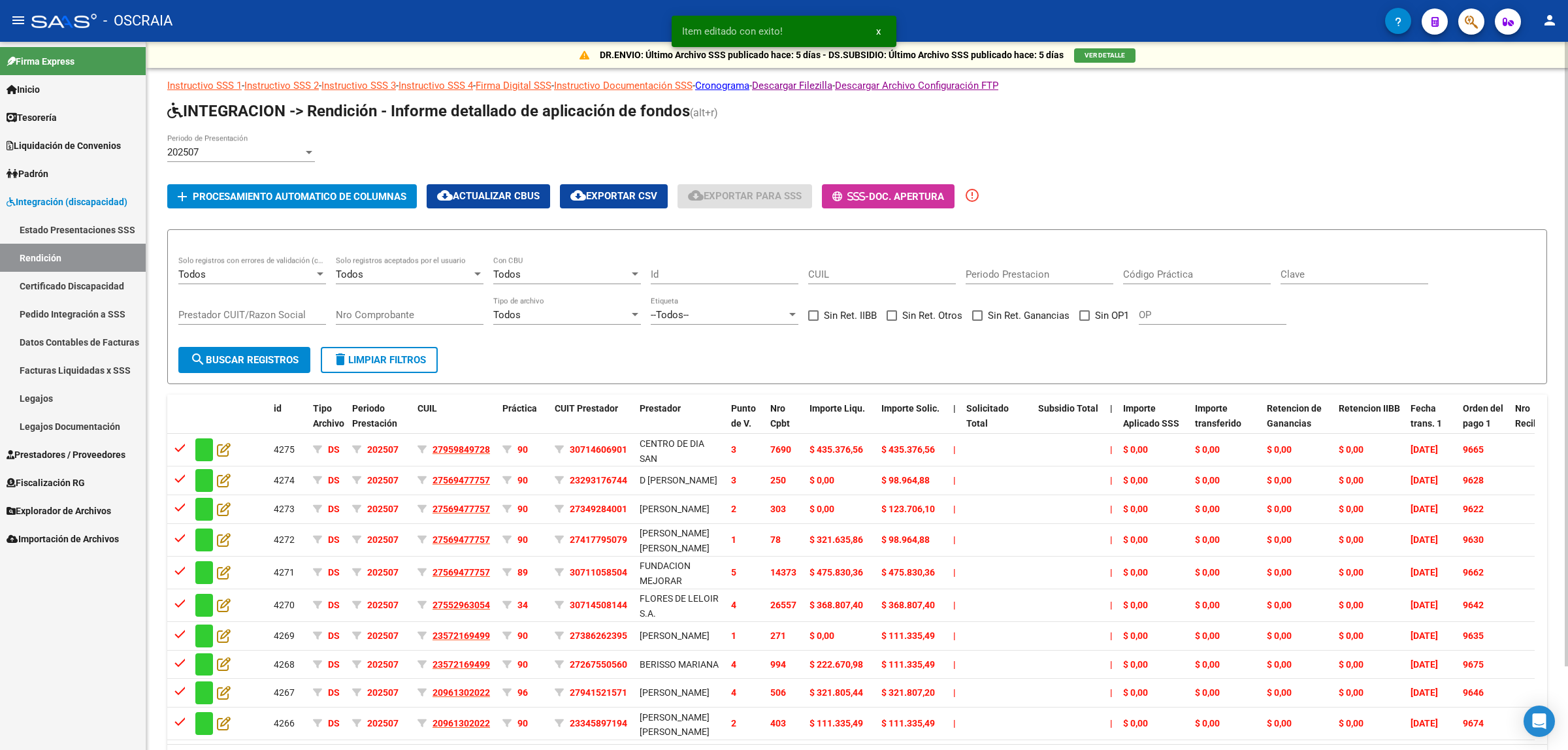
scroll to position [95, 0]
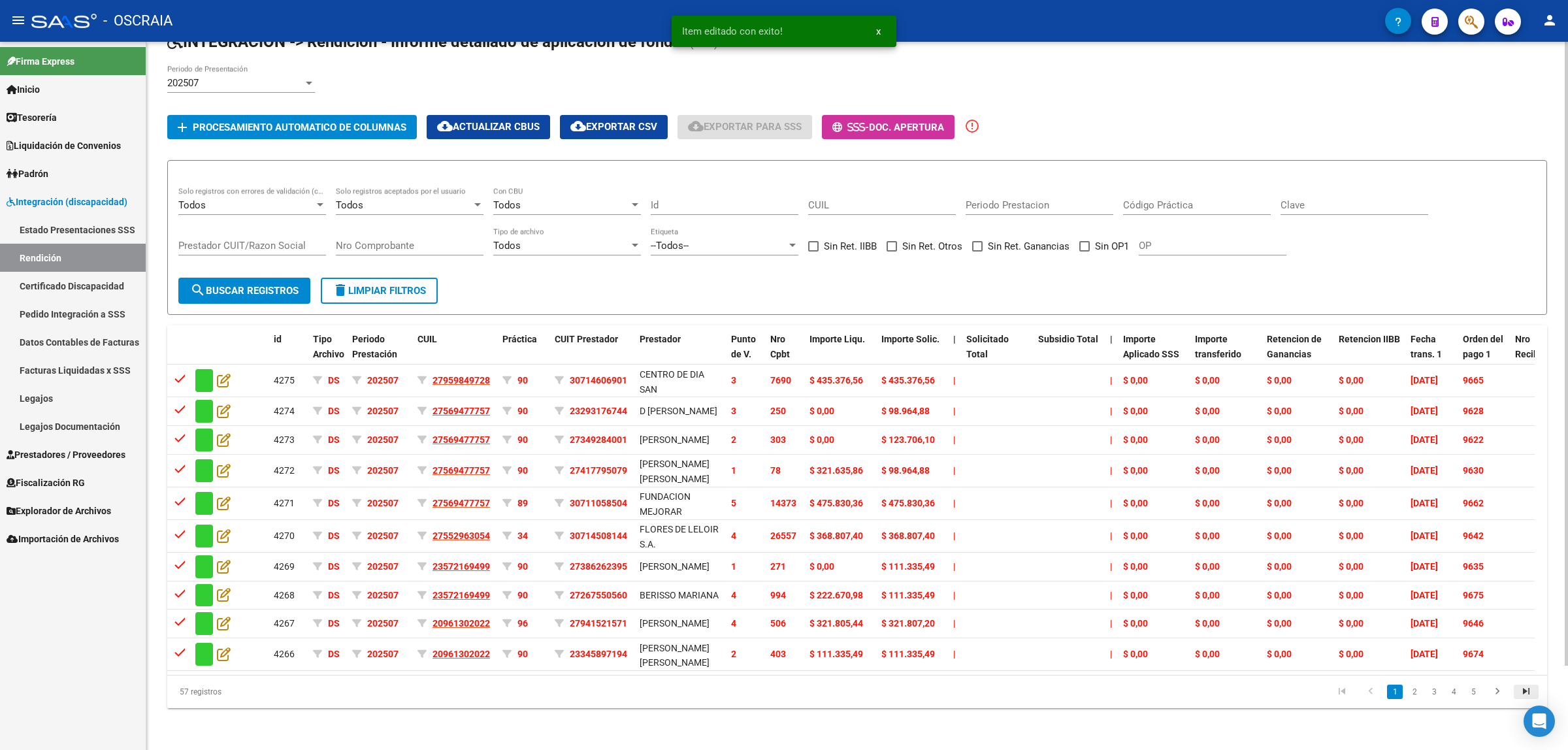
click at [1530, 696] on icon "go to last page" at bounding box center [1526, 693] width 17 height 16
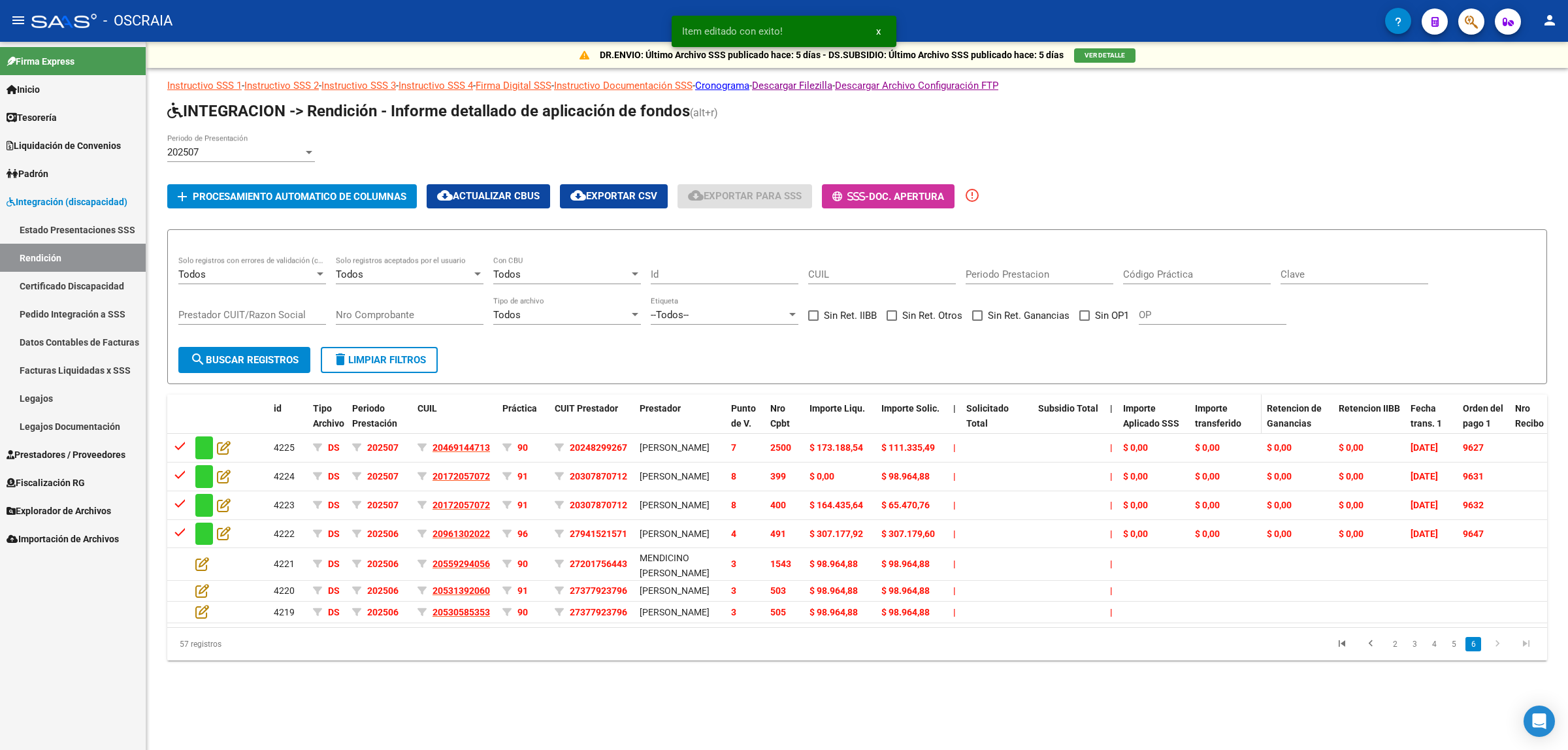
scroll to position [0, 0]
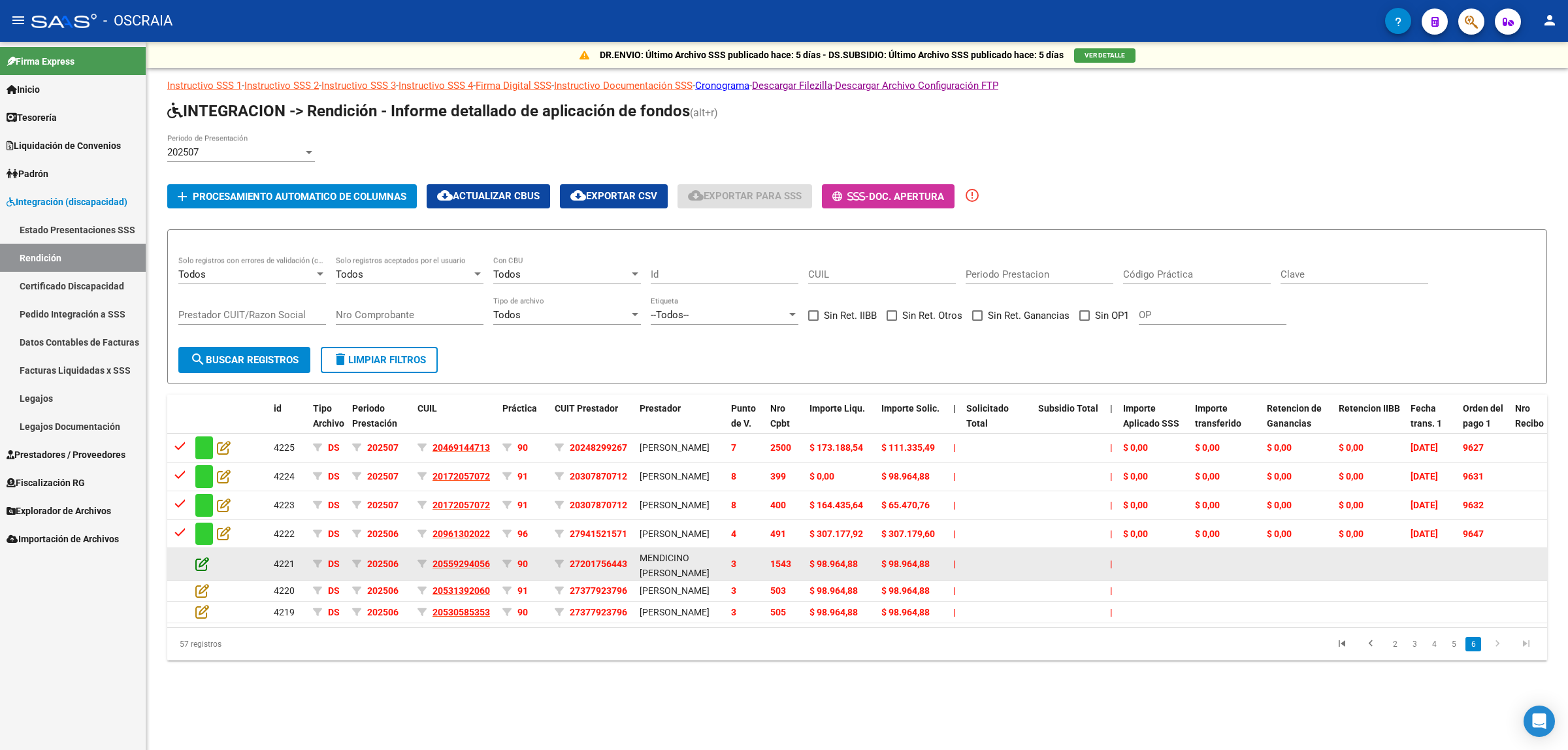
click at [203, 571] on icon at bounding box center [202, 564] width 14 height 14
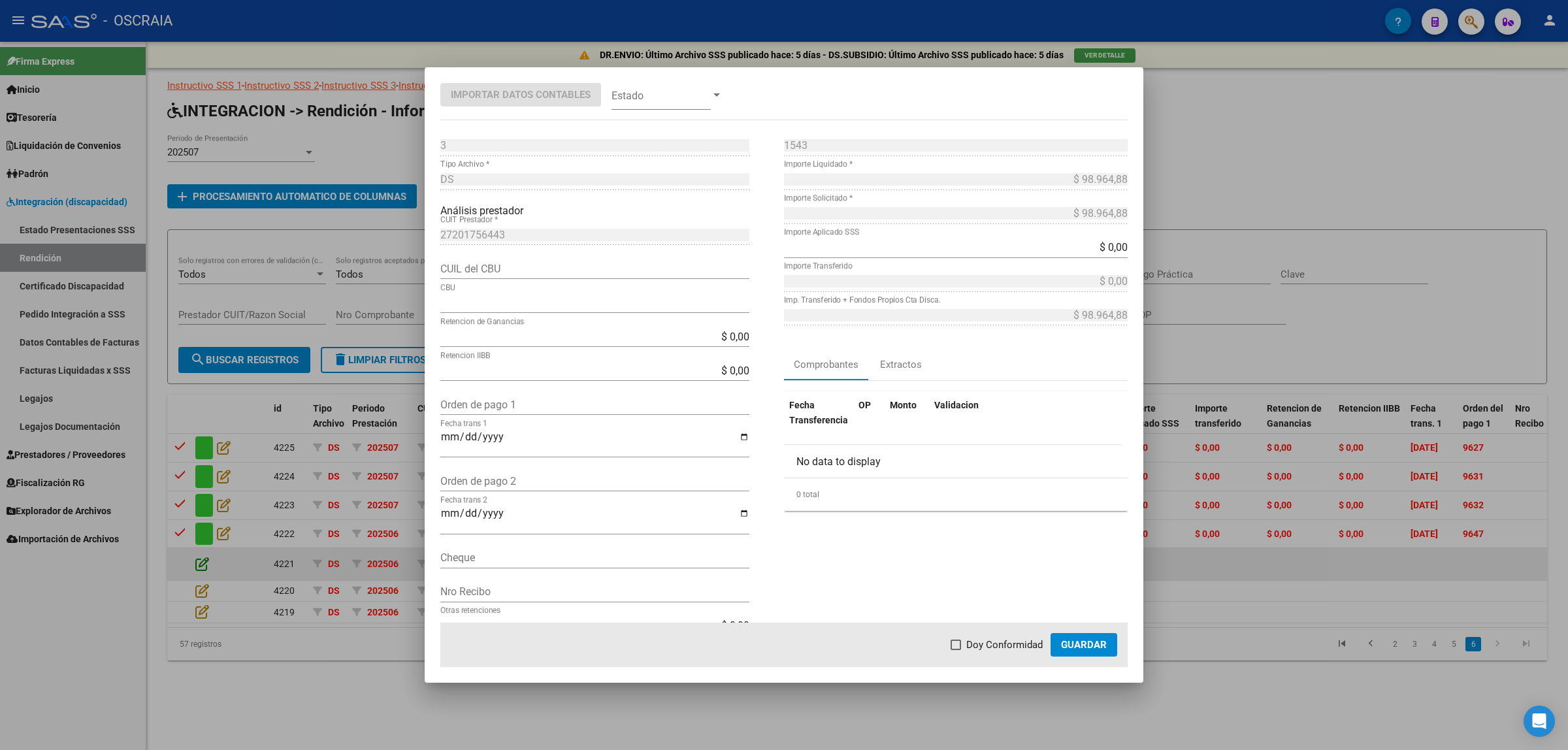
type input "0070079530004039018653"
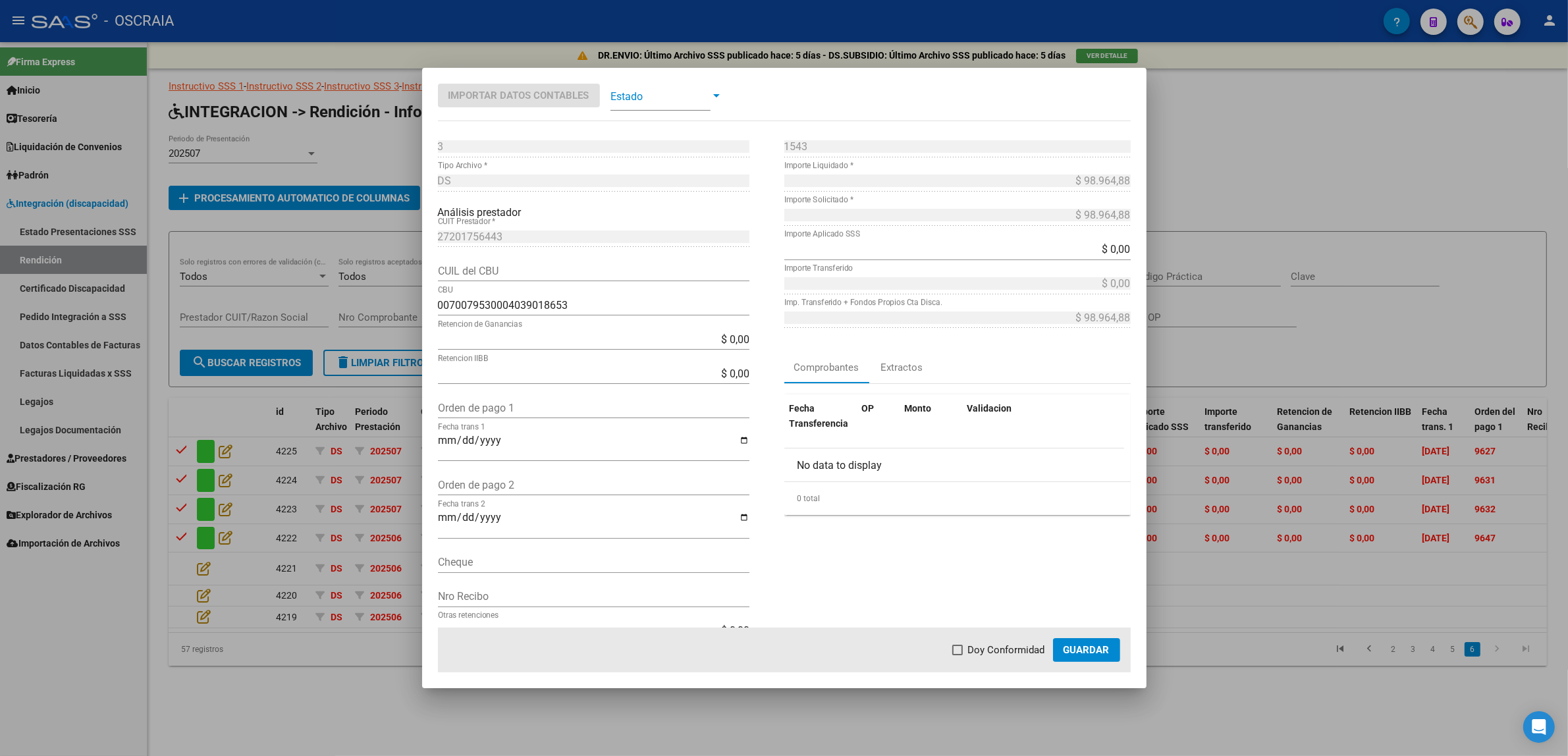
click at [495, 405] on input "Orden de pago 1" at bounding box center [593, 408] width 311 height 12
paste input "9623"
type input "9623"
type input "[DATE]"
click at [661, 90] on span at bounding box center [661, 95] width 100 height 29
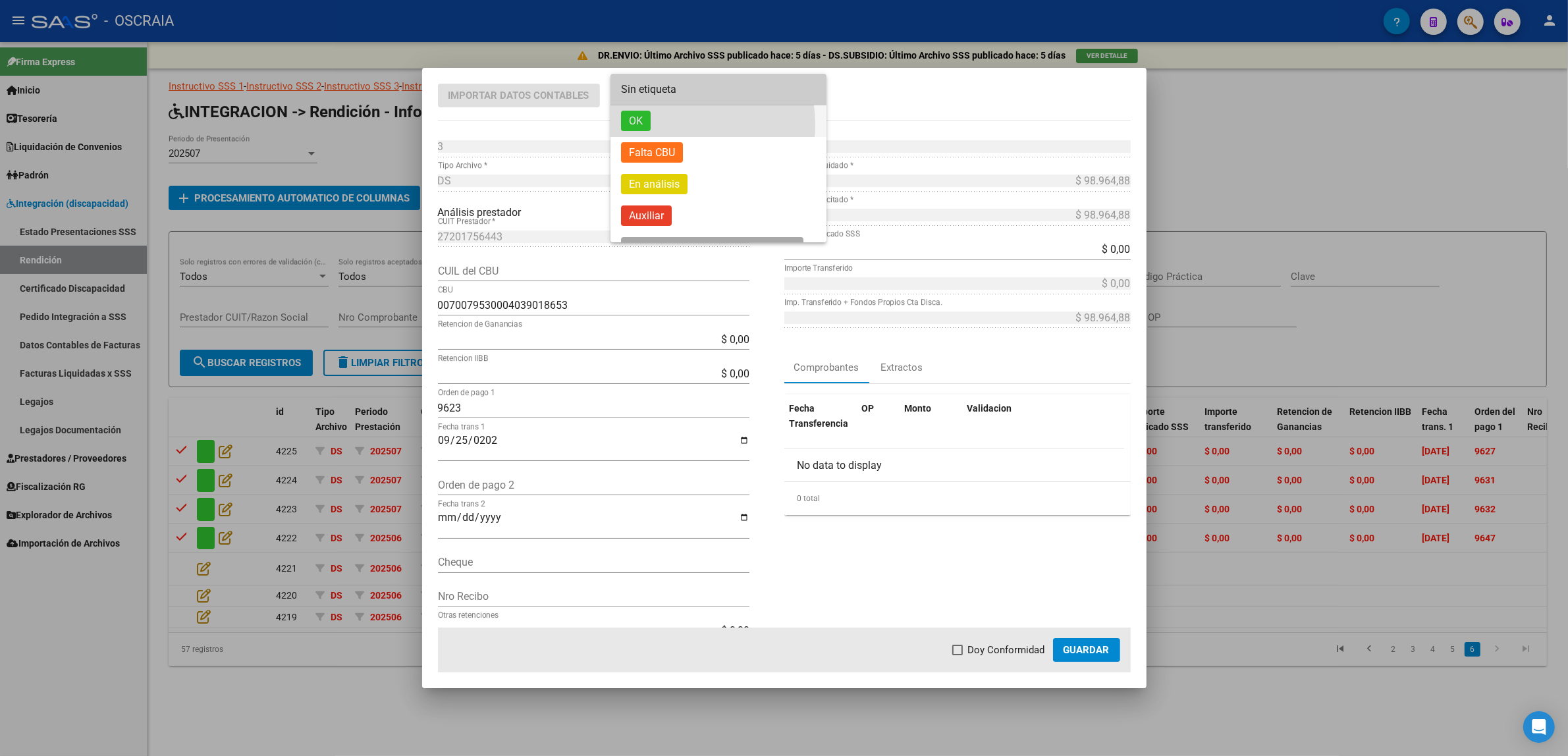
click at [670, 125] on span "OK" at bounding box center [718, 121] width 195 height 32
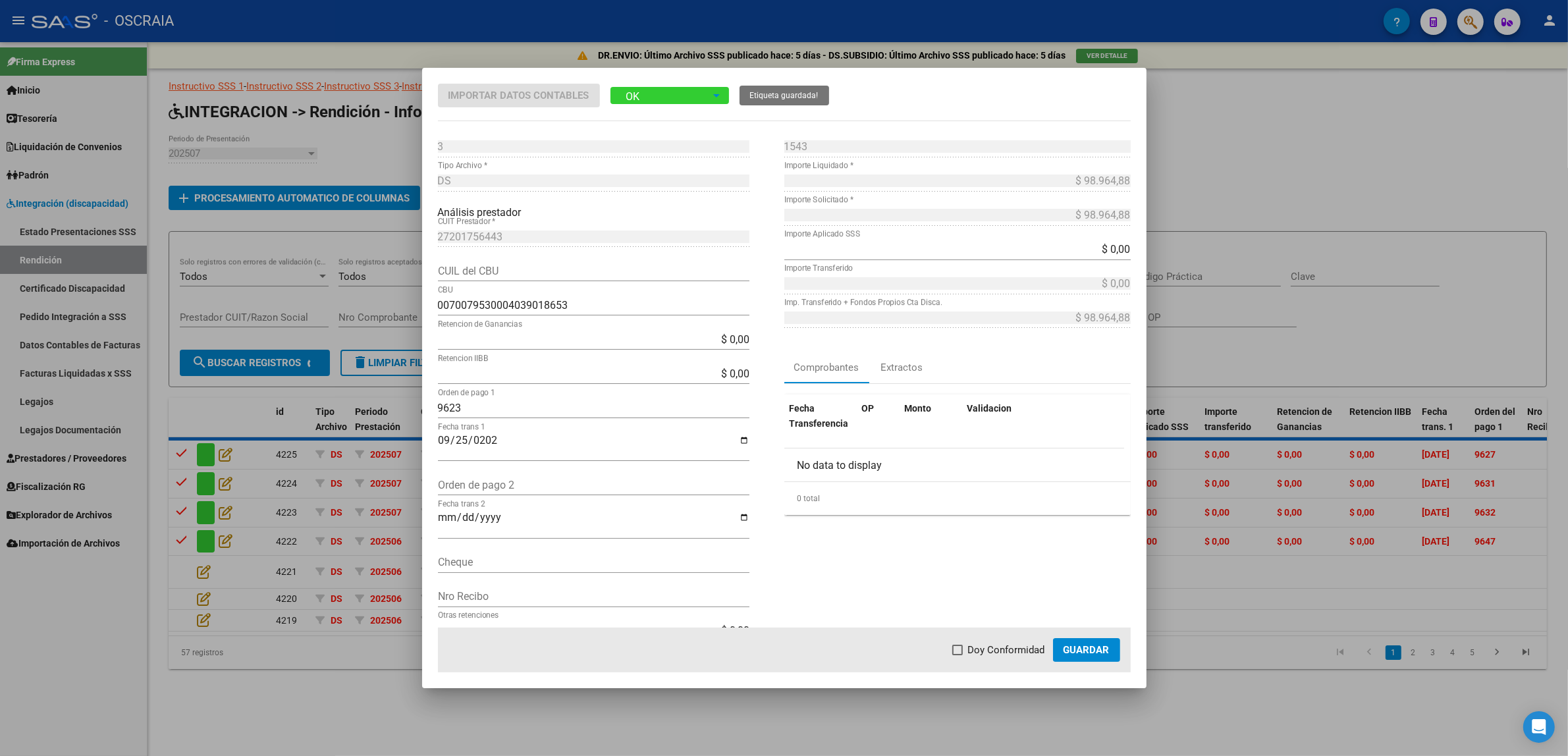
click at [1025, 643] on span "Doy Conformidad" at bounding box center [1006, 650] width 77 height 16
click at [958, 655] on input "Doy Conformidad" at bounding box center [957, 655] width 1 height 1
checkbox input "true"
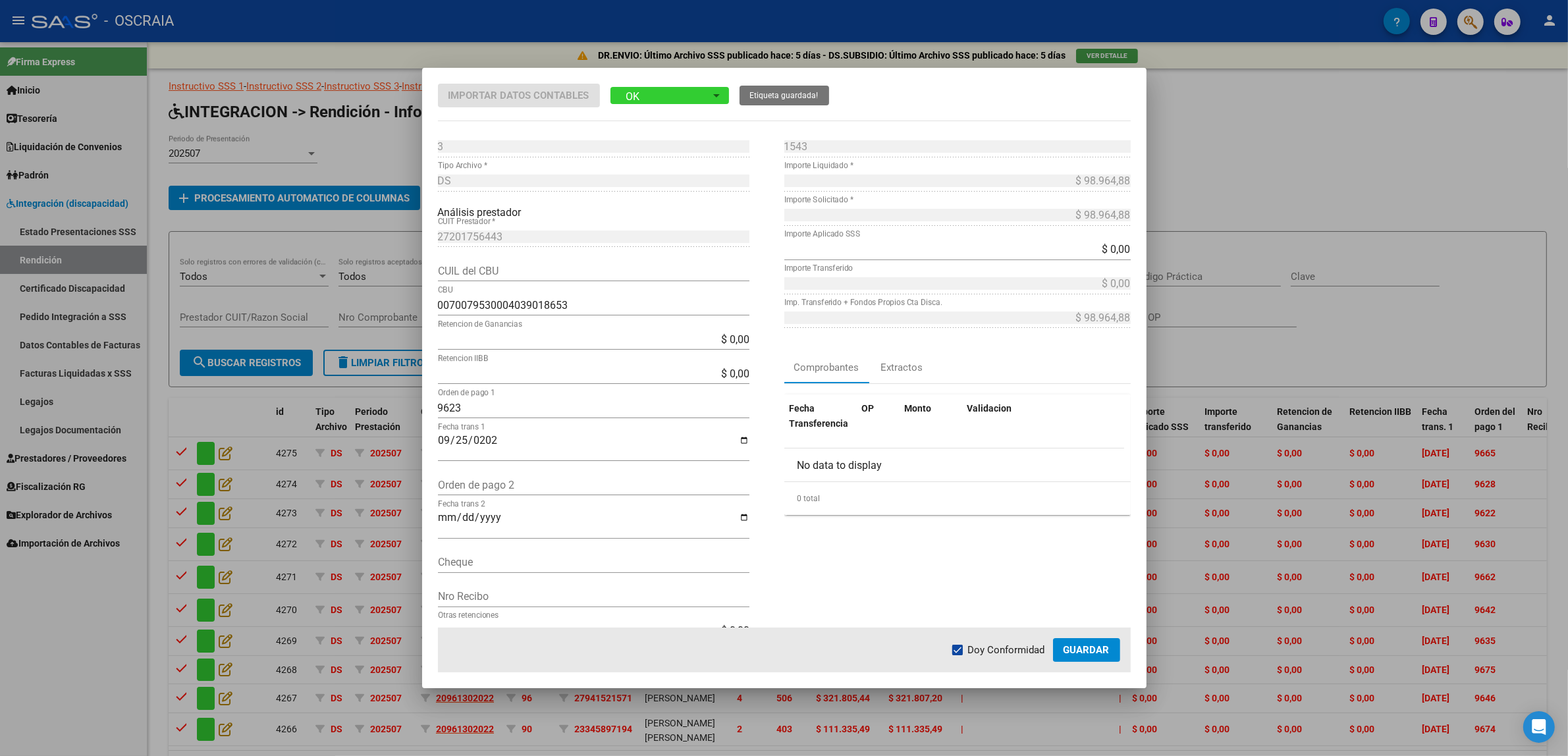
click at [1072, 654] on span "Guardar" at bounding box center [1086, 650] width 46 height 12
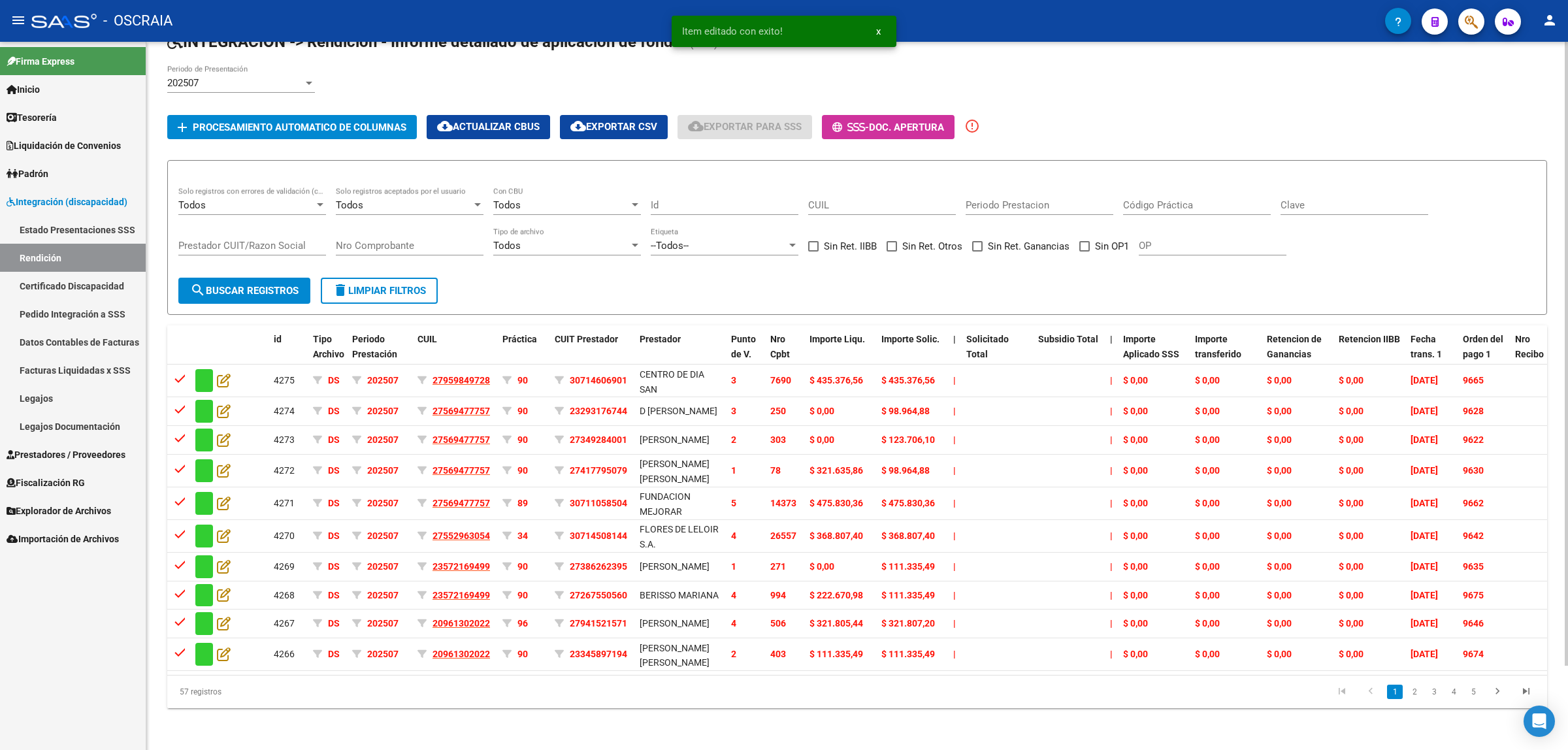
scroll to position [95, 0]
click at [1516, 691] on link "go to last page" at bounding box center [1526, 691] width 24 height 14
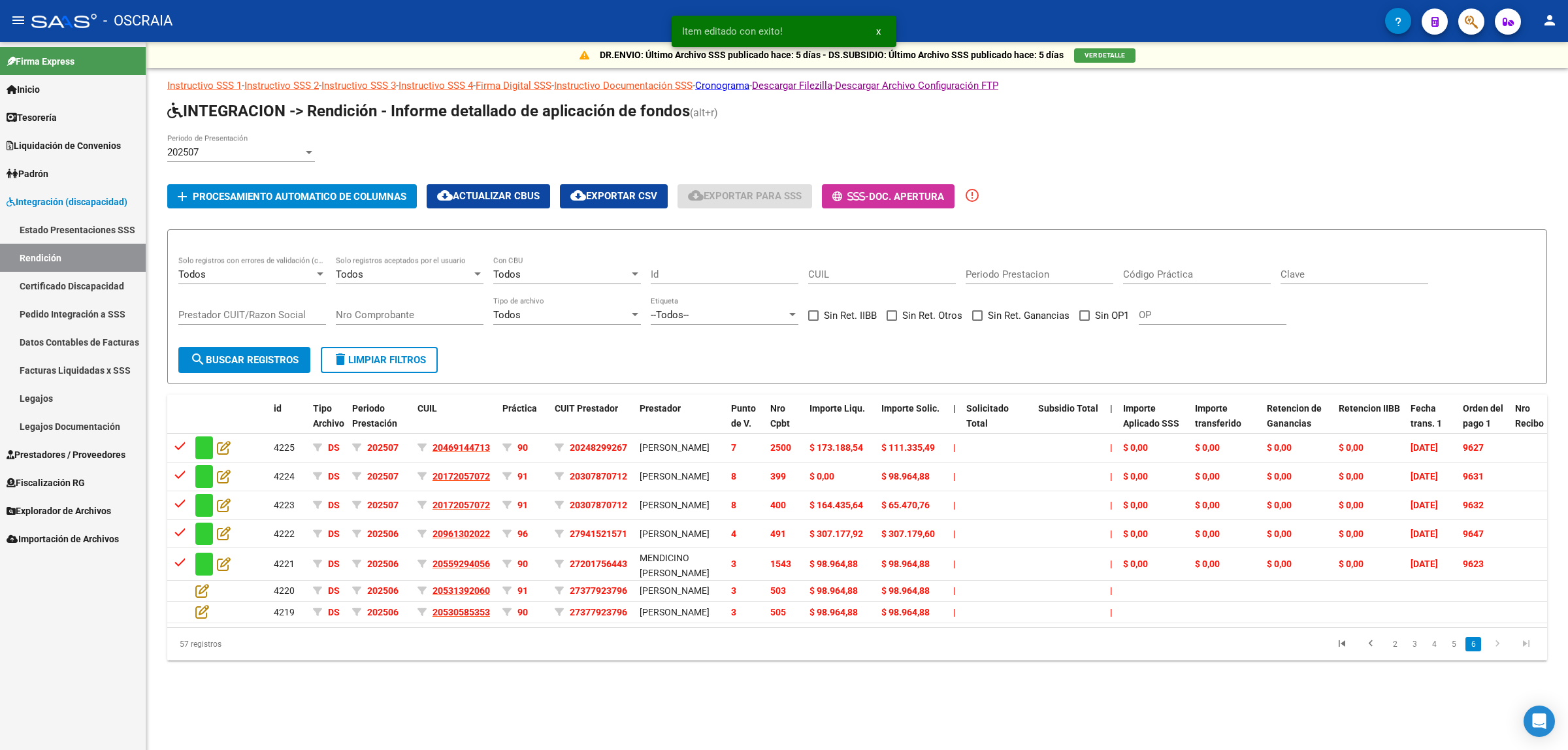
scroll to position [0, 0]
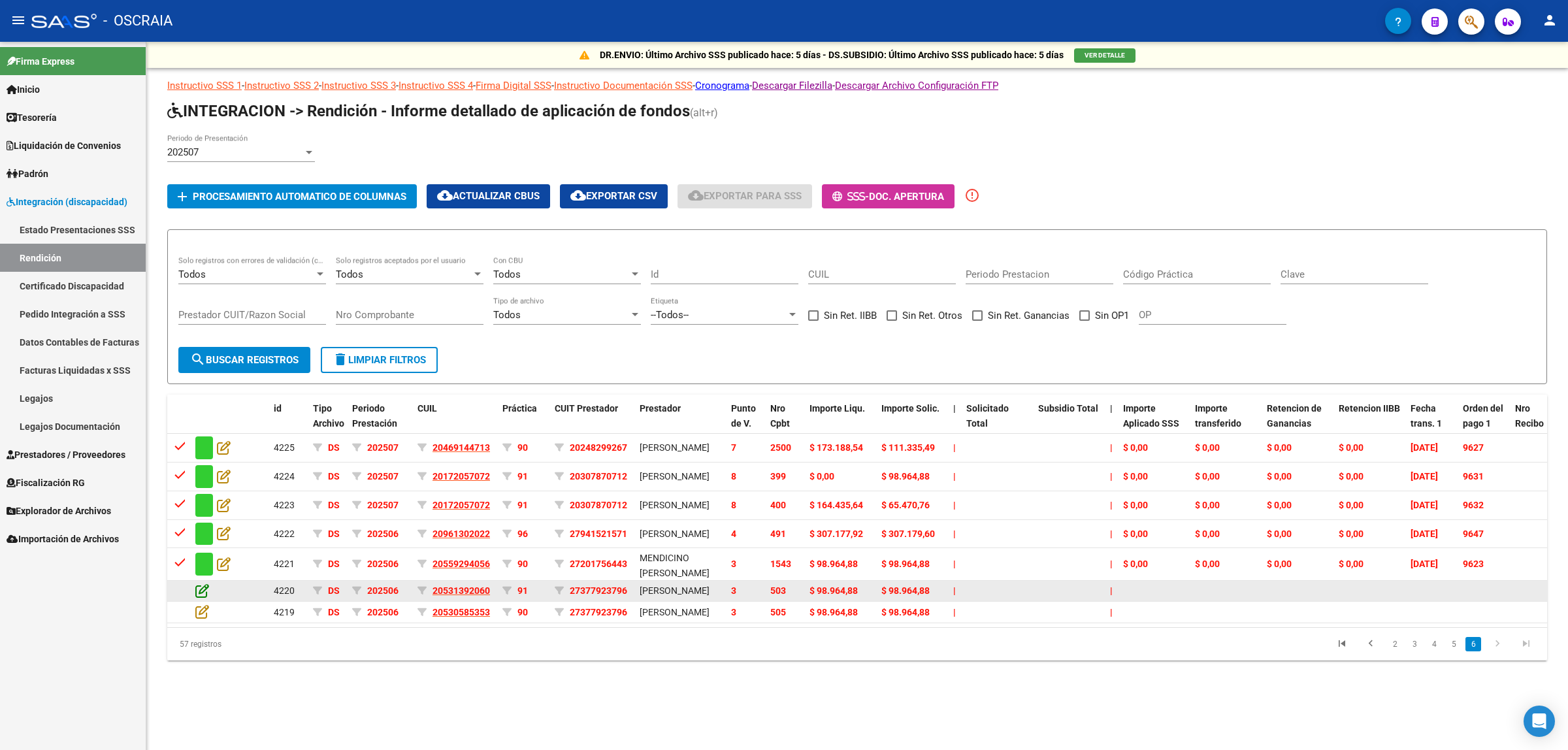
click at [203, 598] on icon at bounding box center [202, 590] width 14 height 14
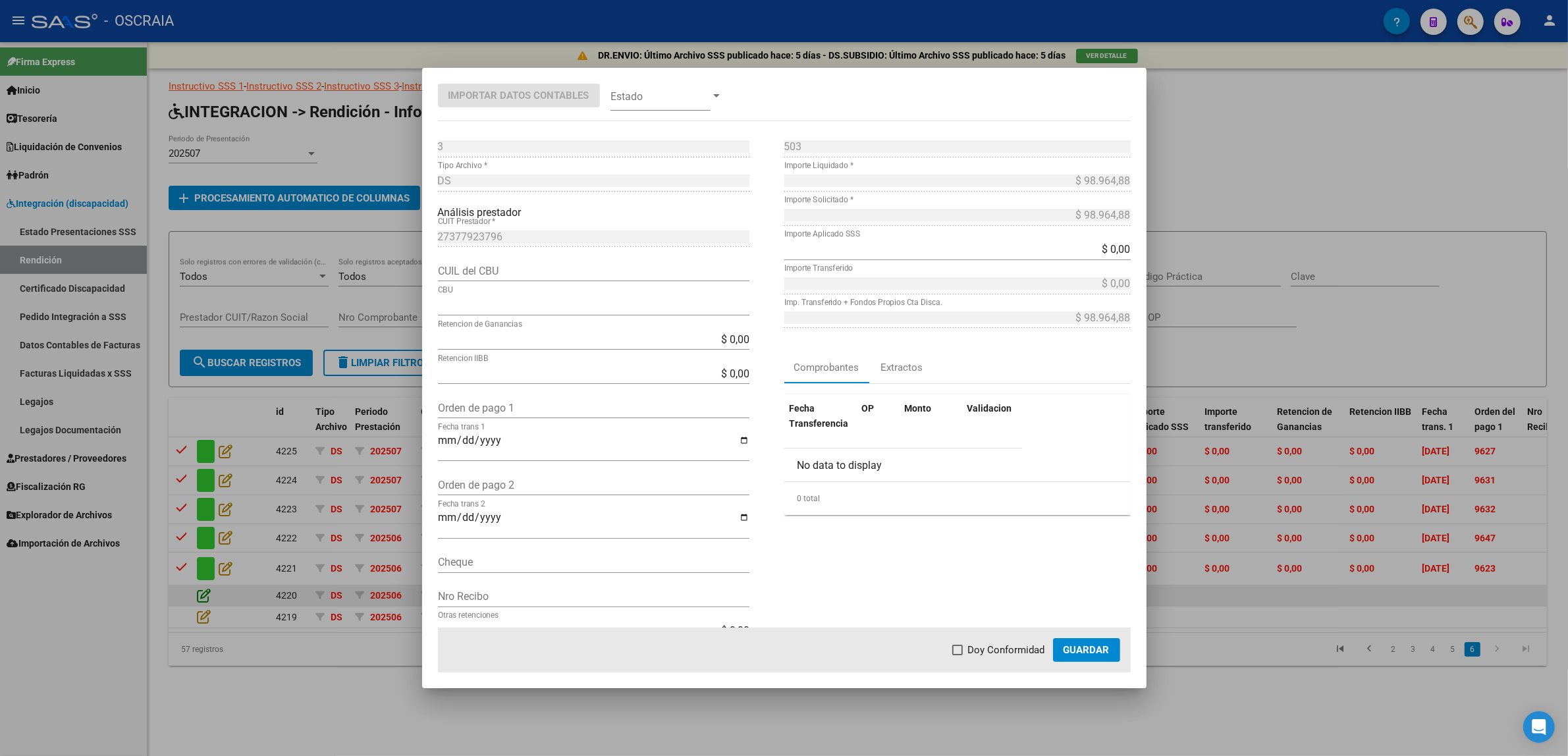
type input "0170130840000006116664"
click at [508, 413] on input "Orden de pago 1" at bounding box center [593, 408] width 311 height 12
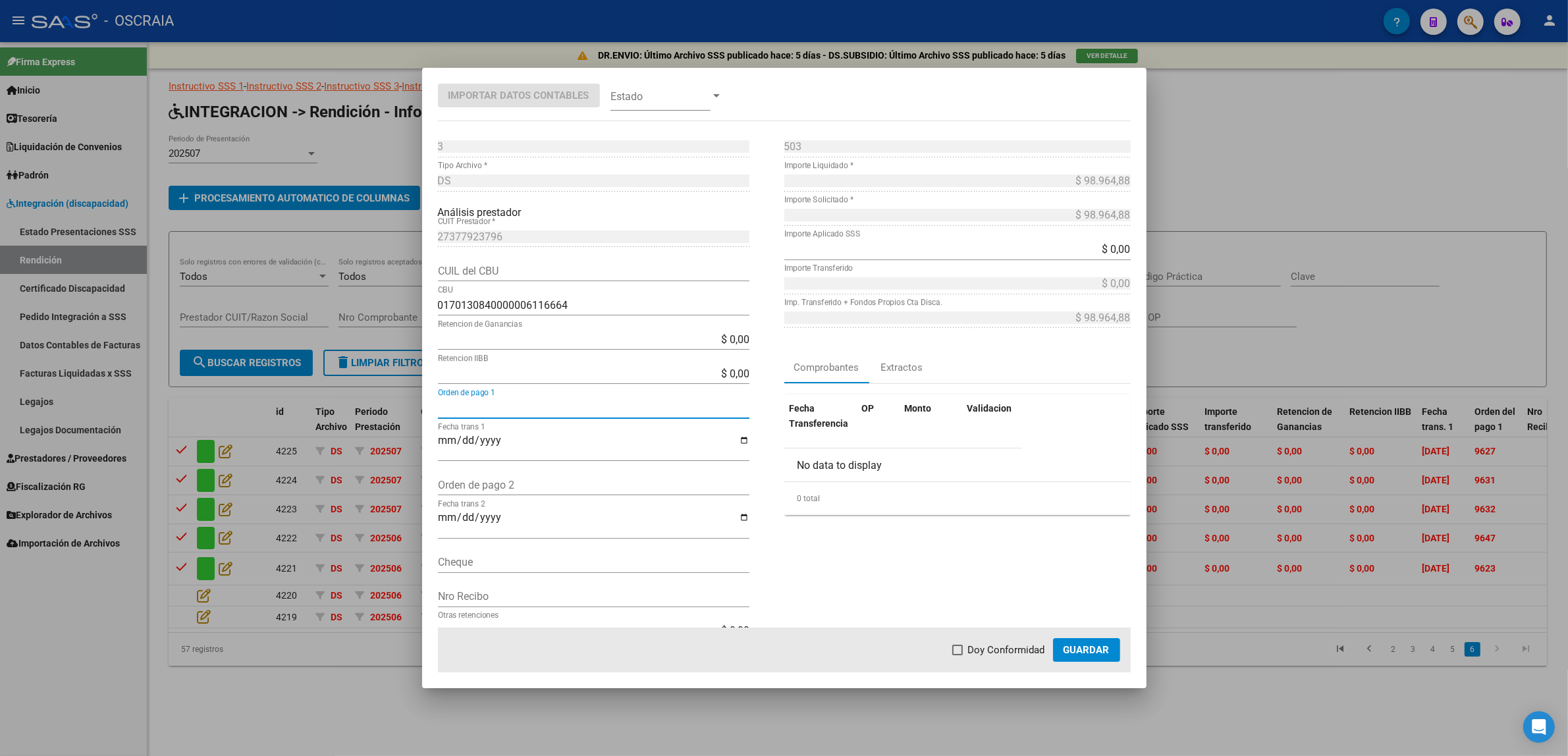
paste input "9668"
type input "9668"
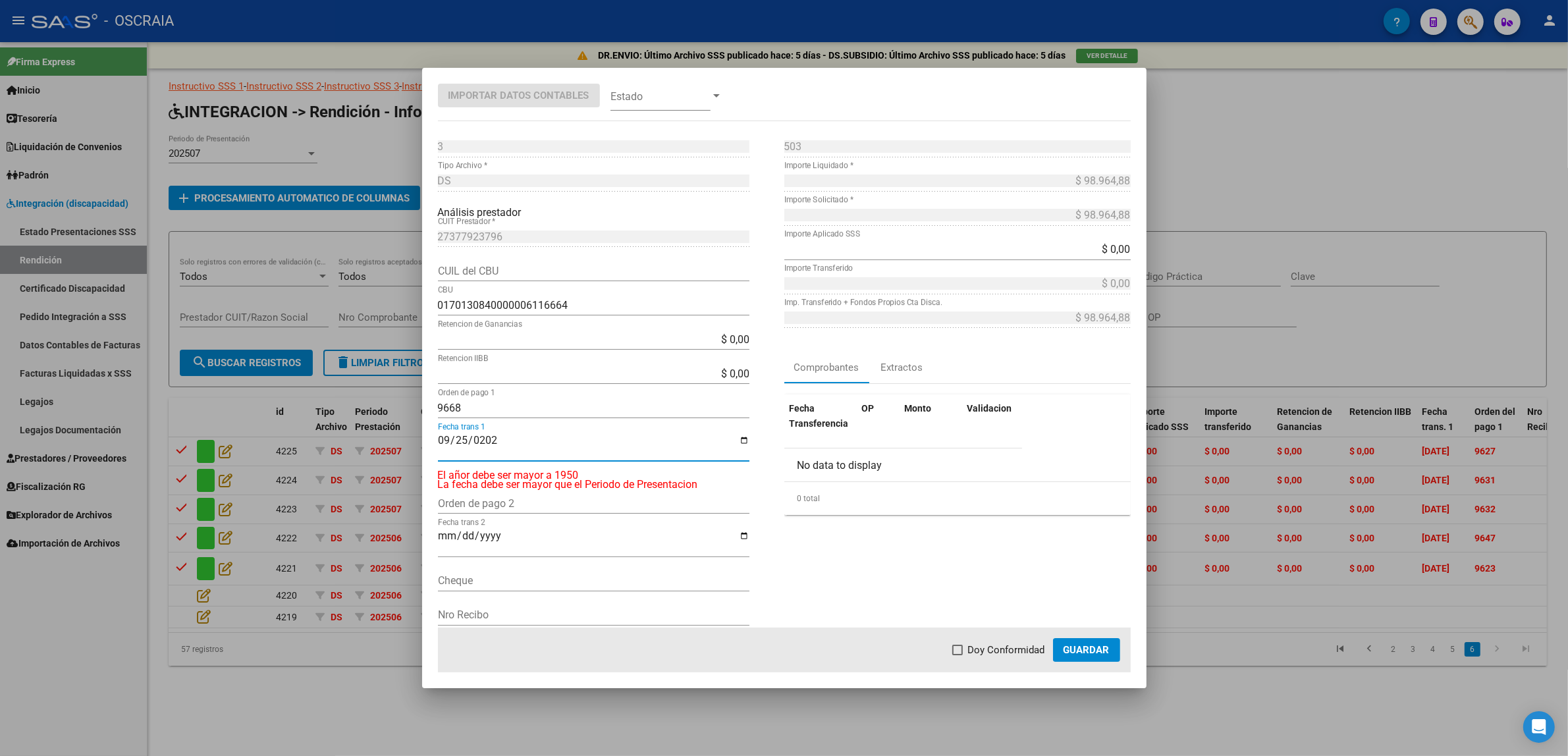
type input "[DATE]"
click at [695, 96] on span at bounding box center [661, 95] width 100 height 29
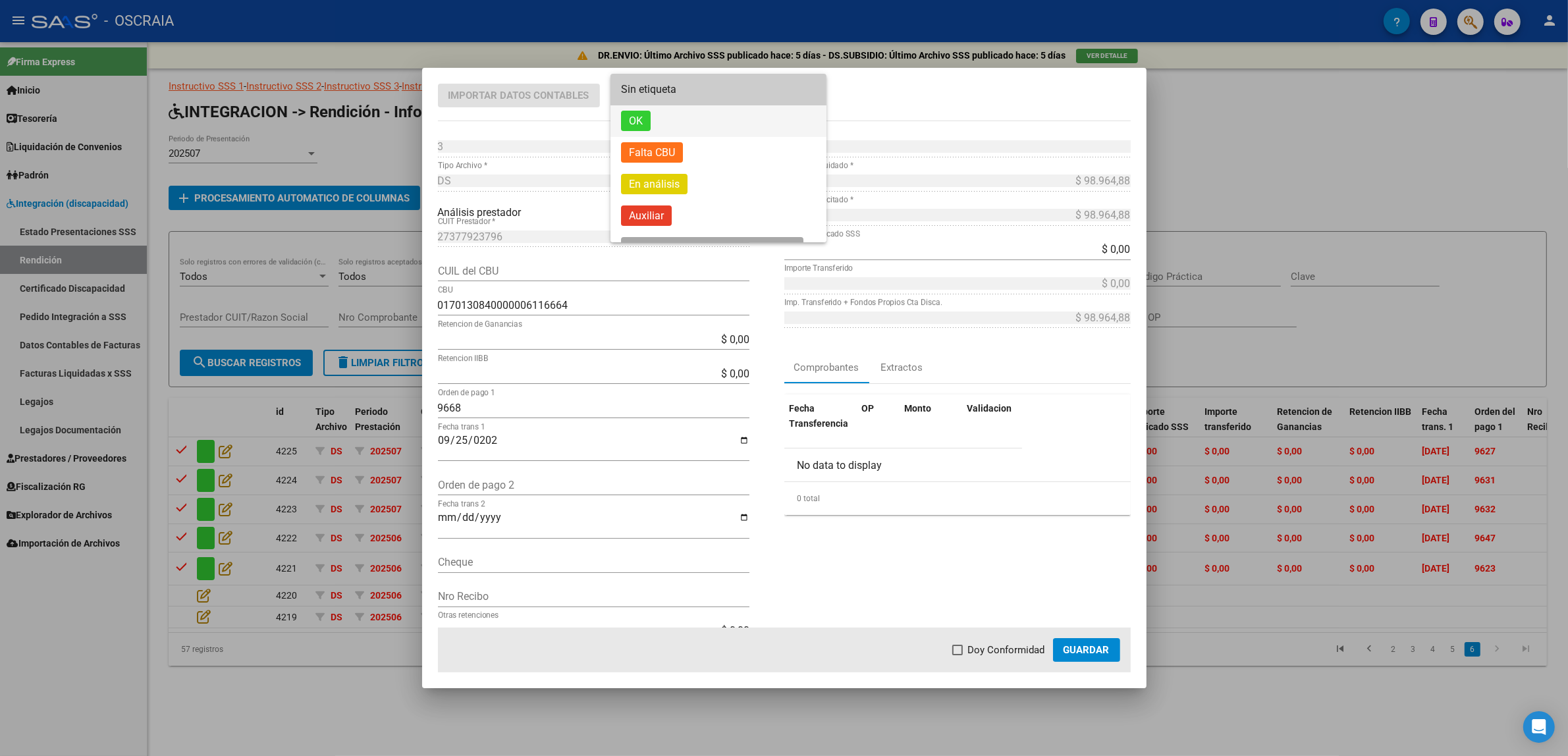
click at [704, 126] on span "OK" at bounding box center [718, 121] width 195 height 32
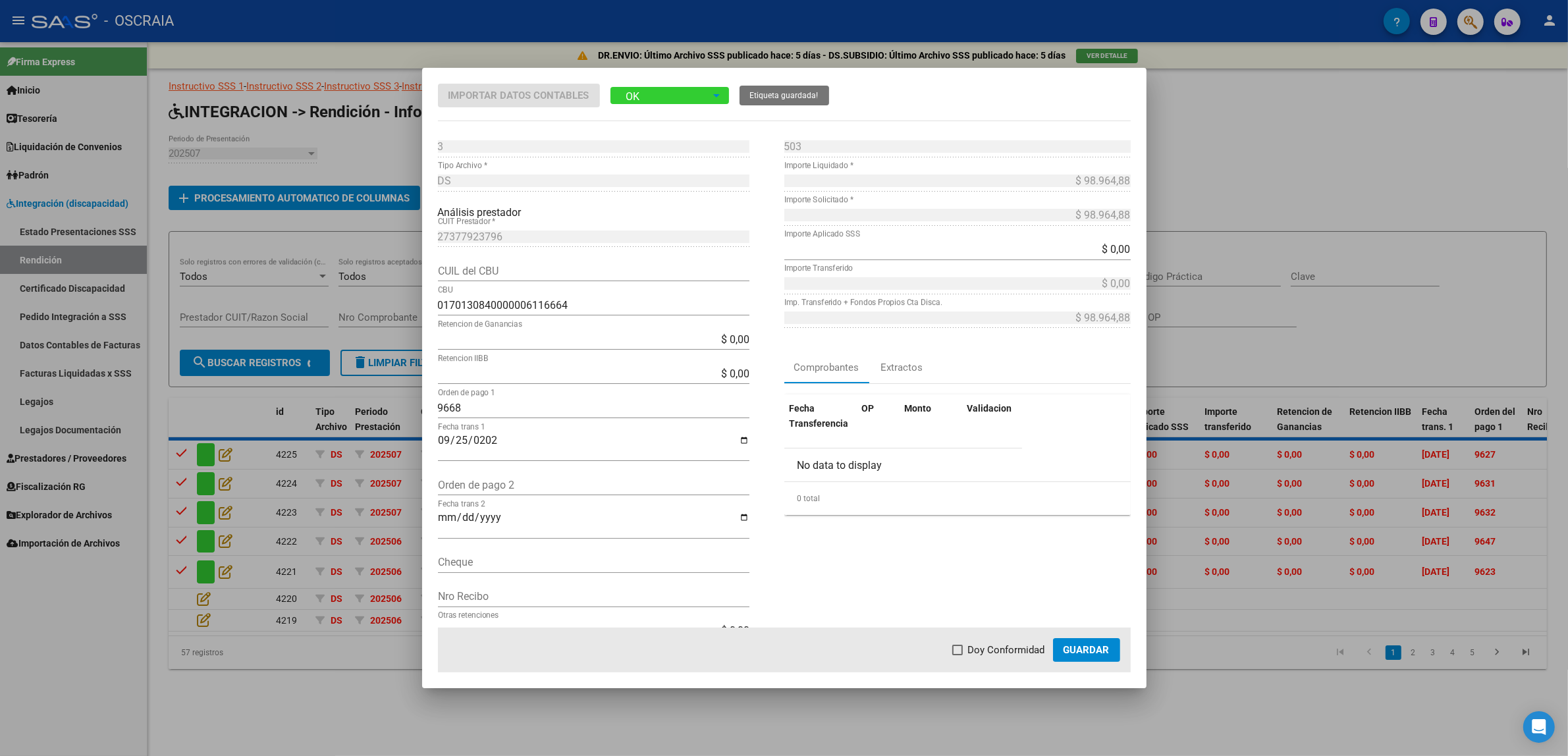
click at [988, 655] on span "Doy Conformidad" at bounding box center [1006, 650] width 77 height 16
click at [958, 655] on input "Doy Conformidad" at bounding box center [957, 655] width 1 height 1
checkbox input "true"
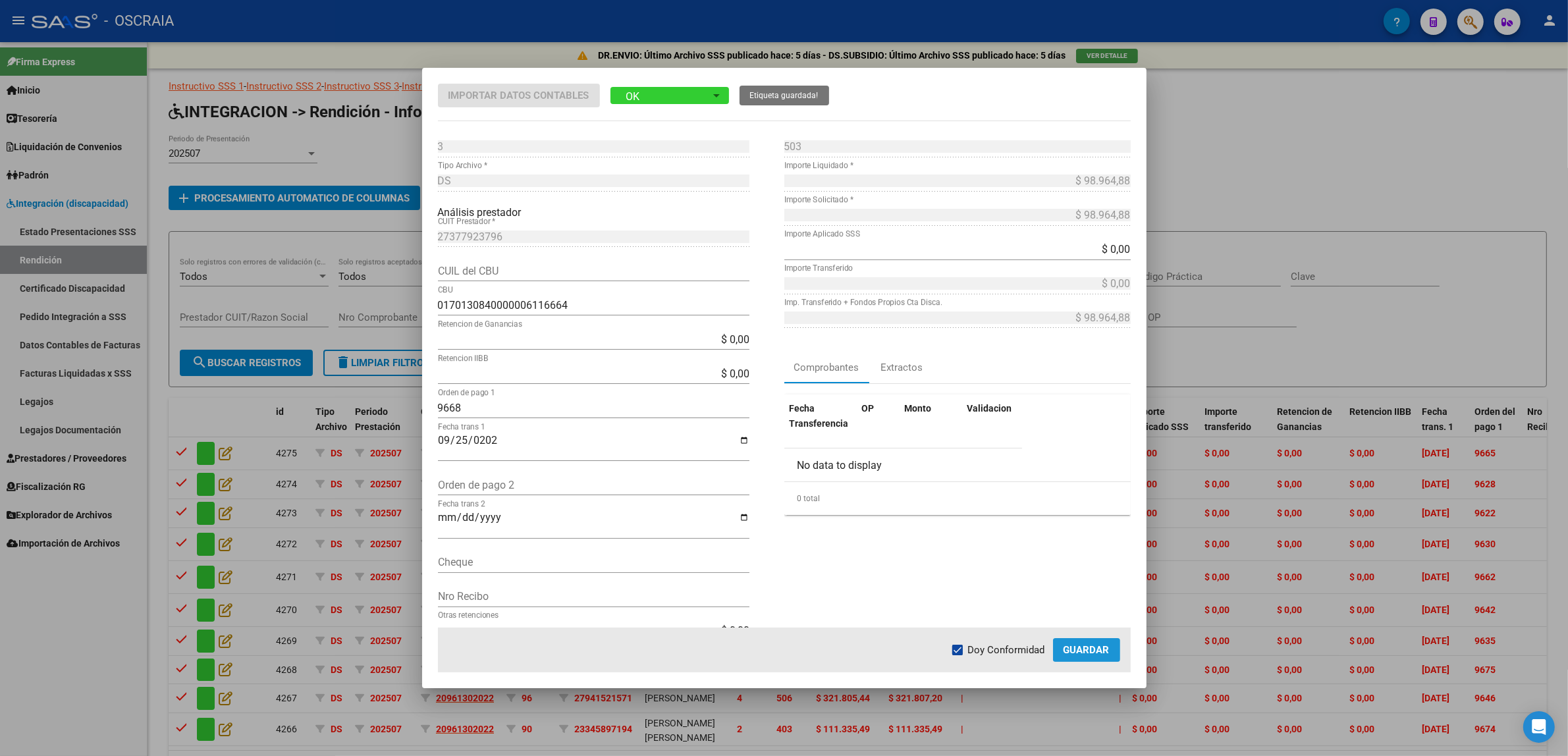
click at [1081, 654] on span "Guardar" at bounding box center [1086, 650] width 46 height 12
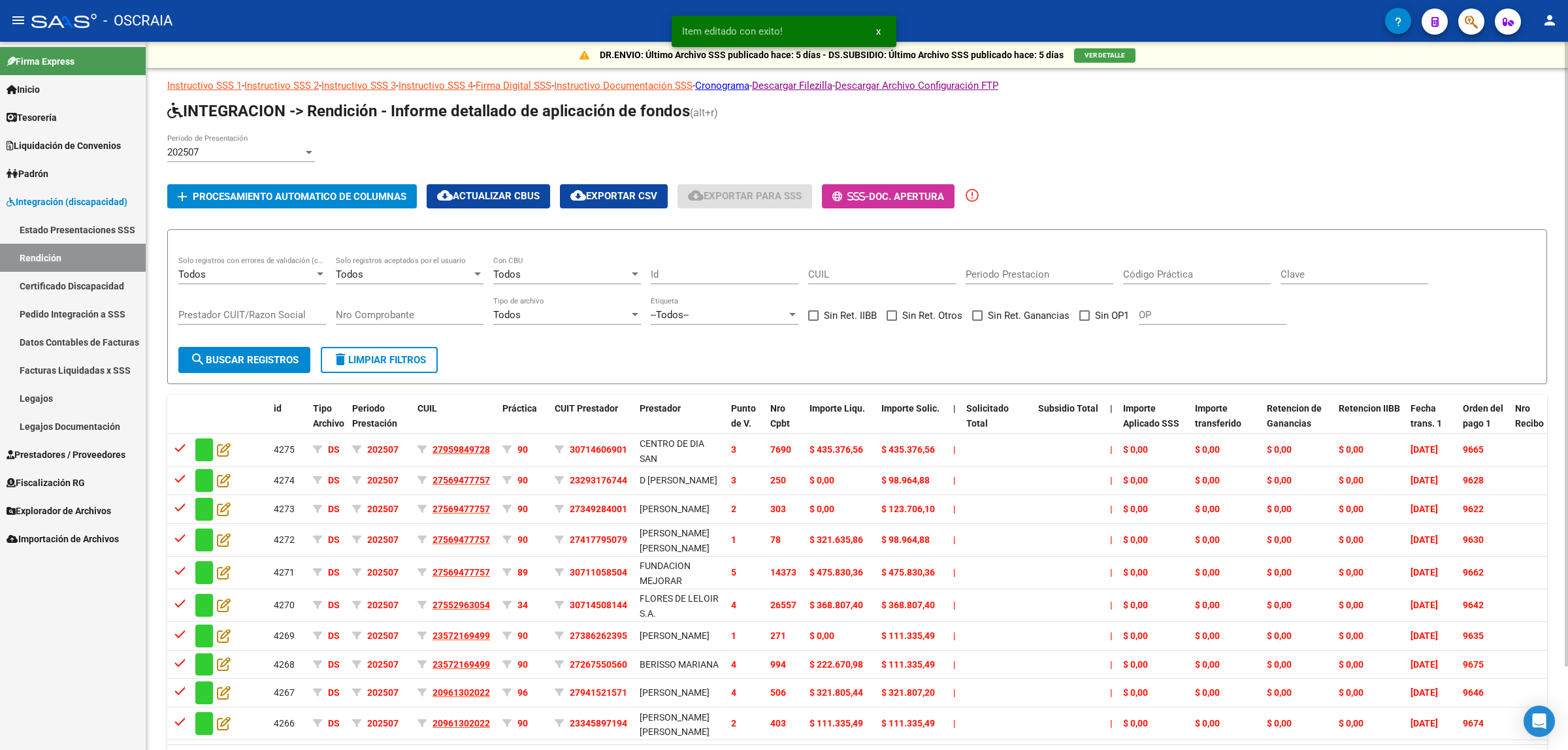
scroll to position [95, 0]
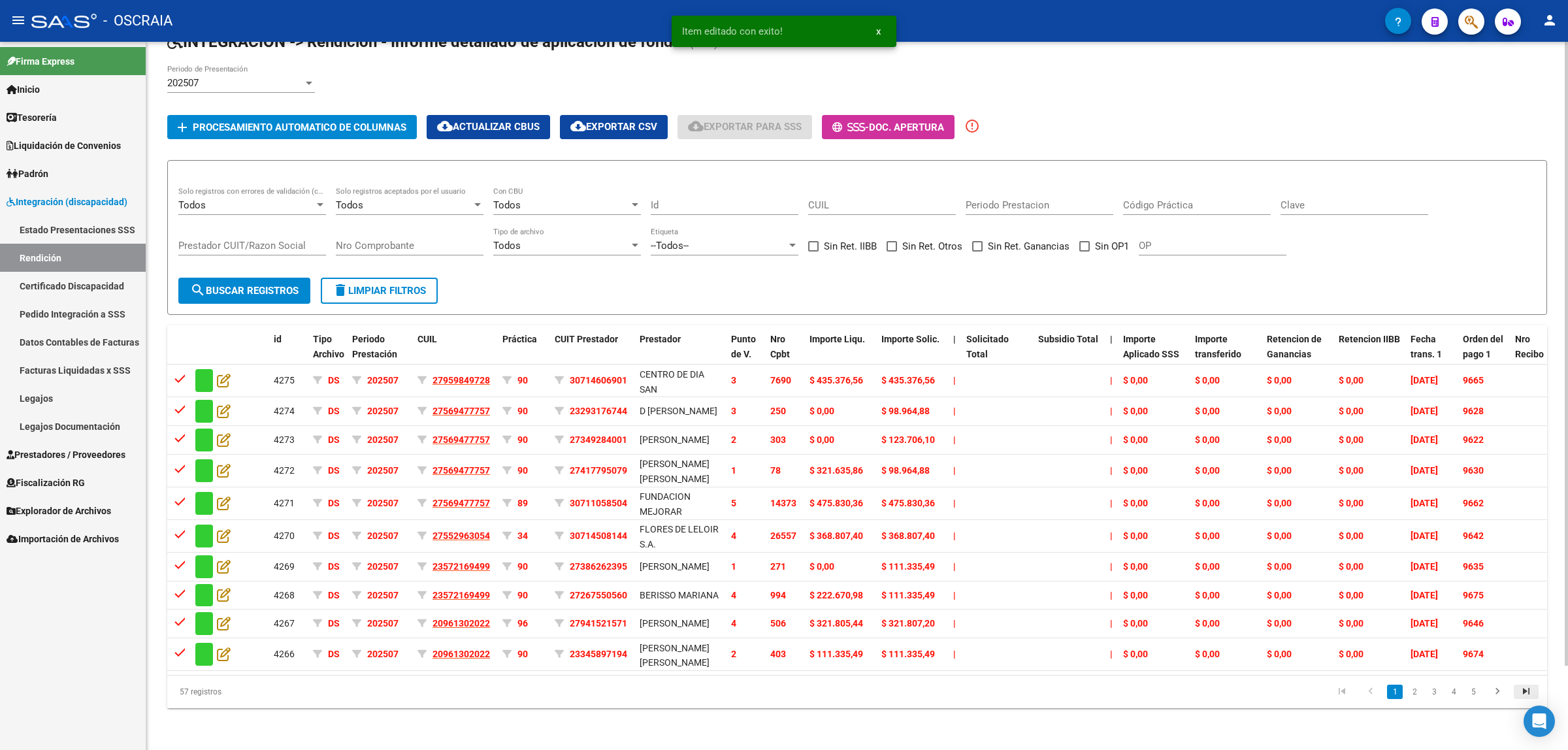
click at [1524, 696] on icon "go to last page" at bounding box center [1526, 693] width 17 height 16
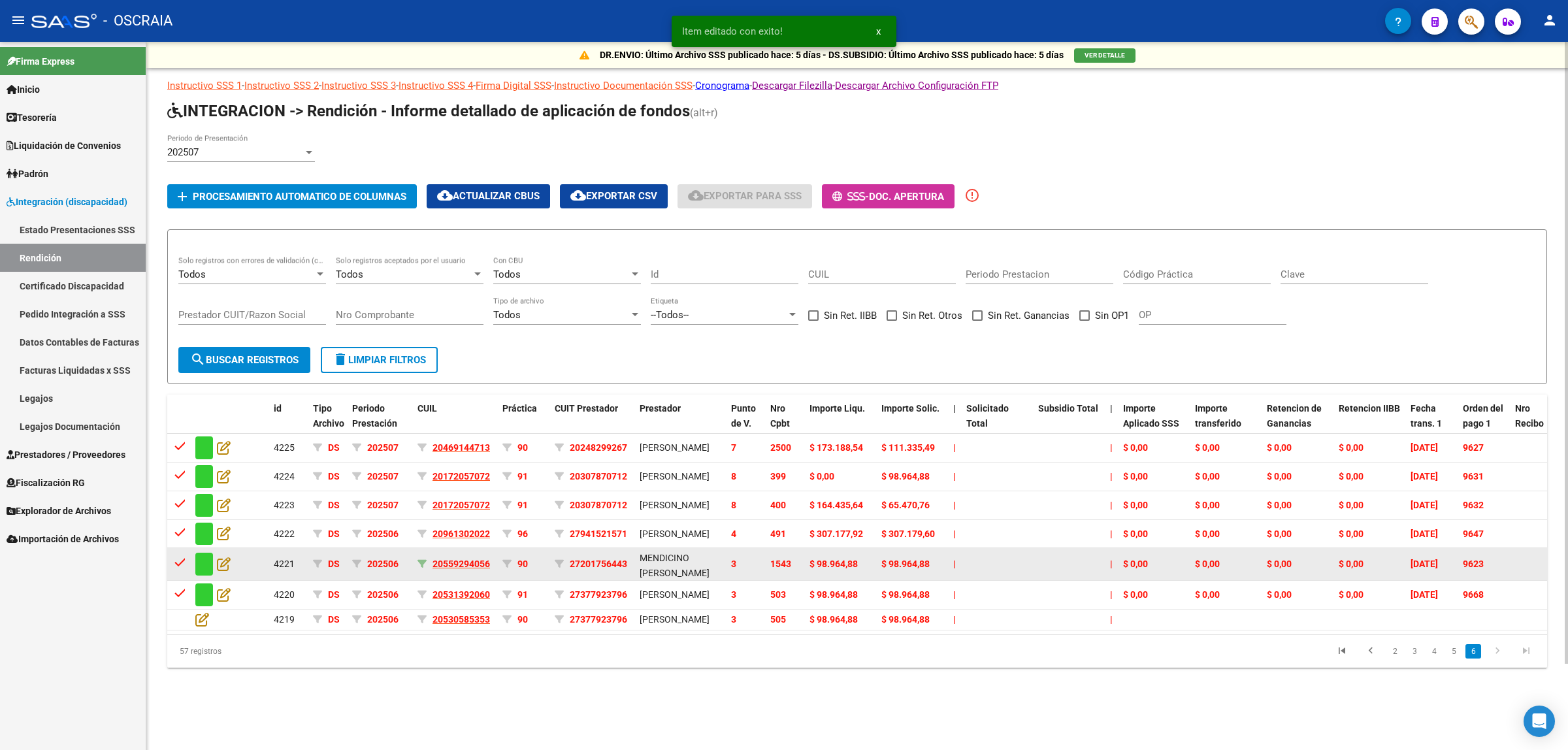
scroll to position [0, 0]
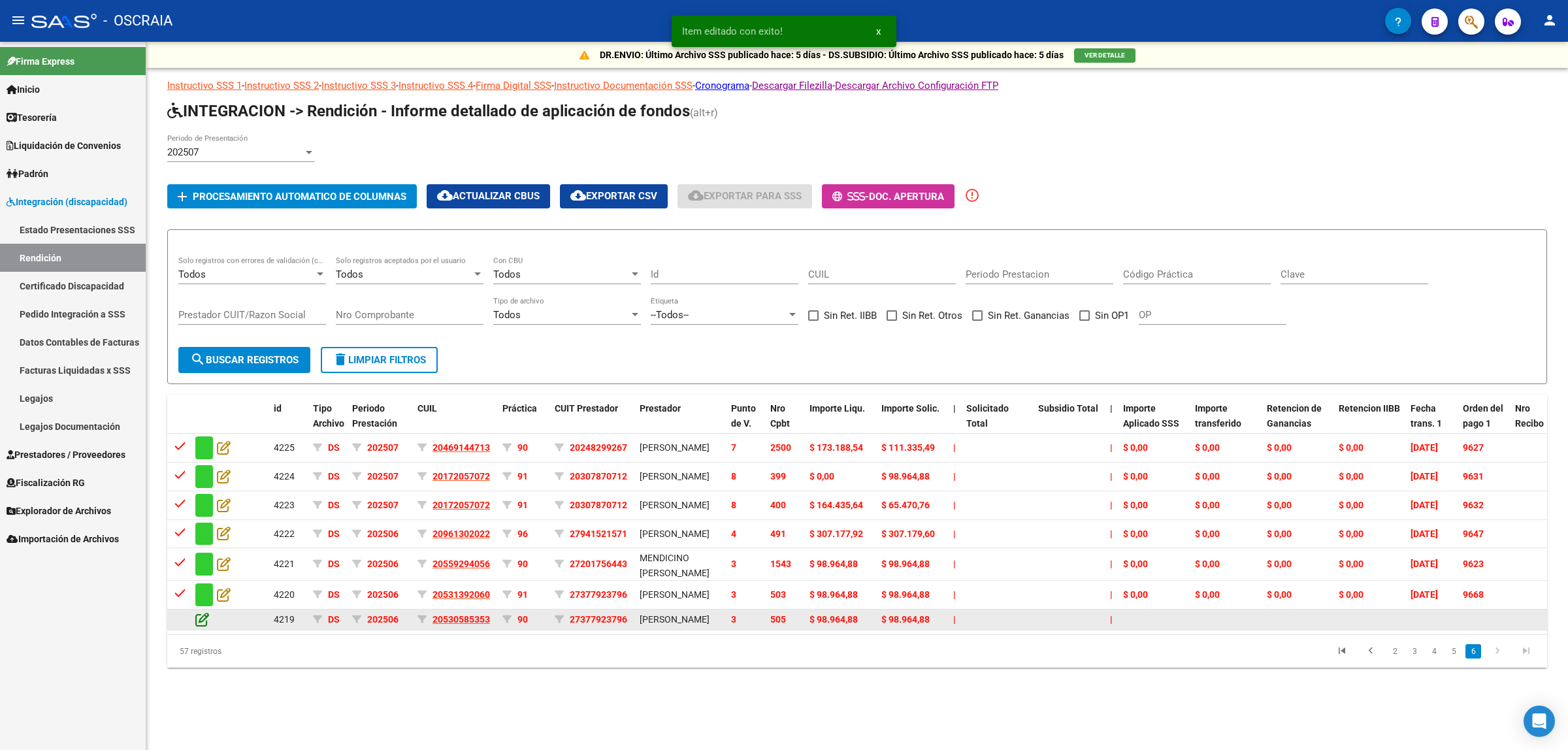
click at [206, 627] on icon at bounding box center [202, 619] width 14 height 14
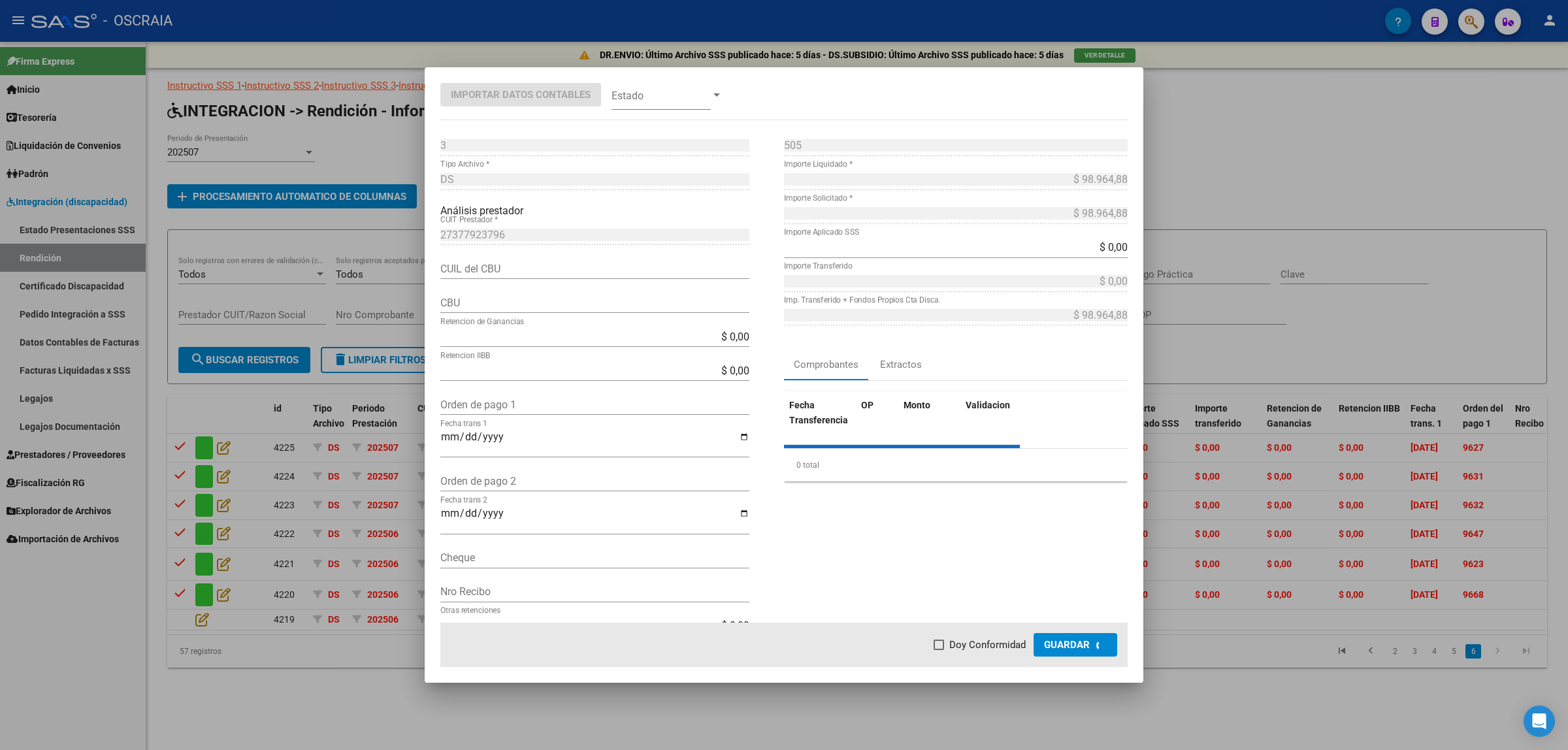
type input "0170130840000006116664"
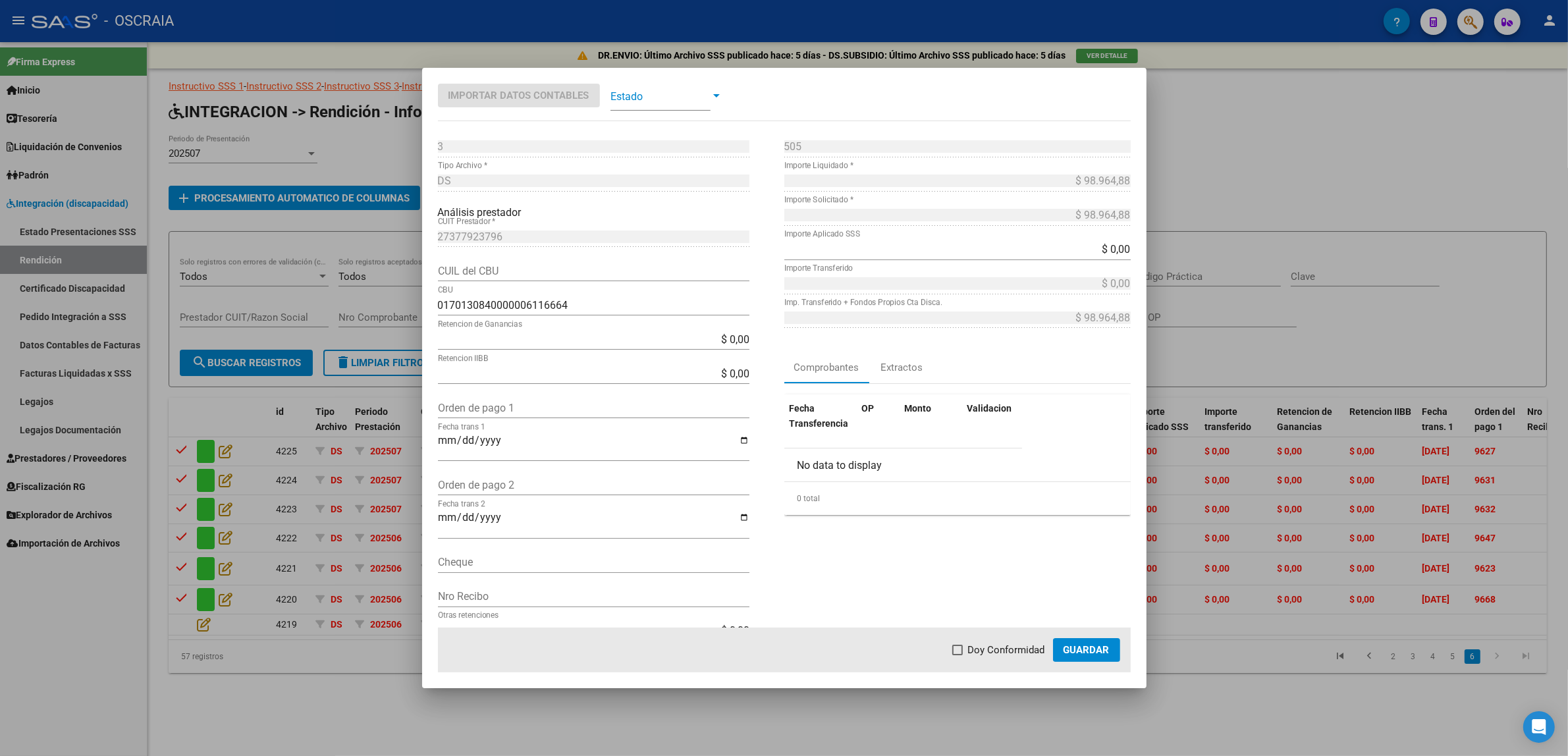
click at [534, 405] on input "Orden de pago 1" at bounding box center [593, 408] width 311 height 12
paste input "9669"
type input "9669"
type input "[DATE]"
click at [636, 108] on span at bounding box center [661, 95] width 100 height 29
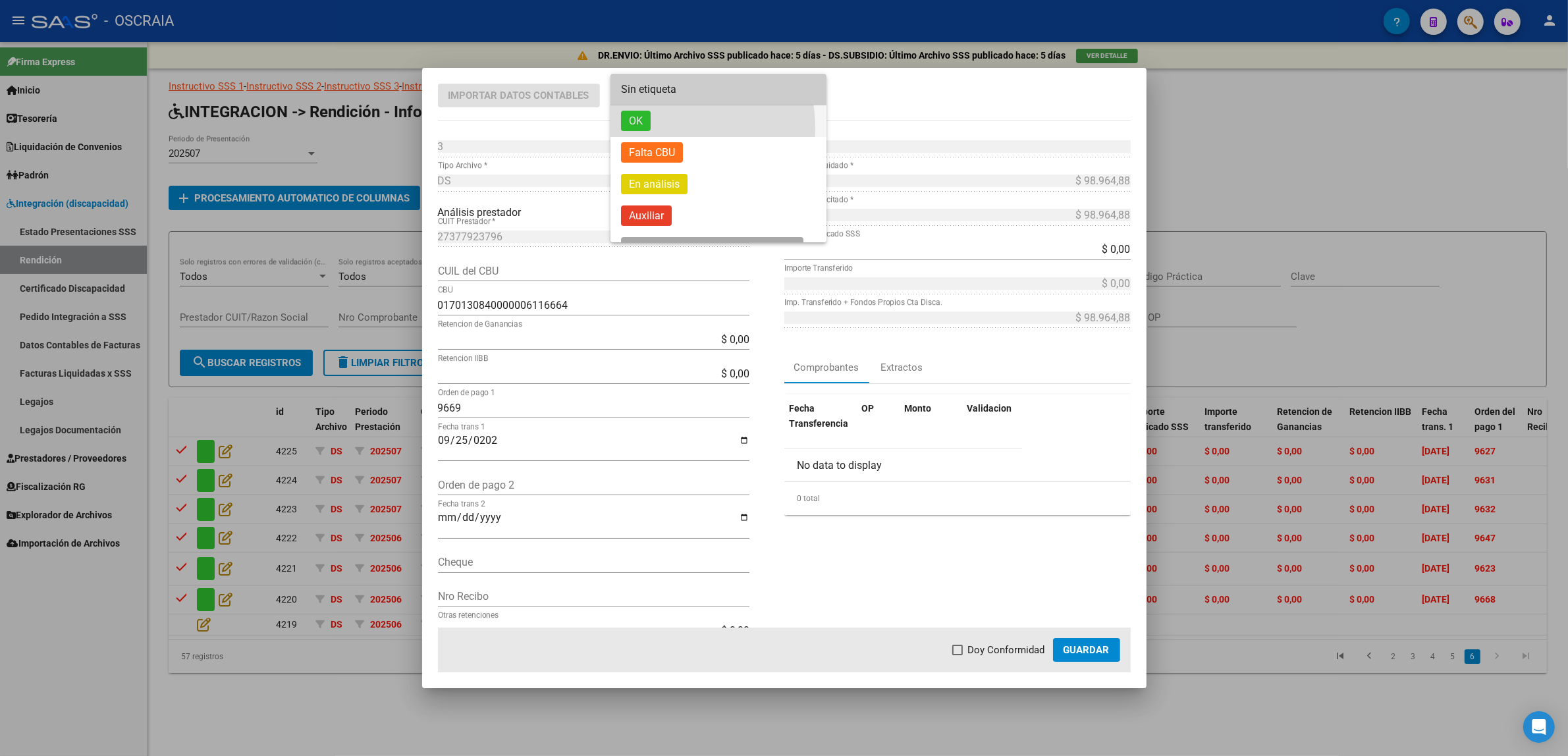
click at [645, 128] on span "OK" at bounding box center [635, 121] width 29 height 21
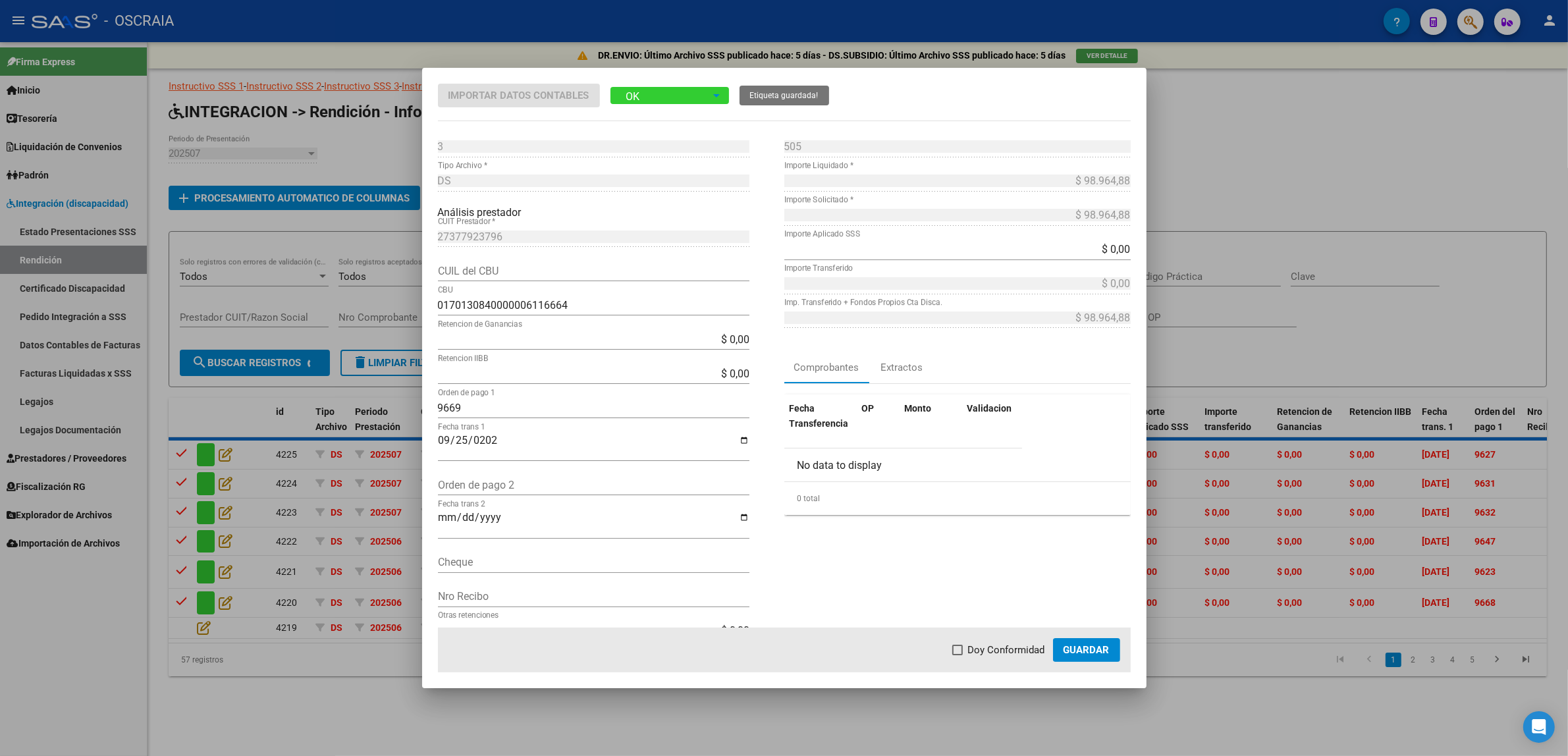
click at [1014, 653] on span "Doy Conformidad" at bounding box center [1006, 650] width 77 height 16
click at [958, 655] on input "Doy Conformidad" at bounding box center [957, 655] width 1 height 1
checkbox input "true"
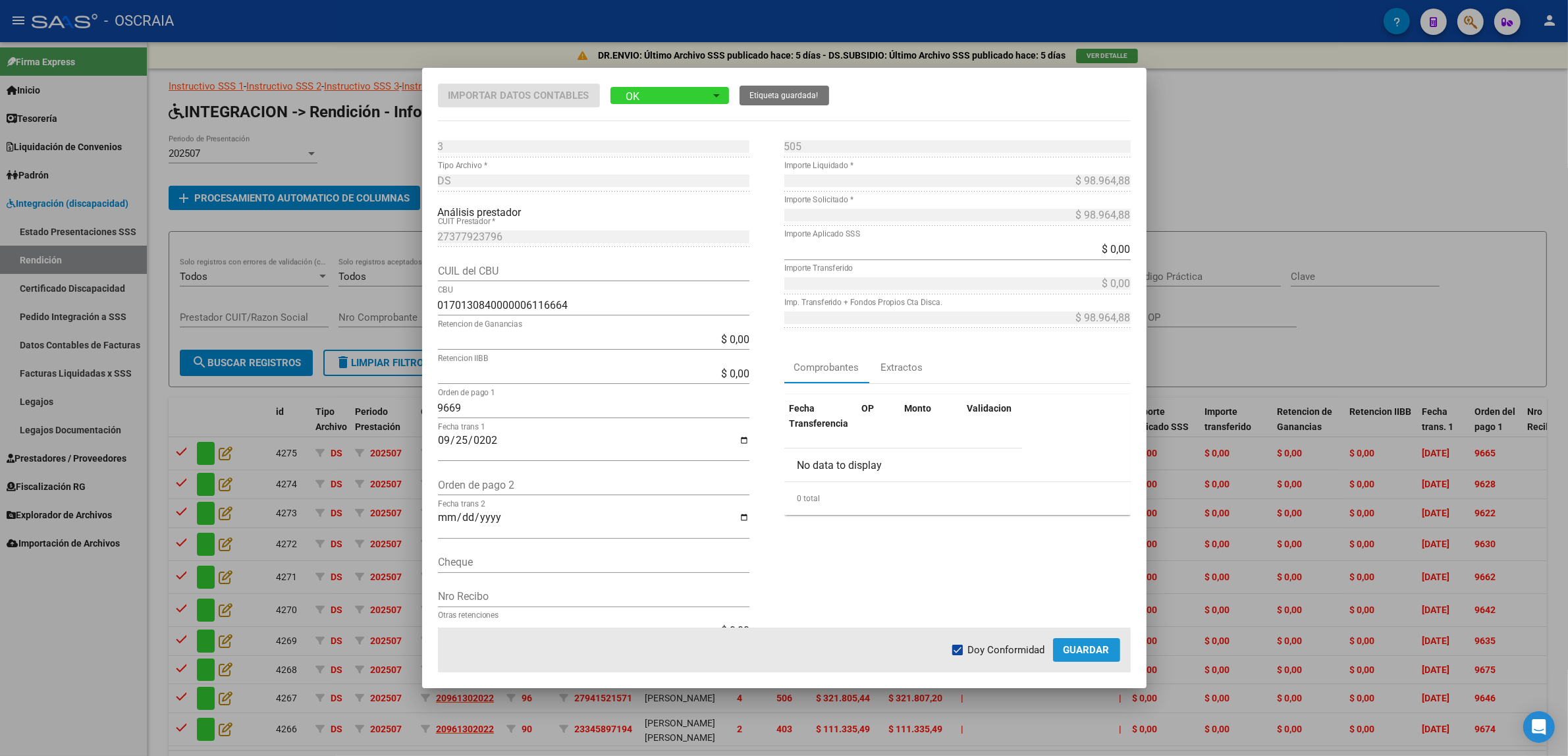
click at [1085, 650] on span "Guardar" at bounding box center [1086, 650] width 46 height 12
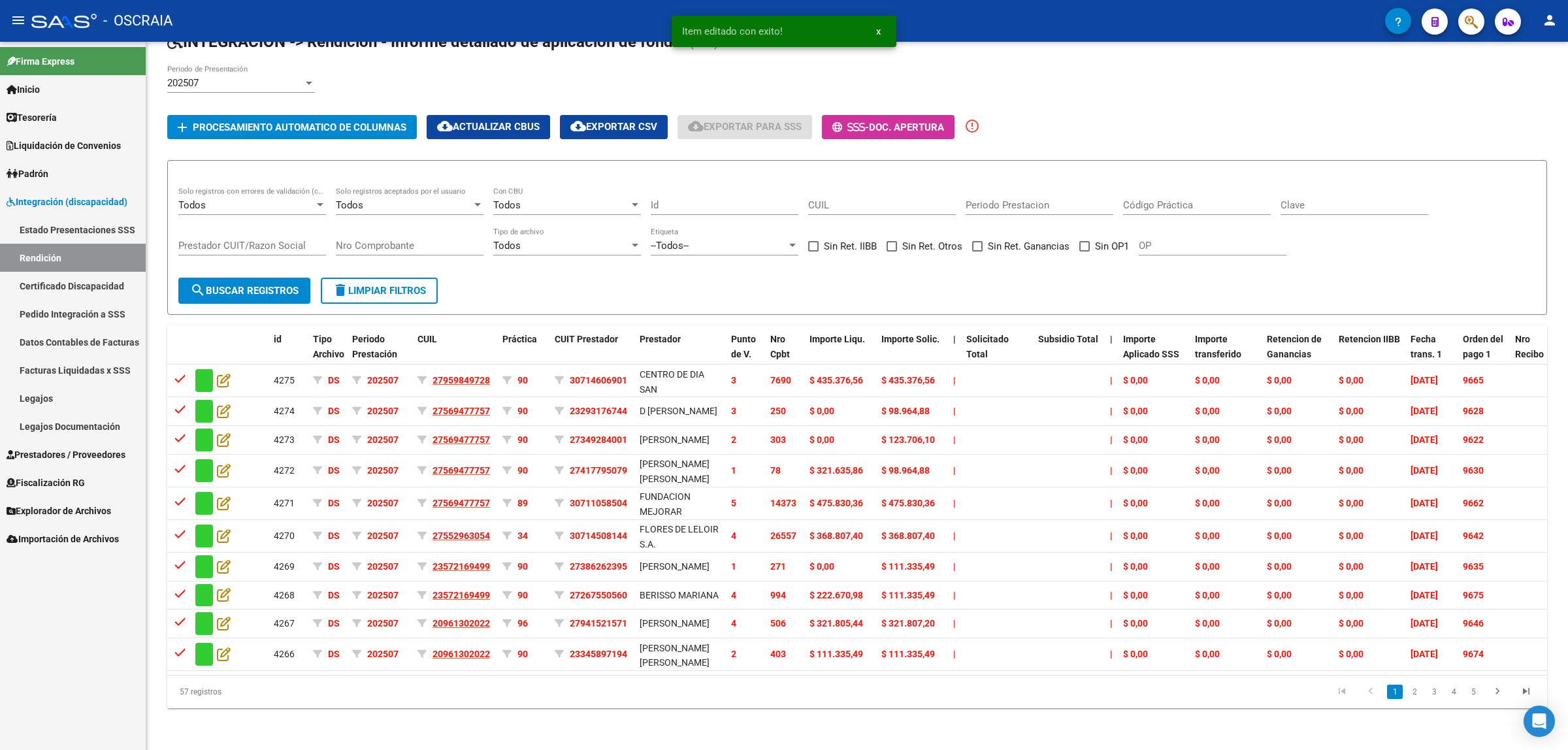
scroll to position [95, 0]
click at [1518, 688] on icon "go to last page" at bounding box center [1526, 693] width 17 height 16
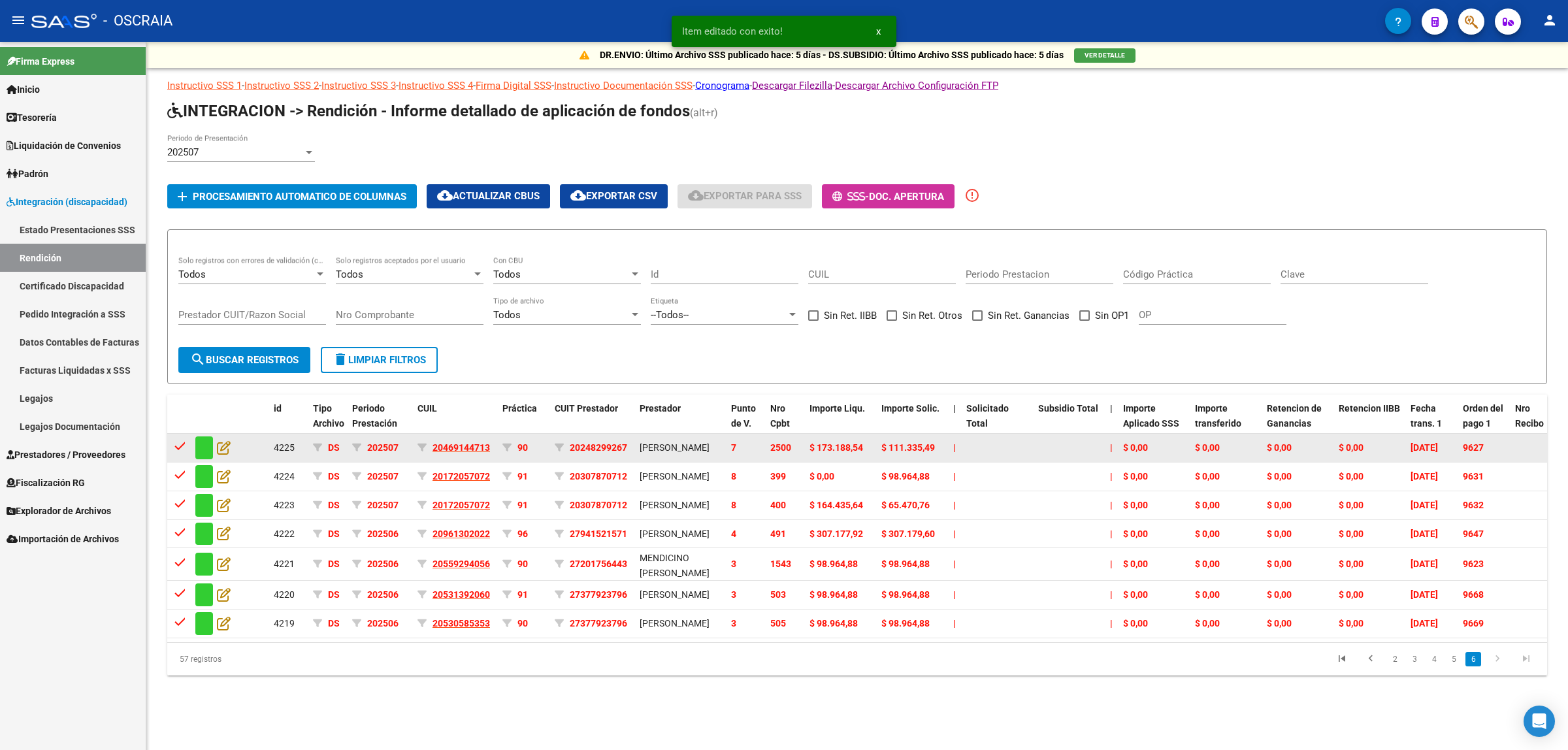
scroll to position [0, 0]
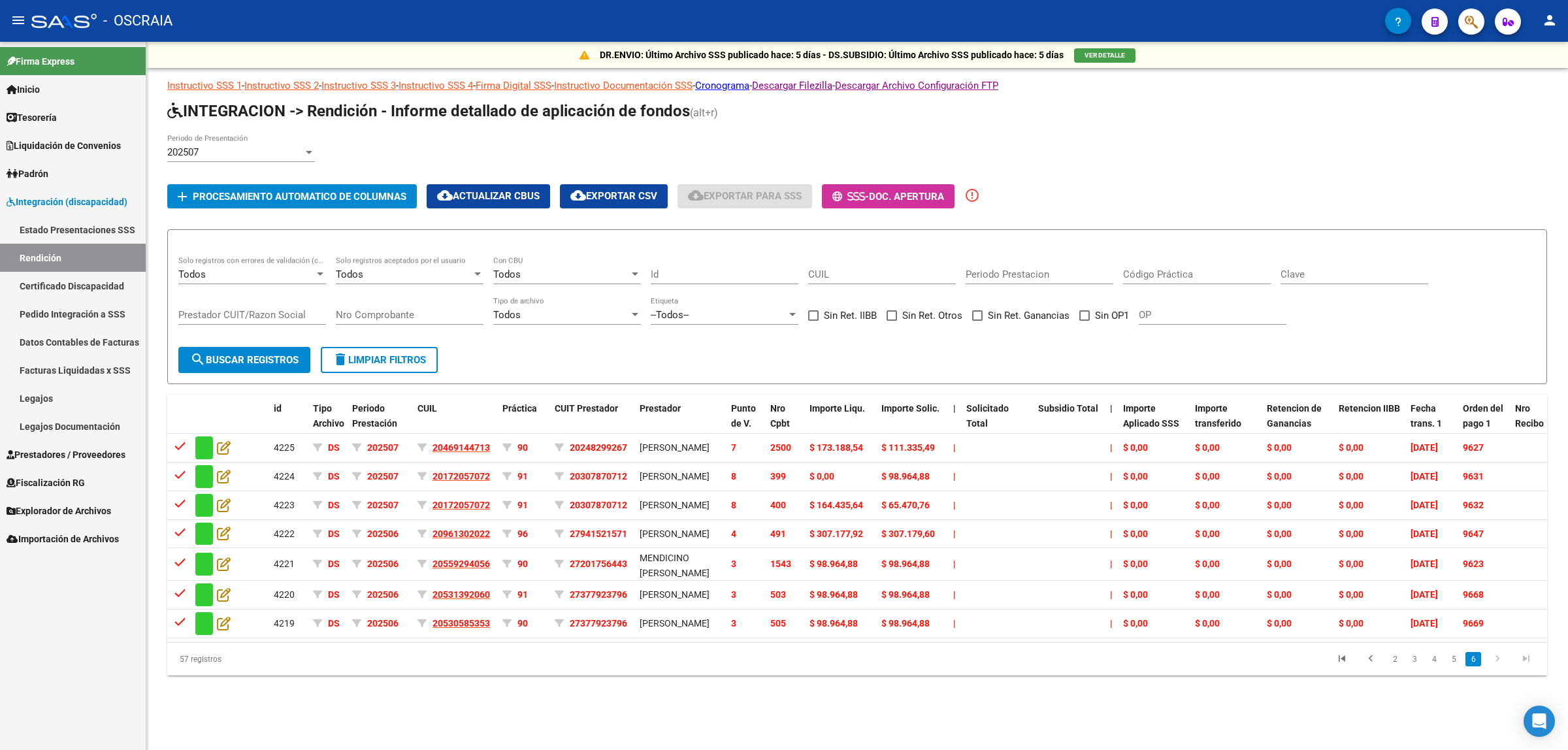
click at [440, 158] on div "202507 Periodo de Presentación" at bounding box center [657, 154] width 980 height 41
click at [980, 191] on mat-icon "error_outline" at bounding box center [972, 195] width 16 height 16
click at [980, 195] on mat-icon "error_outline" at bounding box center [972, 195] width 16 height 16
click at [915, 199] on span "Doc. Apertura" at bounding box center [906, 196] width 75 height 12
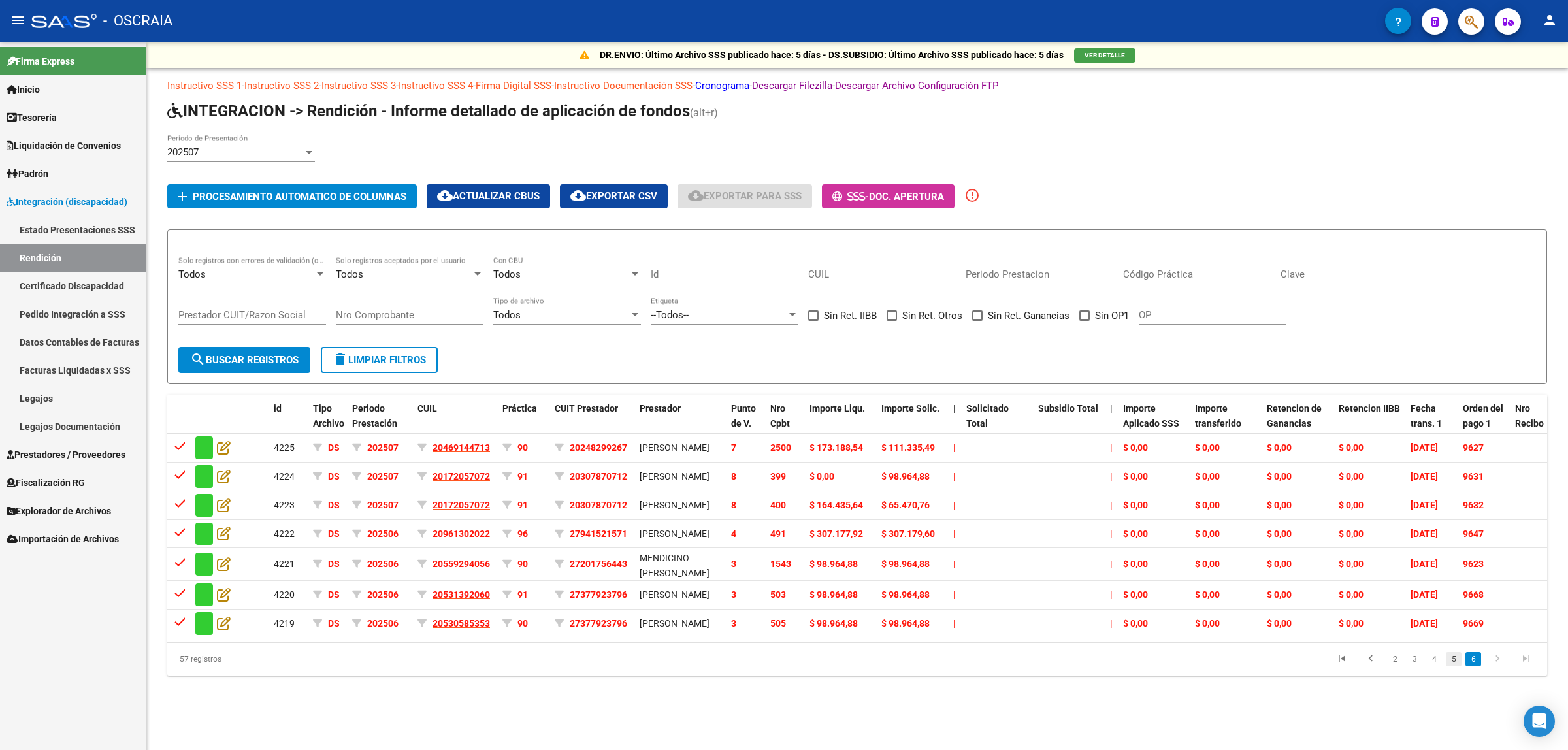
click at [1456, 666] on link "5" at bounding box center [1454, 659] width 16 height 14
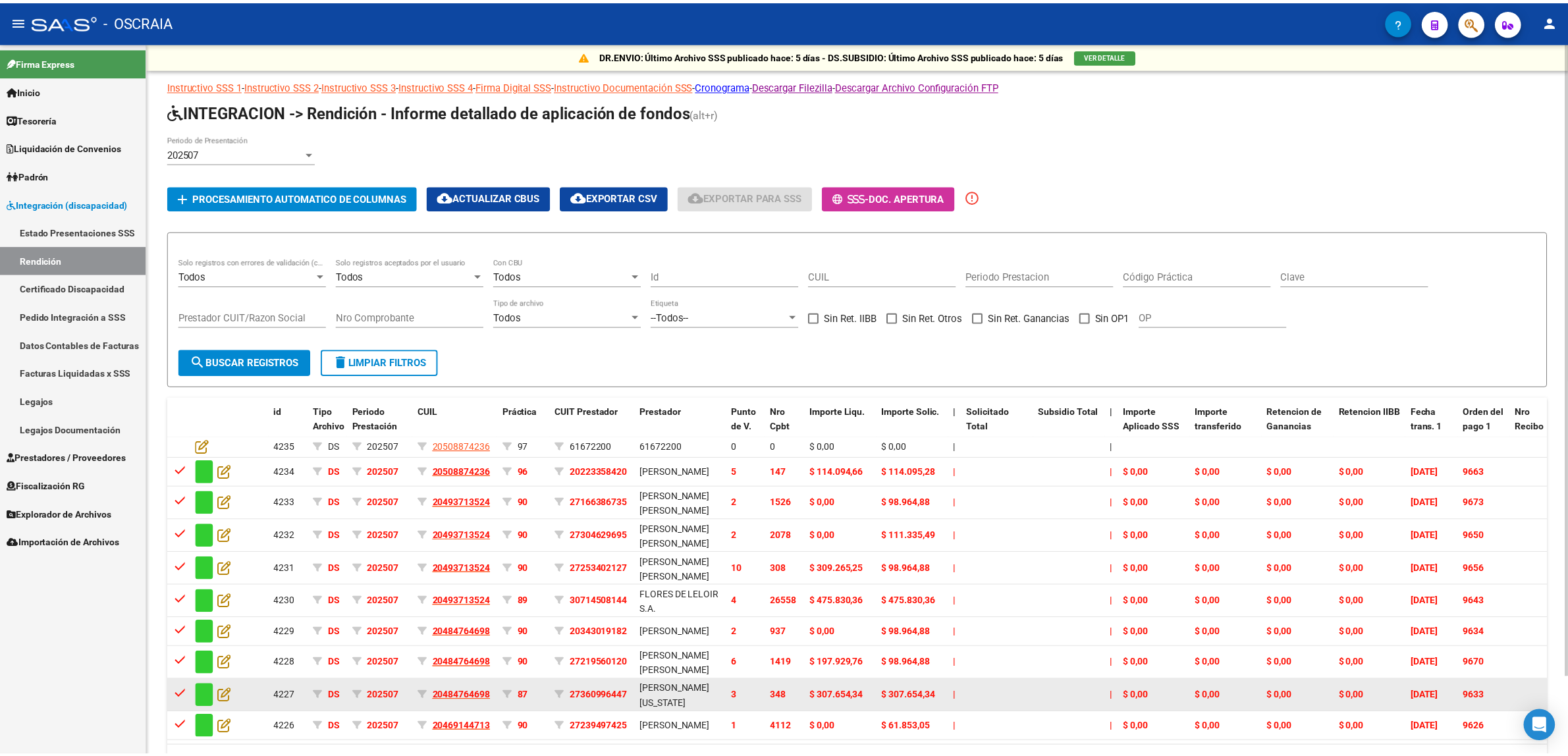
scroll to position [88, 0]
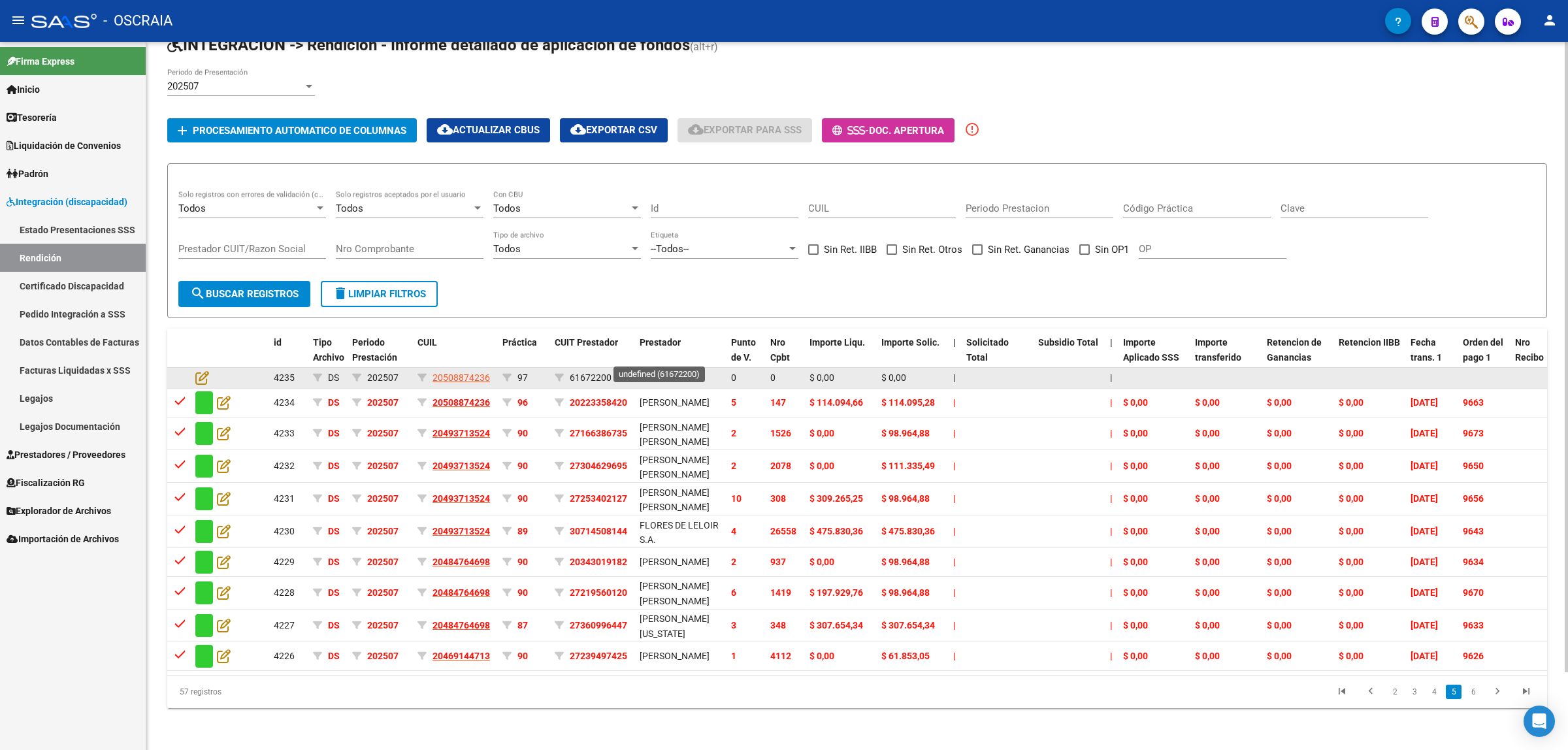
click at [651, 370] on div "61672200" at bounding box center [660, 378] width 42 height 15
drag, startPoint x: 651, startPoint y: 352, endPoint x: 677, endPoint y: 352, distance: 26.0
click at [677, 370] on div "61672200" at bounding box center [660, 378] width 42 height 15
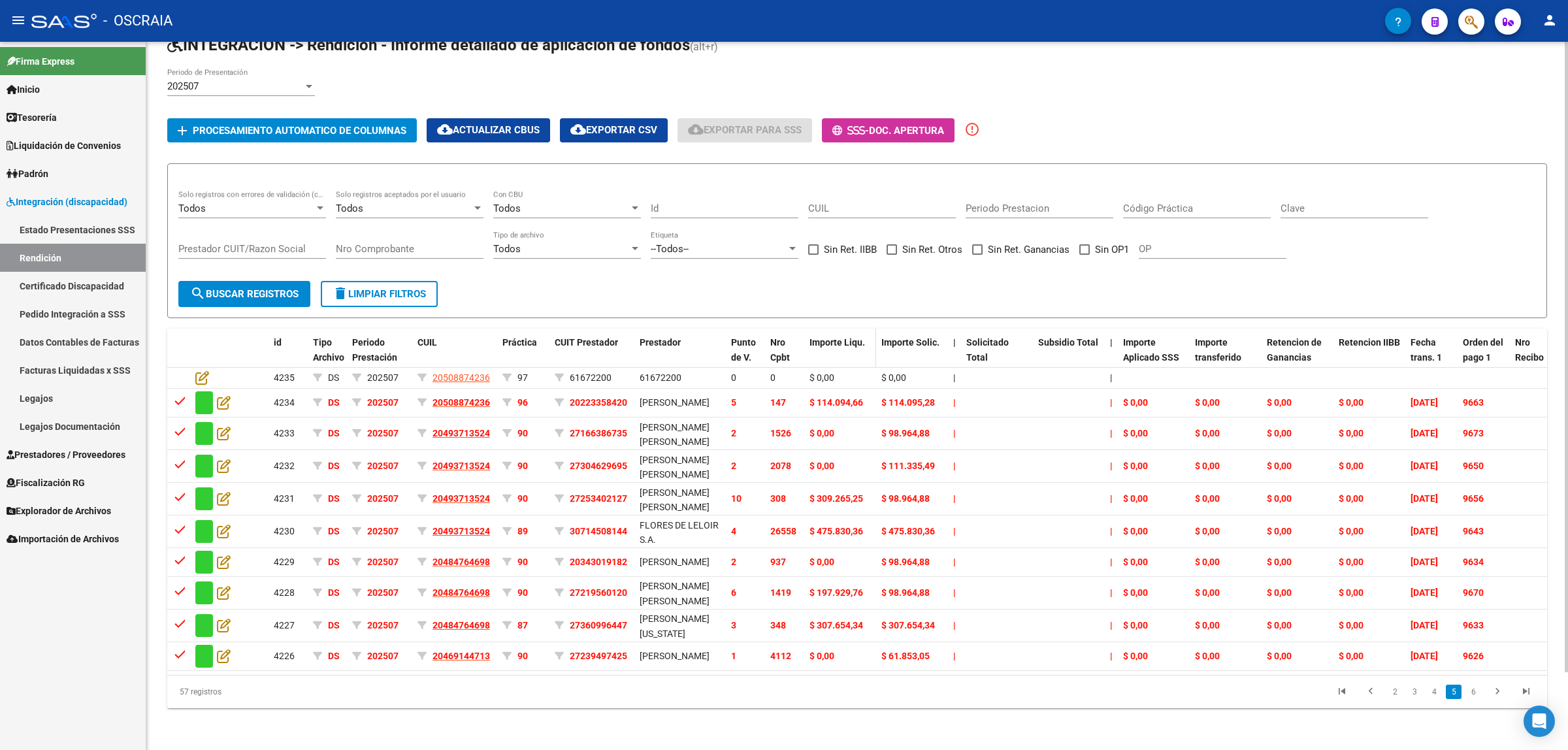
click at [819, 338] on datatable-header-cell "Importe Liqu." at bounding box center [840, 357] width 72 height 57
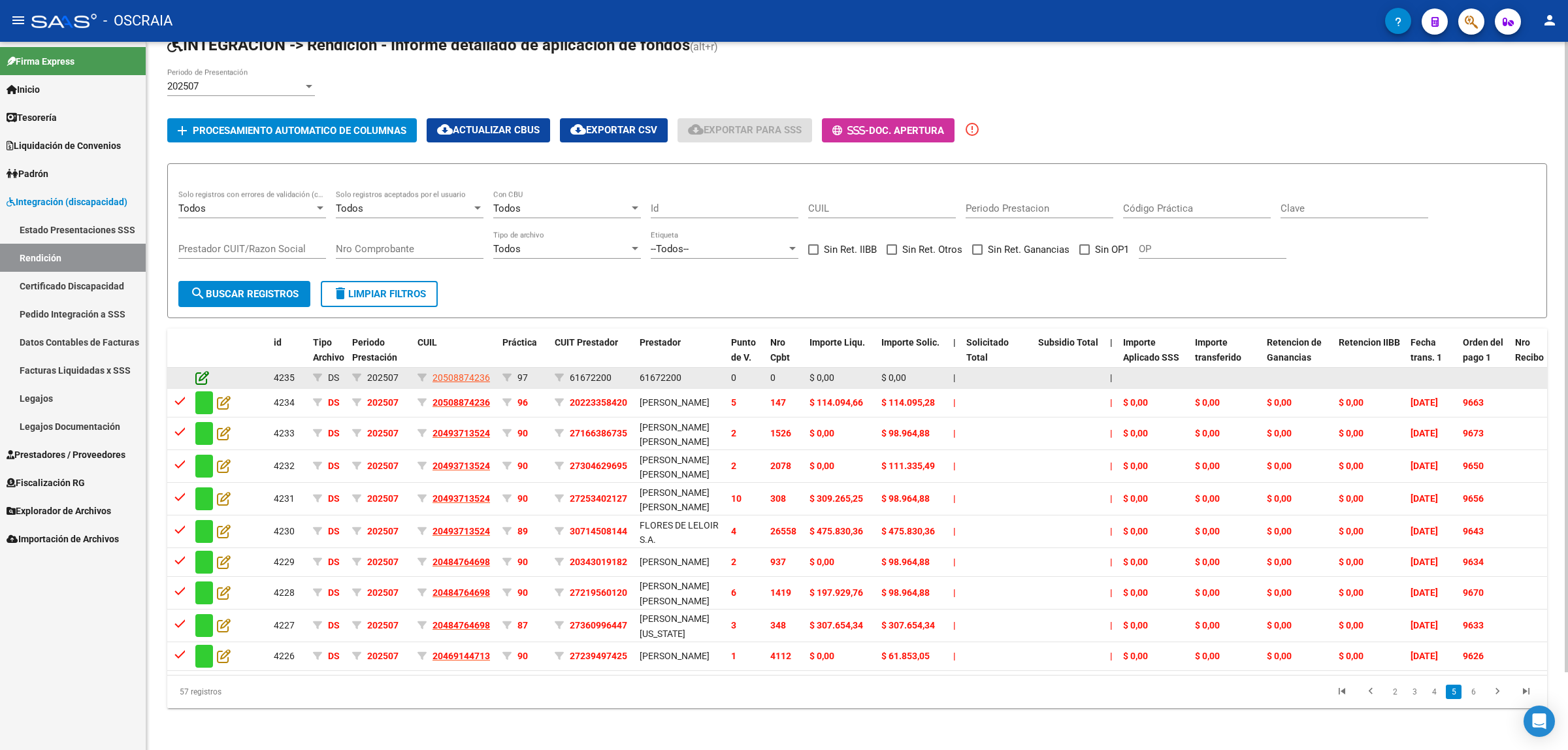
click at [203, 370] on icon at bounding box center [202, 377] width 14 height 14
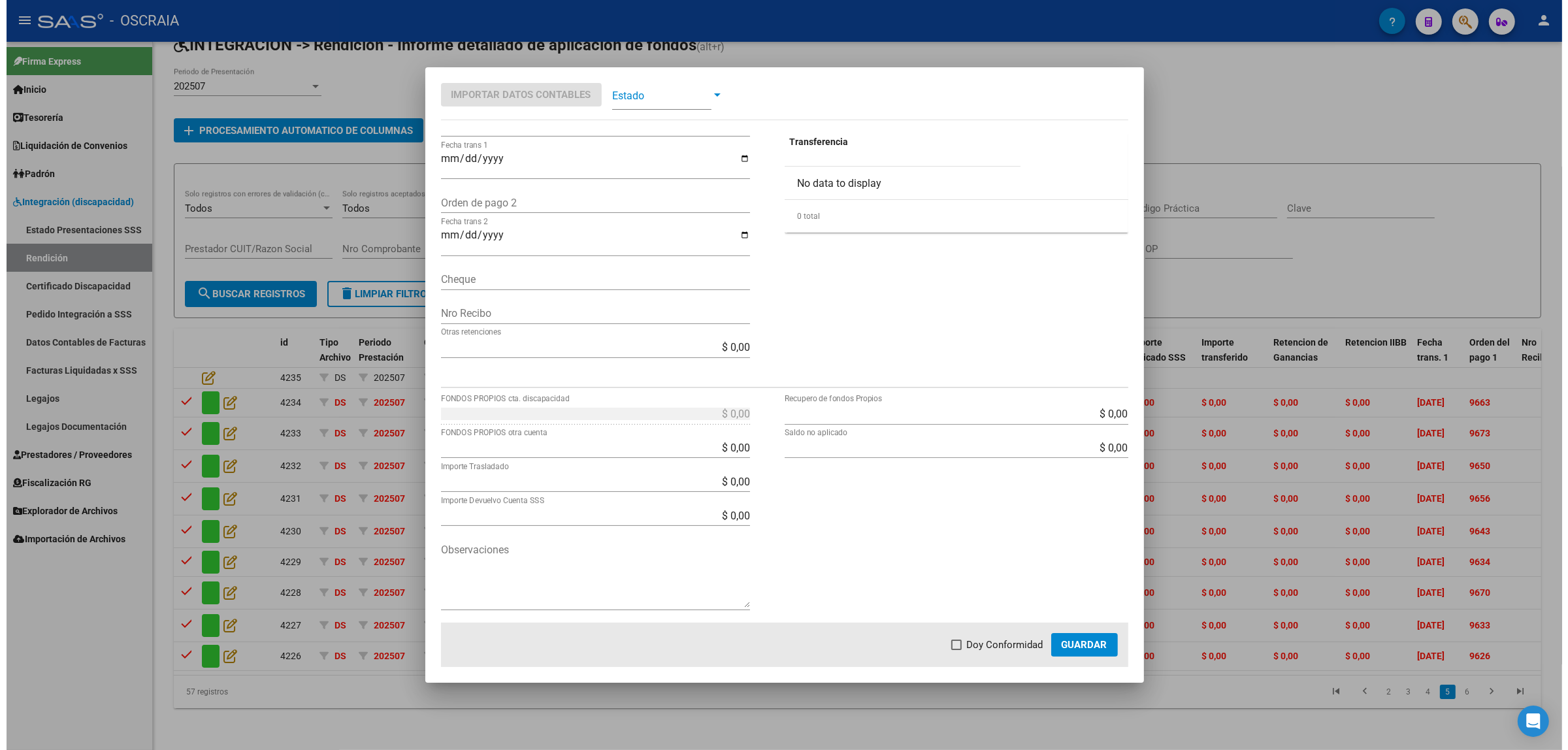
scroll to position [0, 0]
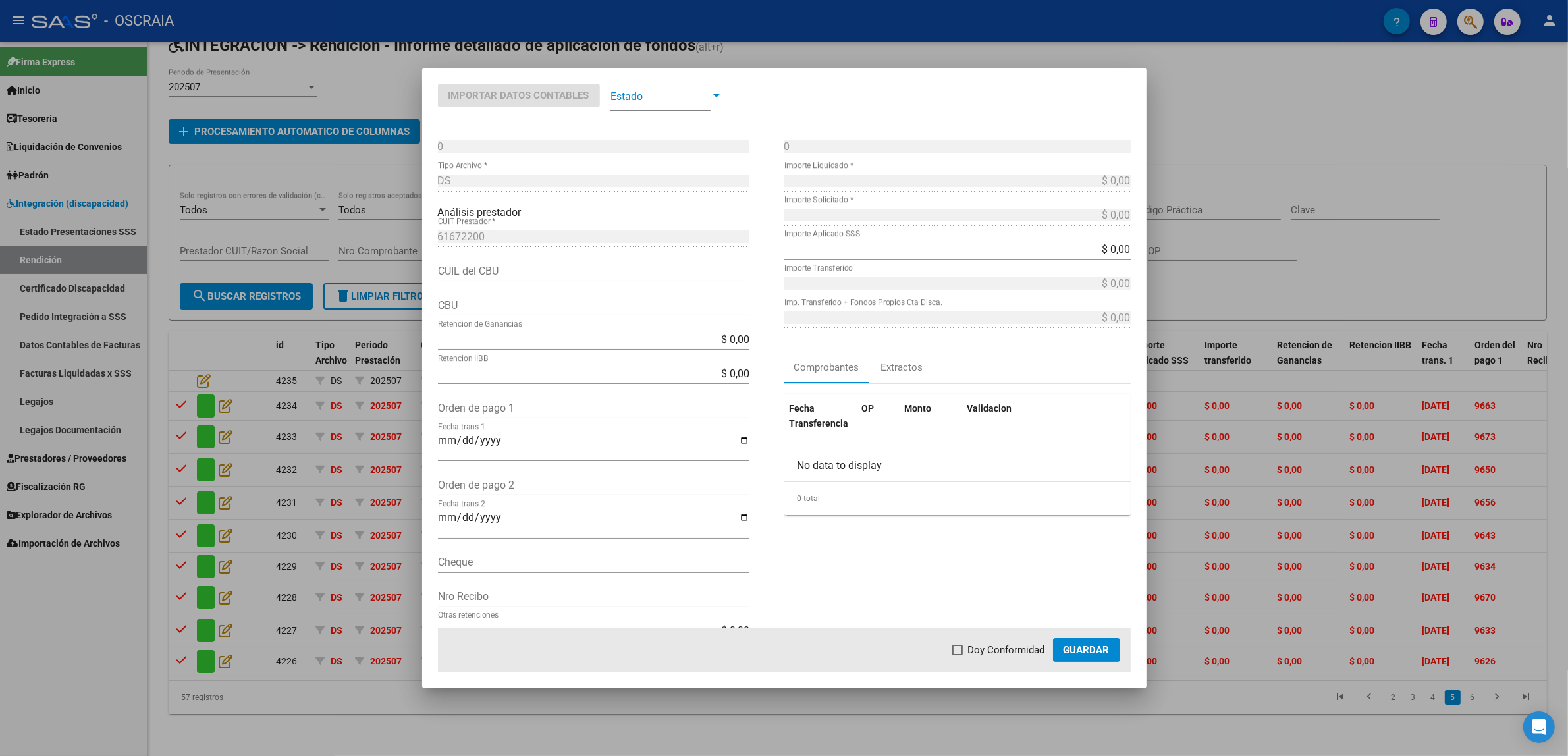
click at [654, 92] on span at bounding box center [661, 95] width 100 height 29
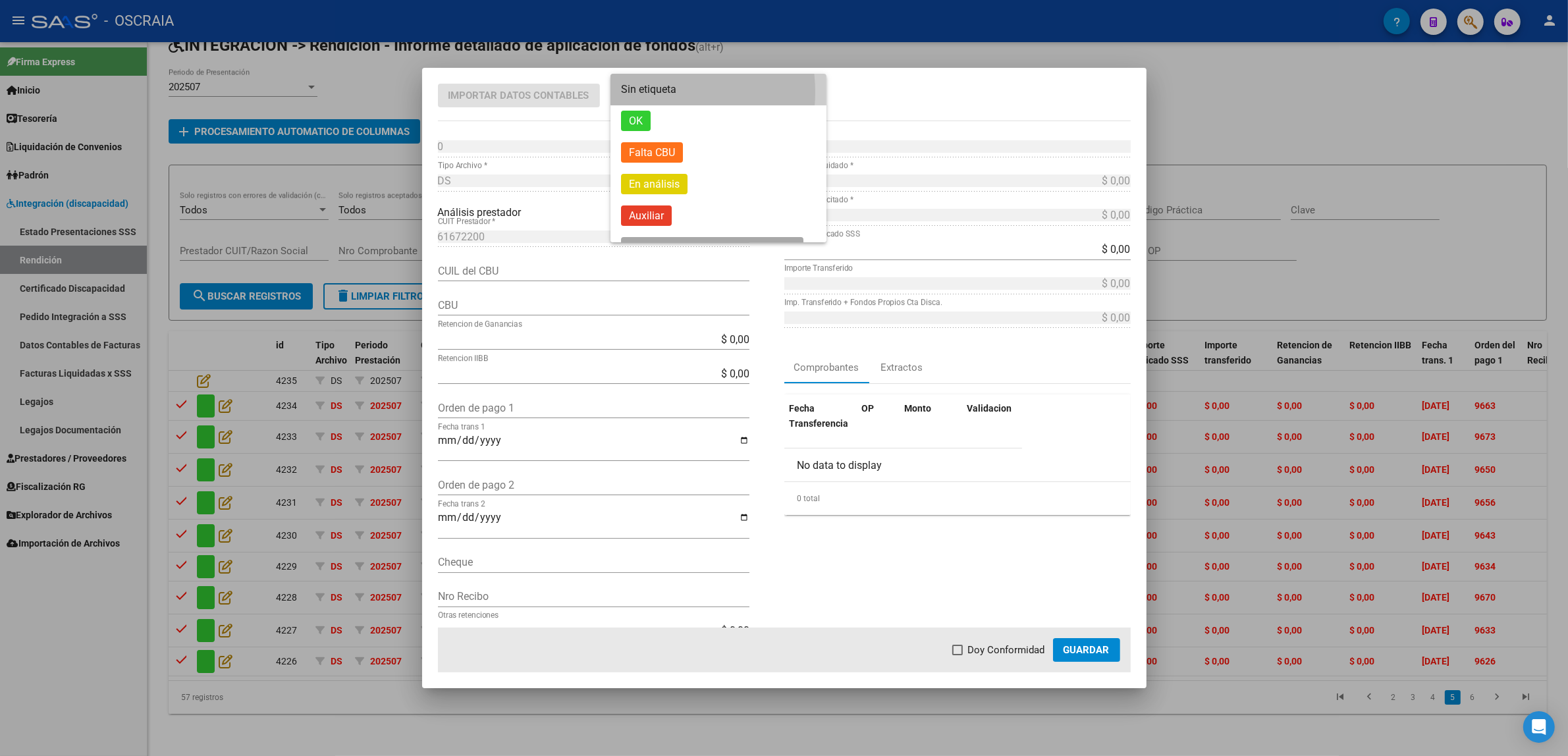
click at [655, 92] on span "Sin etiqueta" at bounding box center [648, 89] width 56 height 12
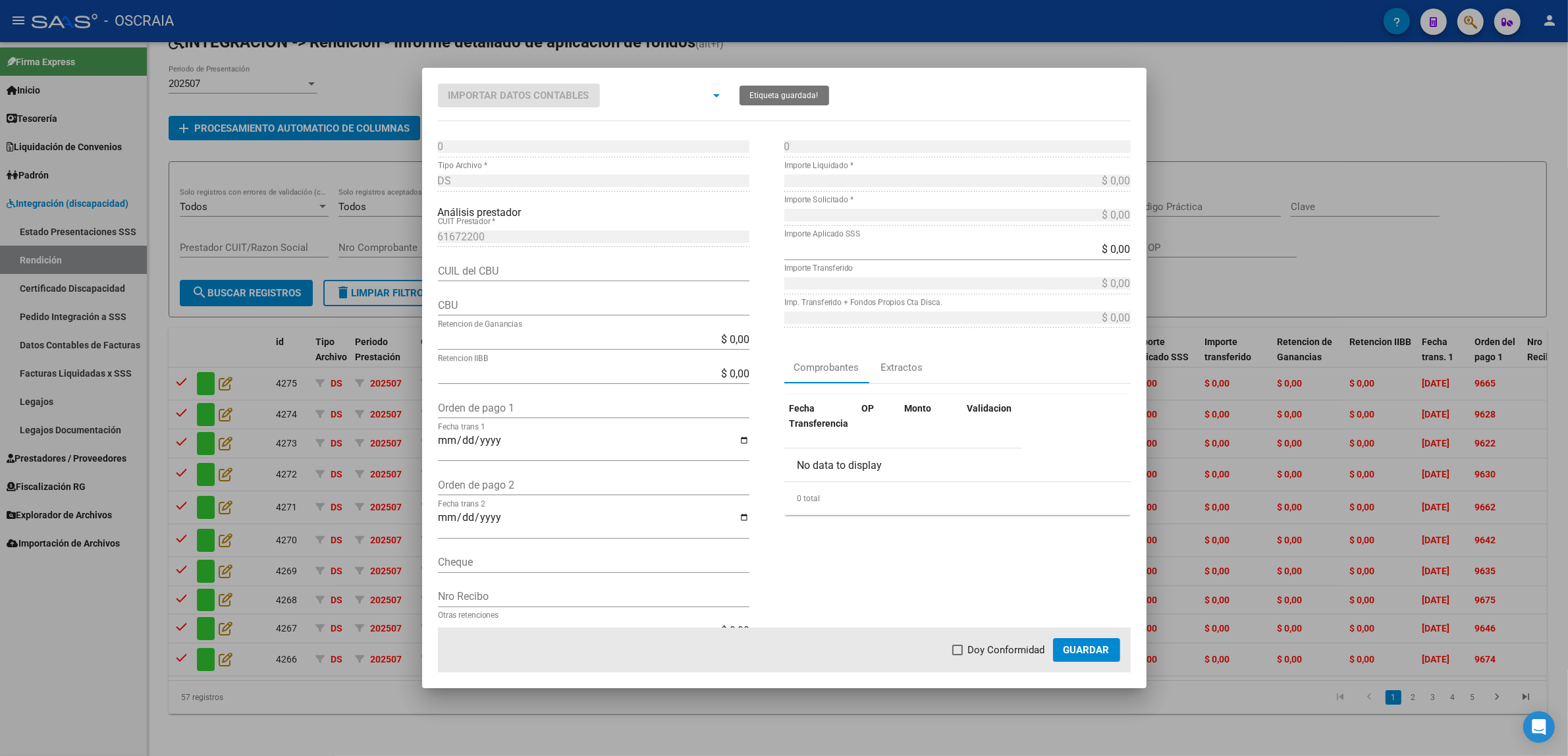
click at [682, 87] on span "Sin etiqueta" at bounding box center [654, 97] width 71 height 21
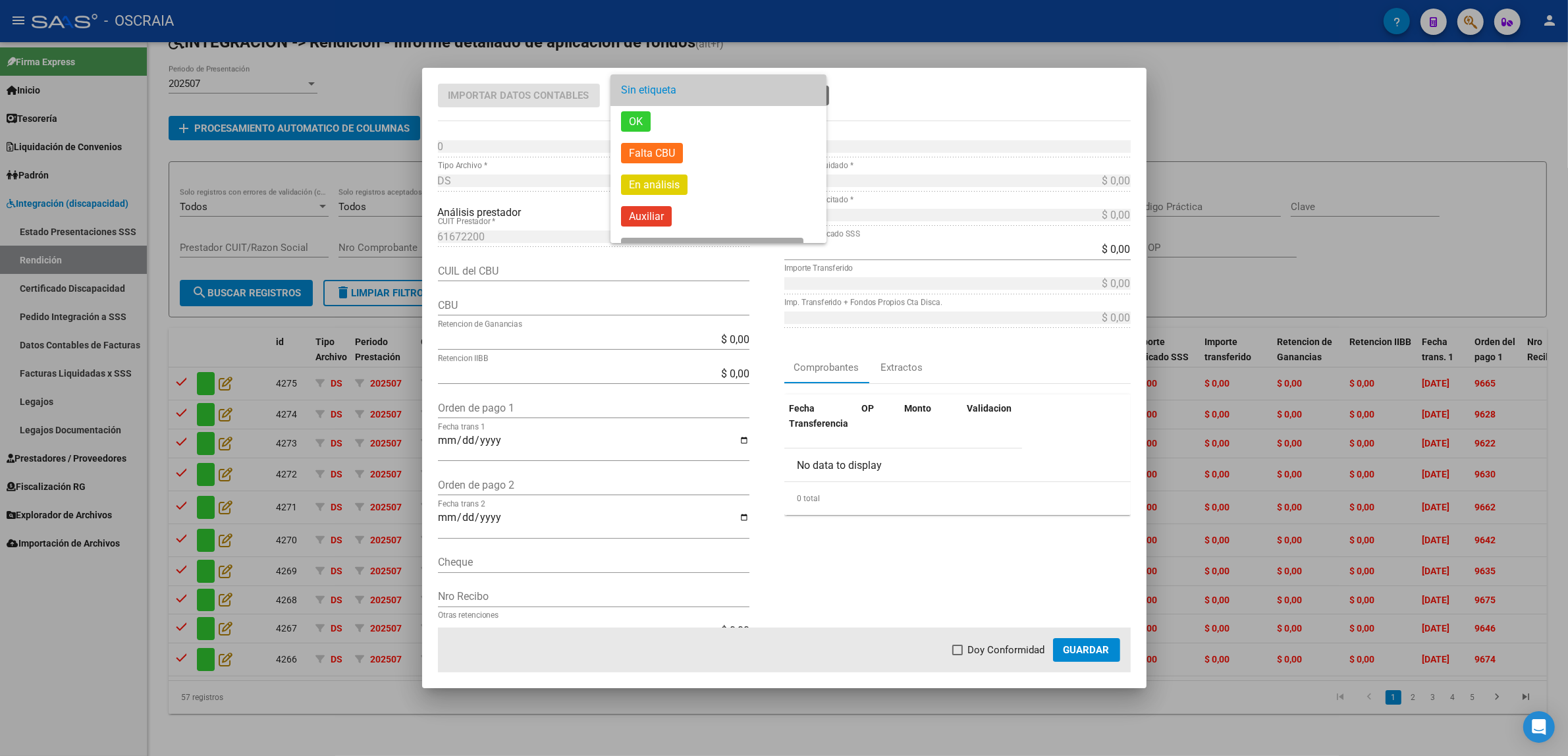
click at [682, 89] on span "Sin etiqueta" at bounding box center [718, 90] width 195 height 32
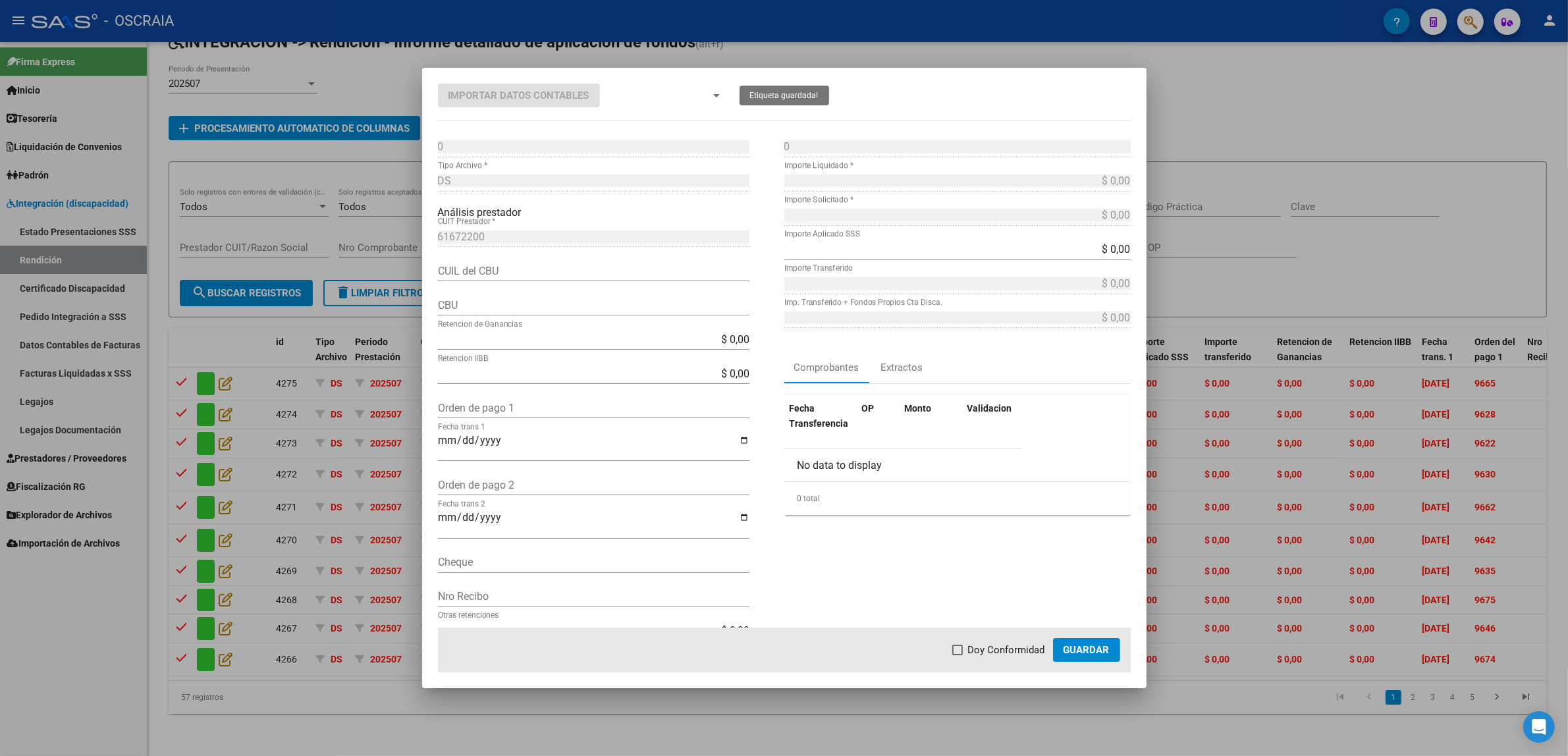
click at [250, 305] on div at bounding box center [784, 378] width 1568 height 756
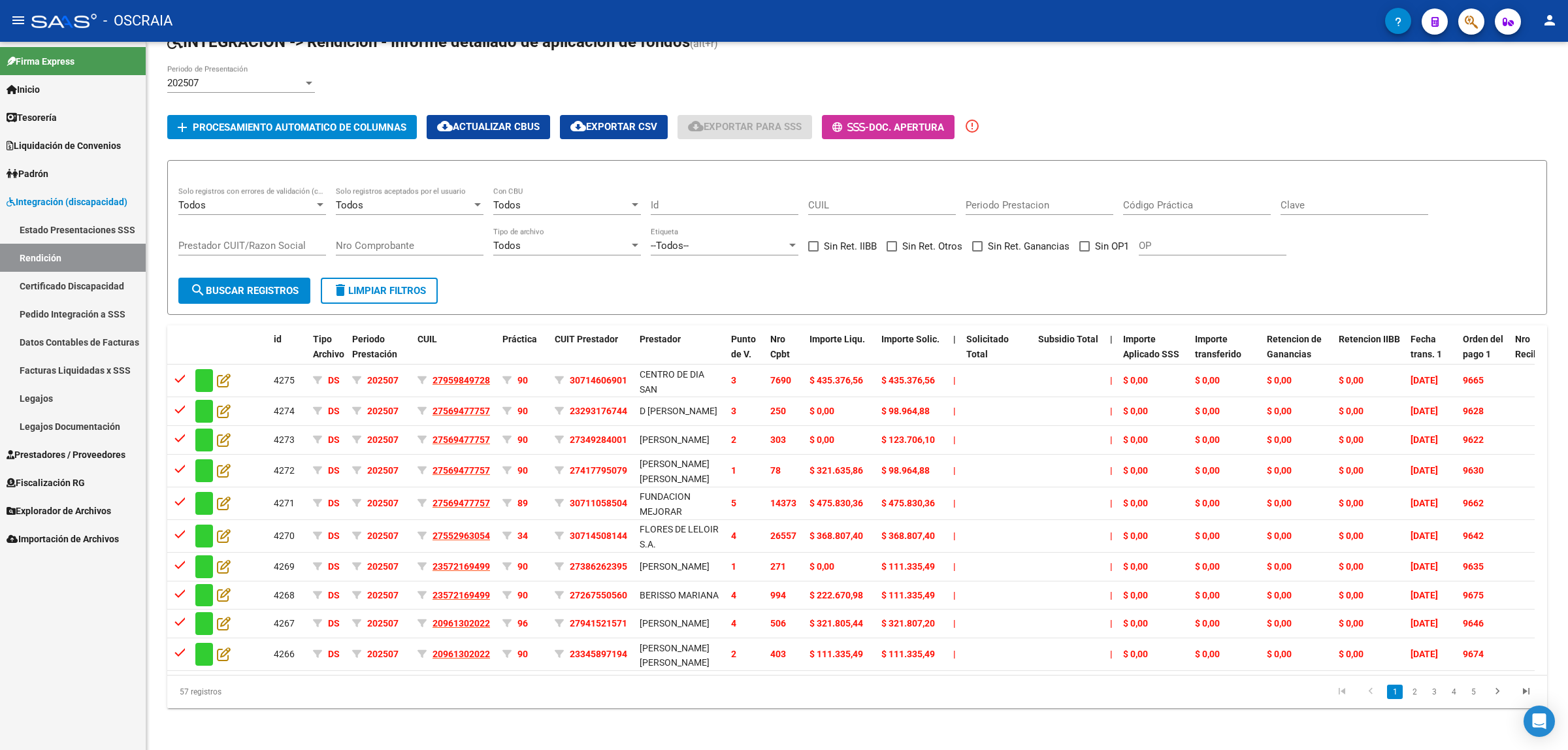
click at [1424, 703] on li "3" at bounding box center [1434, 691] width 20 height 22
click at [1437, 699] on link "3" at bounding box center [1434, 691] width 16 height 14
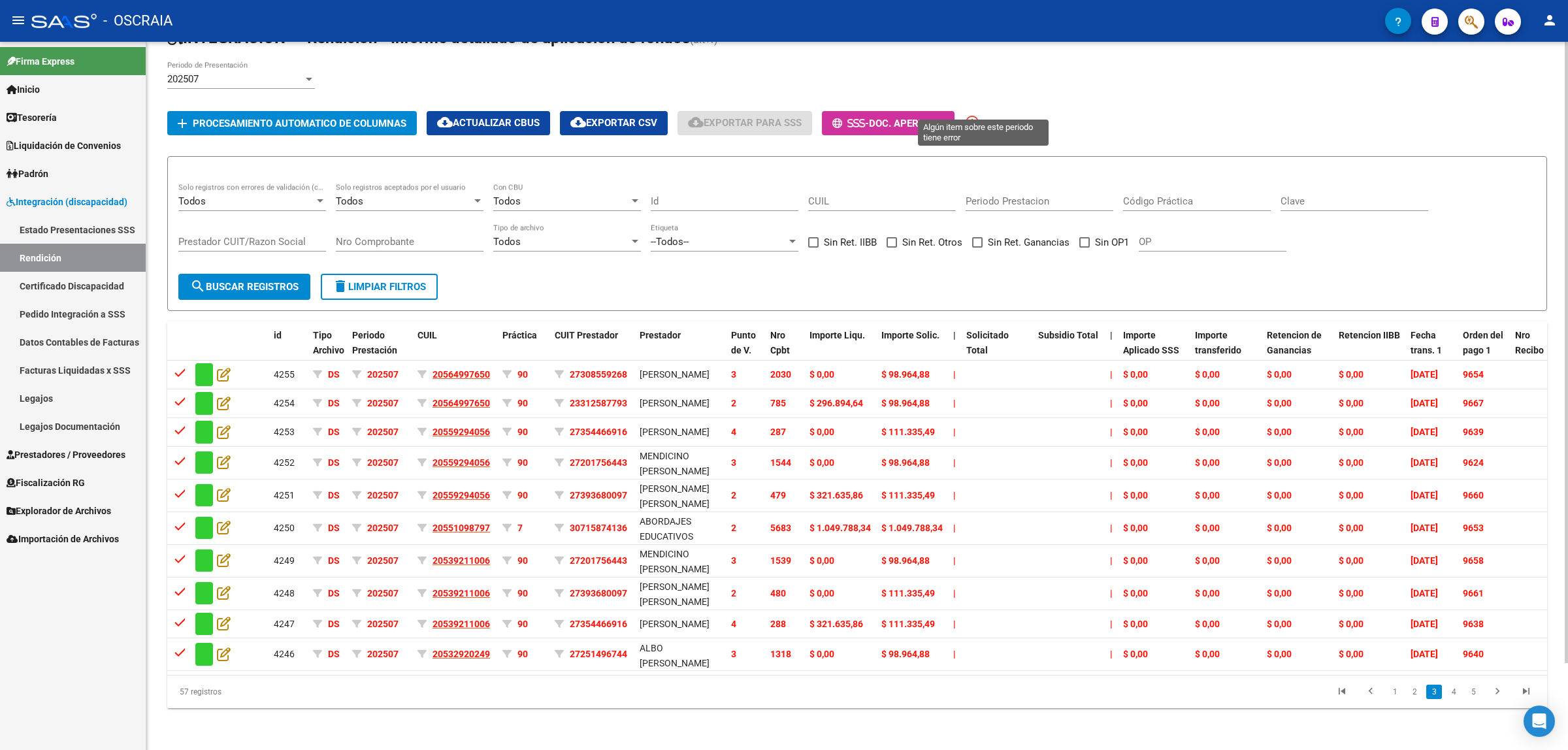
click at [980, 114] on mat-icon "error_outline" at bounding box center [972, 122] width 16 height 16
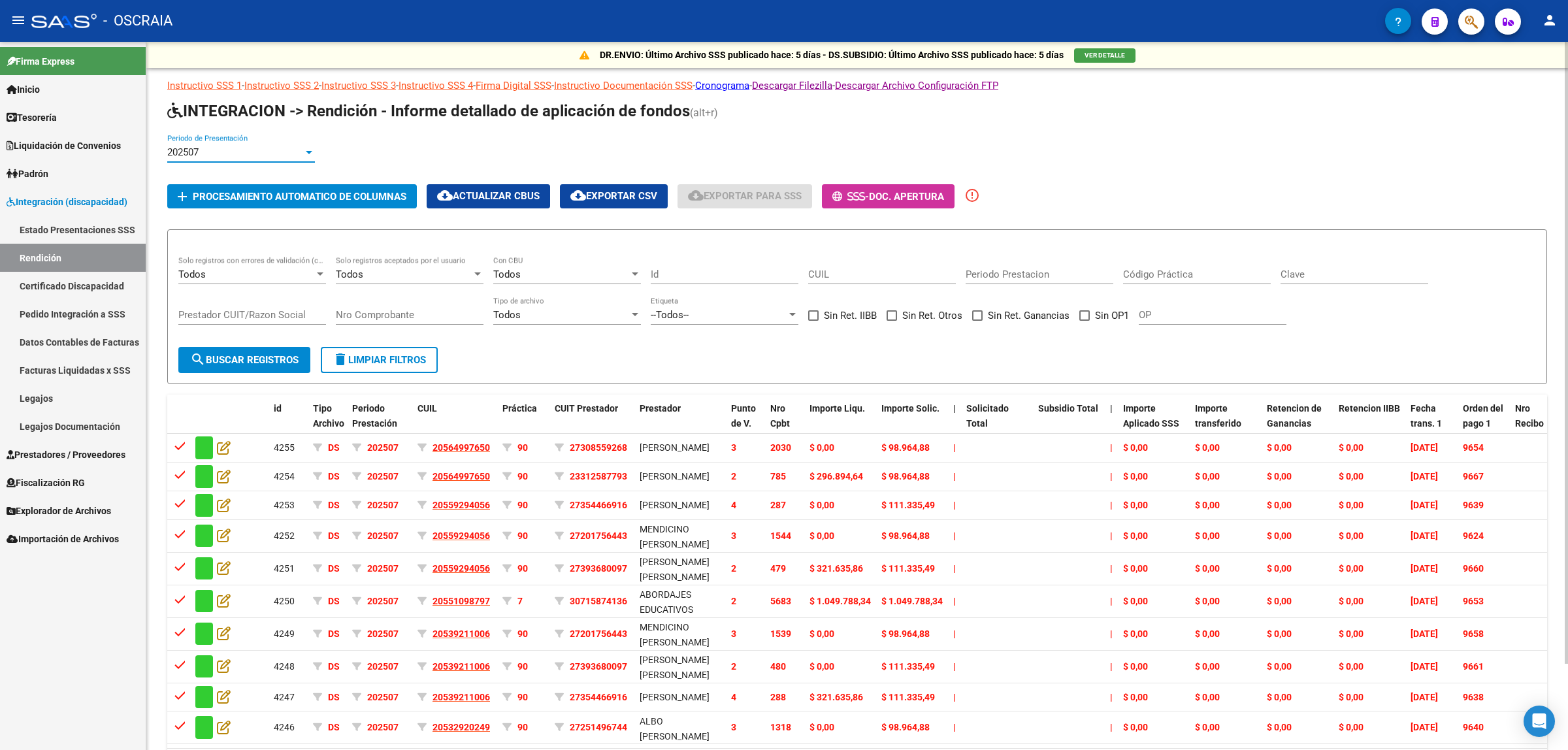
click at [289, 148] on div "202507" at bounding box center [235, 152] width 136 height 12
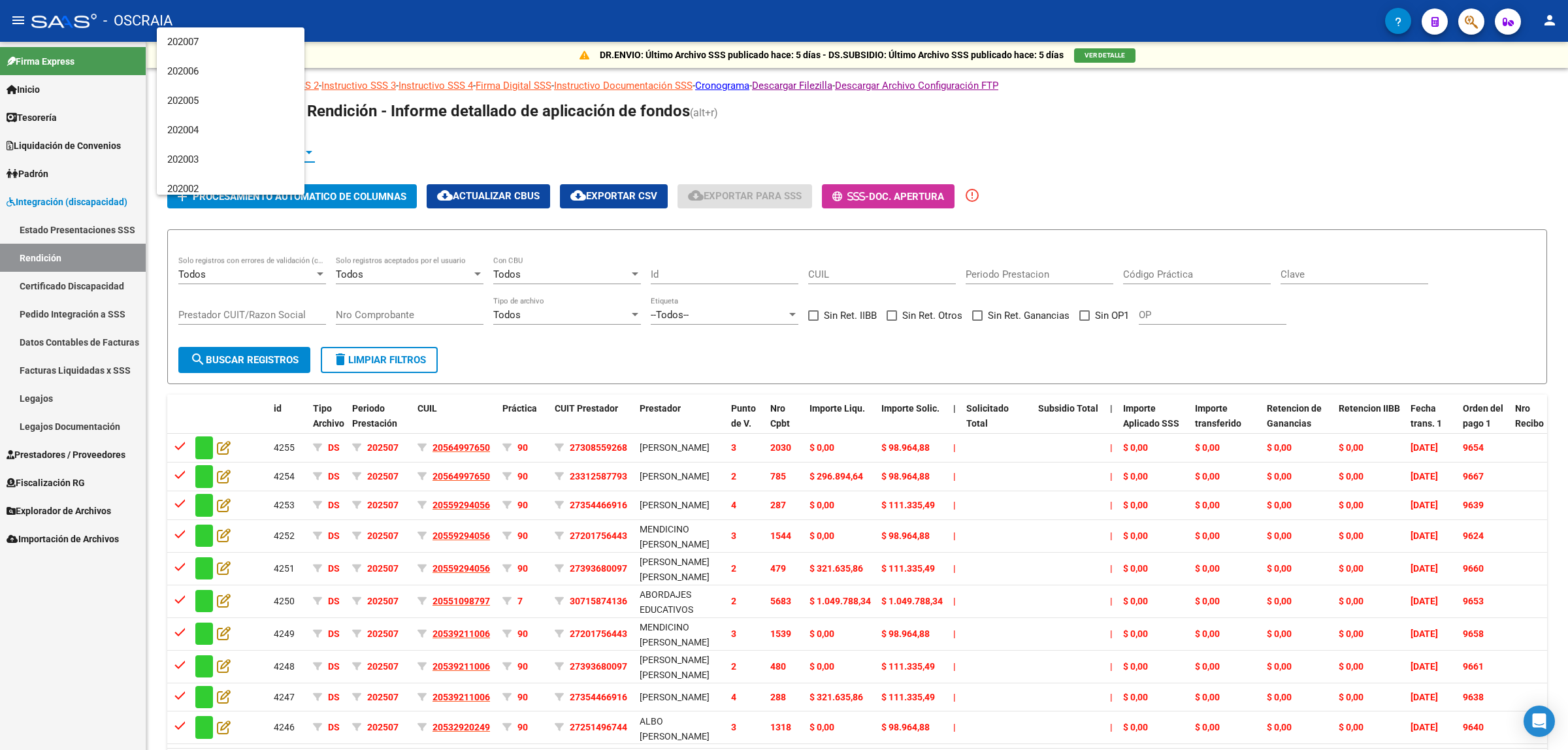
scroll to position [2449, 0]
click at [266, 120] on span "202506" at bounding box center [241, 121] width 148 height 29
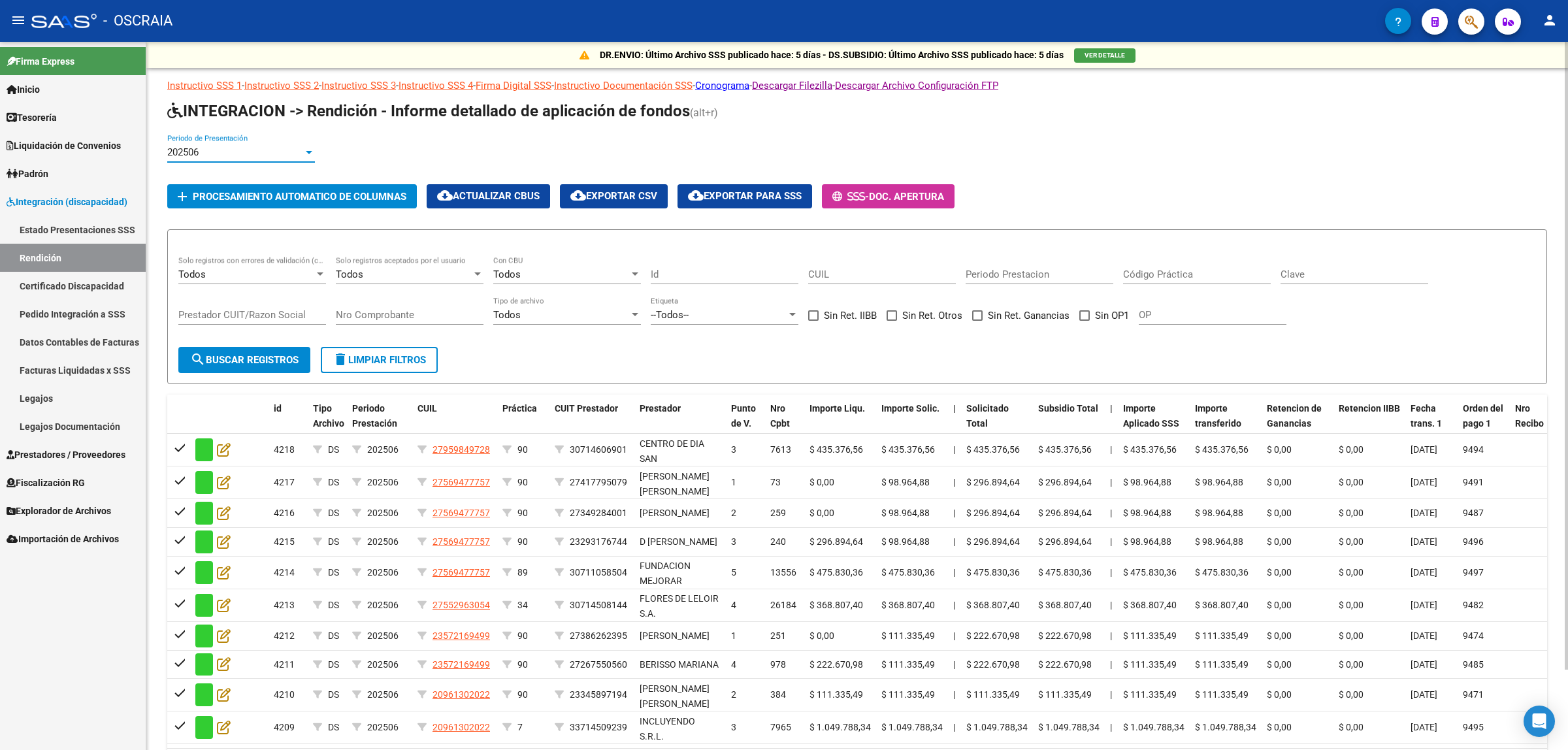
click at [286, 147] on div "202506" at bounding box center [235, 152] width 136 height 12
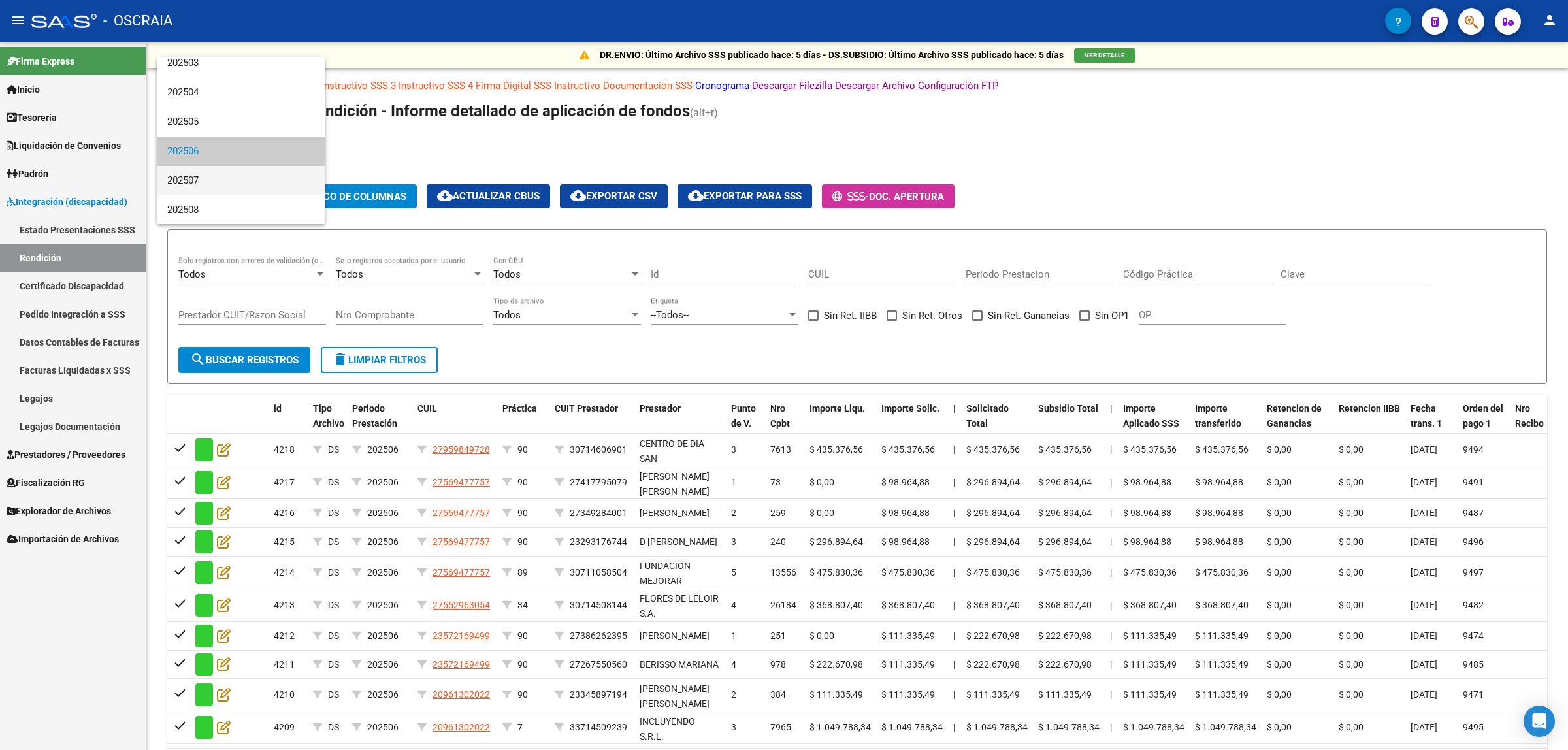
click at [239, 186] on span "202507" at bounding box center [241, 180] width 148 height 29
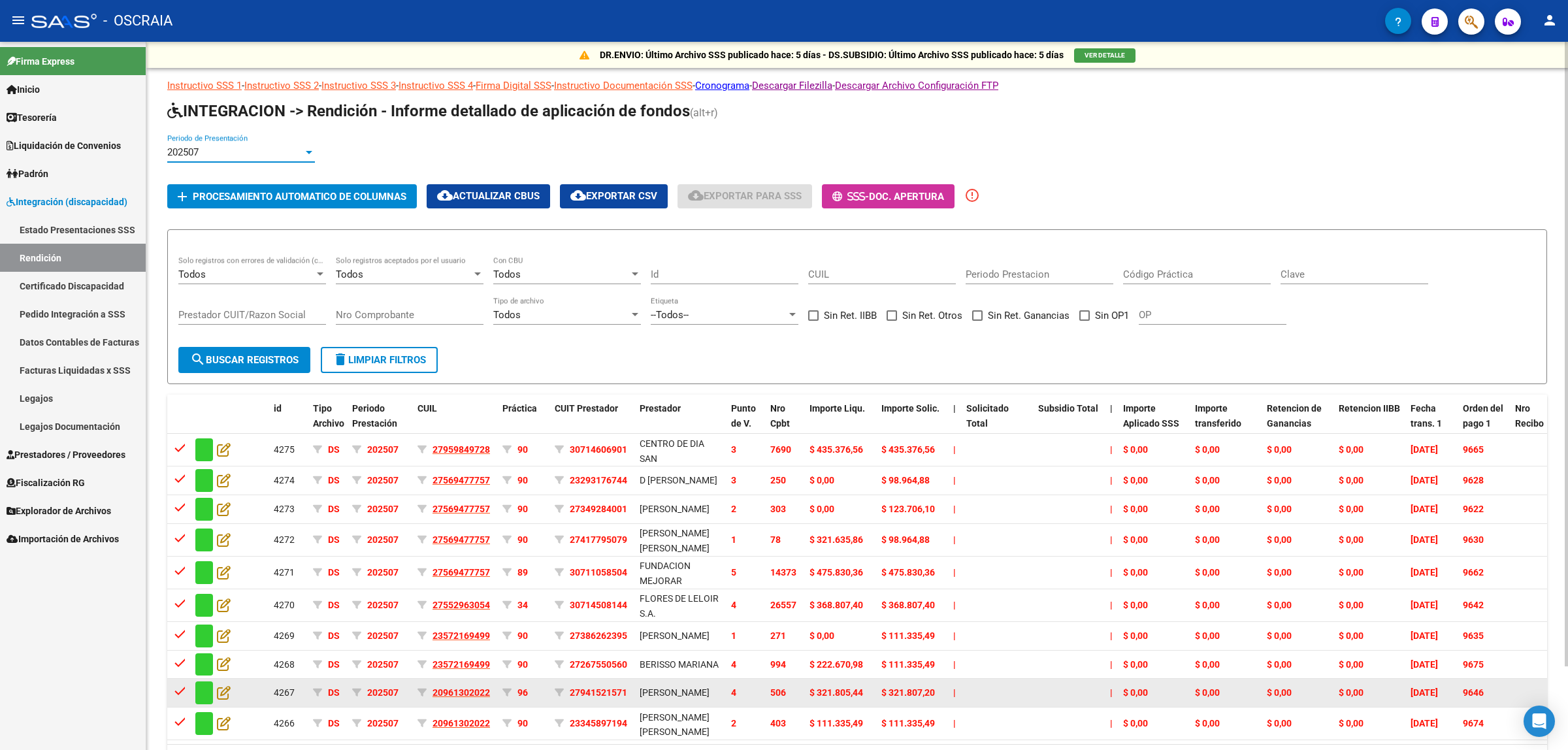
scroll to position [95, 0]
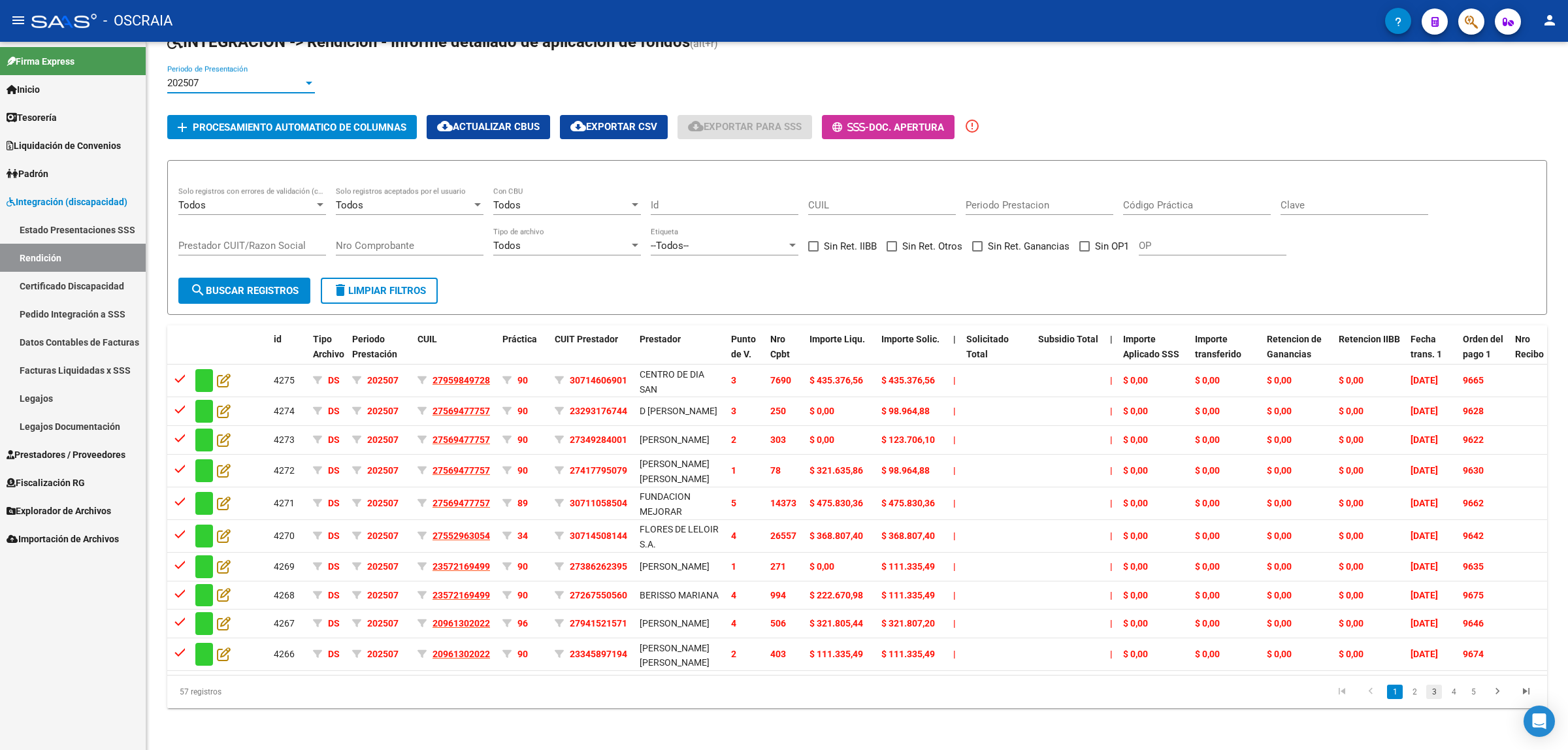
click at [1433, 686] on link "3" at bounding box center [1434, 691] width 16 height 14
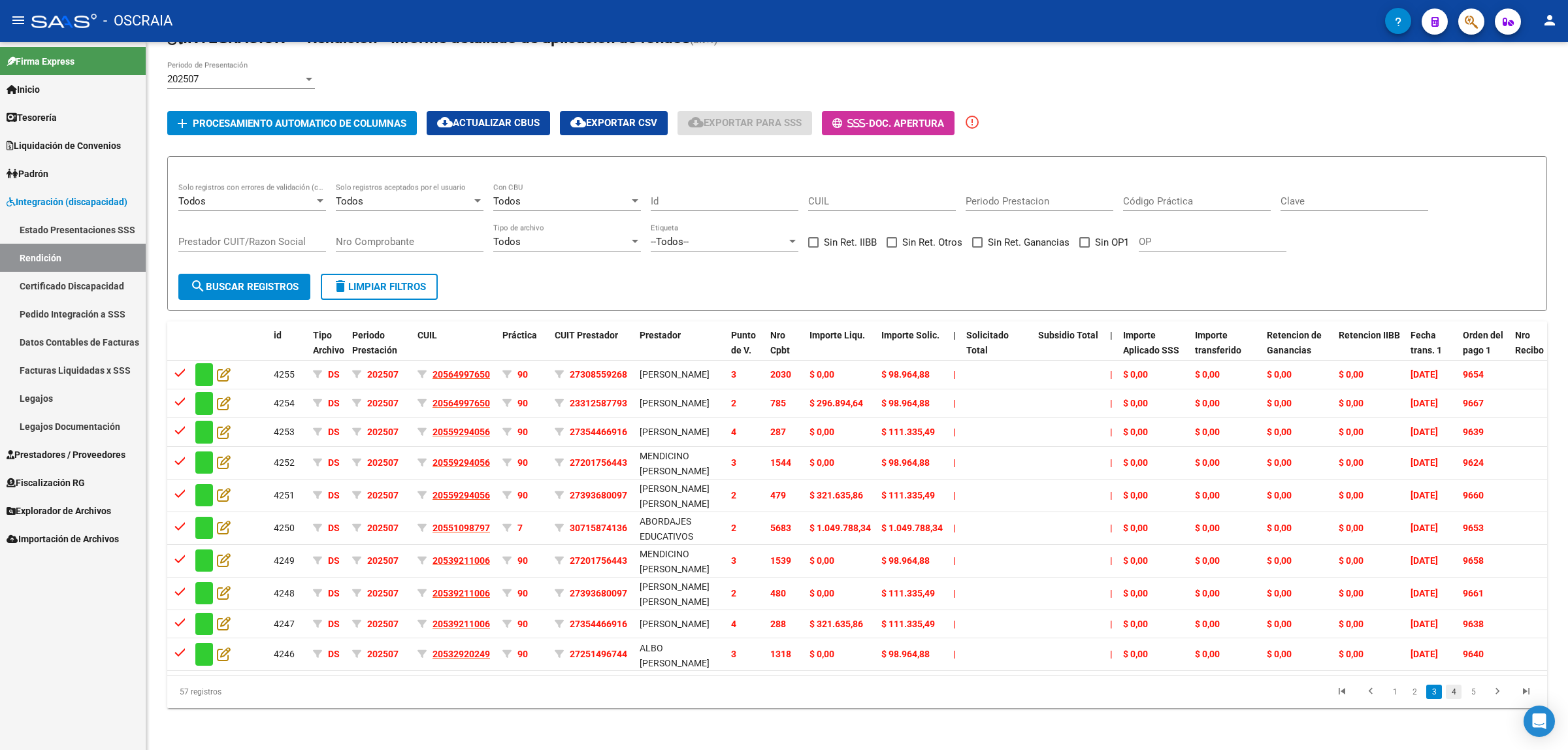
click at [1451, 697] on link "4" at bounding box center [1454, 691] width 16 height 14
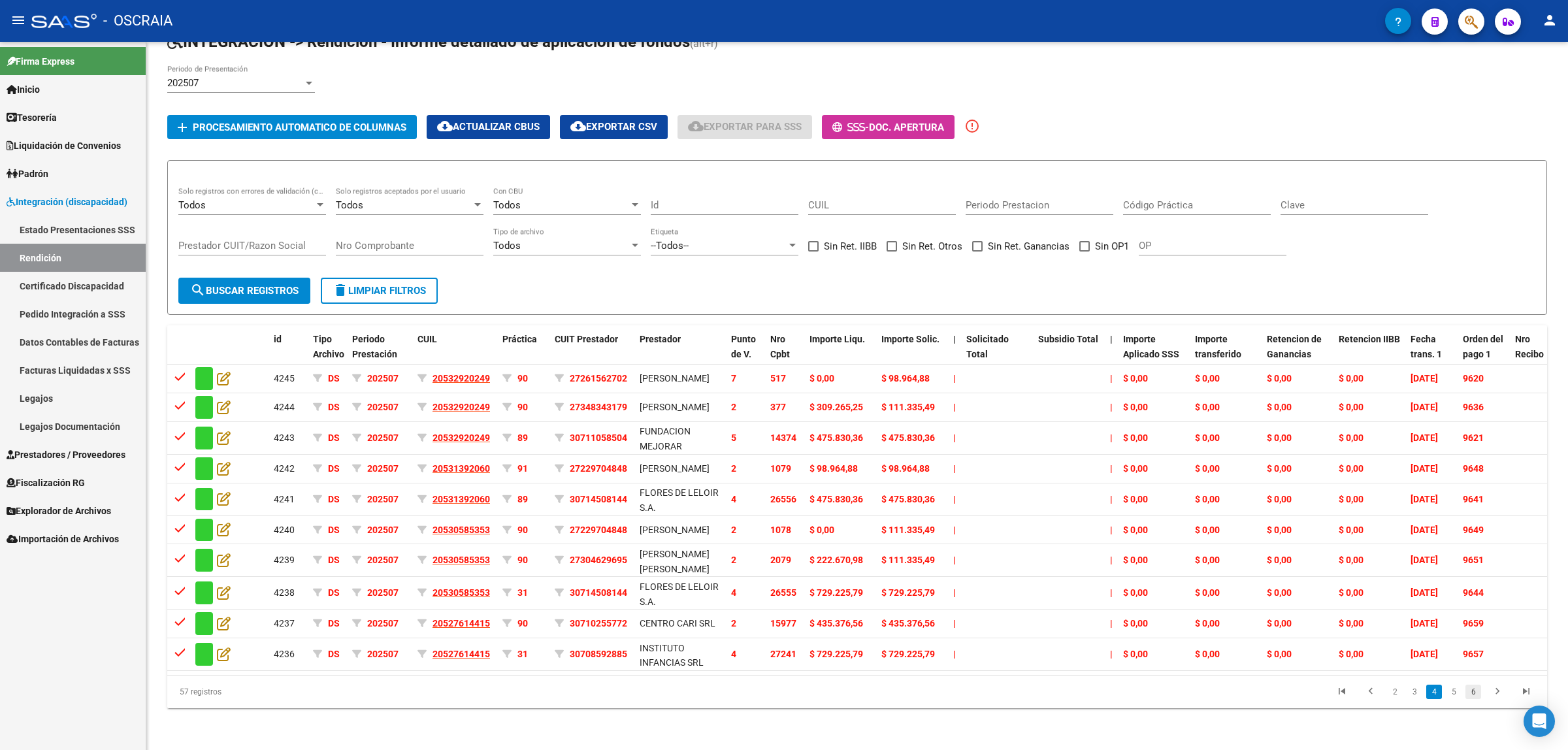
click at [1467, 697] on link "6" at bounding box center [1473, 691] width 16 height 14
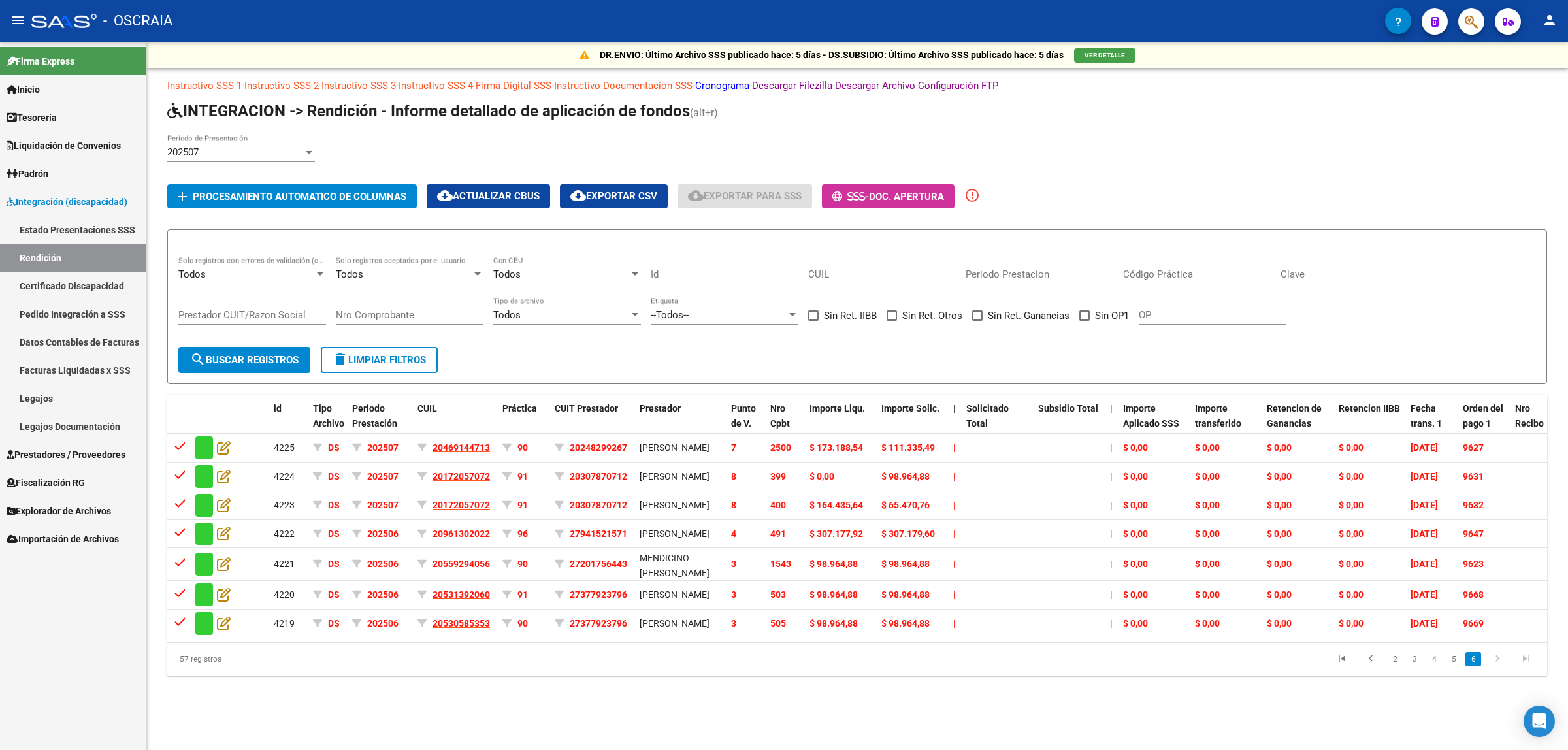
scroll to position [0, 0]
click at [1456, 666] on link "5" at bounding box center [1454, 659] width 16 height 14
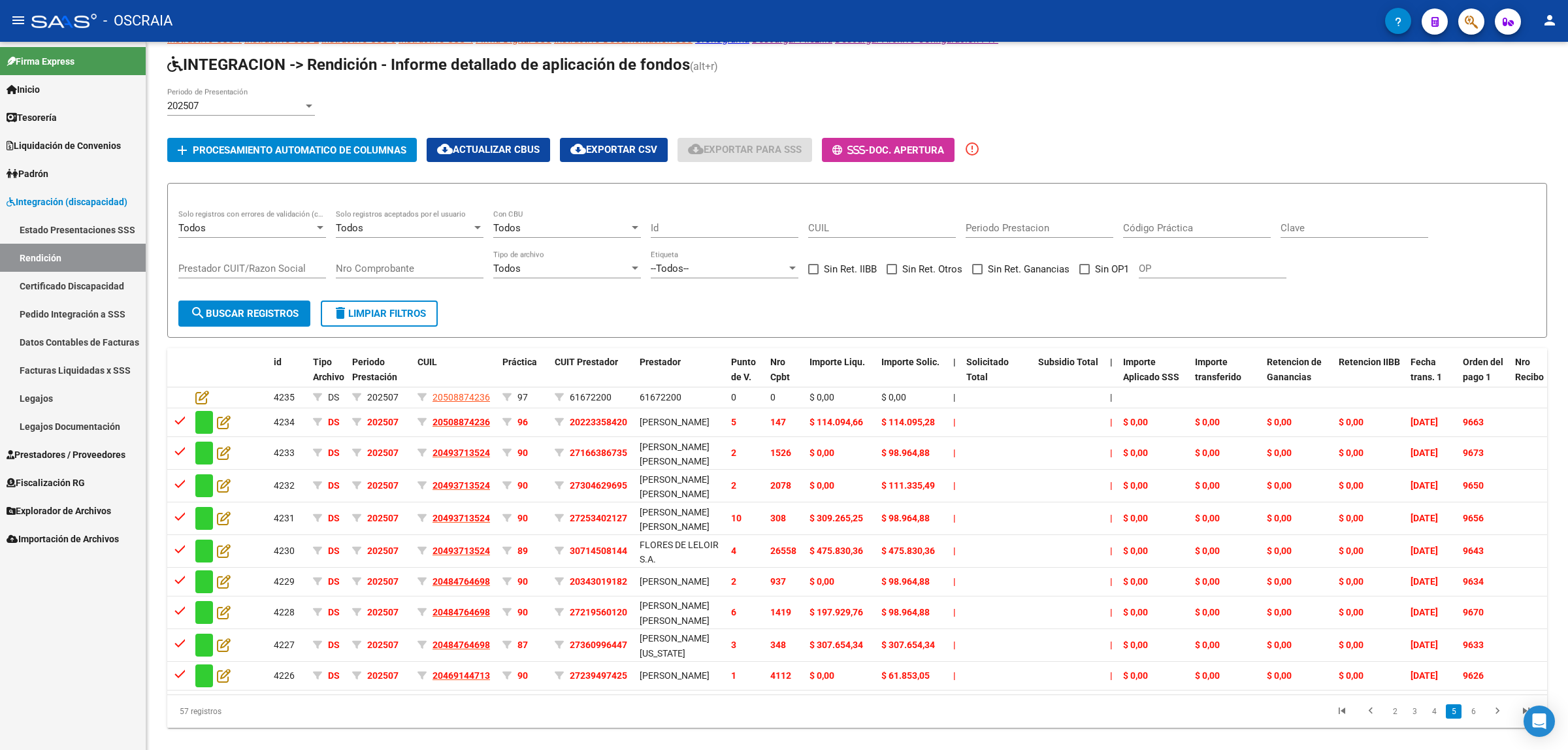
scroll to position [87, 0]
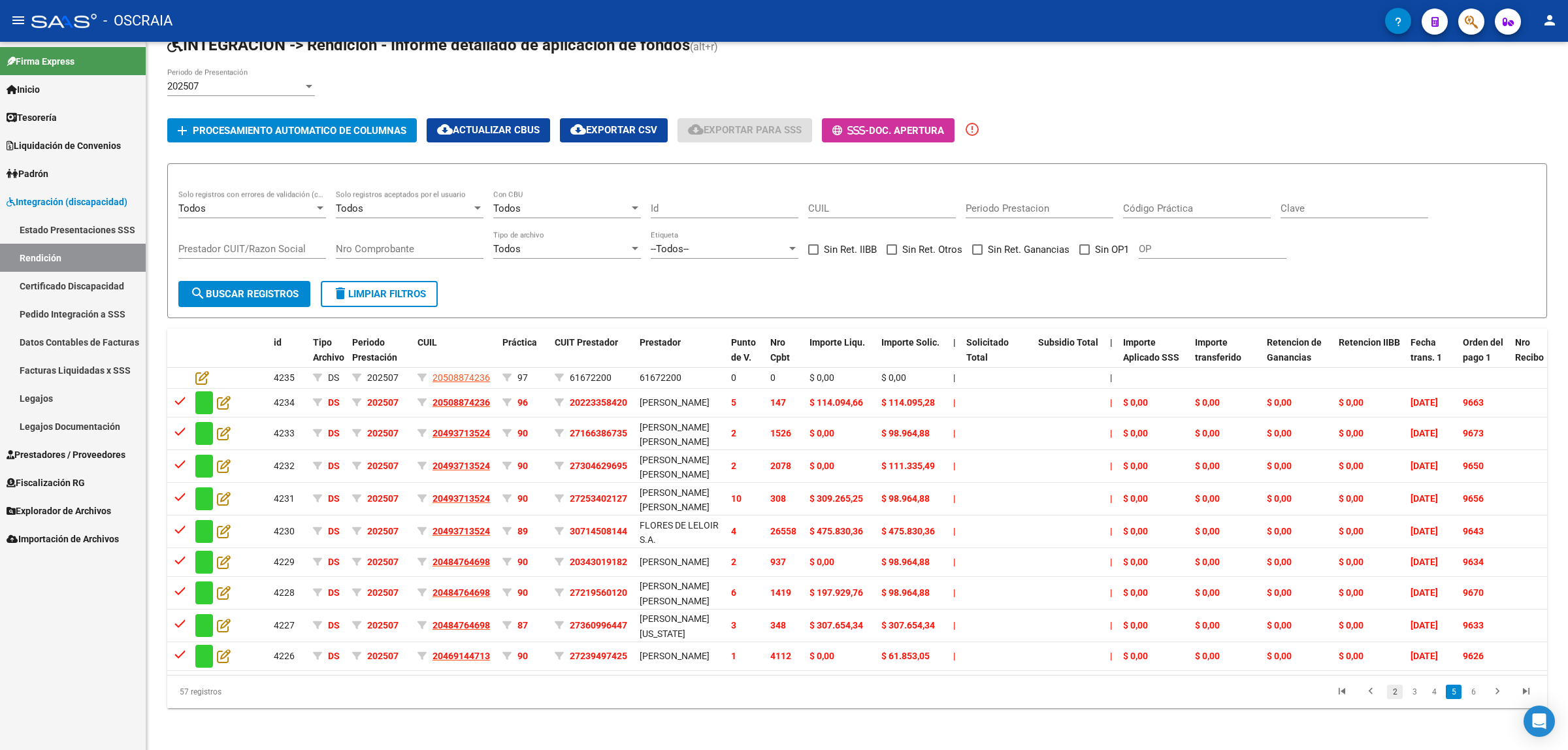
click at [1400, 694] on link "2" at bounding box center [1394, 691] width 16 height 14
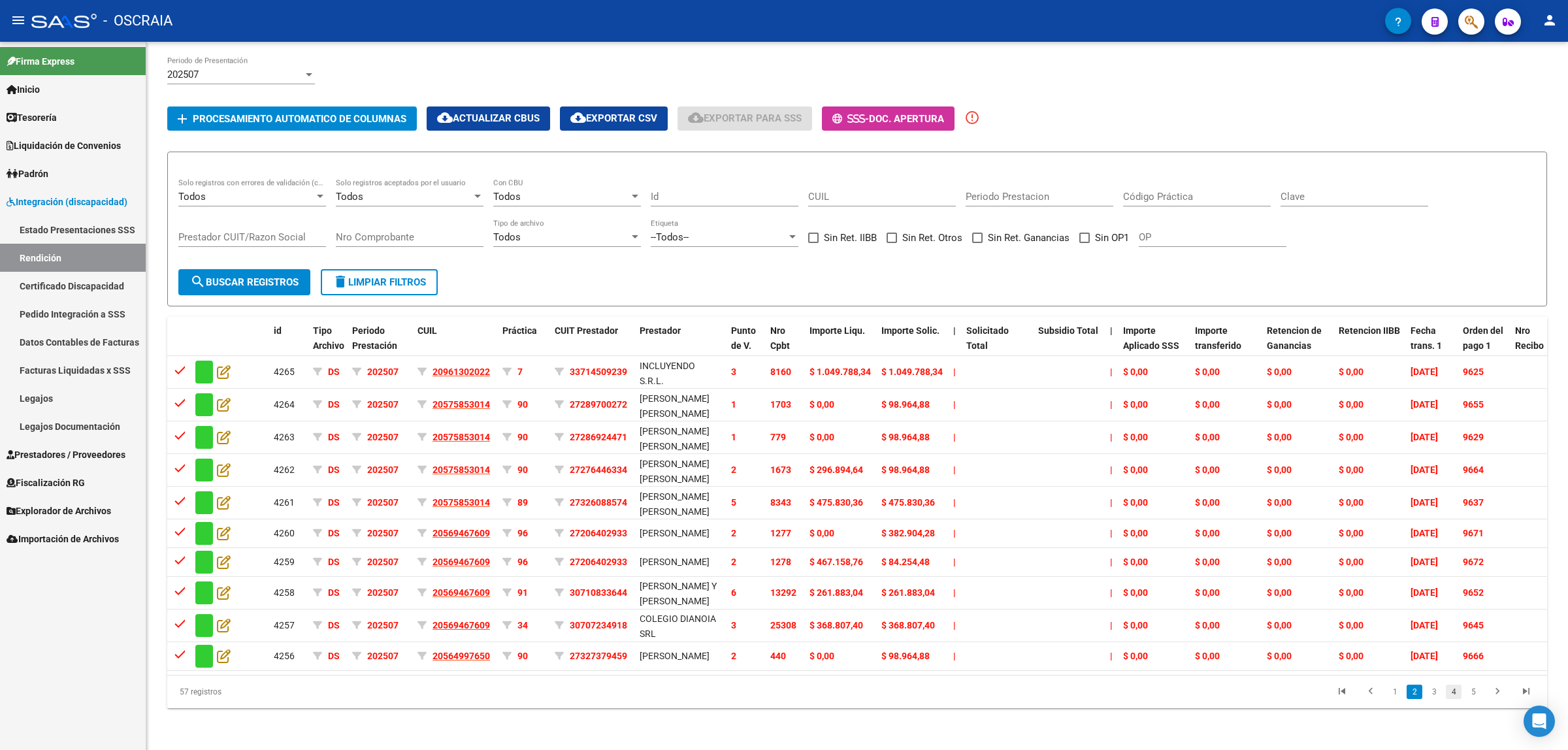
click at [1446, 698] on link "4" at bounding box center [1454, 691] width 16 height 14
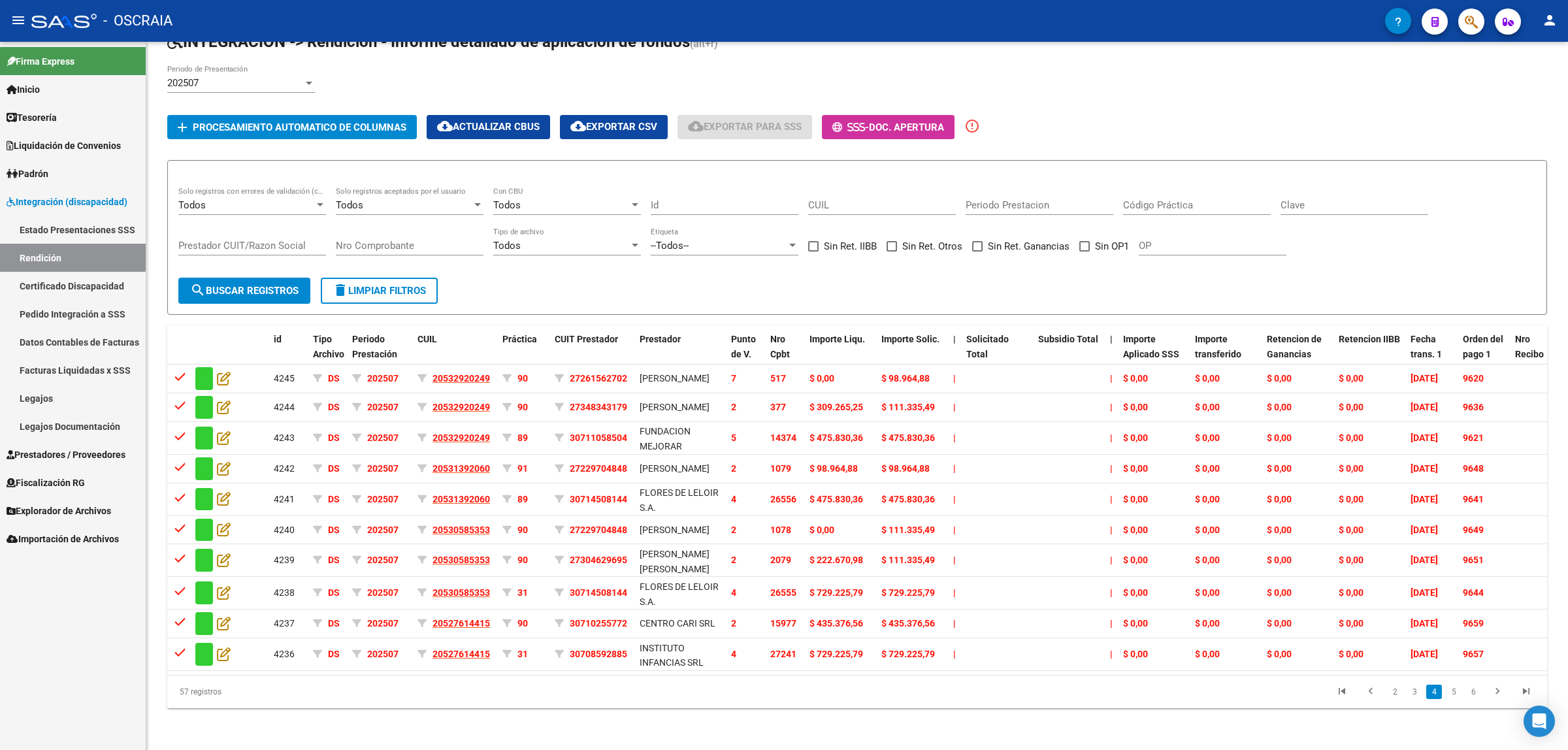
click at [1439, 698] on link "4" at bounding box center [1434, 691] width 16 height 14
click at [1418, 699] on link "3" at bounding box center [1414, 691] width 16 height 14
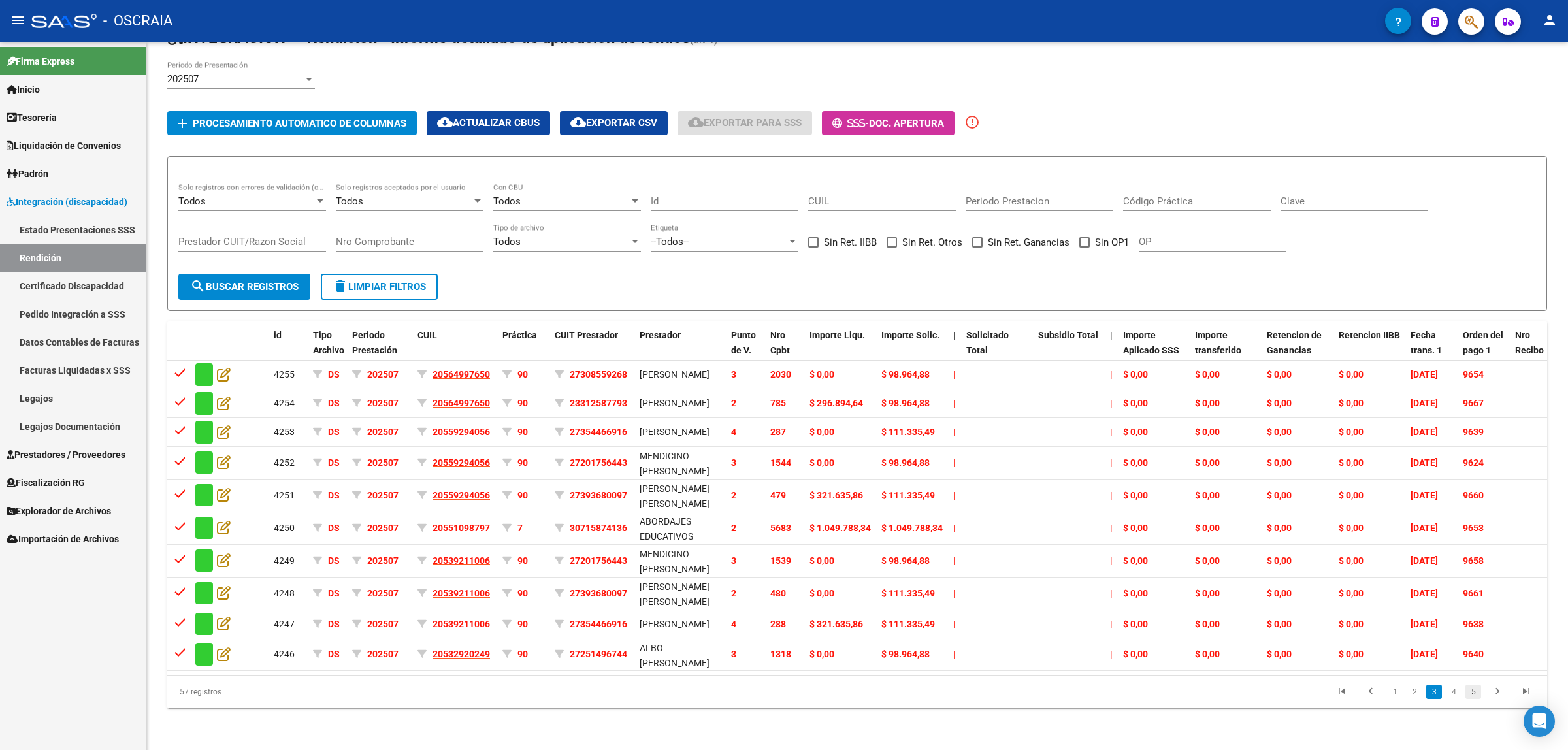
click at [1480, 699] on link "5" at bounding box center [1473, 691] width 16 height 14
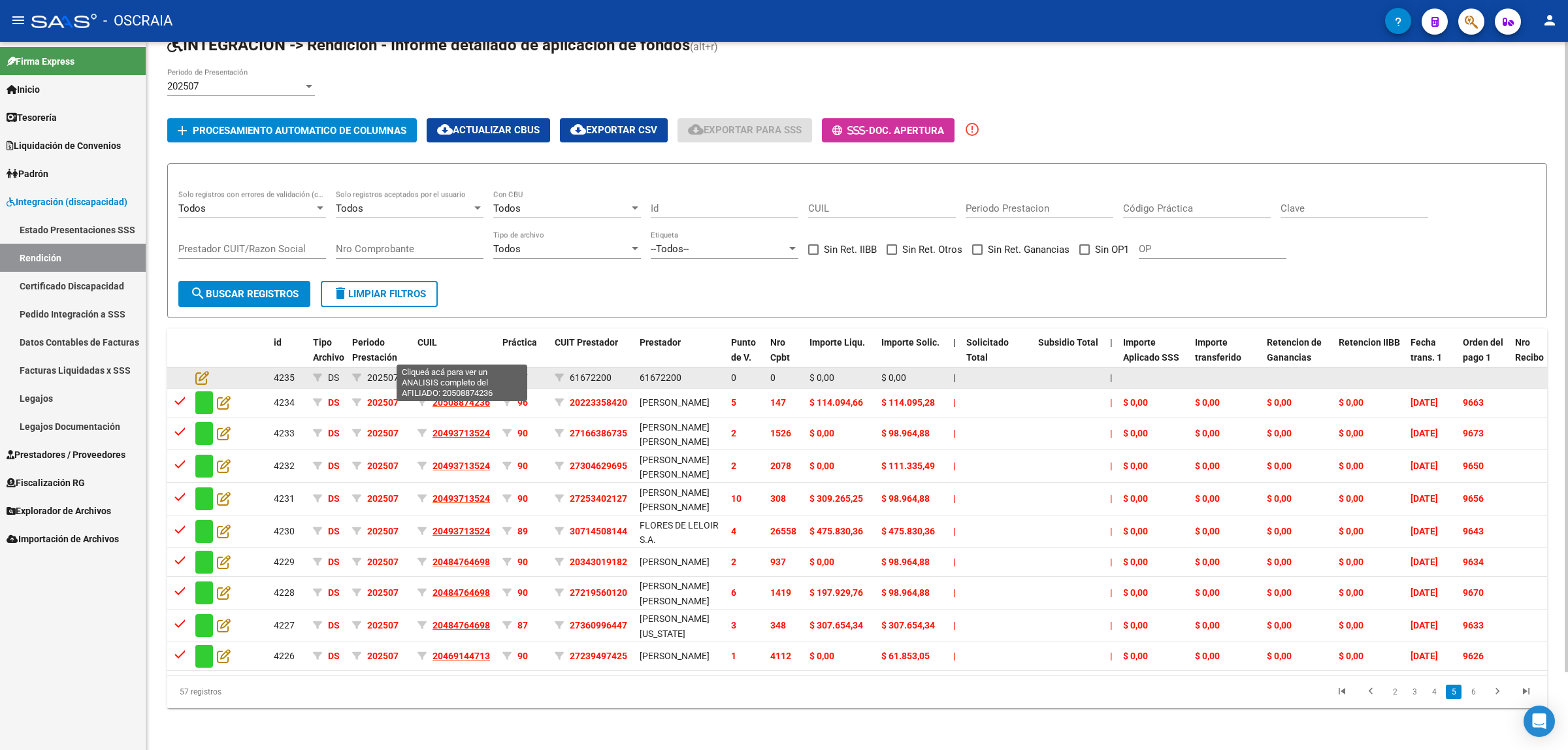
click at [449, 372] on span "20508874236" at bounding box center [461, 377] width 57 height 10
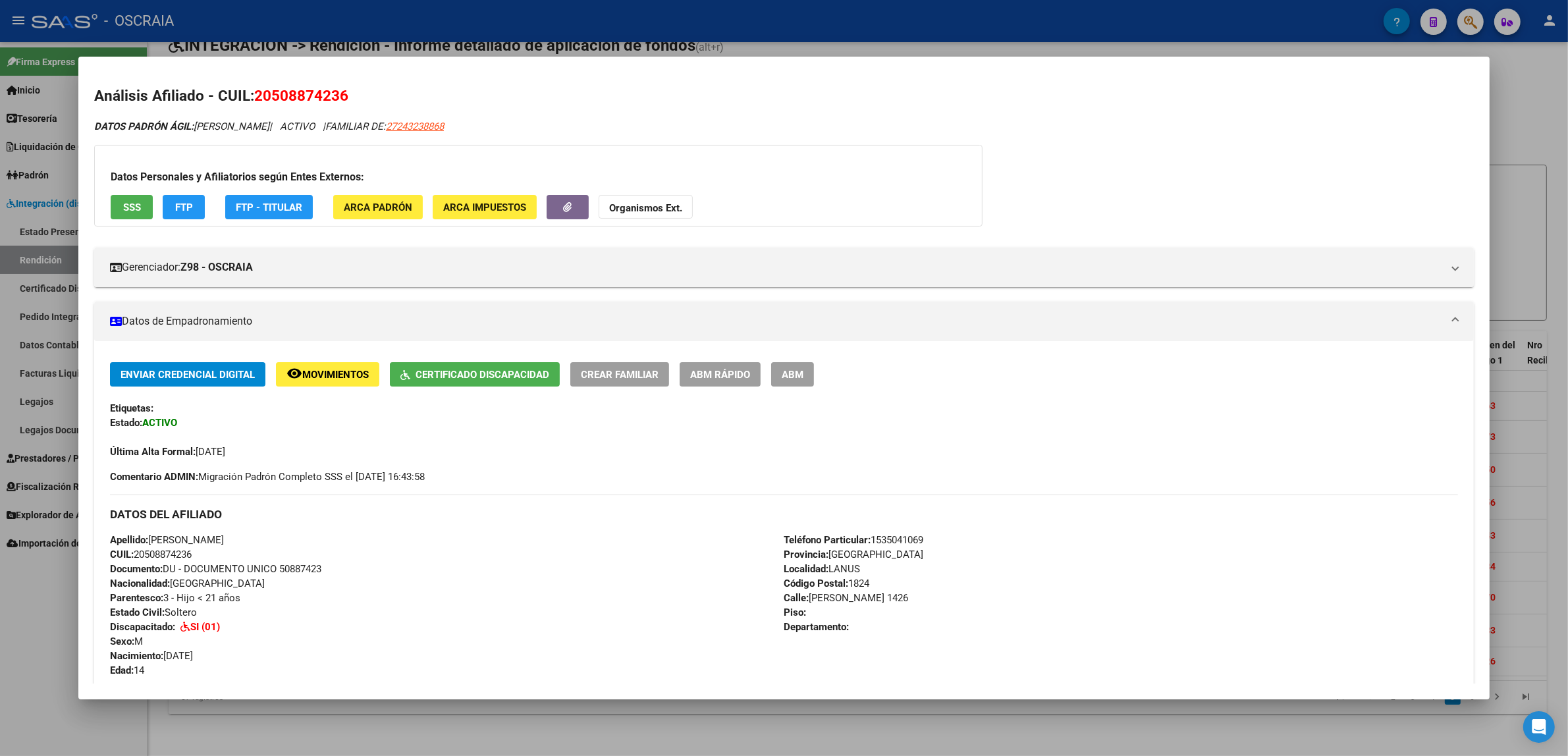
click at [29, 307] on div at bounding box center [784, 378] width 1568 height 756
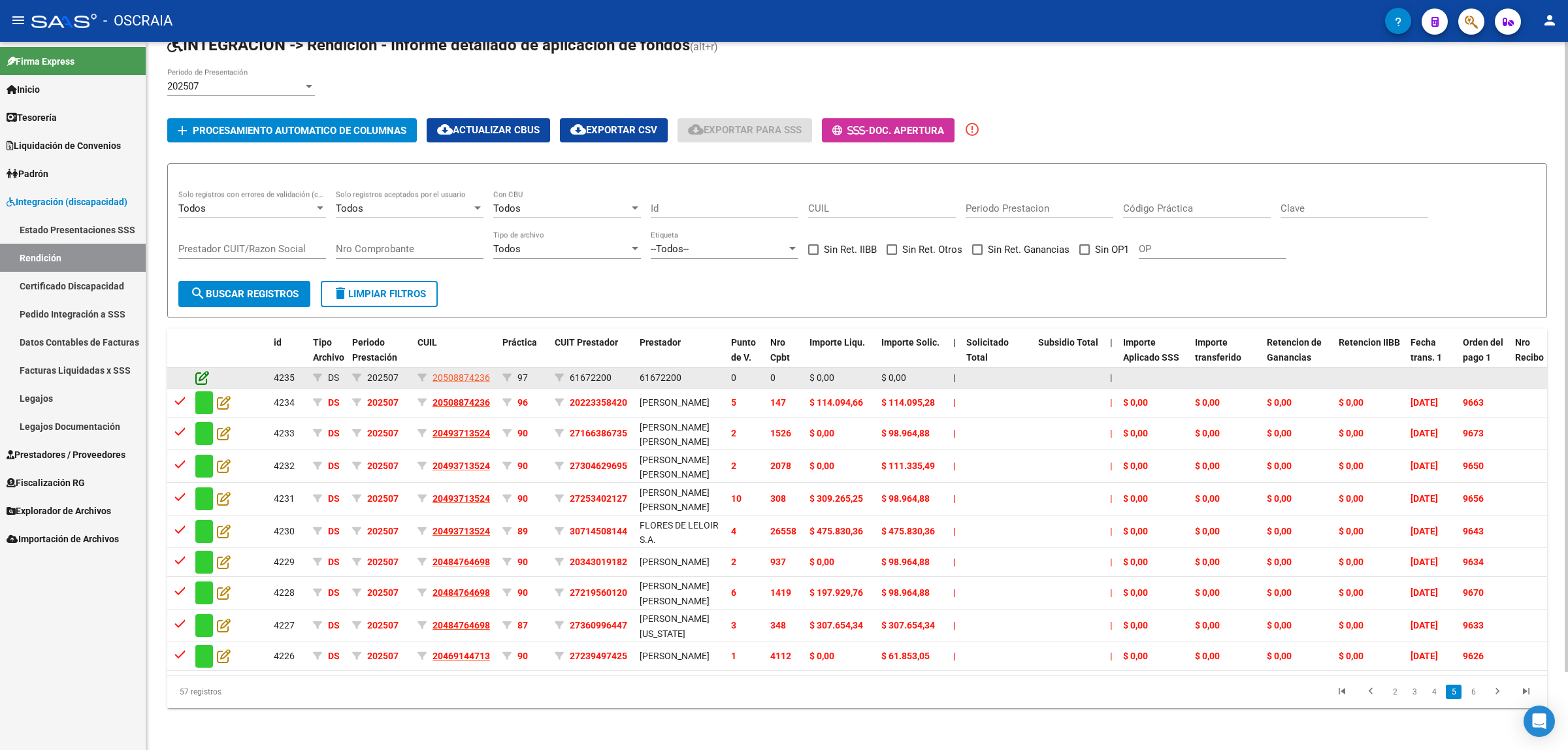
click at [197, 370] on icon at bounding box center [202, 377] width 14 height 14
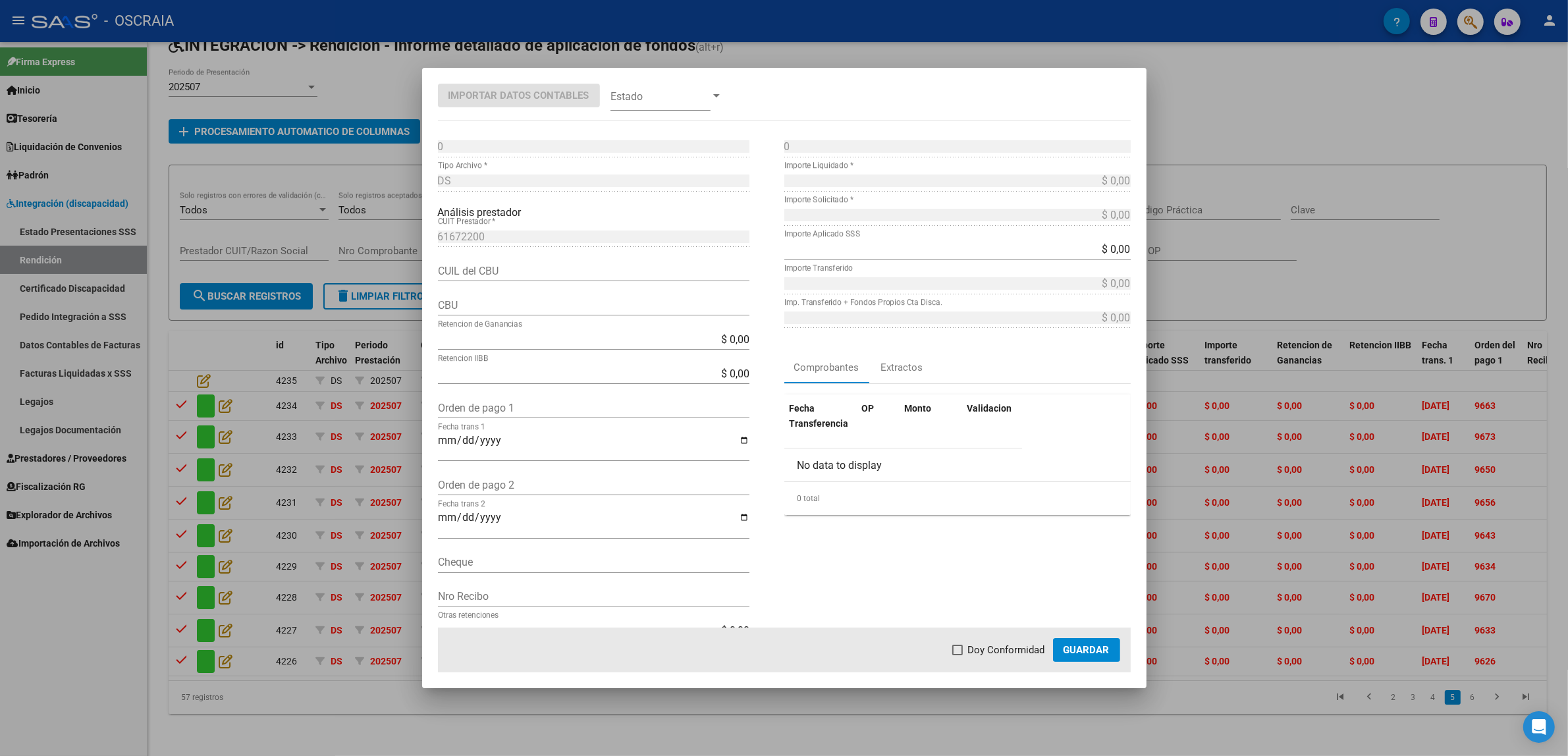
click at [375, 331] on div at bounding box center [784, 378] width 1568 height 756
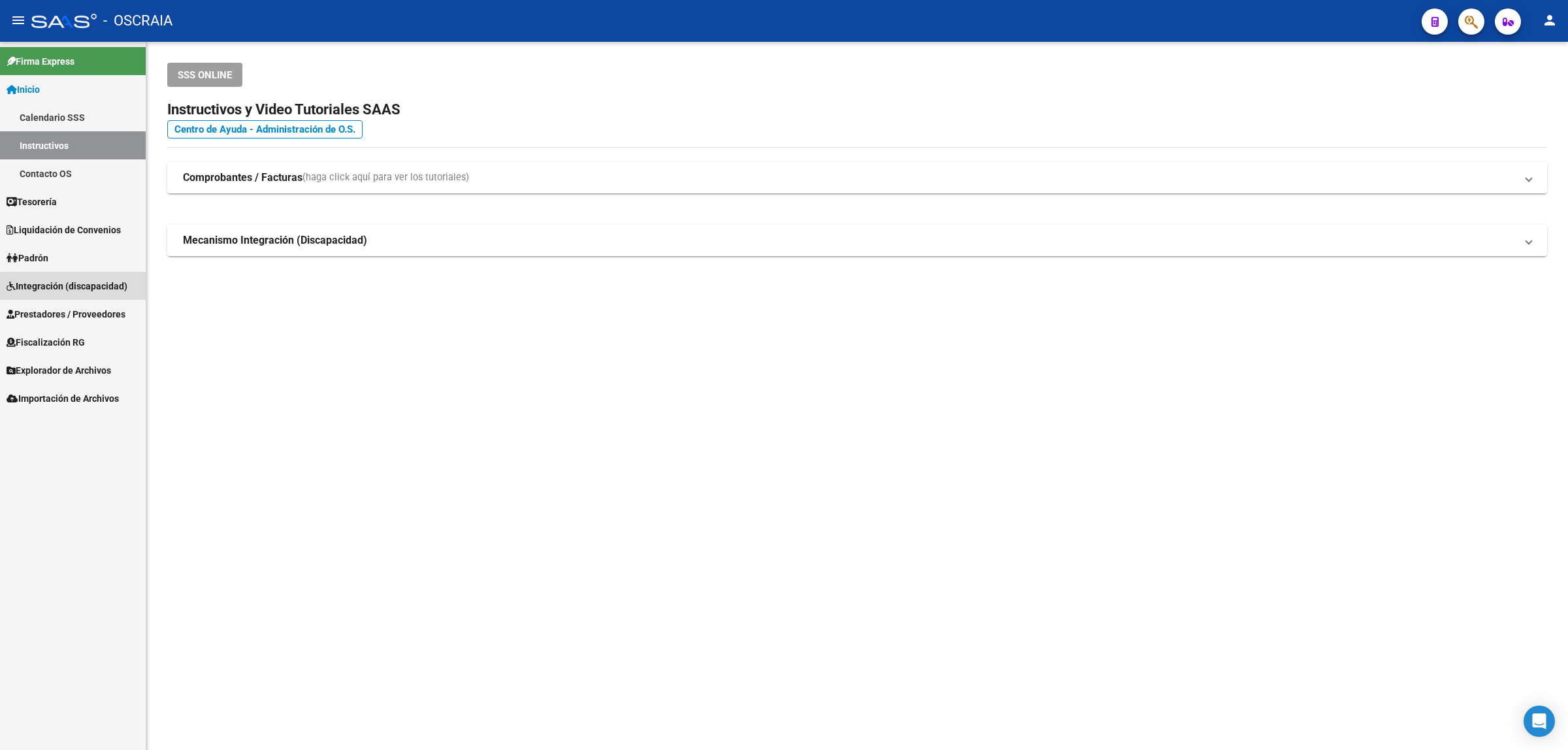
click at [90, 280] on span "Integración (discapacidad)" at bounding box center [67, 286] width 121 height 14
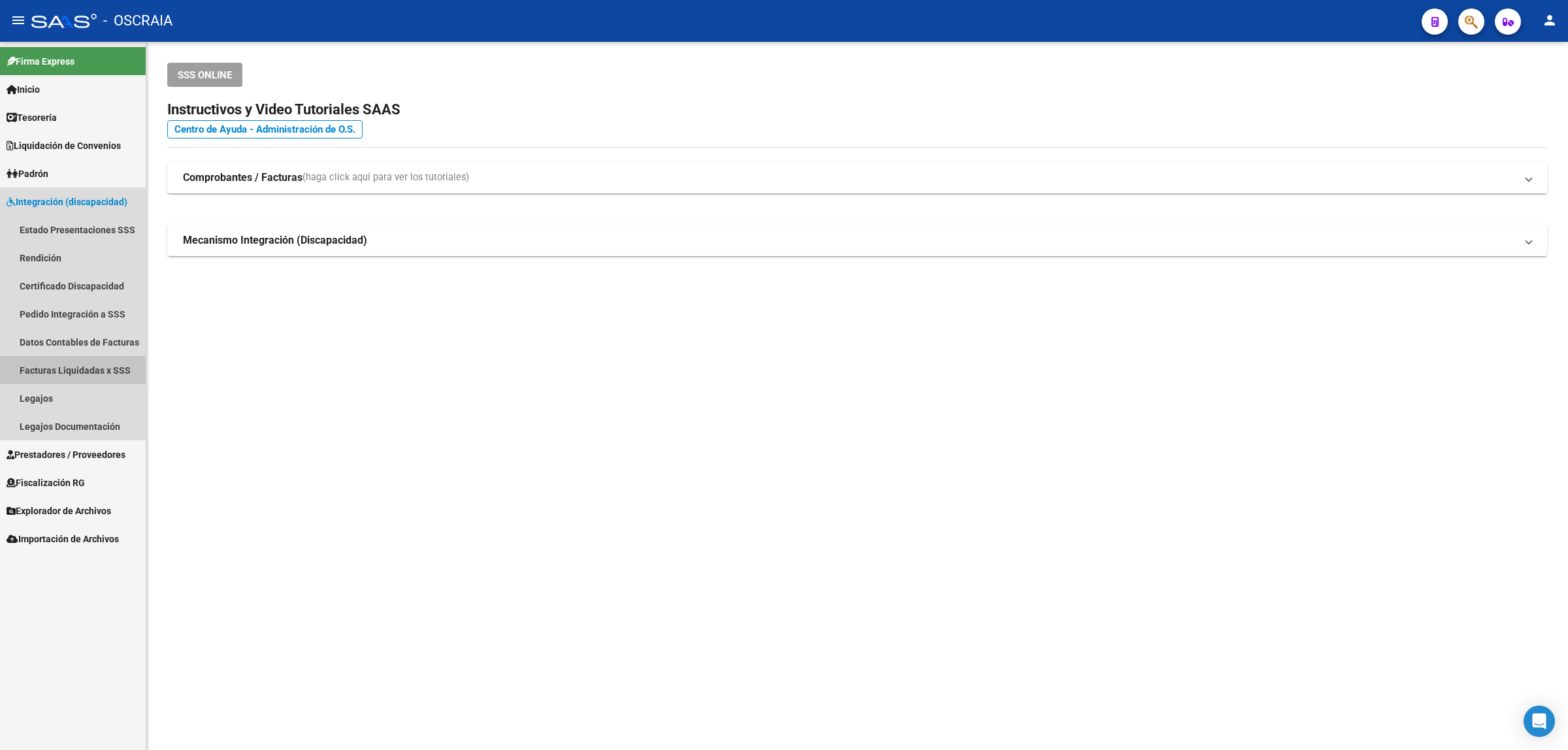
click at [93, 369] on link "Facturas Liquidadas x SSS" at bounding box center [73, 370] width 146 height 28
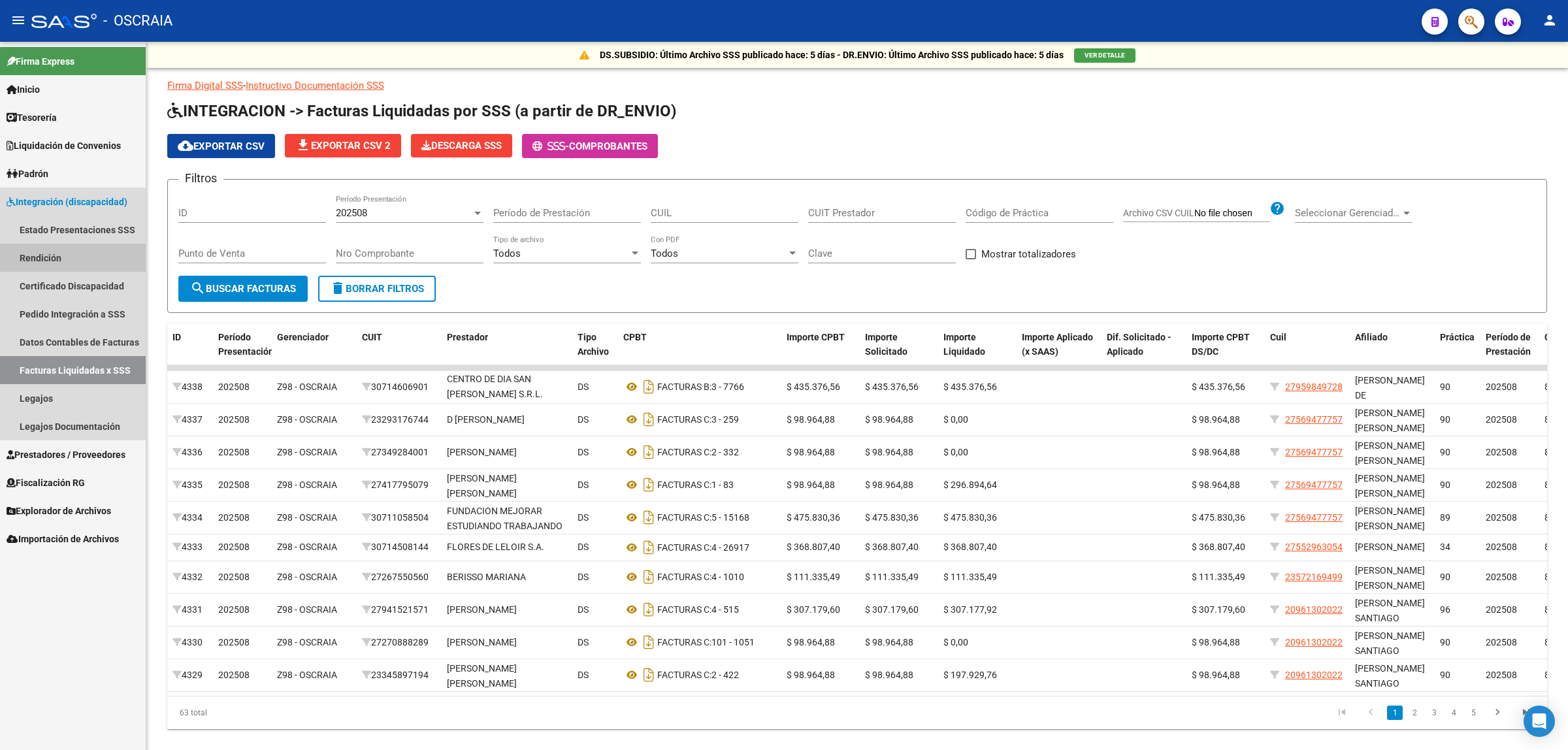
click at [99, 253] on link "Rendición" at bounding box center [73, 257] width 146 height 28
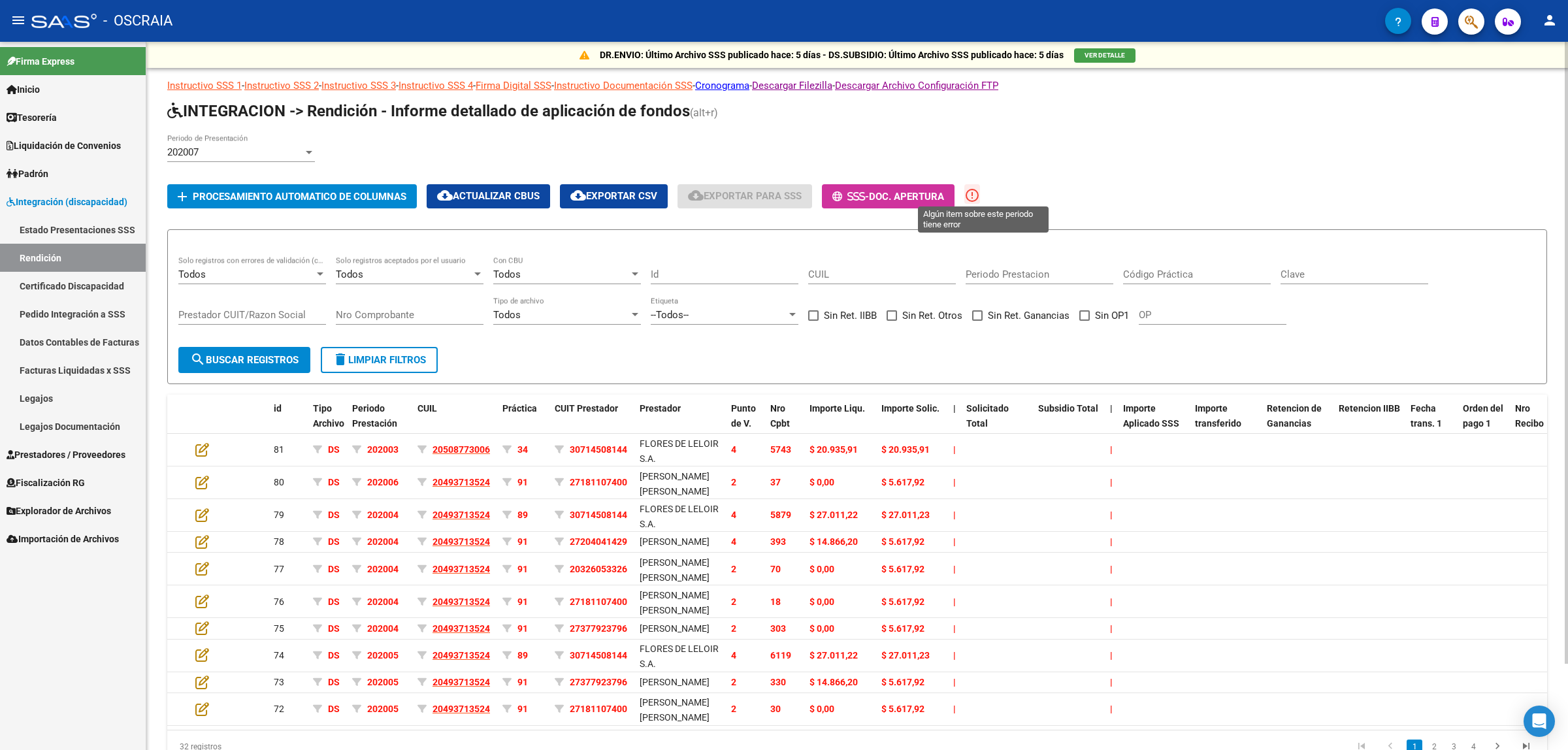
click at [980, 193] on mat-icon "error_outline" at bounding box center [972, 195] width 16 height 16
click at [259, 161] on div "202007 Periodo de Presentación" at bounding box center [241, 154] width 148 height 41
click at [259, 152] on div "202007" at bounding box center [235, 152] width 136 height 12
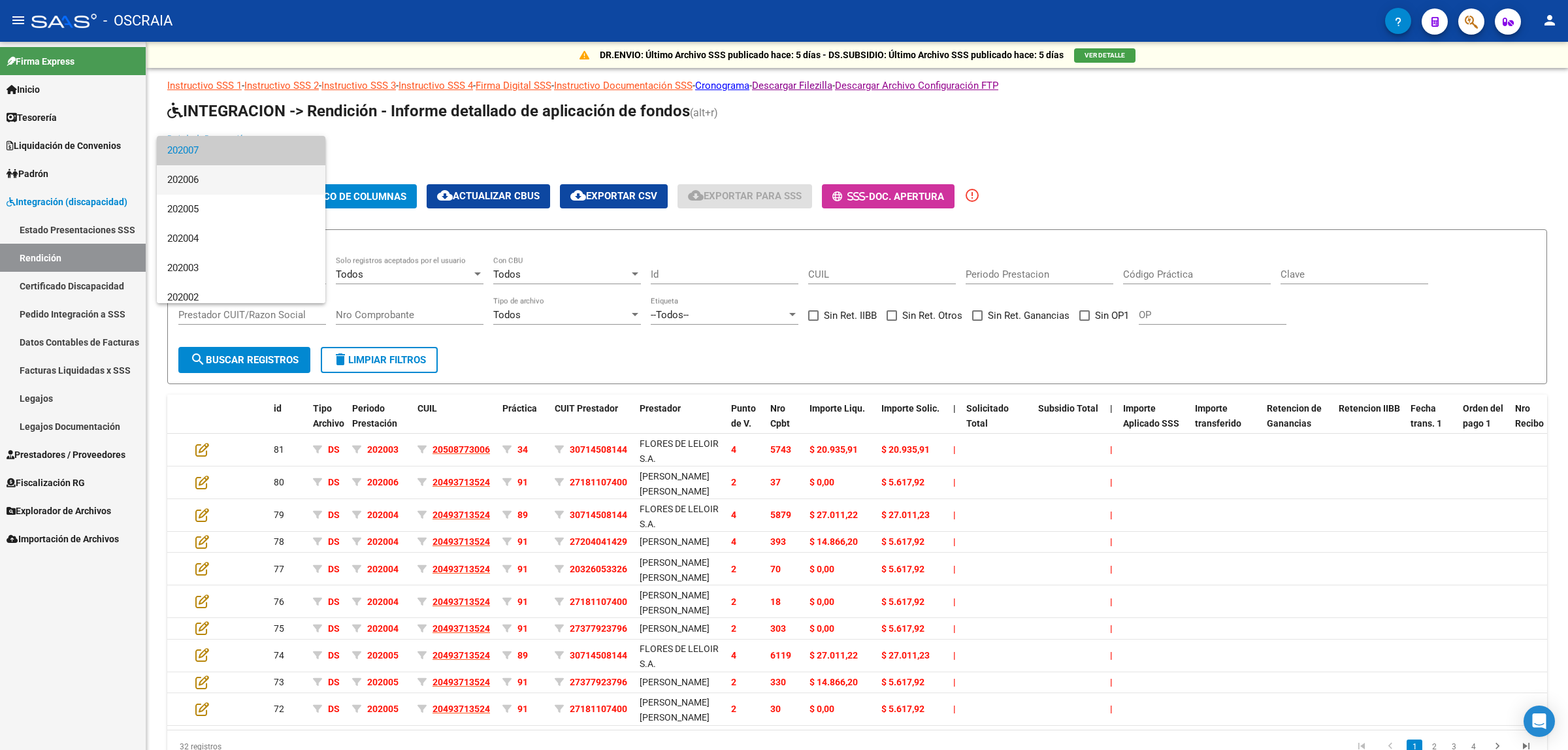
click at [244, 186] on span "202006" at bounding box center [241, 180] width 148 height 29
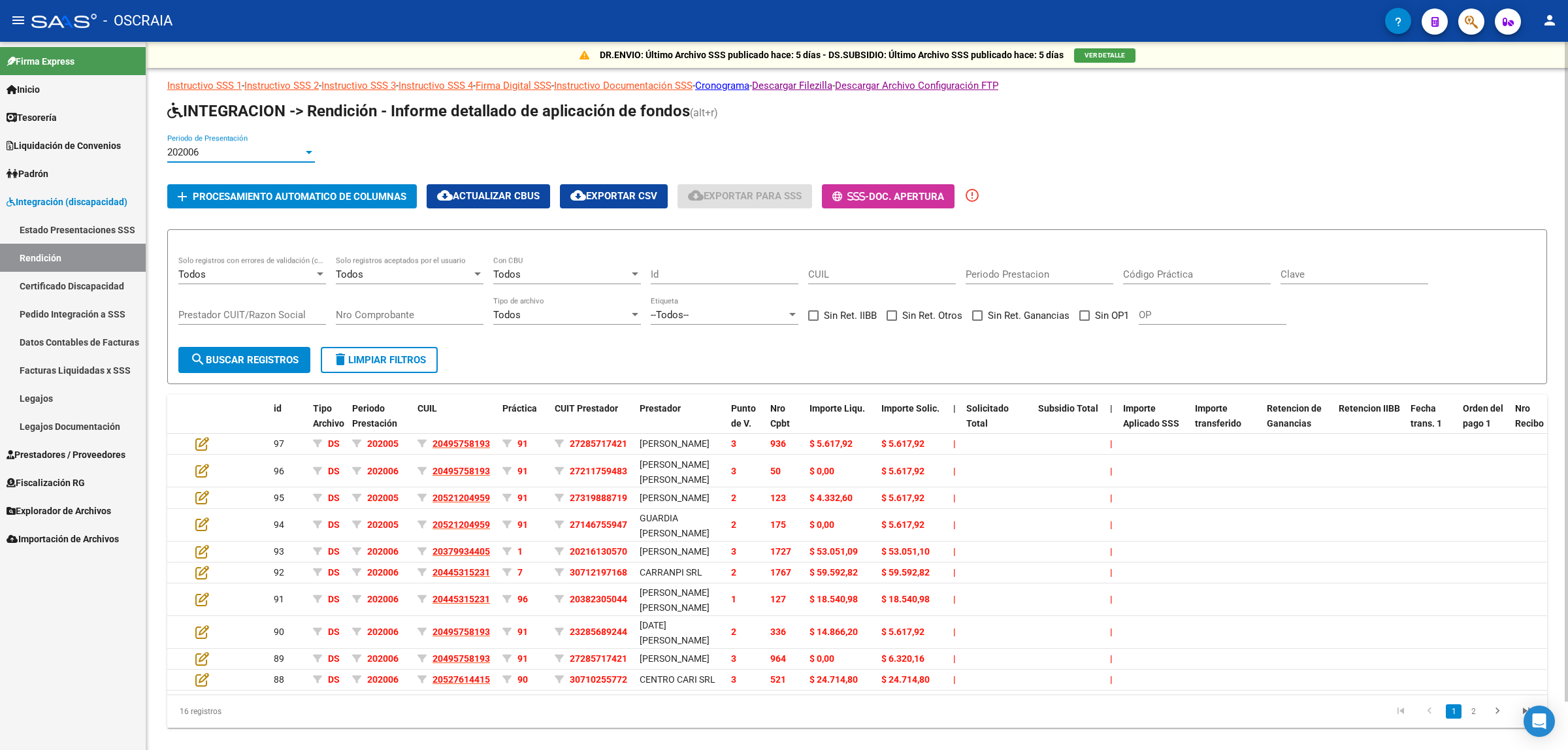
click at [292, 146] on div "202006" at bounding box center [235, 152] width 136 height 12
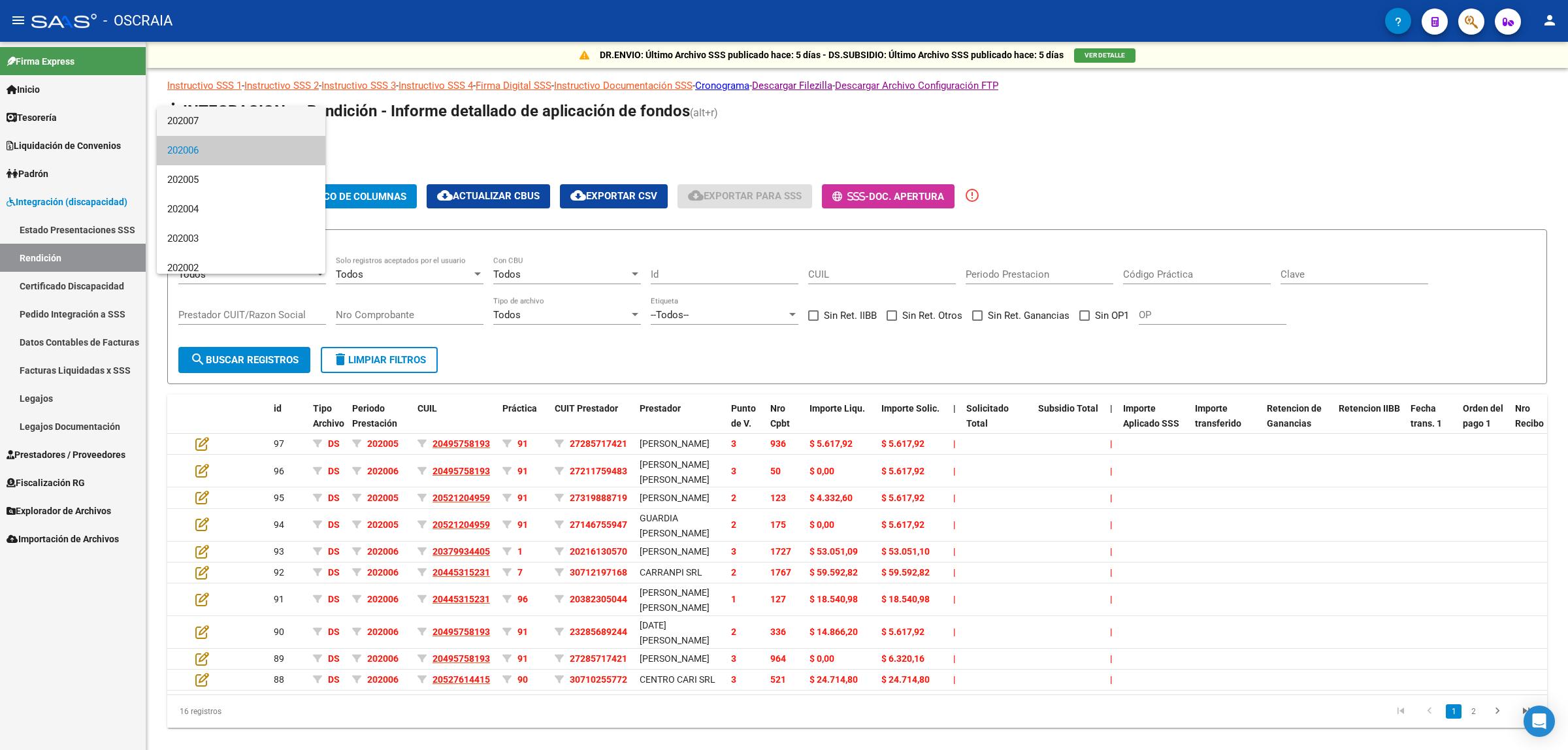
click at [278, 125] on span "202007" at bounding box center [241, 120] width 148 height 29
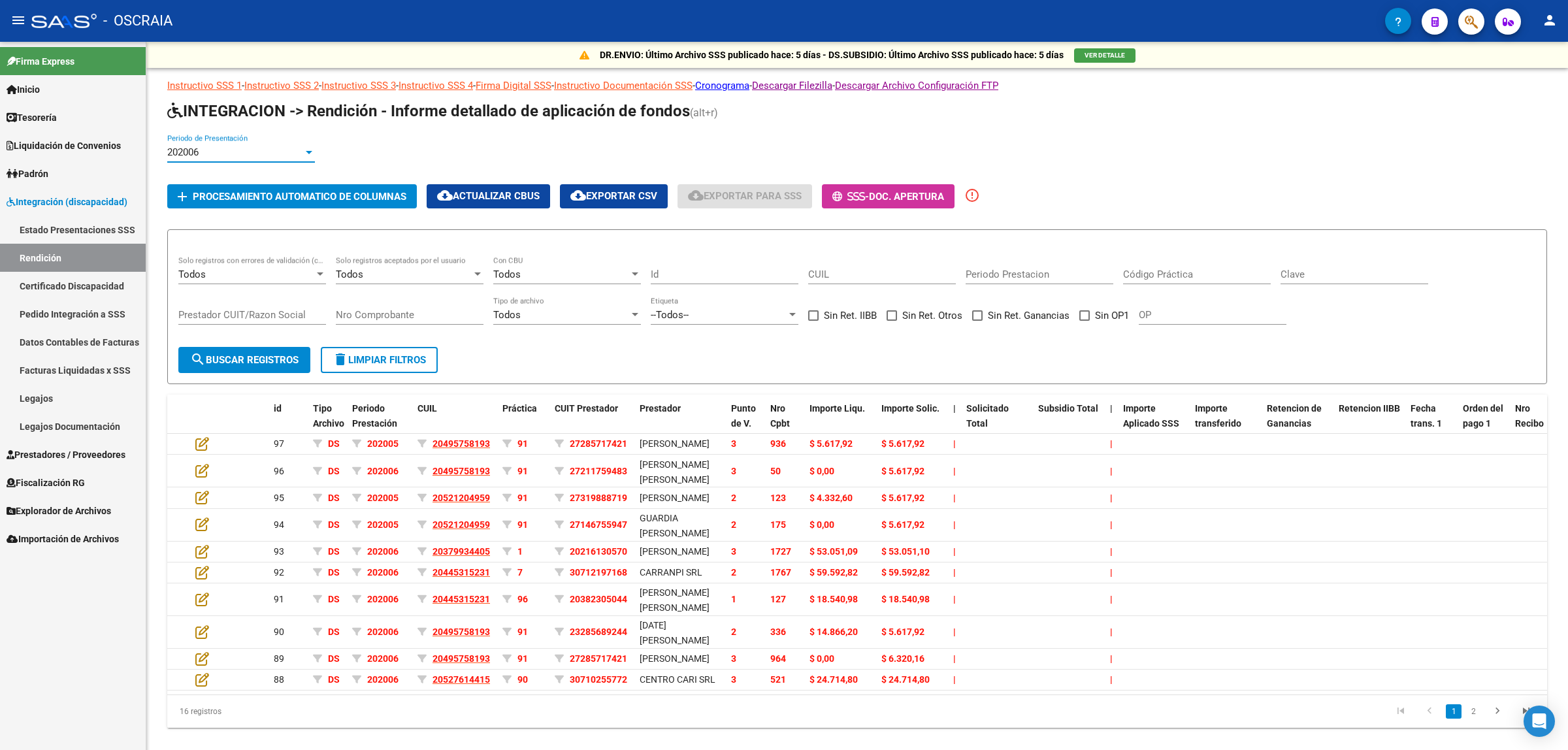
click at [278, 125] on app-list-header "INTEGRACION -> Rendición - Informe detallado de aplicación de fondos (alt+r) 20…" at bounding box center [858, 242] width 1380 height 284
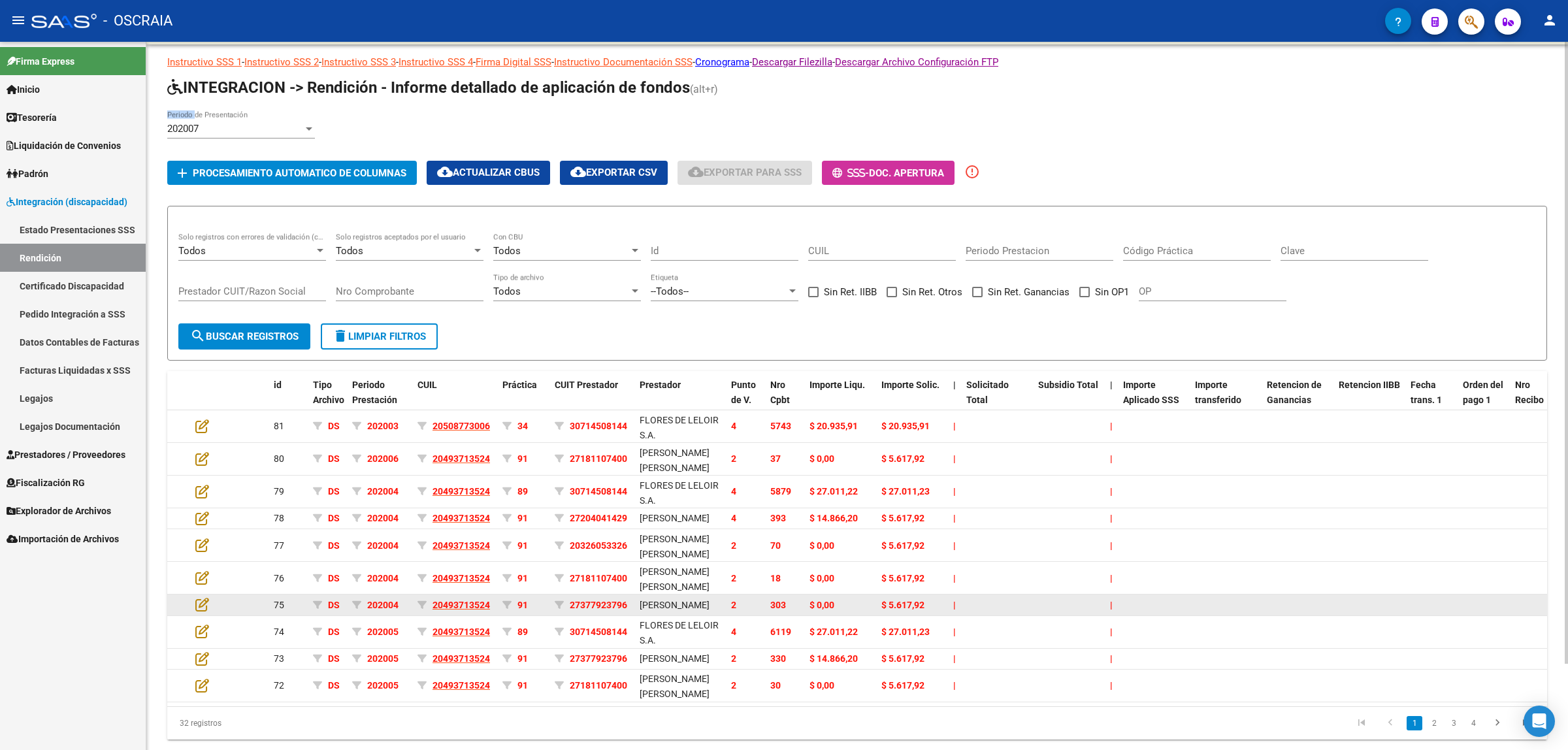
scroll to position [99, 0]
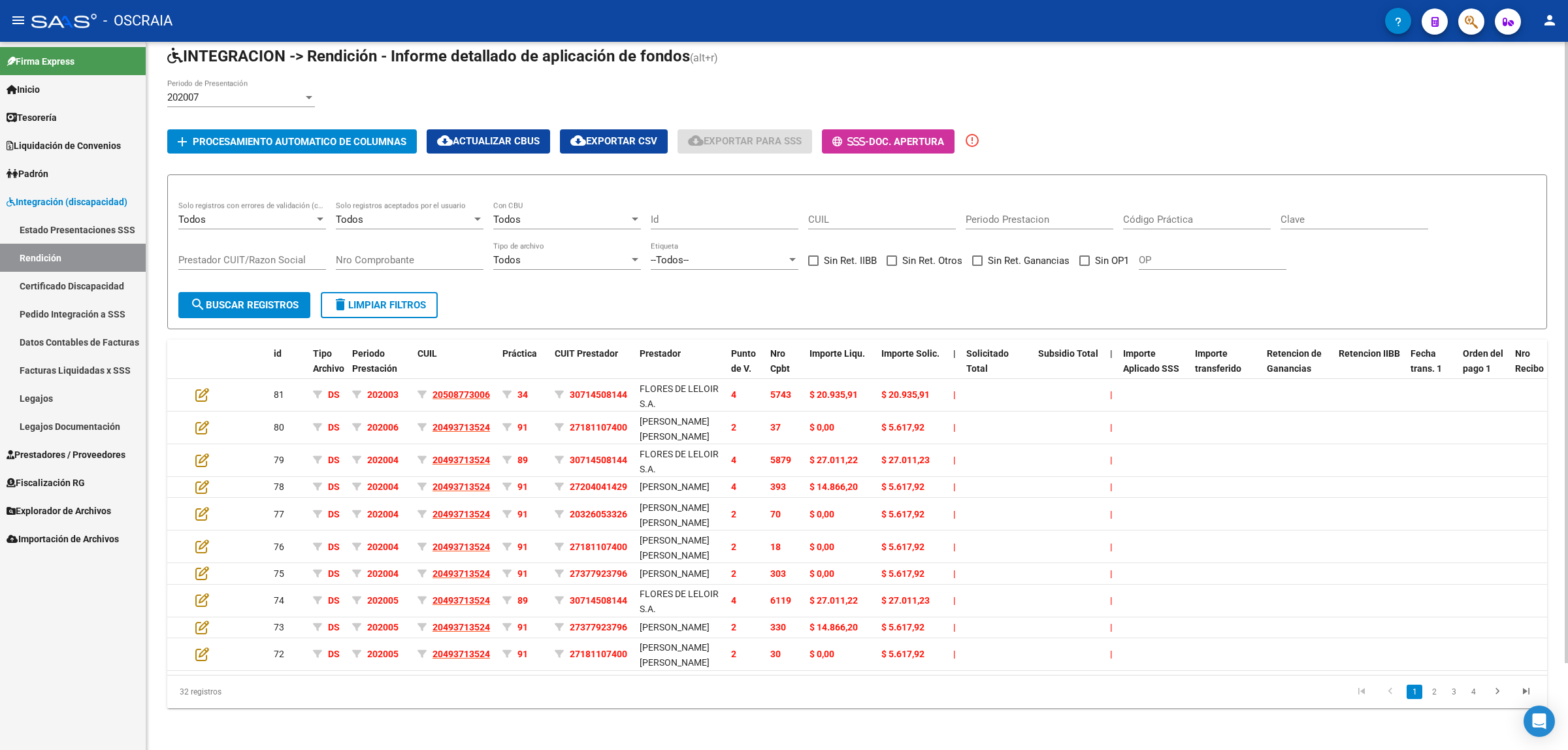
click at [1452, 706] on div "32 registros 1 2 3 4" at bounding box center [858, 692] width 1380 height 33
click at [1452, 696] on link "3" at bounding box center [1454, 691] width 16 height 14
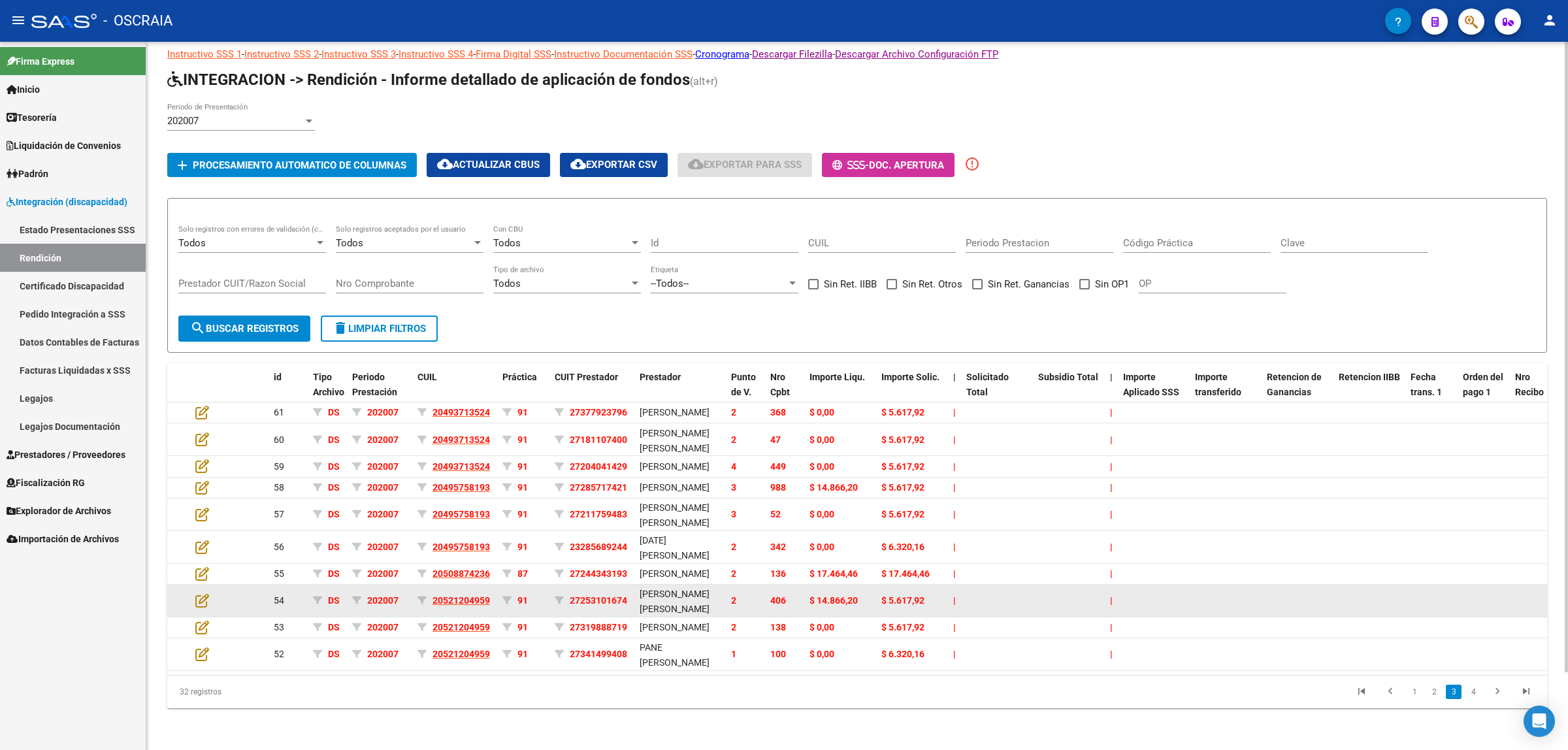
scroll to position [0, 0]
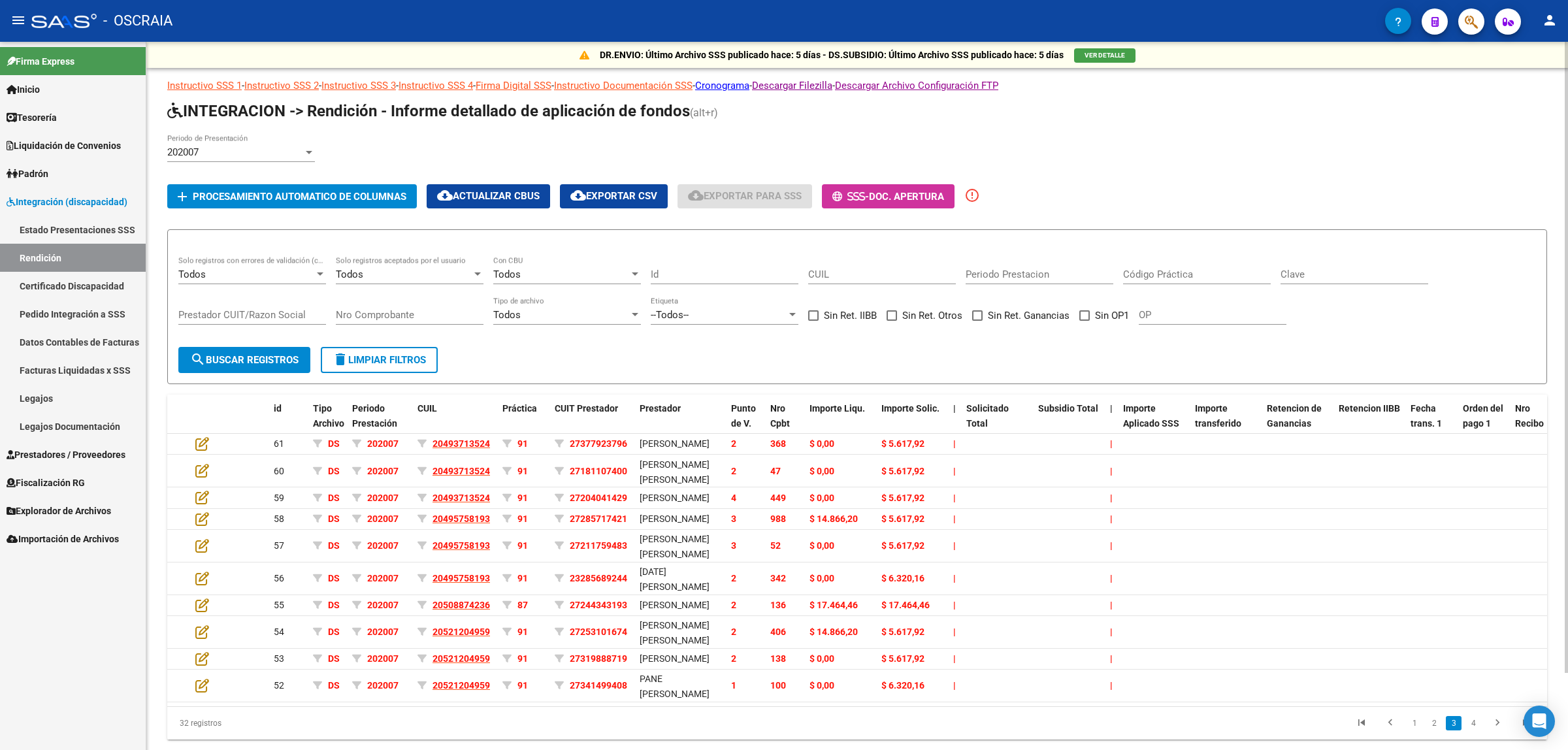
click at [270, 142] on div "202007 Periodo de Presentación" at bounding box center [241, 148] width 148 height 28
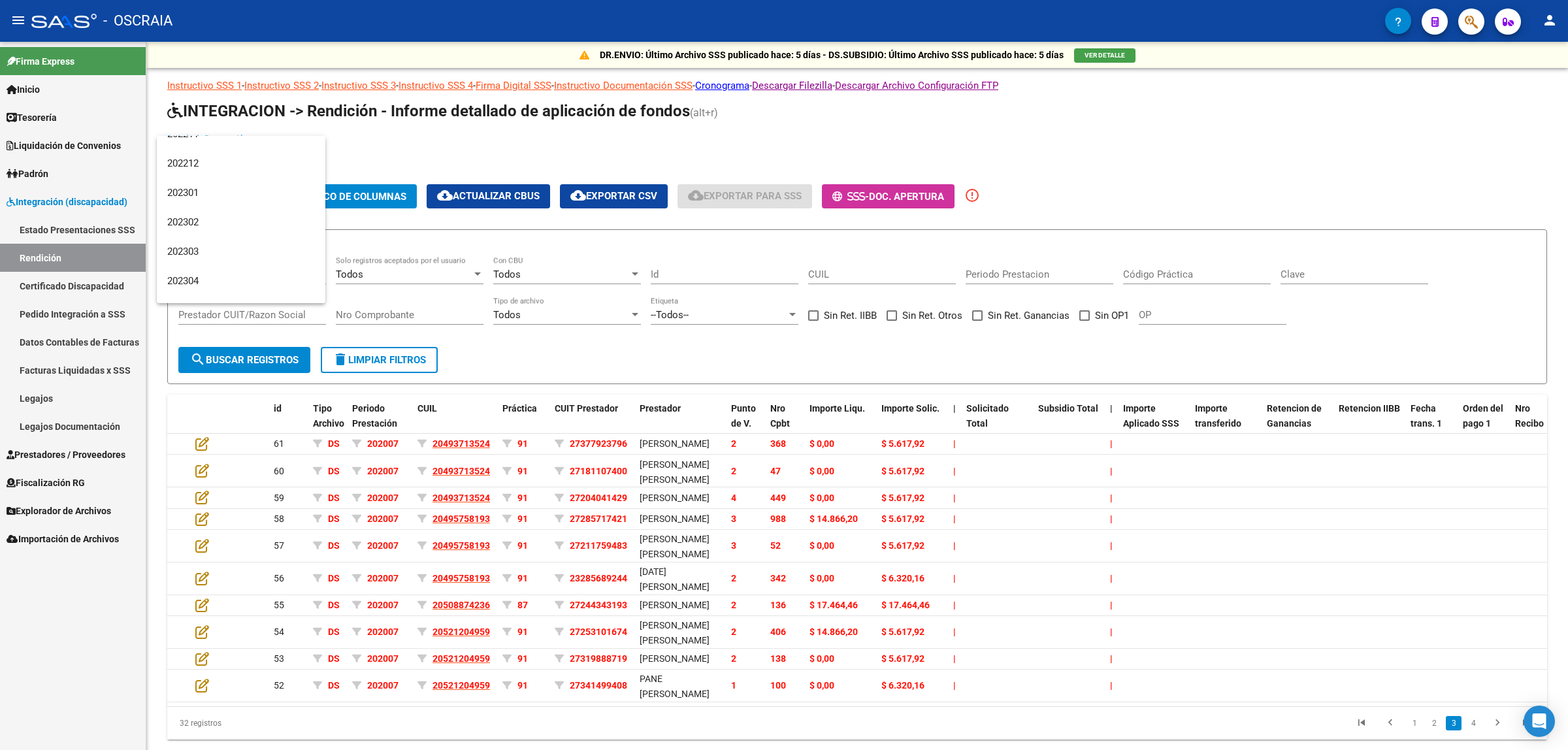
scroll to position [2449, 0]
click at [244, 265] on span "202507" at bounding box center [241, 259] width 148 height 29
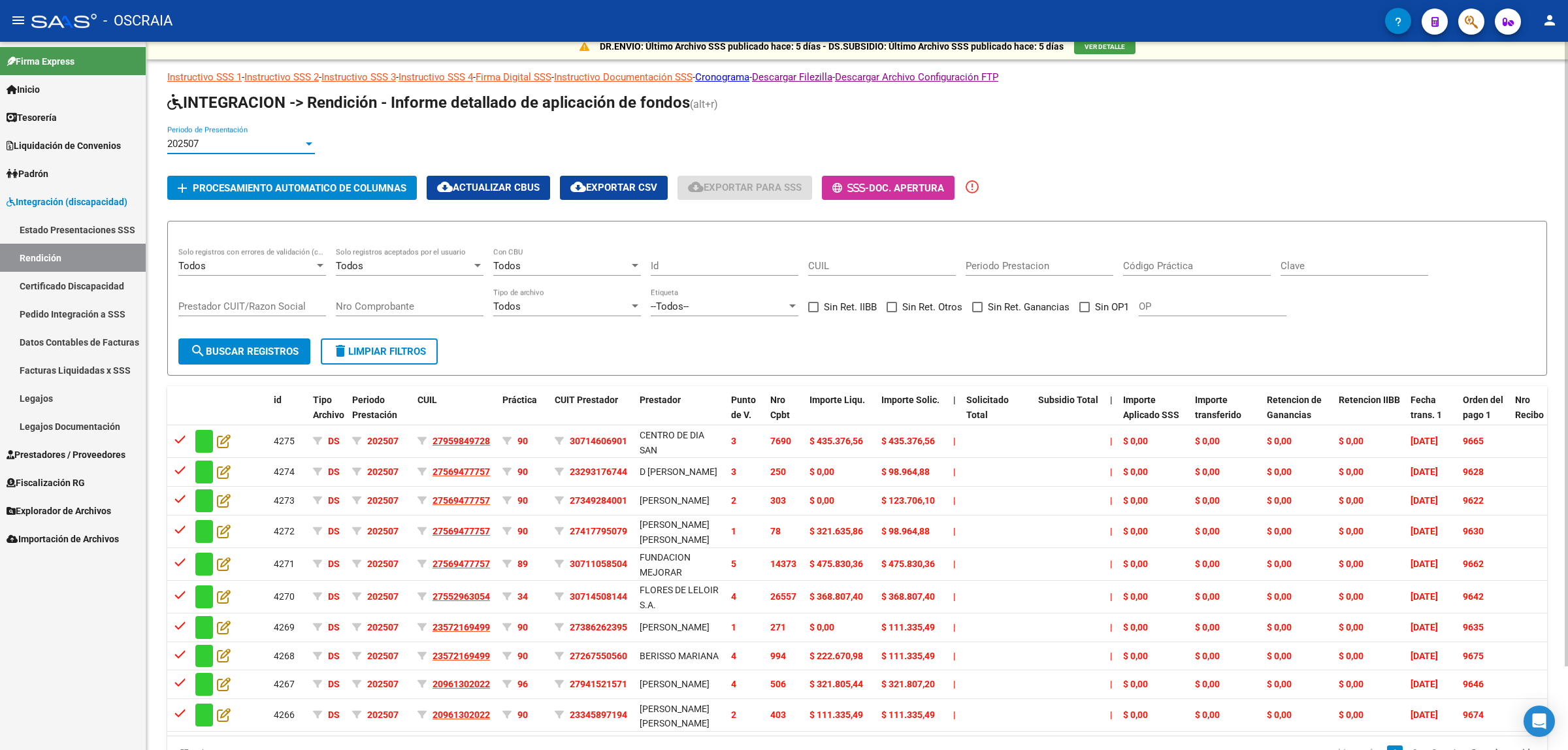
scroll to position [0, 0]
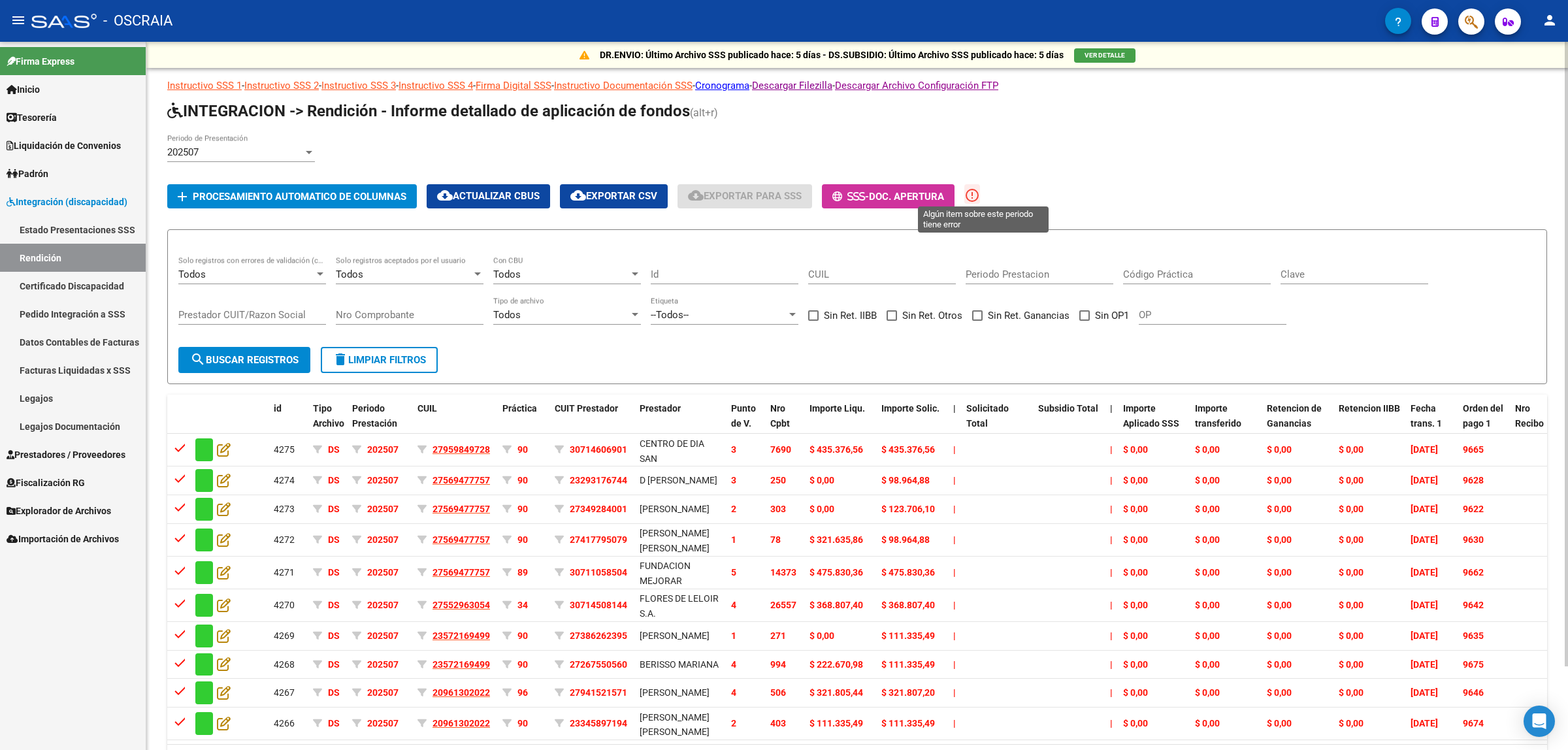
click at [980, 190] on mat-icon "error_outline" at bounding box center [972, 195] width 16 height 16
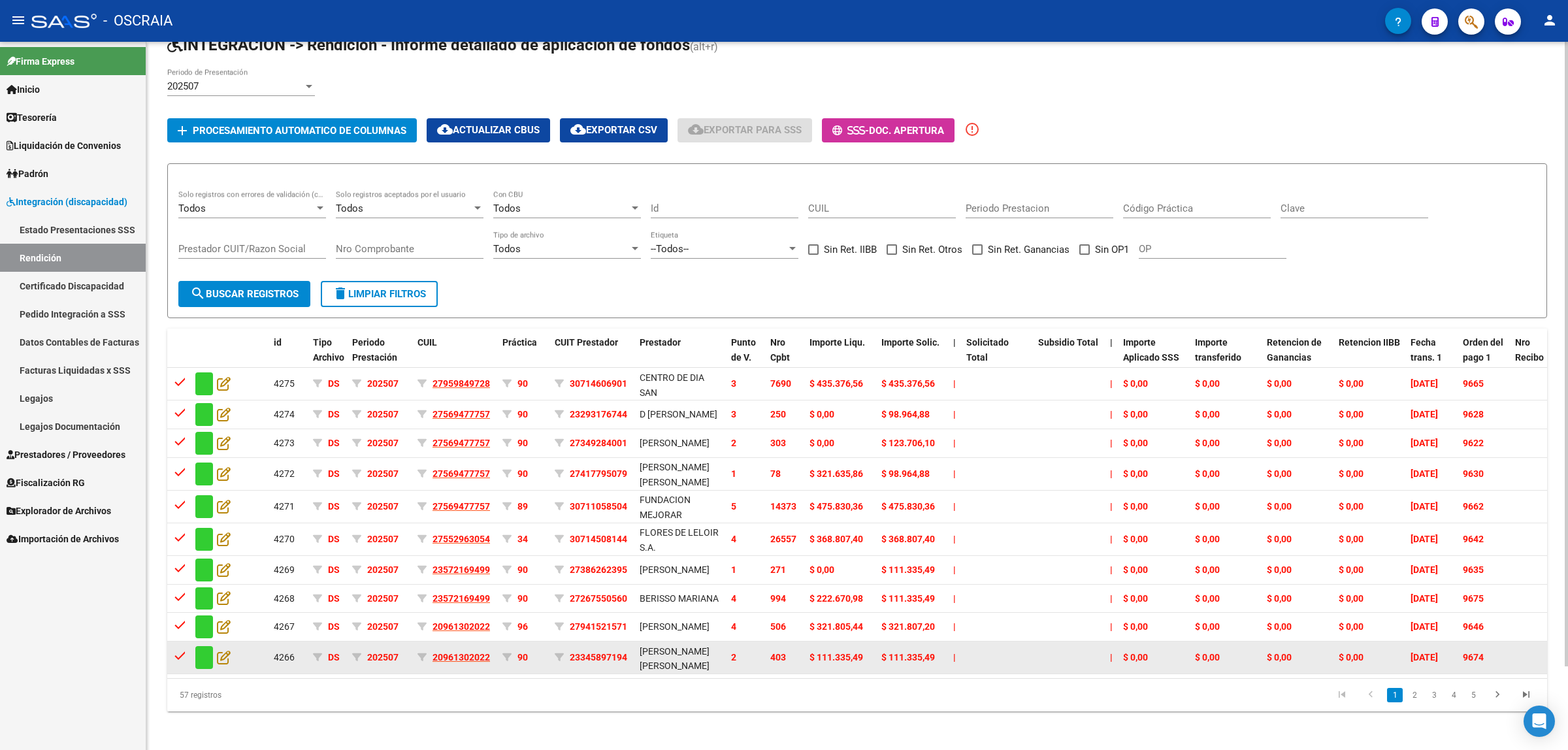
scroll to position [95, 0]
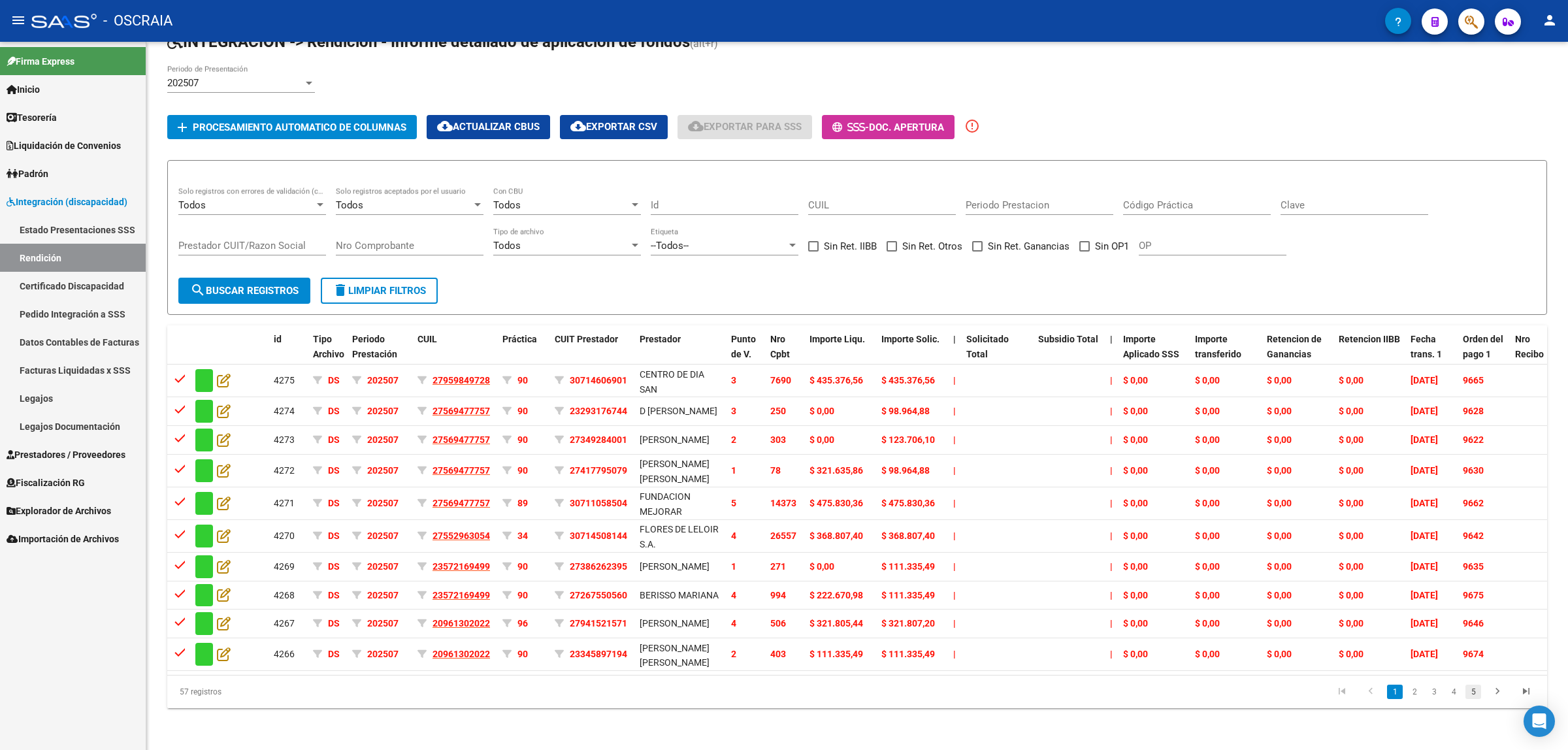
click at [1472, 696] on link "5" at bounding box center [1473, 691] width 16 height 14
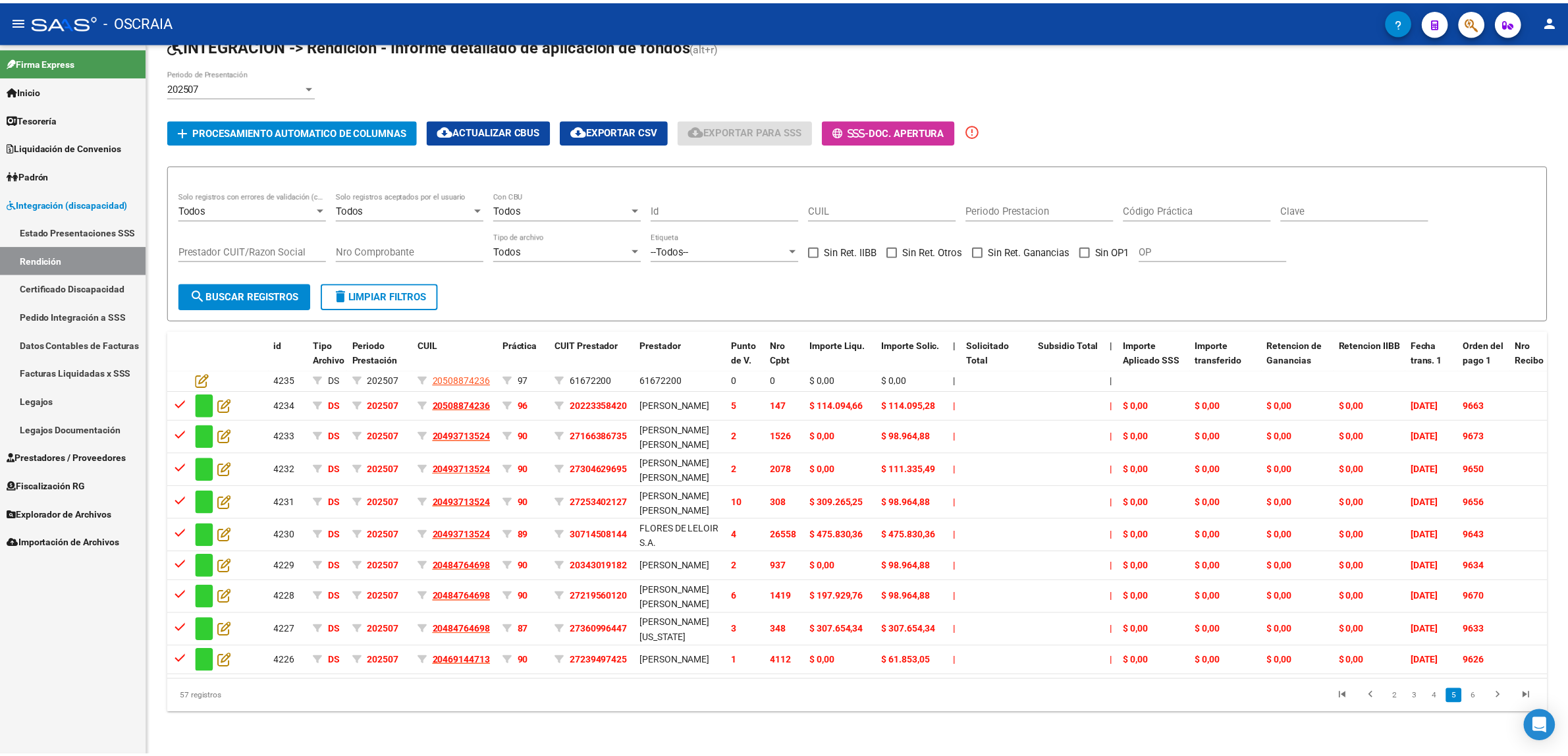
scroll to position [88, 0]
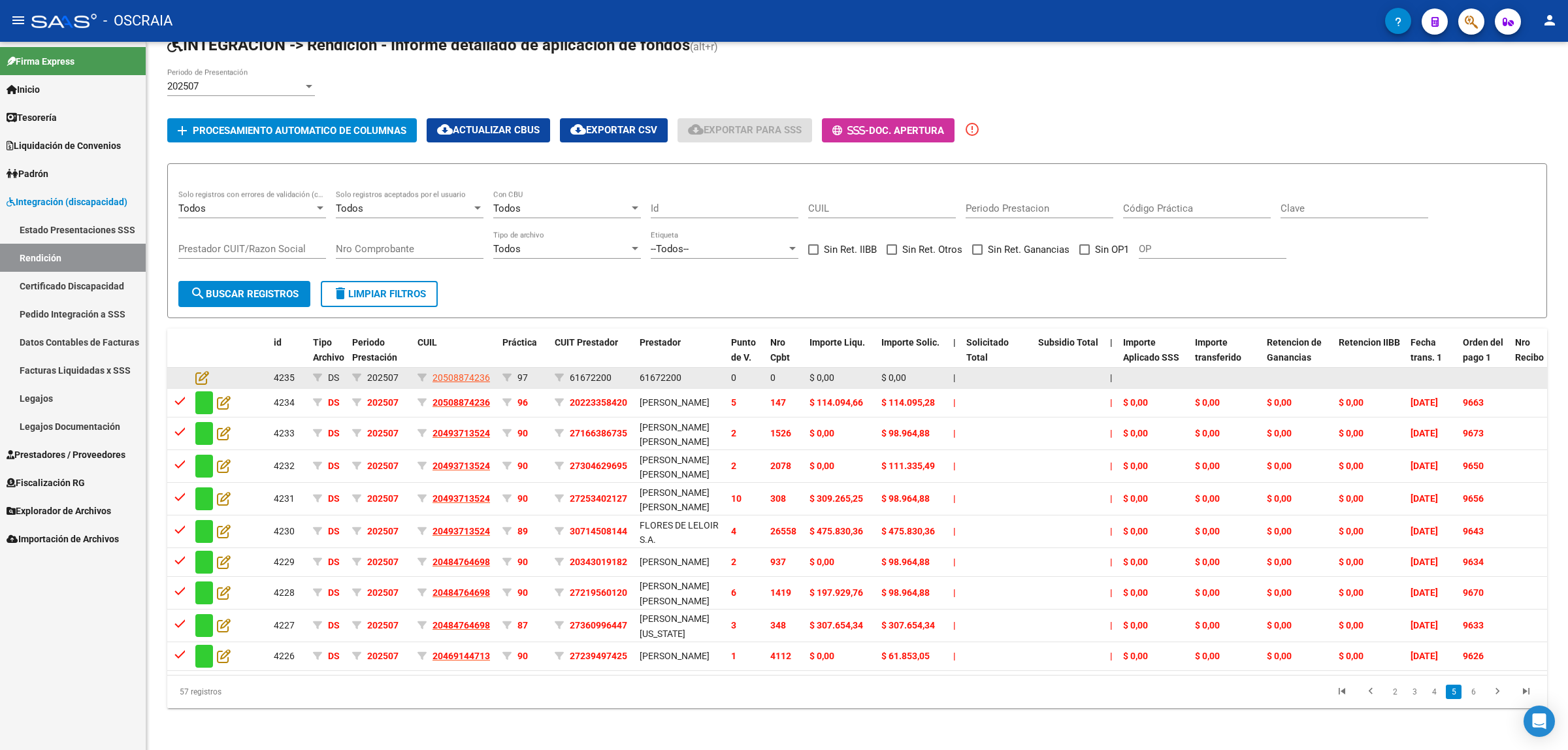
click at [520, 372] on span "97" at bounding box center [522, 377] width 10 height 10
click at [200, 370] on icon at bounding box center [202, 377] width 14 height 14
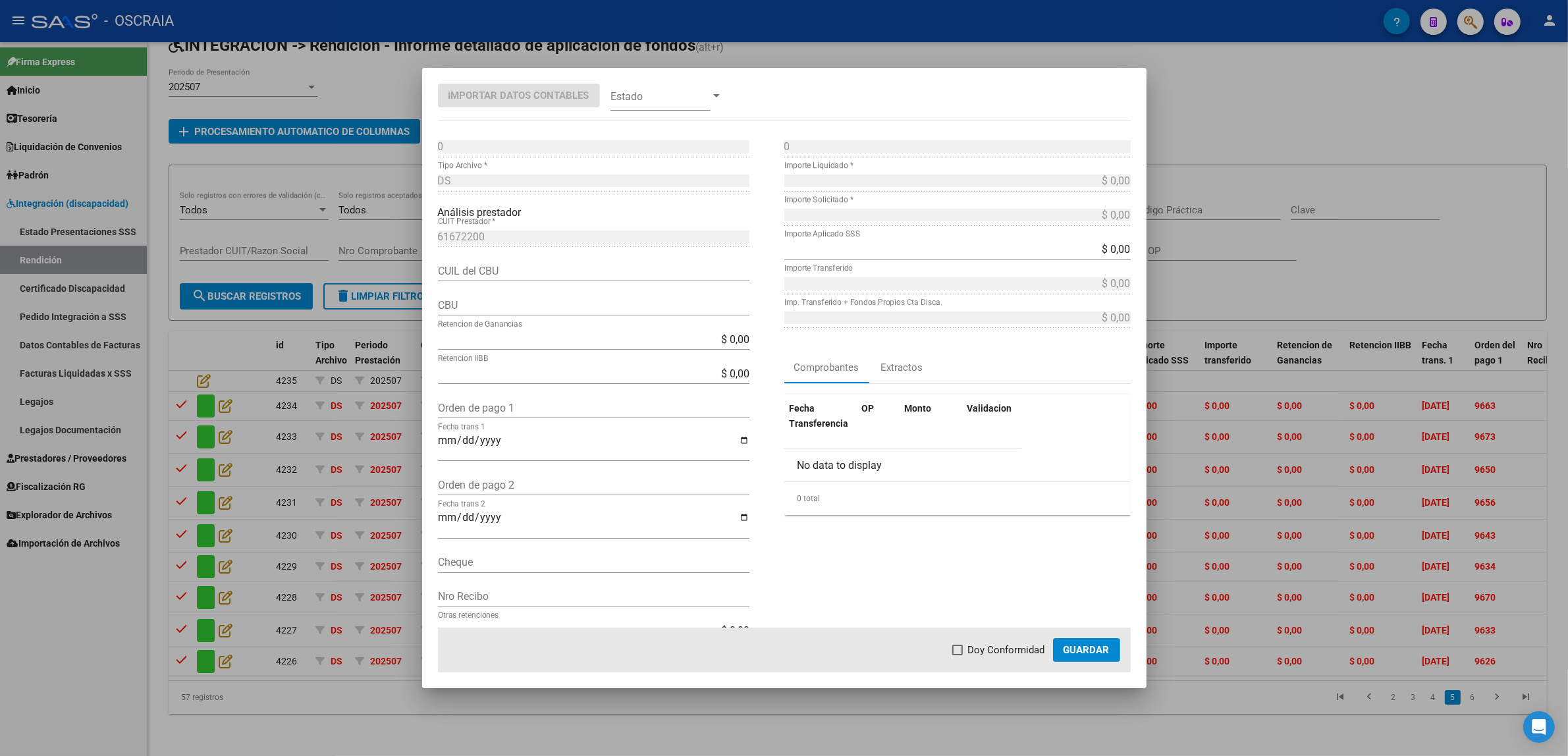
click at [257, 362] on div at bounding box center [784, 378] width 1568 height 756
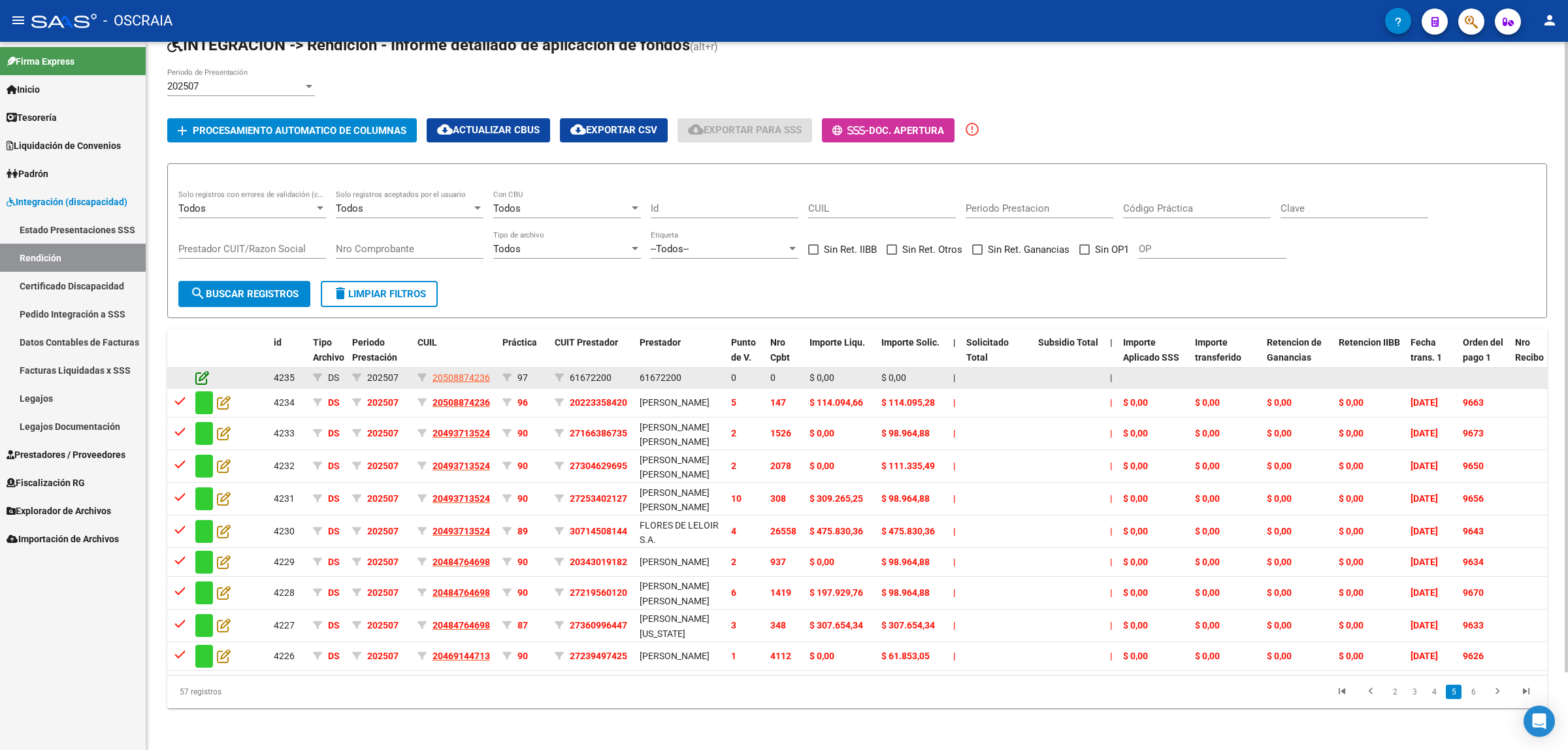
click at [204, 370] on icon at bounding box center [202, 377] width 14 height 14
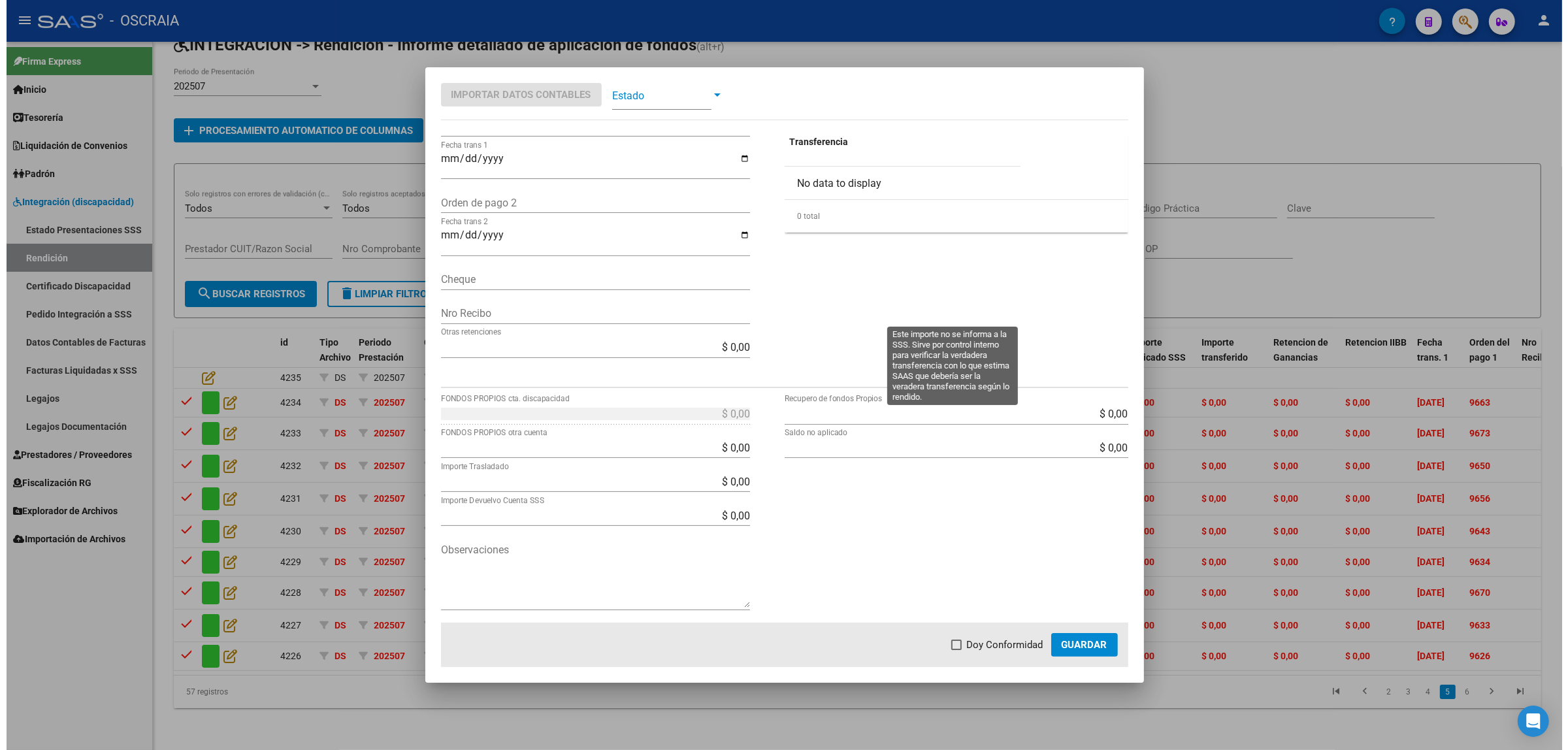
scroll to position [0, 0]
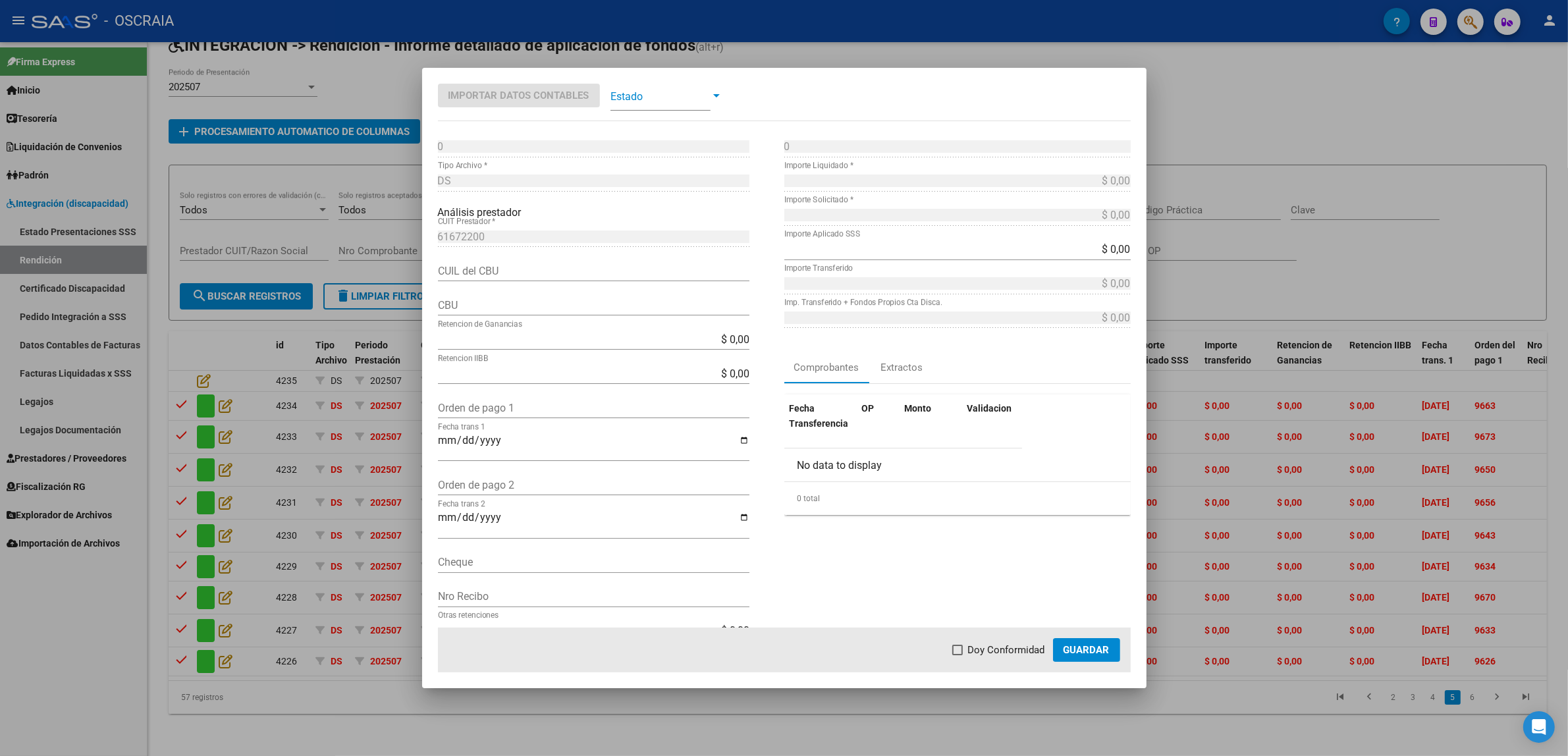
click at [1250, 295] on div at bounding box center [784, 378] width 1568 height 756
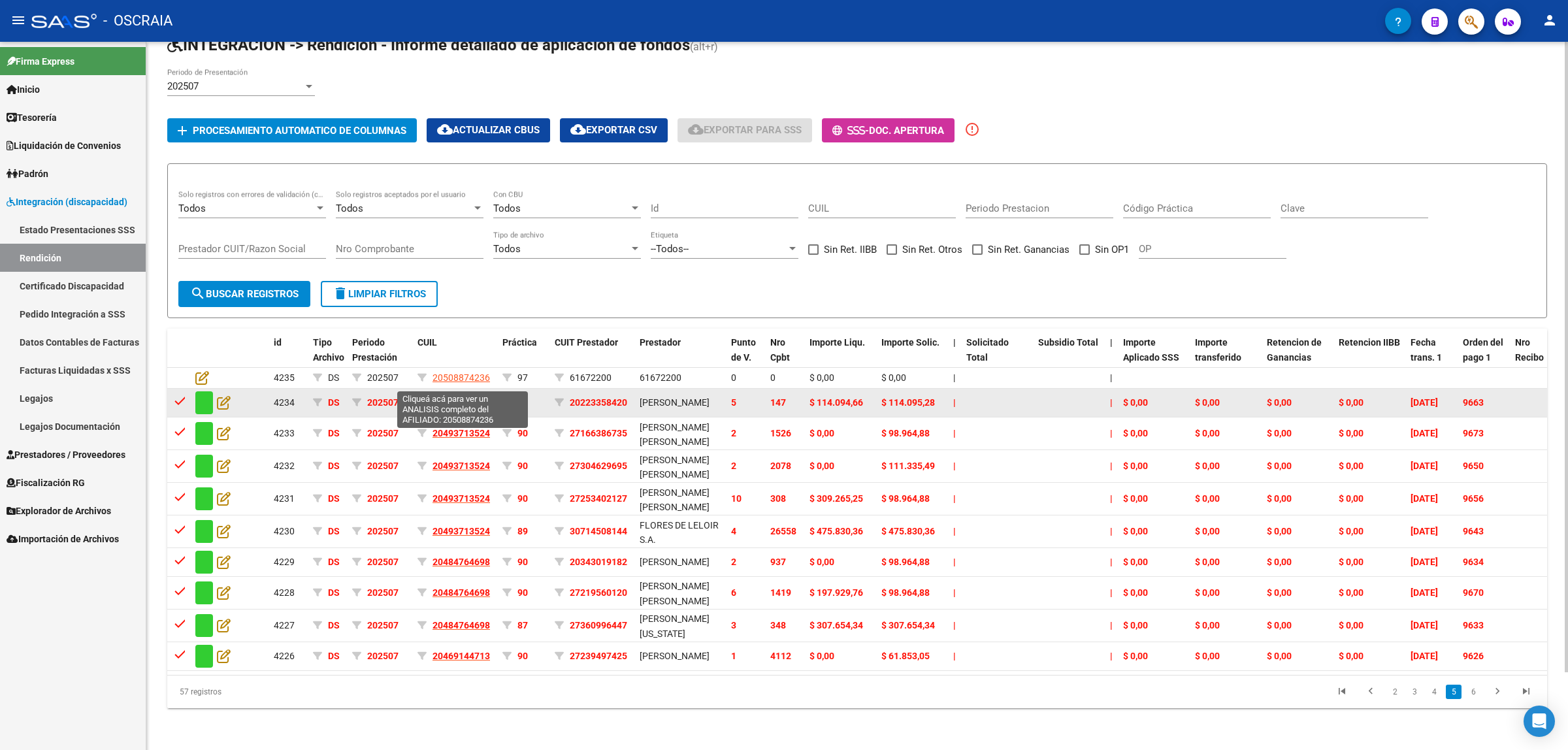
click at [466, 397] on span "20508874236" at bounding box center [461, 402] width 57 height 10
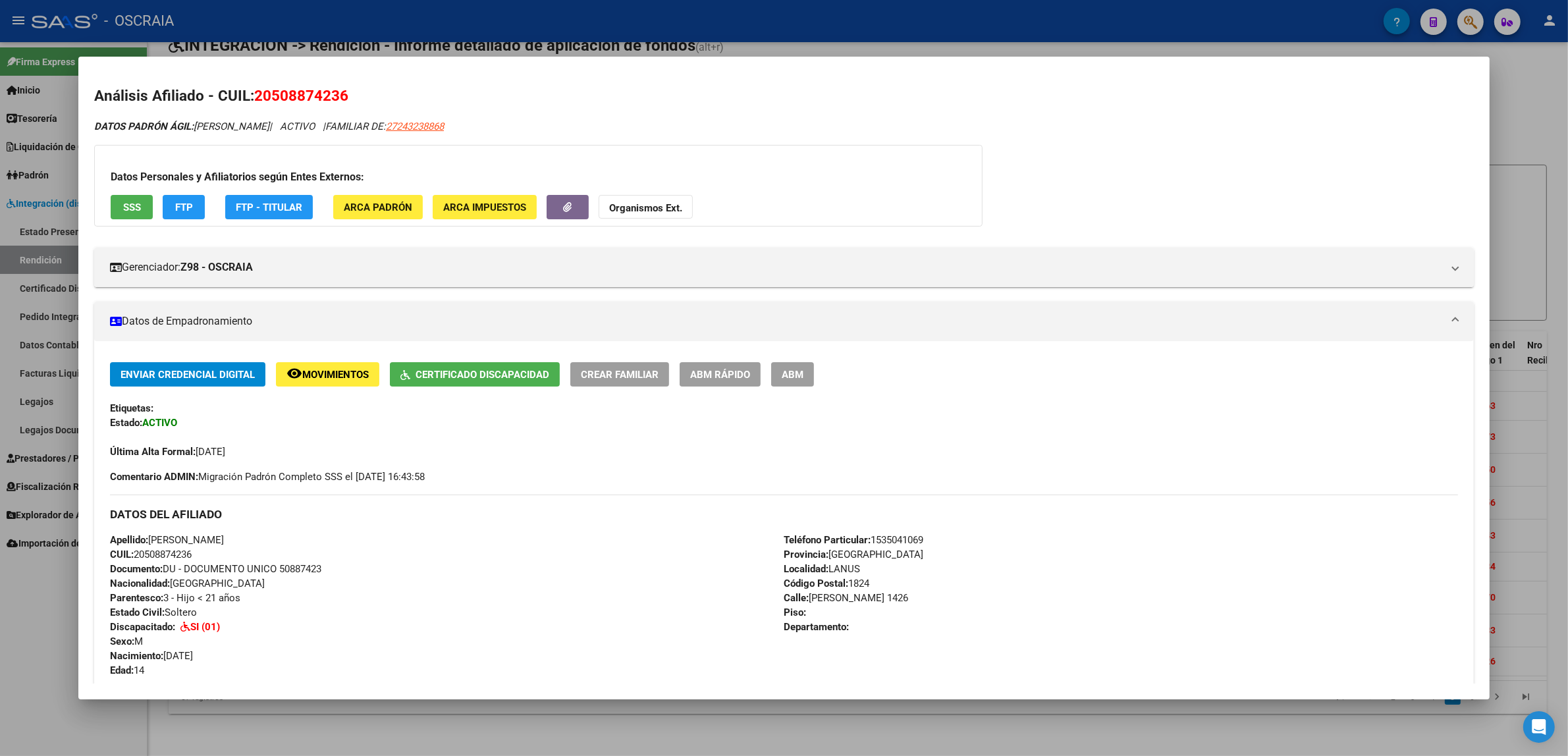
click at [47, 393] on div at bounding box center [784, 378] width 1568 height 756
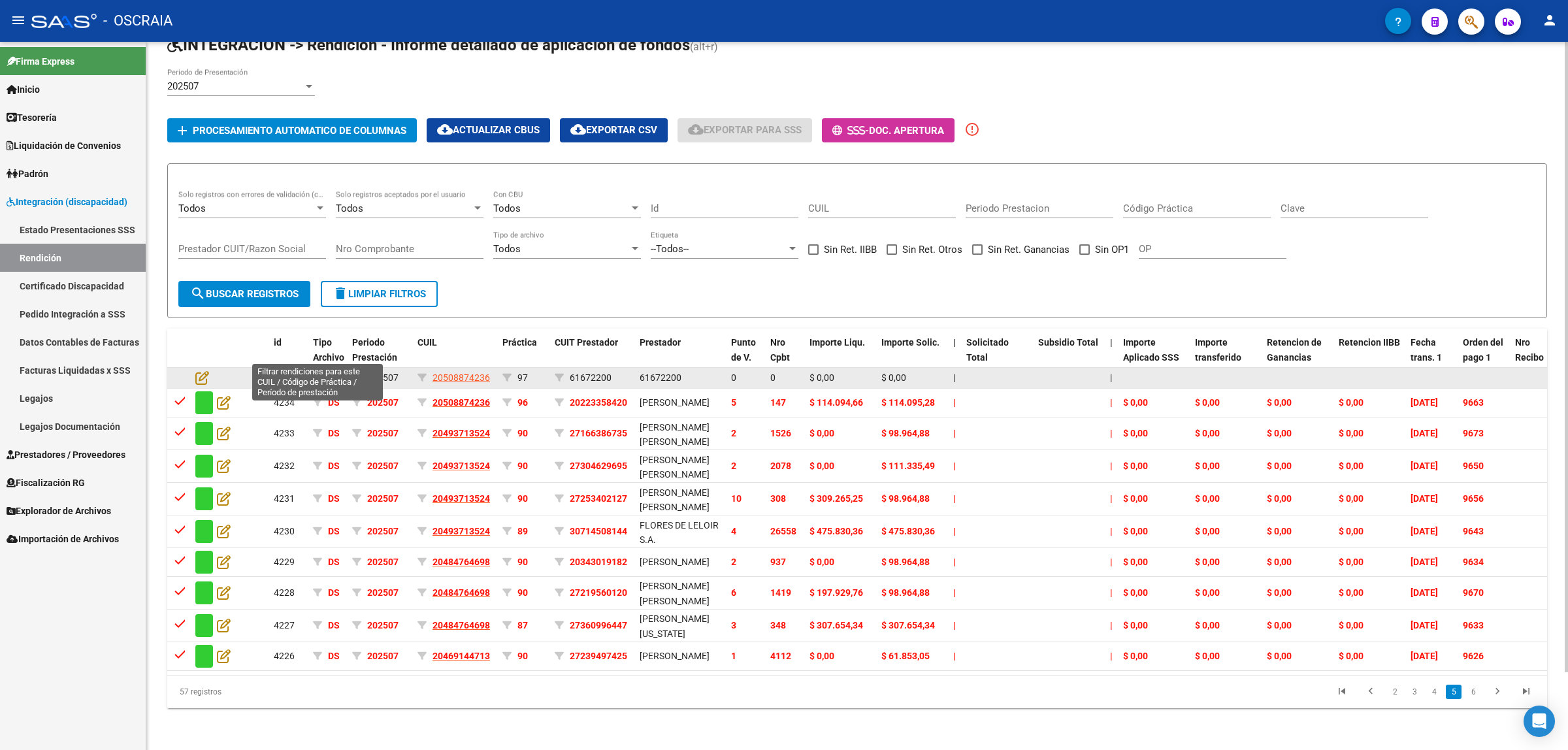
click at [318, 373] on icon at bounding box center [317, 377] width 9 height 9
type input "20508874236"
type input "202507"
type input "97"
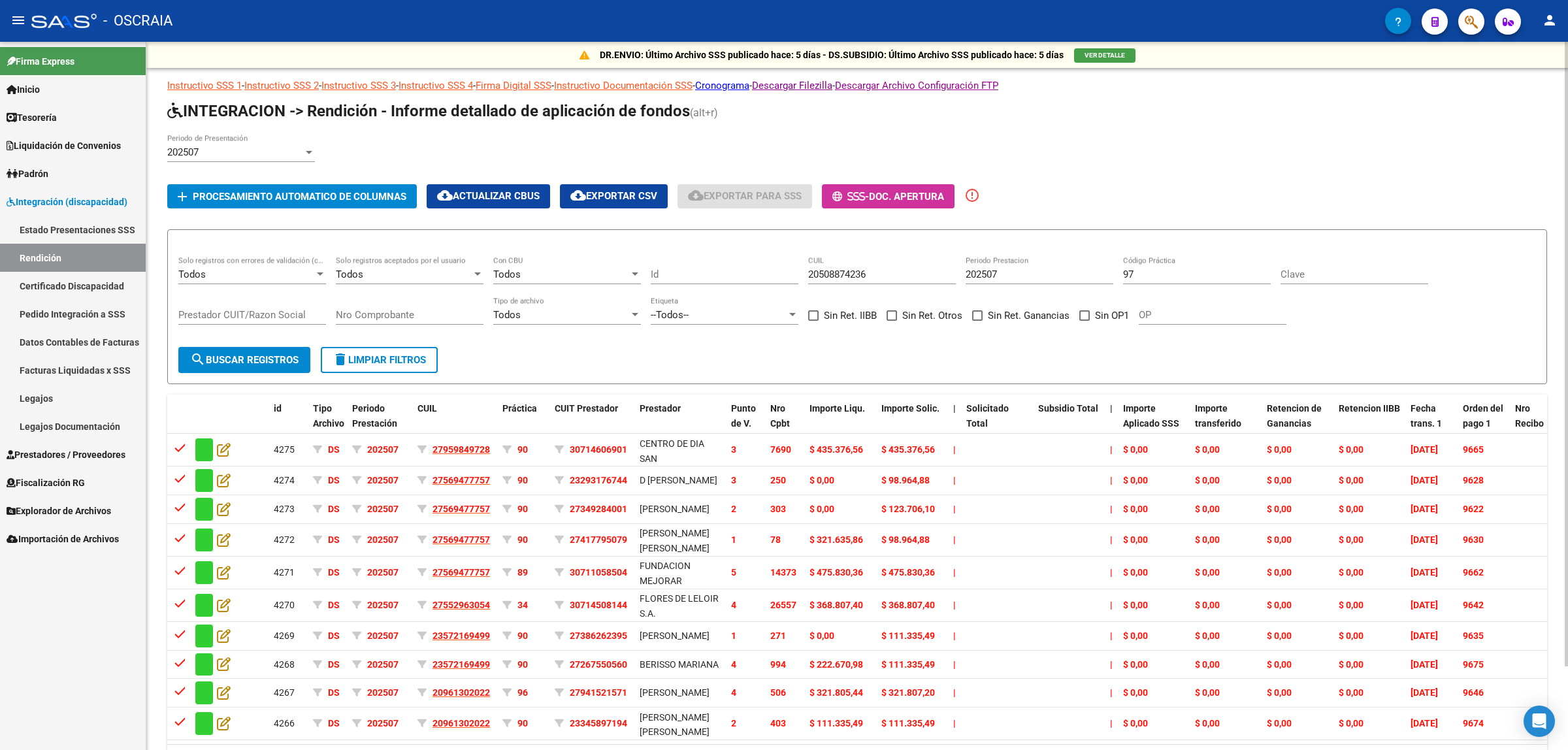
click at [387, 361] on span "delete Limpiar filtros" at bounding box center [379, 359] width 93 height 12
click at [73, 449] on span "Prestadores / Proveedores" at bounding box center [66, 455] width 119 height 14
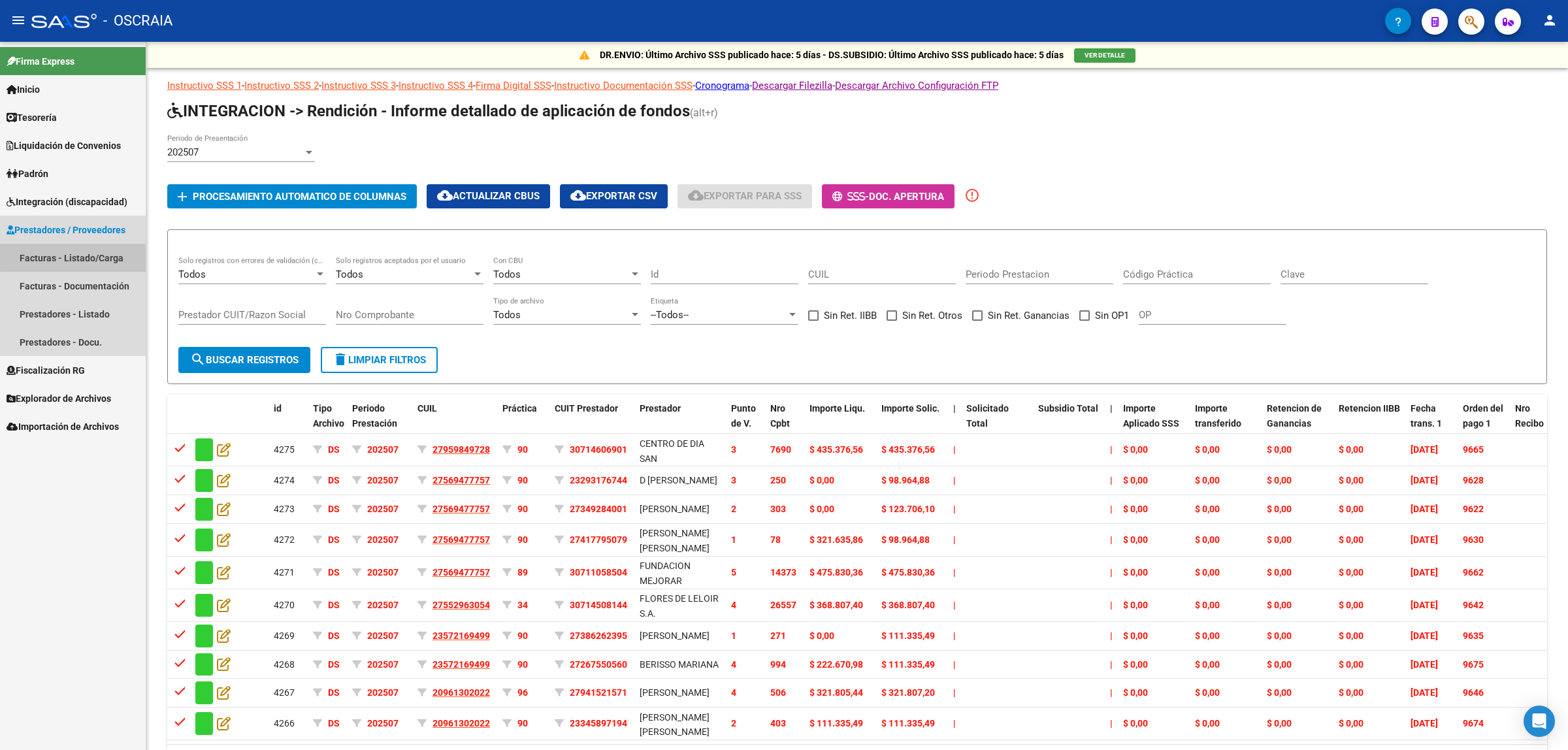
click at [78, 257] on link "Facturas - Listado/Carga" at bounding box center [73, 257] width 146 height 28
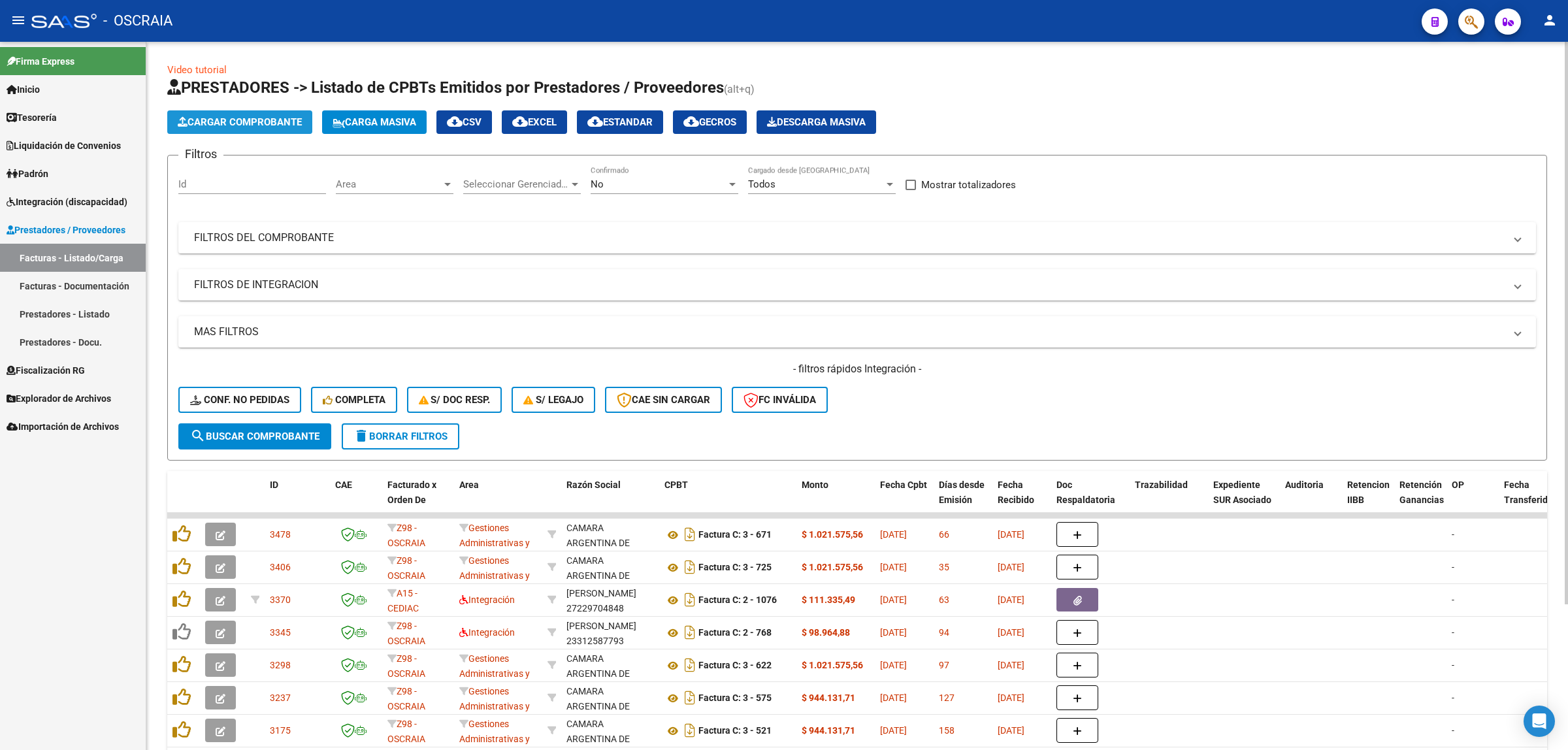
click at [242, 123] on span "Cargar Comprobante" at bounding box center [240, 122] width 124 height 12
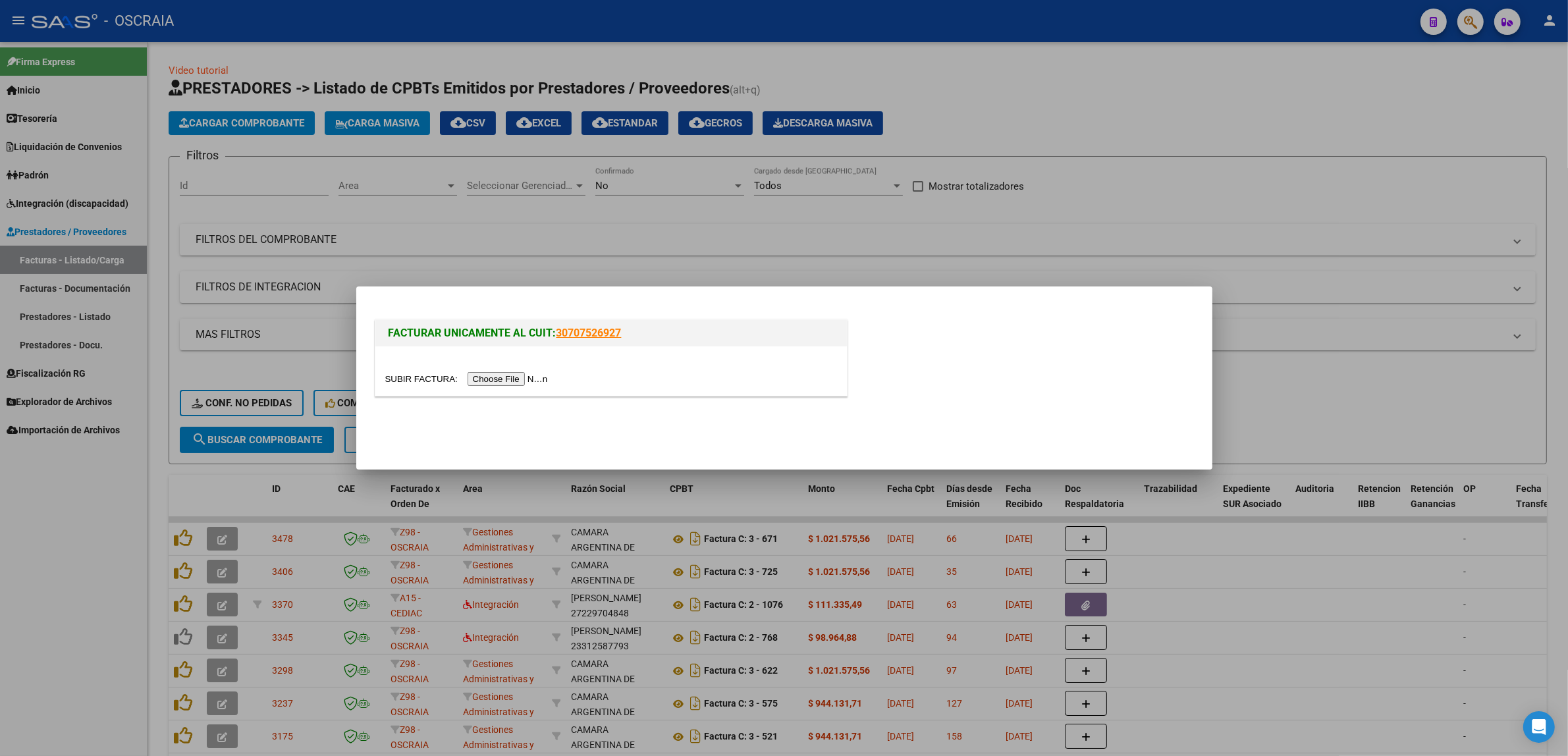
click at [492, 379] on input "file" at bounding box center [468, 379] width 167 height 14
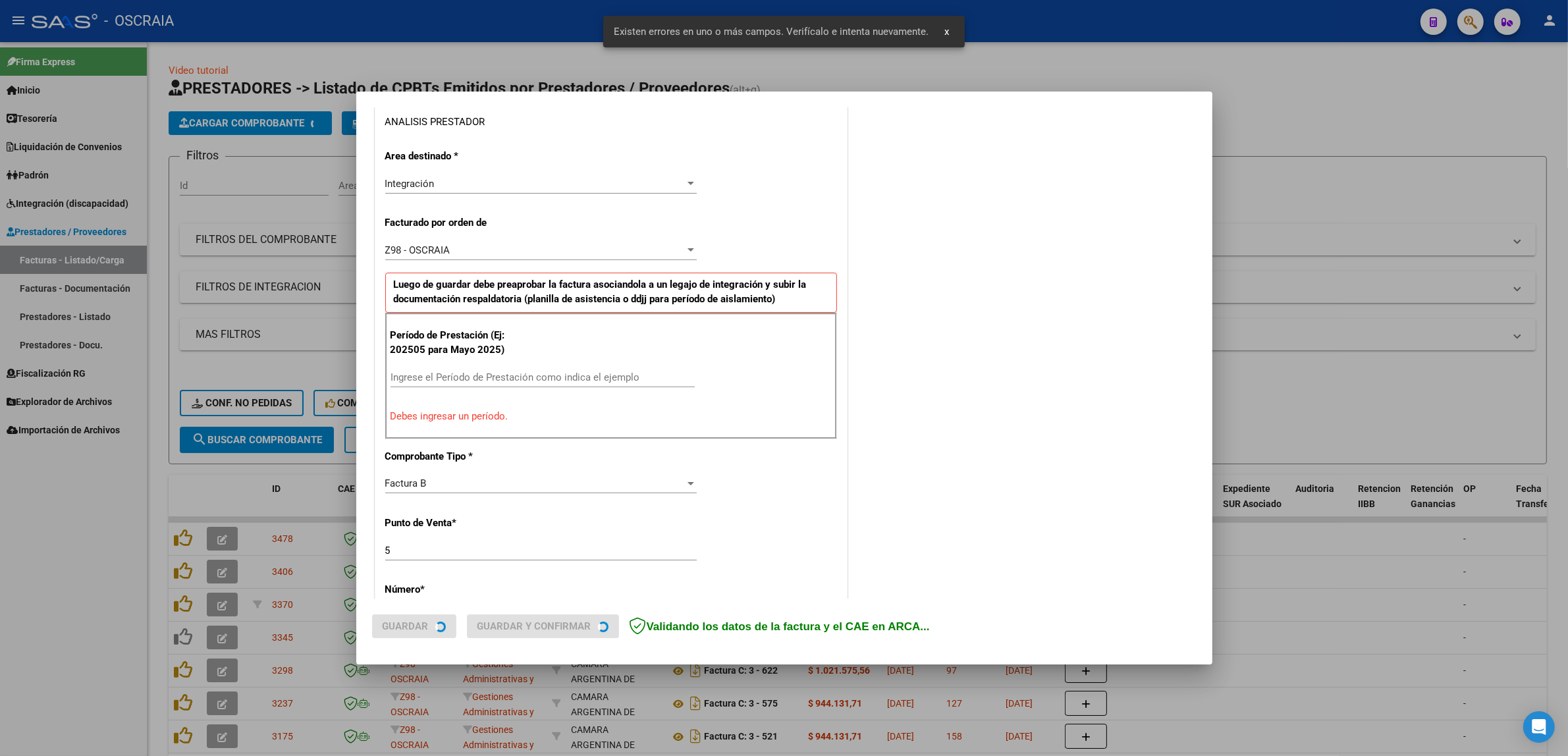
scroll to position [256, 0]
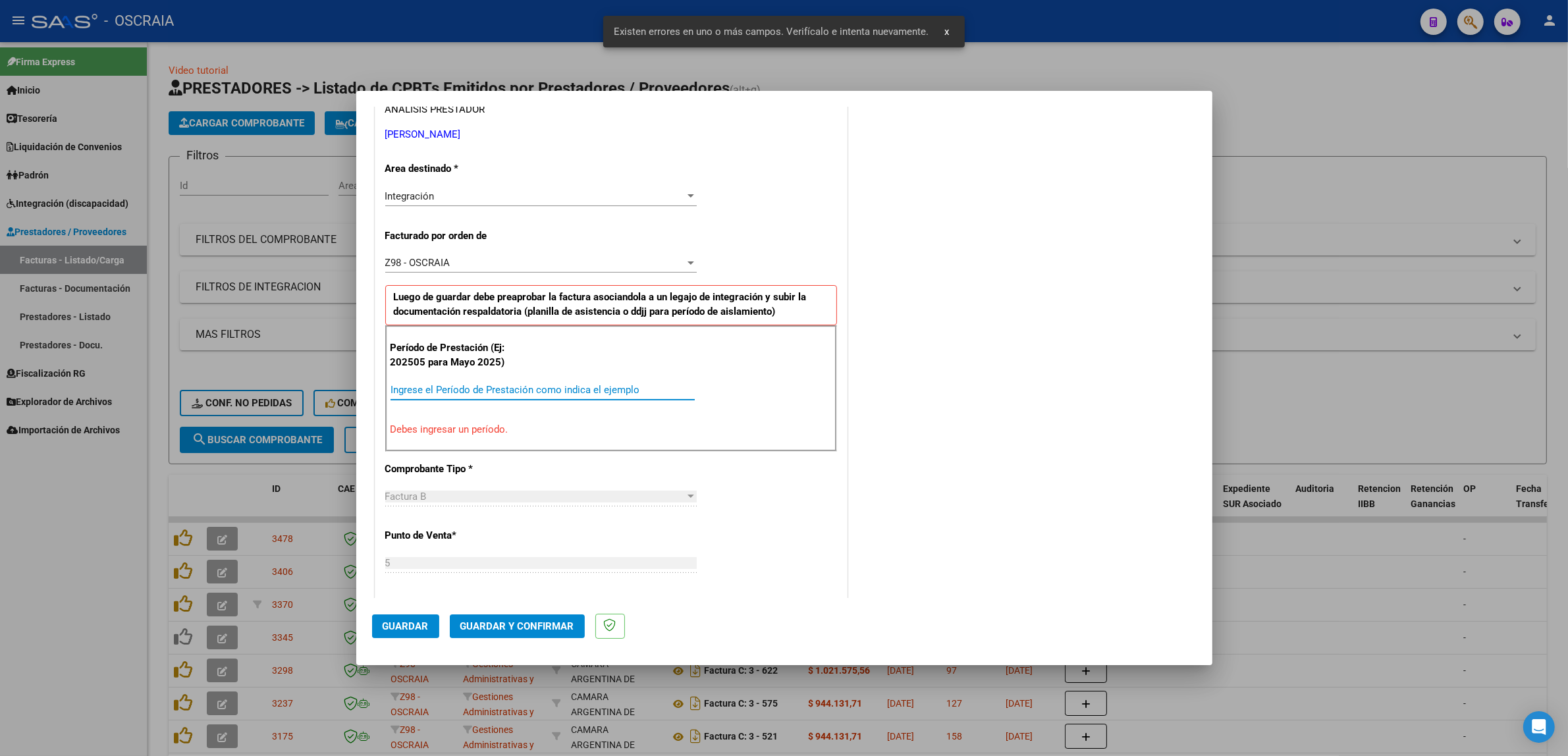
click at [549, 393] on input "Ingrese el Período de Prestación como indica el ejemplo" at bounding box center [543, 390] width 305 height 12
type input "202509"
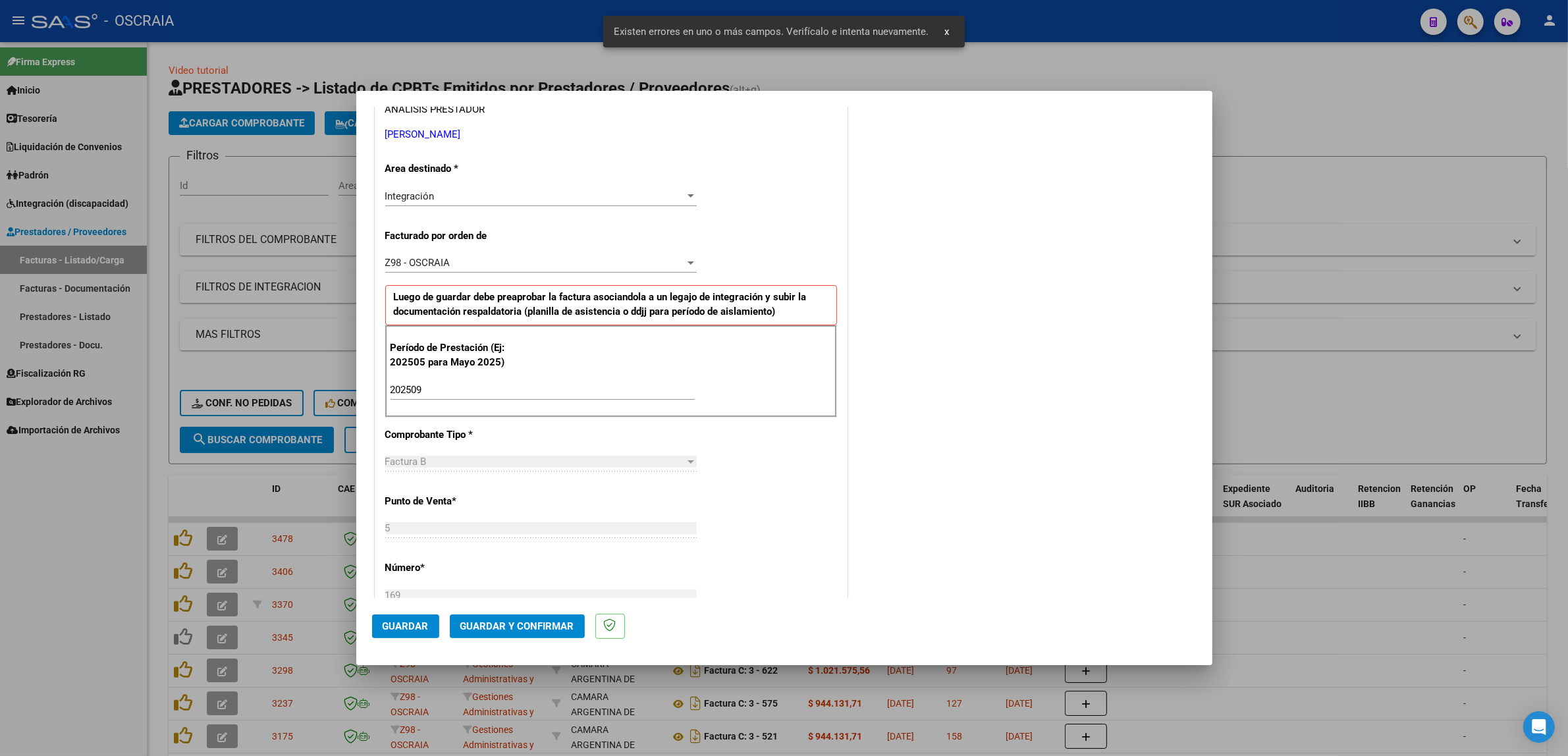
click at [983, 449] on div "COMENTARIOS Comentarios De la Obra Social: Comentarios de la Obra Social (no vi…" at bounding box center [1023, 508] width 346 height 1286
click at [396, 629] on span "Guardar" at bounding box center [405, 626] width 46 height 12
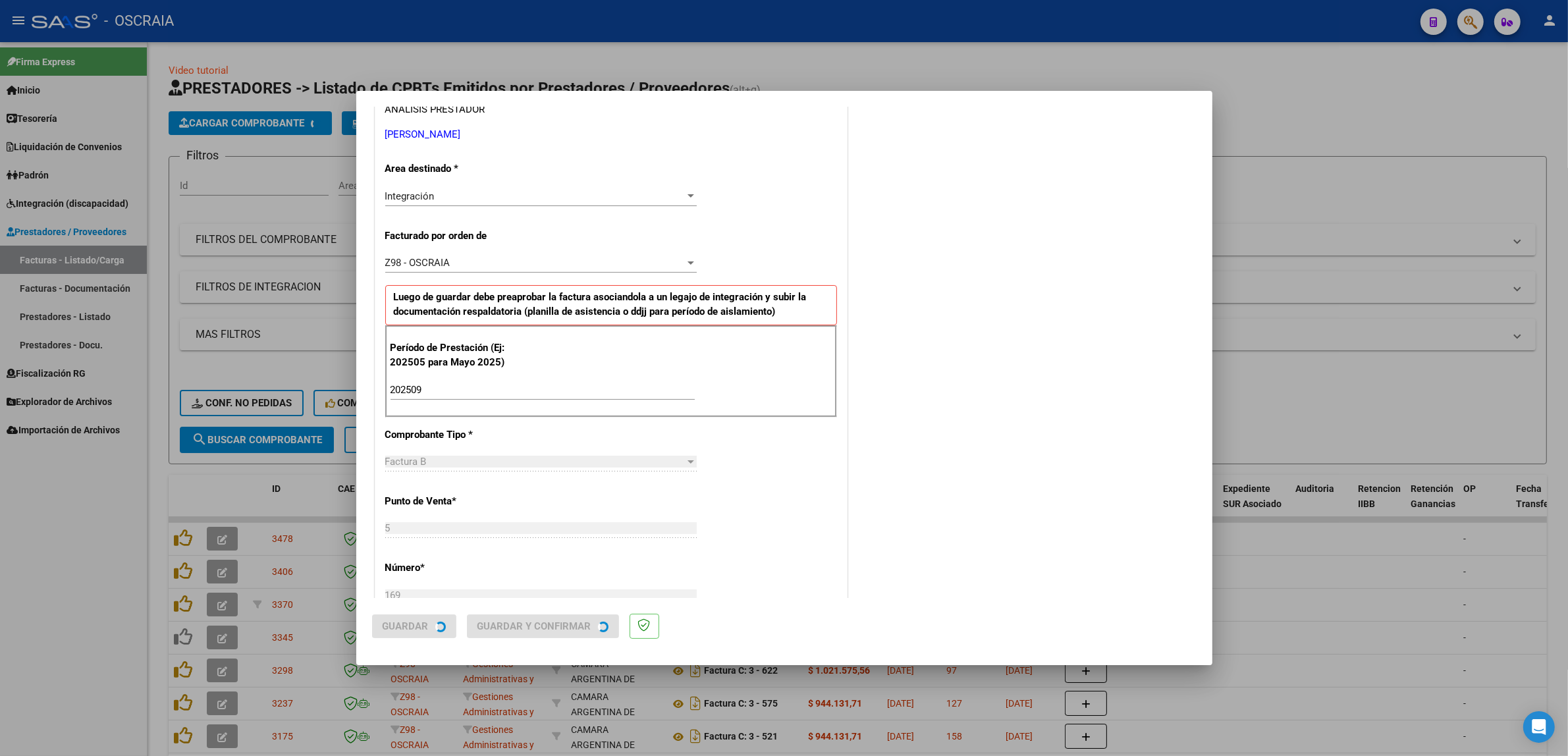
scroll to position [0, 0]
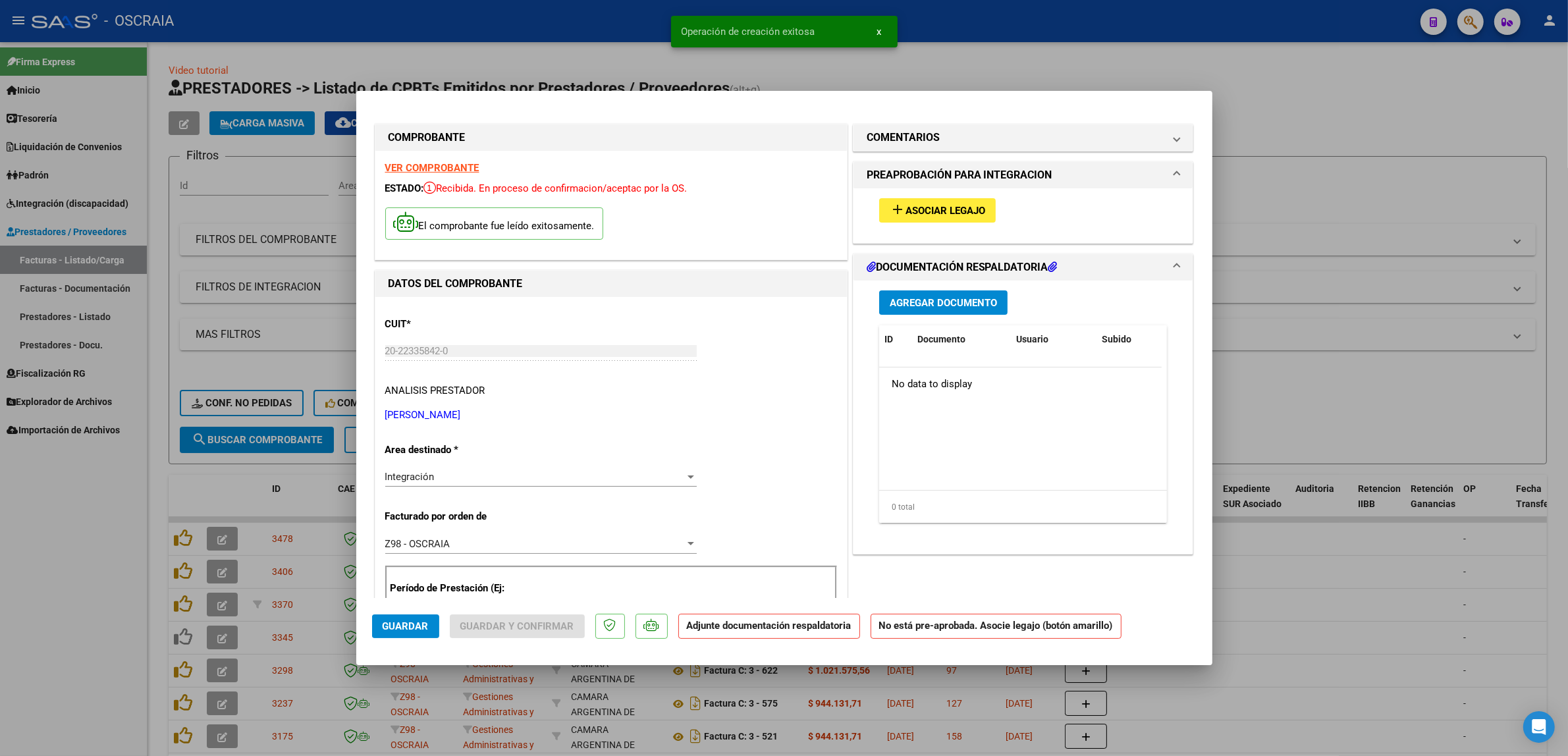
click at [942, 211] on span "Asociar Legajo" at bounding box center [945, 211] width 80 height 12
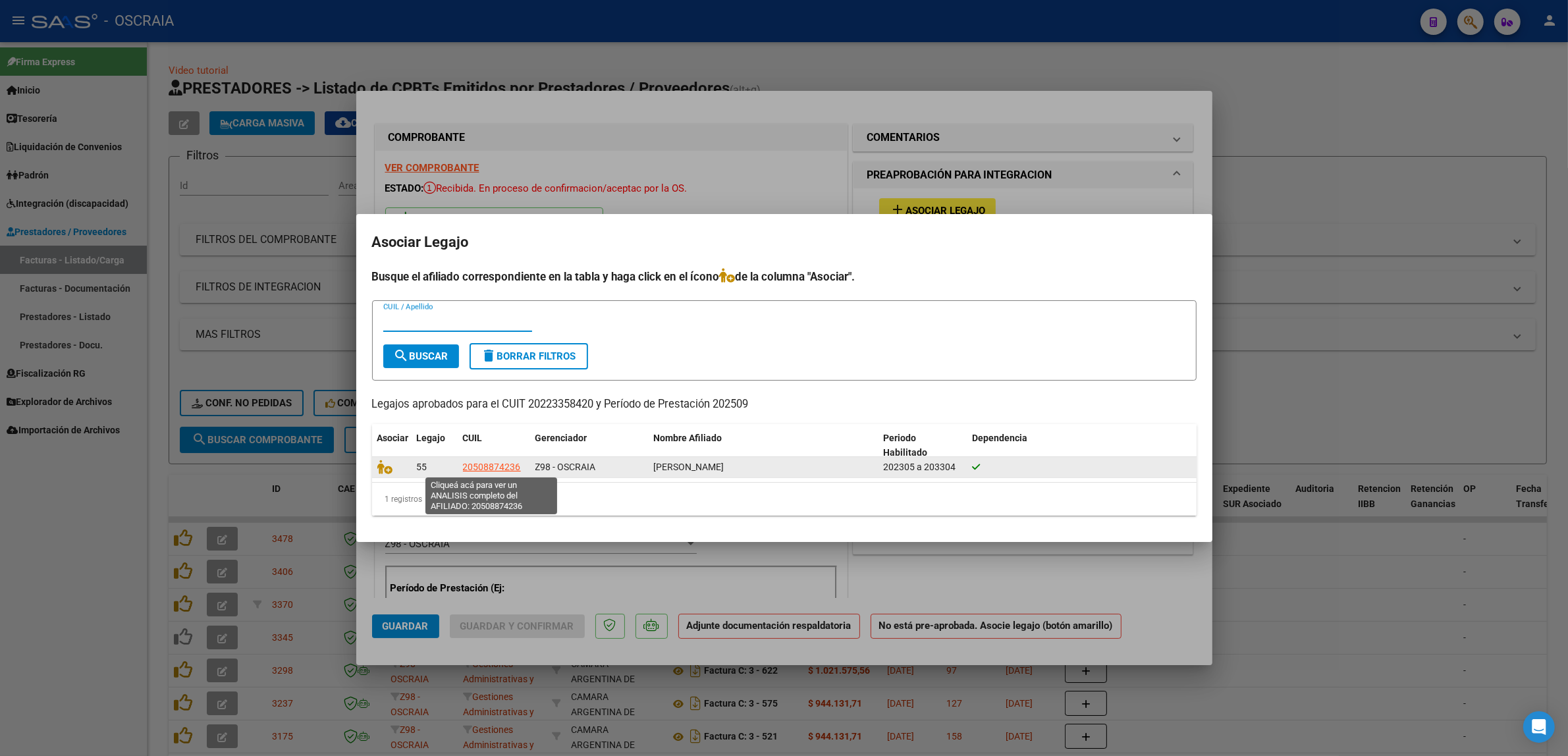
click at [468, 471] on span "20508874236" at bounding box center [492, 466] width 58 height 10
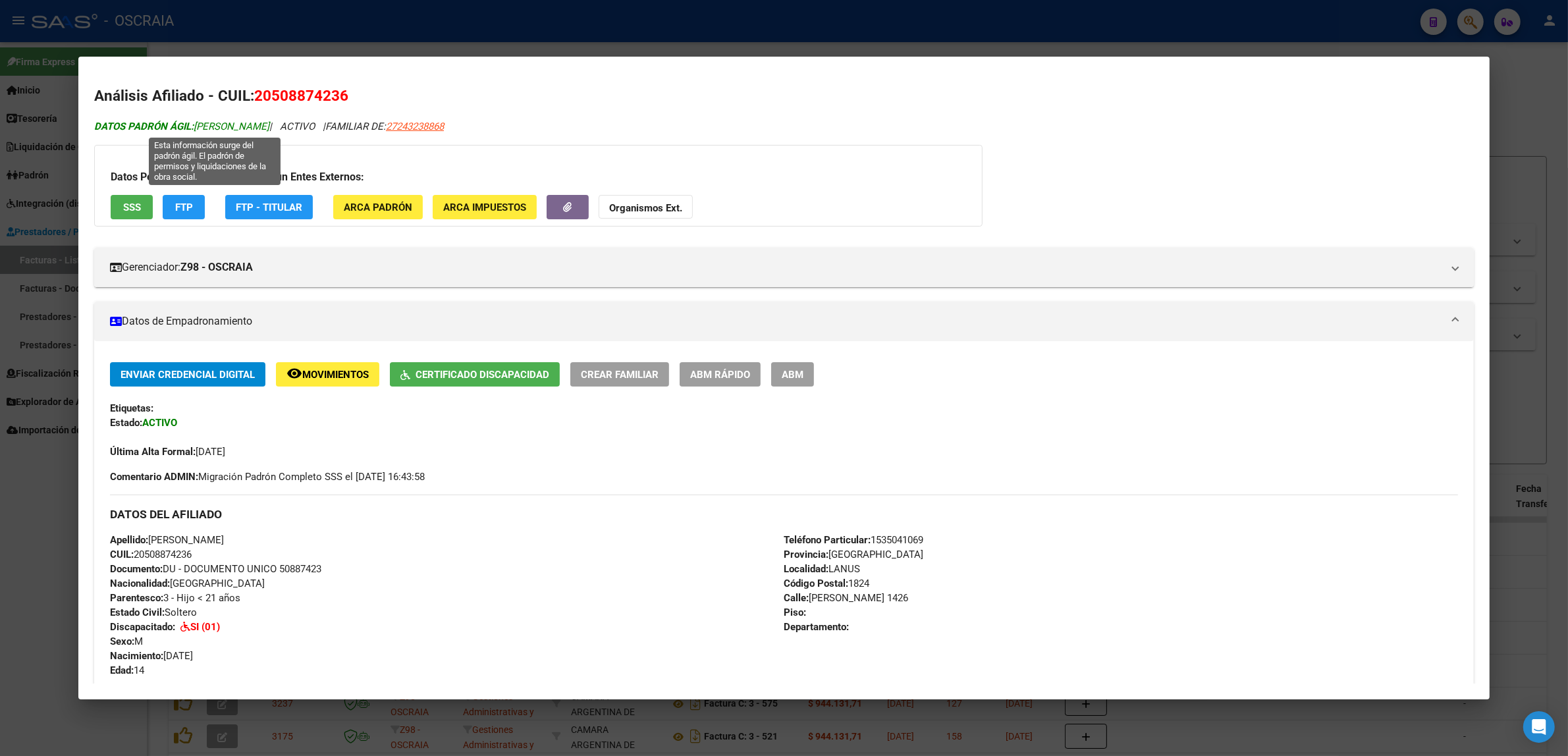
drag, startPoint x: 236, startPoint y: 129, endPoint x: 192, endPoint y: 129, distance: 44.0
click at [192, 129] on span "DATOS PADRÓN ÁGIL: GARGIULO EMILIANO FERNANDO" at bounding box center [181, 126] width 175 height 12
copy span "GARGIULO"
click at [46, 169] on div at bounding box center [784, 378] width 1568 height 756
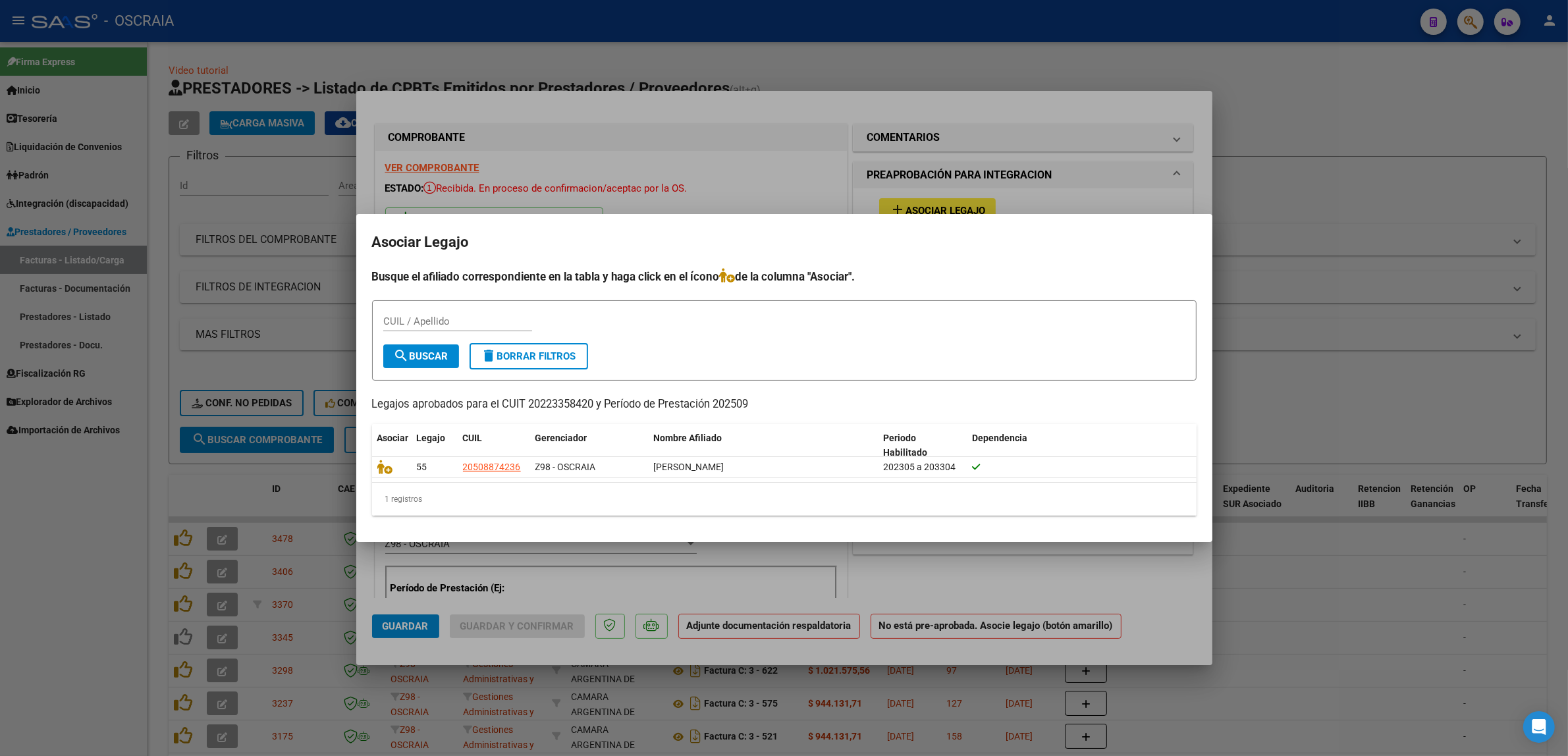
click at [119, 290] on div at bounding box center [784, 378] width 1568 height 756
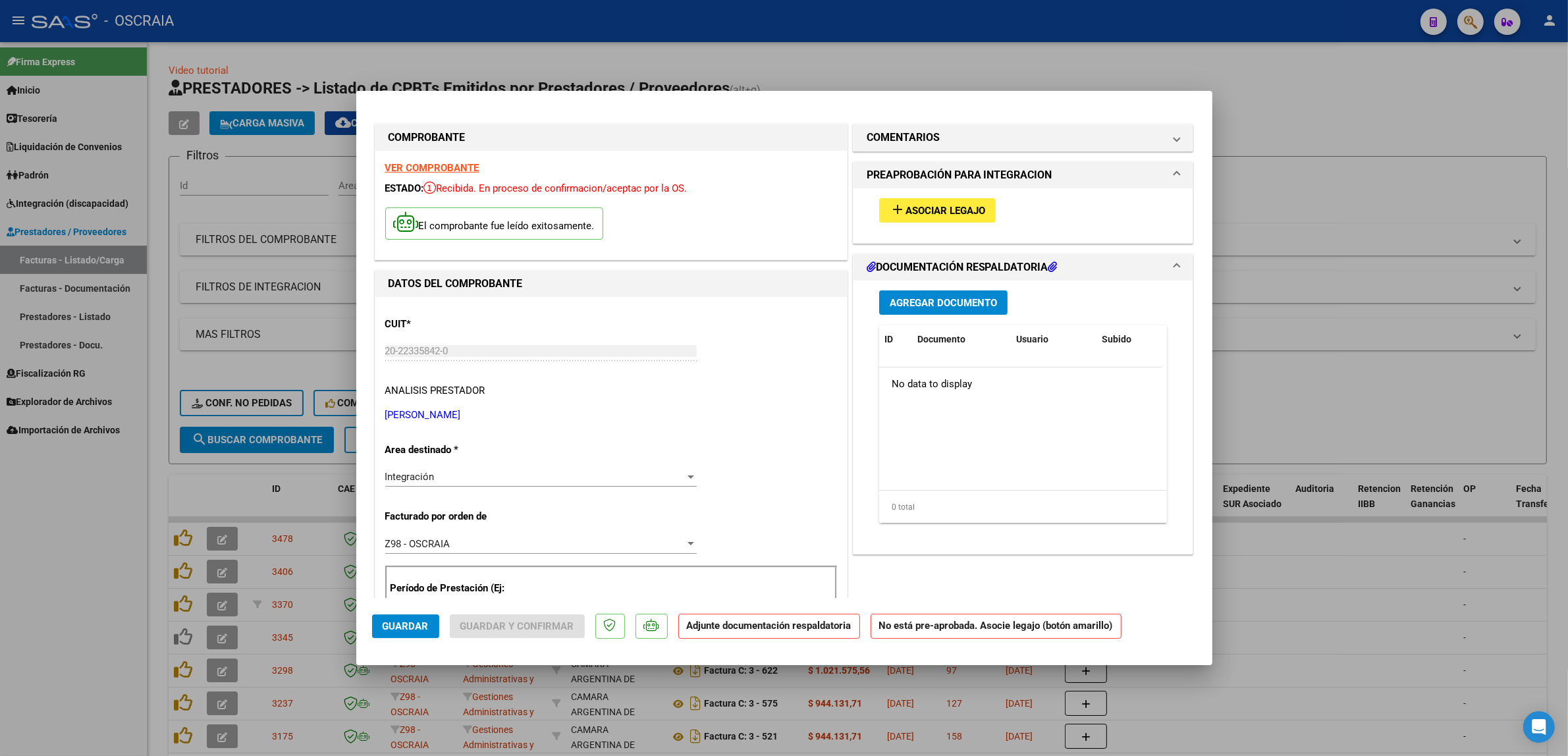
click at [277, 268] on div at bounding box center [784, 378] width 1568 height 756
type input "$ 0,00"
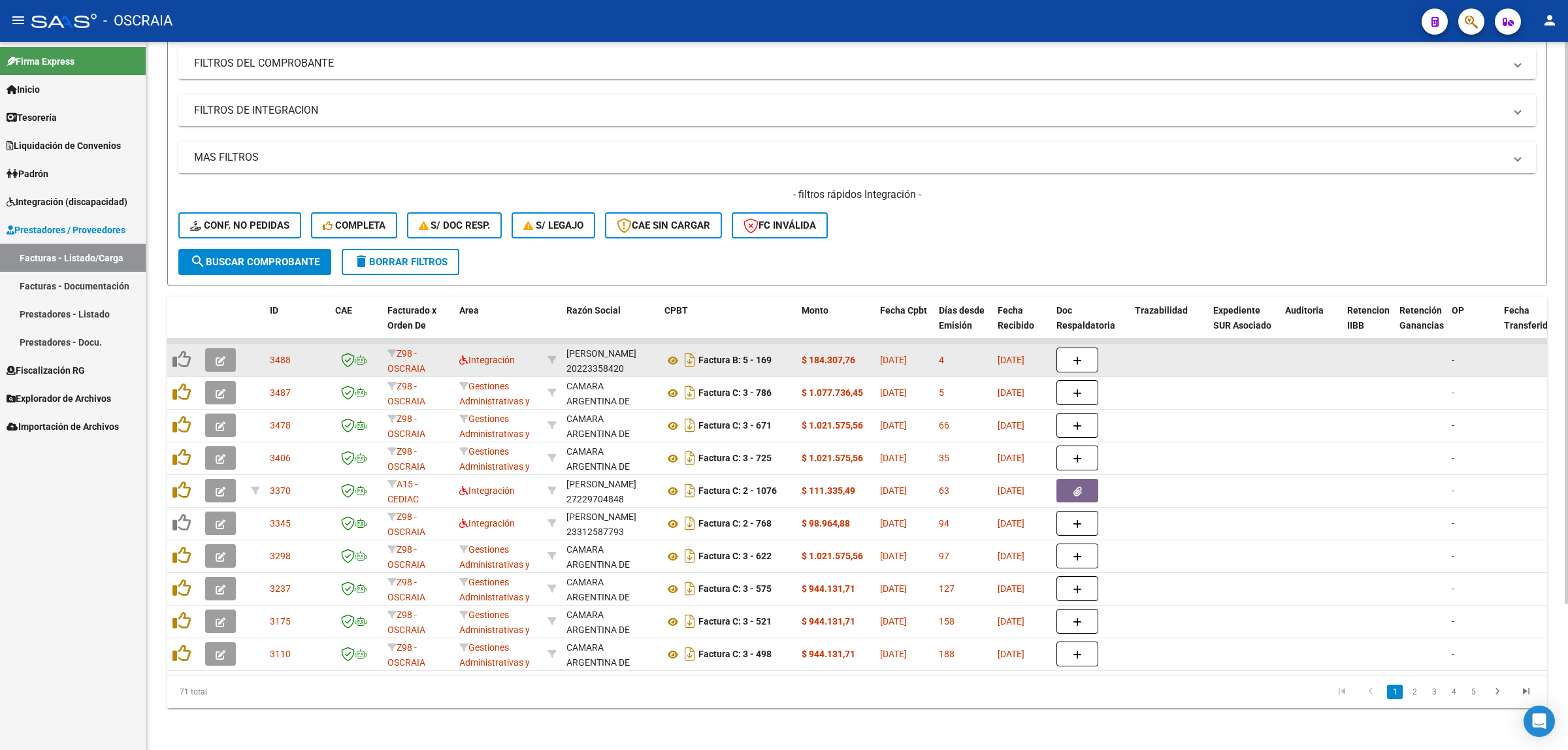
drag, startPoint x: 294, startPoint y: 340, endPoint x: 237, endPoint y: 348, distance: 57.6
click at [237, 348] on div at bounding box center [223, 360] width 35 height 24
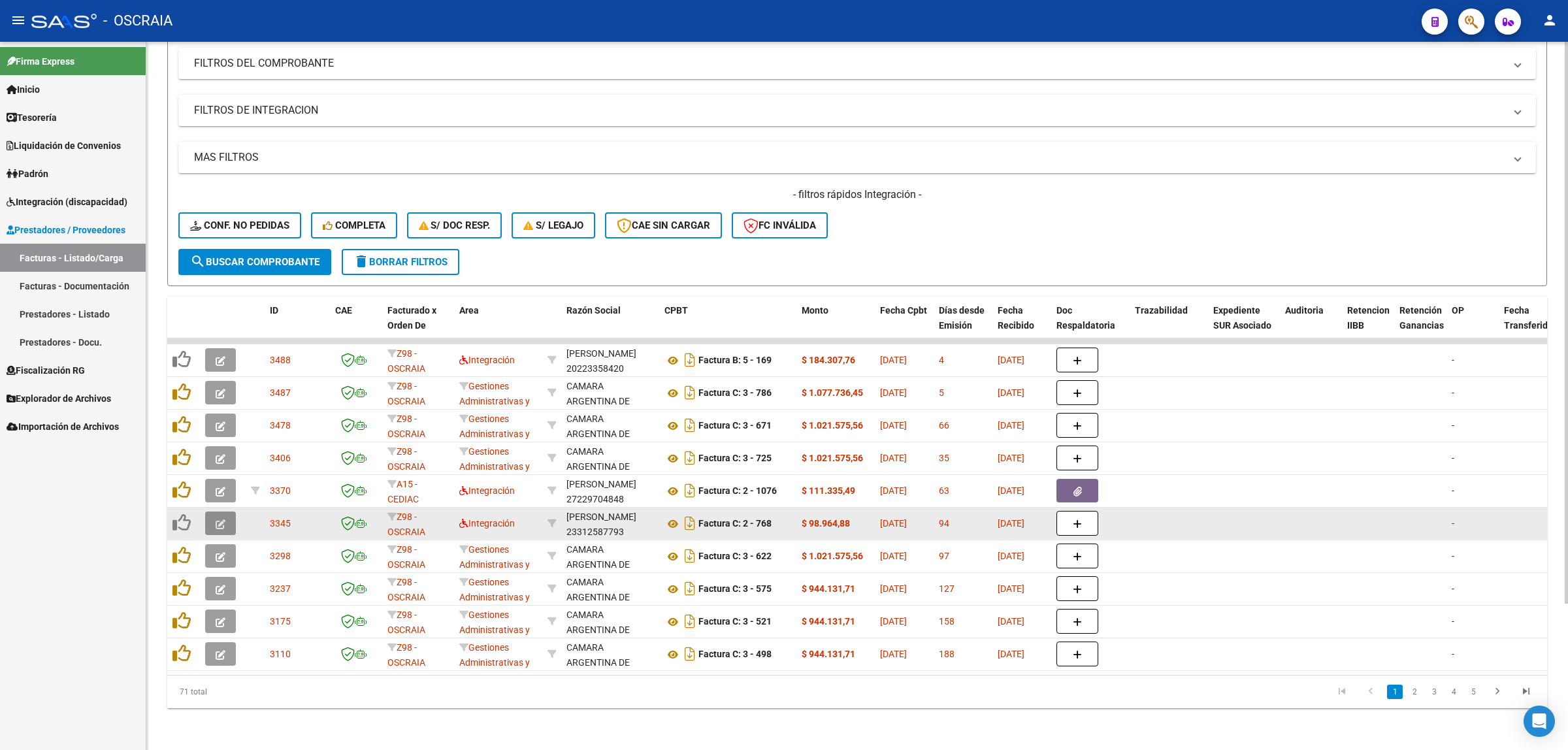
click at [223, 519] on icon "button" at bounding box center [220, 524] width 10 height 10
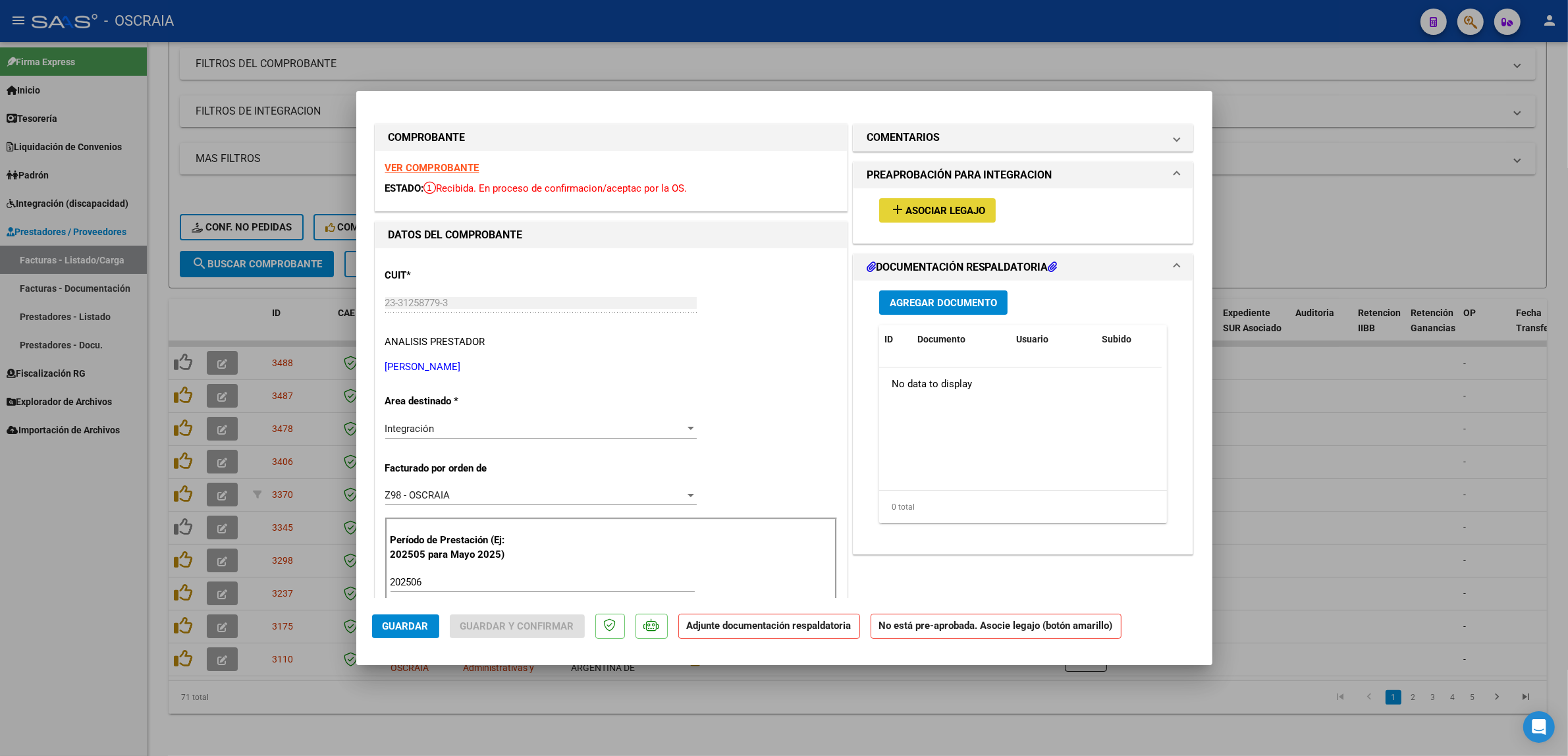
click at [931, 219] on button "add Asociar Legajo" at bounding box center [938, 211] width 117 height 25
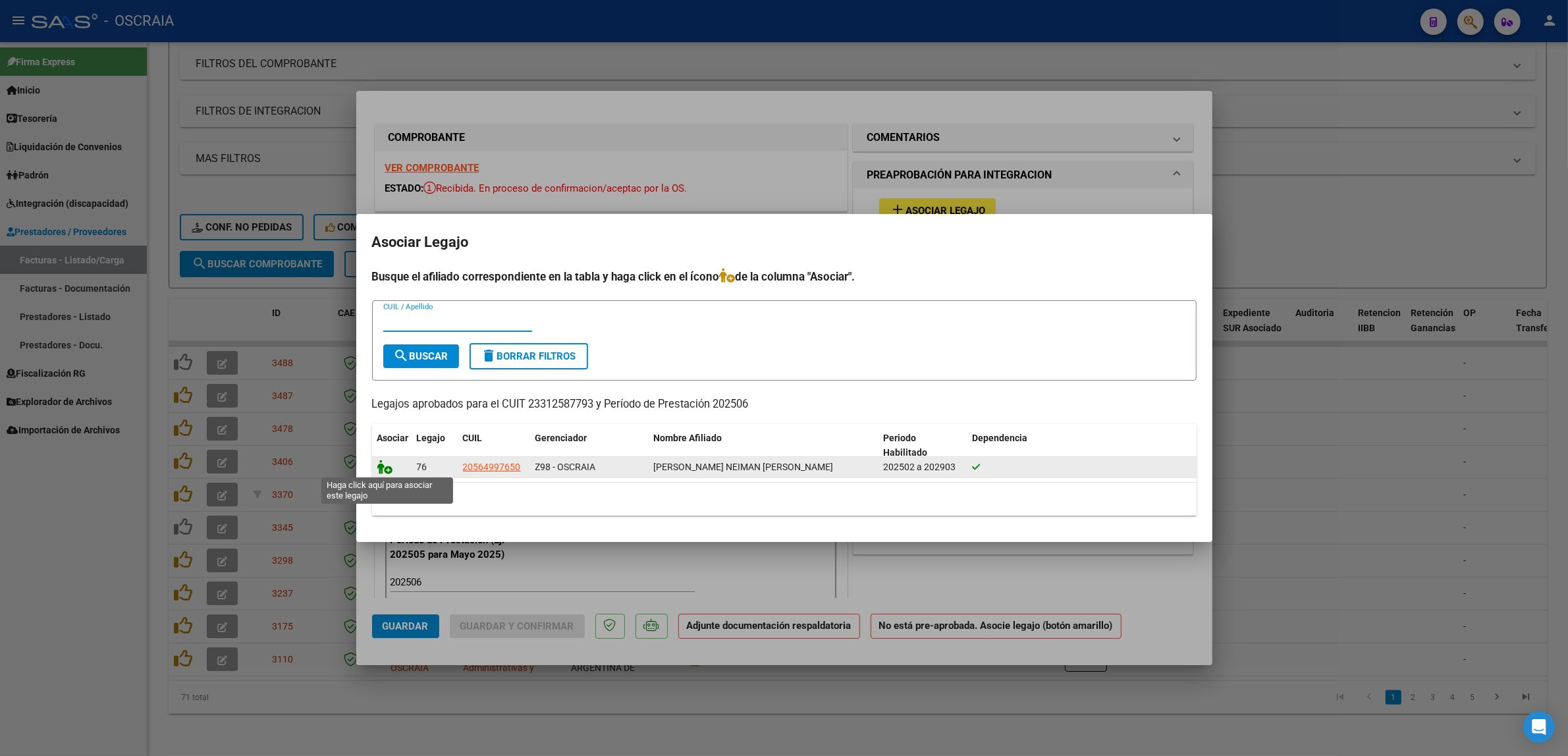
click at [385, 469] on icon at bounding box center [385, 466] width 16 height 14
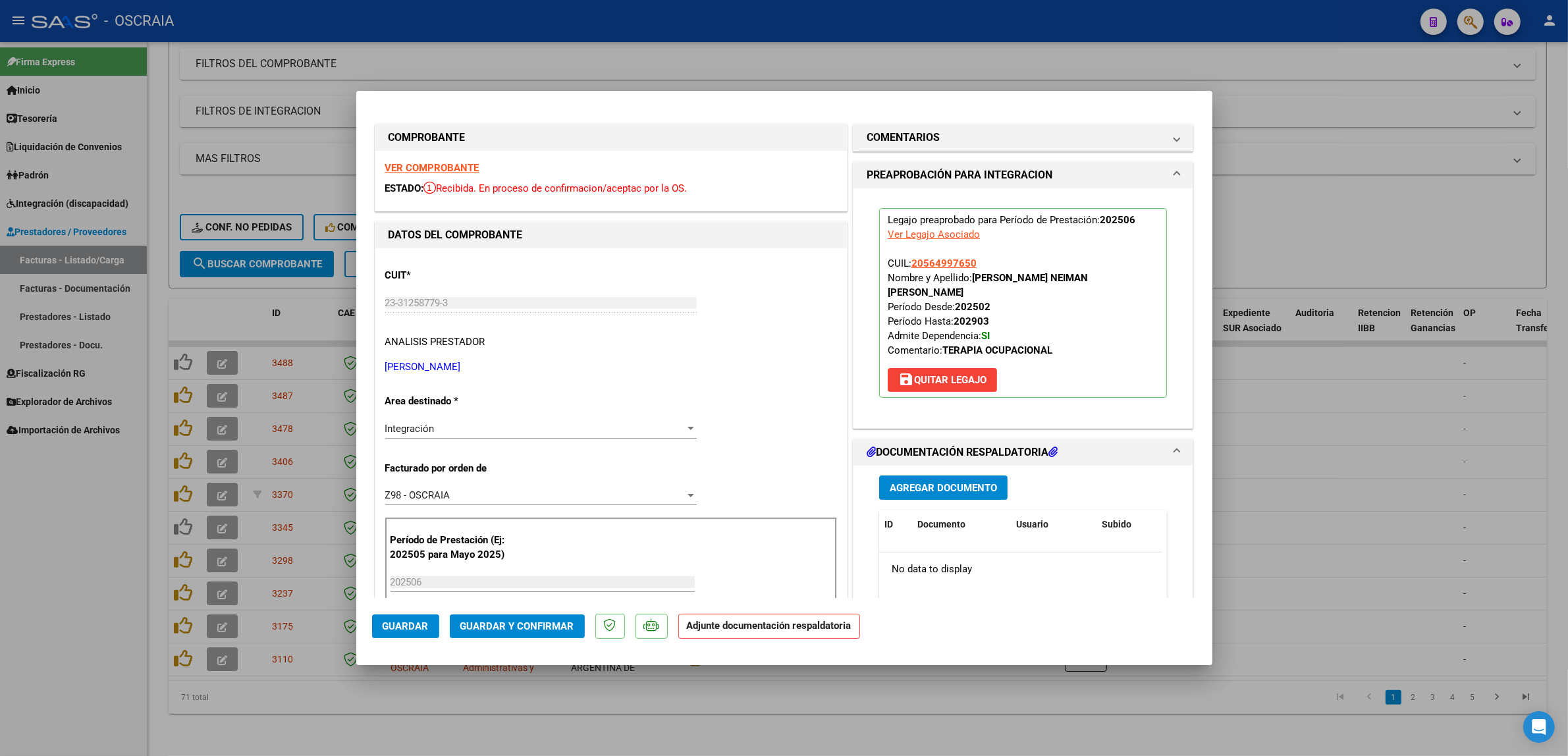
click at [1344, 449] on div at bounding box center [784, 378] width 1568 height 756
type input "$ 0,00"
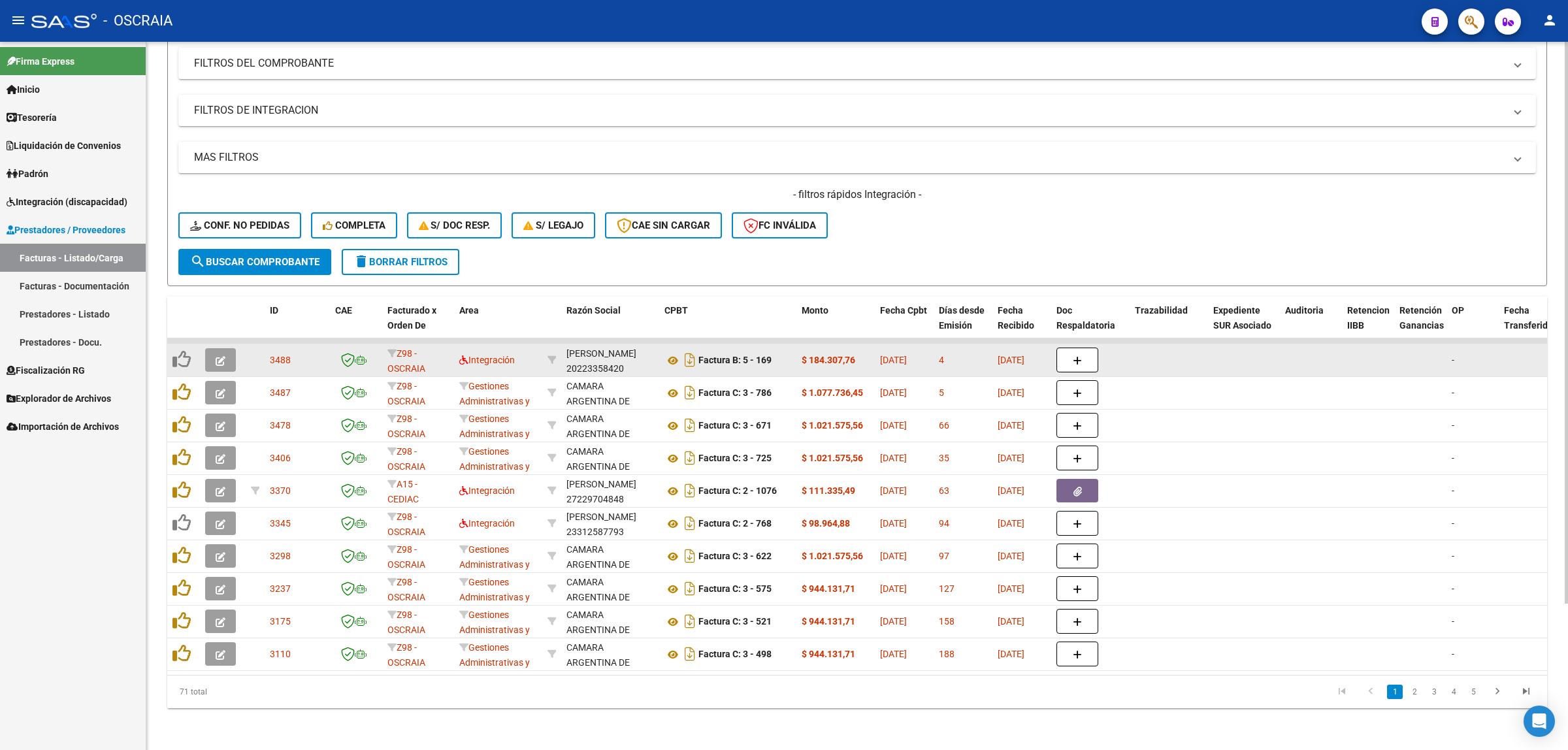
drag, startPoint x: 322, startPoint y: 344, endPoint x: 271, endPoint y: 347, distance: 51.1
click at [271, 355] on span "3488" at bounding box center [280, 359] width 21 height 10
click at [488, 355] on span "Integración" at bounding box center [487, 359] width 56 height 10
click at [513, 355] on span "Integración" at bounding box center [487, 359] width 56 height 10
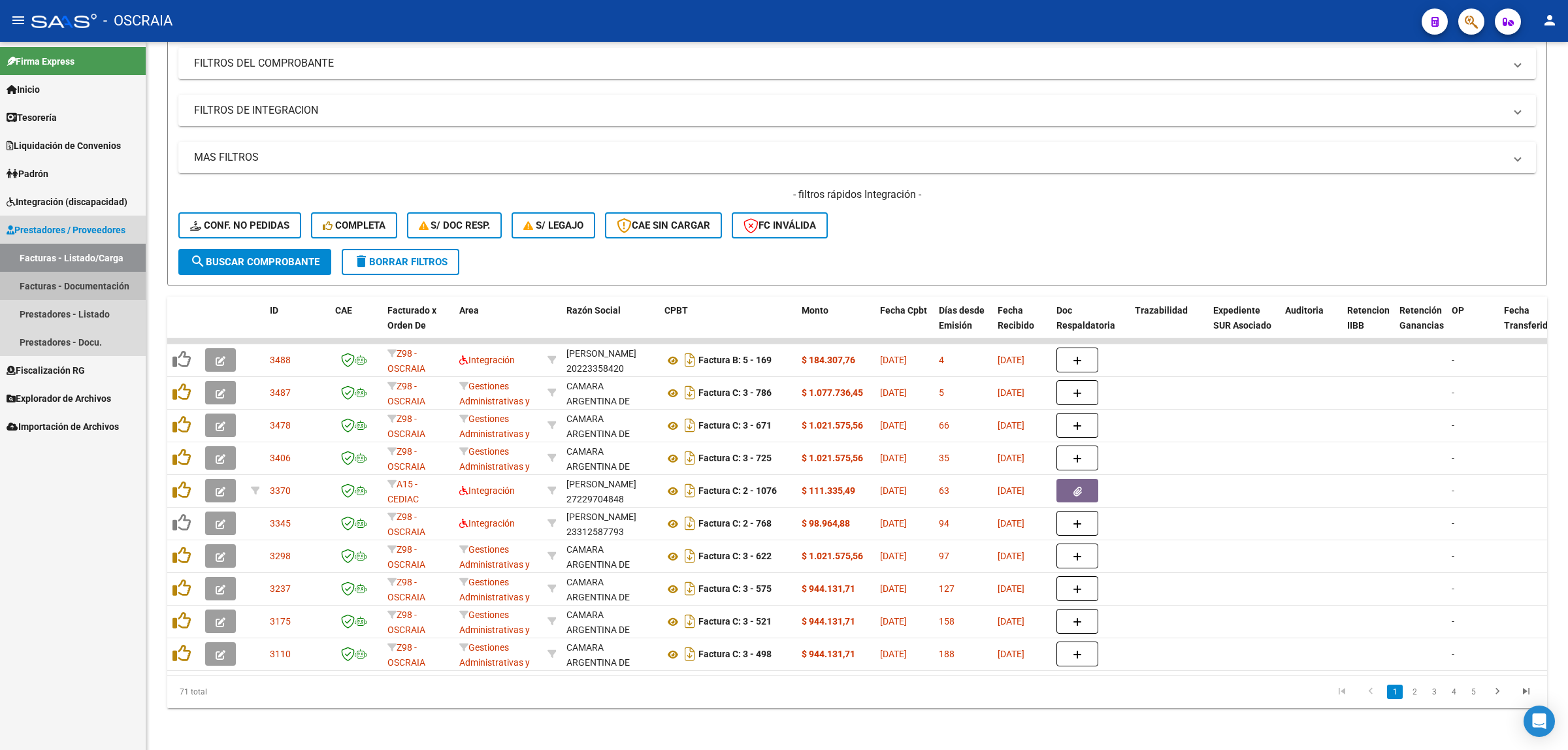
click at [102, 286] on link "Facturas - Documentación" at bounding box center [73, 285] width 146 height 28
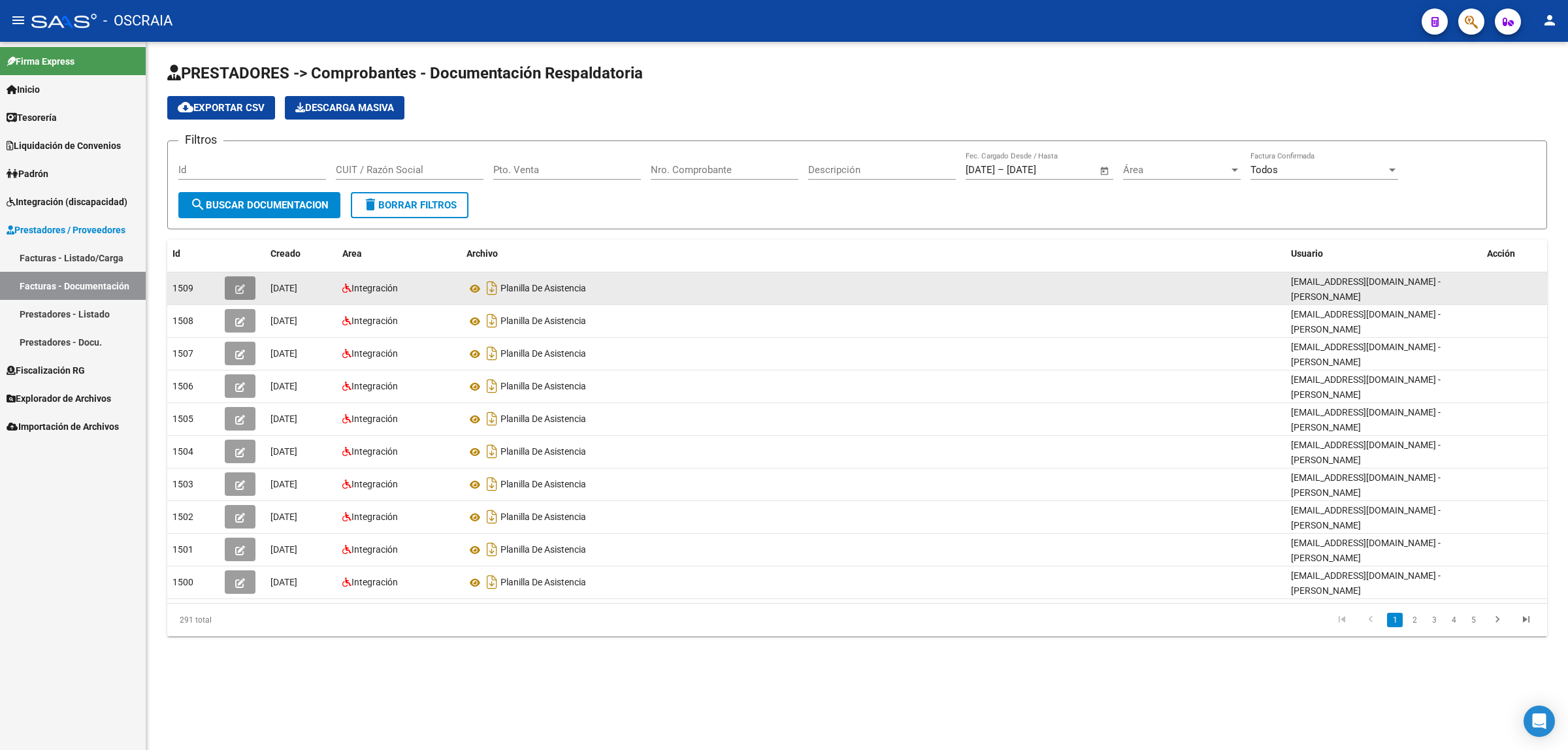
click at [229, 284] on button "button" at bounding box center [240, 288] width 31 height 24
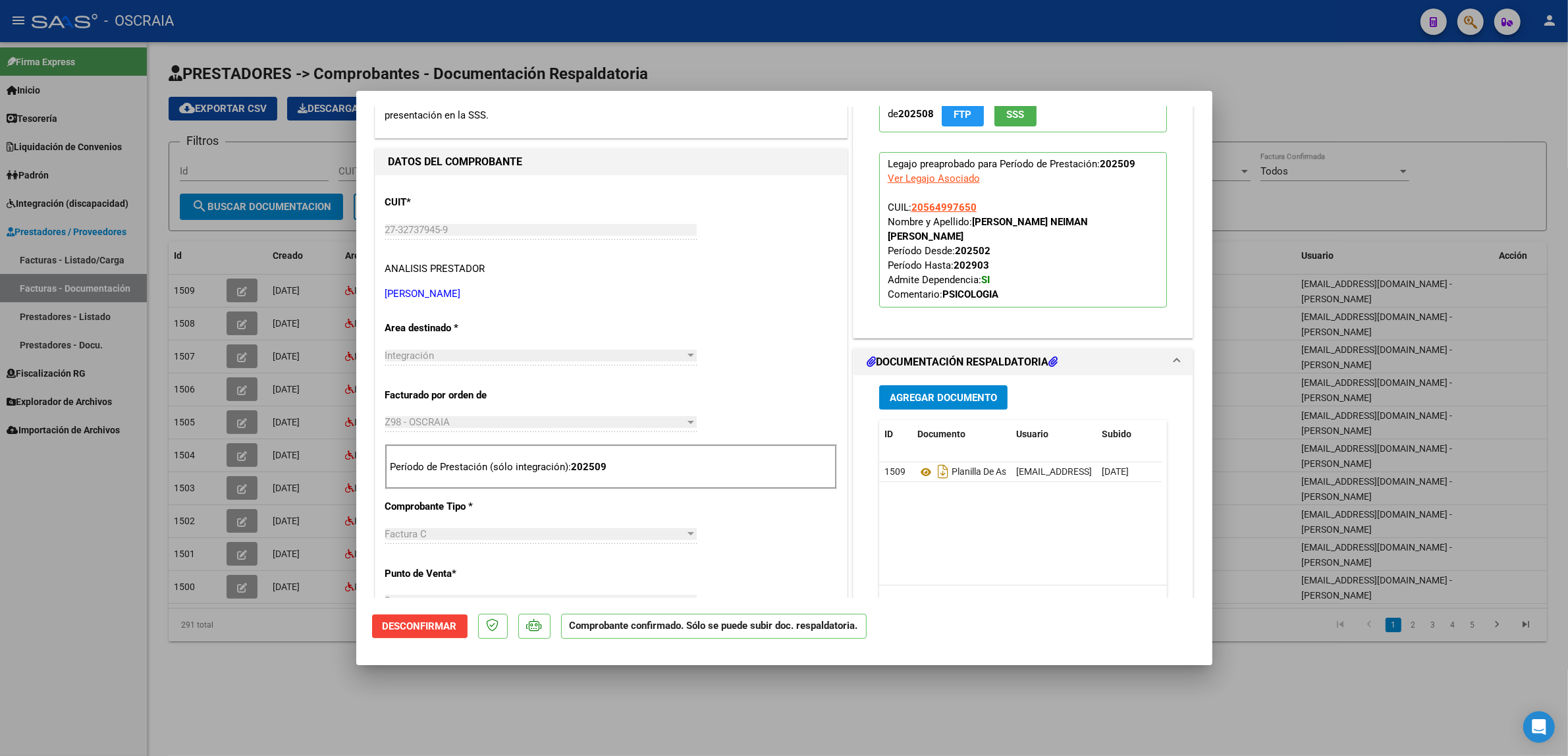
scroll to position [549, 0]
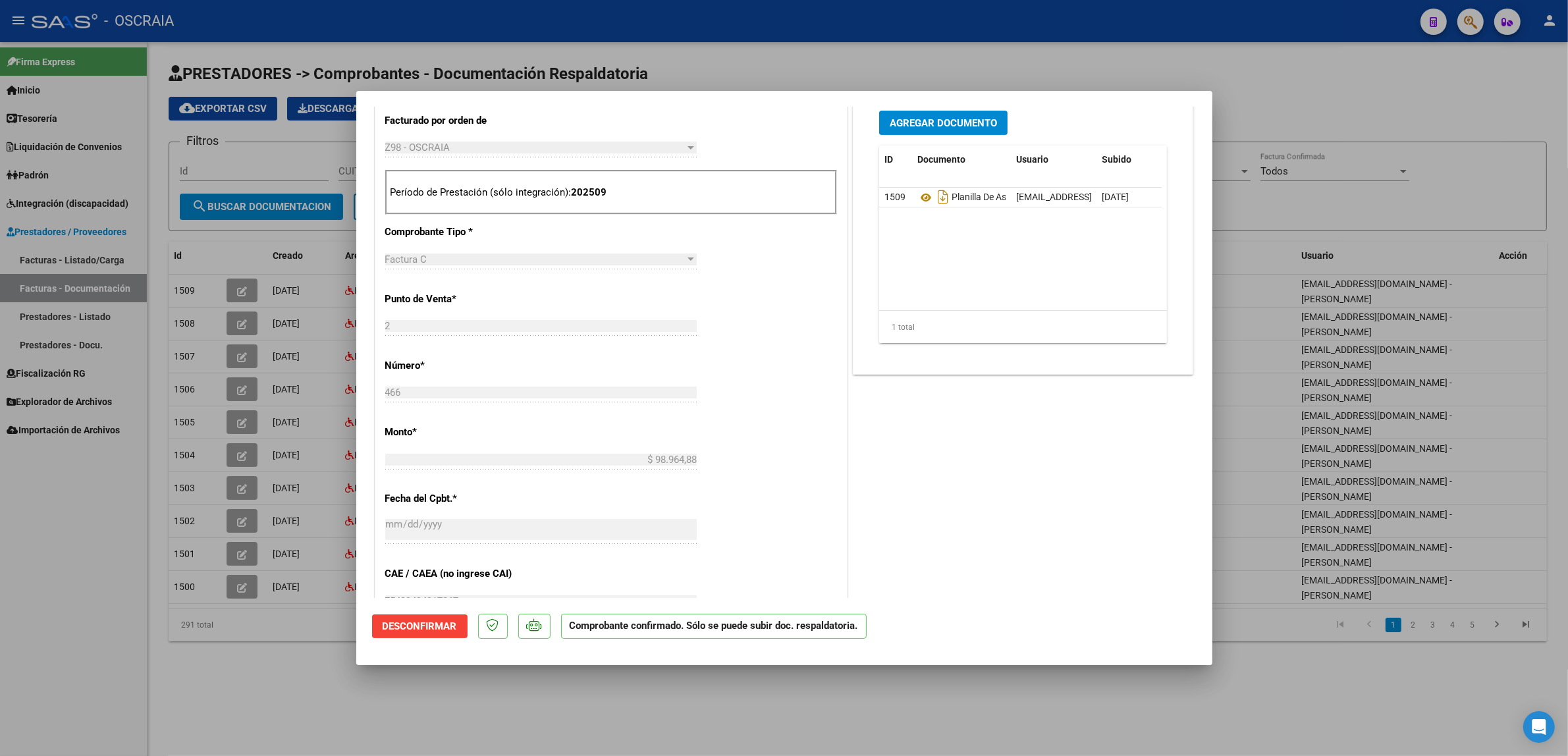
drag, startPoint x: 320, startPoint y: 377, endPoint x: 139, endPoint y: 303, distance: 195.5
click at [317, 375] on div at bounding box center [784, 378] width 1568 height 756
type input "$ 0,00"
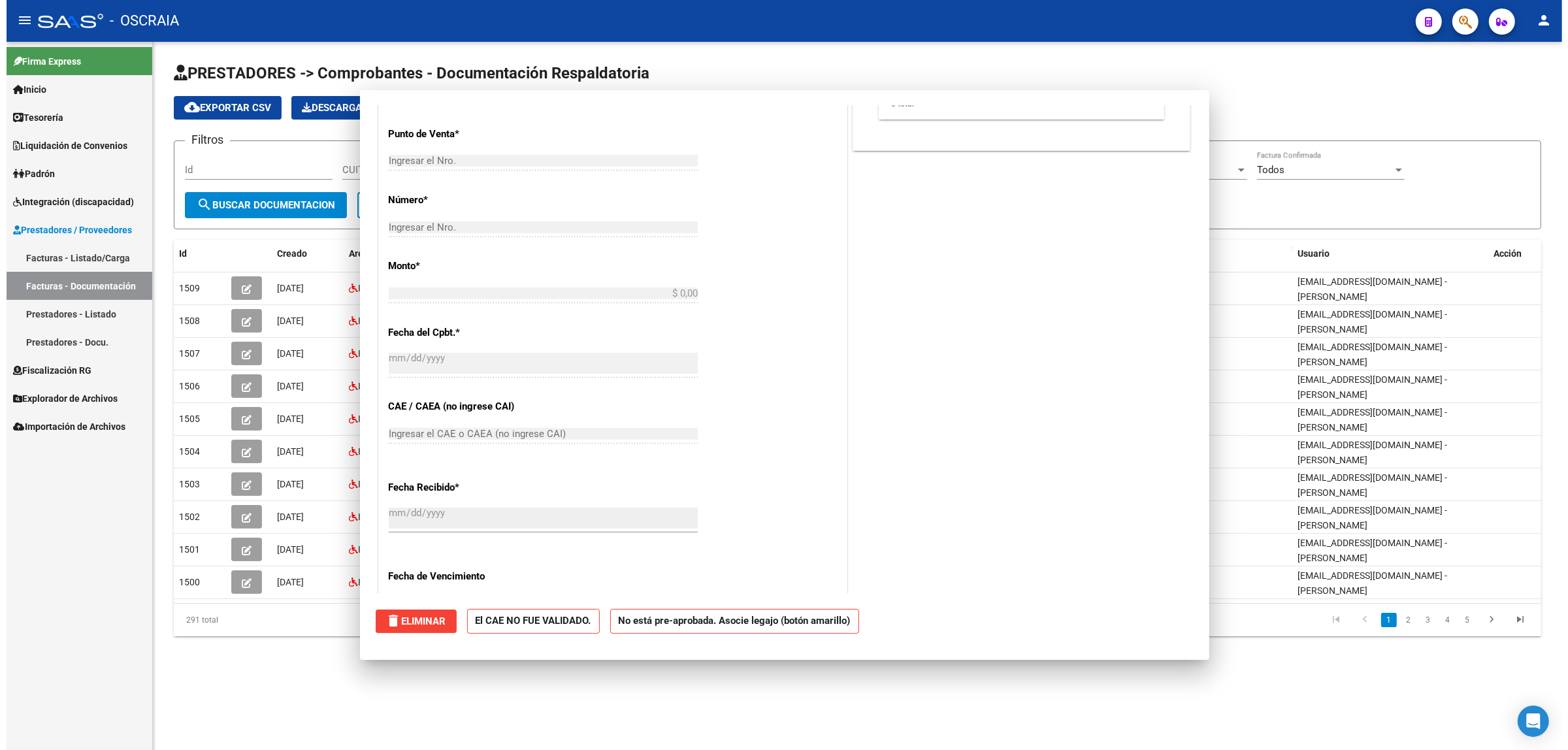
scroll to position [336, 0]
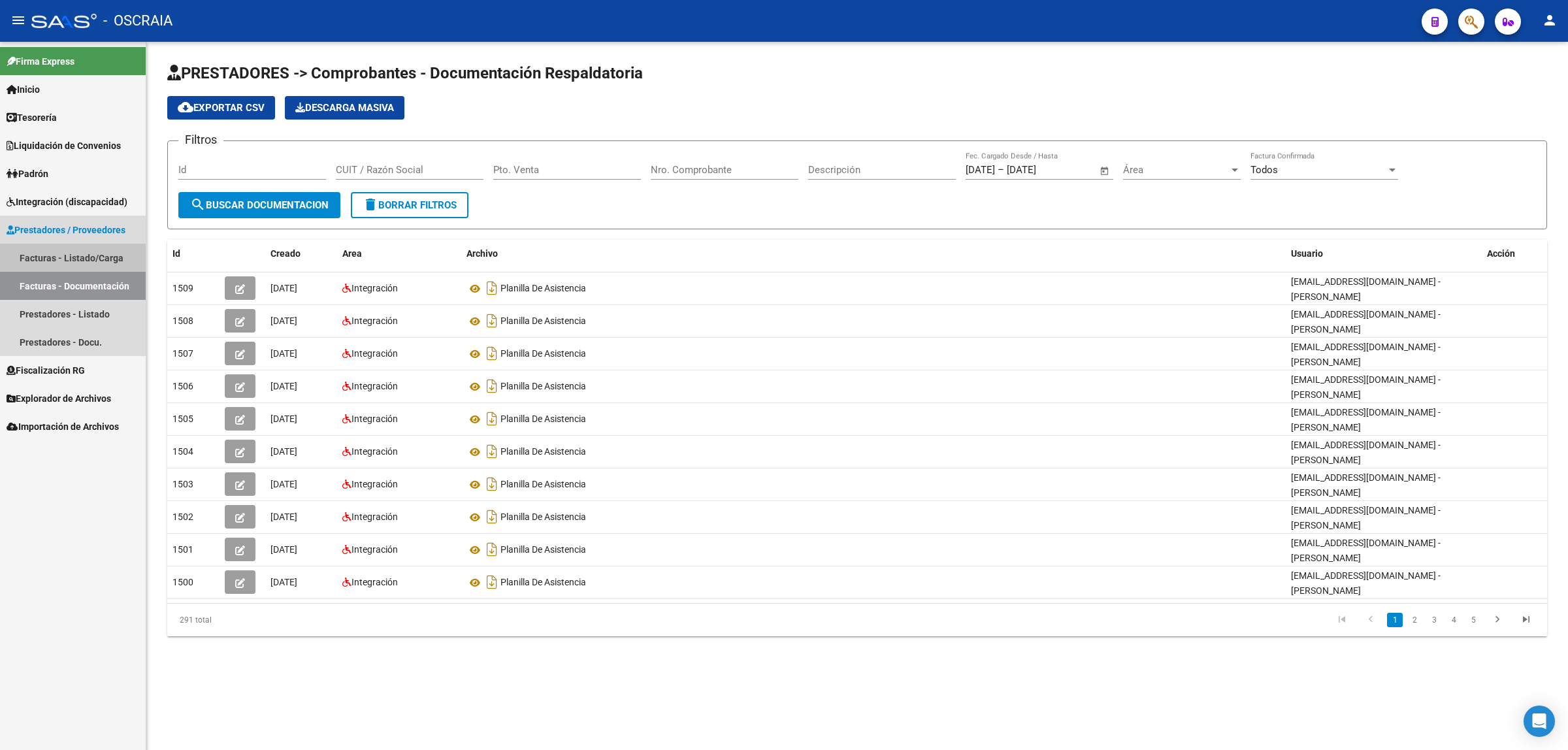
click at [63, 259] on link "Facturas - Listado/Carga" at bounding box center [73, 257] width 146 height 28
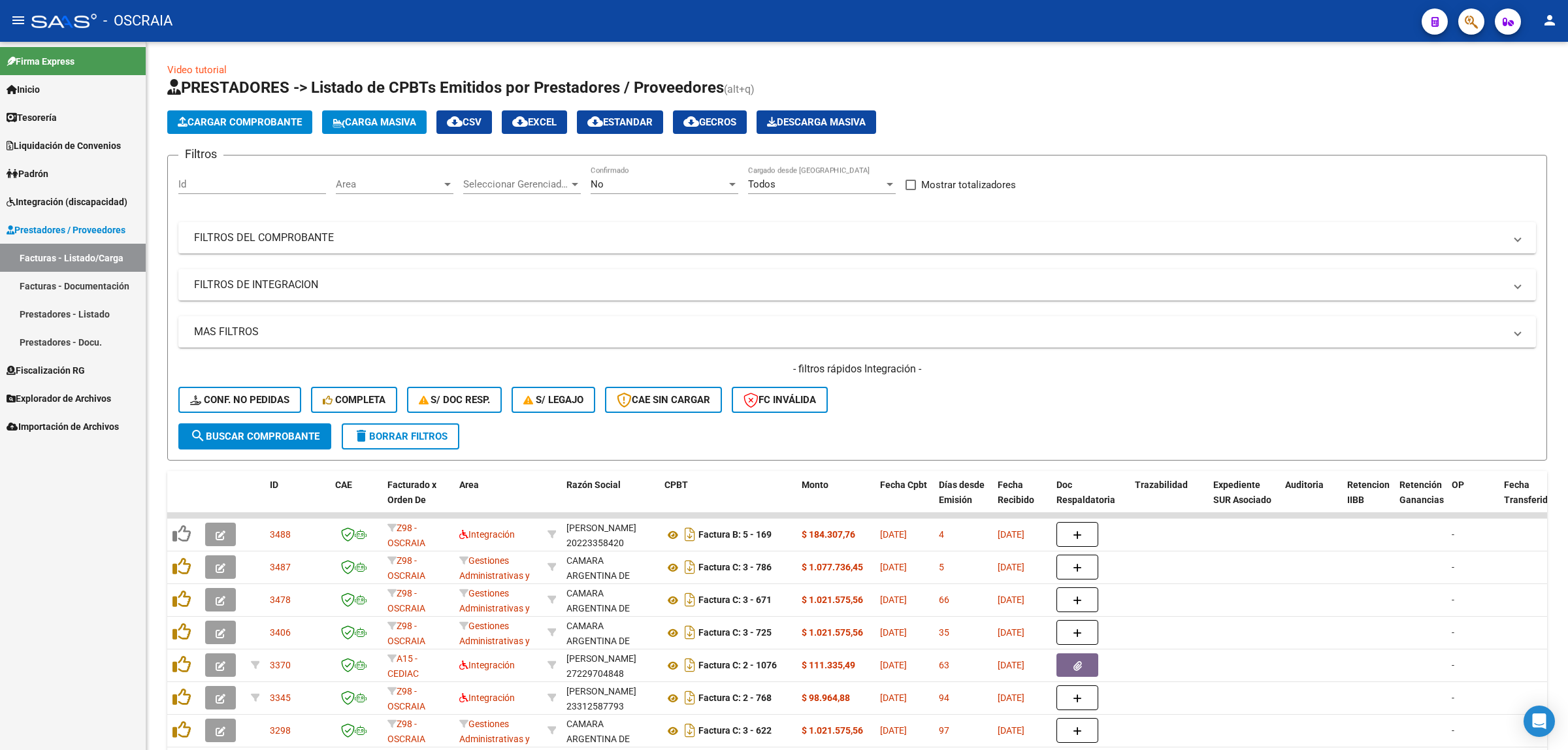
click at [116, 280] on link "Facturas - Documentación" at bounding box center [73, 285] width 146 height 28
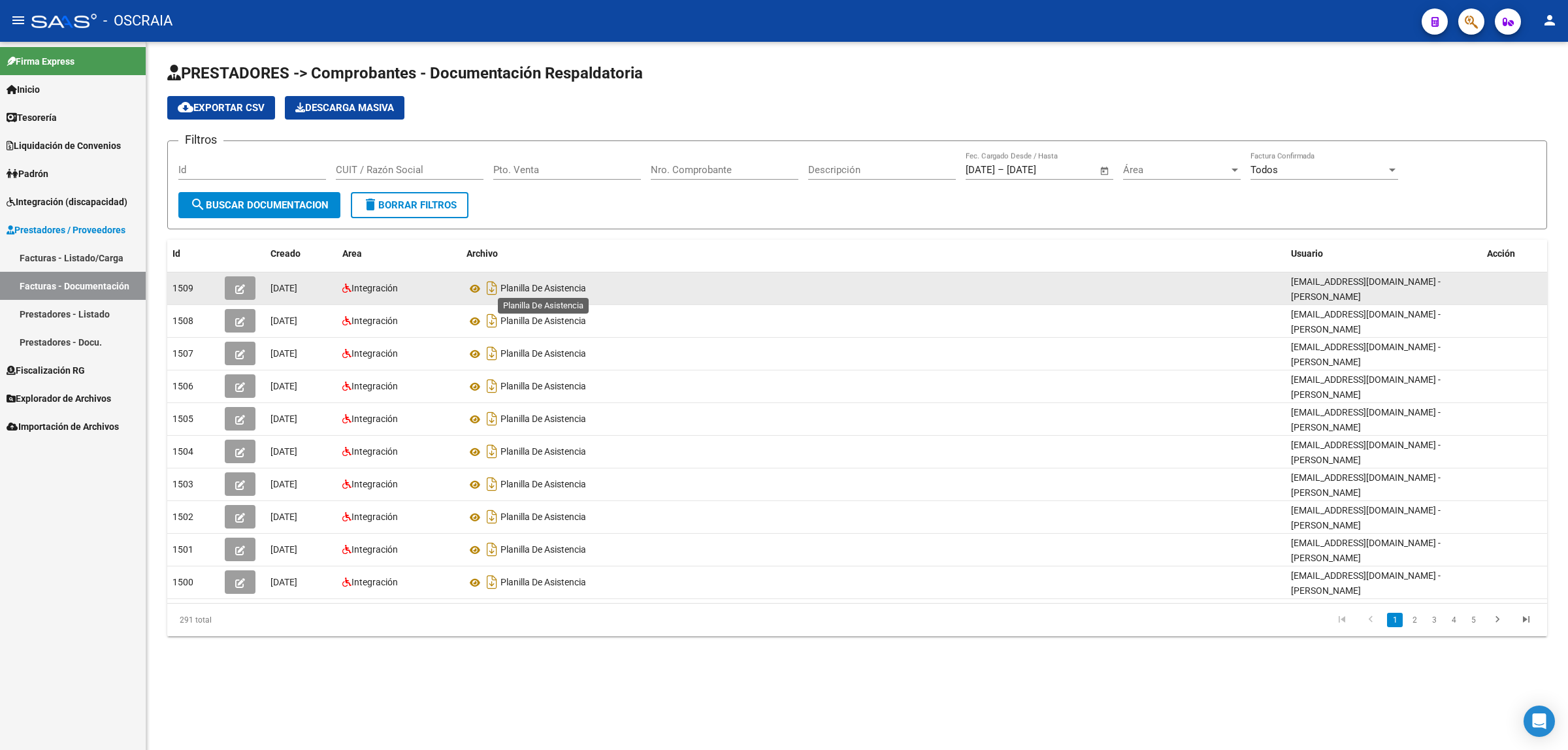
click at [510, 284] on span "Planilla De Asistencia" at bounding box center [543, 289] width 86 height 10
click at [481, 281] on icon at bounding box center [474, 289] width 17 height 16
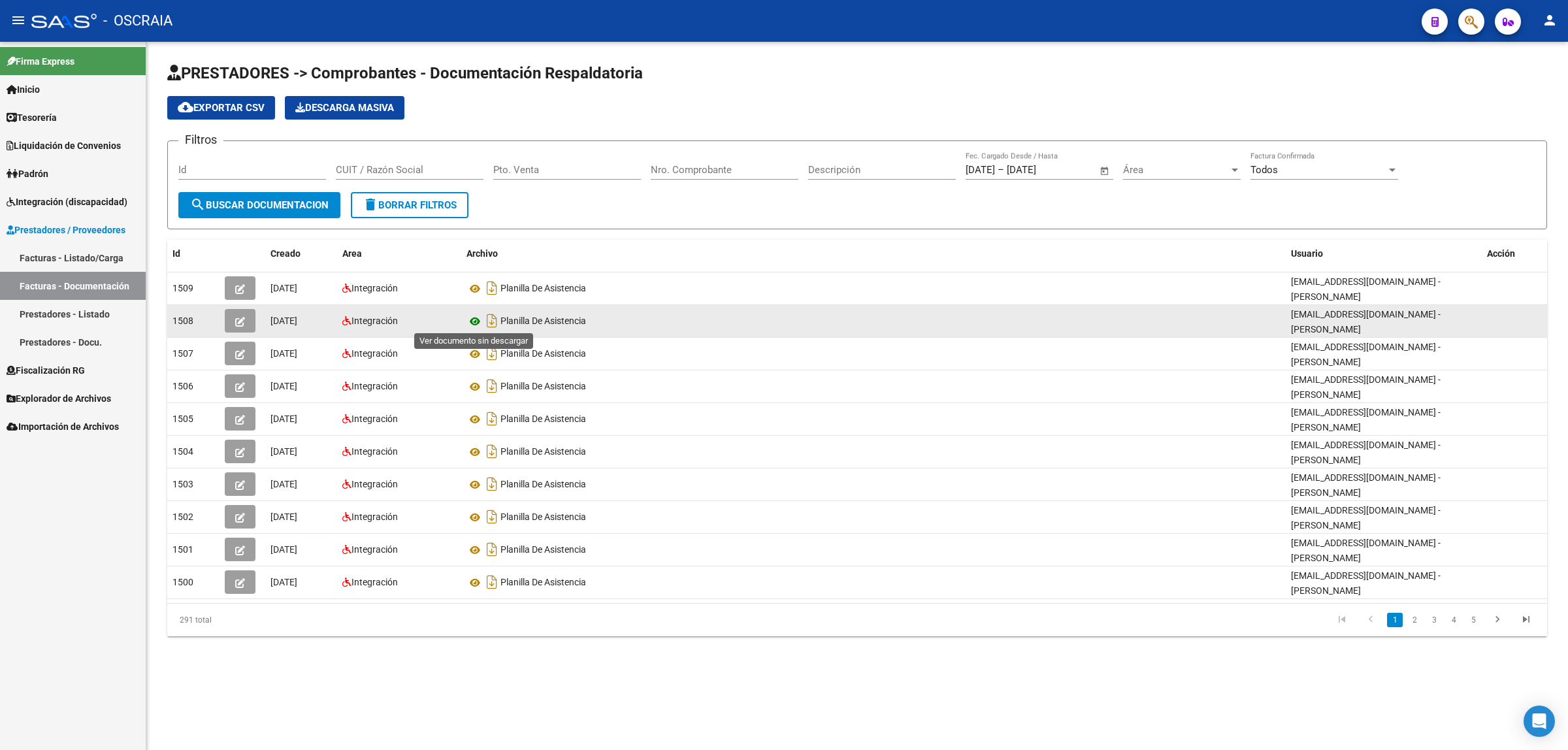
click at [475, 314] on icon at bounding box center [474, 321] width 17 height 16
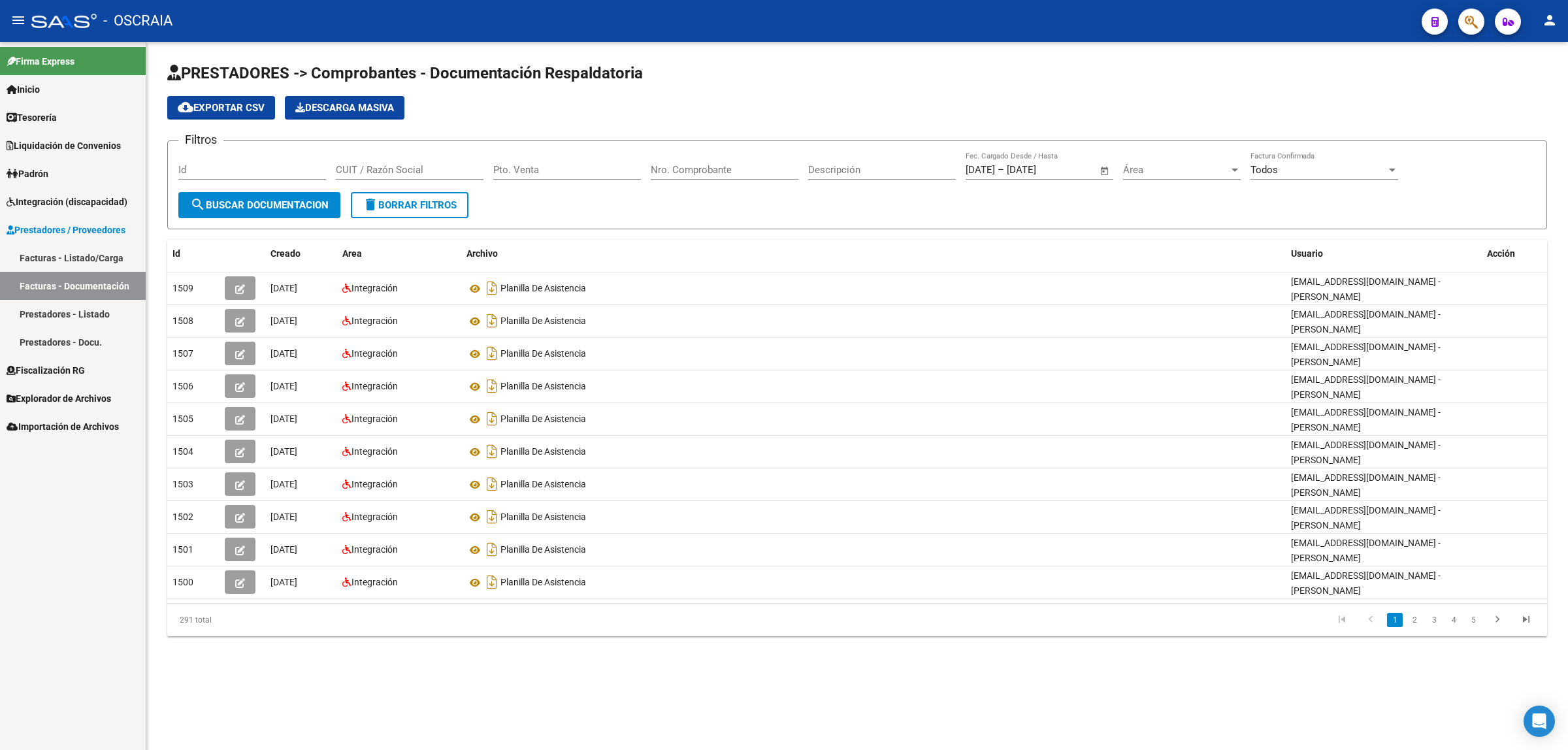
click at [90, 308] on link "Prestadores - Listado" at bounding box center [73, 314] width 146 height 28
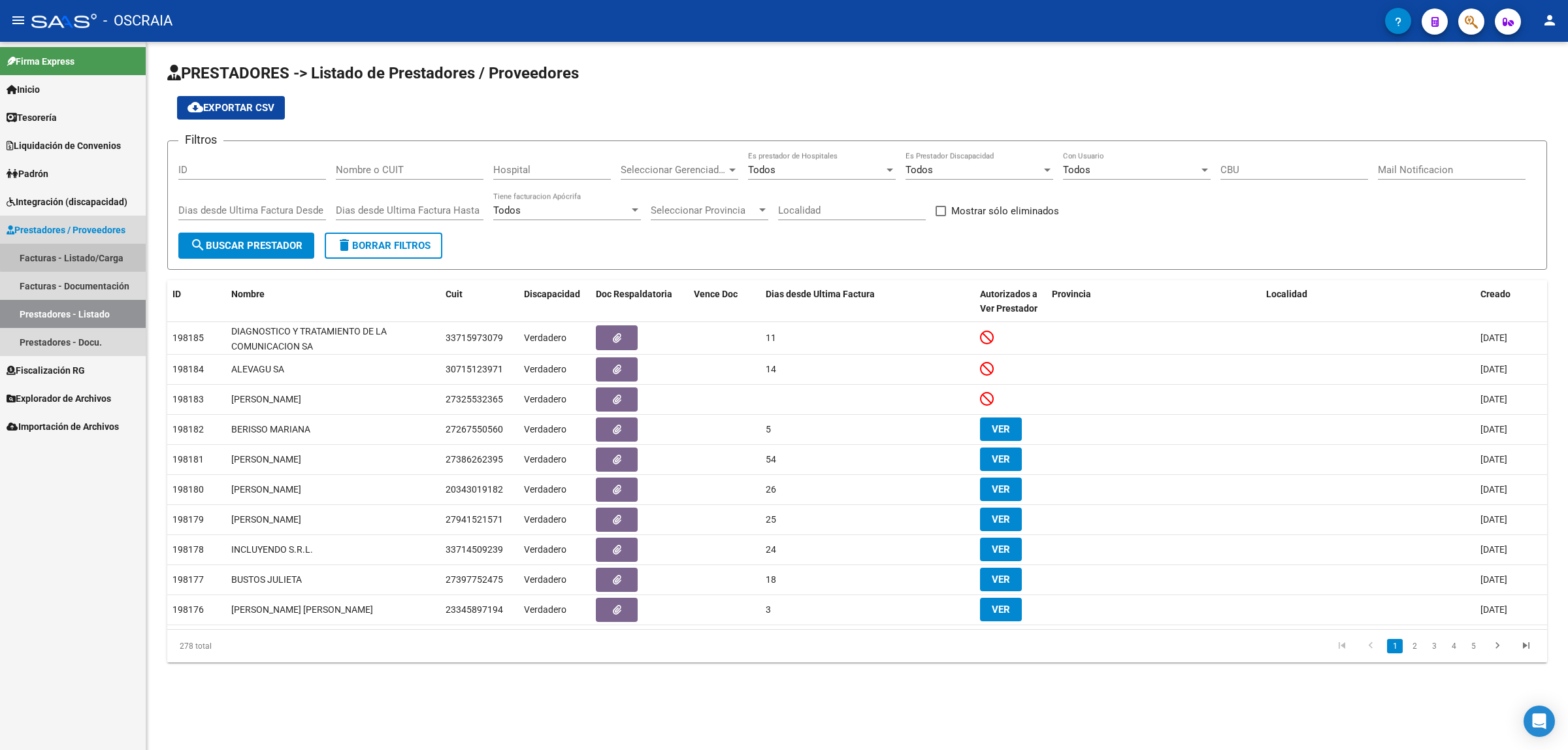
click at [98, 255] on link "Facturas - Listado/Carga" at bounding box center [73, 257] width 146 height 28
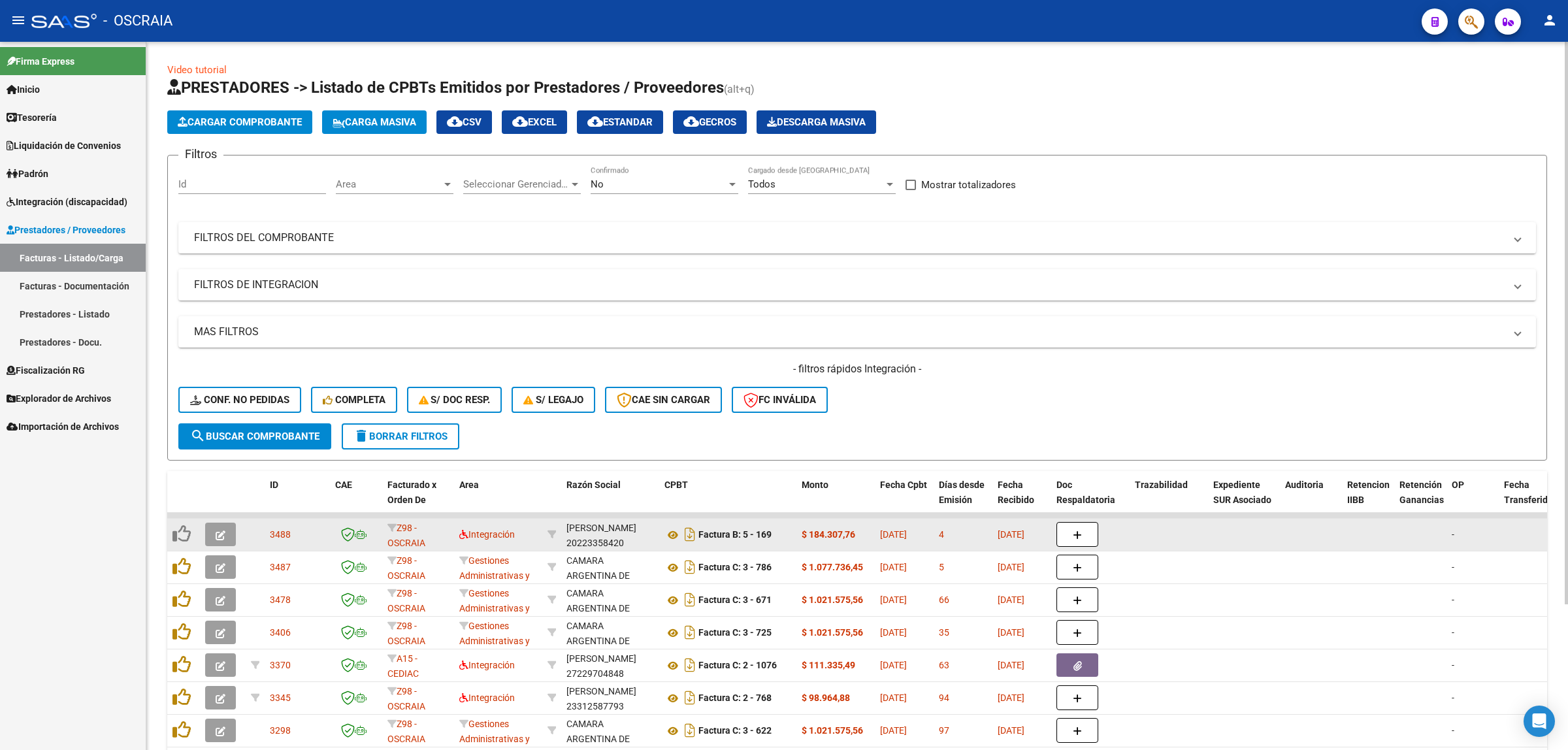
click at [289, 534] on span "3488" at bounding box center [280, 534] width 21 height 10
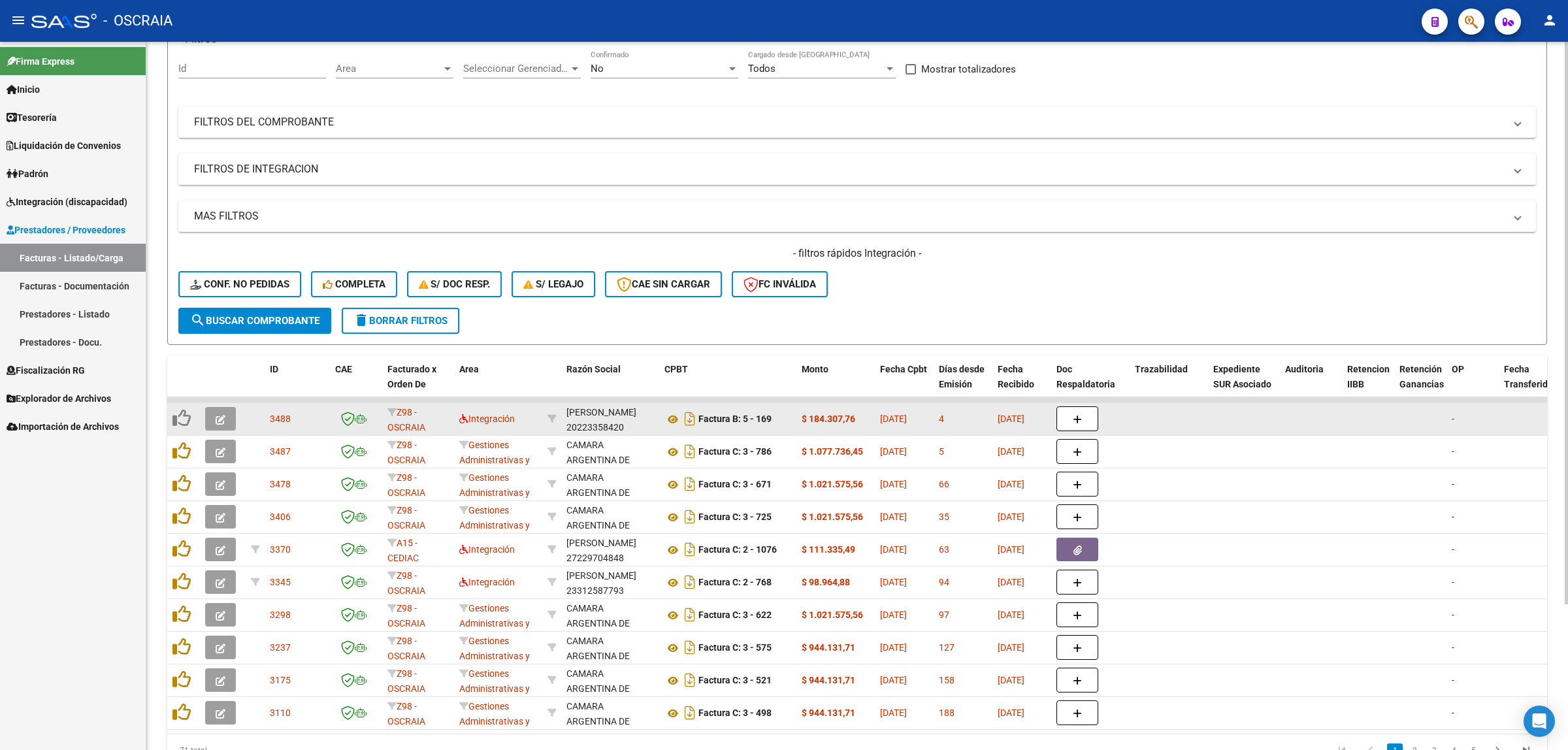
scroll to position [184, 0]
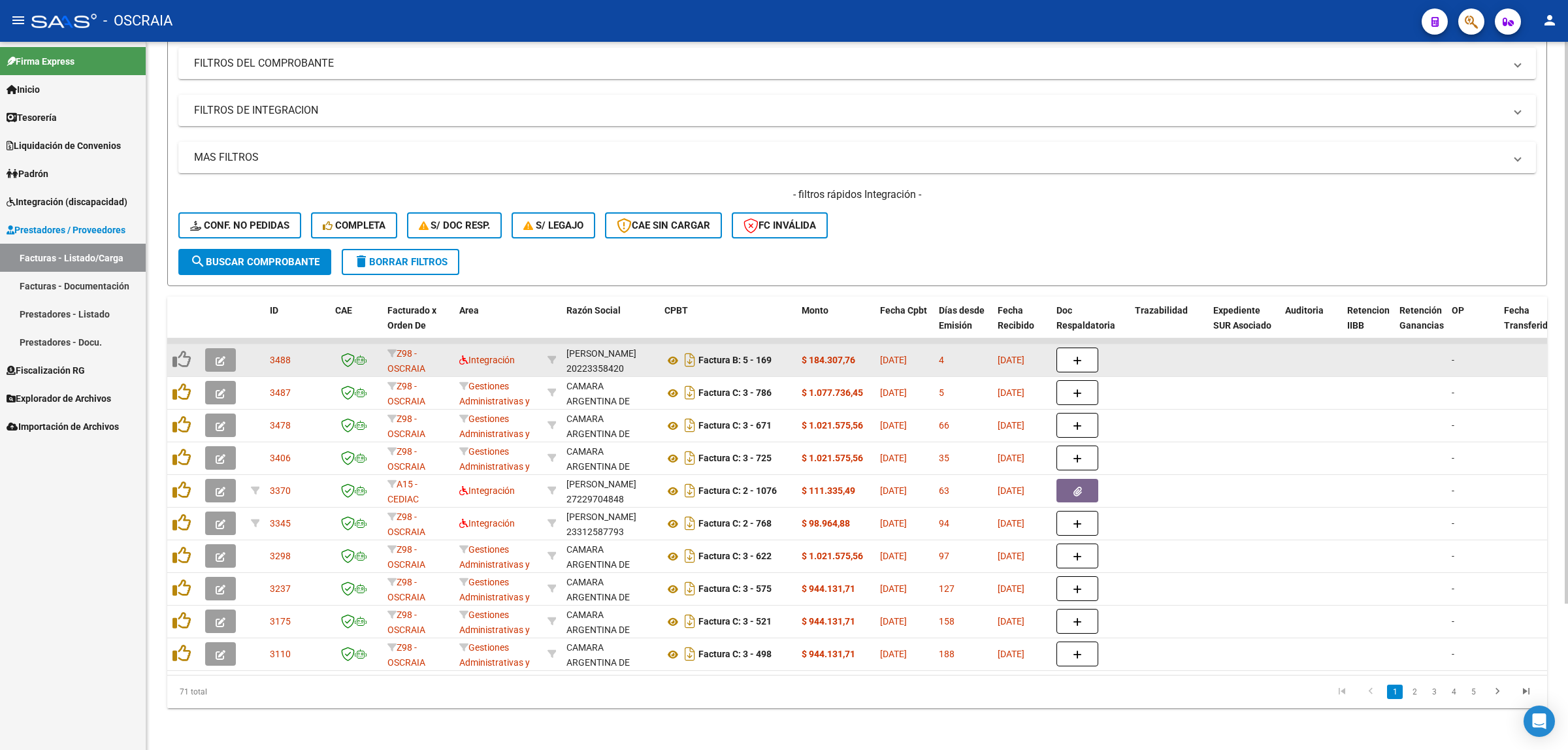
click at [1190, 344] on datatable-body-cell at bounding box center [1169, 360] width 78 height 32
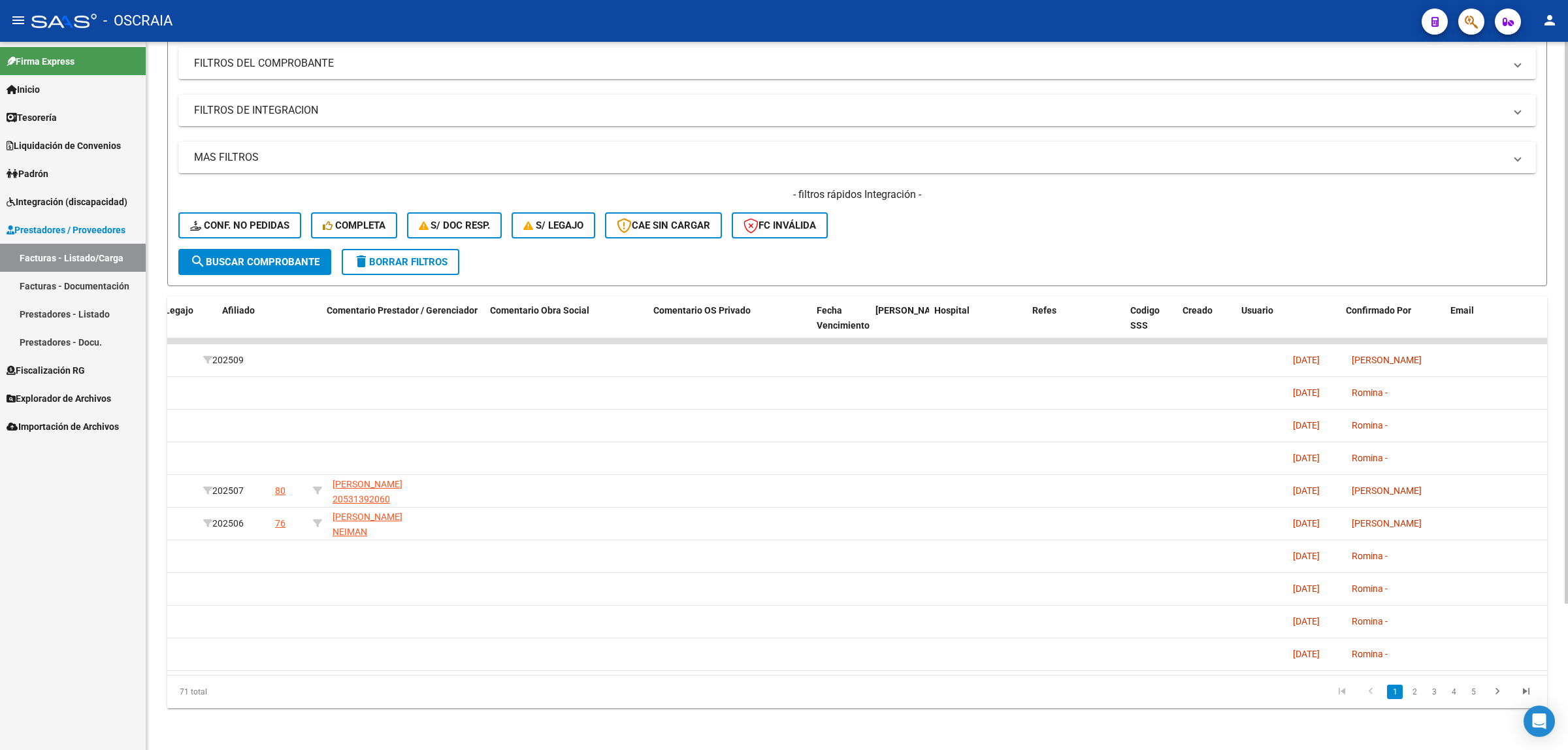
scroll to position [0, 1988]
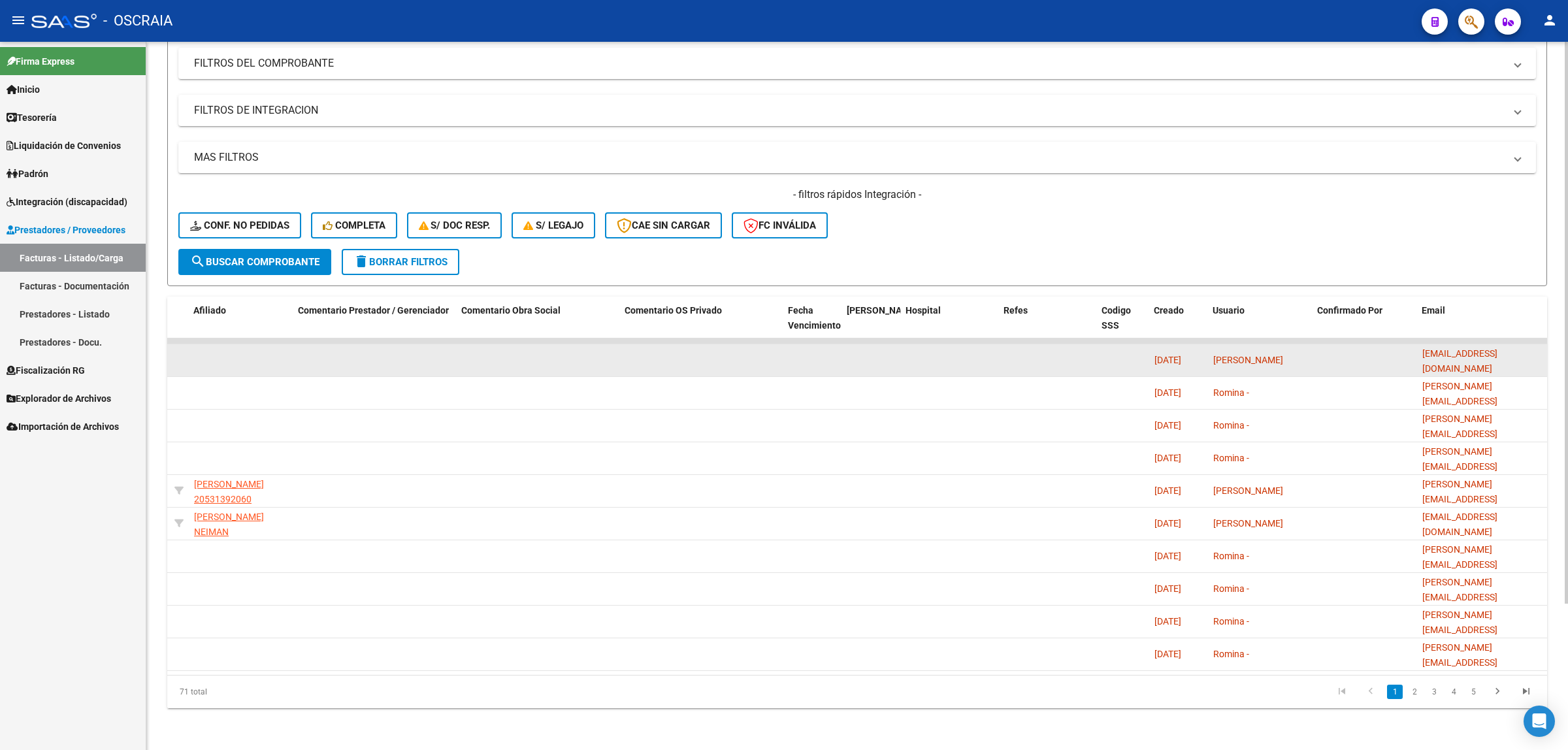
click at [1174, 355] on span "06/10/2025" at bounding box center [1167, 359] width 27 height 10
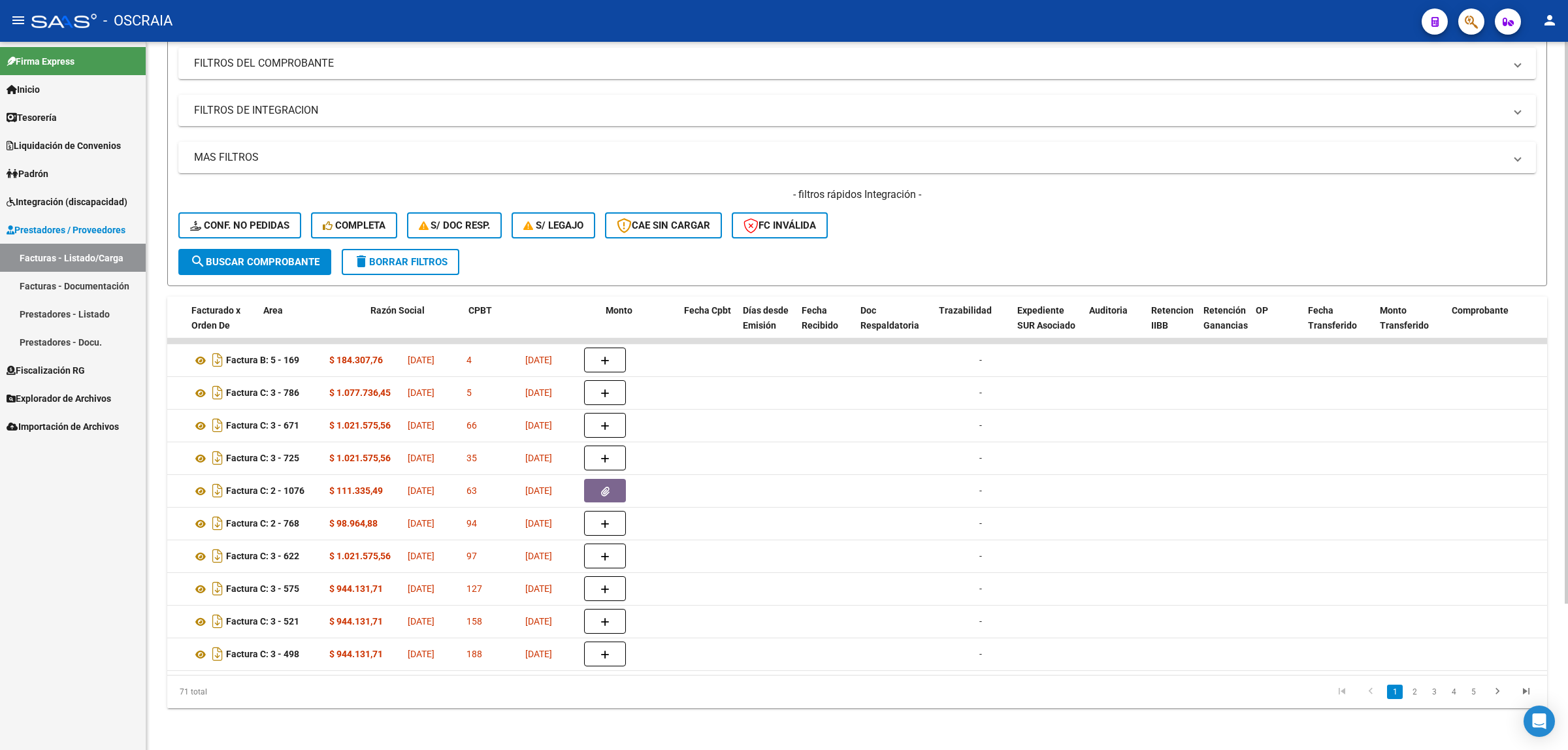
scroll to position [0, 0]
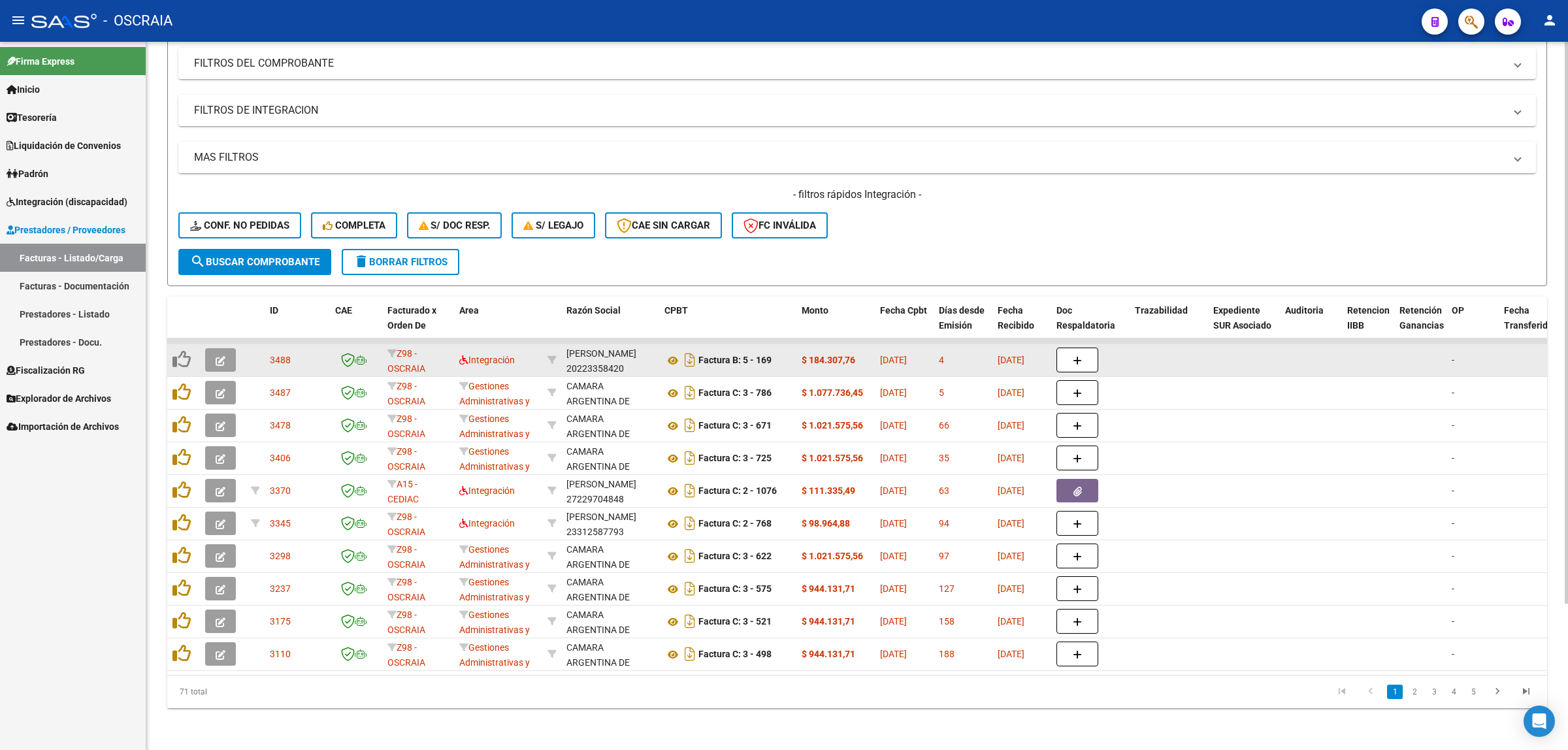
click at [312, 353] on div "3488" at bounding box center [297, 360] width 55 height 15
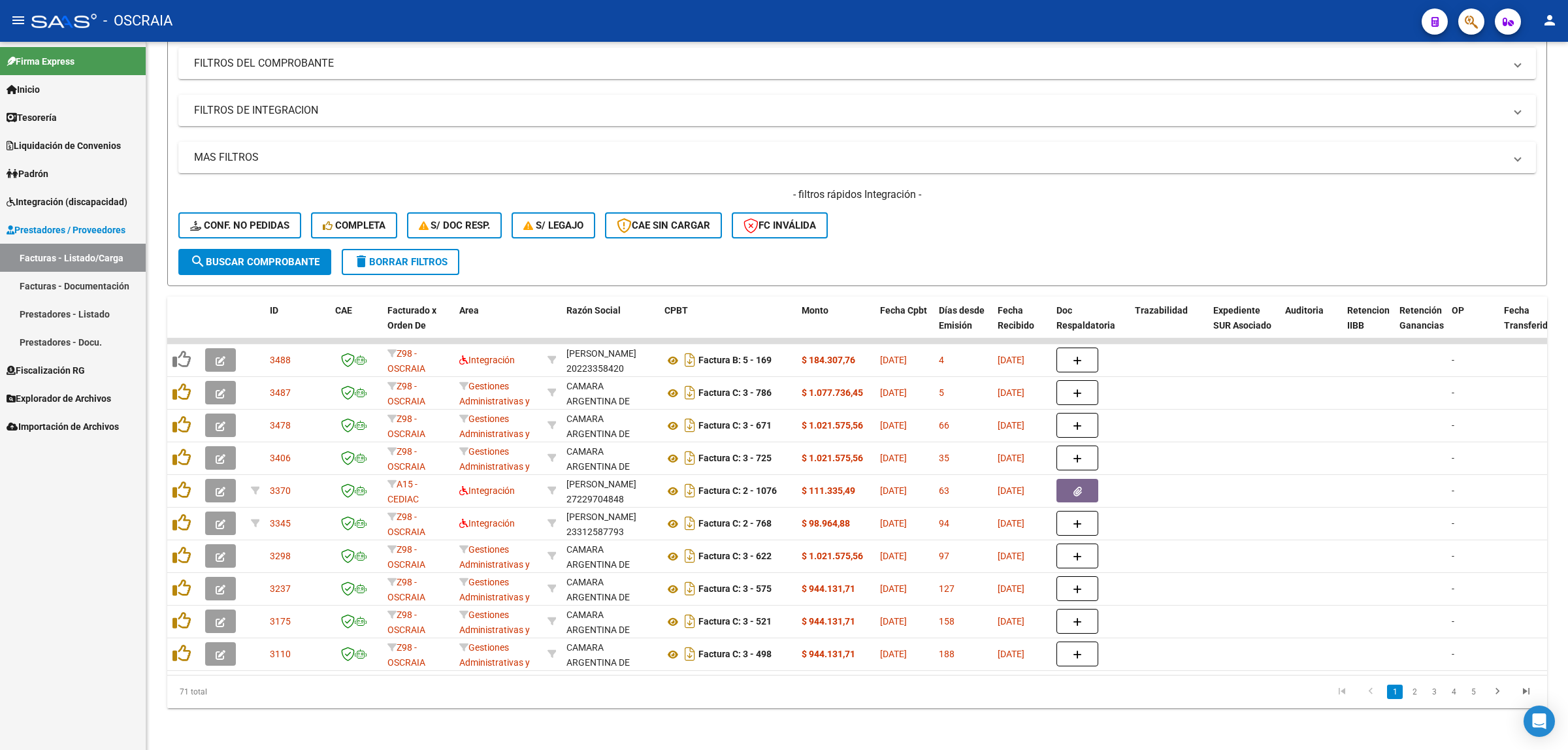
drag, startPoint x: 177, startPoint y: 350, endPoint x: 65, endPoint y: 615, distance: 287.7
click at [65, 619] on div "Firma Express Inicio Calendario SSS Instructivos Contacto OS Tesorería Cheques …" at bounding box center [73, 395] width 146 height 708
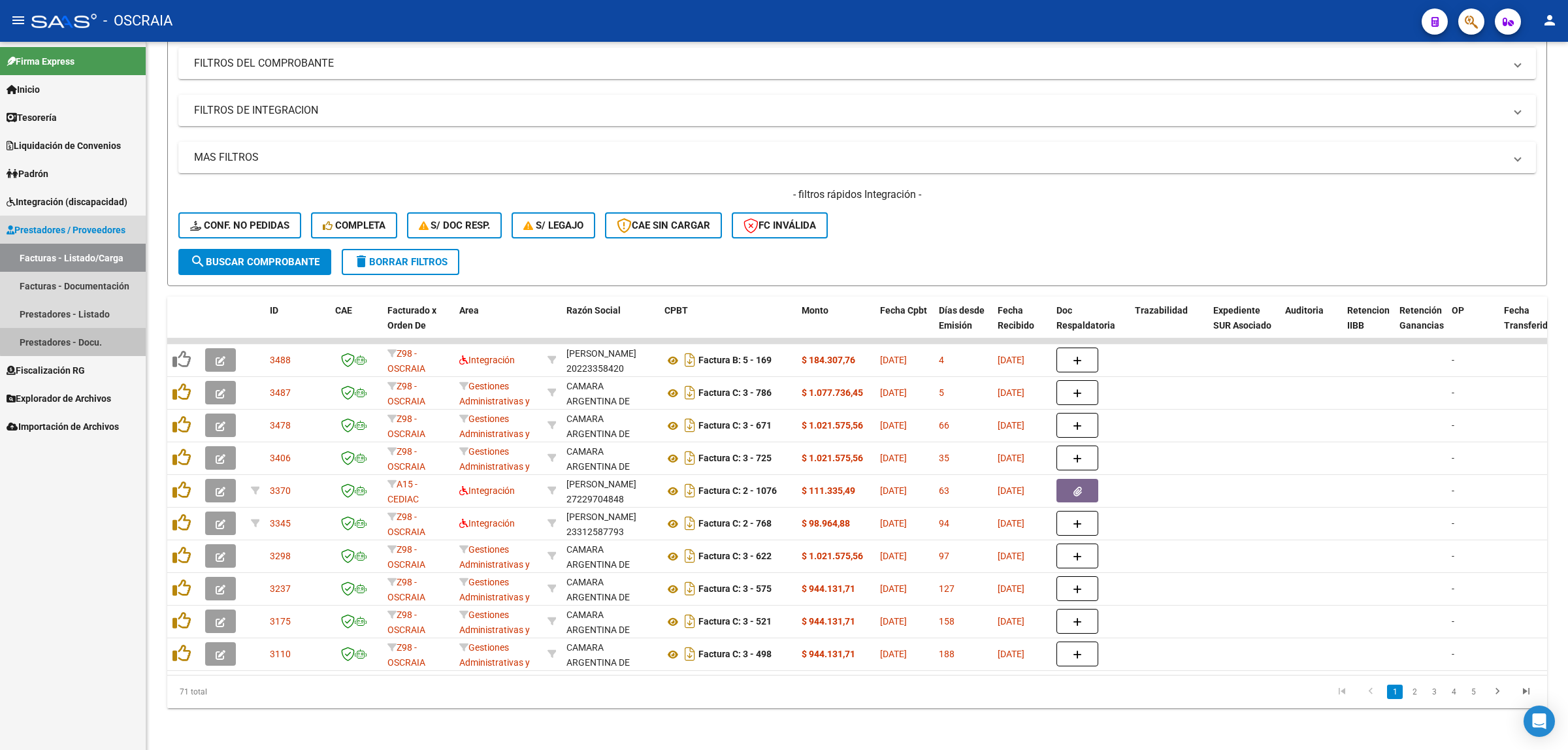
click at [90, 340] on link "Prestadores - Docu." at bounding box center [73, 342] width 146 height 28
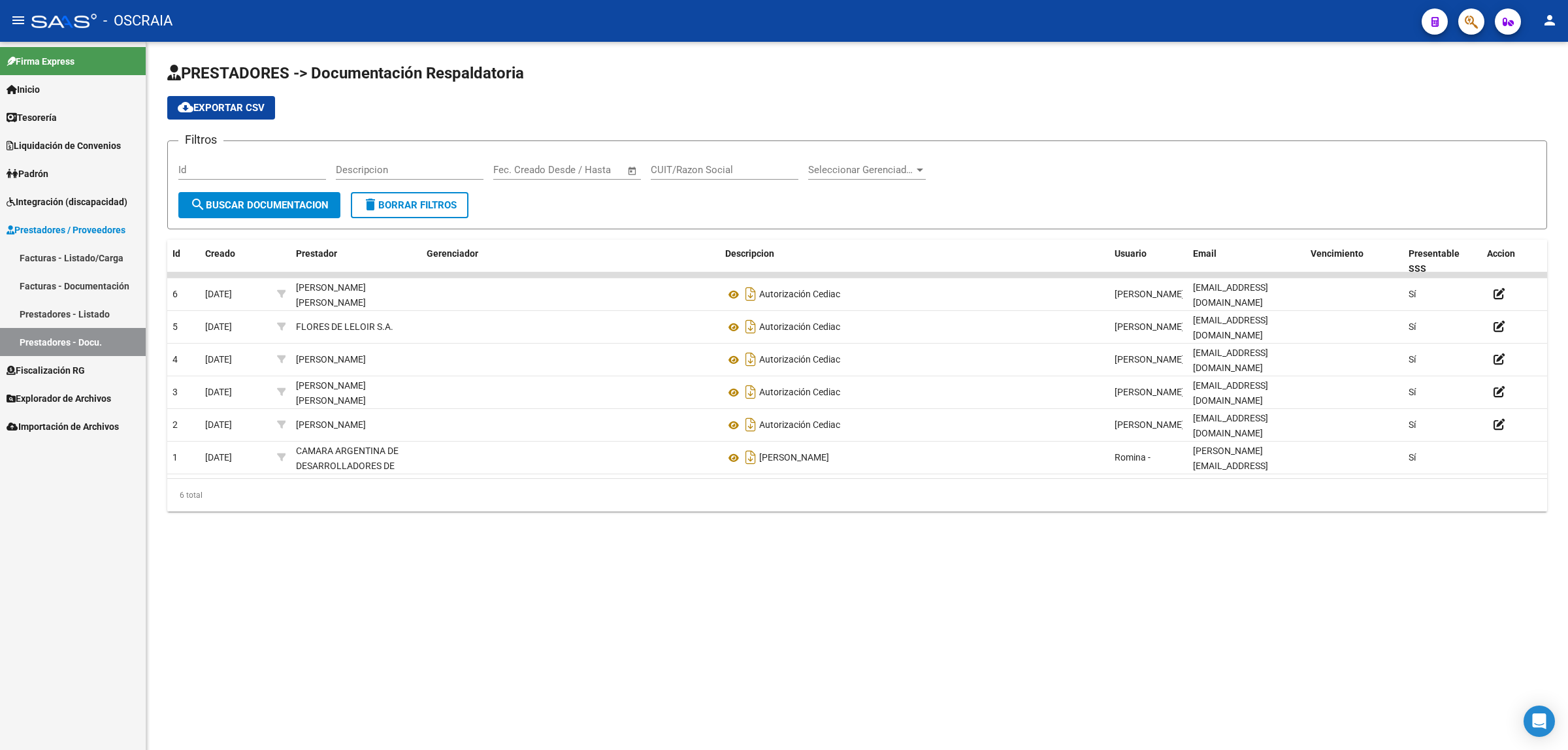
click at [97, 317] on link "Prestadores - Listado" at bounding box center [73, 314] width 146 height 28
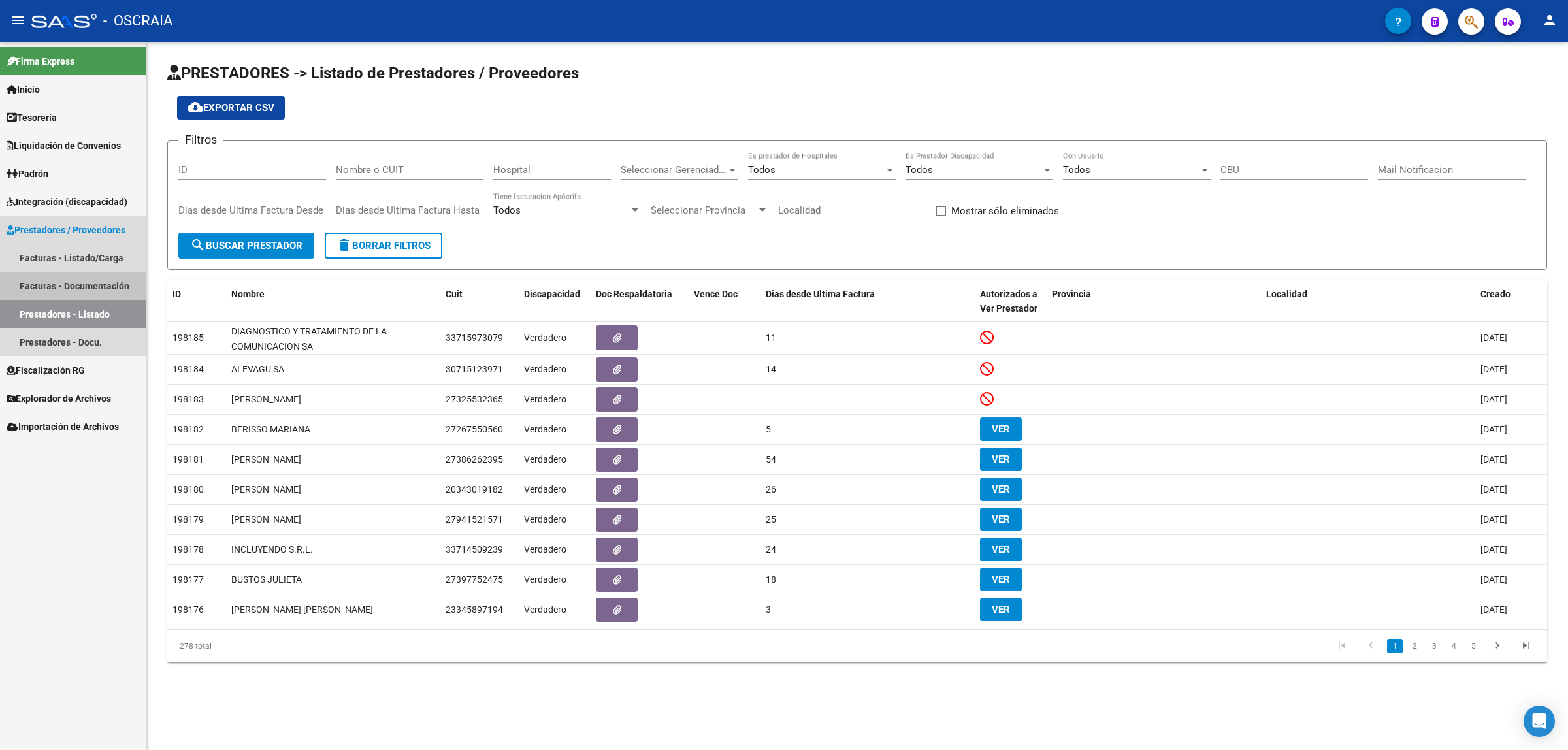
click at [109, 289] on link "Facturas - Documentación" at bounding box center [73, 285] width 146 height 28
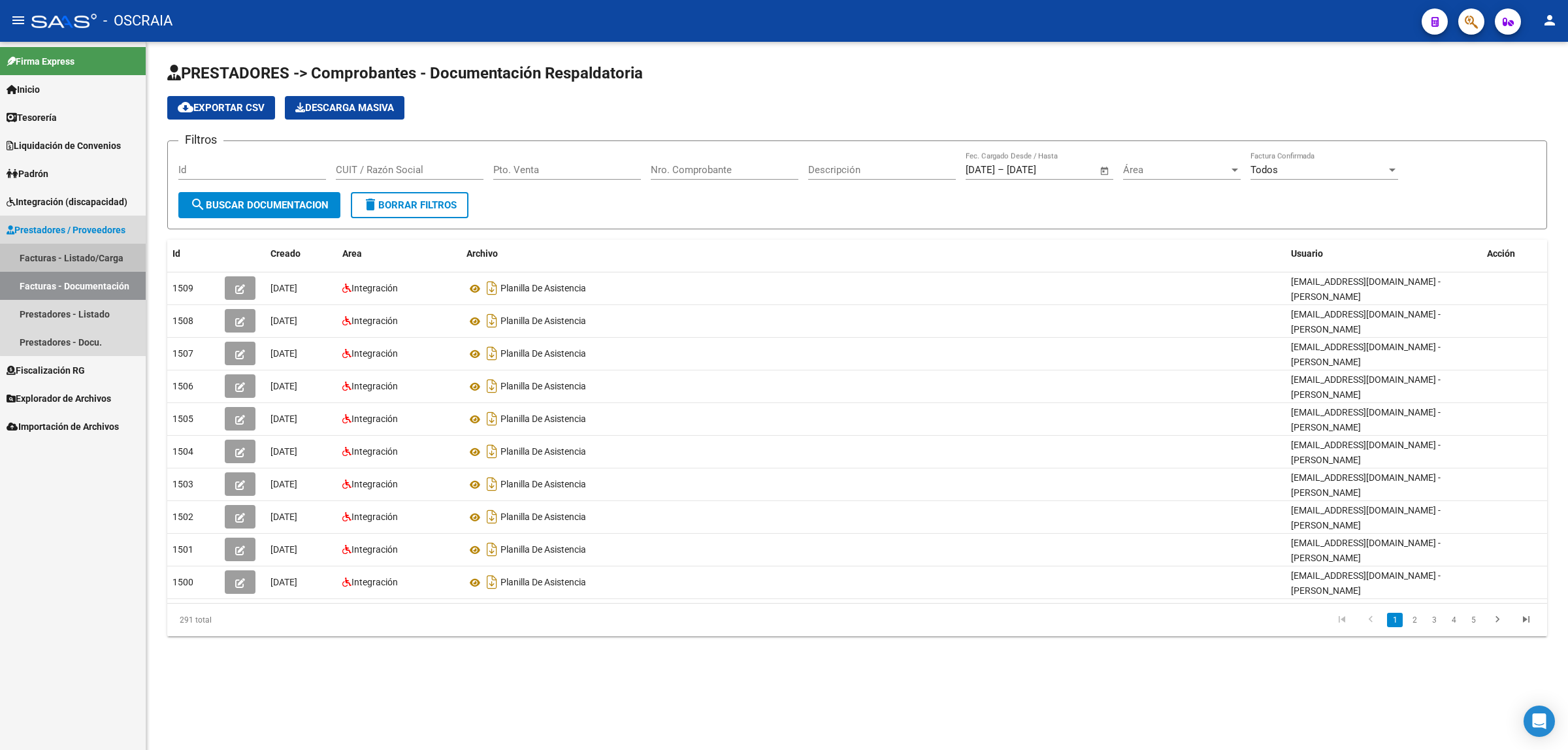
click at [108, 263] on link "Facturas - Listado/Carga" at bounding box center [73, 257] width 146 height 28
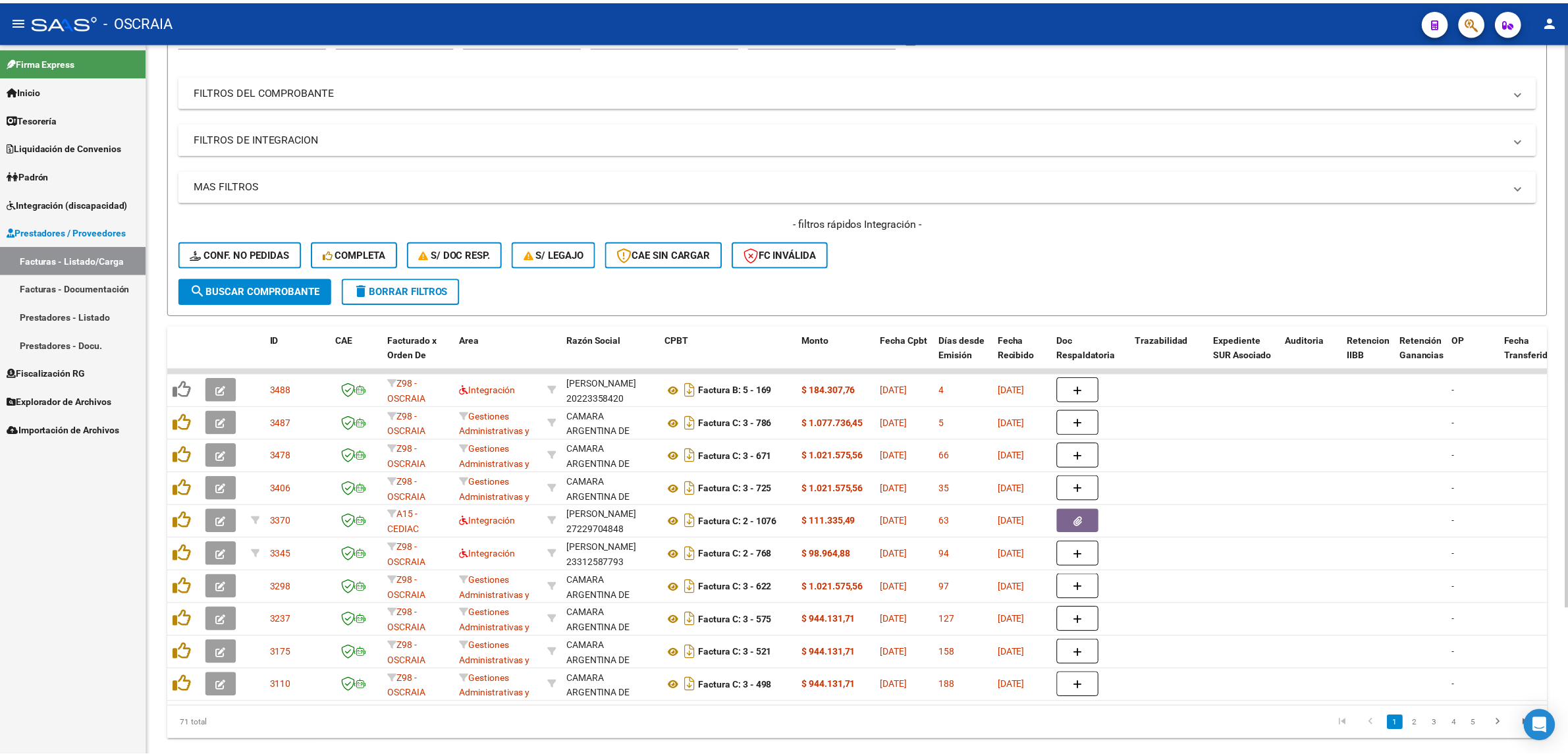
scroll to position [186, 0]
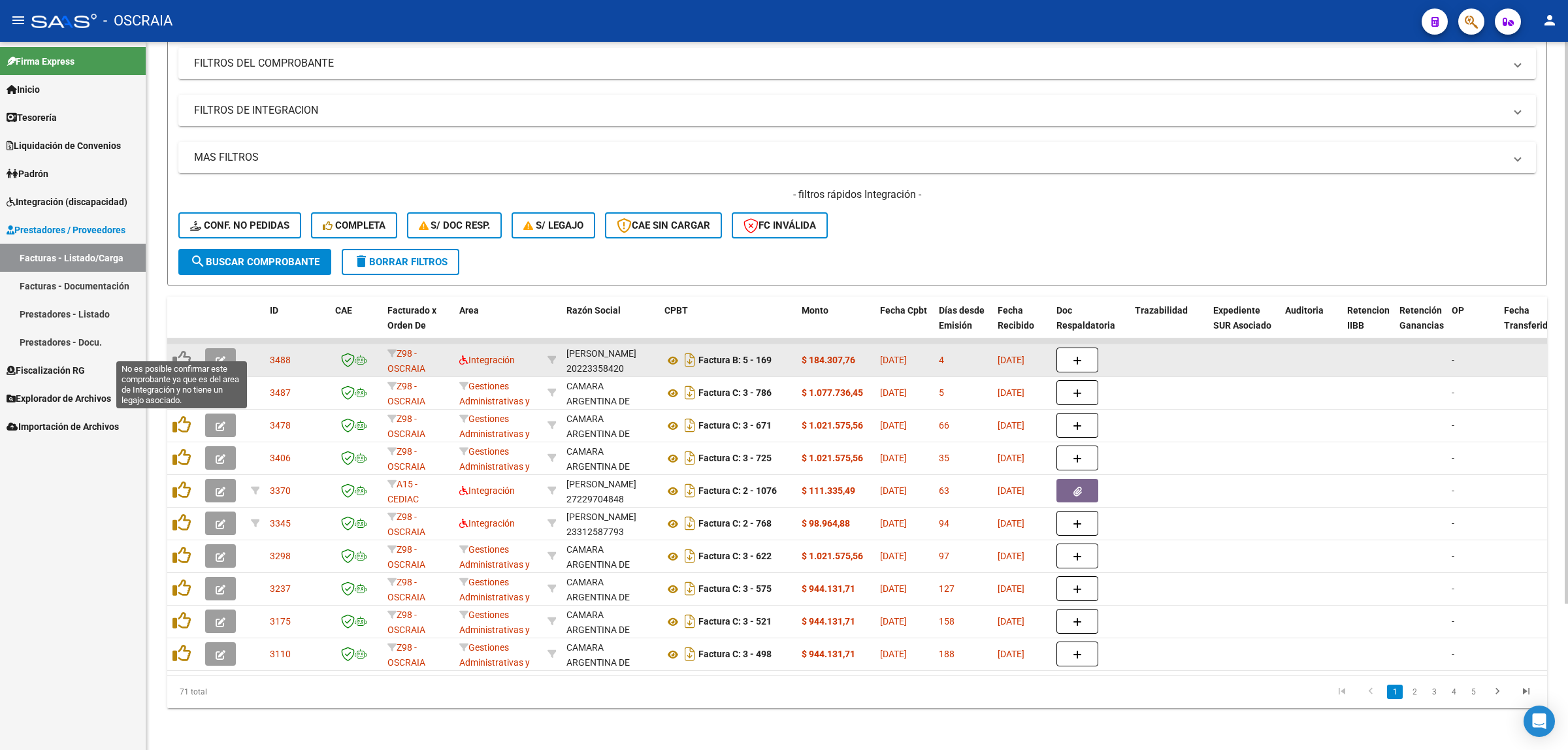
click at [174, 350] on icon at bounding box center [181, 359] width 18 height 18
click at [1014, 355] on span "06/10/2025" at bounding box center [1011, 359] width 27 height 10
click at [953, 353] on div "4" at bounding box center [963, 360] width 48 height 15
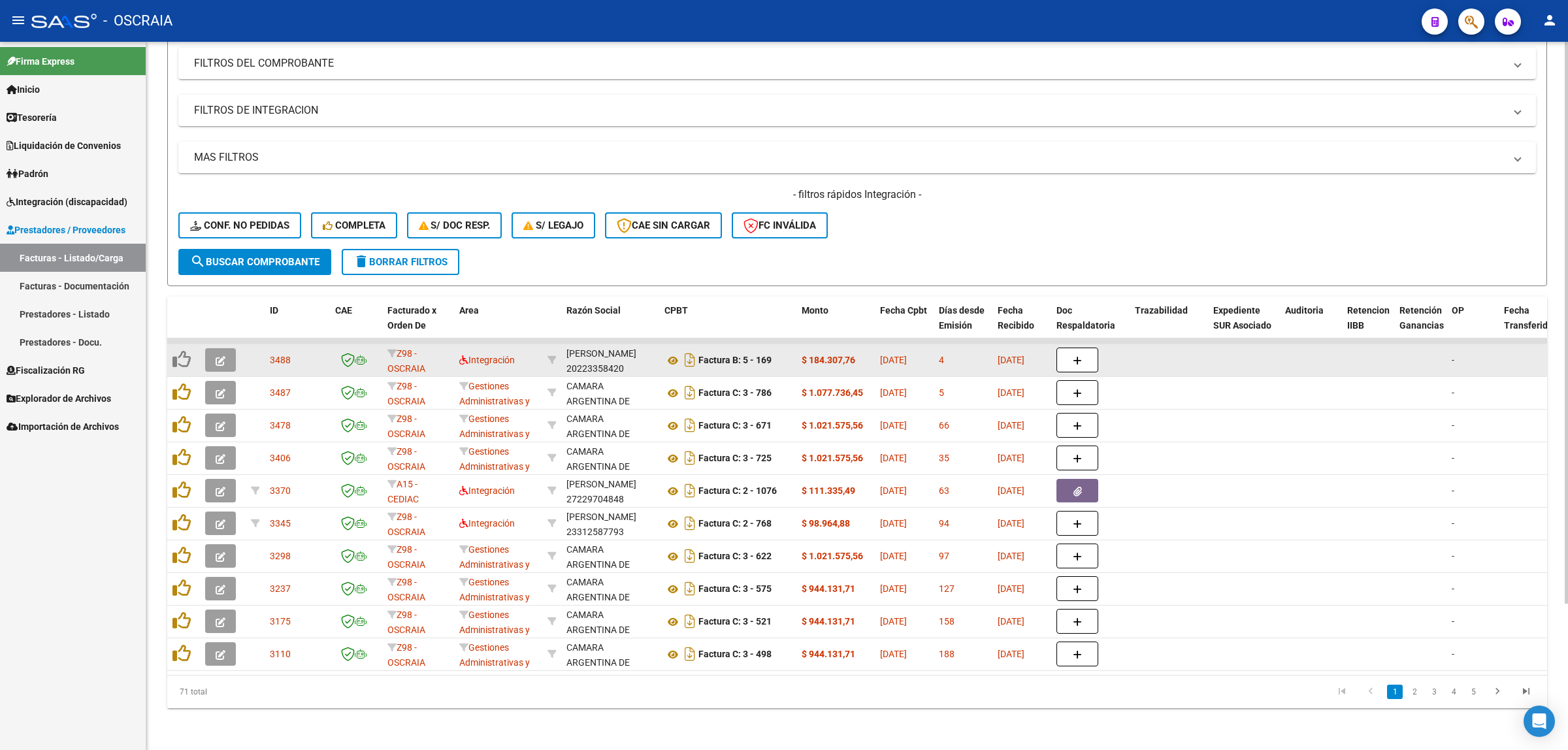
click at [953, 353] on div "4" at bounding box center [963, 360] width 48 height 15
drag, startPoint x: 687, startPoint y: 351, endPoint x: 644, endPoint y: 350, distance: 43.0
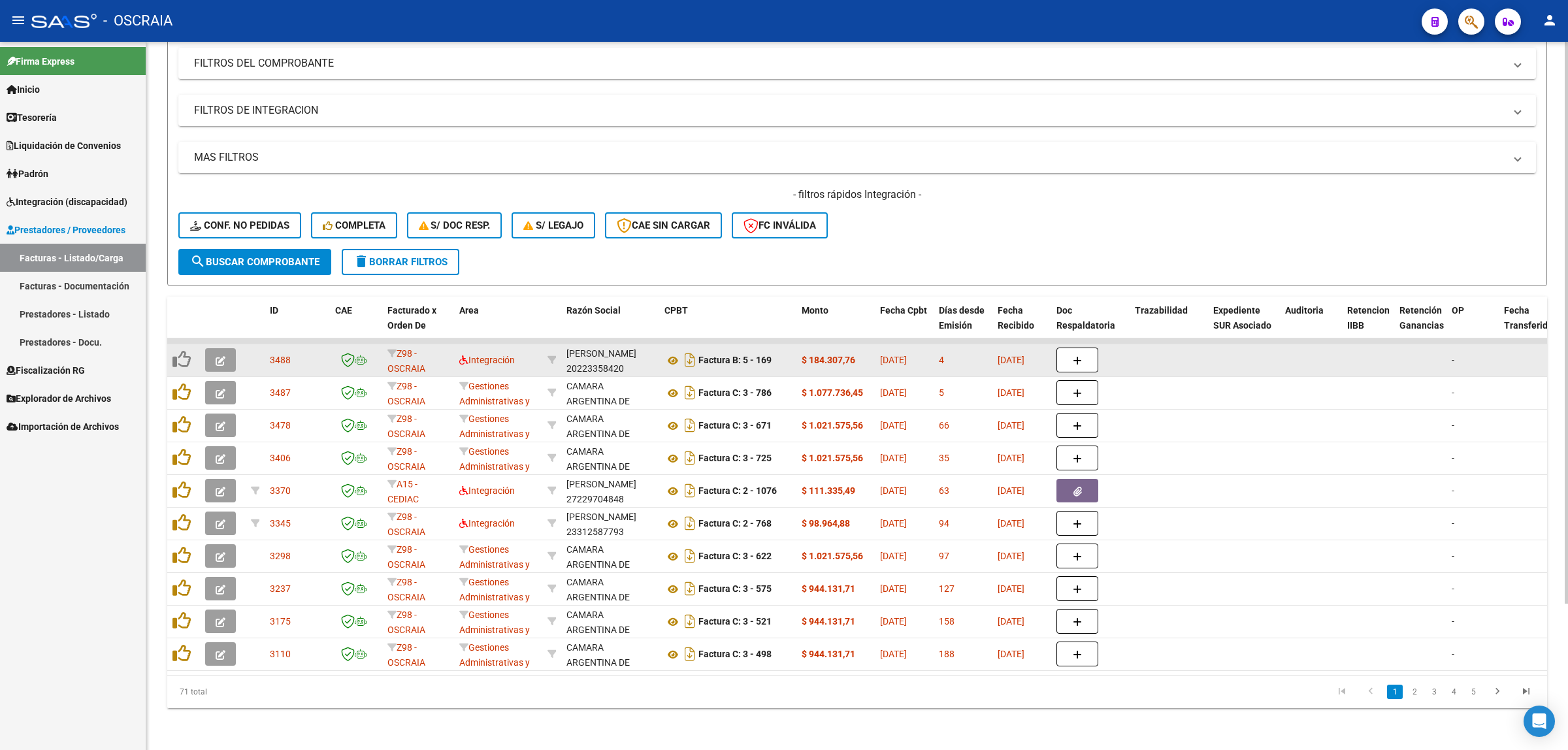
click at [636, 350] on div "MATTA JORGE ALEJANDRO" at bounding box center [601, 354] width 70 height 15
click at [577, 348] on div "MATTA JORGE ALEJANDRO" at bounding box center [601, 354] width 70 height 15
click at [438, 351] on div "Z98 - OSCRAIA" at bounding box center [418, 360] width 61 height 27
click at [220, 356] on icon "button" at bounding box center [220, 361] width 10 height 10
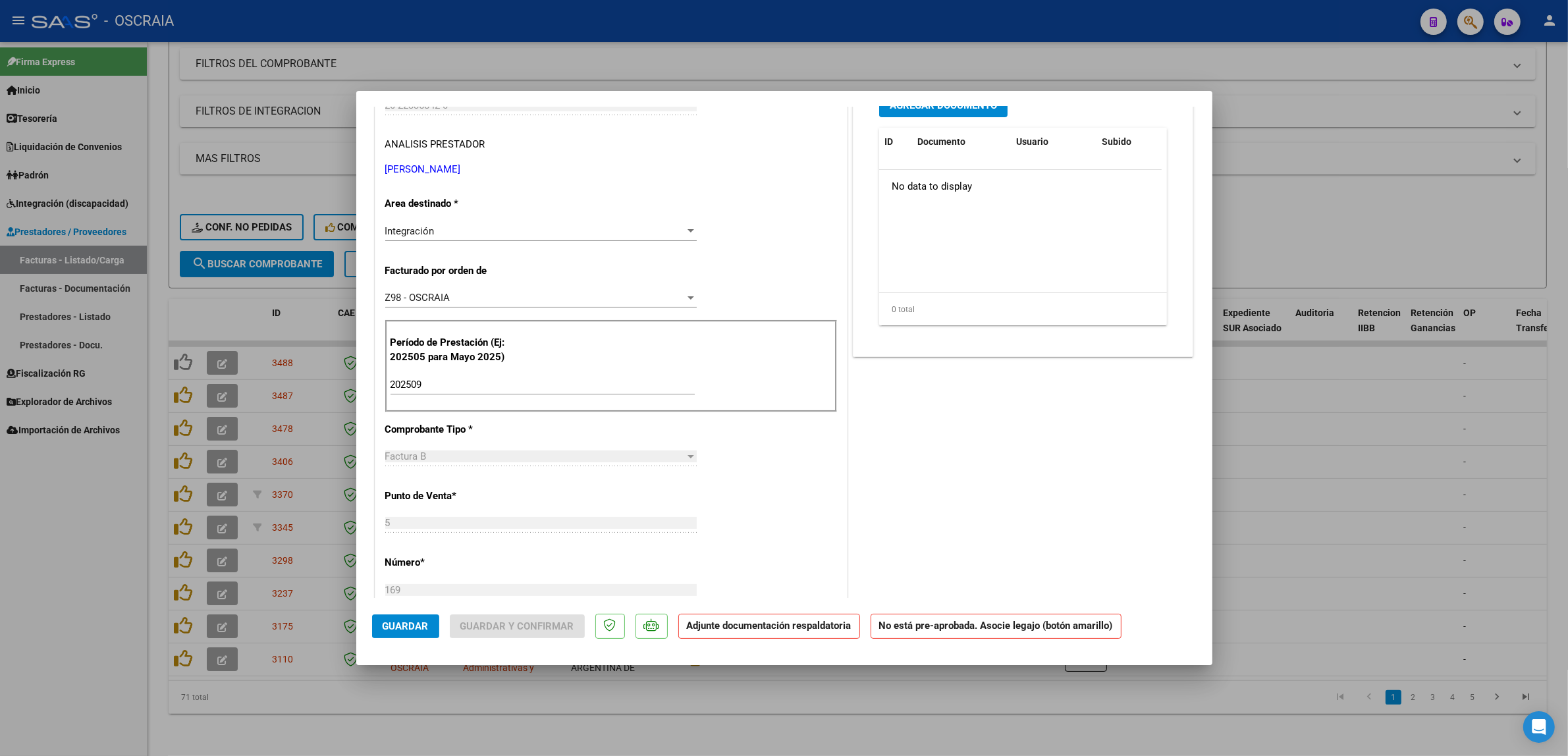
scroll to position [0, 0]
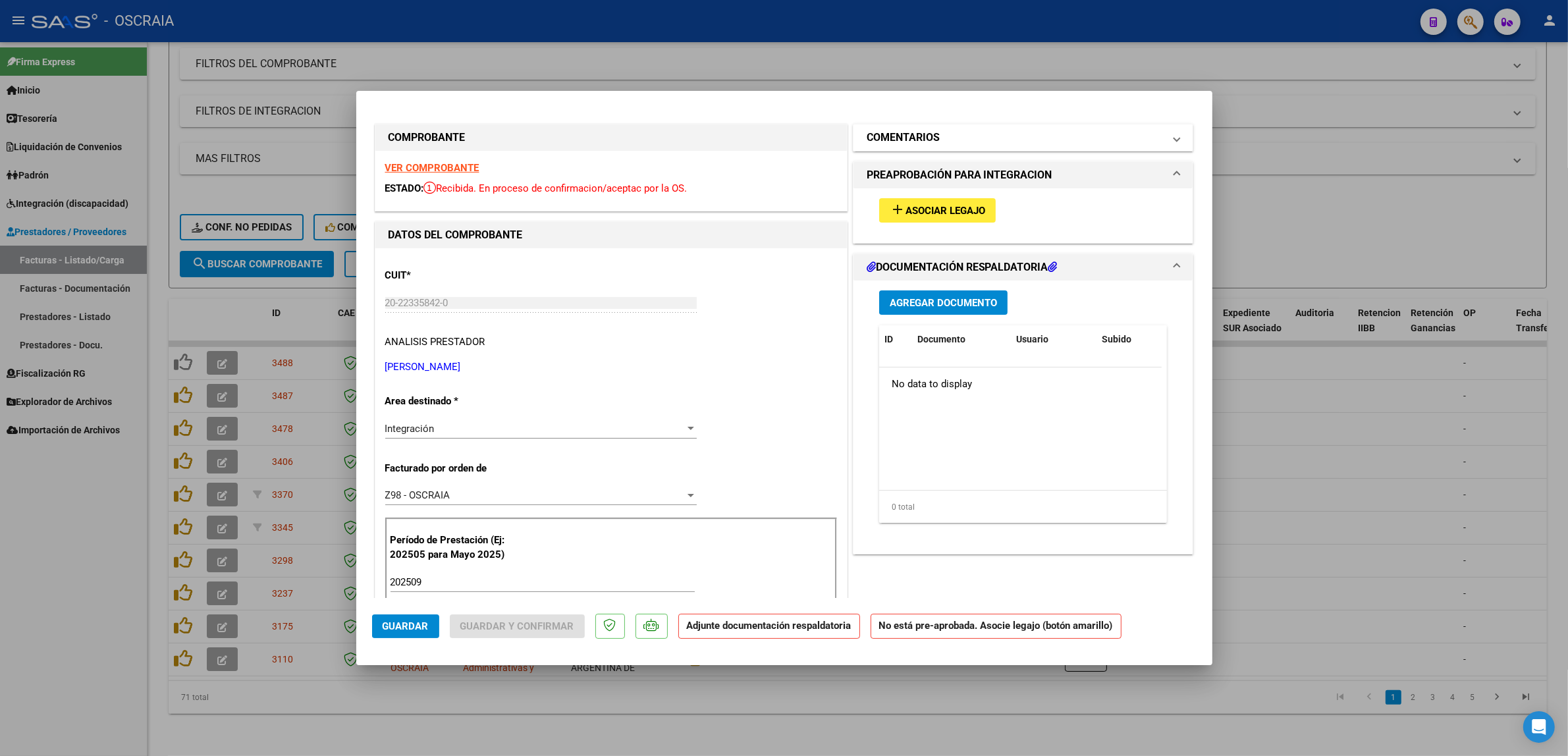
click at [1124, 145] on mat-panel-title "COMENTARIOS" at bounding box center [1015, 137] width 298 height 16
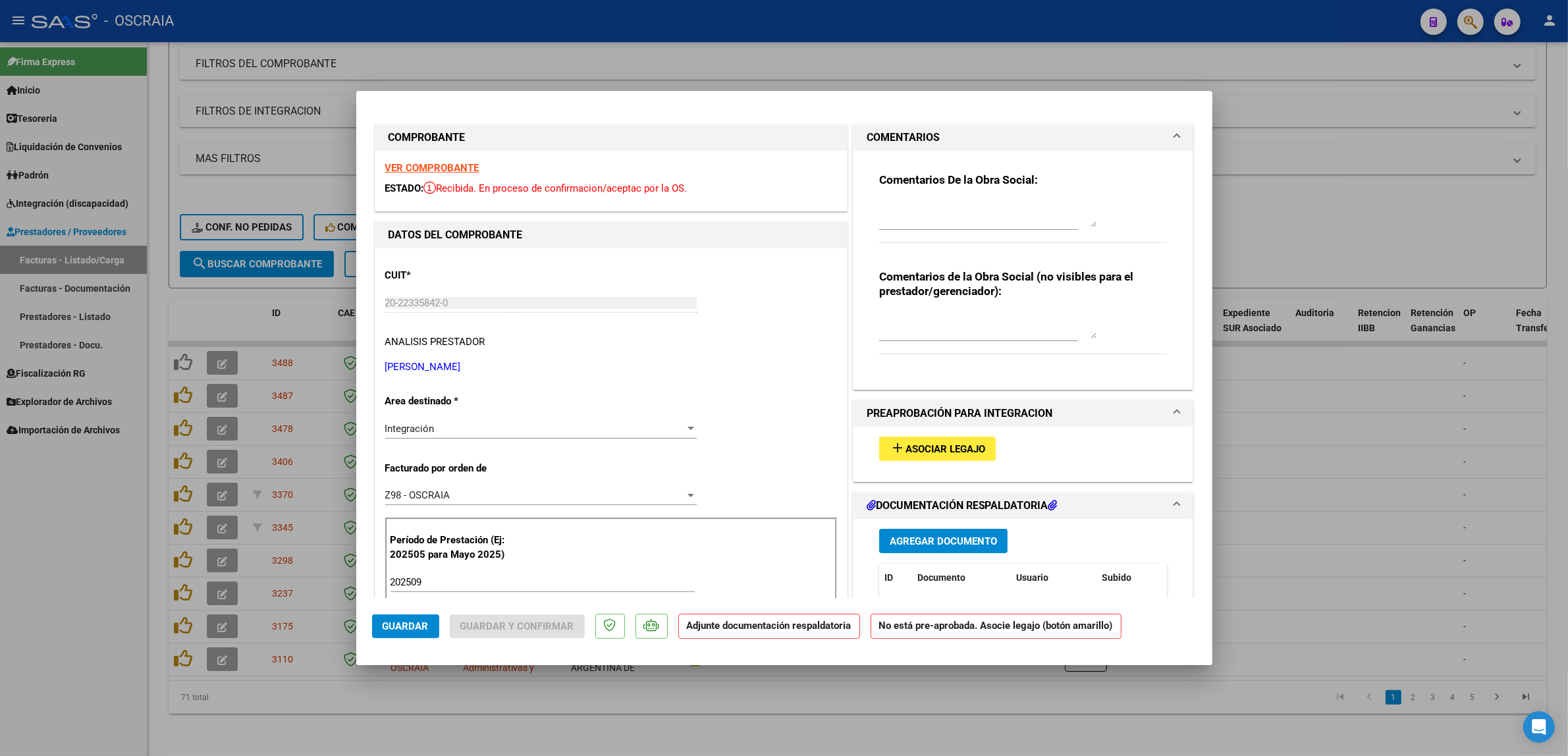
click at [1124, 145] on mat-panel-title "COMENTARIOS" at bounding box center [1015, 137] width 298 height 16
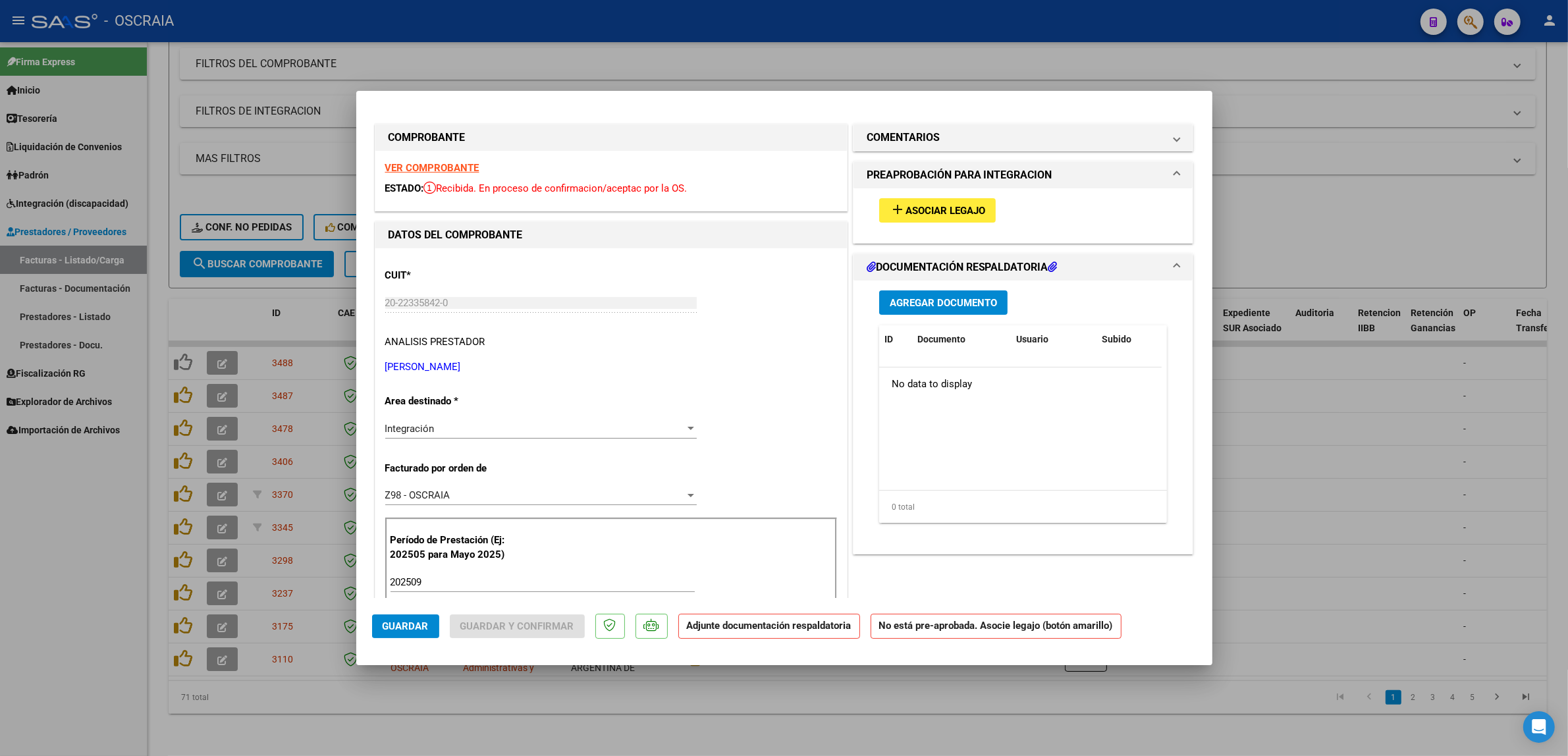
click at [1052, 169] on mat-panel-title "PREAPROBACIÓN PARA INTEGRACION" at bounding box center [1015, 175] width 298 height 16
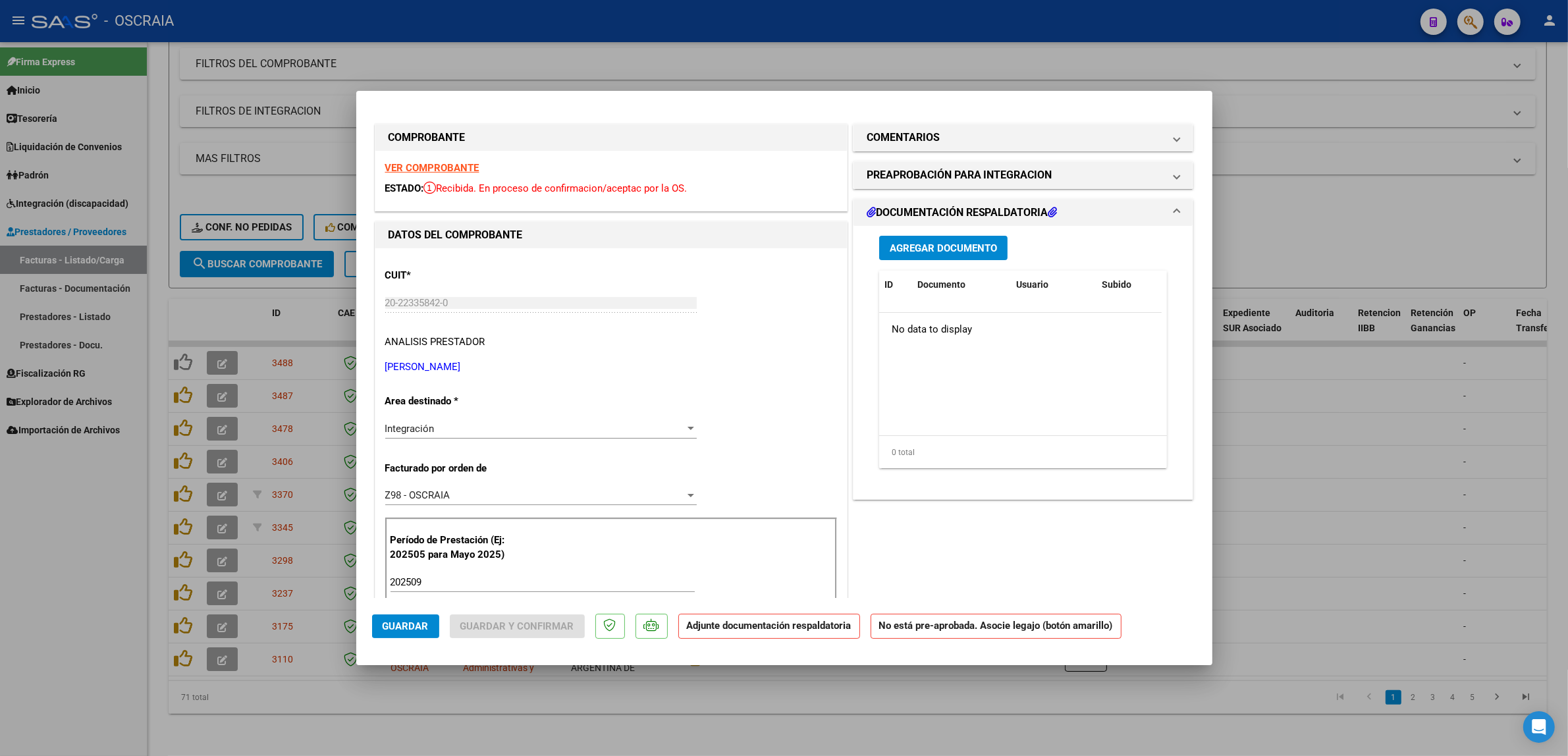
click at [1081, 215] on mat-panel-title "DOCUMENTACIÓN RESPALDATORIA" at bounding box center [1015, 213] width 298 height 16
click at [320, 421] on div at bounding box center [784, 378] width 1568 height 756
type input "$ 0,00"
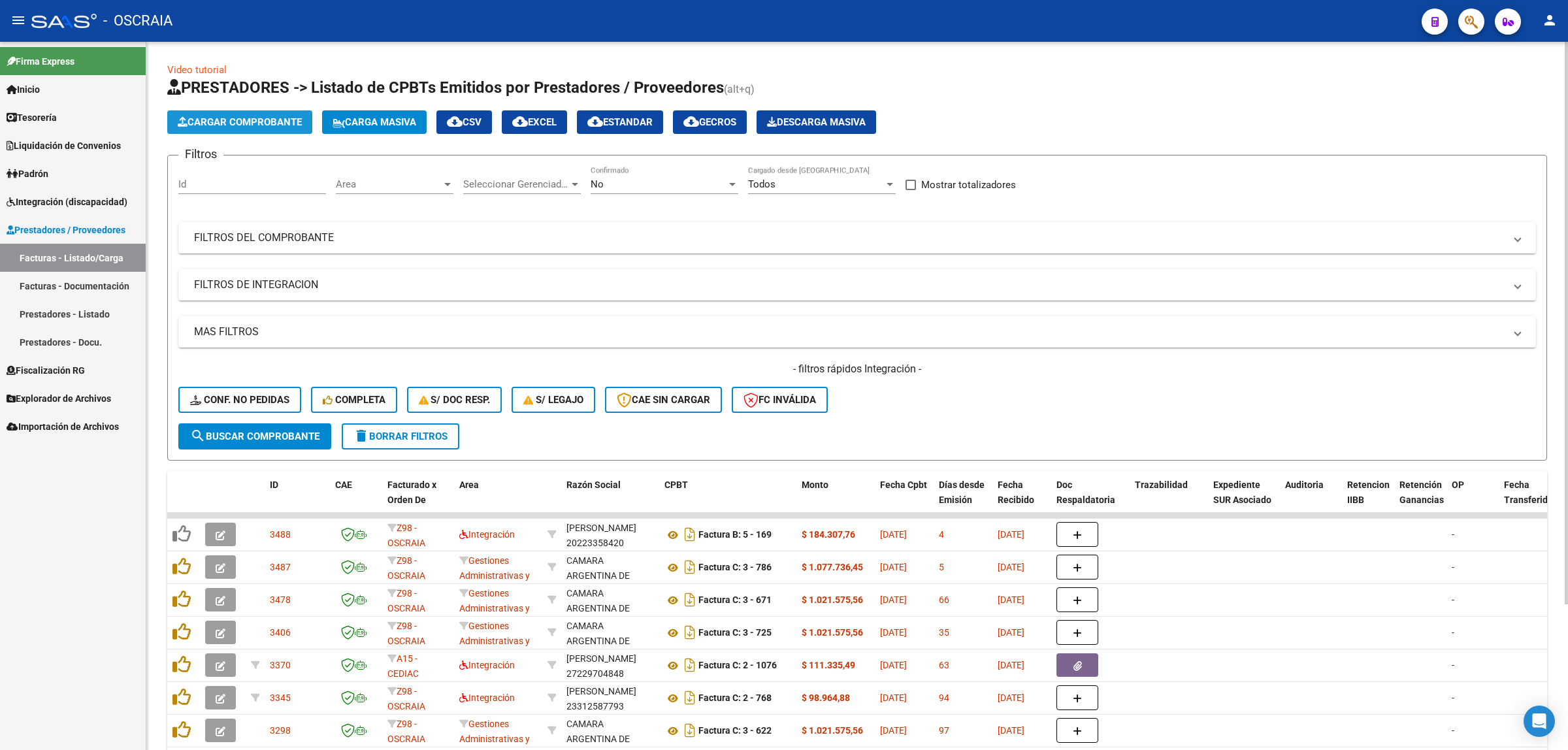
click at [252, 118] on span "Cargar Comprobante" at bounding box center [240, 122] width 124 height 12
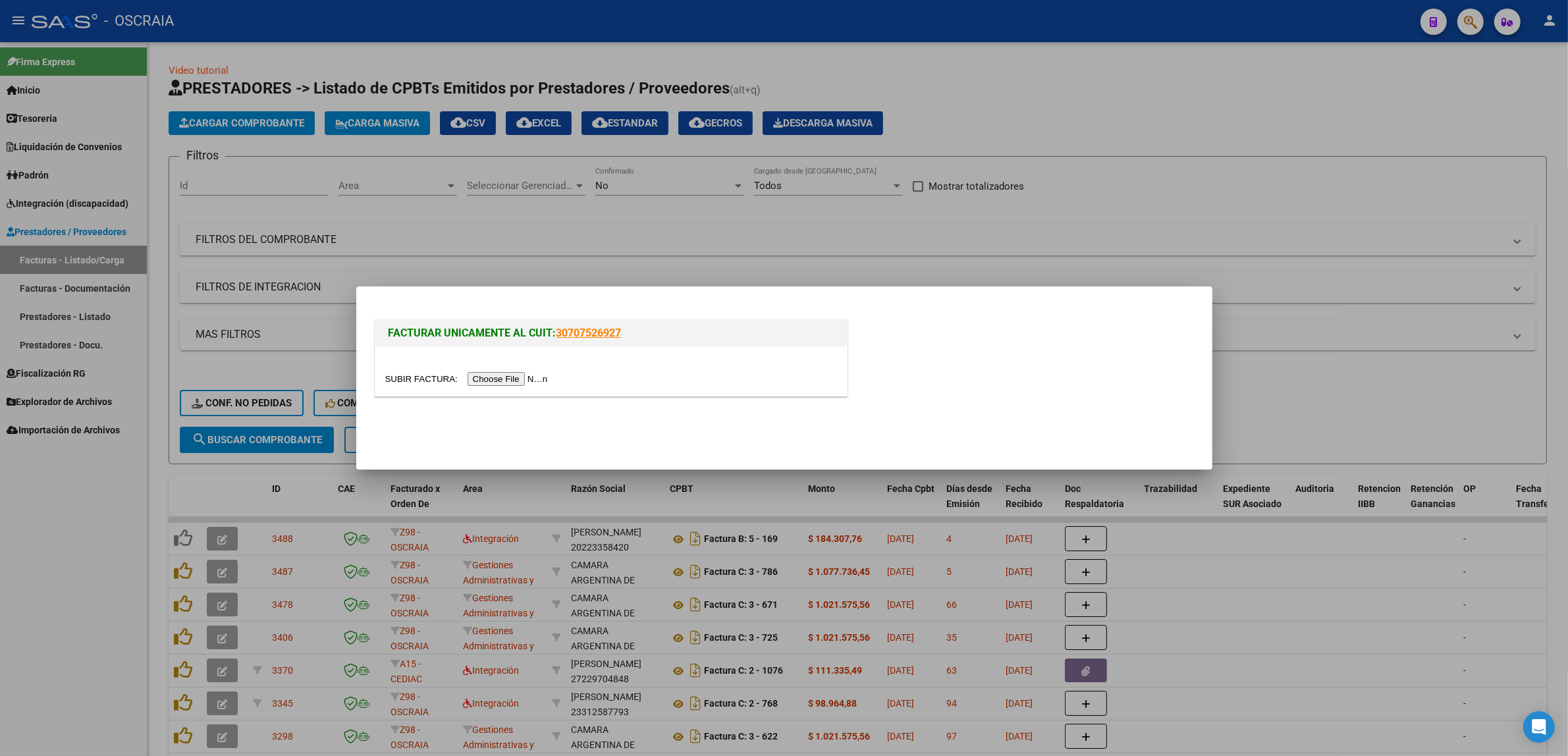
click at [491, 379] on input "file" at bounding box center [468, 379] width 167 height 14
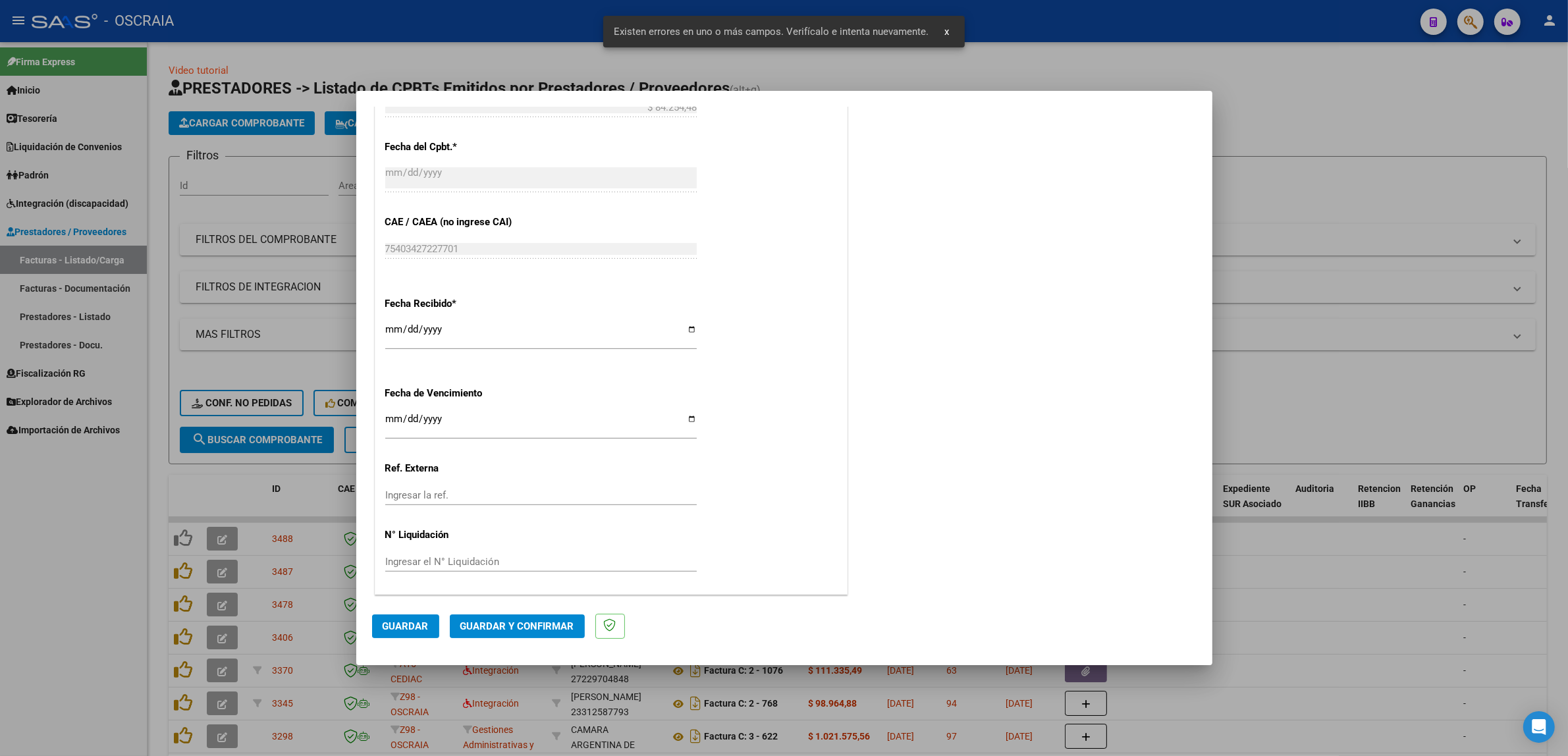
scroll to position [296, 0]
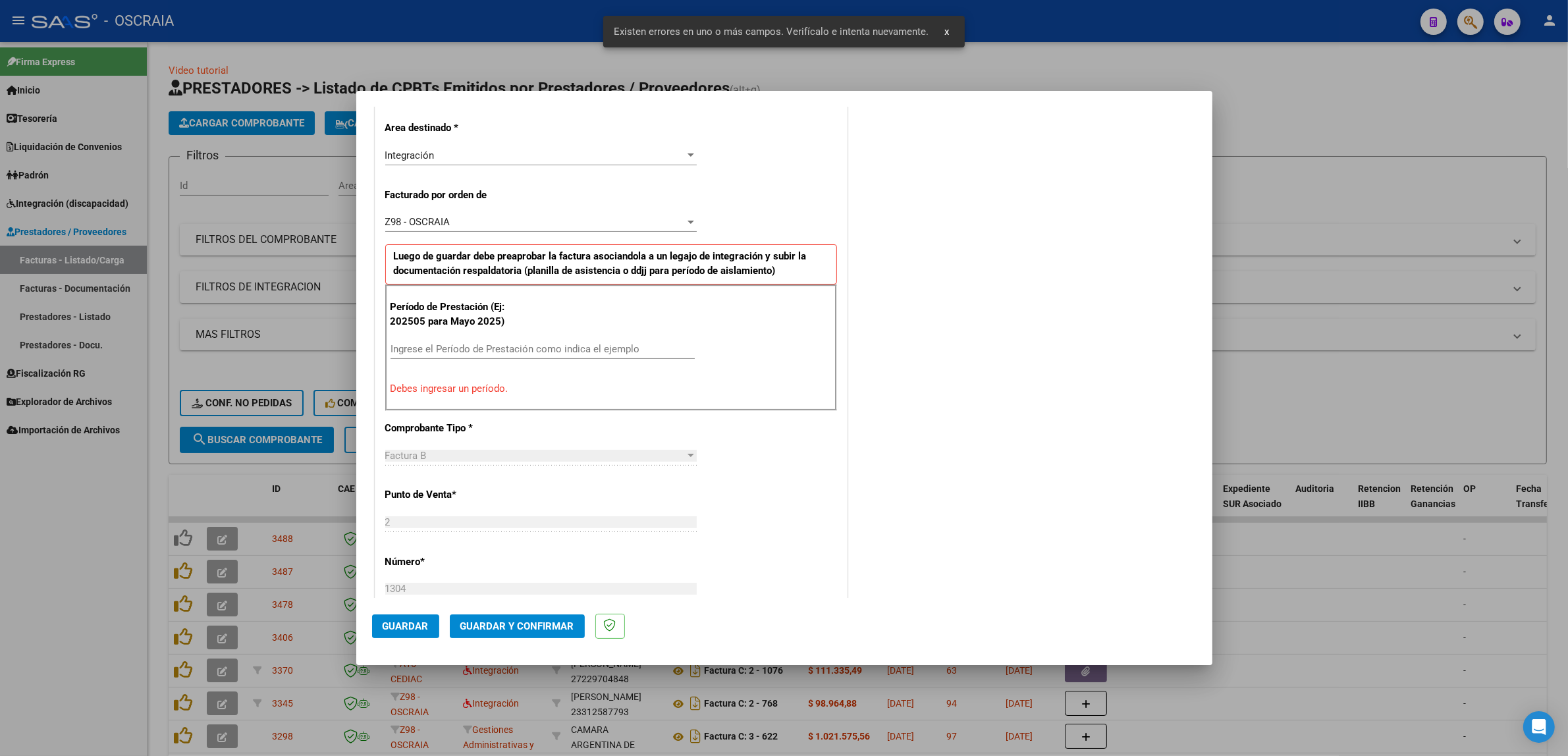
click at [558, 357] on div "Ingrese el Período de Prestación como indica el ejemplo" at bounding box center [543, 349] width 305 height 20
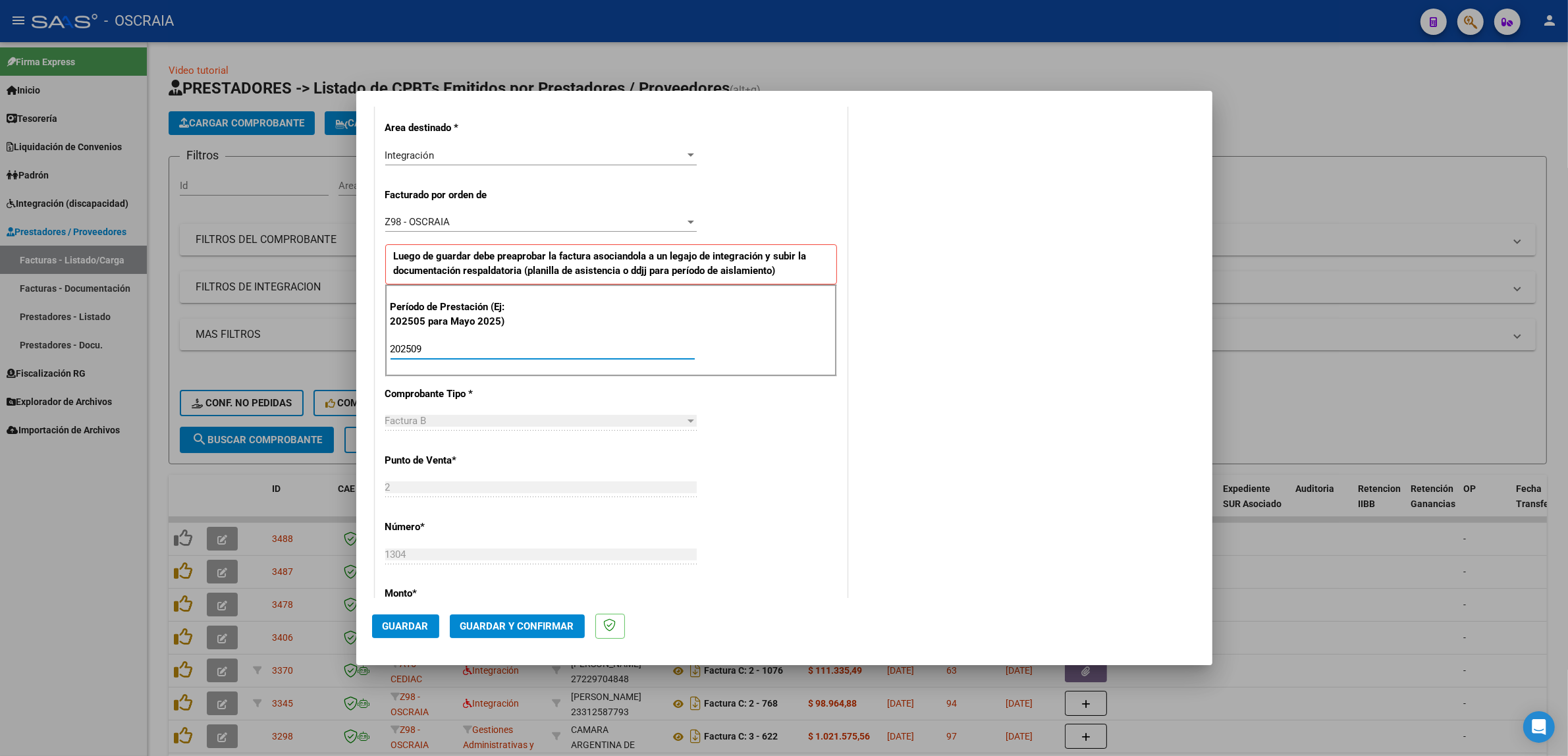
type input "202509"
click at [922, 361] on div "COMENTARIOS Comentarios De la Obra Social: Comentarios de la Obra Social (no vi…" at bounding box center [1023, 468] width 346 height 1286
click at [405, 620] on span "Guardar" at bounding box center [405, 626] width 46 height 12
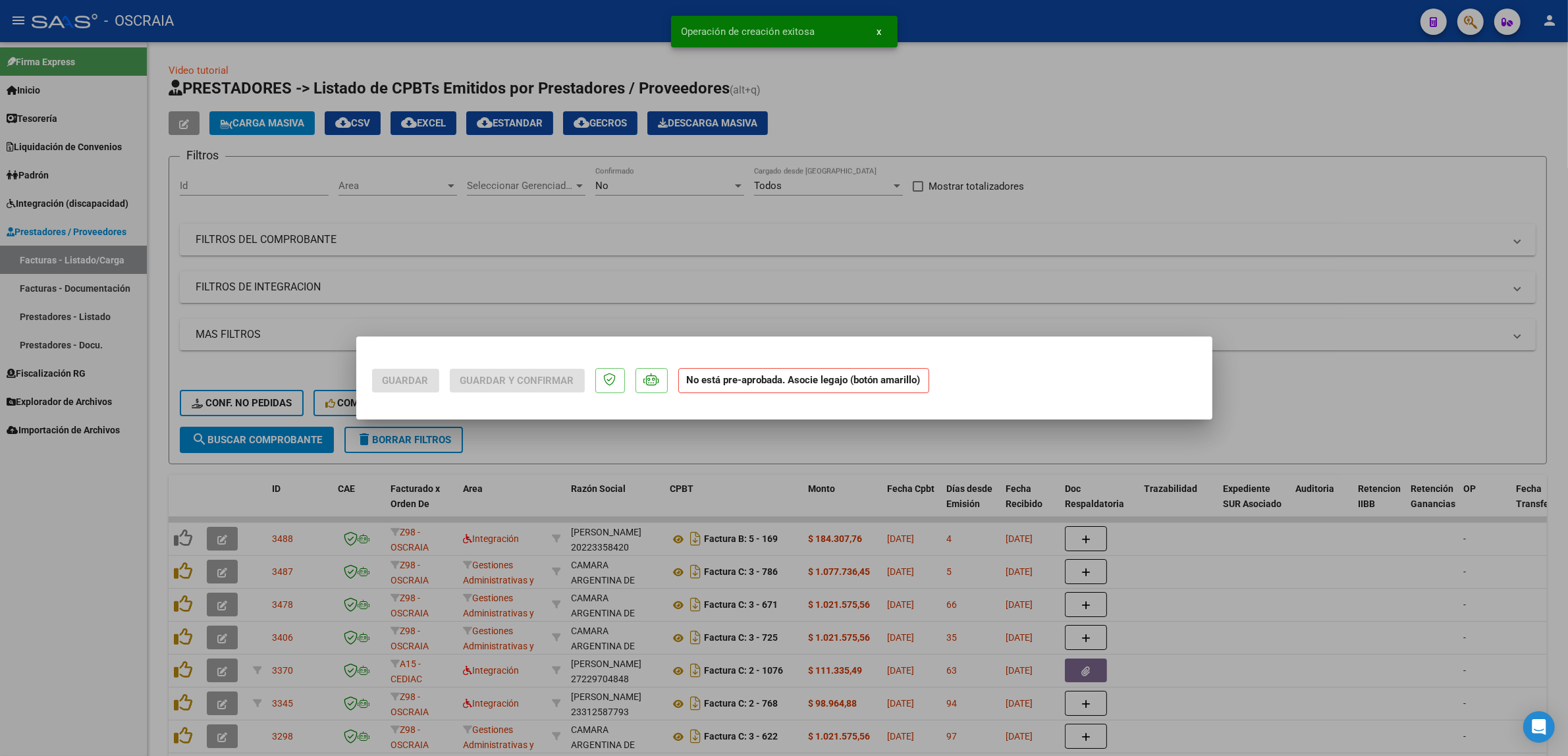
scroll to position [0, 0]
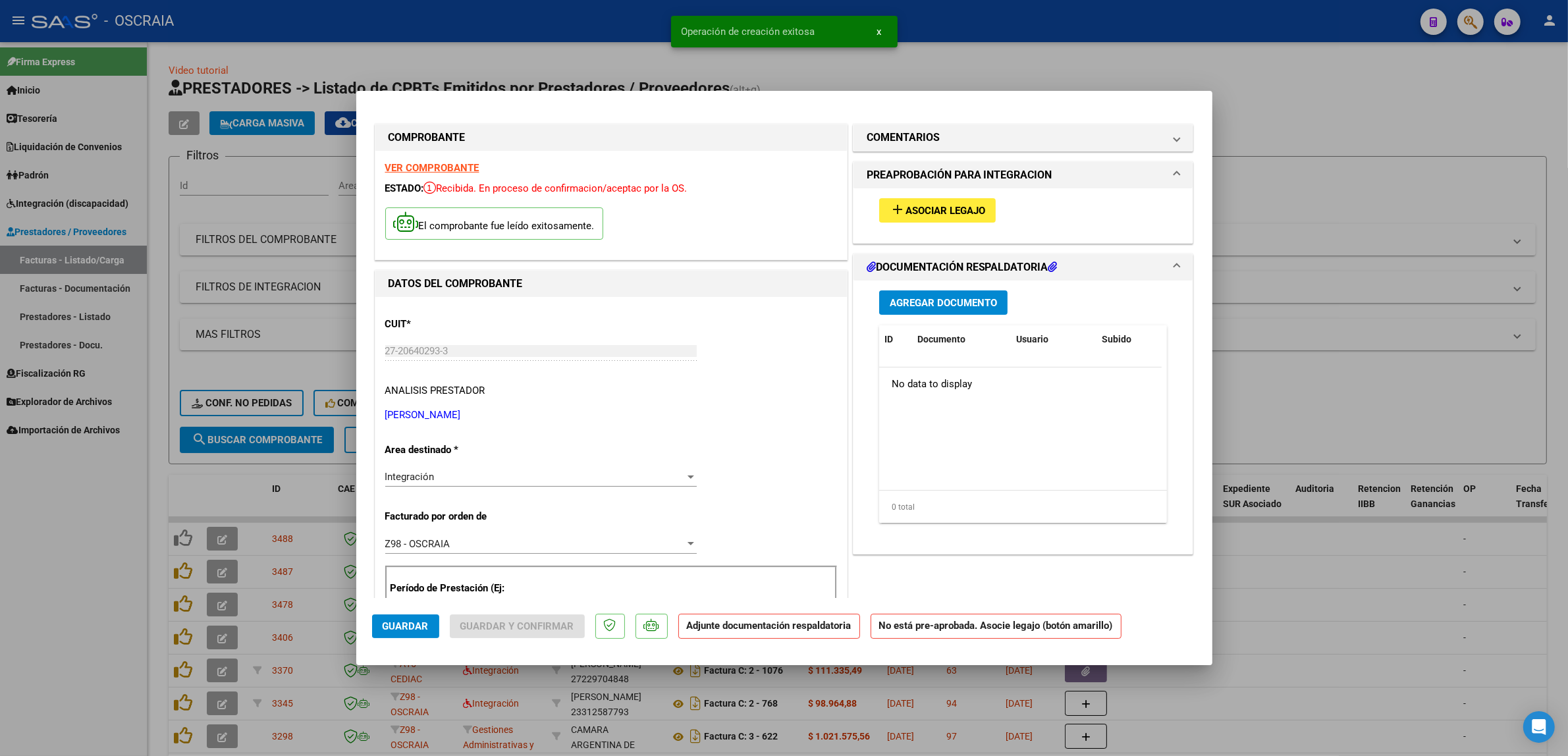
click at [953, 202] on button "add Asociar Legajo" at bounding box center [938, 211] width 117 height 25
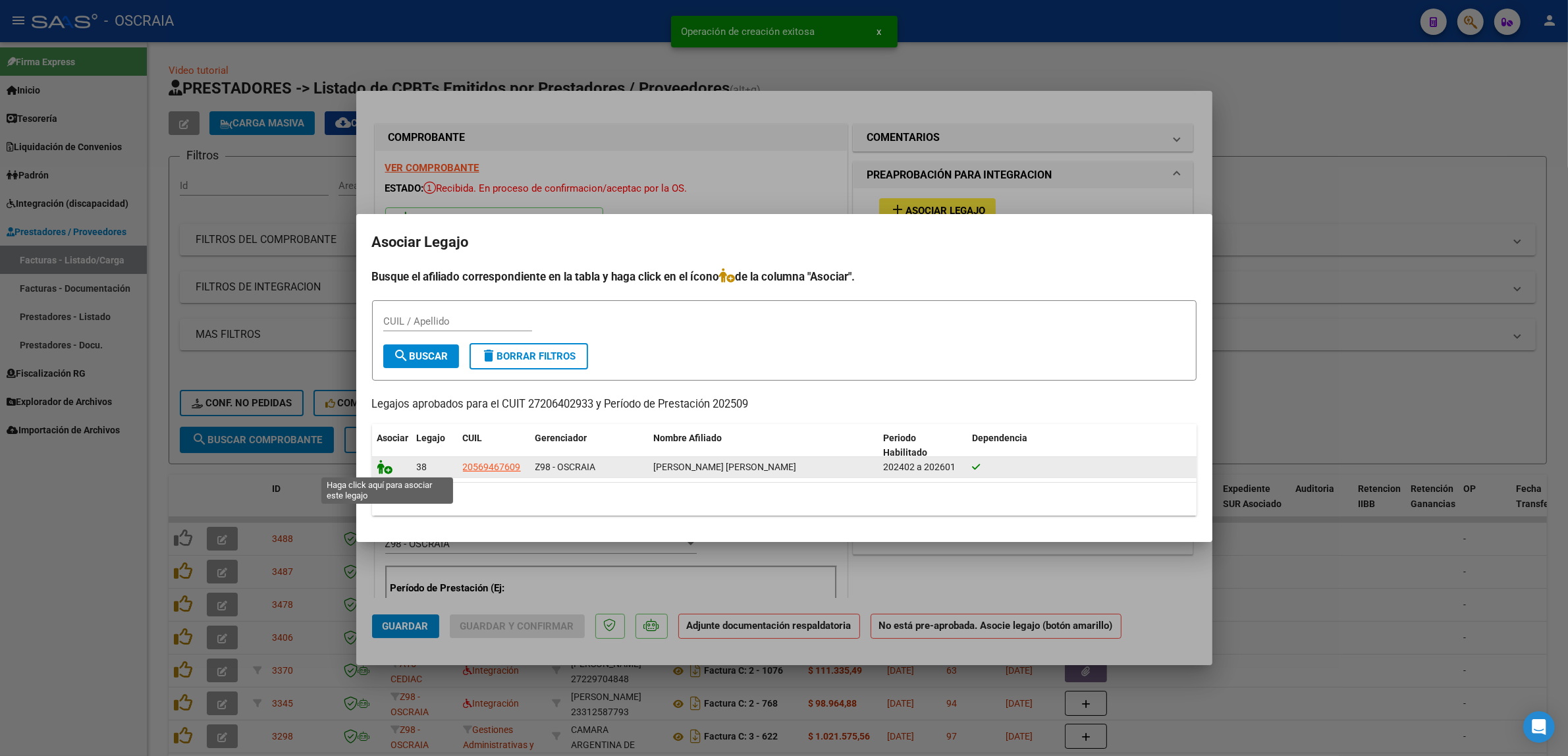
click at [379, 469] on icon at bounding box center [385, 466] width 16 height 14
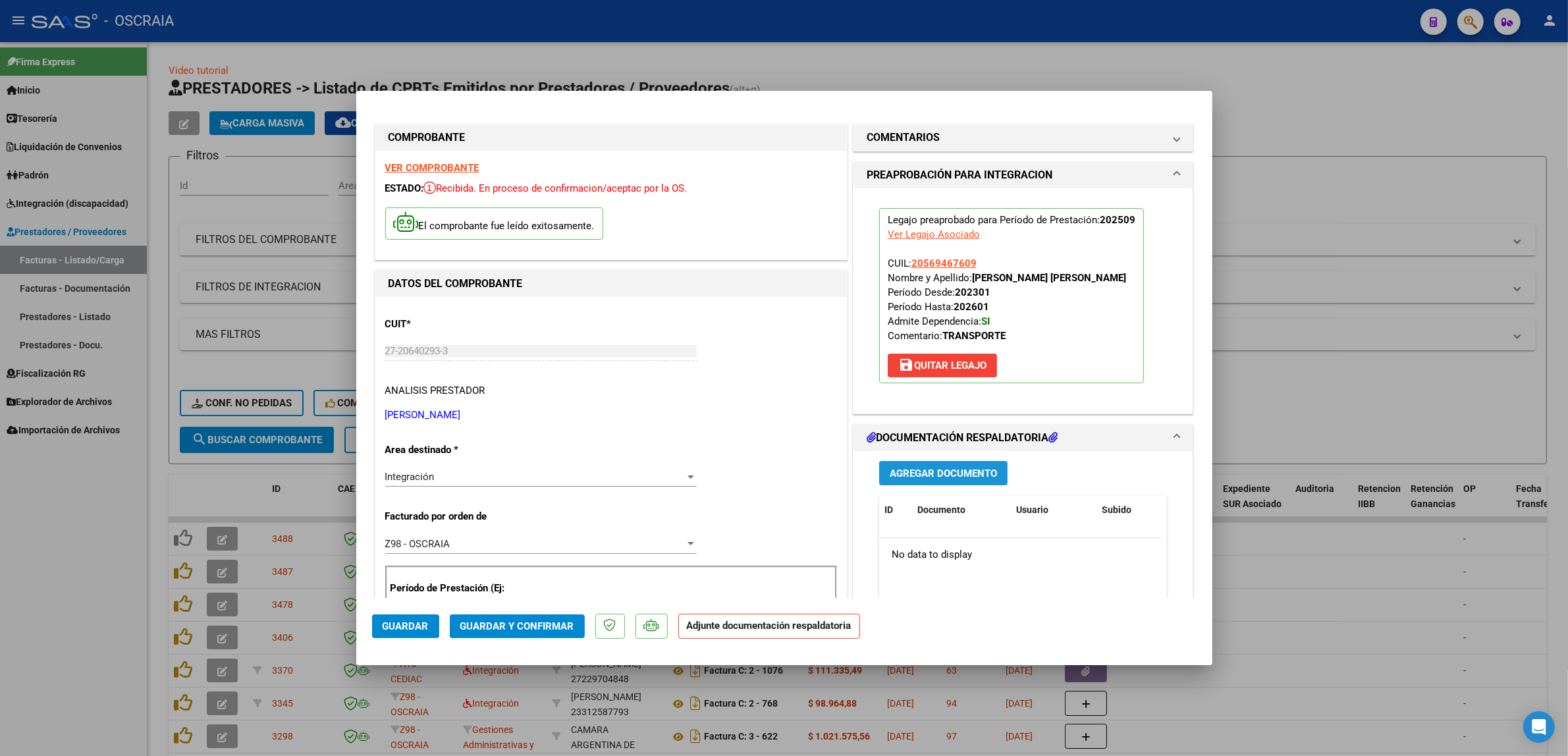
click at [946, 470] on span "Agregar Documento" at bounding box center [943, 473] width 107 height 12
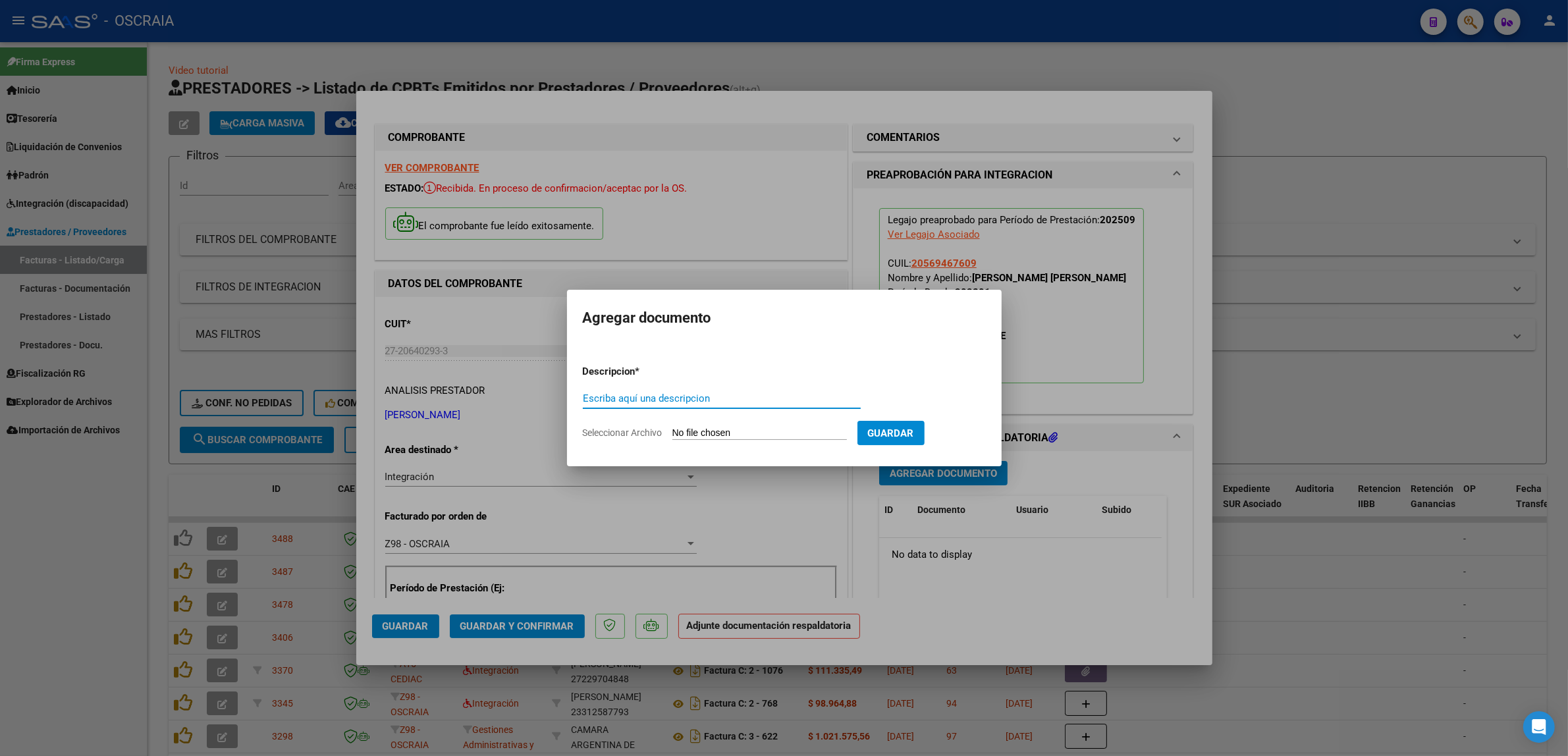
click at [684, 396] on input "Escriba aquí una descripcion" at bounding box center [722, 398] width 278 height 12
type input "PLANILLA DE ASISTENCIA"
click at [720, 436] on input "Seleccionar Archivo" at bounding box center [759, 434] width 174 height 12
type input "C:\fakepath\09-2025 MARTINUCCI ANDREA FABIANA FC1304 TRANSPORTE ESPECIAL VALENT…"
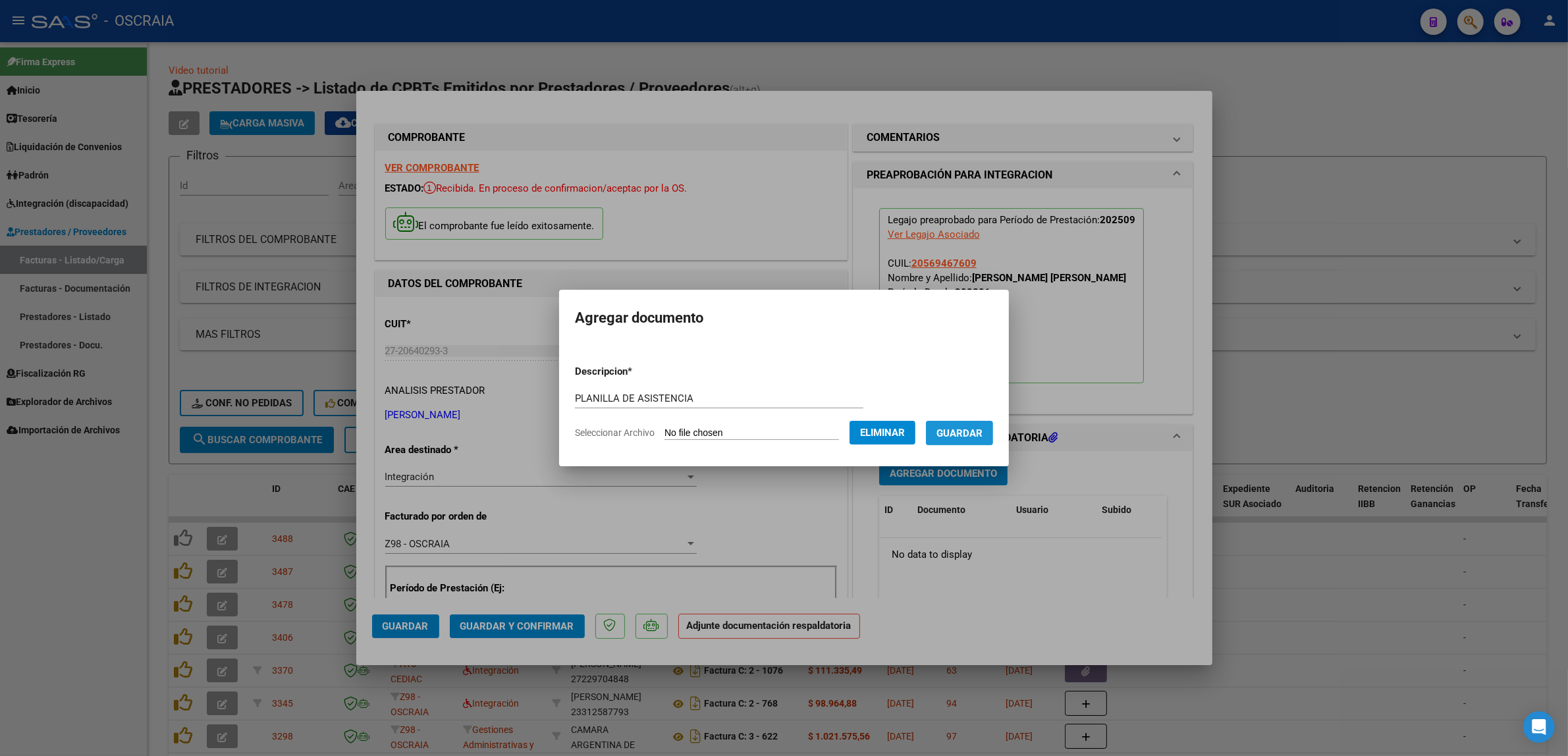
click at [970, 430] on span "Guardar" at bounding box center [959, 433] width 46 height 12
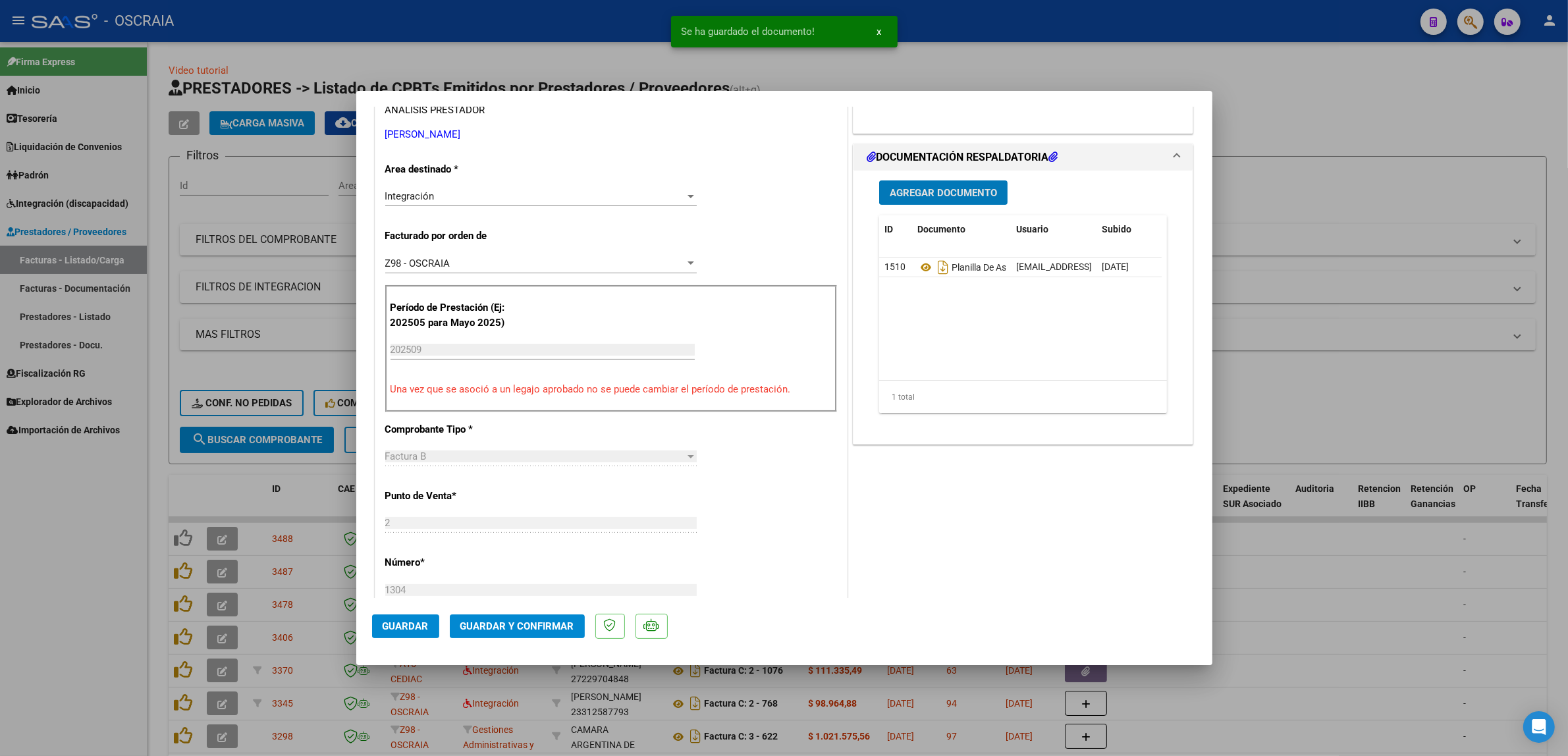
scroll to position [7, 0]
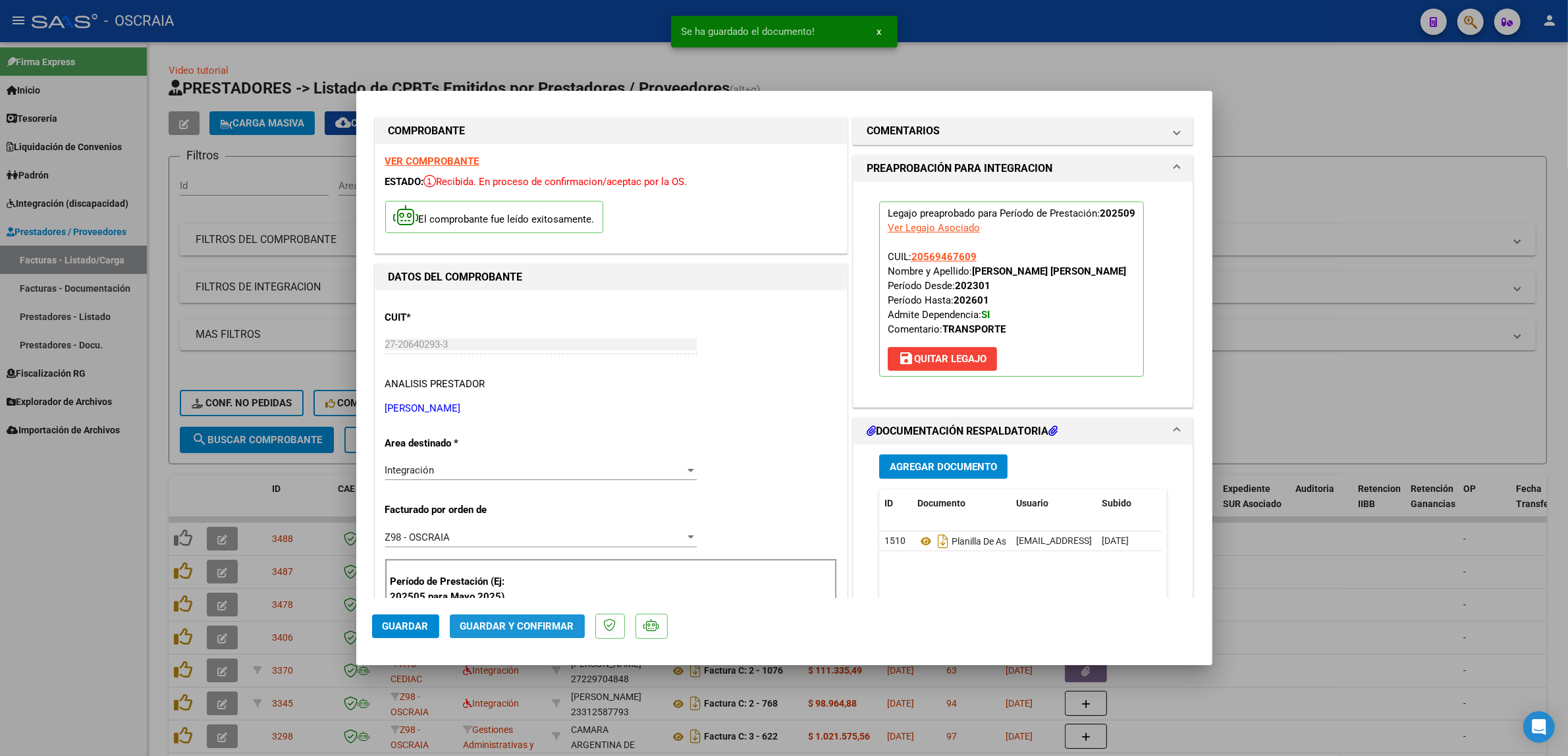
click at [491, 630] on span "Guardar y Confirmar" at bounding box center [517, 626] width 114 height 12
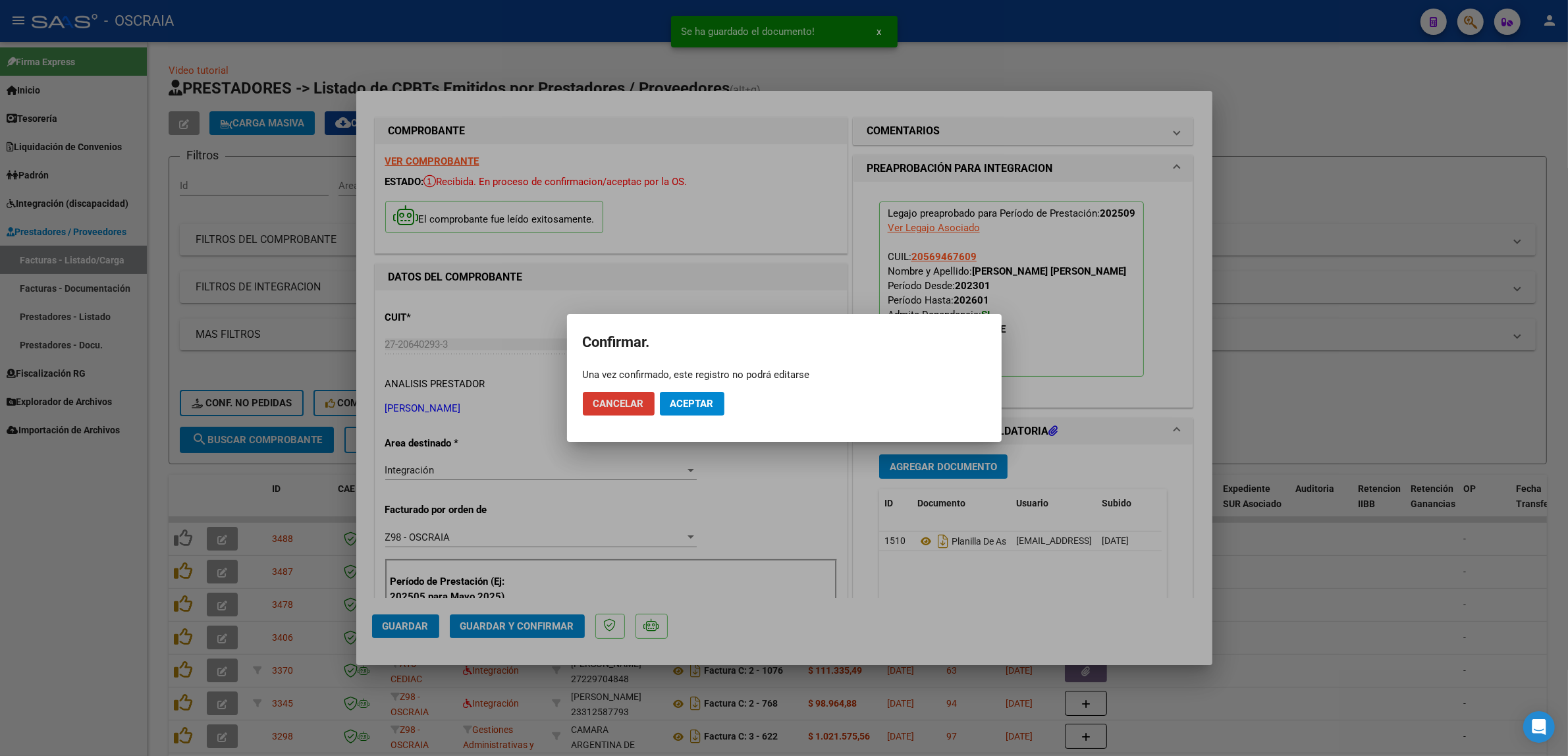
click at [712, 392] on mat-dialog-actions "Cancelar Aceptar" at bounding box center [785, 403] width 403 height 45
click at [711, 393] on button "Aceptar" at bounding box center [692, 403] width 64 height 24
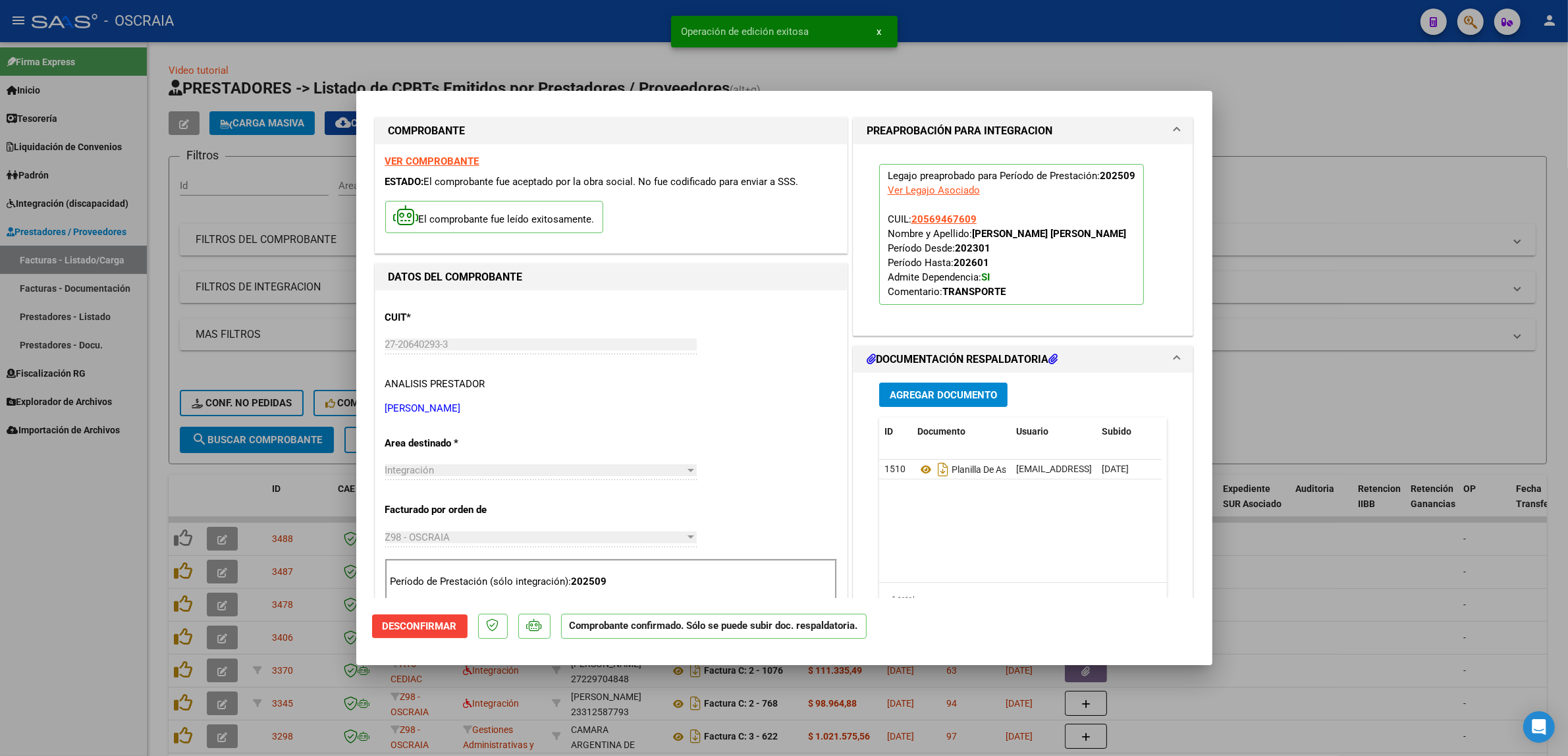
click at [324, 339] on div at bounding box center [784, 378] width 1568 height 756
type input "$ 0,00"
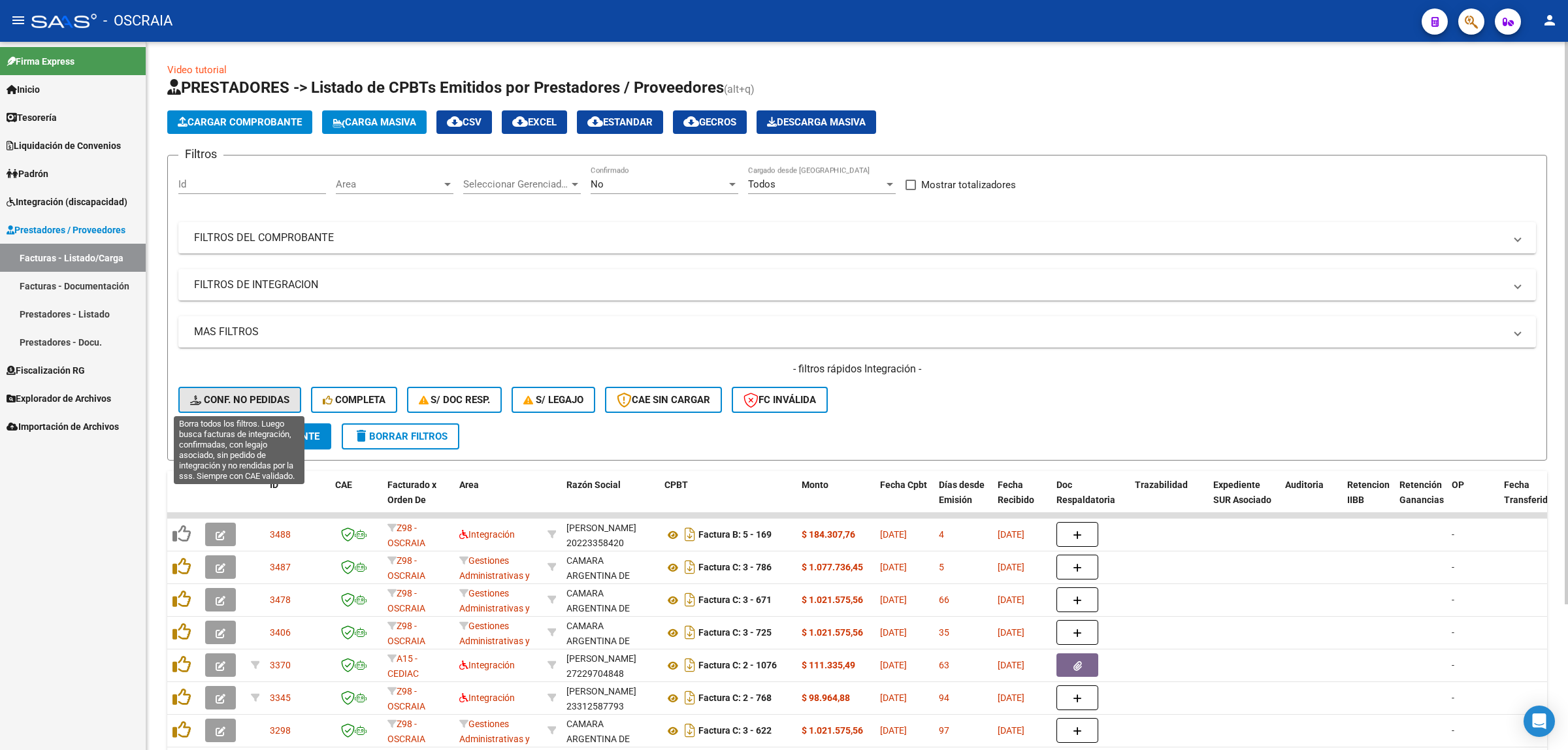
click at [257, 389] on button "Conf. no pedidas" at bounding box center [240, 400] width 122 height 26
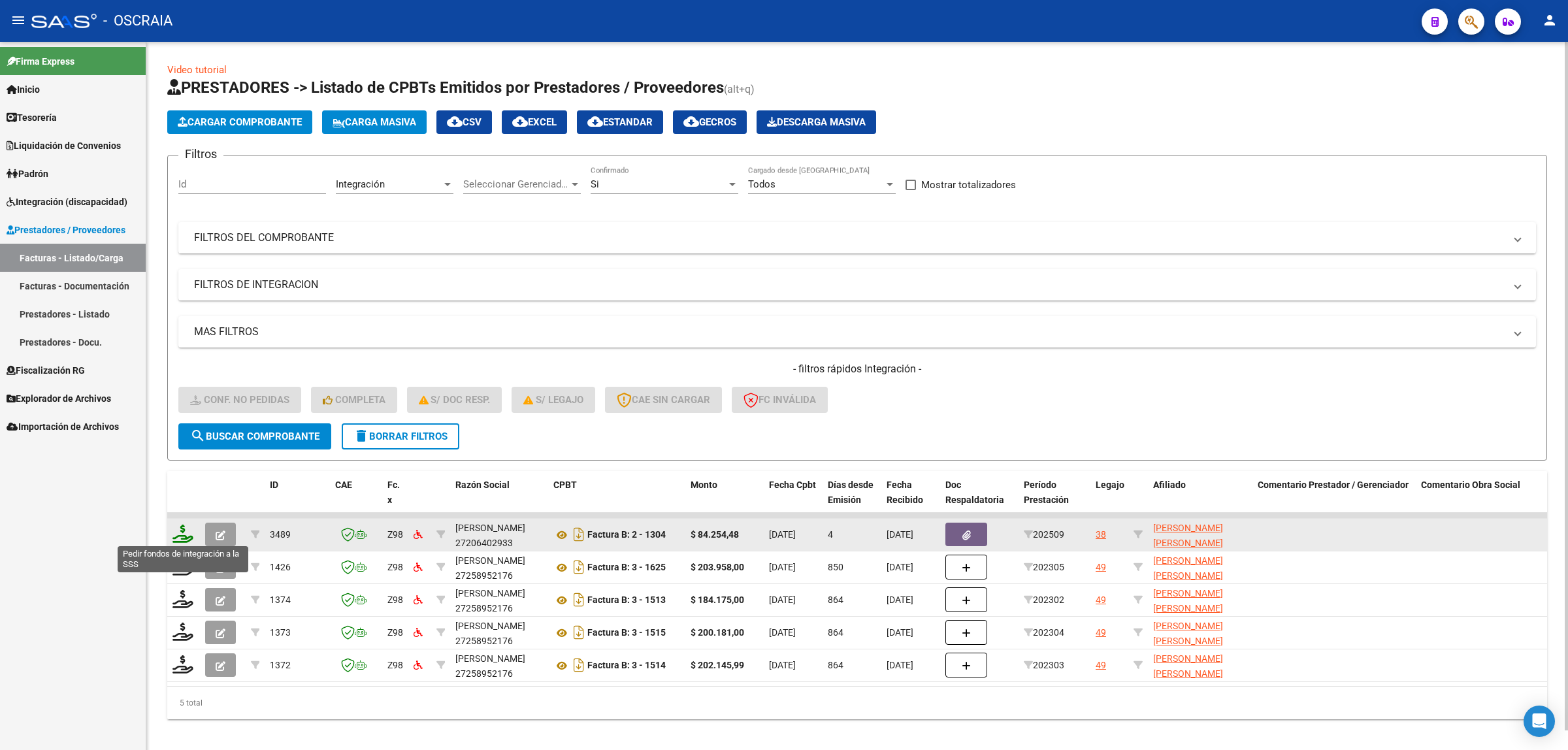
click at [180, 534] on icon at bounding box center [182, 534] width 21 height 18
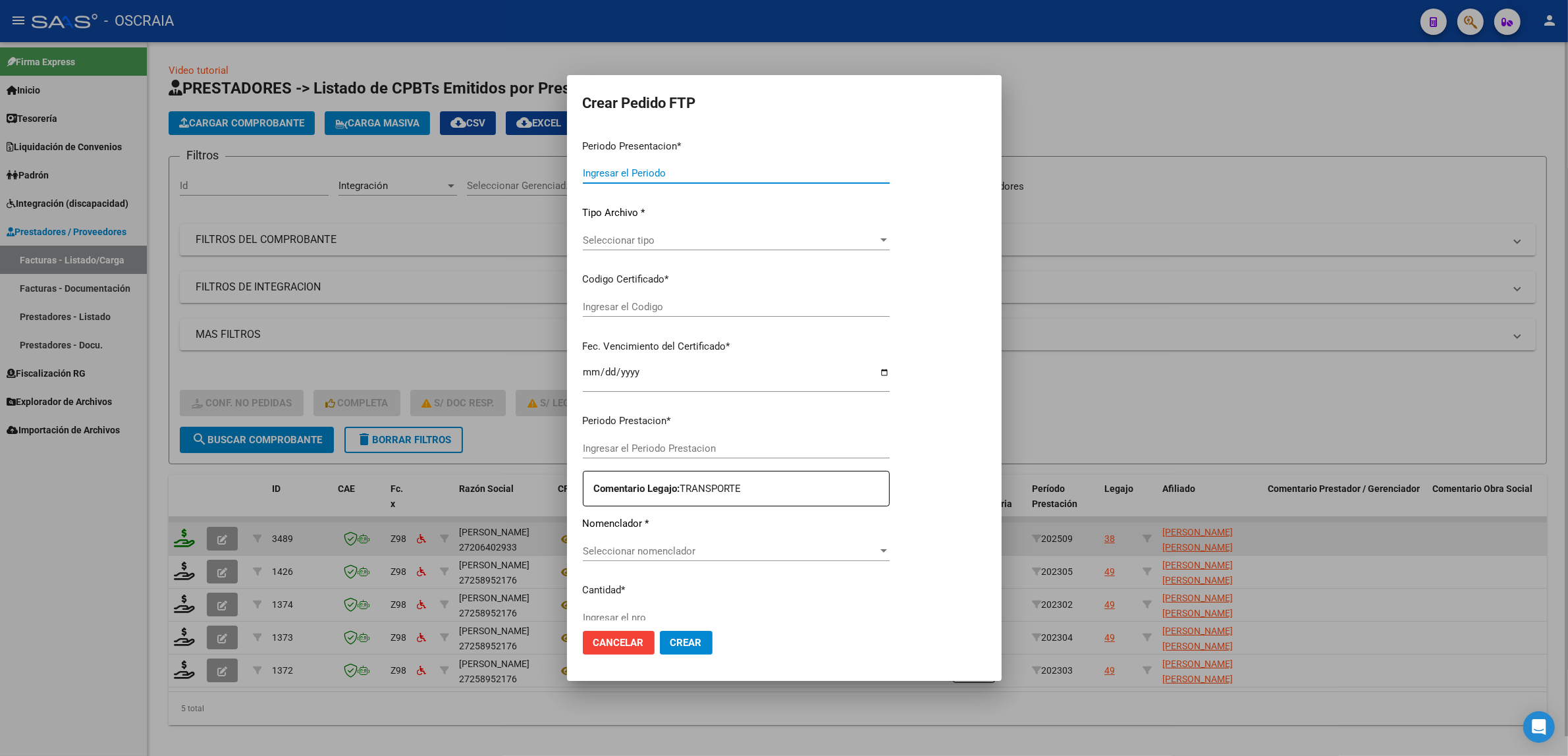
type input "202509"
type input "$ 84.254,48"
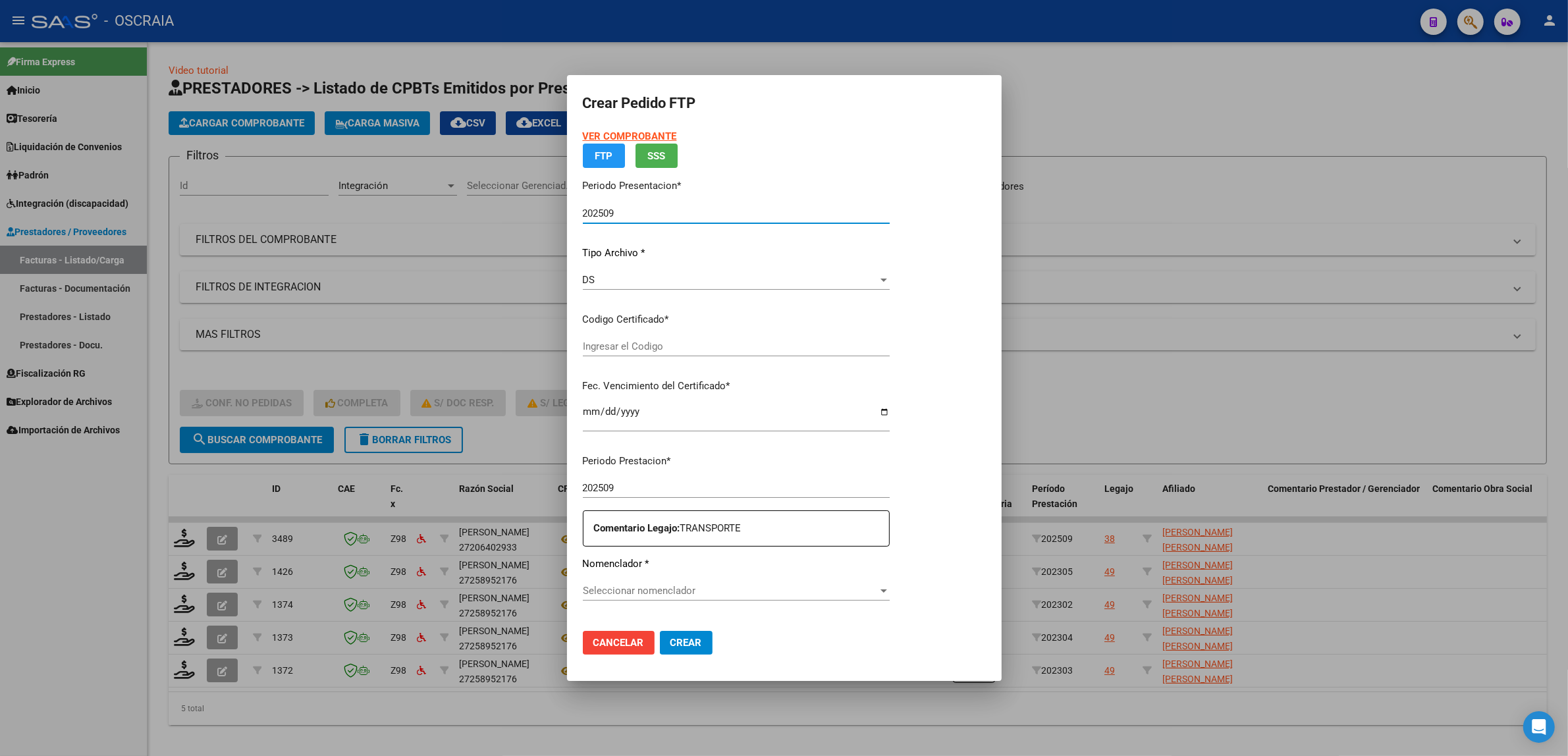
type input "ARG02000569467602021011220260112BS423"
type input "2026-01-12"
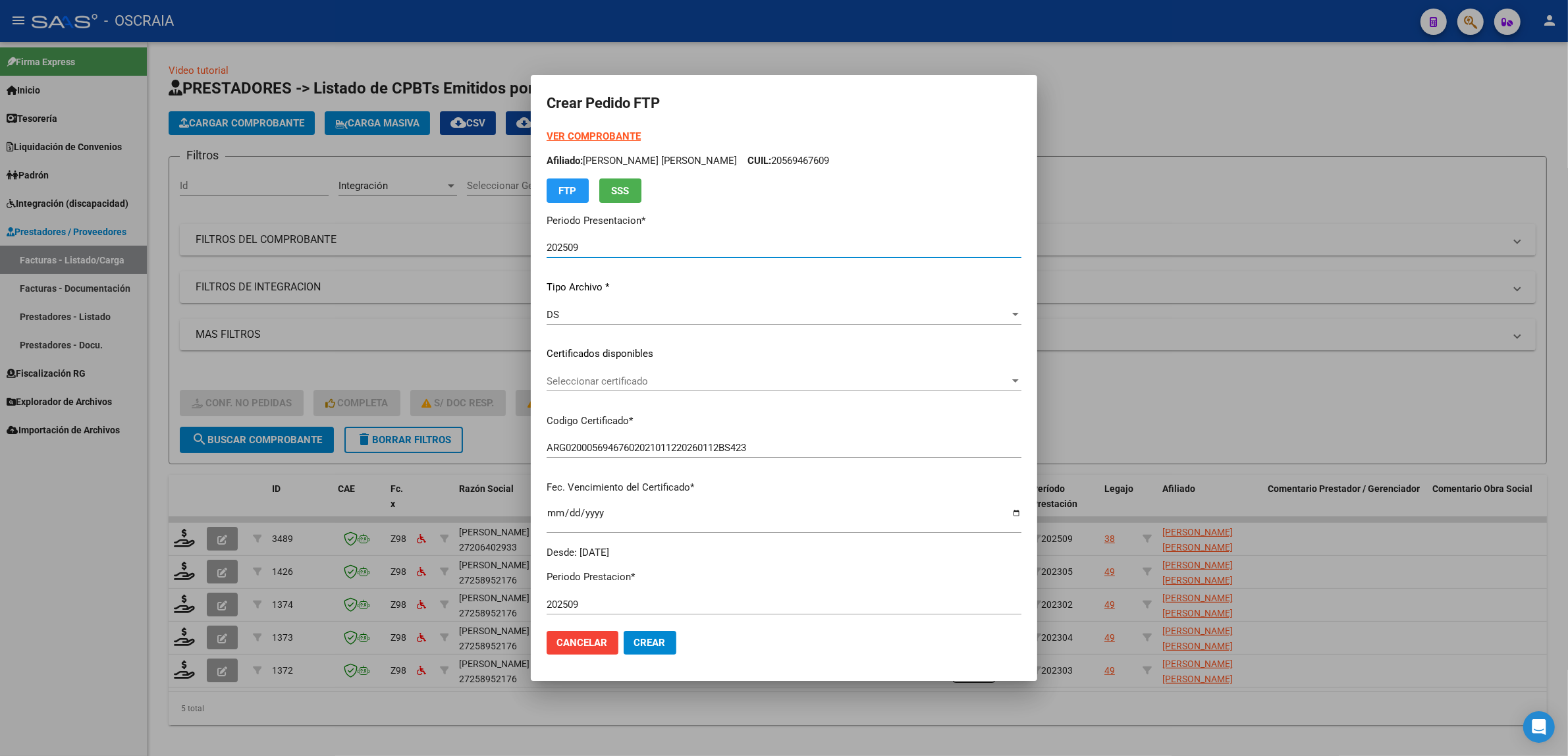
click at [682, 379] on span "Seleccionar certificado" at bounding box center [778, 381] width 463 height 12
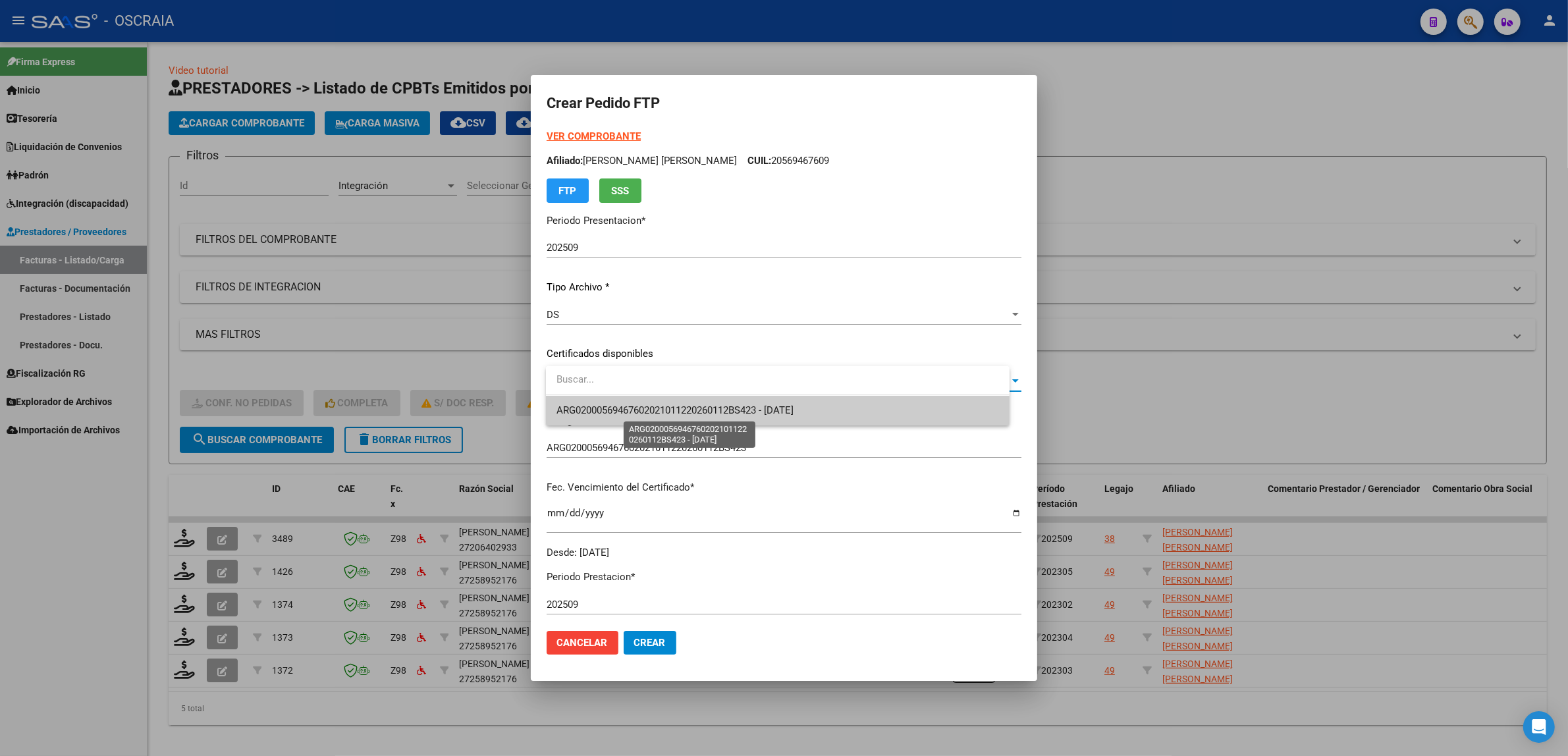
click at [733, 414] on span "ARG02000569467602021011220260112BS423 - 2026-01-12" at bounding box center [675, 410] width 237 height 12
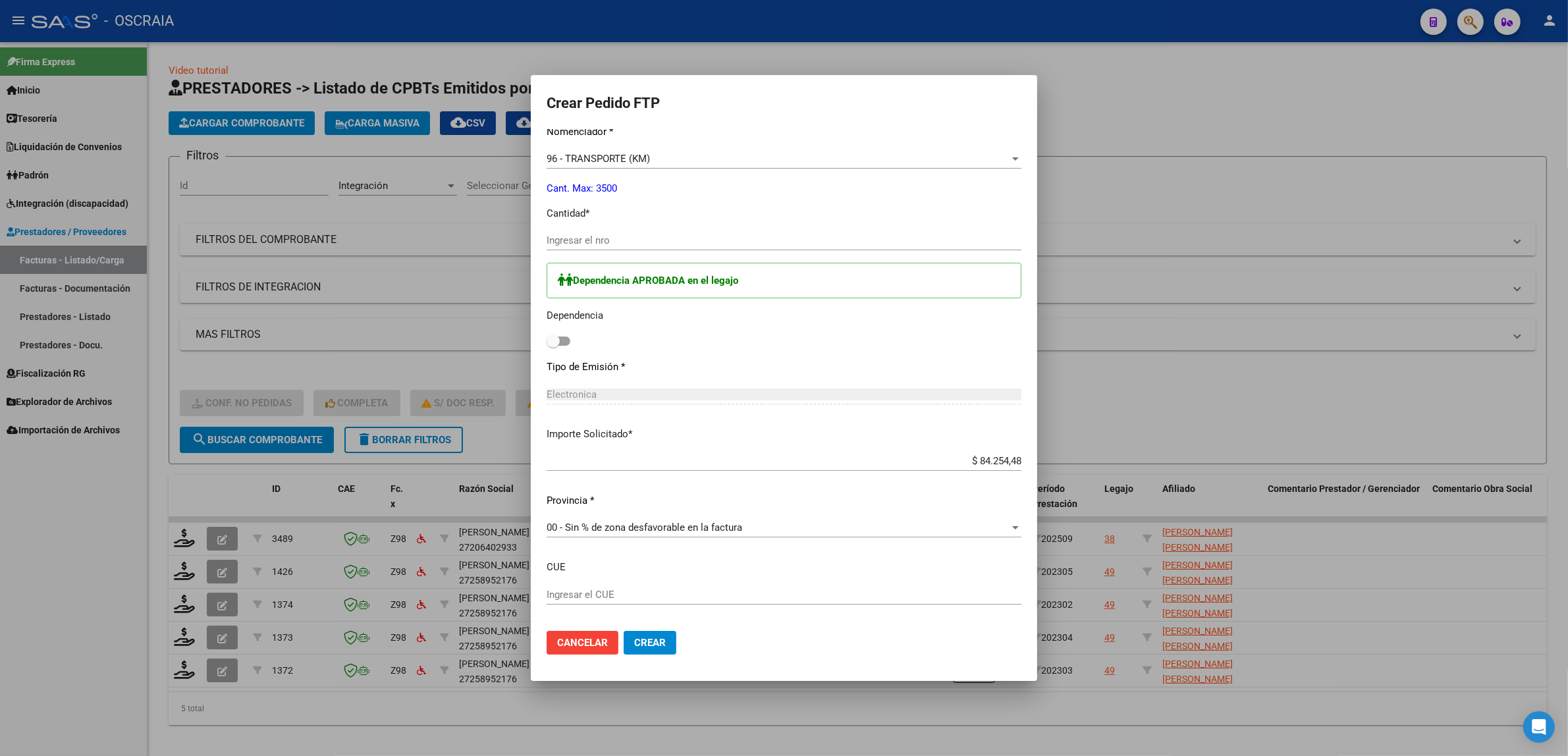
scroll to position [549, 0]
click at [650, 242] on input "Ingresar el nro" at bounding box center [784, 239] width 475 height 12
click at [570, 340] on span at bounding box center [558, 340] width 24 height 9
click at [553, 345] on input "checkbox" at bounding box center [552, 345] width 1 height 1
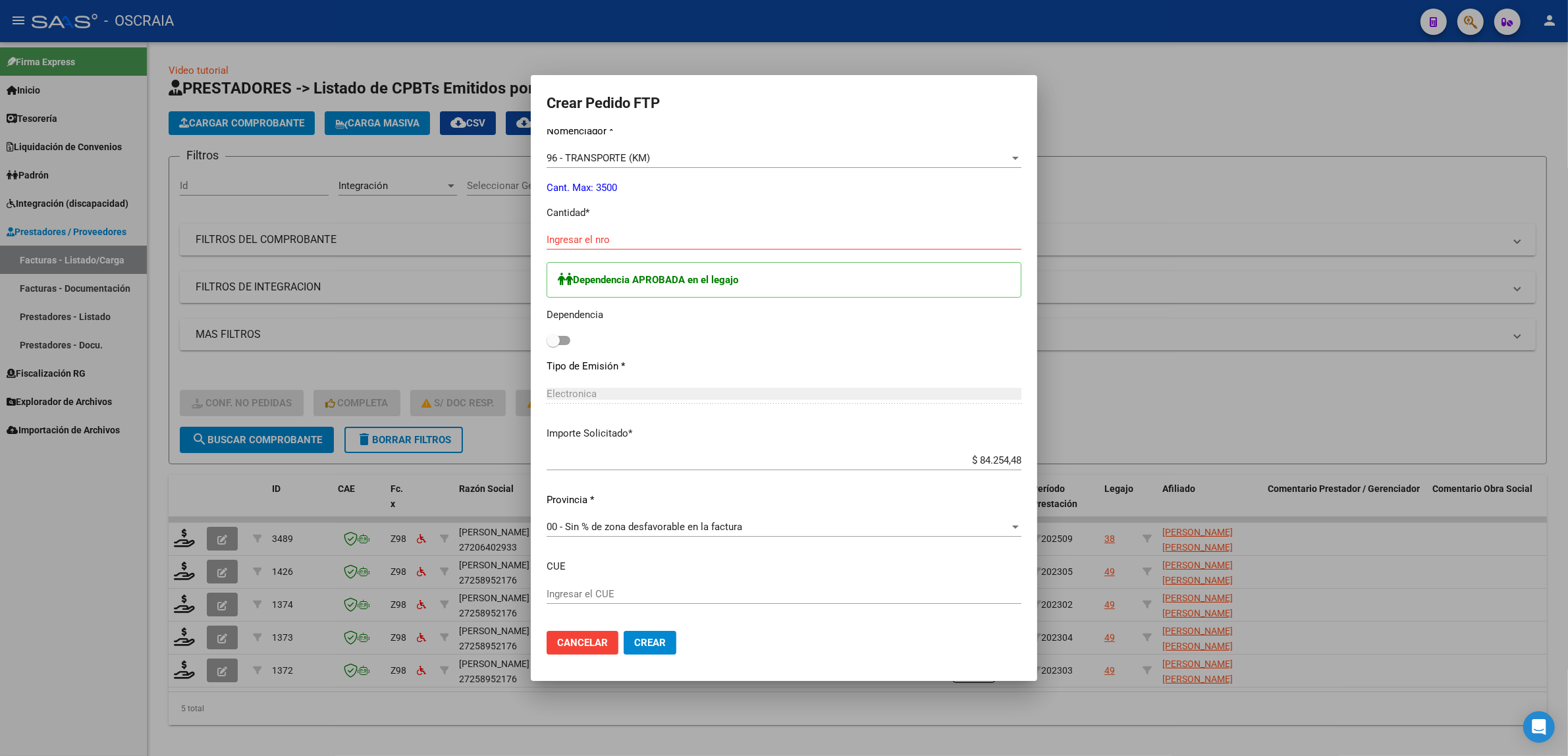
checkbox input "true"
click at [630, 237] on input "Ingresar el nro" at bounding box center [784, 239] width 475 height 12
type input "115"
click at [728, 326] on div "Dependencia APROBADA en el legajo Dependencia" at bounding box center [784, 306] width 475 height 88
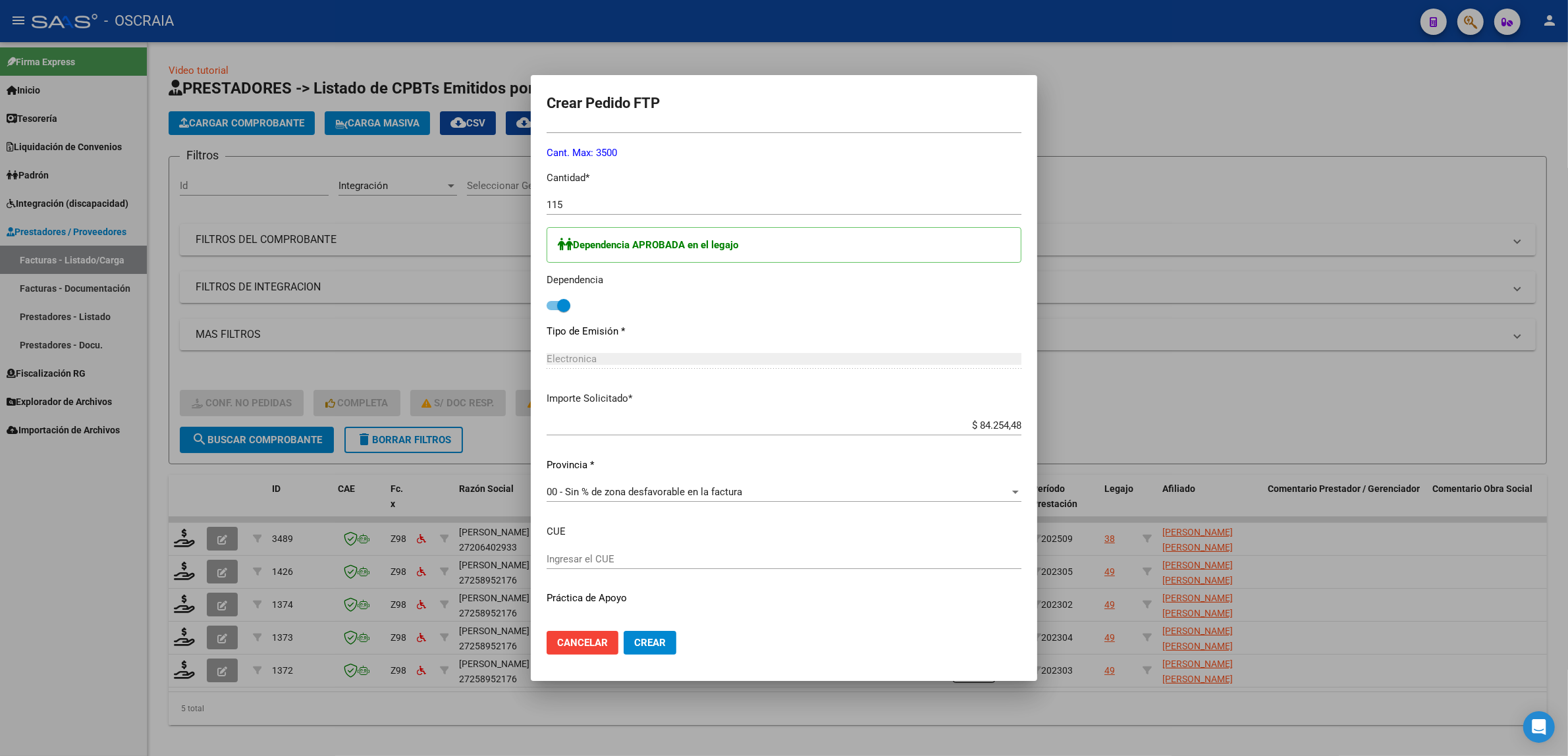
scroll to position [611, 0]
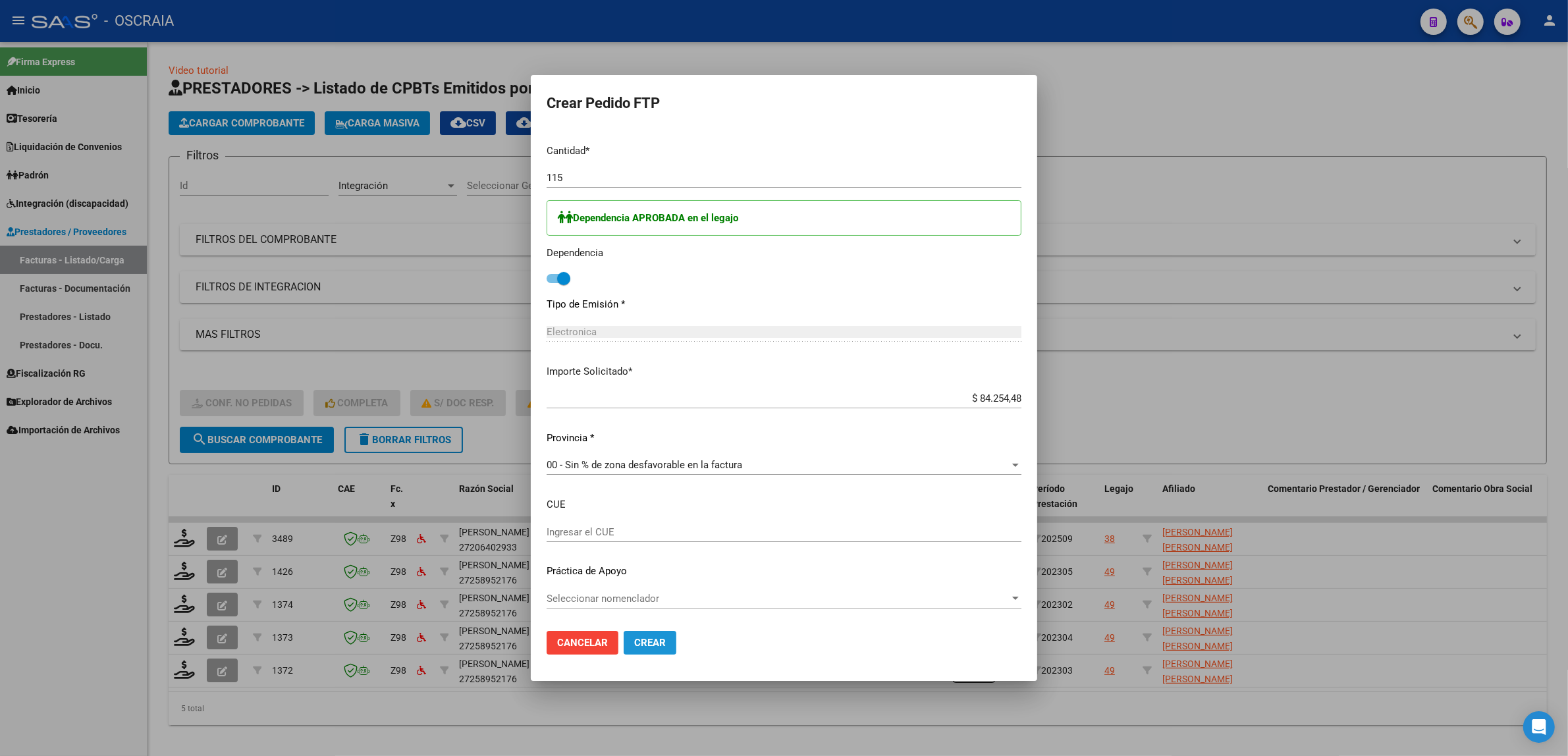
click at [663, 639] on span "Crear" at bounding box center [650, 642] width 32 height 12
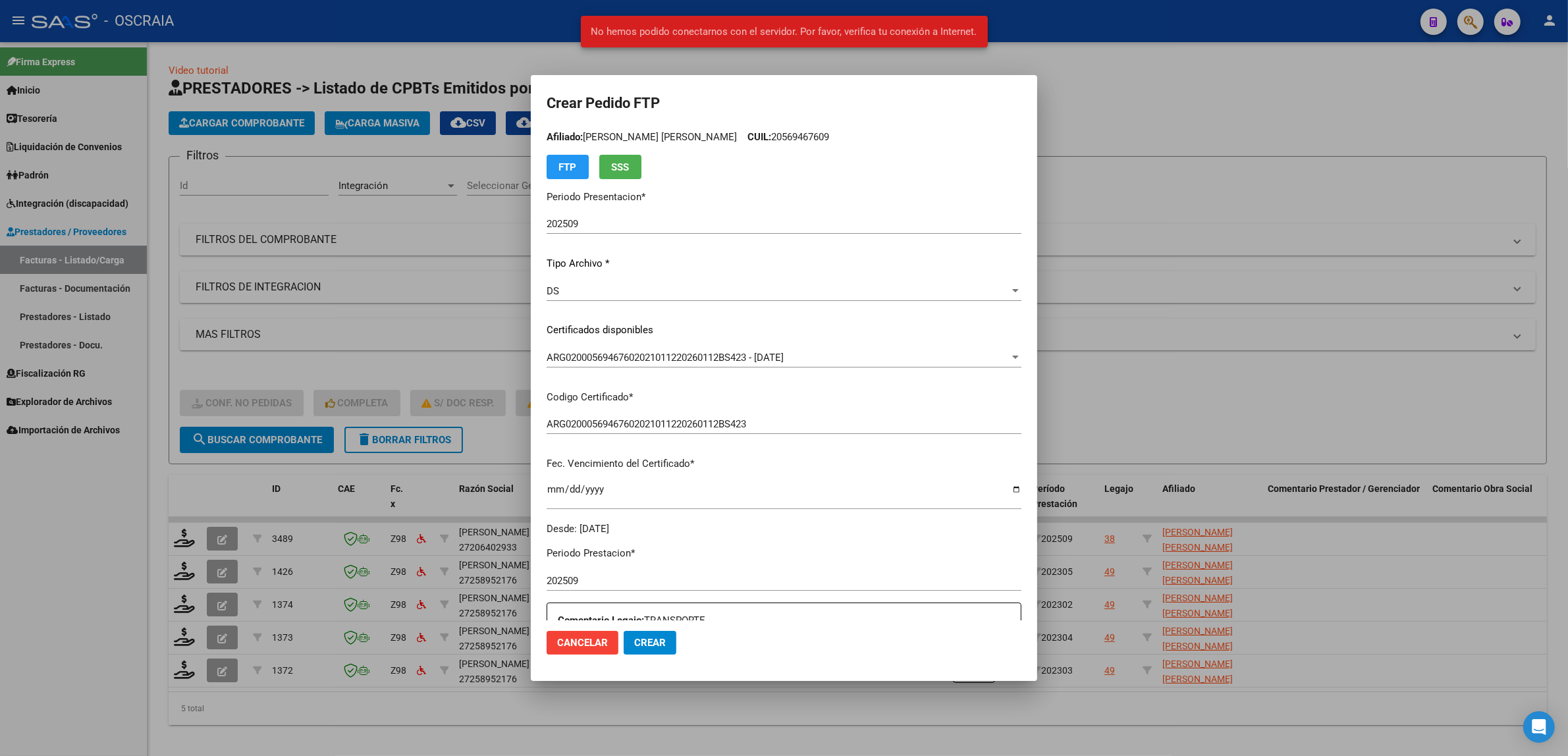
scroll to position [0, 0]
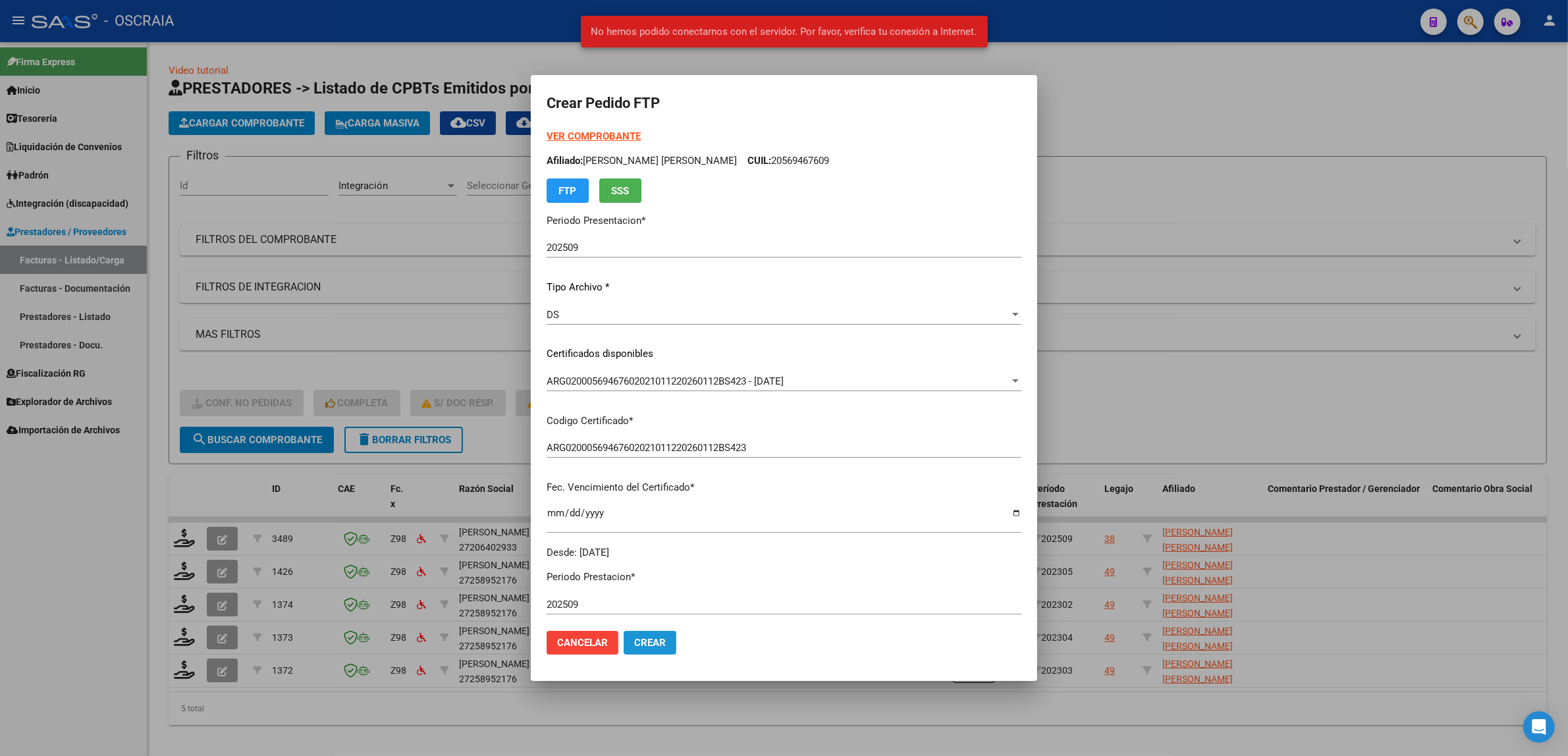
click at [652, 635] on button "Crear" at bounding box center [650, 643] width 53 height 24
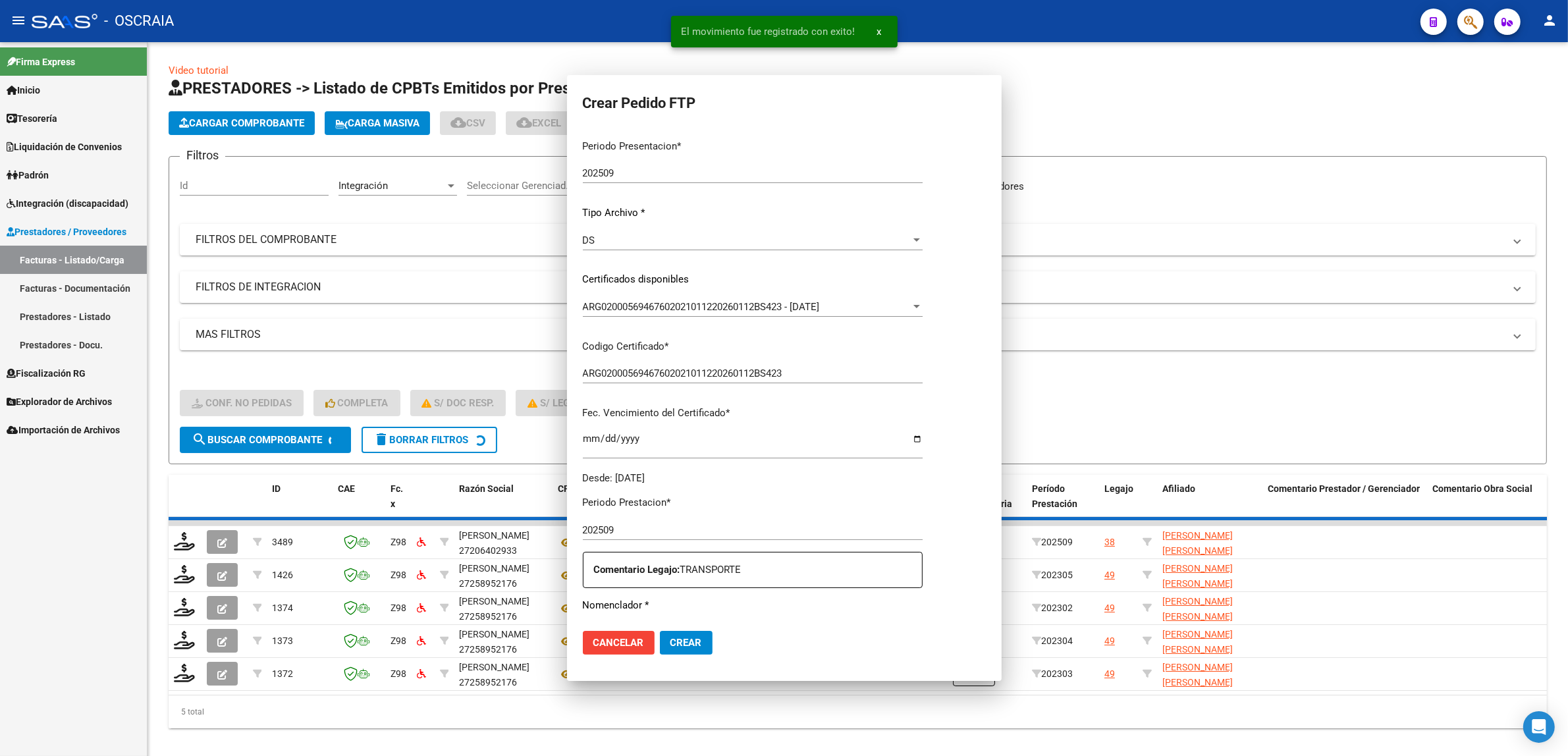
scroll to position [462, 0]
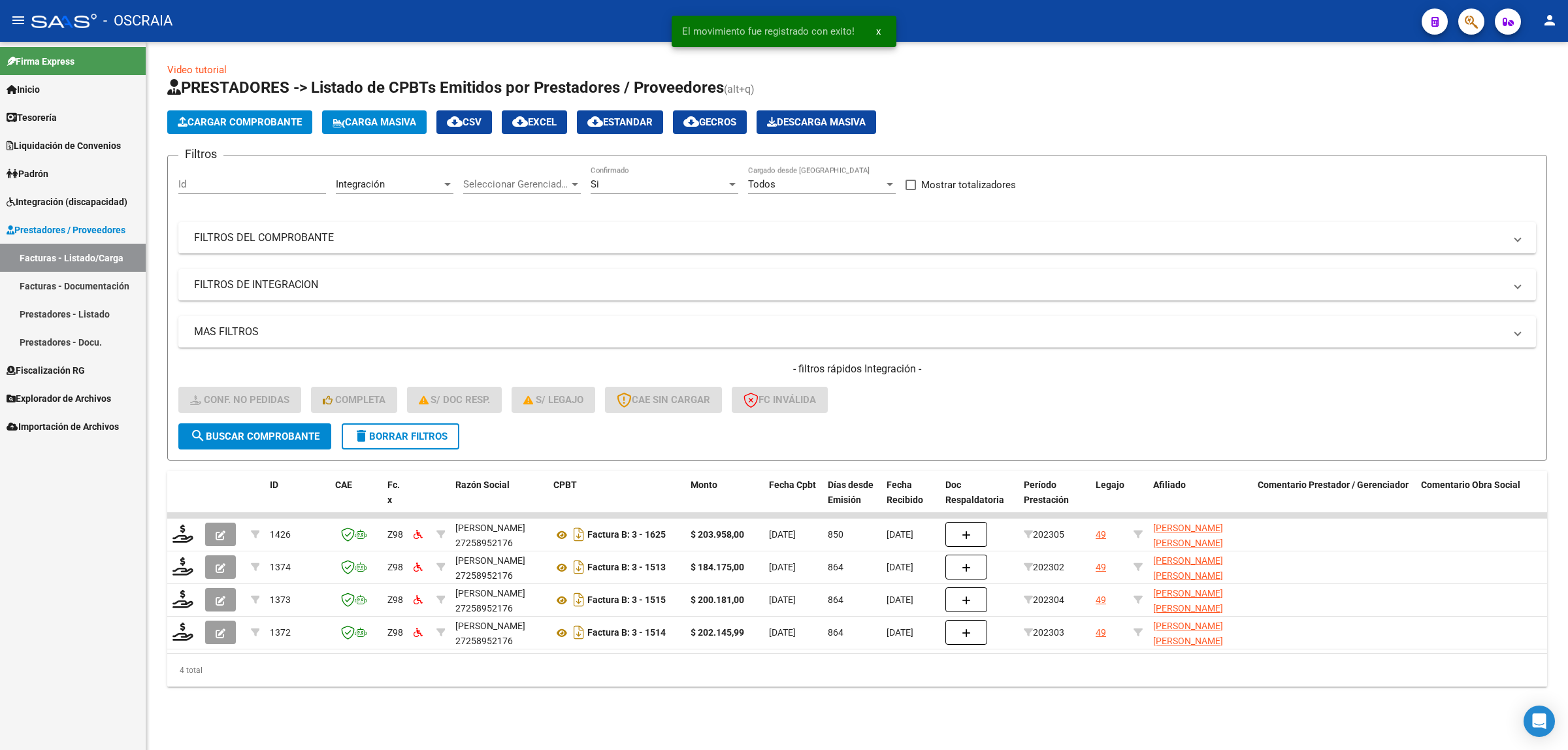
click at [262, 137] on app-list-header "PRESTADORES -> Listado de CPBTs Emitidos por Prestadores / Proveedores (alt+q) …" at bounding box center [858, 269] width 1380 height 384
click at [260, 129] on button "Cargar Comprobante" at bounding box center [240, 122] width 145 height 24
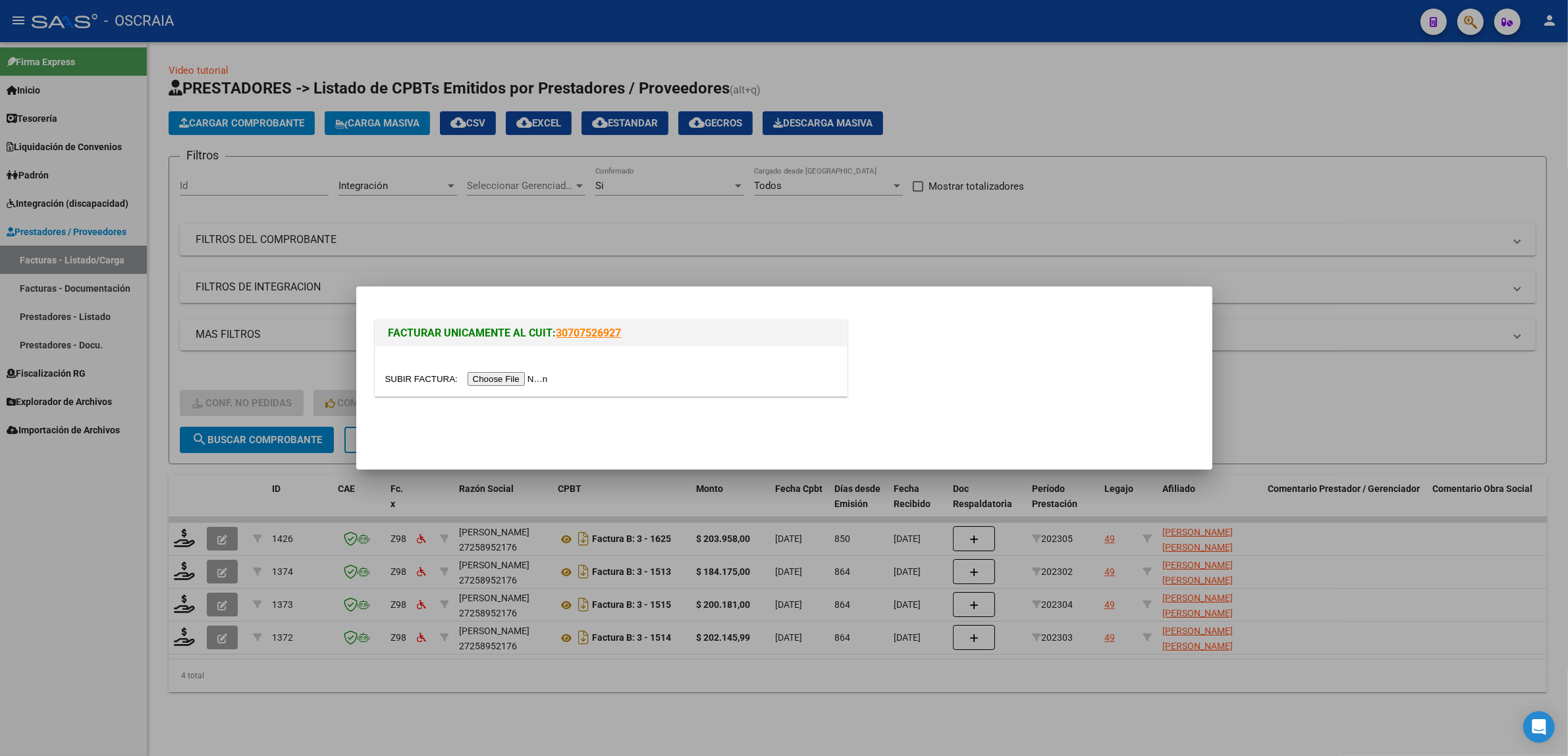
click at [261, 274] on div at bounding box center [784, 378] width 1568 height 756
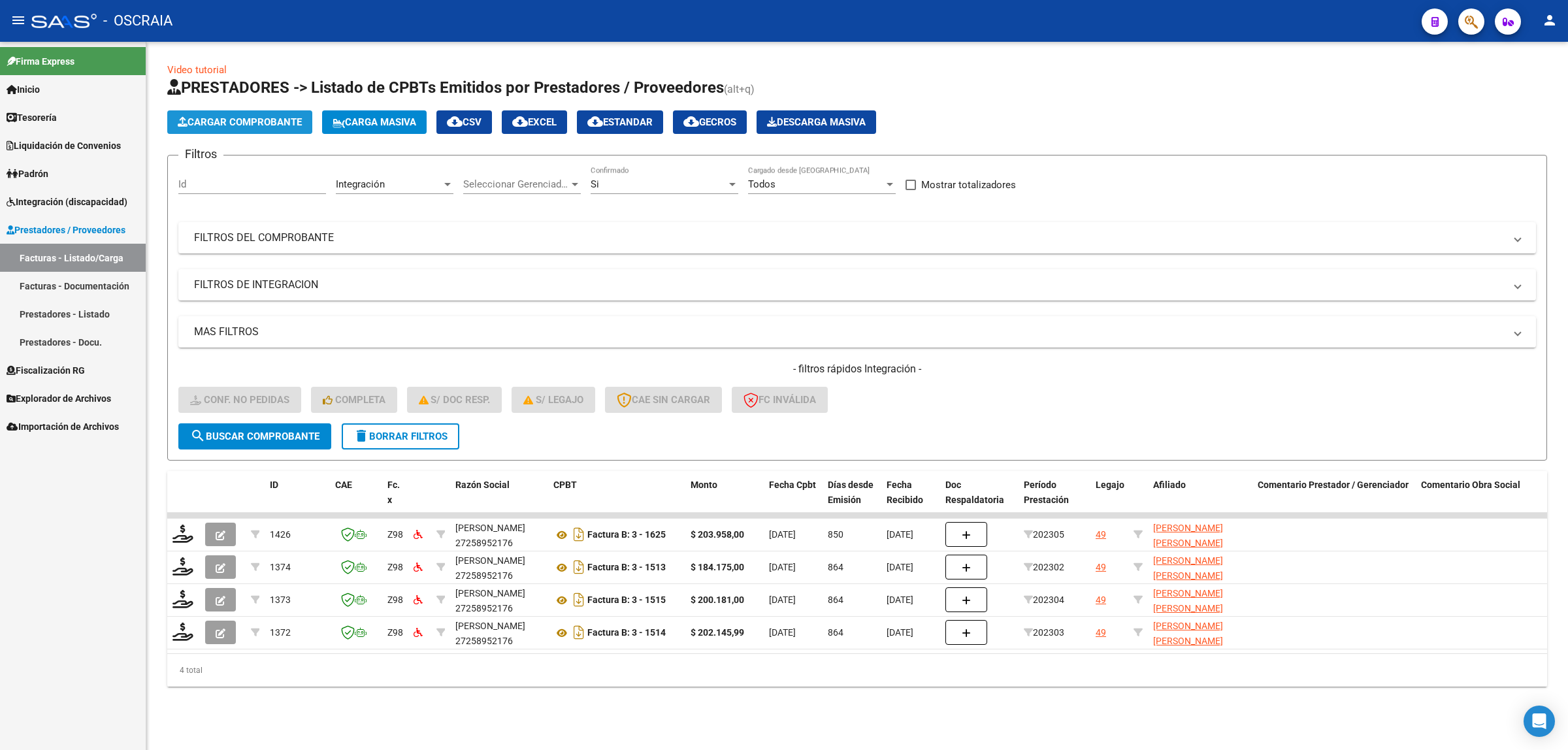
click at [234, 127] on button "Cargar Comprobante" at bounding box center [240, 122] width 145 height 24
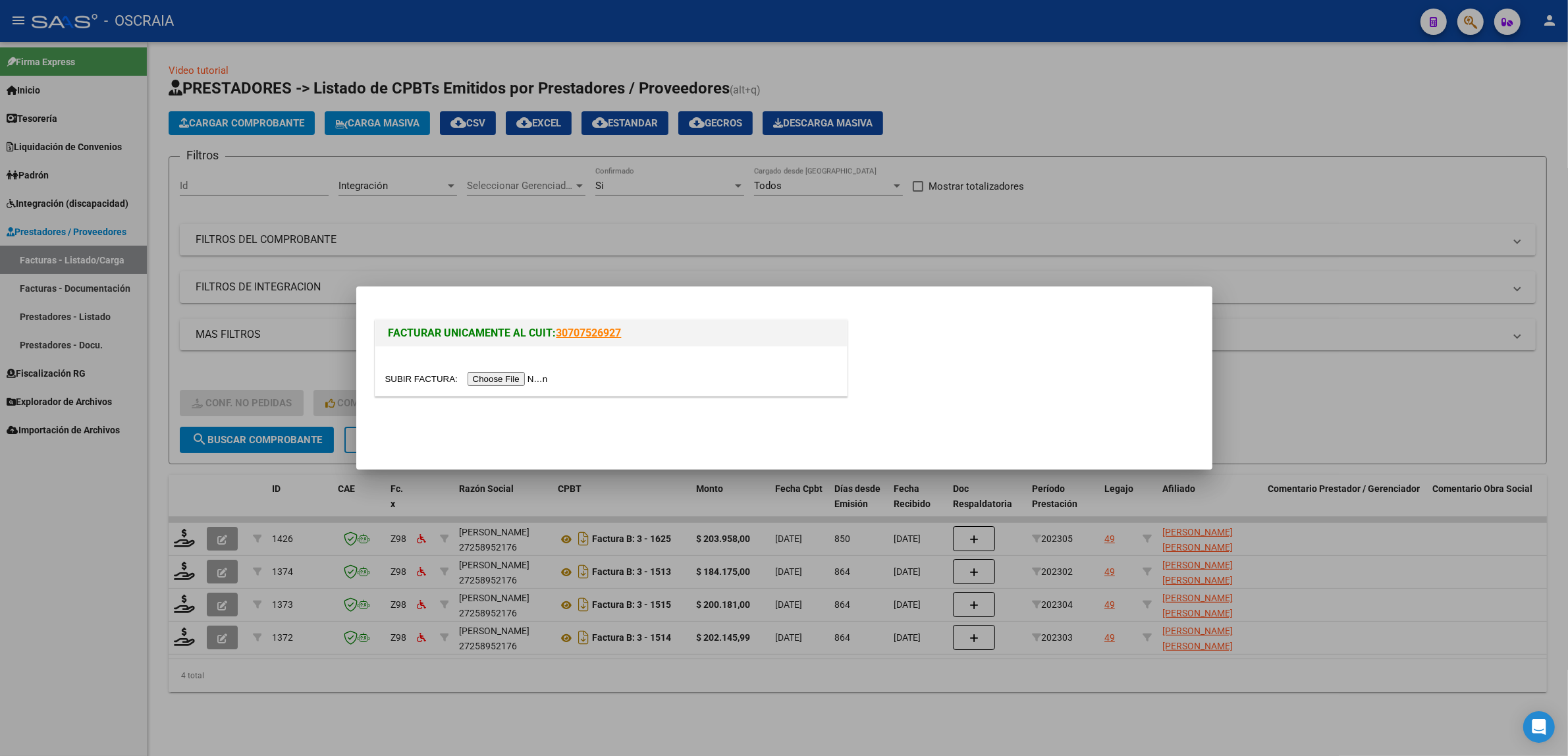
click at [499, 369] on div at bounding box center [610, 371] width 471 height 49
click at [499, 375] on input "file" at bounding box center [468, 379] width 167 height 14
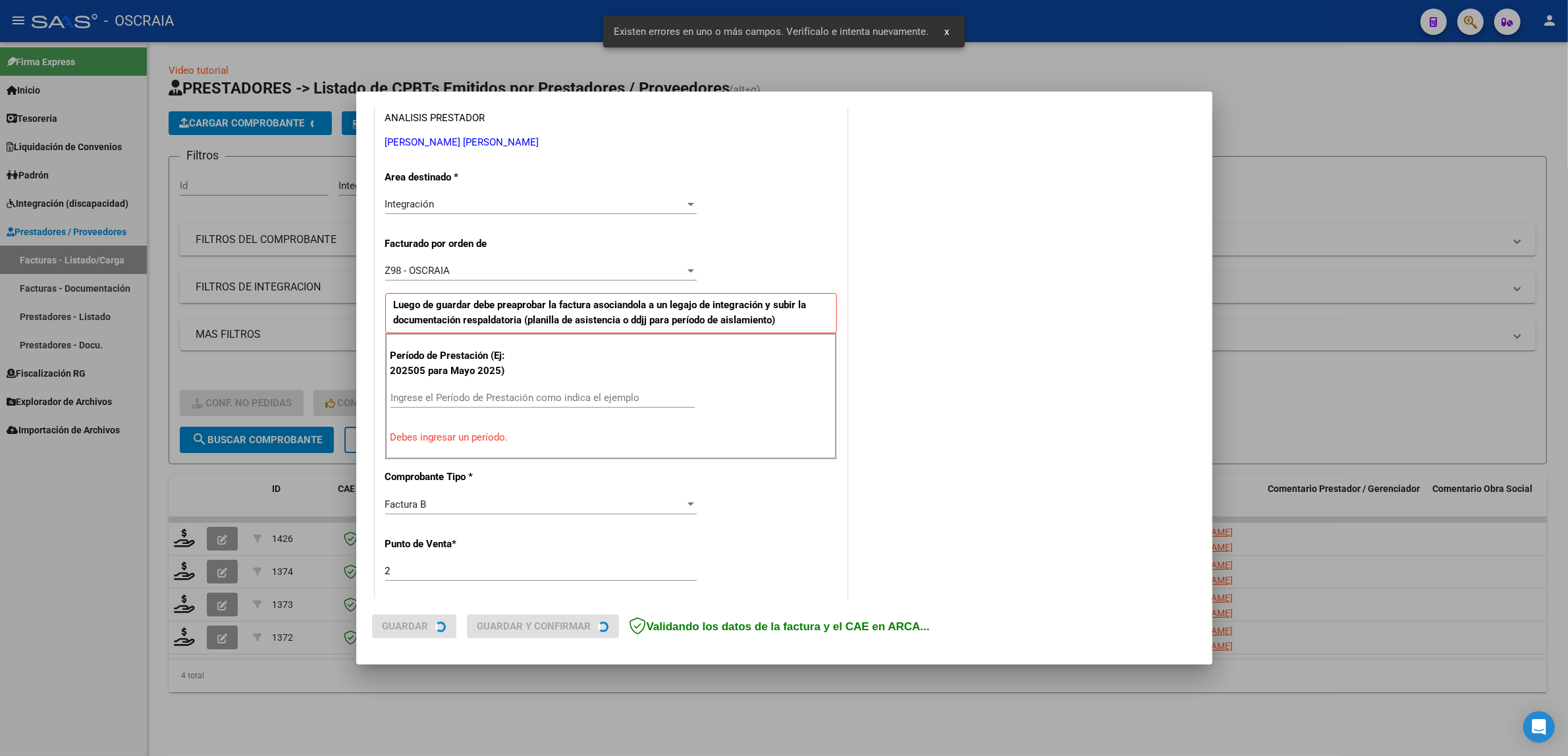
scroll to position [256, 0]
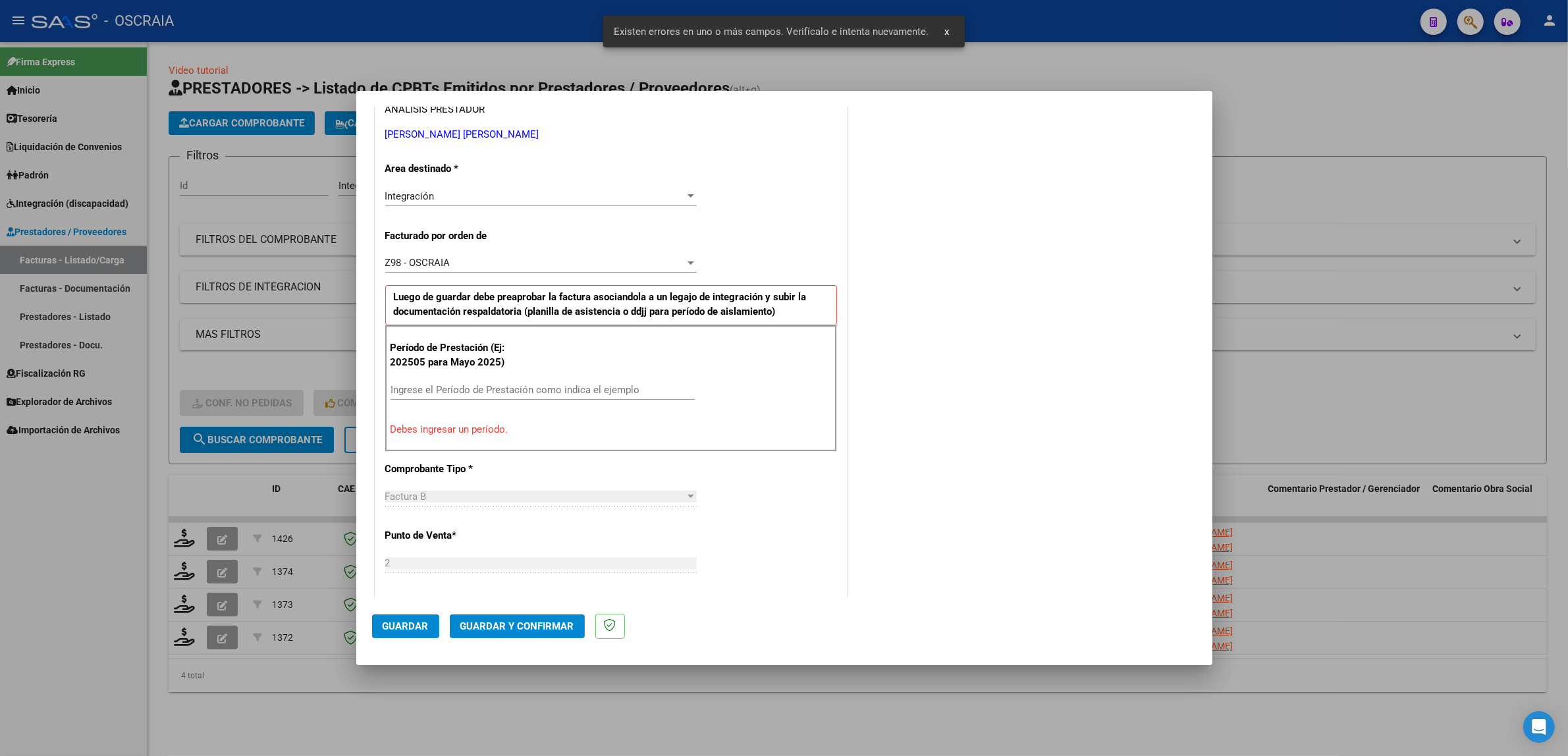
click at [523, 401] on div "Ingrese el Período de Prestación como indica el ejemplo" at bounding box center [543, 396] width 305 height 32
click at [522, 394] on input "Ingrese el Período de Prestación como indica el ejemplo" at bounding box center [543, 390] width 305 height 12
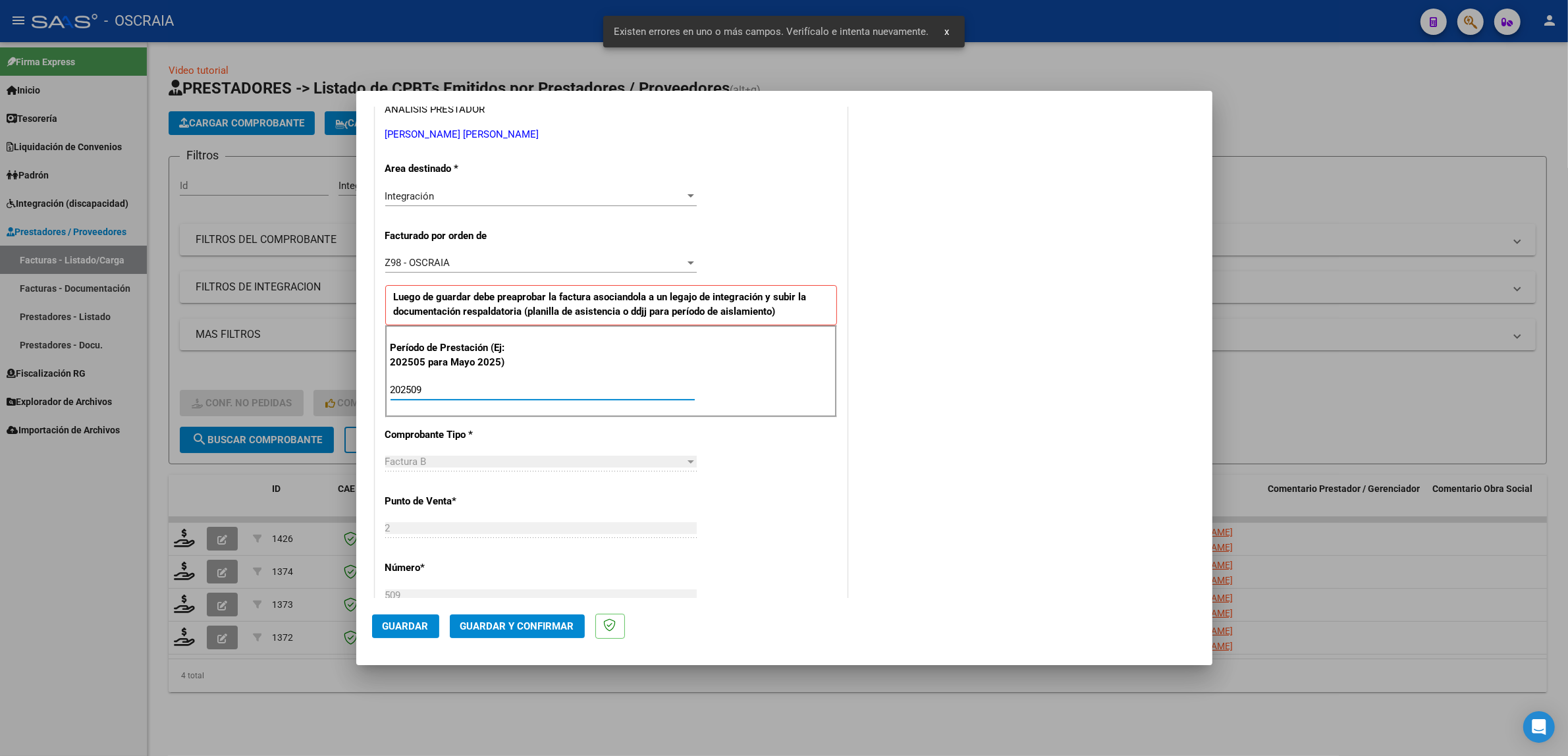
type input "202509"
click at [407, 628] on span "Guardar" at bounding box center [405, 626] width 46 height 12
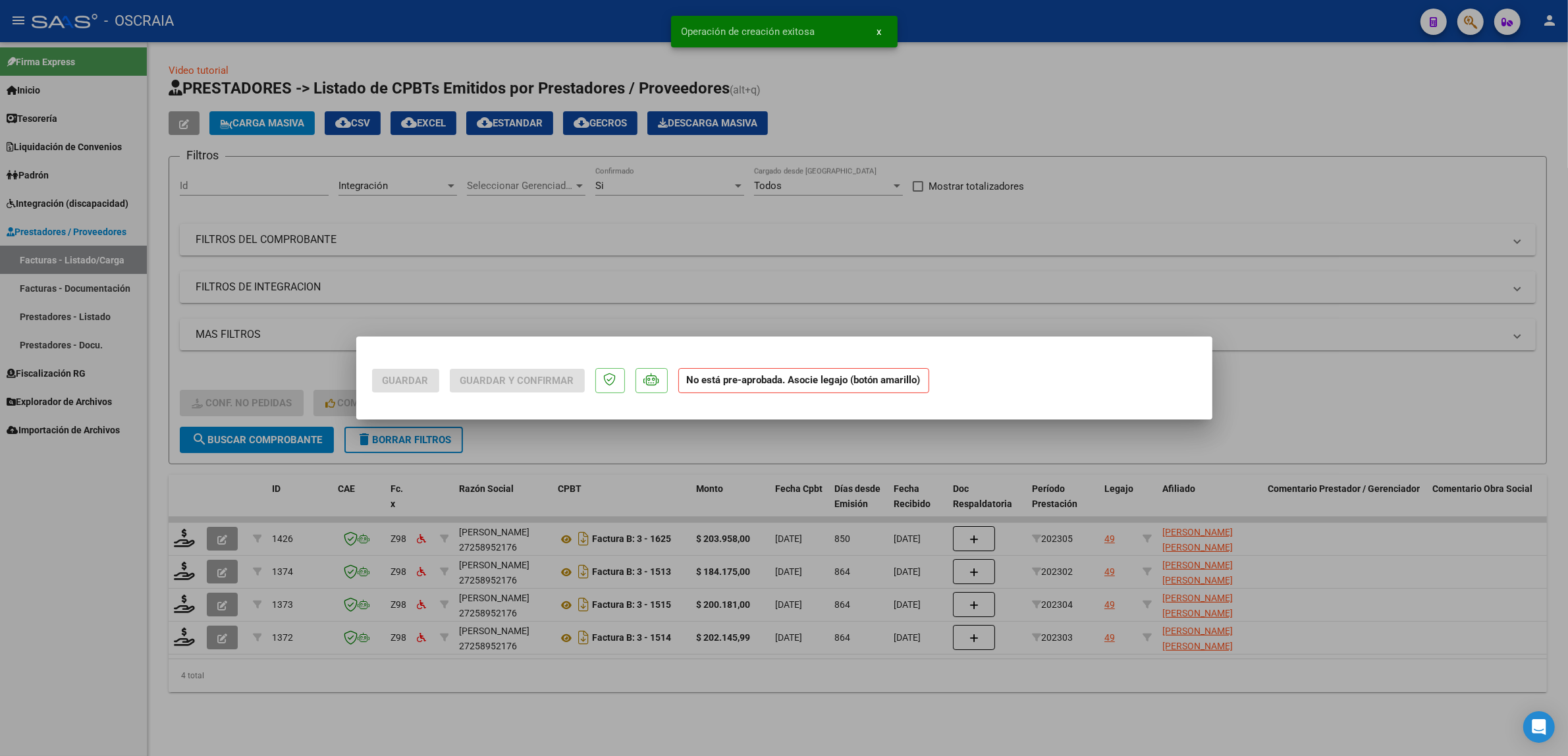
scroll to position [0, 0]
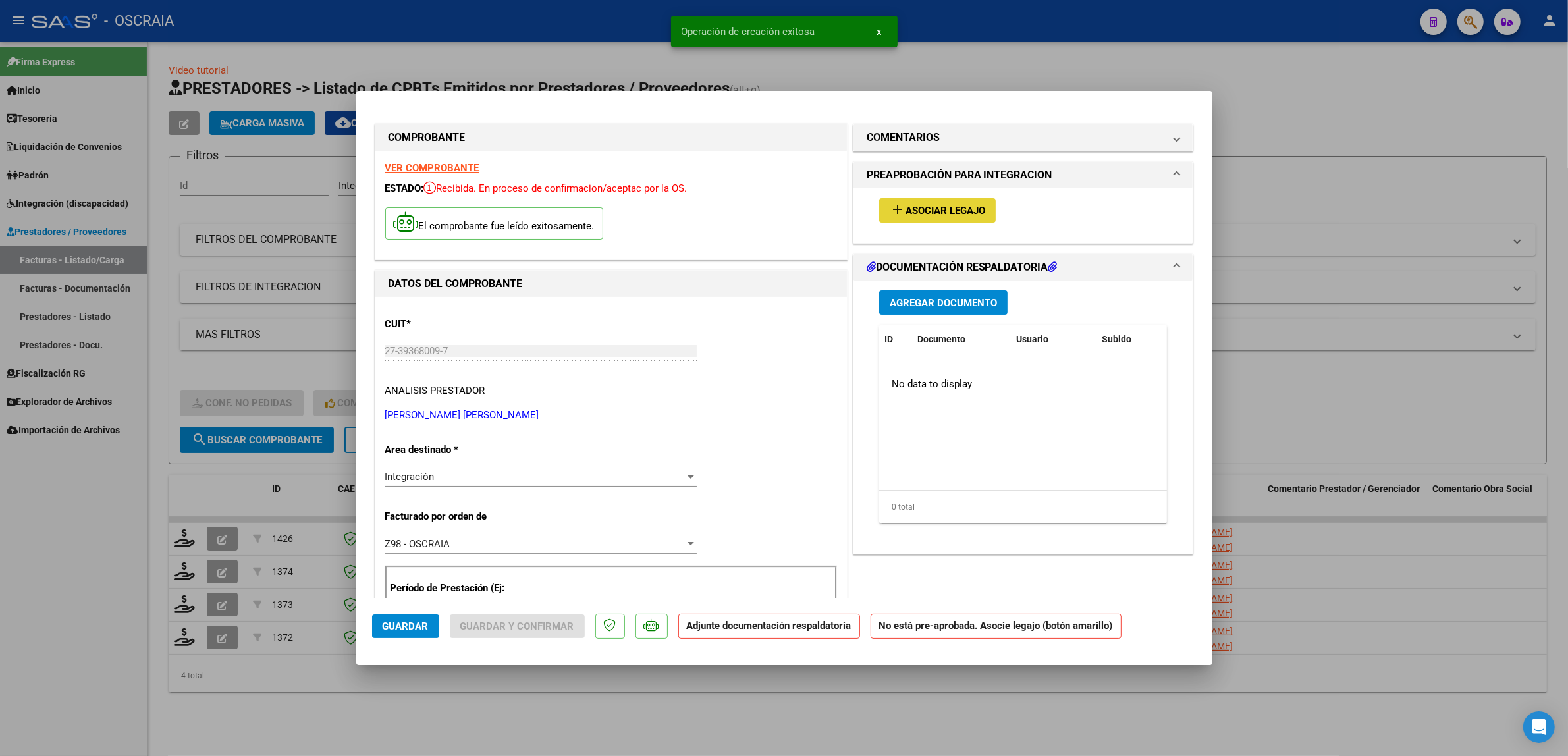
click at [913, 200] on button "add Asociar Legajo" at bounding box center [938, 211] width 117 height 25
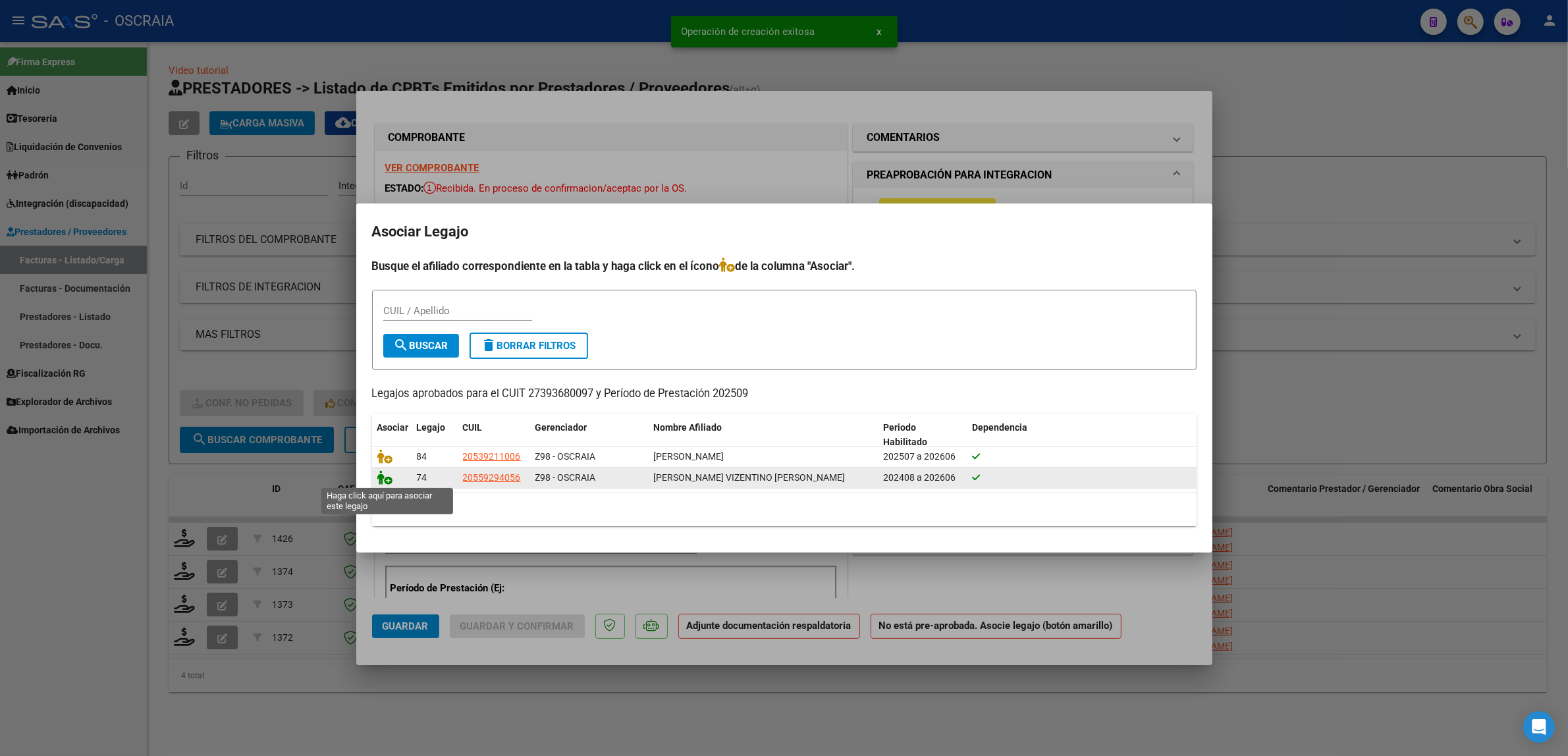
click at [390, 483] on icon at bounding box center [385, 477] width 16 height 14
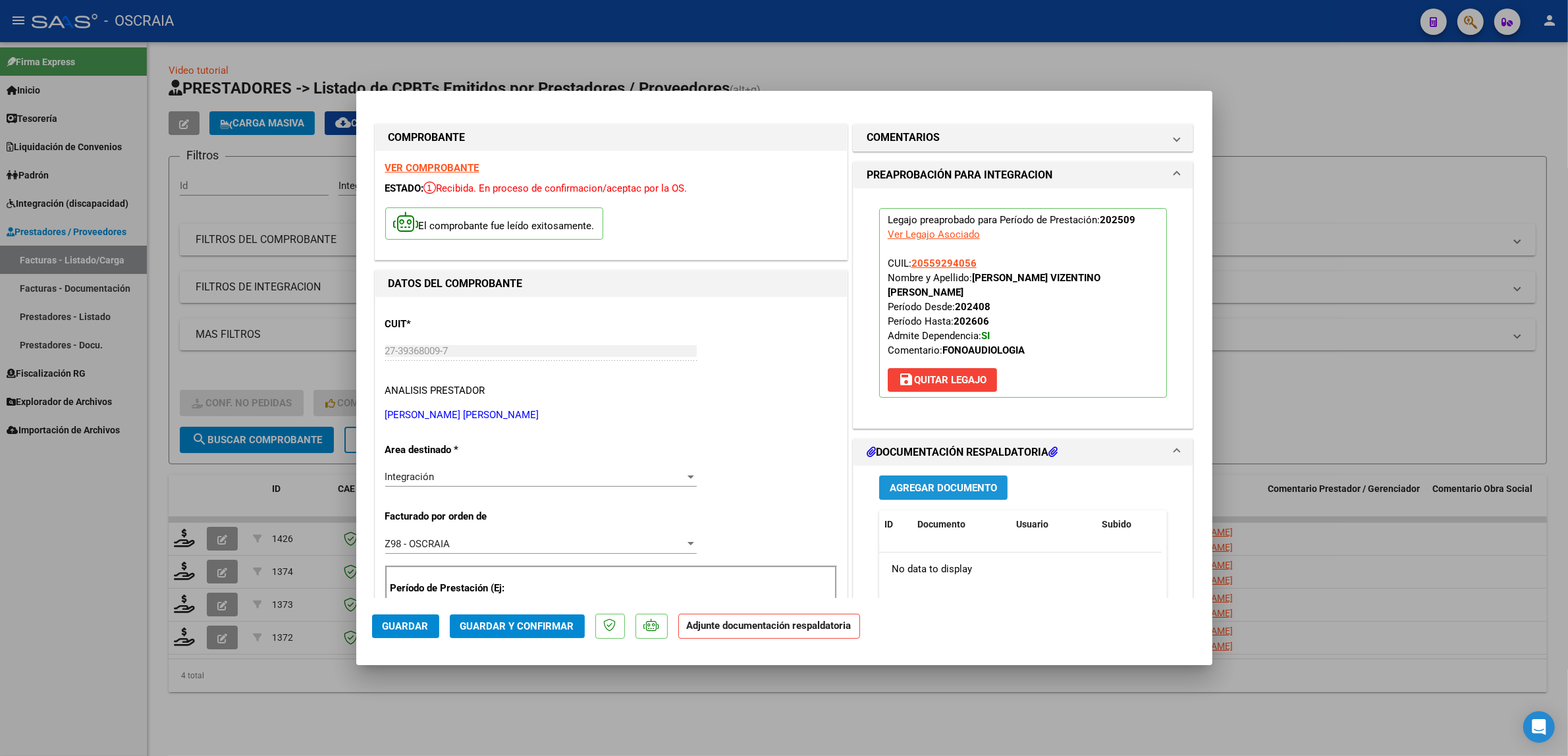
click at [975, 482] on button "Agregar Documento" at bounding box center [943, 488] width 128 height 25
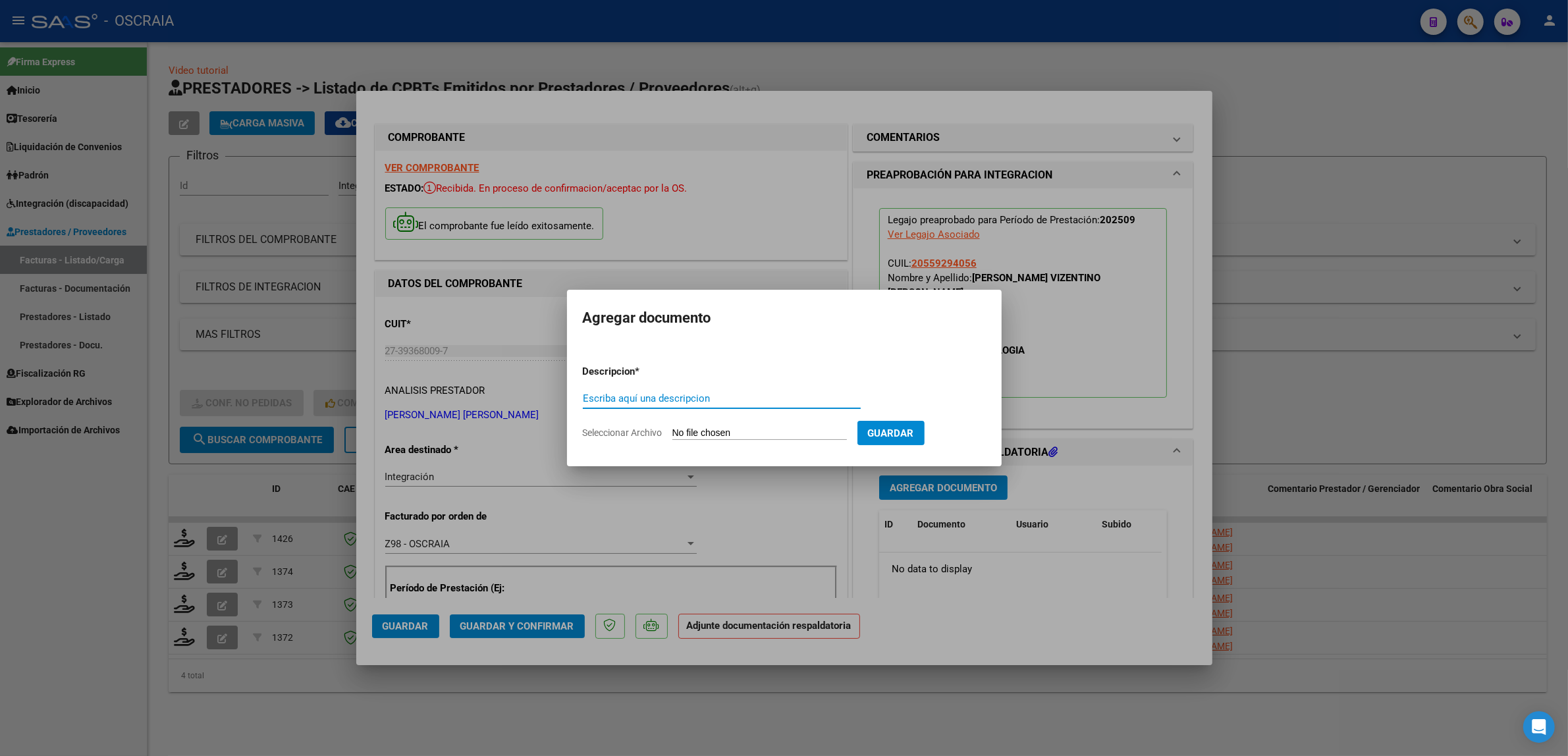
click at [687, 393] on input "Escriba aquí una descripcion" at bounding box center [722, 398] width 278 height 12
type input "PLANILLA DE ASISTENCIA"
click at [672, 427] on input "Seleccionar Archivo" at bounding box center [759, 434] width 174 height 12
type input "C:\fakepath\09-2025 CHIANI ANTONELLA ANAHI FC509 FONOAUDIOLOGIA OJEDA VIZENTINO…"
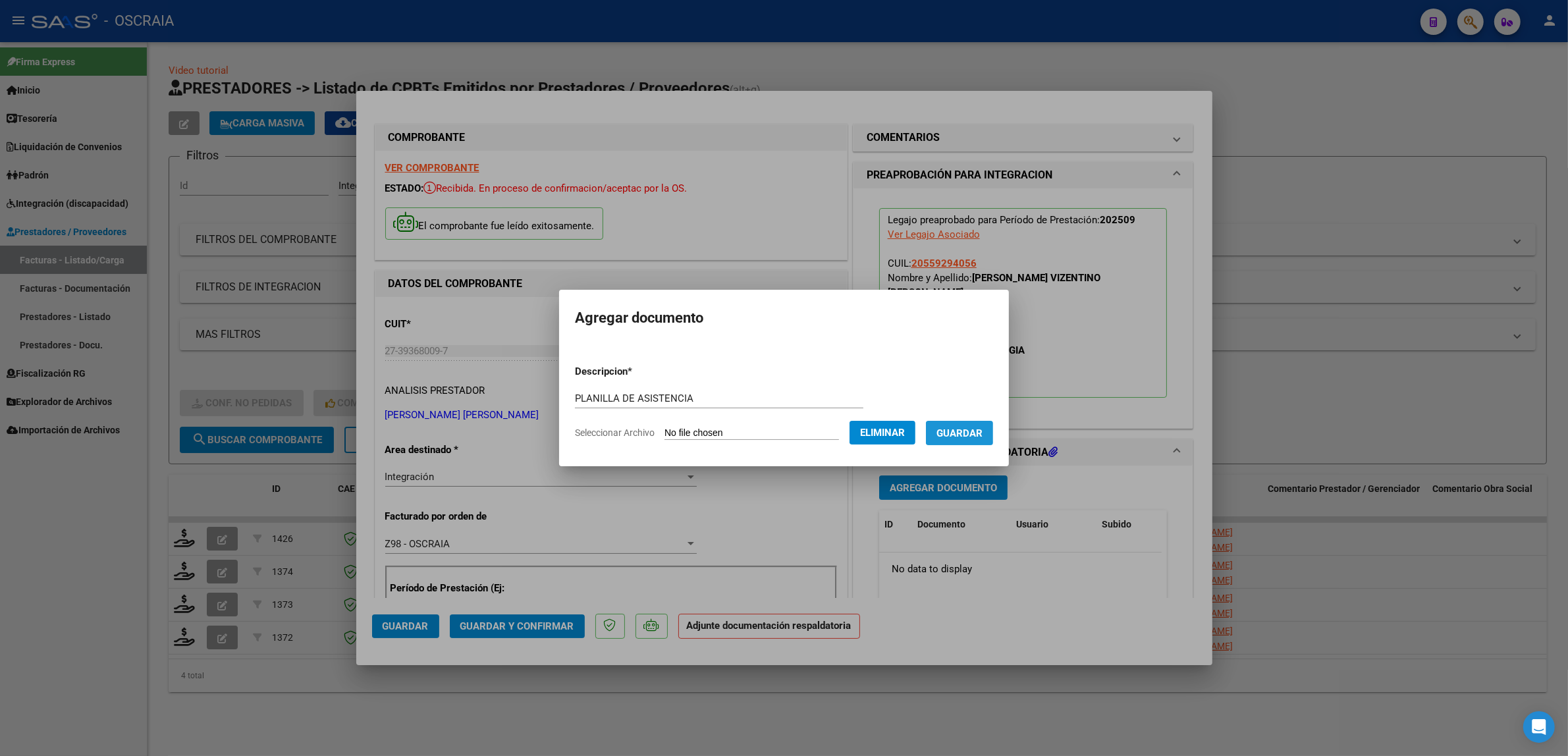
click at [959, 433] on span "Guardar" at bounding box center [959, 433] width 46 height 12
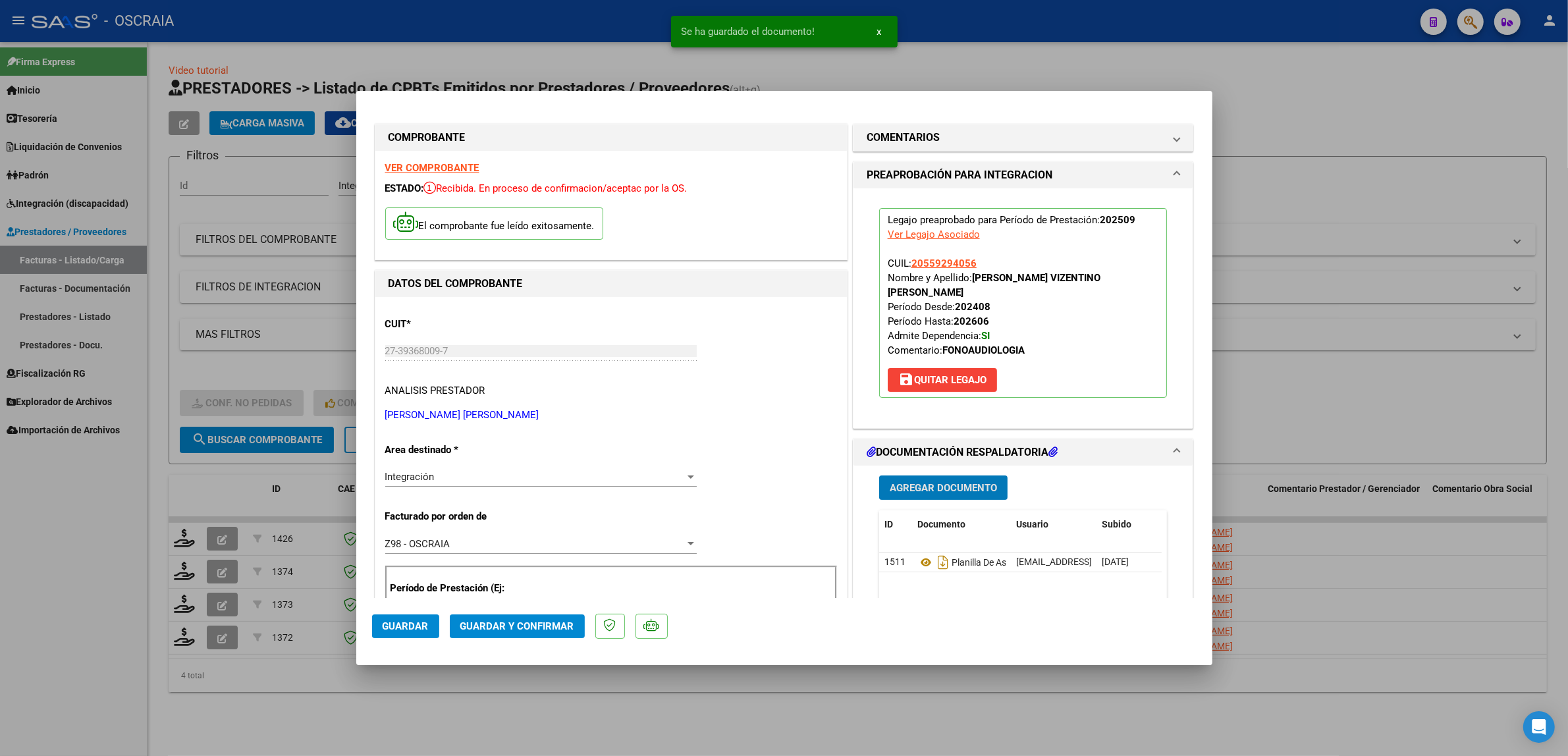
click at [550, 622] on span "Guardar y Confirmar" at bounding box center [517, 626] width 114 height 12
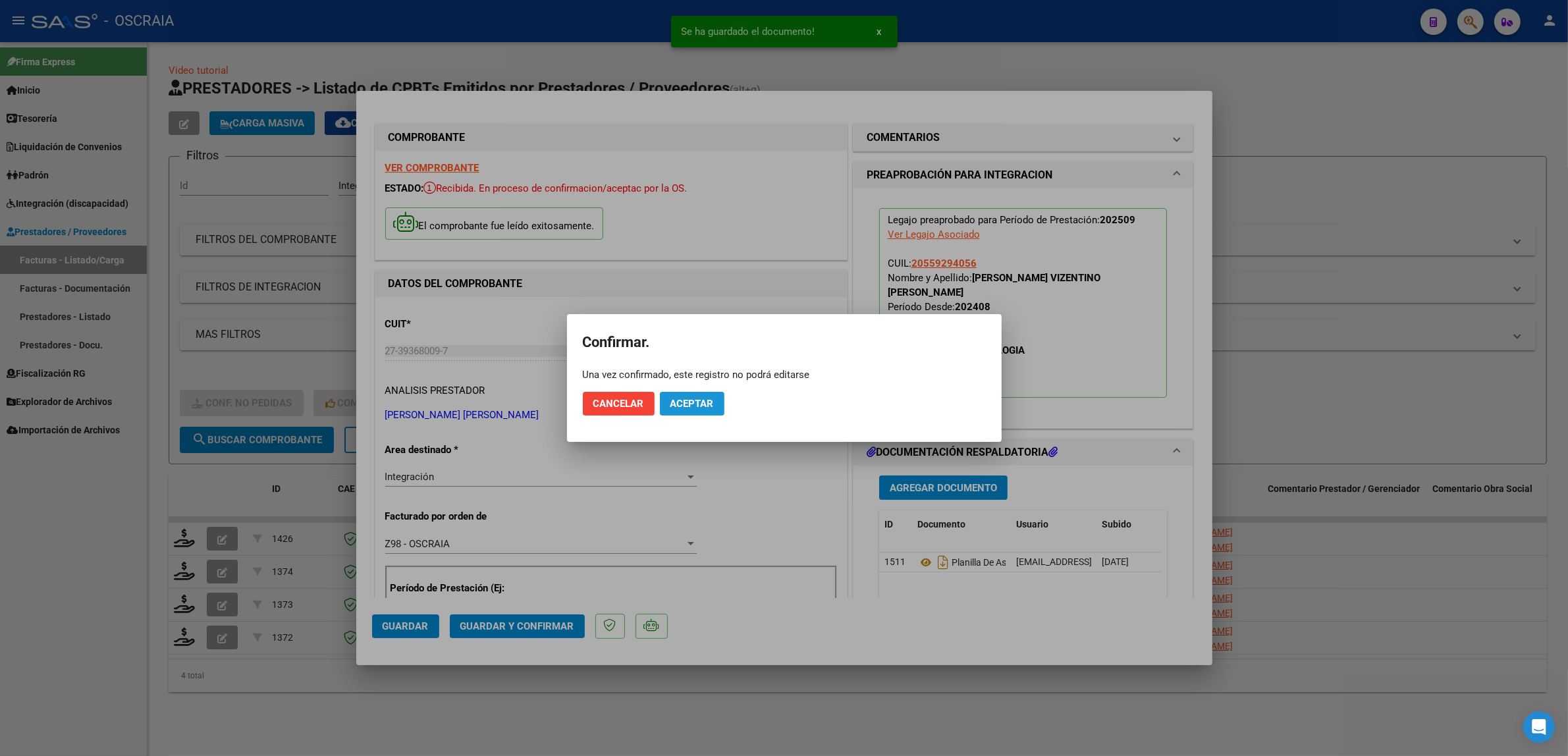
click at [696, 403] on span "Aceptar" at bounding box center [691, 403] width 43 height 12
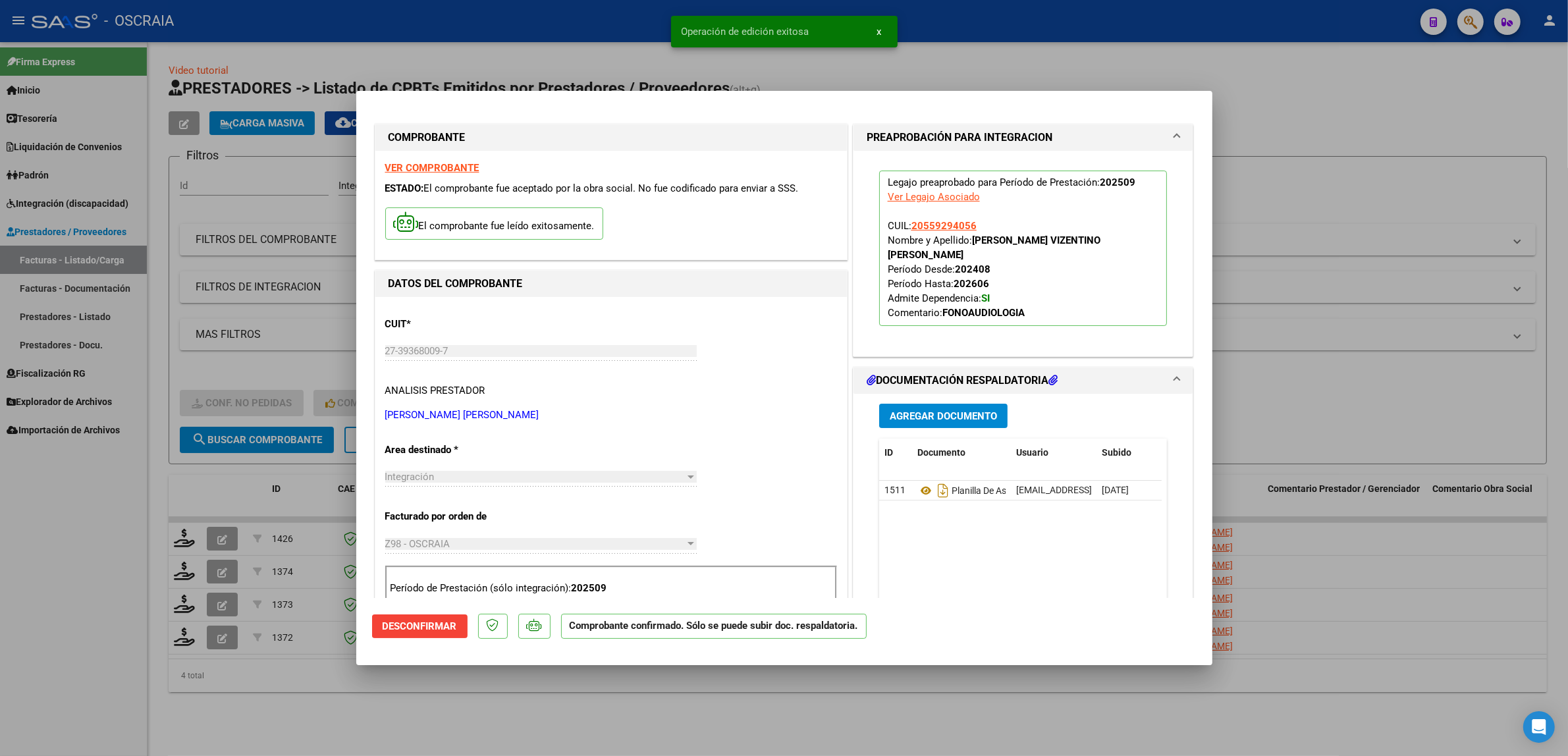
click at [1030, 78] on div at bounding box center [784, 378] width 1568 height 756
type input "$ 0,00"
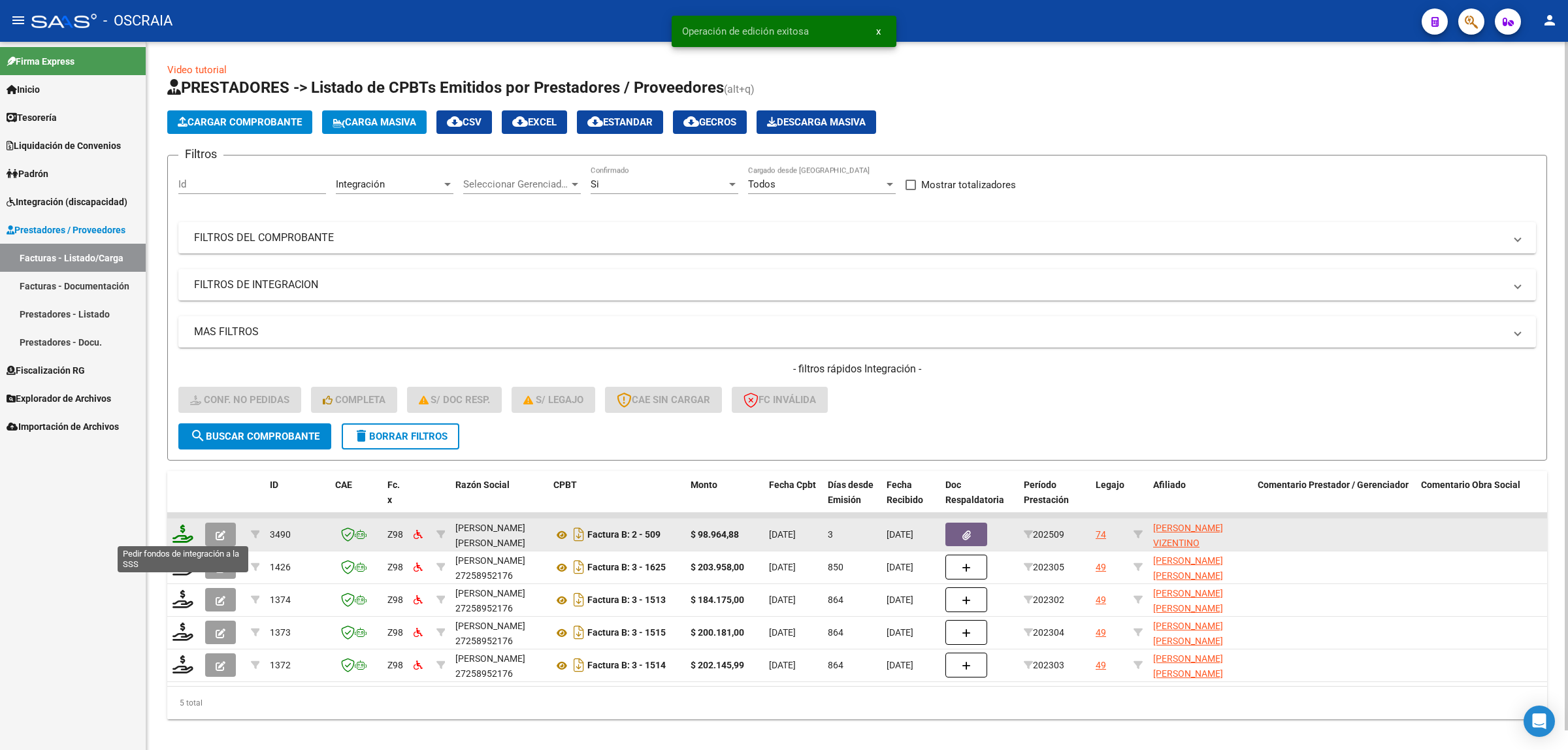
click at [185, 537] on icon at bounding box center [182, 534] width 21 height 18
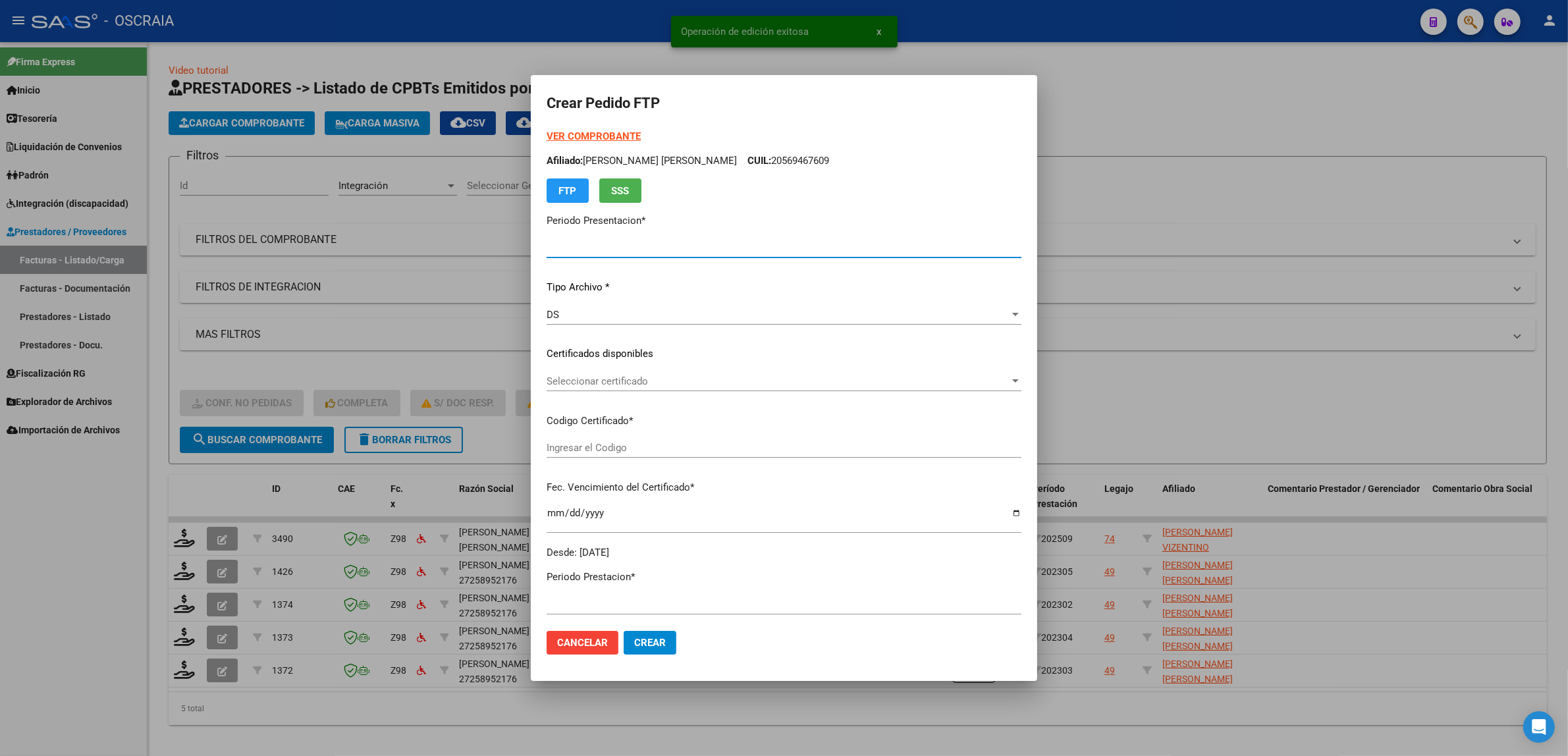
type input "202509"
type input "$ 98.964,88"
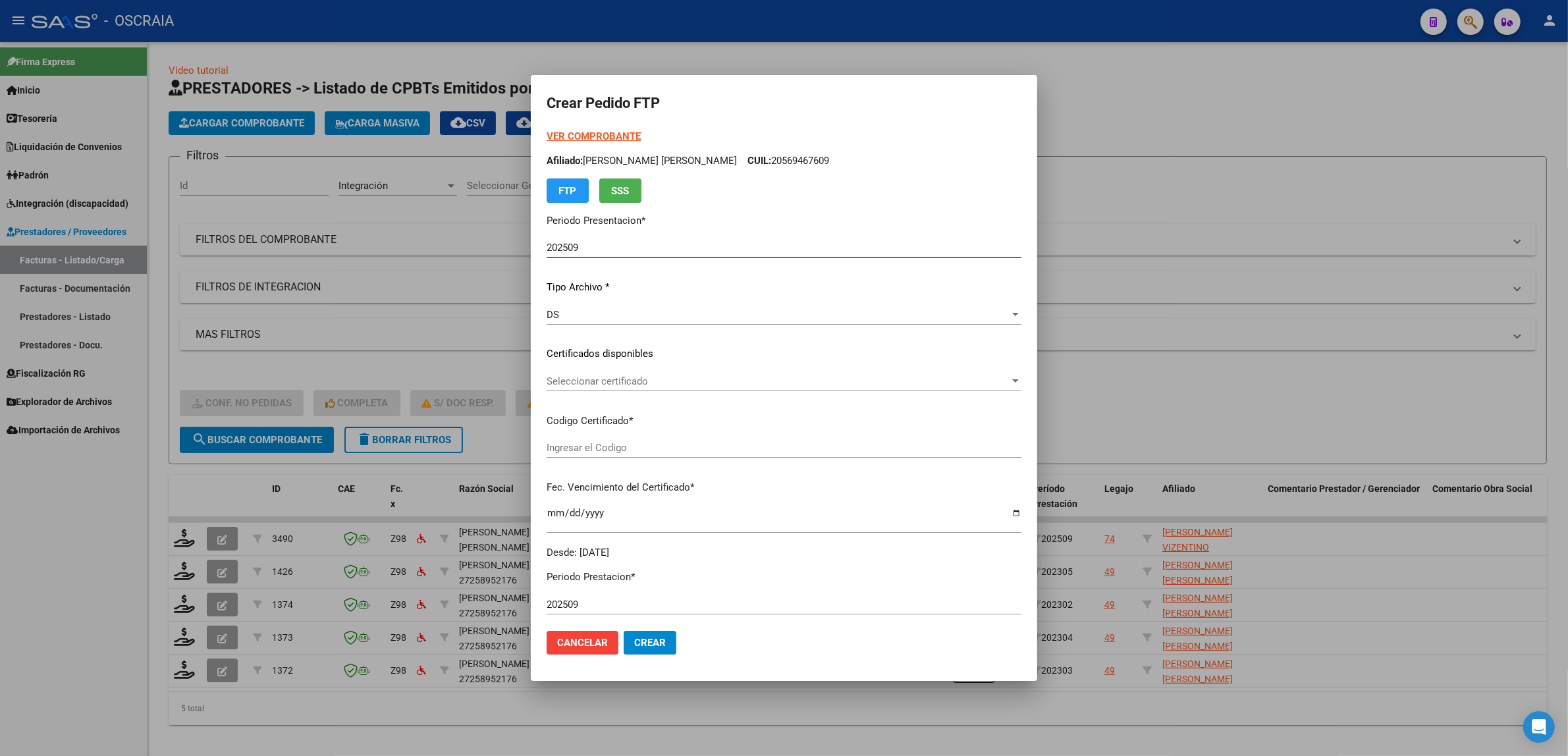
type input "ARG02000559294052023061620260616SFE195"
type input "2026-06-30"
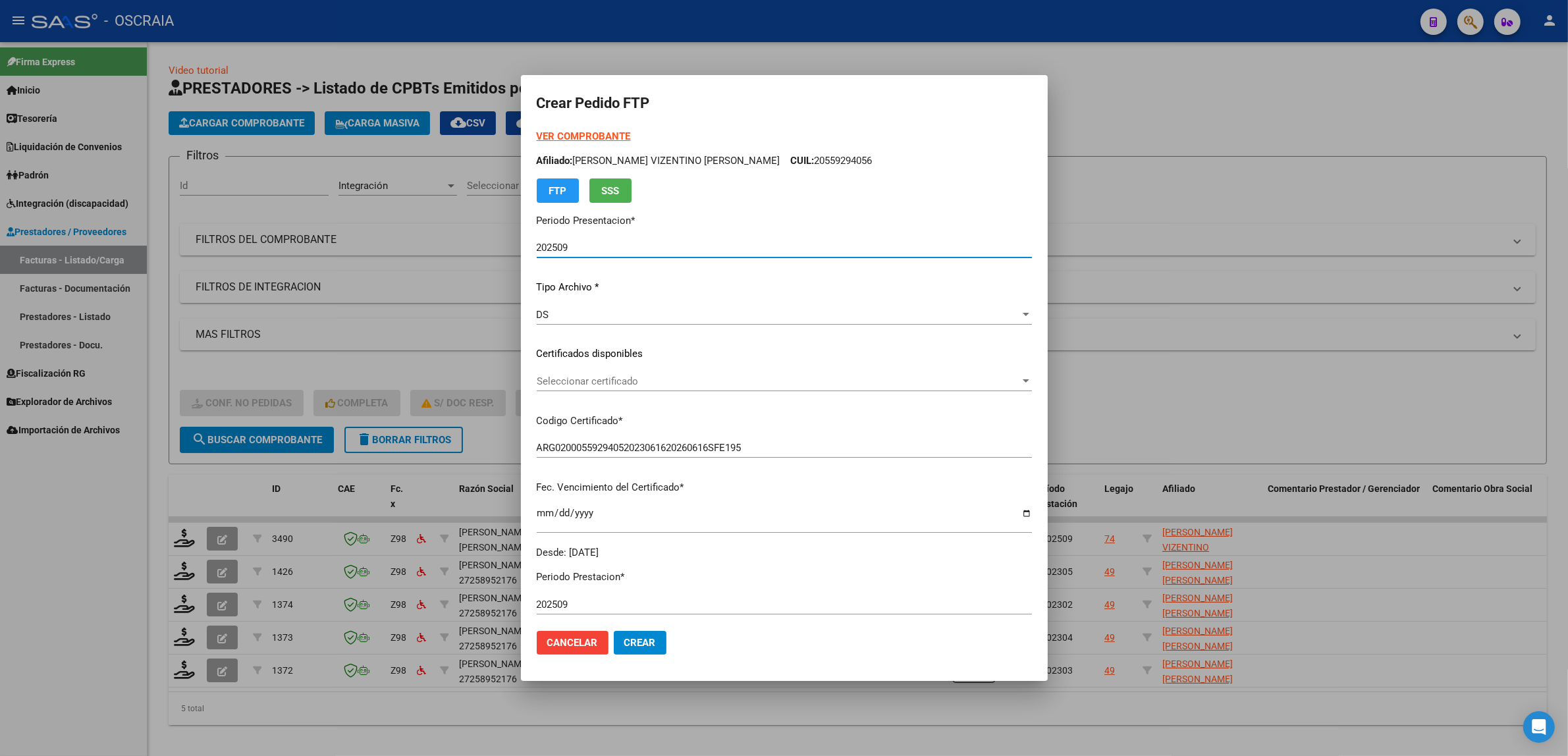
click at [678, 379] on span "Seleccionar certificado" at bounding box center [778, 381] width 484 height 12
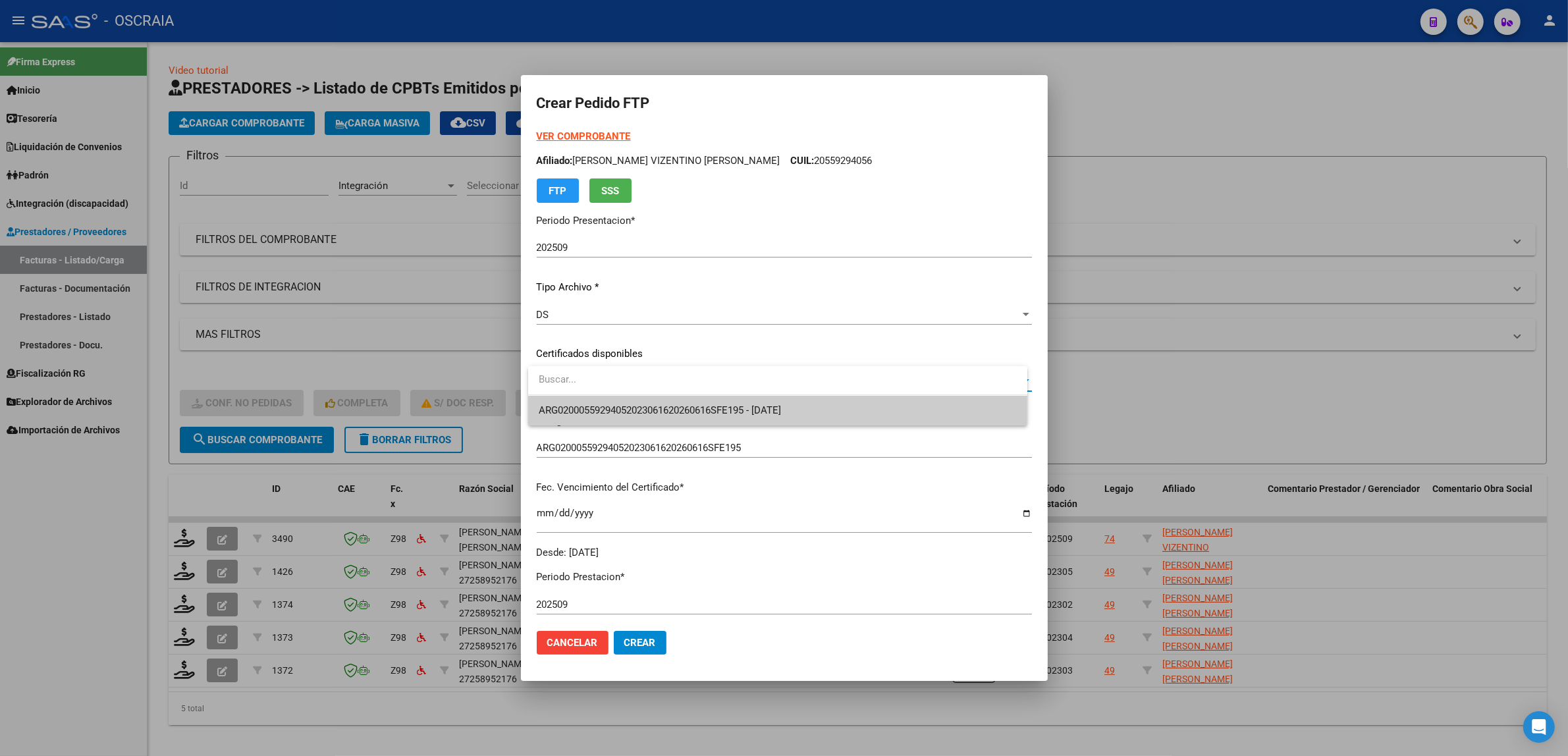
click at [677, 410] on span "ARG02000559294052023061620260616SFE195 - 2026-06-30" at bounding box center [659, 410] width 242 height 12
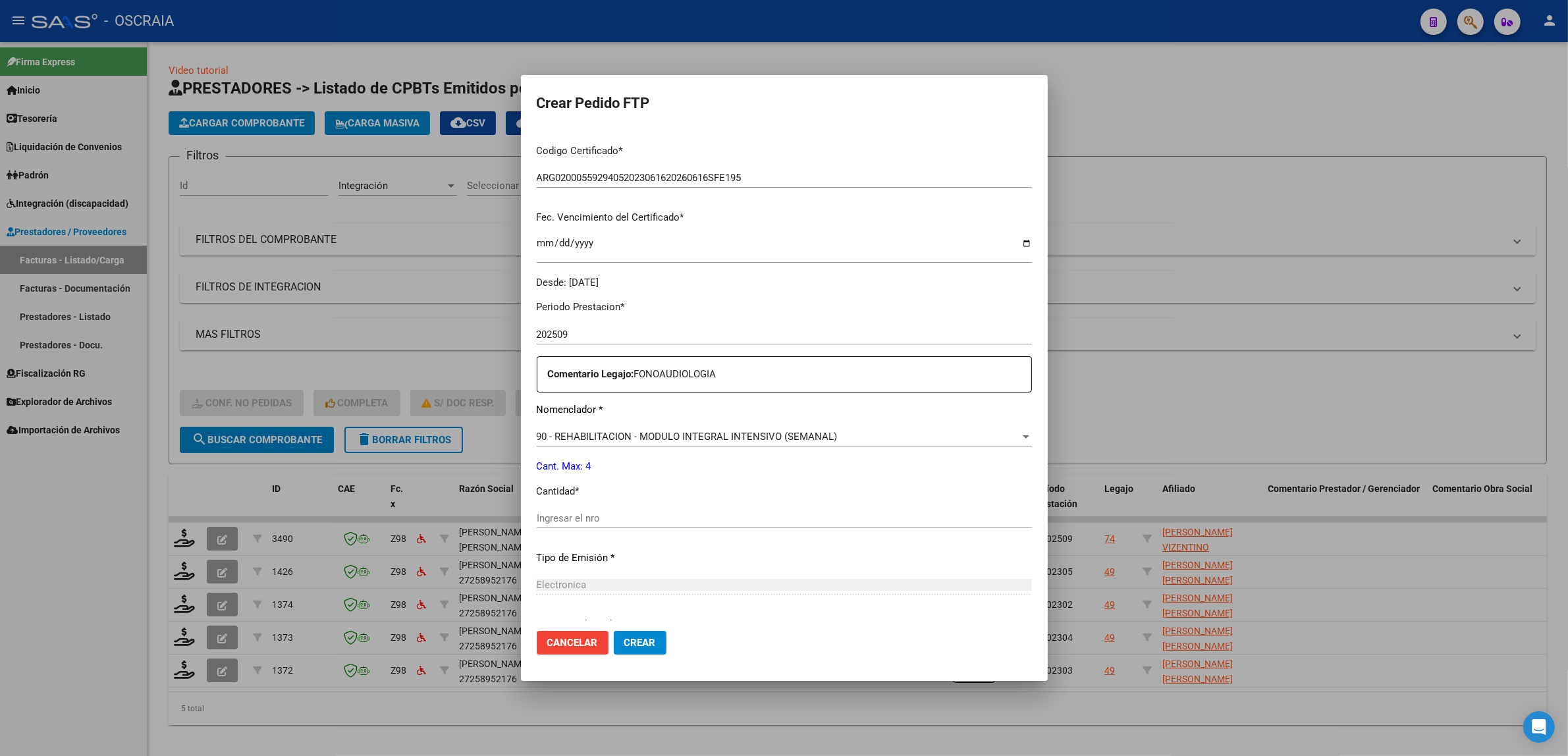
scroll to position [390, 0]
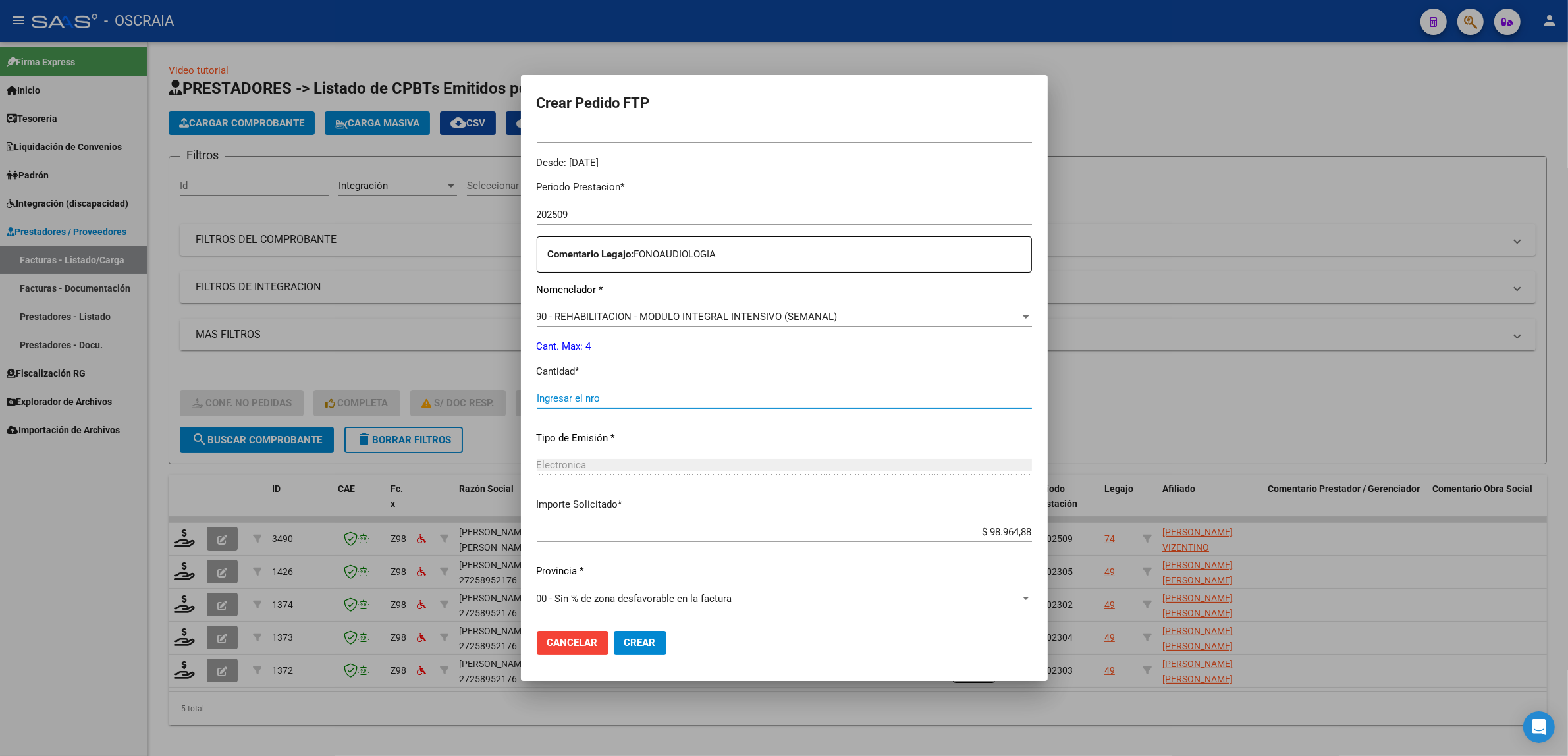
click at [676, 397] on input "Ingresar el nro" at bounding box center [784, 398] width 495 height 12
type input "4"
click at [684, 479] on div "Electronica Seleccionar tipo" at bounding box center [784, 471] width 495 height 32
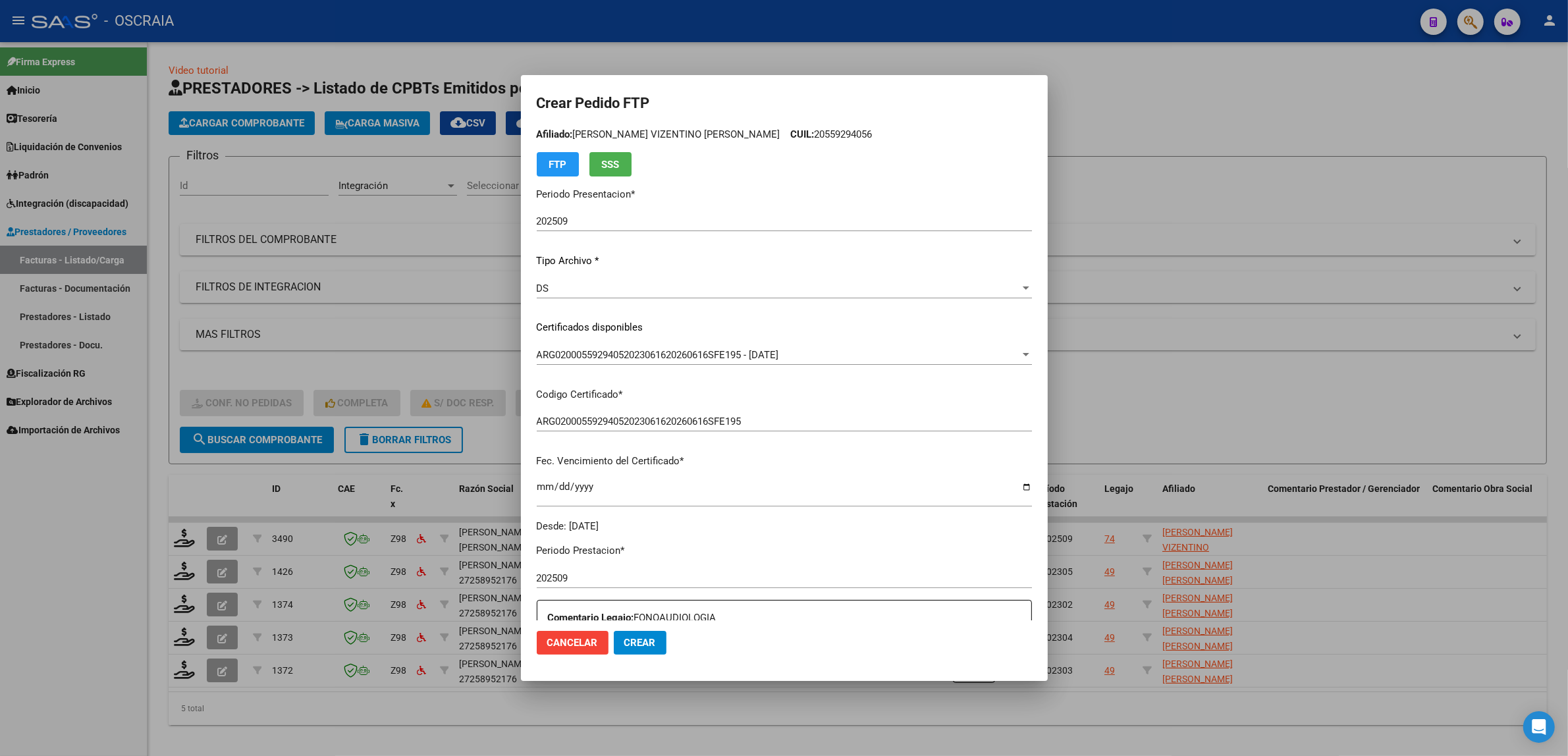
scroll to position [0, 0]
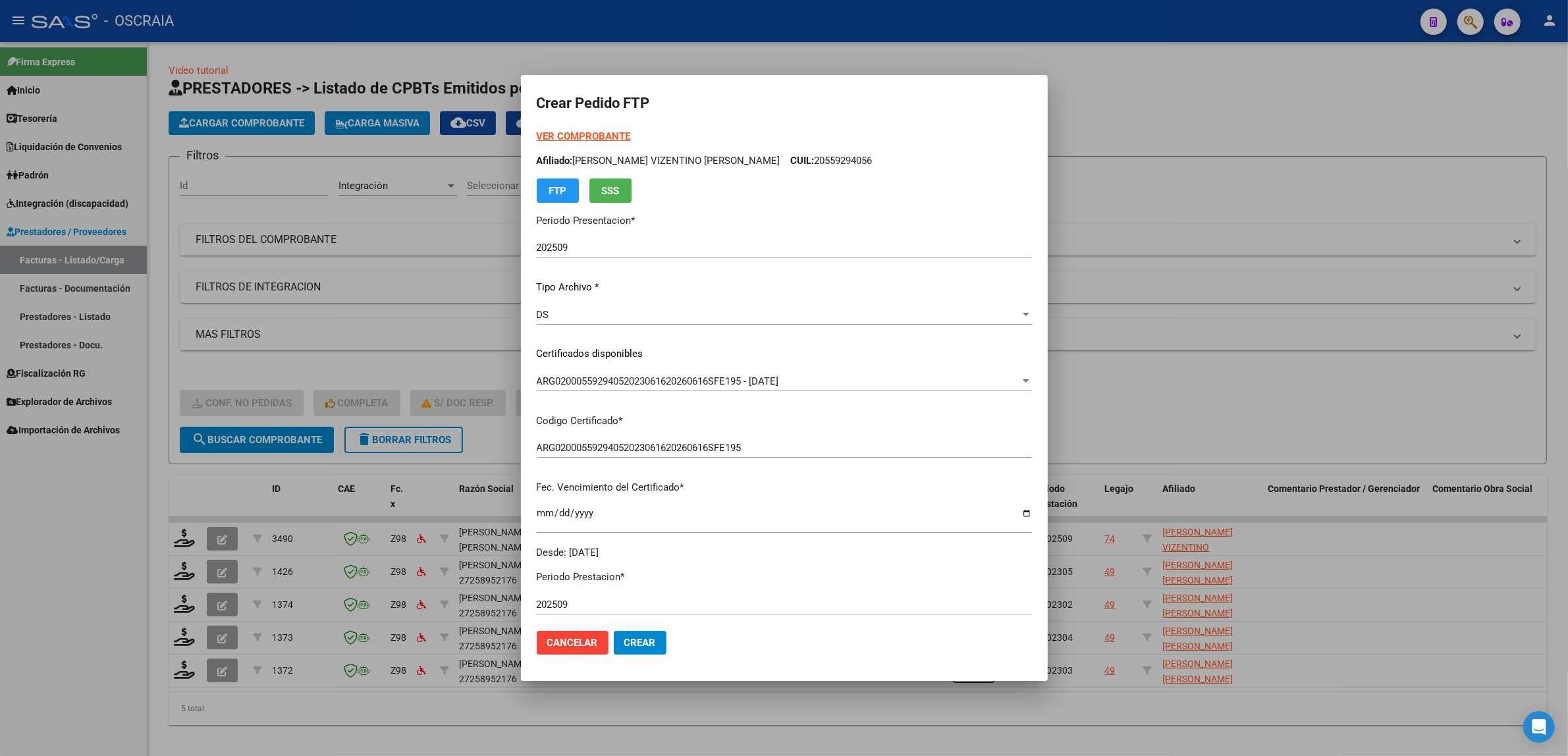
click at [646, 650] on button "Crear" at bounding box center [640, 643] width 53 height 24
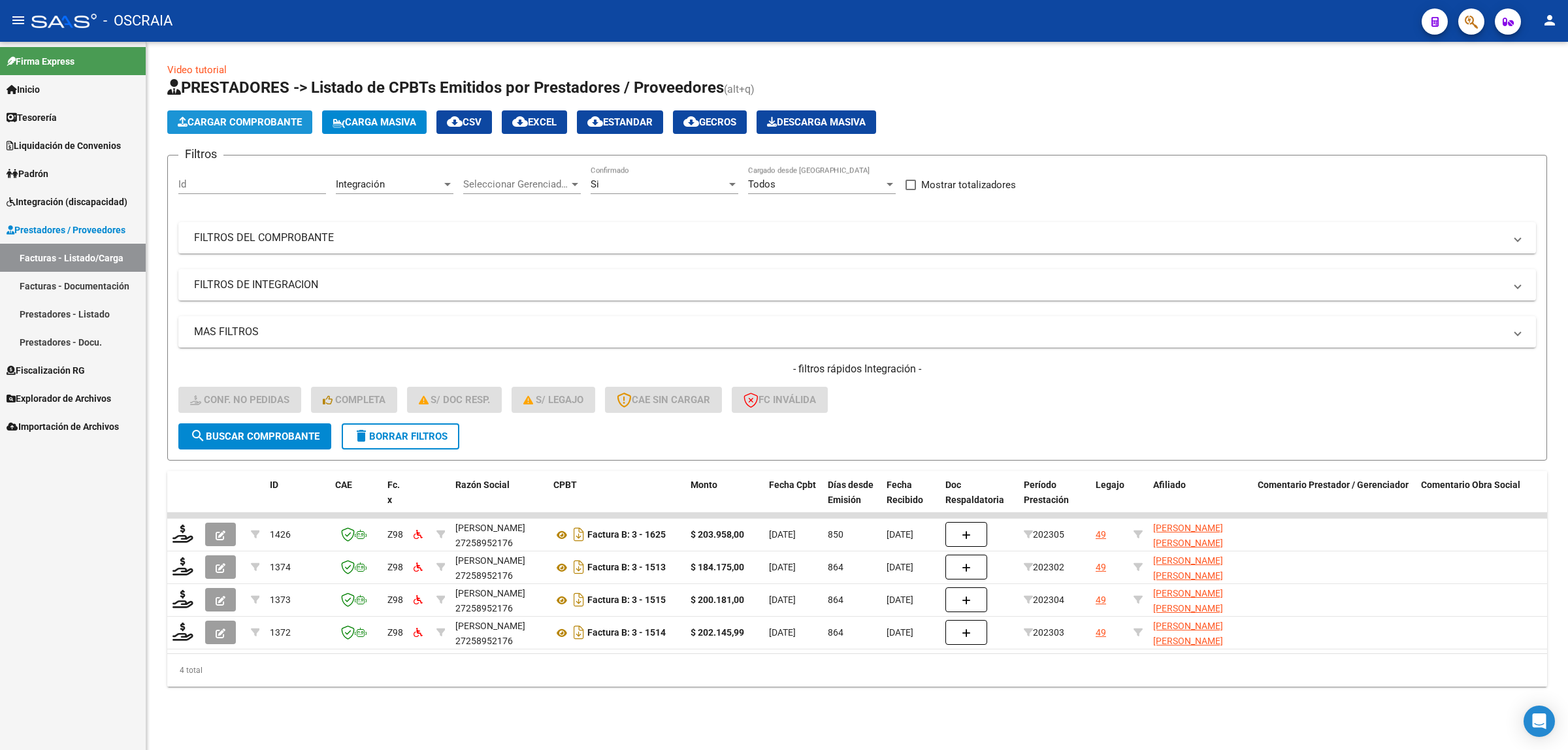
click at [226, 129] on button "Cargar Comprobante" at bounding box center [240, 122] width 145 height 24
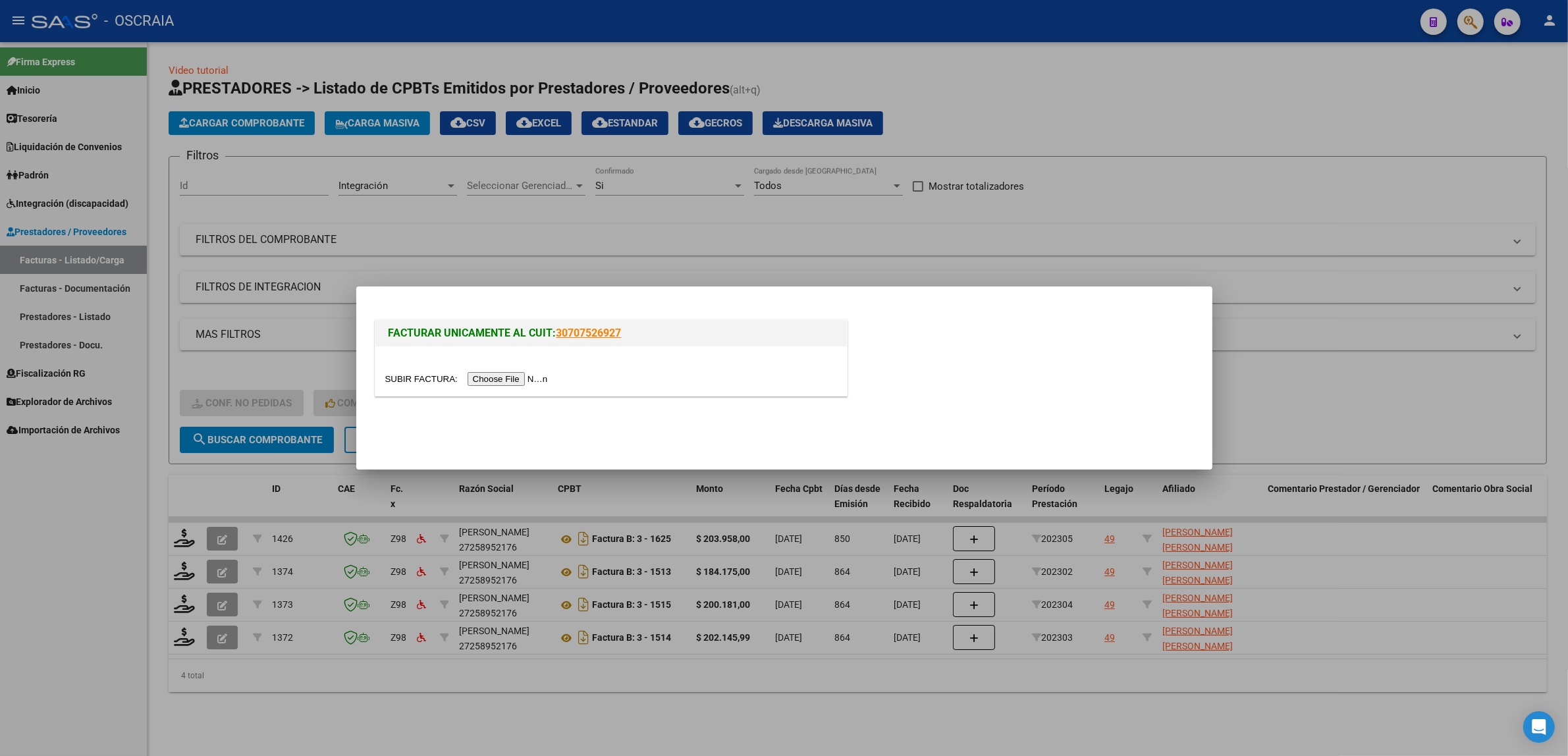
click at [471, 379] on input "file" at bounding box center [468, 379] width 167 height 14
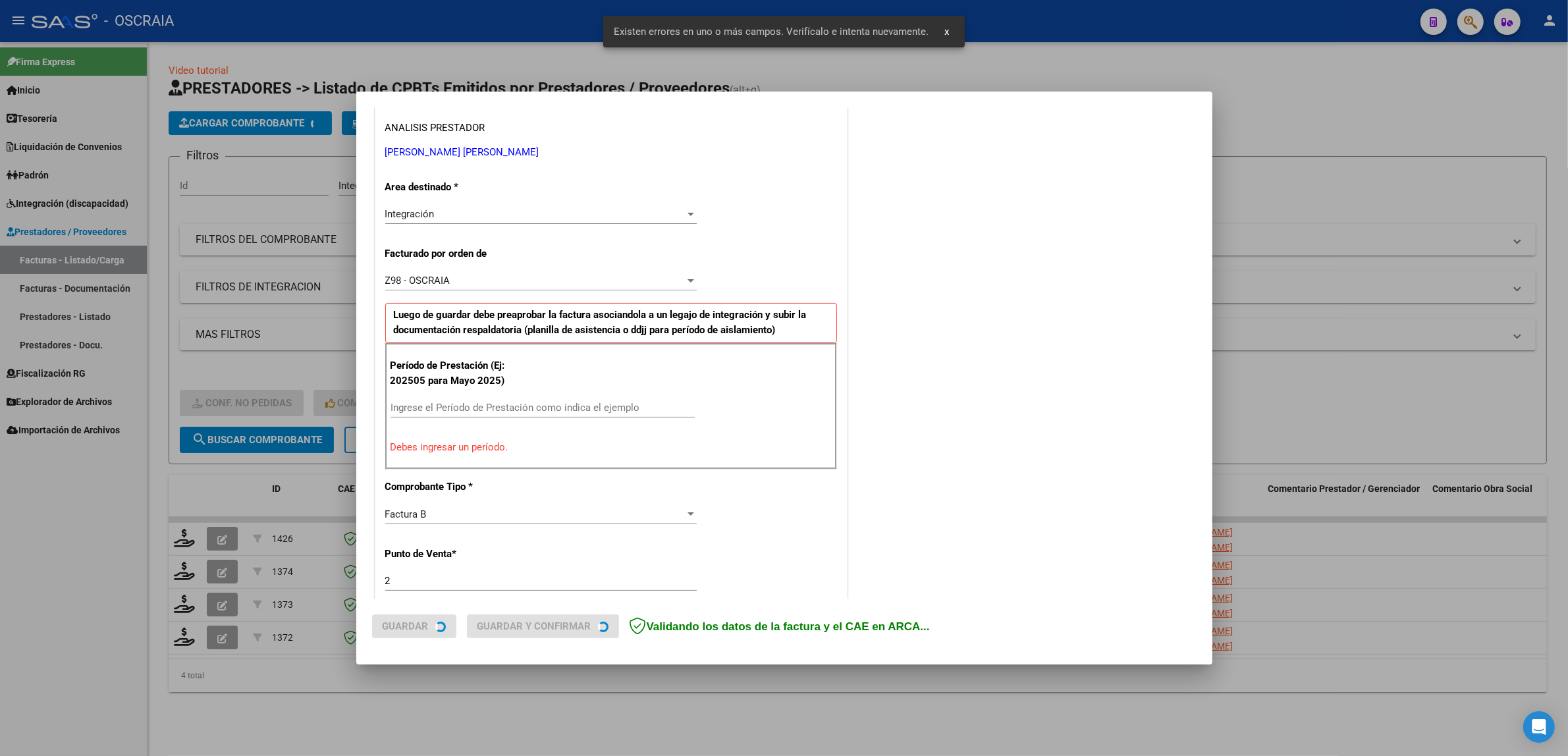
scroll to position [281, 0]
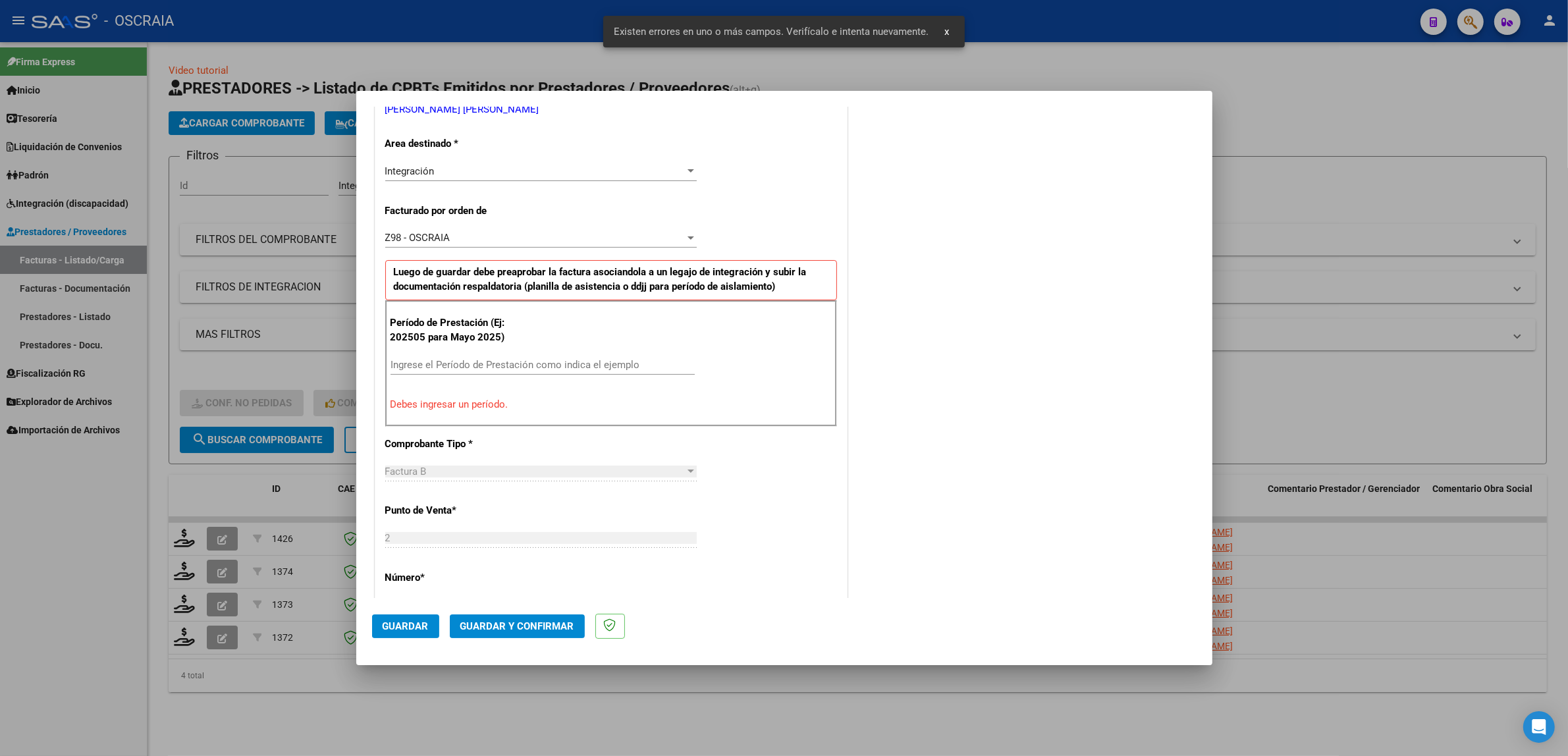
click at [521, 366] on input "Ingrese el Período de Prestación como indica el ejemplo" at bounding box center [543, 364] width 305 height 12
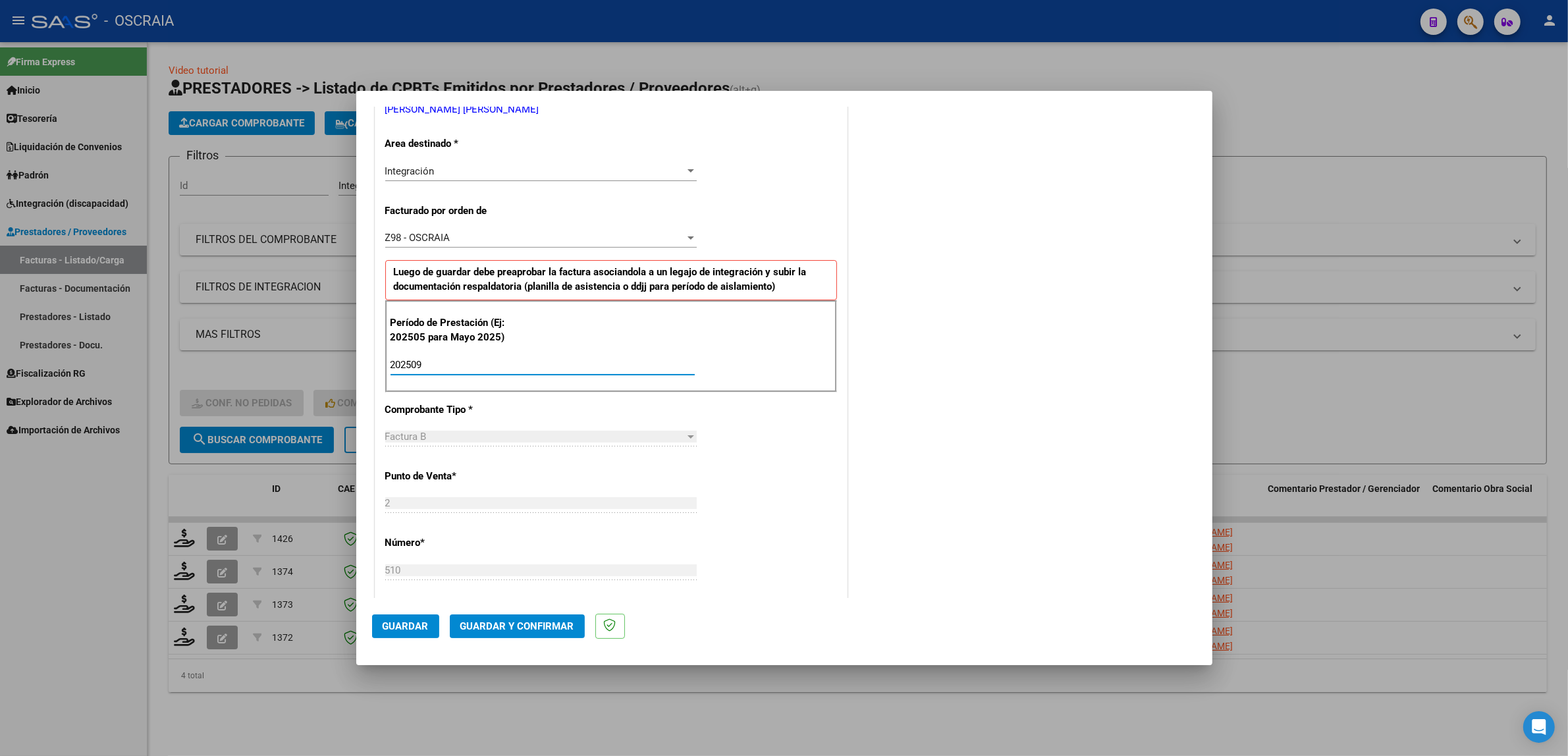
type input "202509"
click at [409, 620] on span "Guardar" at bounding box center [405, 626] width 46 height 12
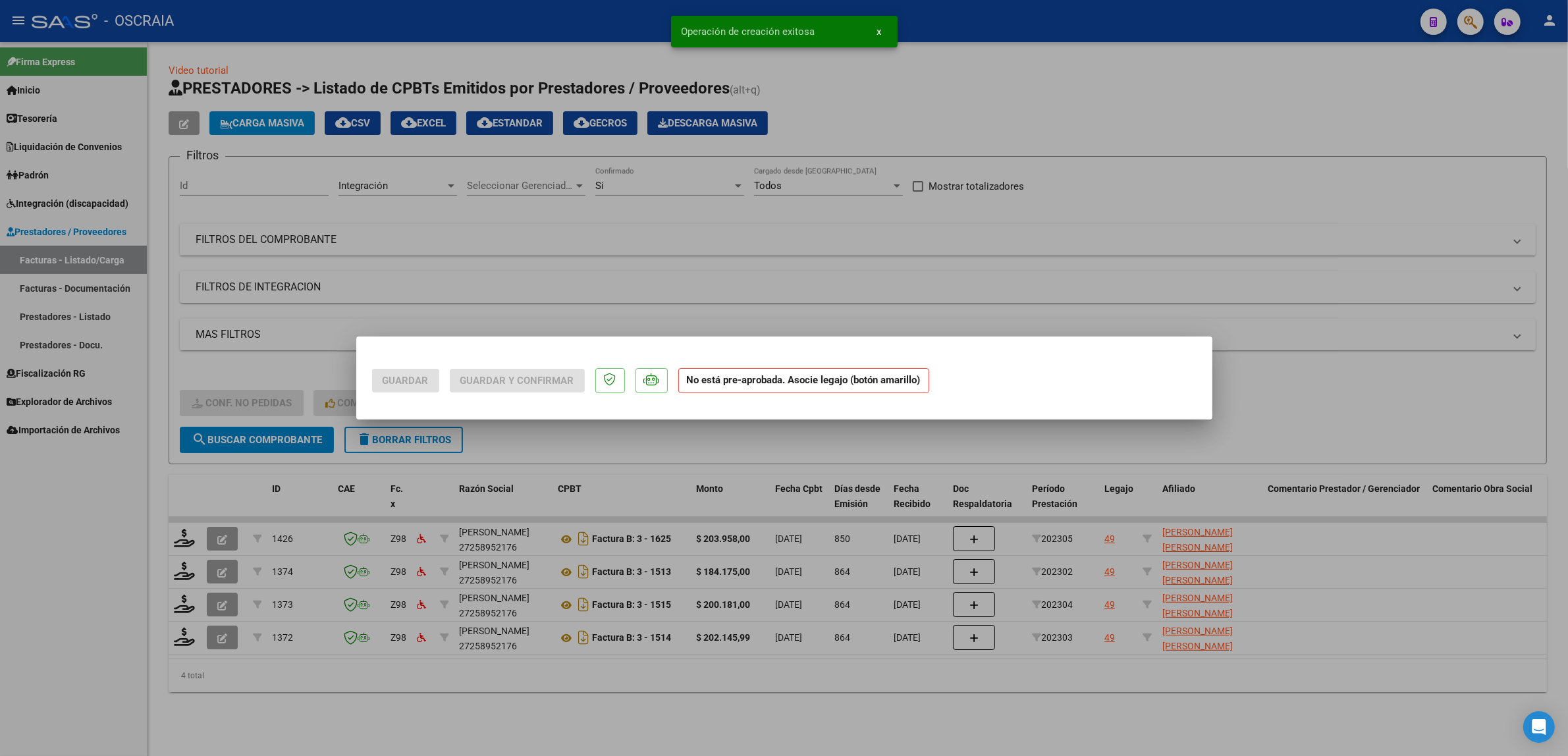
scroll to position [0, 0]
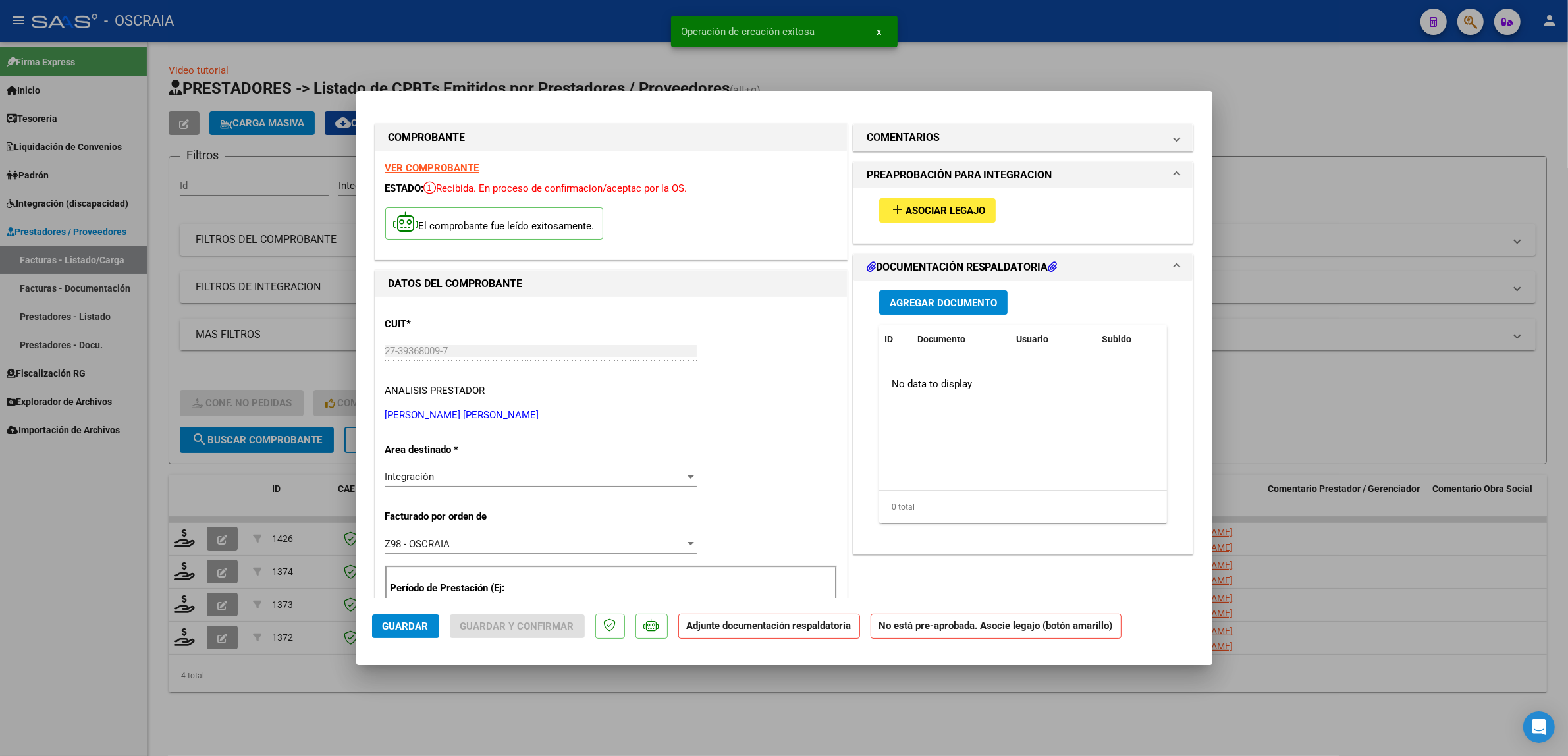
click at [940, 205] on span "Asociar Legajo" at bounding box center [945, 211] width 80 height 12
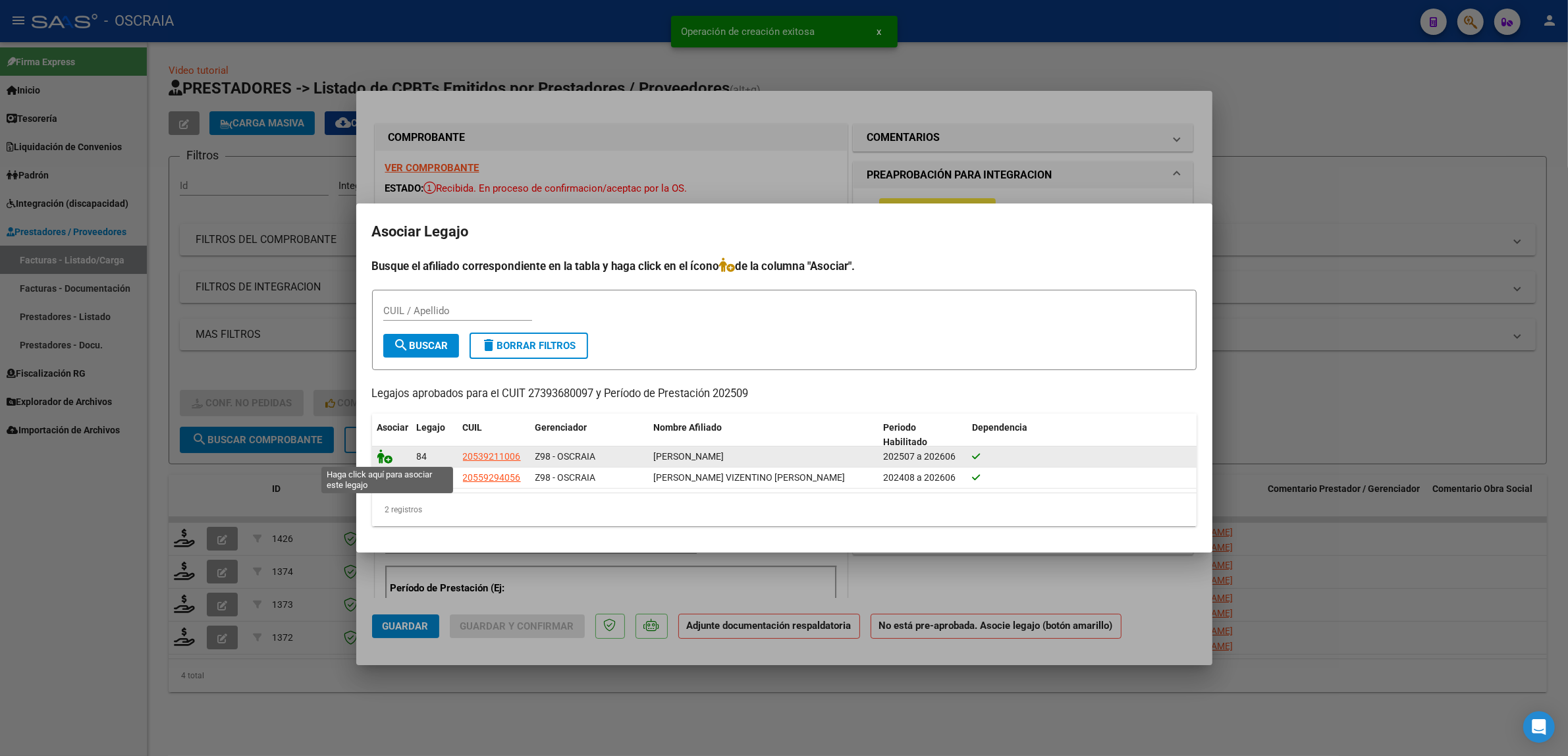
click at [383, 456] on icon at bounding box center [385, 456] width 16 height 14
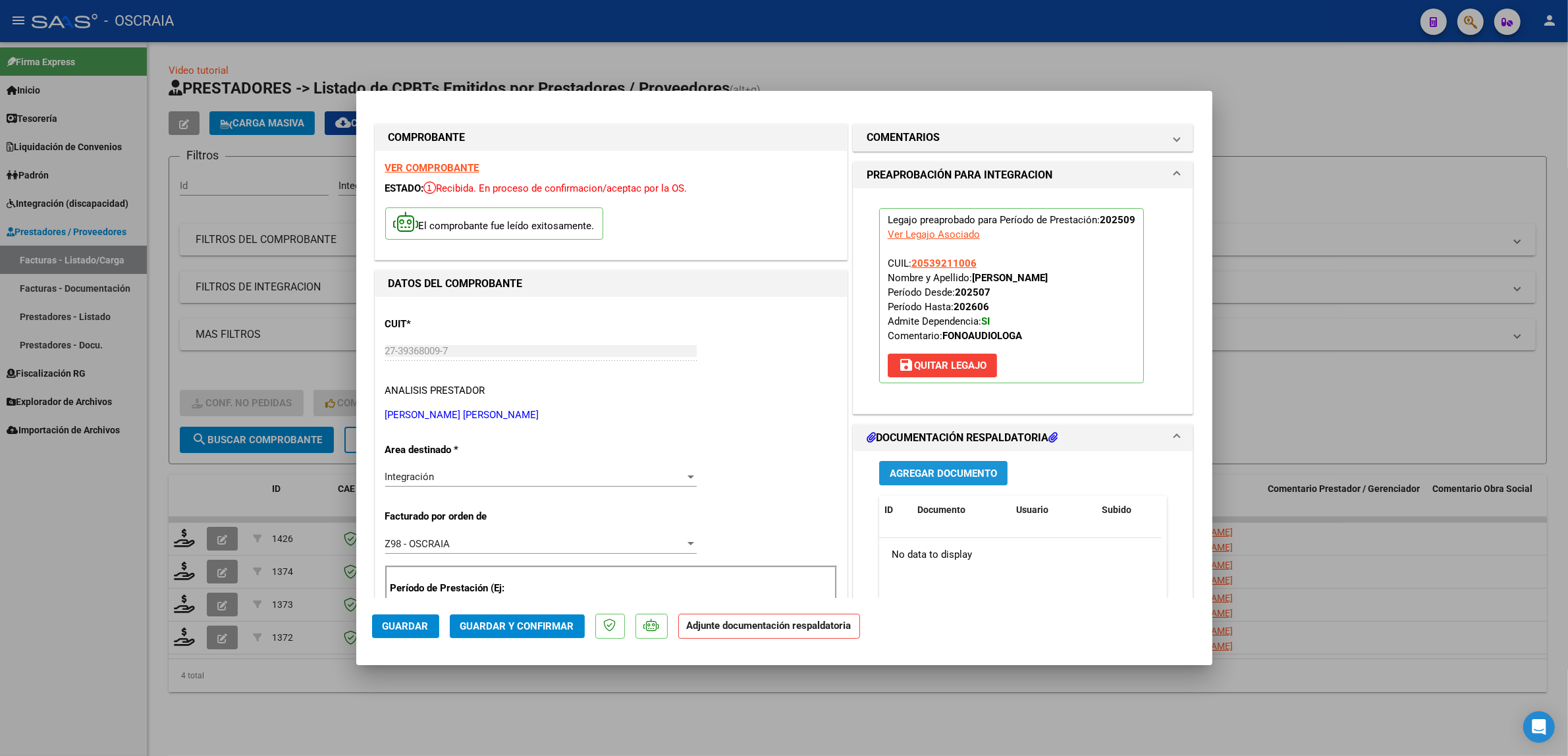
click at [935, 465] on button "Agregar Documento" at bounding box center [943, 473] width 128 height 25
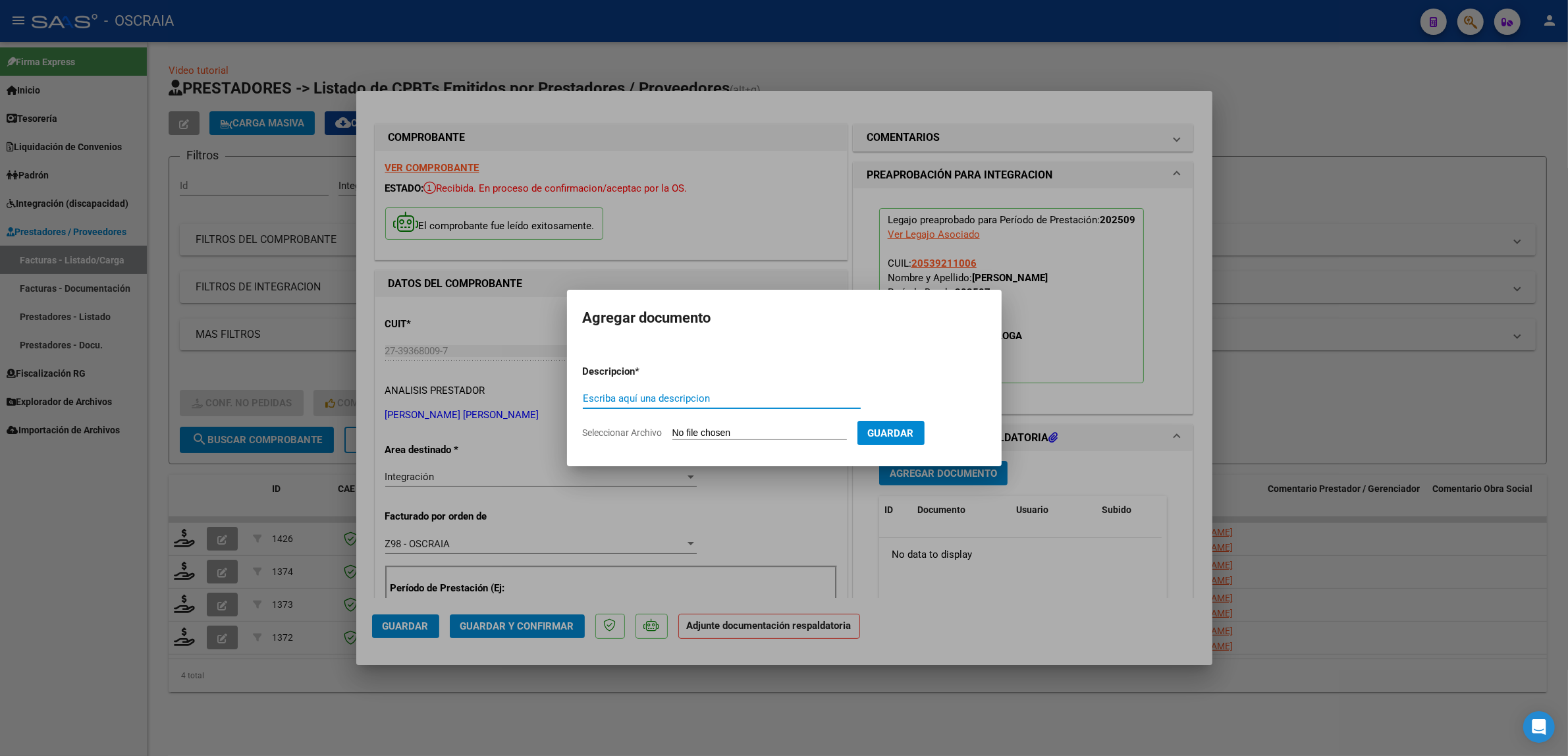
click at [703, 397] on input "Escriba aquí una descripcion" at bounding box center [722, 398] width 278 height 12
type input "PLANILLA DE ASISTENCIA"
click at [701, 435] on input "Seleccionar Archivo" at bounding box center [759, 434] width 174 height 12
type input "C:\fakepath\09-2025 CHIANI ANTONELLA ANAHI FC510 FONOAUDIOLOGIA OJEDA BENIZIO E…"
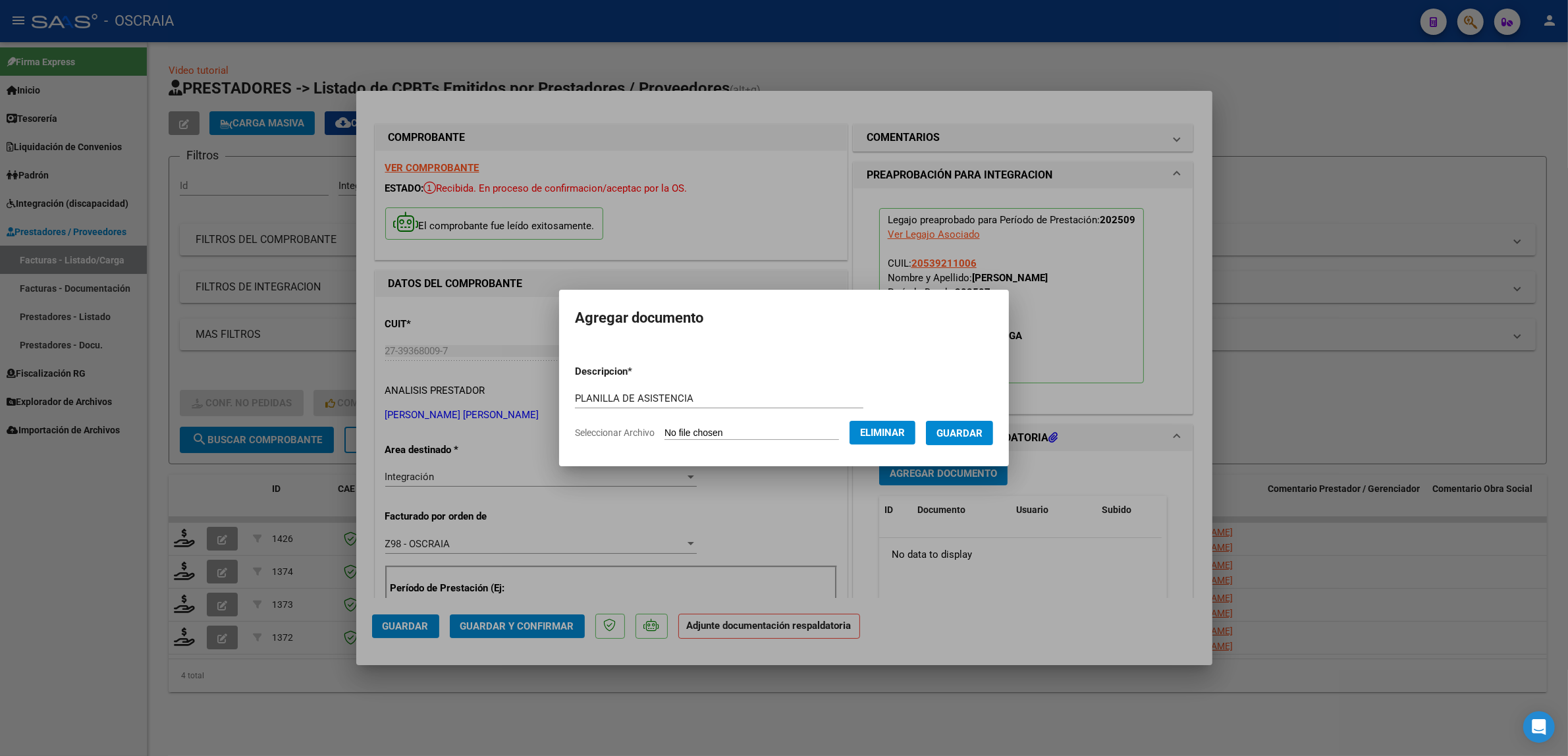
click at [964, 436] on span "Guardar" at bounding box center [959, 433] width 46 height 12
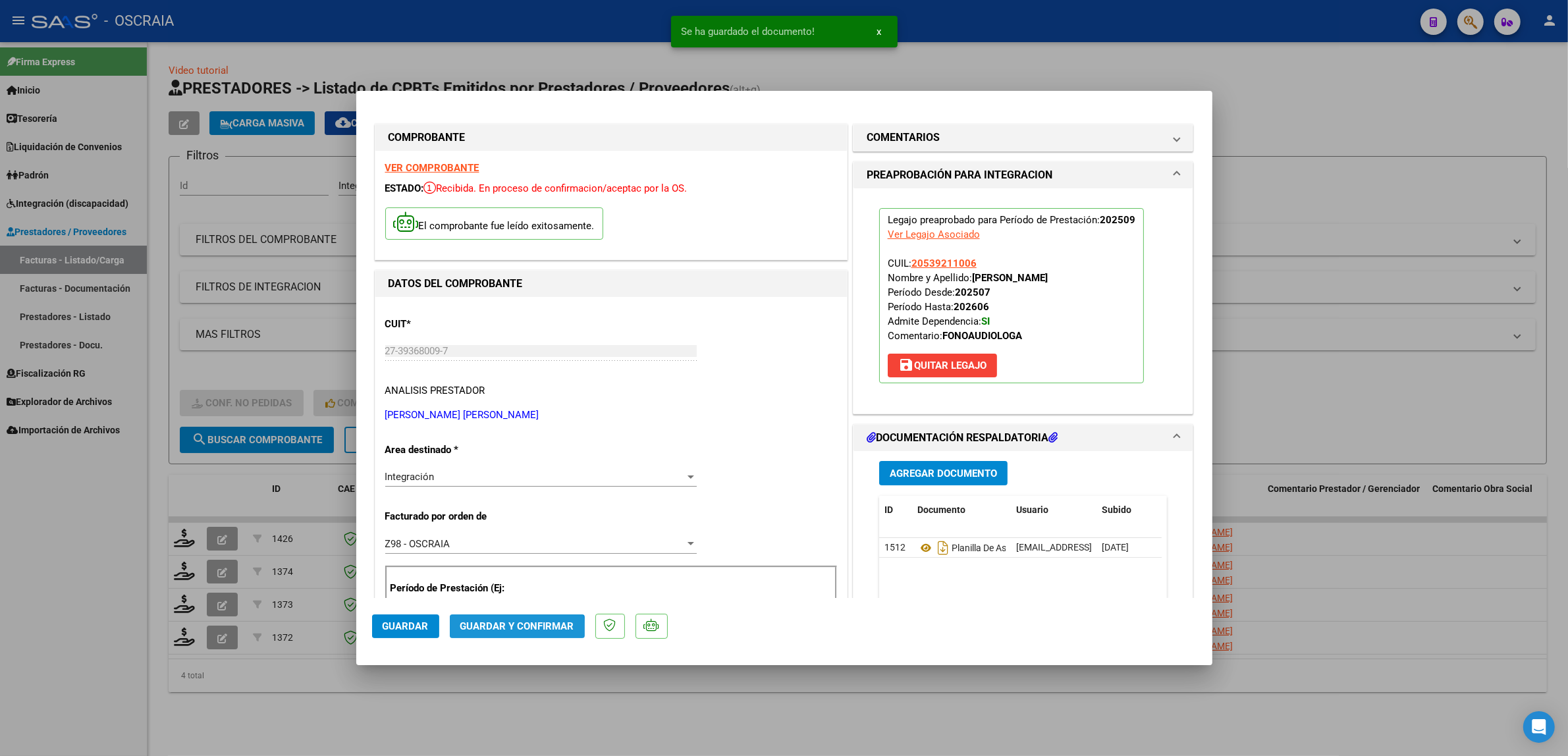
click at [515, 633] on button "Guardar y Confirmar" at bounding box center [517, 626] width 135 height 24
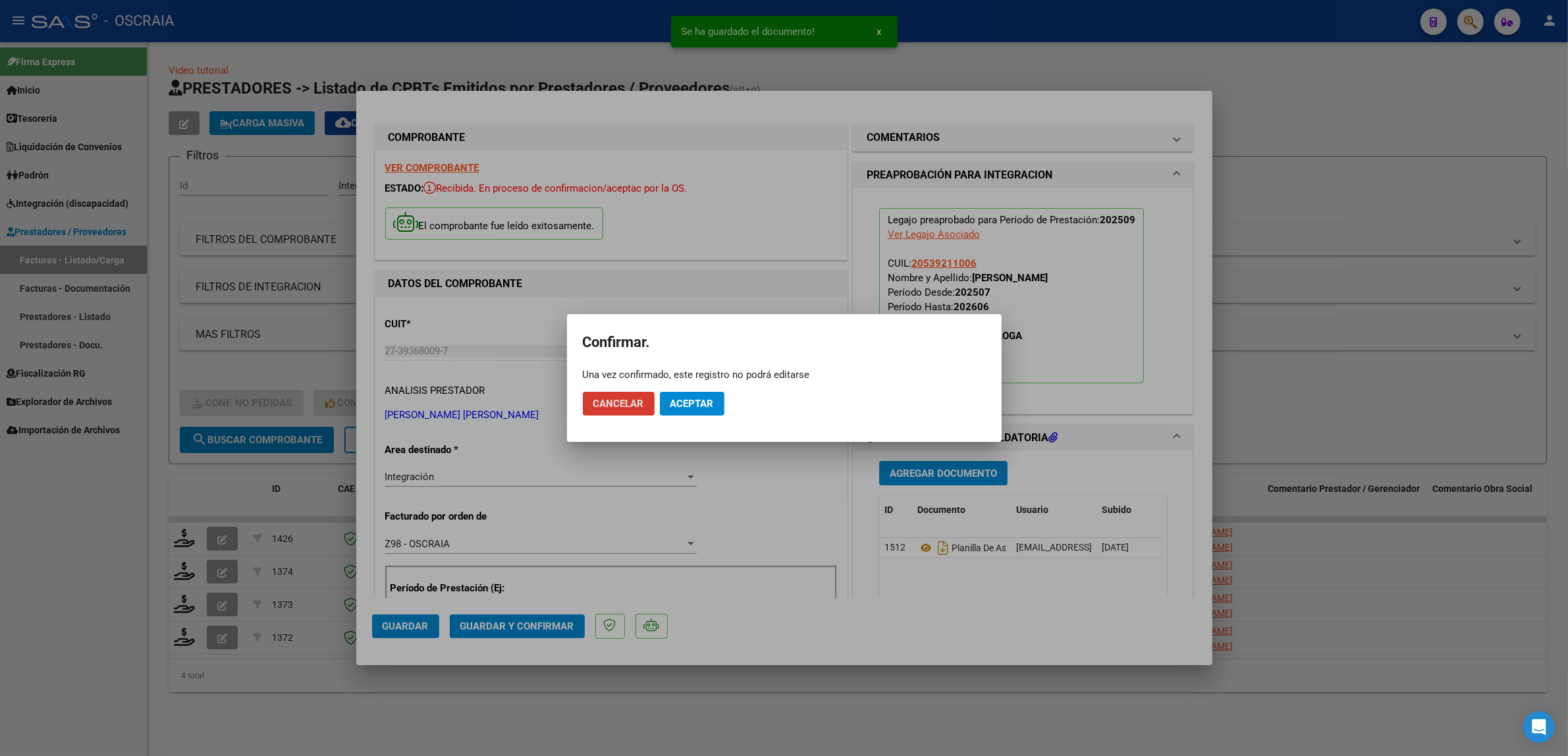
click at [711, 410] on button "Aceptar" at bounding box center [692, 403] width 64 height 24
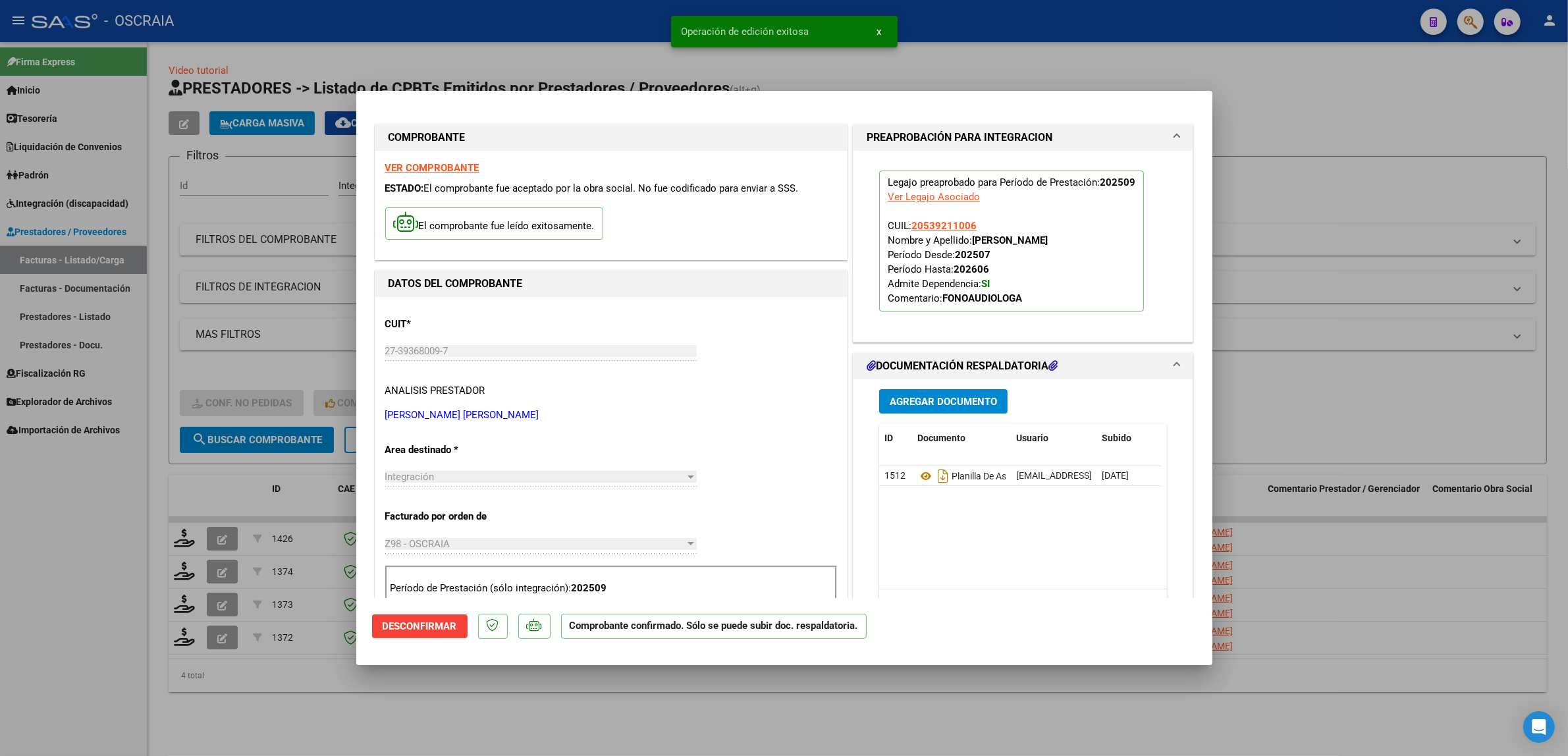
click at [320, 442] on div at bounding box center [784, 378] width 1568 height 756
type input "$ 0,00"
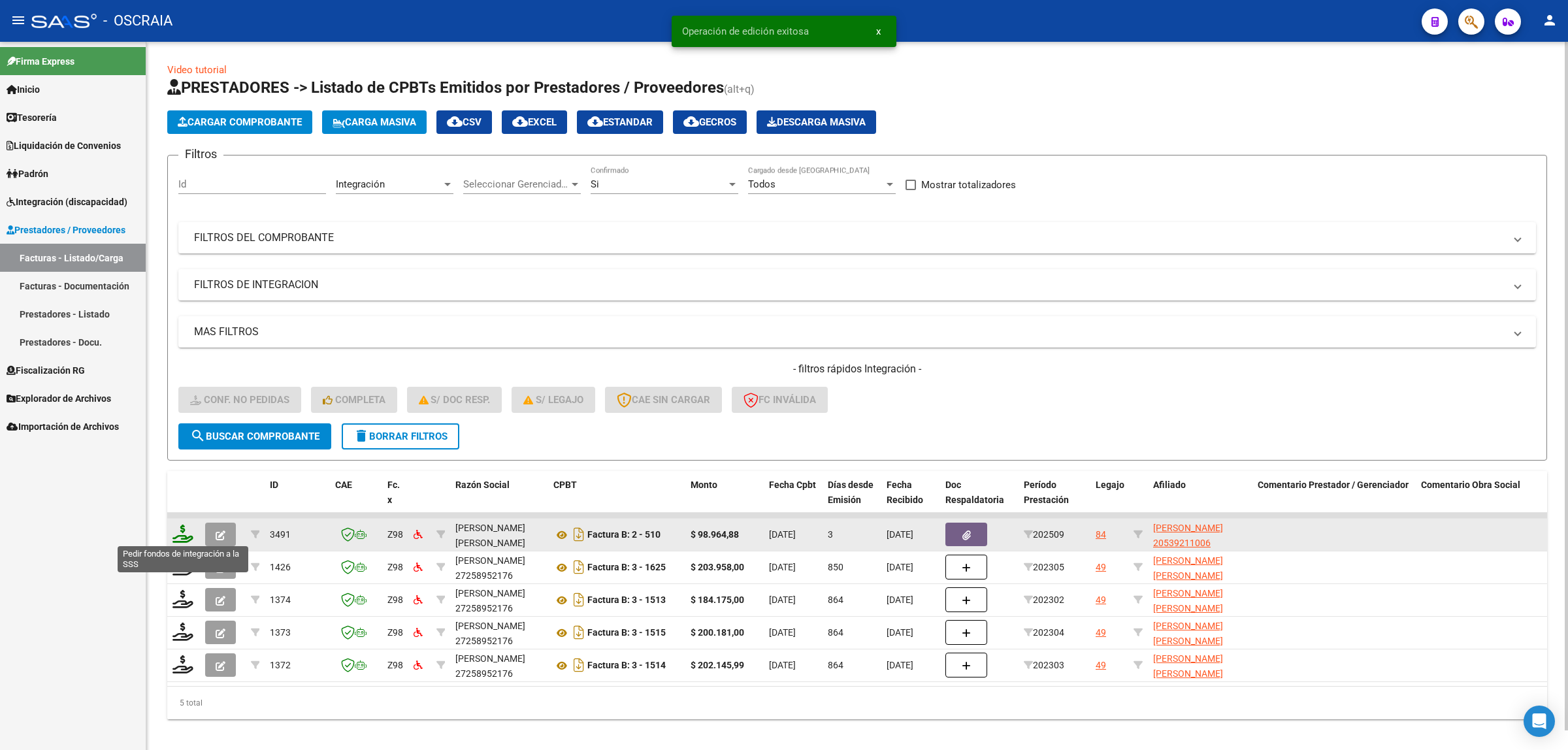
click at [177, 532] on icon at bounding box center [182, 534] width 21 height 18
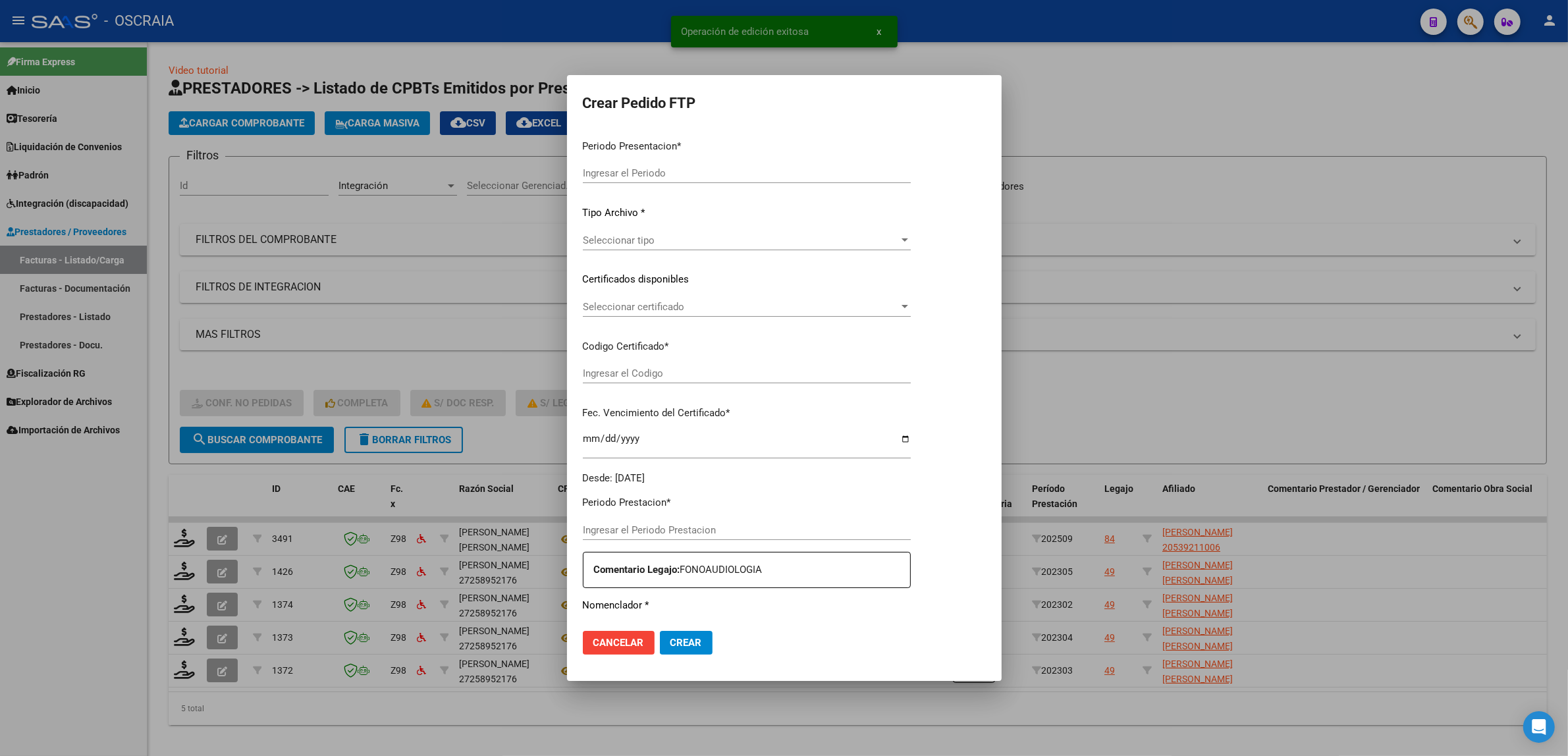
type input "202509"
type input "$ 98.964,88"
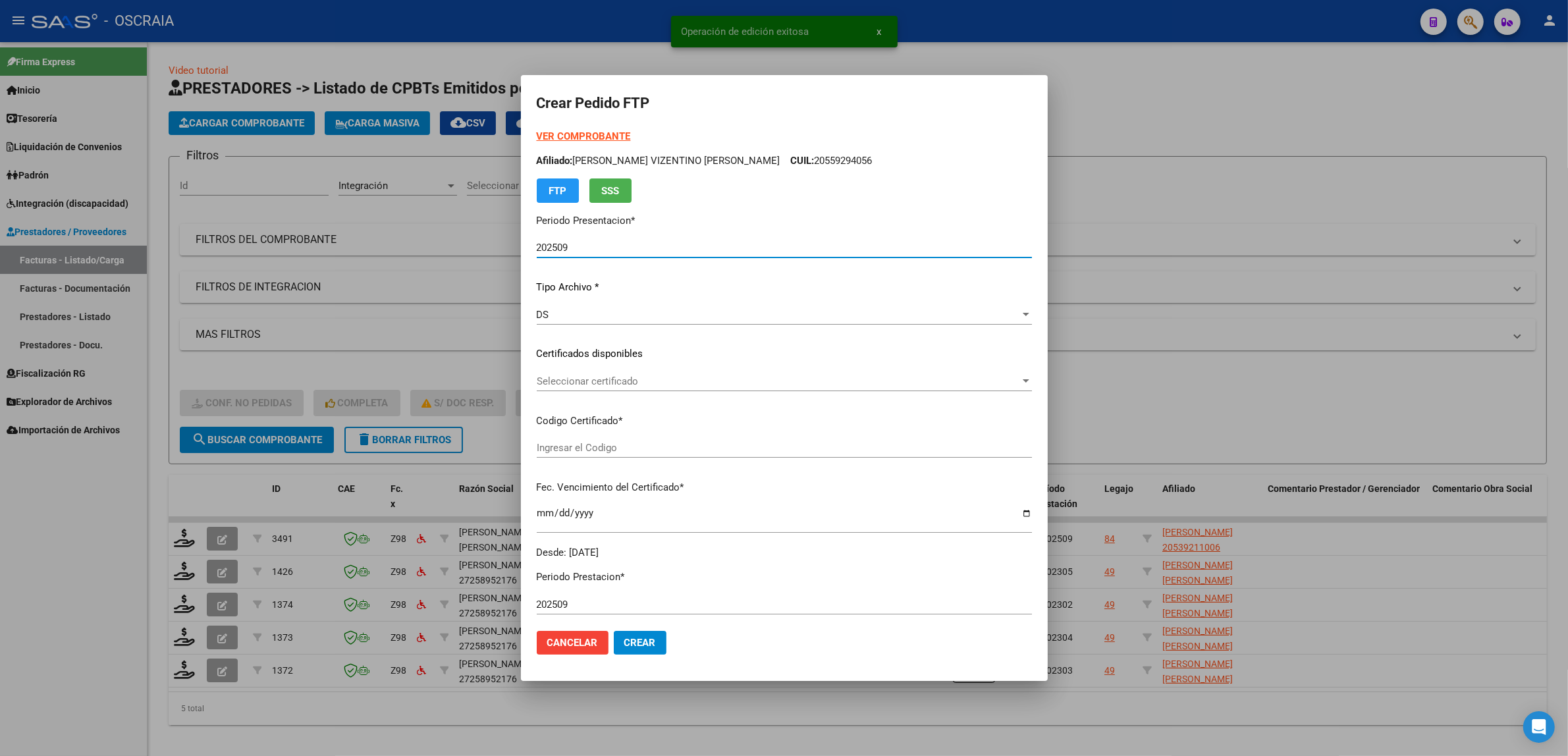
type input "ARG02000539211002025080620350806SAN195"
type input "2035-08-06"
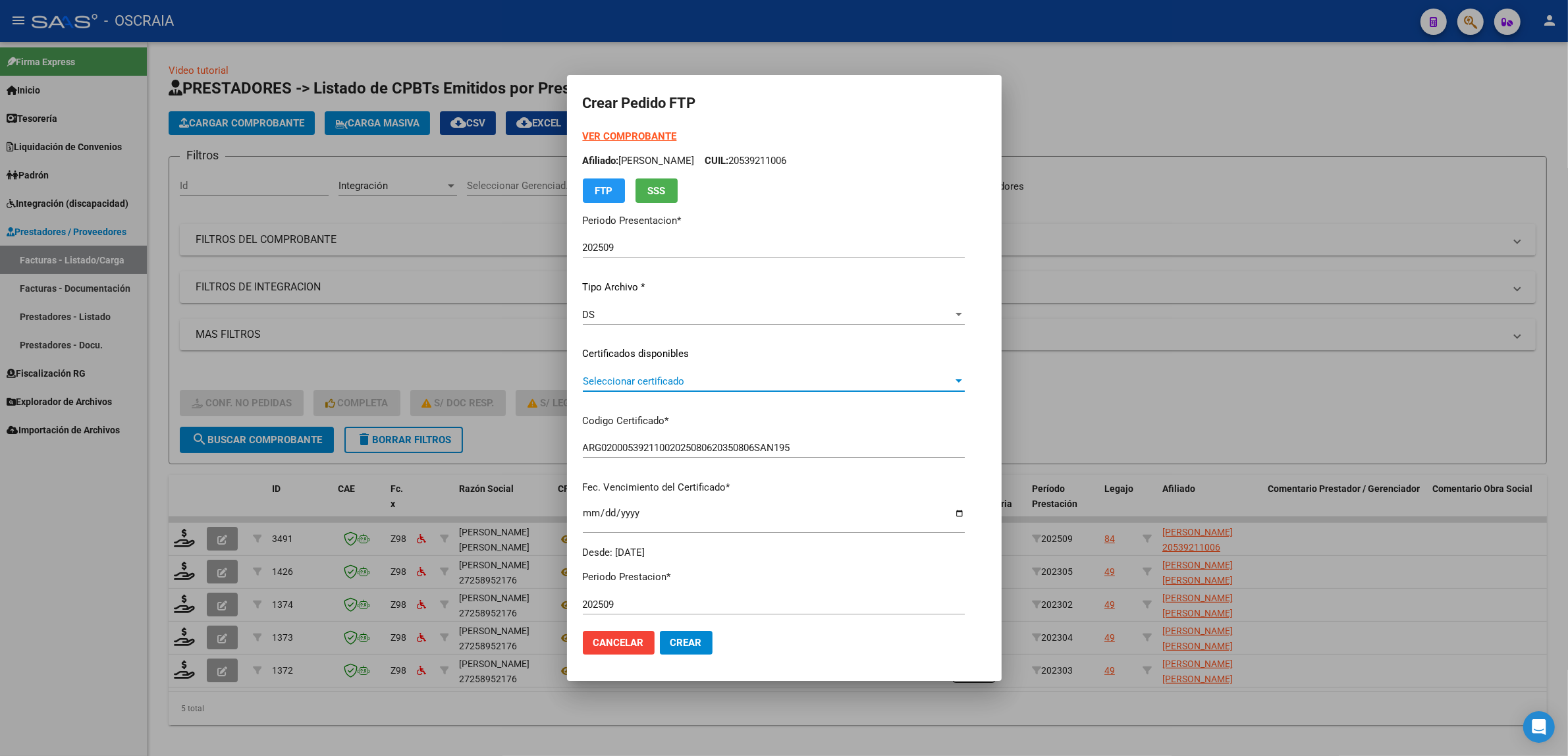
click at [660, 382] on span "Seleccionar certificado" at bounding box center [768, 381] width 370 height 12
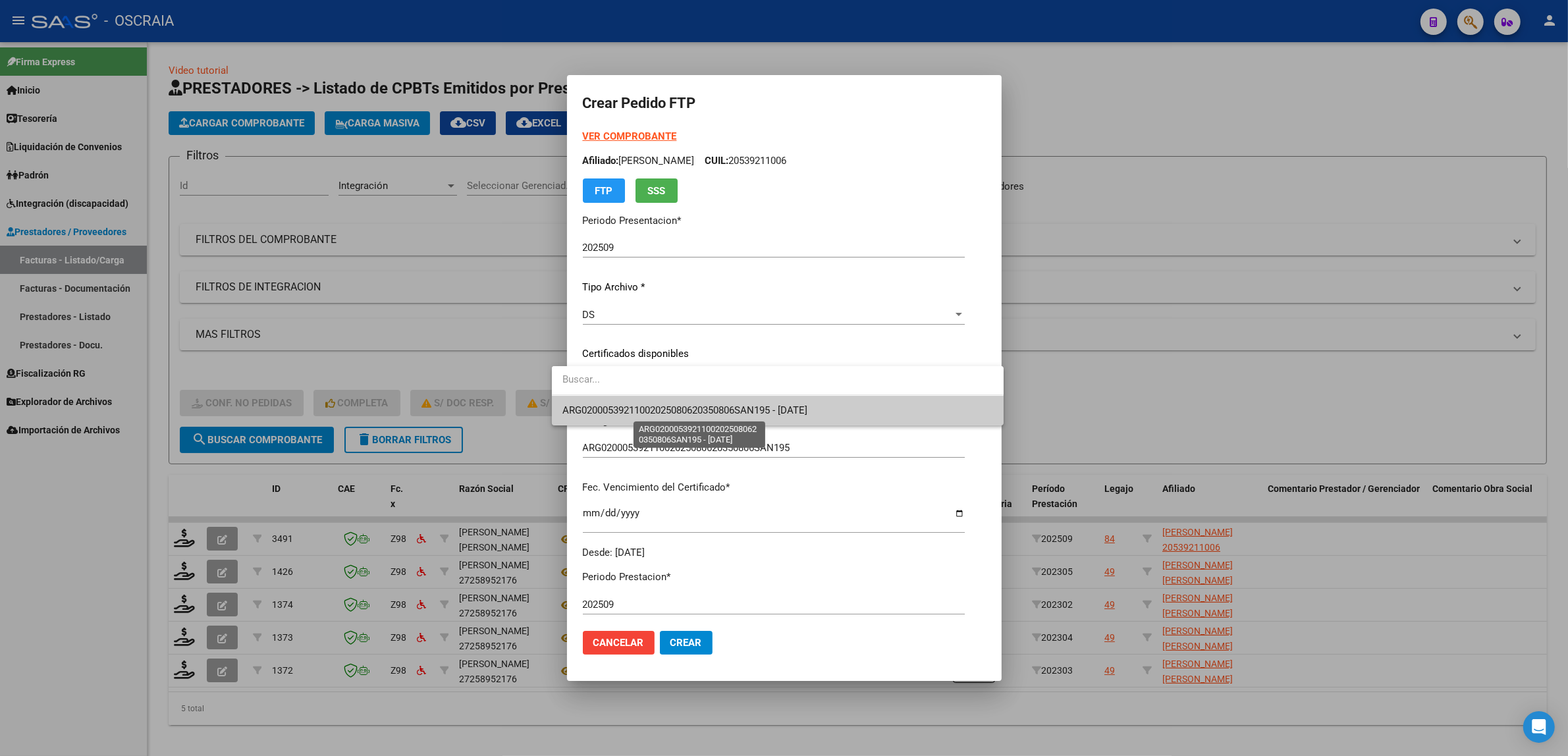
click at [645, 408] on span "ARG02000539211002025080620350806SAN195 - 2035-08-06" at bounding box center [685, 410] width 245 height 12
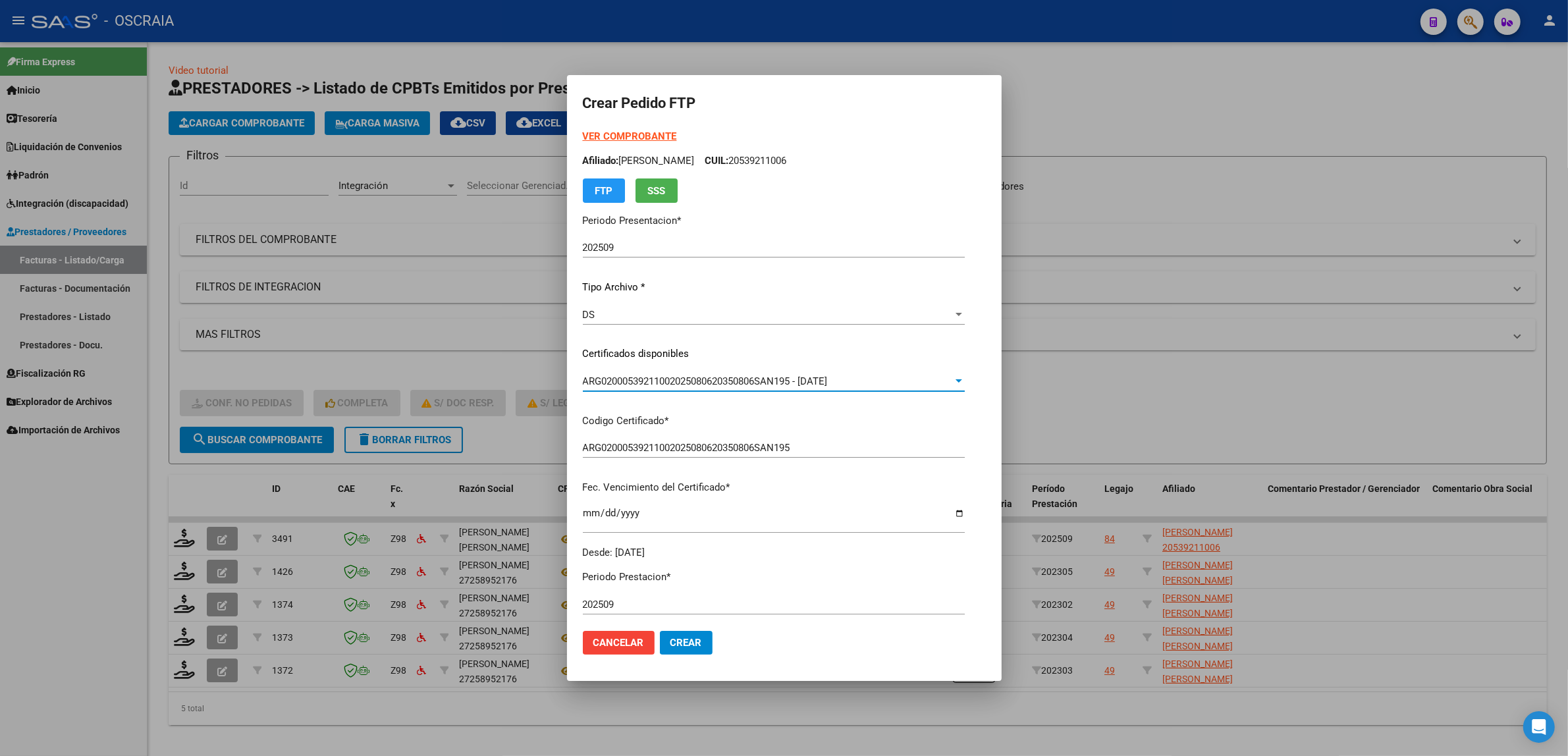
scroll to position [274, 0]
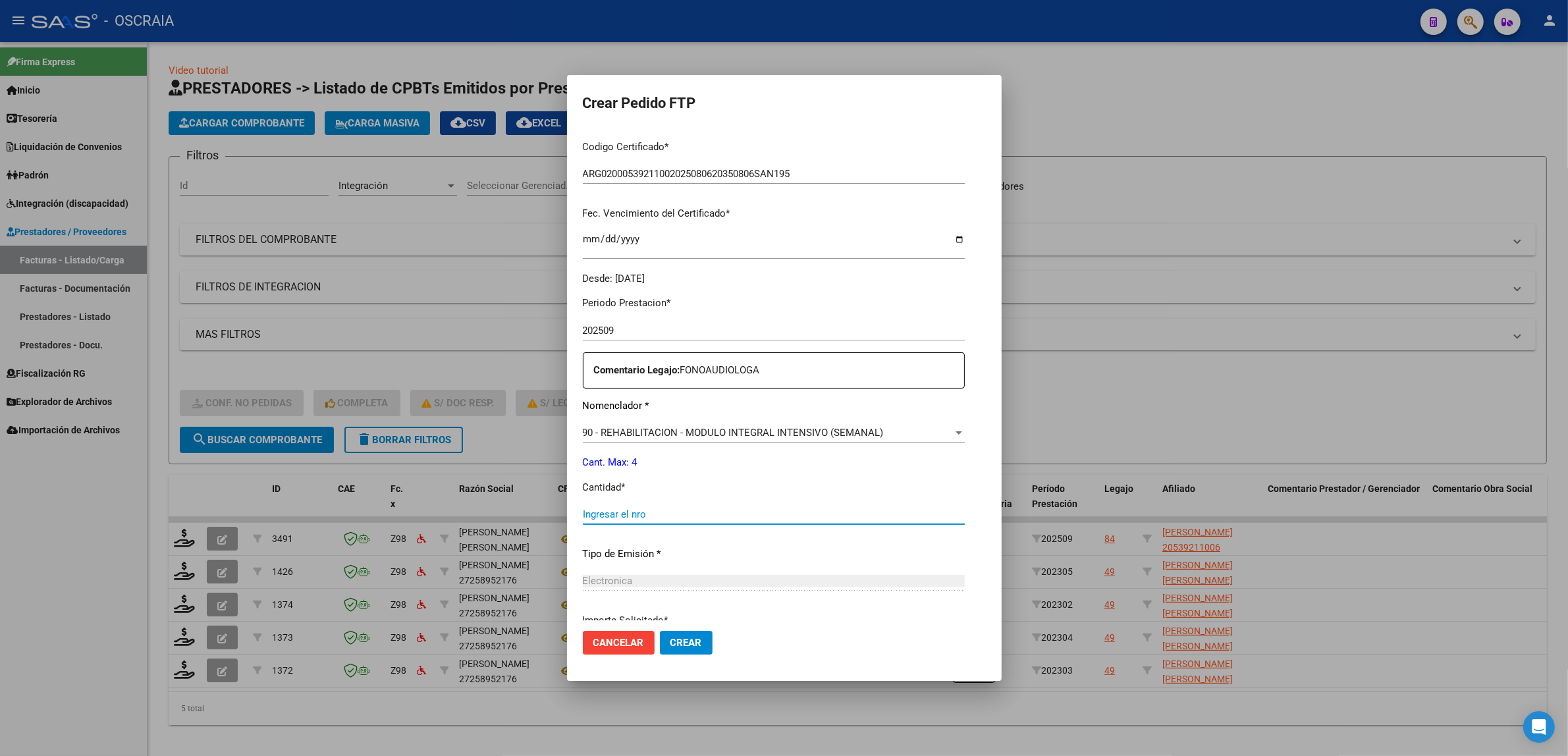
click at [672, 508] on input "Ingresar el nro" at bounding box center [774, 514] width 382 height 12
type input "4"
click at [706, 590] on div "Electronica Seleccionar tipo" at bounding box center [774, 580] width 382 height 20
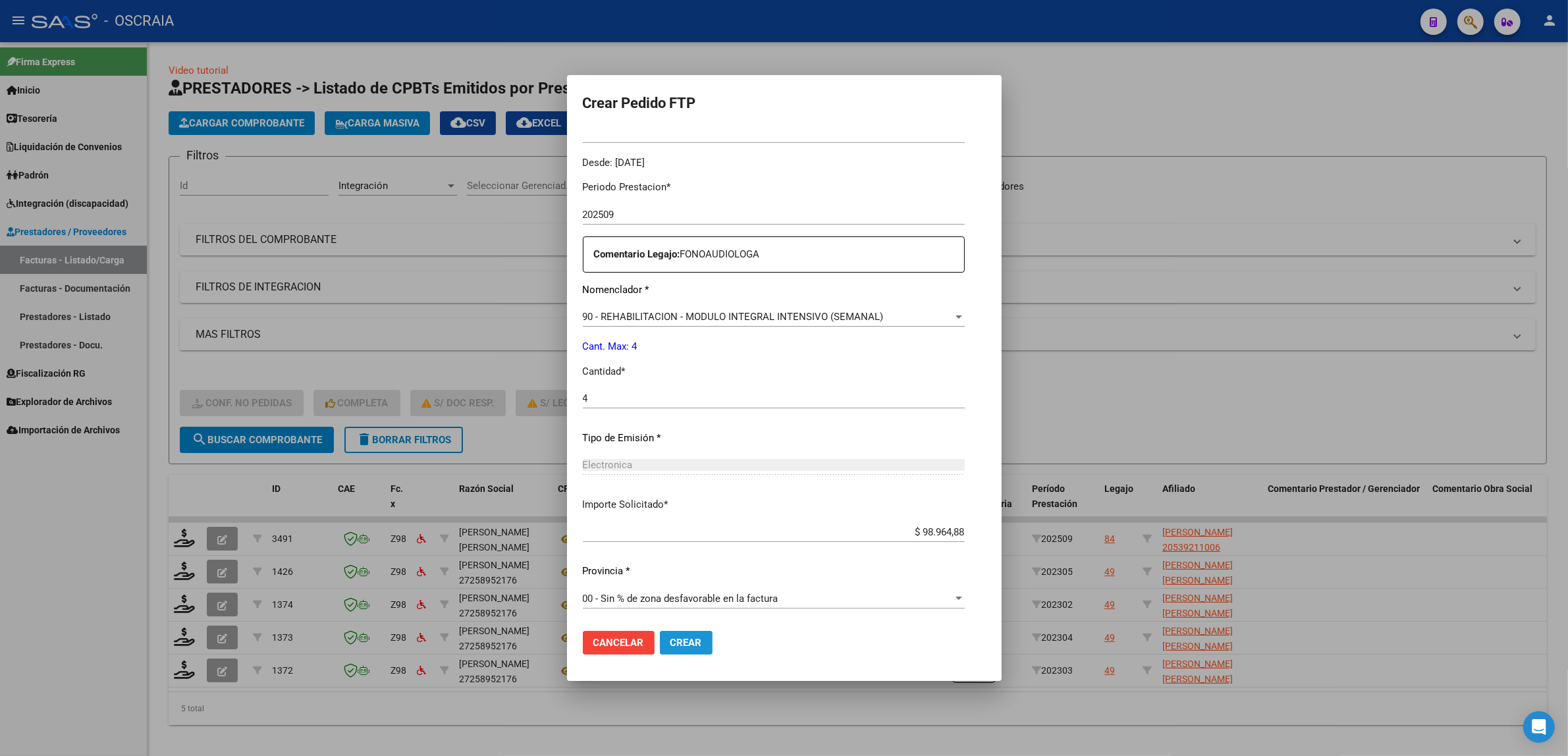
click at [677, 635] on button "Crear" at bounding box center [686, 643] width 53 height 24
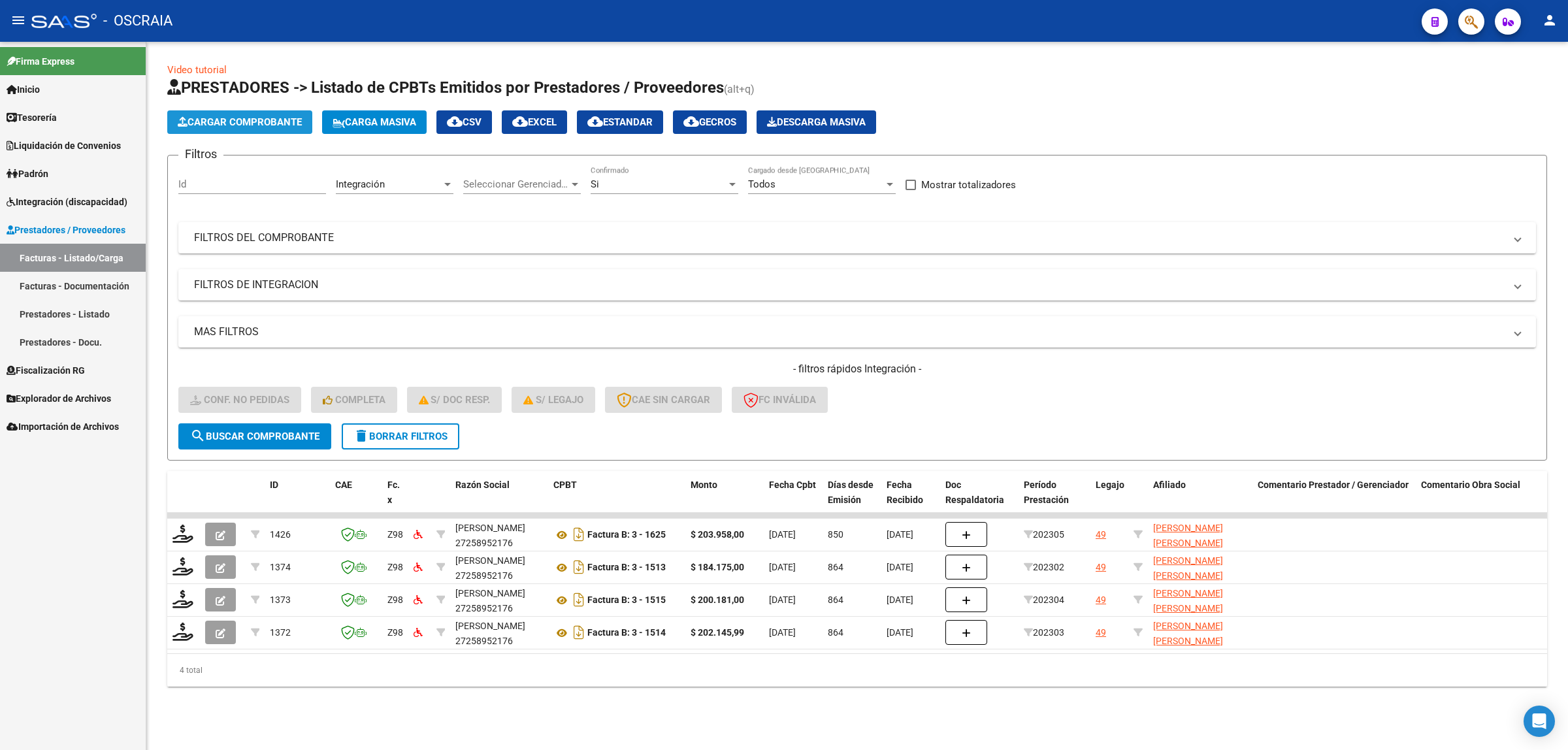
click at [282, 125] on span "Cargar Comprobante" at bounding box center [240, 122] width 124 height 12
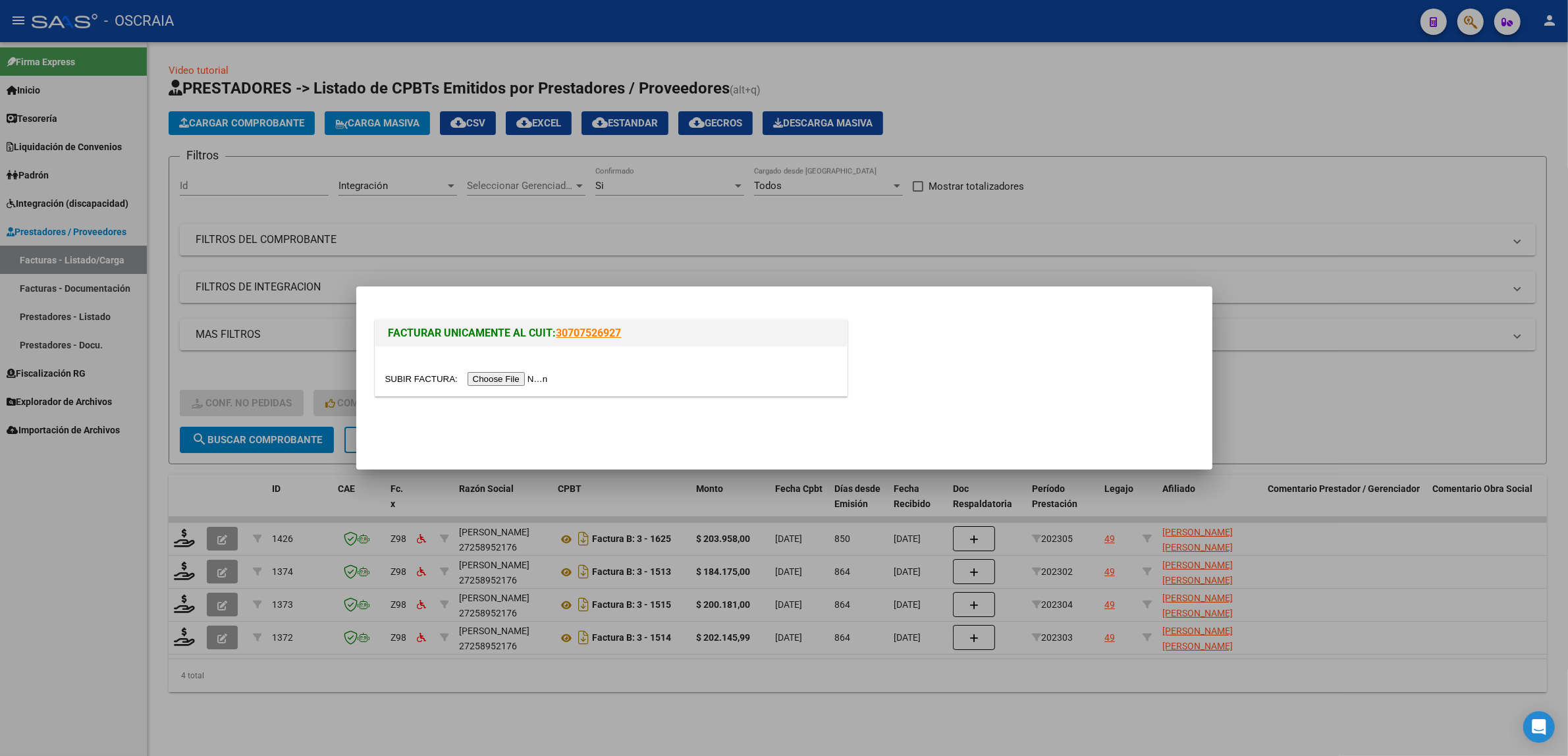
click at [510, 386] on input "file" at bounding box center [468, 379] width 167 height 14
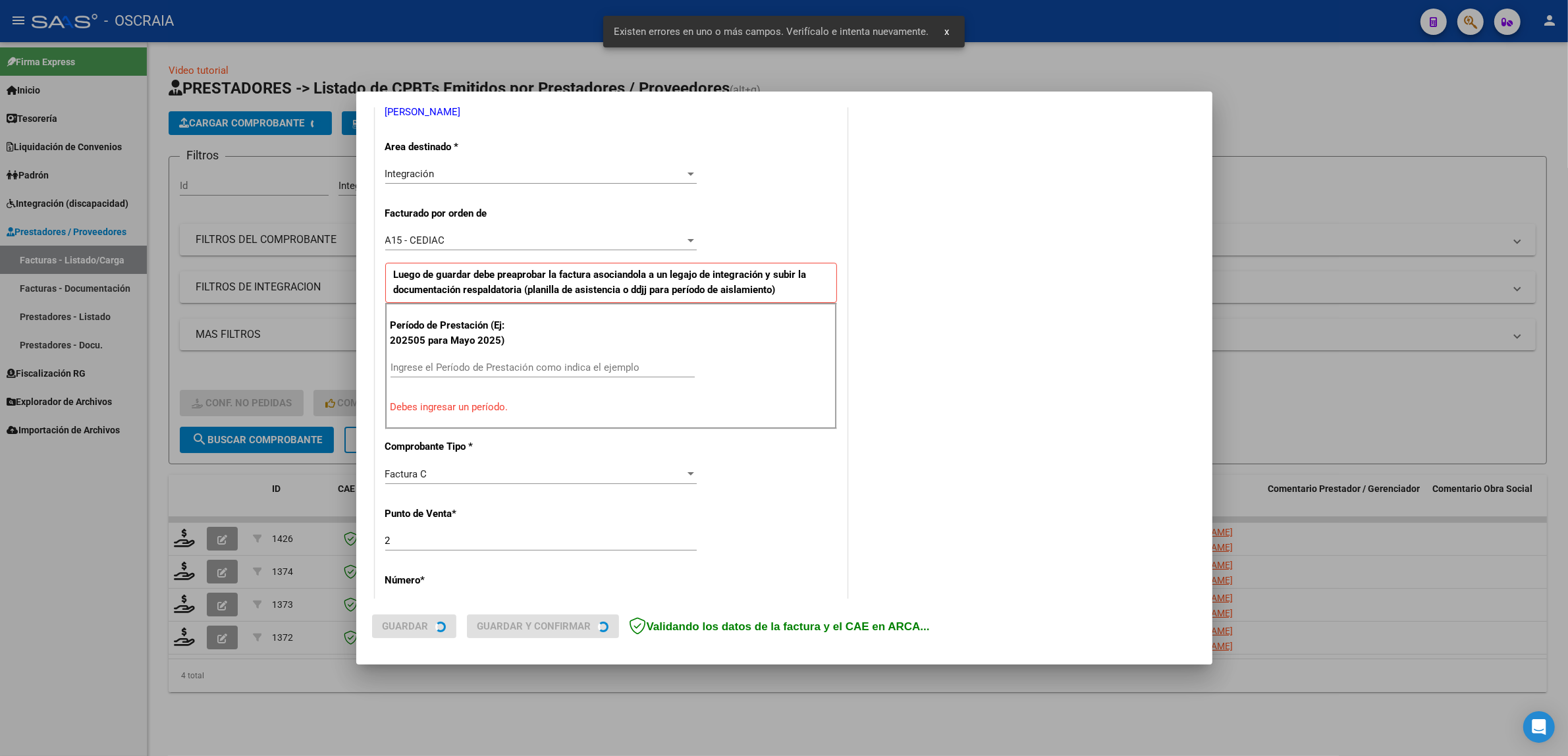
scroll to position [281, 0]
click at [495, 372] on div "Ingrese el Período de Prestación como indica el ejemplo" at bounding box center [543, 365] width 305 height 20
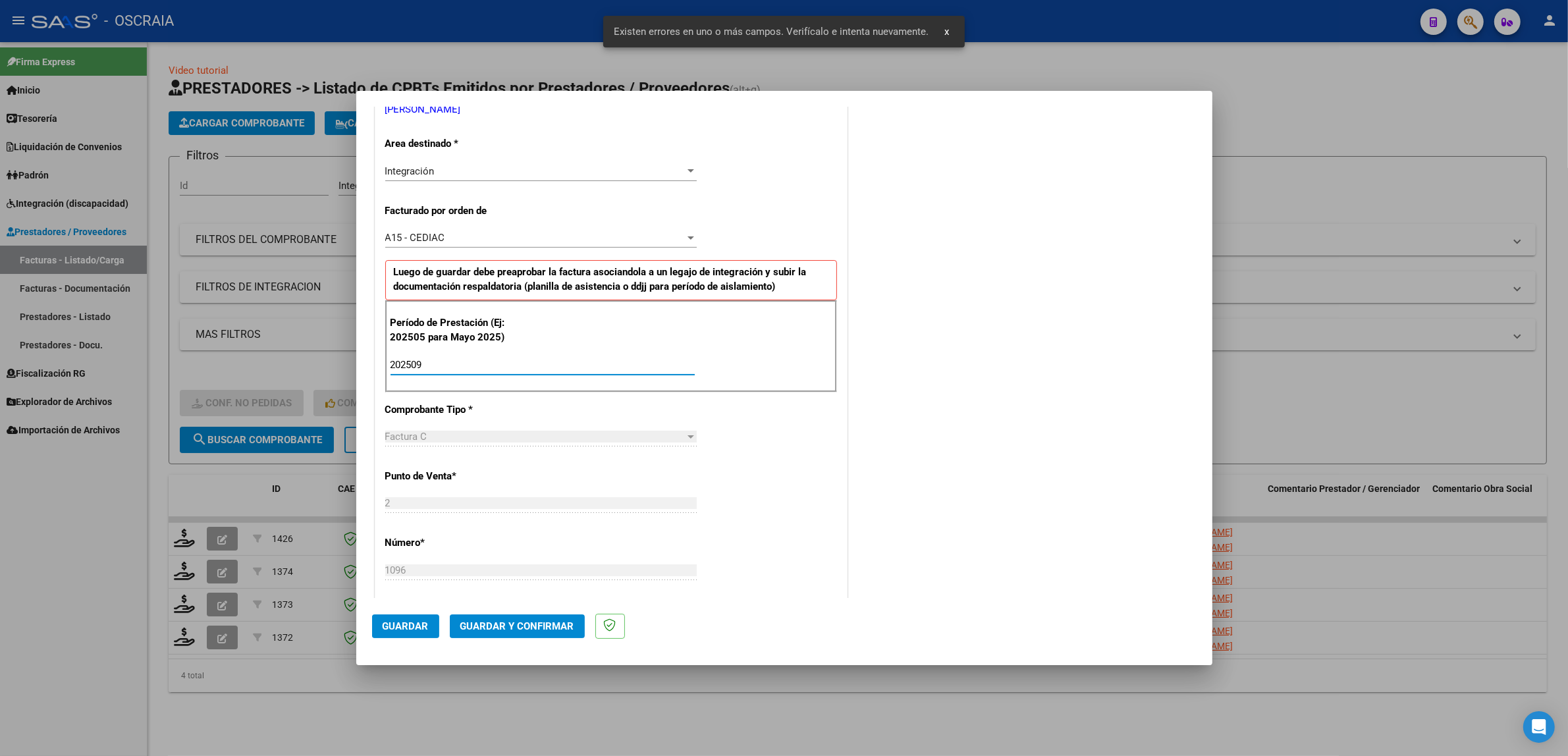
type input "202509"
click at [405, 626] on span "Guardar" at bounding box center [405, 626] width 46 height 12
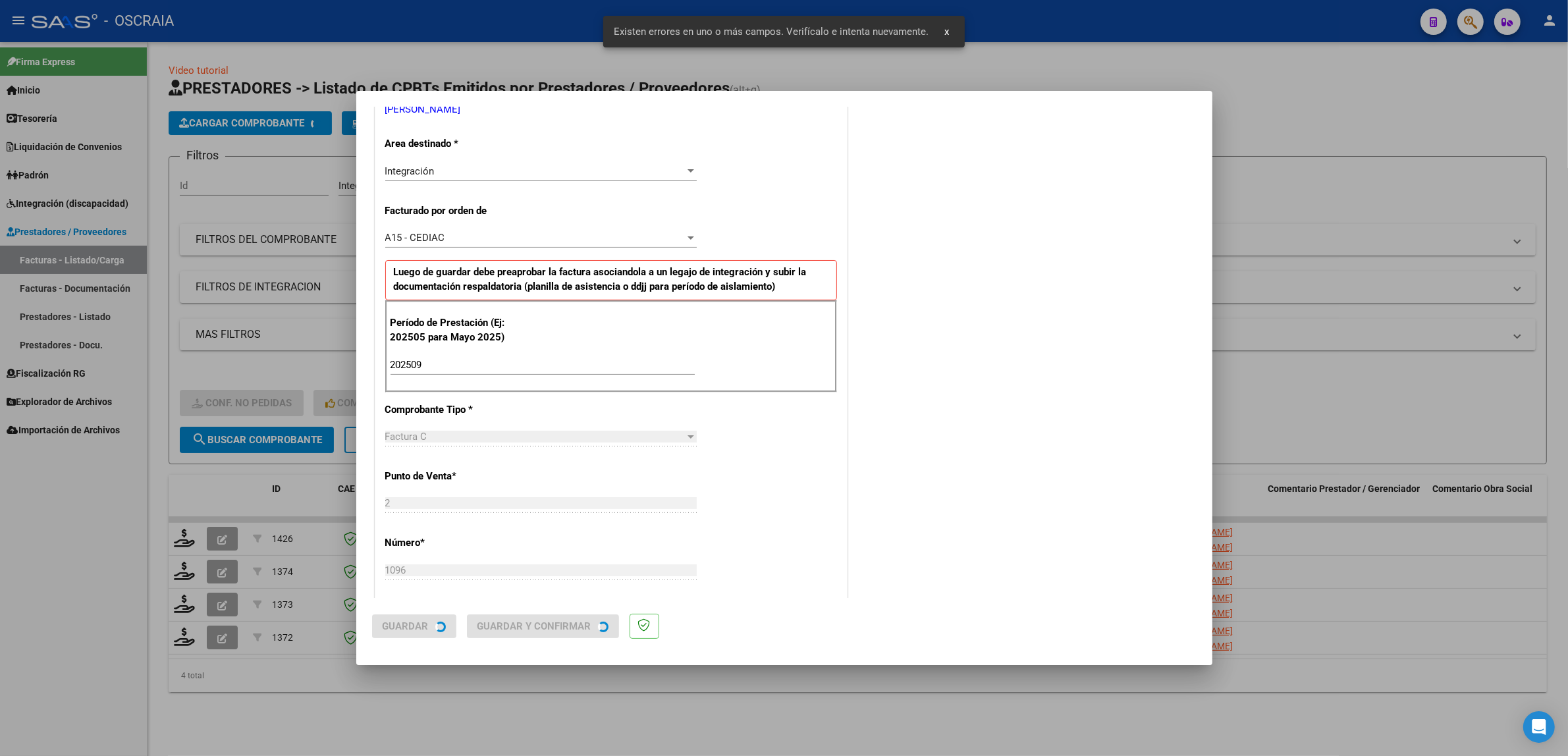
scroll to position [0, 0]
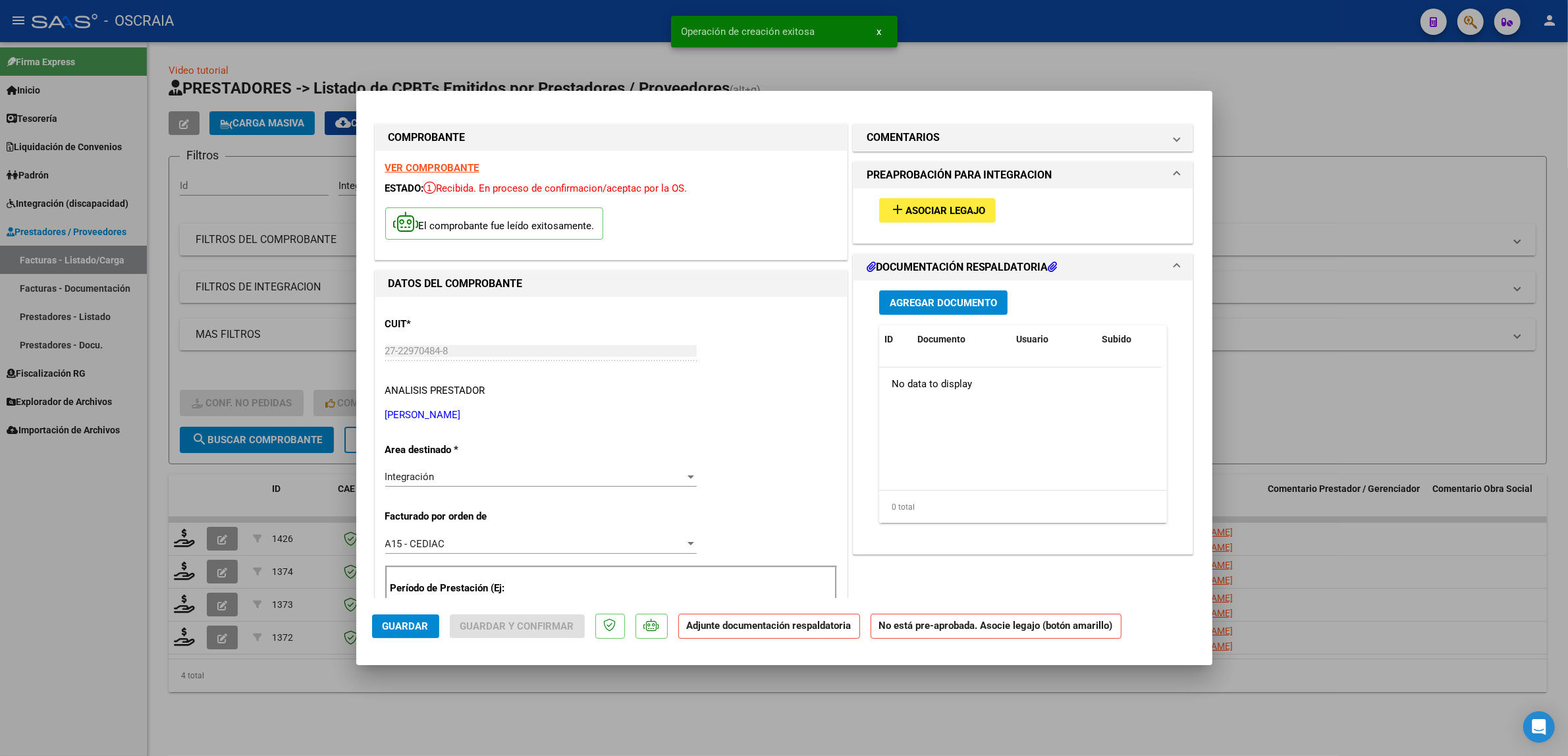
click at [907, 220] on button "add Asociar Legajo" at bounding box center [938, 211] width 117 height 25
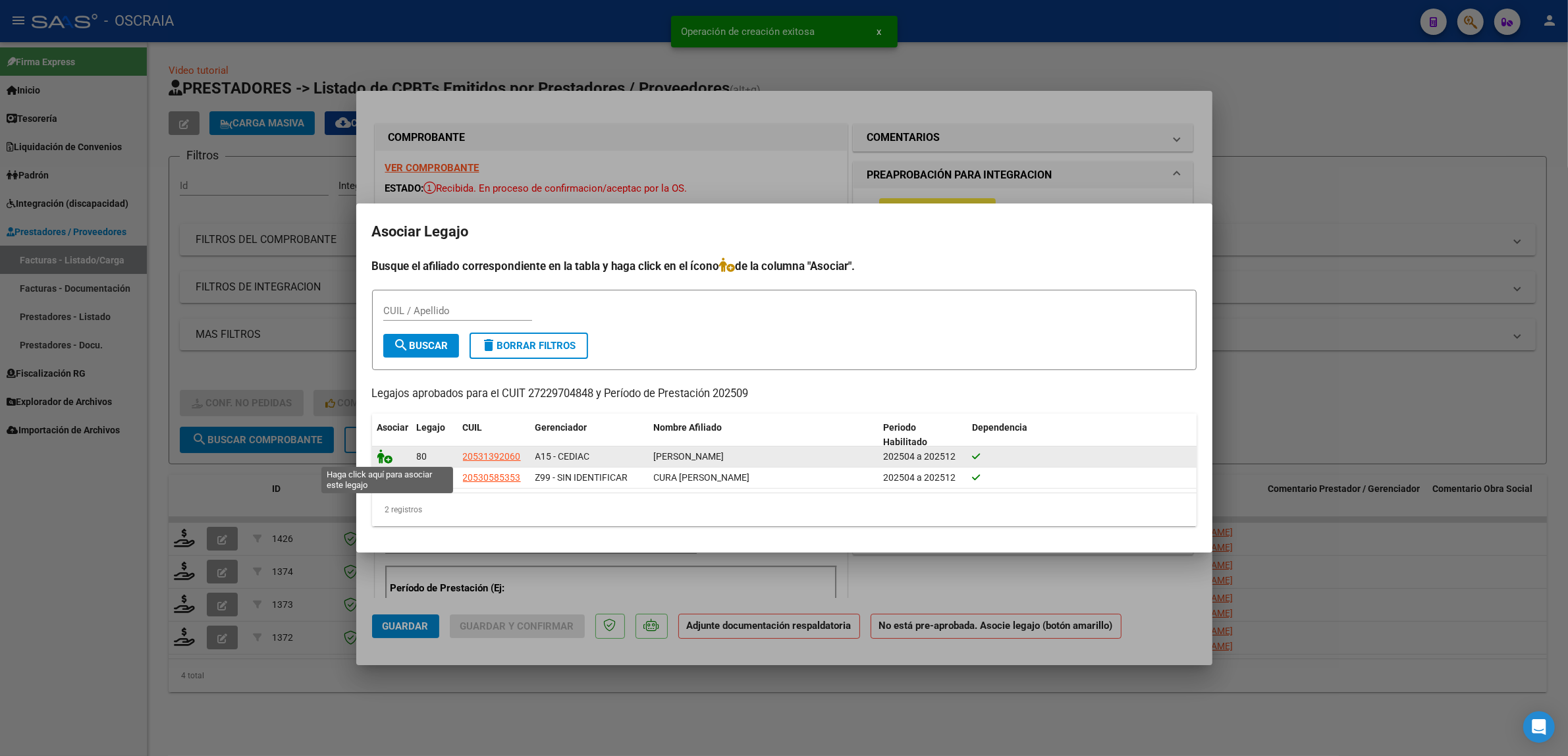
click at [388, 456] on icon at bounding box center [385, 456] width 16 height 14
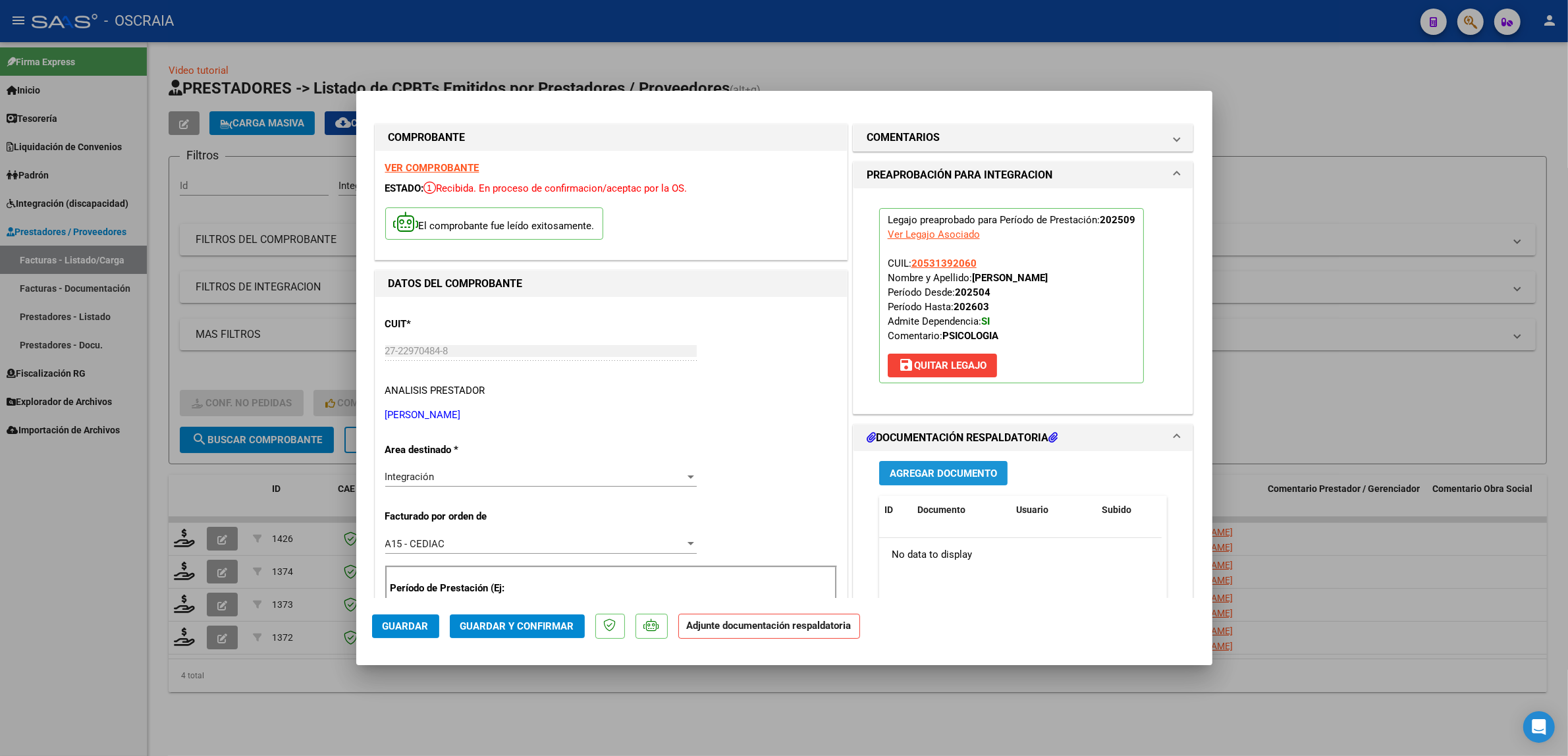
click at [951, 471] on span "Agregar Documento" at bounding box center [943, 473] width 107 height 12
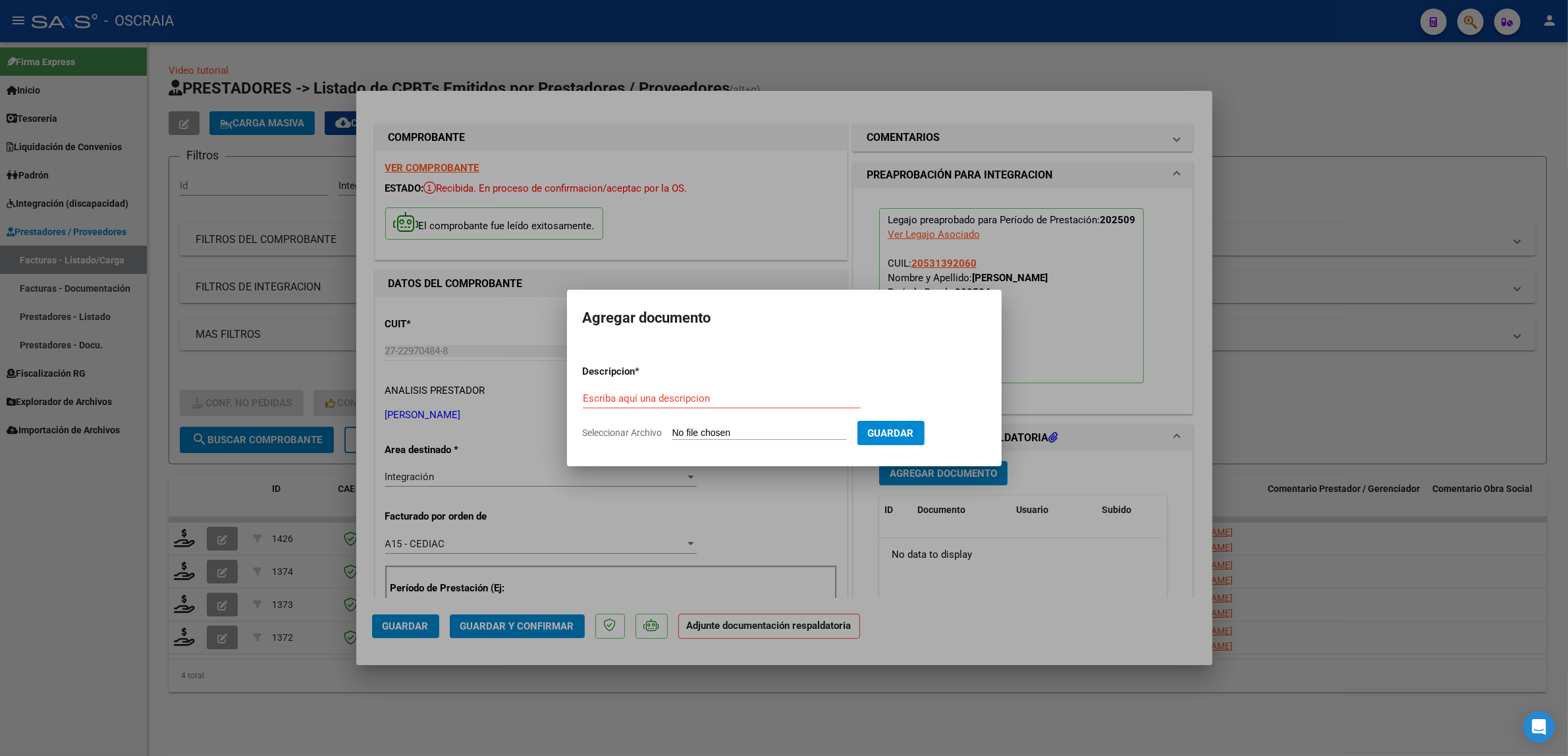
click at [680, 406] on div "Escriba aquí una descripcion" at bounding box center [722, 398] width 278 height 20
click at [679, 403] on input "Escriba aquí una descripcion" at bounding box center [722, 398] width 278 height 12
type input "PLANILLA DE ASISTENCIA"
click at [677, 439] on input "Seleccionar Archivo" at bounding box center [759, 434] width 174 height 12
type input "C:\fakepath\09-2025 MORELLO CAROLINA RUTH FC1096 PSICOLOGIA EMANUEL AUGUSTO ESC…"
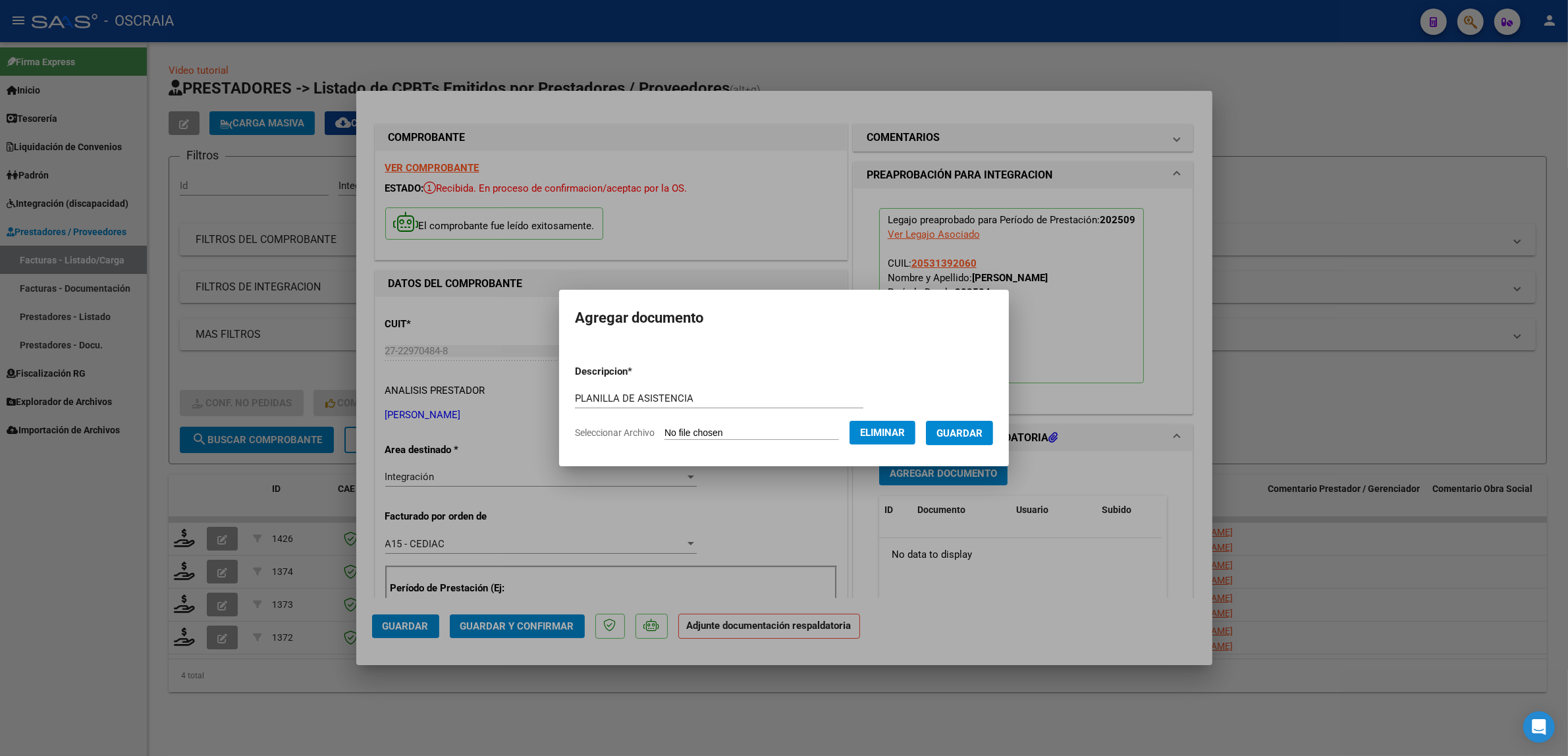
click at [979, 443] on button "Guardar" at bounding box center [960, 433] width 67 height 25
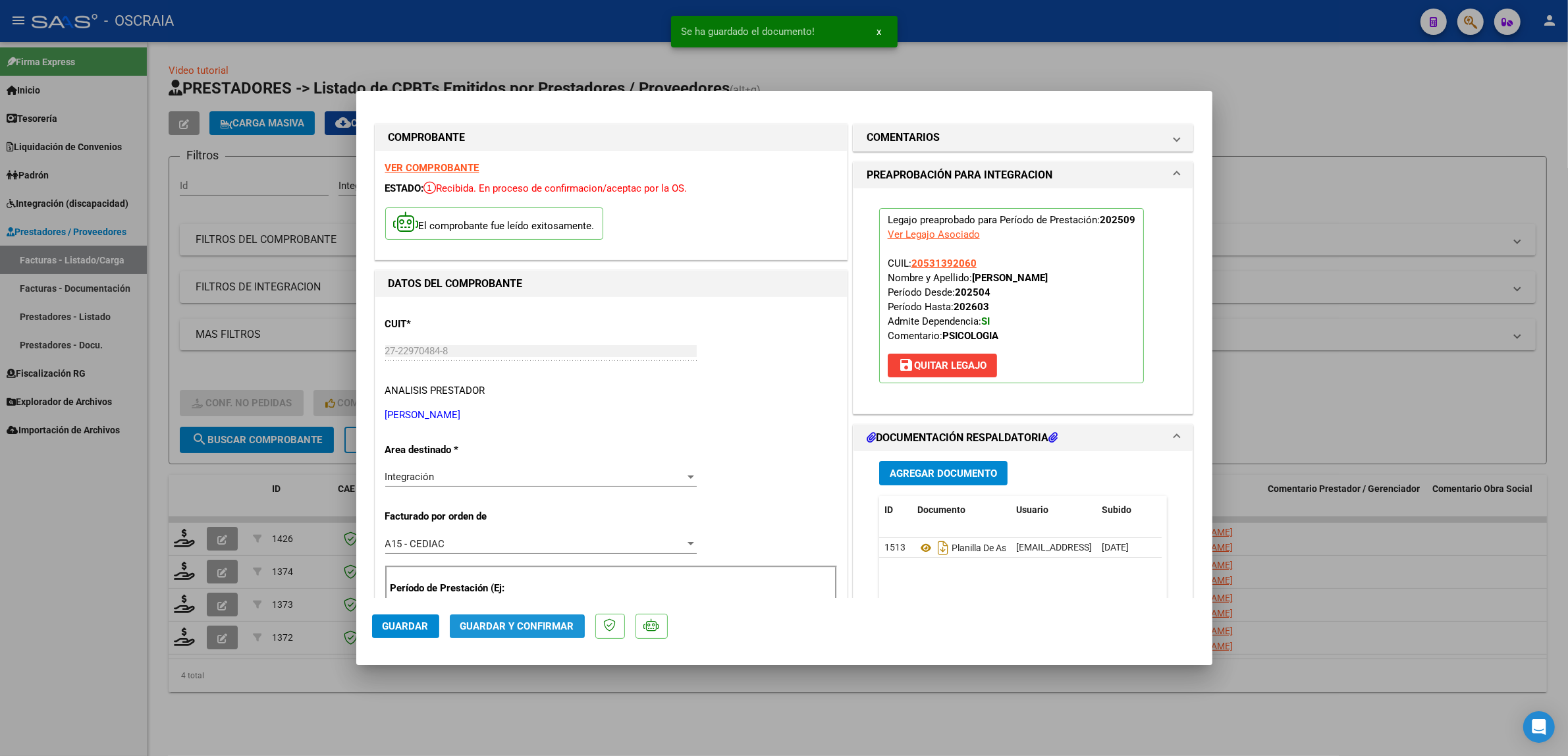
click at [476, 628] on span "Guardar y Confirmar" at bounding box center [517, 626] width 114 height 12
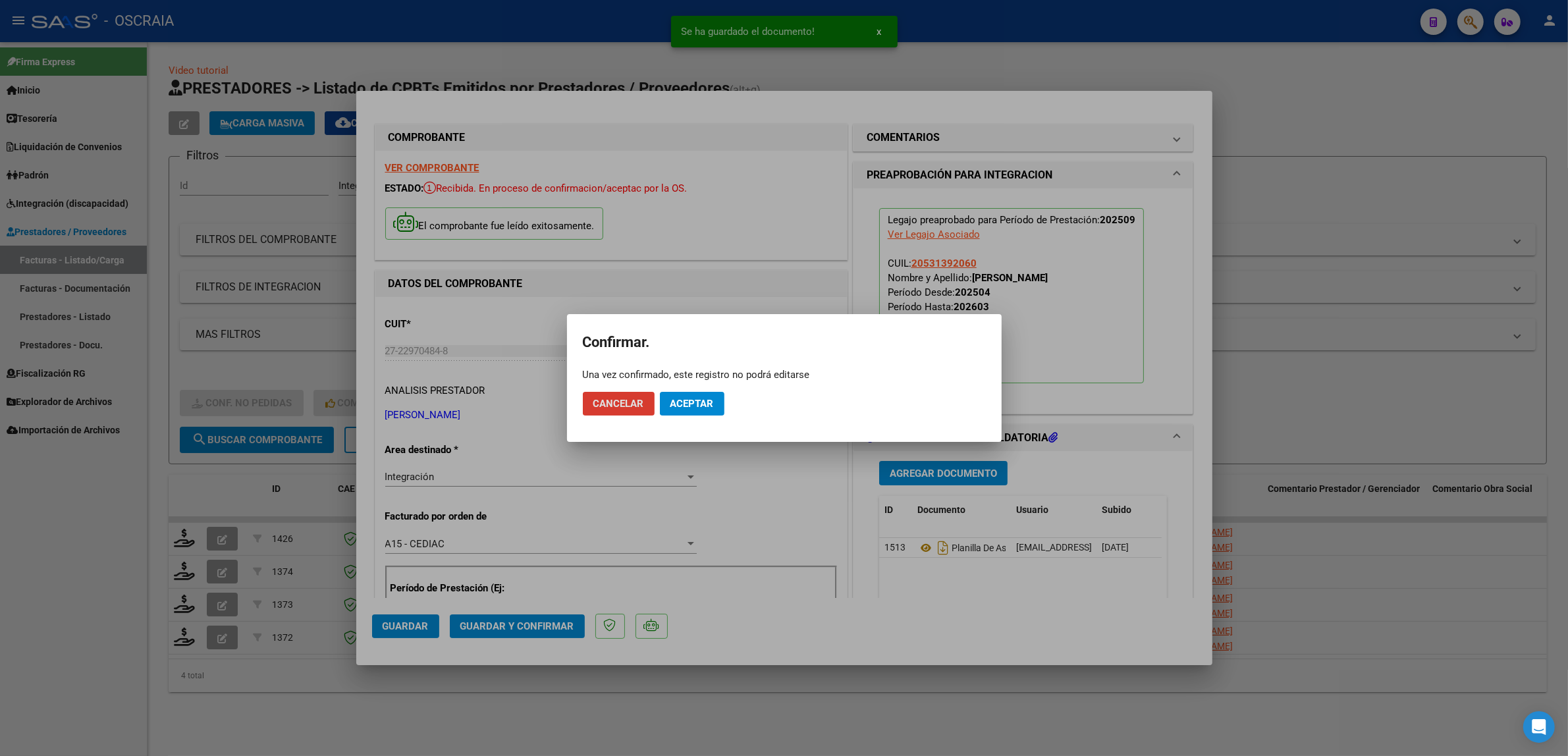
click at [702, 399] on span "Aceptar" at bounding box center [691, 403] width 43 height 12
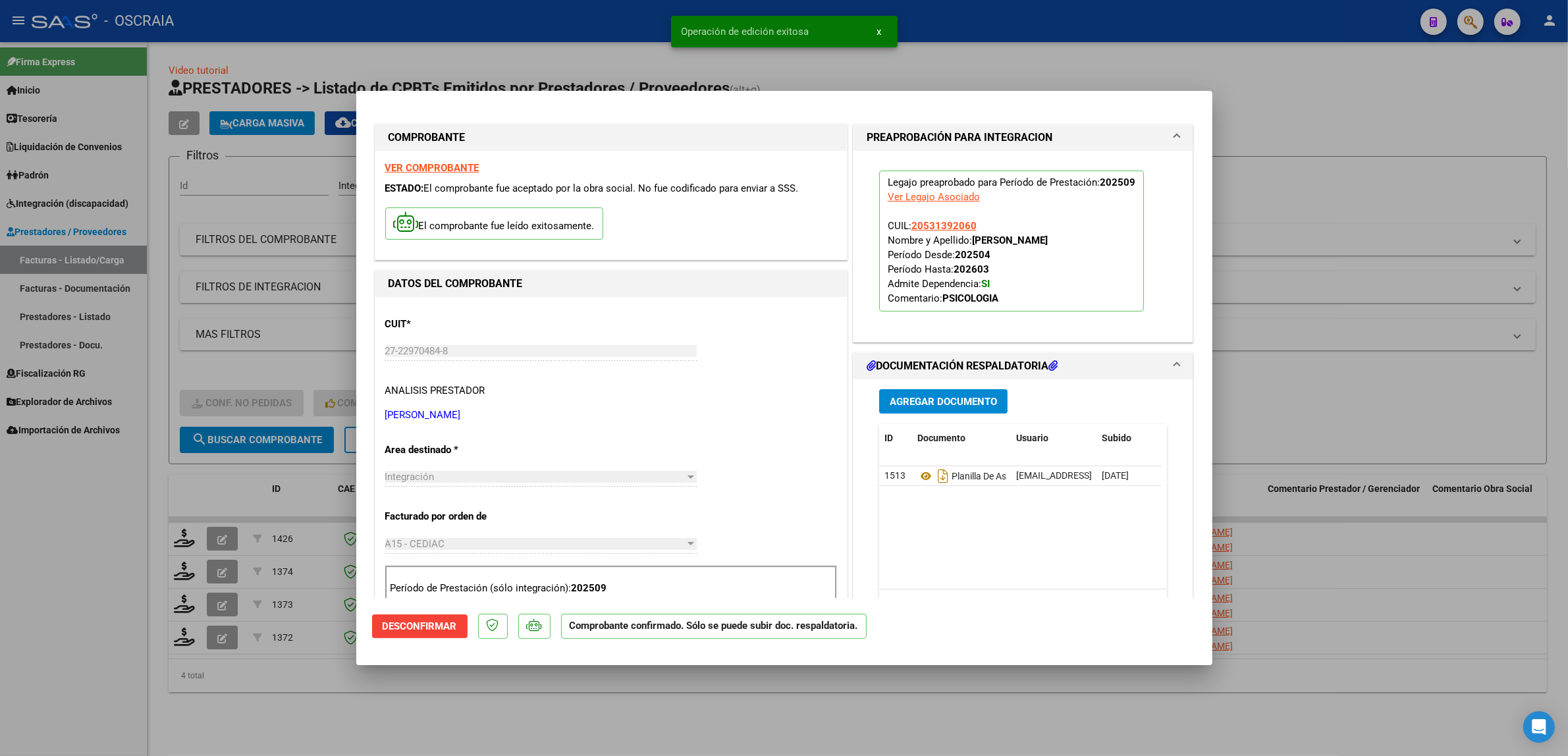
click at [1309, 364] on div at bounding box center [784, 378] width 1568 height 756
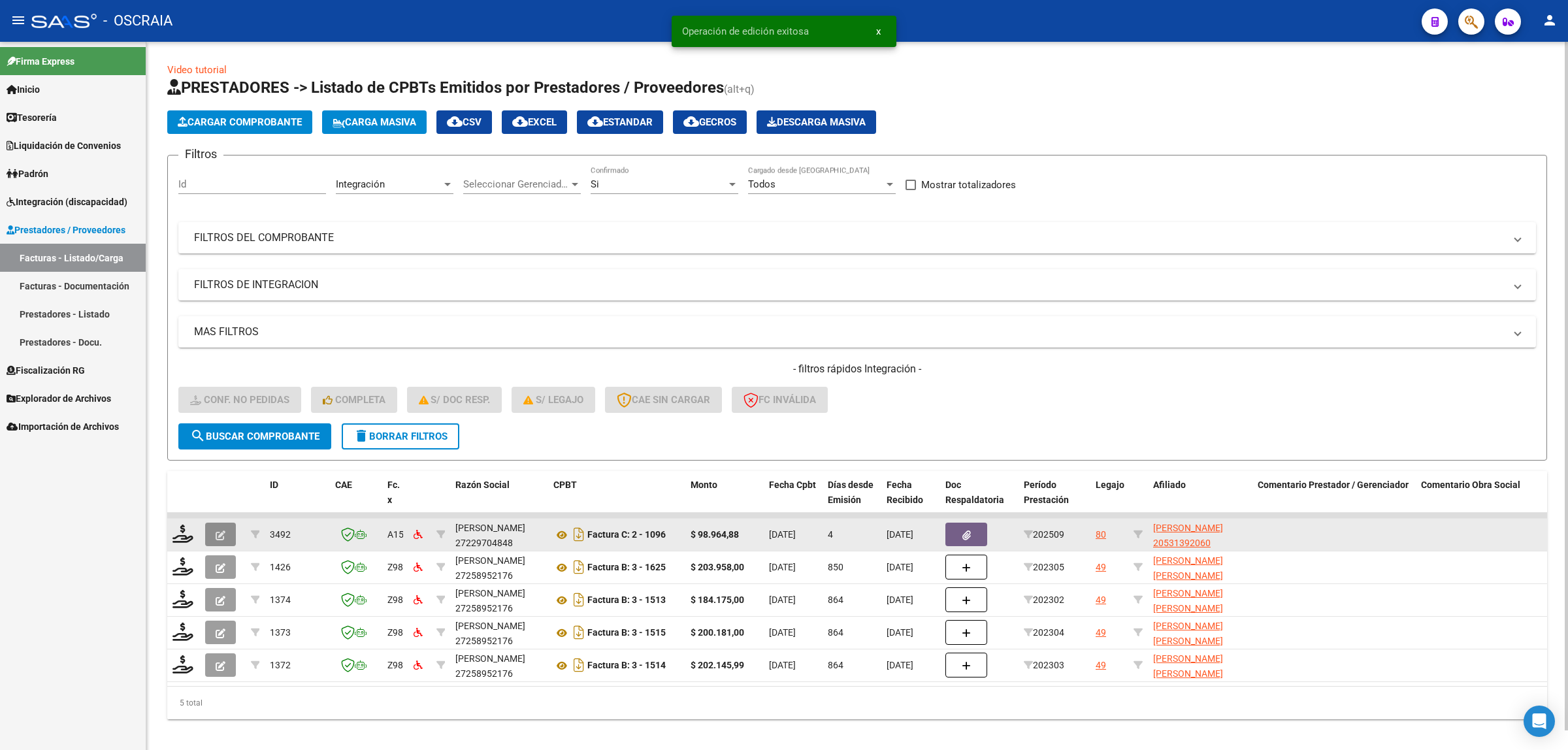
click at [207, 539] on button "button" at bounding box center [220, 534] width 31 height 24
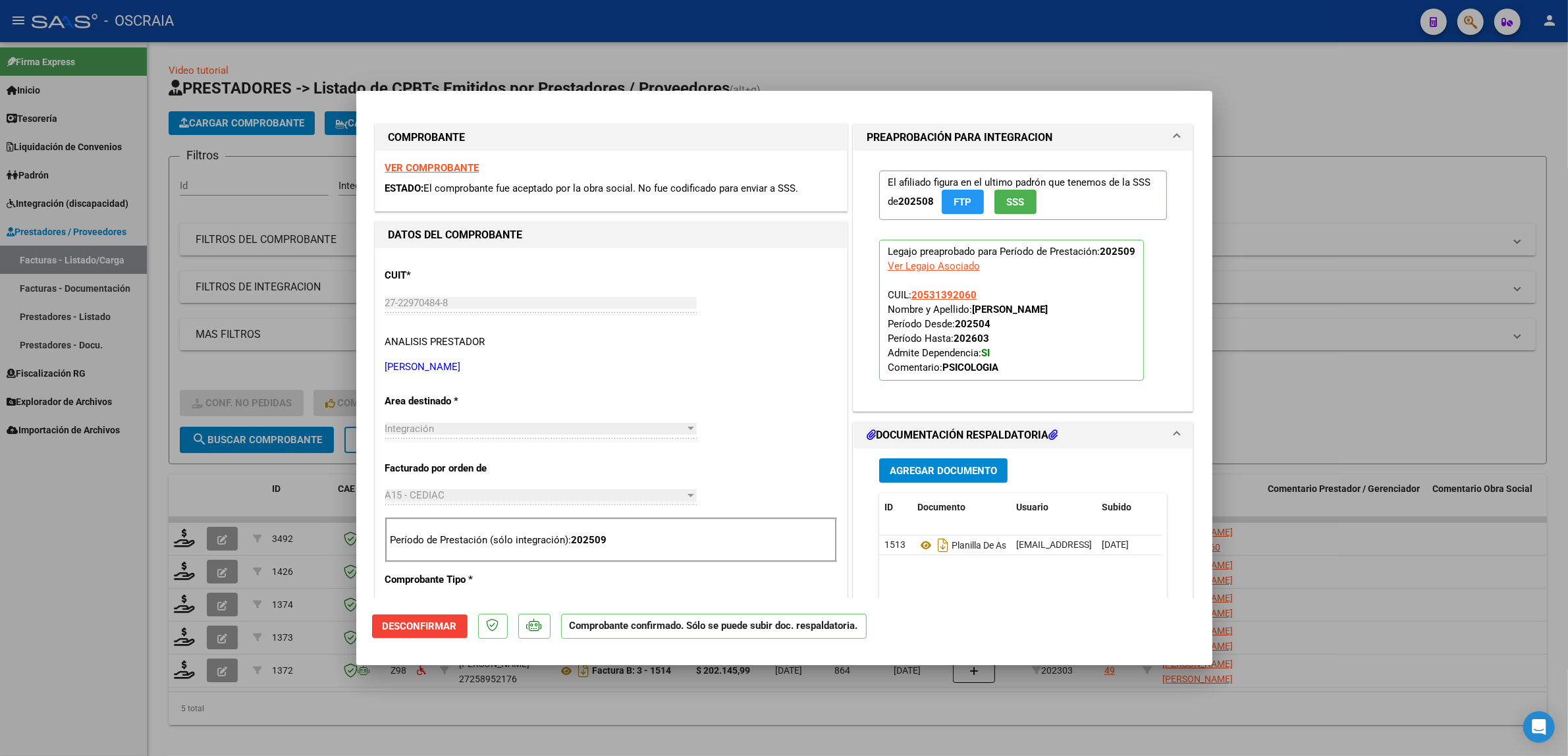
click at [211, 613] on div at bounding box center [784, 378] width 1568 height 756
type input "$ 0,00"
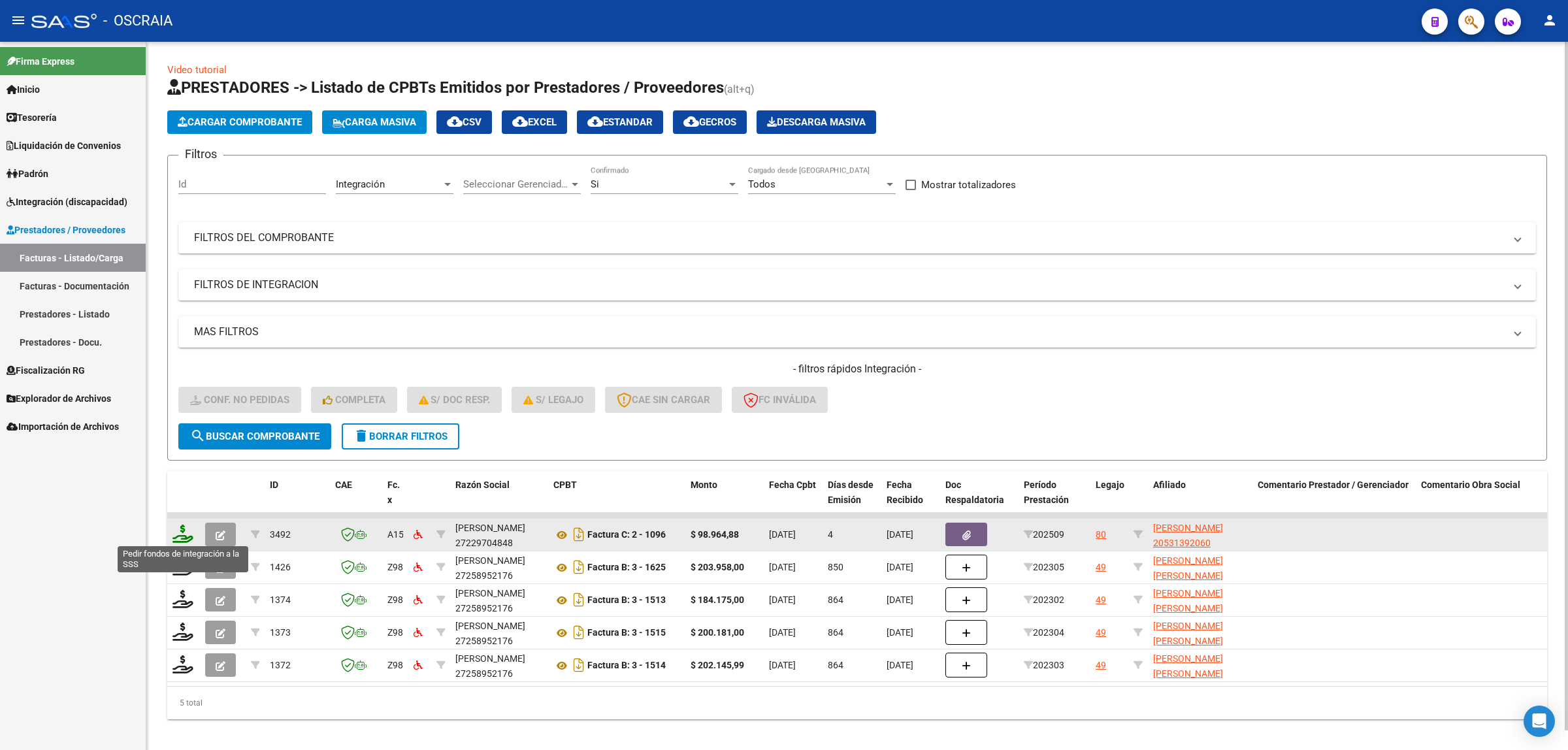
click at [180, 532] on icon at bounding box center [182, 534] width 21 height 18
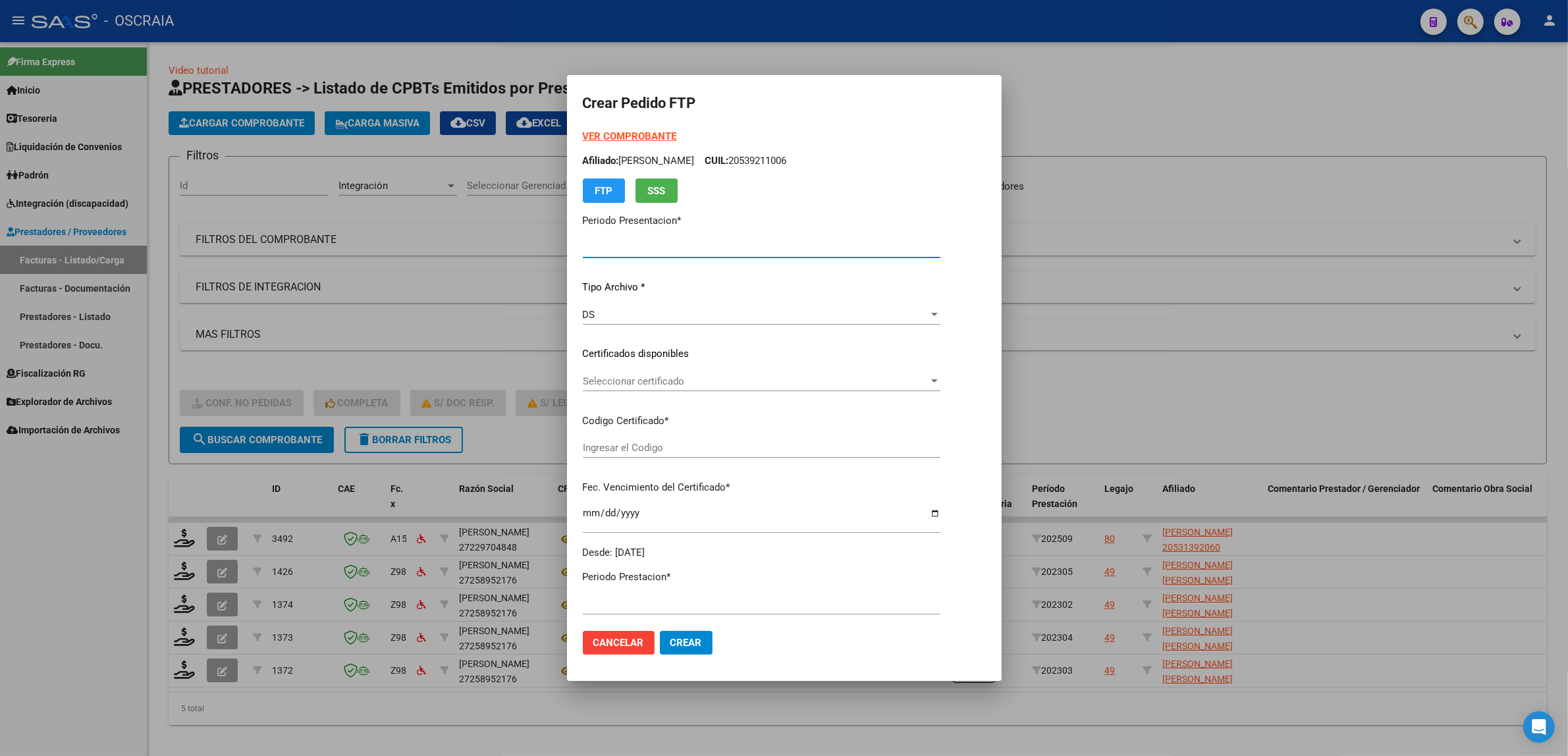
type input "202509"
type input "$ 98.964,88"
type input "ARG02000531392062025060920310609BUE410"
type input "2031-06-09"
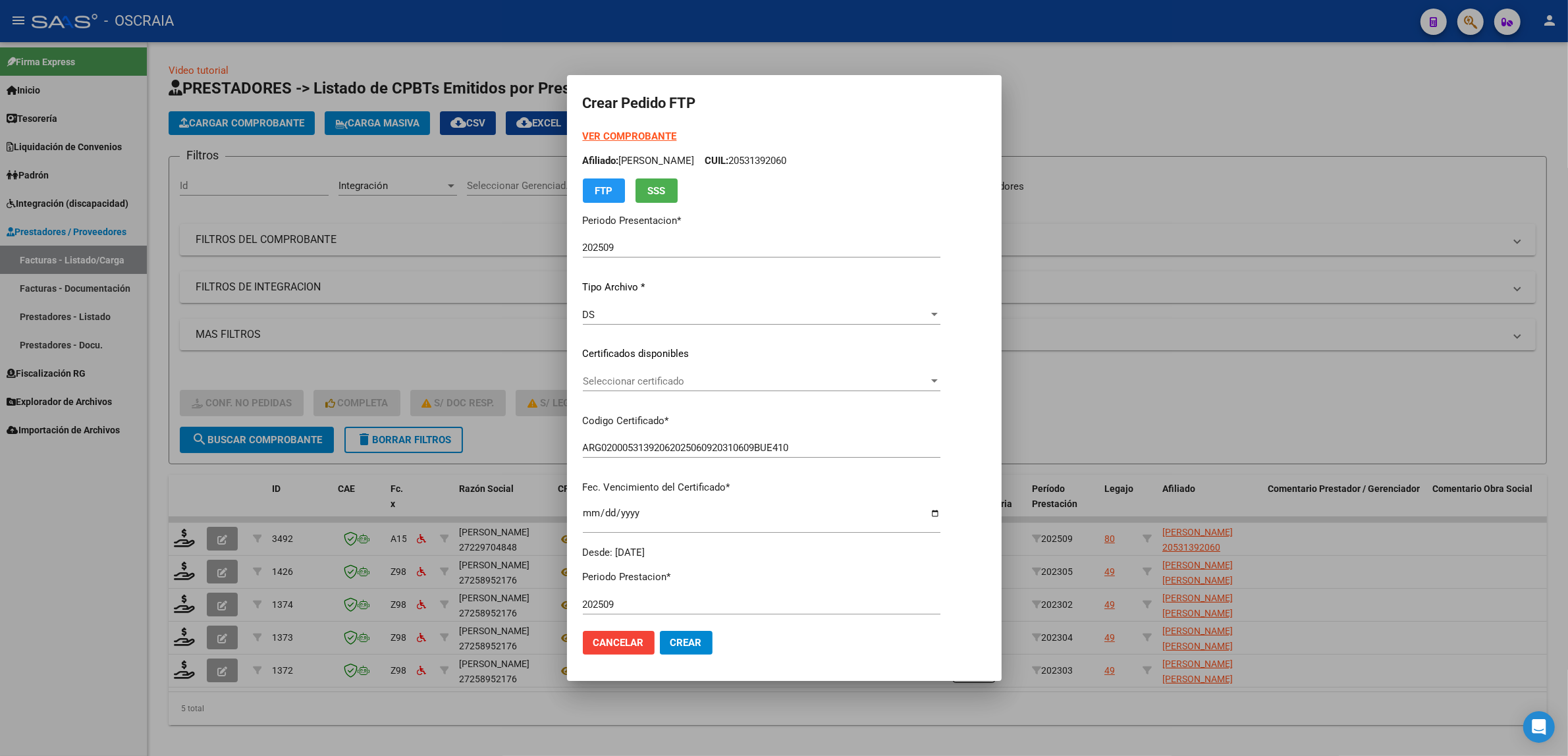
click at [743, 390] on div "Seleccionar certificado Seleccionar certificado" at bounding box center [761, 381] width 357 height 20
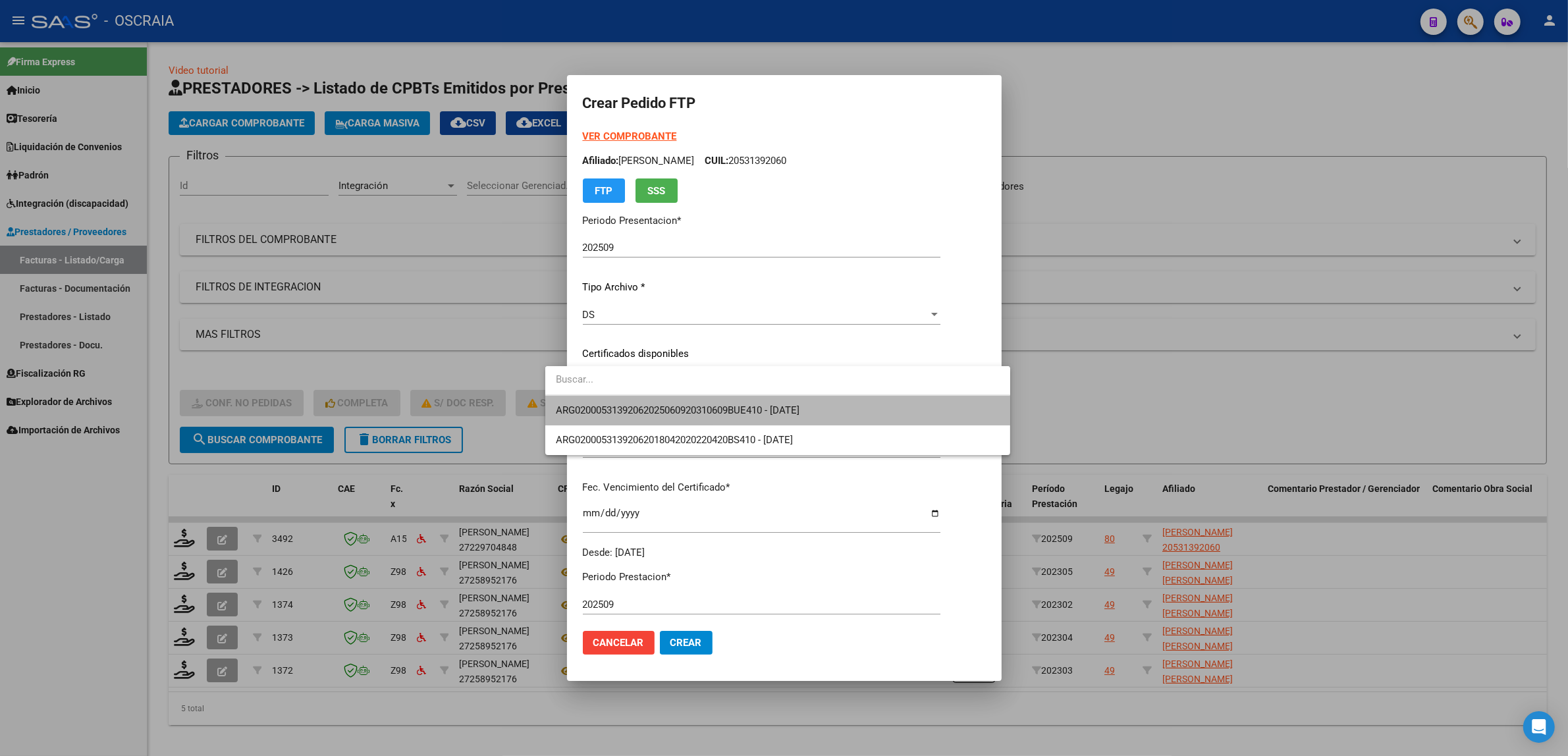
click at [843, 414] on span "ARG02000531392062025060920310609BUE410 - 2031-06-09" at bounding box center [777, 410] width 444 height 29
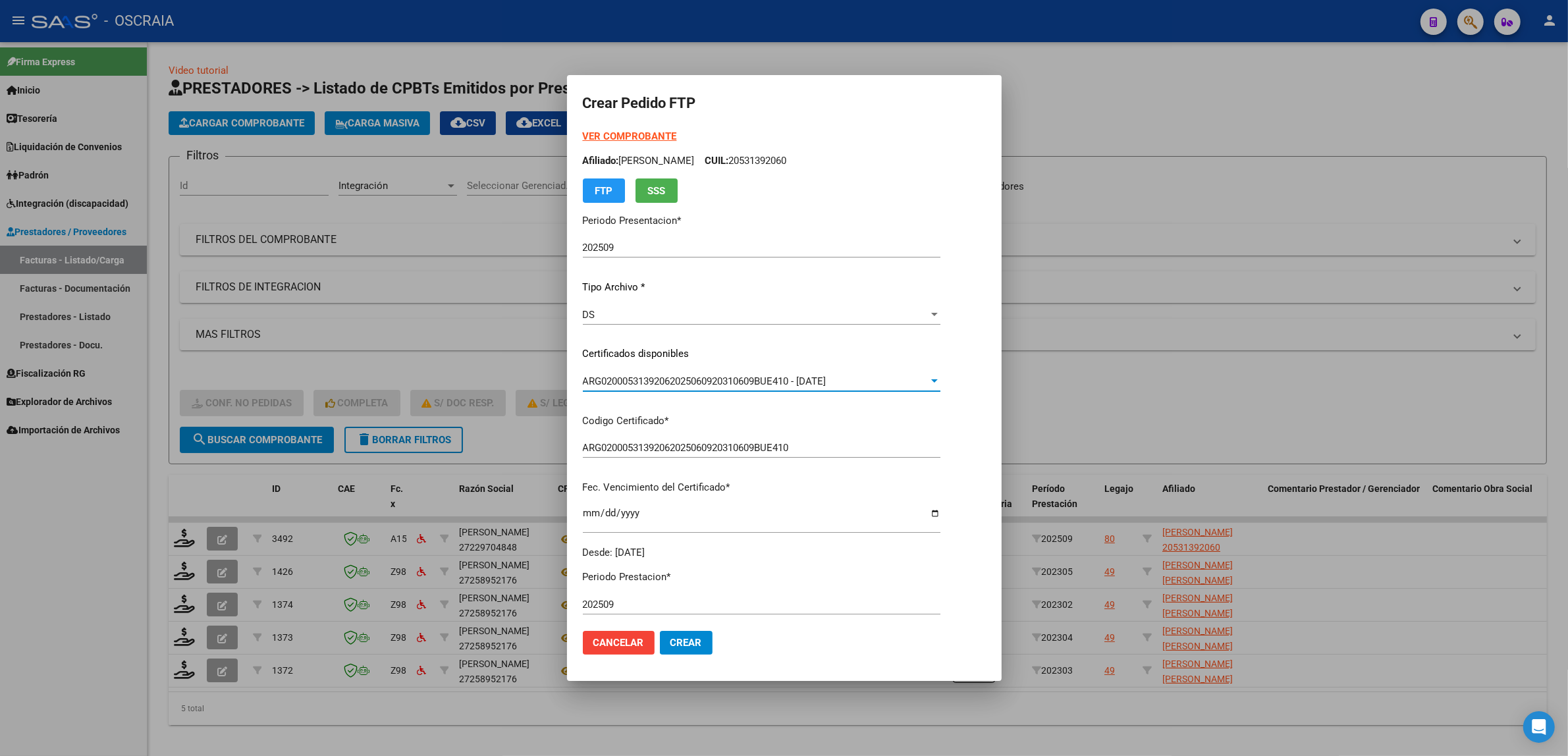
scroll to position [274, 0]
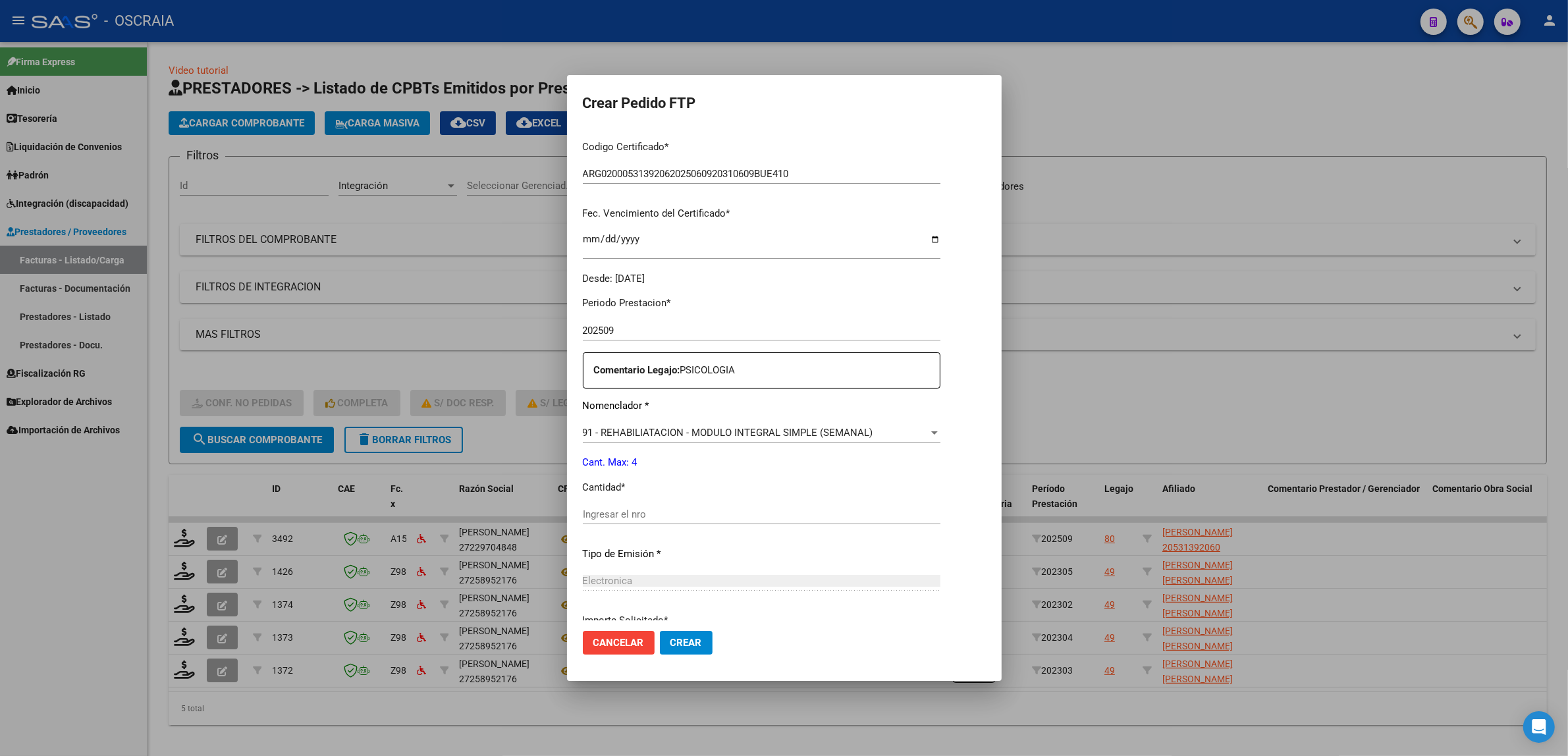
click at [657, 516] on input "Ingresar el nro" at bounding box center [761, 514] width 357 height 12
type input "4"
click at [799, 458] on p "Cant. Max: 4" at bounding box center [761, 462] width 357 height 15
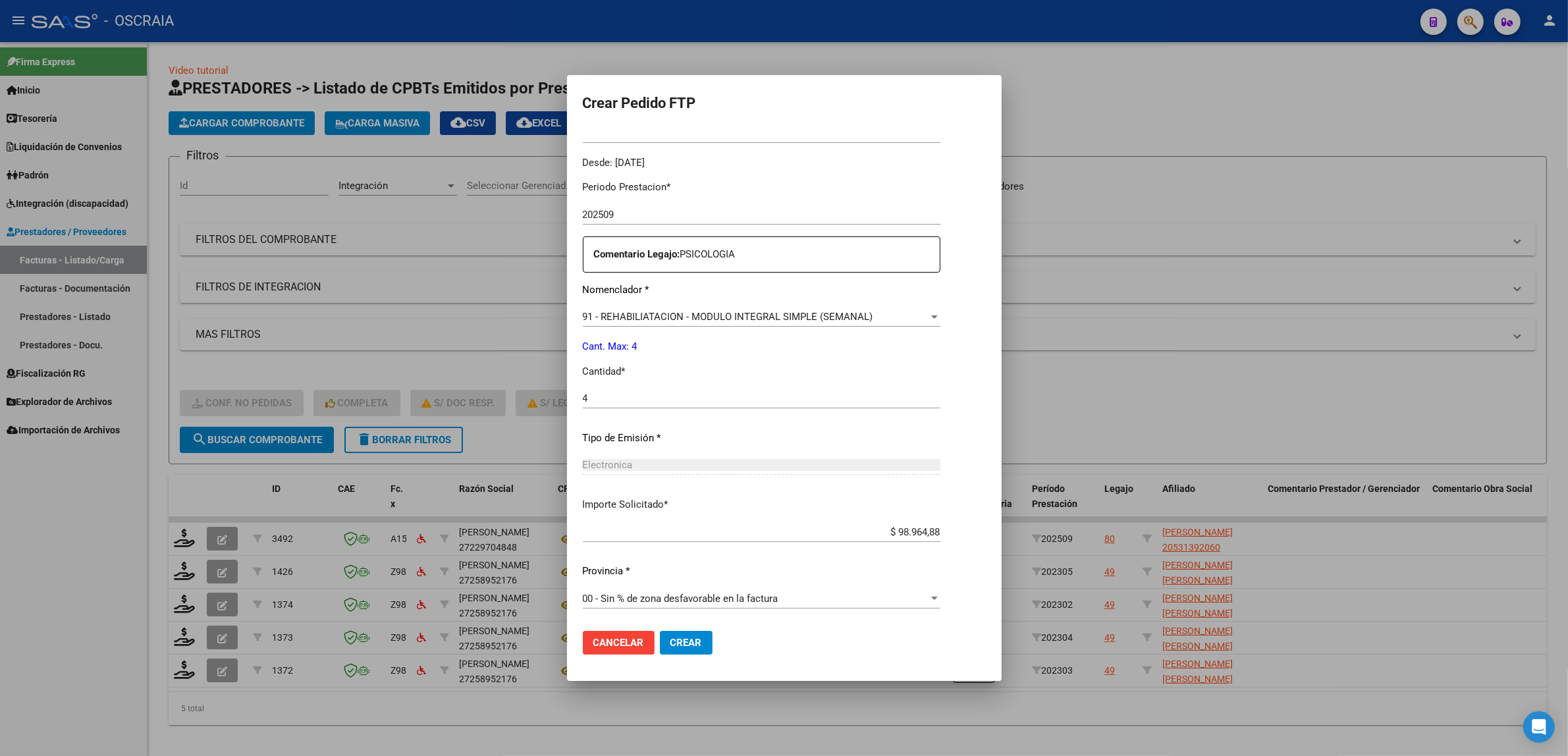
click at [670, 640] on span "Crear" at bounding box center [686, 642] width 32 height 12
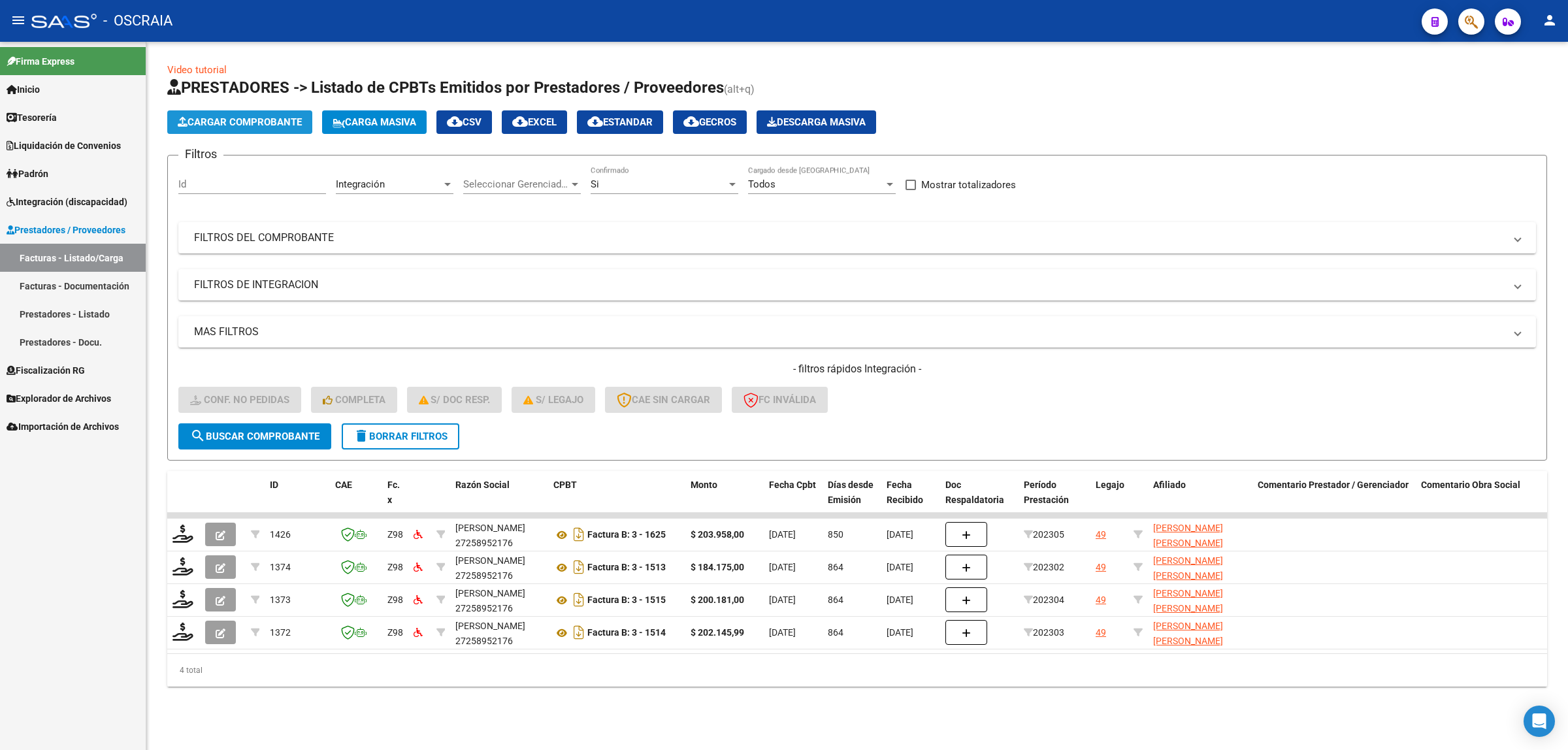
click at [298, 121] on span "Cargar Comprobante" at bounding box center [240, 122] width 124 height 12
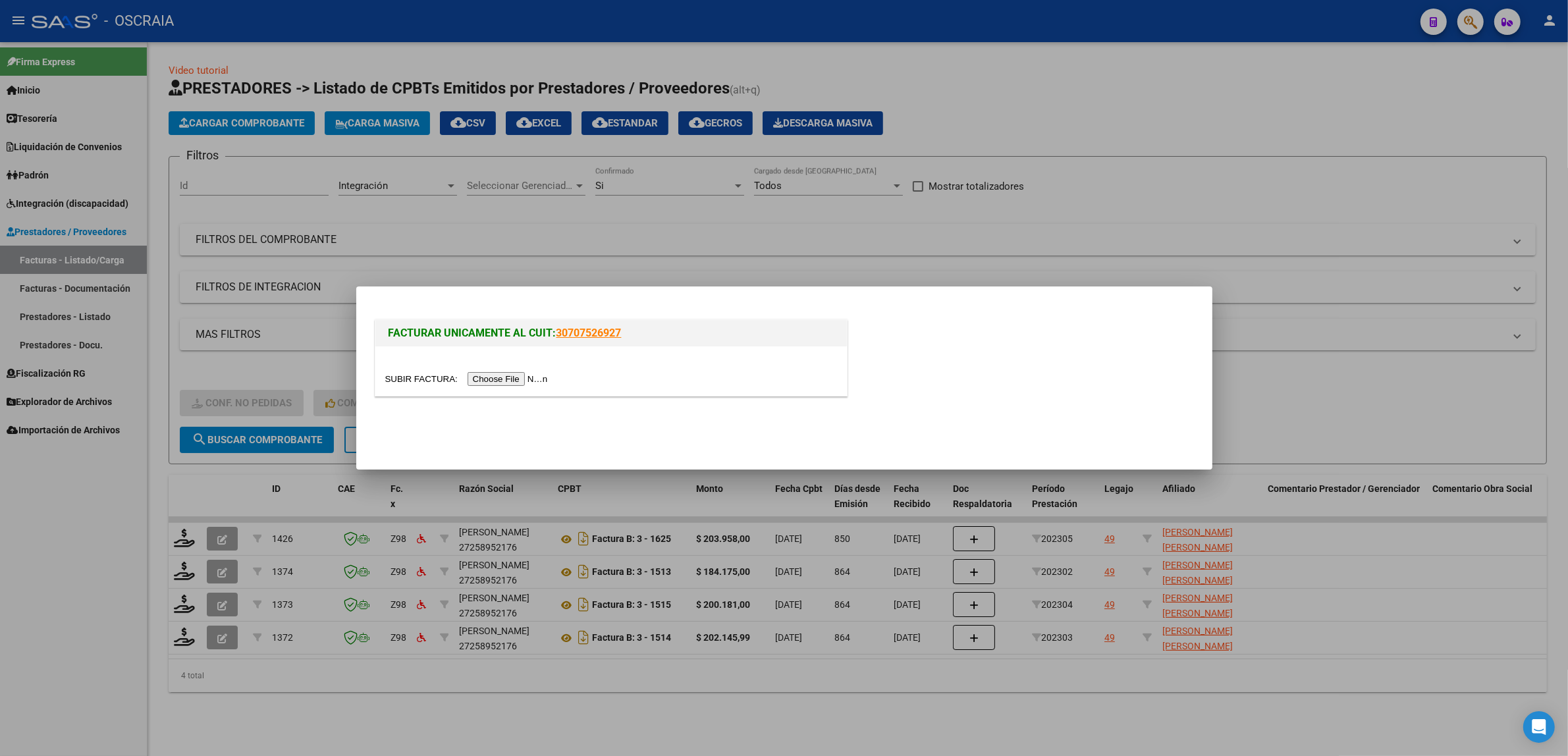
click at [491, 375] on input "file" at bounding box center [468, 379] width 167 height 14
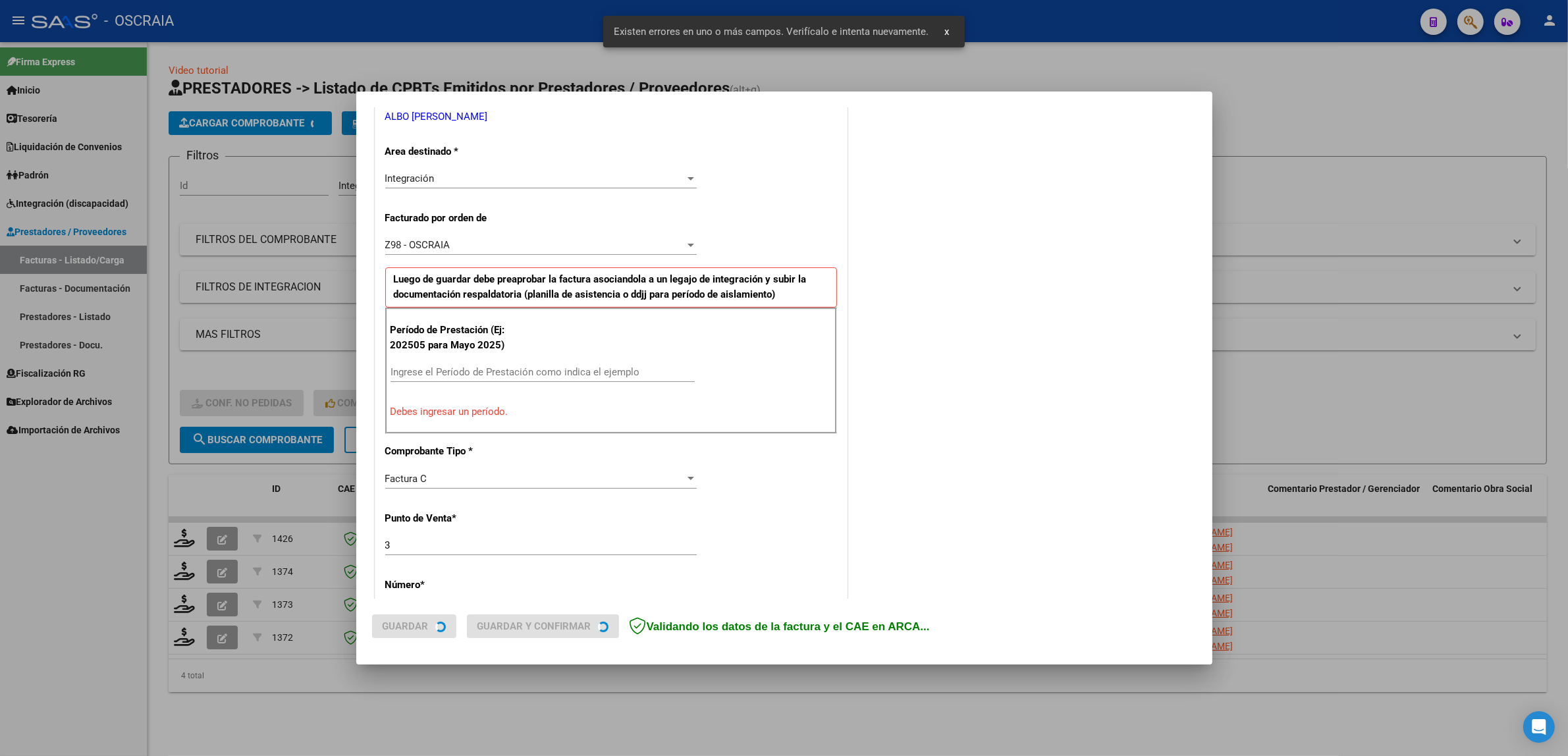
scroll to position [281, 0]
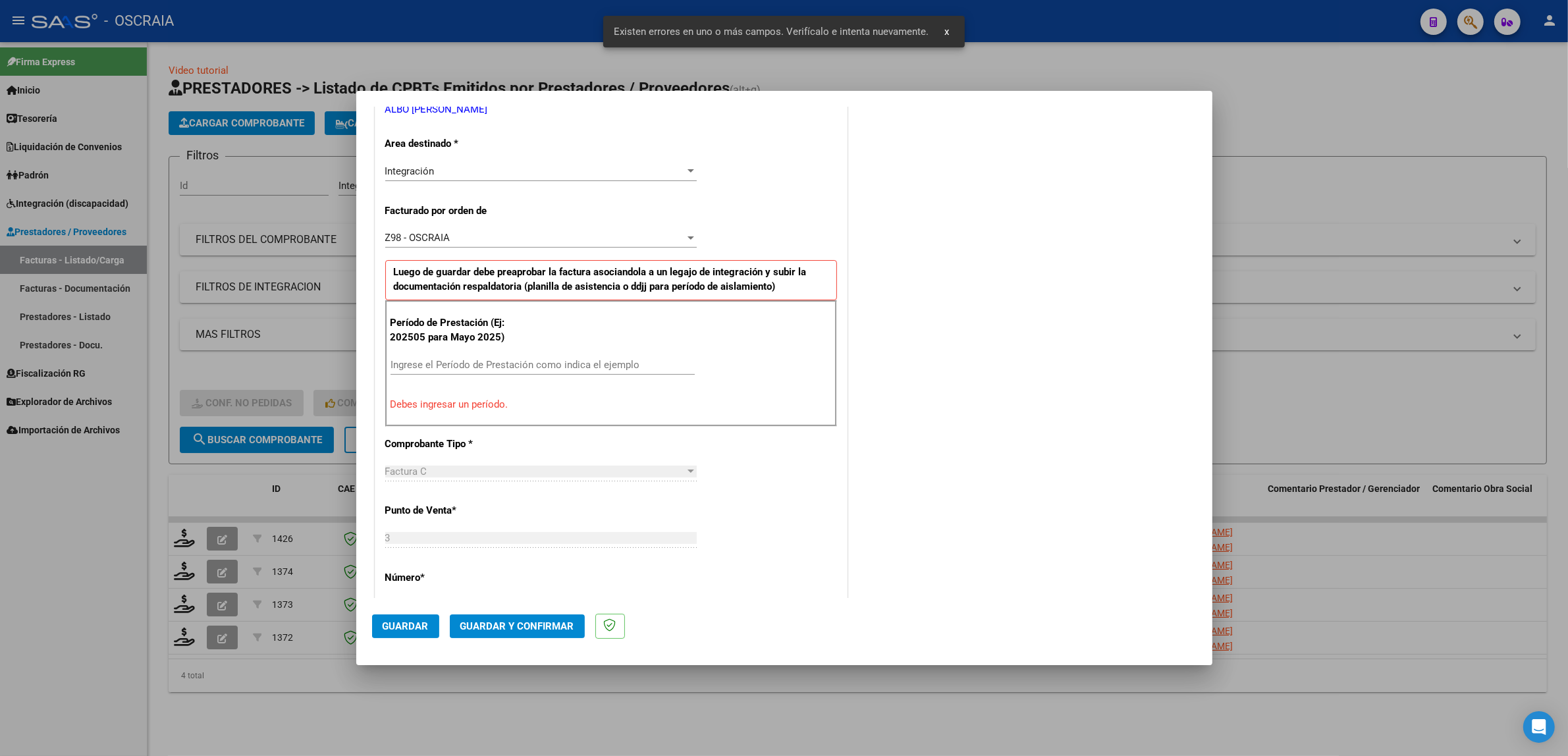
click at [537, 355] on div "Ingrese el Período de Prestación como indica el ejemplo" at bounding box center [543, 364] width 305 height 20
click at [541, 372] on div "Ingrese el Período de Prestación como indica el ejemplo" at bounding box center [543, 364] width 305 height 20
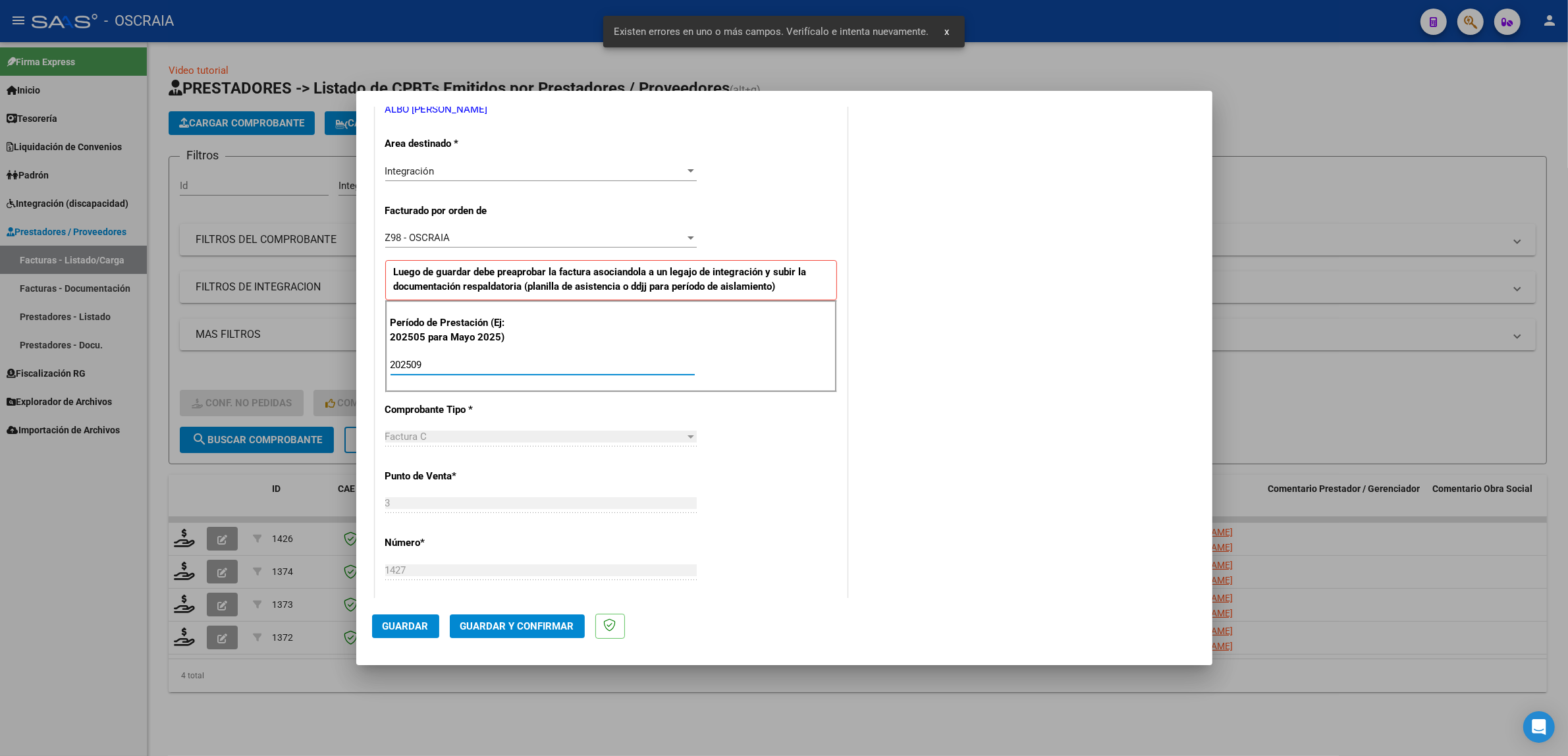
type input "202509"
click at [407, 637] on button "Guardar" at bounding box center [405, 626] width 67 height 24
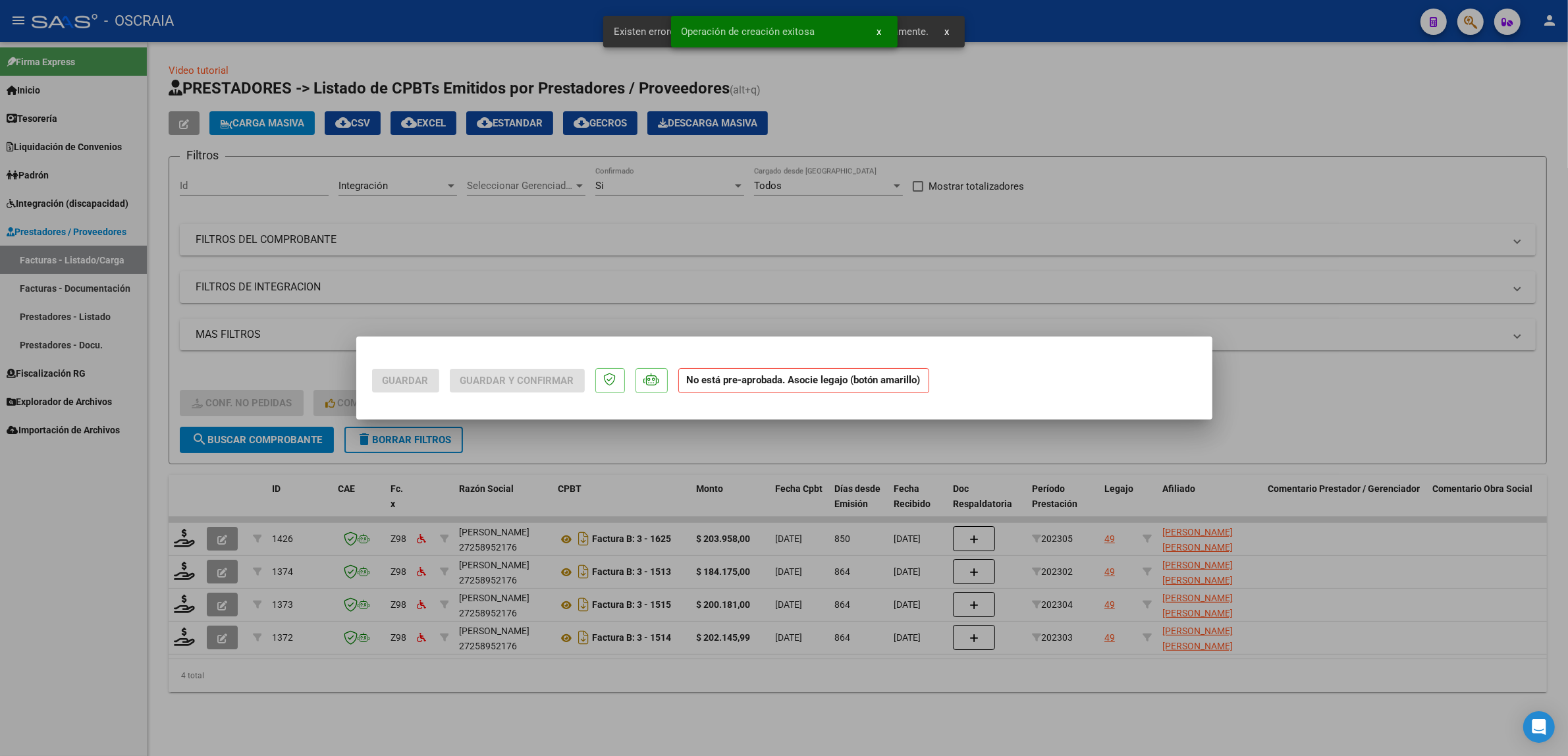
scroll to position [0, 0]
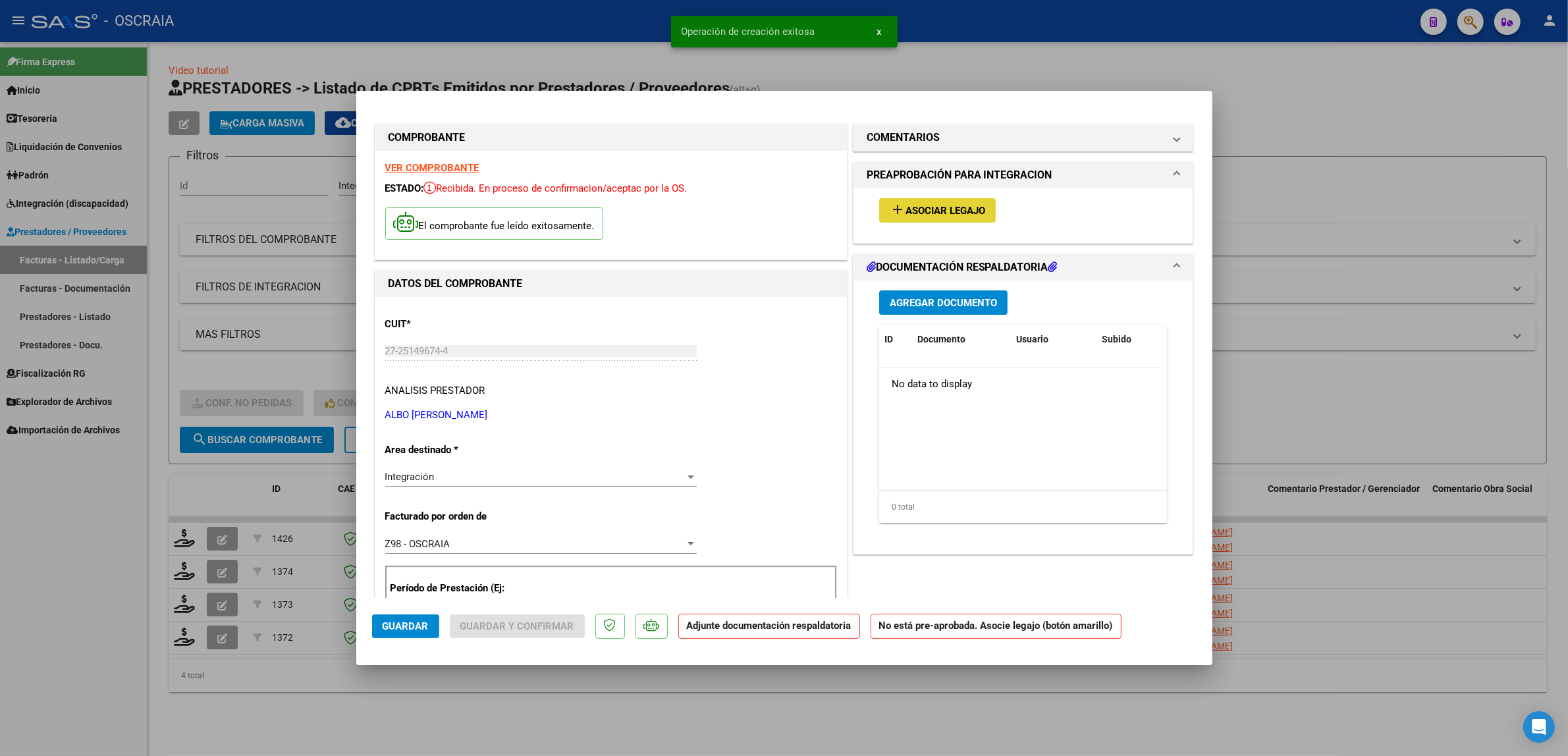
click at [934, 219] on button "add Asociar Legajo" at bounding box center [938, 211] width 117 height 25
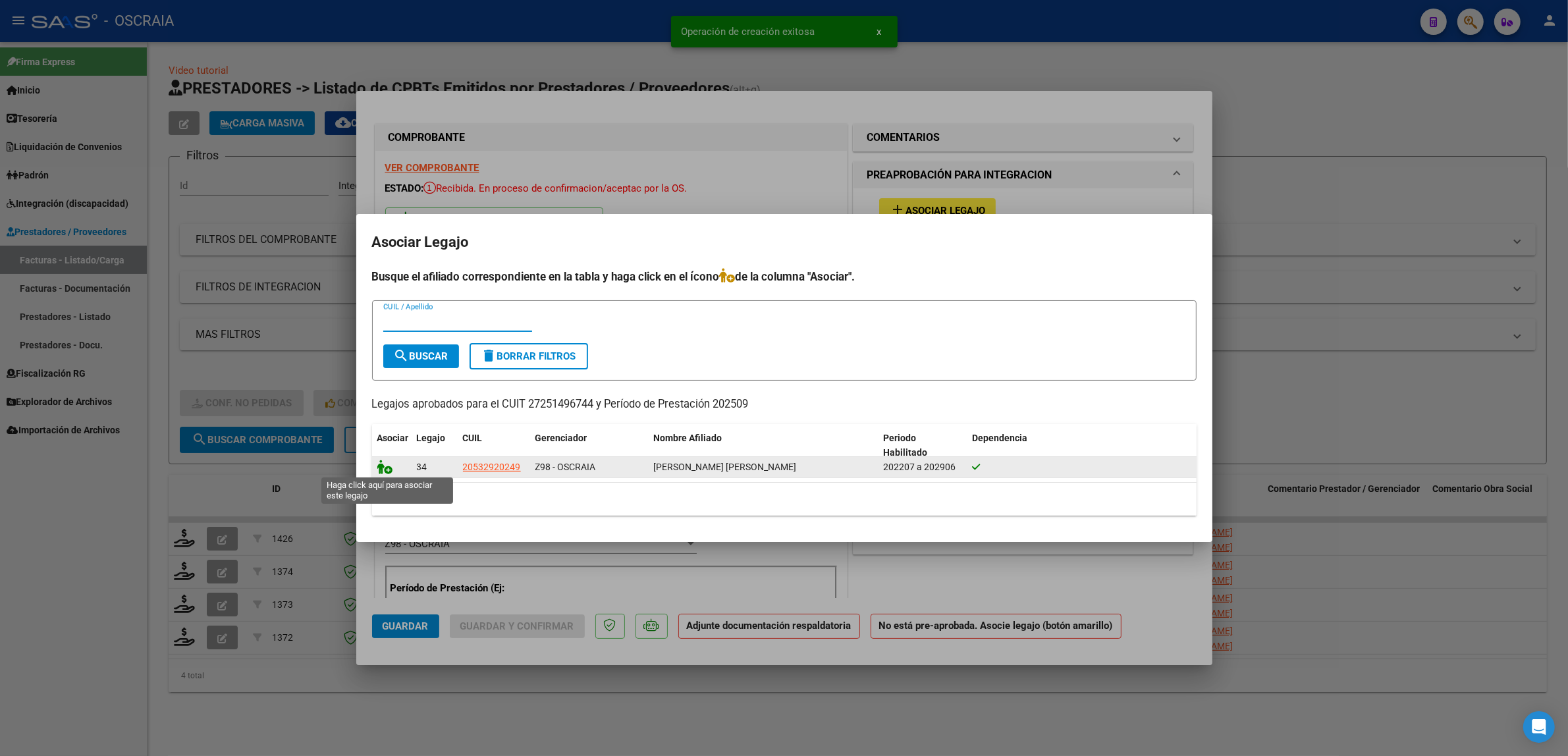
click at [382, 466] on icon at bounding box center [385, 466] width 16 height 14
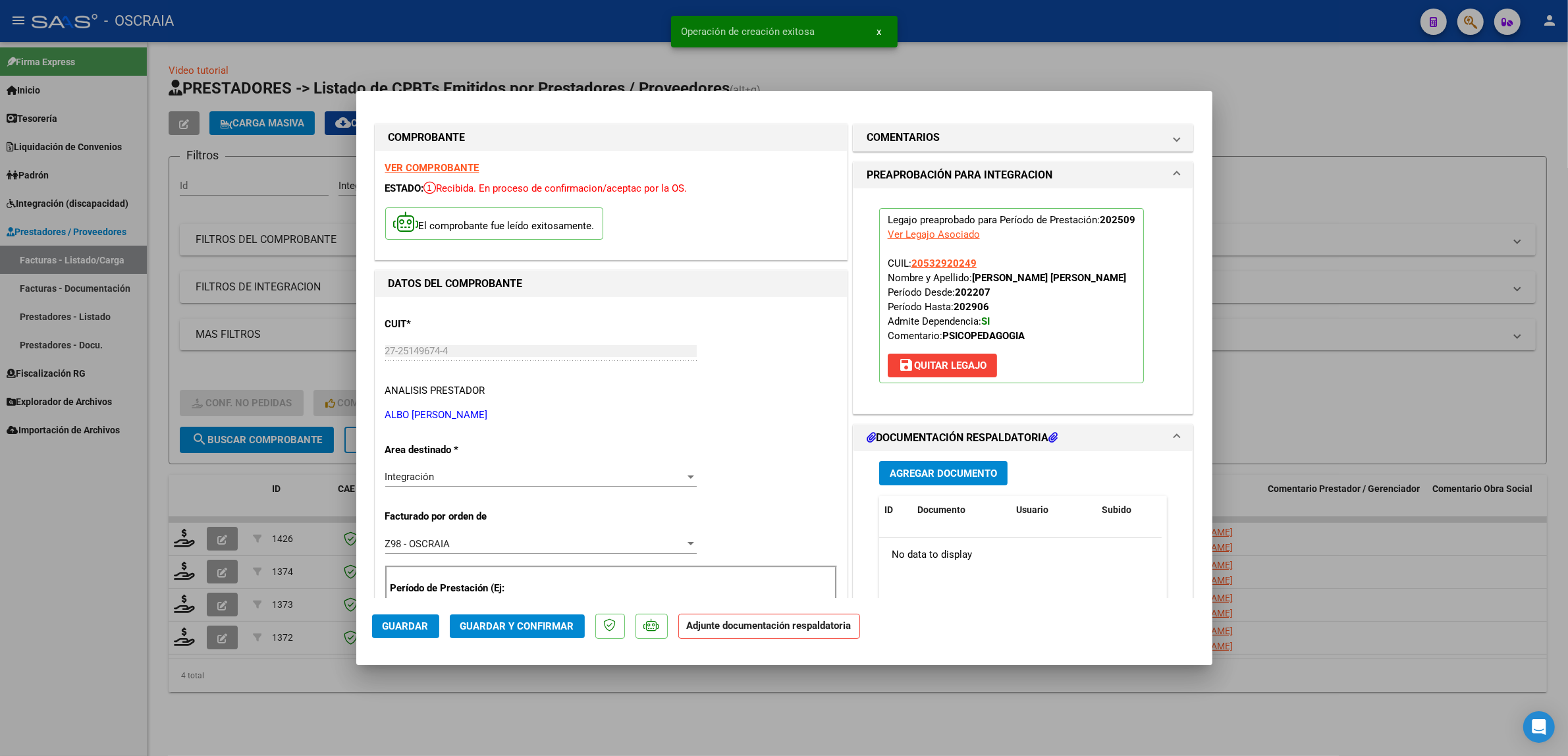
click at [936, 470] on span "Agregar Documento" at bounding box center [943, 473] width 107 height 12
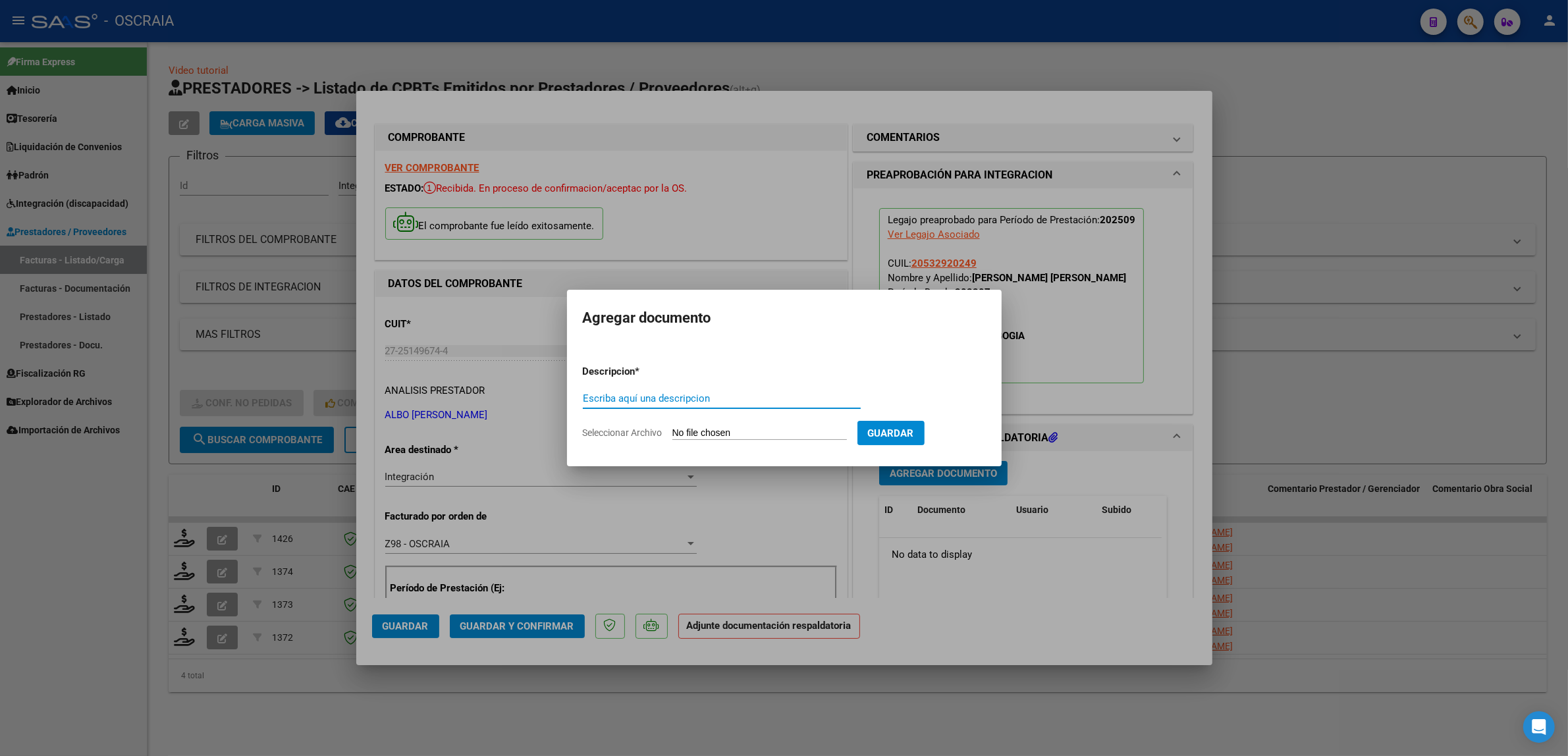
click at [705, 392] on div "Escriba aquí una descripcion" at bounding box center [722, 398] width 278 height 20
click at [705, 394] on input "Escriba aquí una descripcion" at bounding box center [722, 398] width 278 height 12
type input "PLANILLA DE ASISTENCIA"
click at [672, 427] on input "Seleccionar Archivo" at bounding box center [759, 434] width 174 height 12
type input "C:\fakepath\09-2025 ALBO ANAHI ELIZABETH FC1427 PSICOPEDAGOGIA MEDINA MAXIMO AU…"
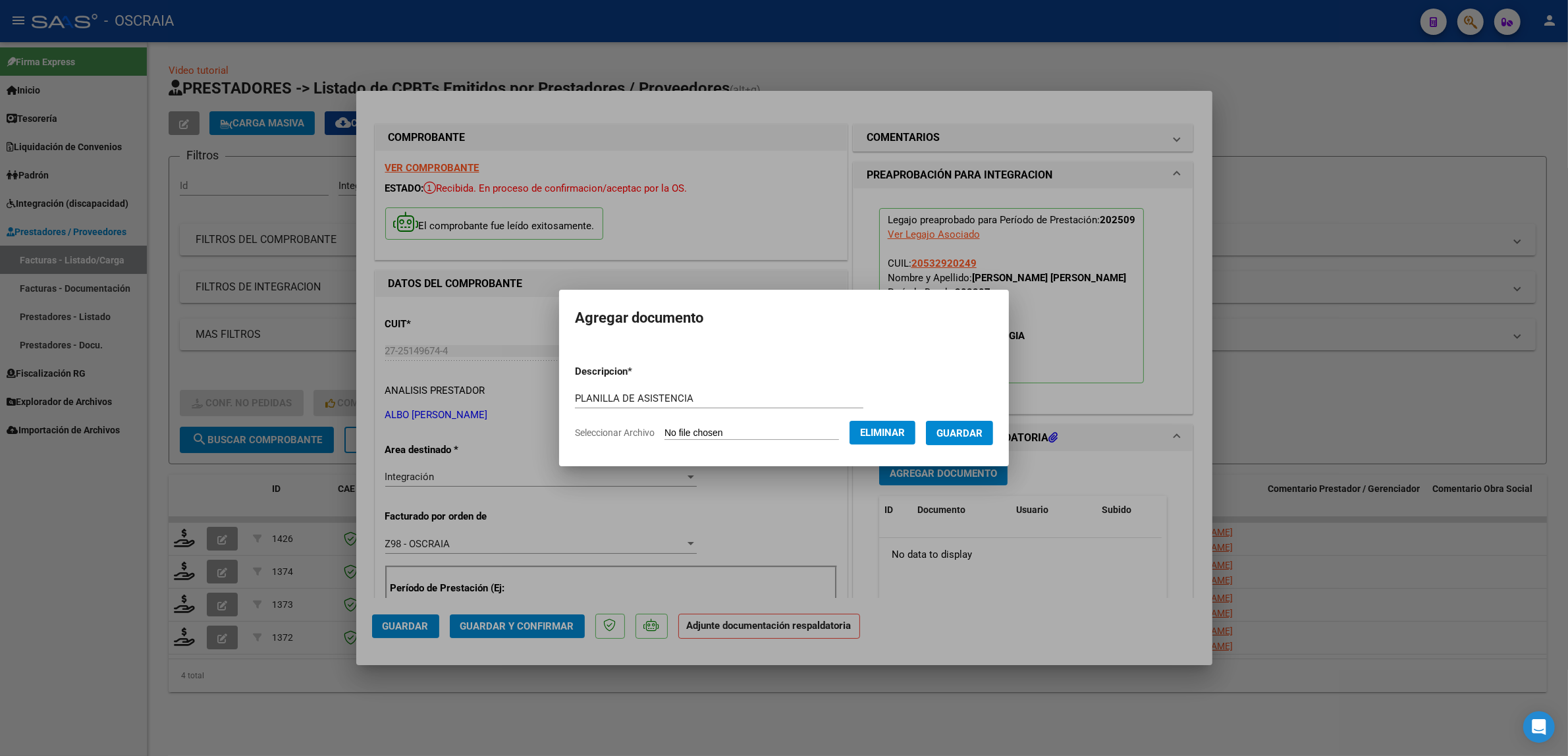
click at [982, 432] on span "Guardar" at bounding box center [959, 433] width 46 height 12
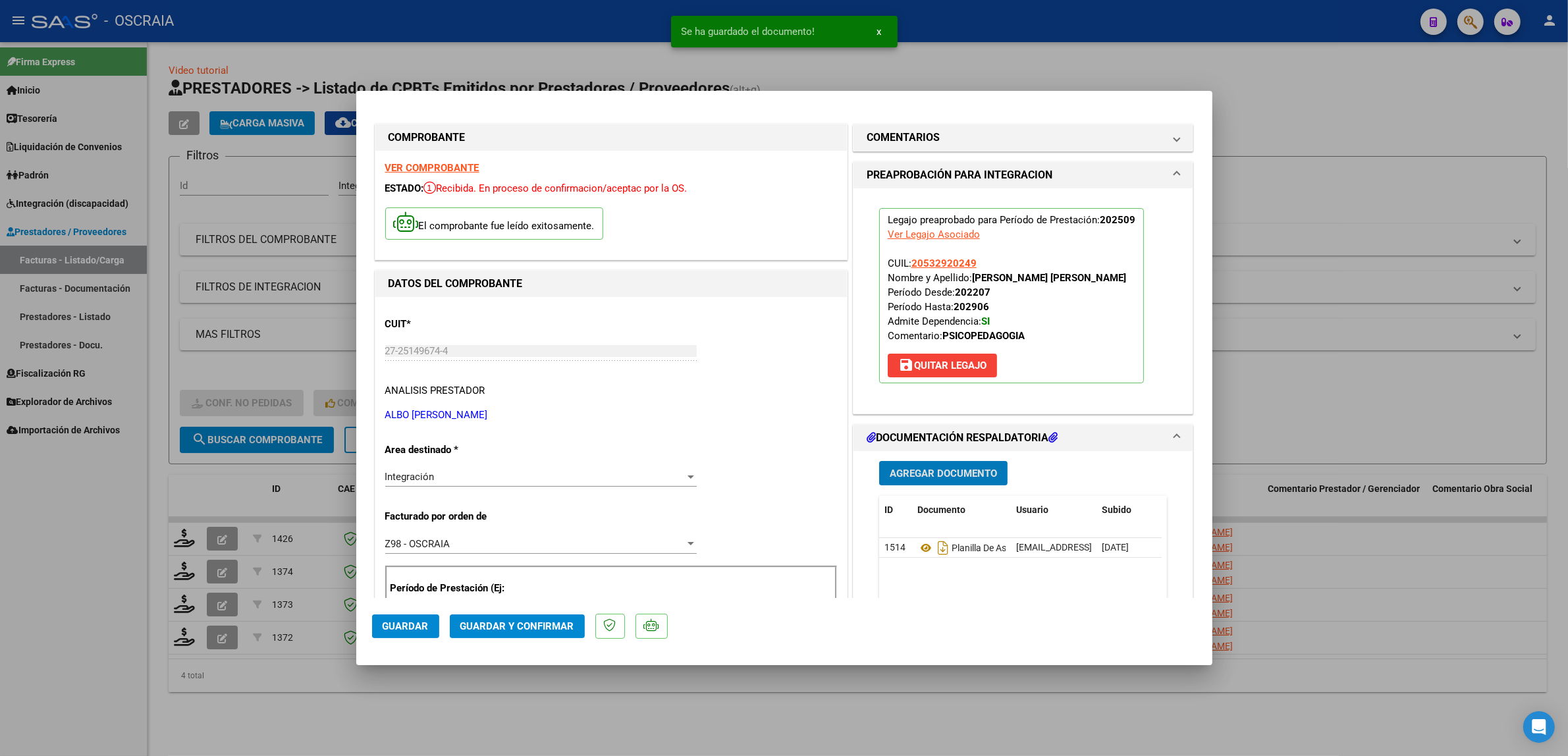
scroll to position [549, 0]
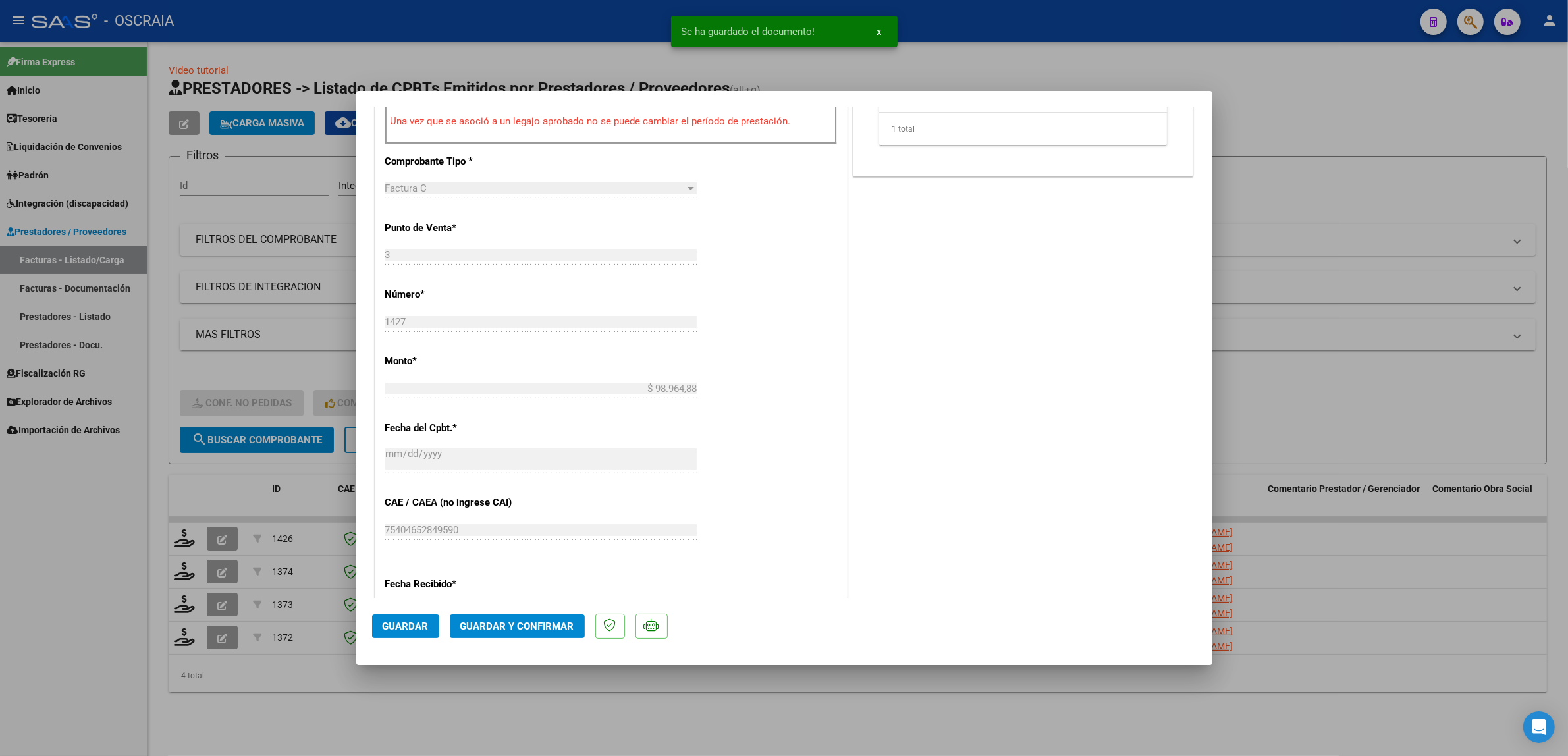
click at [530, 620] on span "Guardar y Confirmar" at bounding box center [517, 626] width 114 height 12
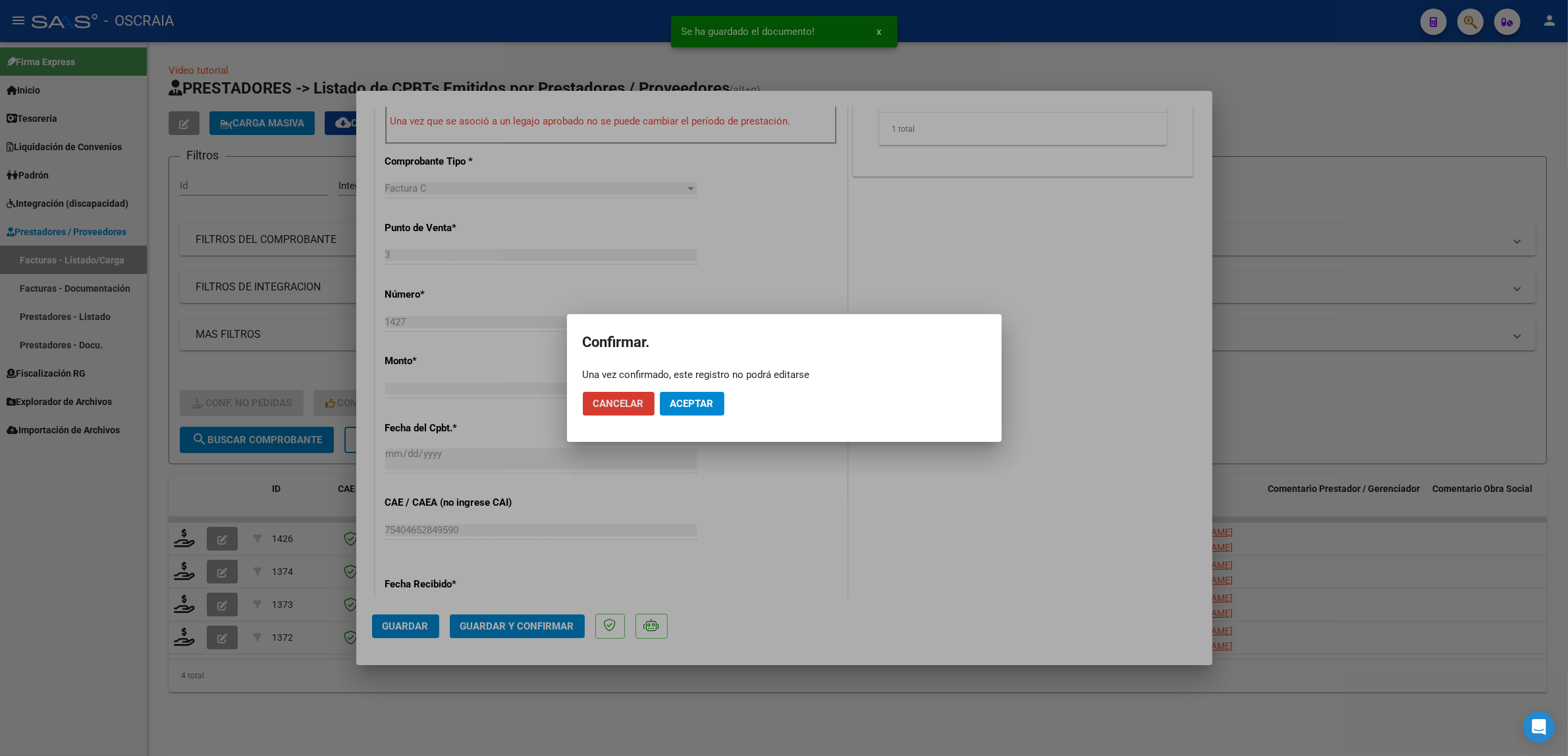
click at [692, 400] on span "Aceptar" at bounding box center [691, 403] width 43 height 12
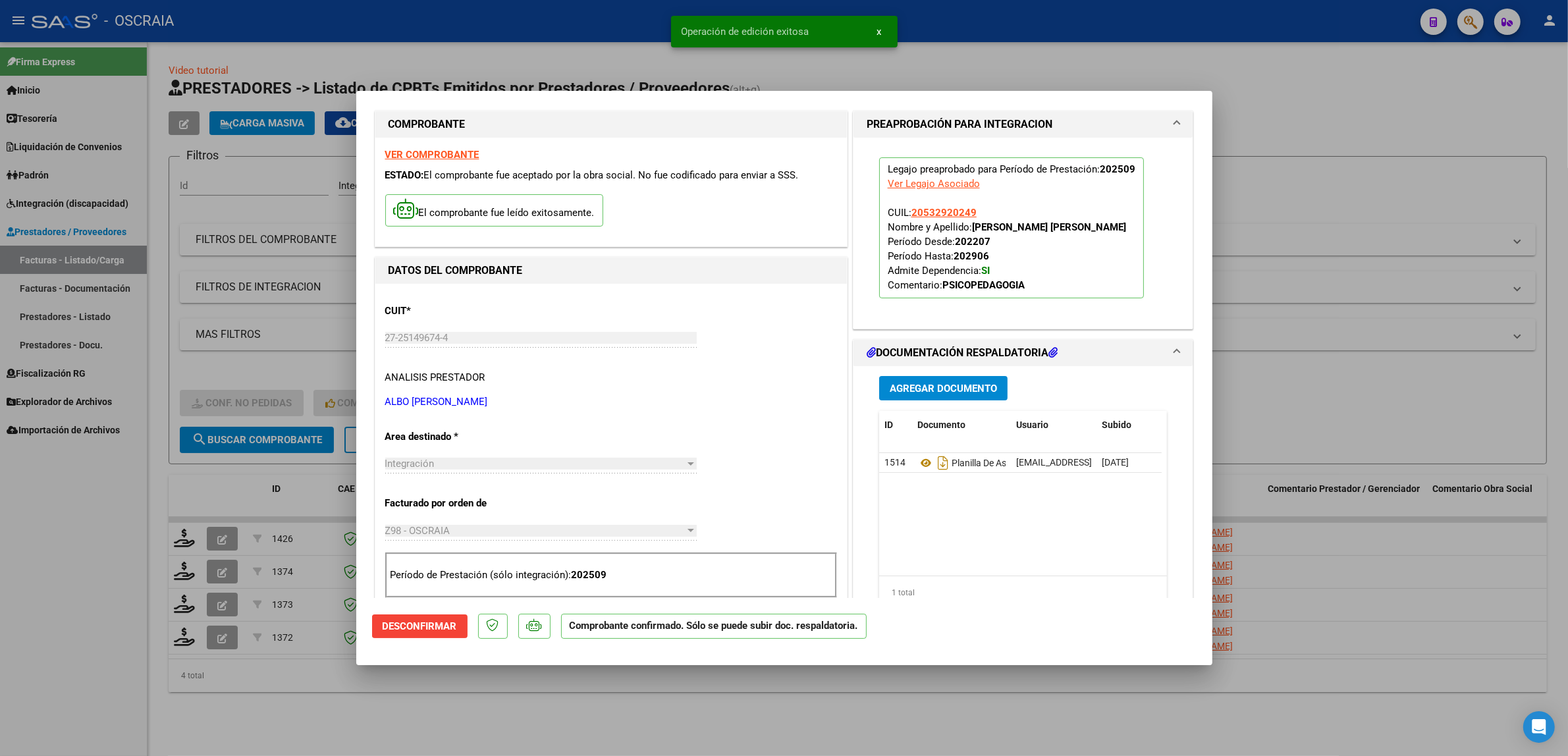
scroll to position [0, 0]
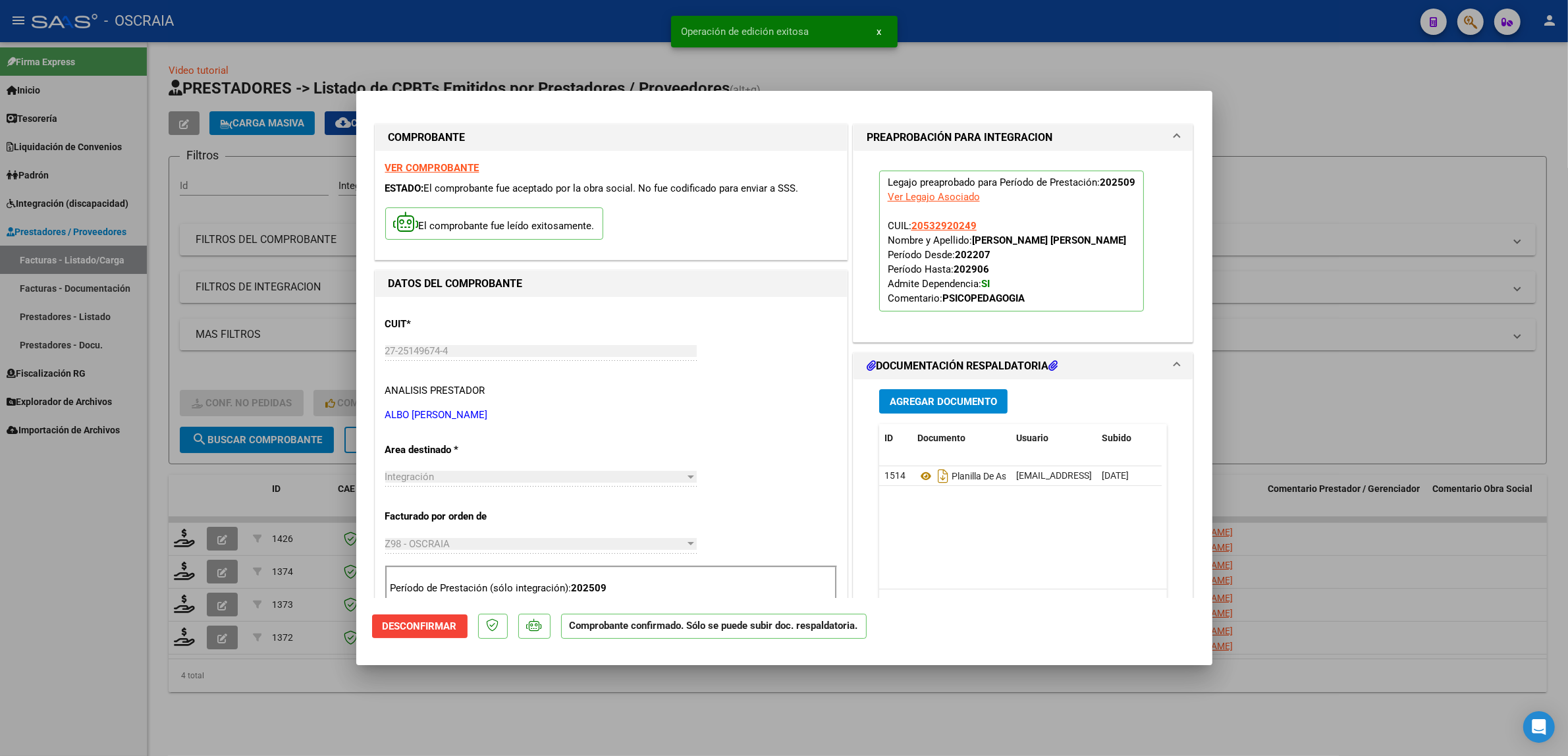
click at [276, 324] on div at bounding box center [784, 378] width 1568 height 756
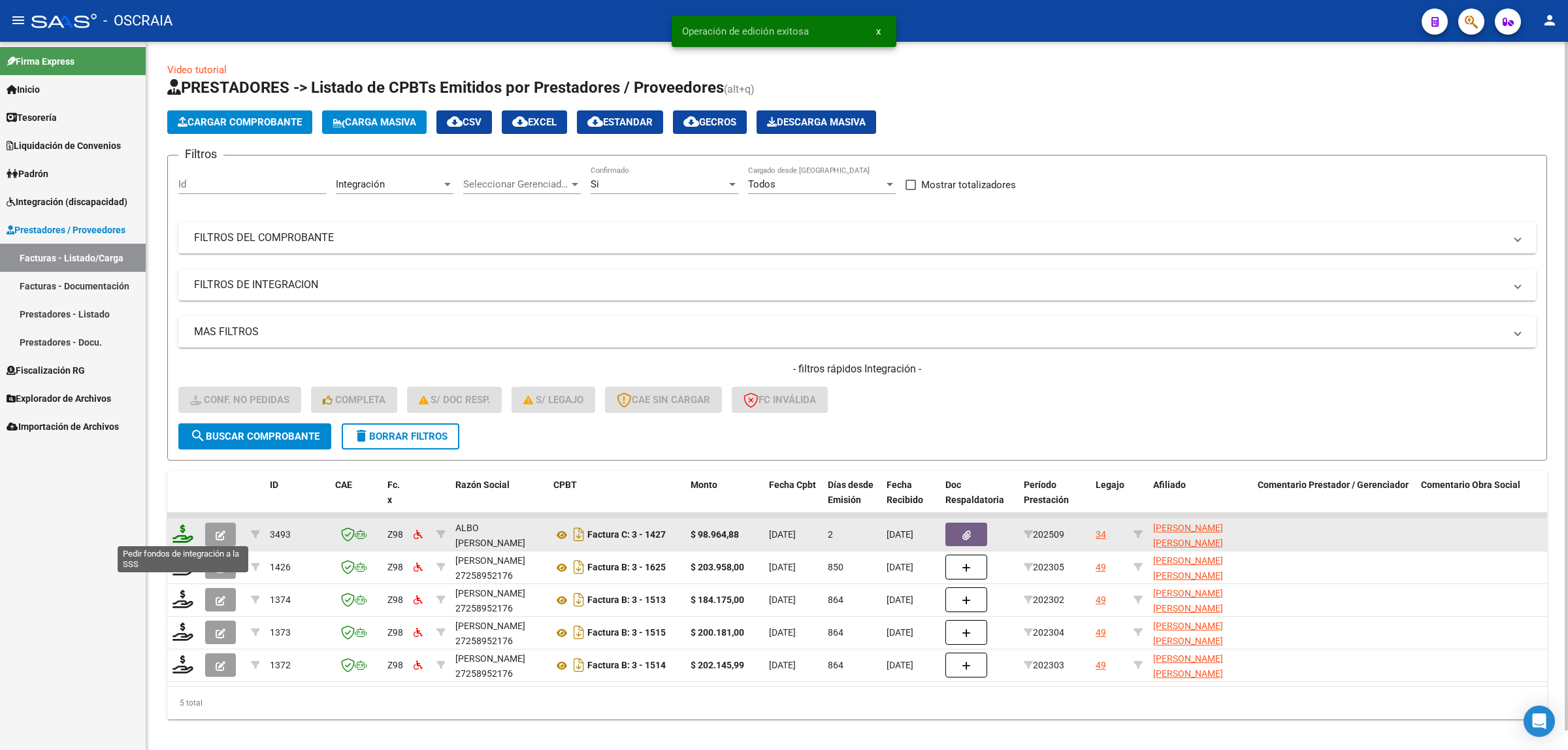
click at [180, 536] on icon at bounding box center [182, 534] width 21 height 18
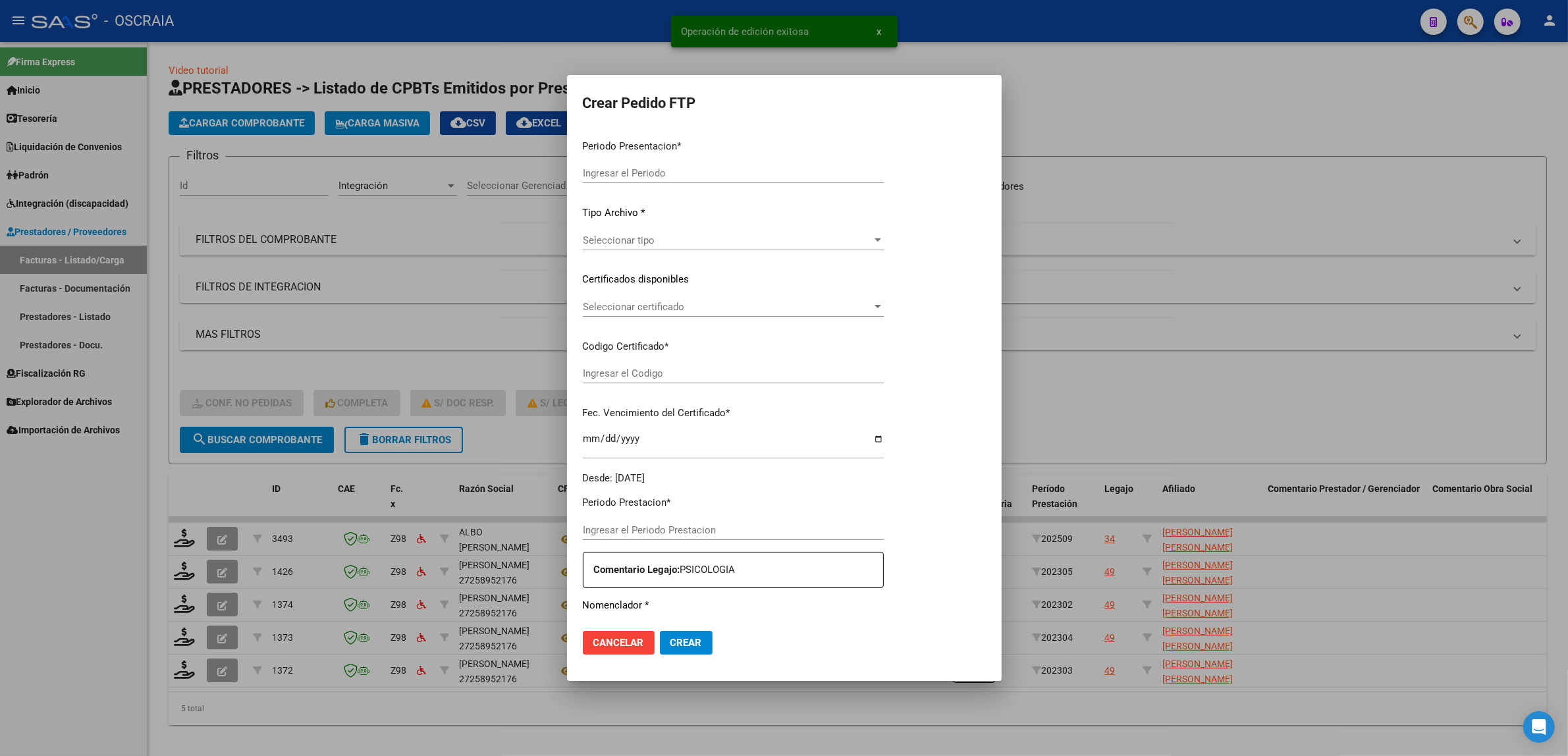
type input "202509"
type input "$ 98.964,88"
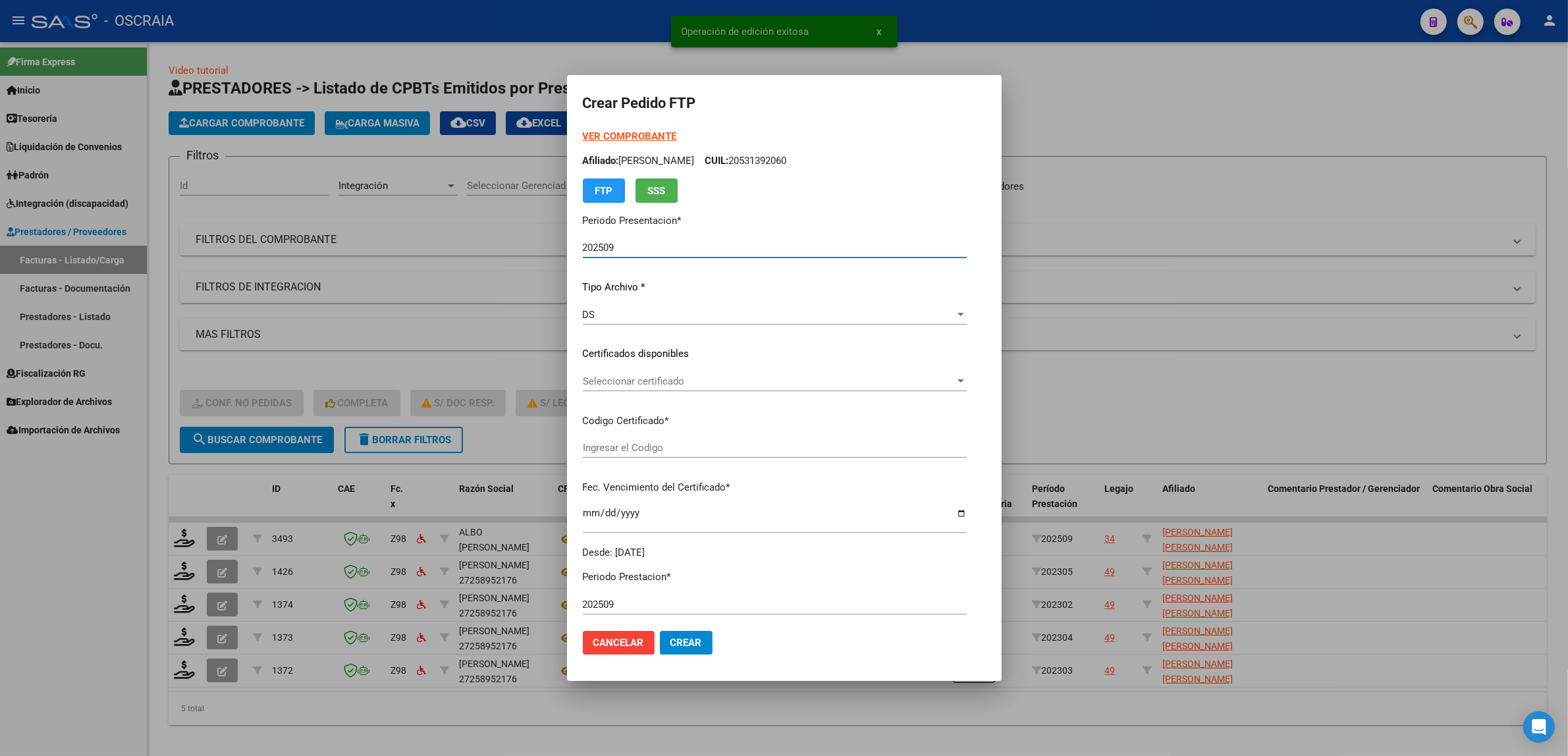
type input "ARG02000532920242019062820290628BS309"
type input "2029-06-28"
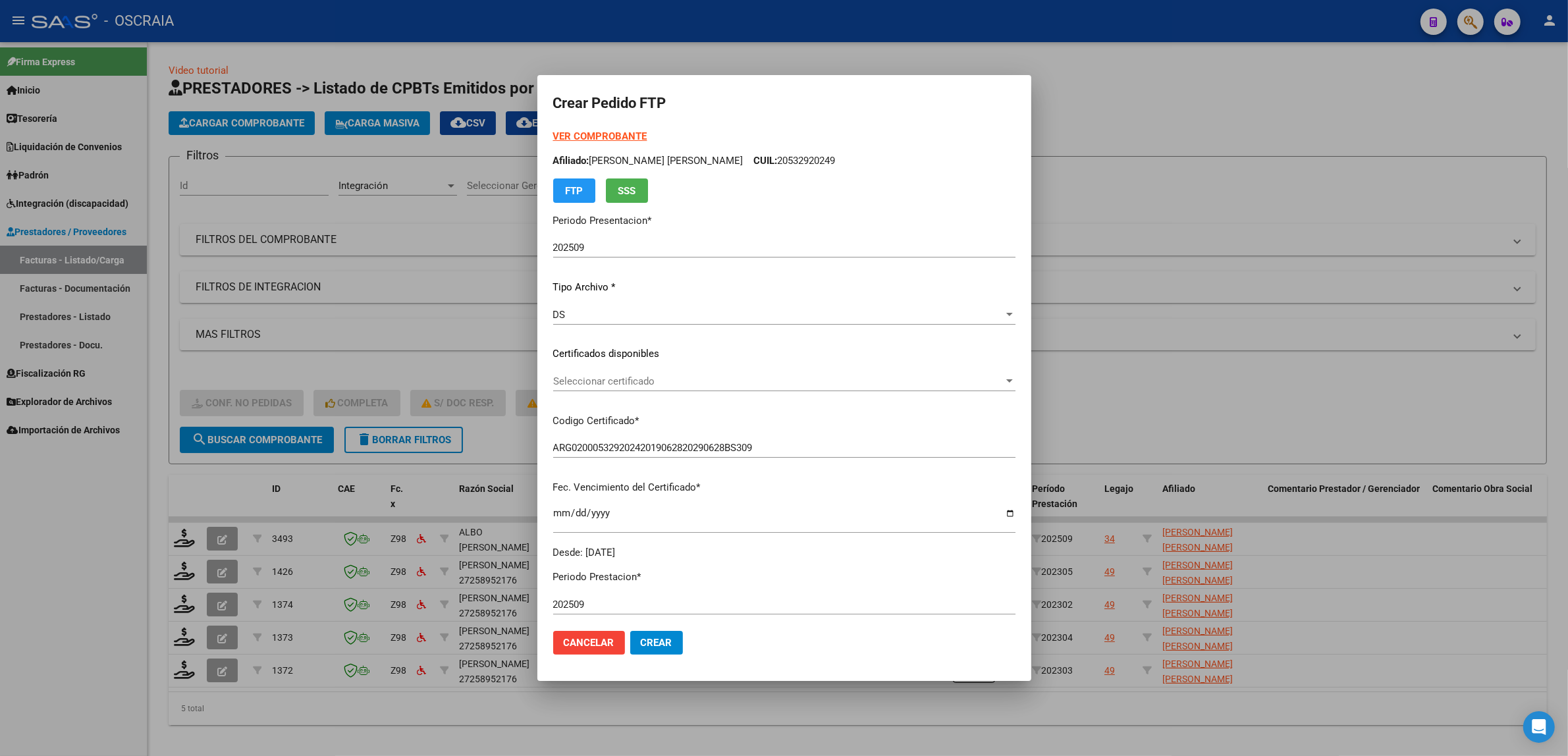
click at [656, 394] on div "Seleccionar certificado Seleccionar certificado" at bounding box center [784, 387] width 462 height 32
click at [656, 382] on span "Seleccionar certificado" at bounding box center [778, 381] width 451 height 12
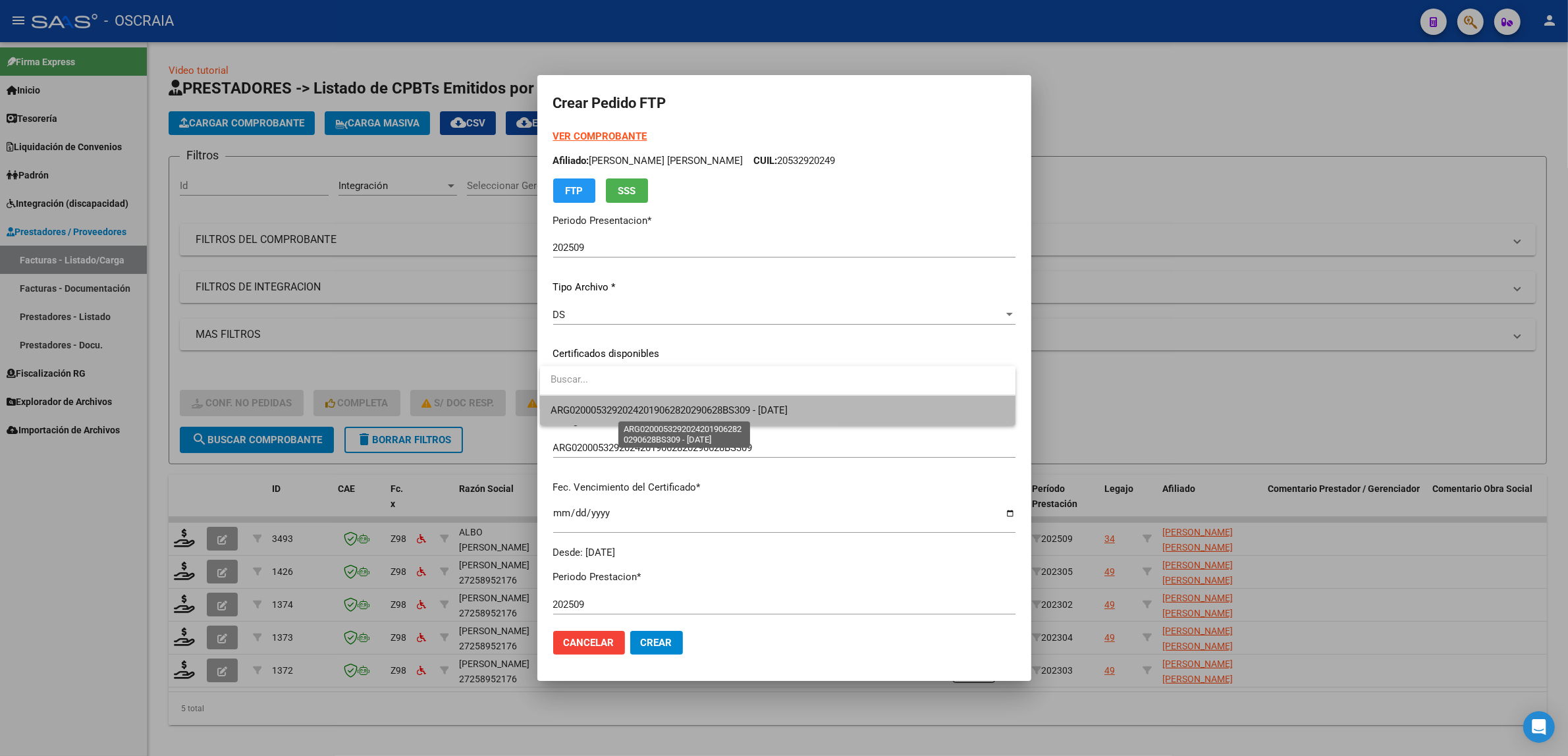
click at [677, 413] on span "ARG02000532920242019062820290628BS309 - 2029-06-28" at bounding box center [669, 410] width 237 height 12
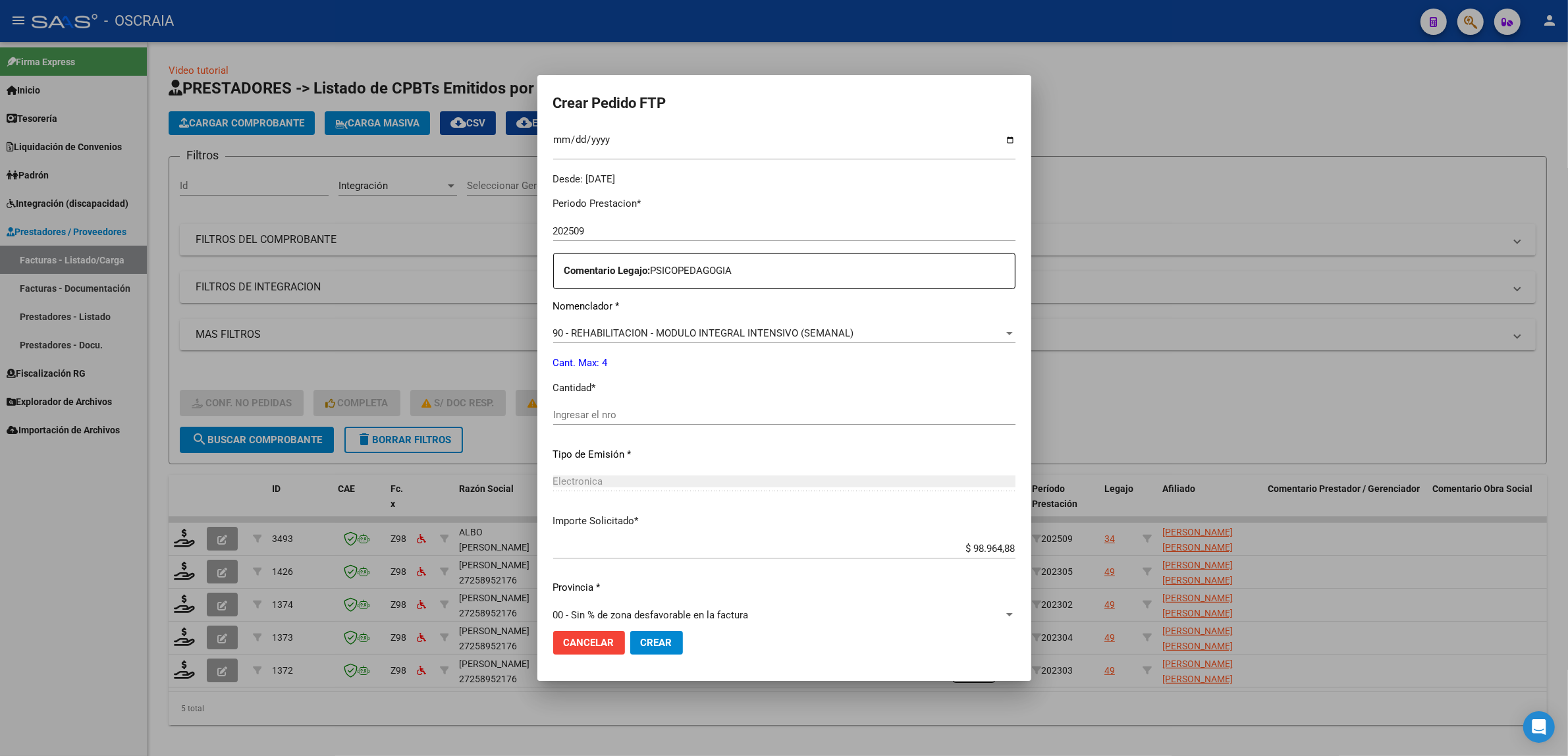
scroll to position [390, 0]
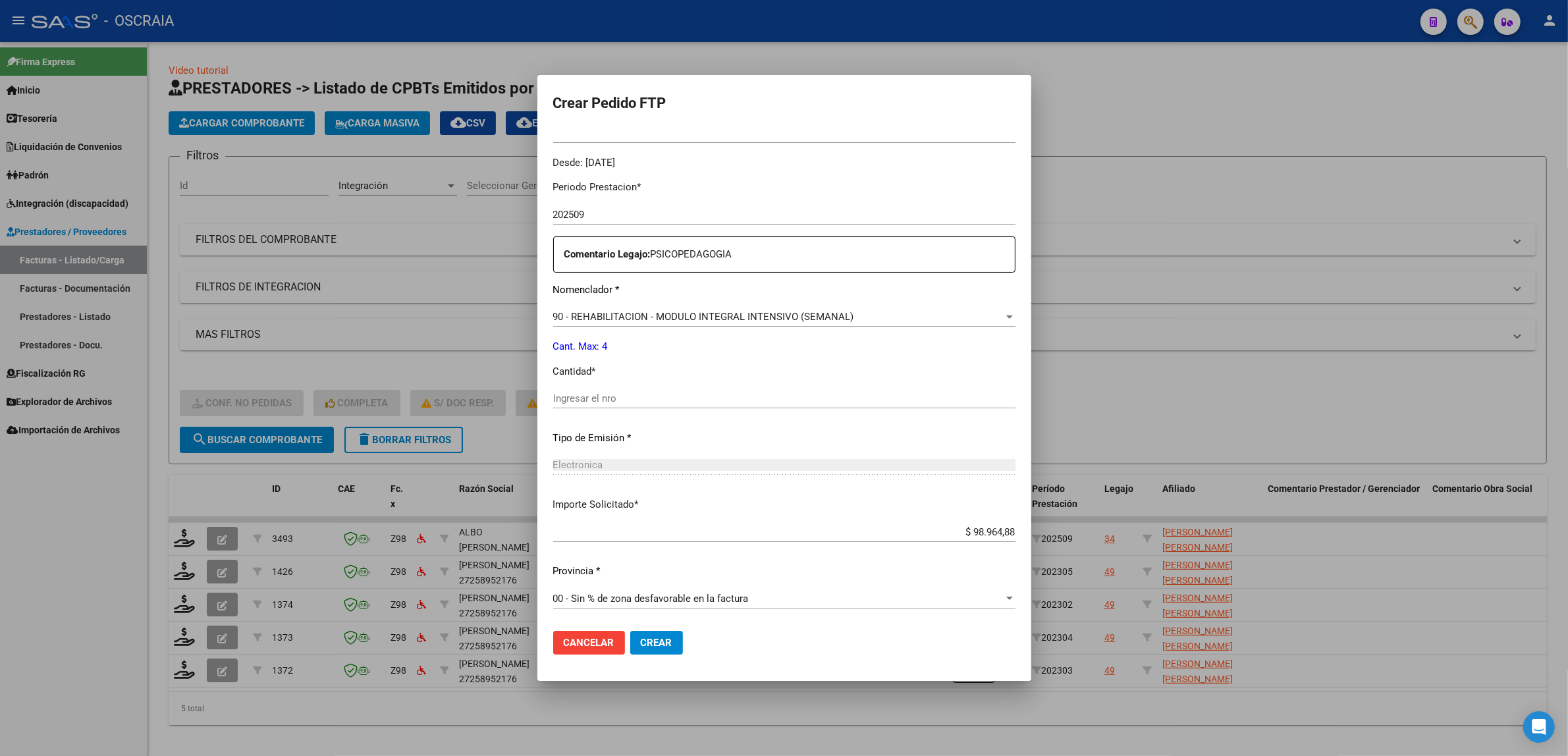
click at [701, 396] on input "Ingresar el nro" at bounding box center [784, 398] width 462 height 12
type input "4"
click at [711, 464] on div "Electronica" at bounding box center [784, 464] width 462 height 12
click at [650, 637] on span "Crear" at bounding box center [656, 642] width 32 height 12
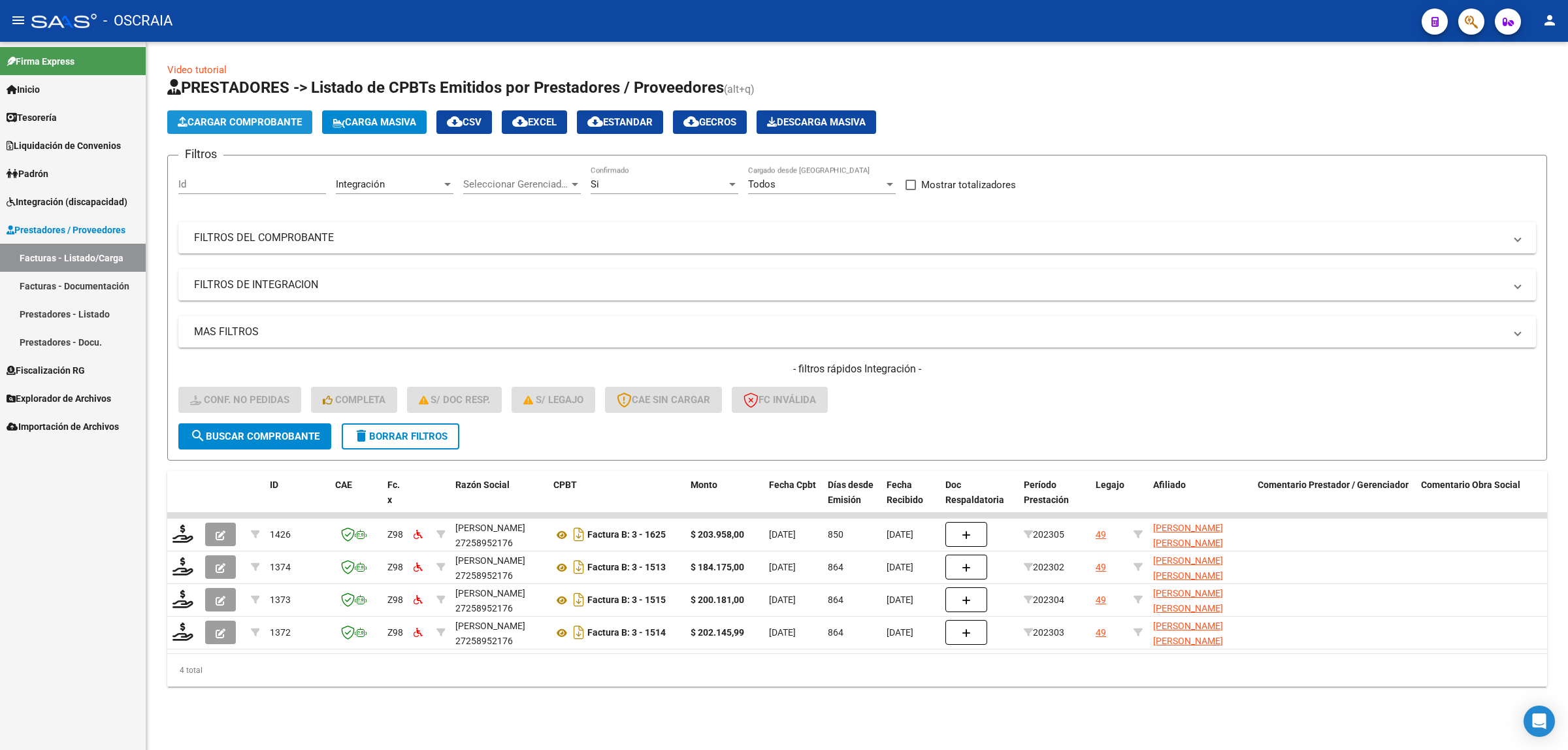
click at [230, 131] on button "Cargar Comprobante" at bounding box center [240, 122] width 145 height 24
click at [229, 435] on span "search Buscar Comprobante" at bounding box center [255, 436] width 129 height 12
click at [247, 122] on span "Cargar Comprobante" at bounding box center [240, 122] width 124 height 12
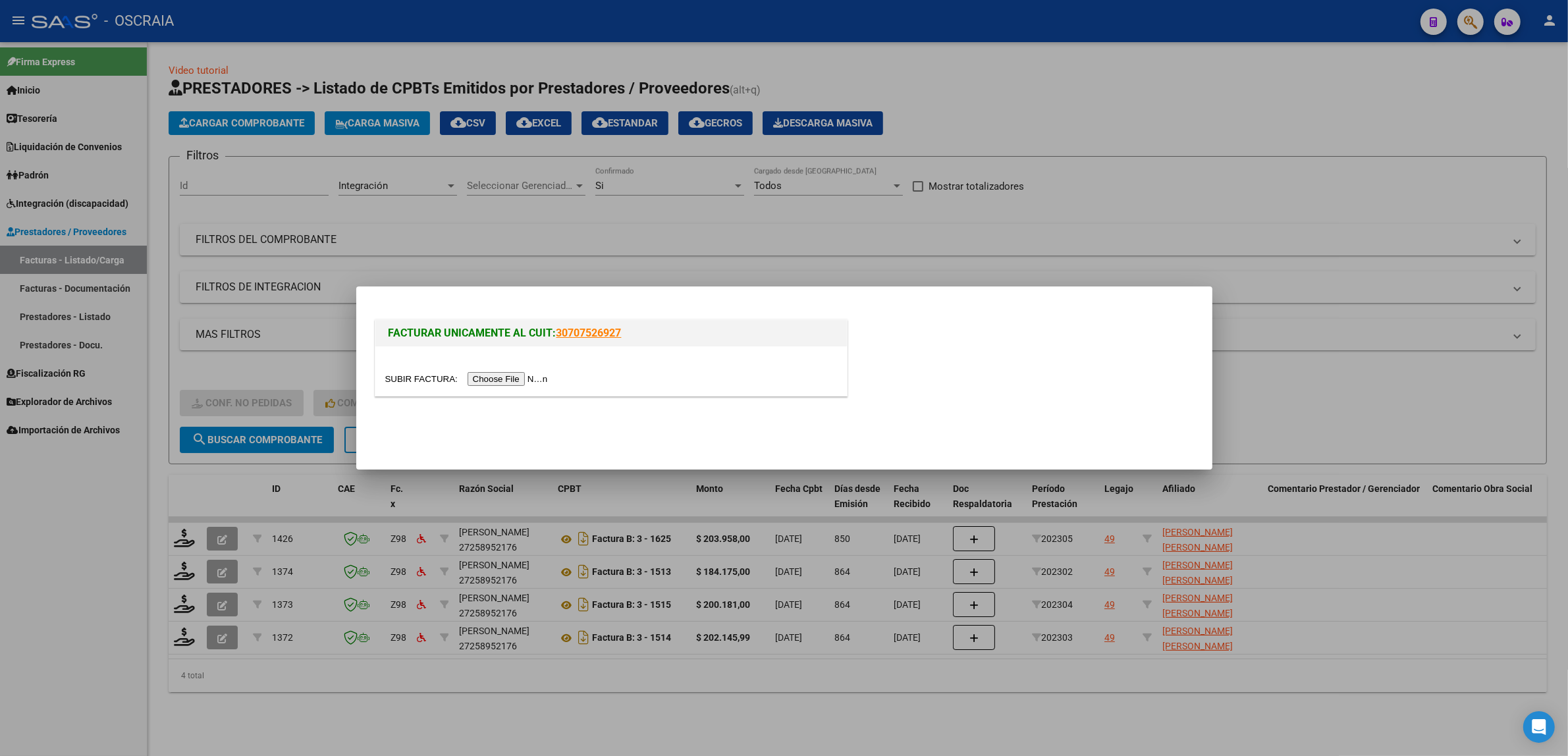
click at [495, 377] on input "file" at bounding box center [468, 379] width 167 height 14
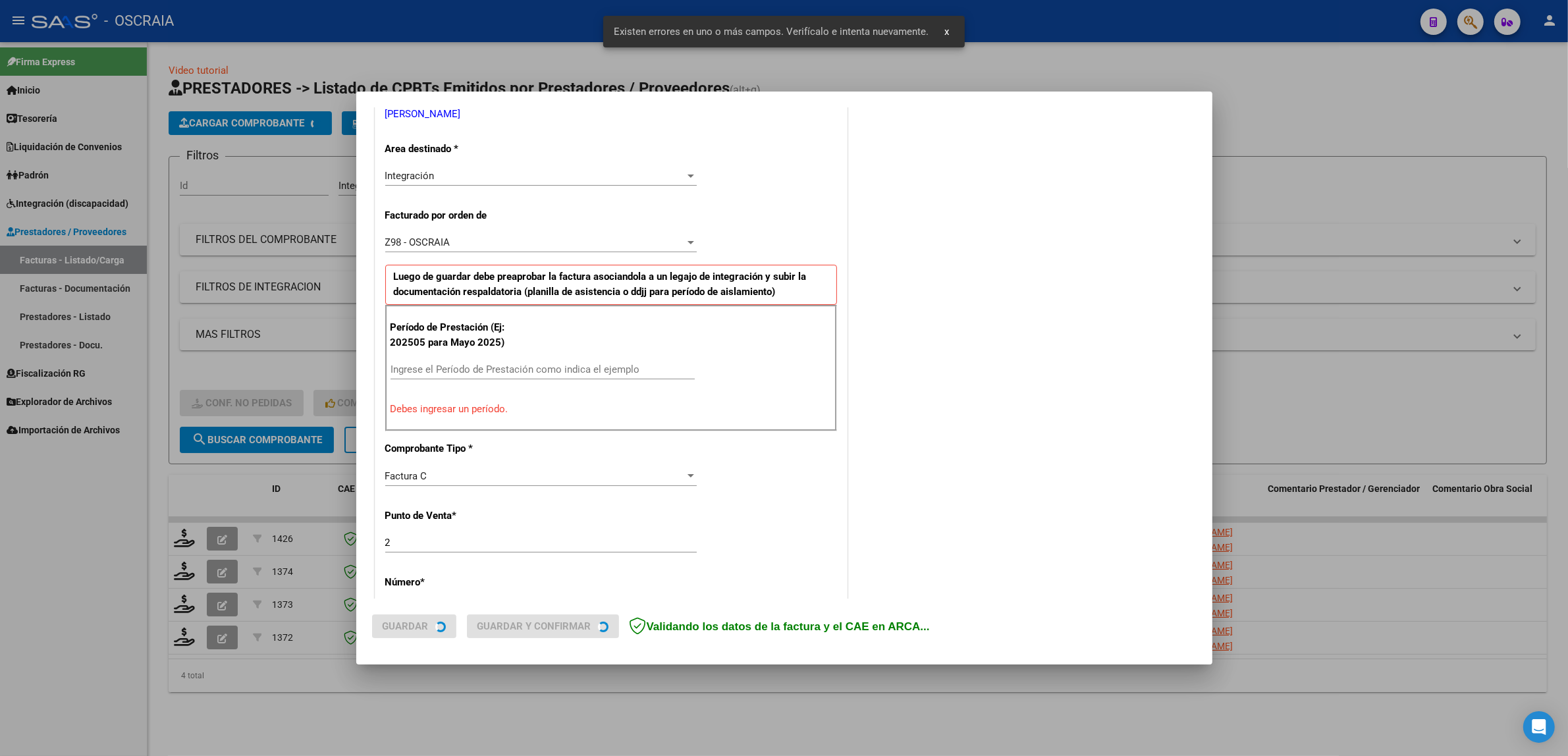
scroll to position [281, 0]
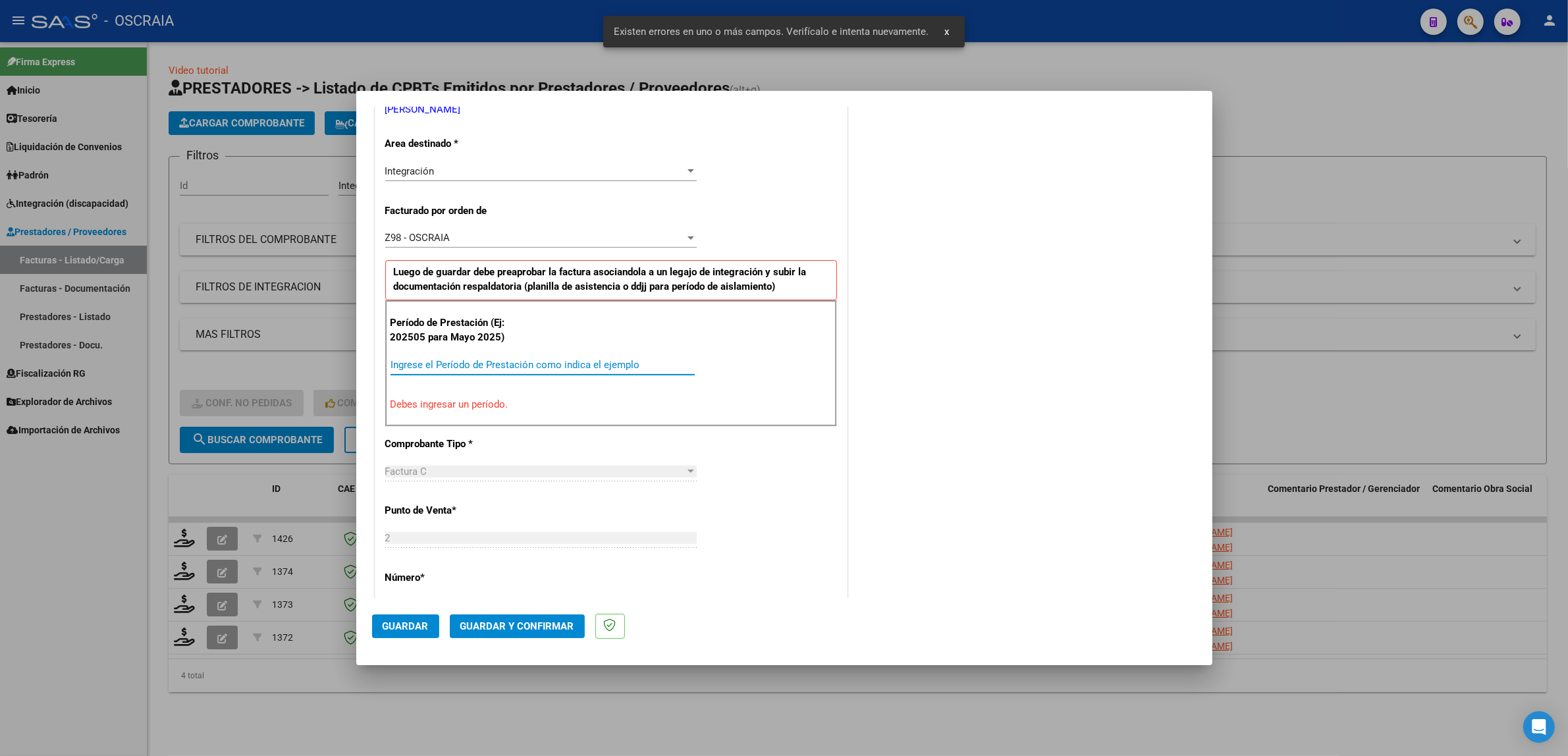
click at [479, 370] on input "Ingrese el Período de Prestación como indica el ejemplo" at bounding box center [543, 364] width 305 height 12
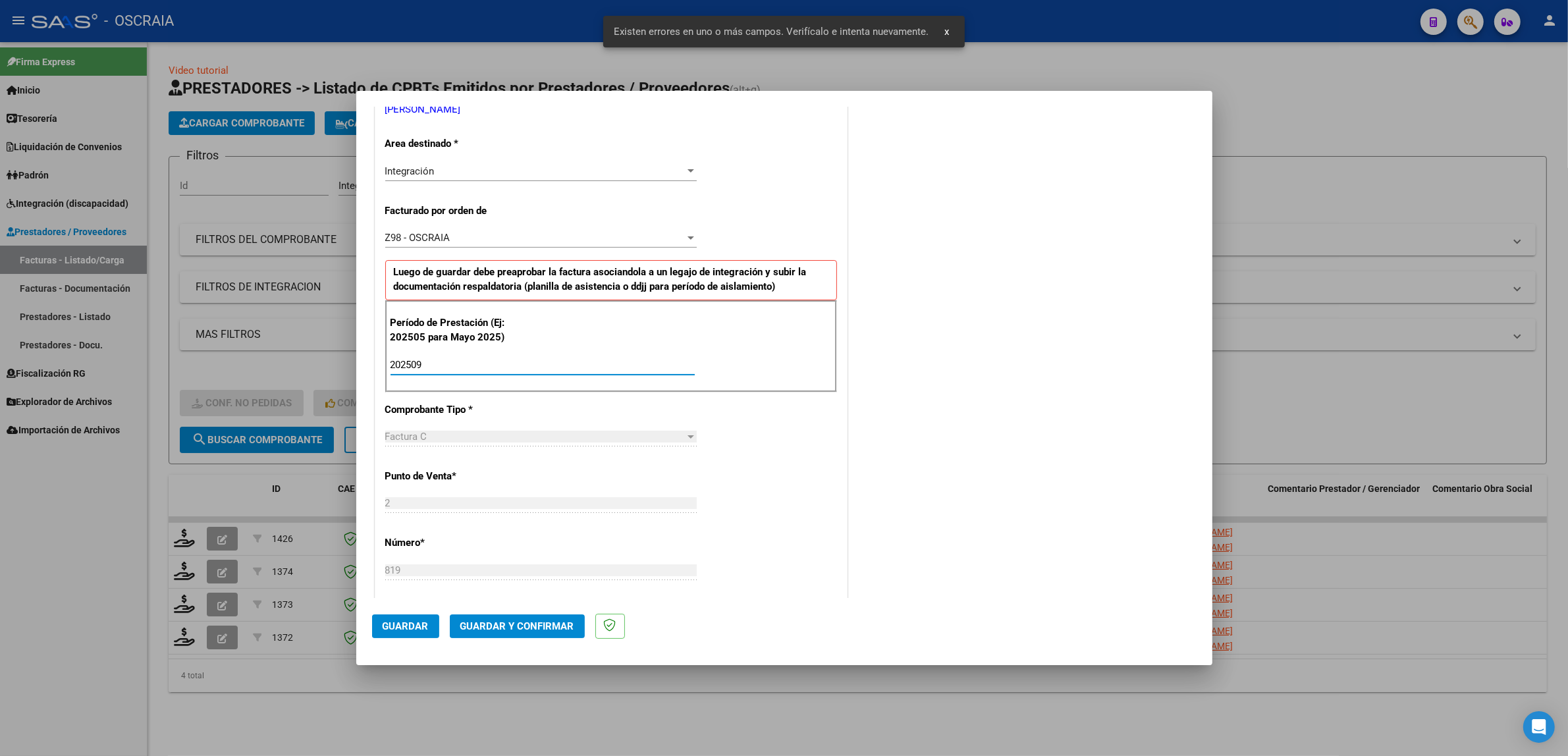
type input "202509"
click at [406, 627] on span "Guardar" at bounding box center [405, 626] width 46 height 12
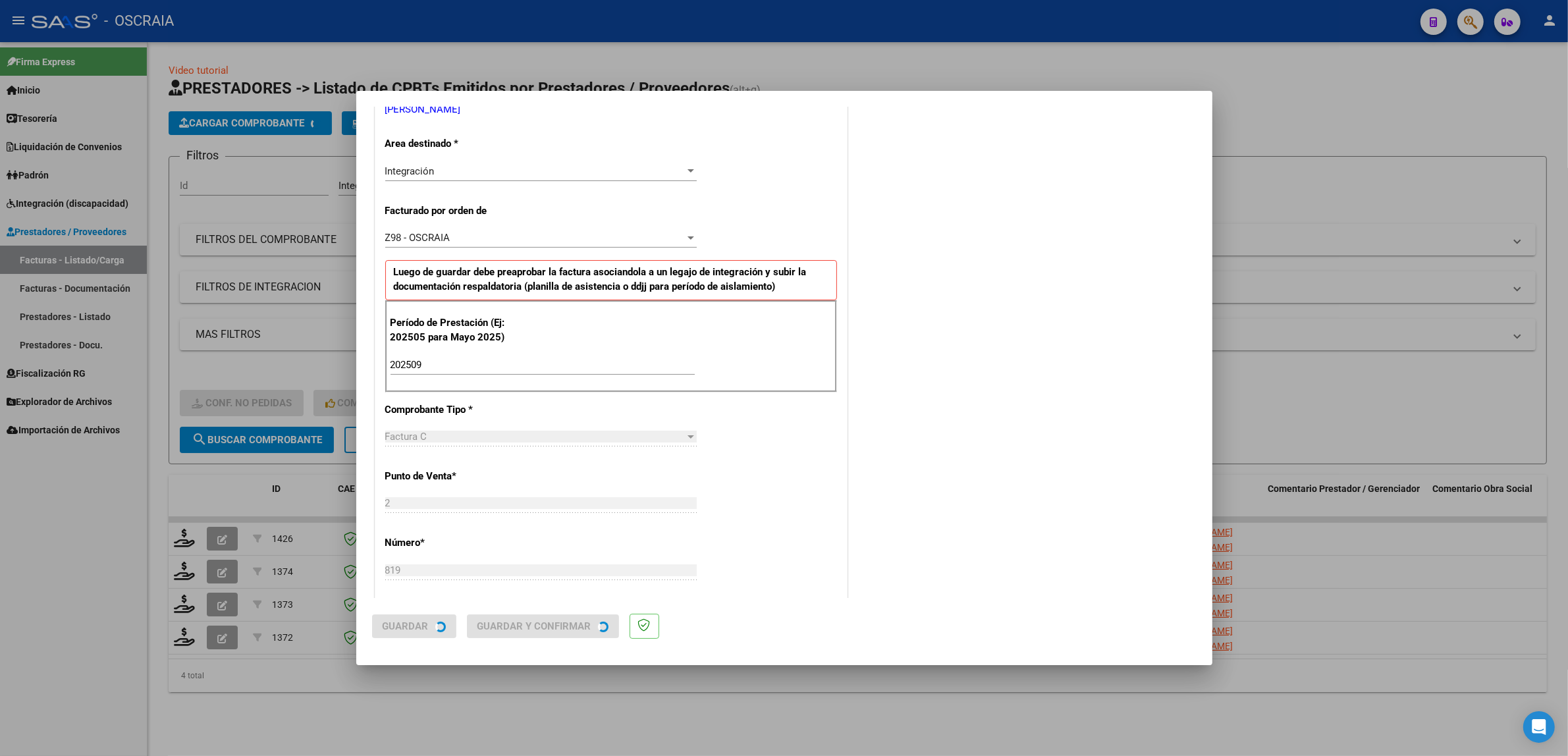
scroll to position [0, 0]
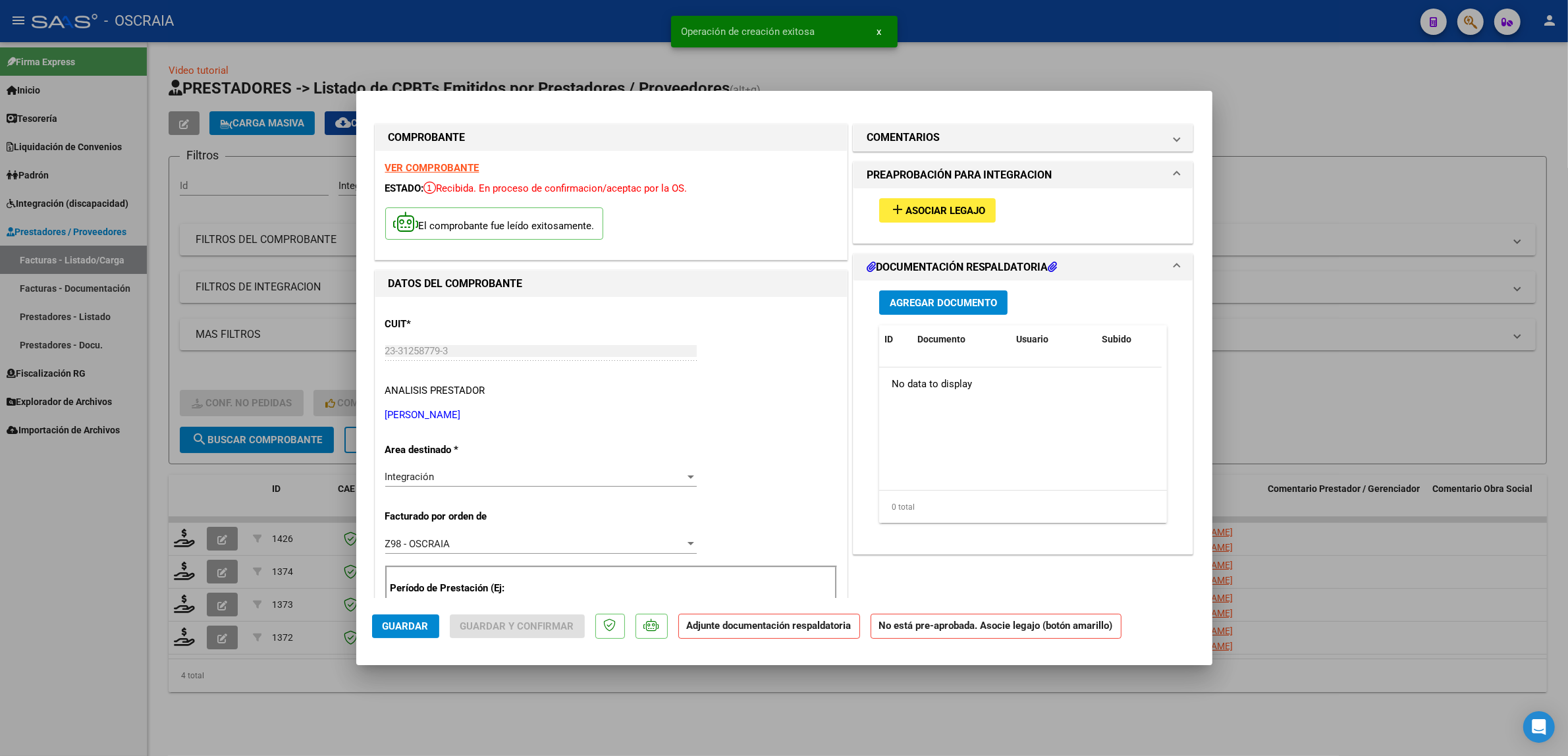
click at [902, 202] on button "add Asociar Legajo" at bounding box center [938, 211] width 117 height 25
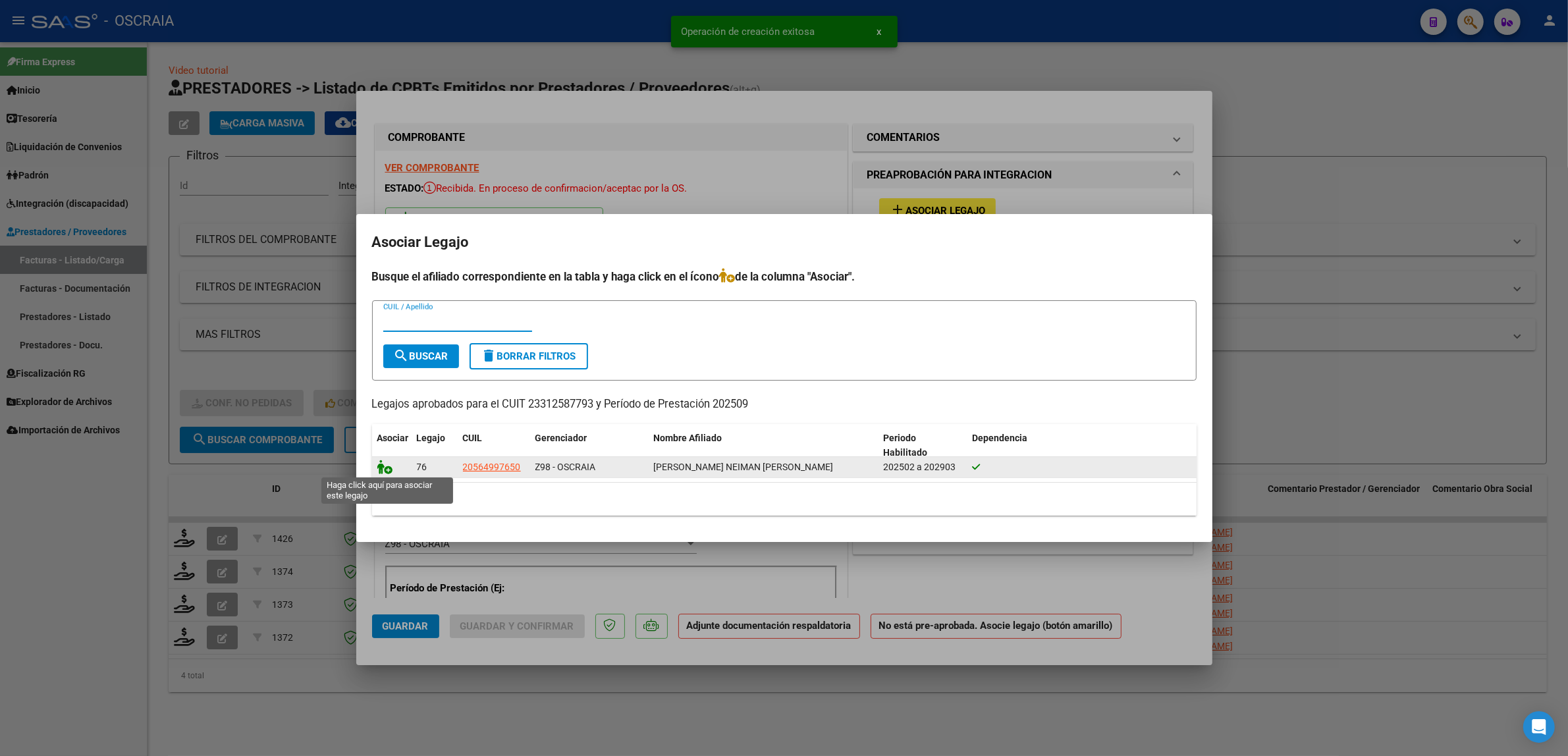
click at [387, 465] on icon at bounding box center [385, 466] width 16 height 14
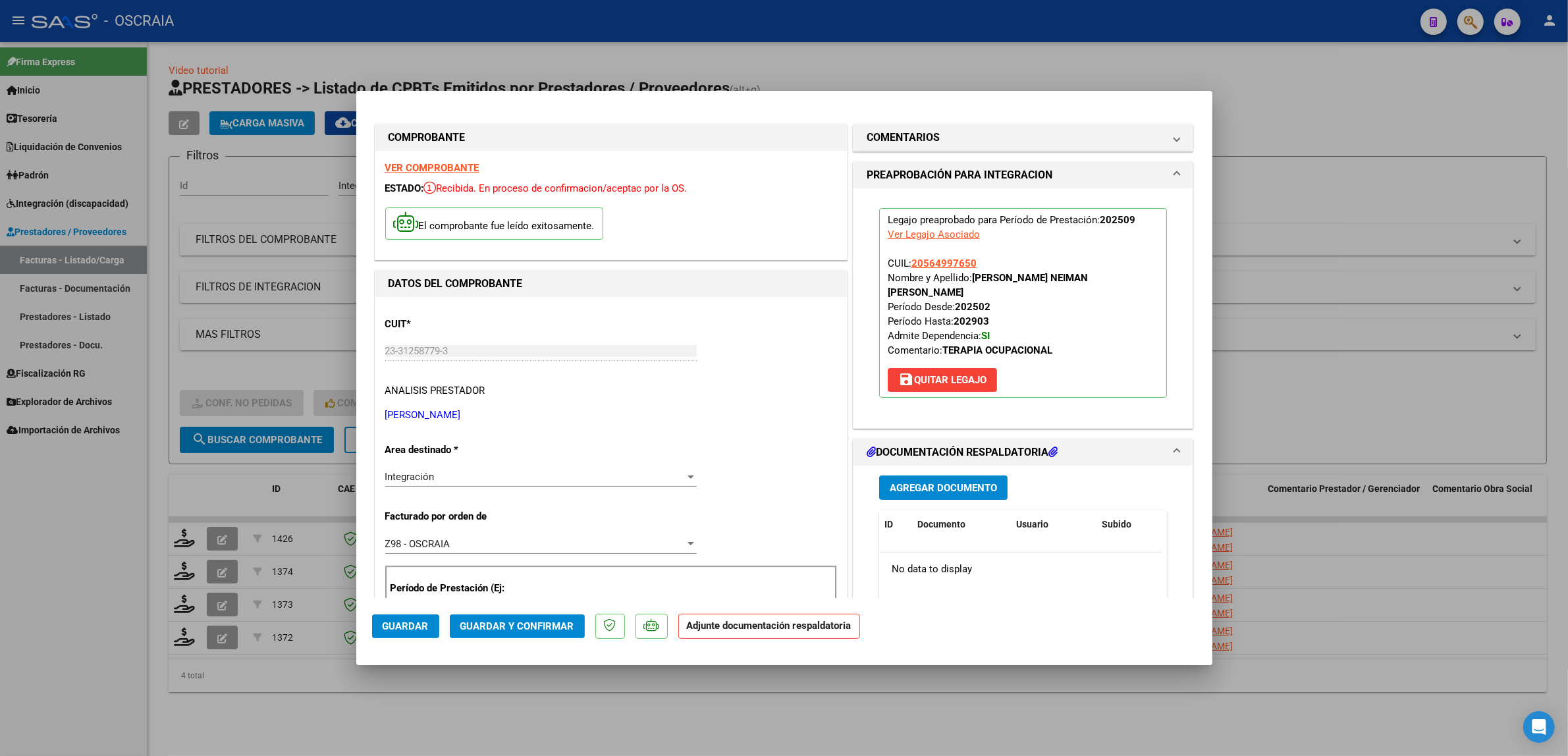
click at [962, 482] on span "Agregar Documento" at bounding box center [943, 488] width 107 height 12
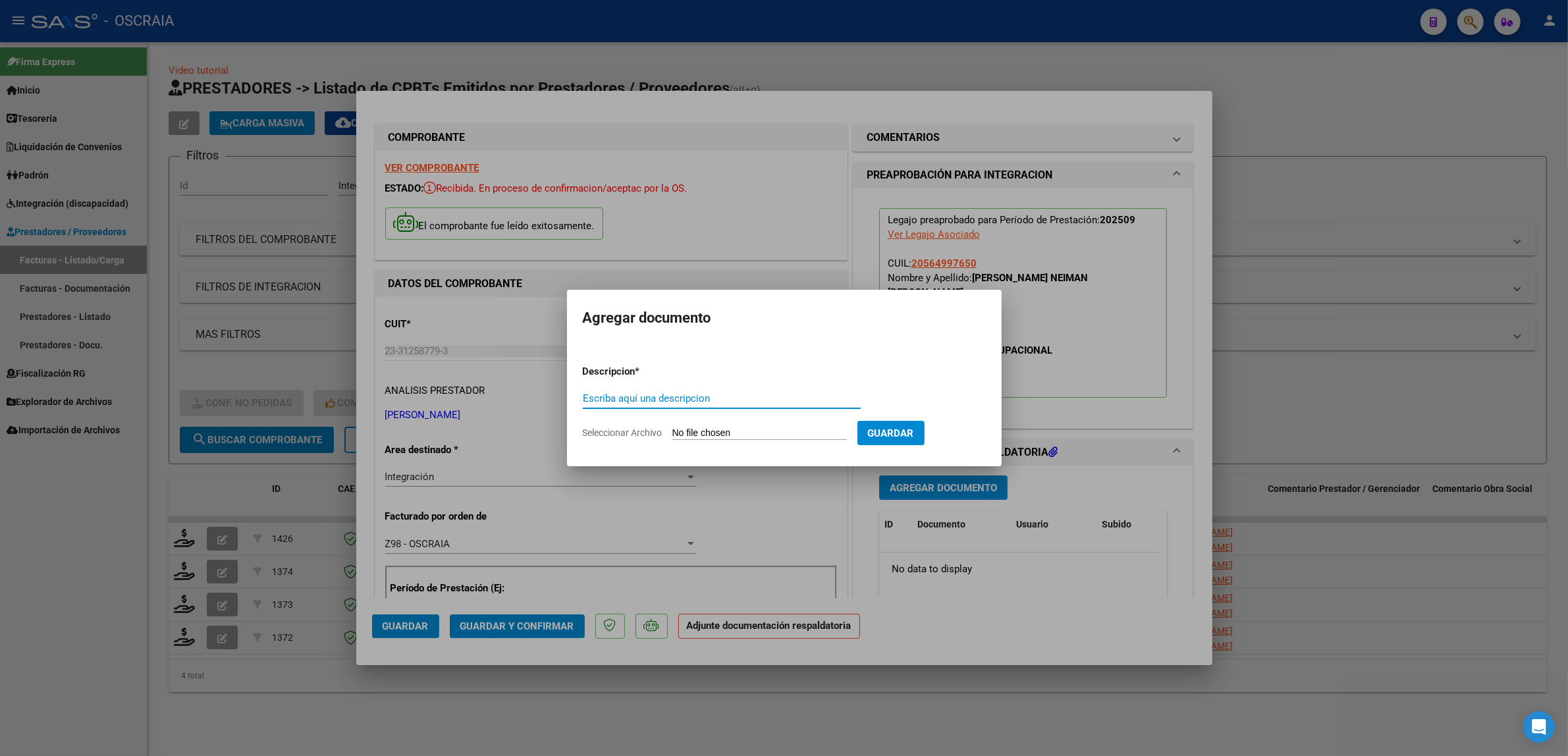
click at [724, 395] on input "Escriba aquí una descripcion" at bounding box center [722, 398] width 278 height 12
type input "PLANILLA DE ASISTENCIA"
click at [685, 428] on input "Seleccionar Archivo" at bounding box center [759, 434] width 174 height 12
type input "C:\fakepath\09-2025 BELLANTUONO MANUELA FC819 TERAPIA OCUPACIONAL MAKOS NEIMAN …"
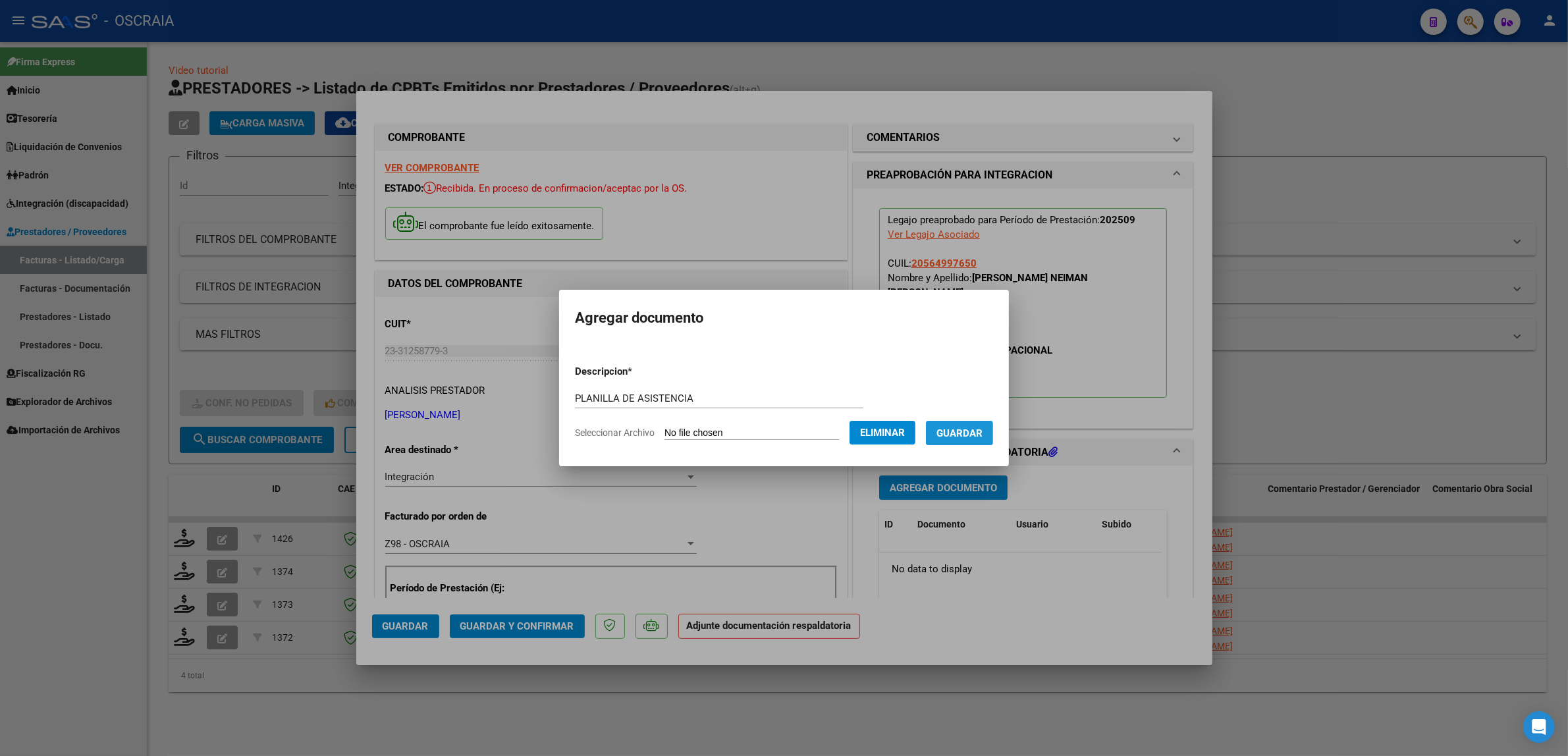
click at [966, 442] on button "Guardar" at bounding box center [960, 433] width 67 height 25
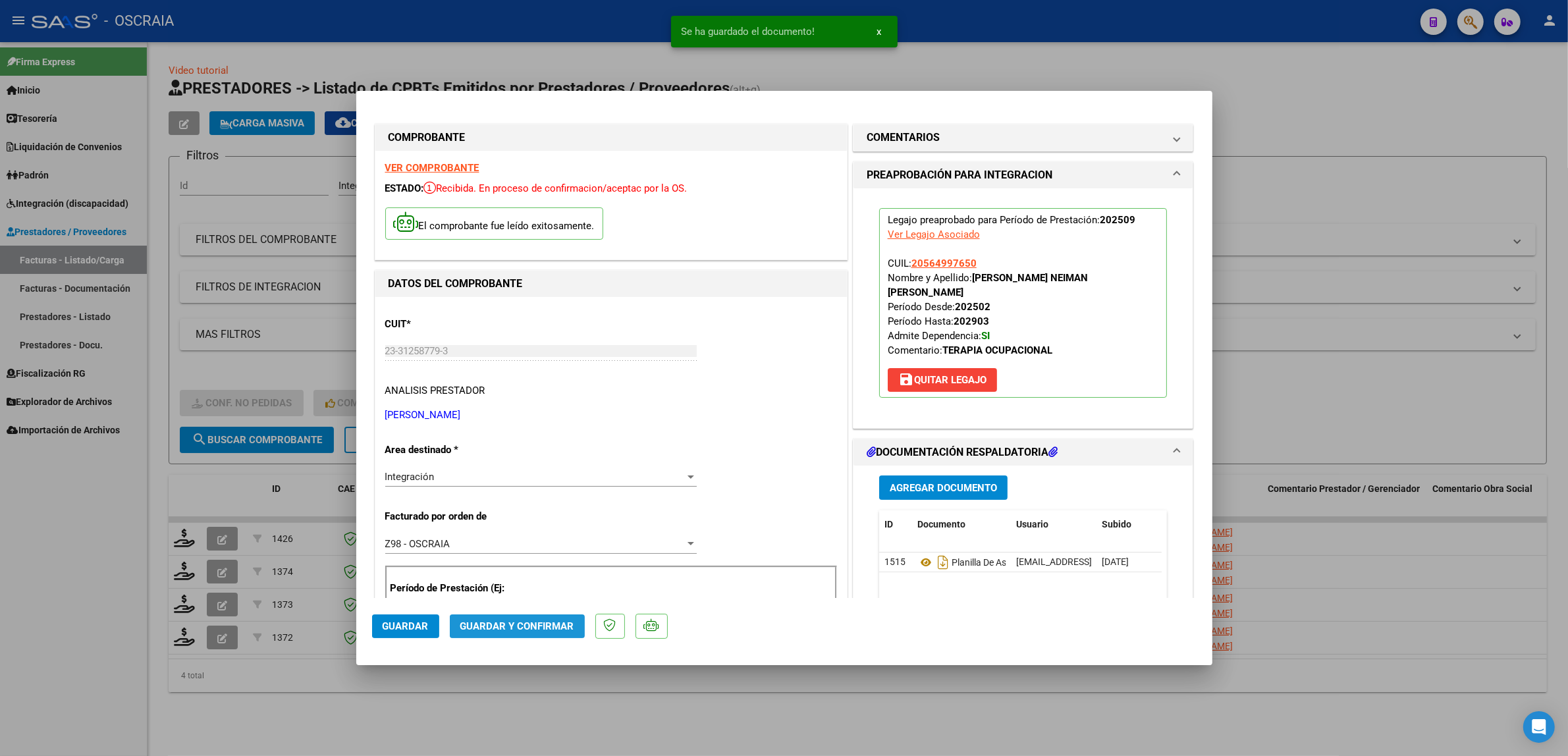
click at [537, 630] on span "Guardar y Confirmar" at bounding box center [517, 626] width 114 height 12
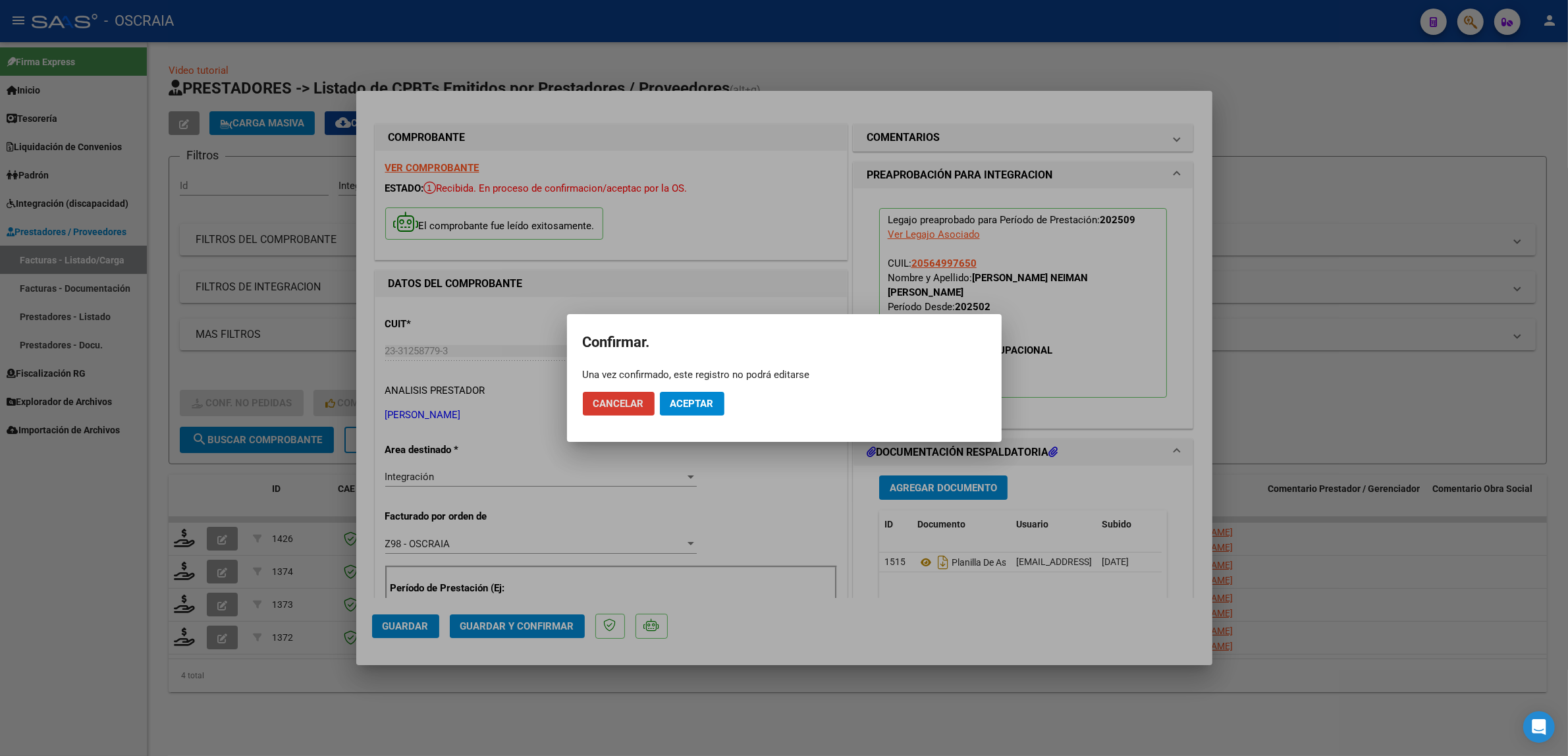
click at [705, 396] on button "Aceptar" at bounding box center [692, 403] width 64 height 24
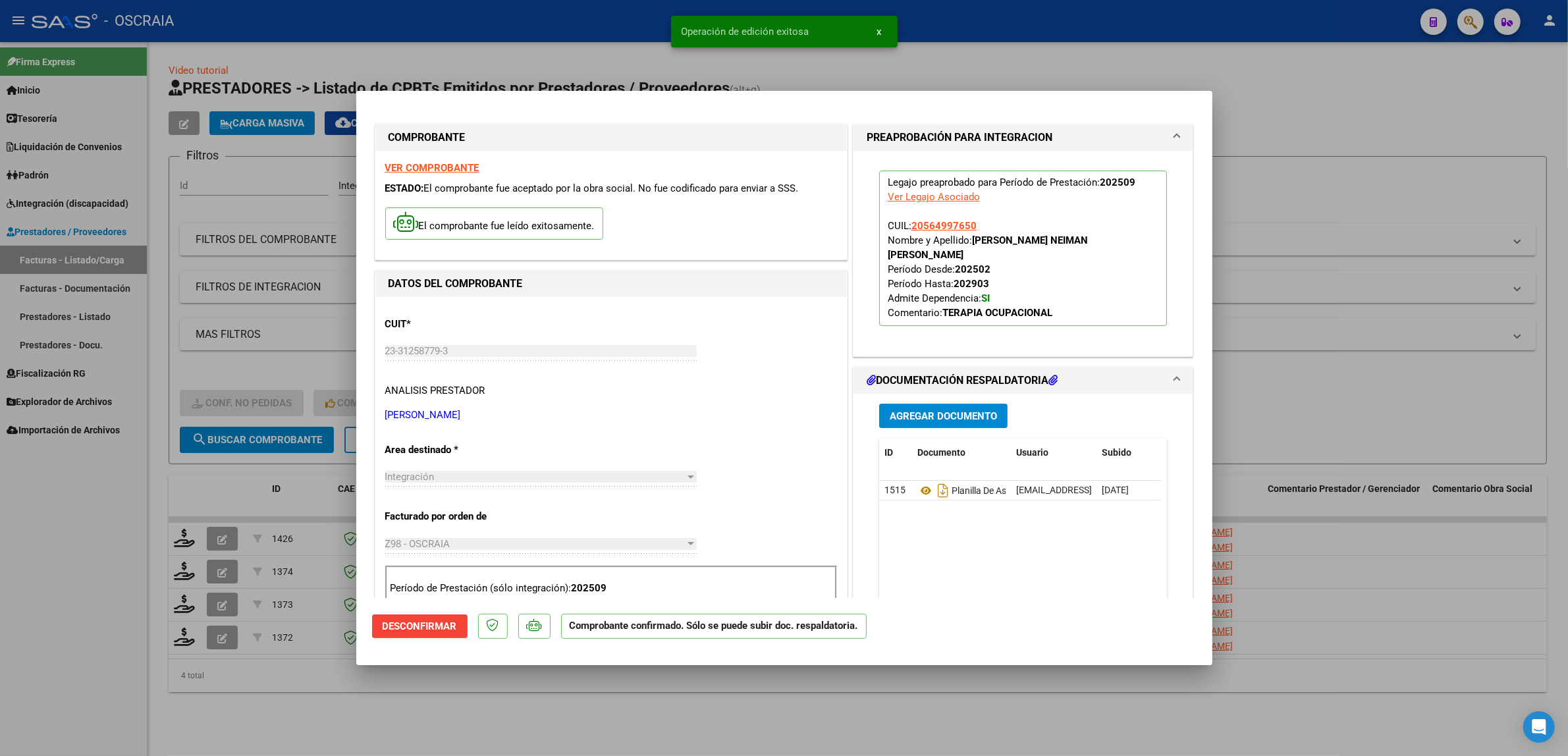
click at [238, 305] on div at bounding box center [784, 378] width 1568 height 756
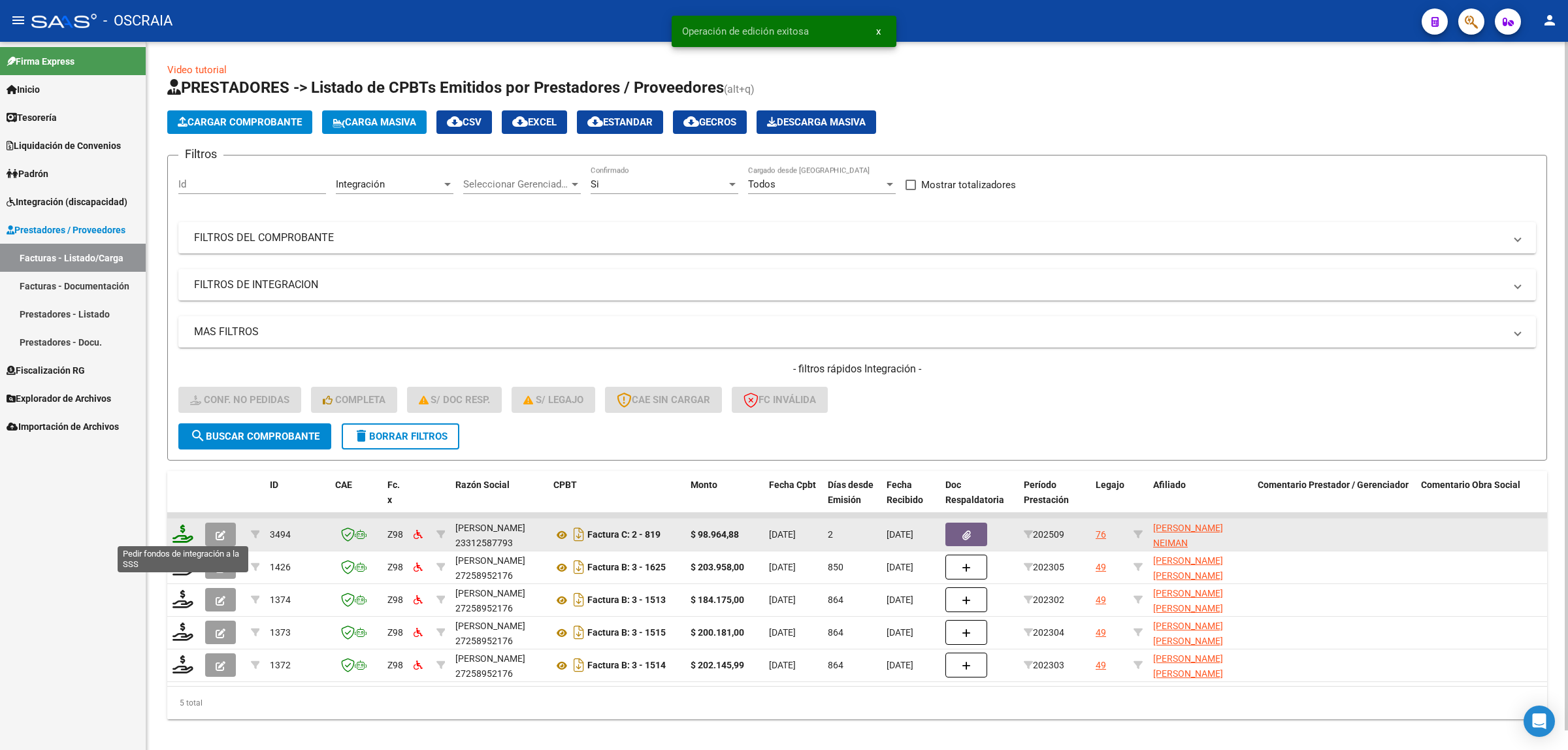
click at [174, 525] on icon at bounding box center [182, 534] width 21 height 18
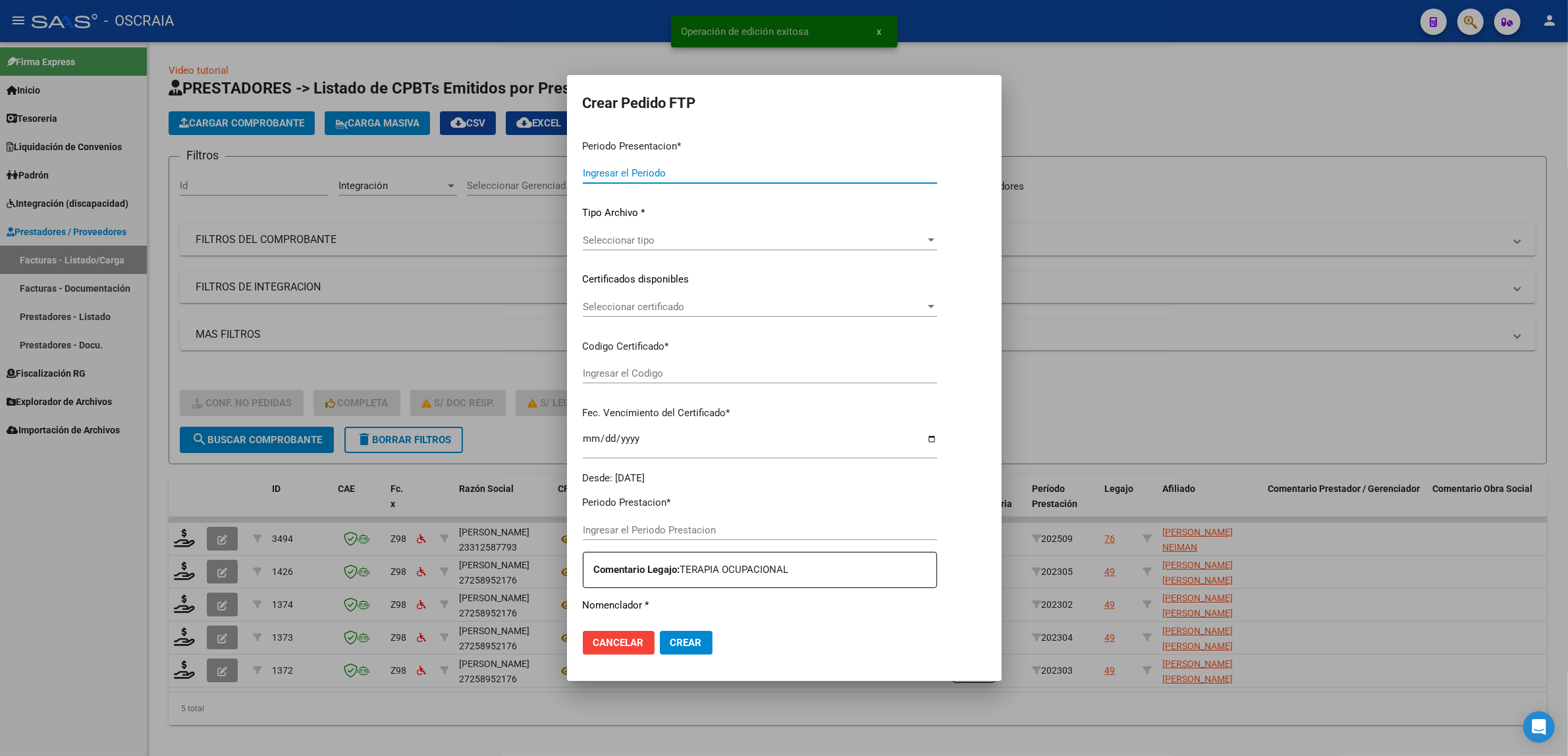
type input "202509"
type input "$ 98.964,88"
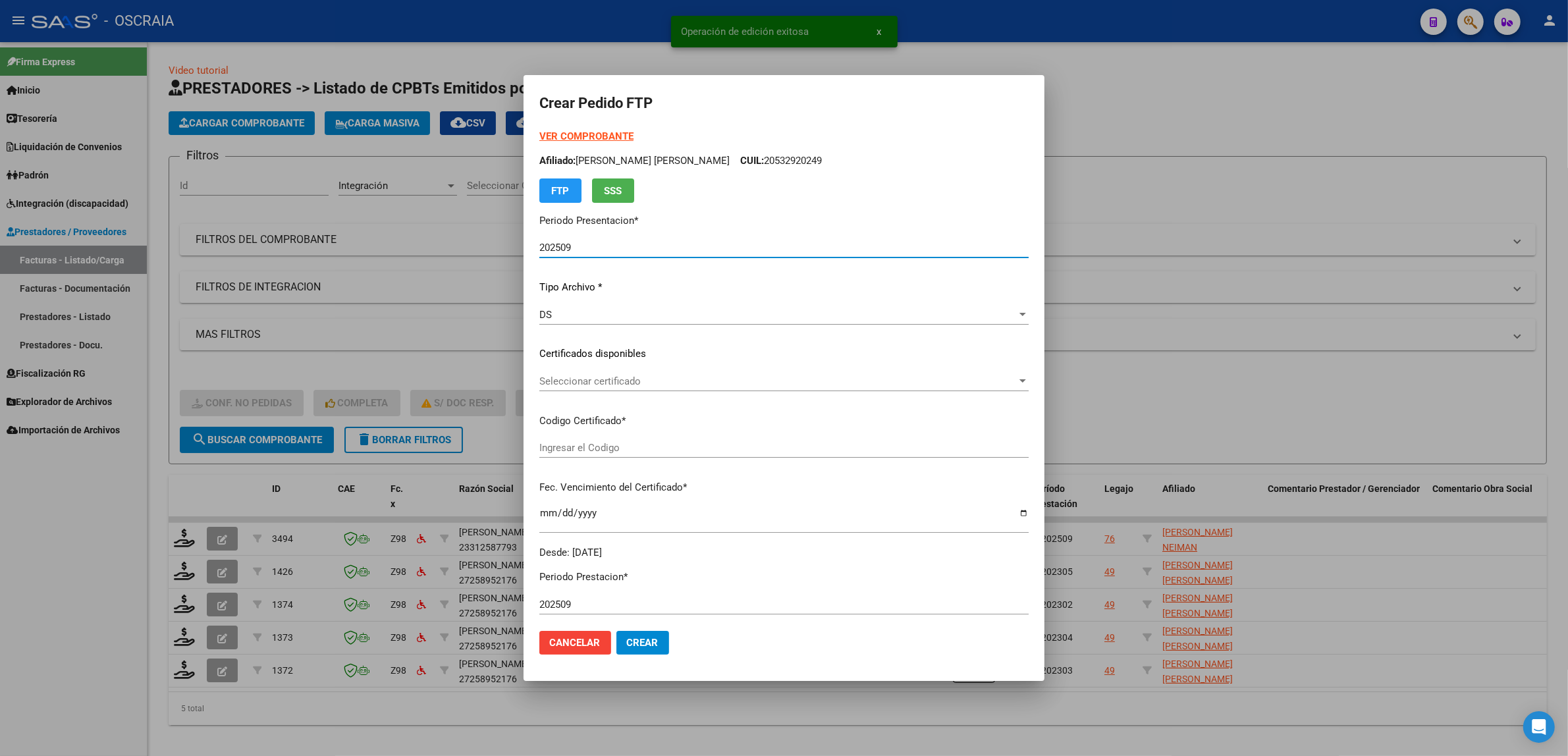
type input "ARG02000564997652024030620290306BUE430"
type input "2029-03-31"
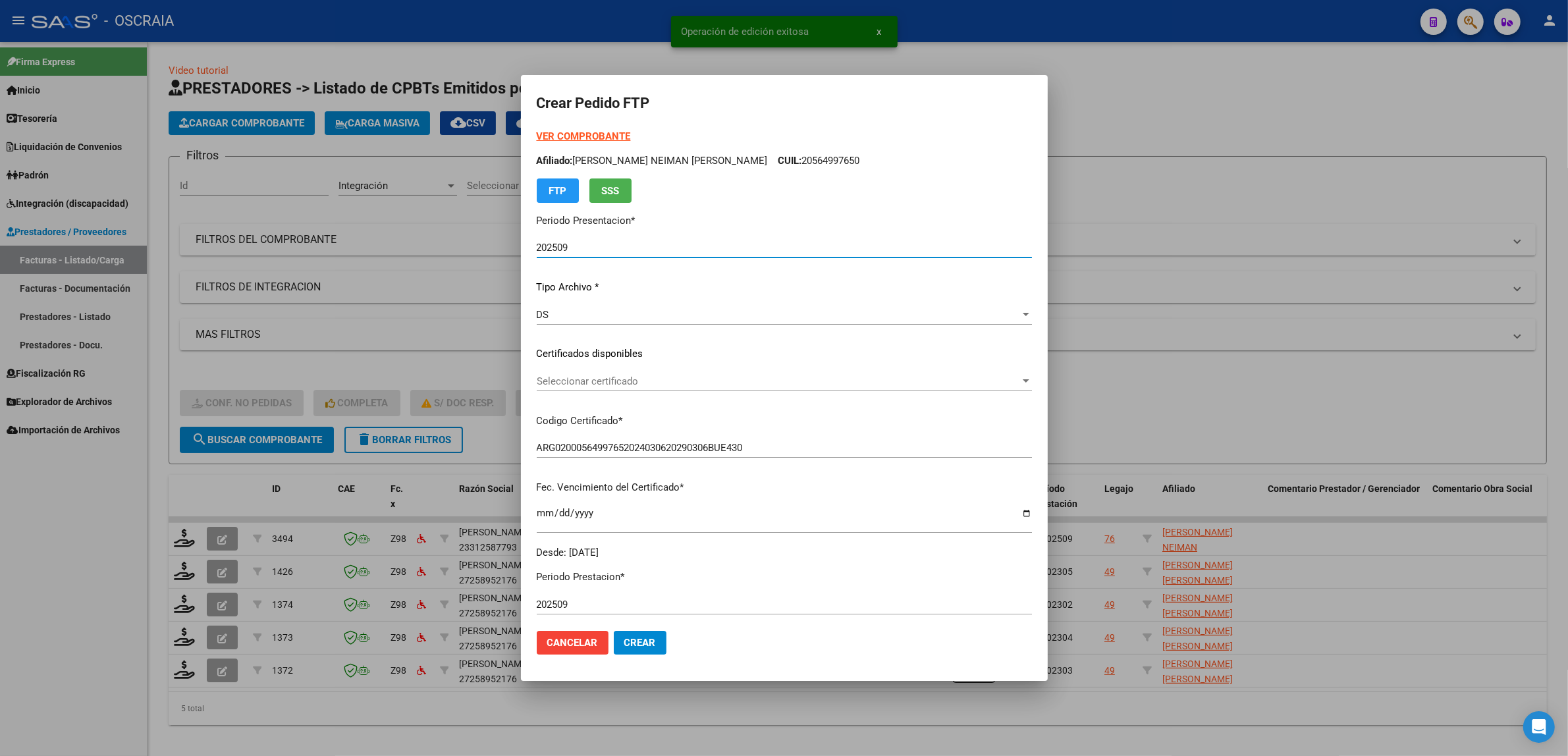
click at [670, 384] on span "Seleccionar certificado" at bounding box center [778, 381] width 484 height 12
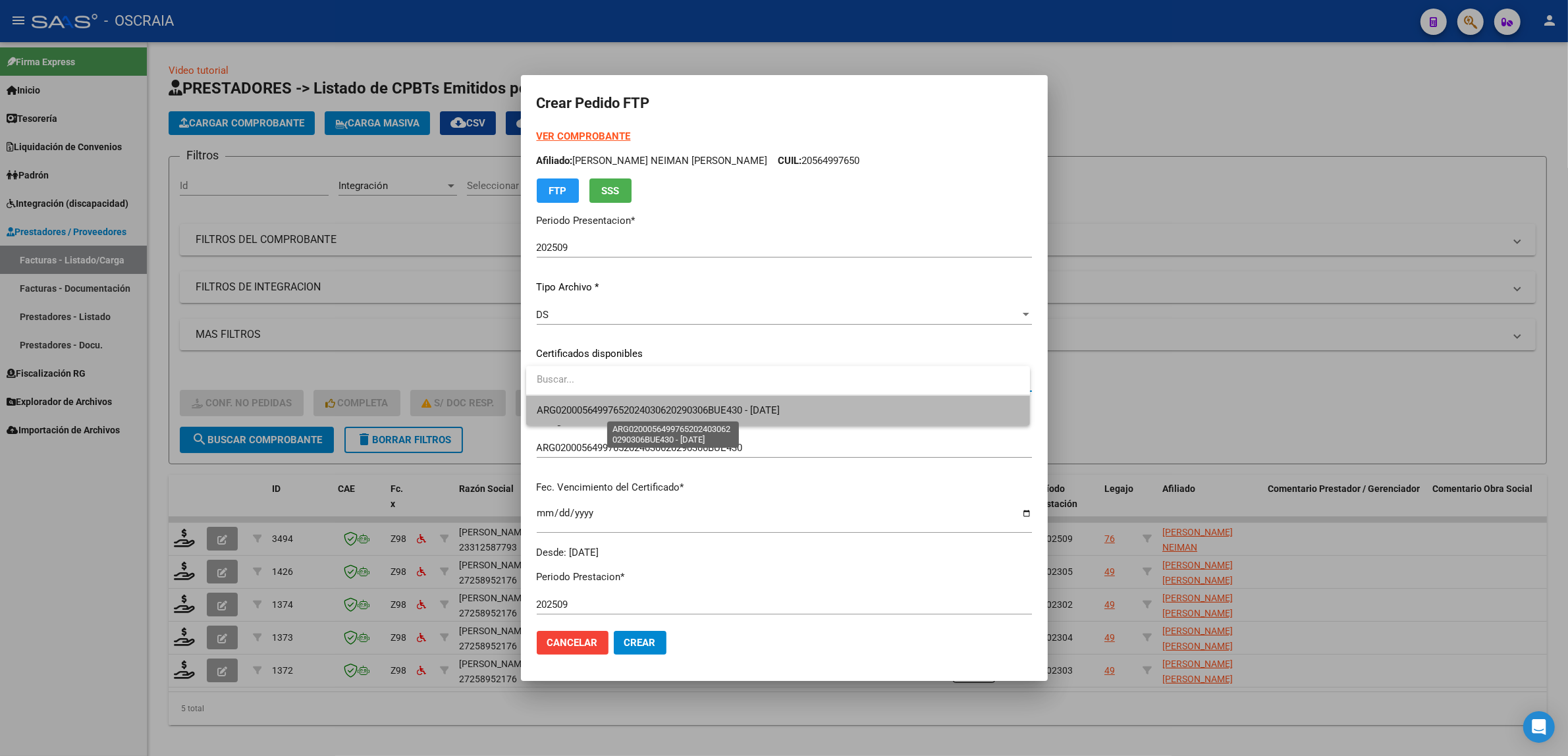
click at [672, 404] on span "ARG02000564997652024030620290306BUE430 - 2029-03-31" at bounding box center [658, 410] width 243 height 12
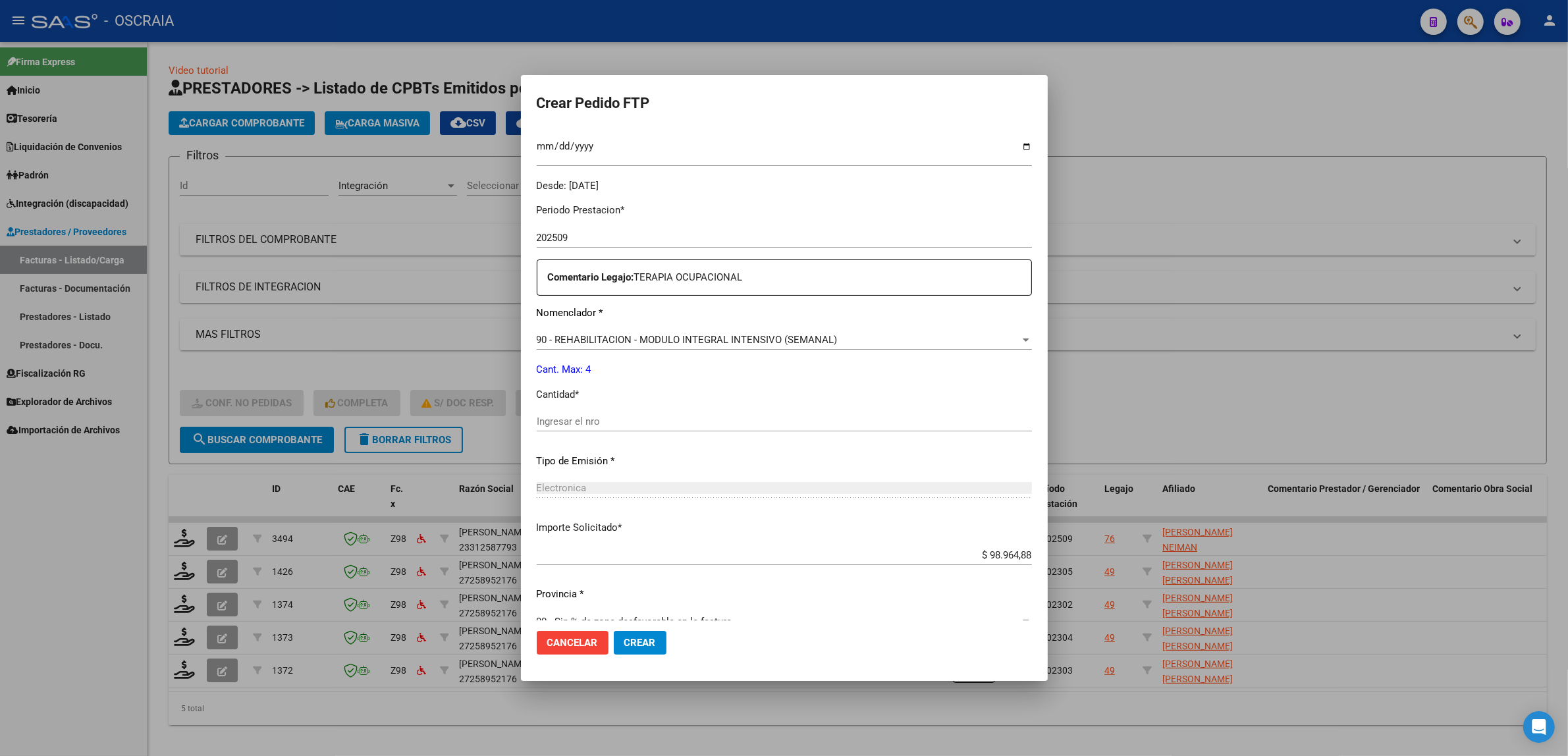
scroll to position [390, 0]
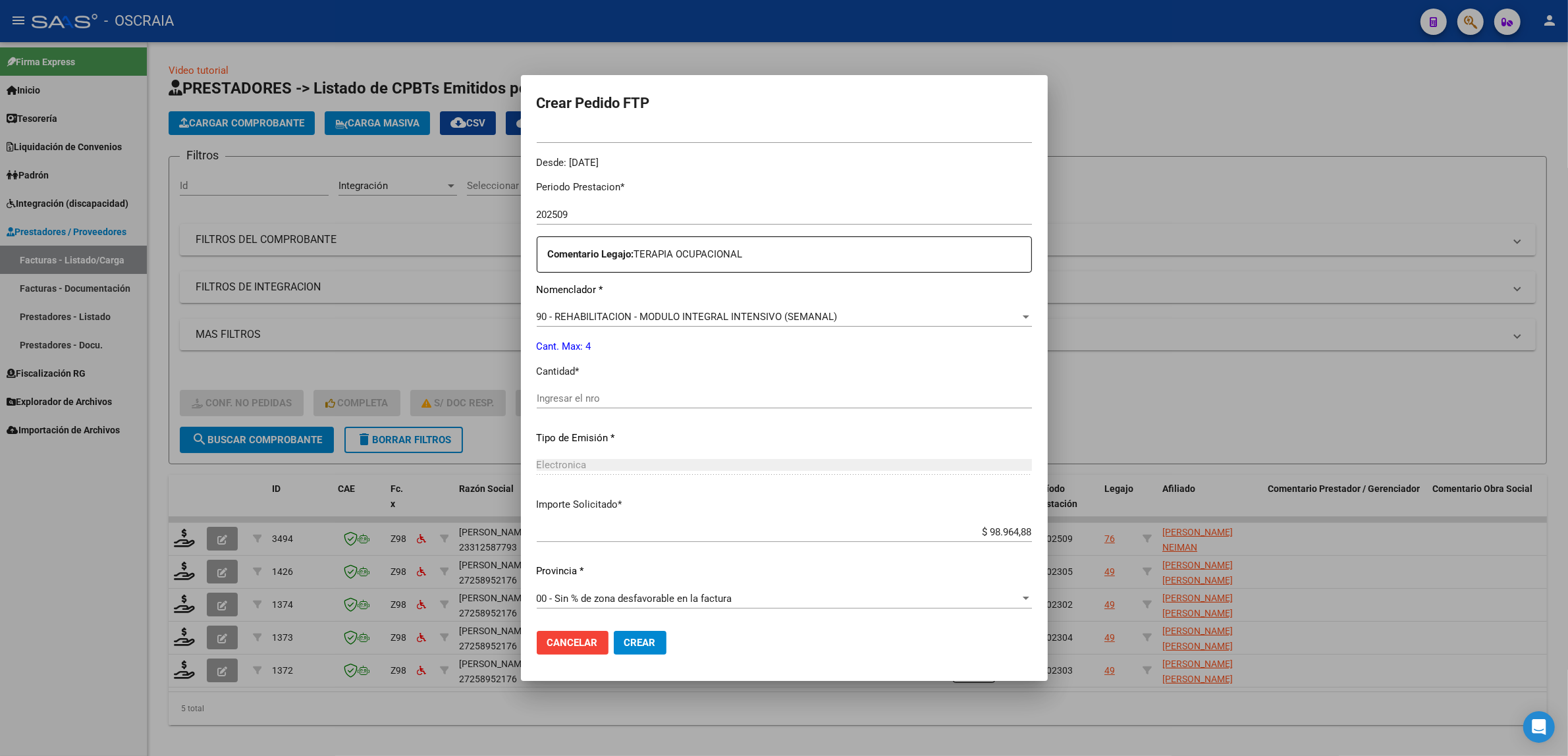
click at [577, 390] on div "Ingresar el nro" at bounding box center [784, 398] width 495 height 20
type input "4"
click at [698, 440] on p "Tipo de Emisión *" at bounding box center [784, 438] width 495 height 15
click at [639, 641] on span "Crear" at bounding box center [640, 642] width 32 height 12
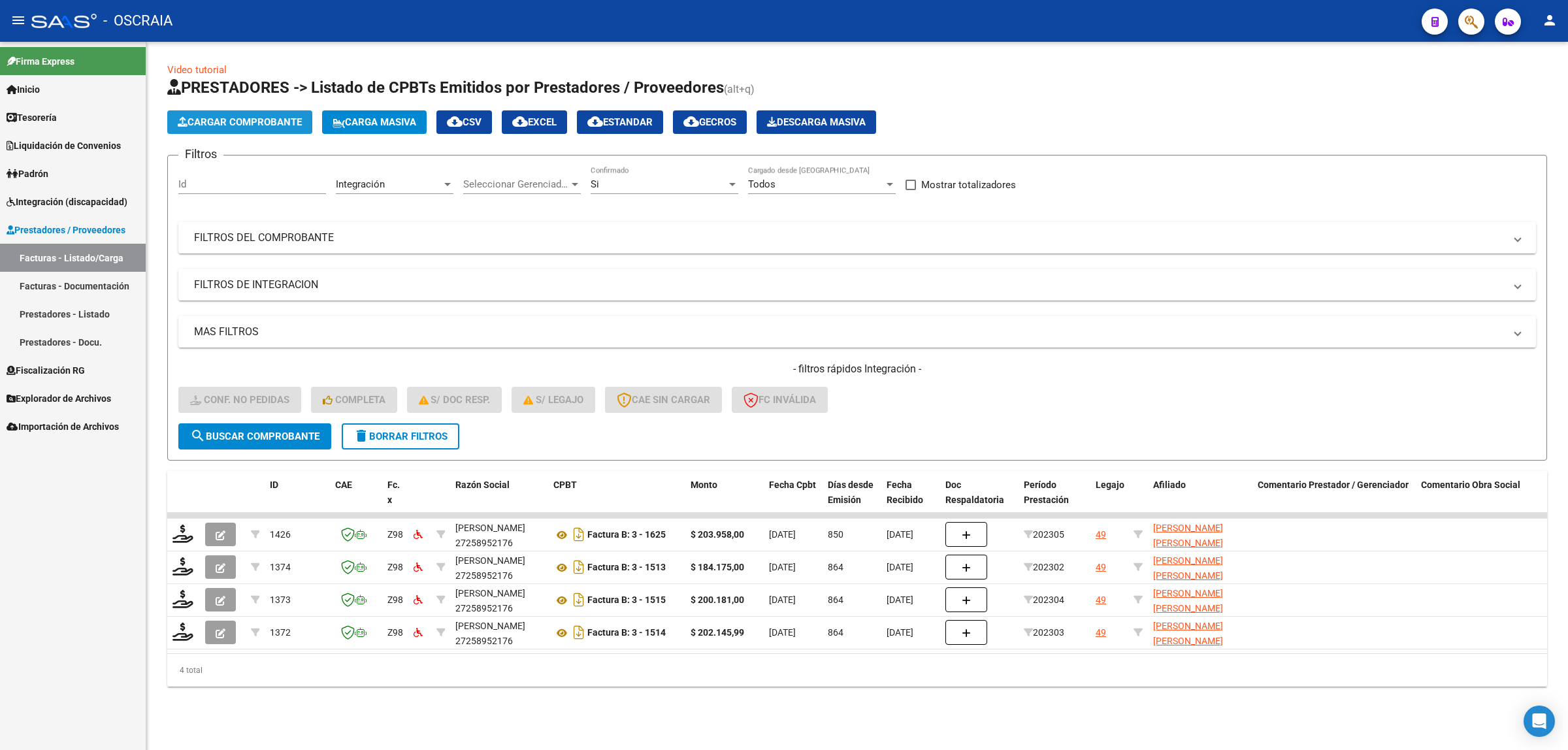
click at [191, 119] on span "Cargar Comprobante" at bounding box center [240, 122] width 124 height 12
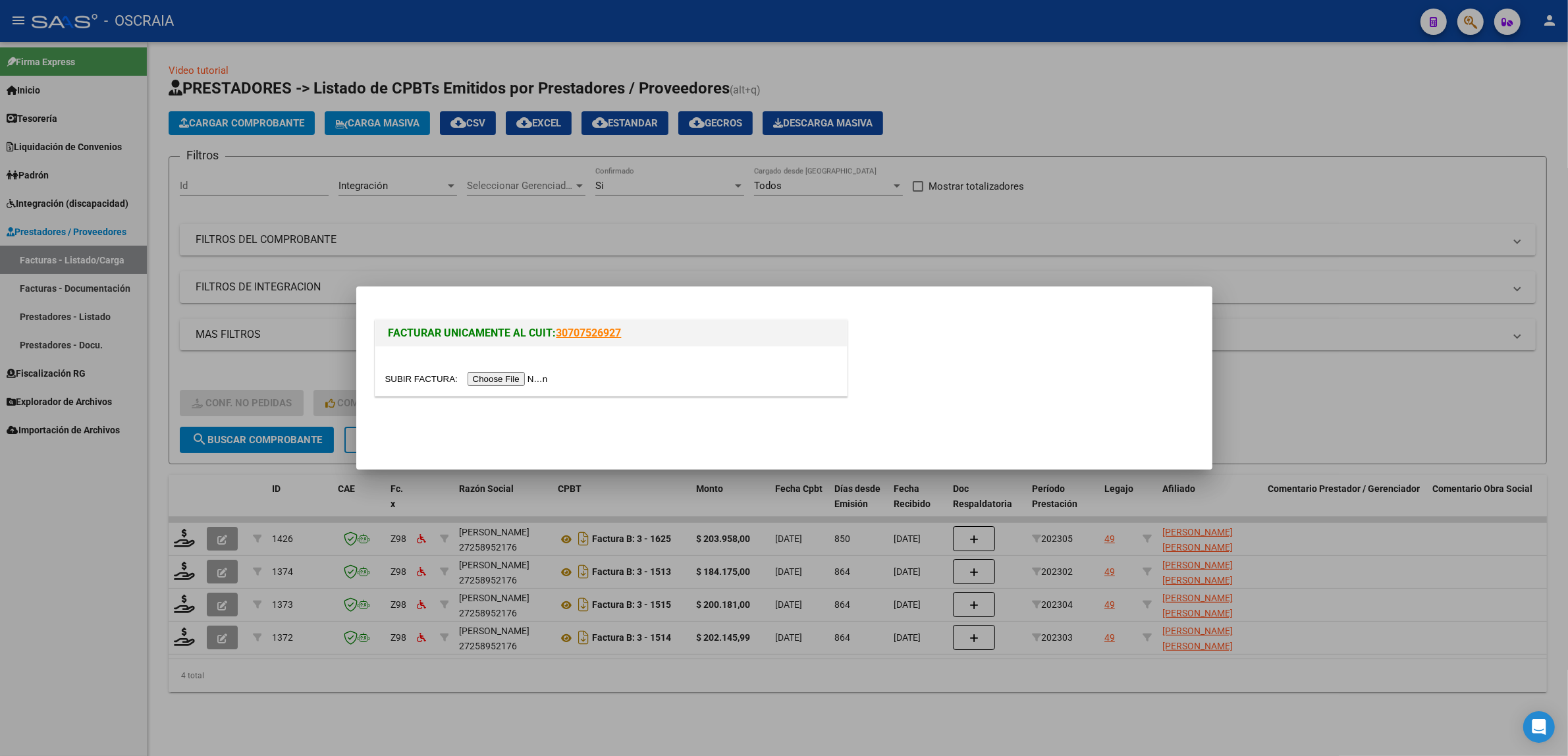
click at [536, 386] on div at bounding box center [611, 379] width 452 height 15
click at [535, 381] on input "file" at bounding box center [468, 379] width 167 height 14
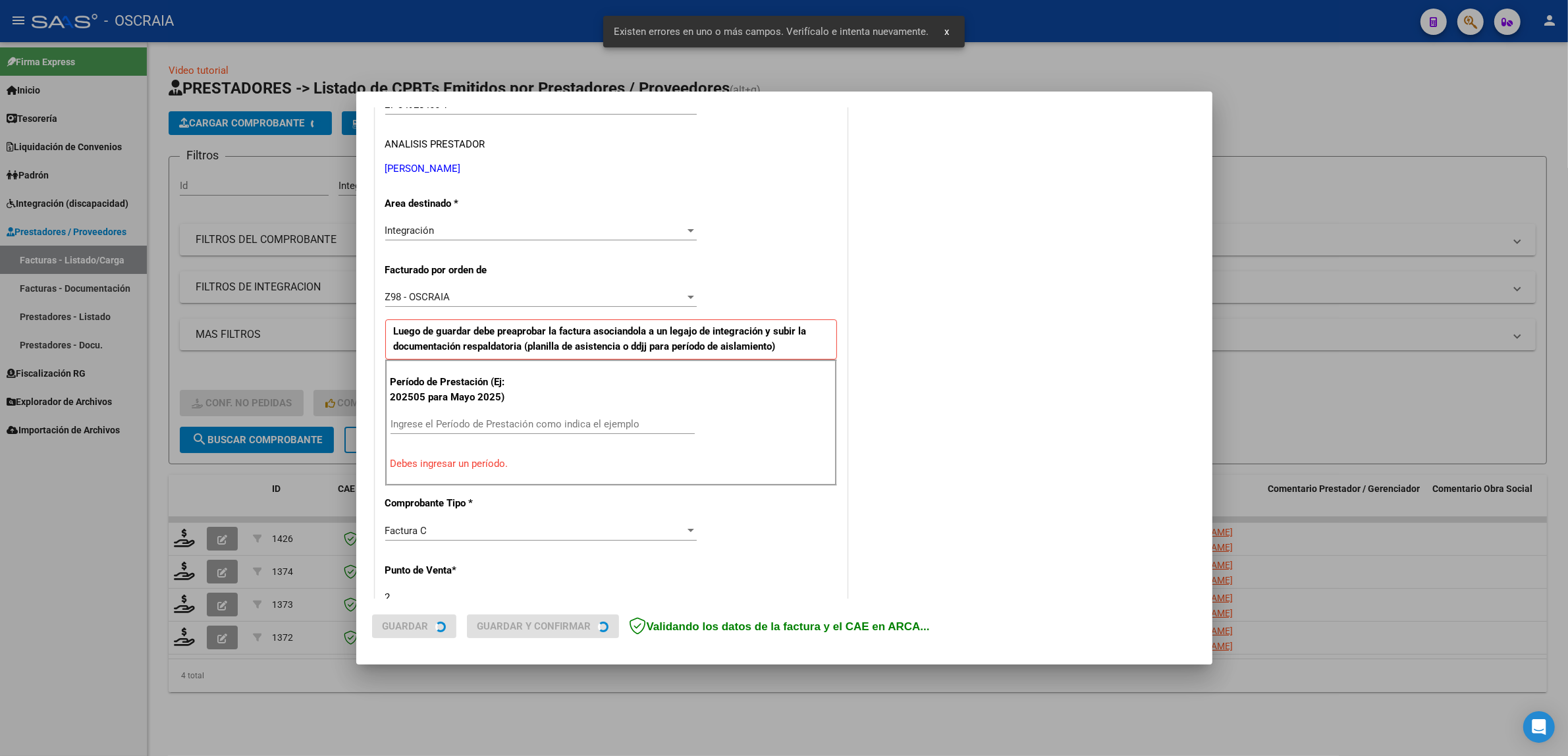
scroll to position [256, 0]
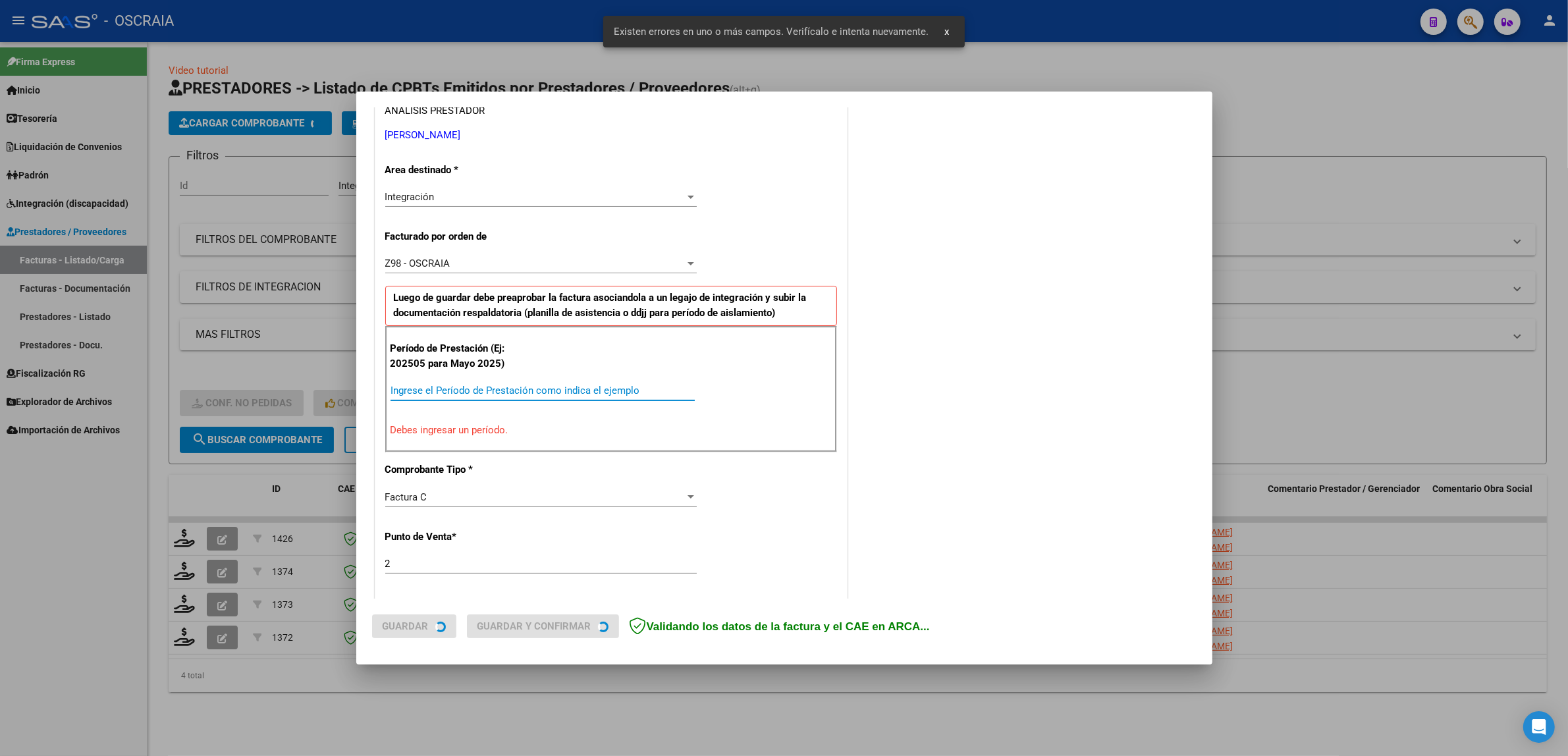
click at [486, 397] on input "Ingrese el Período de Prestación como indica el ejemplo" at bounding box center [543, 390] width 305 height 12
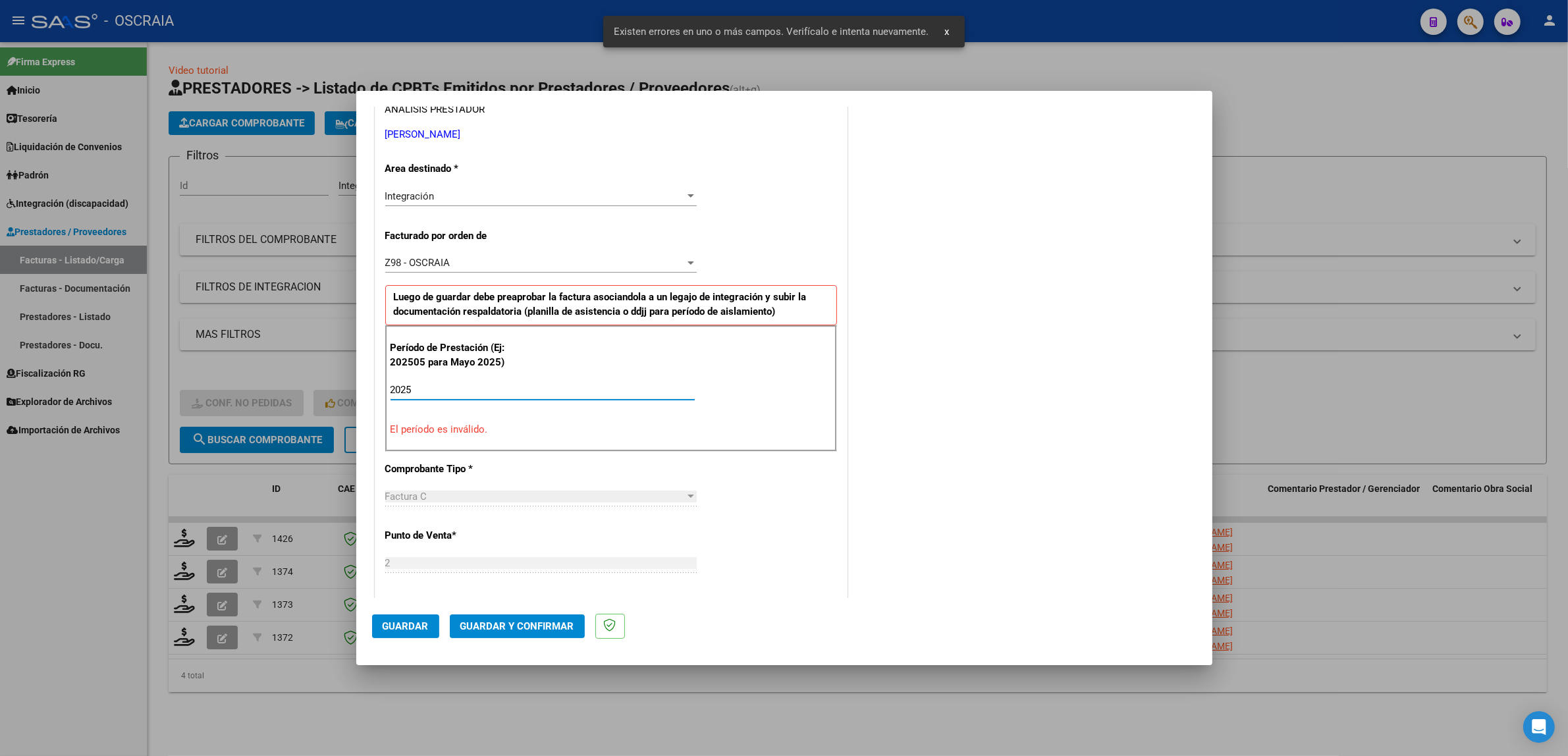
type input "20250"
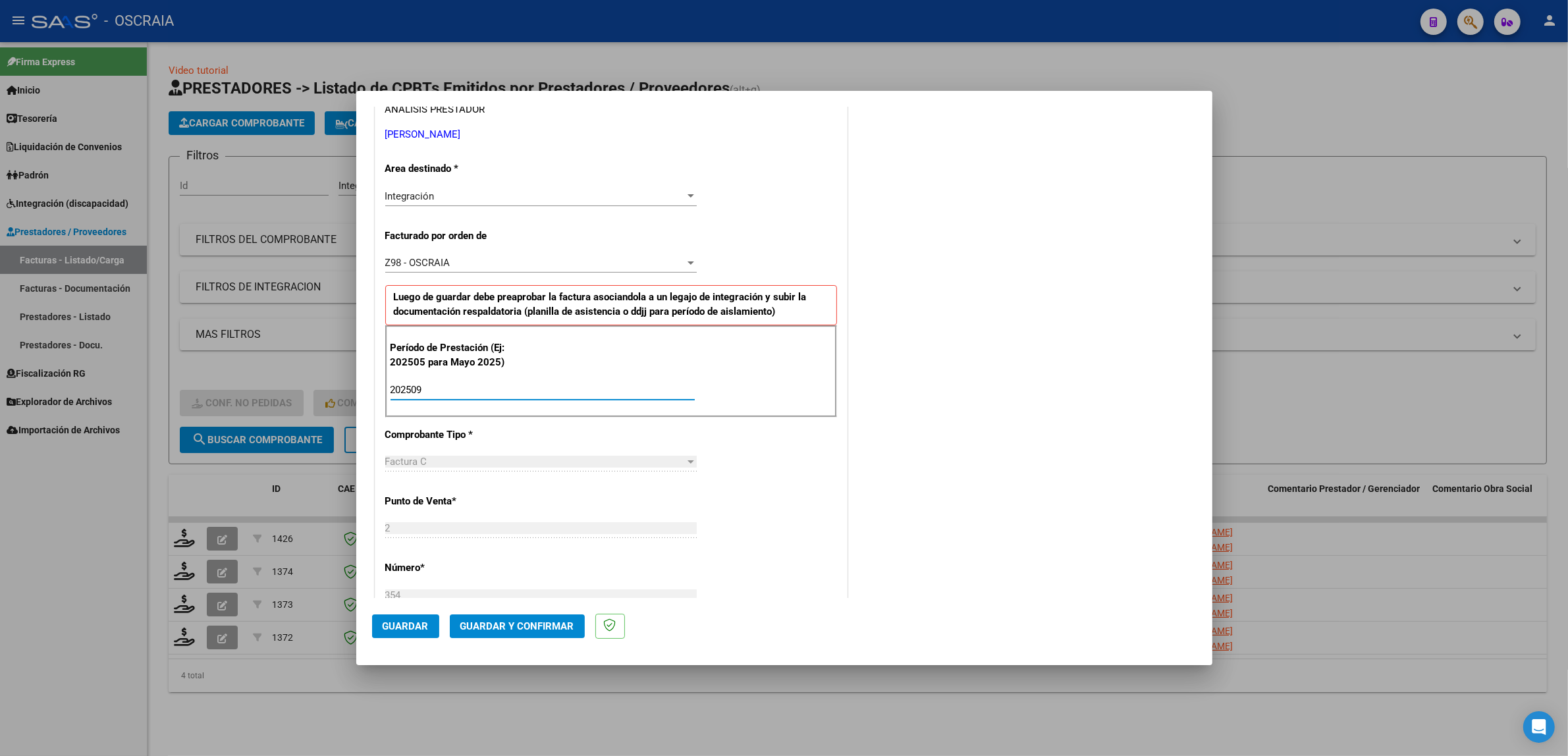
type input "202509"
click at [423, 624] on span "Guardar" at bounding box center [405, 626] width 46 height 12
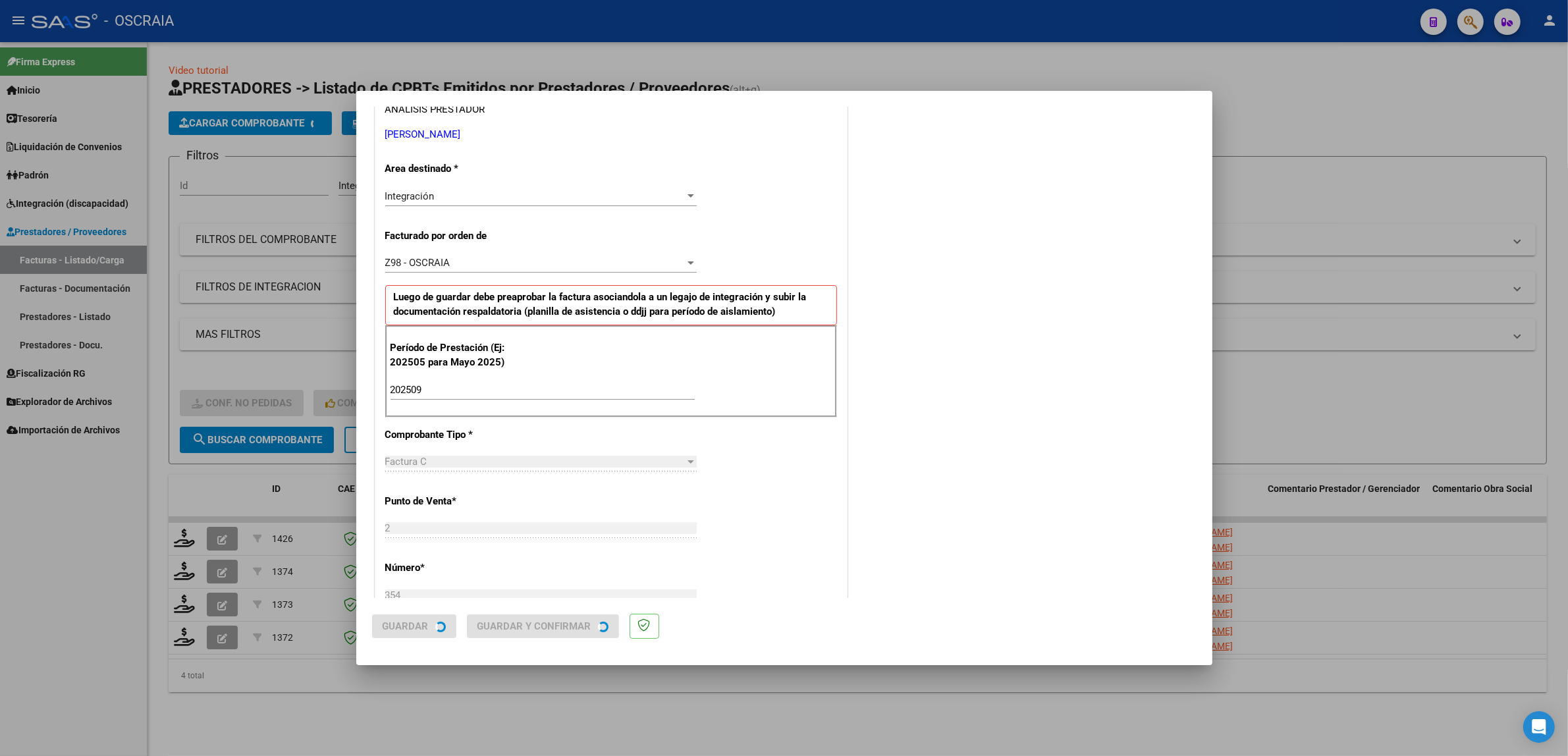
scroll to position [0, 0]
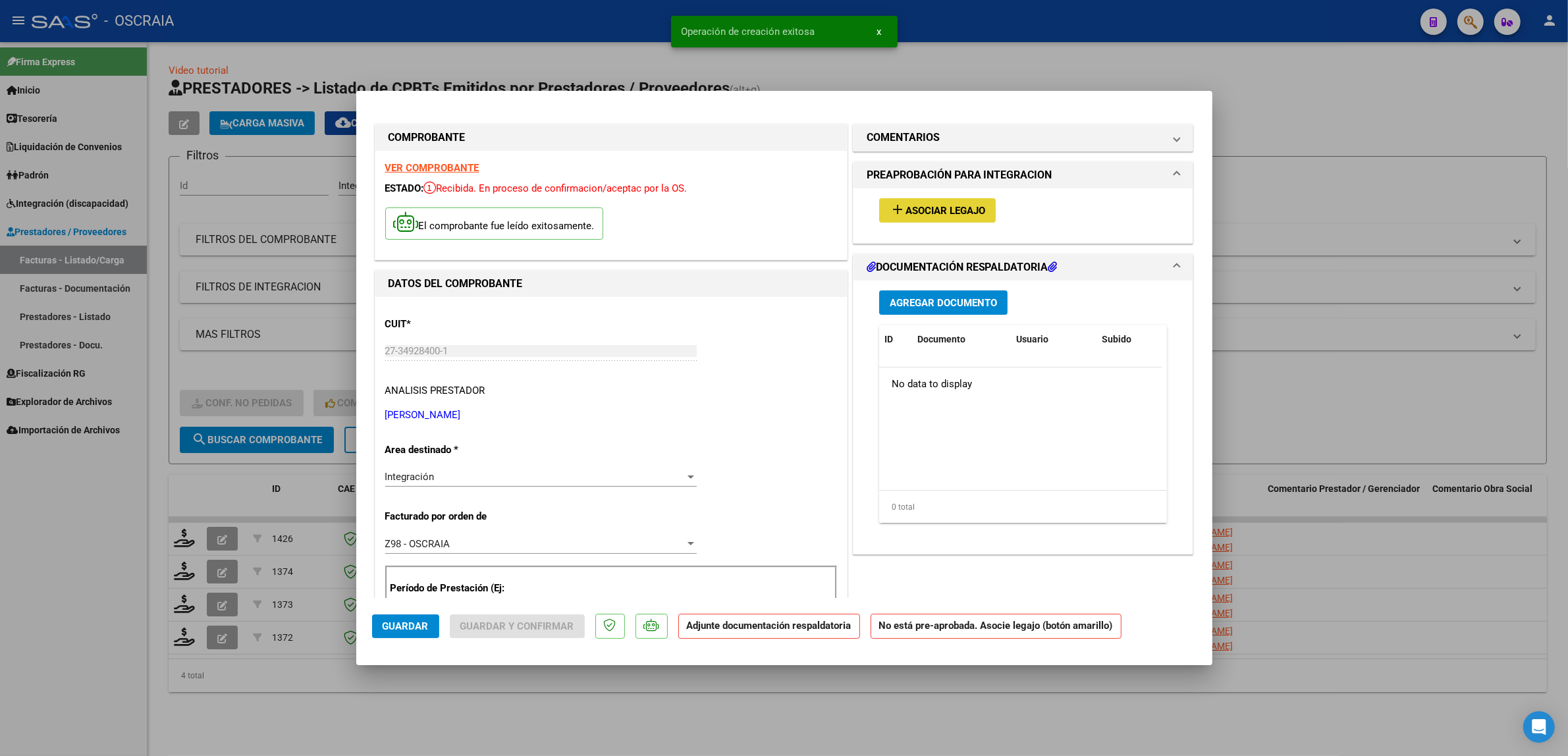
click at [956, 218] on button "add Asociar Legajo" at bounding box center [938, 211] width 117 height 25
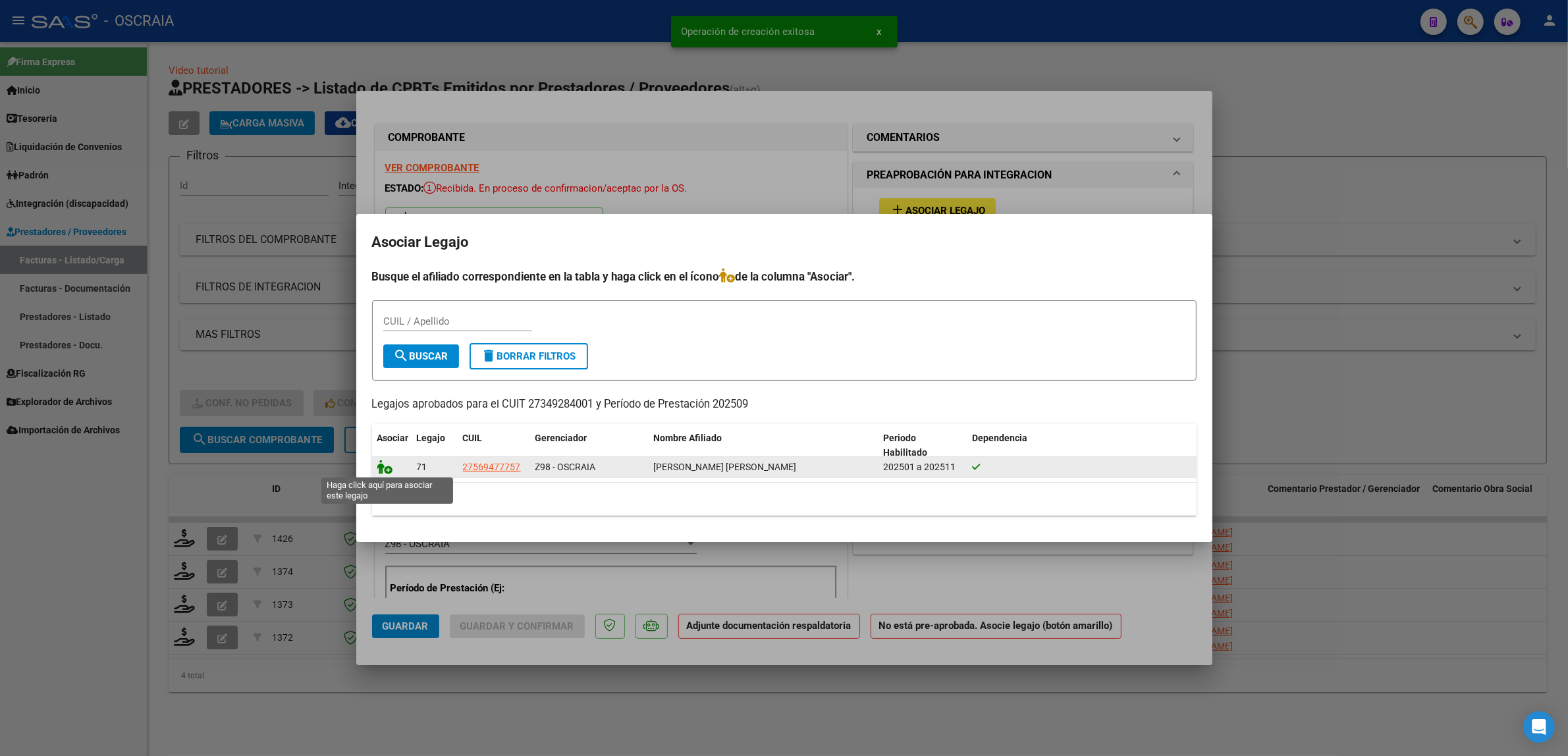
click at [379, 470] on icon at bounding box center [385, 466] width 16 height 14
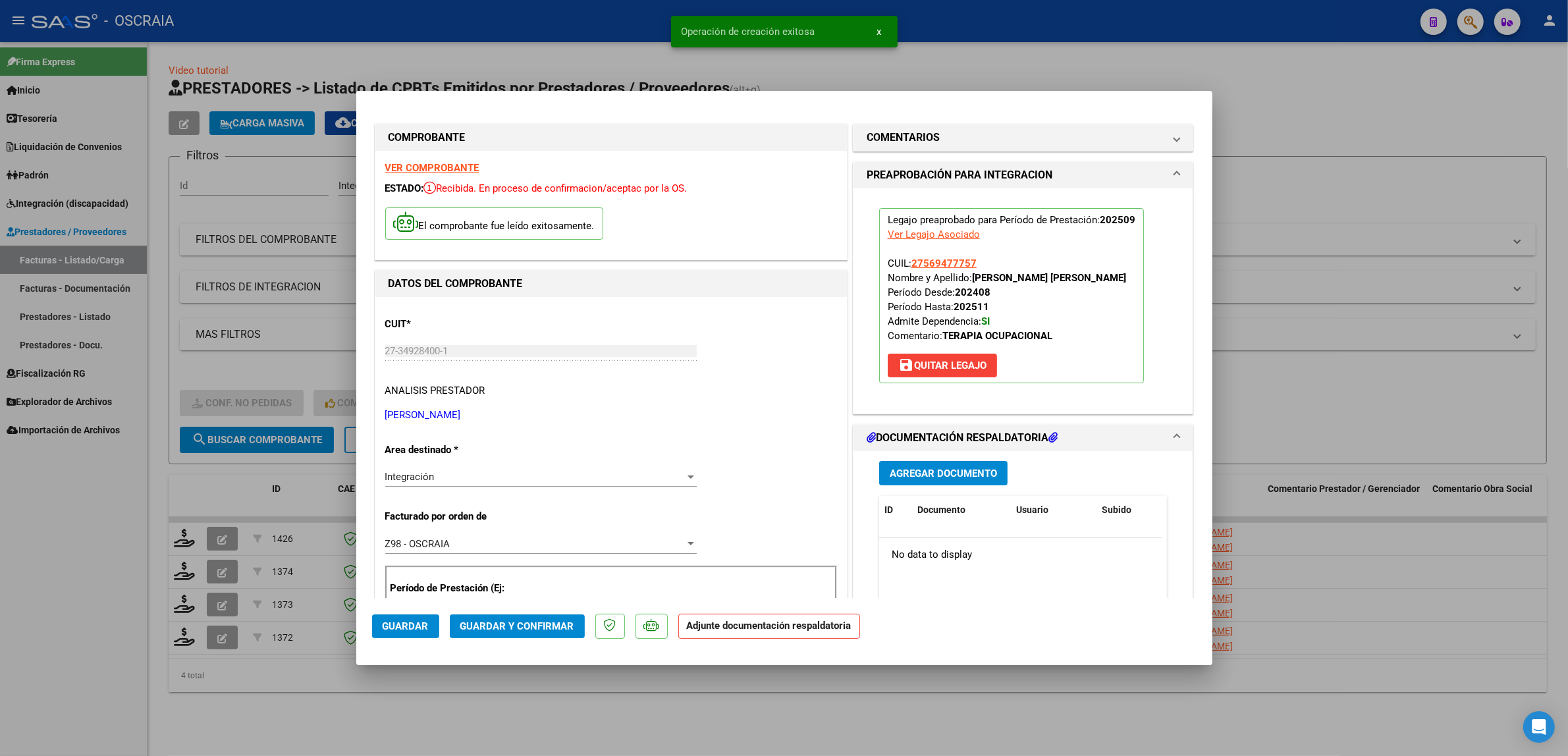
click at [956, 482] on button "Agregar Documento" at bounding box center [943, 473] width 128 height 25
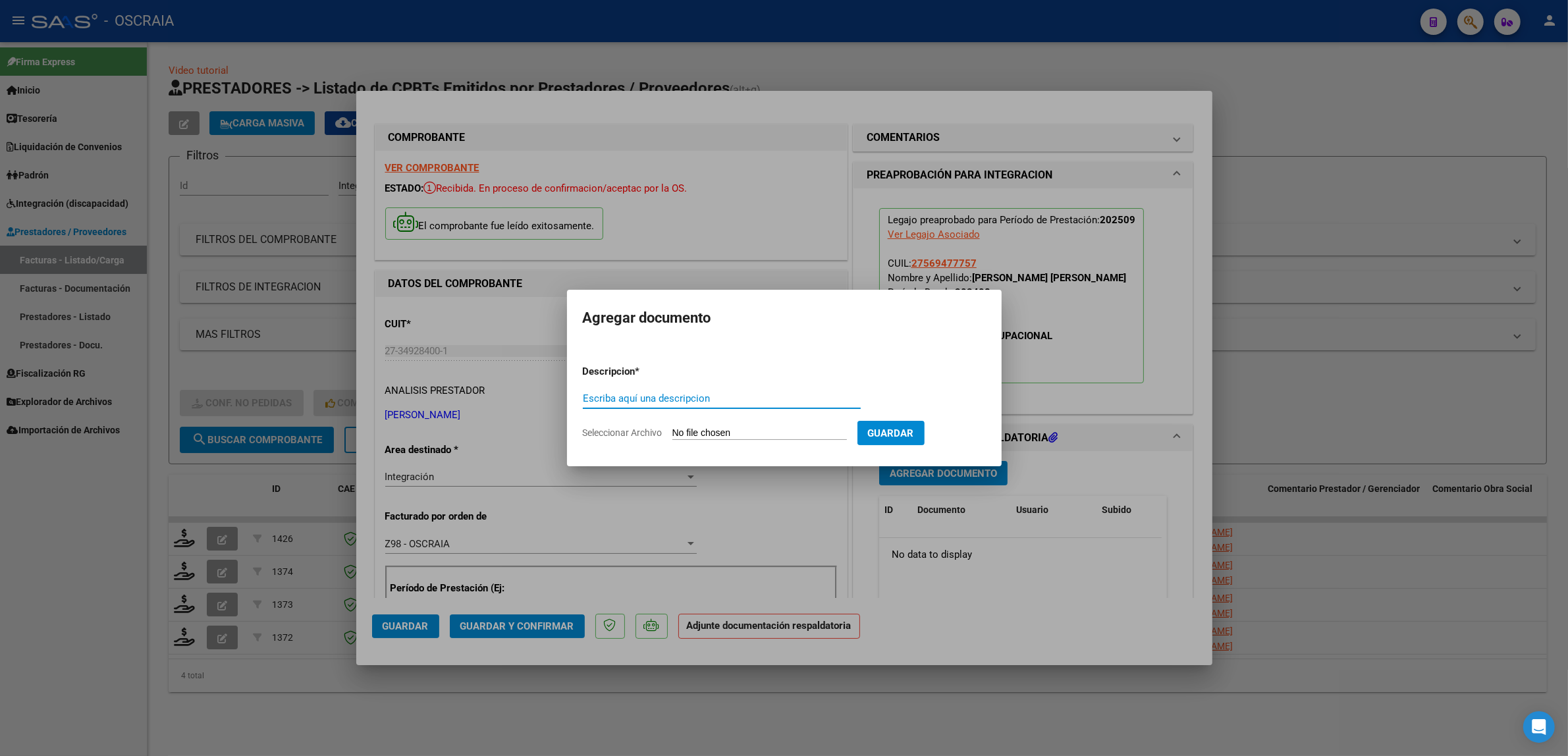
click at [779, 403] on input "Escriba aquí una descripcion" at bounding box center [722, 398] width 278 height 12
type input "PLANILLA DE ASISTENCIA"
click at [672, 427] on input "Seleccionar Archivo" at bounding box center [759, 434] width 174 height 12
type input "C:\fakepath\09-2025 STANCANELLI JOHANNA SOLANGE FC354 TERAPIA OCUPACIONAL NAILE…"
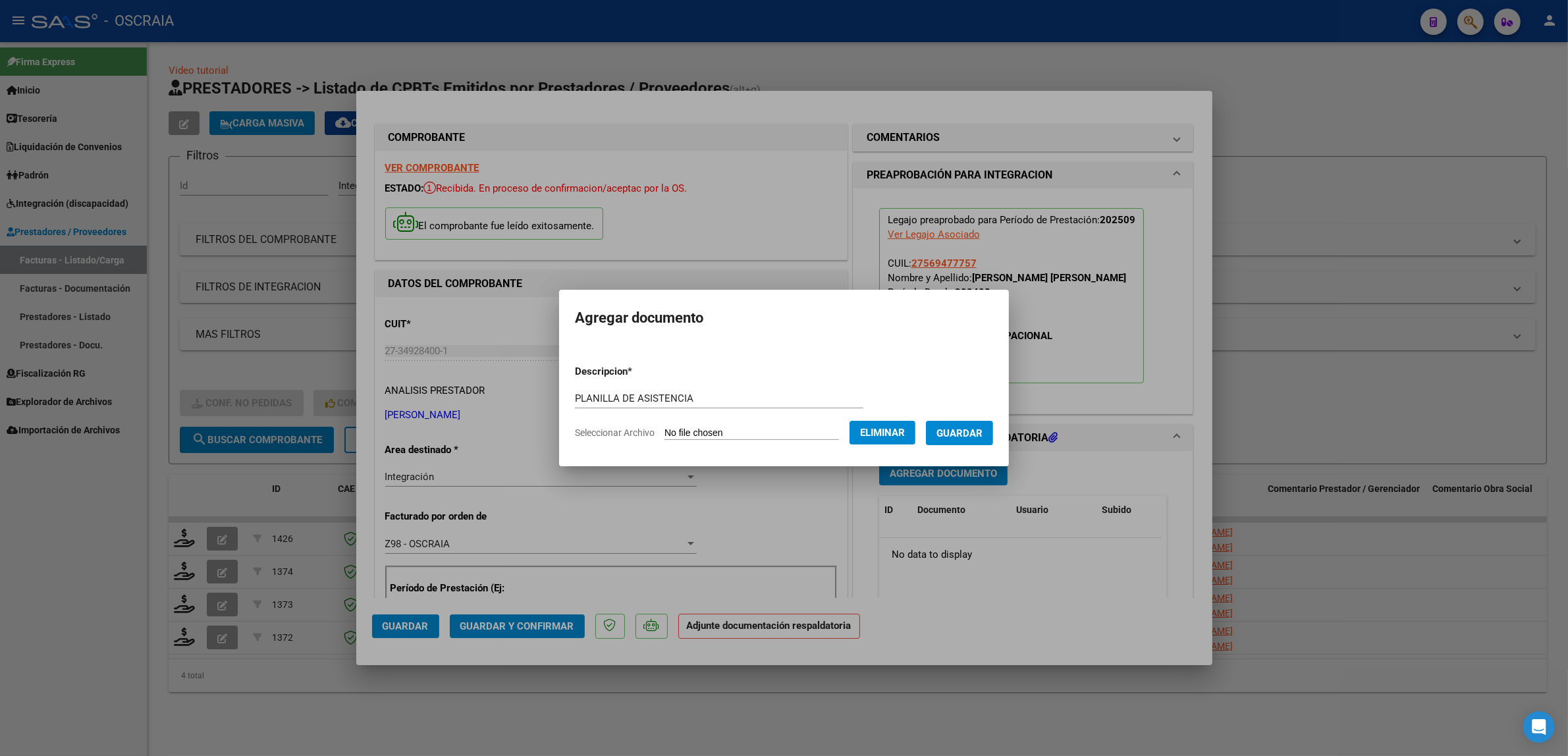
click at [968, 436] on span "Guardar" at bounding box center [959, 433] width 46 height 12
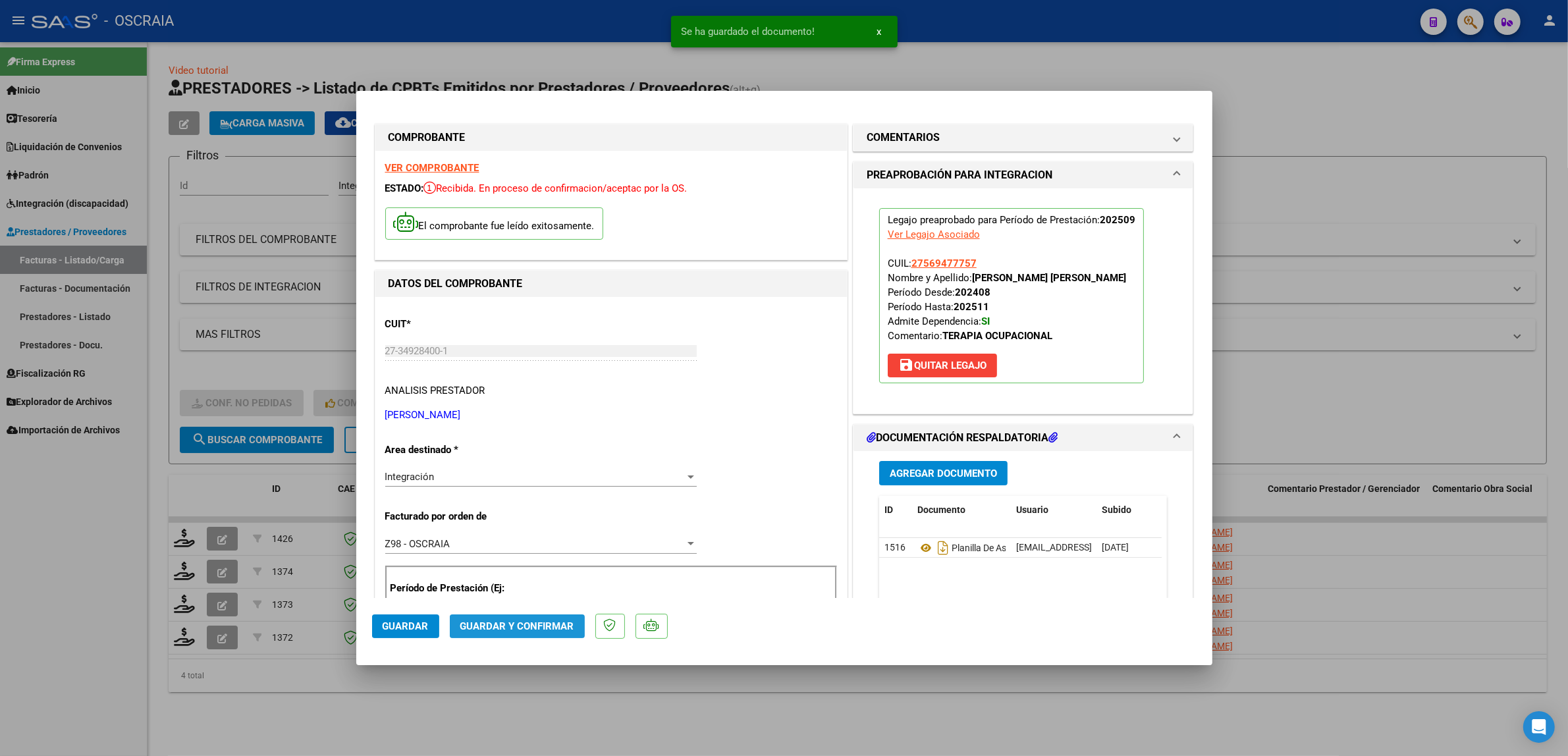
click at [562, 615] on button "Guardar y Confirmar" at bounding box center [517, 626] width 135 height 24
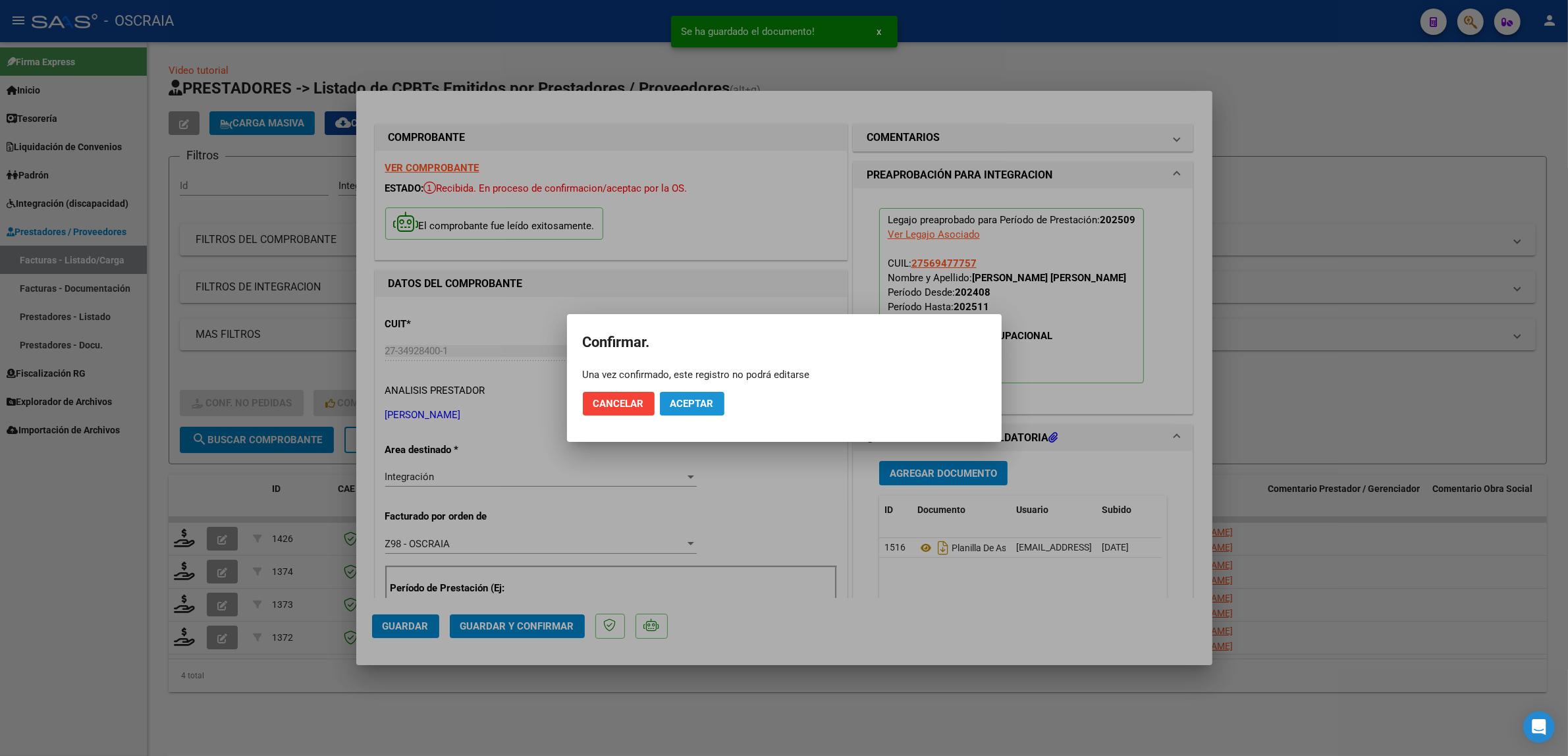
click at [709, 400] on span "Aceptar" at bounding box center [691, 403] width 43 height 12
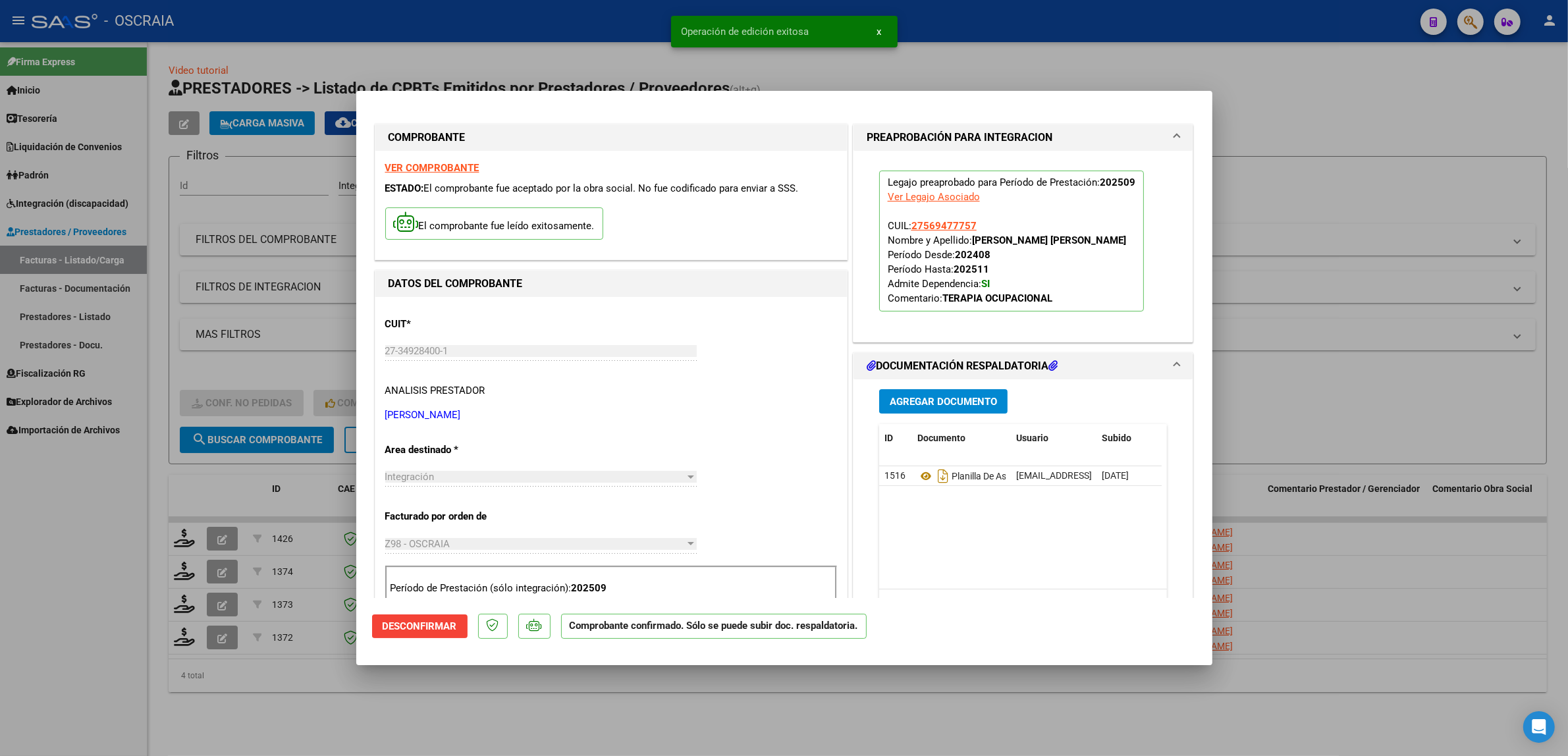
click at [292, 307] on div at bounding box center [784, 378] width 1568 height 756
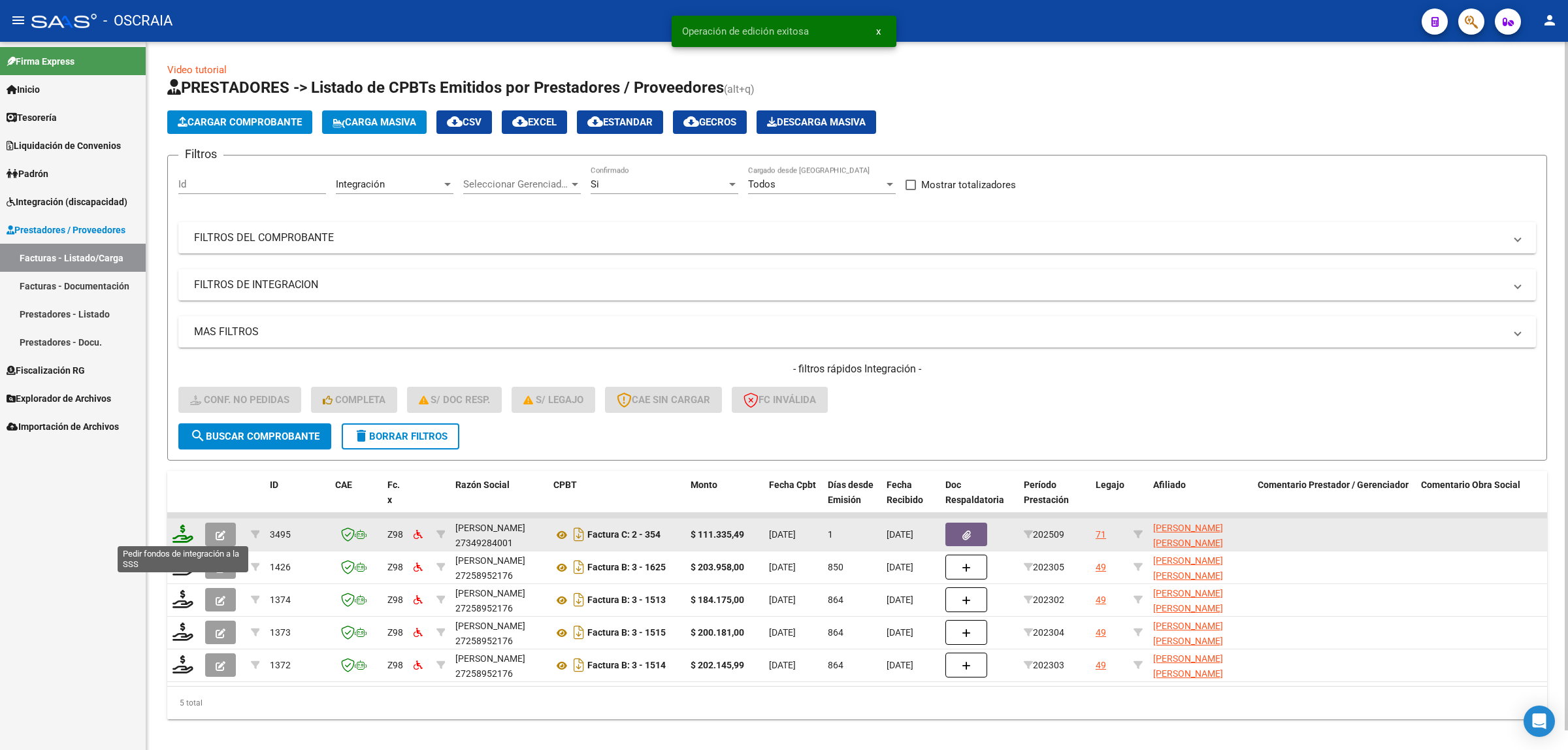
click at [180, 532] on icon at bounding box center [182, 534] width 21 height 18
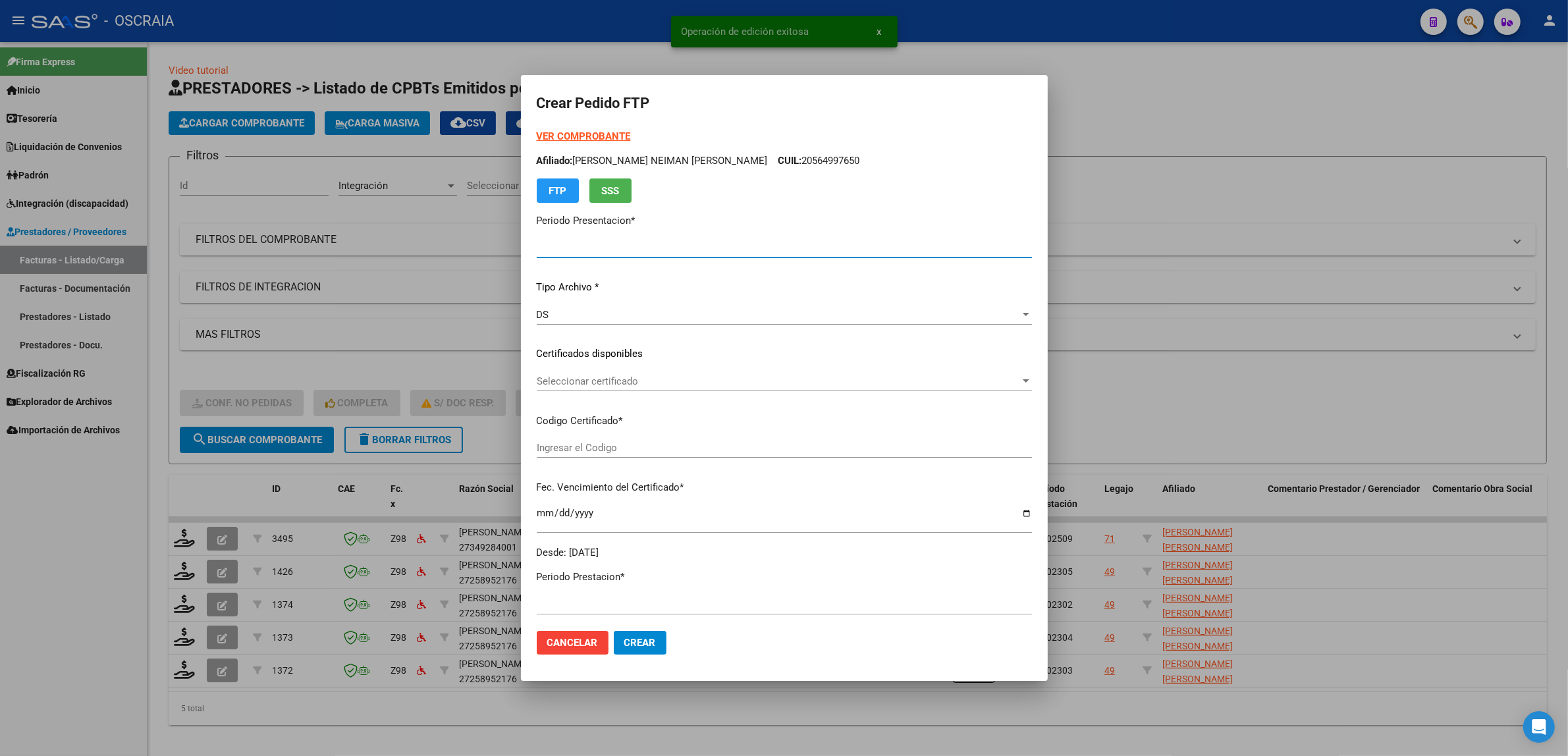
type input "202509"
type input "$ 111.335,49"
type input "ARG01000569477752022111620231116BS313"
type input "2025-11-16"
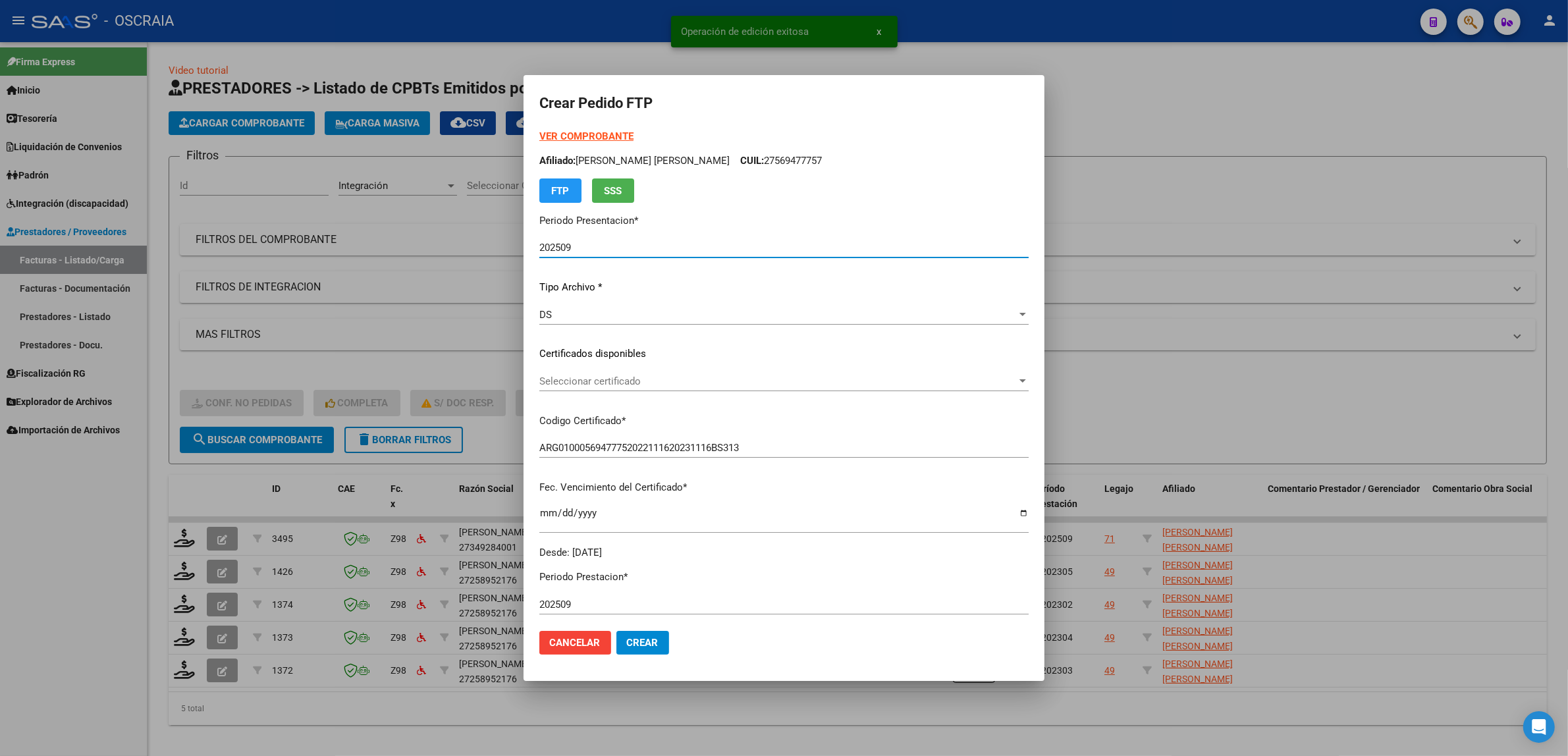
click at [680, 390] on div "Seleccionar certificado Seleccionar certificado" at bounding box center [783, 387] width 489 height 32
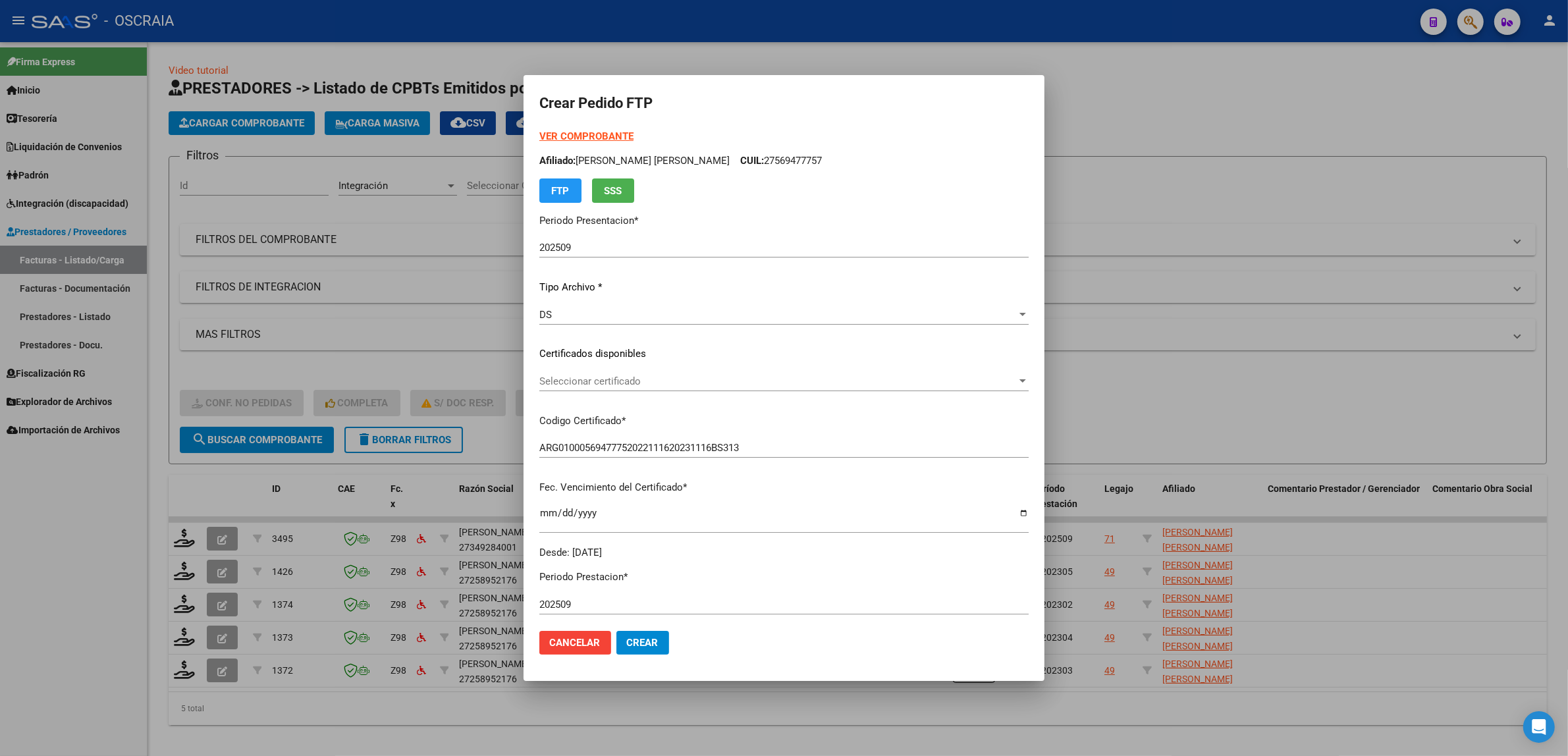
click at [679, 386] on span "Seleccionar certificado" at bounding box center [778, 381] width 477 height 12
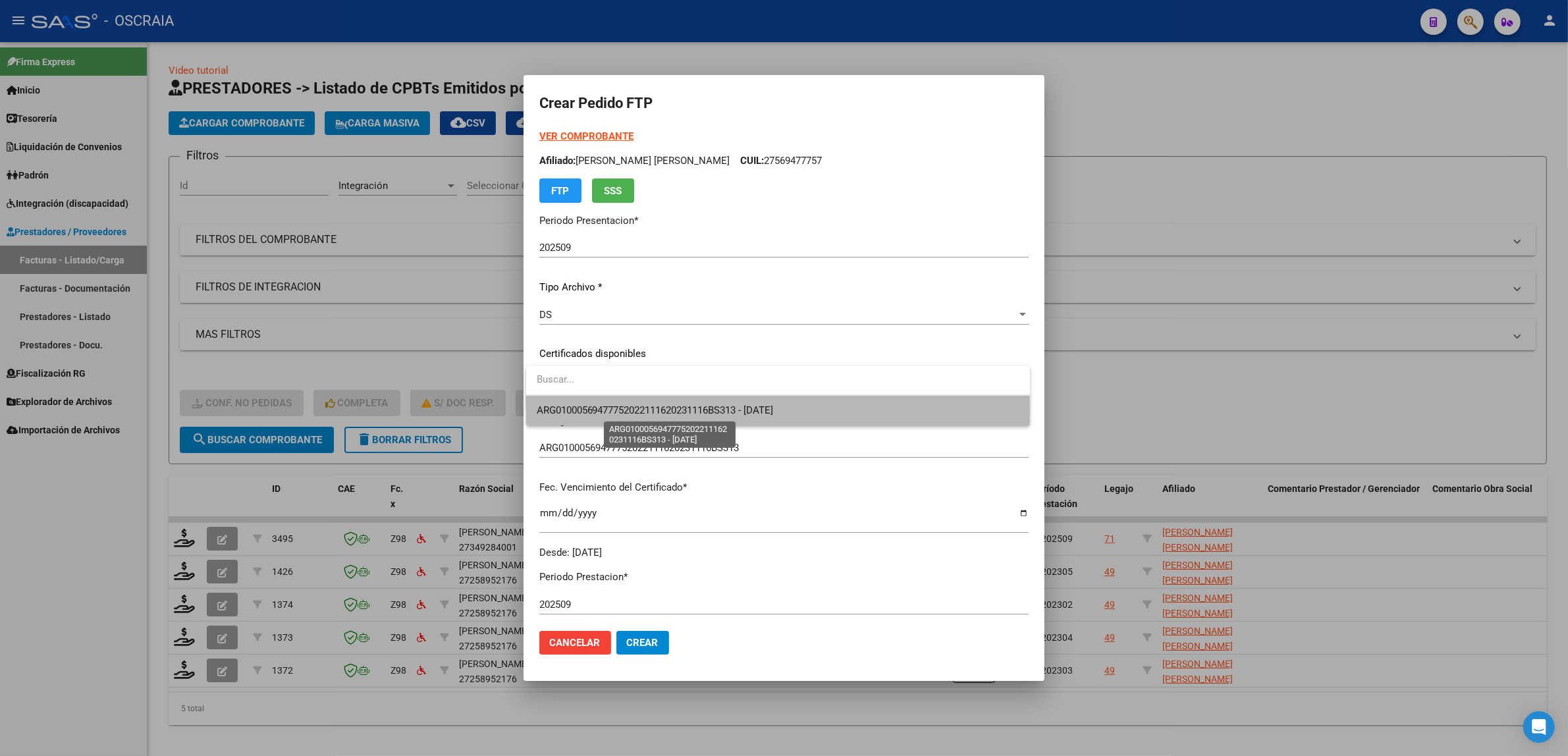
click at [693, 412] on span "ARG01000569477752022111620231116BS313 - 2025-11-16" at bounding box center [655, 410] width 237 height 12
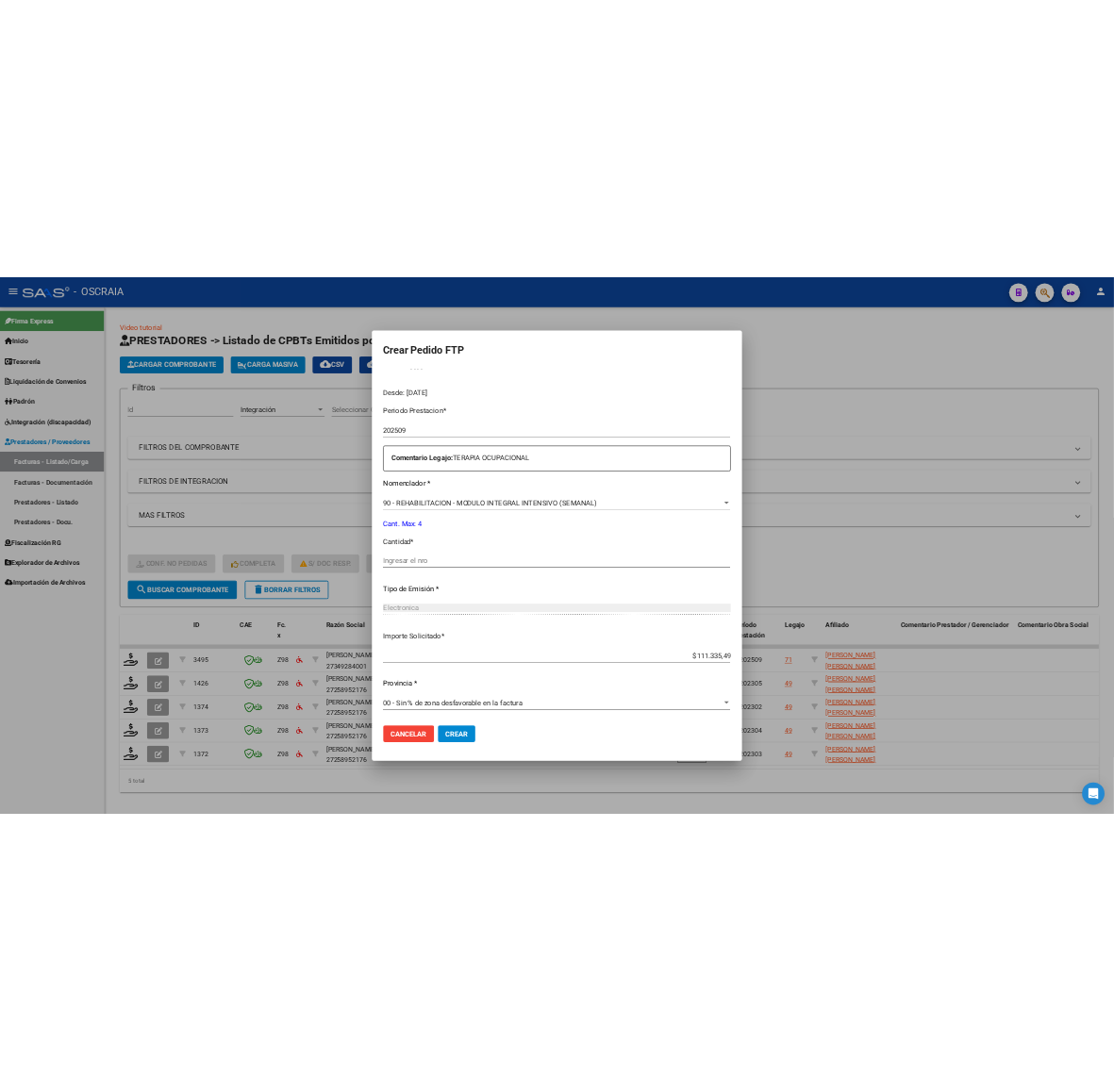
scroll to position [558, 0]
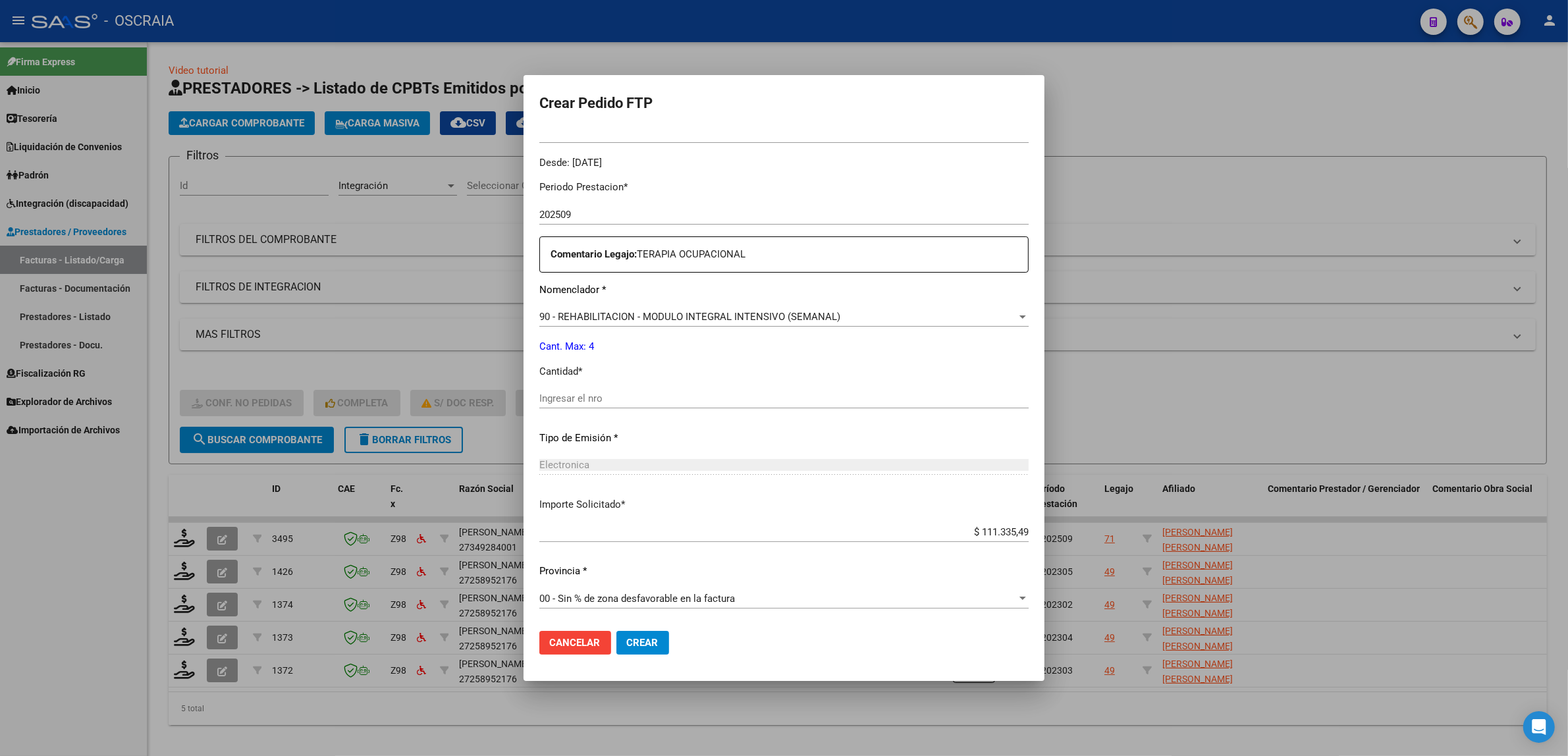
click at [669, 394] on input "Ingresar el nro" at bounding box center [783, 398] width 489 height 12
type input "4"
click at [741, 446] on div "Periodo Prestacion * 202509 Ingresar el Periodo Prestacion Comentario Legajo: T…" at bounding box center [783, 396] width 489 height 451
click at [643, 635] on button "Crear" at bounding box center [643, 643] width 53 height 24
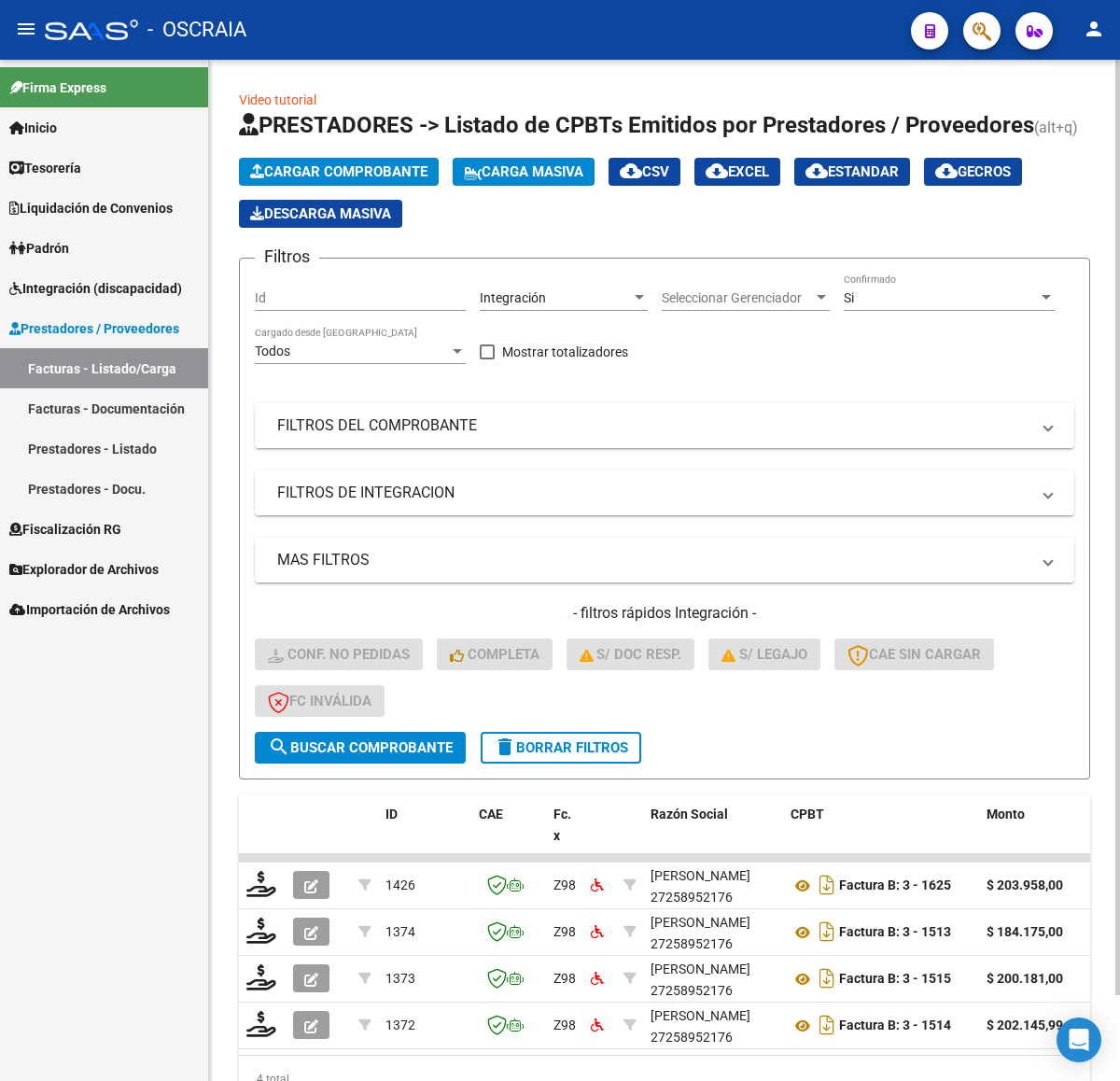
click at [292, 165] on span "Cargar Comprobante" at bounding box center [338, 171] width 177 height 17
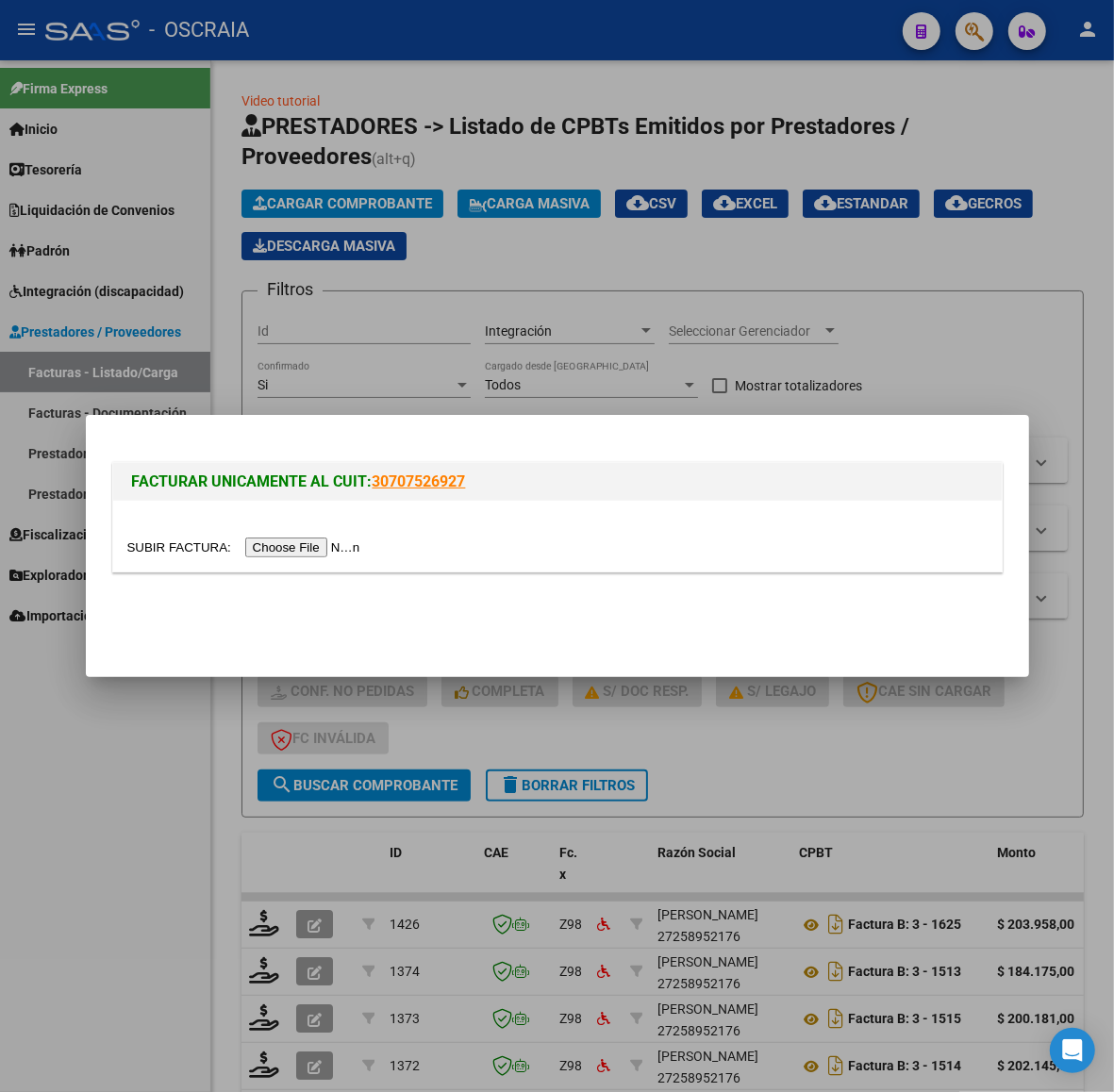
click at [327, 538] on input "file" at bounding box center [247, 547] width 239 height 20
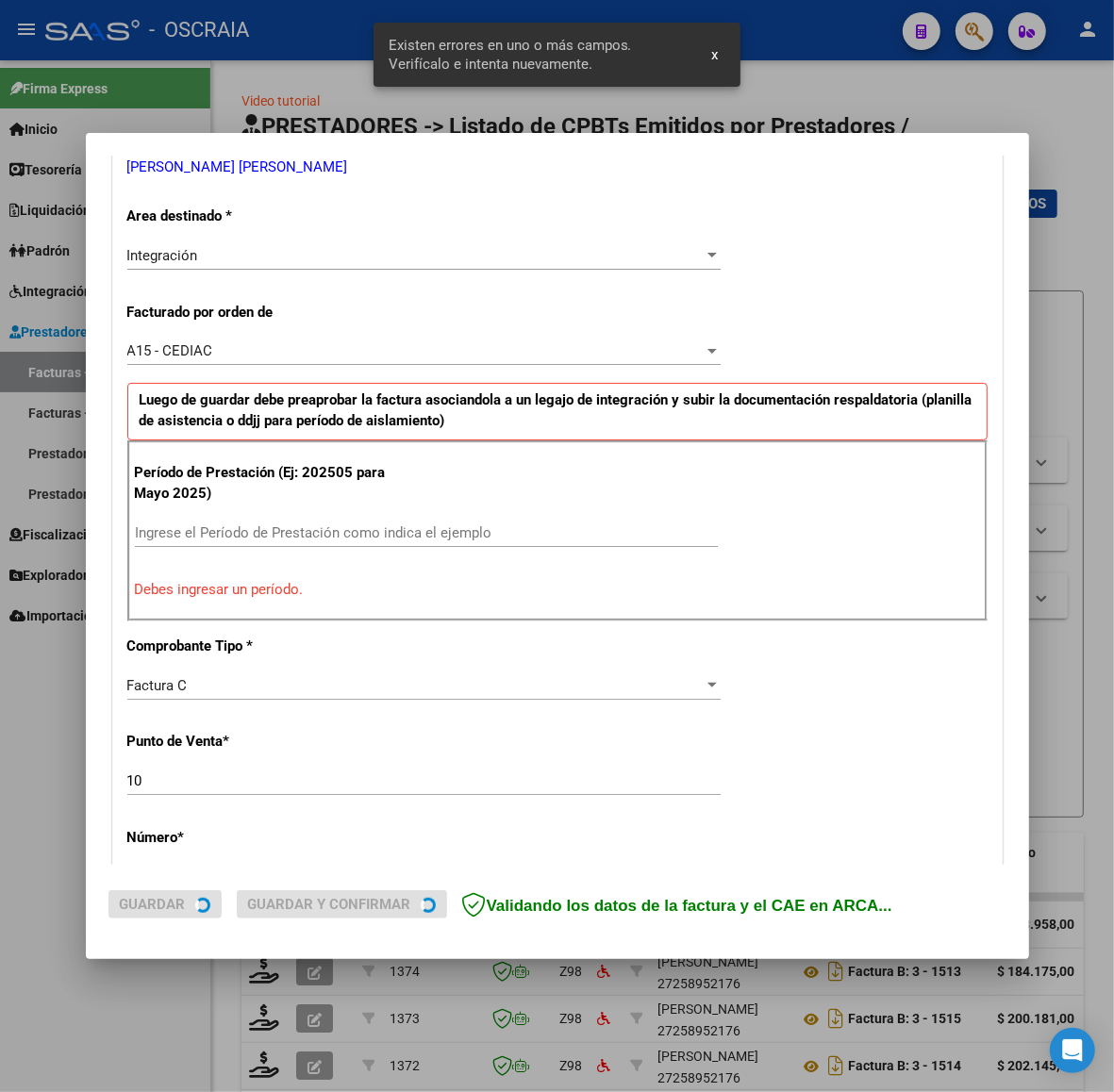
scroll to position [399, 0]
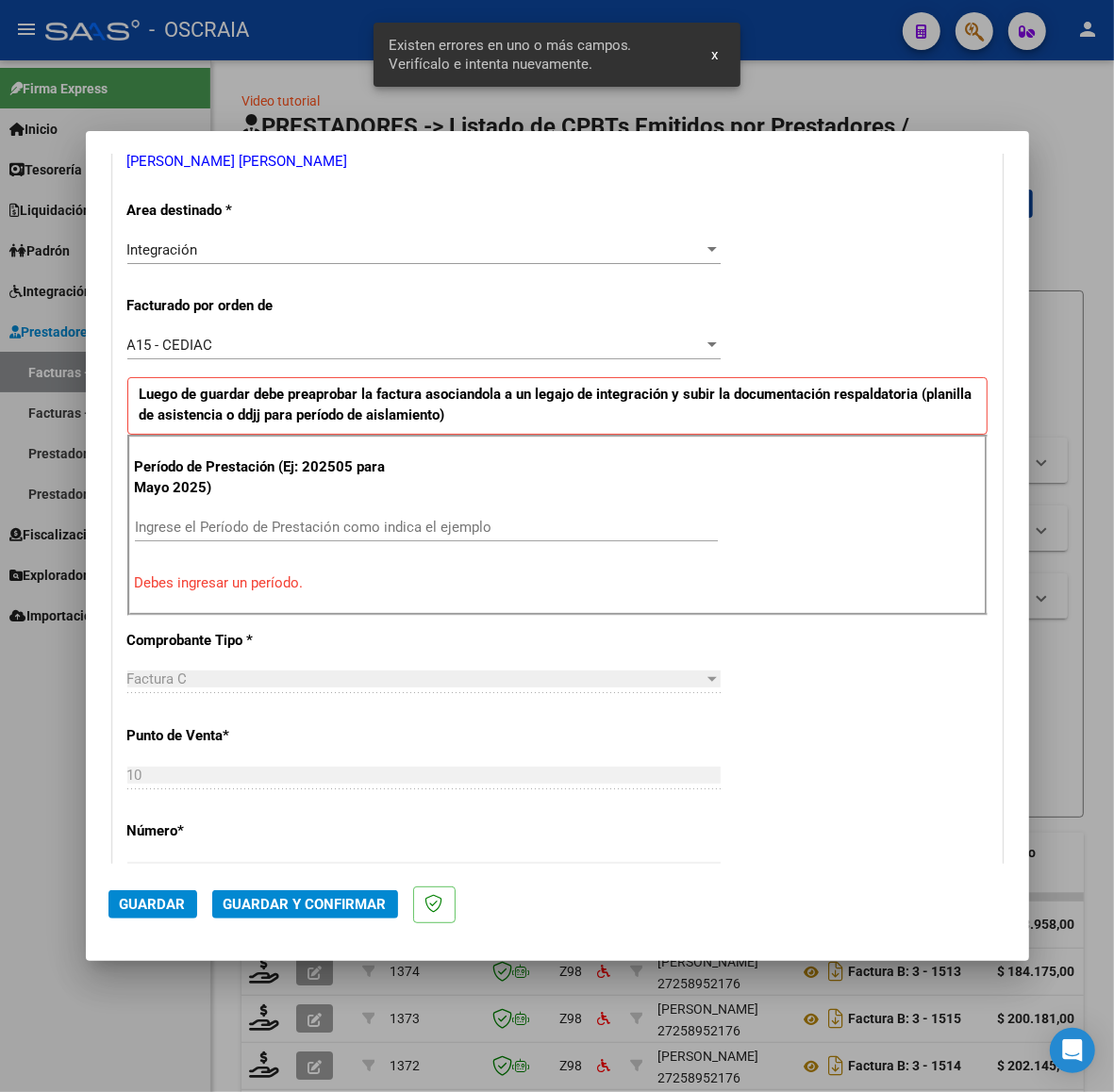
click at [396, 523] on input "Ingrese el Período de Prestación como indica el ejemplo" at bounding box center [425, 526] width 583 height 17
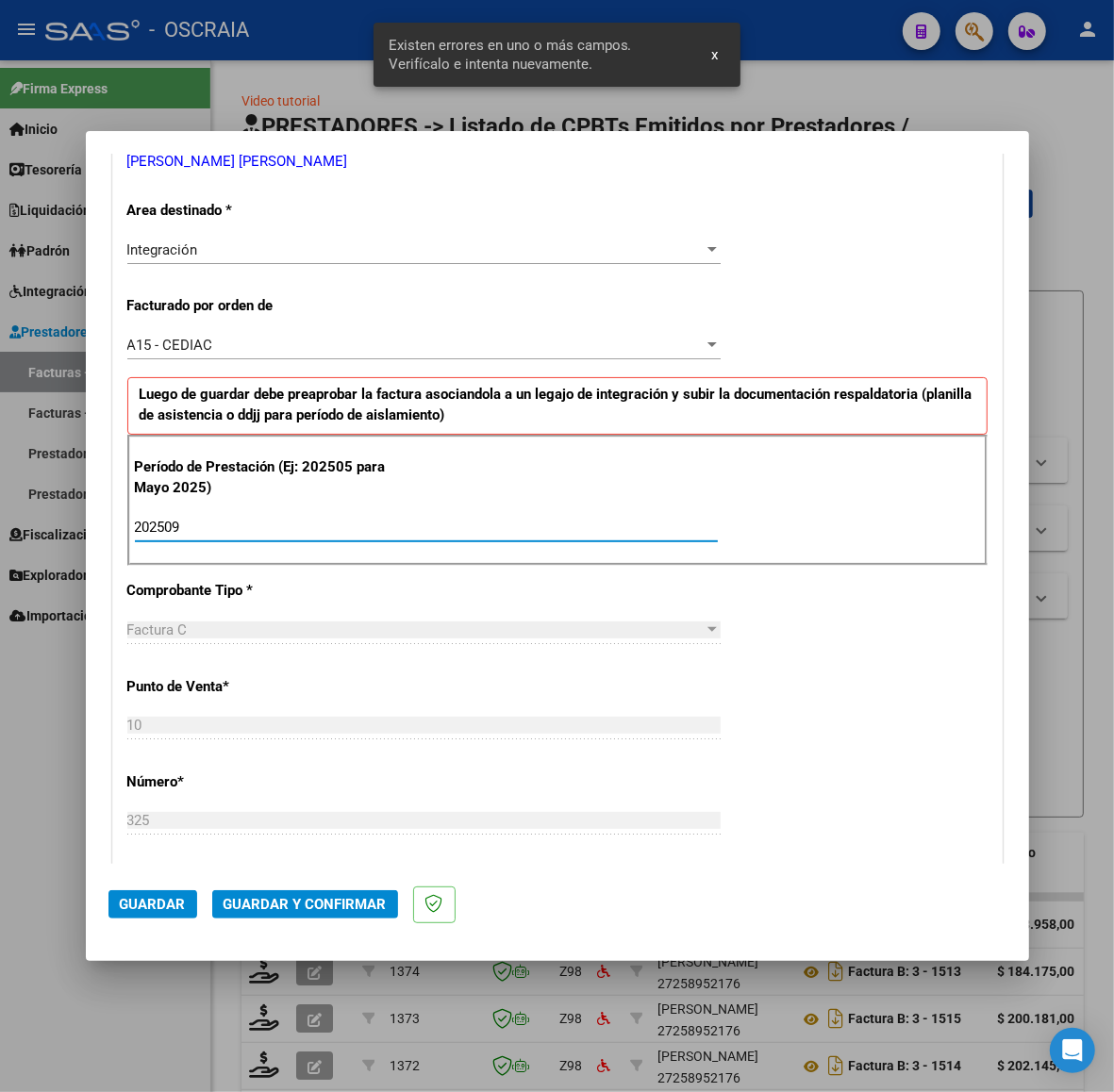
type input "202509"
click at [418, 579] on div "CUIT * 27-25340212-7 Ingresar CUIT ANALISIS PRESTADOR ROSSI DAULIAC CYNTHIA CRI…" at bounding box center [557, 801] width 888 height 1621
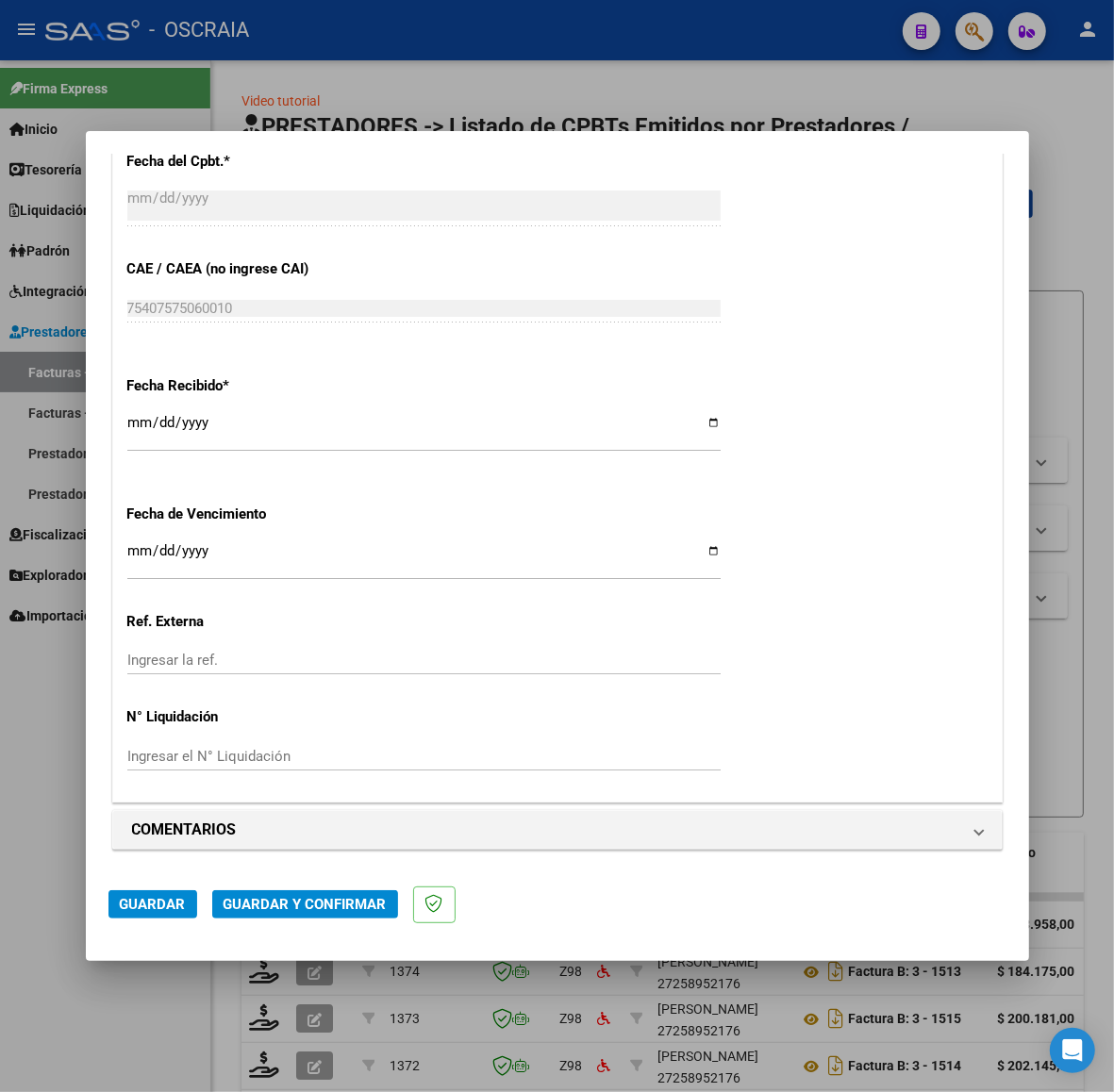
click at [163, 903] on span "Guardar" at bounding box center [152, 903] width 66 height 17
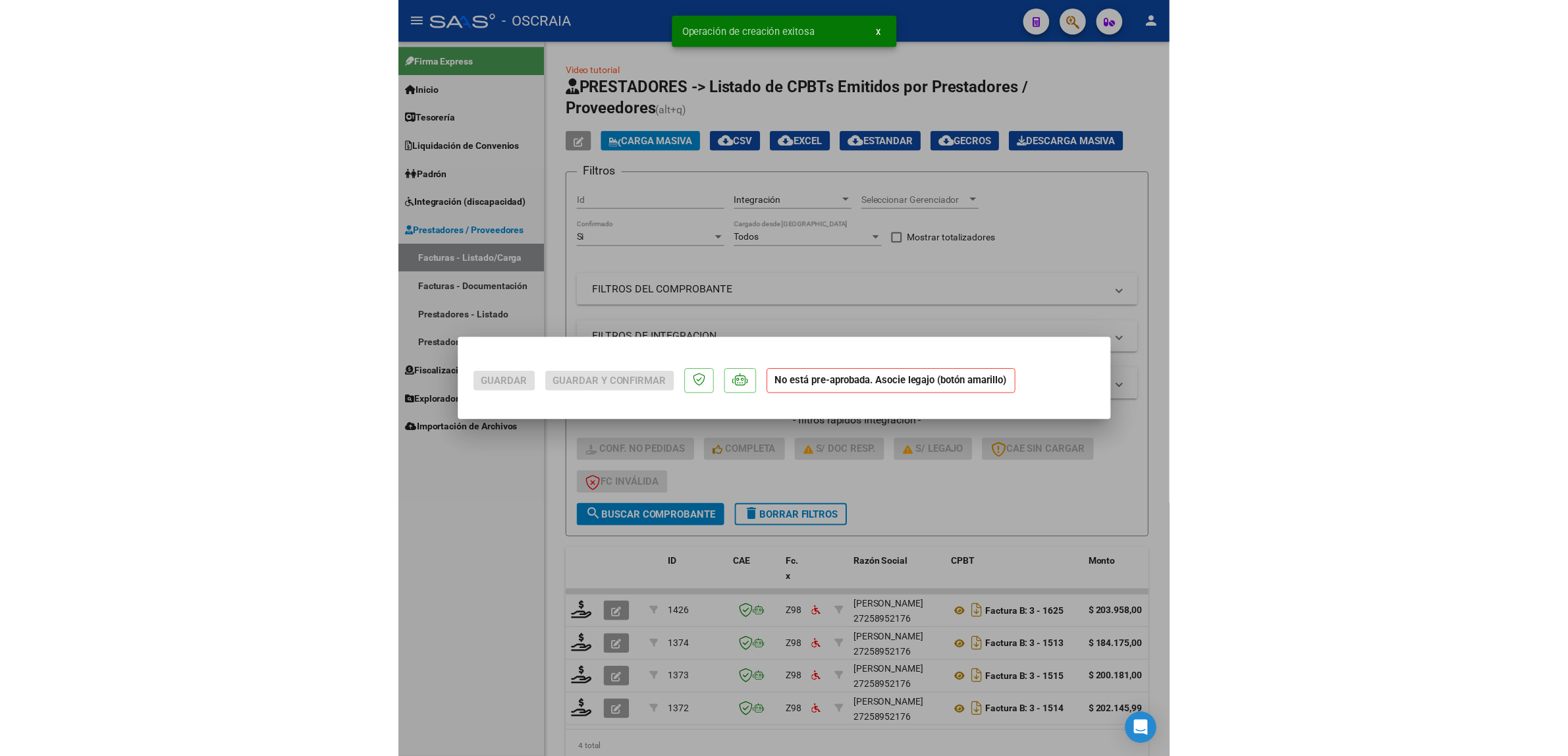
scroll to position [0, 0]
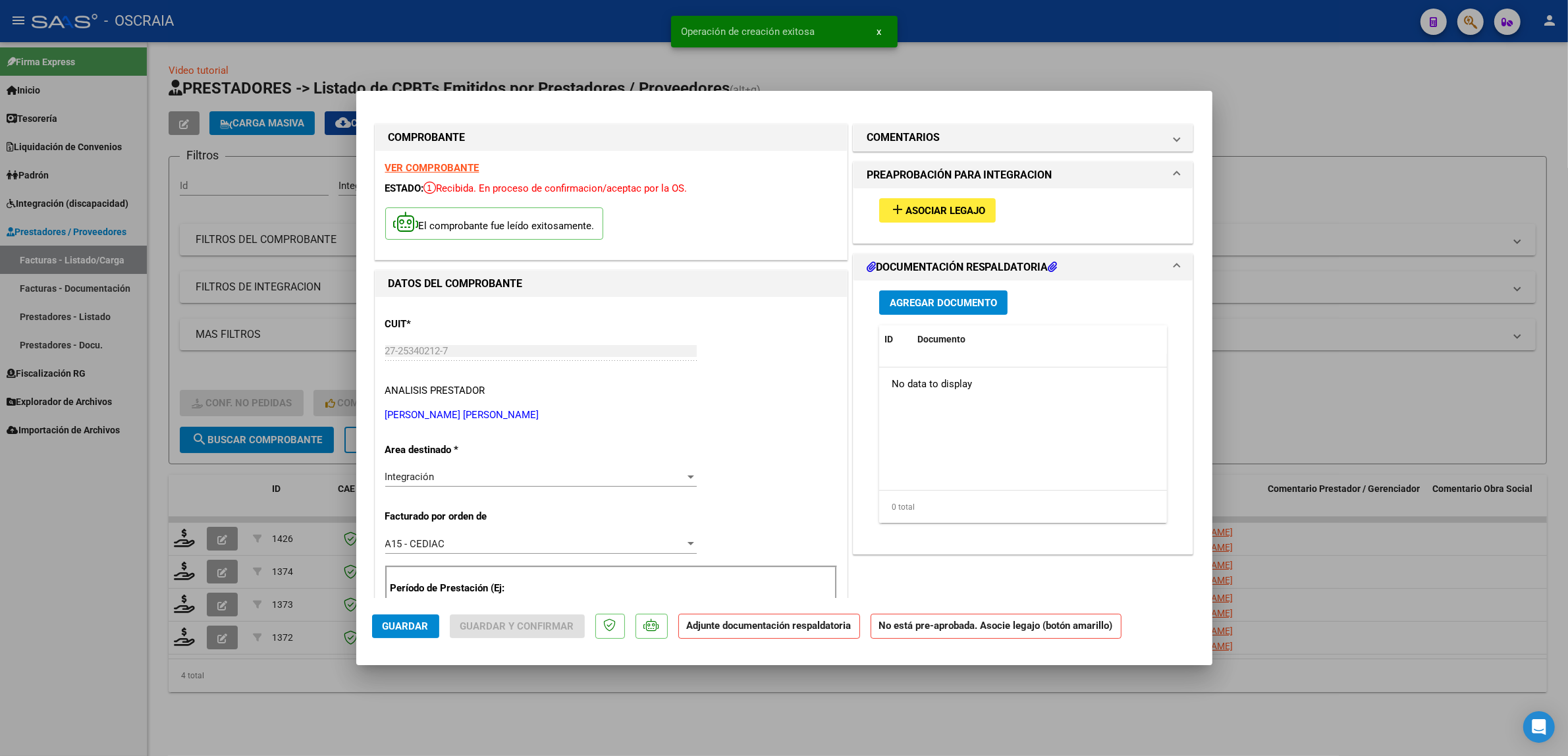
click at [929, 211] on span "Asociar Legajo" at bounding box center [945, 211] width 80 height 12
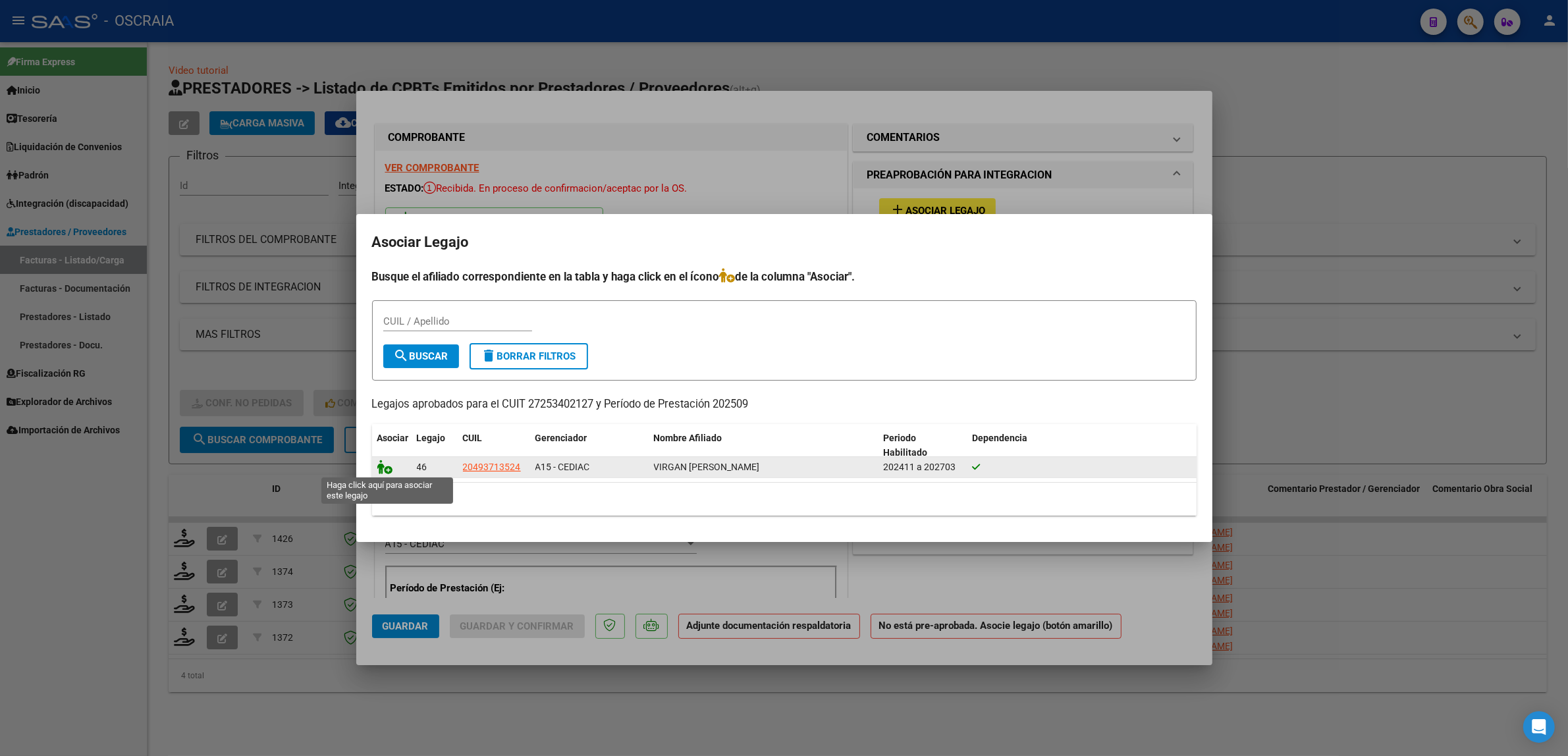
click at [386, 468] on icon at bounding box center [385, 466] width 16 height 14
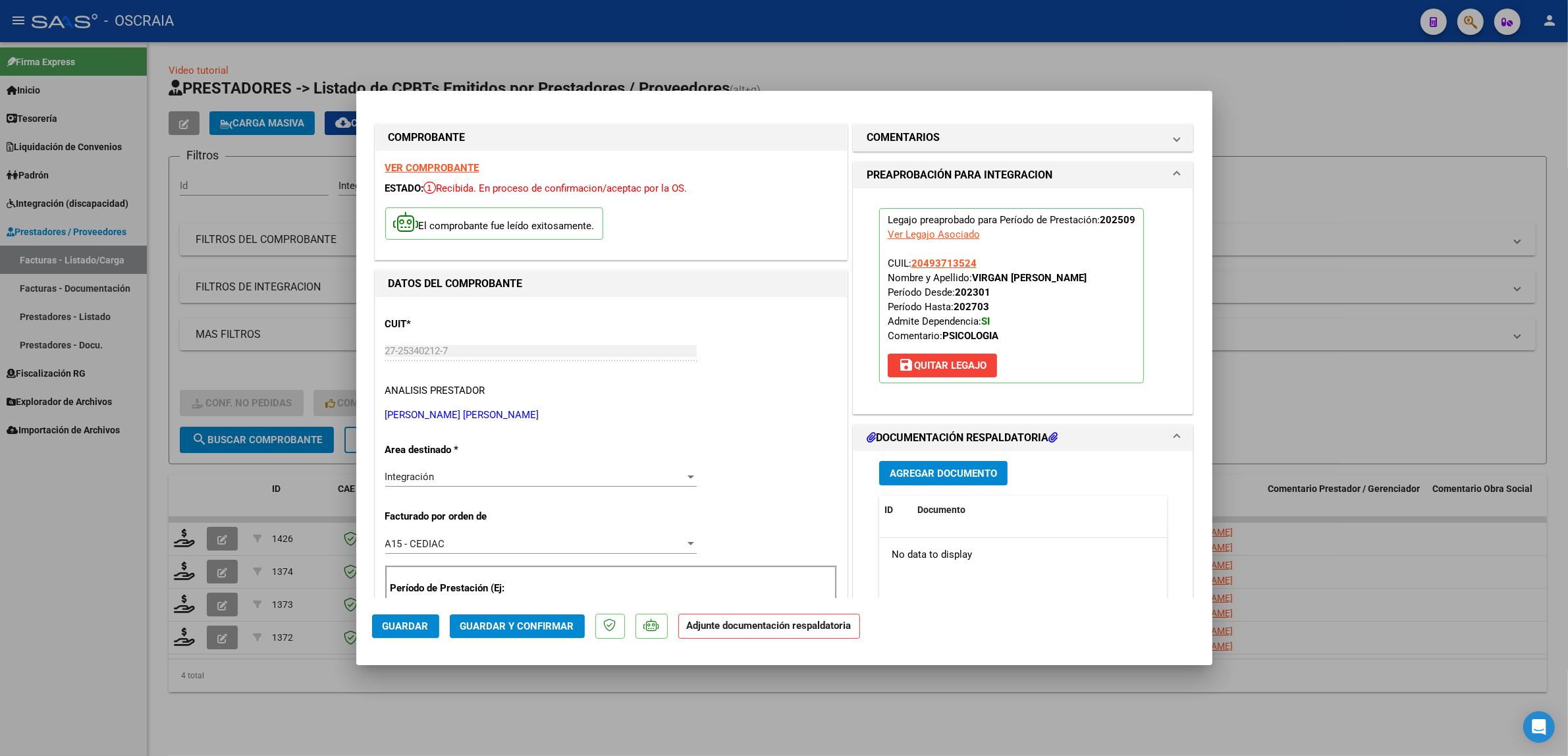
click at [910, 488] on div "Agregar Documento ID Documento Usuario Subido Acción No data to display 0 total…" at bounding box center [1023, 582] width 308 height 263
click at [905, 476] on span "Agregar Documento" at bounding box center [943, 473] width 107 height 12
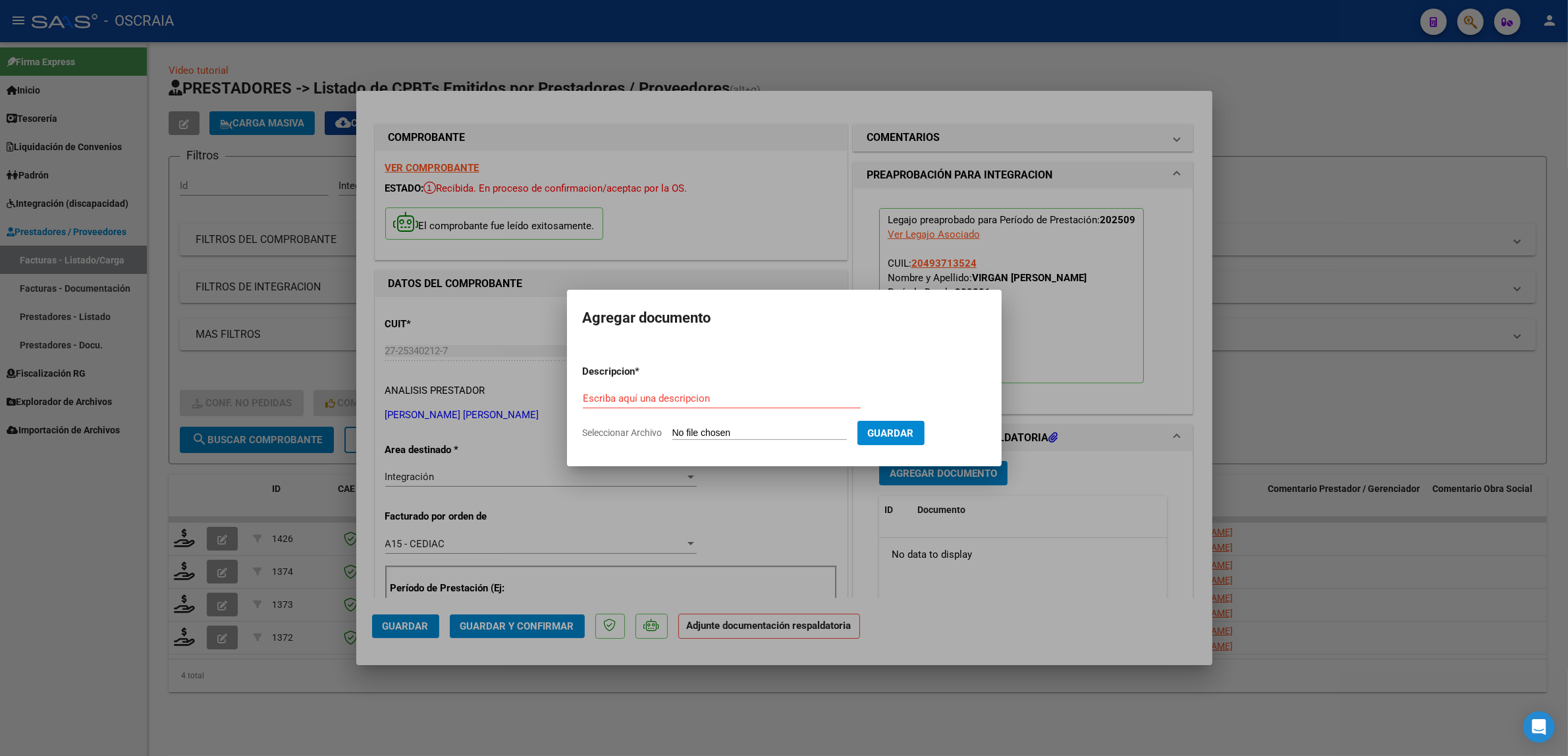
click at [735, 392] on div "Escriba aquí una descripcion" at bounding box center [722, 398] width 278 height 20
click at [733, 401] on input "Escriba aquí una descripcion" at bounding box center [722, 398] width 278 height 12
type input "PLANILLA DE ASISTENCIA"
click at [672, 427] on input "Seleccionar Archivo" at bounding box center [759, 434] width 174 height 12
type input "C:\fakepath\09-2025 ROSSI DAULIAC CYNTHIA CRISTINA FC325 PSICOLOGIA VIRGAN JERE…"
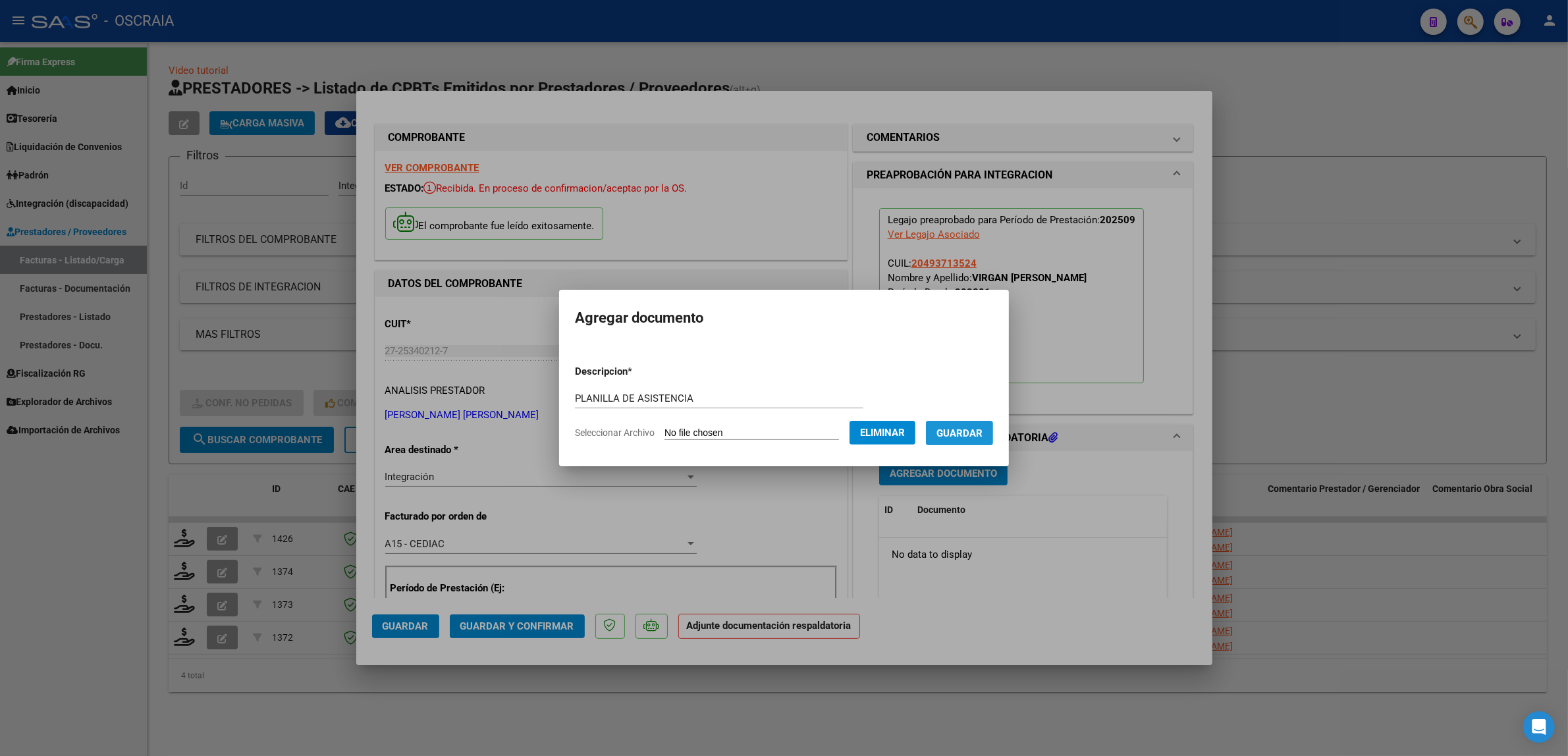
click at [982, 442] on button "Guardar" at bounding box center [960, 433] width 67 height 25
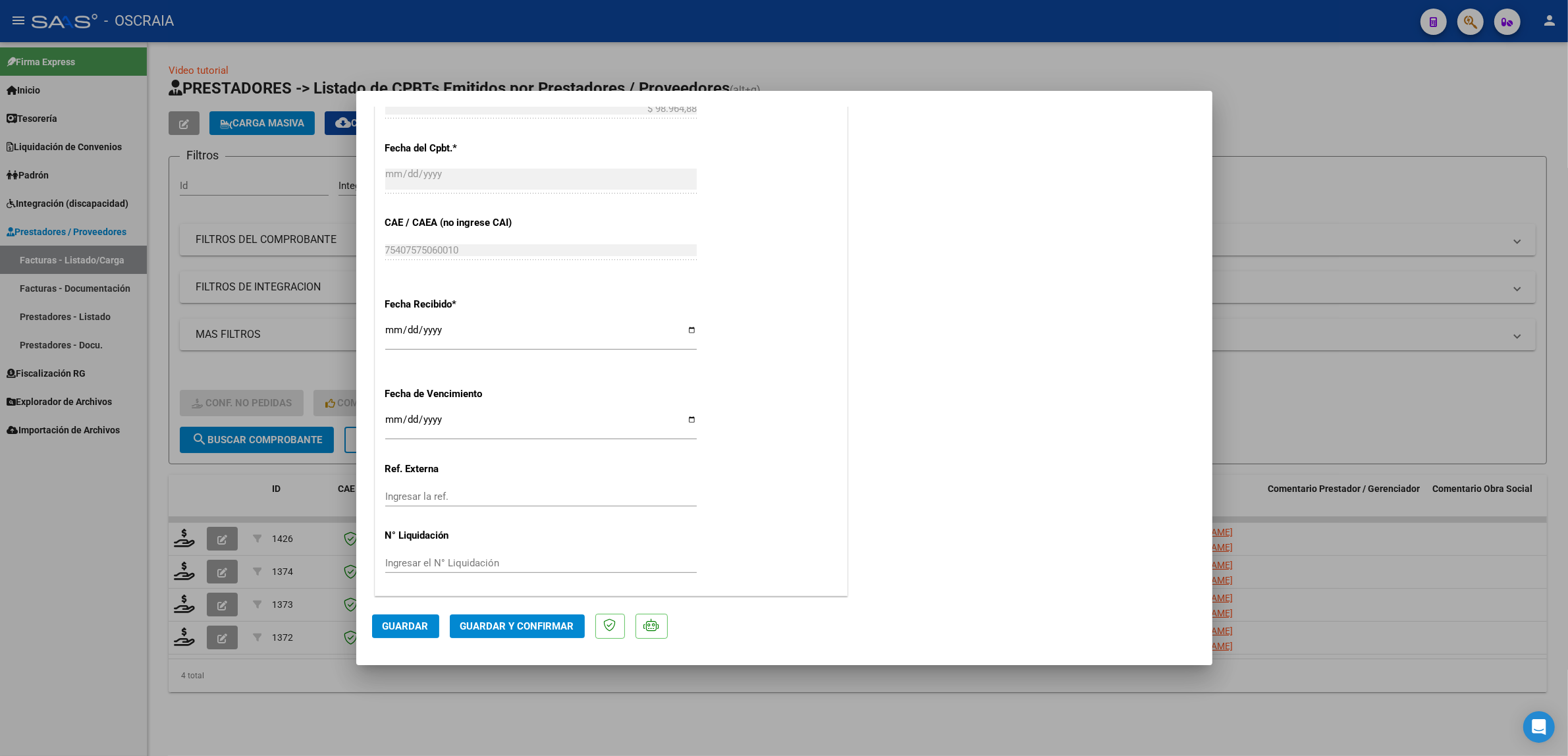
scroll to position [830, 0]
click at [535, 624] on span "Guardar y Confirmar" at bounding box center [517, 626] width 114 height 12
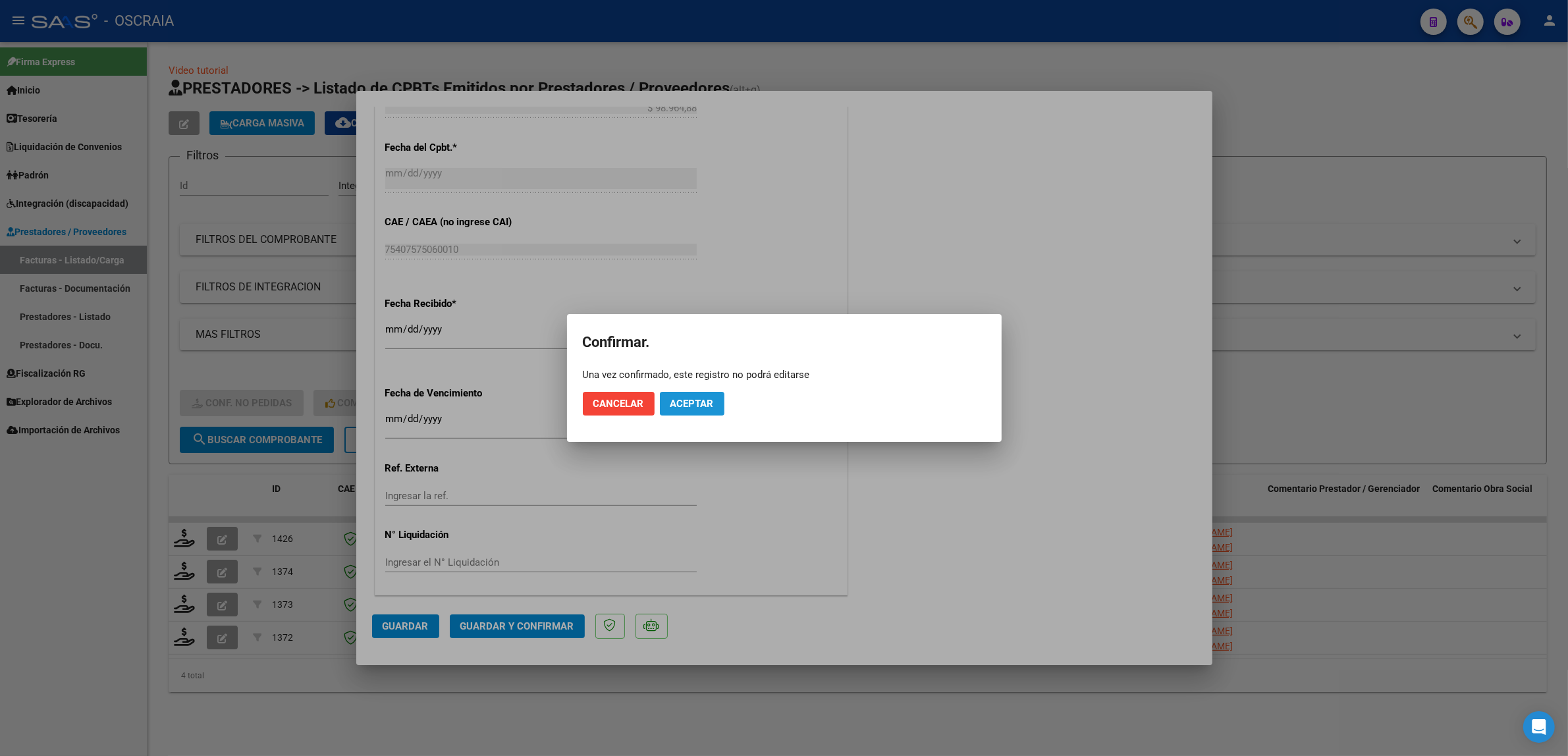
click at [711, 402] on span "Aceptar" at bounding box center [691, 403] width 43 height 12
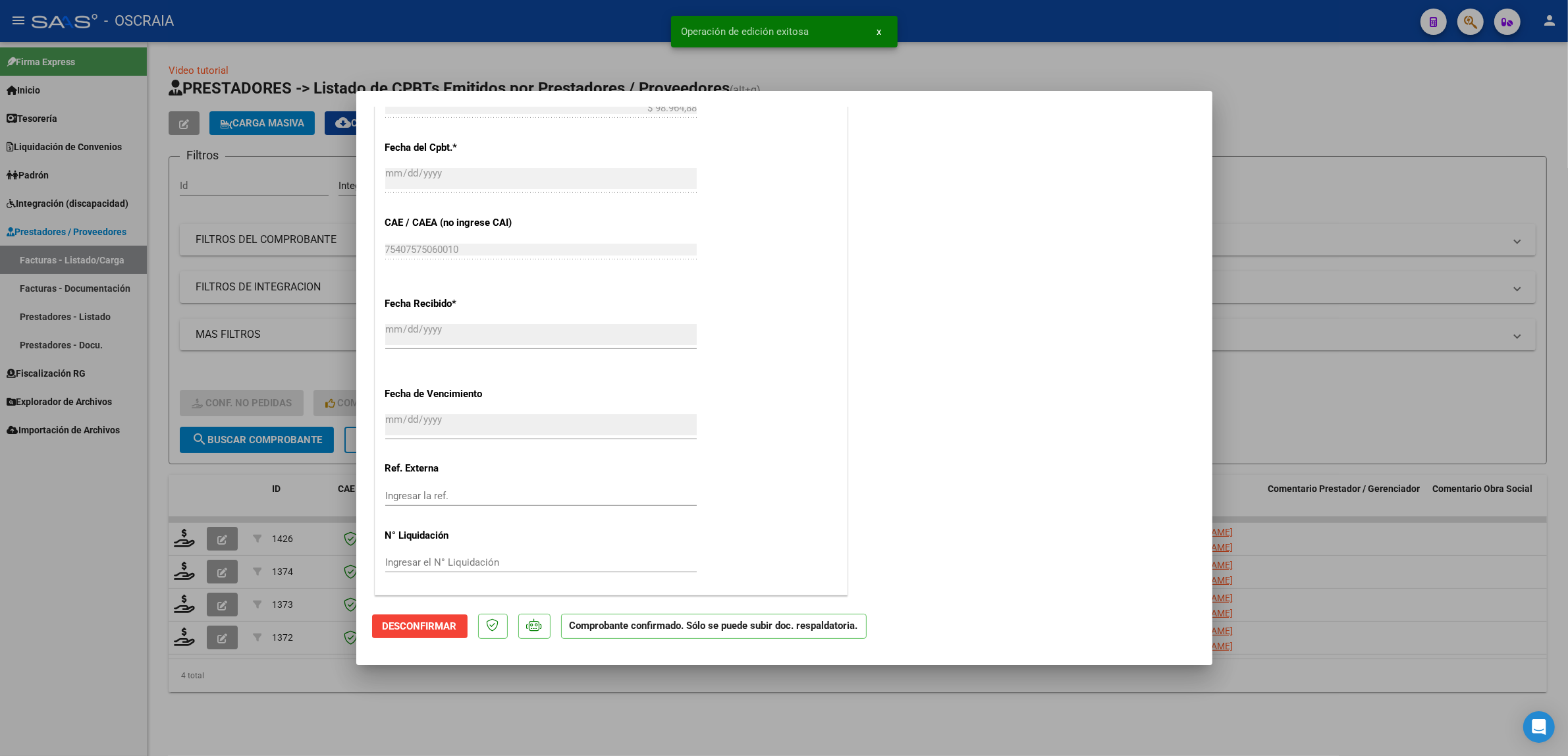
click at [271, 340] on div at bounding box center [784, 378] width 1568 height 756
type input "$ 0,00"
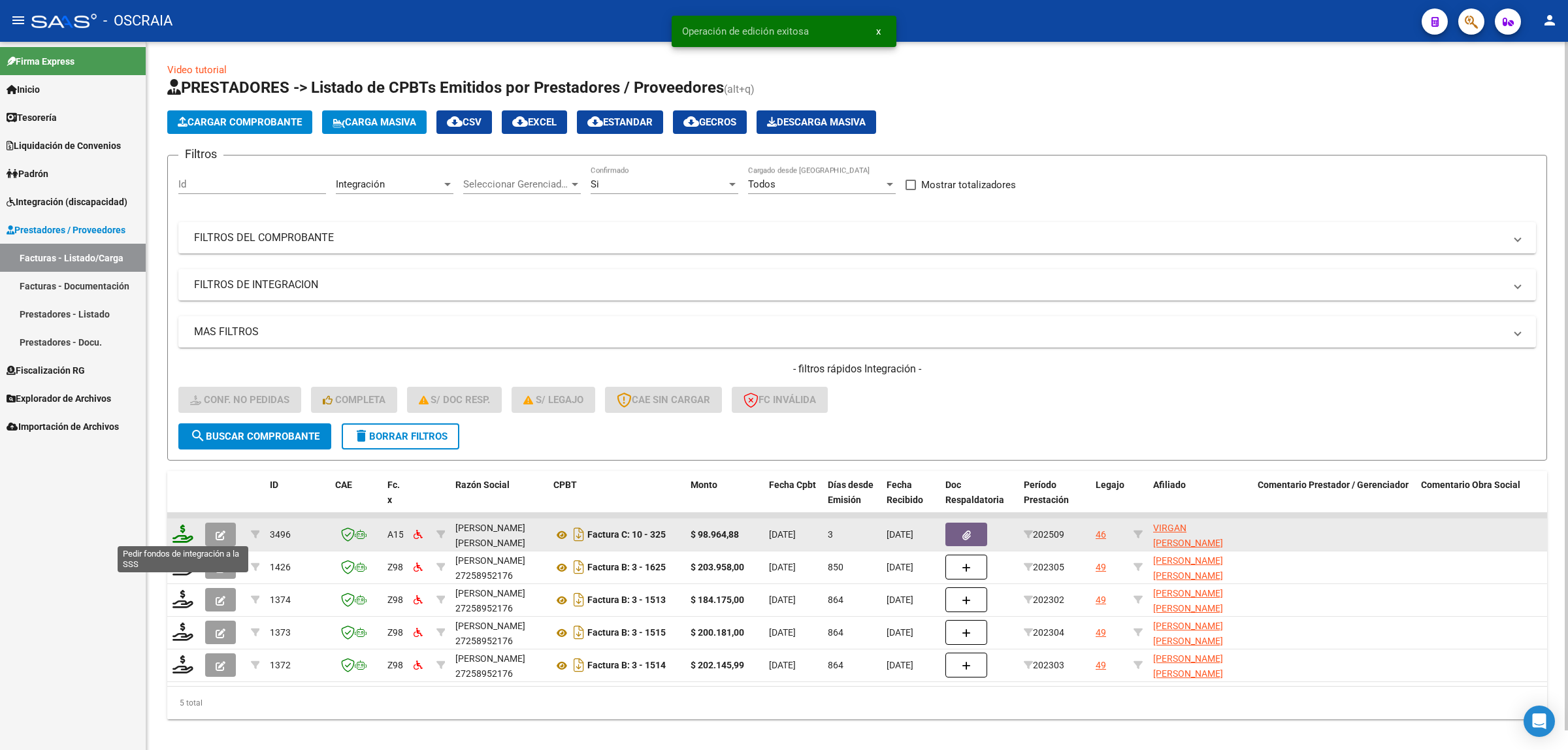
click at [180, 531] on icon at bounding box center [182, 534] width 21 height 18
click at [182, 528] on icon at bounding box center [182, 534] width 21 height 18
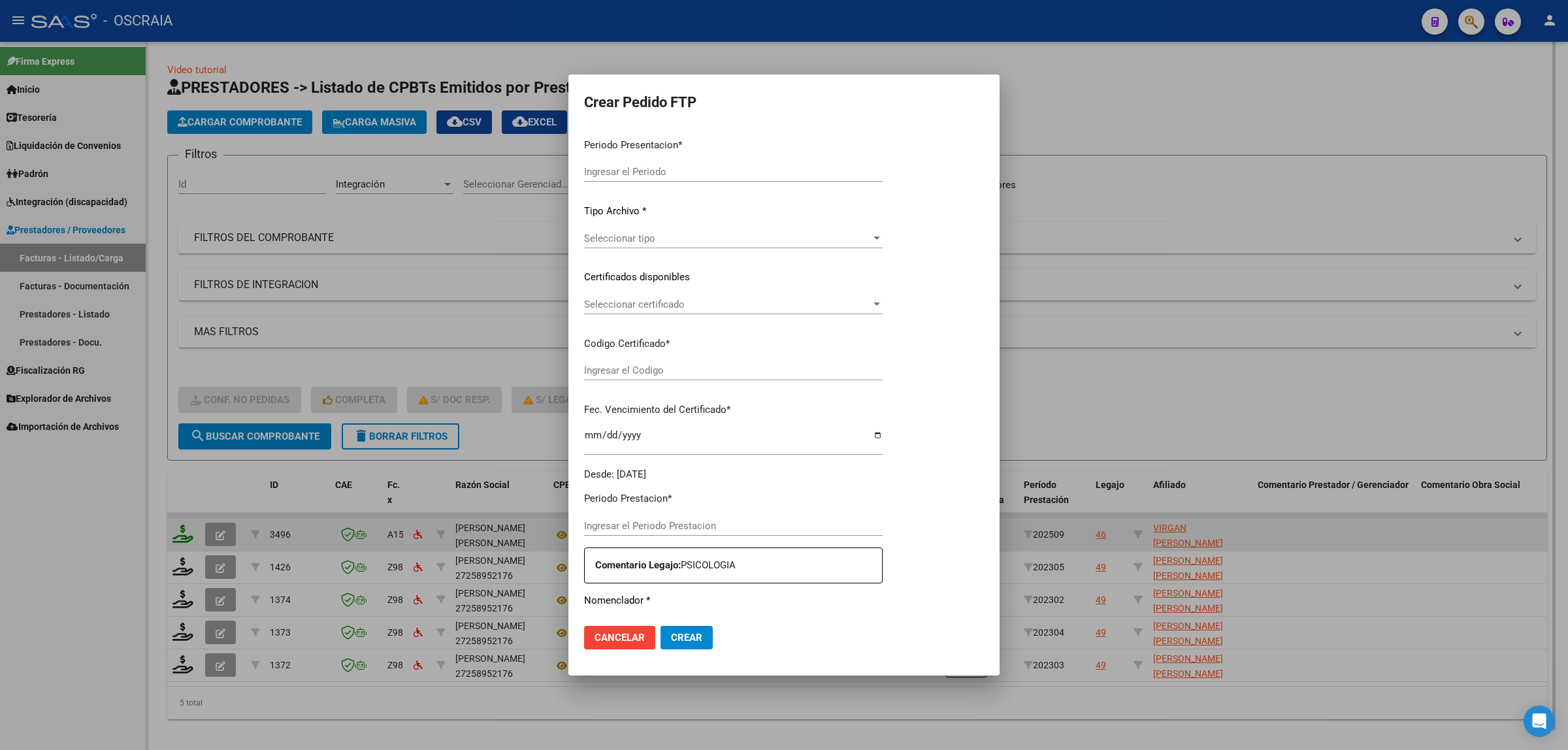
type input "202509"
type input "$ 98.964,88"
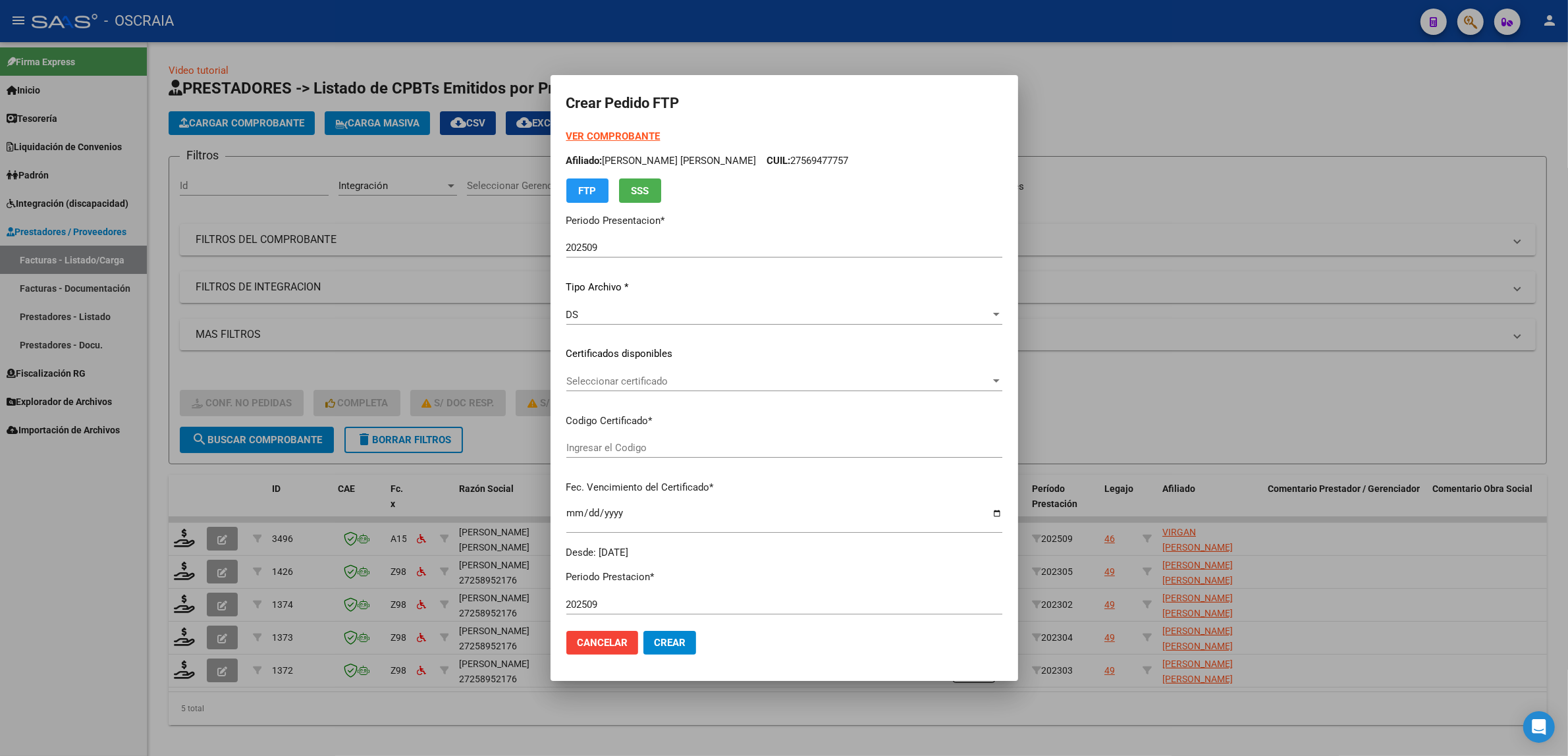
type input "ARG02000493713522022031120270311BS410"
type input "2027-03-11"
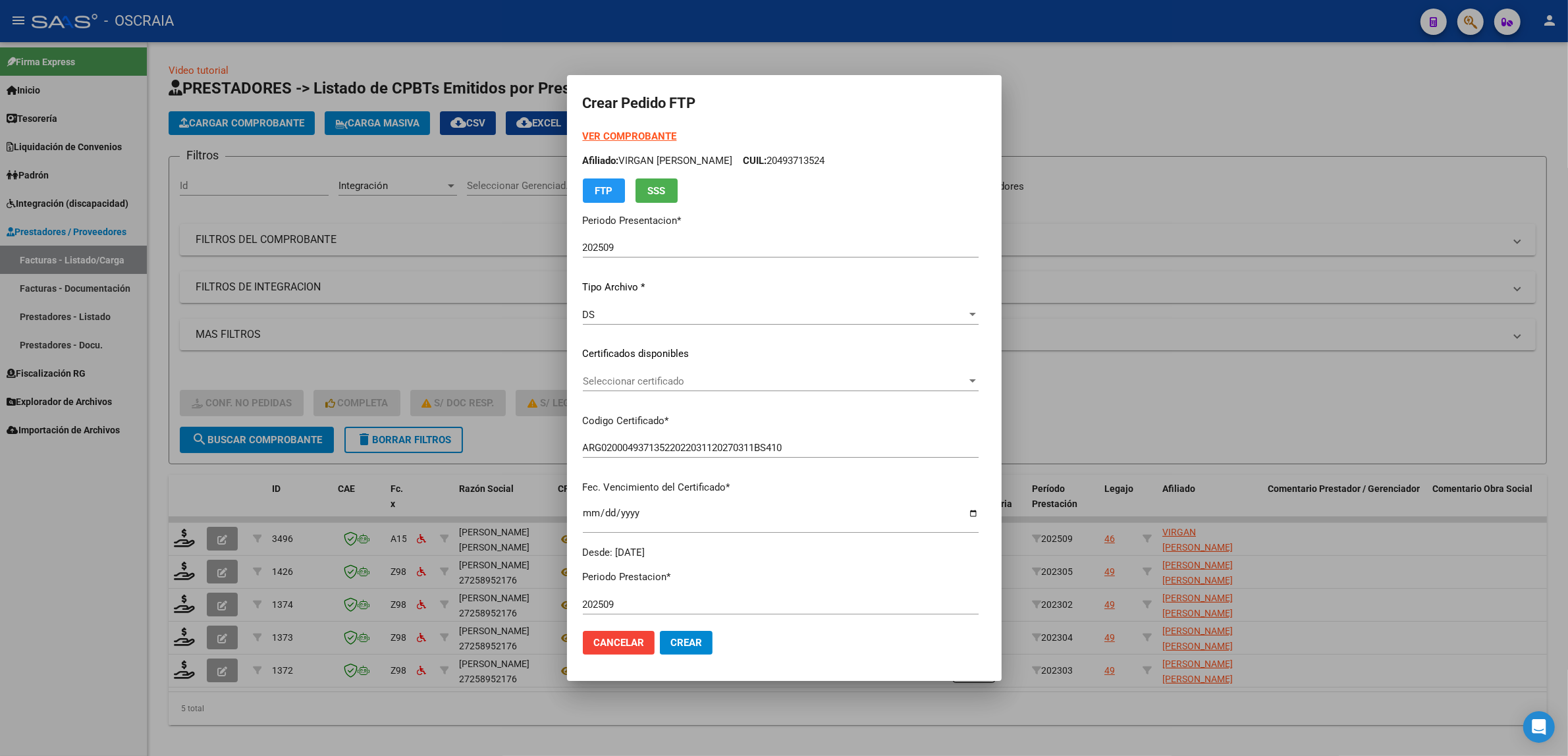
click at [653, 386] on span "Seleccionar certificado" at bounding box center [775, 381] width 384 height 12
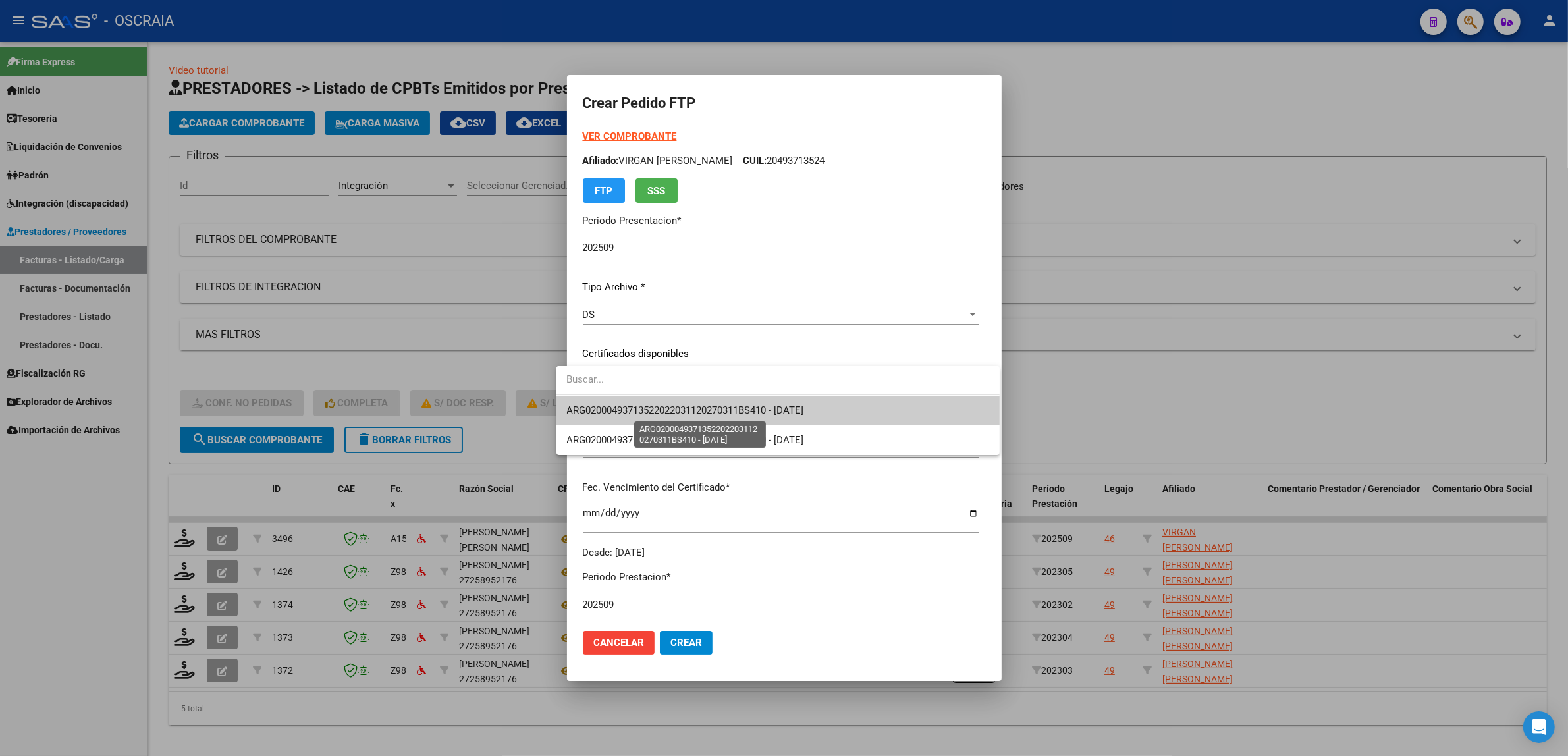
click at [649, 413] on span "ARG02000493713522022031120270311BS410 - 2027-03-11" at bounding box center [686, 410] width 237 height 12
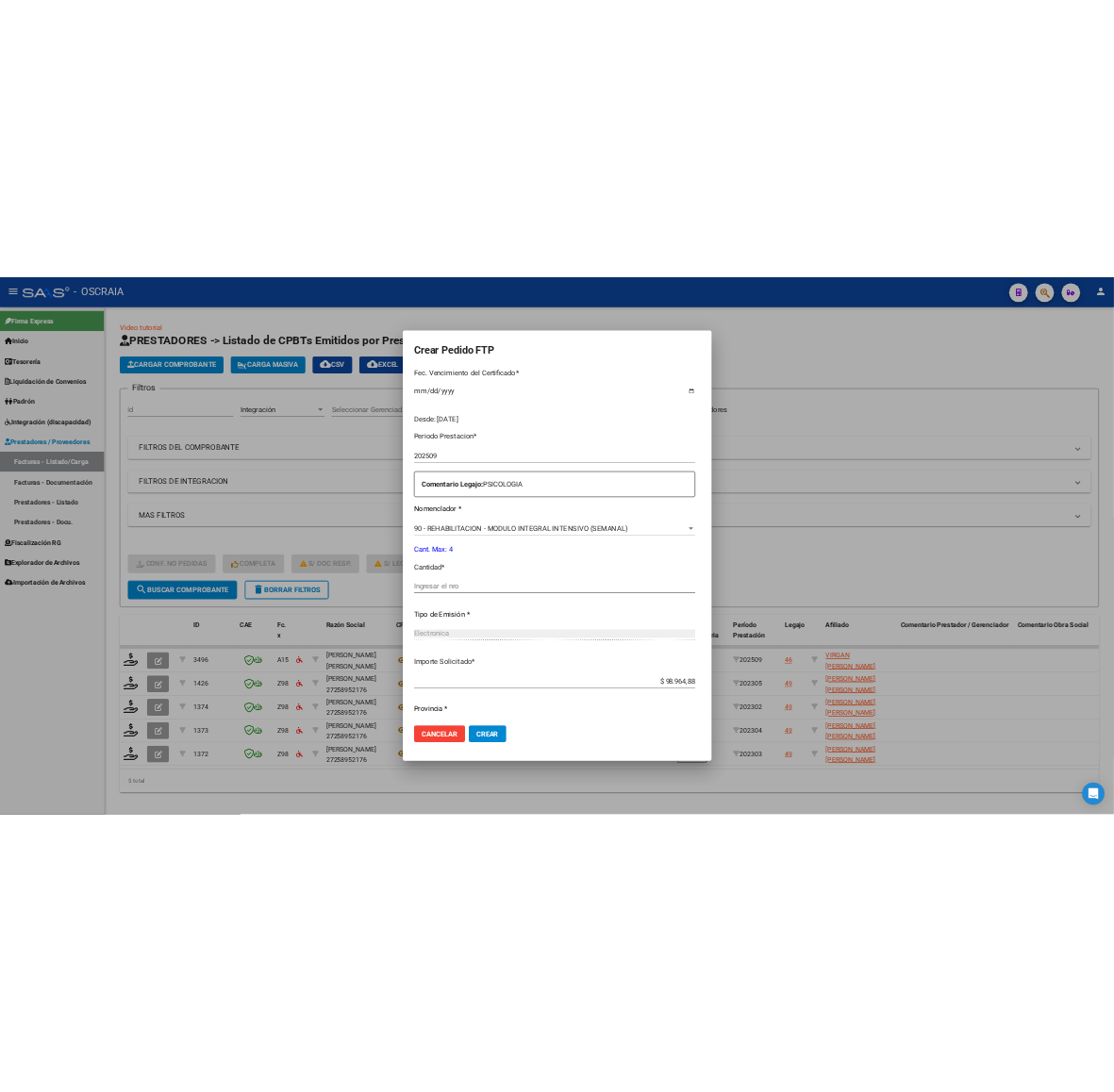
scroll to position [558, 0]
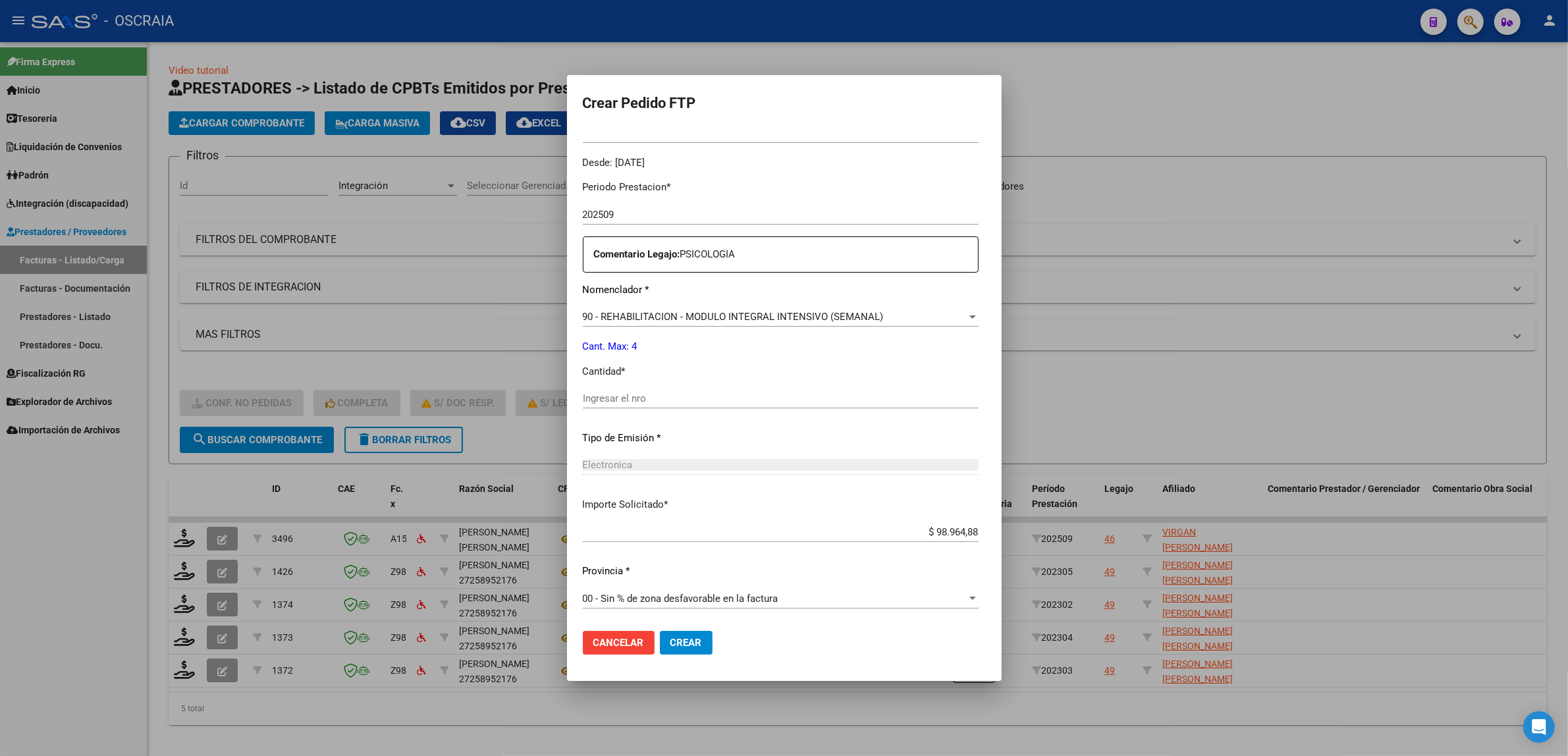
click at [626, 410] on div "Ingresar el nro" at bounding box center [781, 404] width 396 height 32
click at [626, 403] on input "Ingresar el nro" at bounding box center [781, 398] width 396 height 12
type input "4"
click at [640, 439] on p "Tipo de Emisión *" at bounding box center [781, 438] width 396 height 15
click at [667, 635] on button "Crear" at bounding box center [686, 643] width 53 height 24
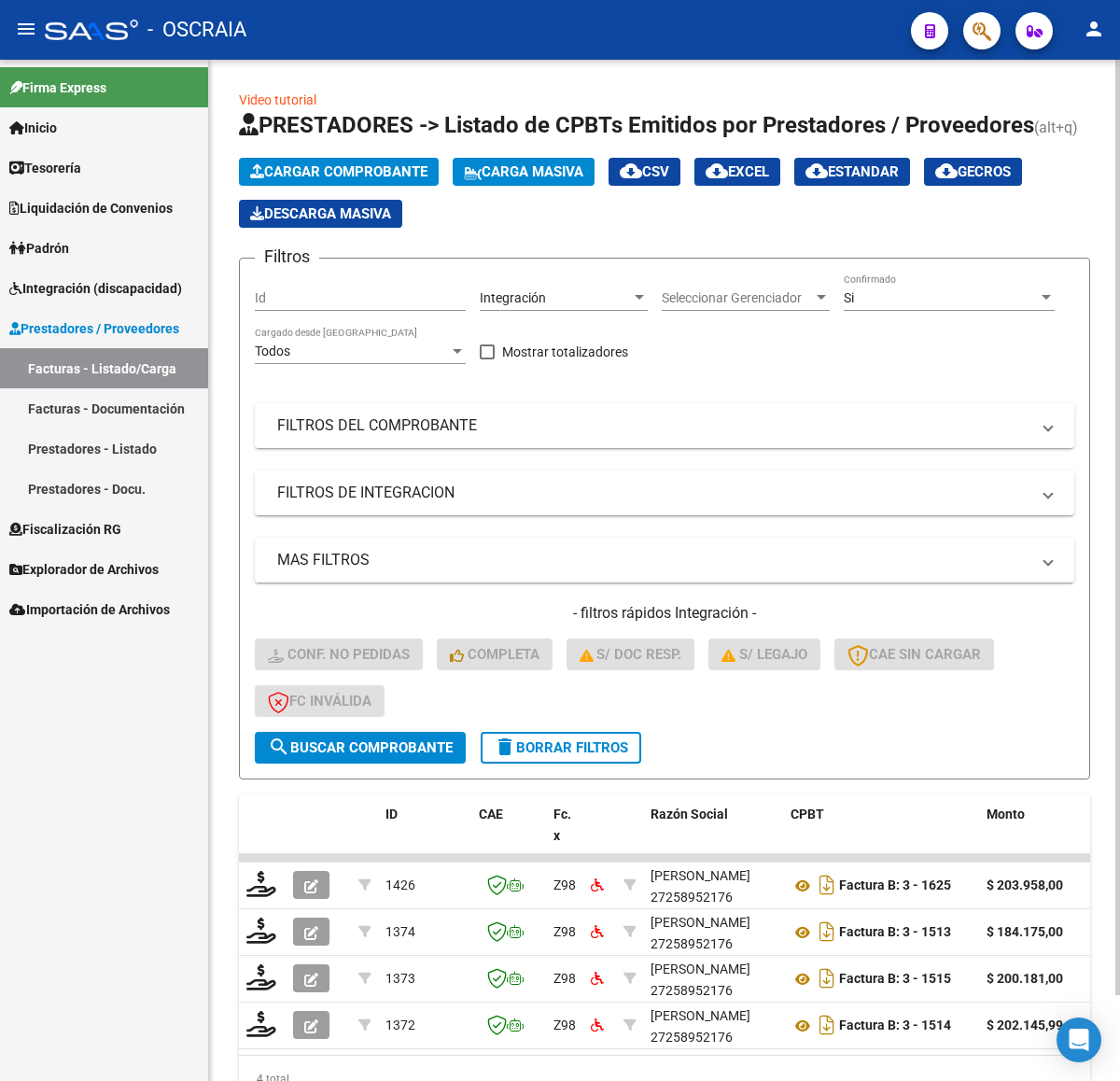
click at [297, 171] on span "Cargar Comprobante" at bounding box center [338, 171] width 177 height 17
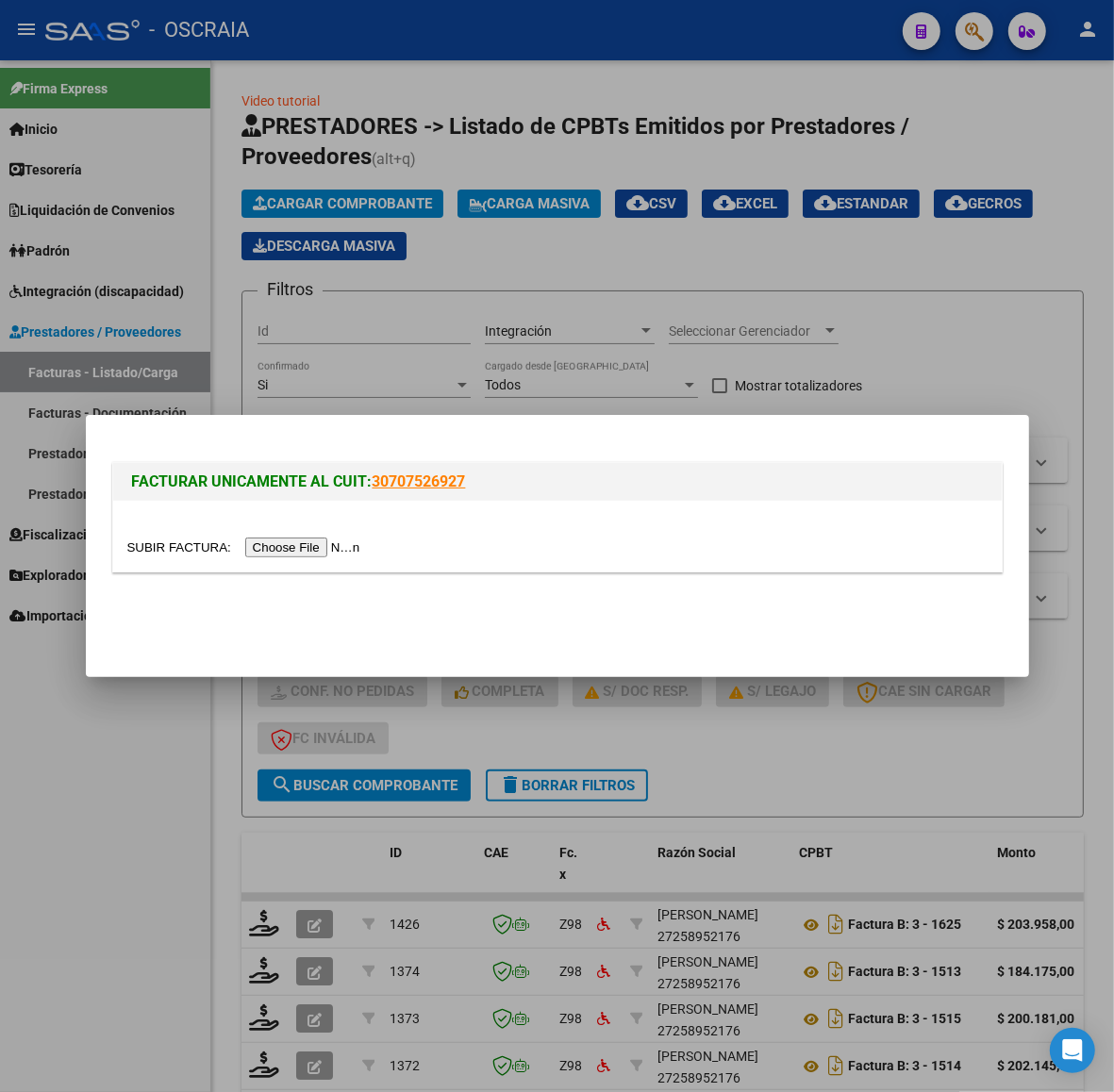
click at [325, 542] on input "file" at bounding box center [247, 547] width 239 height 20
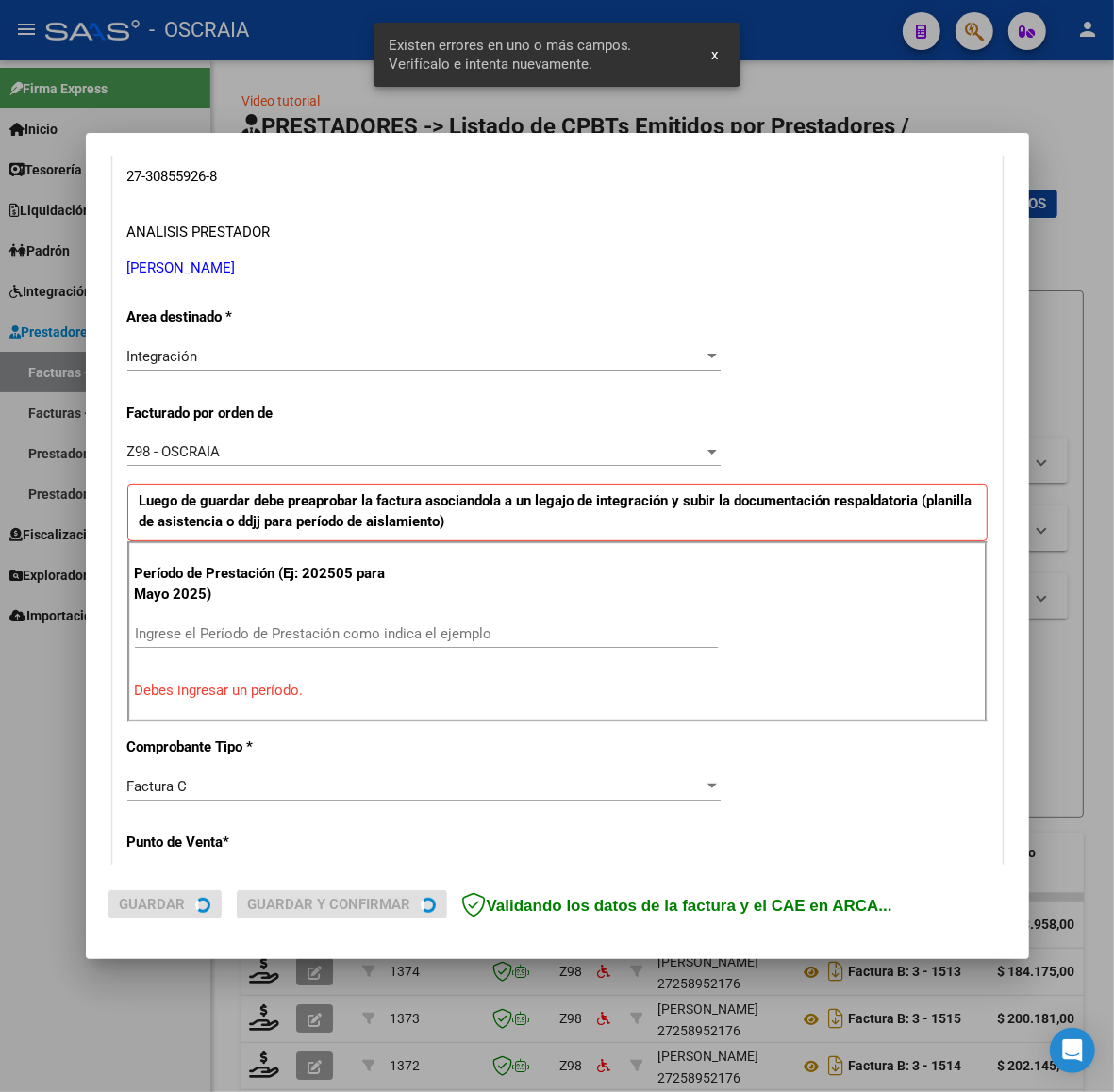
scroll to position [399, 0]
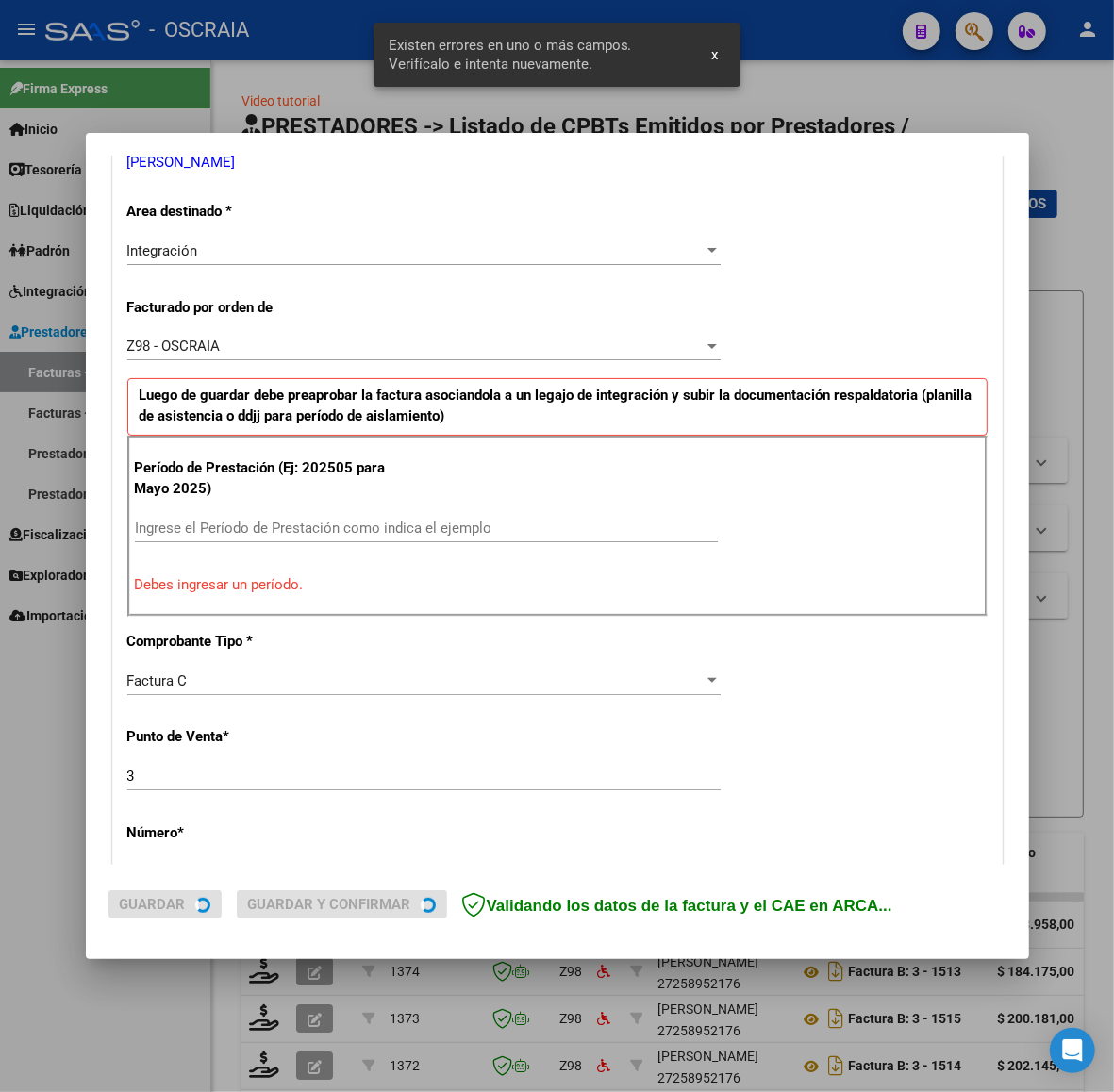
click at [266, 539] on div "Ingrese el Período de Prestación como indica el ejemplo" at bounding box center [425, 527] width 583 height 28
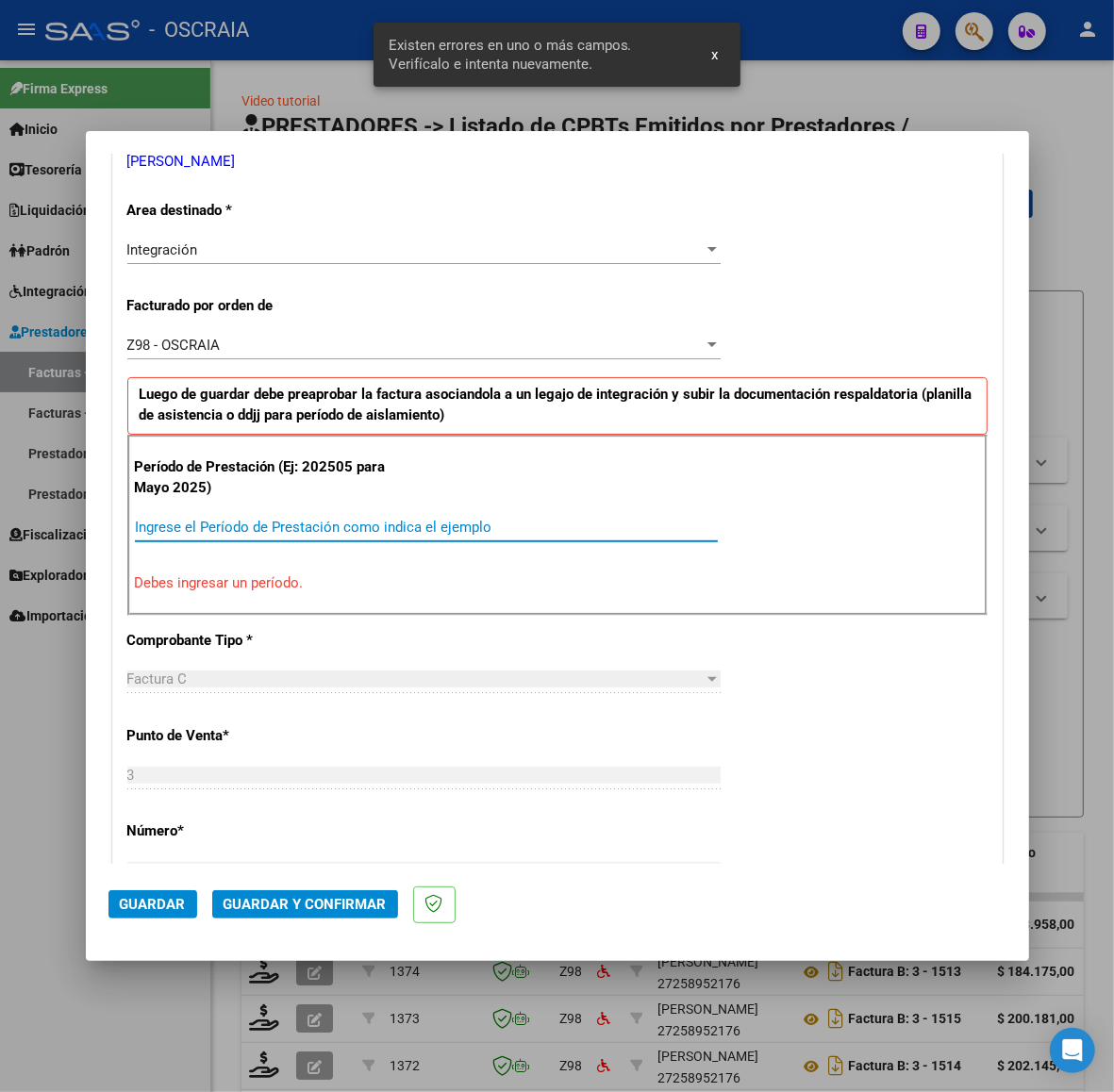
click at [266, 531] on input "Ingrese el Período de Prestación como indica el ejemplo" at bounding box center [425, 526] width 583 height 17
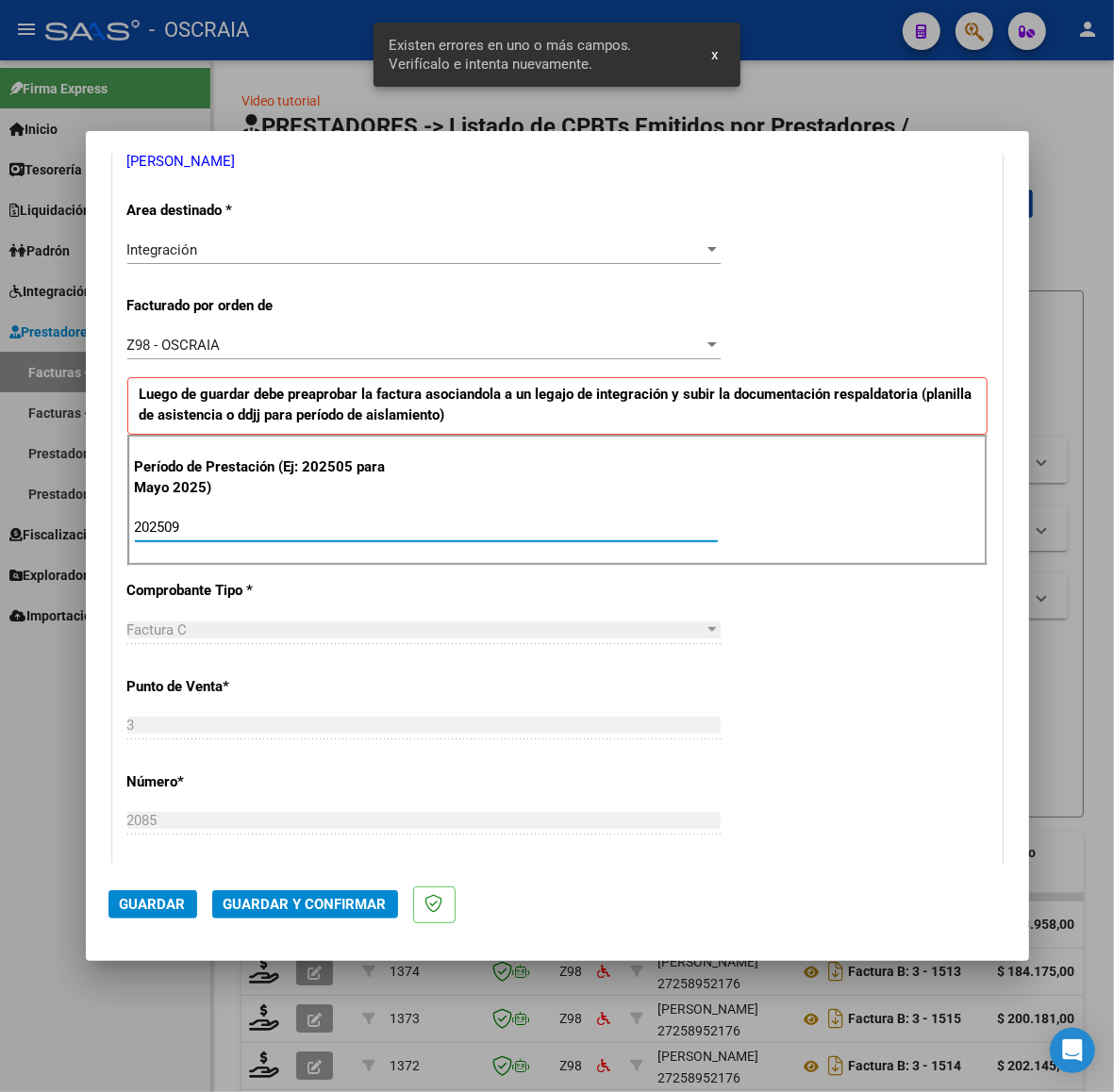
type input "202509"
click at [713, 615] on div "CUIT * 27-30855926-8 Ingresar CUIT ANALISIS PRESTADOR RIVERO MARIA SOLEDAD ARCA…" at bounding box center [557, 801] width 888 height 1621
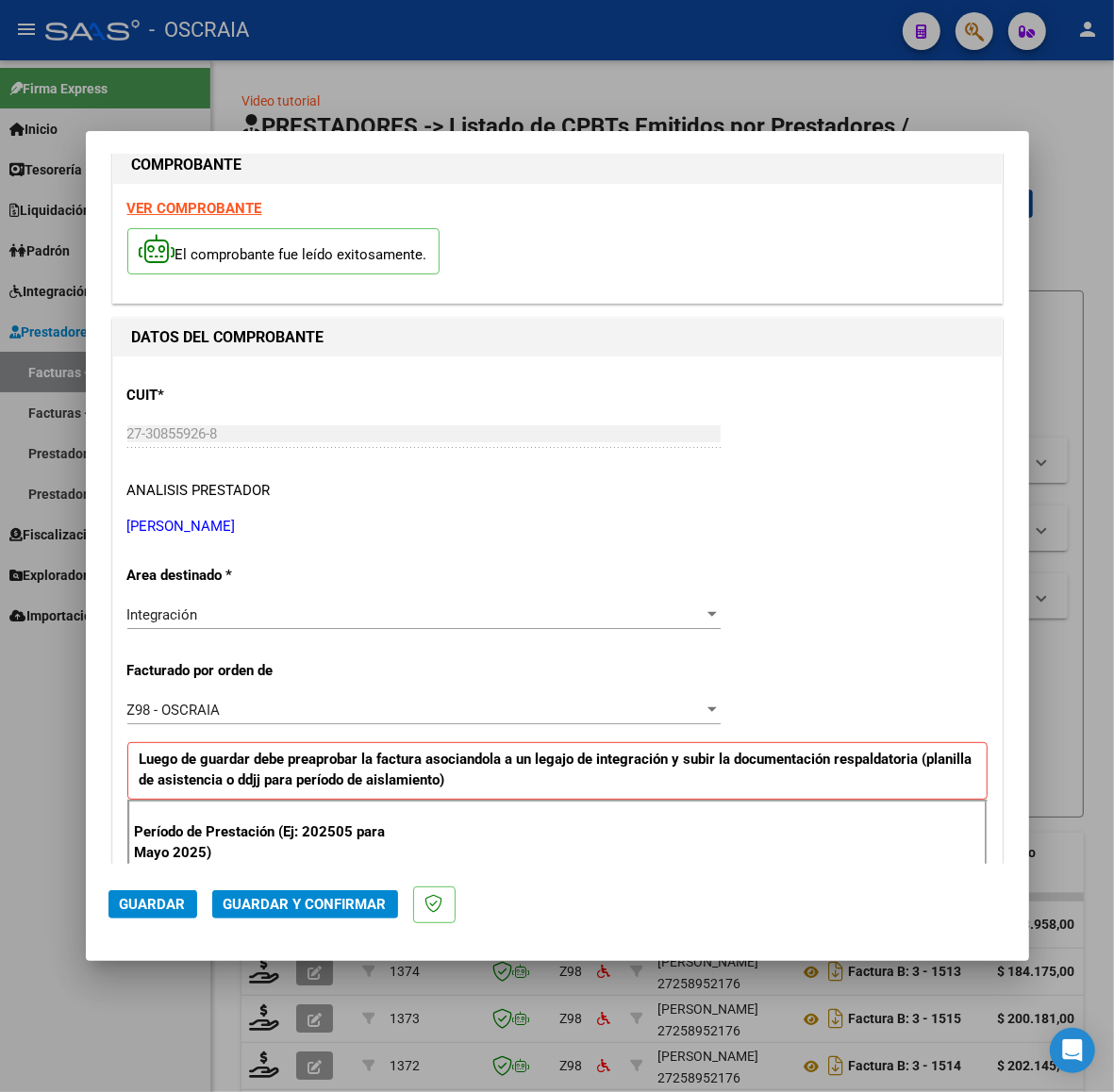
scroll to position [426, 0]
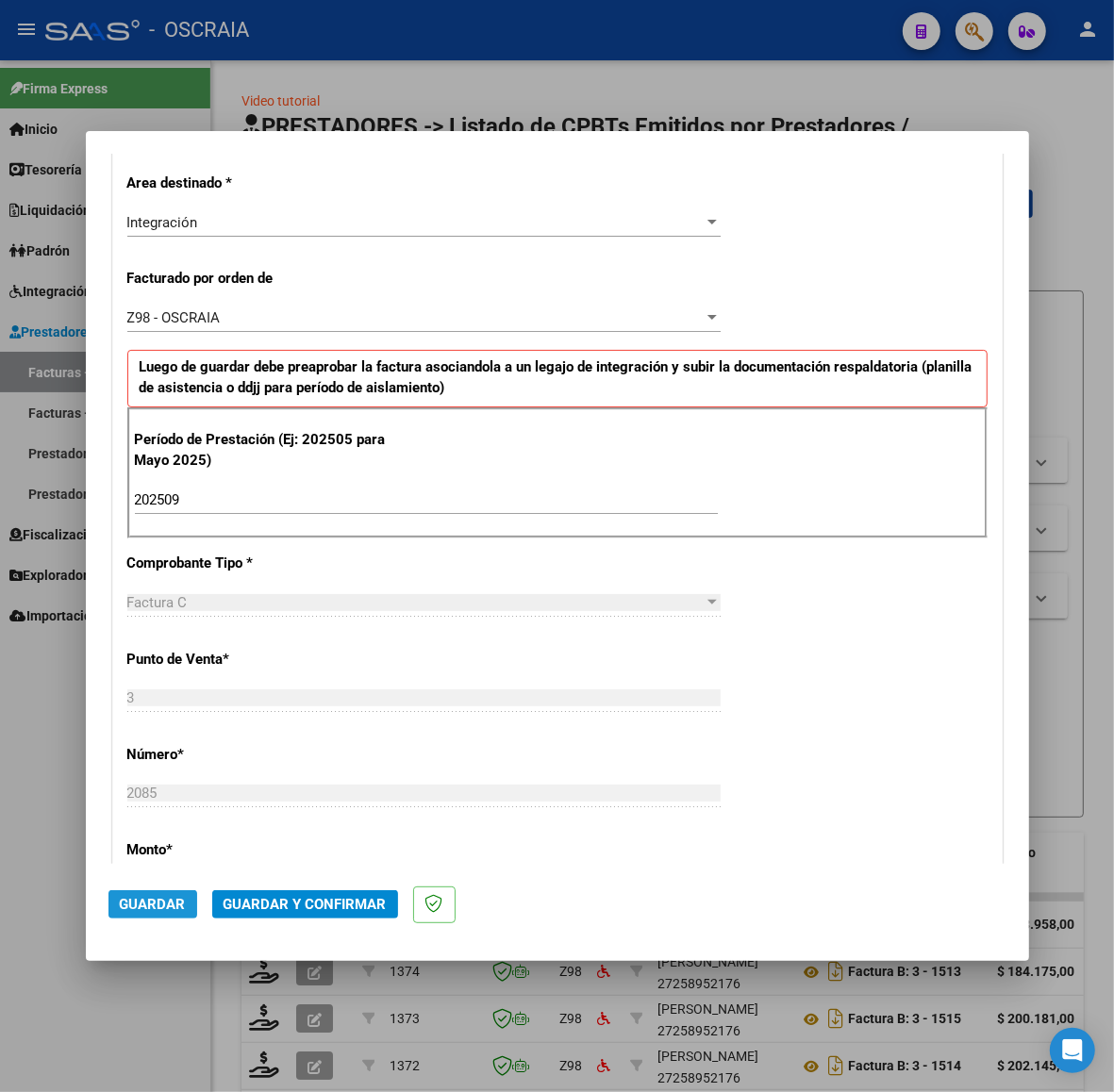
click at [153, 890] on button "Guardar" at bounding box center [152, 903] width 88 height 28
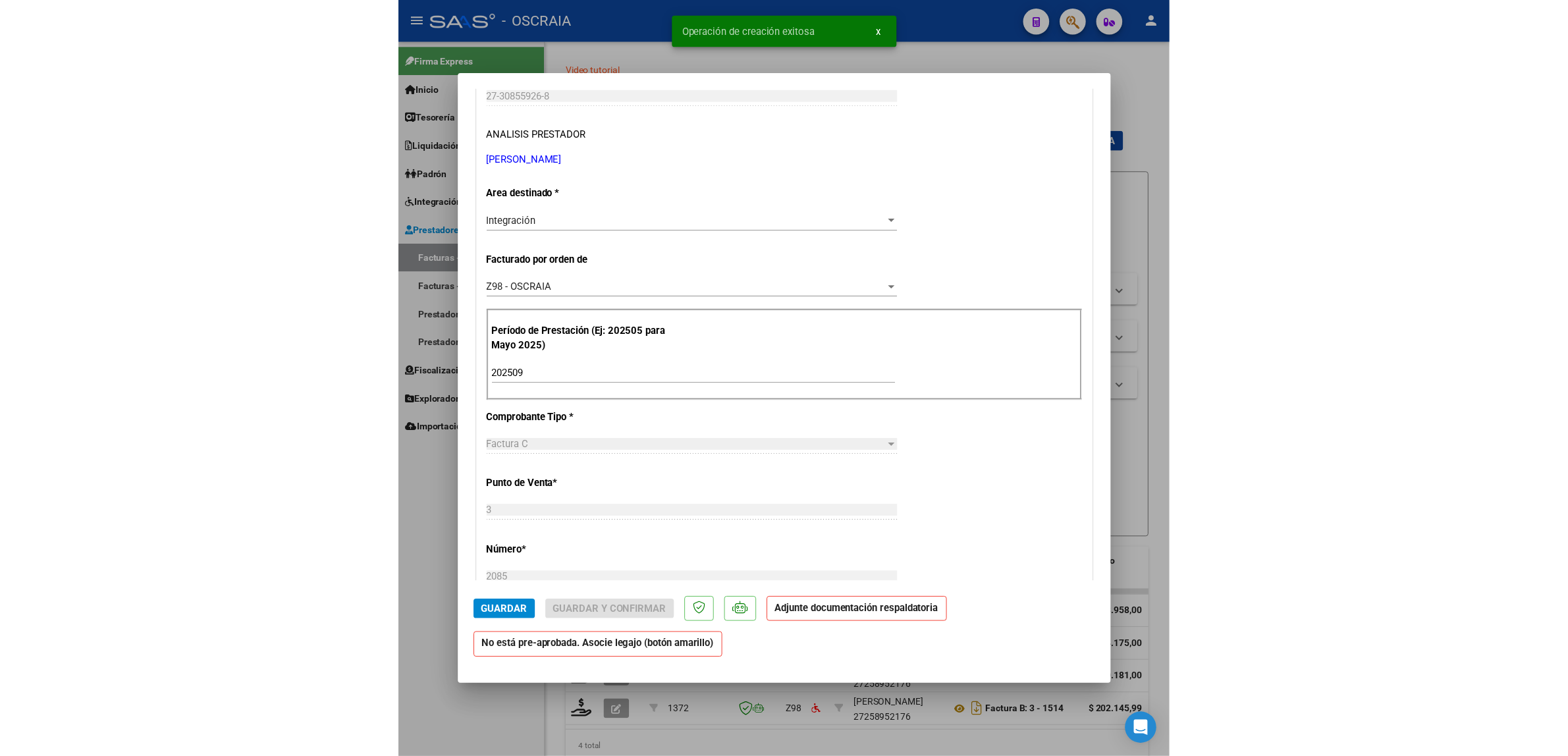
scroll to position [0, 0]
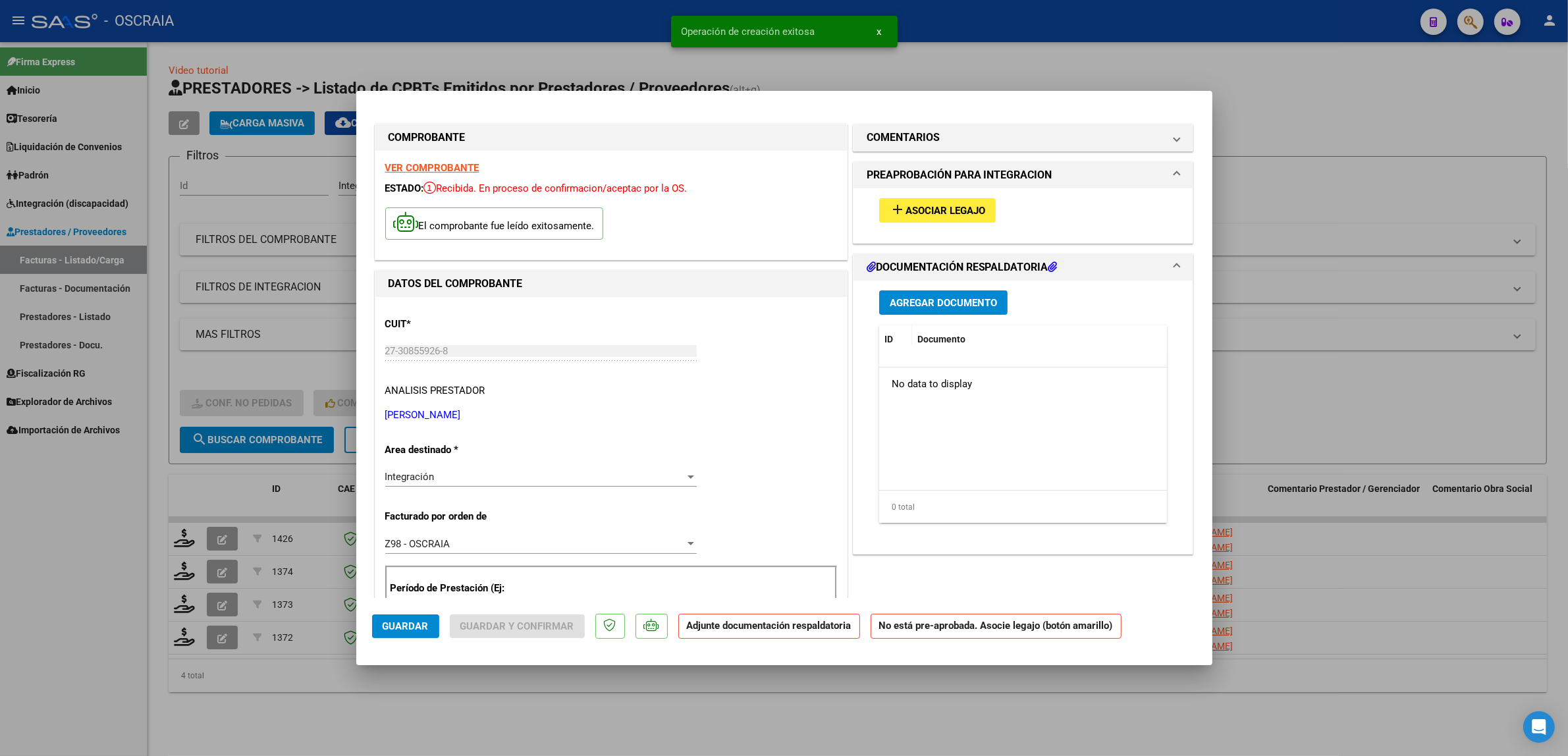
click at [956, 213] on span "Asociar Legajo" at bounding box center [945, 211] width 80 height 12
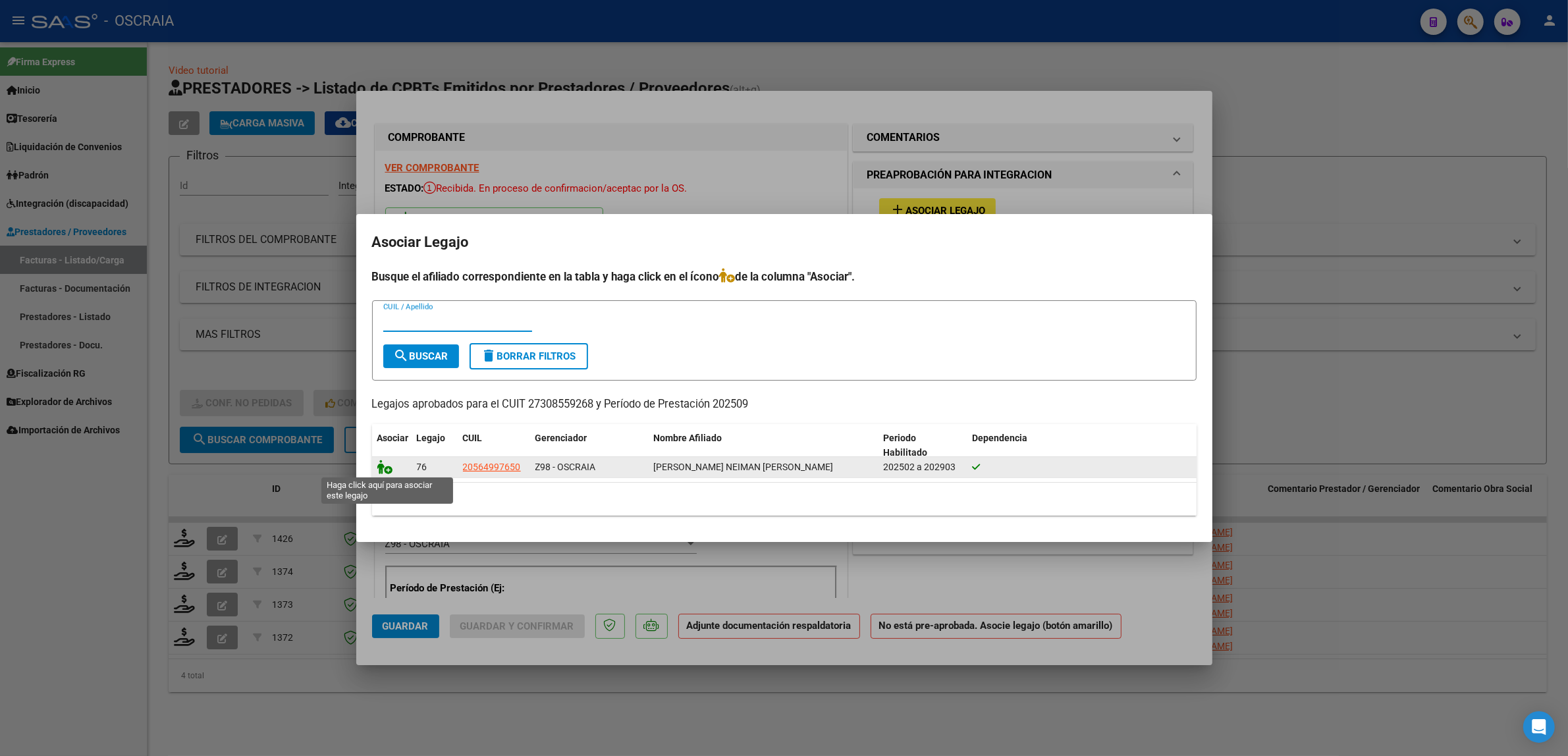
click at [381, 471] on icon at bounding box center [385, 466] width 16 height 14
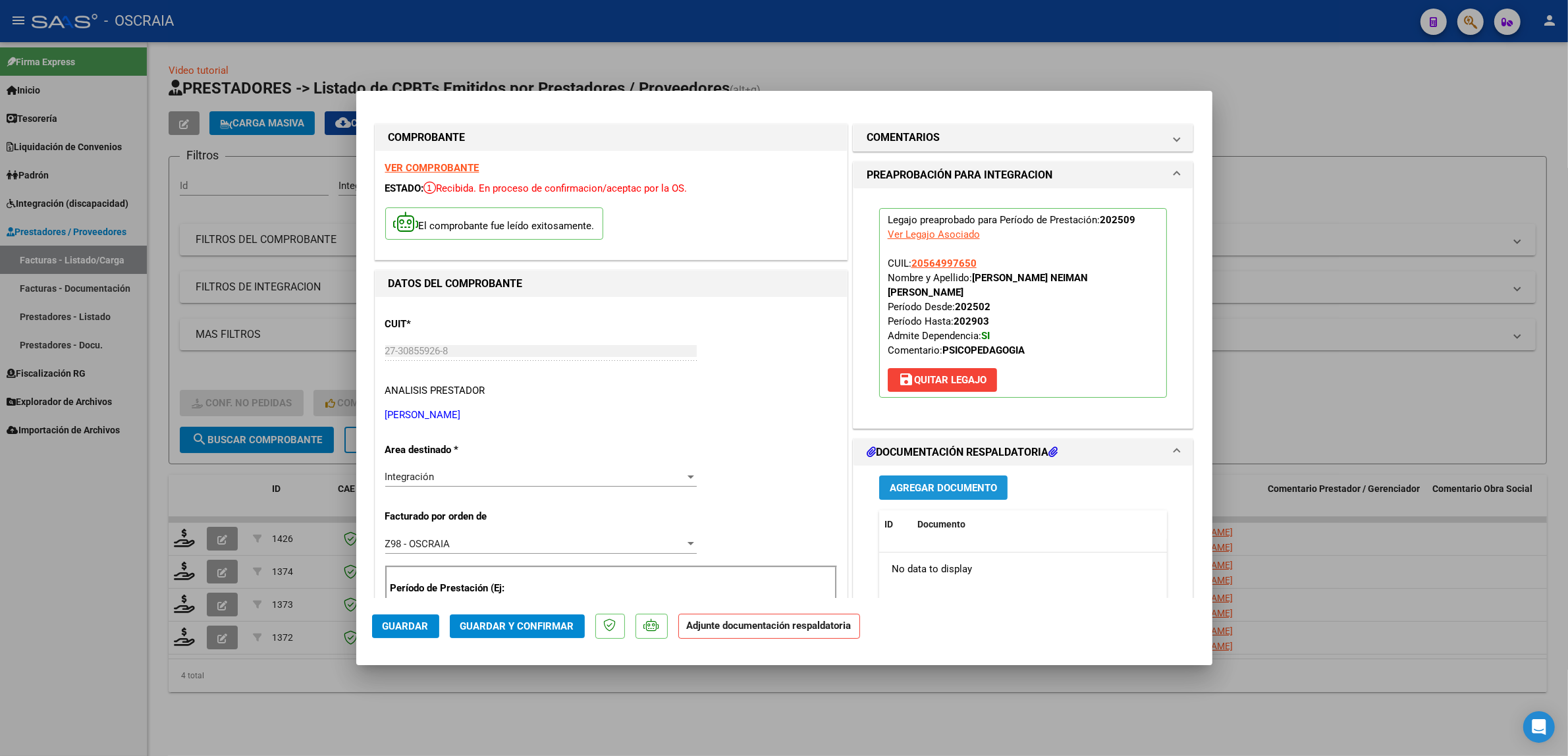
click at [948, 482] on span "Agregar Documento" at bounding box center [943, 488] width 107 height 12
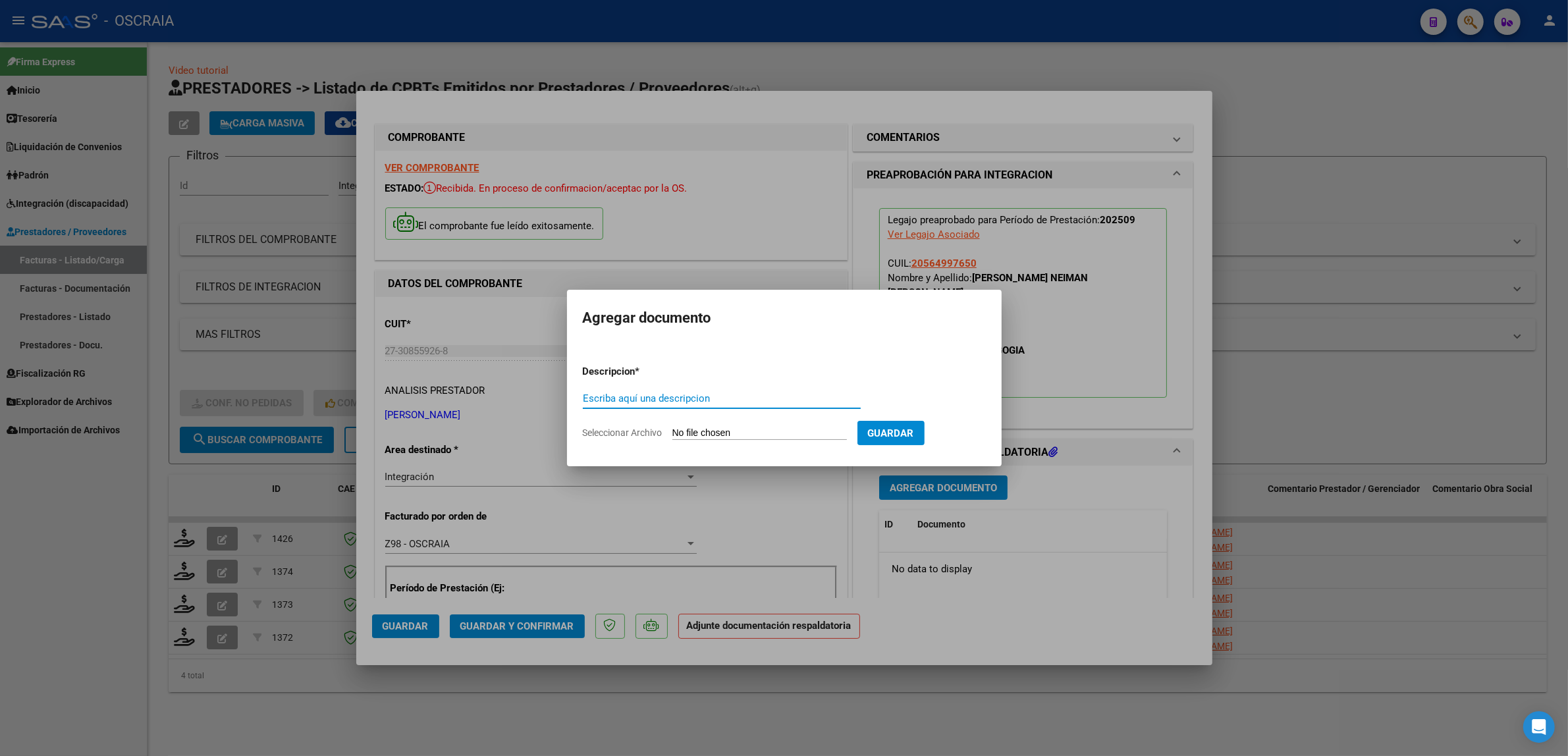
click at [728, 399] on input "Escriba aquí una descripcion" at bounding box center [722, 398] width 278 height 12
type input "PLANILLA DE ASISTENCIA"
click at [672, 427] on input "Seleccionar Archivo" at bounding box center [759, 434] width 174 height 12
type input "C:\fakepath\09-2025 RIVERO MARIA SOLEDAD FC2085 PSICOPEDAGOGA BENIZIO VALENTIN …"
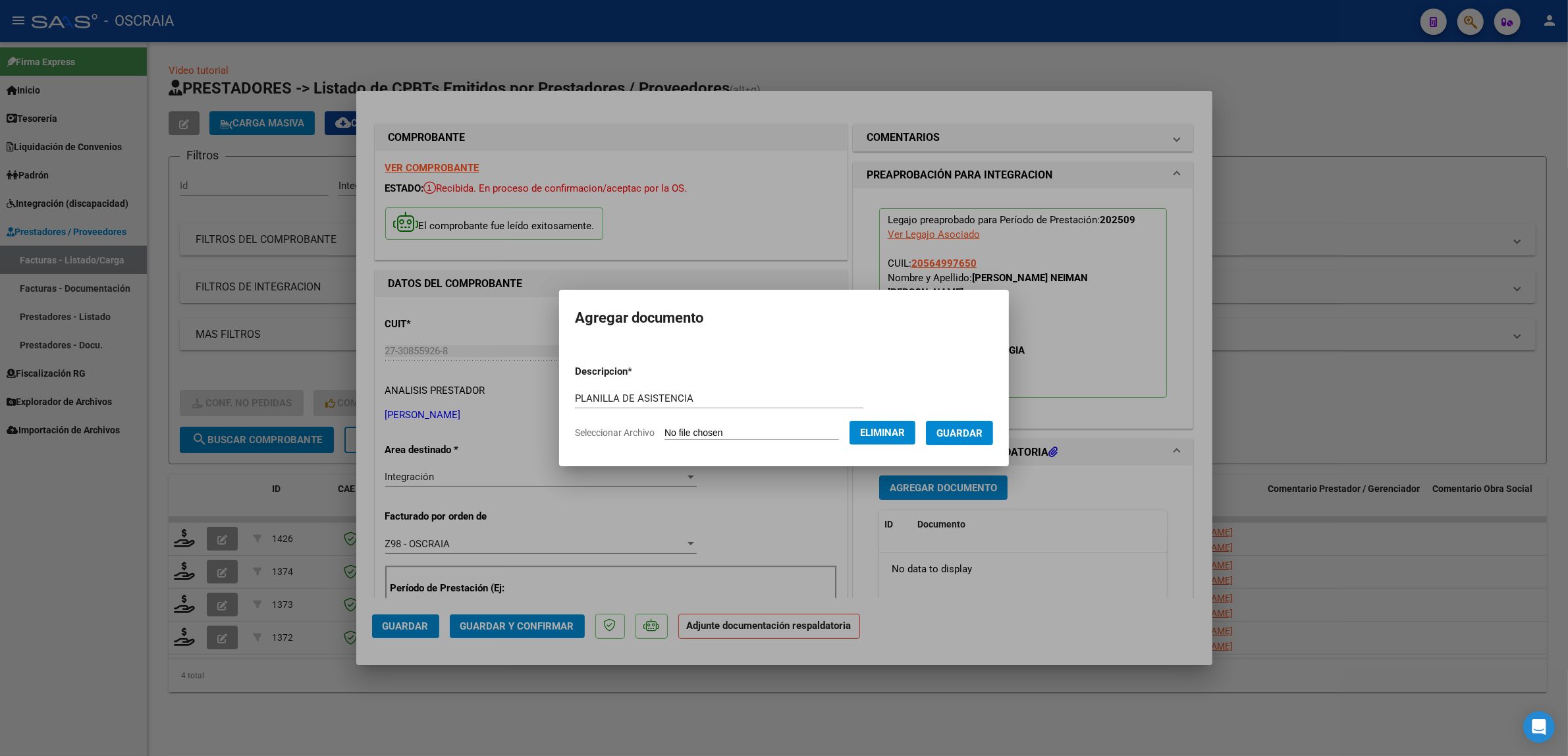
click at [979, 443] on button "Guardar" at bounding box center [960, 433] width 67 height 25
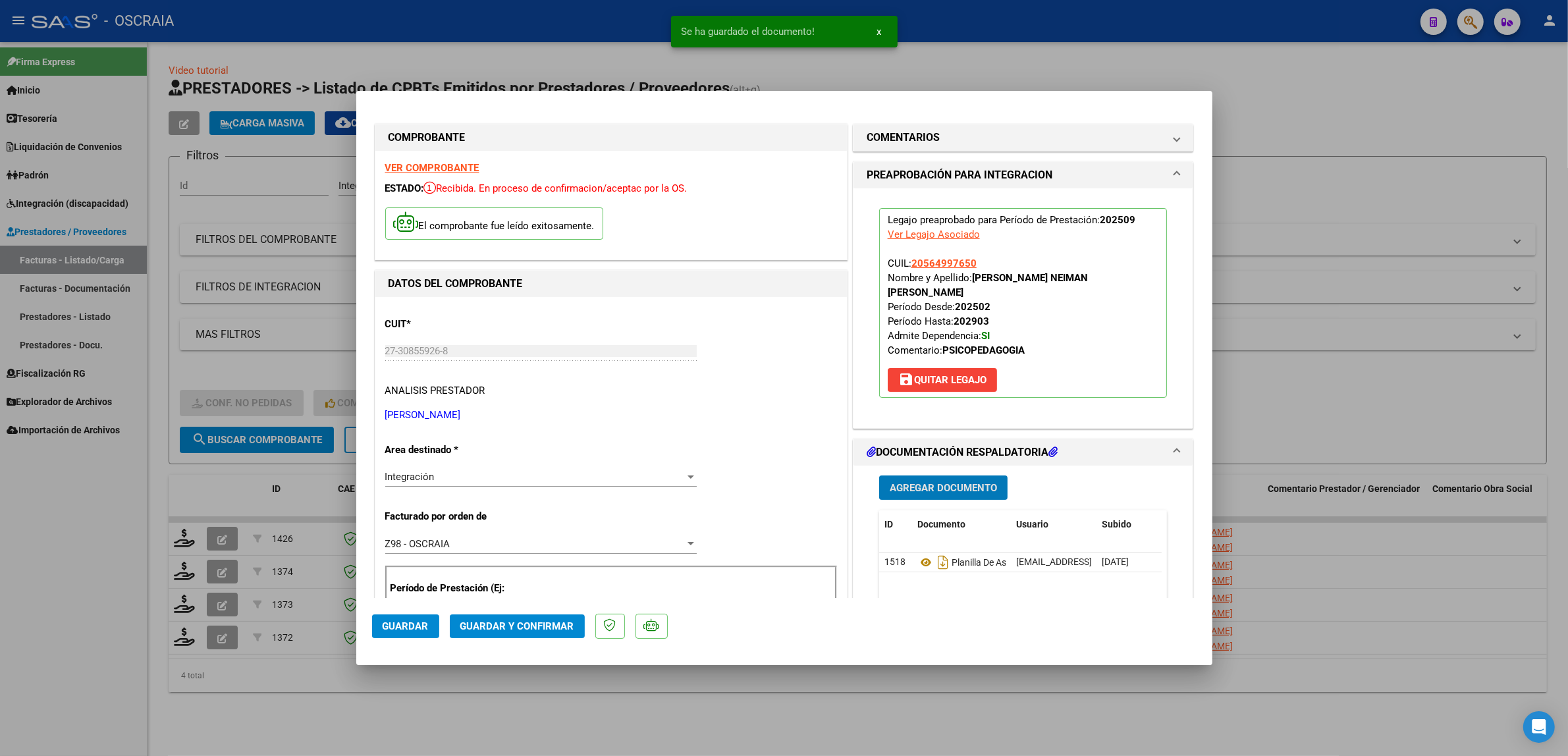
click at [535, 627] on span "Guardar y Confirmar" at bounding box center [517, 626] width 114 height 12
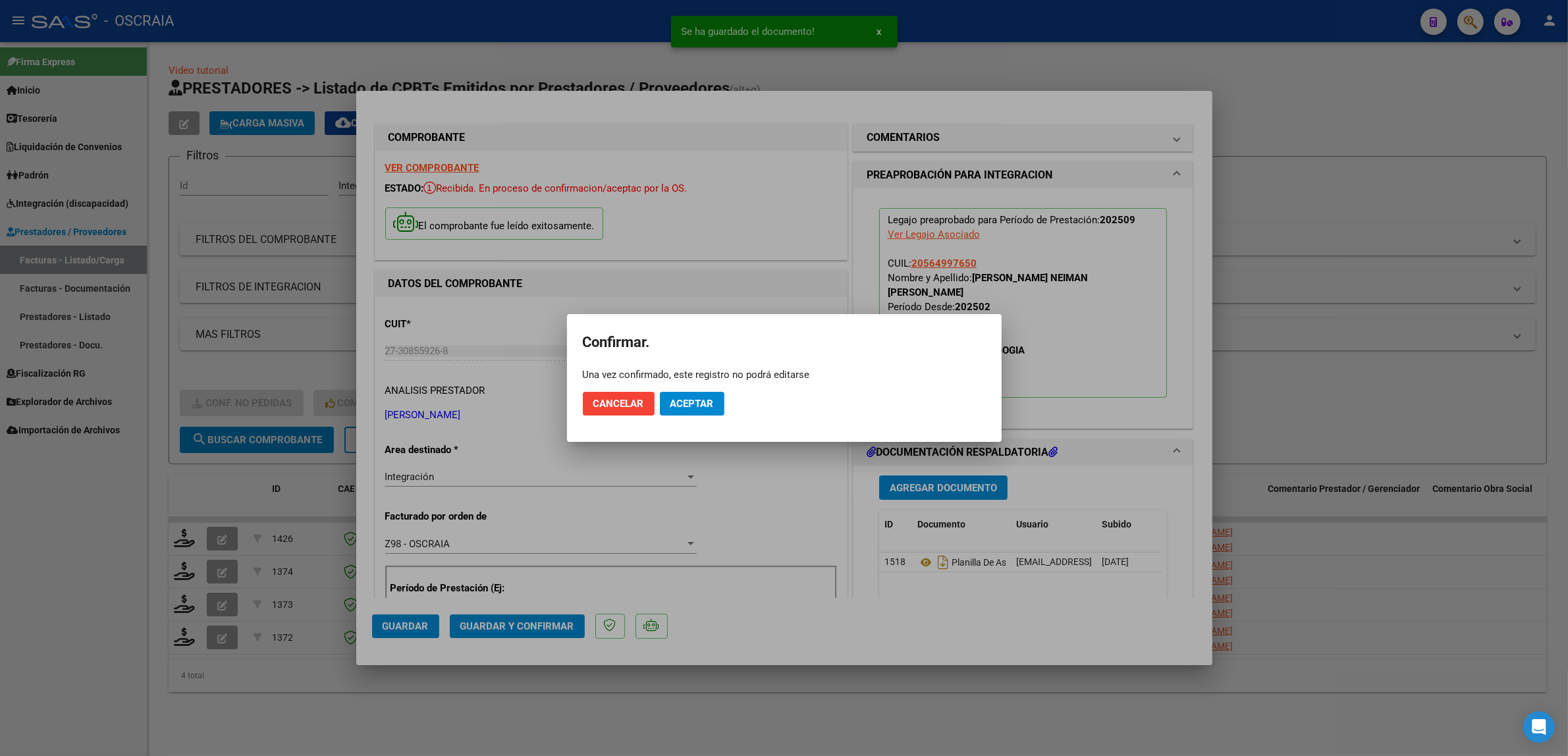
click at [682, 390] on mat-dialog-actions "Cancelar Aceptar" at bounding box center [785, 403] width 403 height 45
click at [682, 401] on span "Aceptar" at bounding box center [691, 403] width 43 height 12
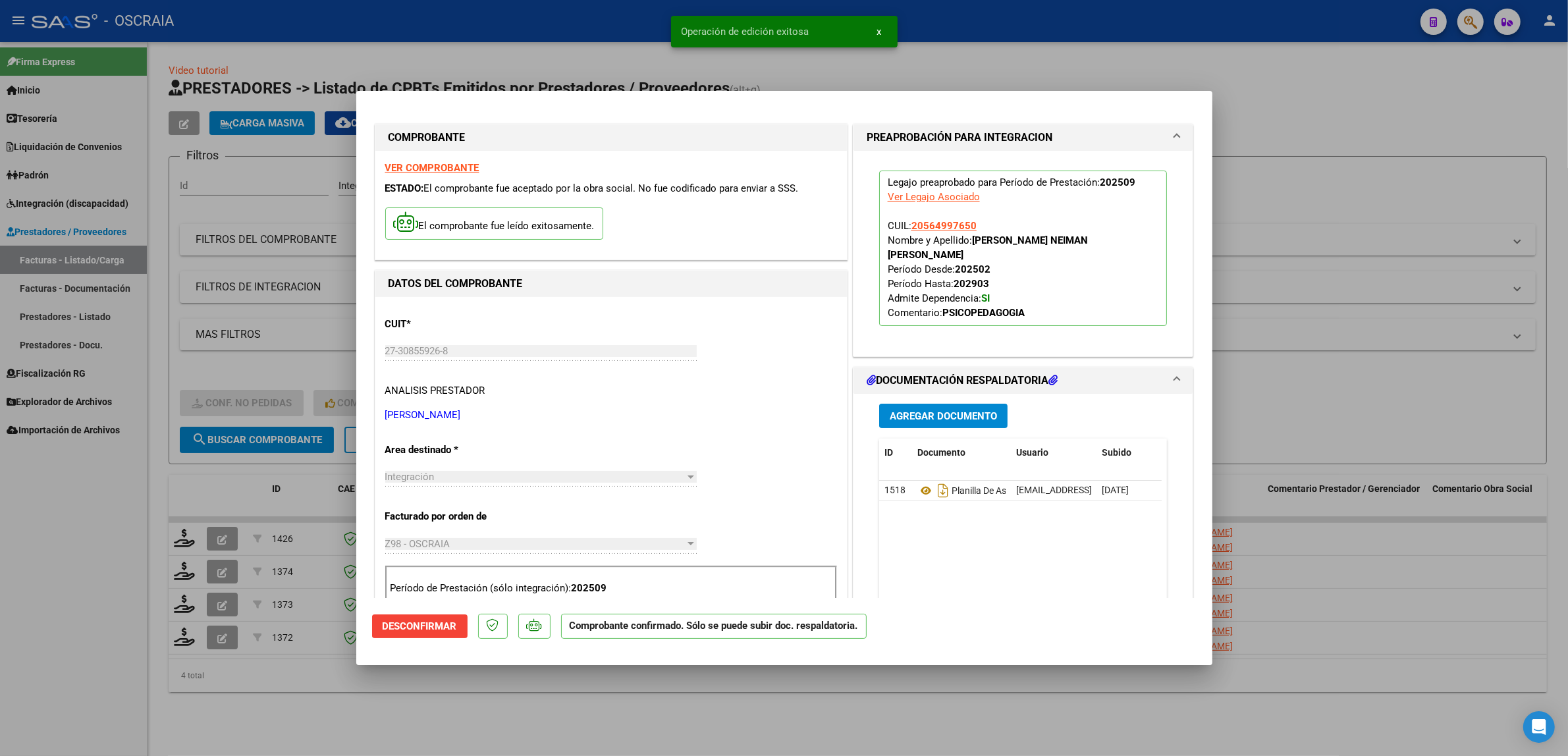
click at [323, 257] on div at bounding box center [784, 378] width 1568 height 756
type input "$ 0,00"
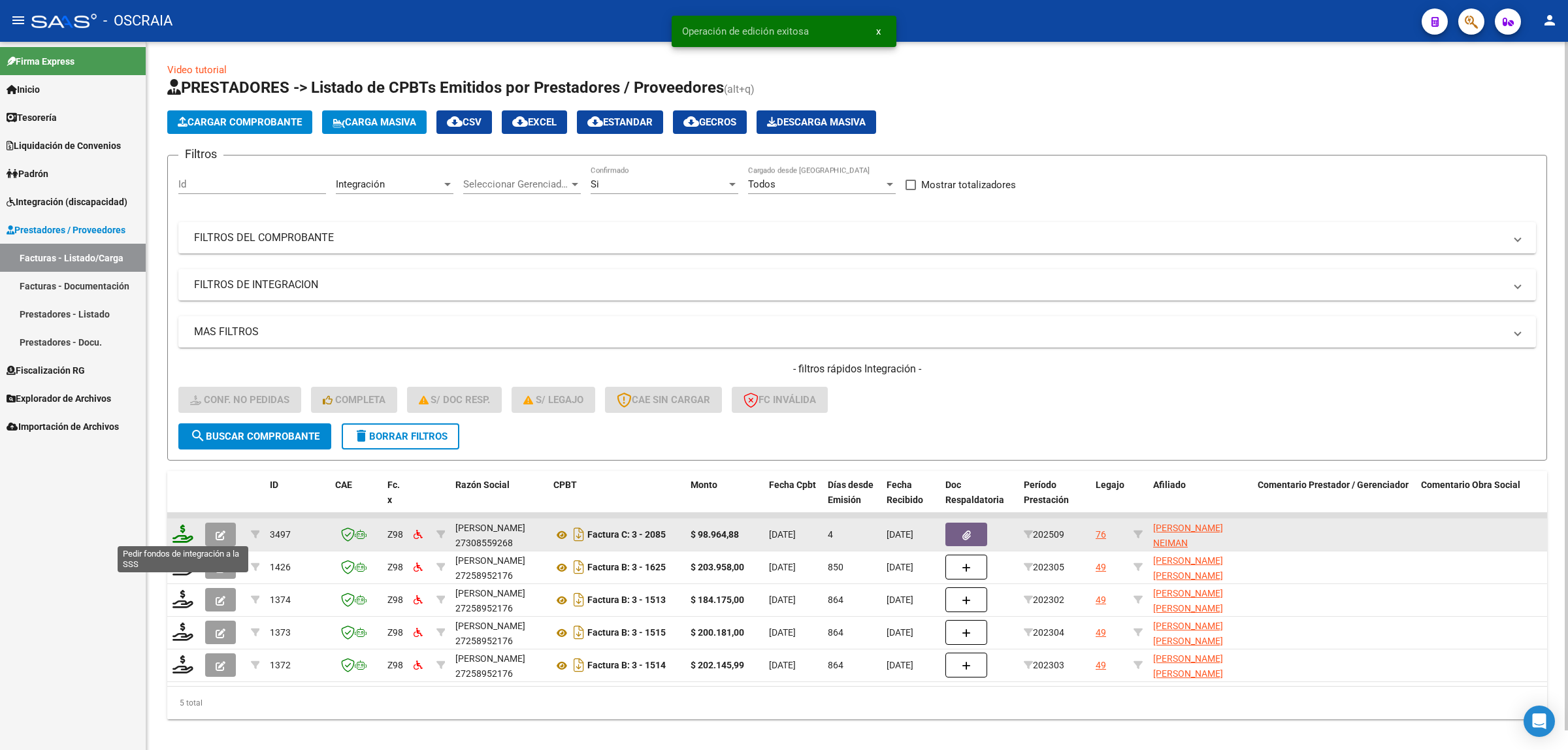
click at [181, 539] on icon at bounding box center [182, 534] width 21 height 18
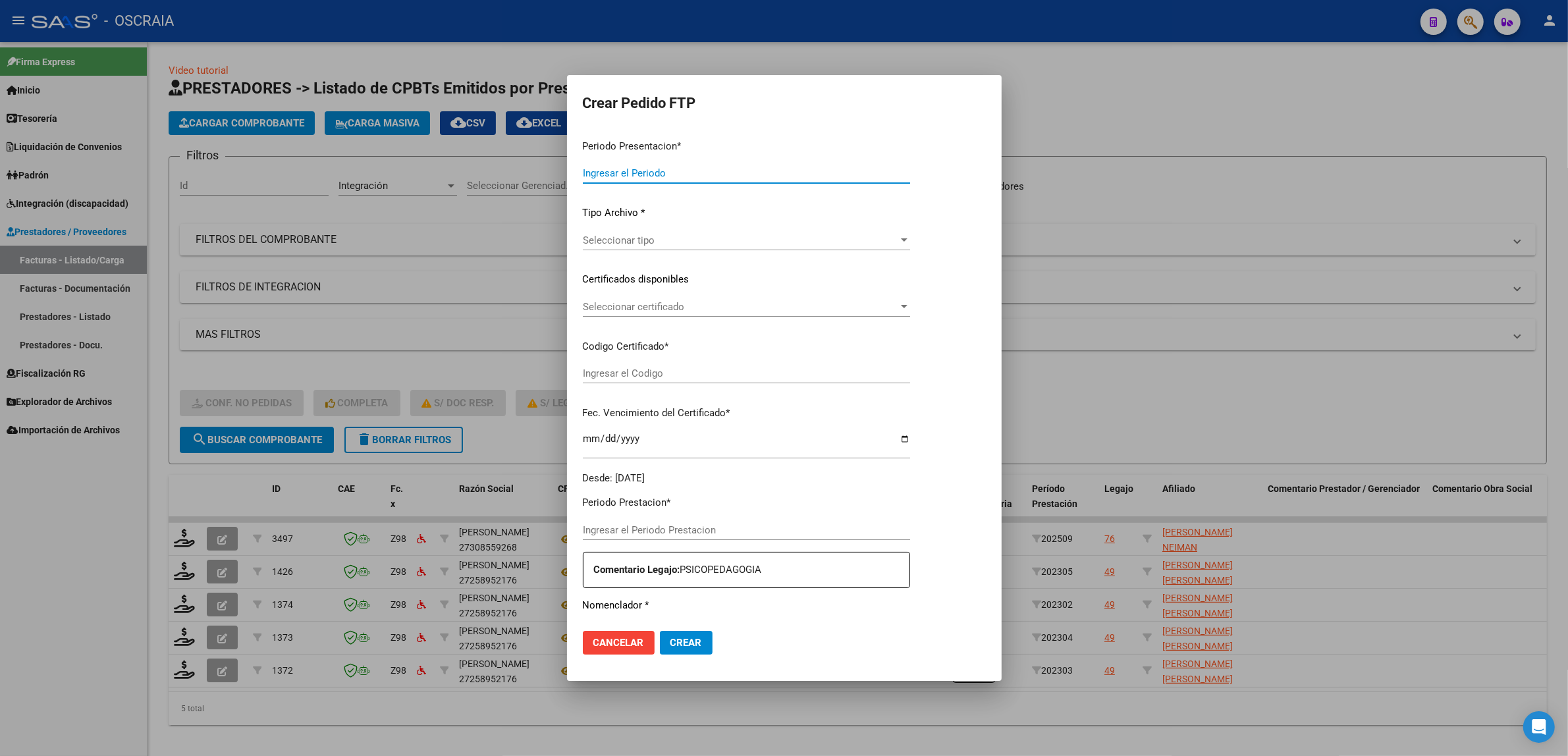
type input "202509"
type input "$ 98.964,88"
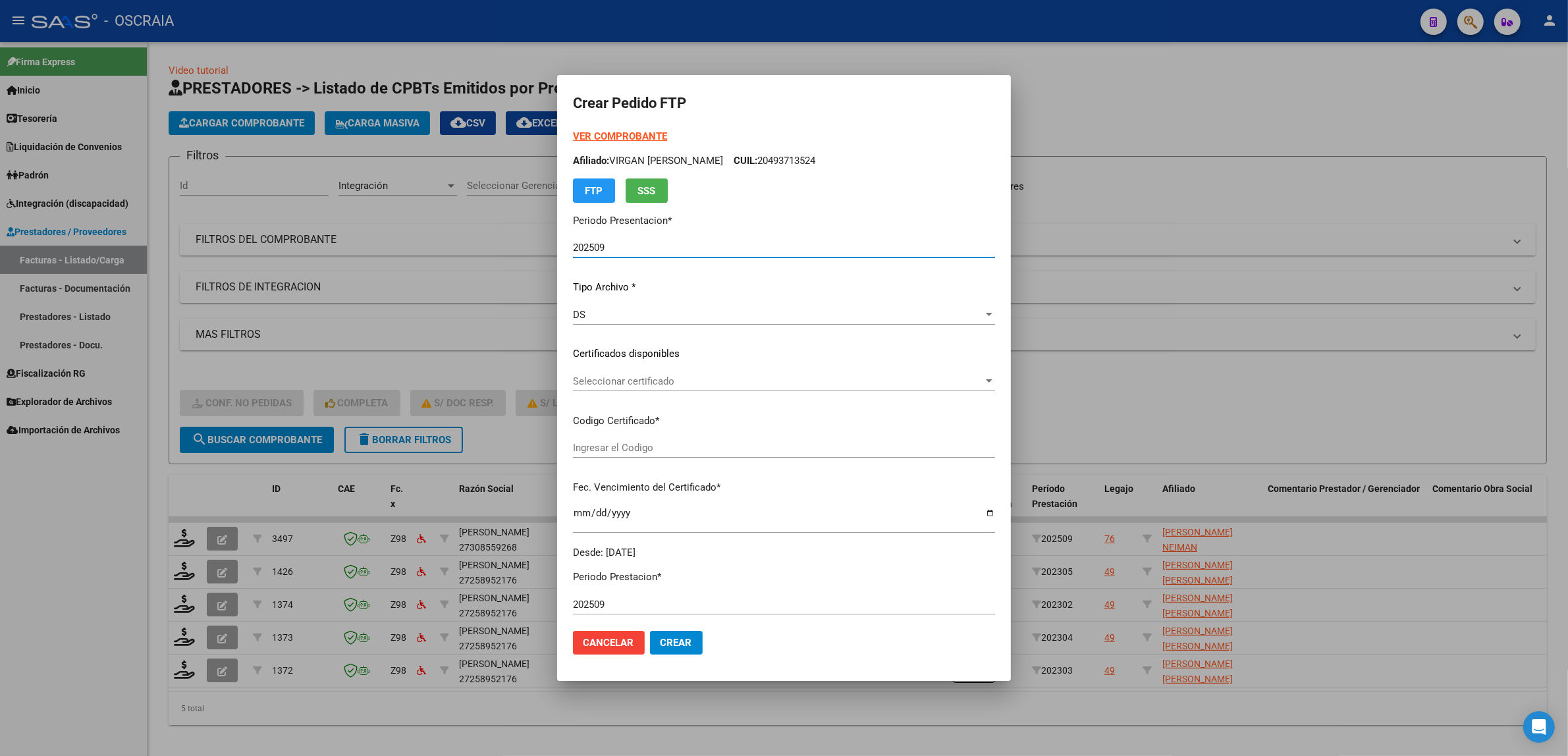
type input "ARG02000564997652024030620290306BUE430"
type input "2029-03-31"
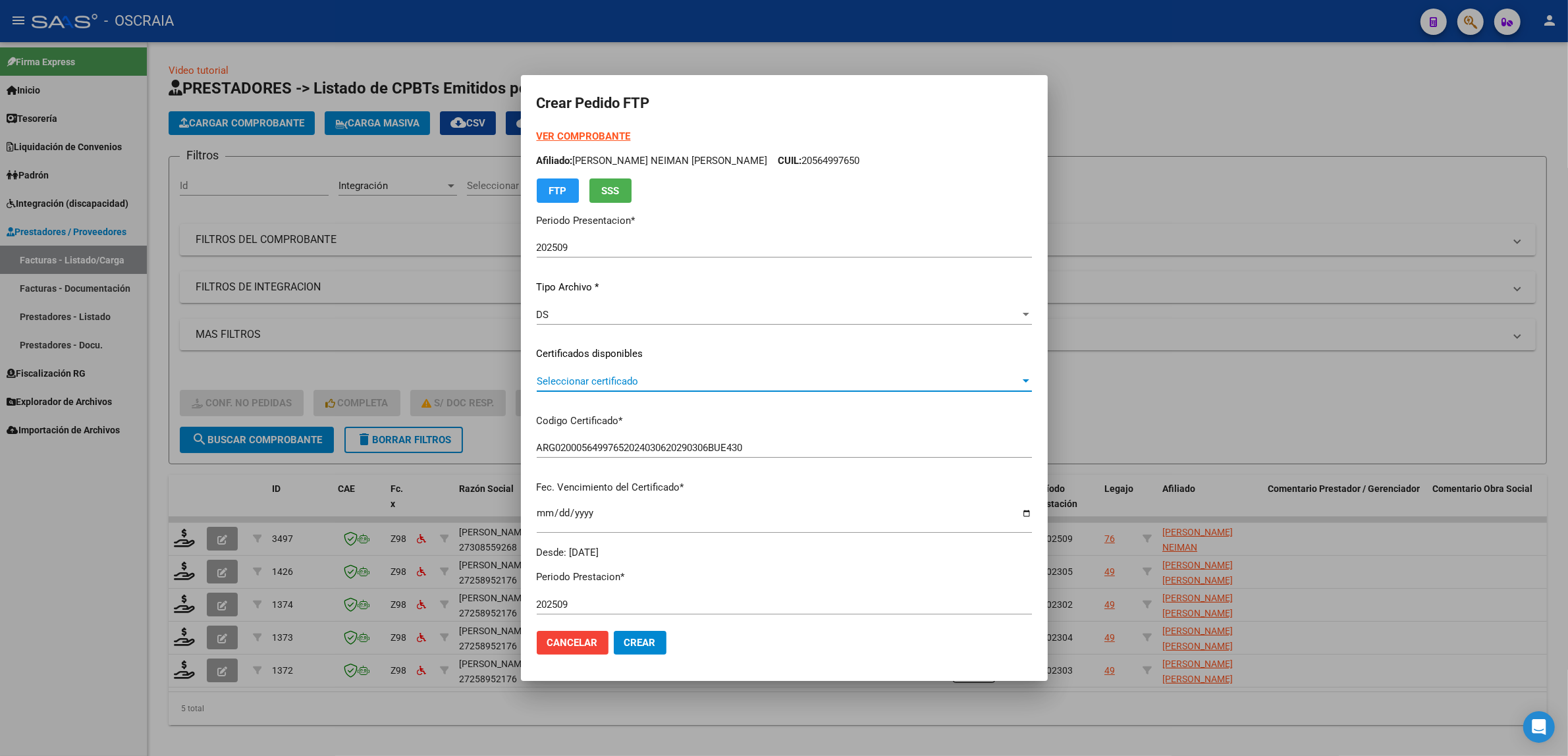
click at [613, 376] on span "Seleccionar certificado" at bounding box center [778, 381] width 484 height 12
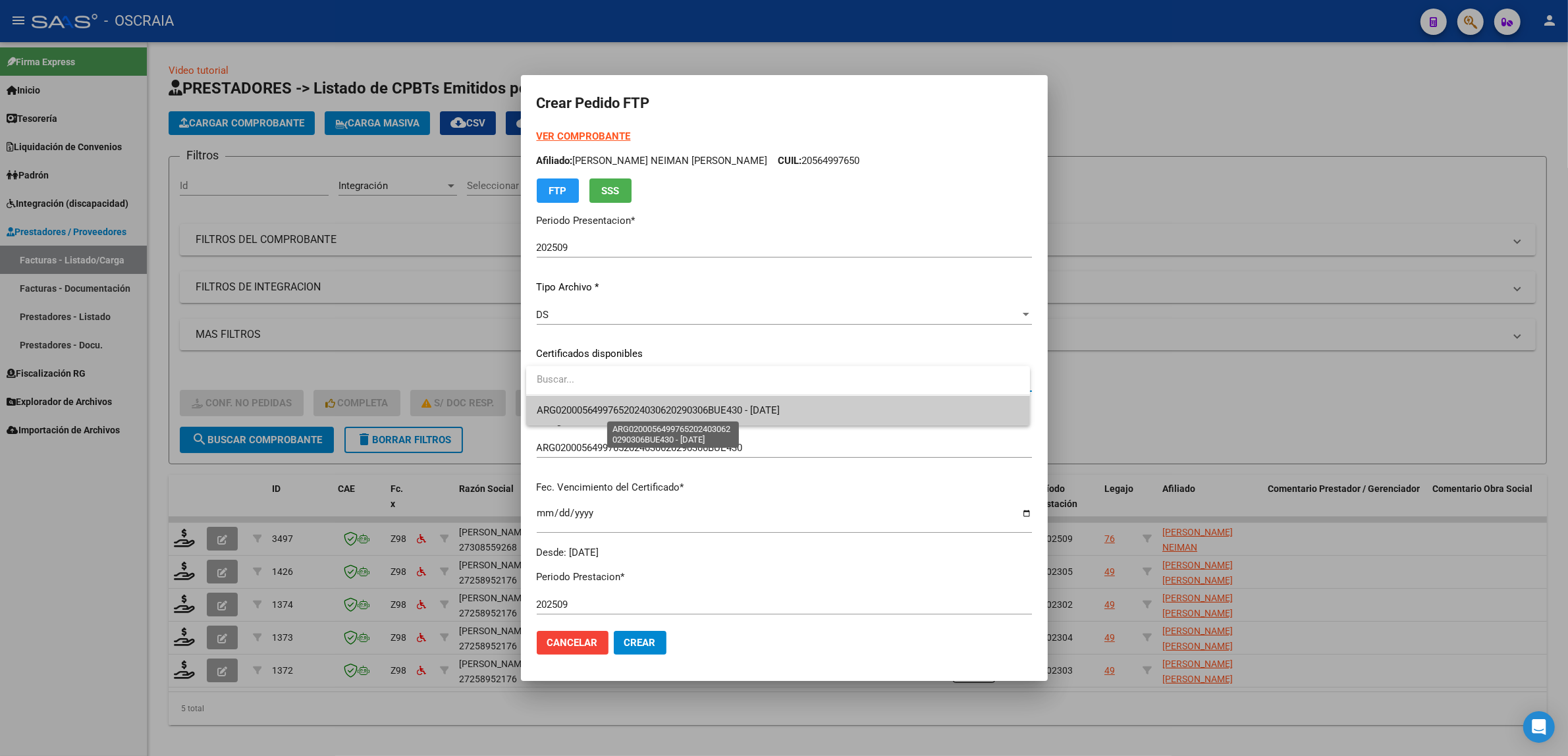
click at [643, 409] on span "ARG02000564997652024030620290306BUE430 - 2029-03-31" at bounding box center [658, 410] width 243 height 12
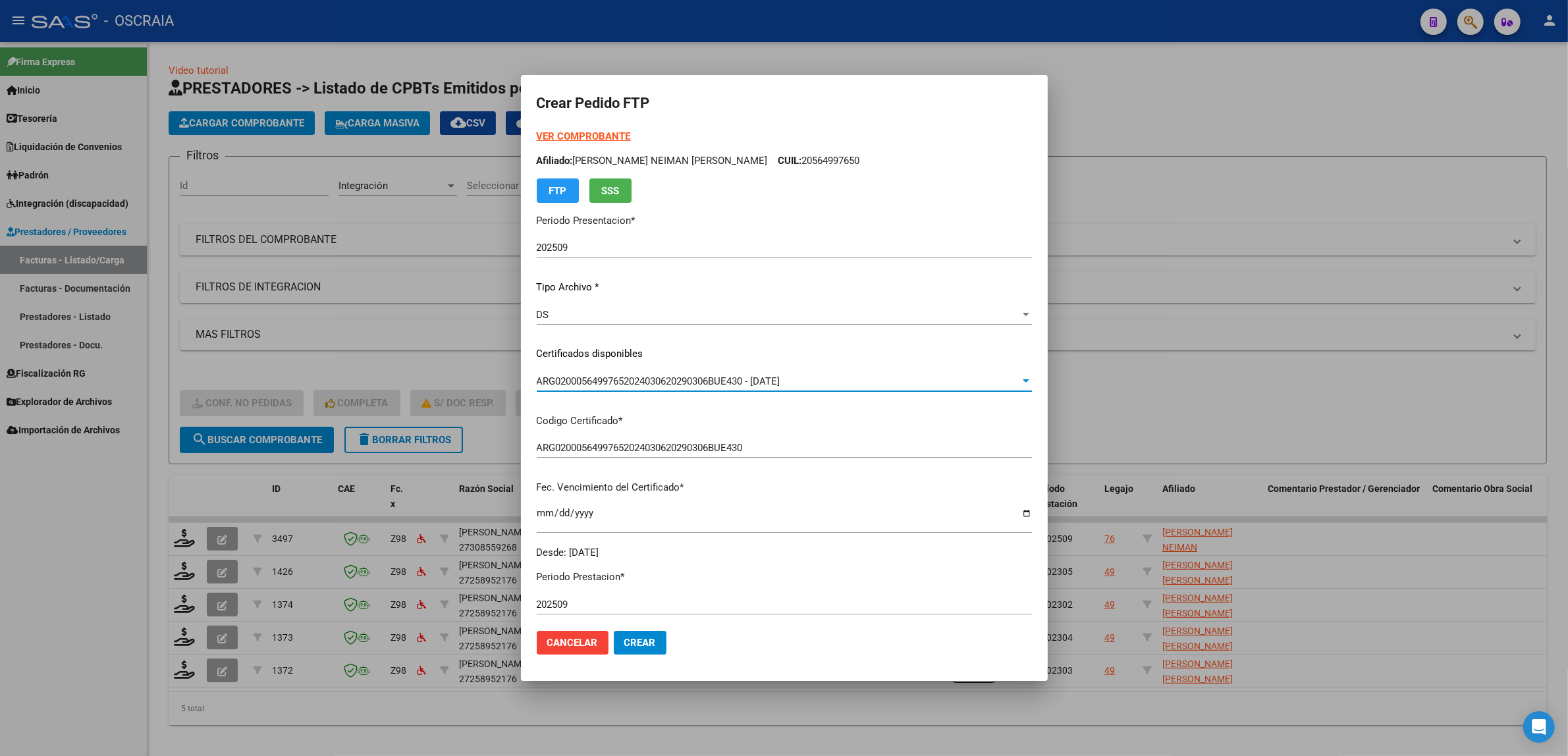
scroll to position [390, 0]
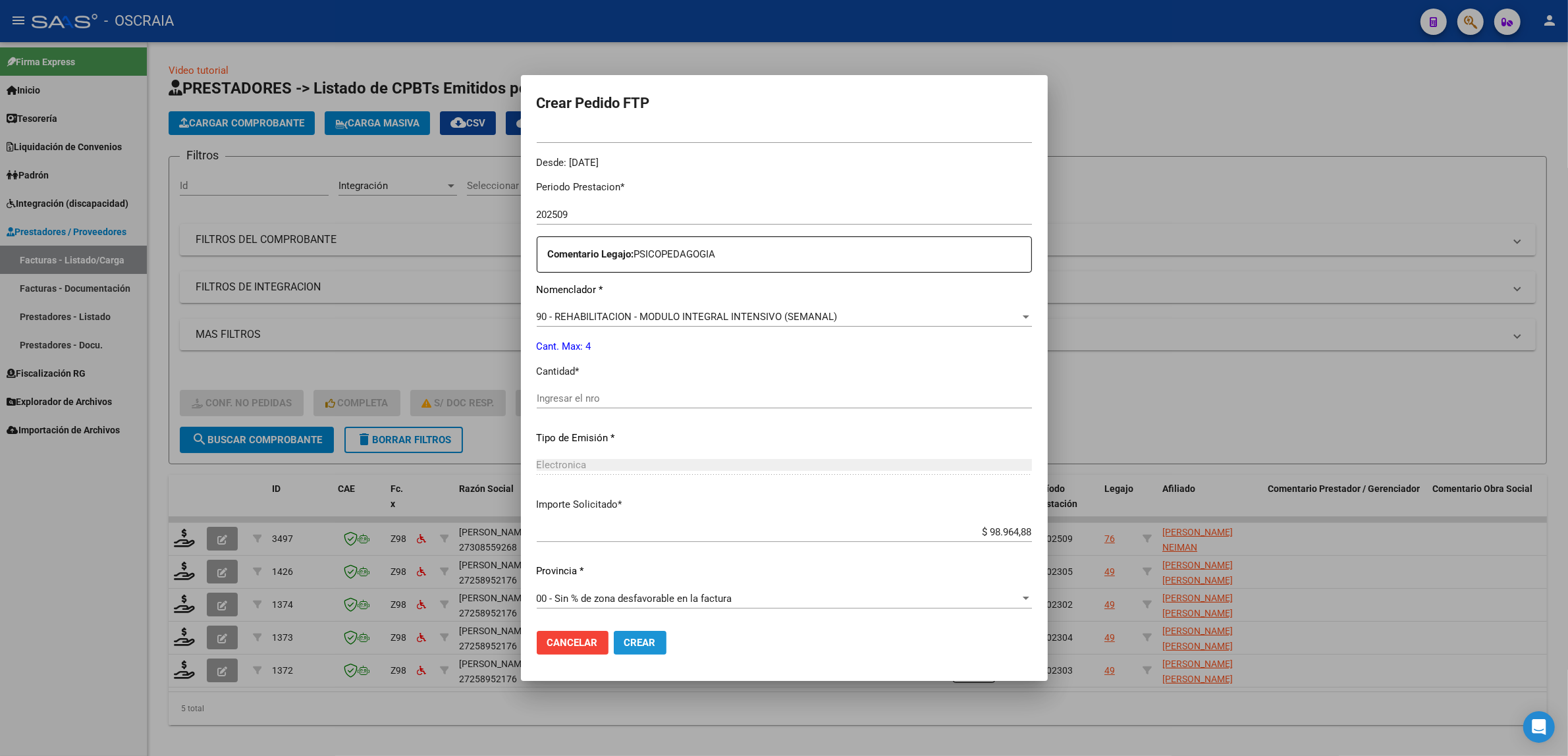
click at [648, 639] on span "Crear" at bounding box center [640, 642] width 32 height 12
click at [623, 390] on div "Ingresar el nro" at bounding box center [784, 398] width 495 height 20
click at [620, 396] on input "Ingresar el nro" at bounding box center [784, 398] width 495 height 12
type input "4"
click at [545, 449] on div "Periodo Prestacion * 202509 Ingresar el Periodo Prestacion Comentario Legajo: P…" at bounding box center [784, 396] width 495 height 451
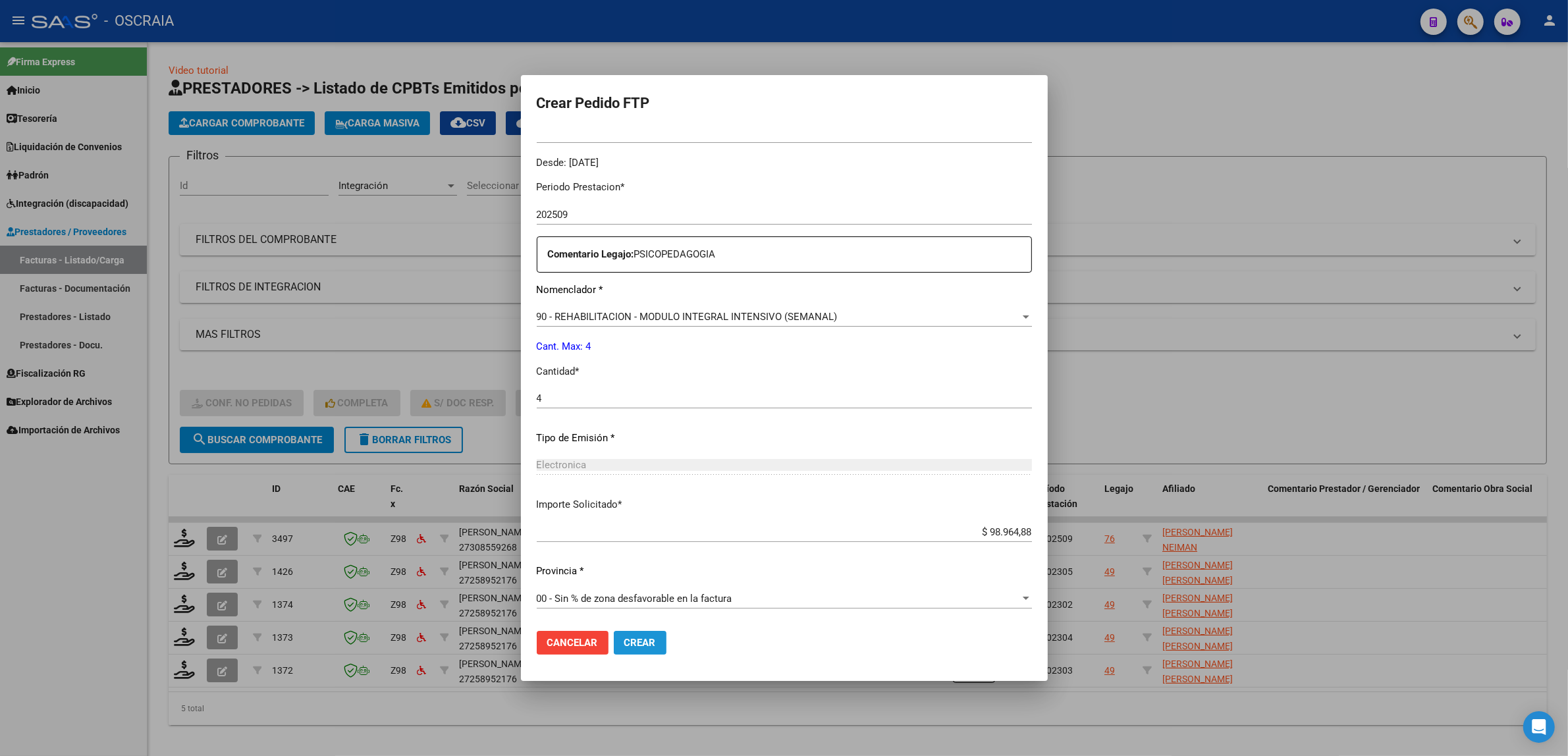
click at [649, 643] on span "Crear" at bounding box center [640, 642] width 32 height 12
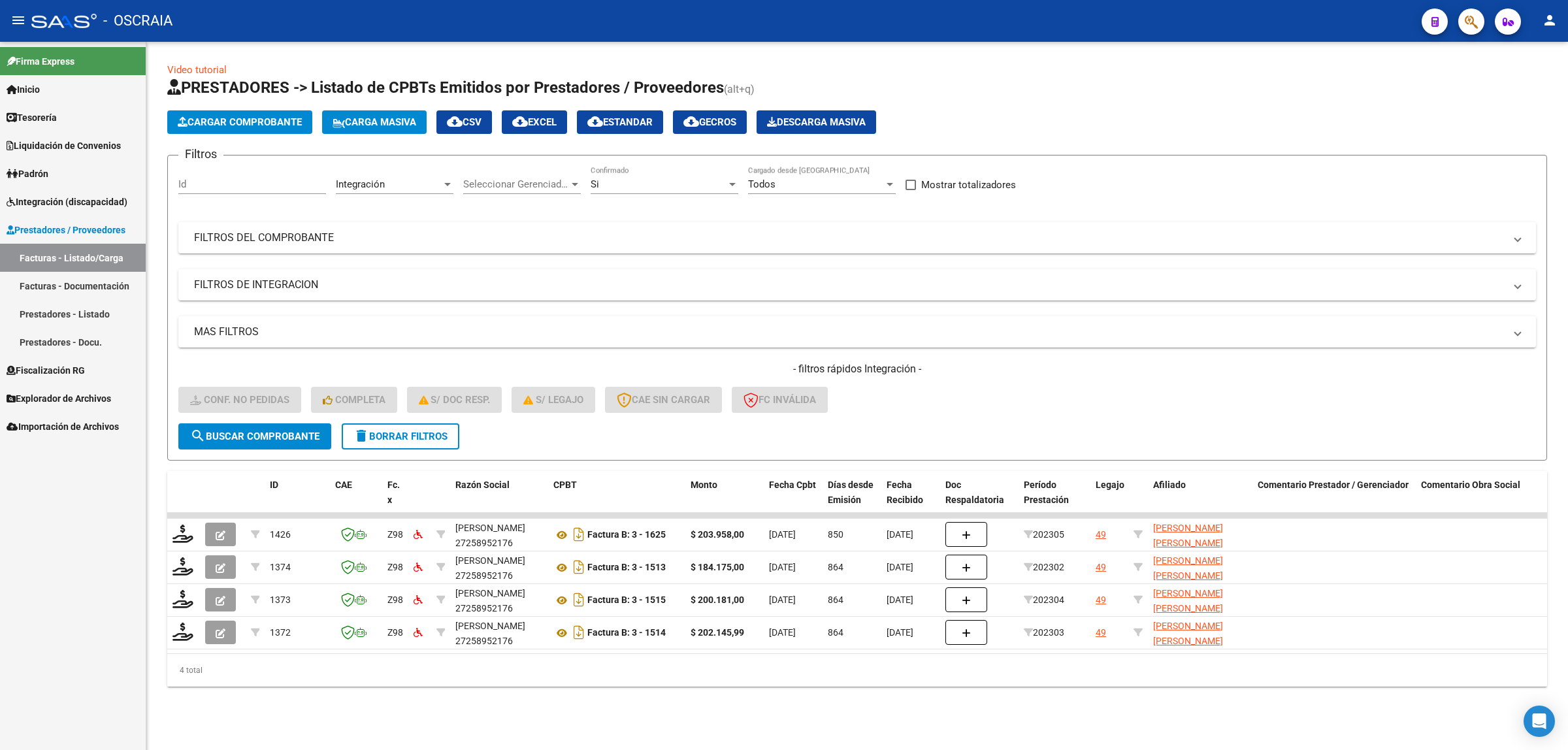
click at [213, 125] on span "Cargar Comprobante" at bounding box center [240, 122] width 124 height 12
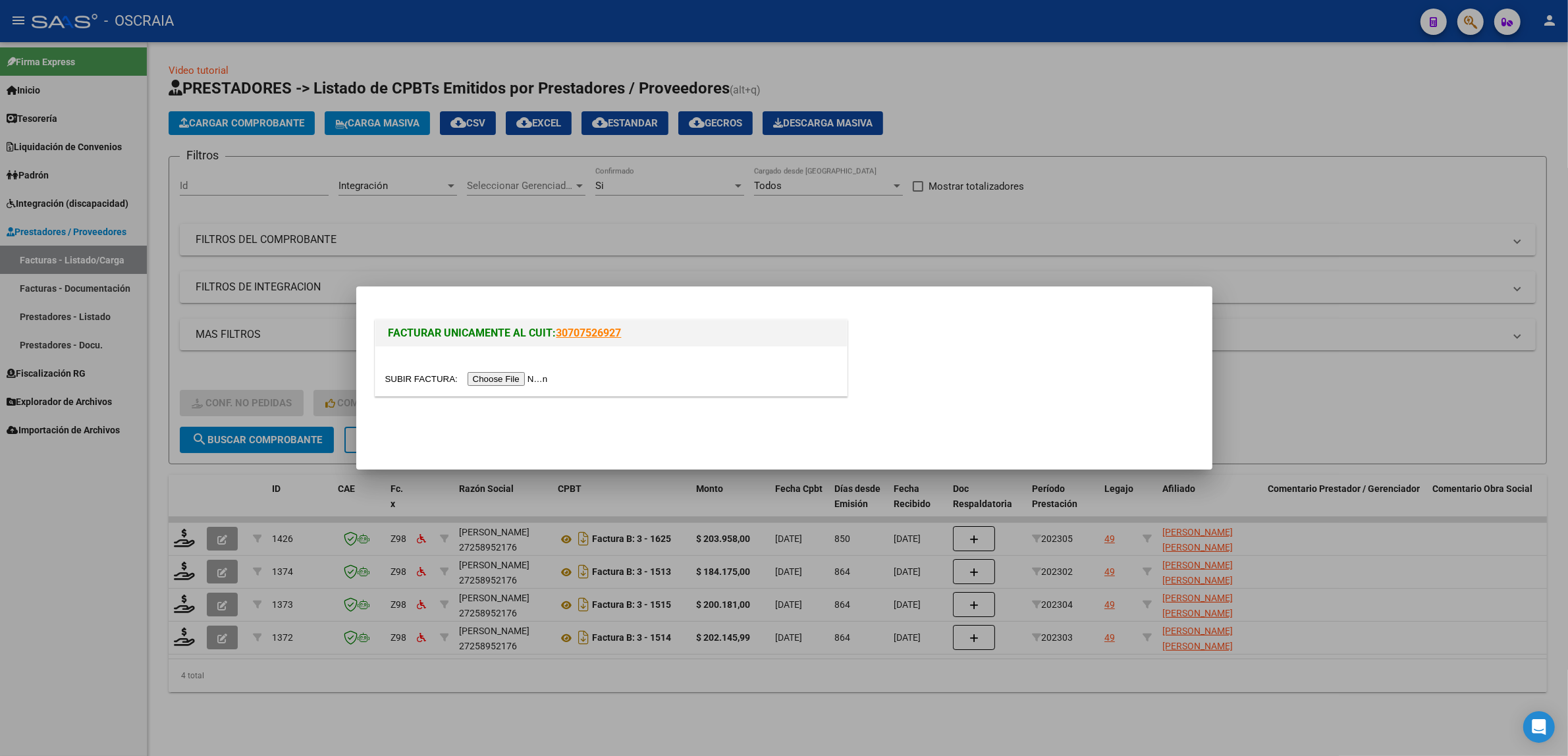
click at [512, 373] on input "file" at bounding box center [468, 379] width 167 height 14
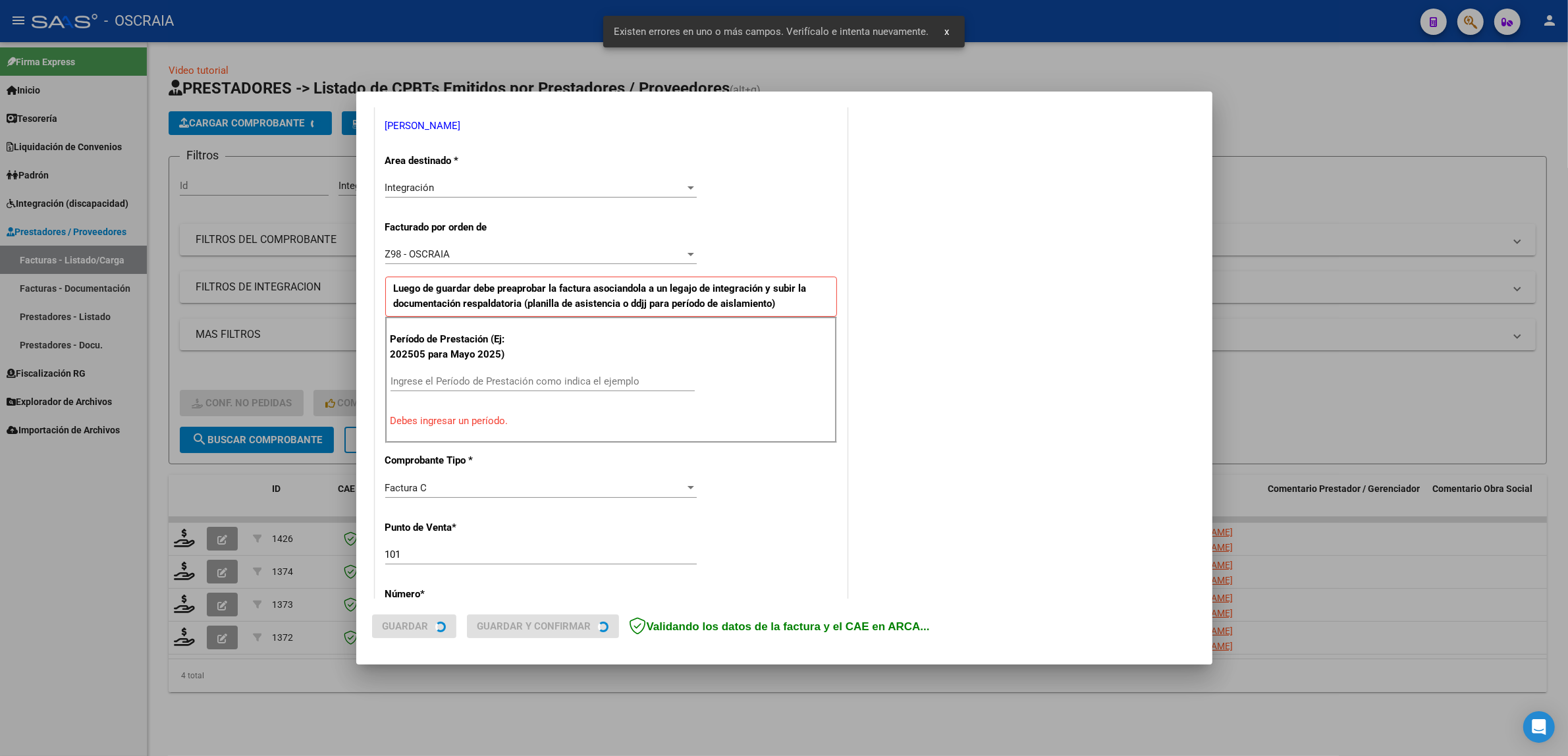
scroll to position [281, 0]
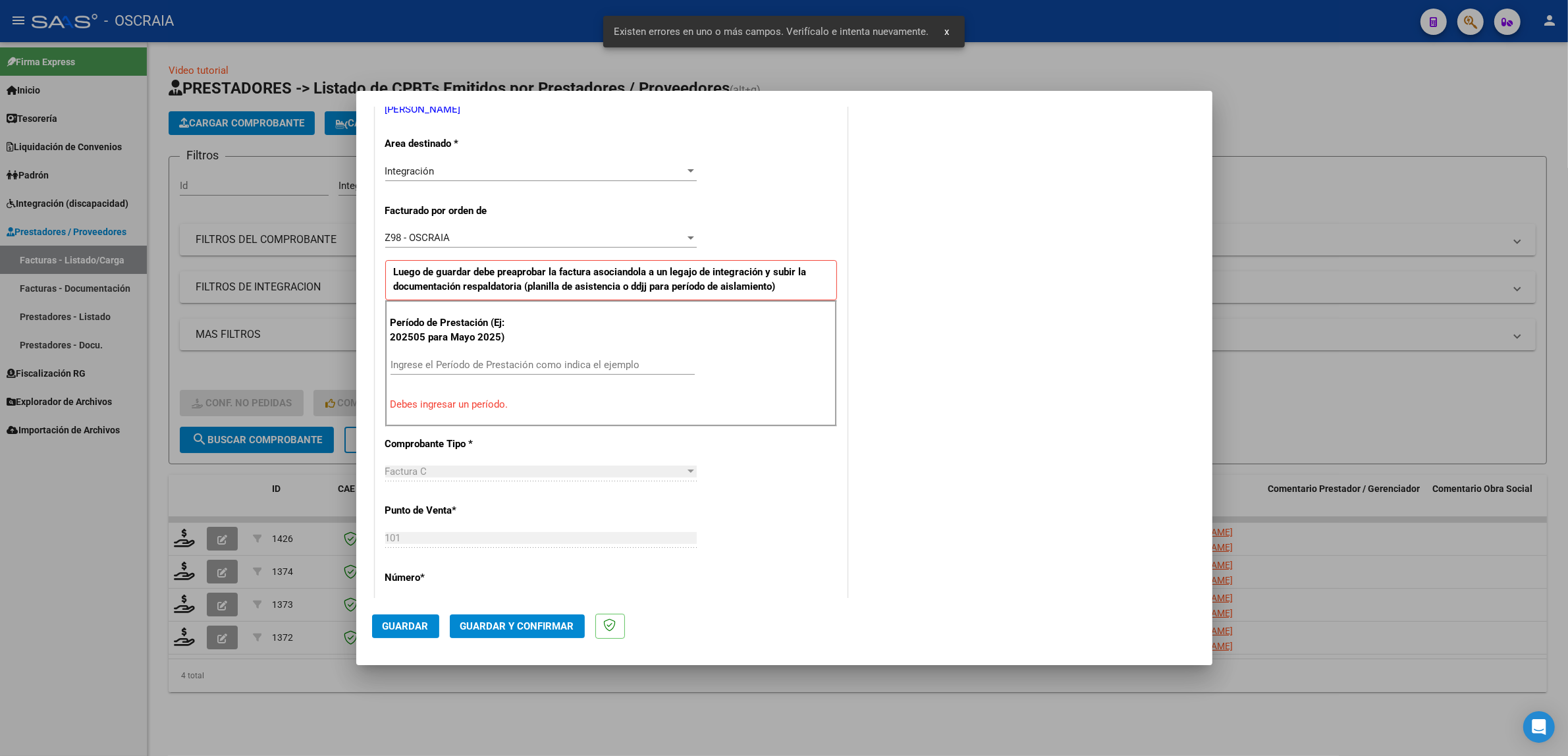
click at [521, 359] on div "Ingrese el Período de Prestación como indica el ejemplo" at bounding box center [543, 364] width 305 height 20
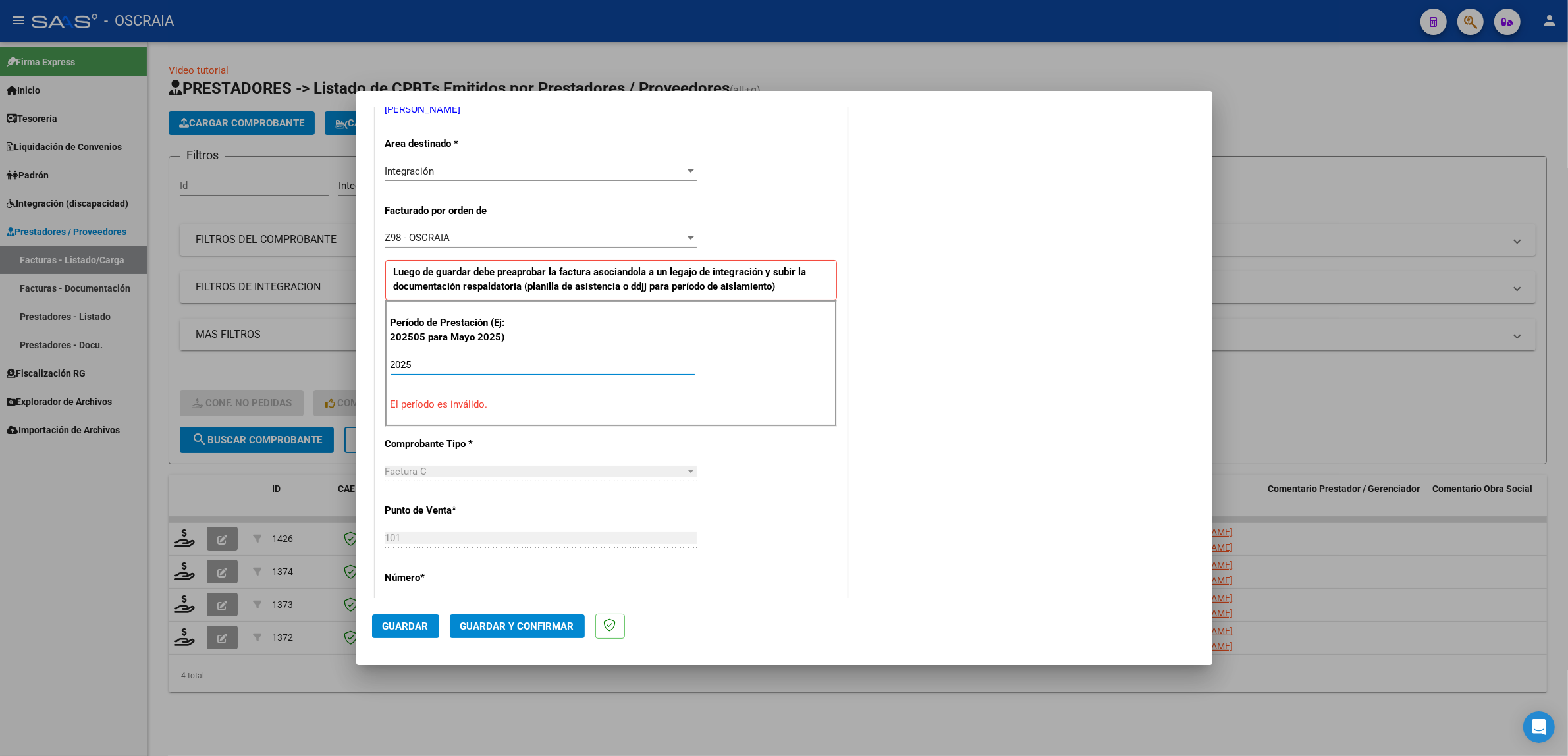
type input "20250"
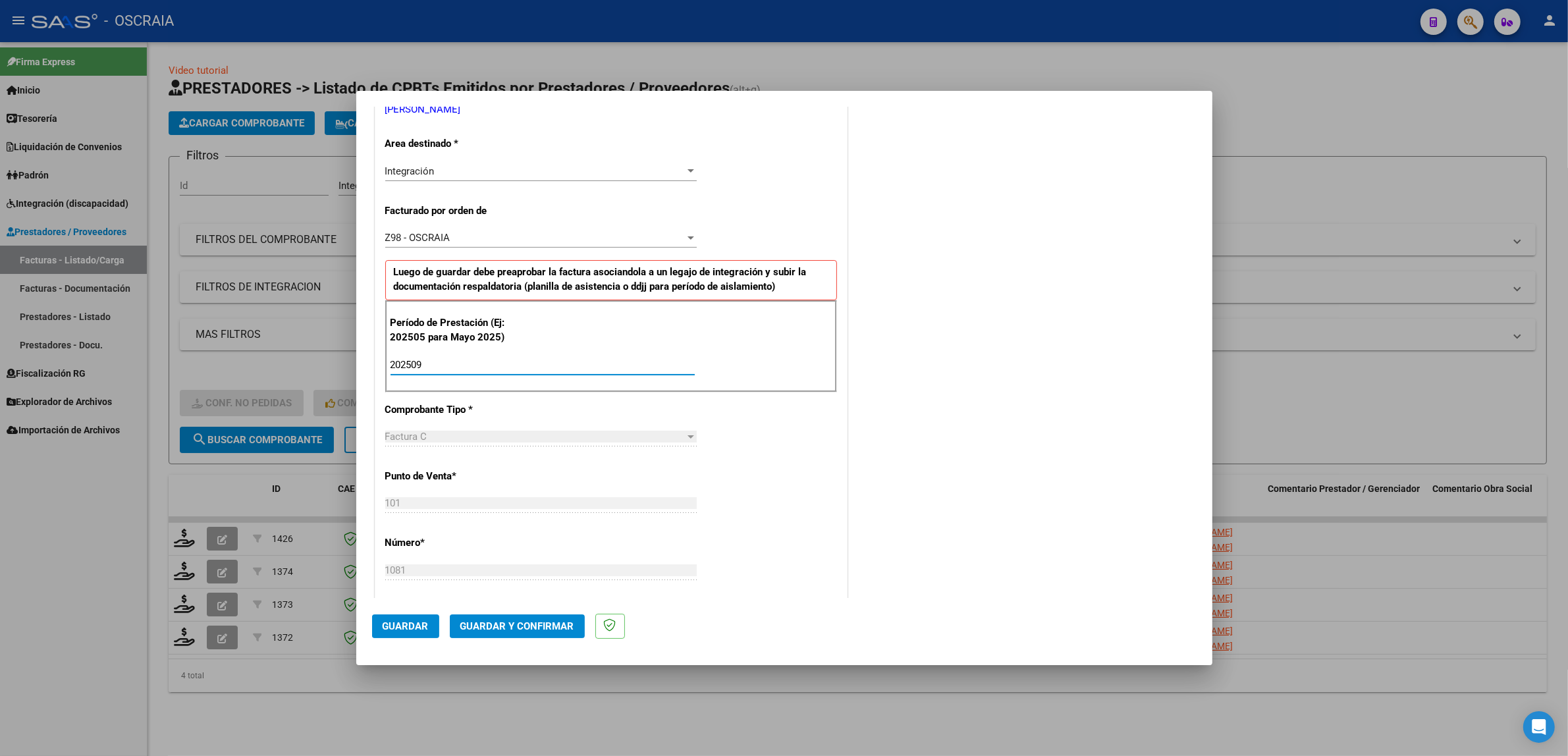
type input "202509"
click at [409, 633] on button "Guardar" at bounding box center [405, 626] width 67 height 24
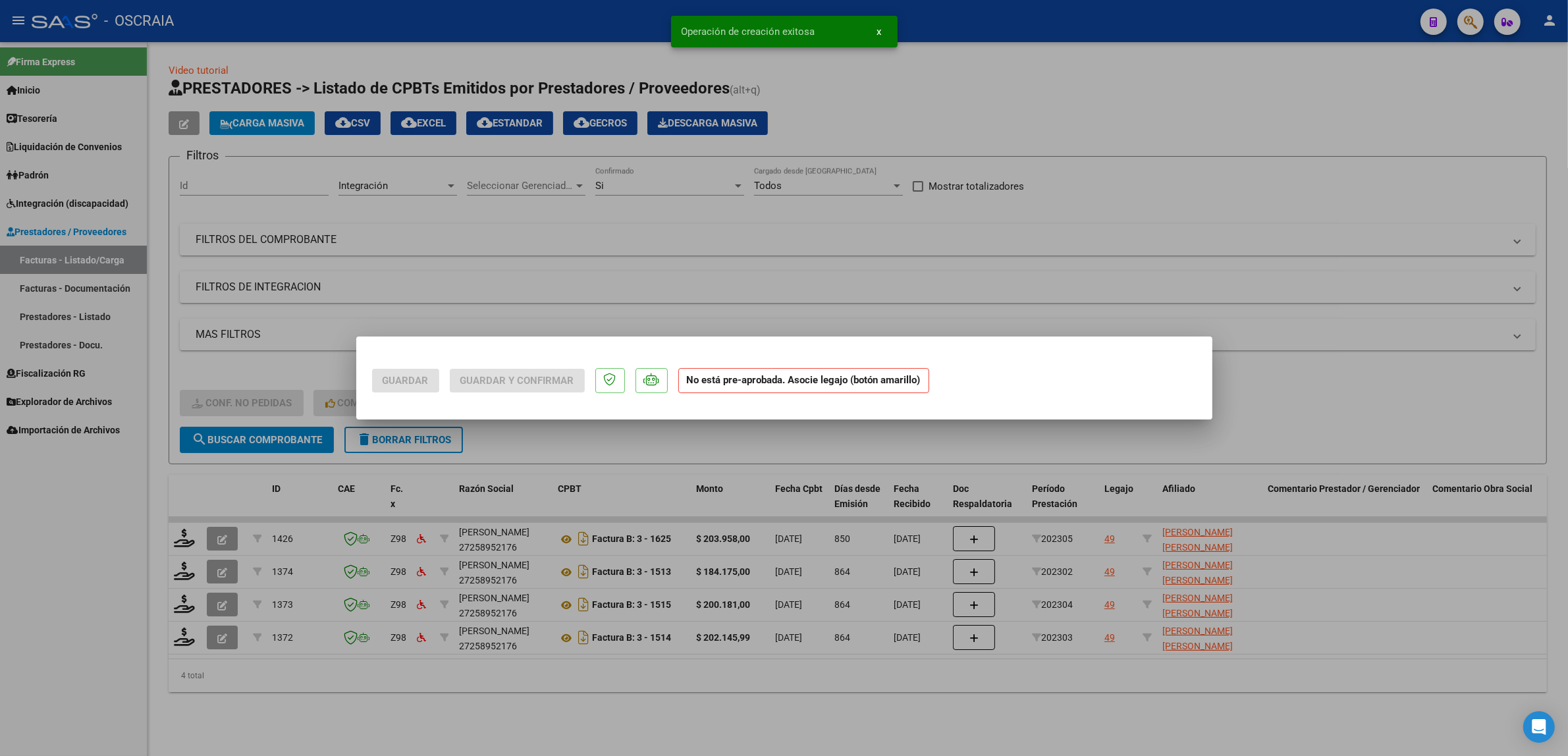
scroll to position [0, 0]
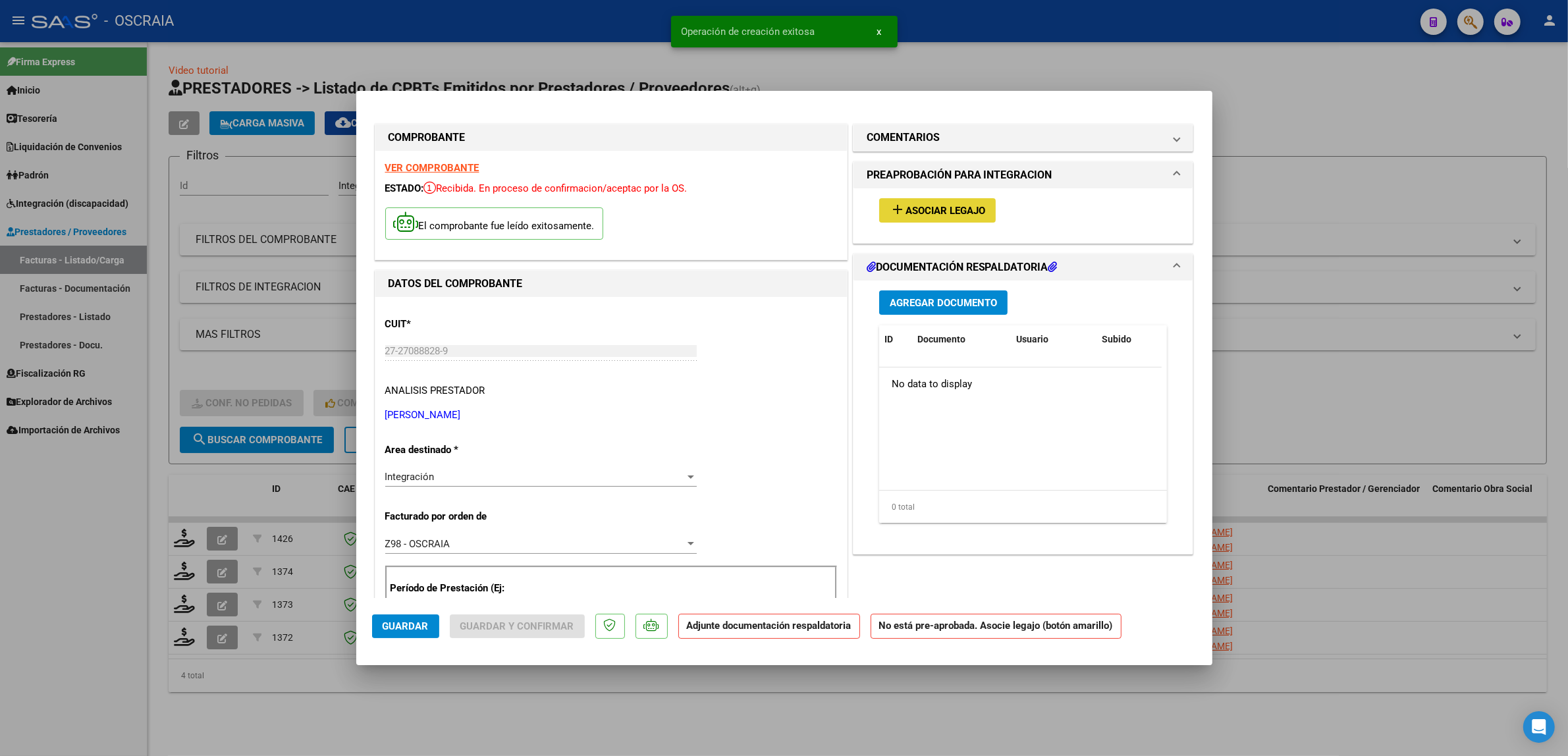
click at [951, 211] on span "Asociar Legajo" at bounding box center [945, 211] width 80 height 12
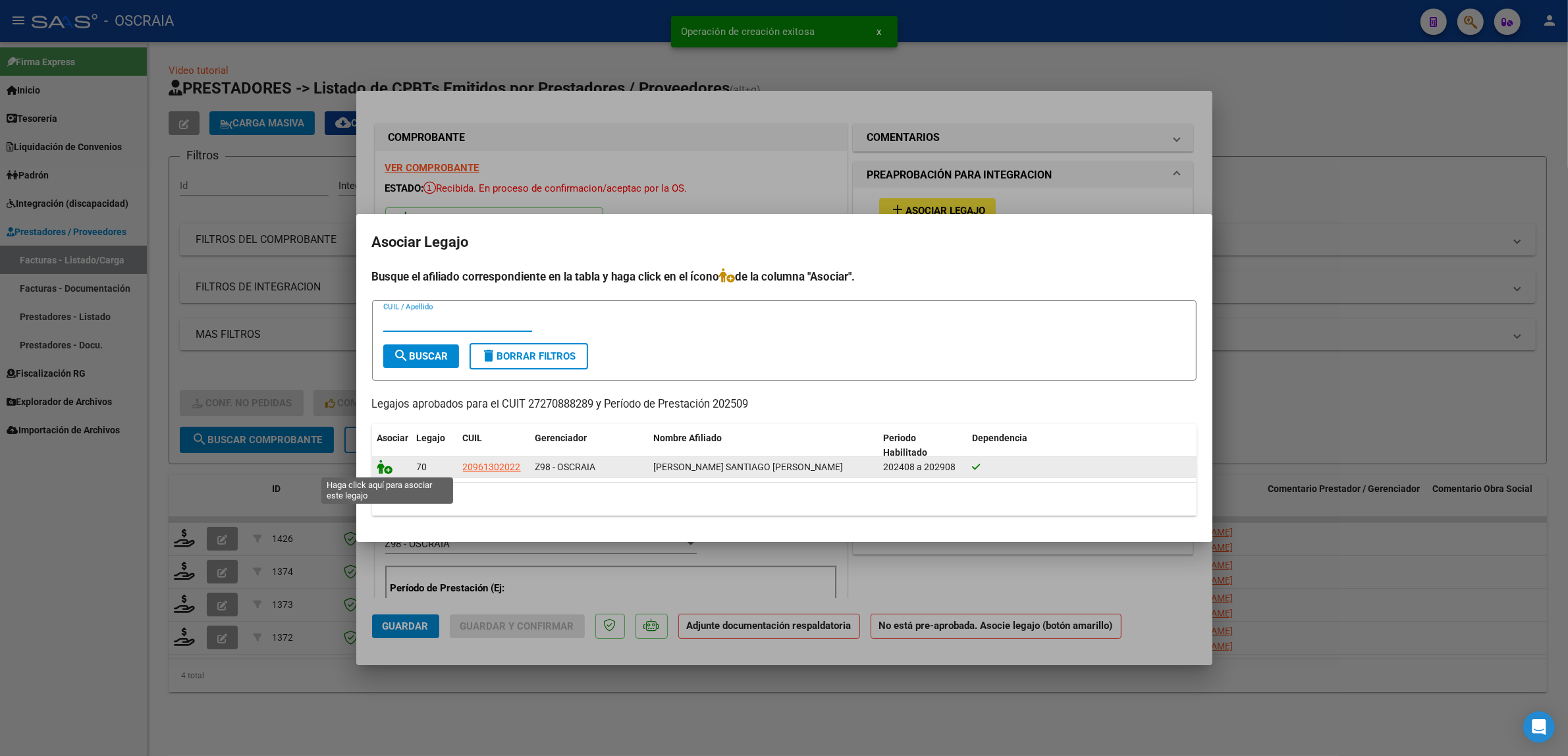
click at [383, 469] on icon at bounding box center [385, 466] width 16 height 14
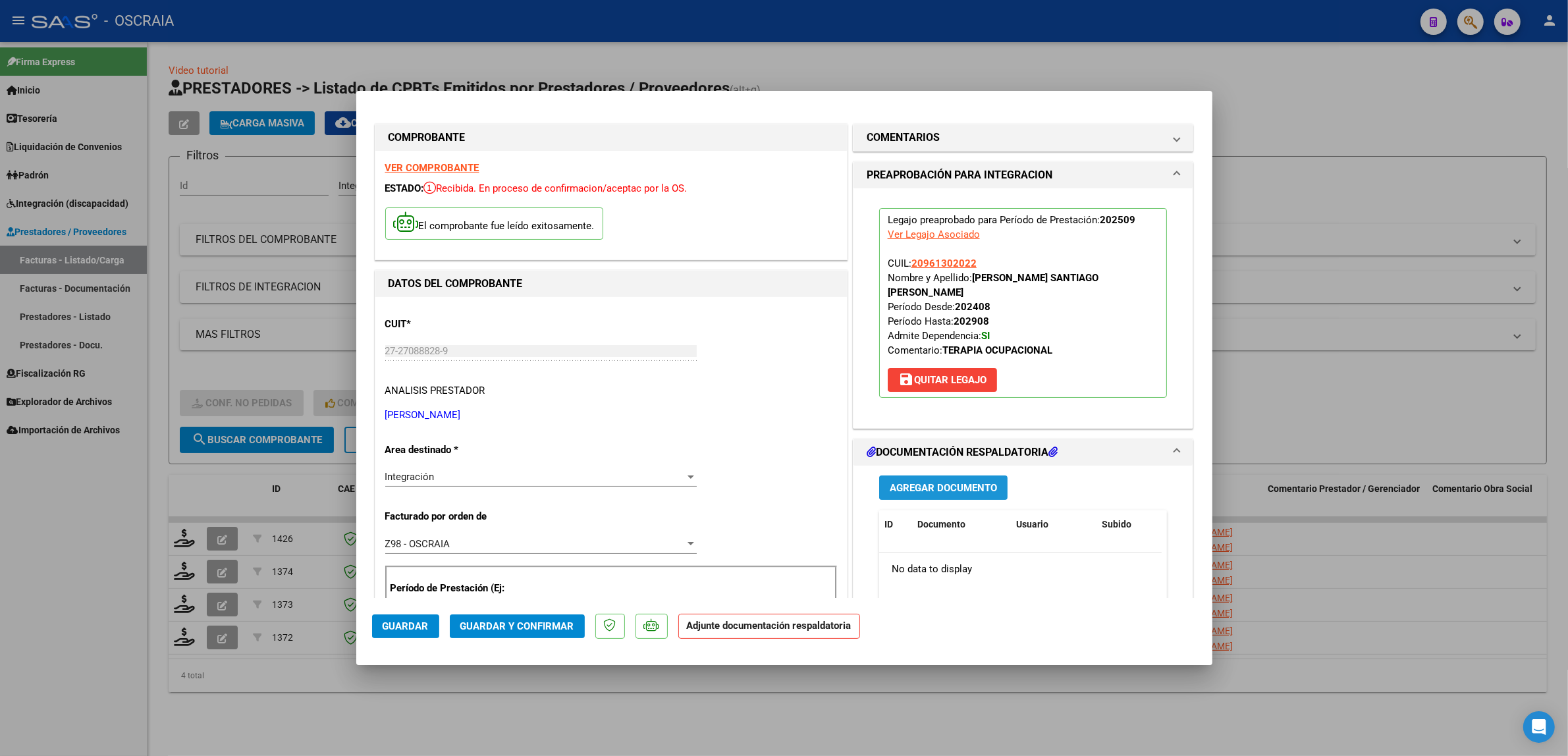
click at [920, 477] on button "Agregar Documento" at bounding box center [943, 488] width 128 height 25
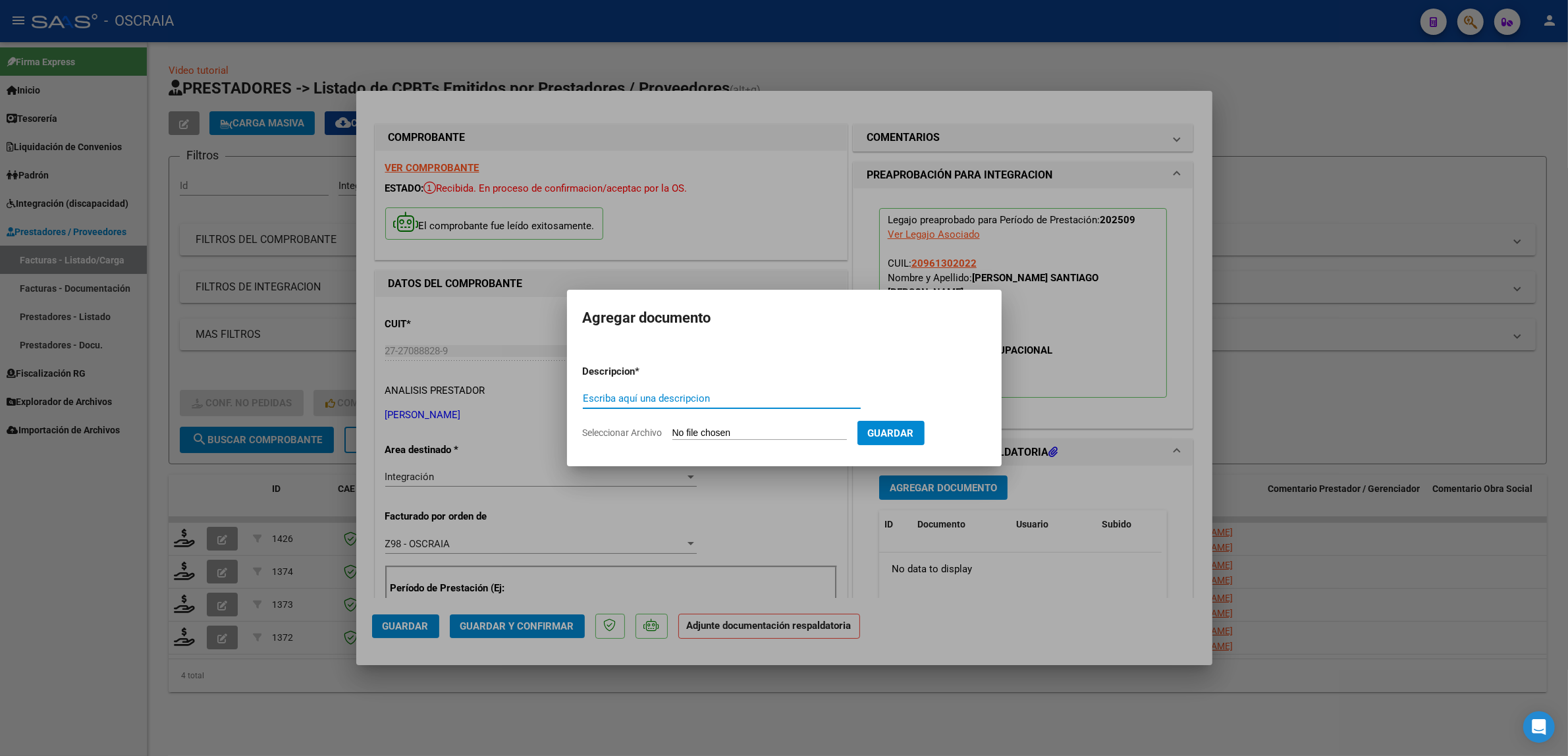
click at [602, 396] on input "Escriba aquí una descripcion" at bounding box center [722, 398] width 278 height 12
type input "PLANILLA DE ASISTENCIA"
click at [672, 427] on input "Seleccionar Archivo" at bounding box center [759, 434] width 174 height 12
type input "C:\fakepath\09-2025 BESAGONILL LUCIANA CELESTE FC1081 TERAPIA OCUPACIONAL SAMUE…"
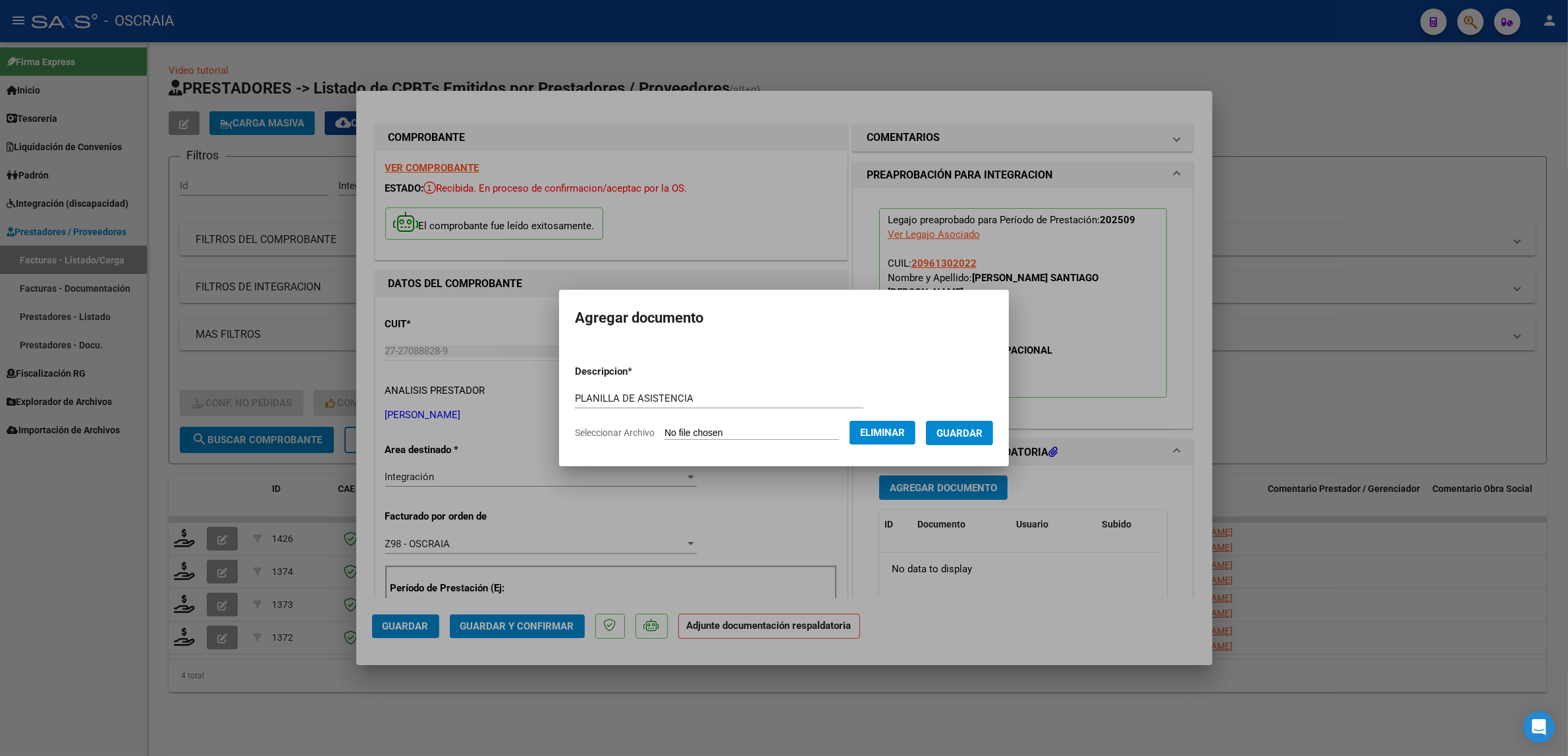
click at [942, 434] on button "Guardar" at bounding box center [960, 433] width 67 height 25
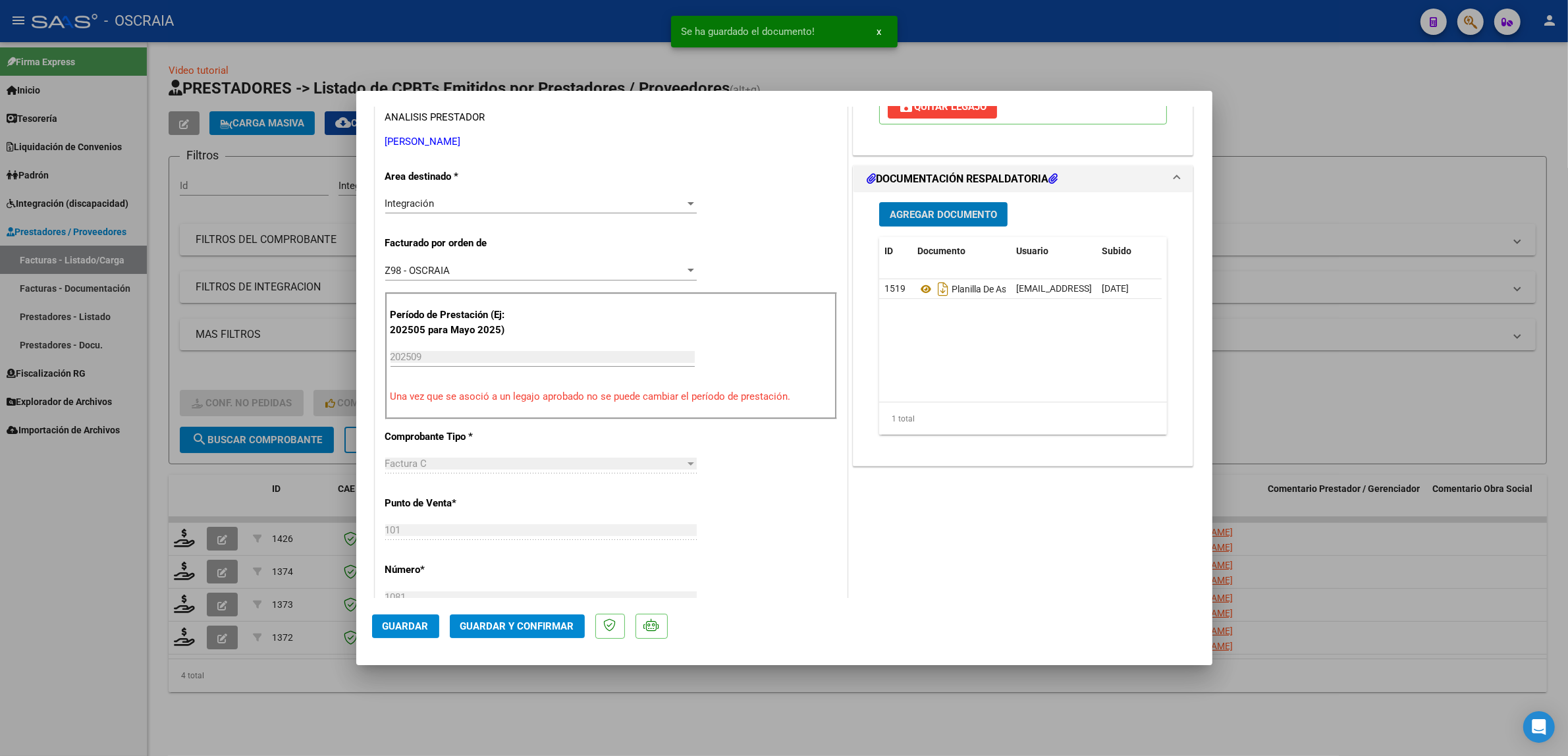
scroll to position [274, 0]
click at [516, 623] on span "Guardar y Confirmar" at bounding box center [517, 626] width 114 height 12
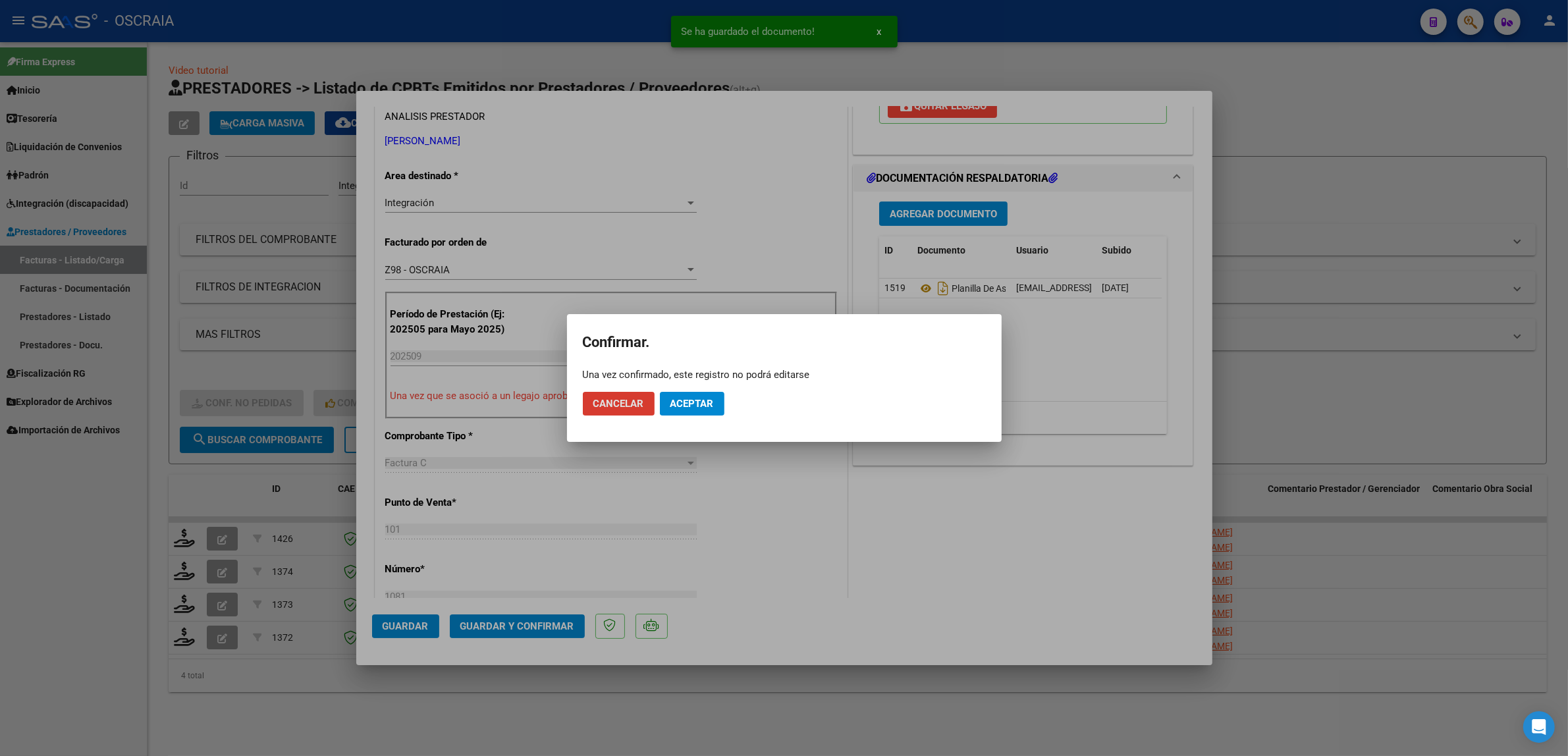
click at [700, 405] on span "Aceptar" at bounding box center [691, 403] width 43 height 12
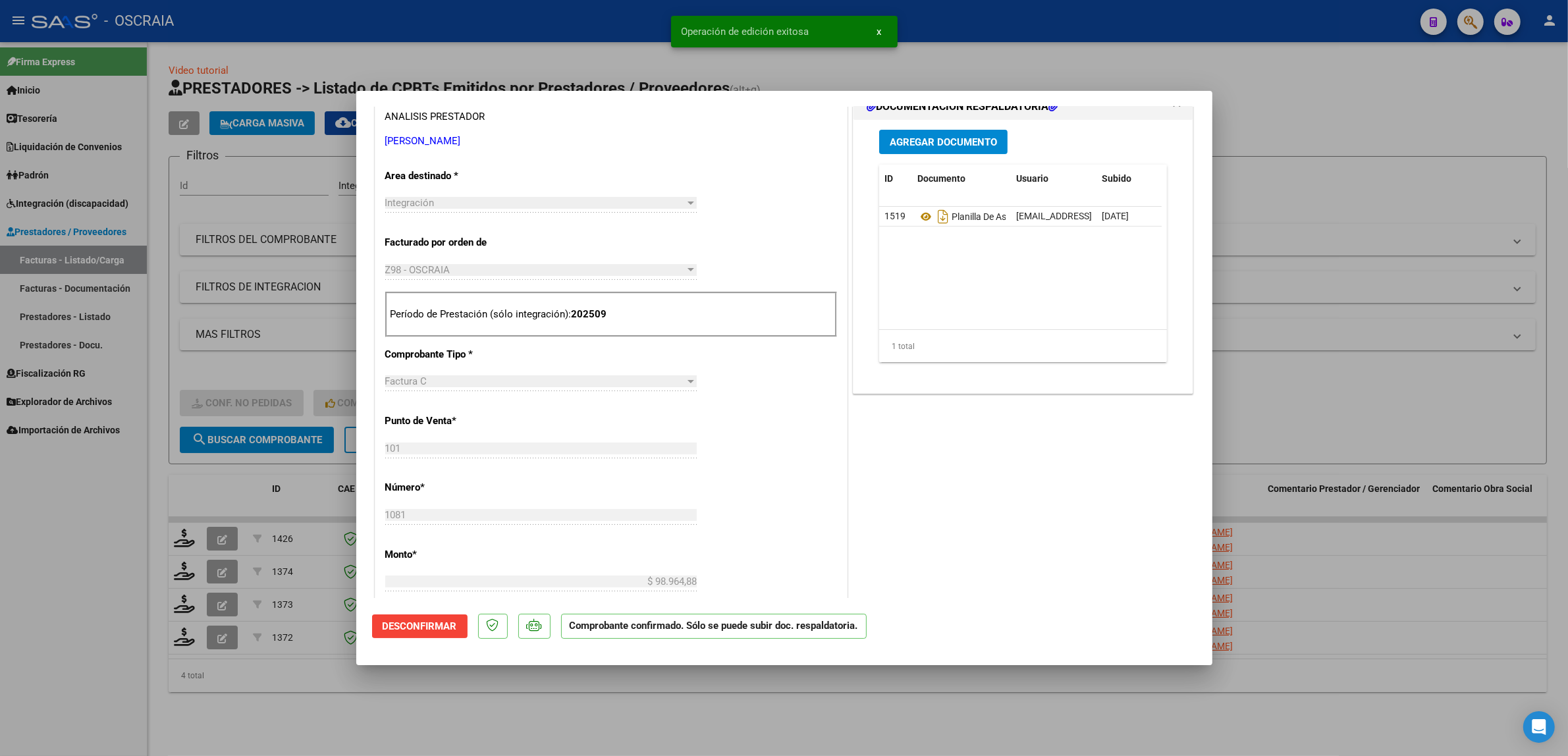
click at [225, 320] on div at bounding box center [784, 378] width 1568 height 756
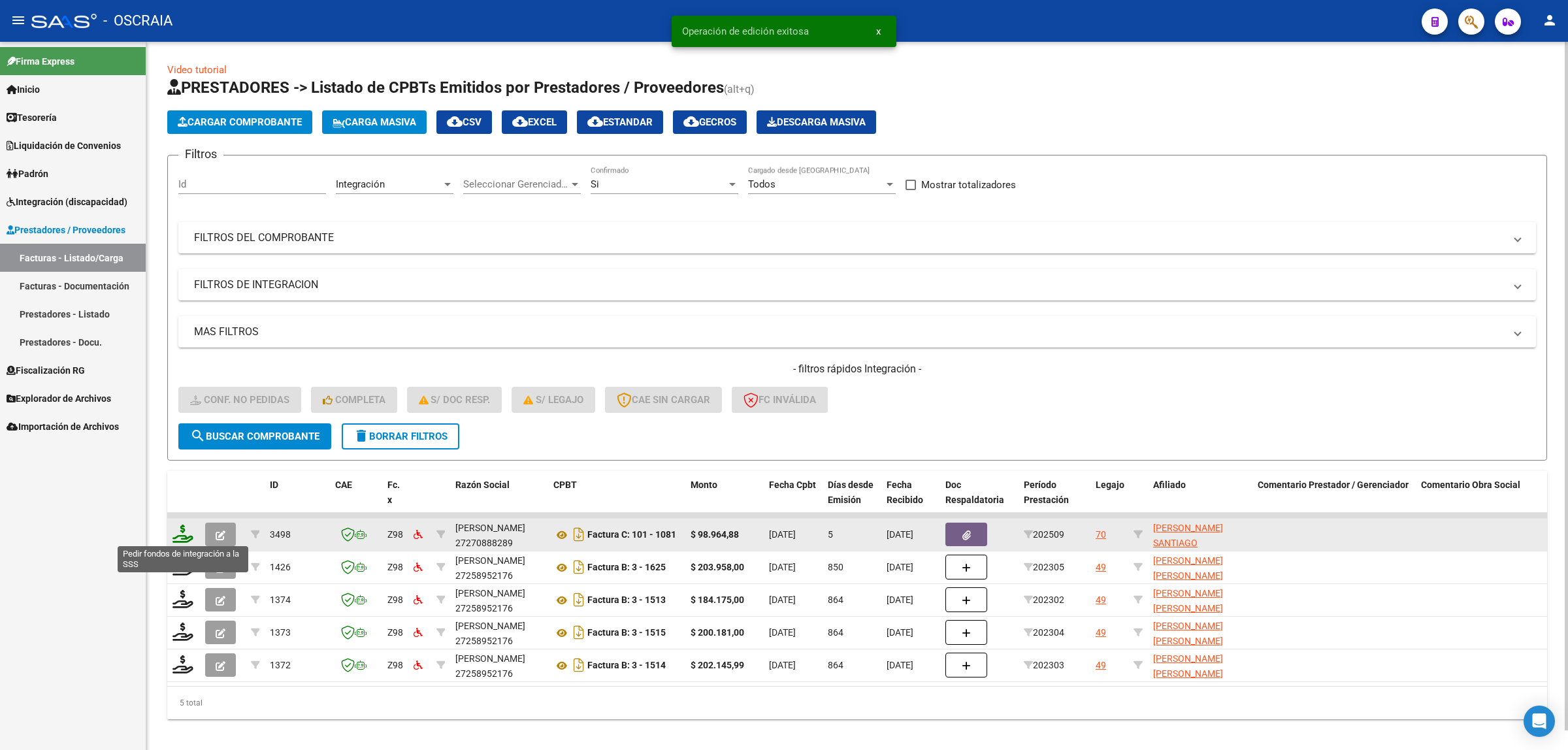
click at [178, 534] on icon at bounding box center [182, 534] width 21 height 18
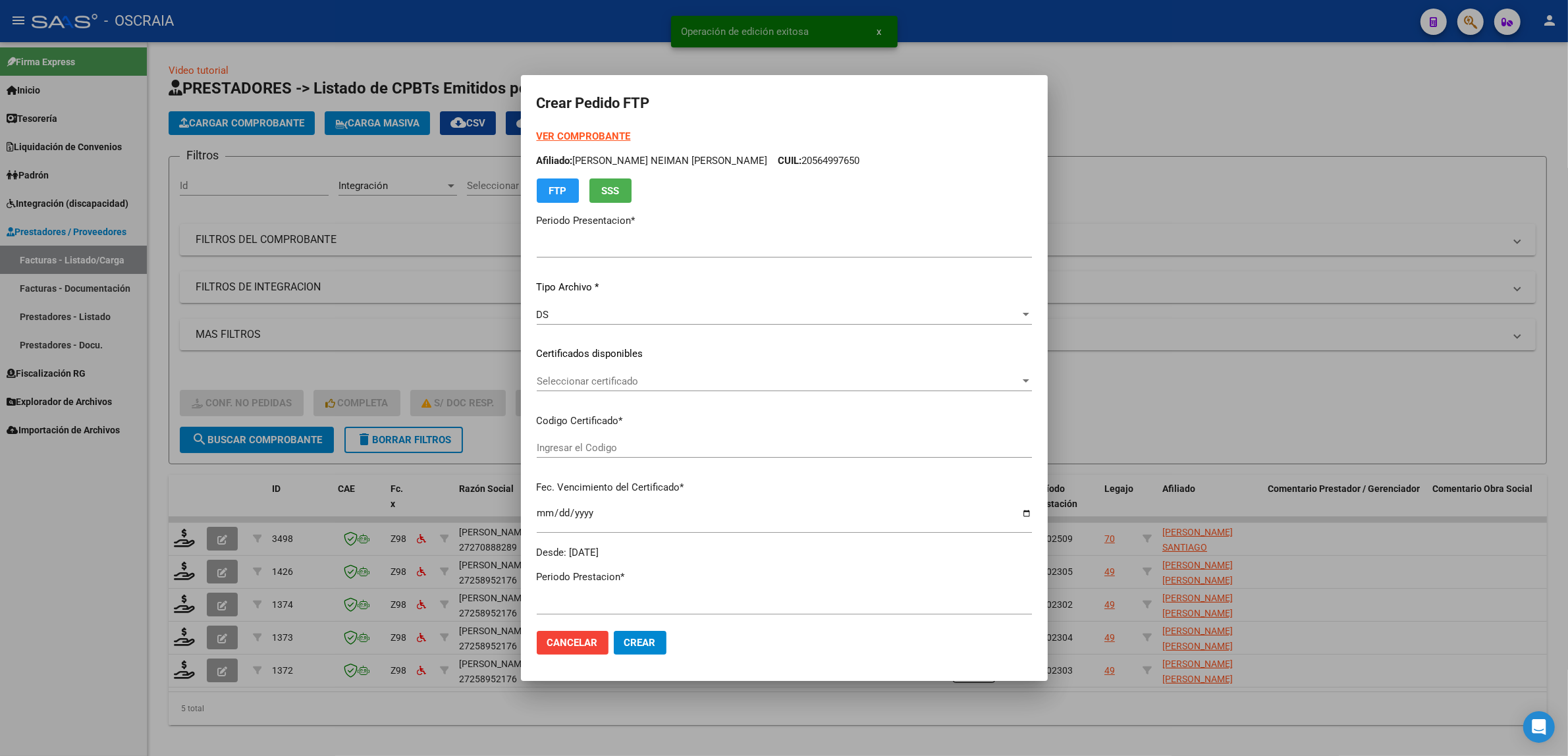
type input "202509"
type input "$ 98.964,88"
type input "VEN75000145590342021071420230714CBA536"
type input "2029-08-31"
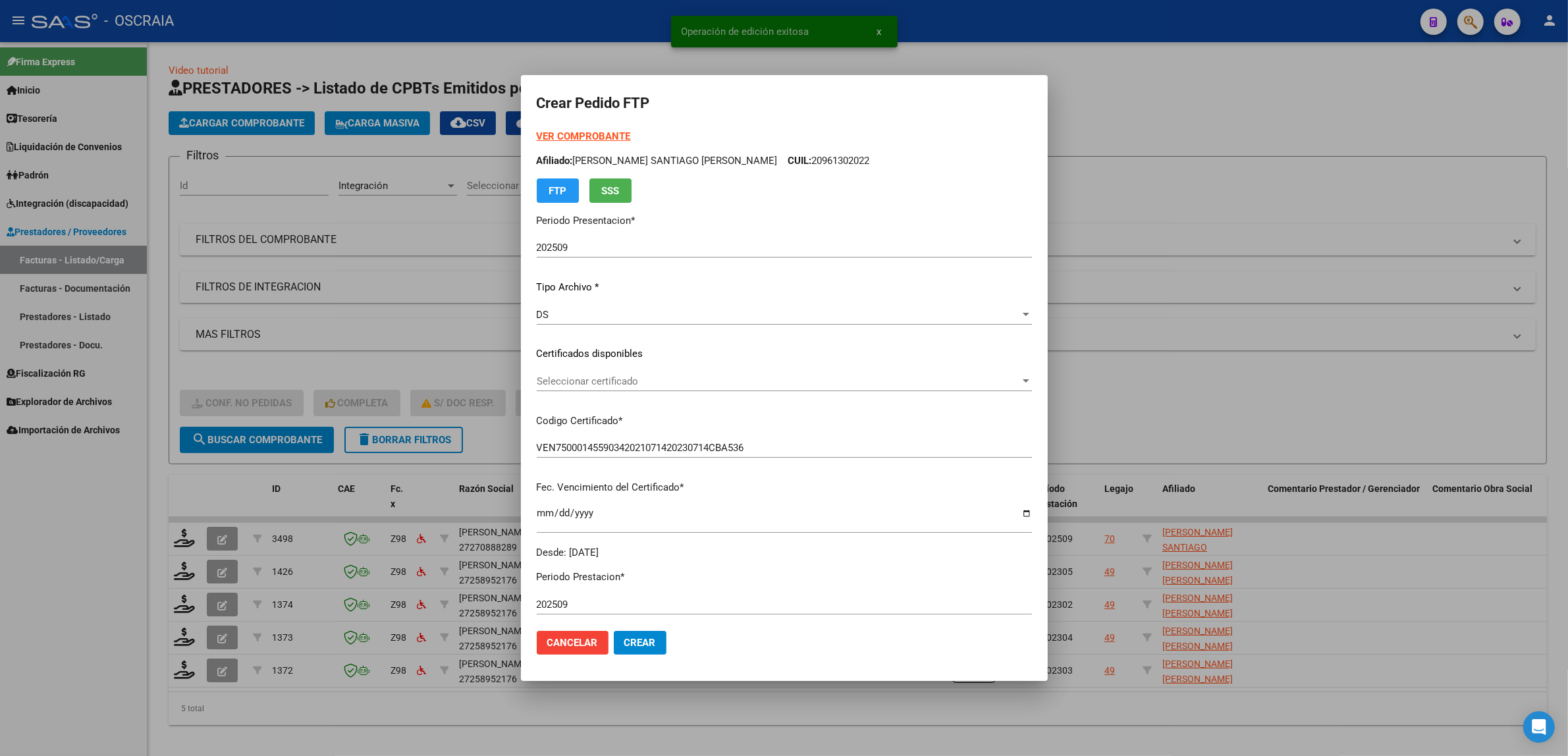
click at [622, 389] on div "Seleccionar certificado Seleccionar certificado" at bounding box center [784, 381] width 495 height 20
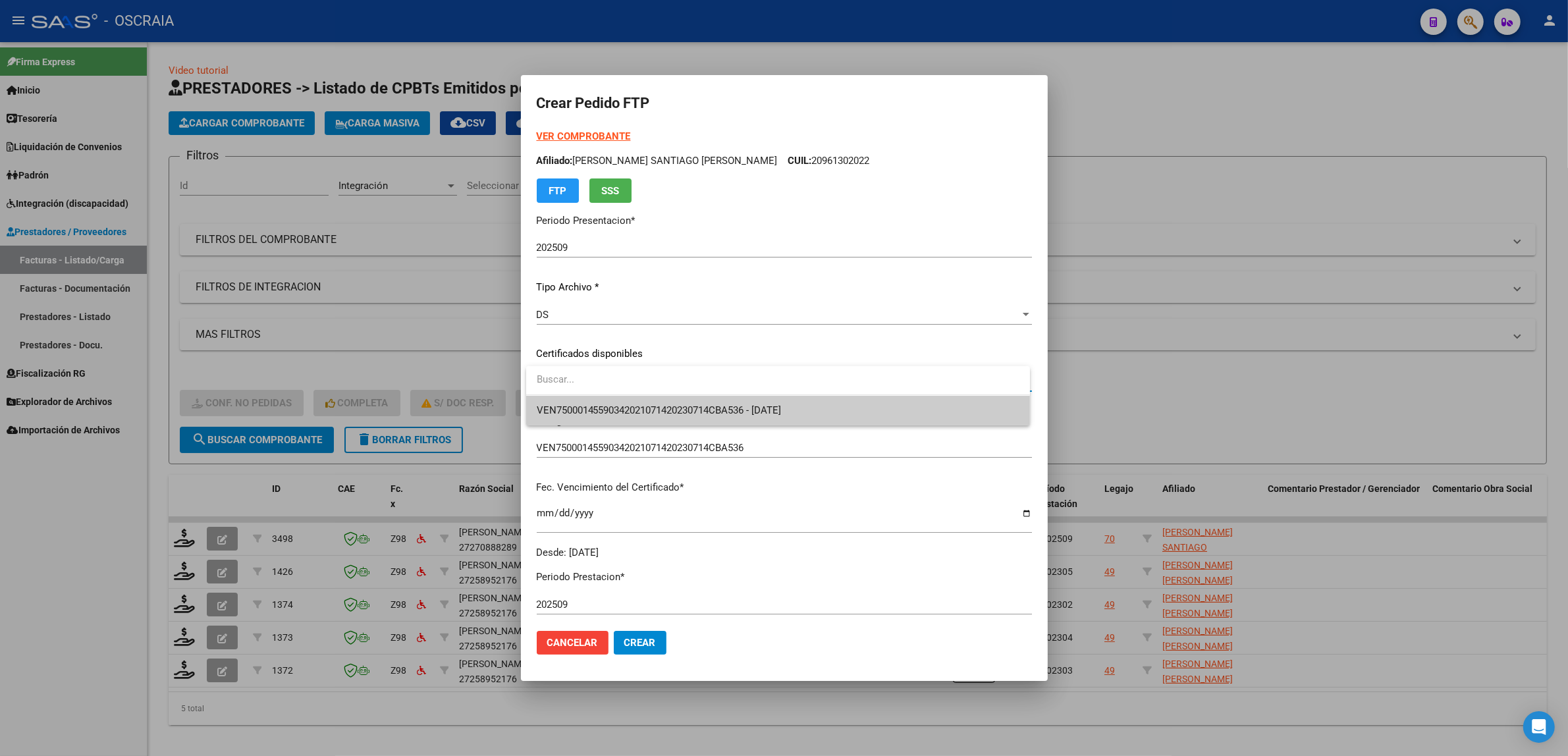
click at [620, 402] on span "VEN75000145590342021071420230714CBA536 - 2029-08-31" at bounding box center [778, 410] width 483 height 29
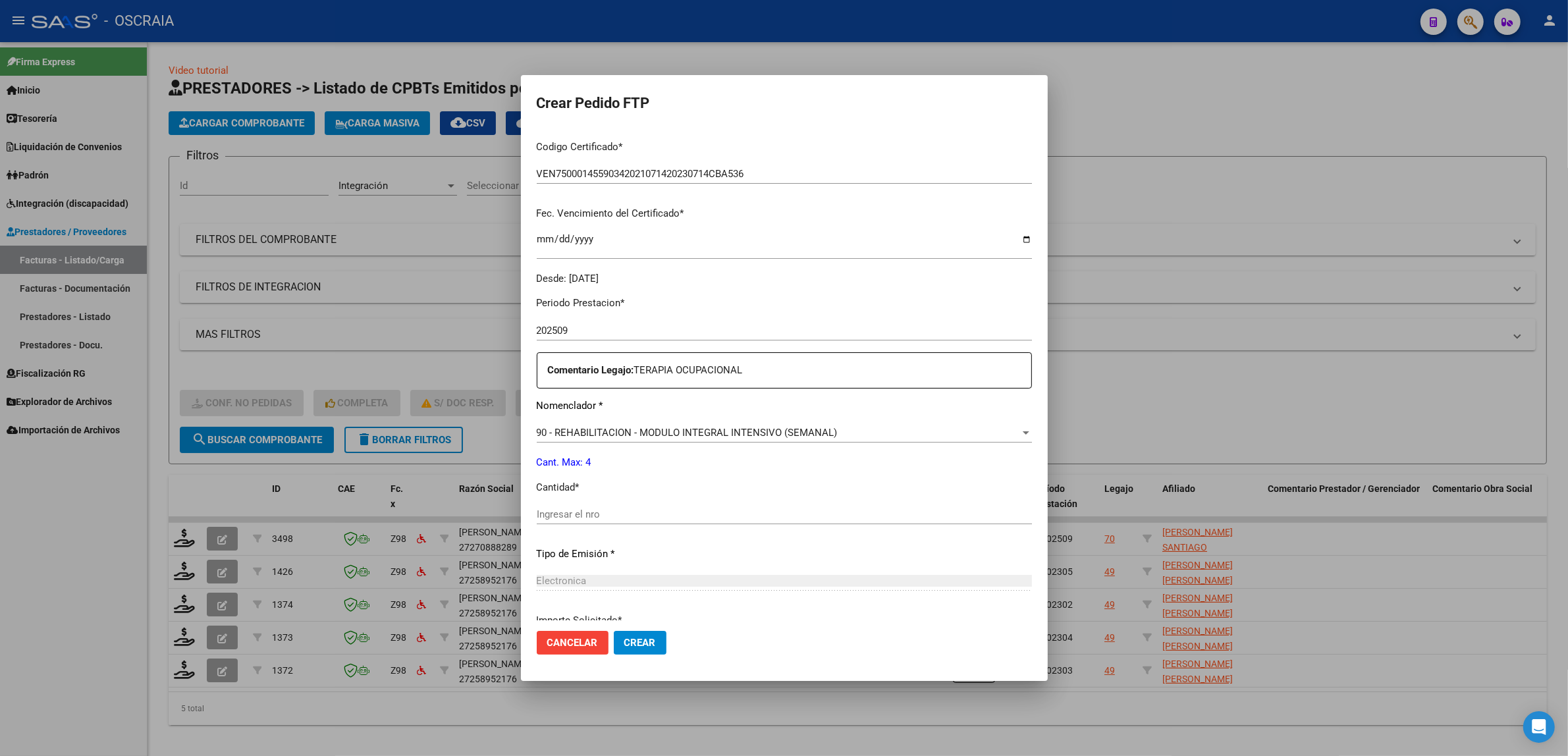
click at [597, 522] on div "Ingresar el nro" at bounding box center [784, 514] width 495 height 20
click at [595, 517] on input "Ingresar el nro" at bounding box center [784, 514] width 495 height 12
type input "4"
click at [624, 532] on div "4 Ingresar el nro" at bounding box center [784, 520] width 495 height 32
click at [627, 633] on button "Crear" at bounding box center [640, 643] width 53 height 24
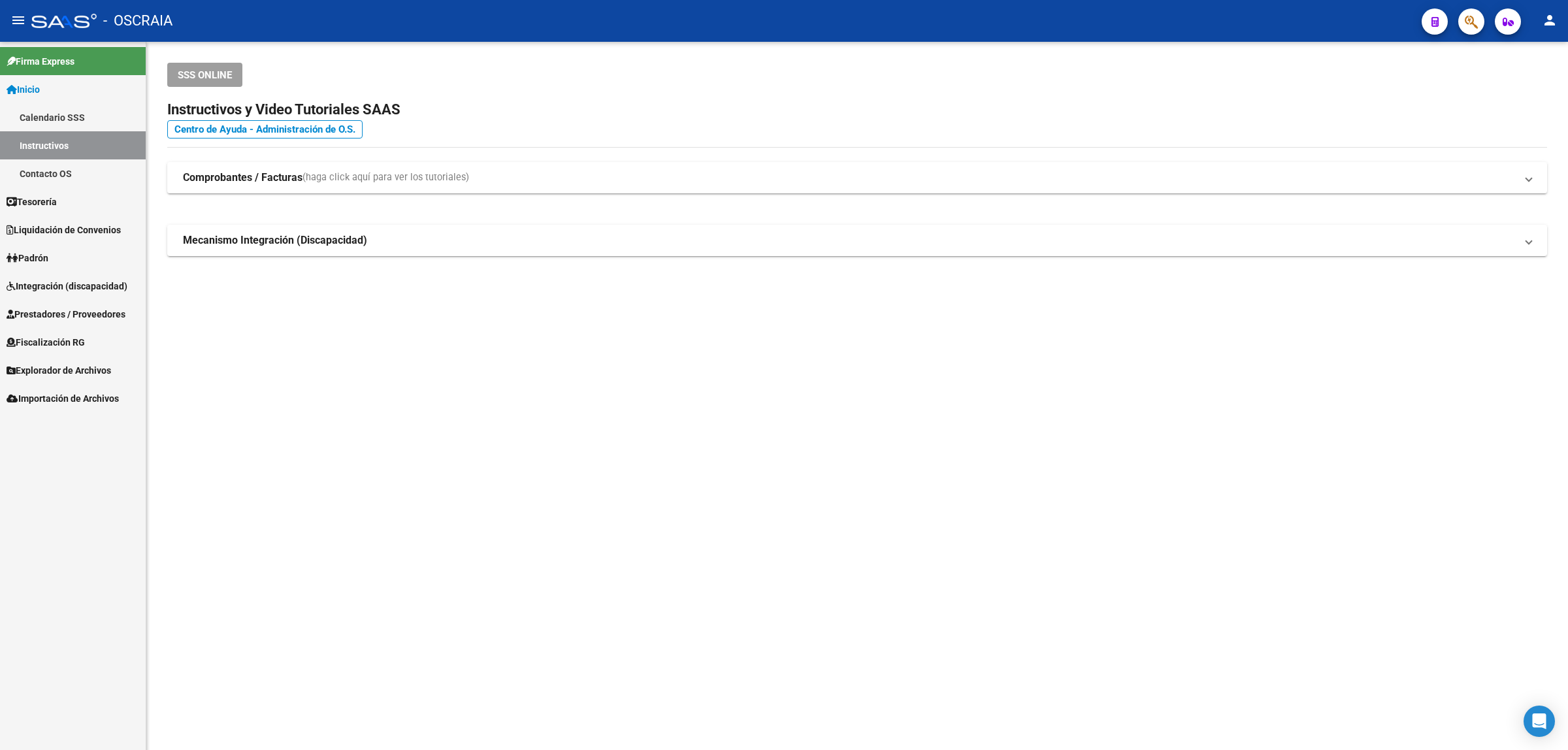
click at [1471, 18] on icon "button" at bounding box center [1471, 22] width 13 height 15
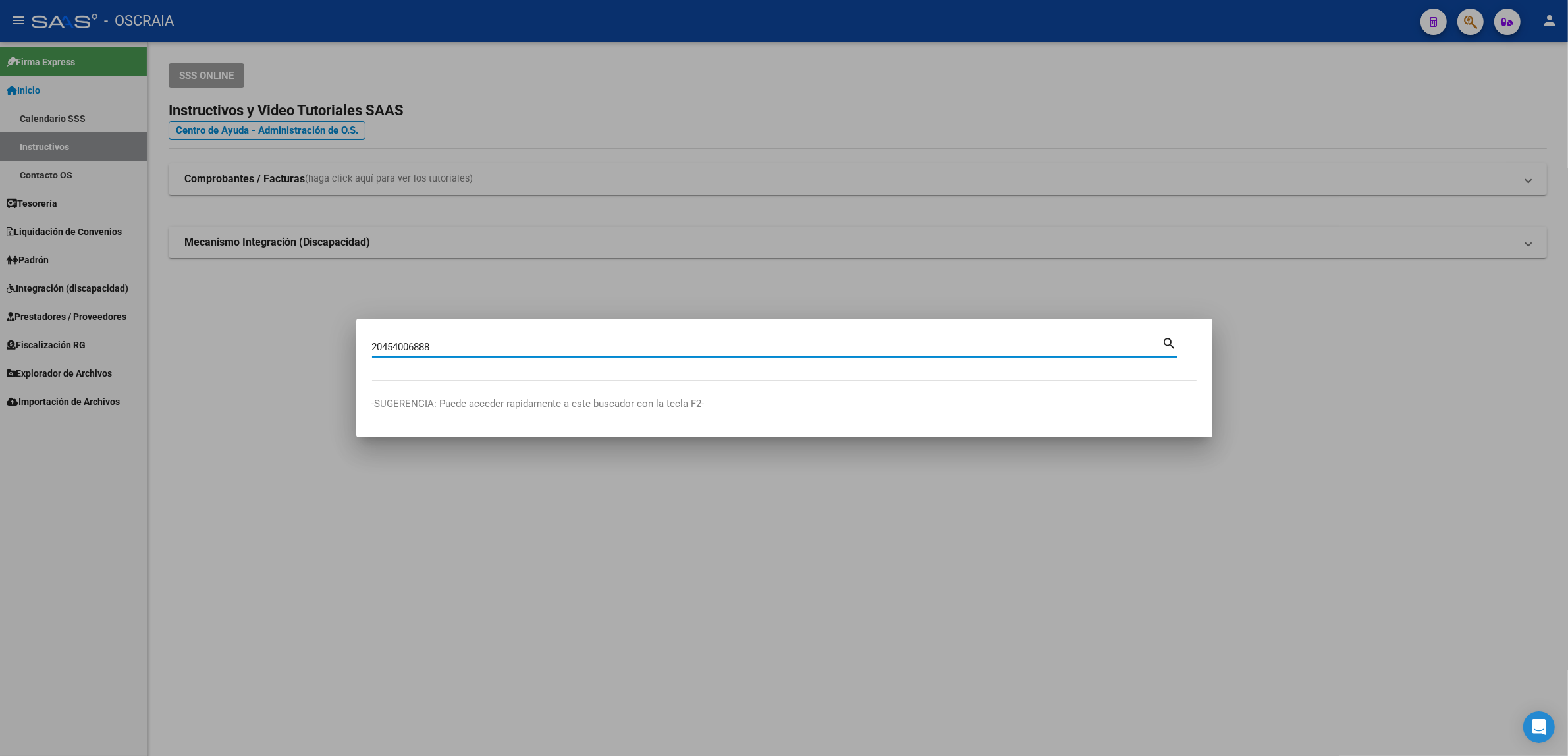
type input "20454006888"
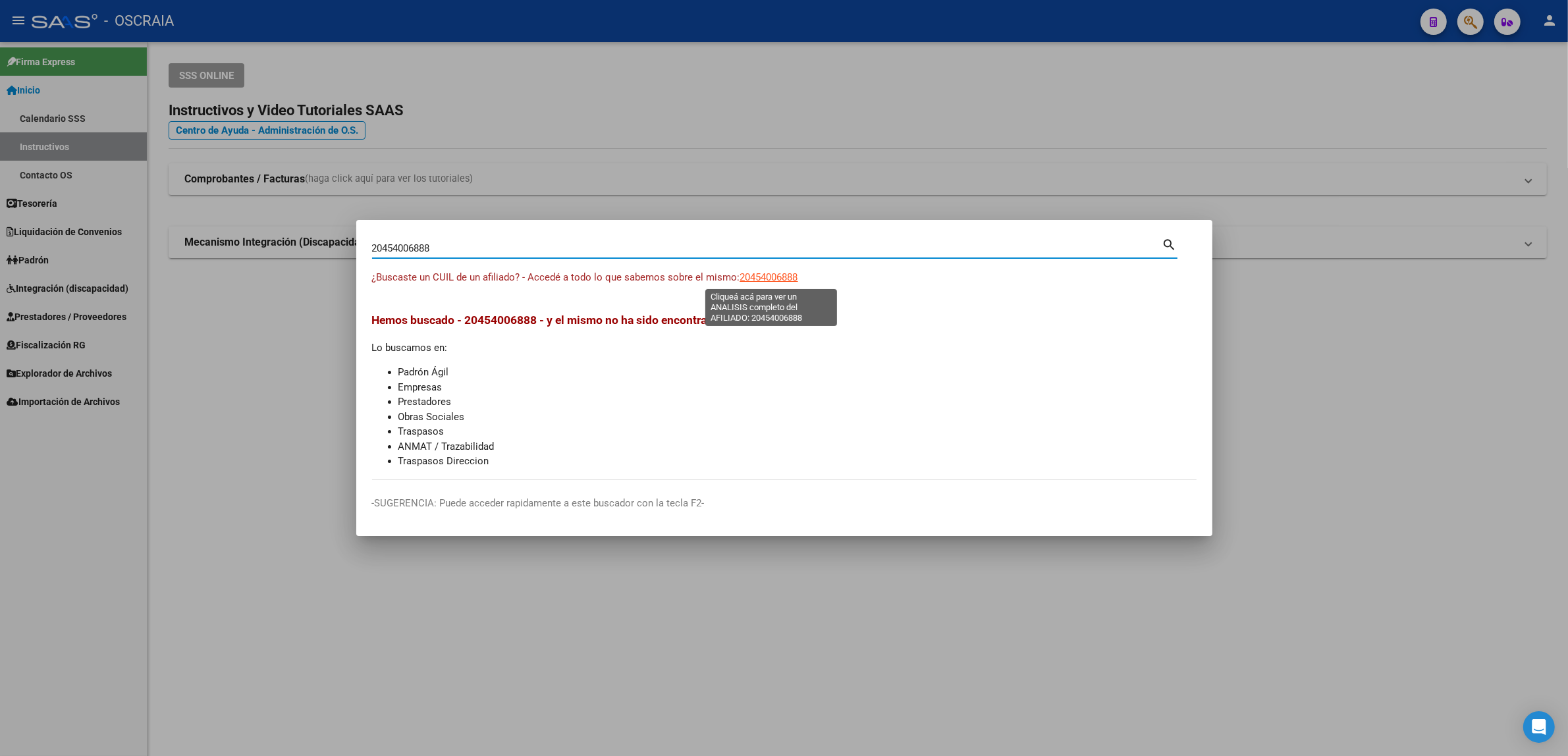
click at [768, 277] on span "20454006888" at bounding box center [769, 277] width 58 height 12
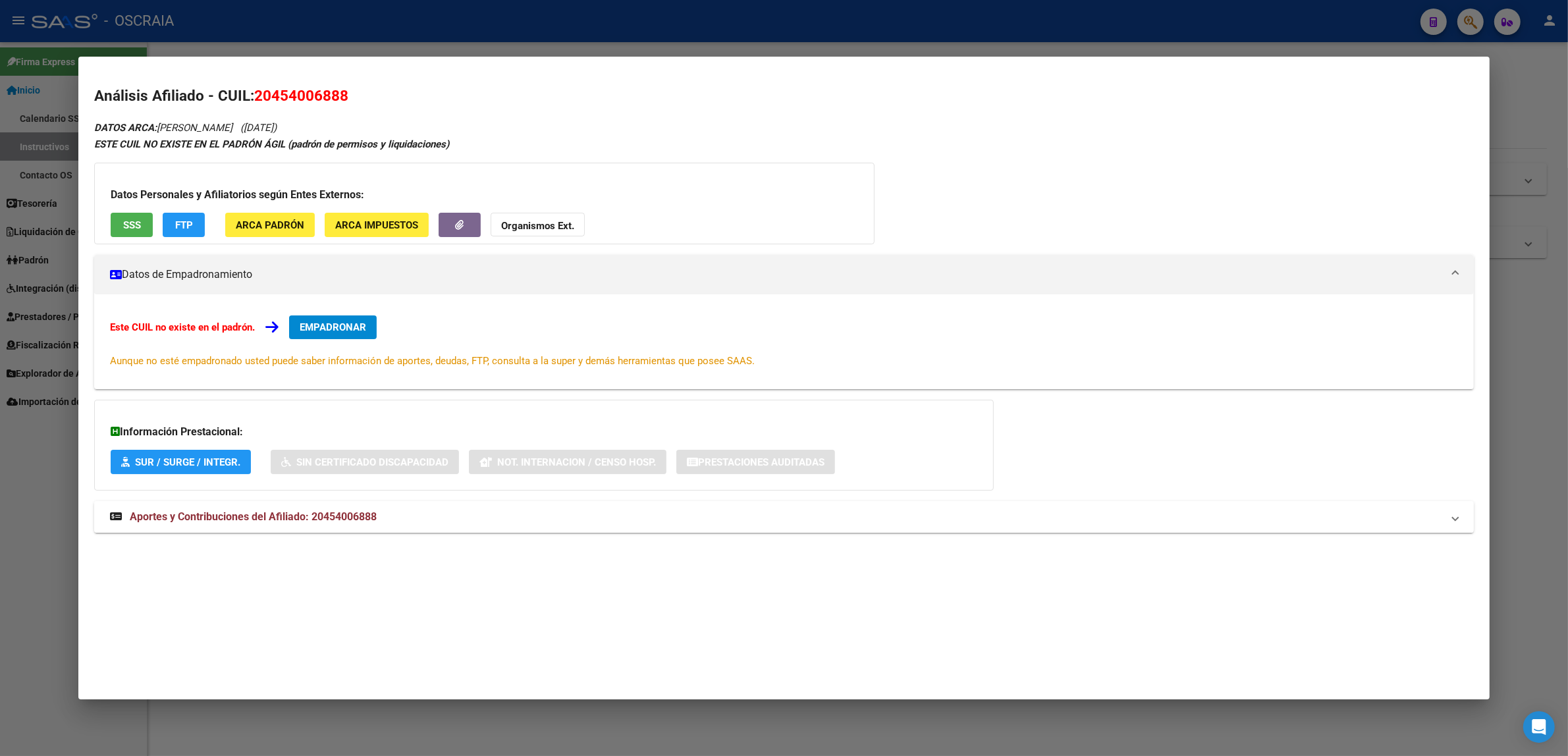
click at [251, 527] on mat-expansion-panel-header "Aportes y Contribuciones del Afiliado: 20454006888" at bounding box center [783, 517] width 1379 height 32
